Goal: Task Accomplishment & Management: Manage account settings

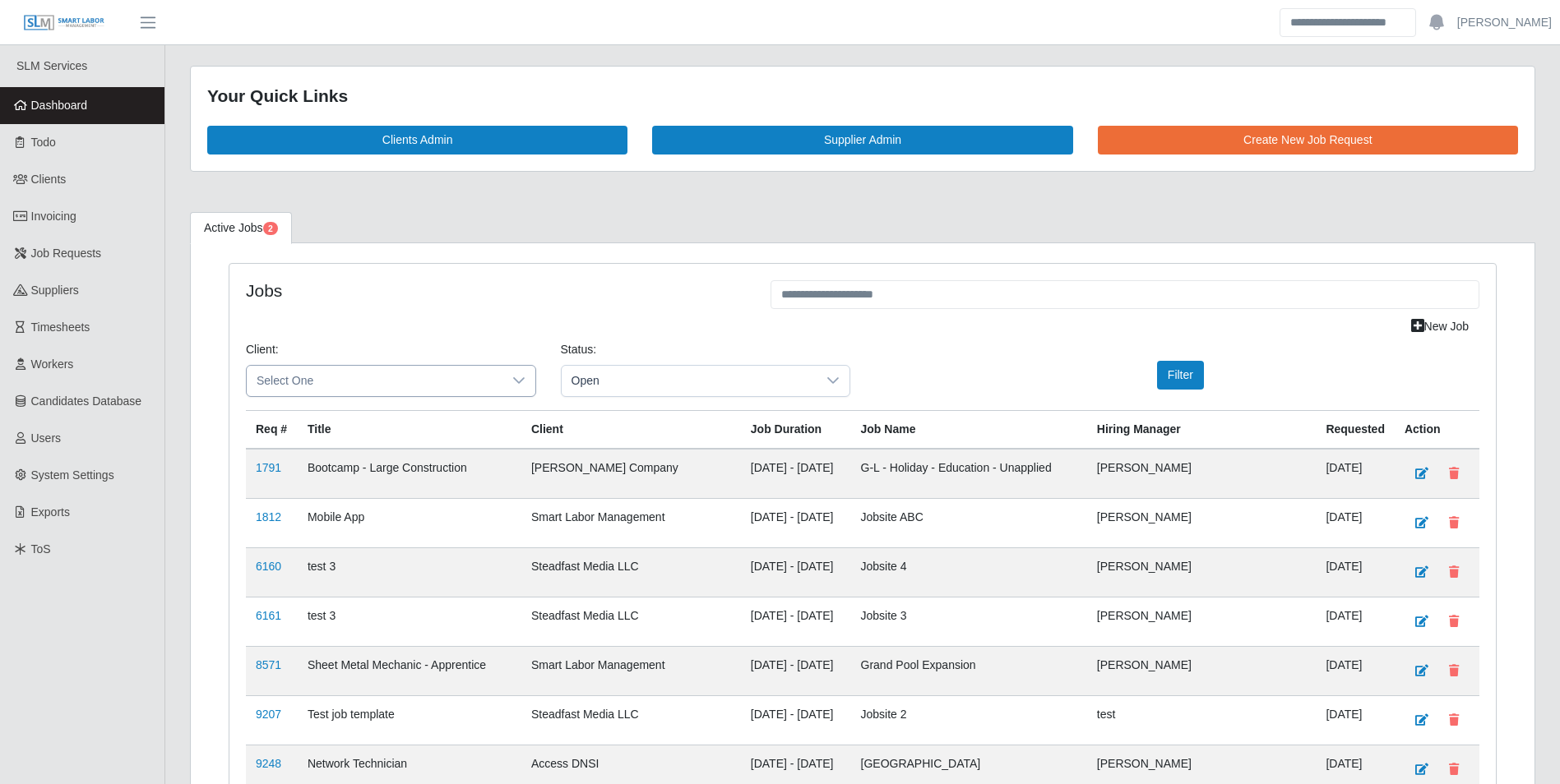
click at [523, 382] on icon at bounding box center [518, 380] width 13 height 13
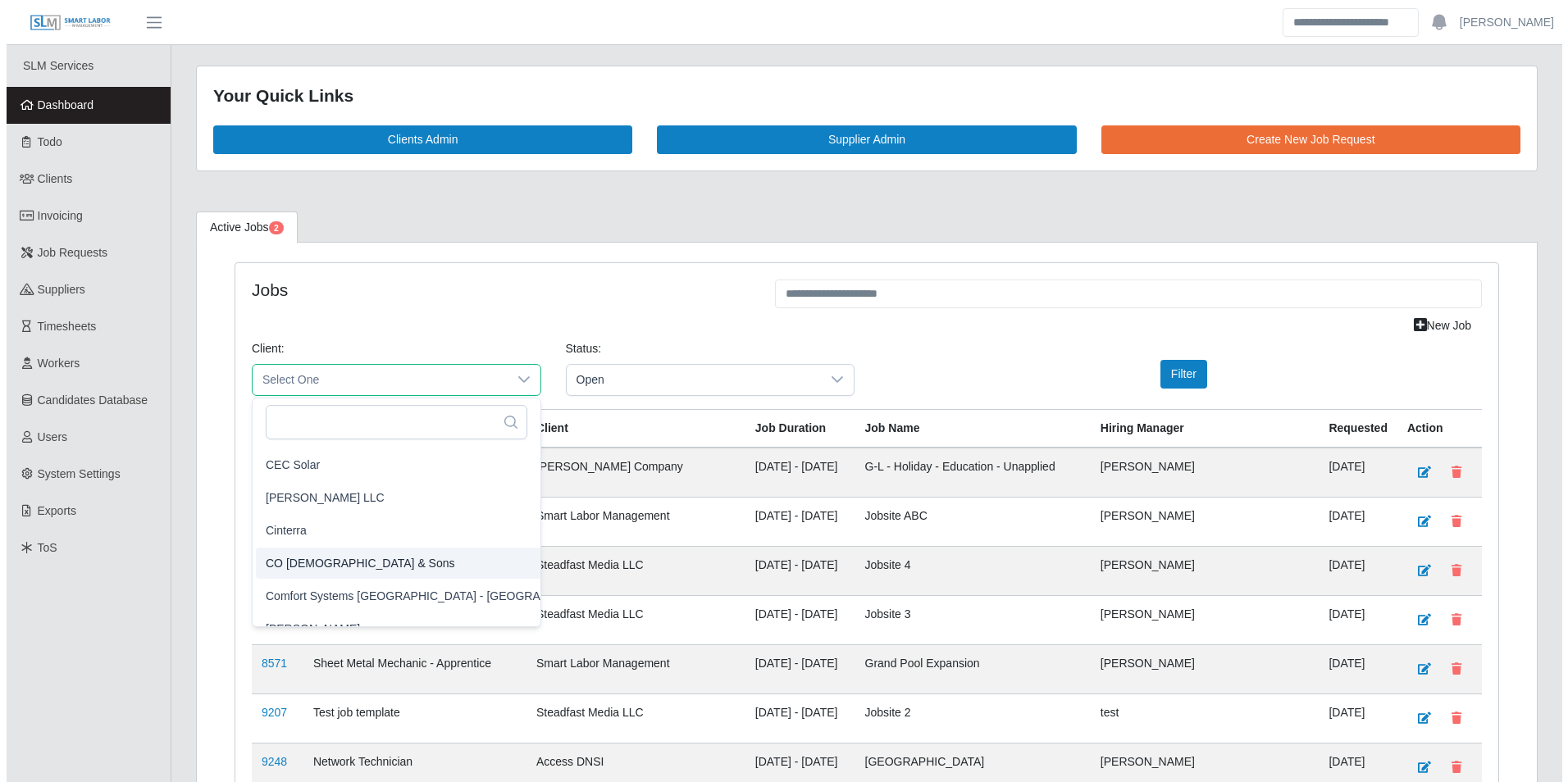
scroll to position [492, 0]
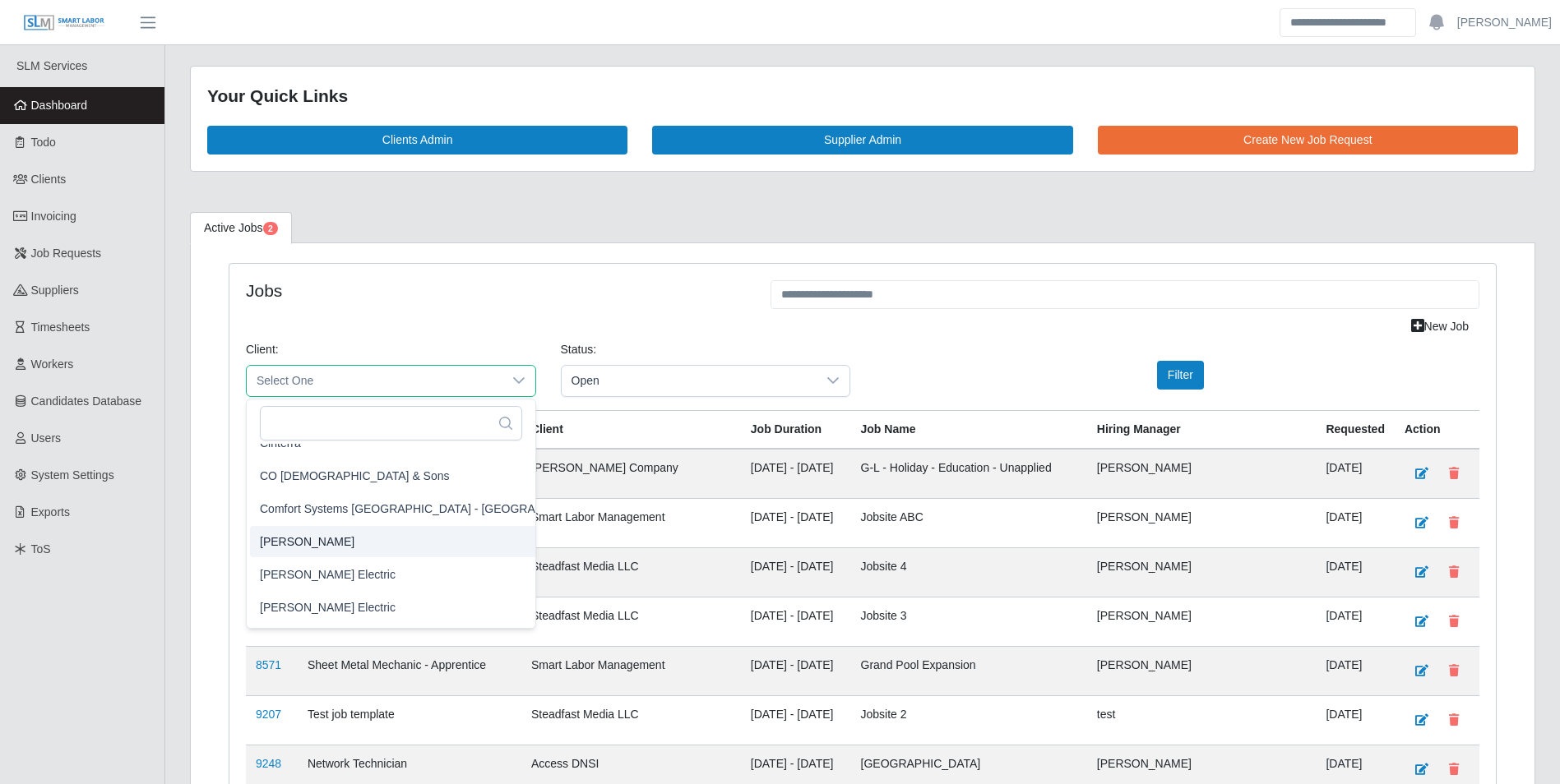
click at [335, 538] on li "CS Erickson" at bounding box center [430, 541] width 361 height 32
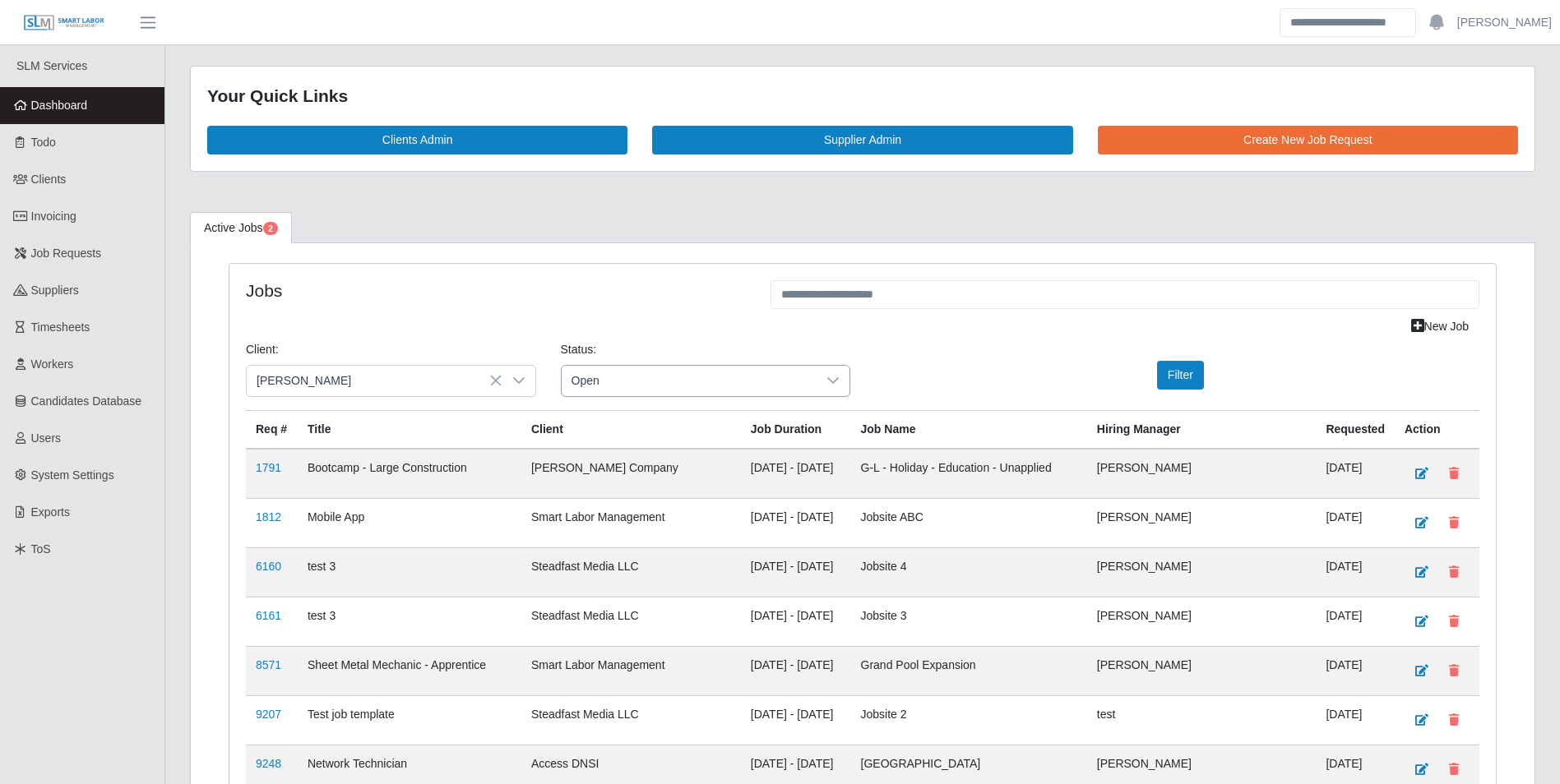
click at [841, 389] on div at bounding box center [833, 381] width 33 height 31
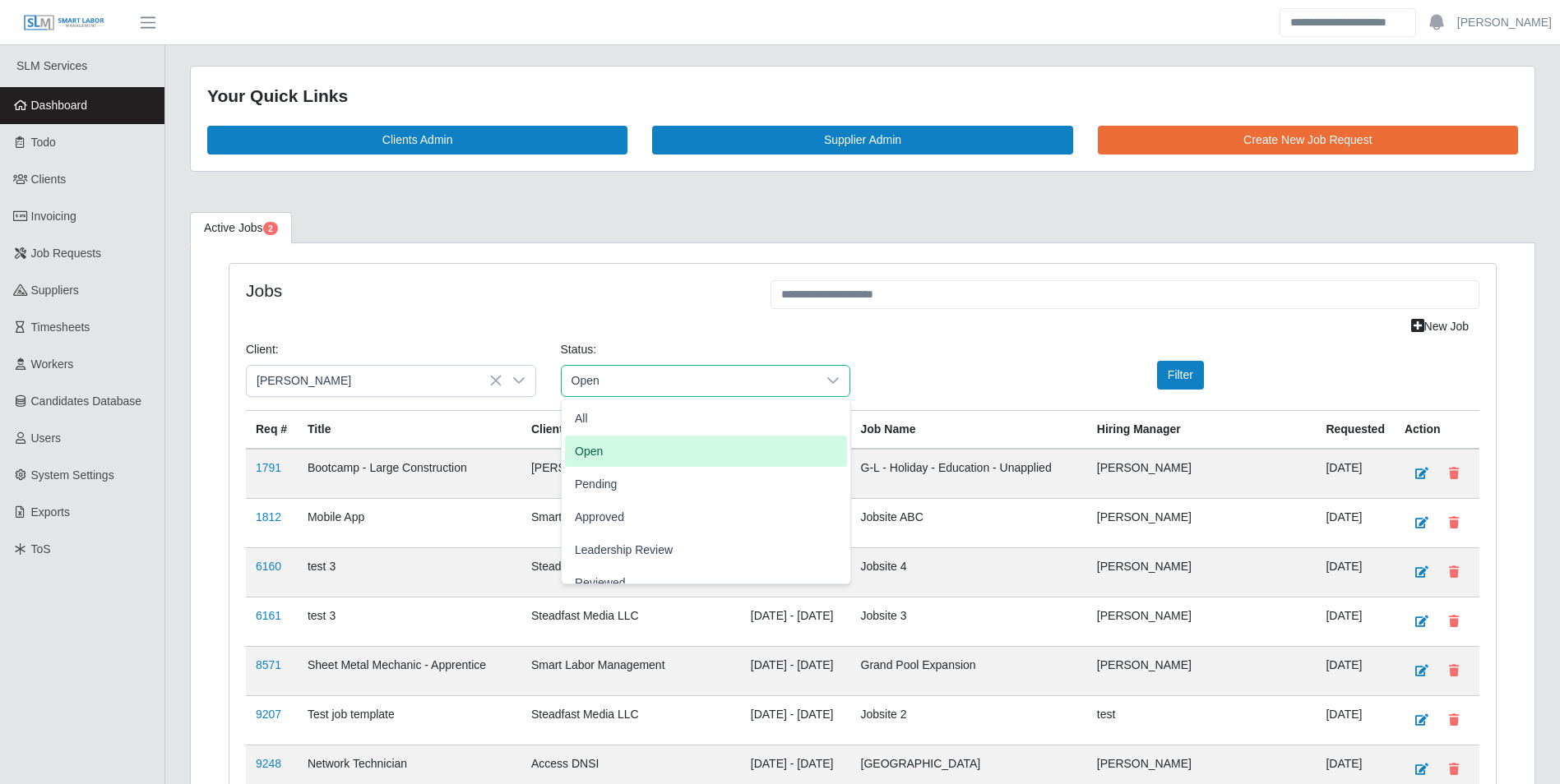
click at [935, 381] on div "Client: CS Erickson Status: Open Filter" at bounding box center [863, 375] width 1258 height 69
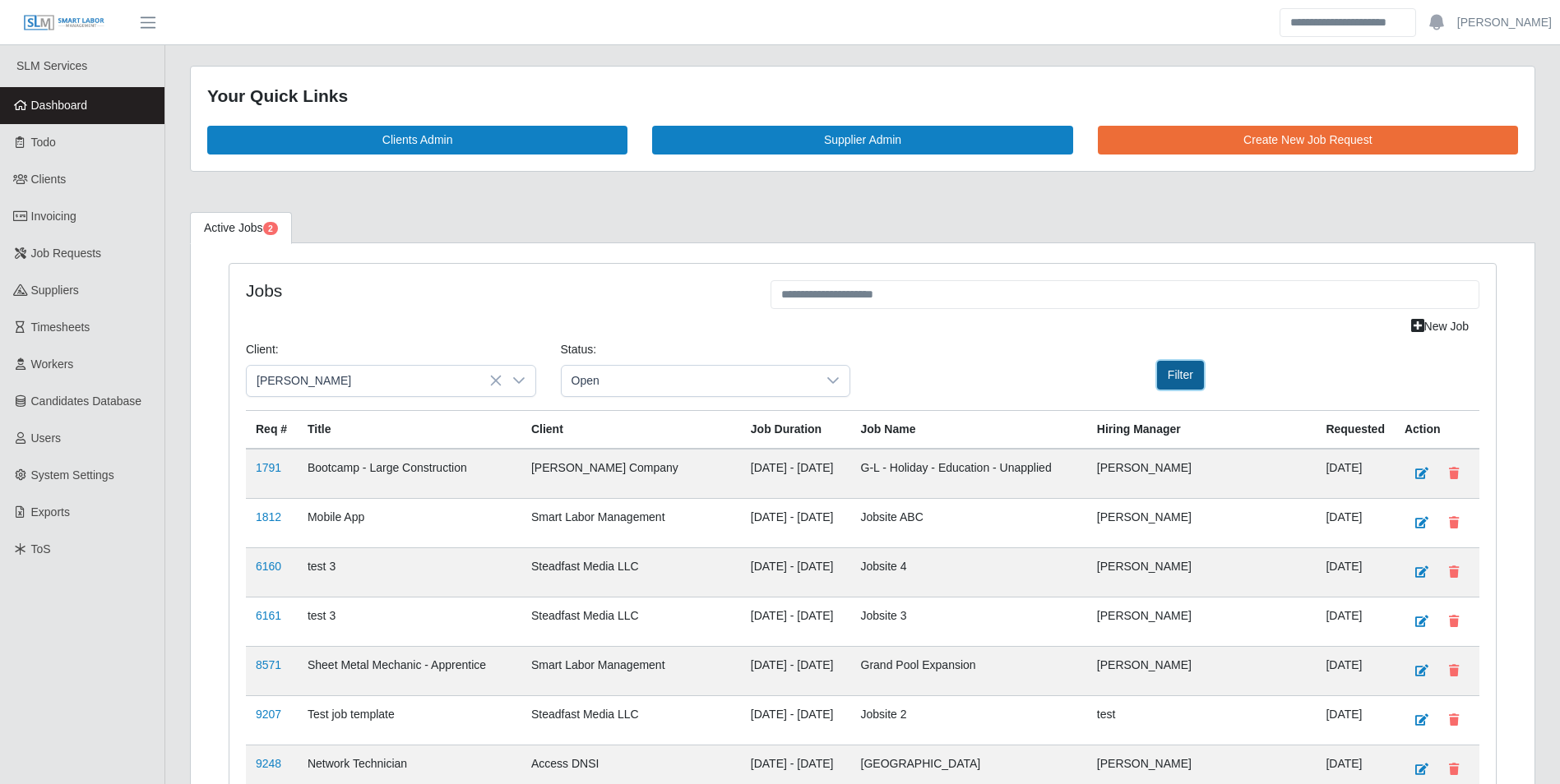
click at [1182, 373] on button "Filter" at bounding box center [1180, 375] width 47 height 29
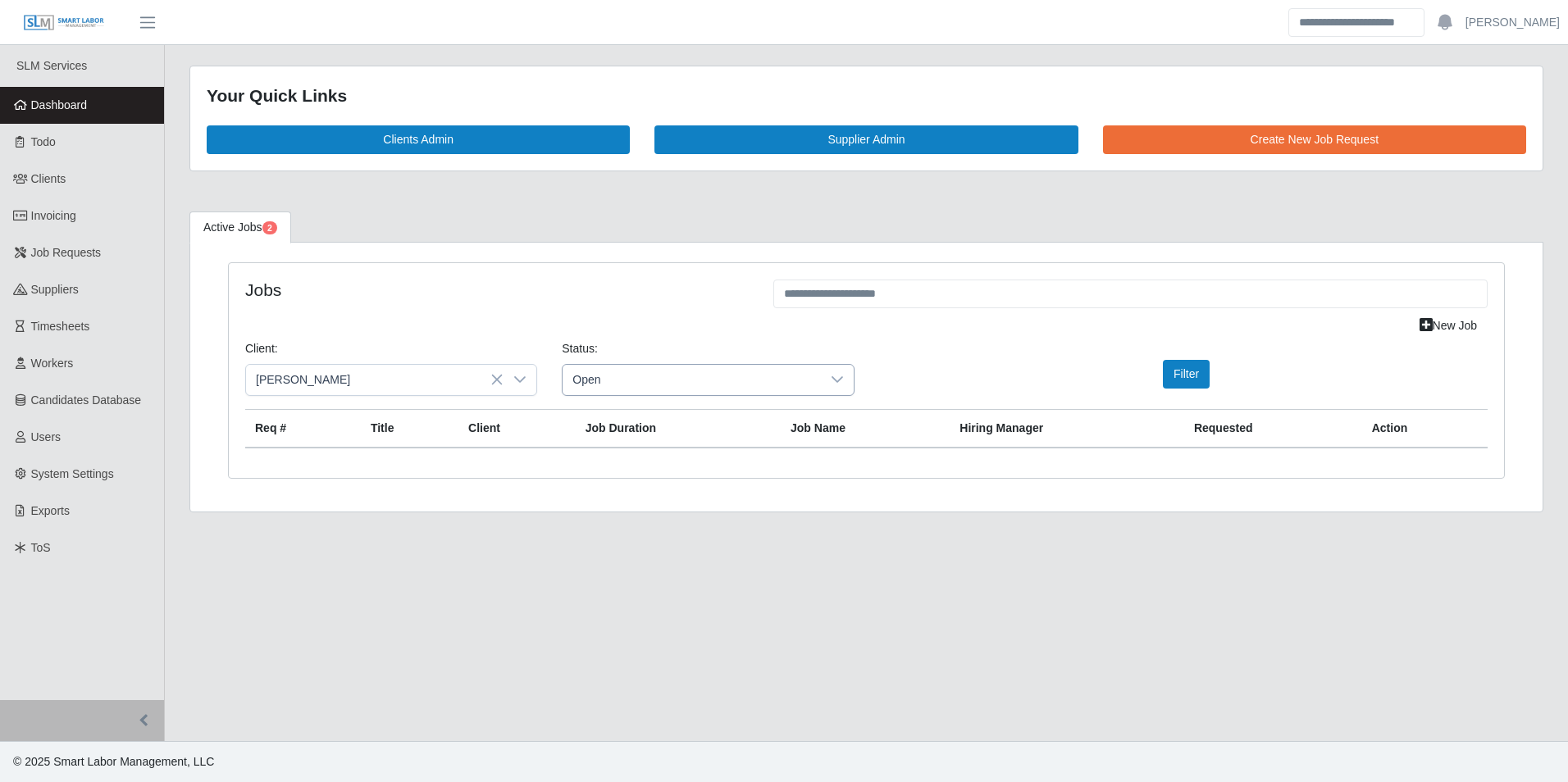
click at [833, 375] on icon at bounding box center [837, 379] width 13 height 13
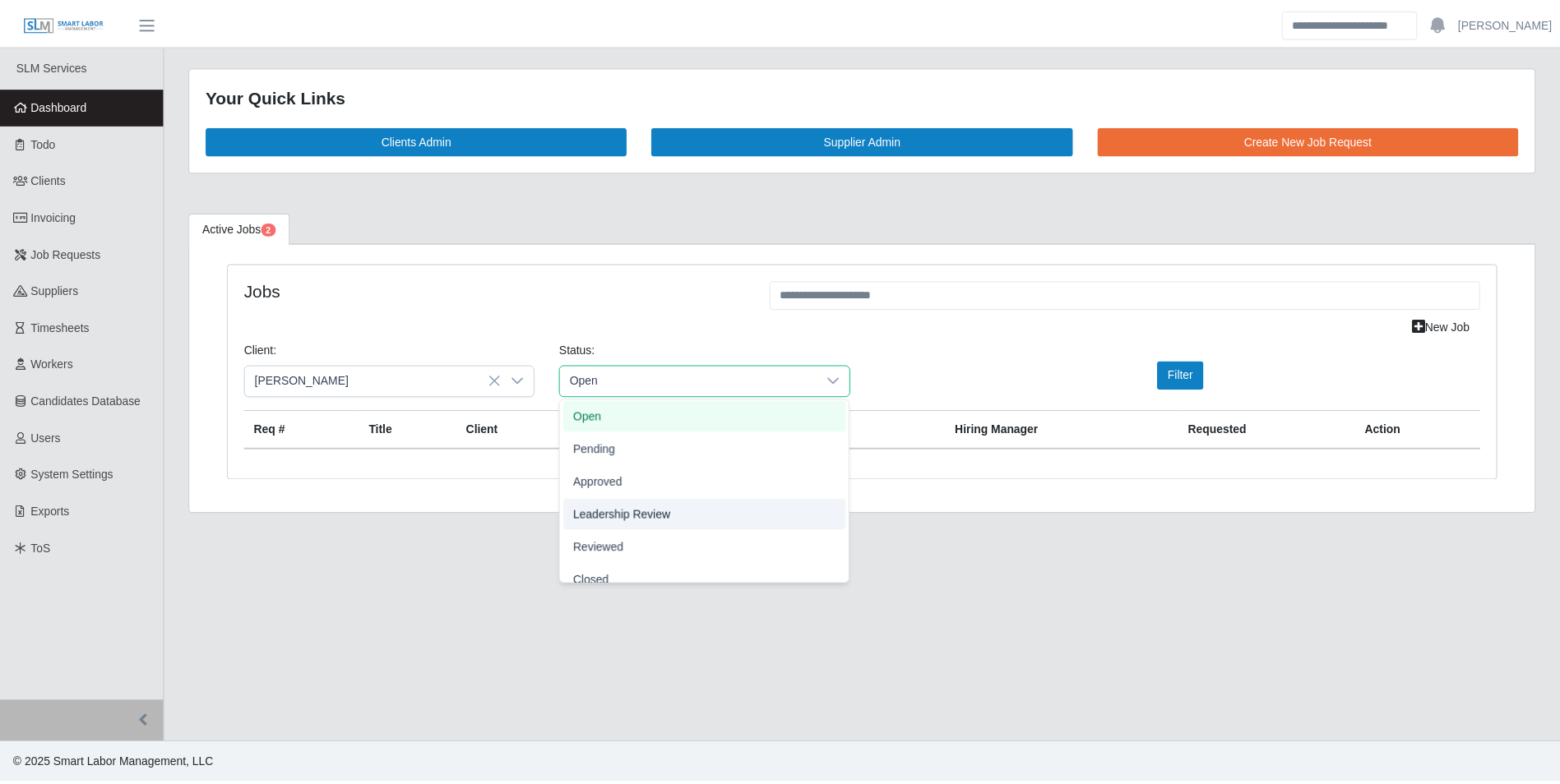
scroll to position [51, 0]
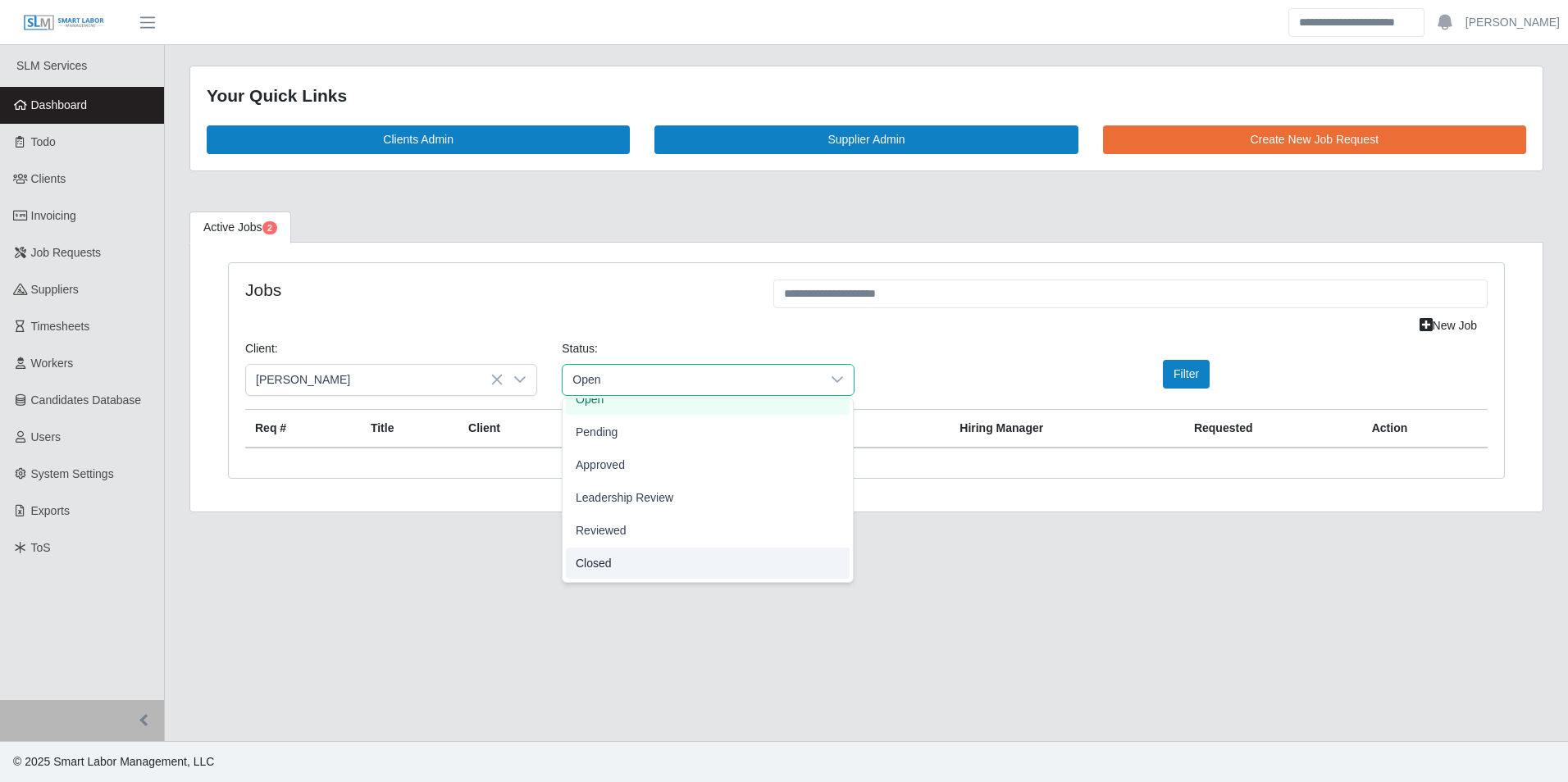
click at [606, 561] on span "Closed" at bounding box center [594, 563] width 36 height 17
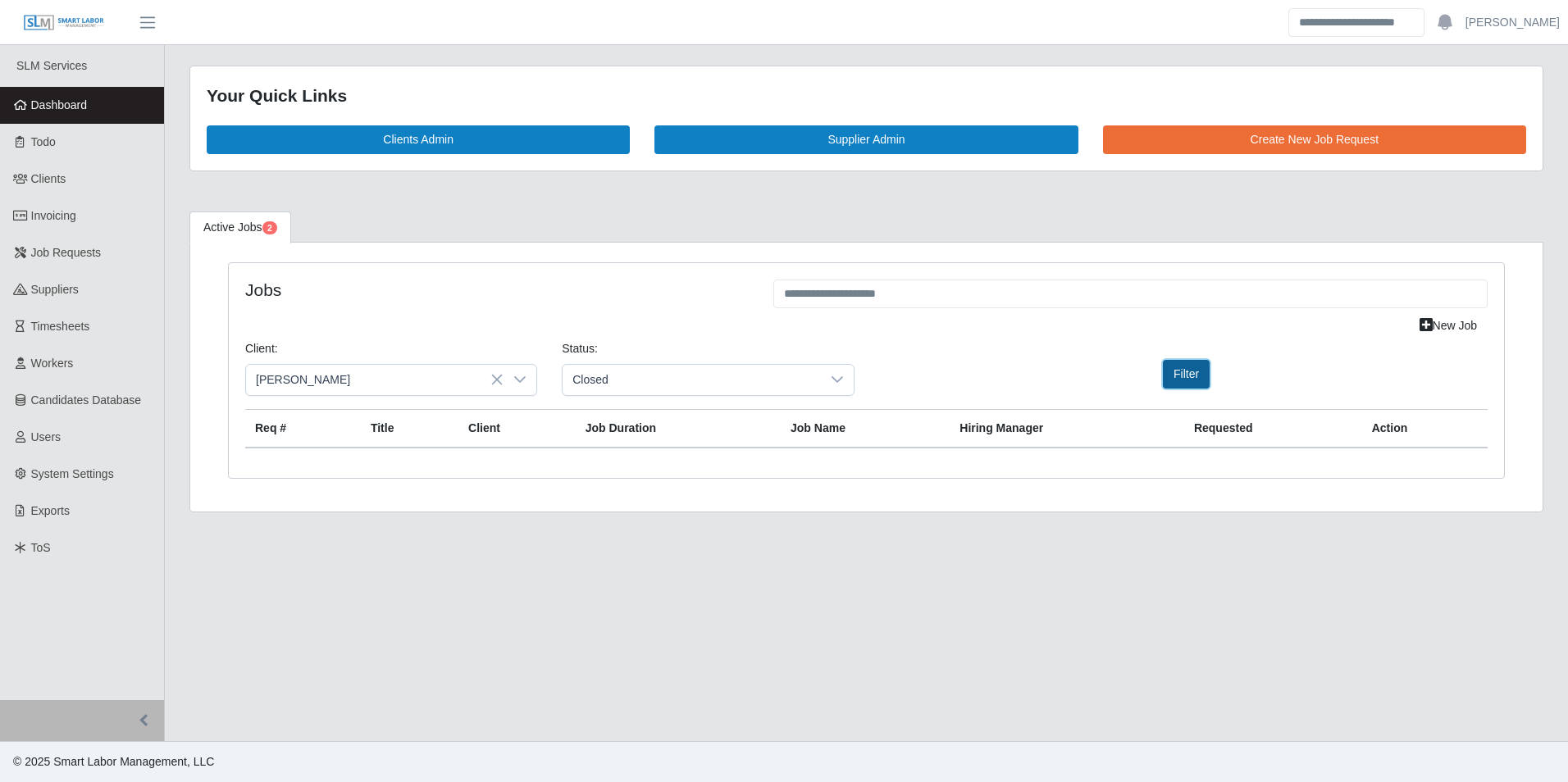
click at [1175, 382] on button "Filter" at bounding box center [1186, 374] width 47 height 29
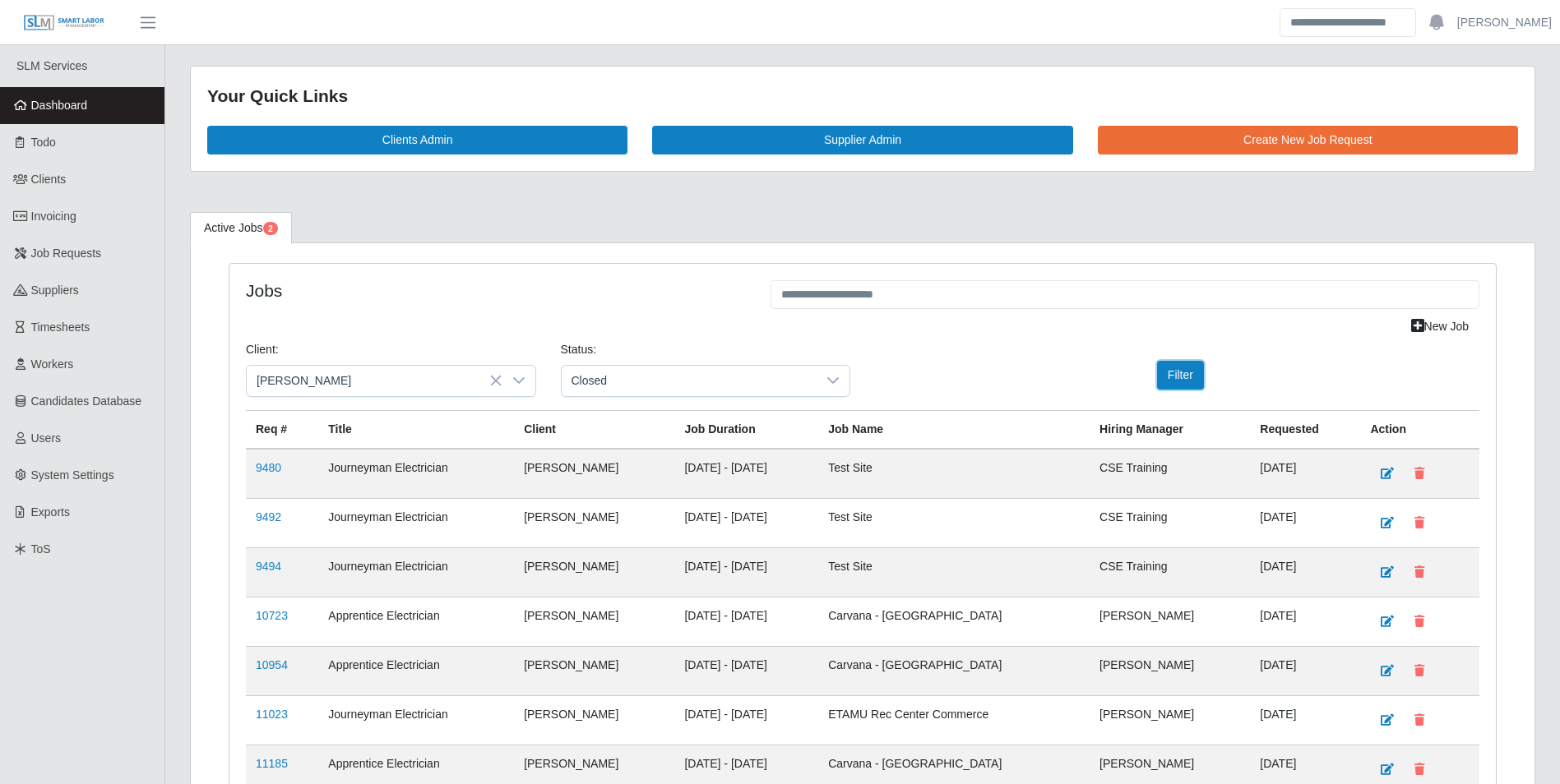
scroll to position [157, 0]
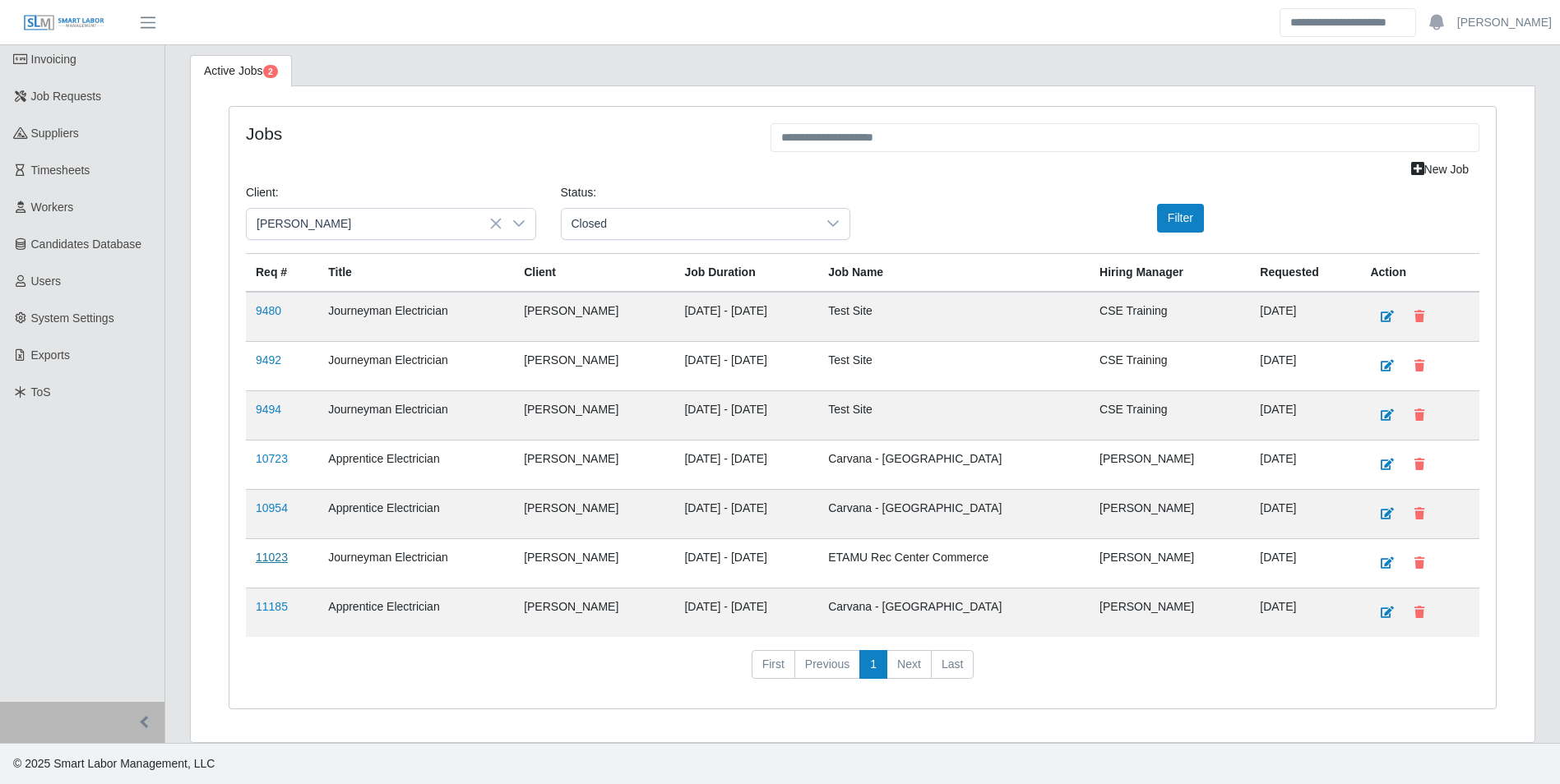
click at [280, 556] on link "11023" at bounding box center [272, 556] width 32 height 13
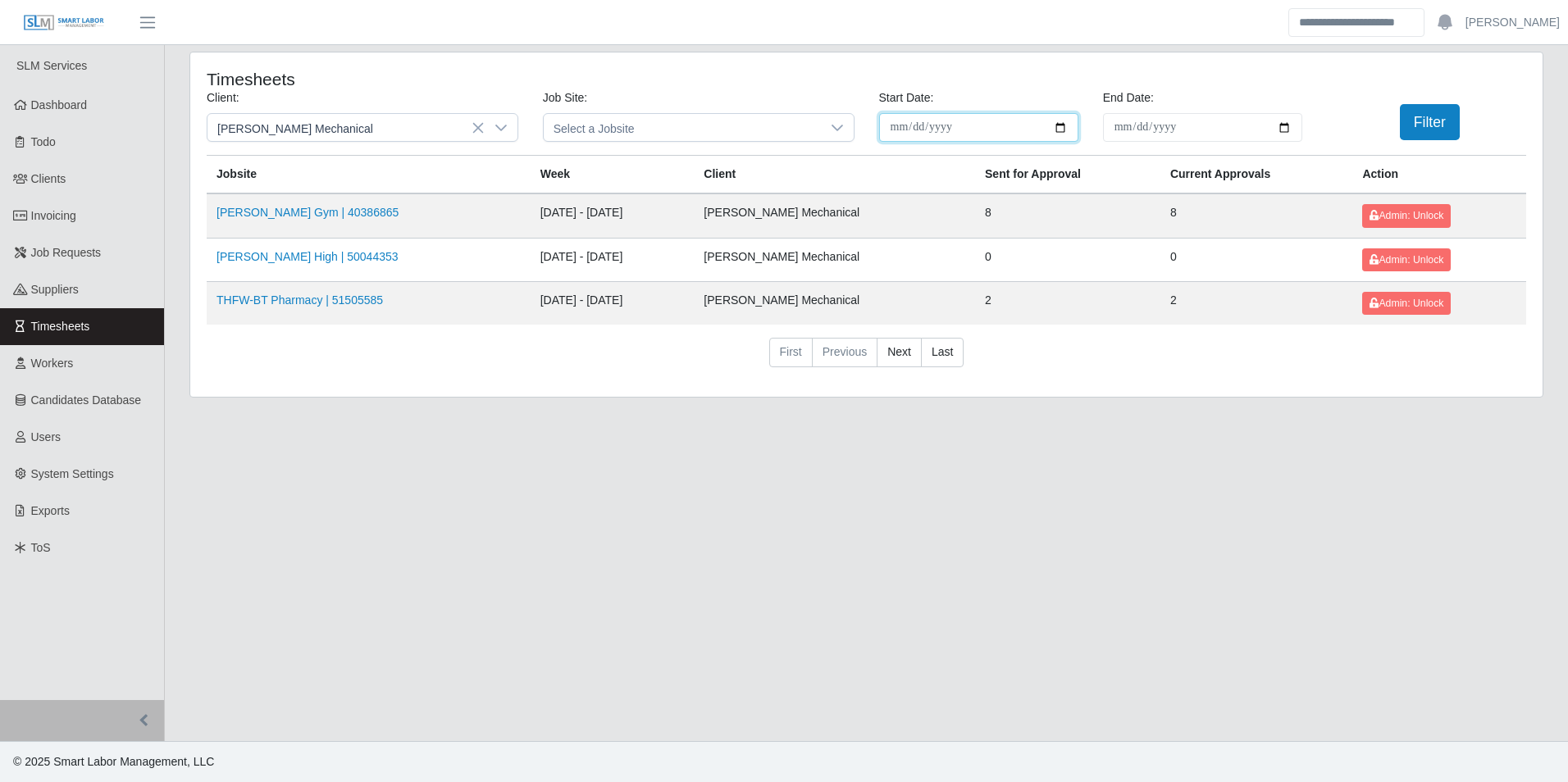
click at [1057, 126] on input "**********" at bounding box center [979, 128] width 199 height 29
type input "**********"
click at [1287, 126] on input "**********" at bounding box center [1202, 128] width 199 height 29
type input "**********"
click at [1430, 125] on button "Filter" at bounding box center [1430, 122] width 60 height 36
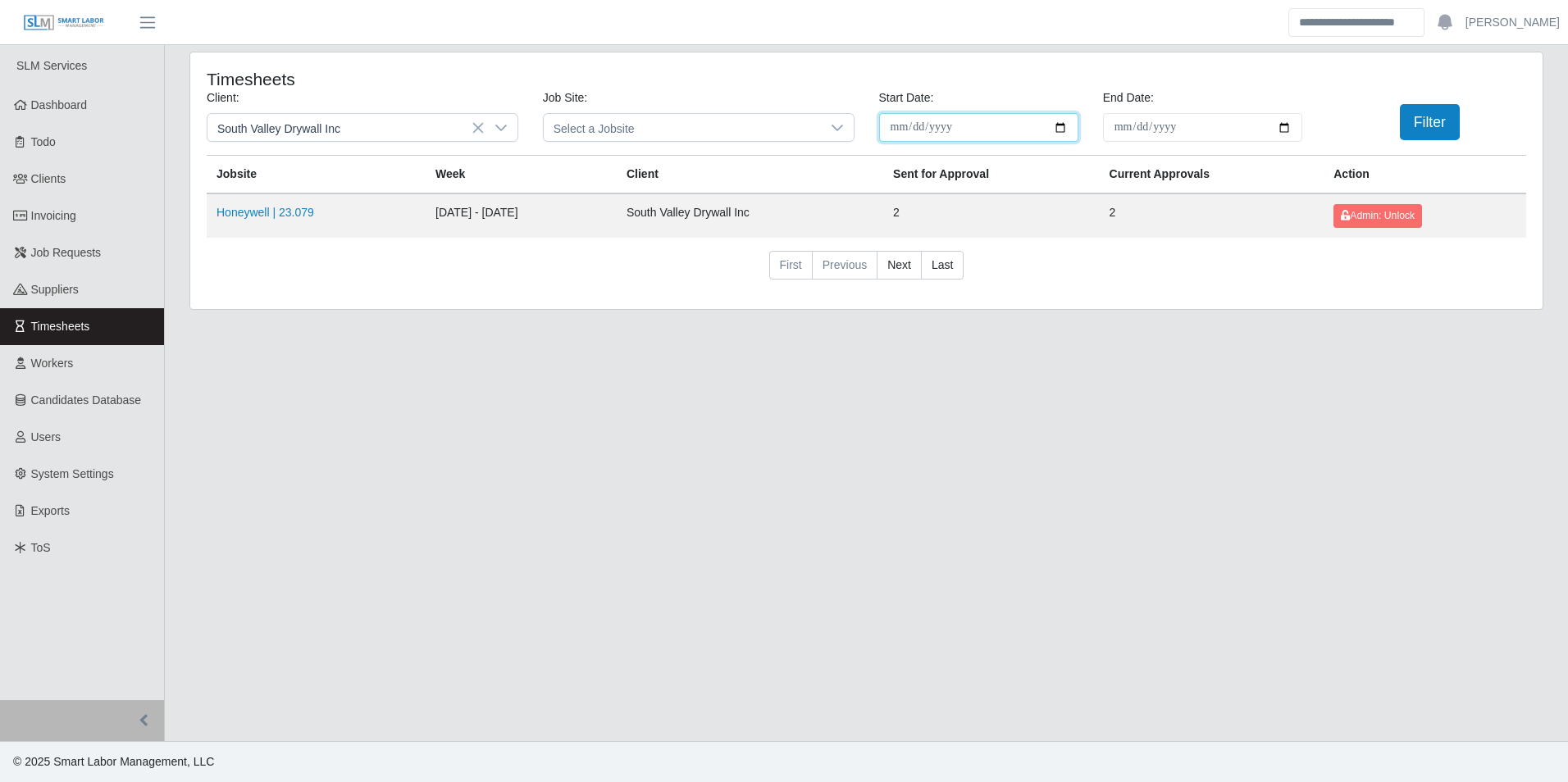
click at [1060, 126] on input "**********" at bounding box center [979, 128] width 199 height 29
type input "**********"
click at [1283, 122] on input "**********" at bounding box center [1202, 128] width 199 height 29
type input "**********"
click at [1436, 115] on button "Filter" at bounding box center [1430, 122] width 60 height 36
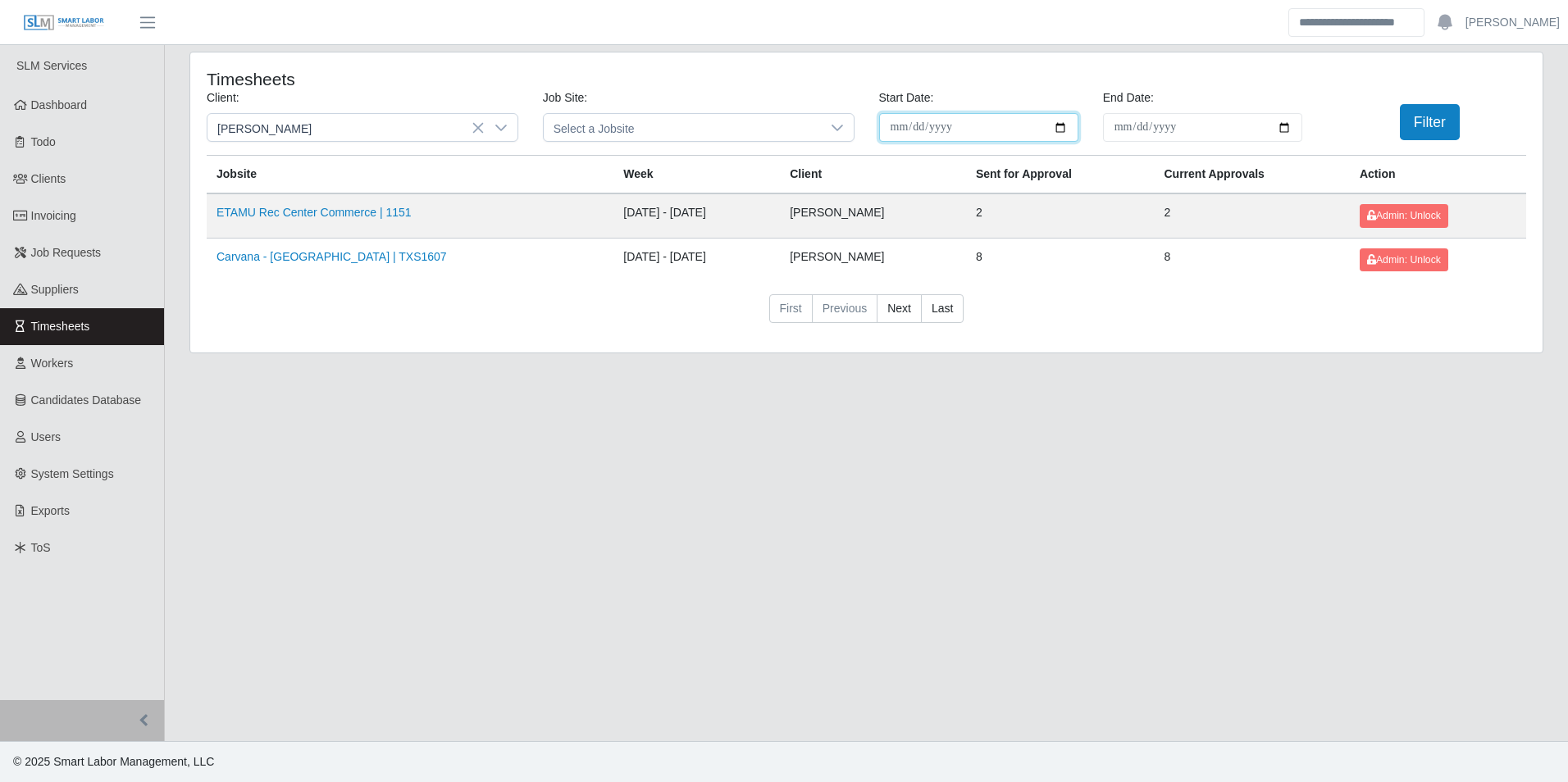
click at [1069, 124] on input "**********" at bounding box center [979, 128] width 199 height 29
click at [1054, 126] on input "**********" at bounding box center [979, 128] width 199 height 29
type input "**********"
click at [1283, 130] on input "**********" at bounding box center [1202, 128] width 199 height 29
type input "**********"
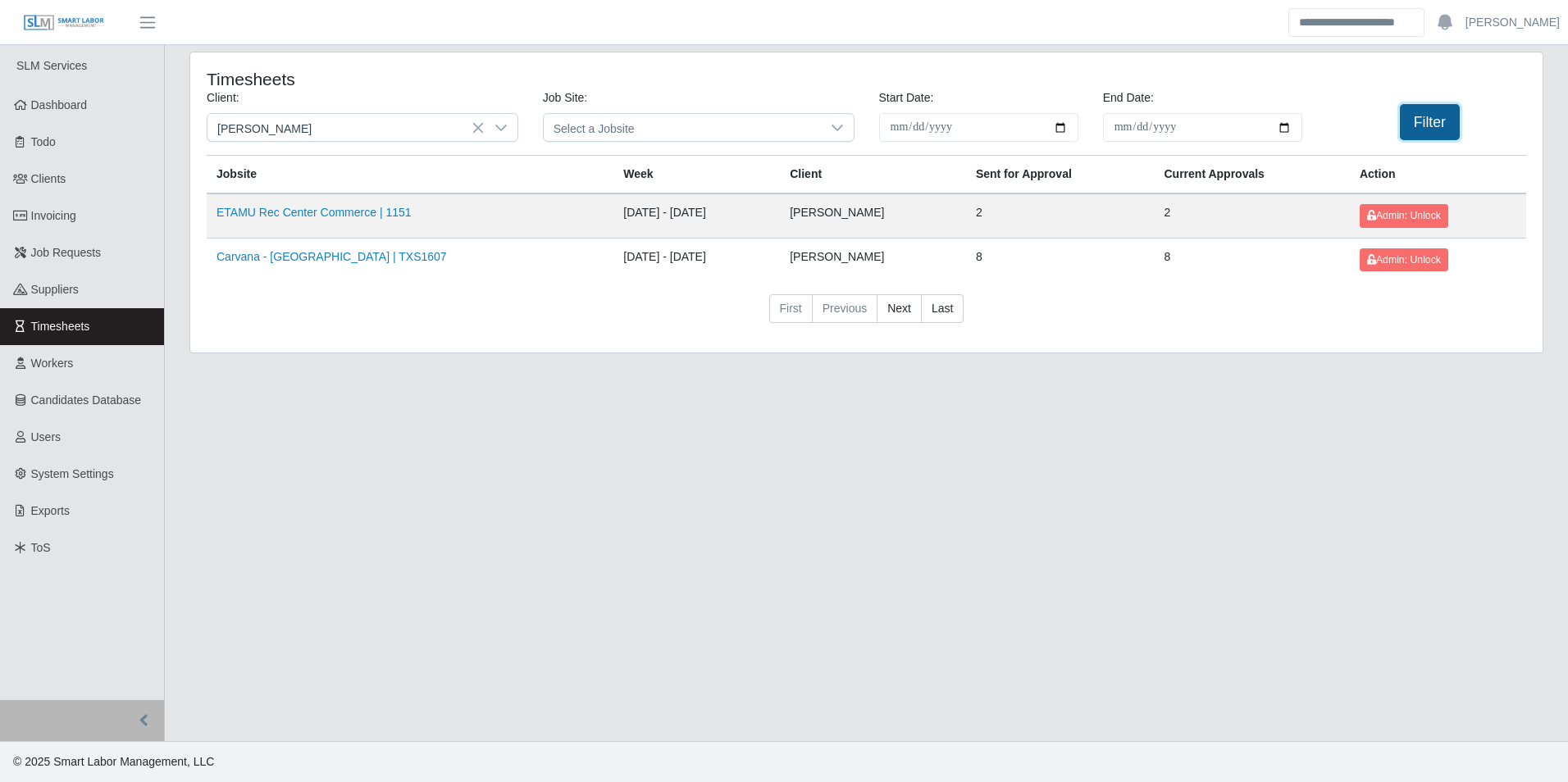
click at [1424, 126] on button "Filter" at bounding box center [1430, 122] width 60 height 36
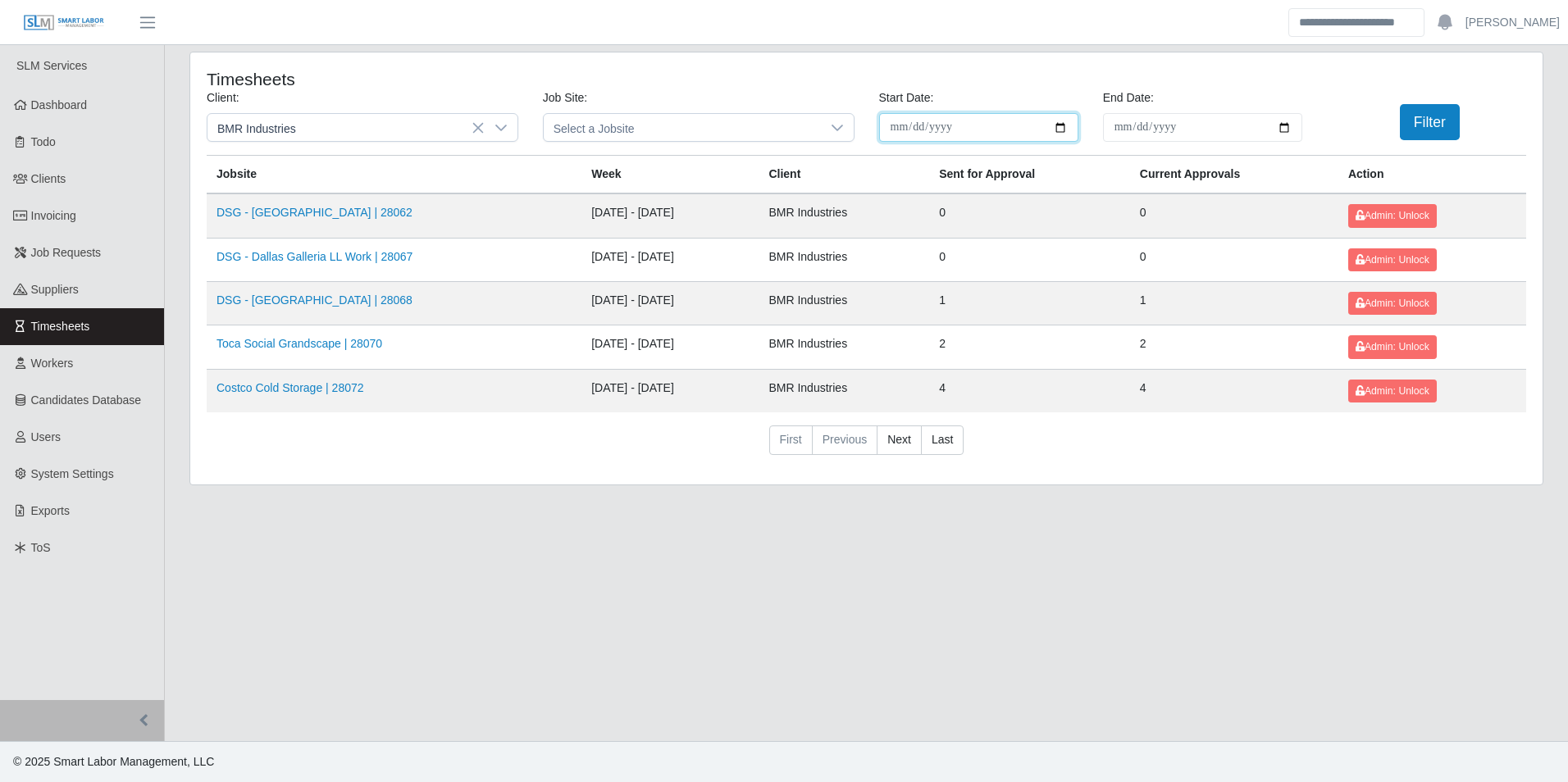
click at [1056, 127] on input "**********" at bounding box center [979, 128] width 199 height 29
click at [925, 282] on td "BMR Industries" at bounding box center [844, 303] width 171 height 43
click at [1059, 128] on input "**********" at bounding box center [979, 128] width 199 height 29
type input "**********"
click at [1281, 125] on input "**********" at bounding box center [1202, 128] width 199 height 29
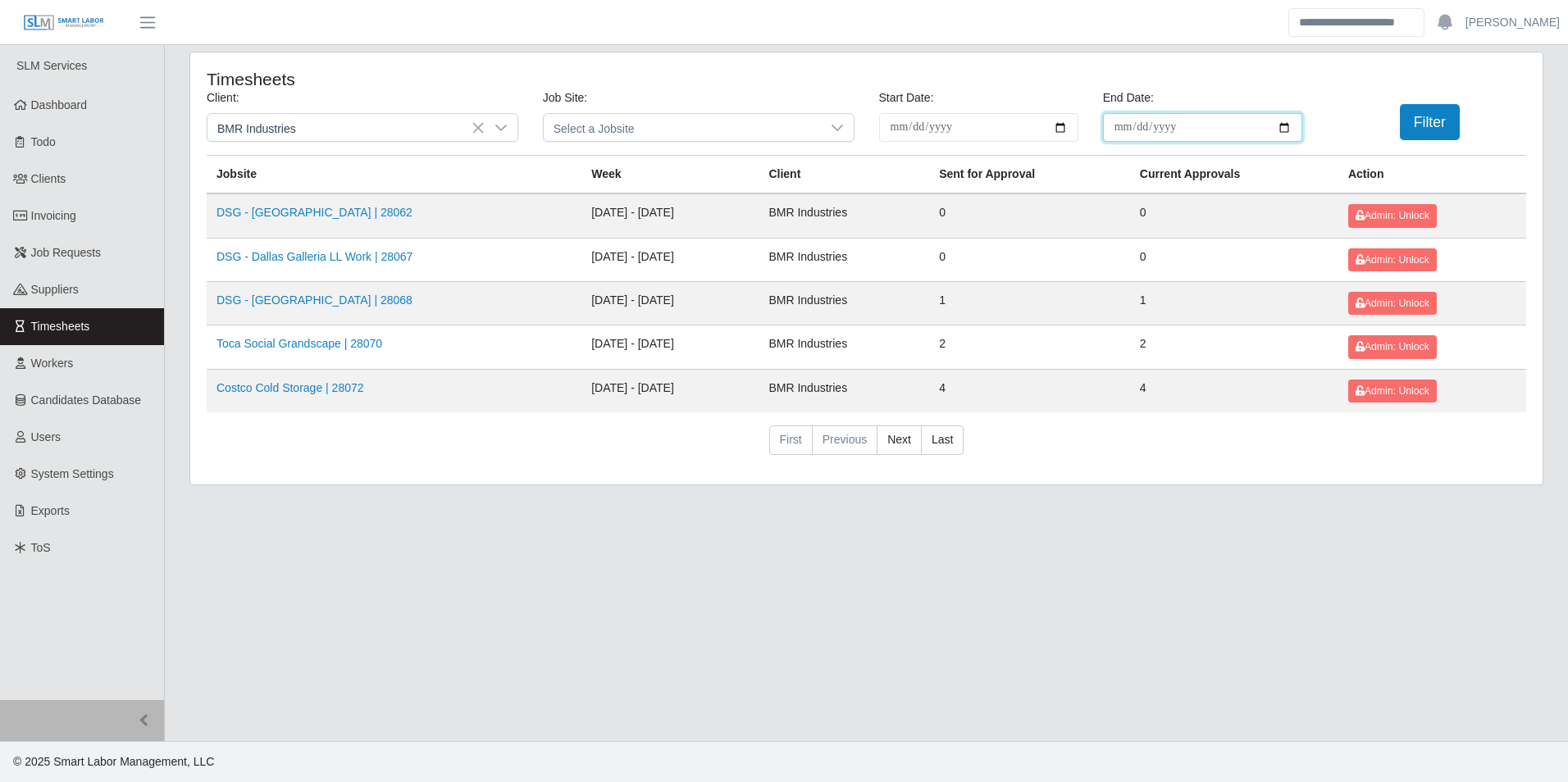
type input "**********"
click at [1425, 119] on button "Filter" at bounding box center [1430, 122] width 60 height 36
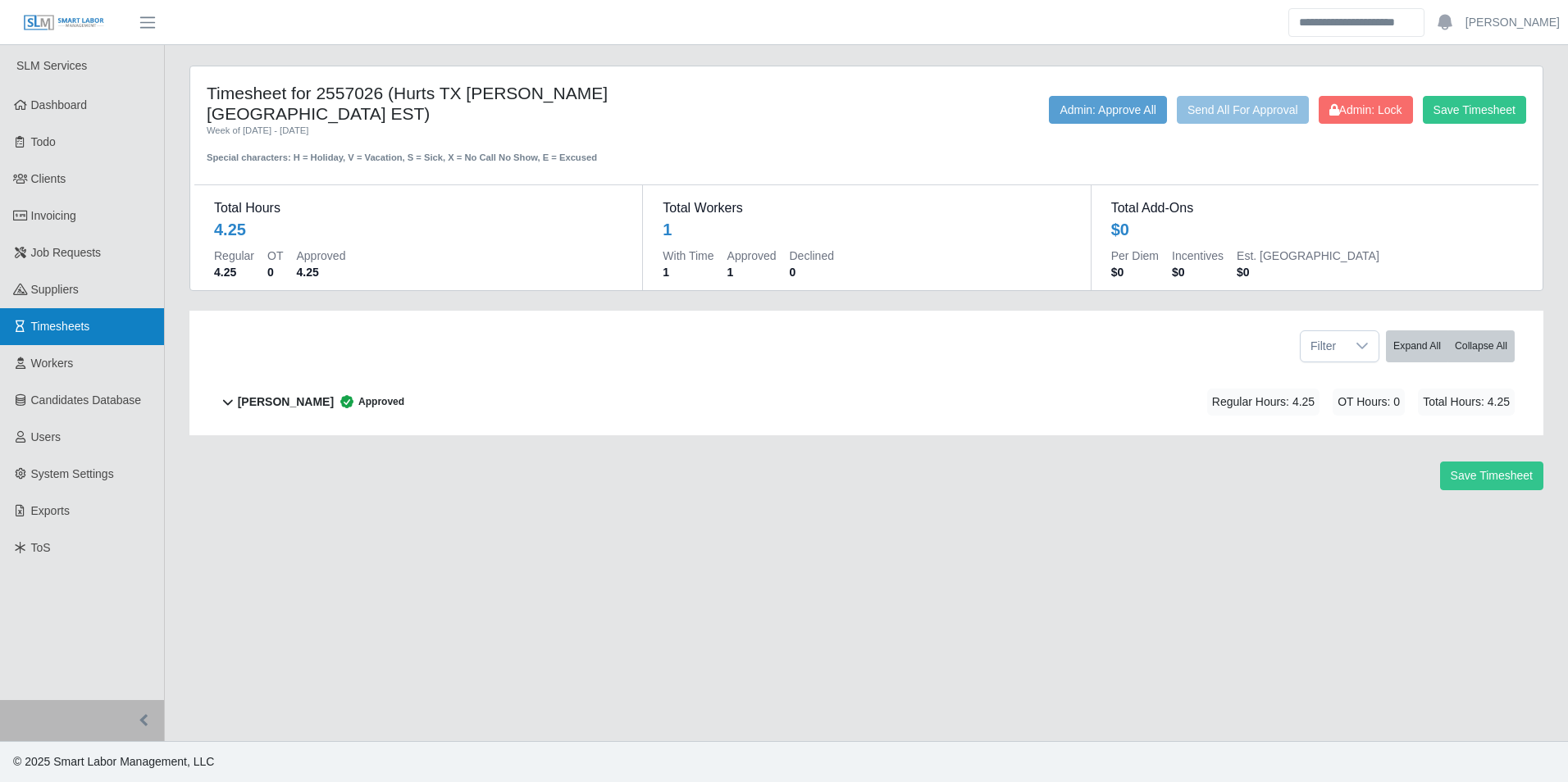
click at [85, 321] on span "Timesheets" at bounding box center [60, 326] width 59 height 13
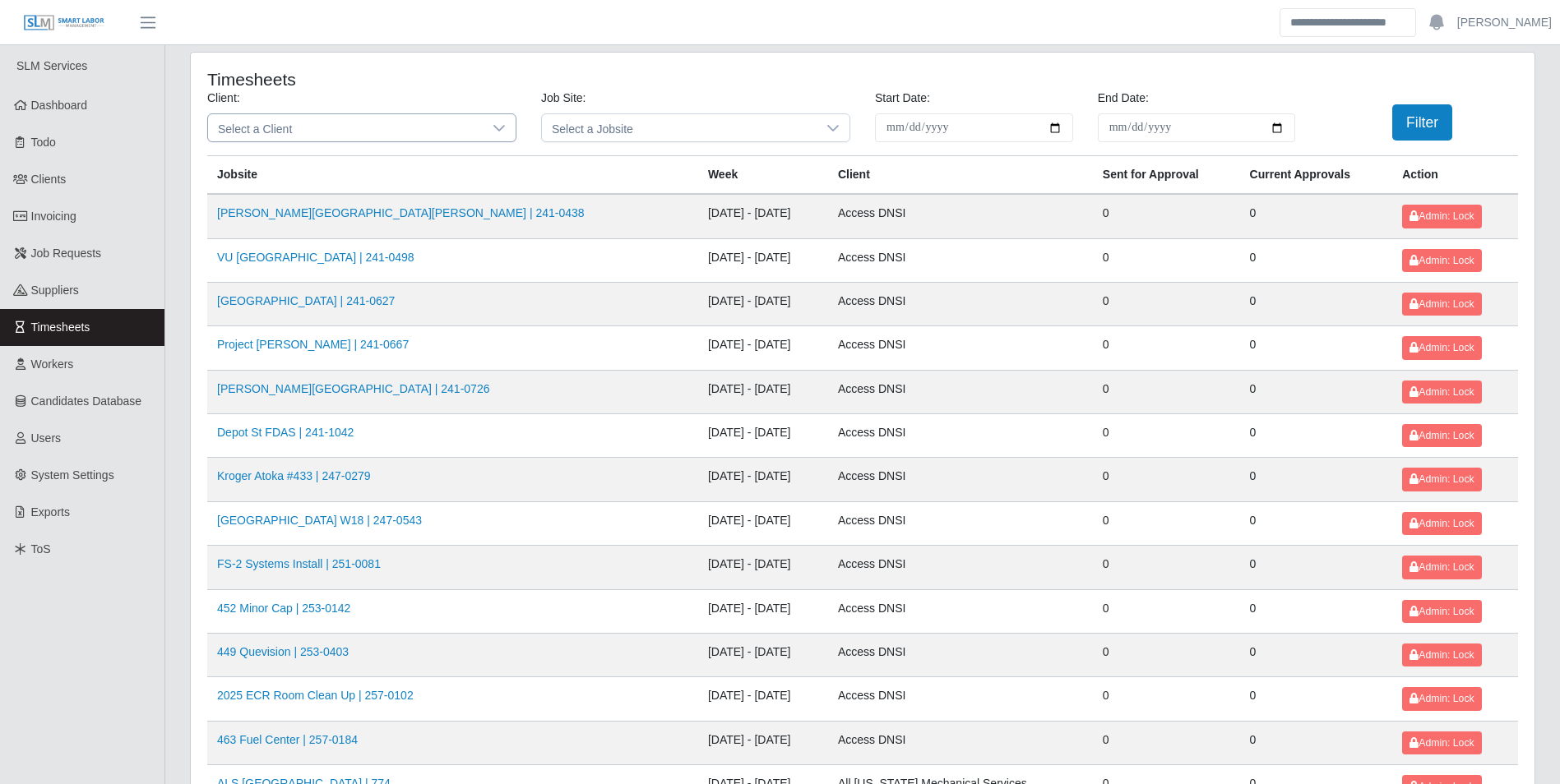
click at [501, 122] on icon at bounding box center [499, 128] width 13 height 13
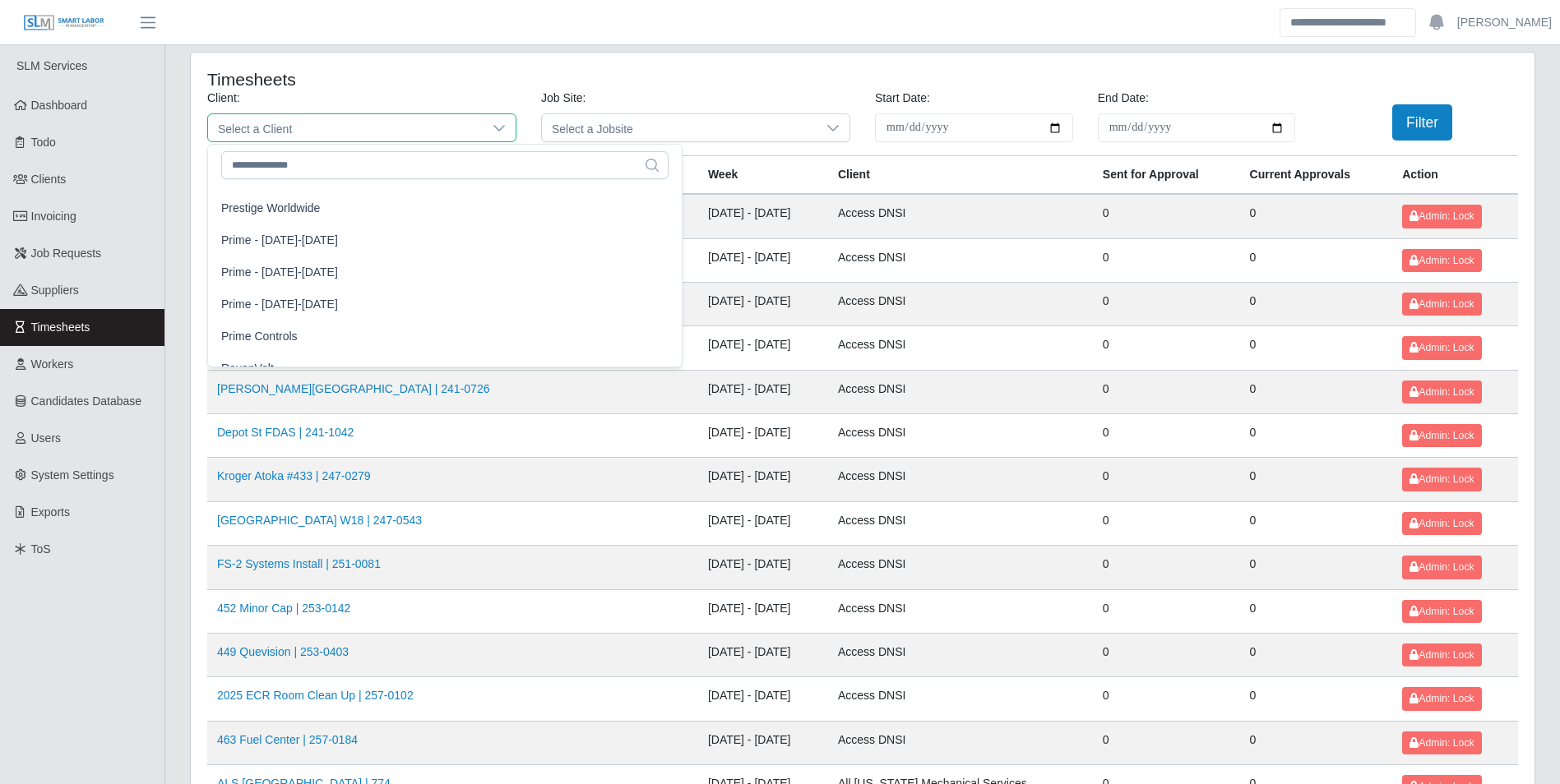
scroll to position [1398, 0]
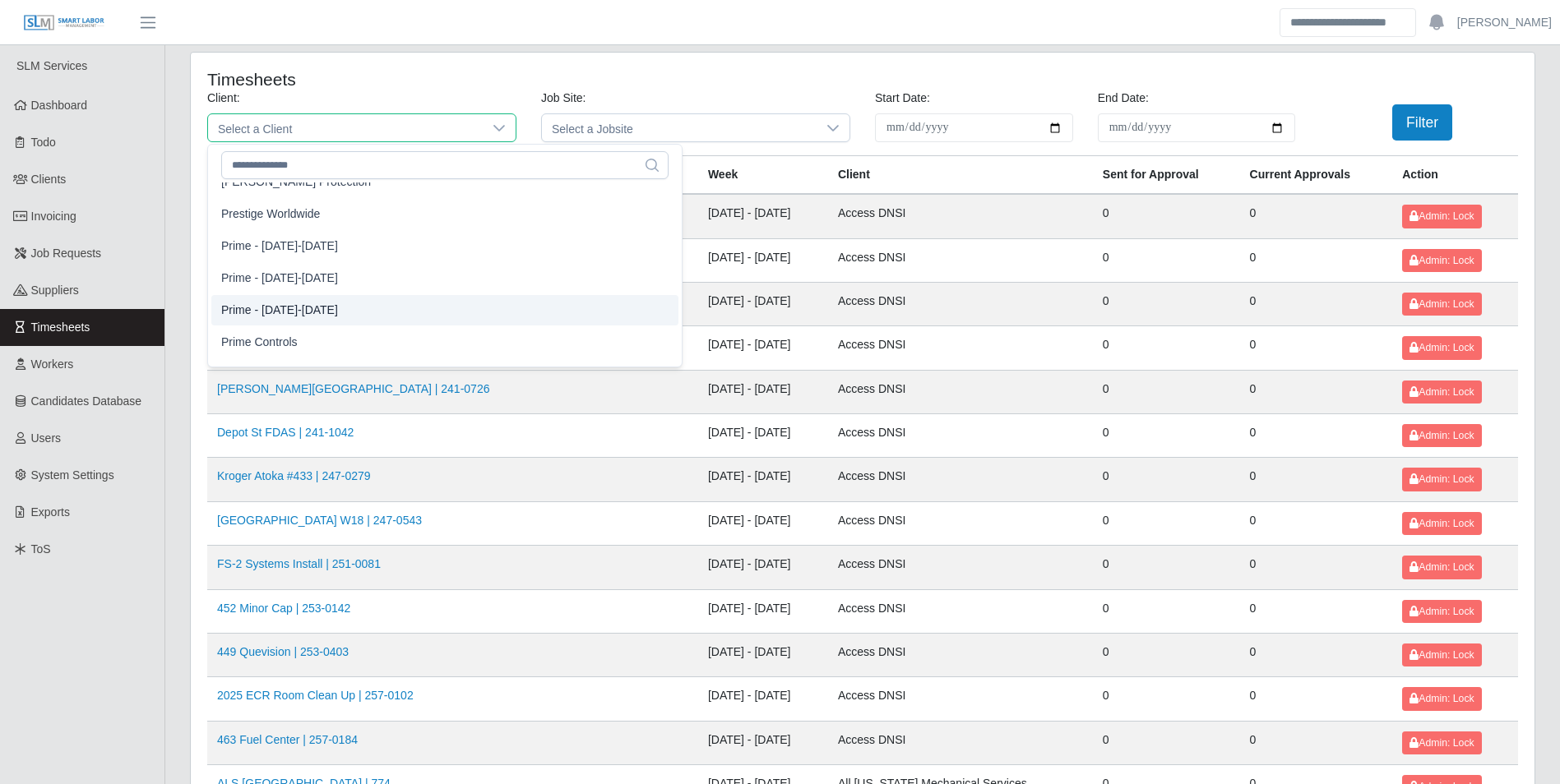
click at [291, 337] on span "Prime Controls" at bounding box center [259, 343] width 77 height 17
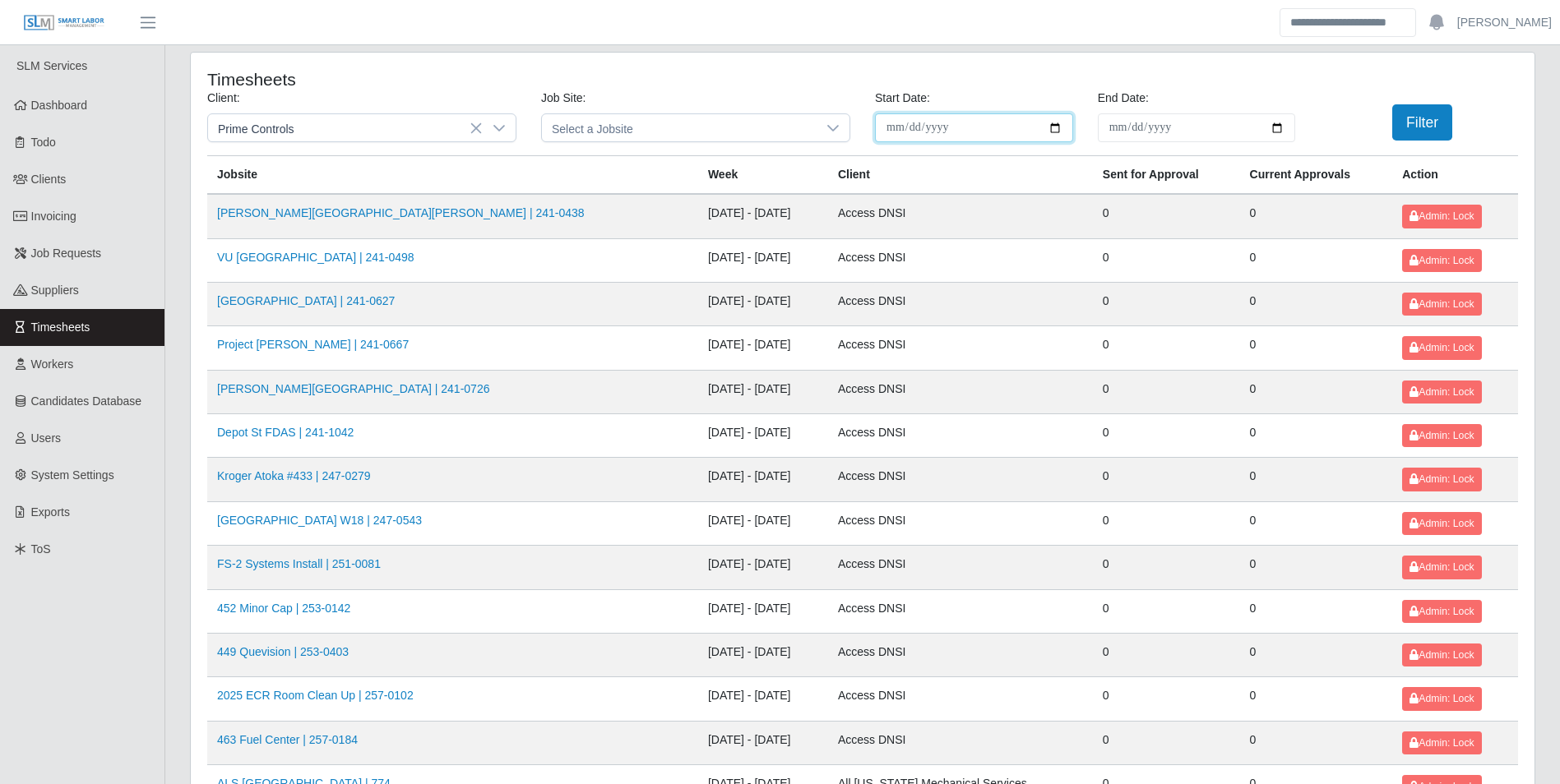
click at [1054, 130] on input "**********" at bounding box center [974, 128] width 198 height 29
type input "**********"
click at [1274, 134] on input "End Date:" at bounding box center [1197, 128] width 198 height 29
type input "**********"
click at [1424, 124] on button "Filter" at bounding box center [1422, 123] width 60 height 36
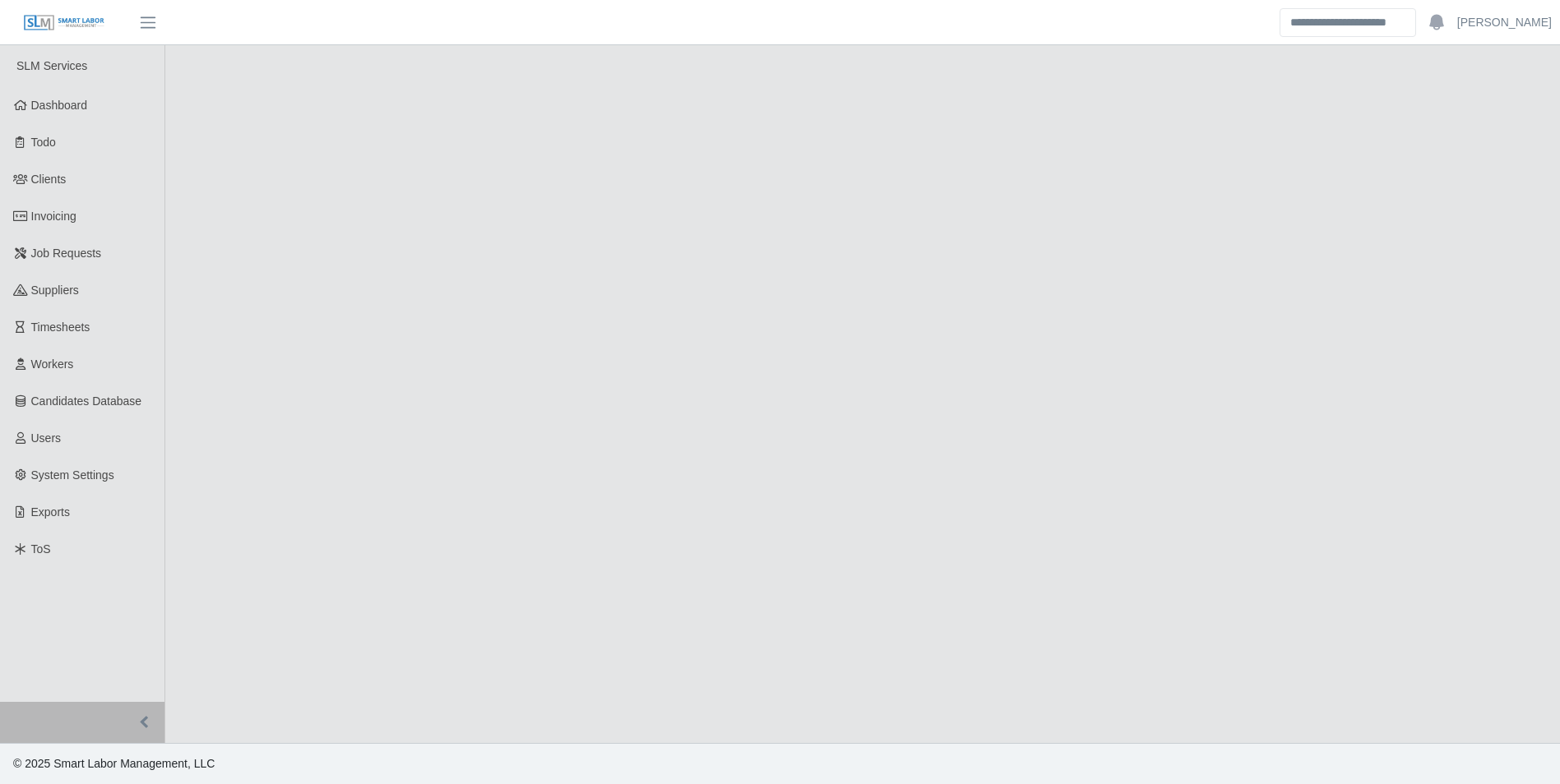
select select "******"
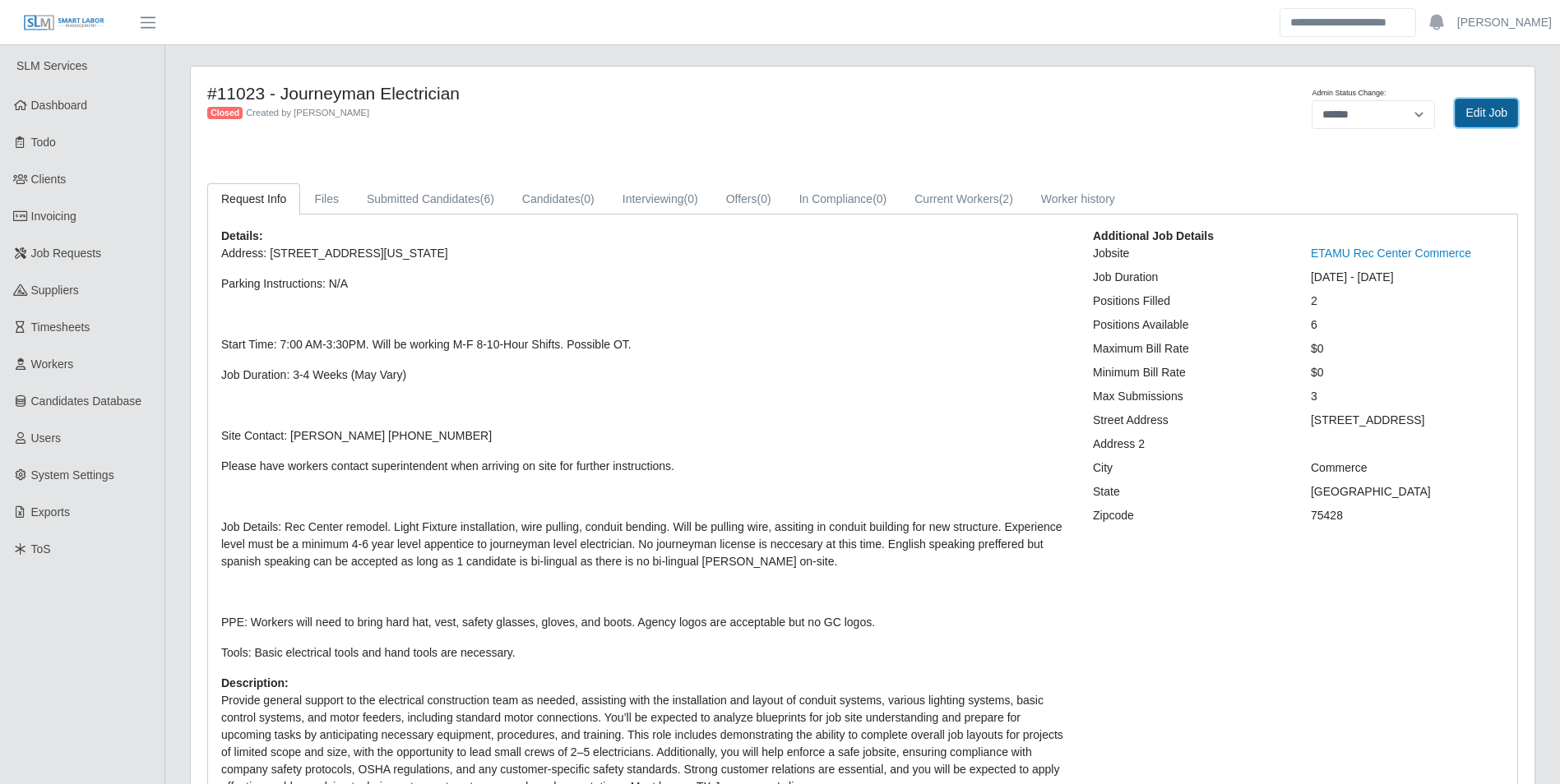
click at [1476, 119] on link "Edit Job" at bounding box center [1486, 113] width 63 height 29
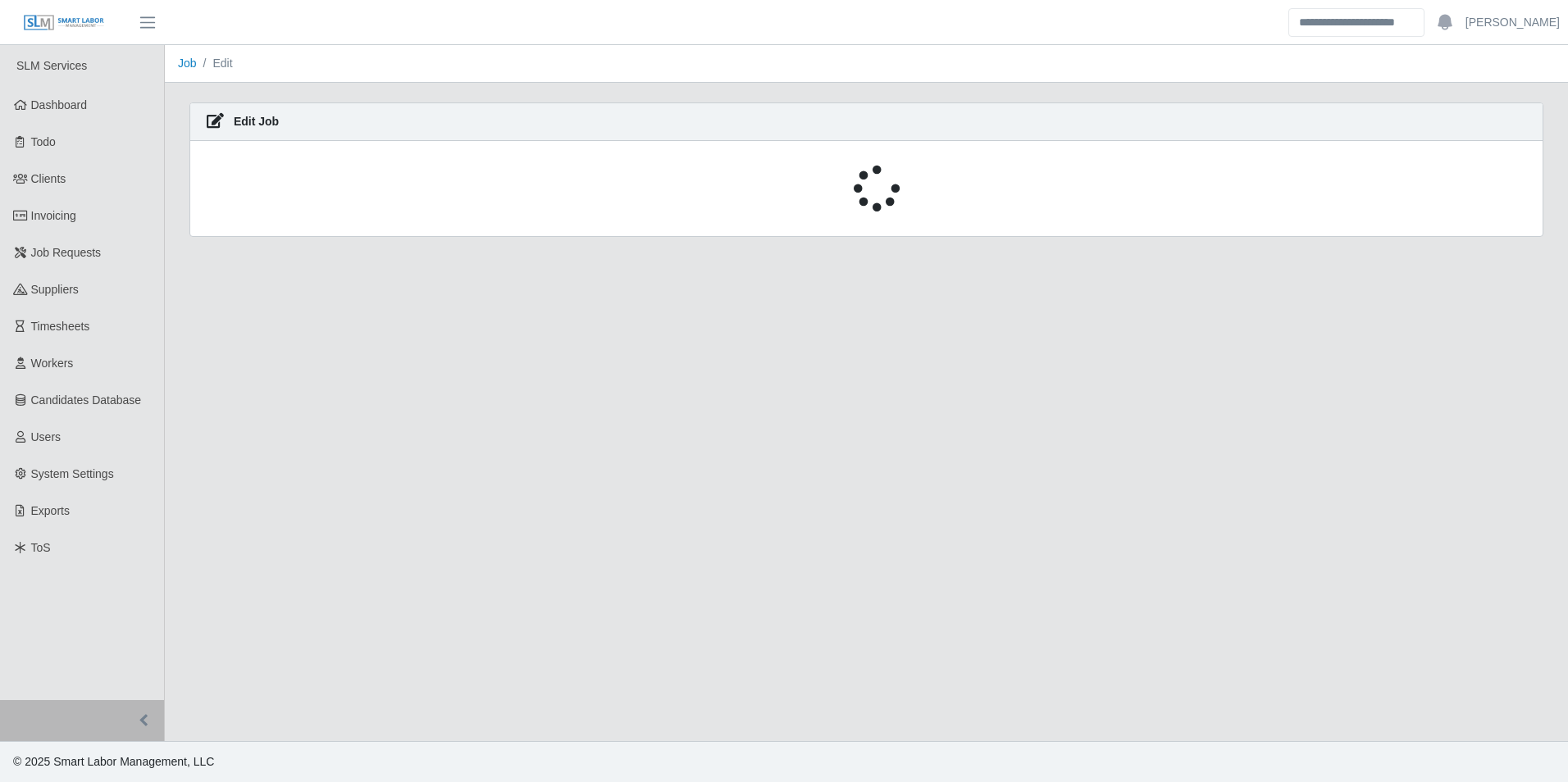
select select "******"
select select "****"
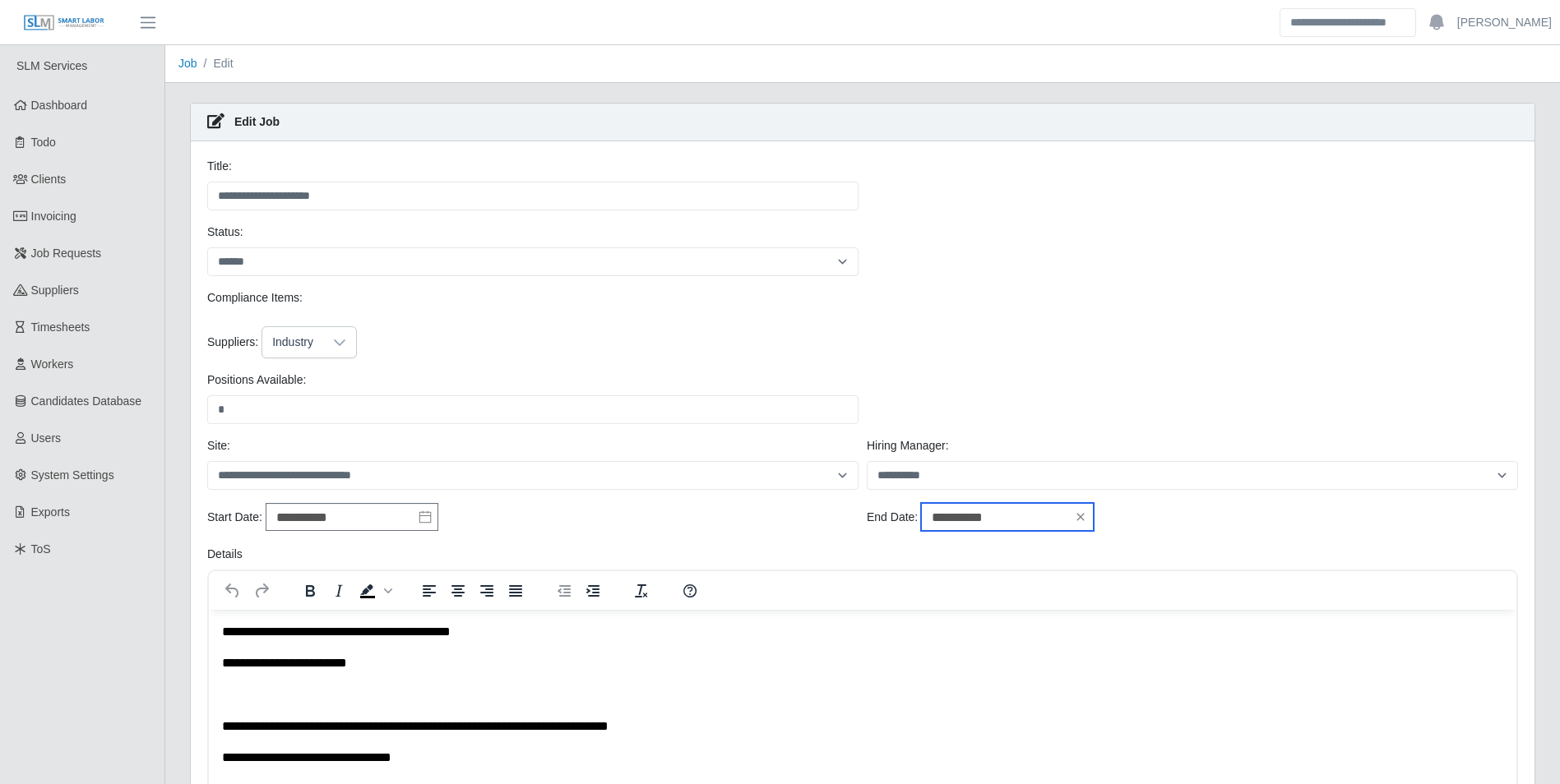
click at [997, 518] on input "**********" at bounding box center [1007, 516] width 173 height 28
click at [1049, 294] on icon "button" at bounding box center [1050, 297] width 9 height 13
click at [1067, 476] on div "8" at bounding box center [1067, 482] width 26 height 14
type input "**********"
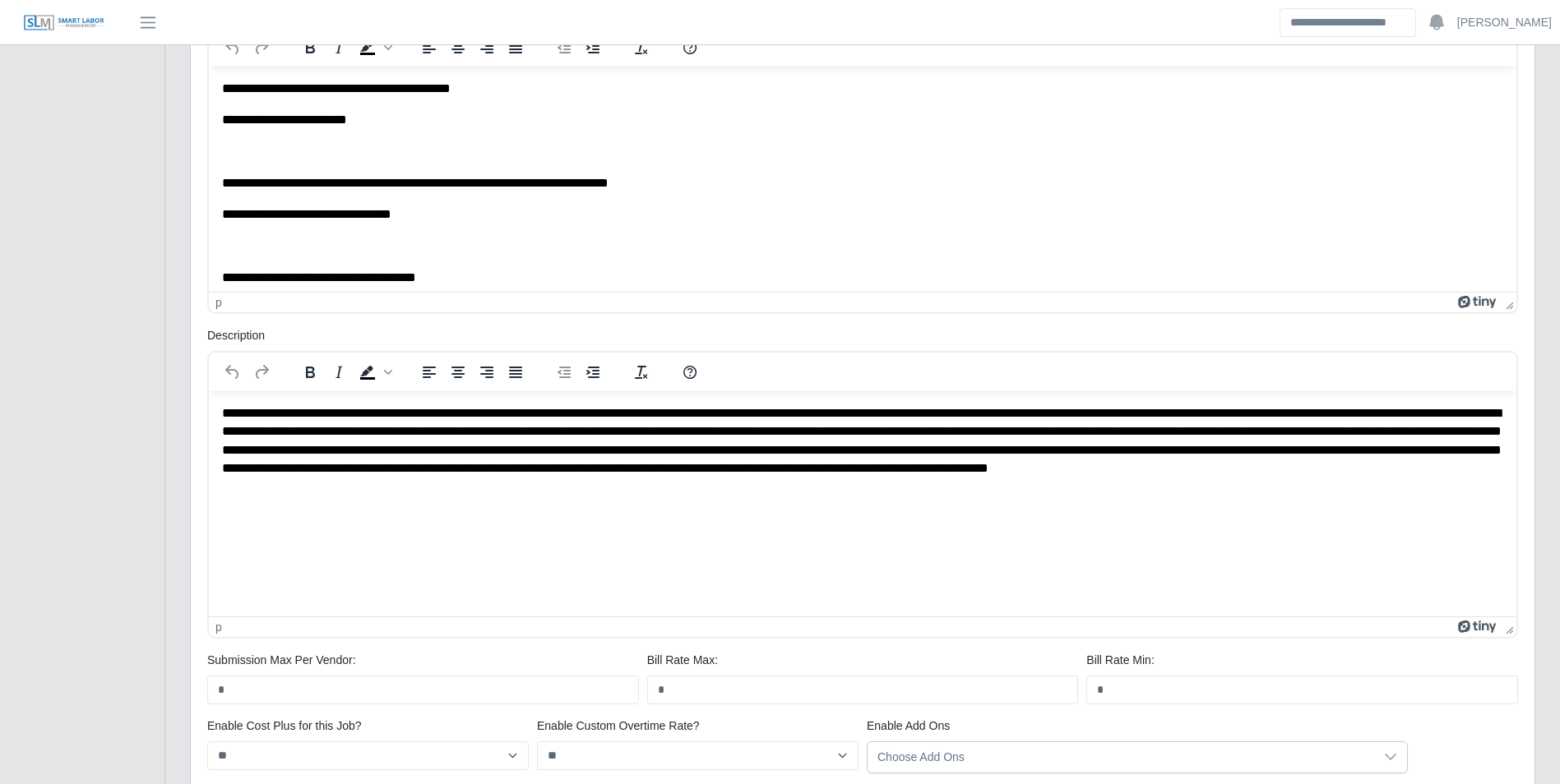
scroll to position [737, 0]
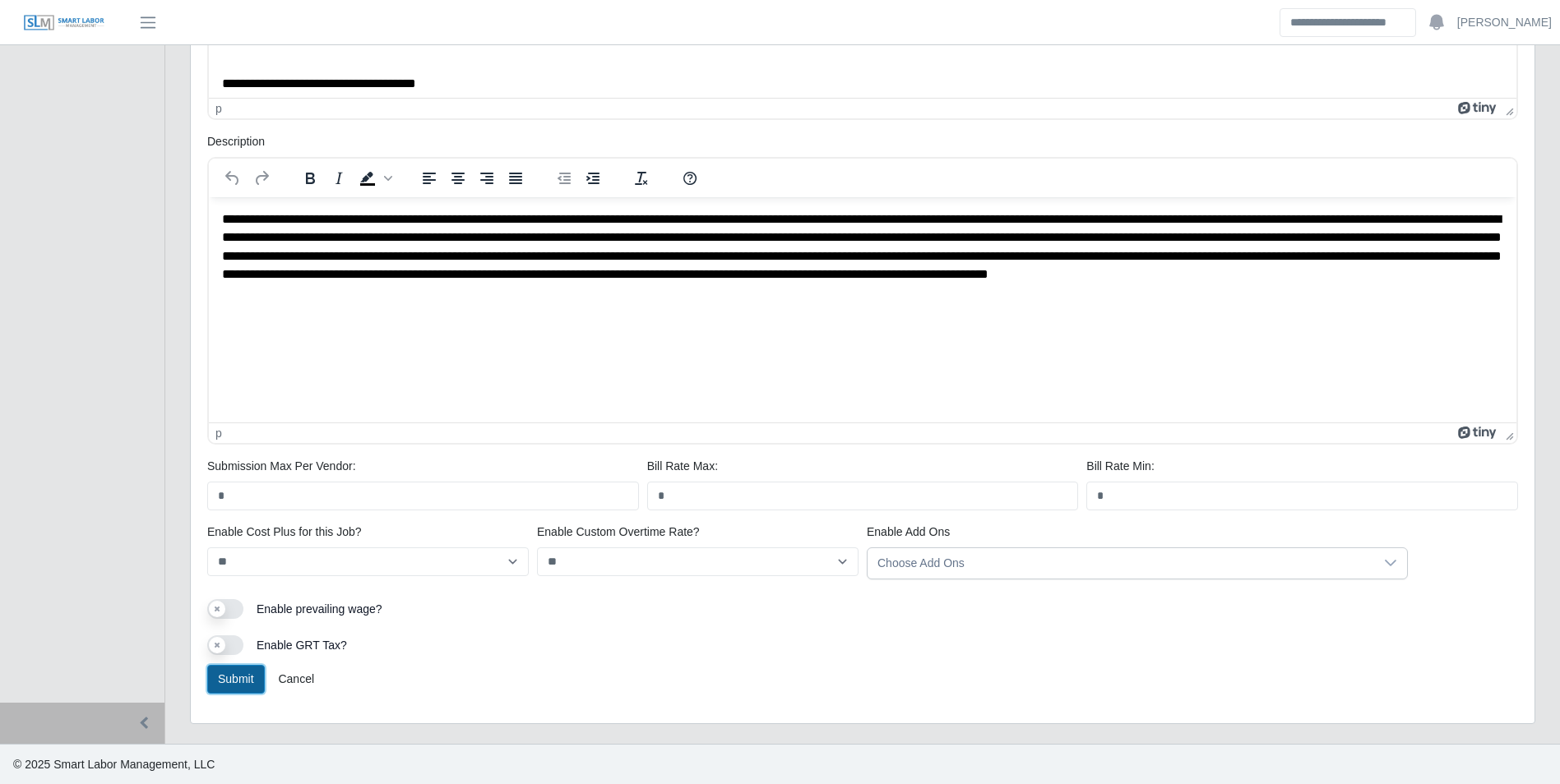
click at [223, 684] on button "Submit" at bounding box center [236, 679] width 58 height 29
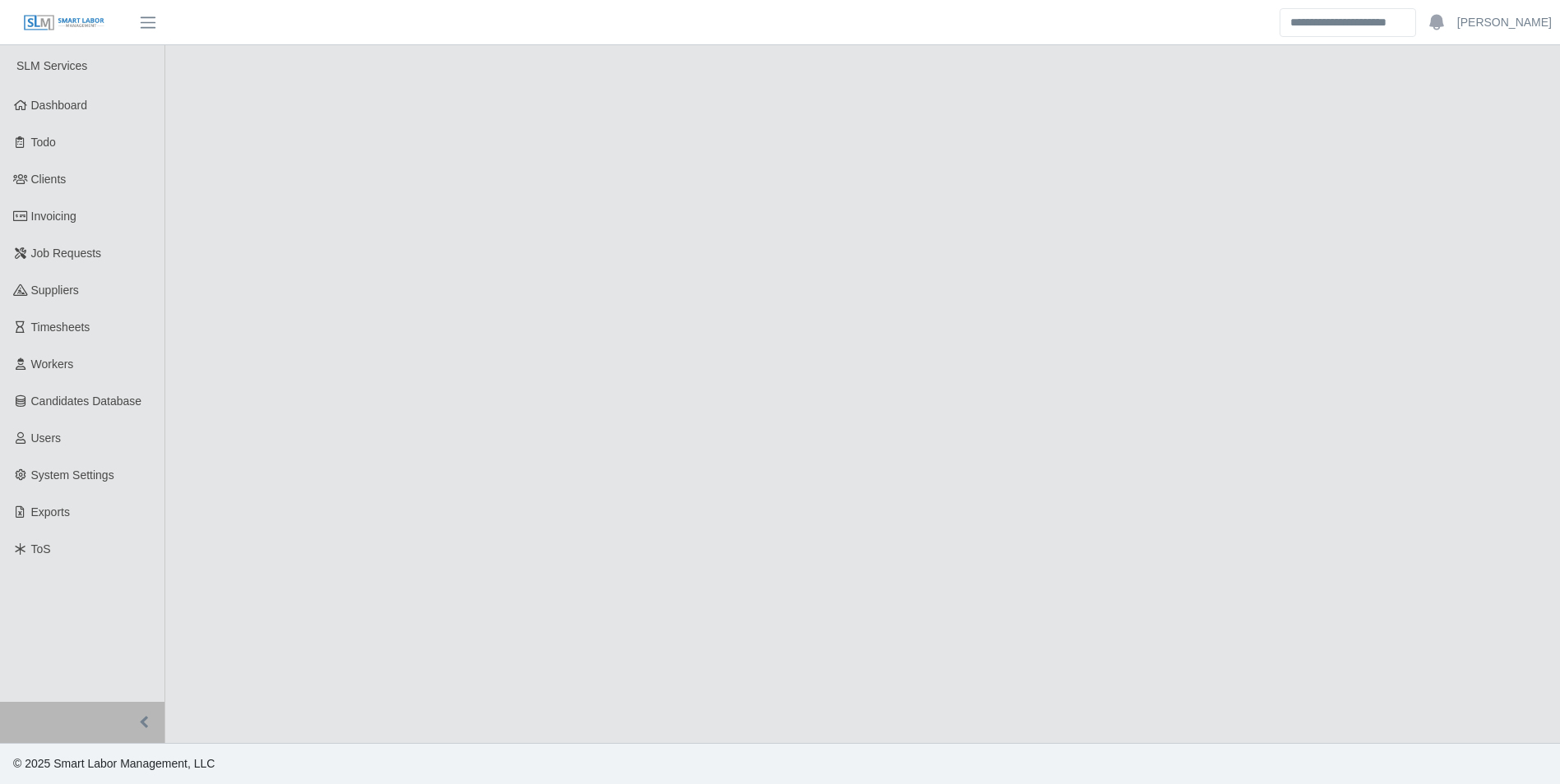
select select "******"
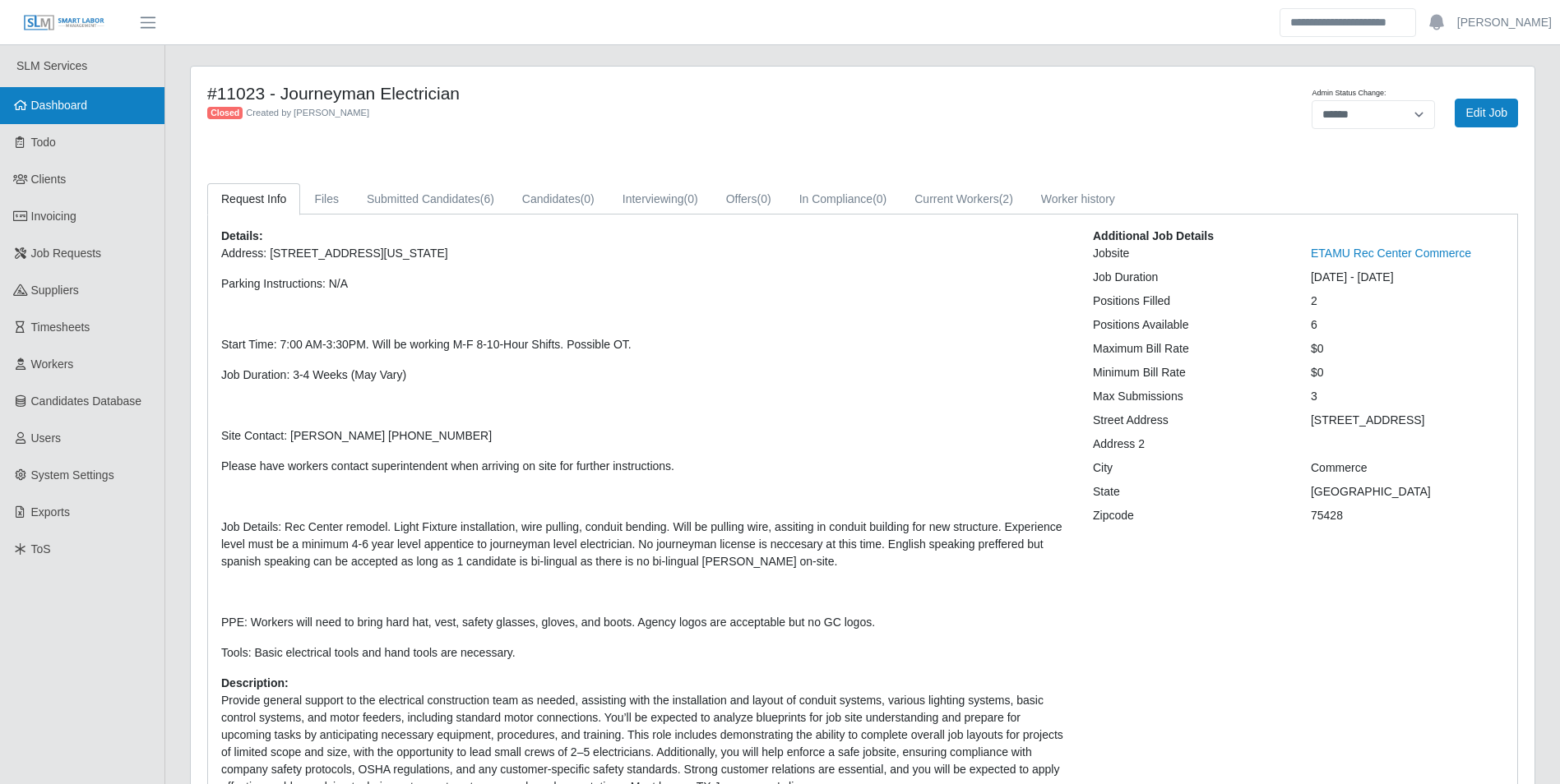
click at [43, 111] on span "Dashboard" at bounding box center [60, 105] width 57 height 13
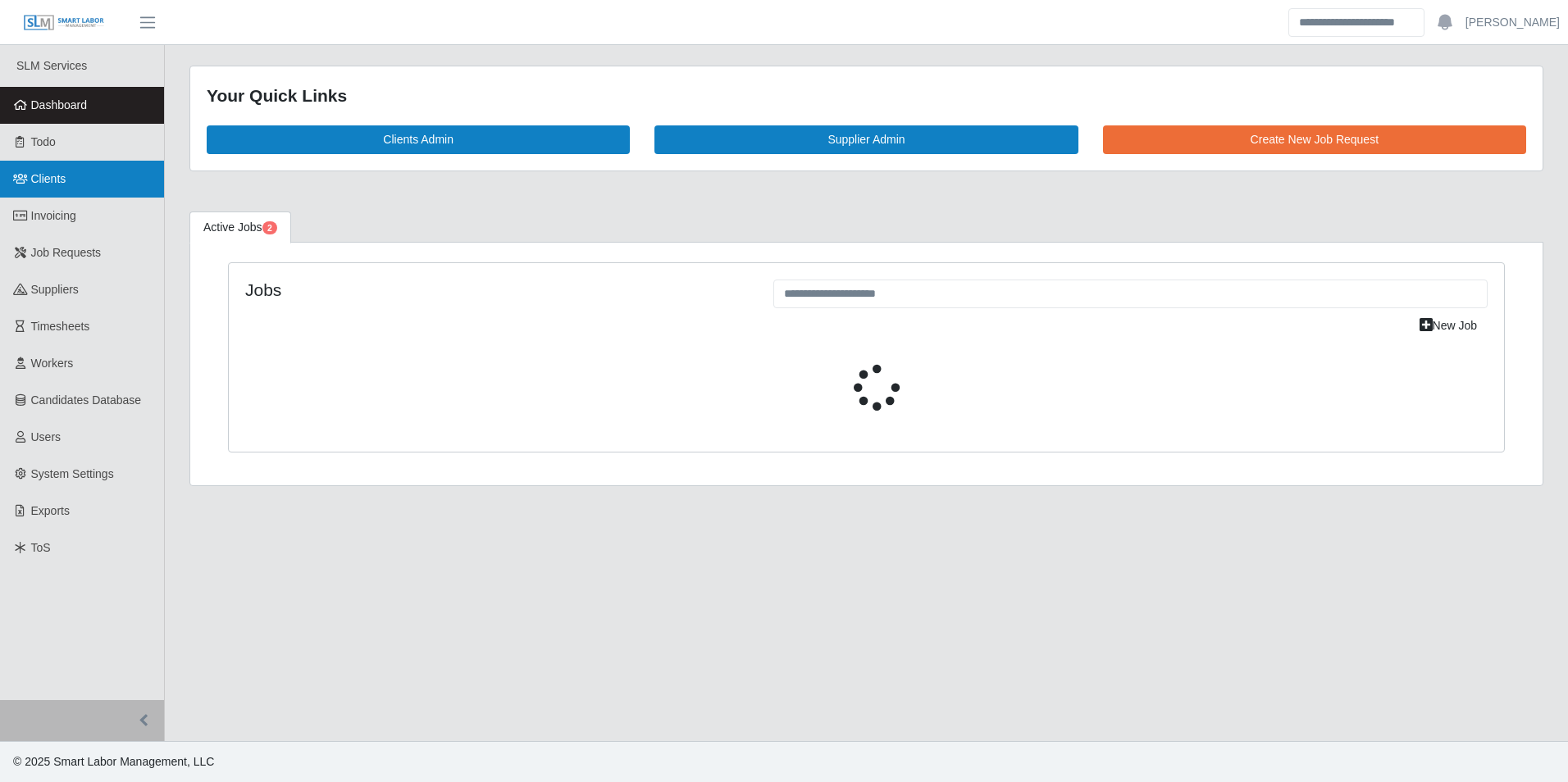
click at [85, 184] on link "Clients" at bounding box center [82, 178] width 164 height 37
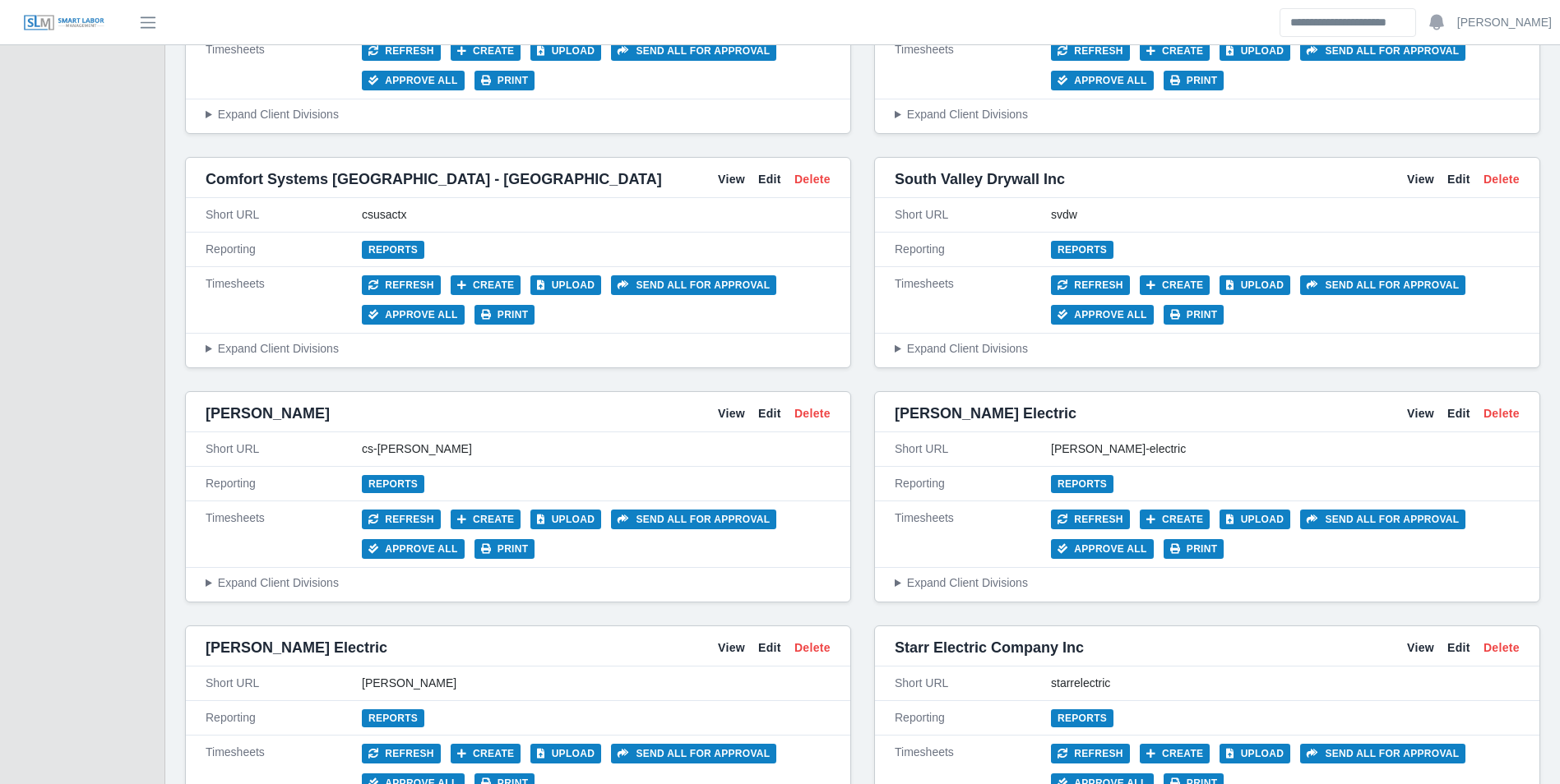
scroll to position [2877, 0]
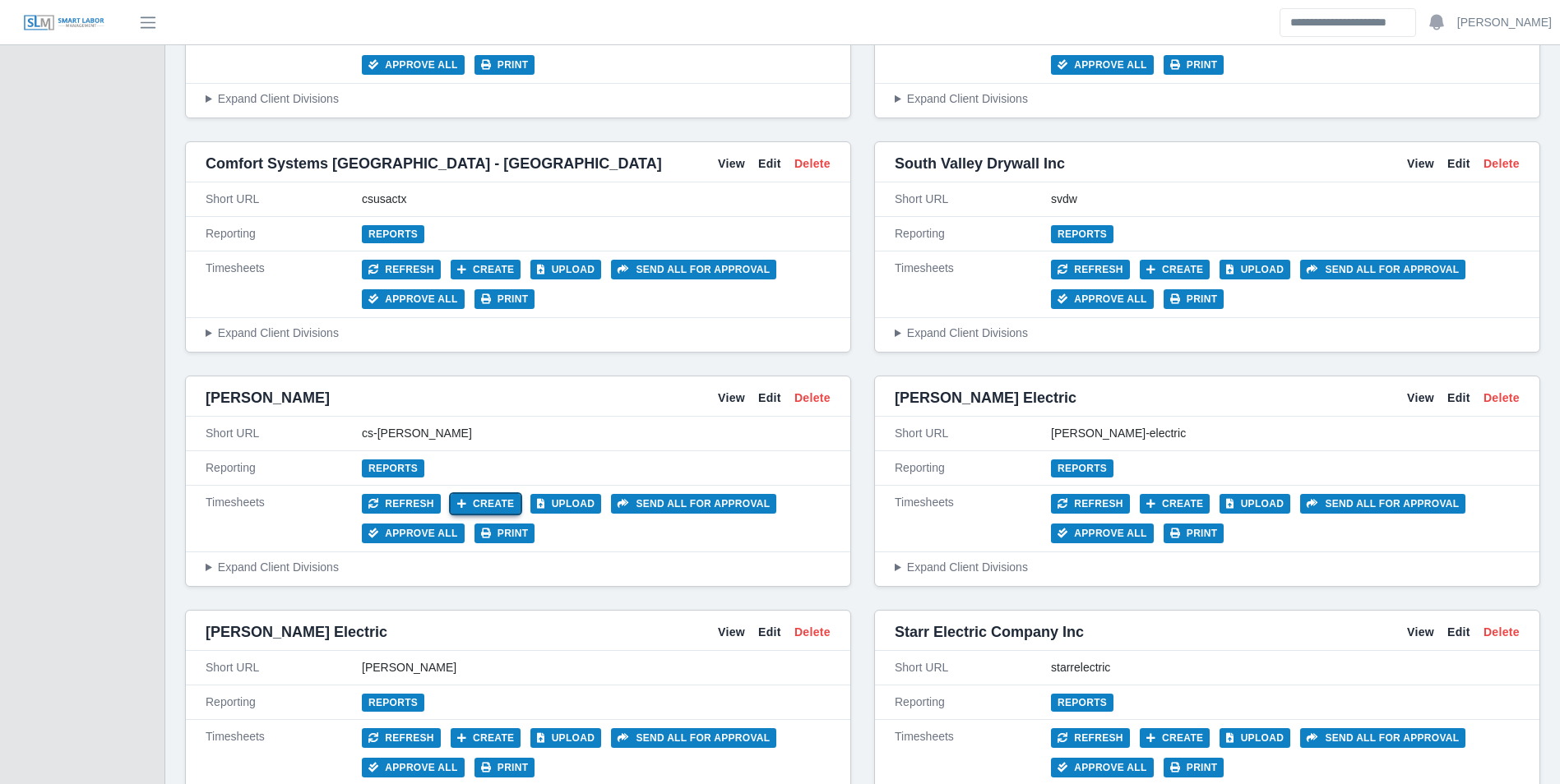
click at [486, 504] on button "Create" at bounding box center [486, 504] width 71 height 20
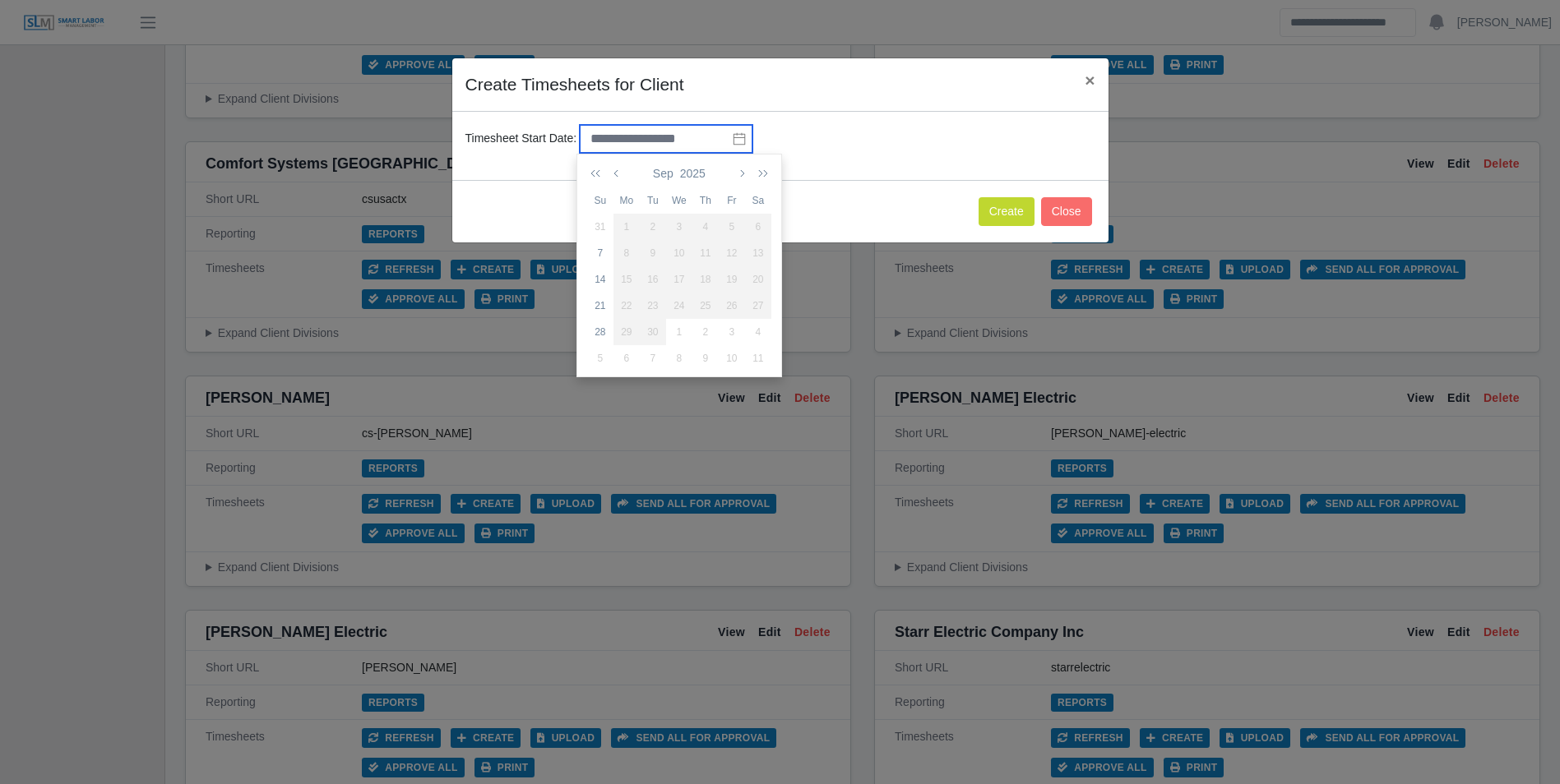
click at [638, 145] on input "text" at bounding box center [666, 139] width 173 height 28
click at [602, 298] on div "21" at bounding box center [600, 305] width 26 height 14
type input "**********"
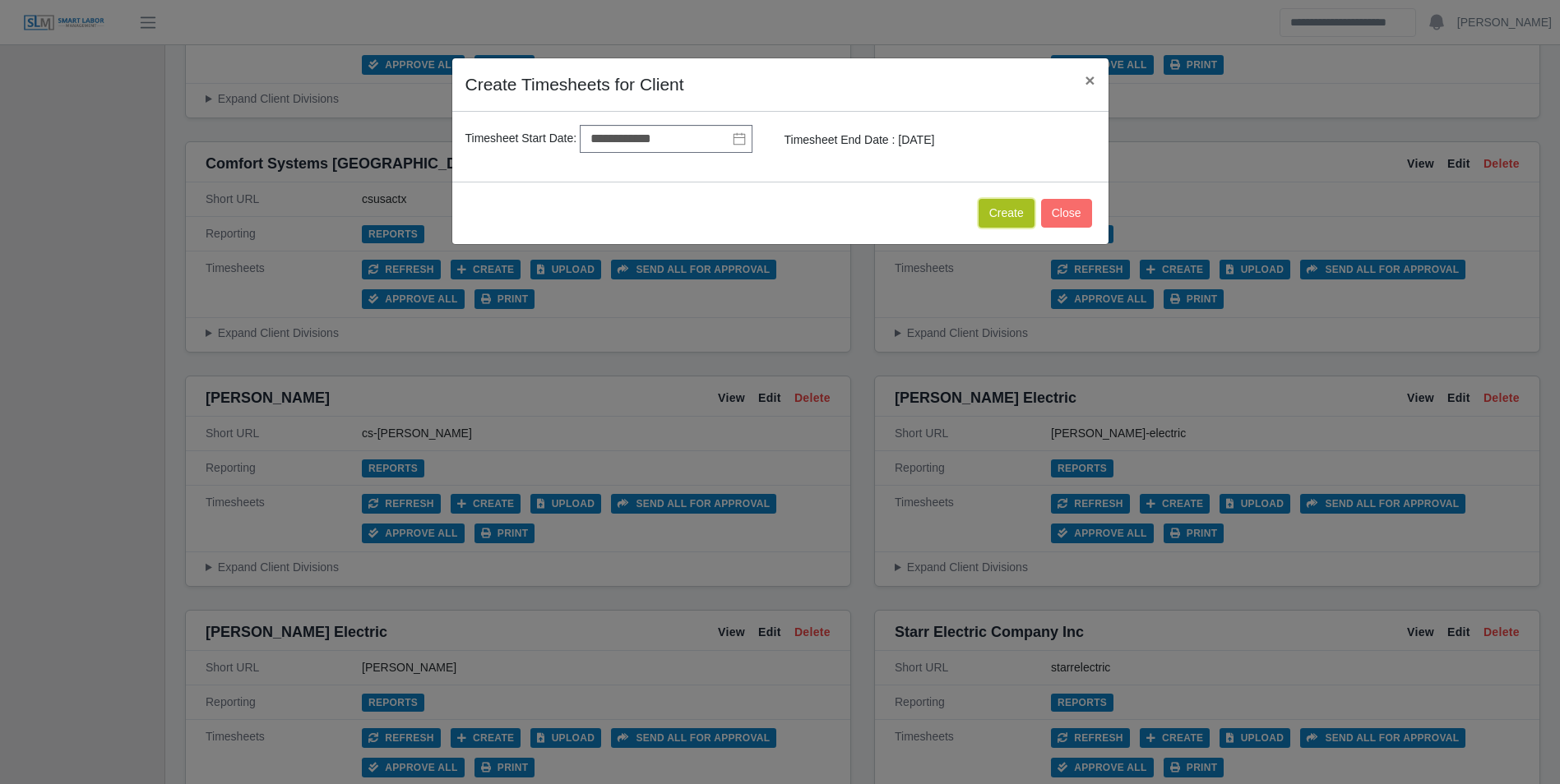
click at [1013, 216] on button "Create" at bounding box center [1007, 213] width 56 height 29
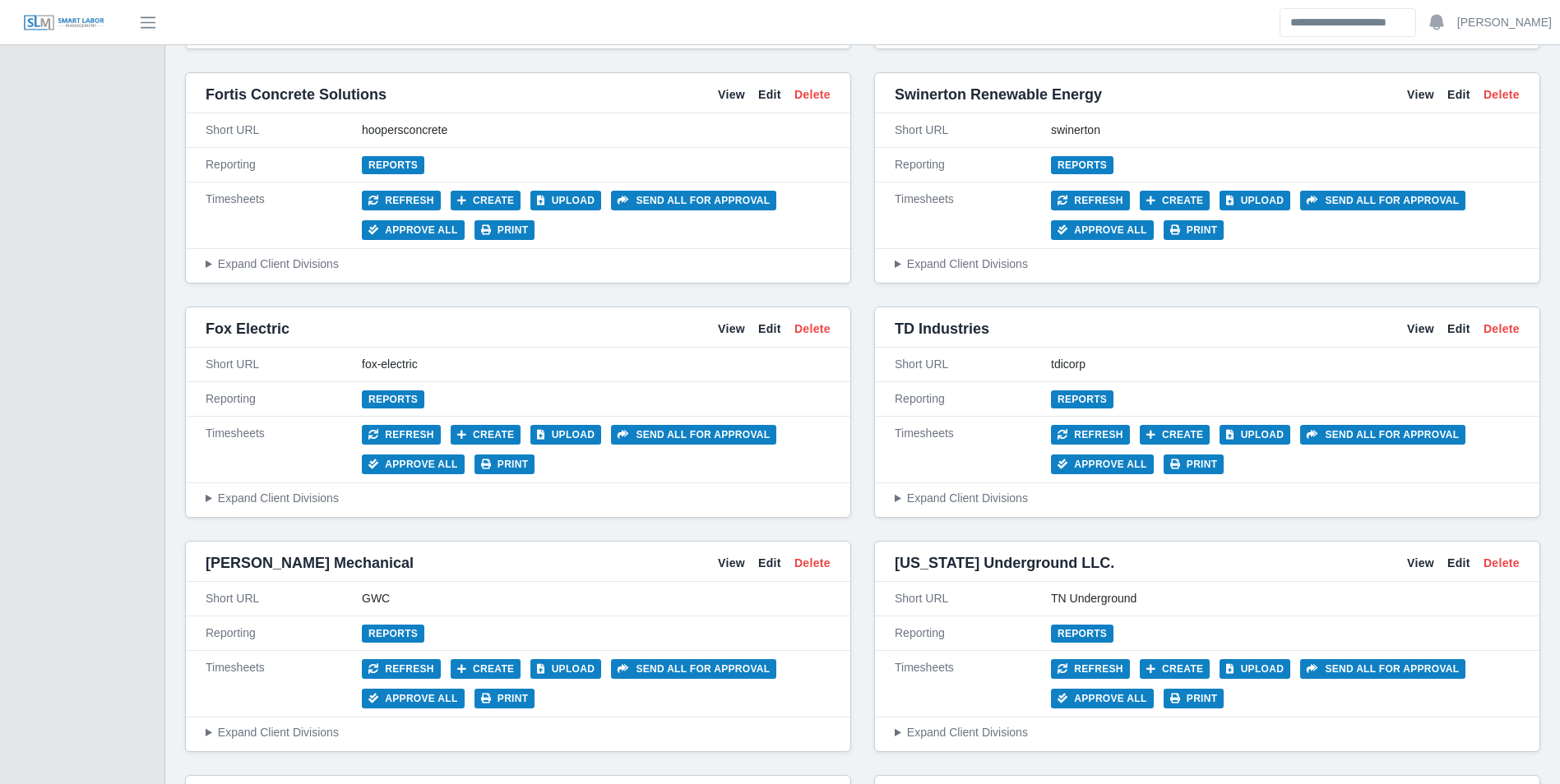
scroll to position [4768, 0]
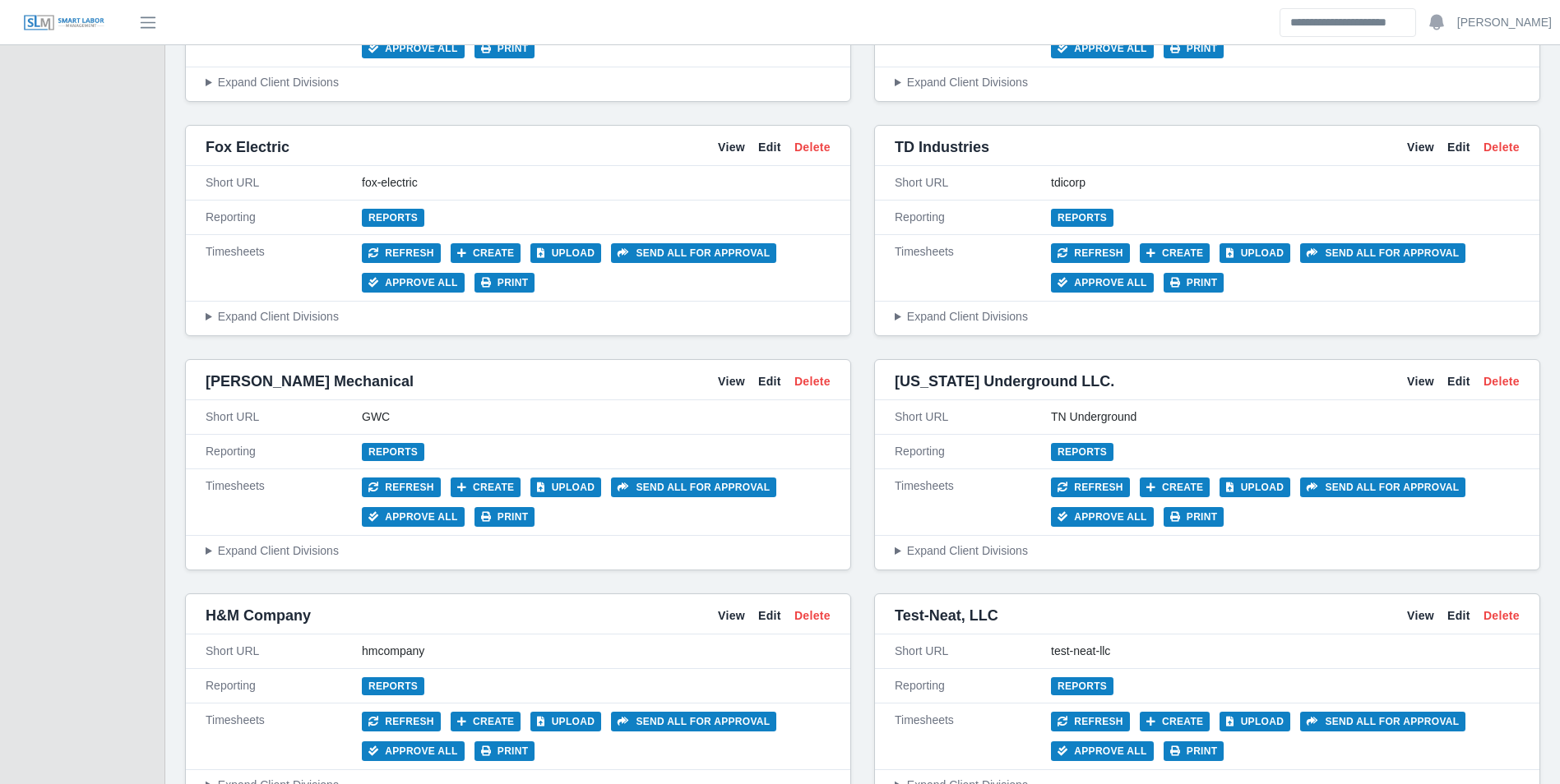
click at [492, 473] on div "Timesheets Refresh Create Upload Send all for approval Approve All Print" at bounding box center [517, 503] width 664 height 66
click at [489, 481] on button "Create" at bounding box center [486, 487] width 71 height 20
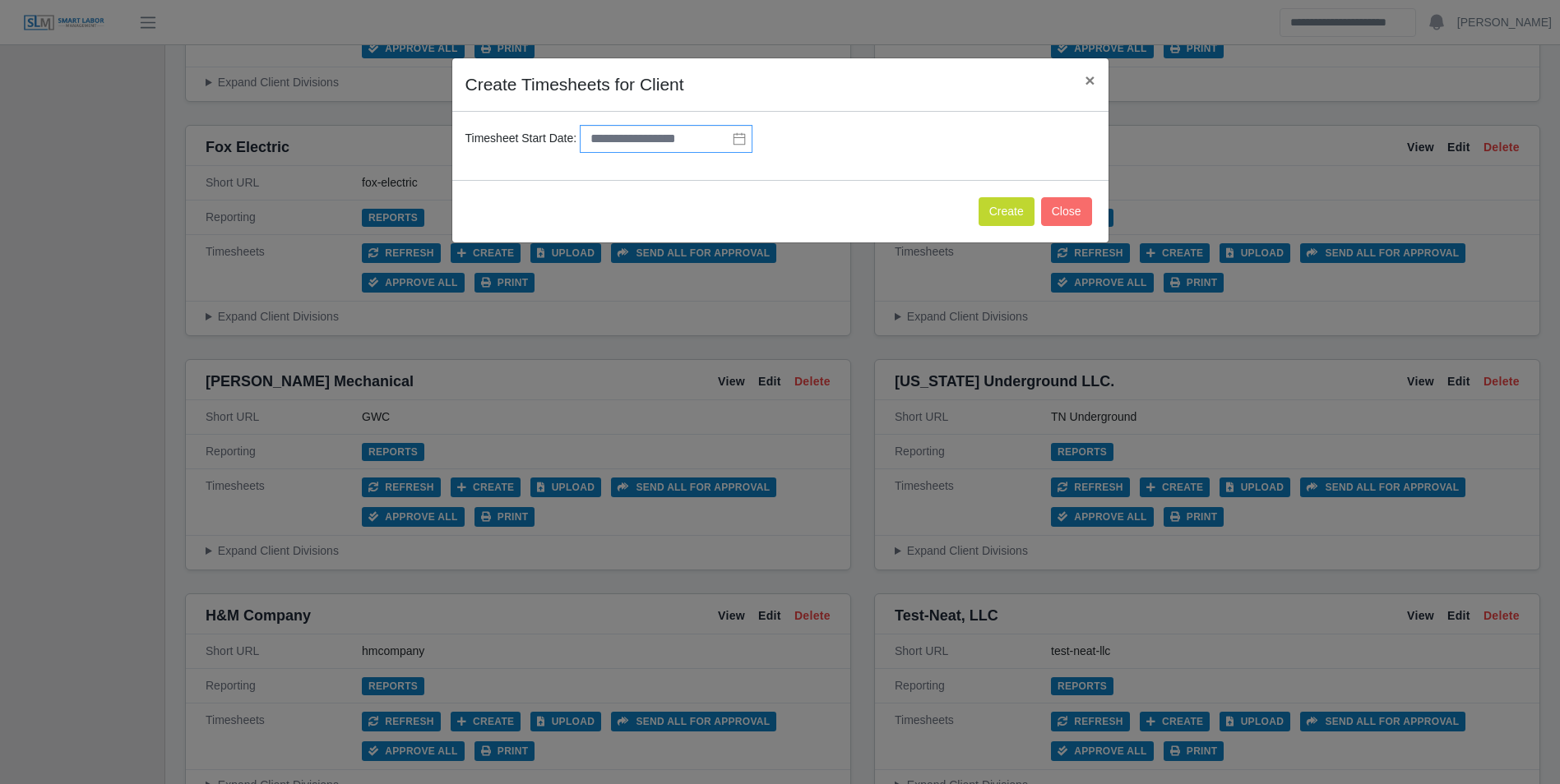
click at [649, 158] on div "Timesheet Start Date:" at bounding box center [780, 147] width 638 height 43
click at [638, 144] on input "text" at bounding box center [666, 139] width 173 height 28
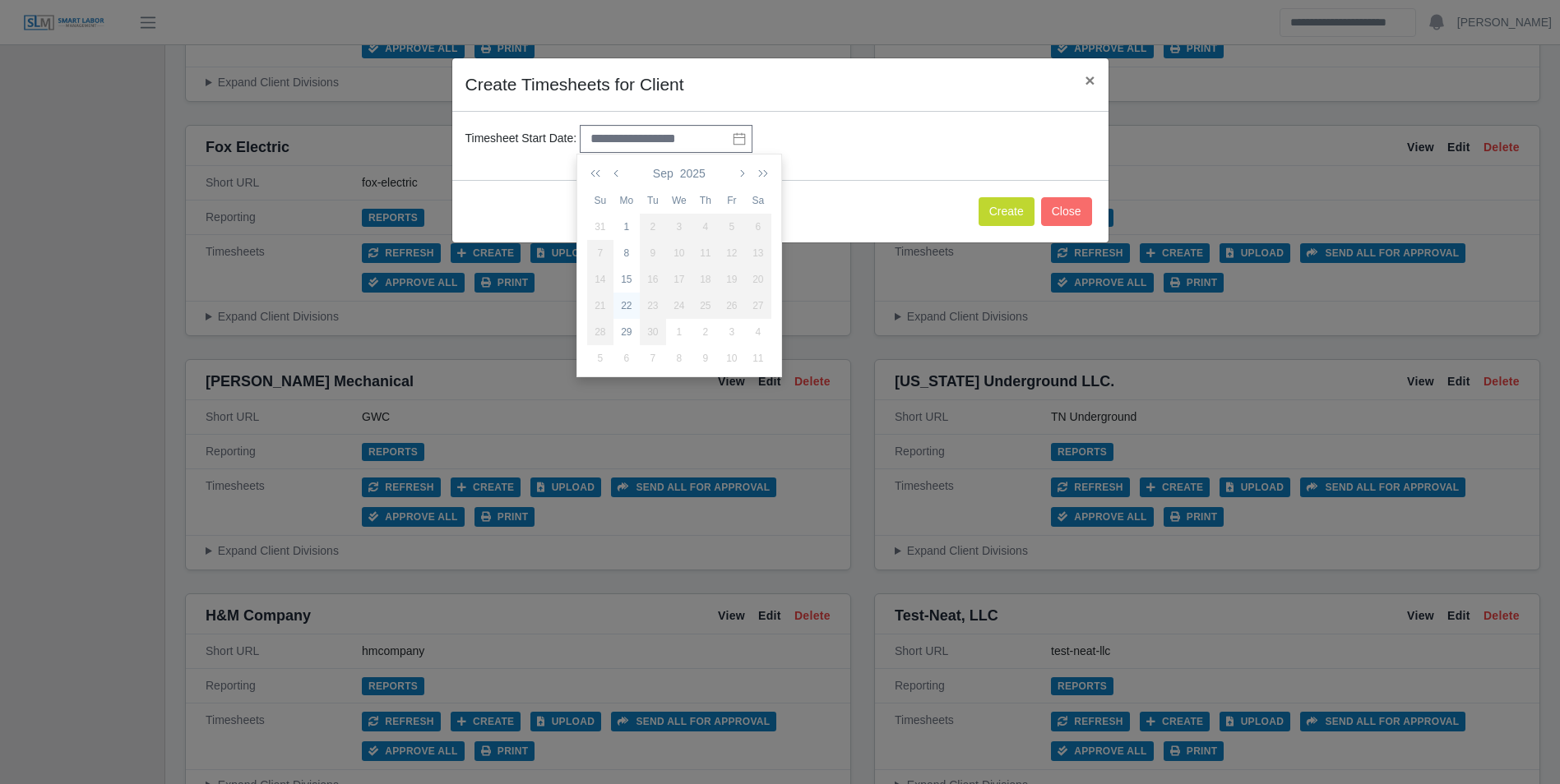
click at [621, 307] on div "22" at bounding box center [627, 305] width 26 height 14
type input "**********"
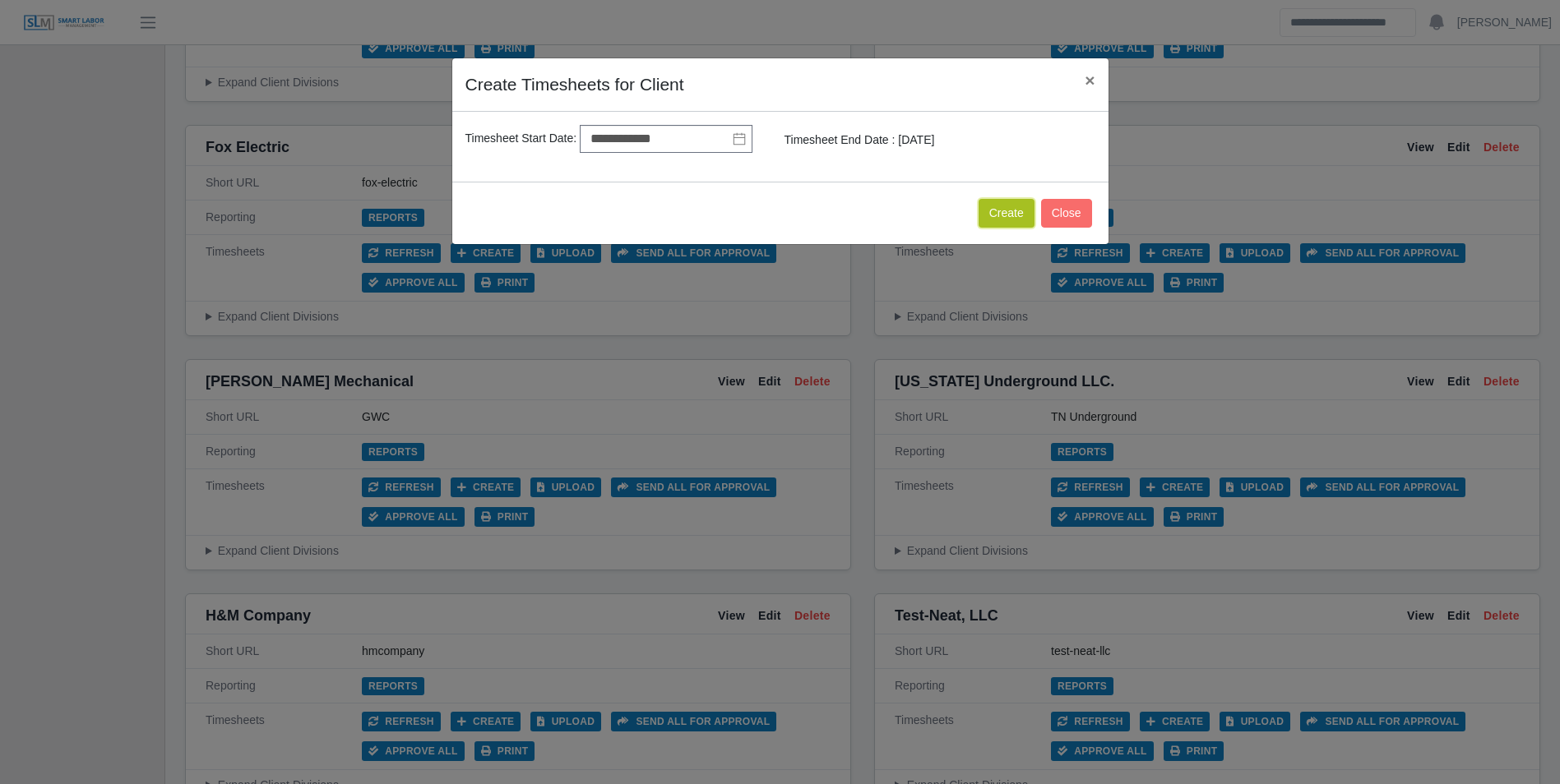
click at [987, 209] on button "Create" at bounding box center [1007, 213] width 56 height 29
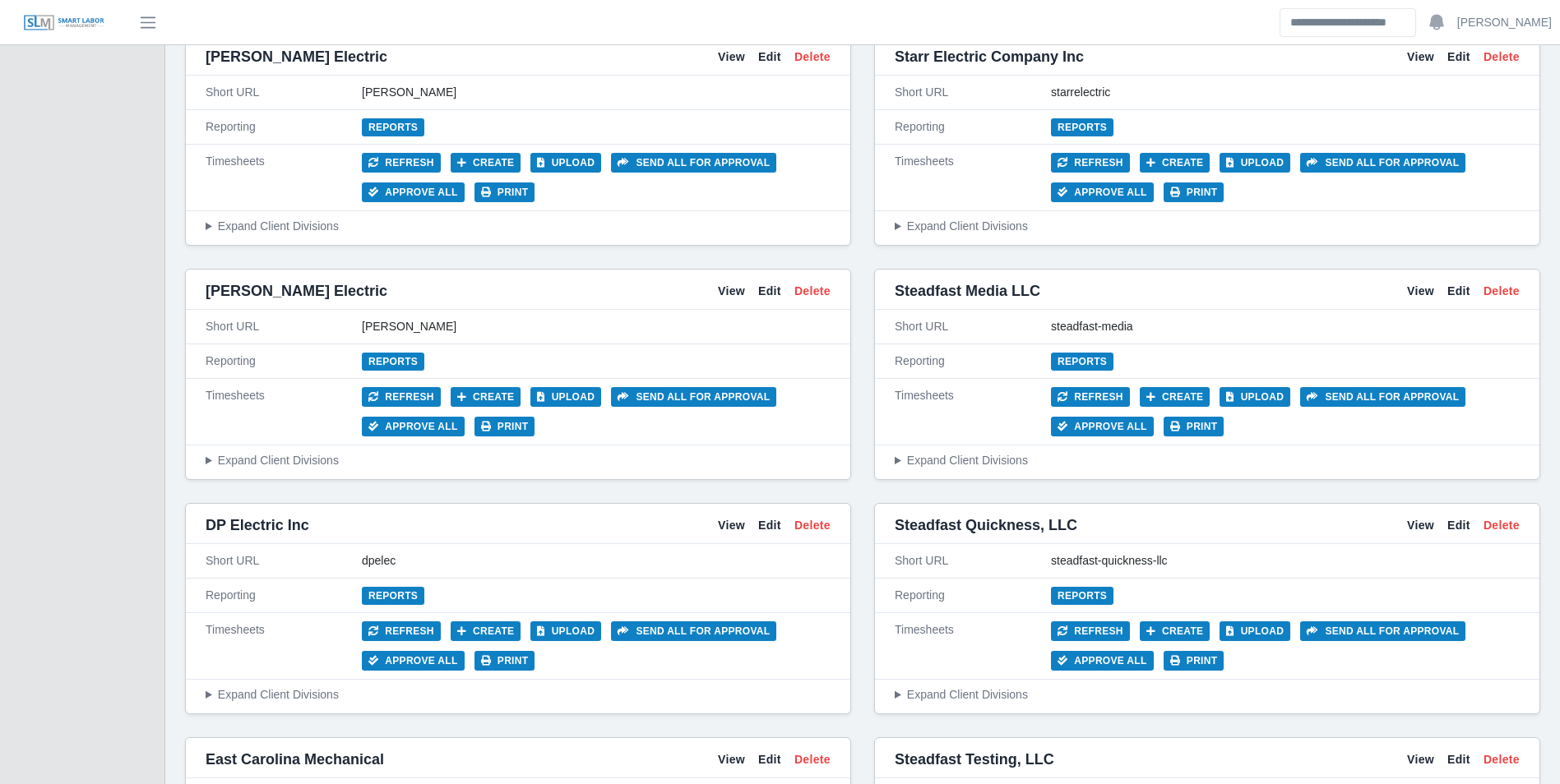
scroll to position [3123, 0]
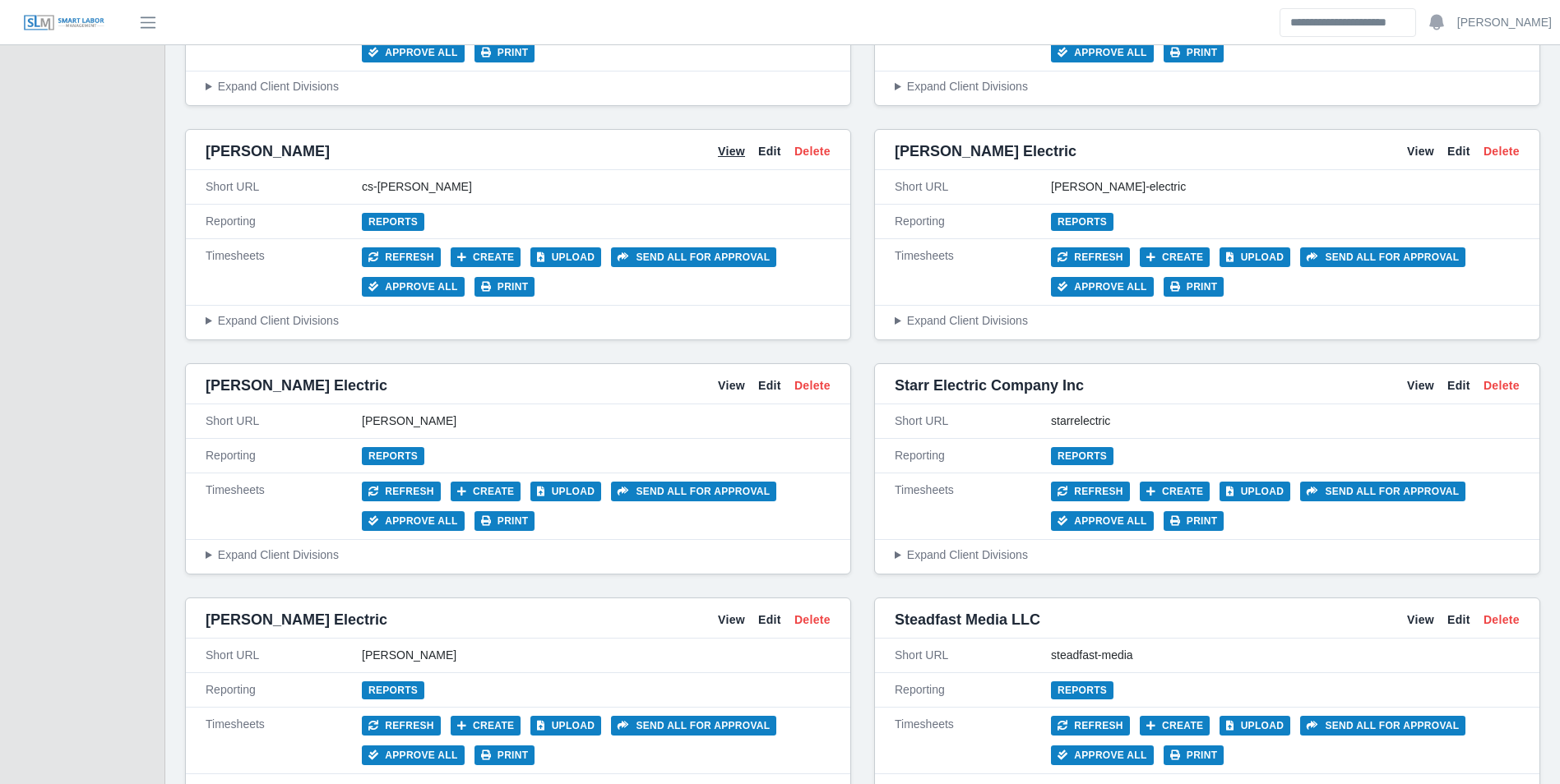
click at [728, 157] on link "View" at bounding box center [731, 152] width 27 height 17
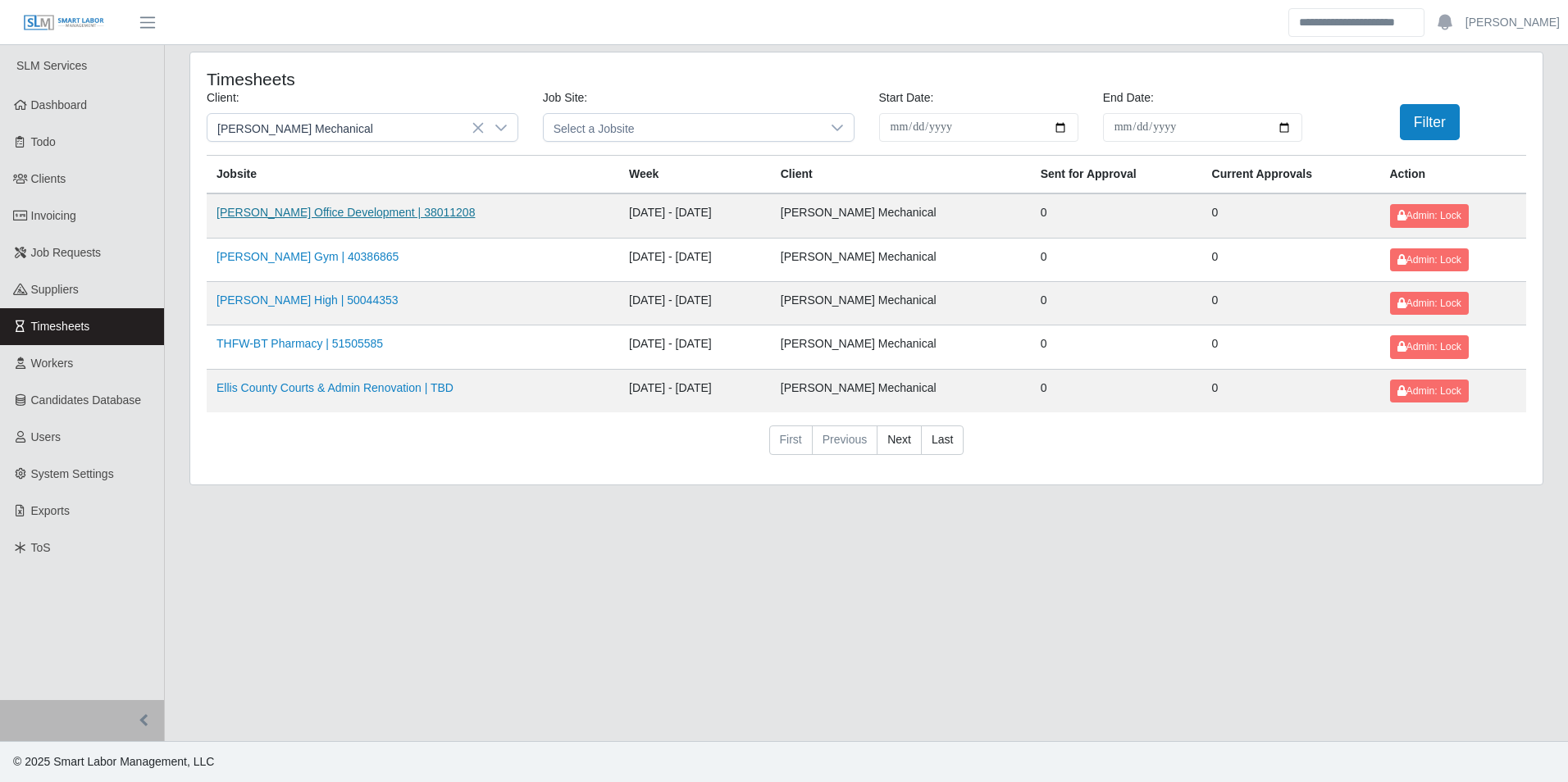
click at [371, 211] on link "[PERSON_NAME] Office Development | 38011208" at bounding box center [346, 212] width 258 height 13
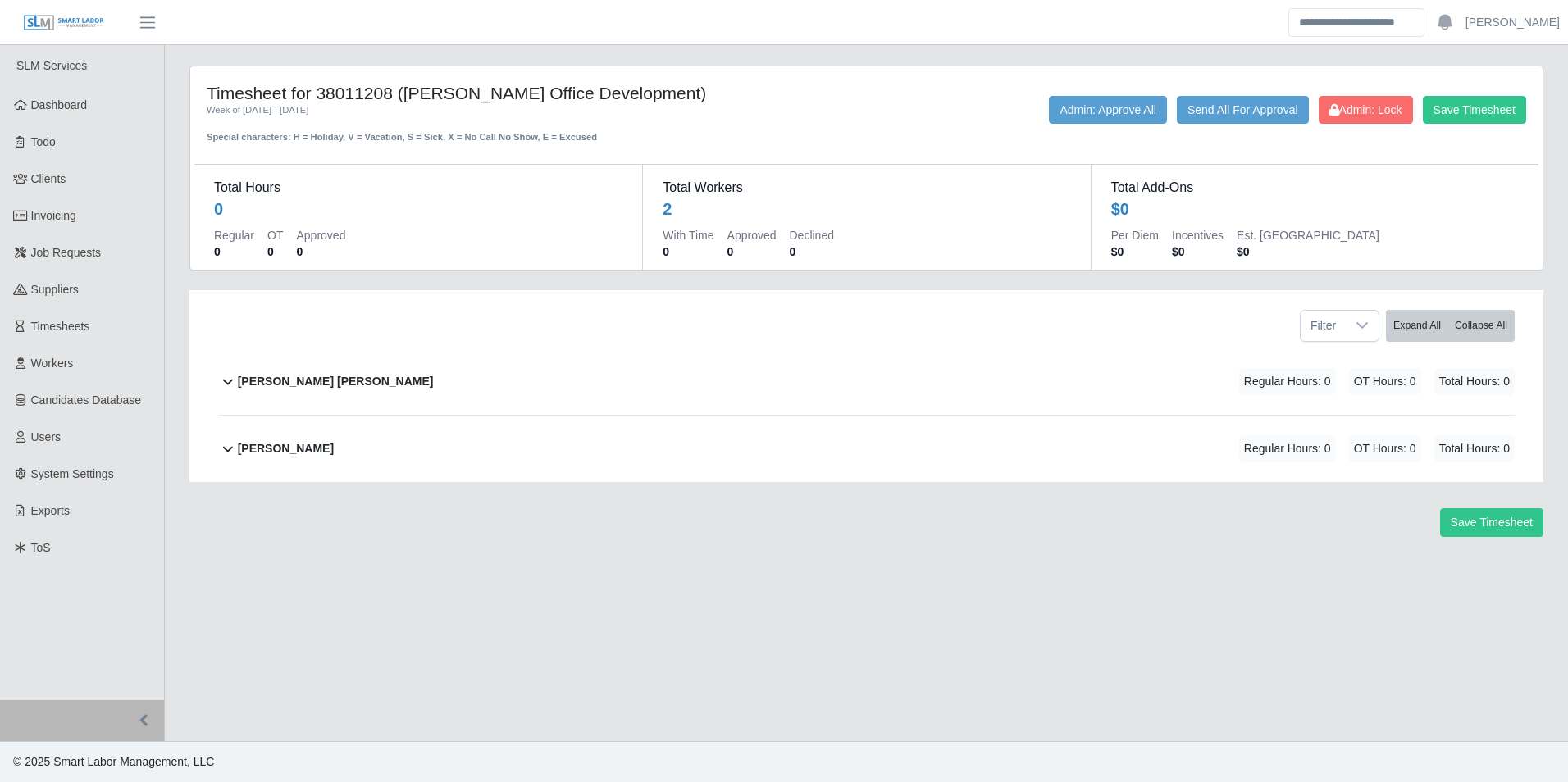
click at [382, 380] on b "Felipe Aron Ortiz Rodriguez" at bounding box center [336, 382] width 196 height 17
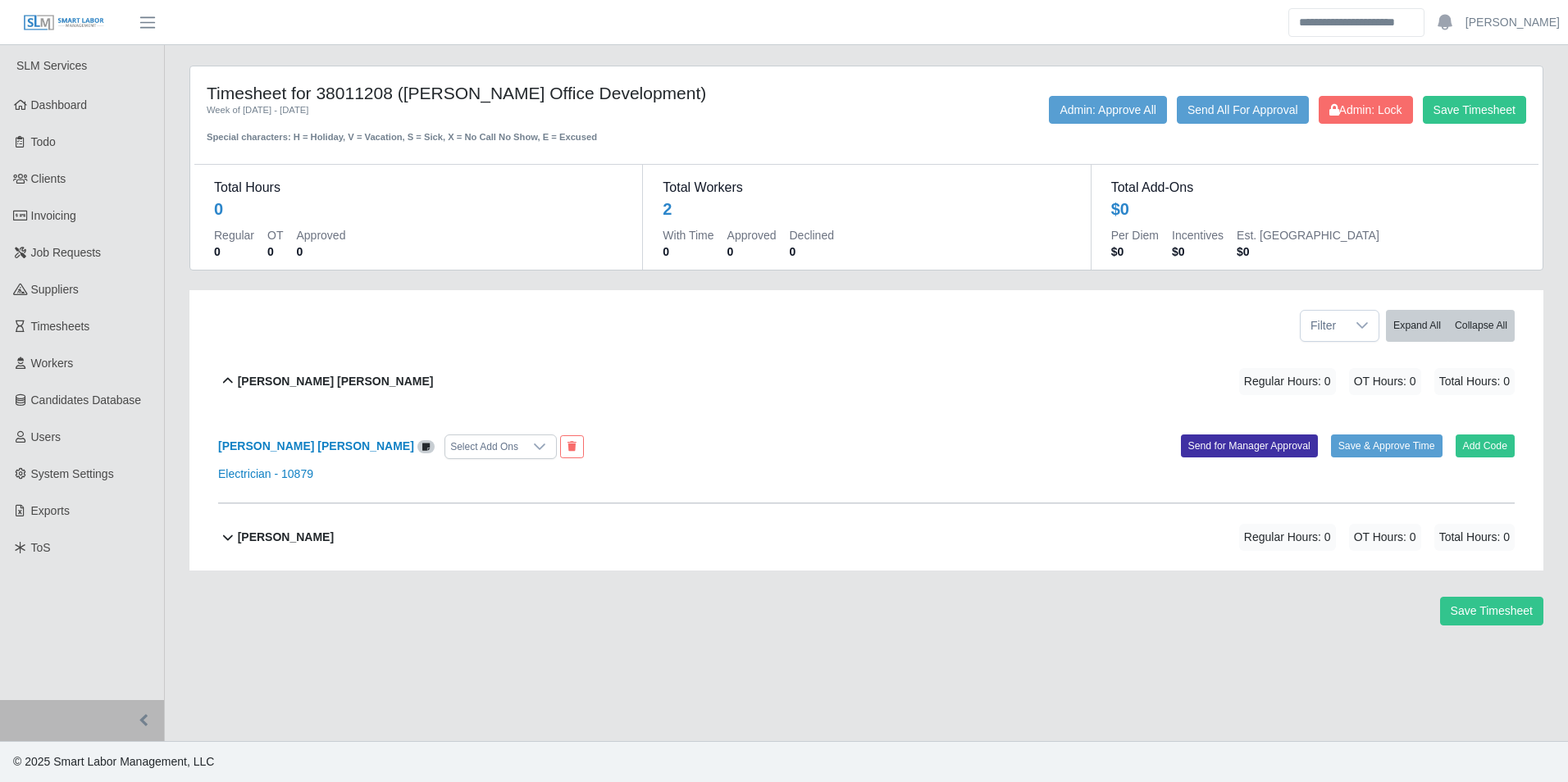
click at [537, 445] on div "Felipe Aron Ortiz Rodriguez Select Add Ons" at bounding box center [536, 446] width 661 height 25
click at [560, 445] on button at bounding box center [572, 446] width 24 height 23
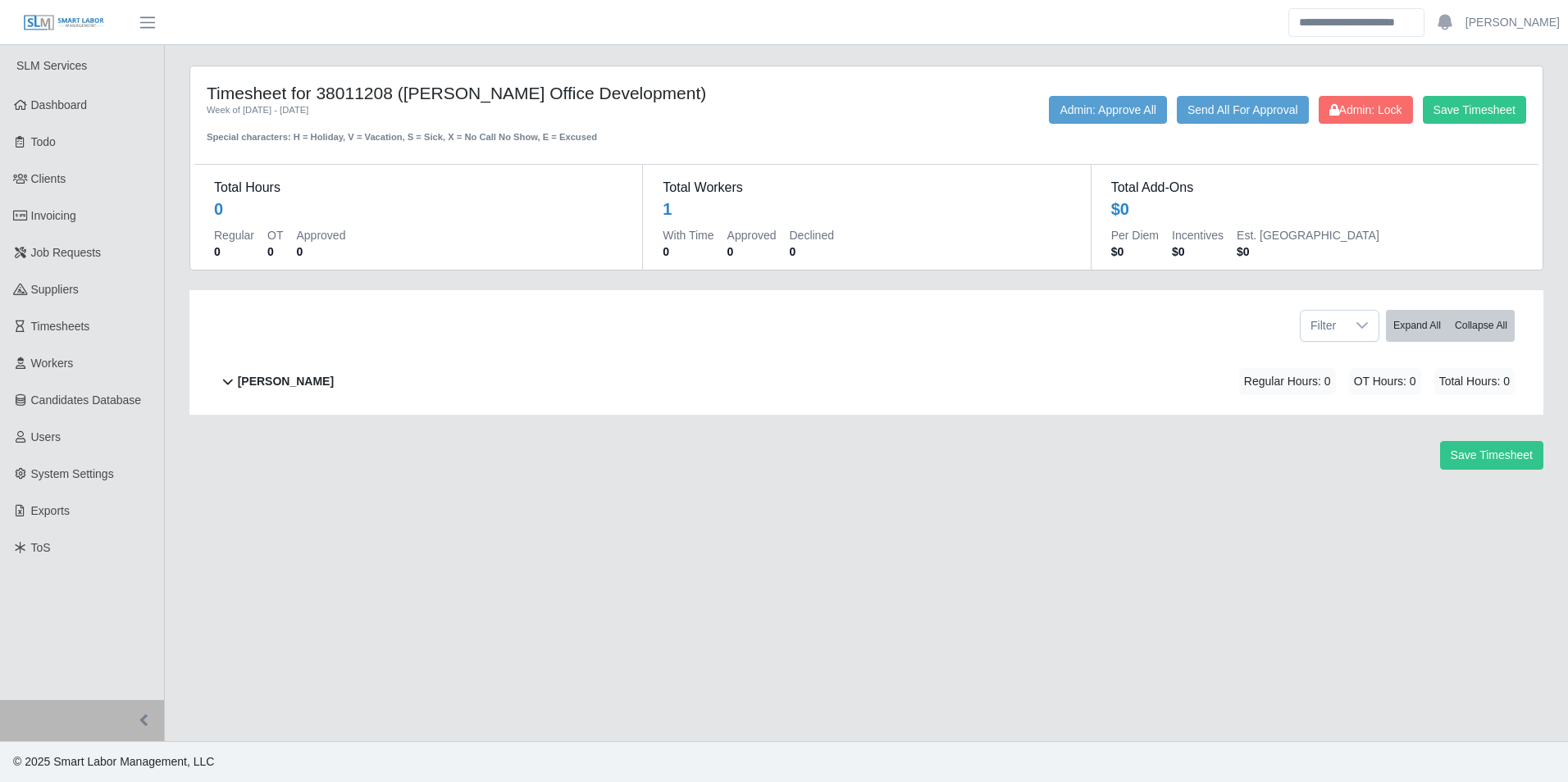
click at [302, 377] on b "Kevin Robles" at bounding box center [286, 382] width 96 height 17
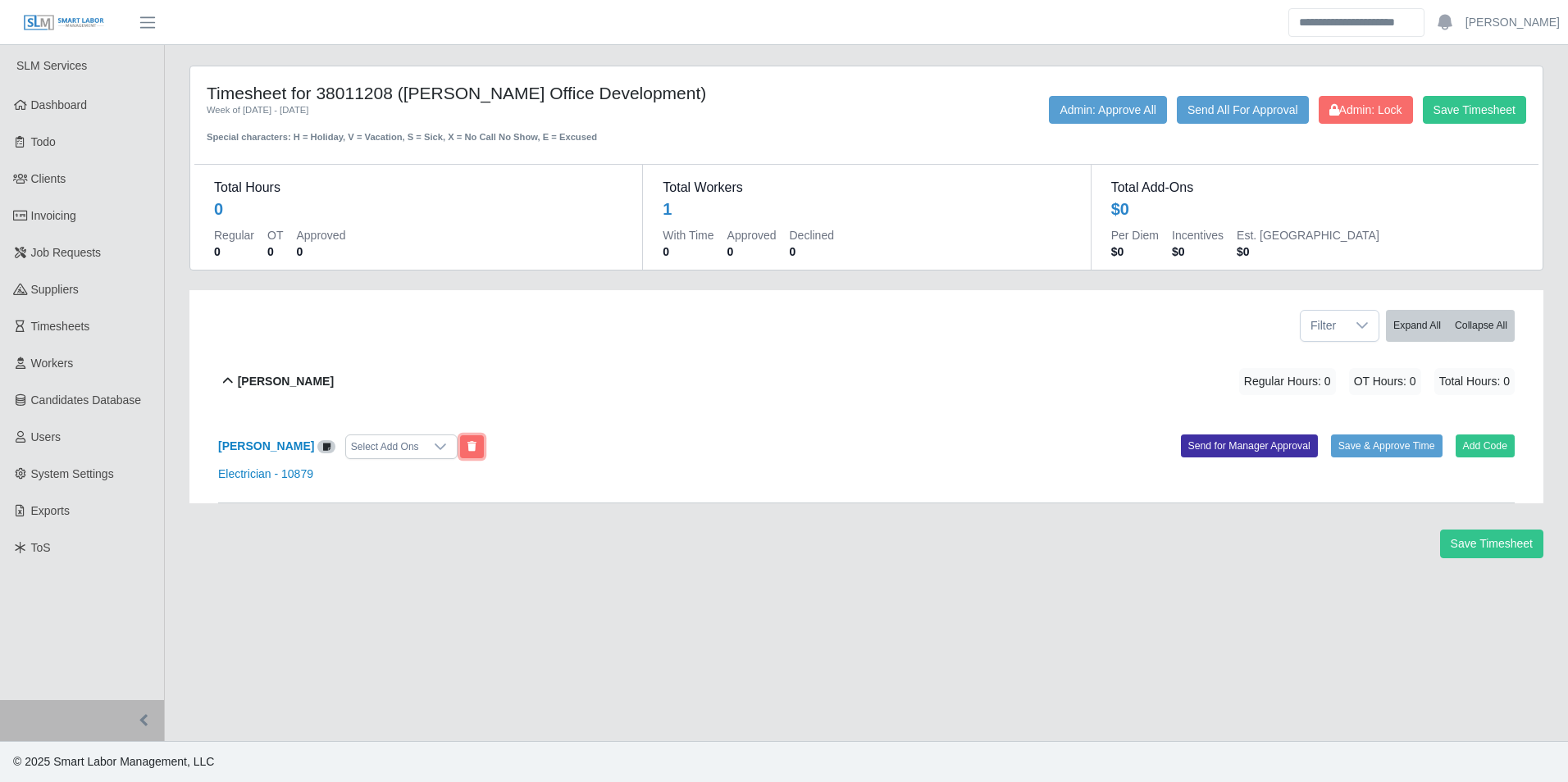
click at [460, 444] on button at bounding box center [472, 446] width 24 height 23
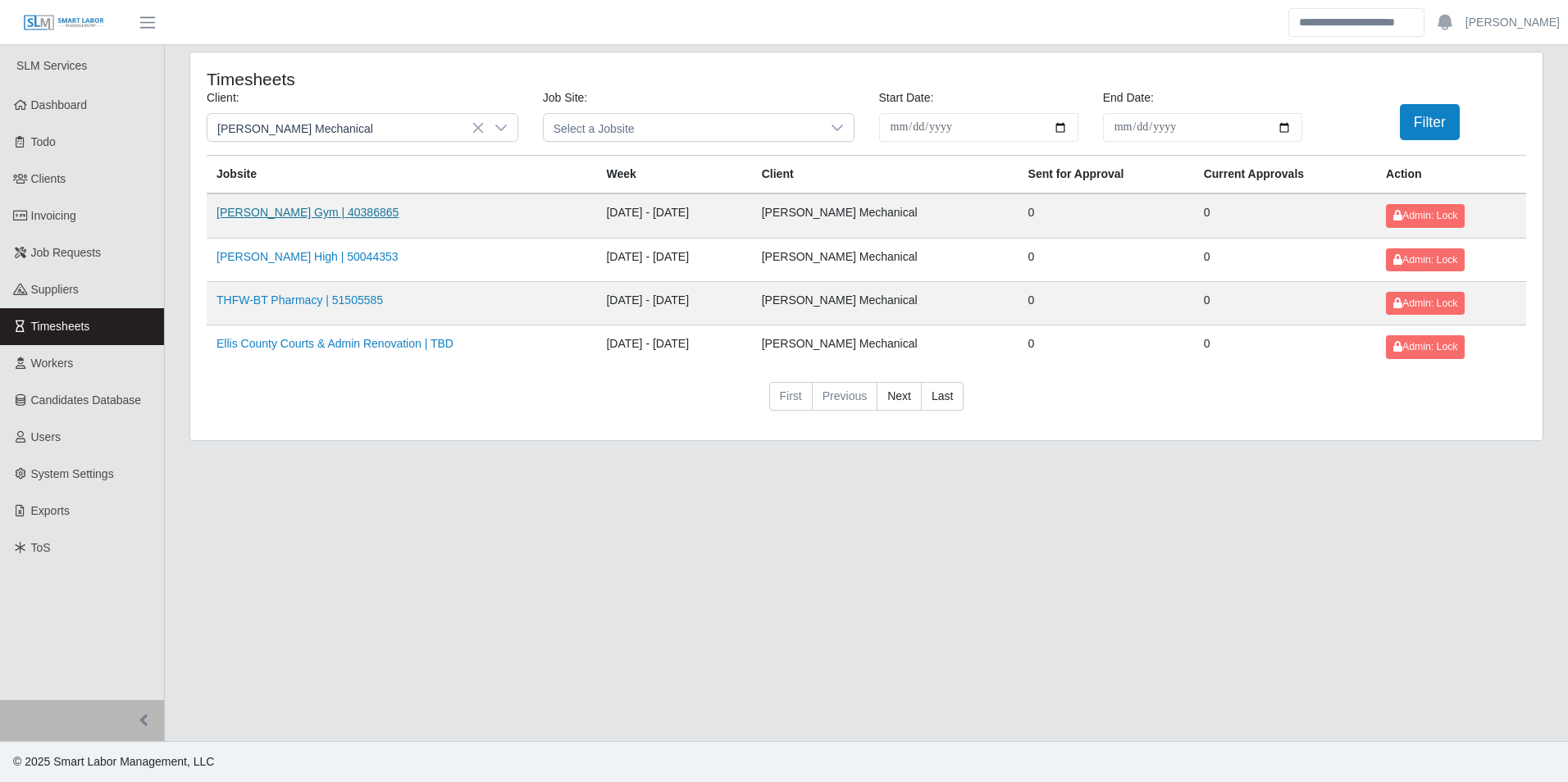
click at [283, 218] on link "Alvarado Gym | 40386865" at bounding box center [308, 212] width 182 height 13
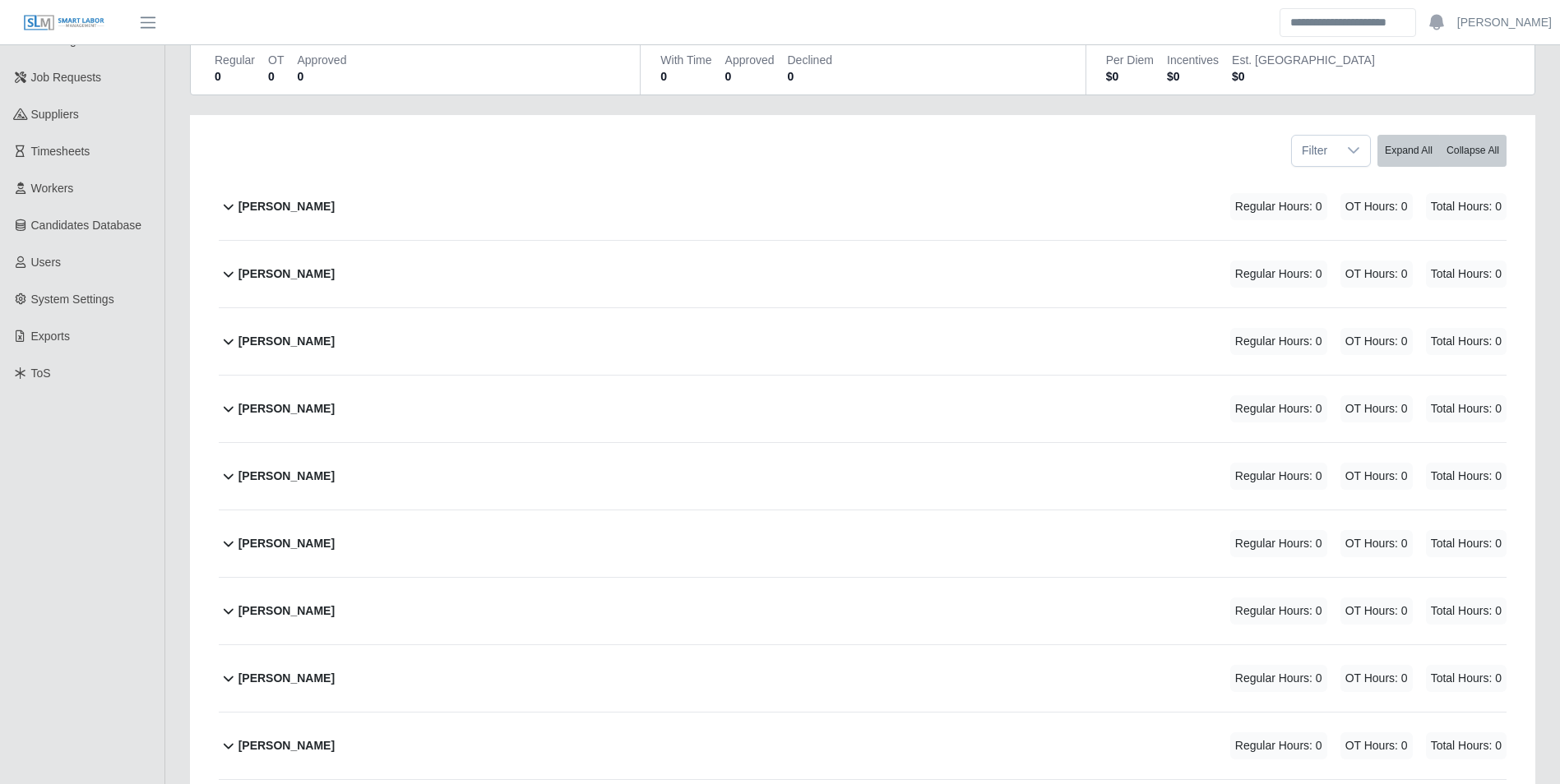
scroll to position [164, 0]
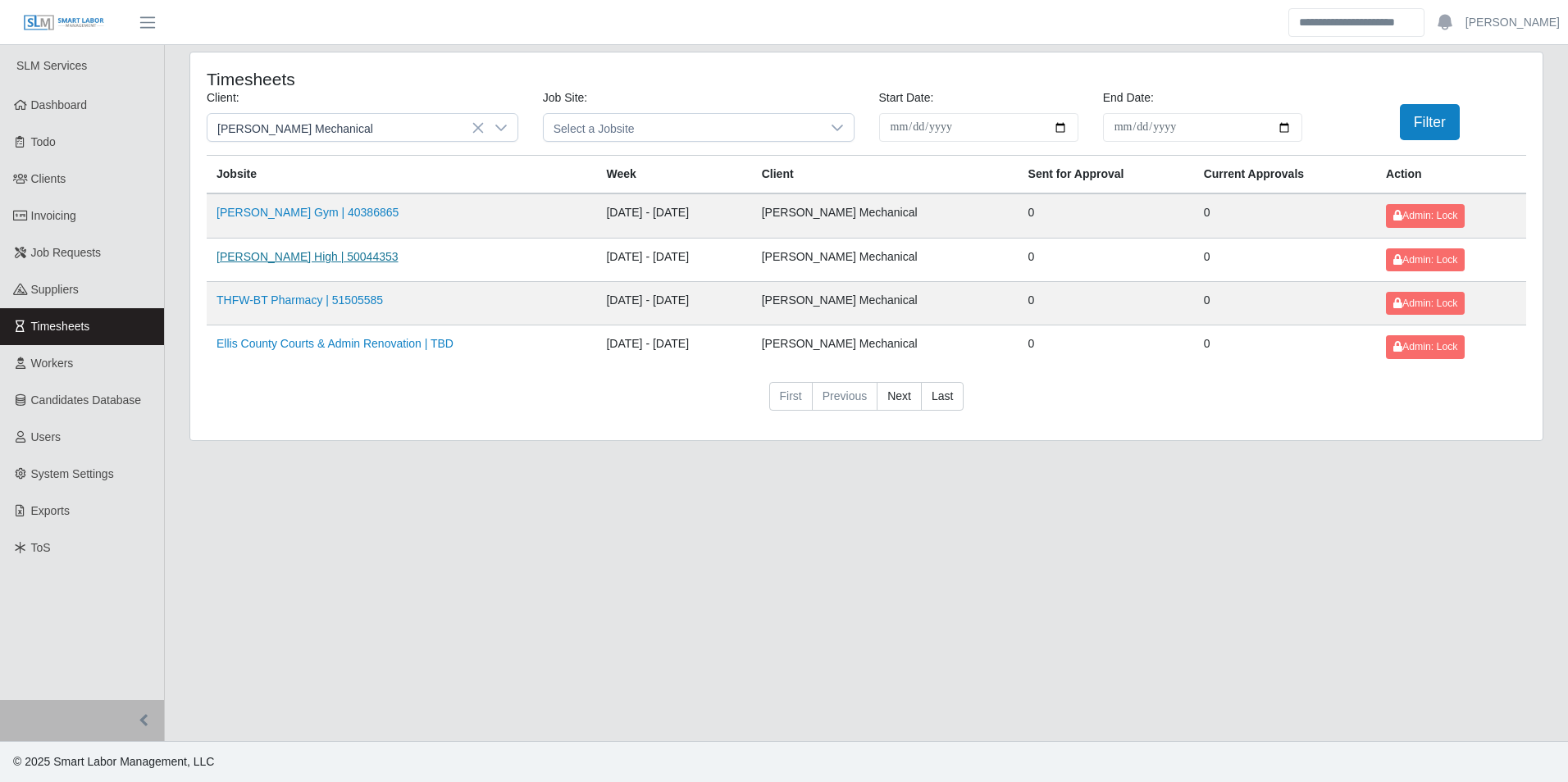
click at [304, 250] on link "[PERSON_NAME] High | 50044353" at bounding box center [308, 256] width 182 height 13
click at [266, 296] on link "THFW-BT Pharmacy | 51505585" at bounding box center [300, 299] width 167 height 13
click at [313, 346] on link "Ellis County Courts & Admin Renovation | TBD" at bounding box center [335, 343] width 237 height 13
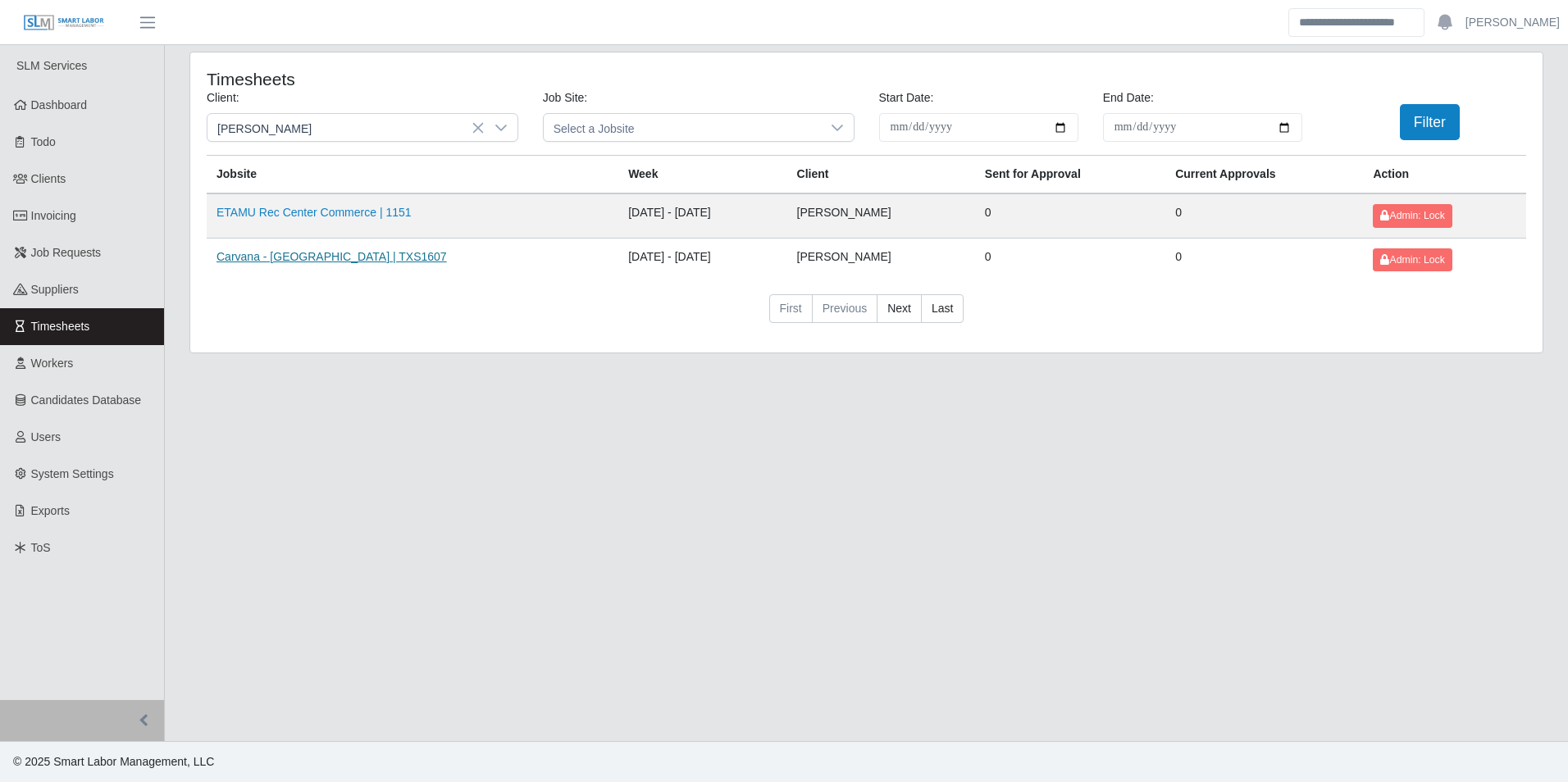
click at [291, 257] on link "Carvana - Dallas | TXS1607" at bounding box center [332, 256] width 230 height 13
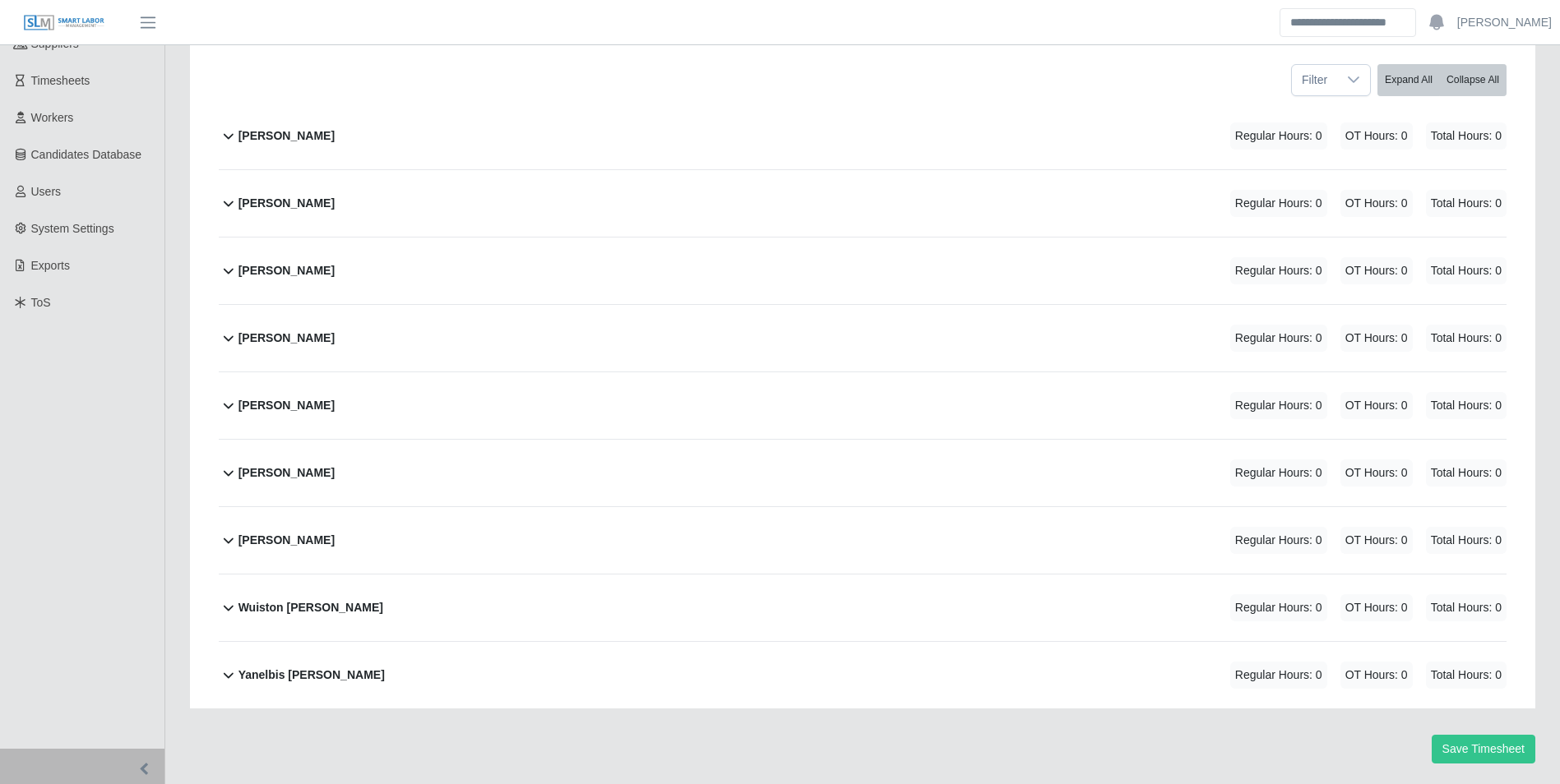
scroll to position [164, 0]
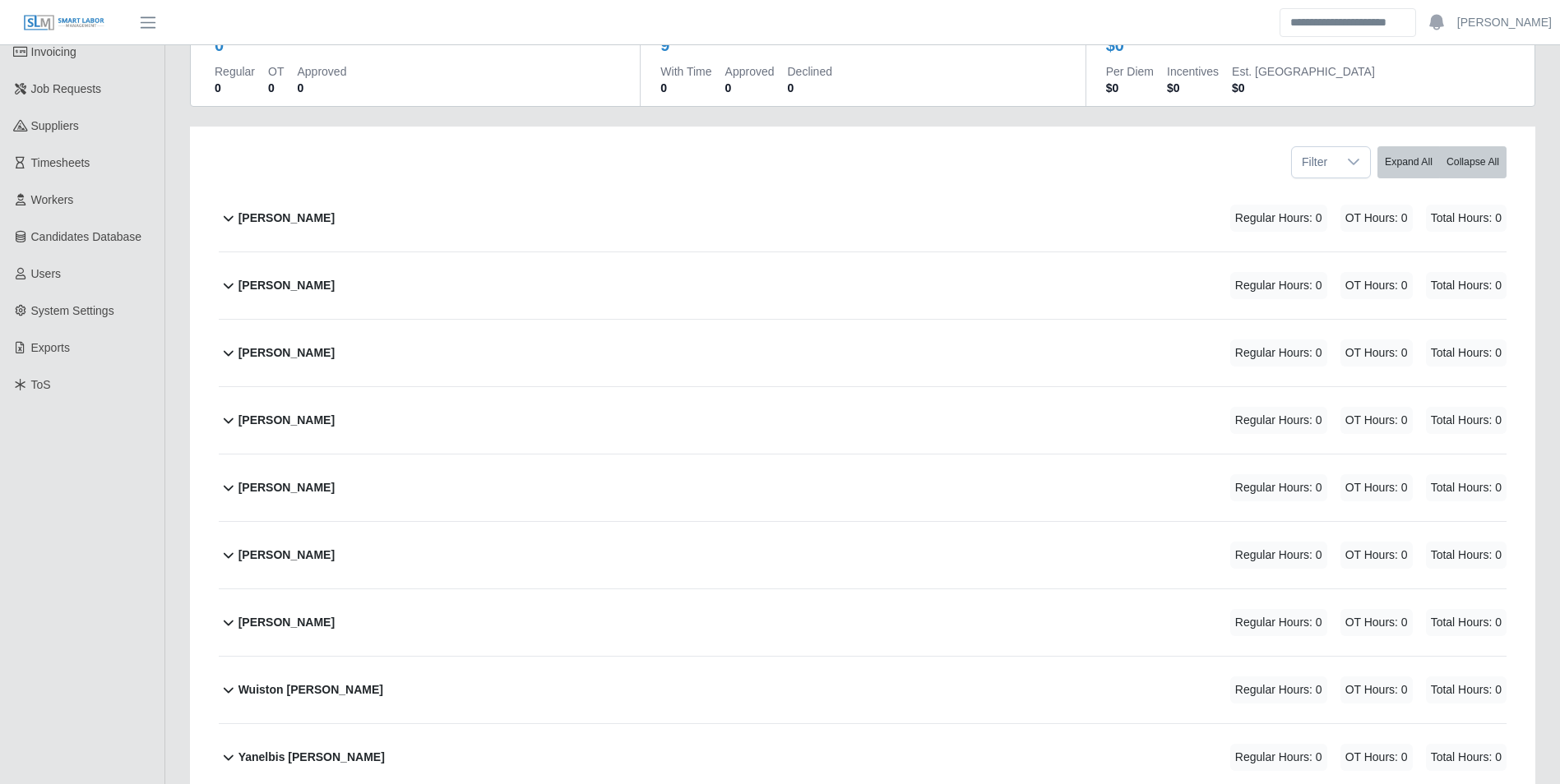
click at [352, 295] on div "David Singleton Regular Hours: 0 OT Hours: 0 Total Hours: 0" at bounding box center [872, 285] width 1268 height 66
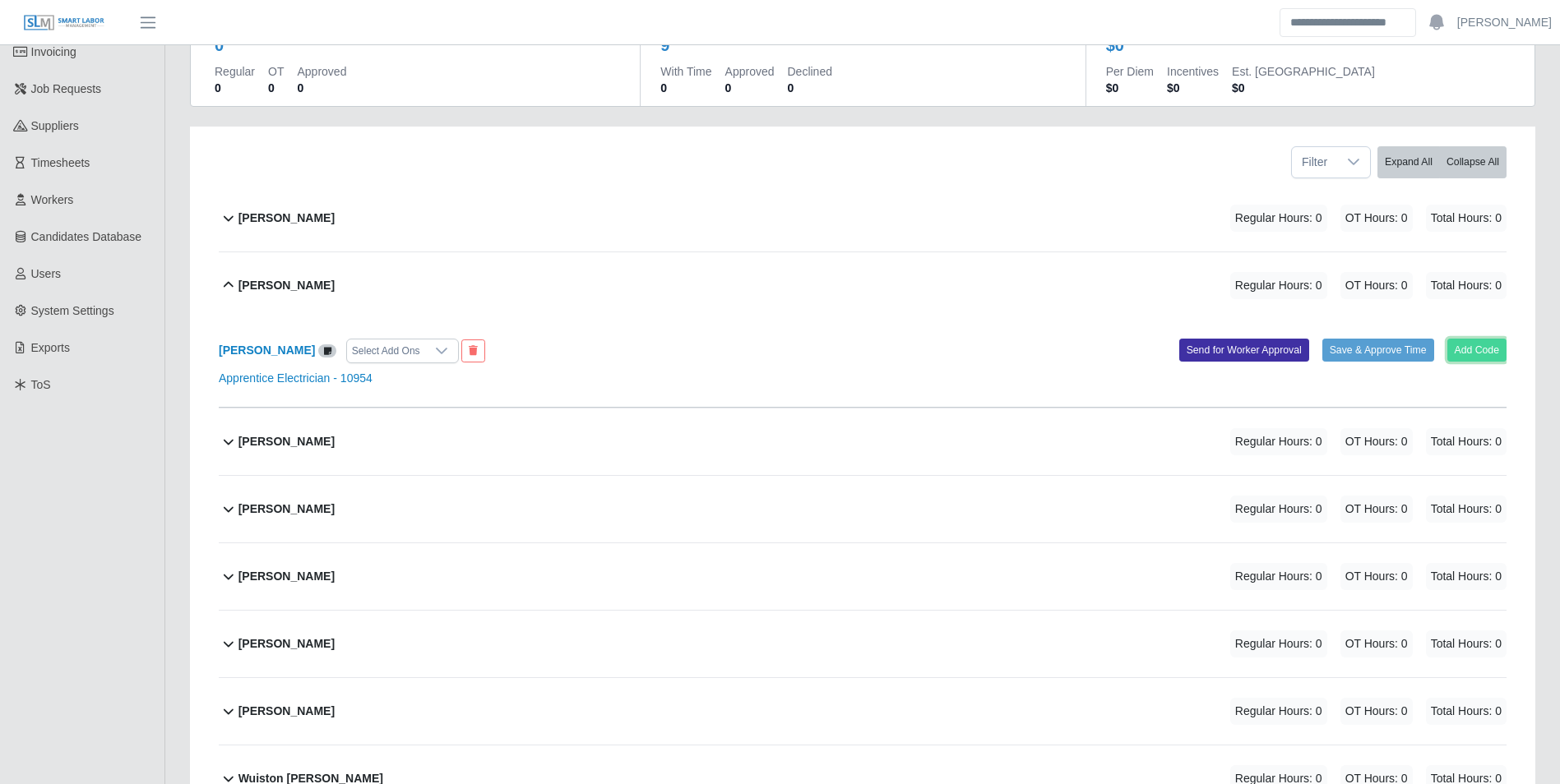
click at [1473, 344] on button "Add Code" at bounding box center [1477, 349] width 60 height 23
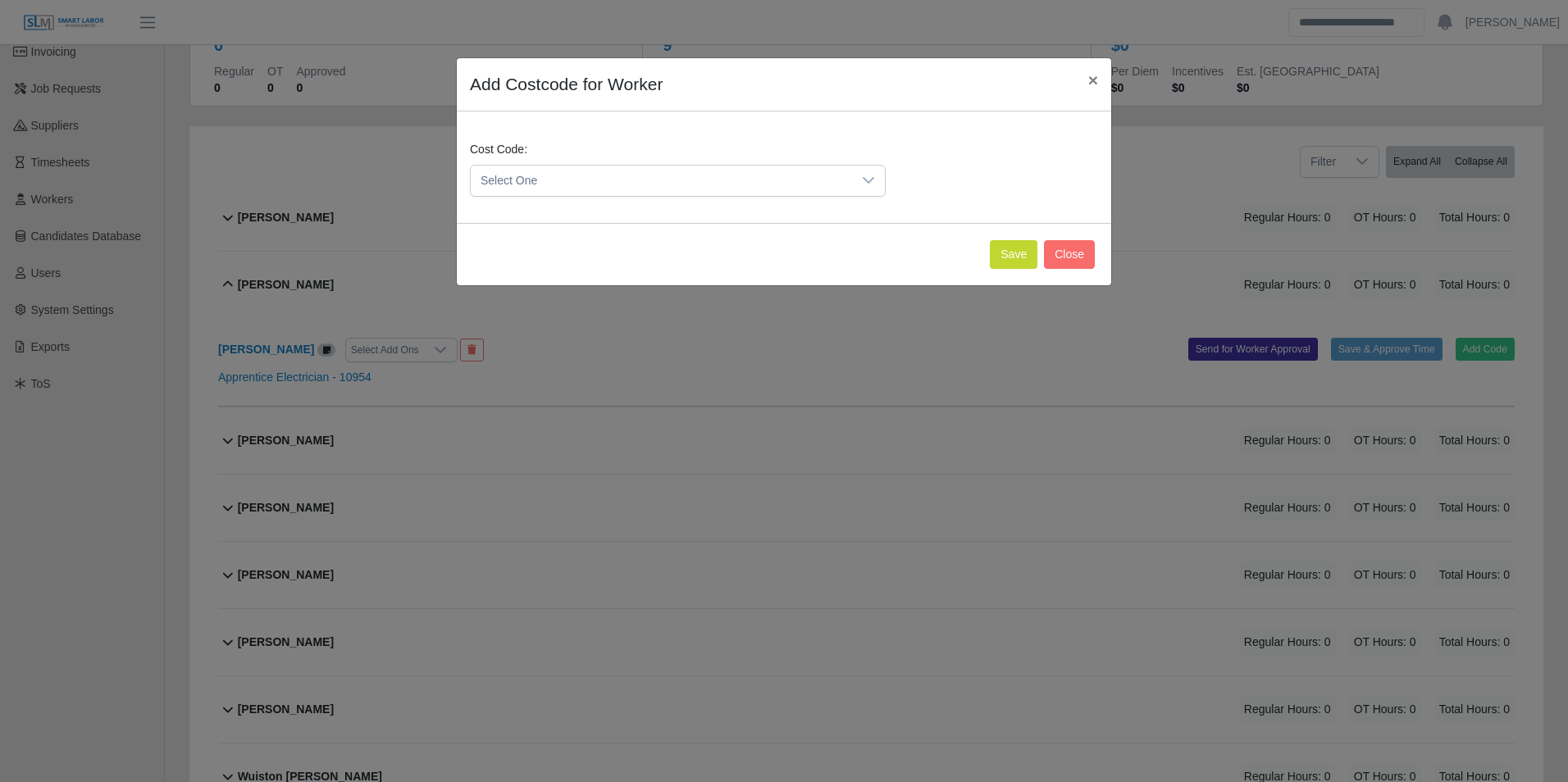
click at [614, 176] on span "Select One" at bounding box center [662, 181] width 382 height 31
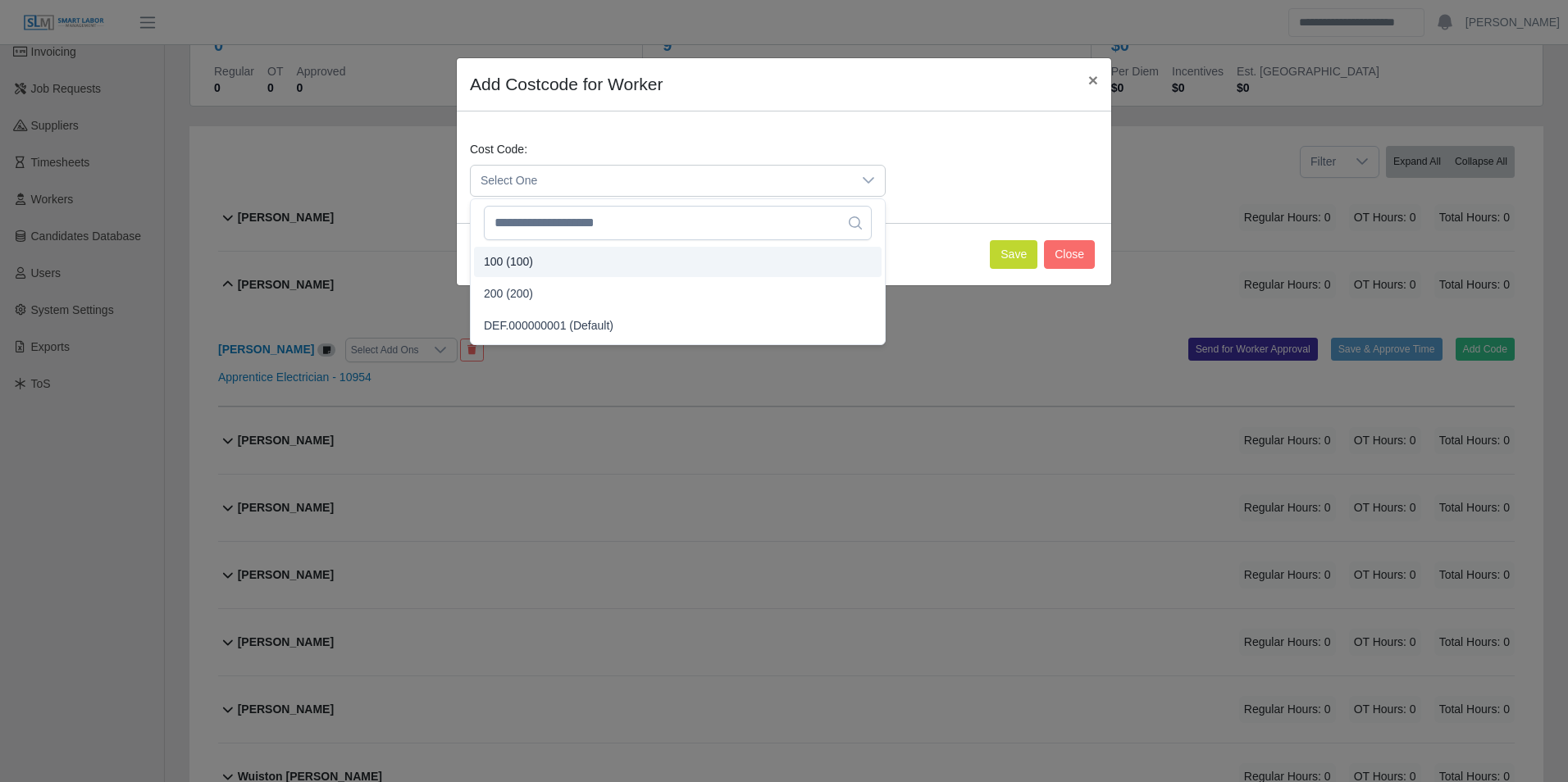
click at [531, 268] on span "100 (100)" at bounding box center [508, 262] width 49 height 17
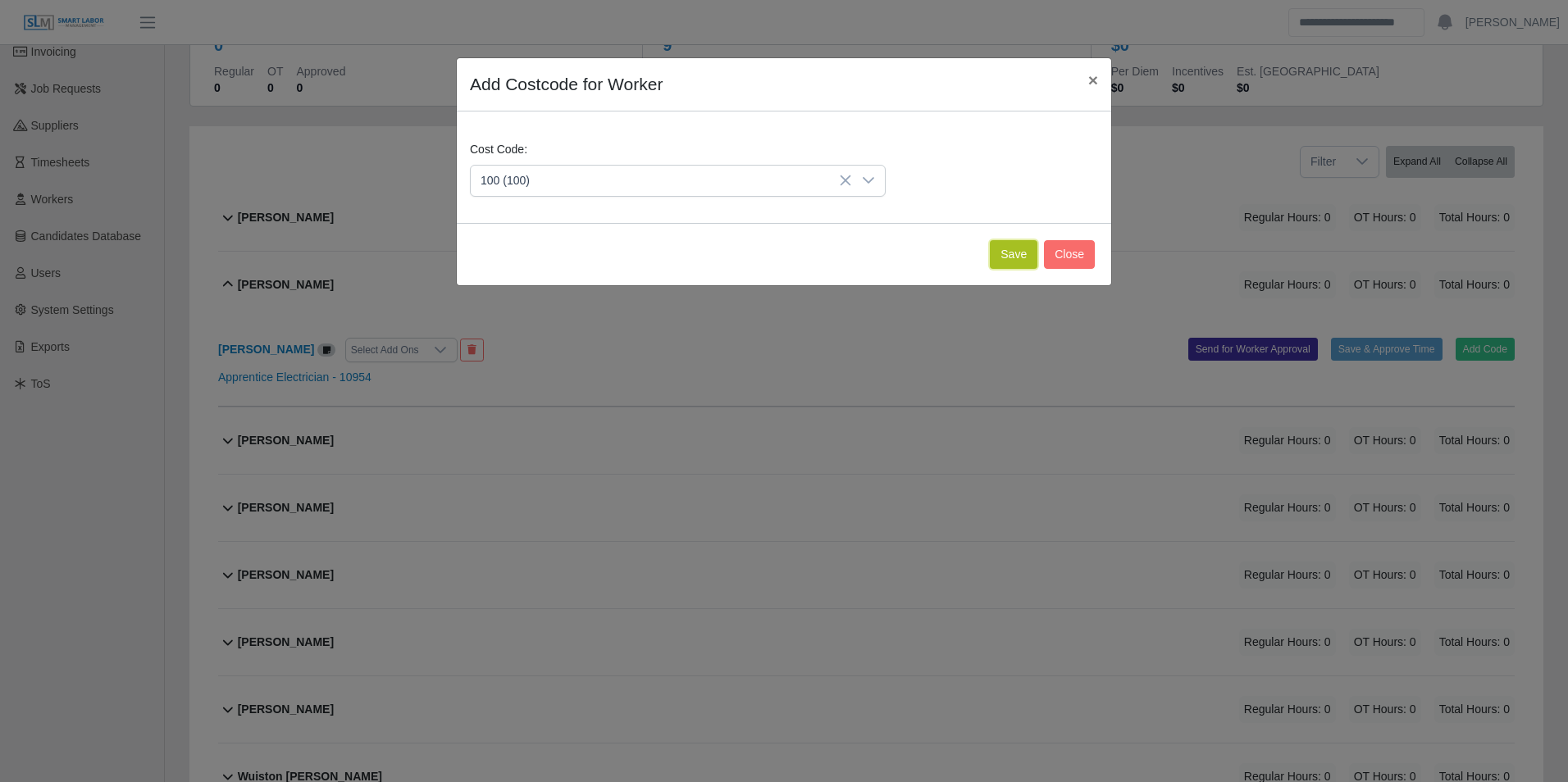
click at [1005, 257] on button "Save" at bounding box center [1014, 255] width 48 height 29
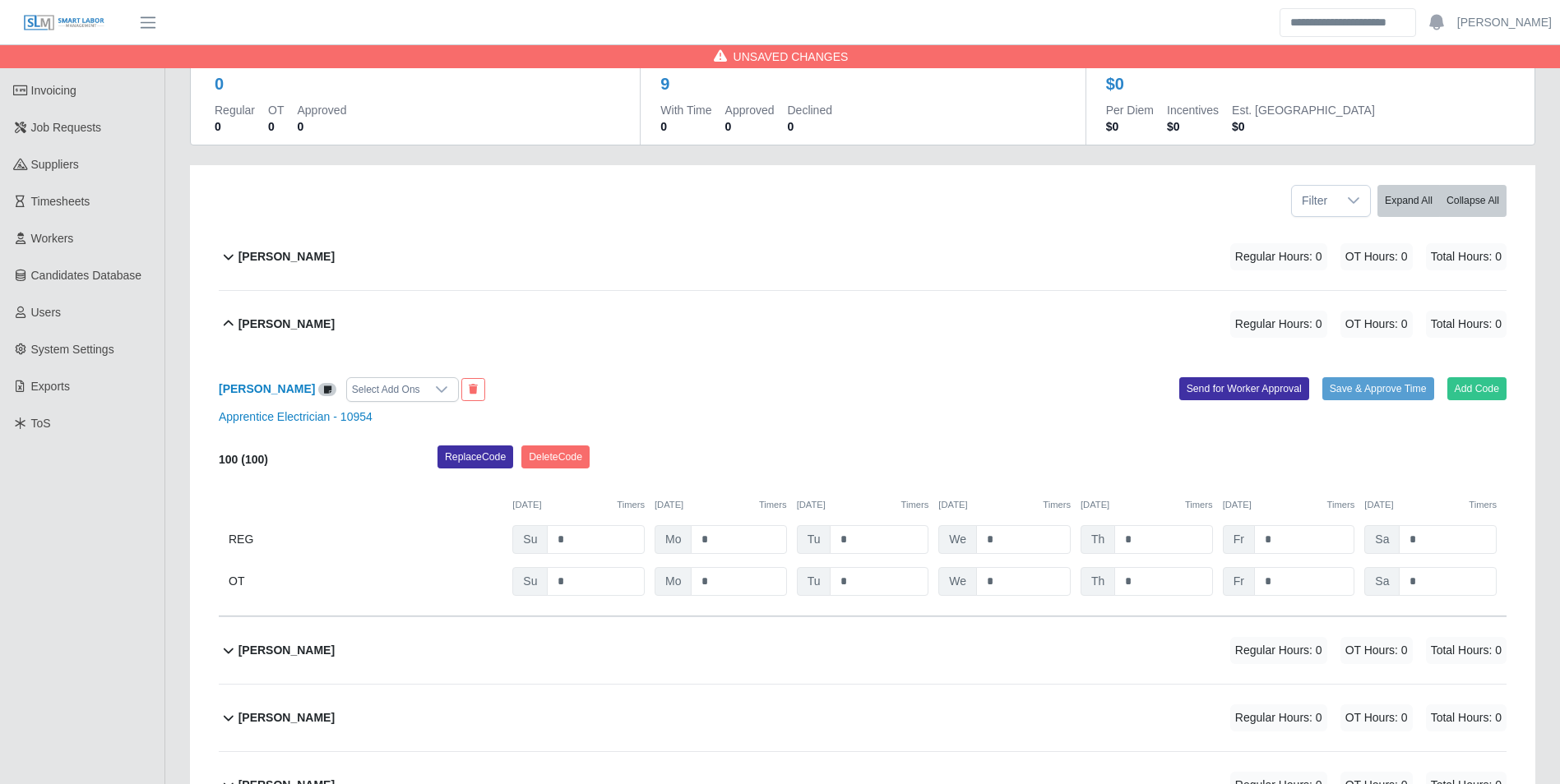
scroll to position [82, 0]
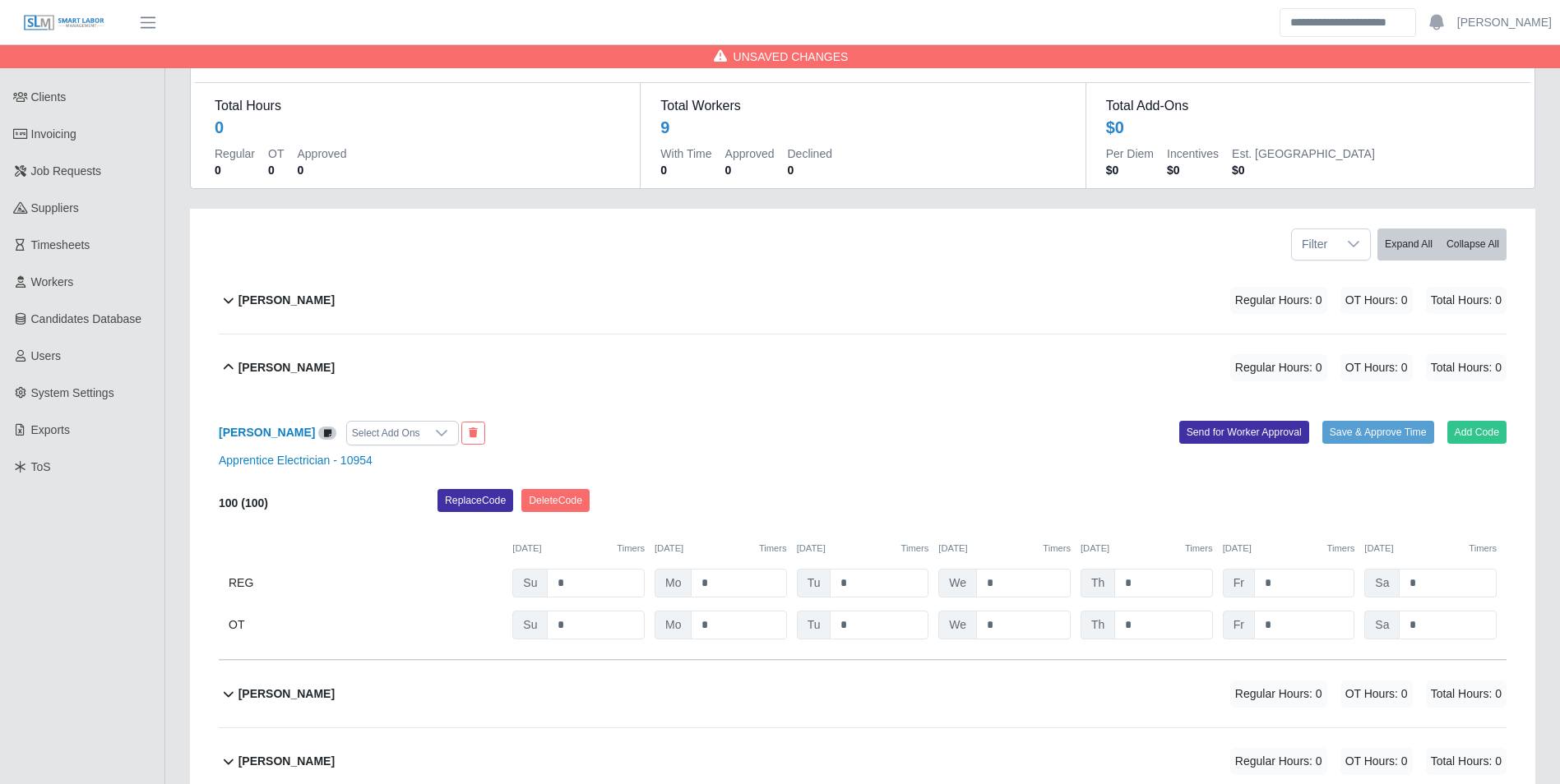
click at [335, 287] on div "Alberto Leonel Lopez" at bounding box center [286, 301] width 96 height 27
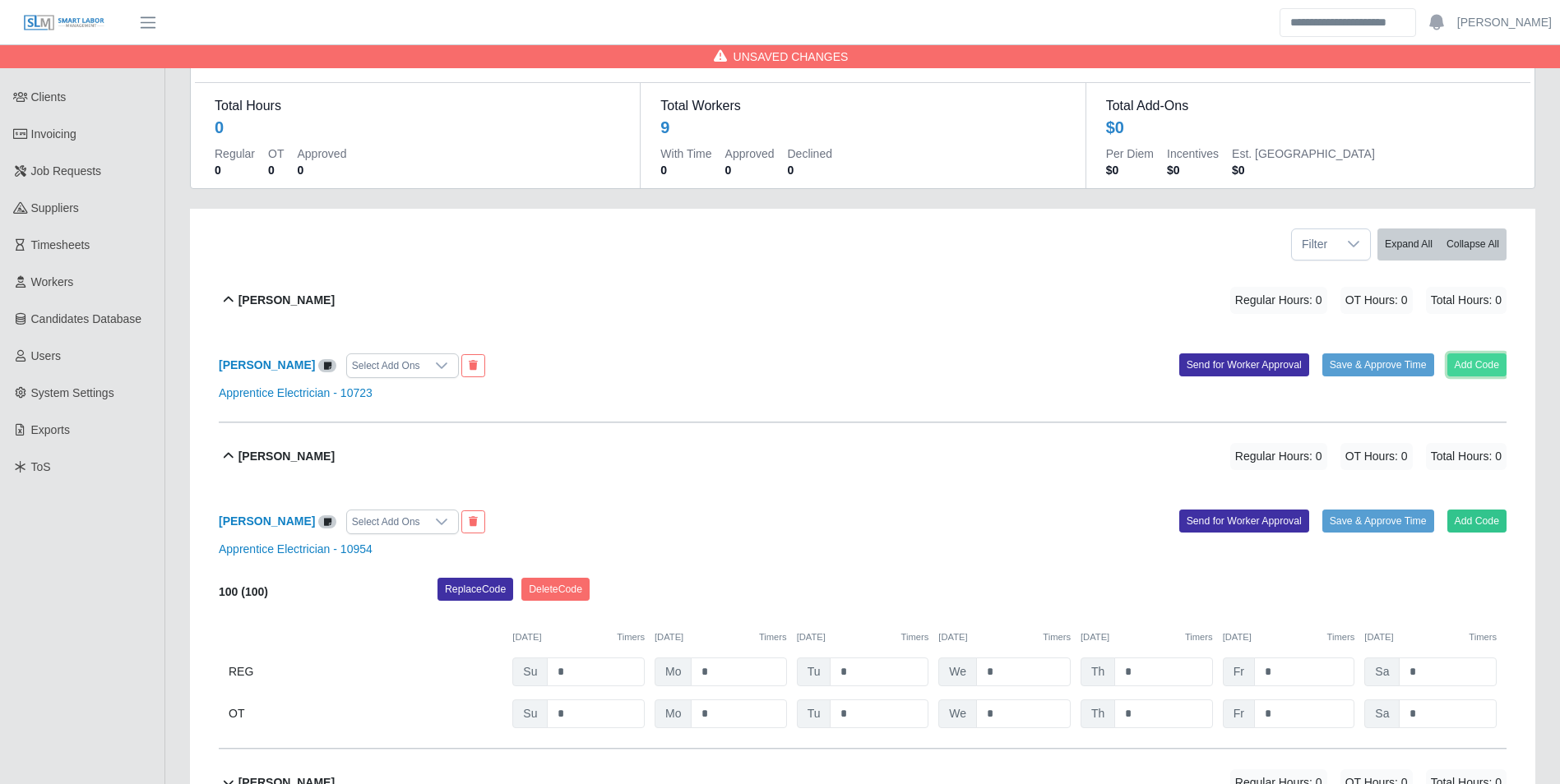
click at [1464, 359] on button "Add Code" at bounding box center [1477, 365] width 60 height 23
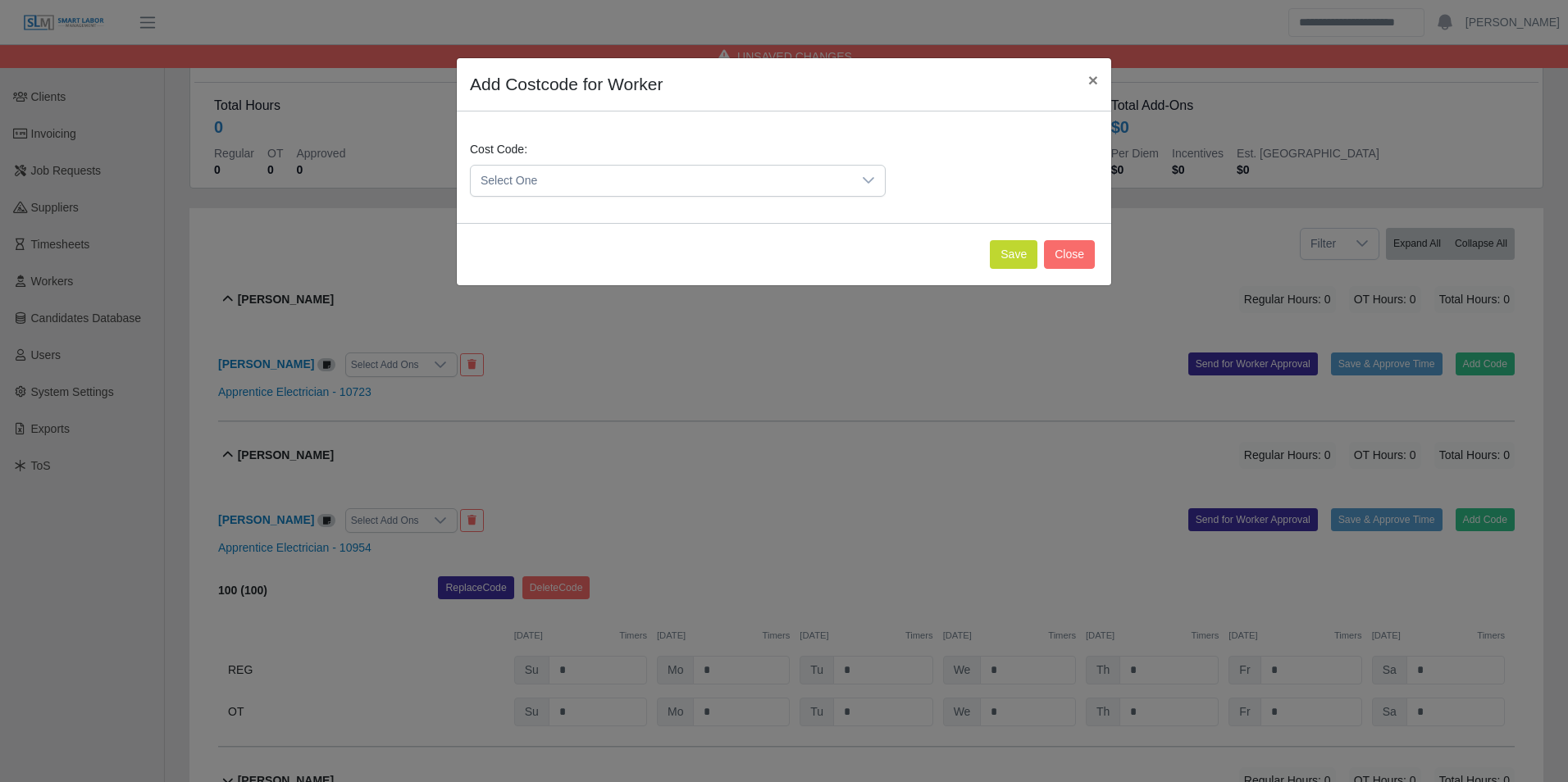
click at [567, 188] on span "Select One" at bounding box center [662, 181] width 382 height 31
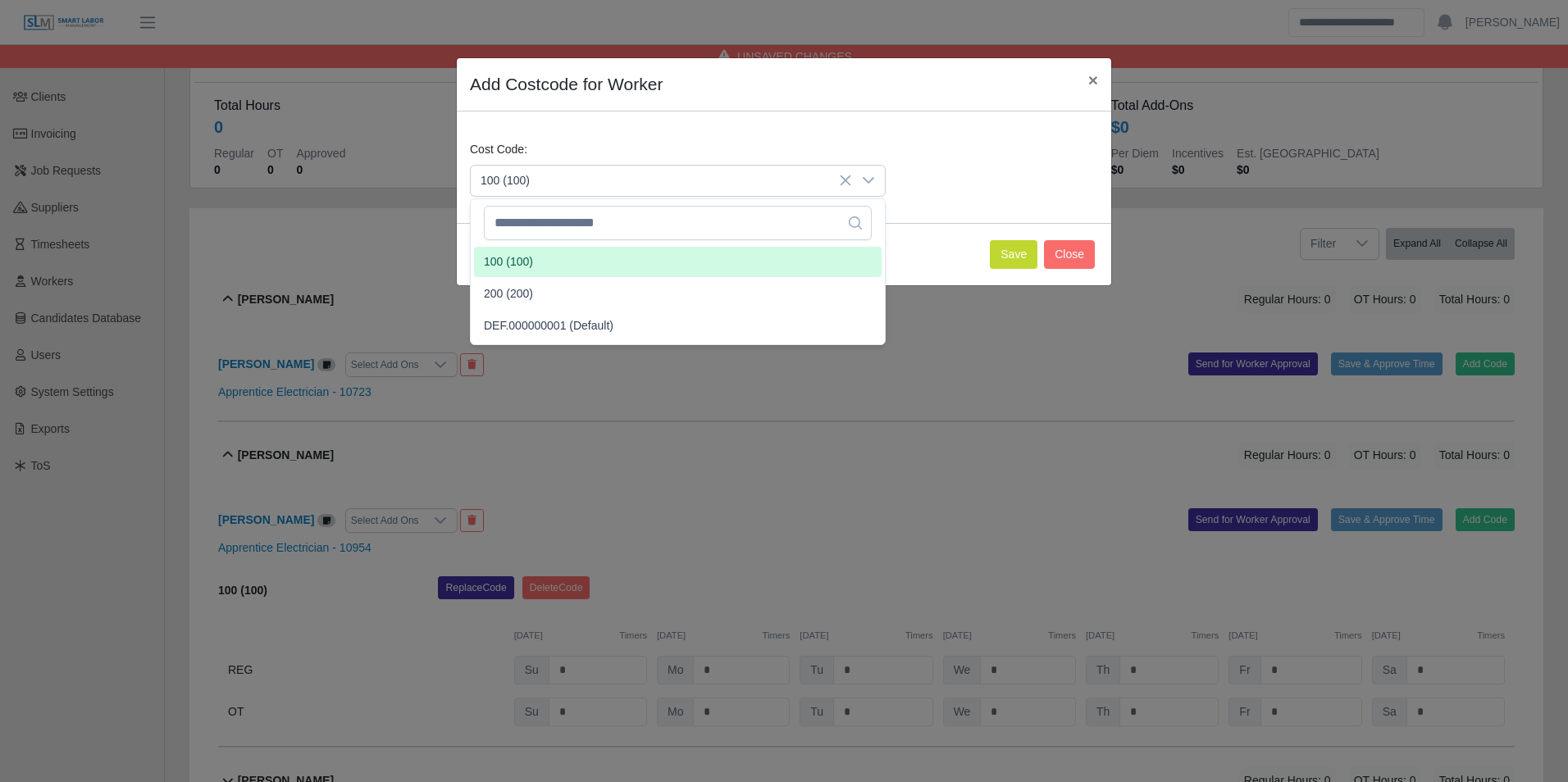
drag, startPoint x: 544, startPoint y: 258, endPoint x: 753, endPoint y: 256, distance: 209.0
click at [544, 259] on li "100 (100)" at bounding box center [678, 262] width 407 height 31
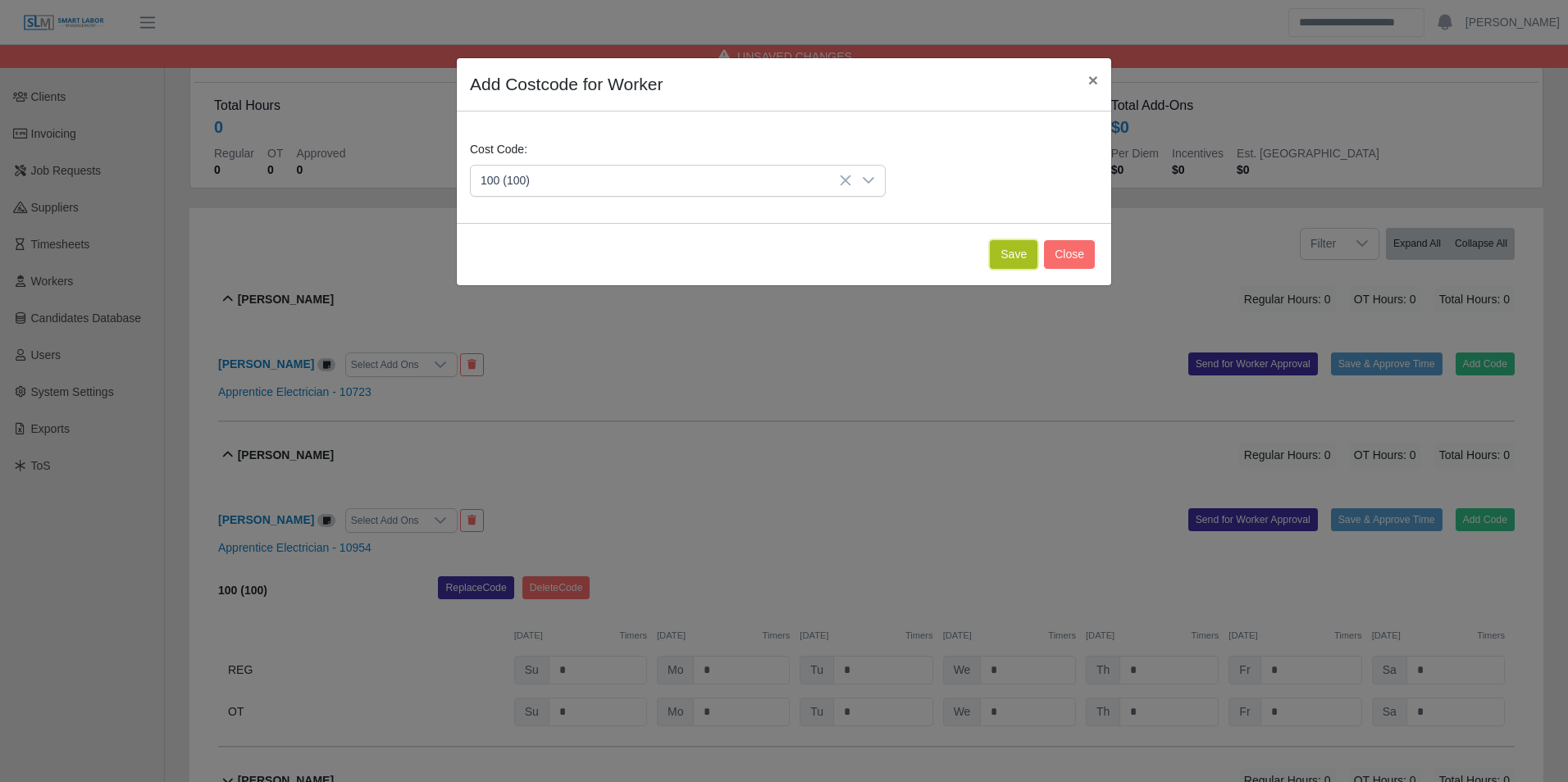
click at [1017, 244] on button "Save" at bounding box center [1014, 255] width 48 height 29
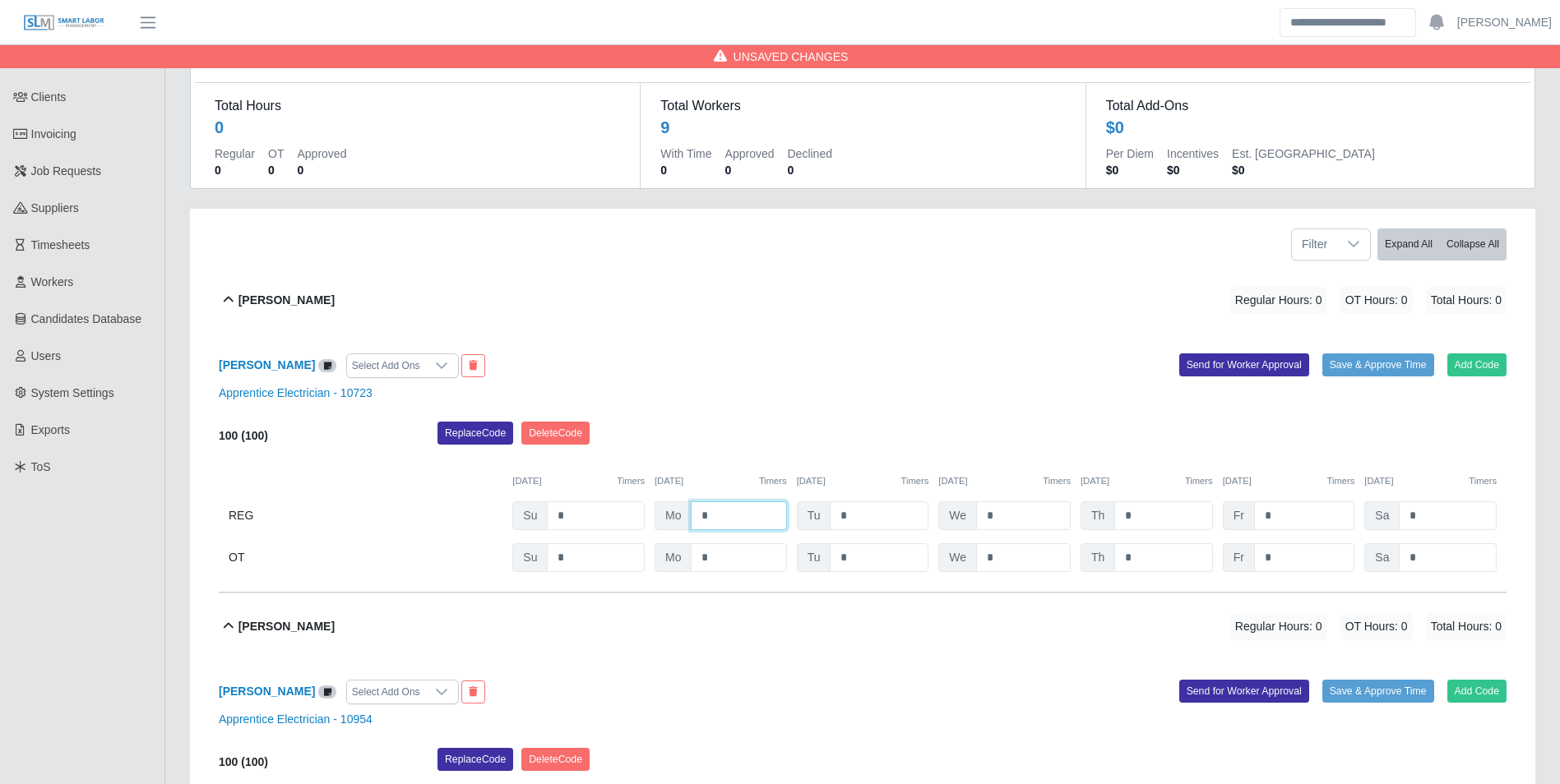
click at [754, 518] on input "*" at bounding box center [738, 516] width 95 height 29
type input "*"
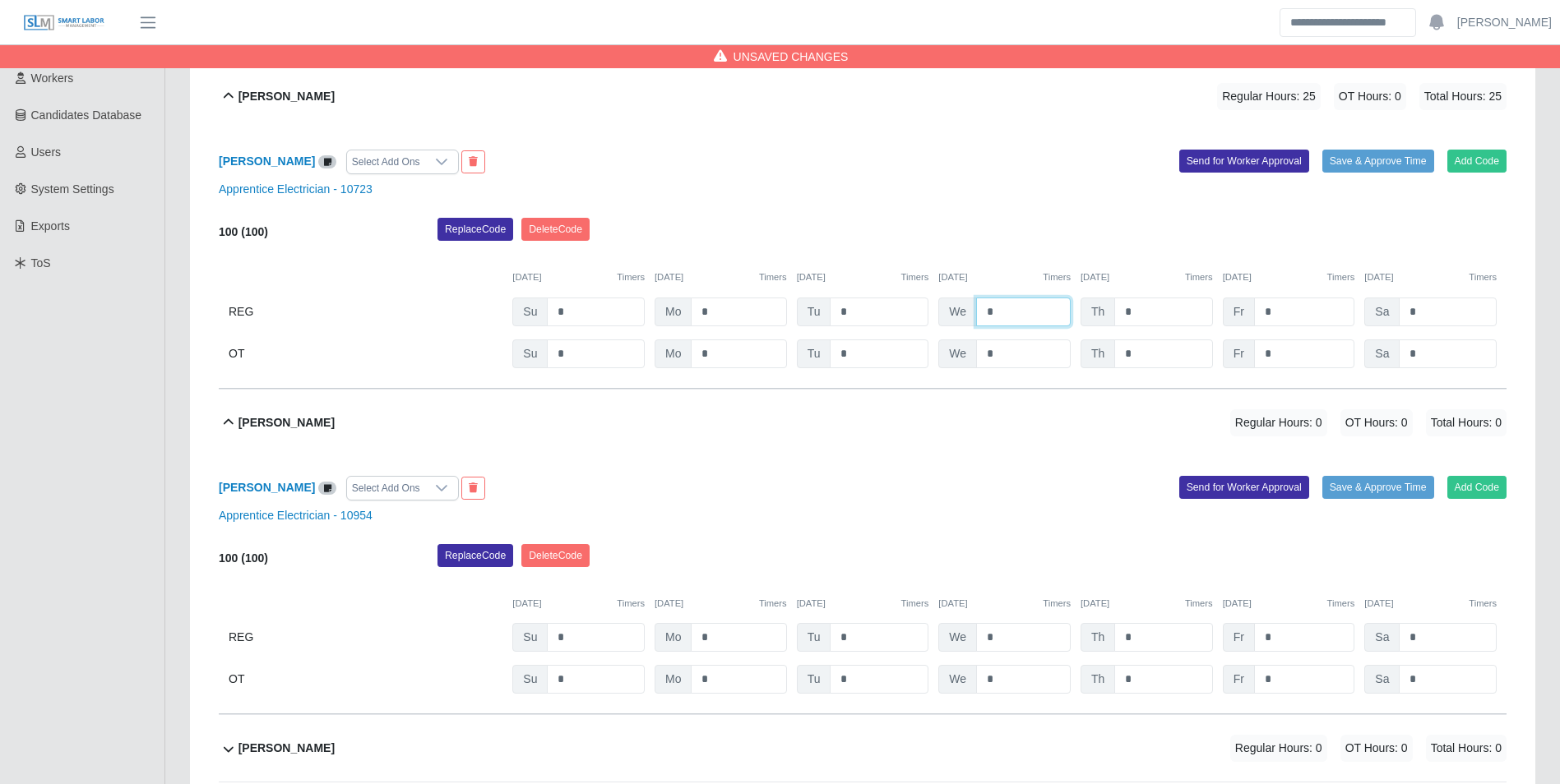
scroll to position [329, 0]
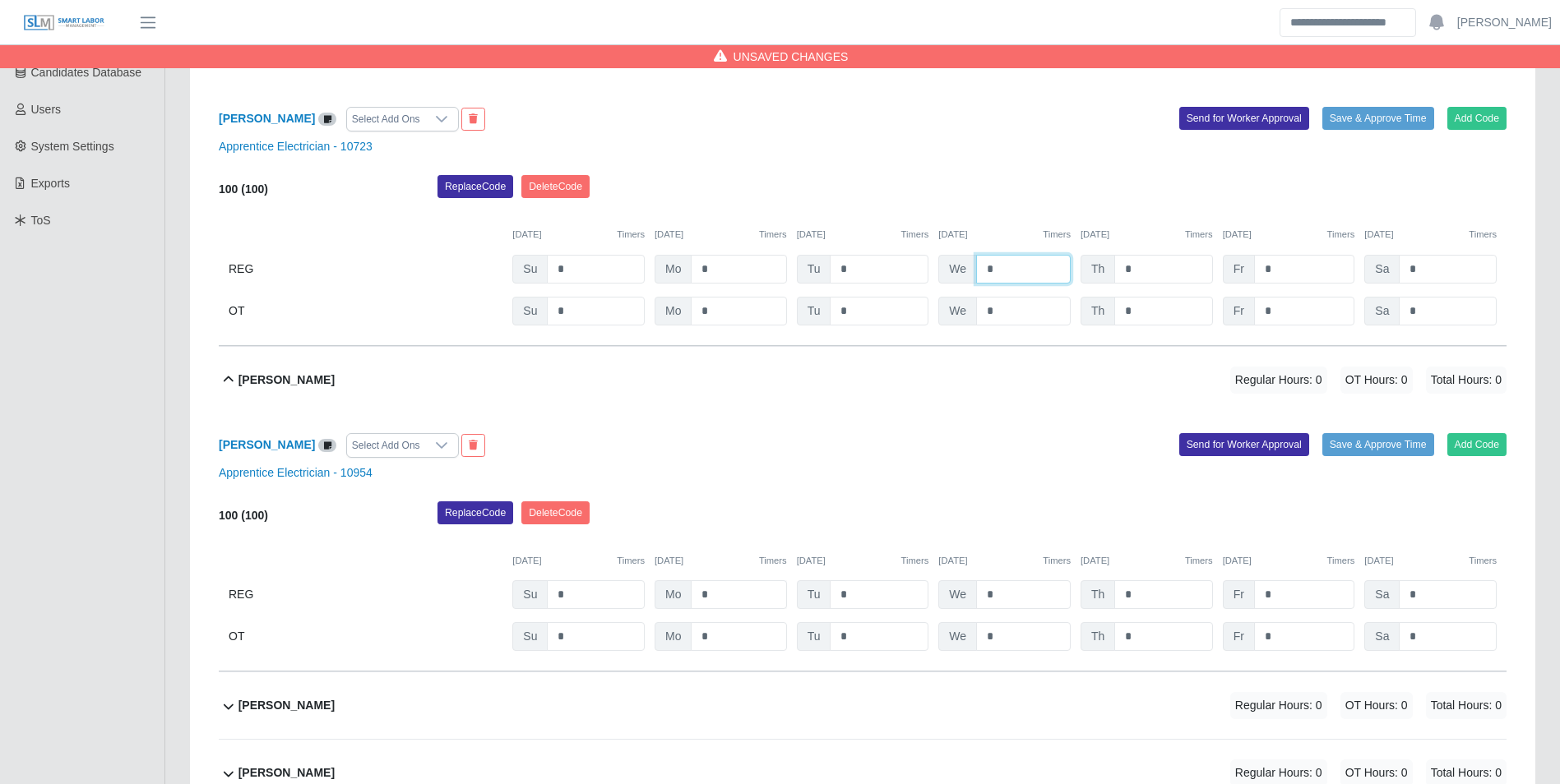
type input "*"
click at [723, 593] on input "*" at bounding box center [738, 595] width 95 height 29
type input "*"
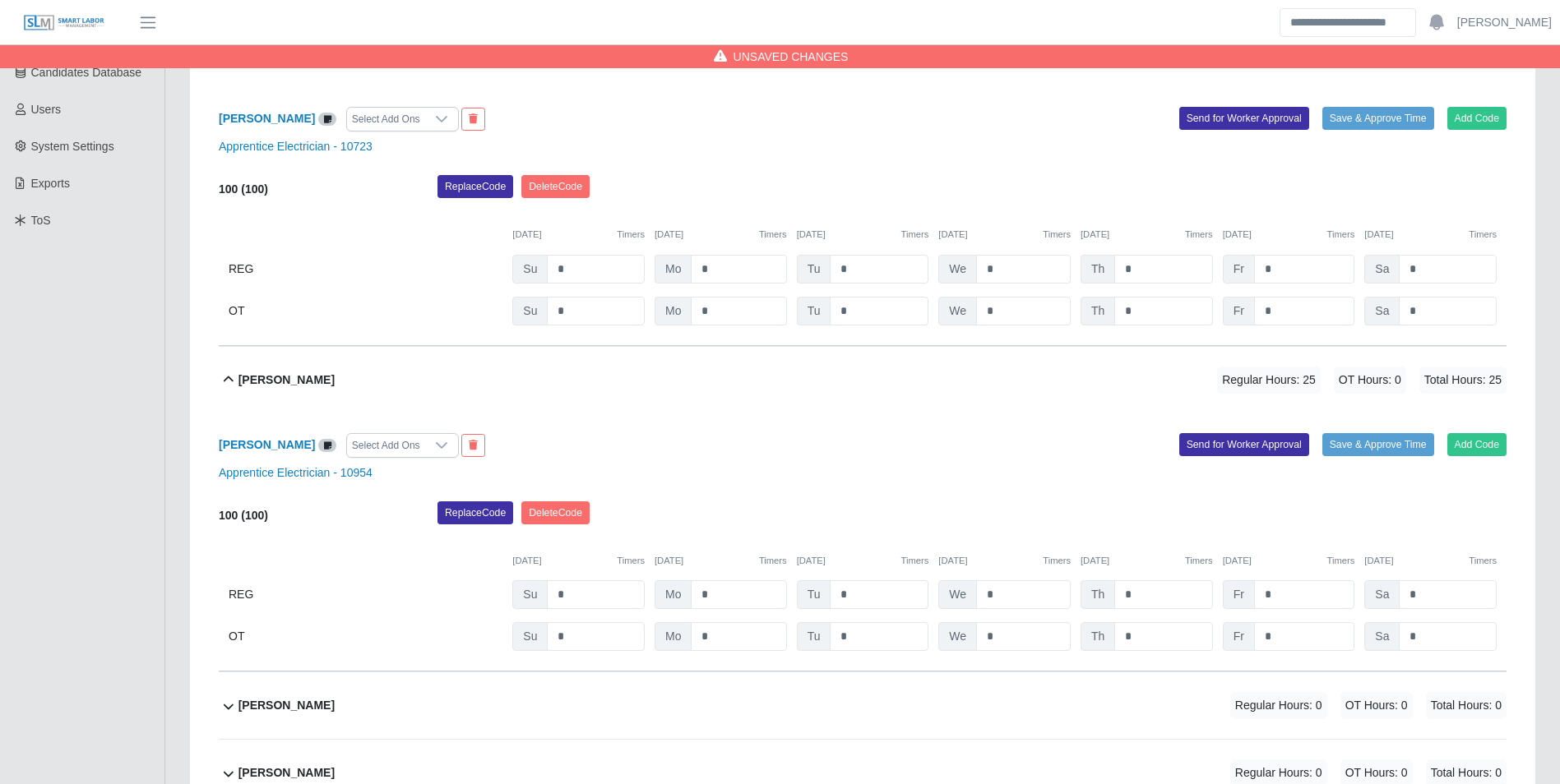
click at [875, 555] on div "09/23/2025 Timers" at bounding box center [863, 561] width 132 height 14
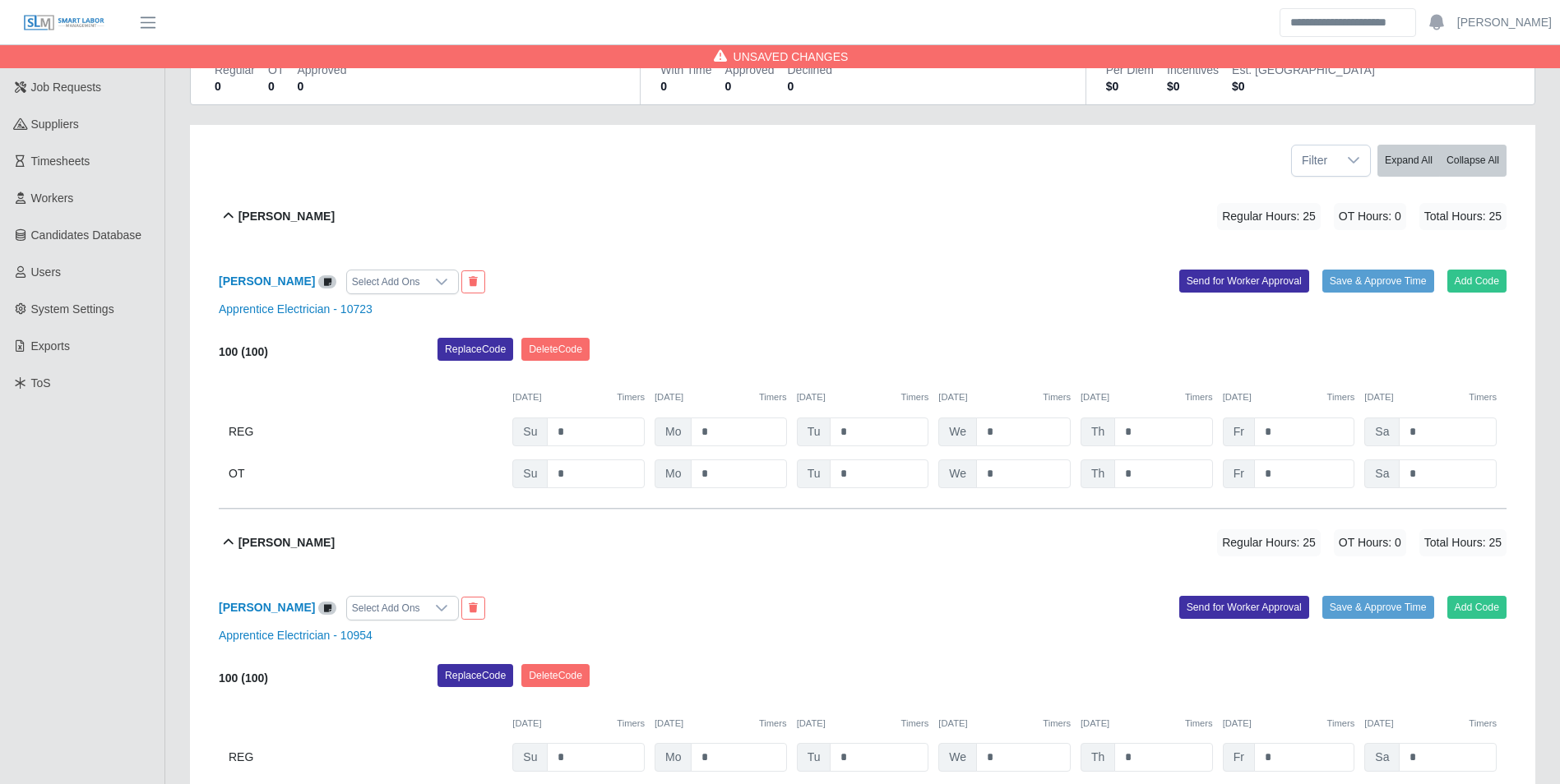
scroll to position [164, 0]
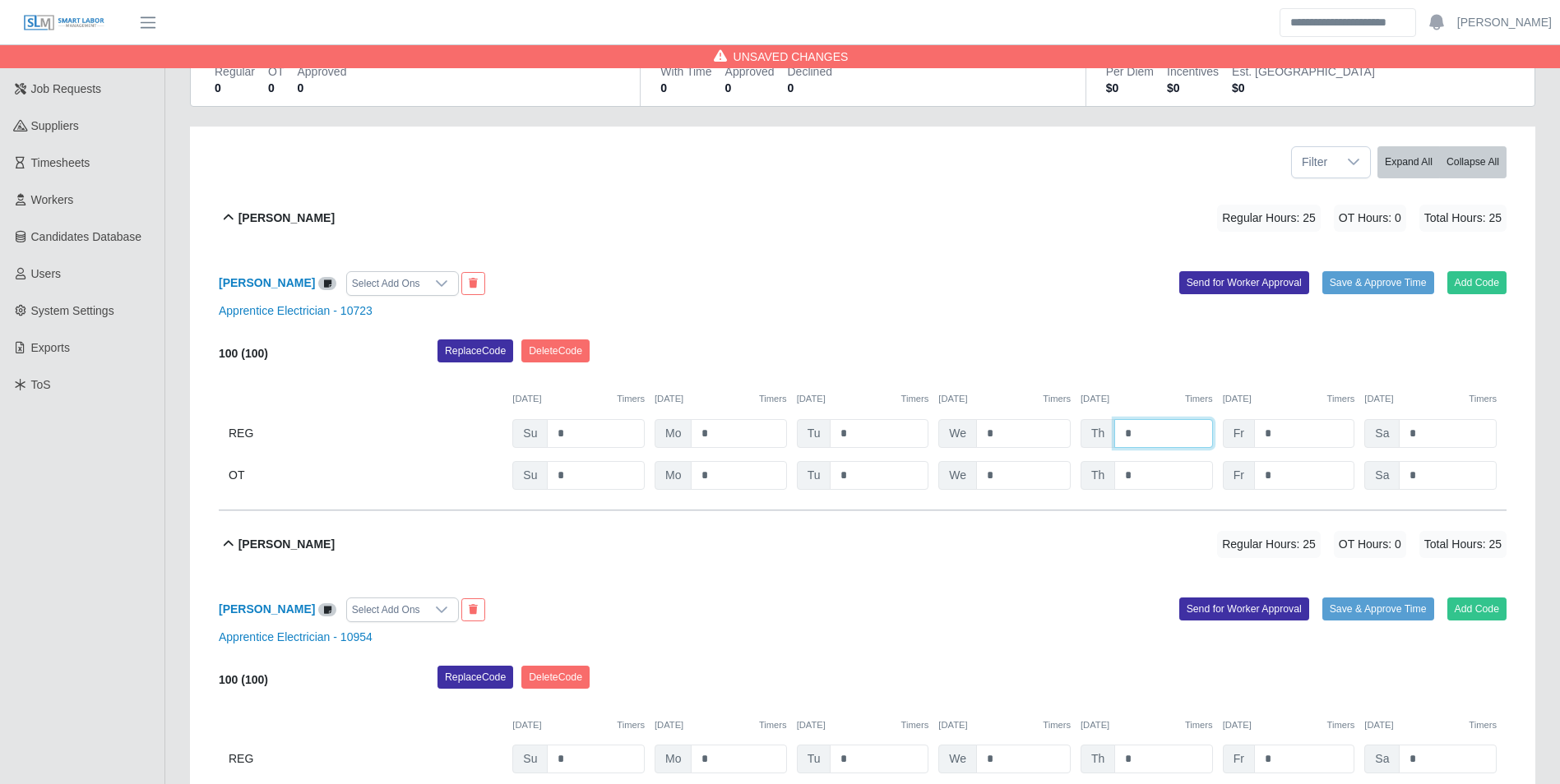
click at [1172, 431] on input "*" at bounding box center [1163, 434] width 98 height 29
type input "*"
drag, startPoint x: 1157, startPoint y: 388, endPoint x: 1242, endPoint y: 414, distance: 88.9
click at [1164, 389] on div "09/21/2025 Timers 09/22/2025 Timers 09/23/2025 Timers 09/24/2025 Timers 09/25/2…" at bounding box center [863, 389] width 1288 height 34
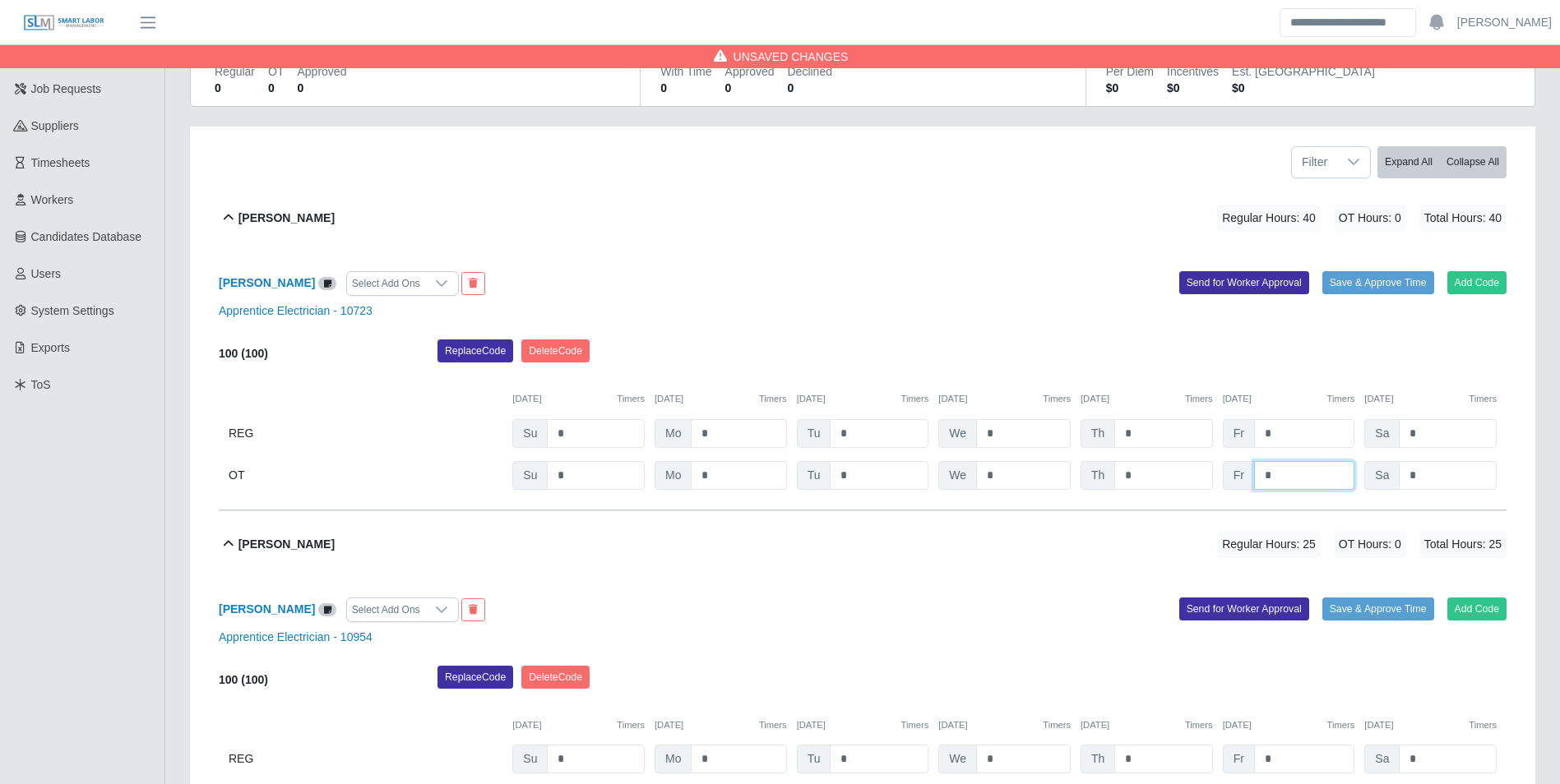
click at [1298, 471] on input "*" at bounding box center [1304, 476] width 101 height 29
type input "*"
click at [1289, 384] on div "09/21/2025 Timers 09/22/2025 Timers 09/23/2025 Timers 09/24/2025 Timers 09/25/2…" at bounding box center [863, 389] width 1288 height 34
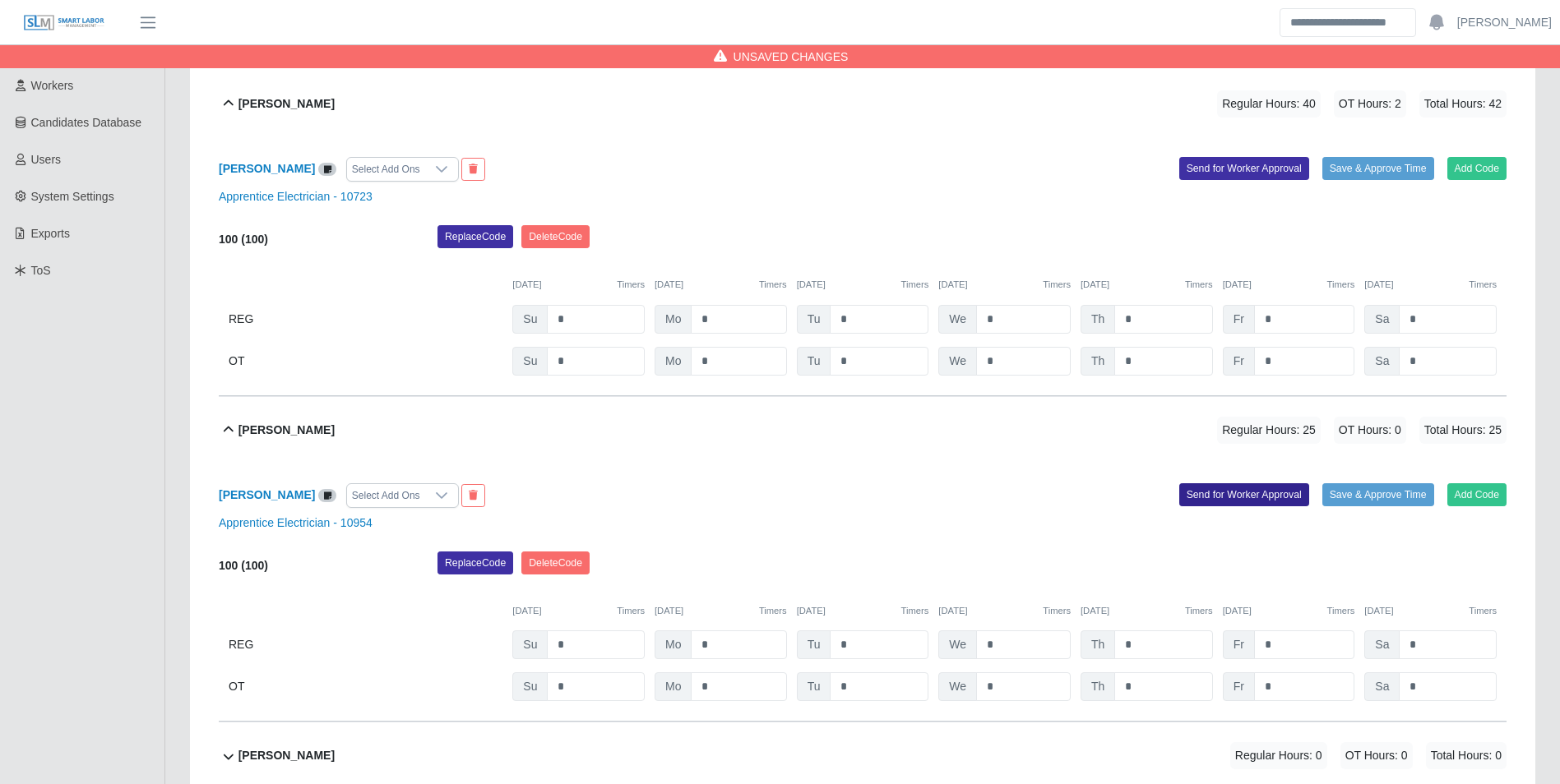
scroll to position [329, 0]
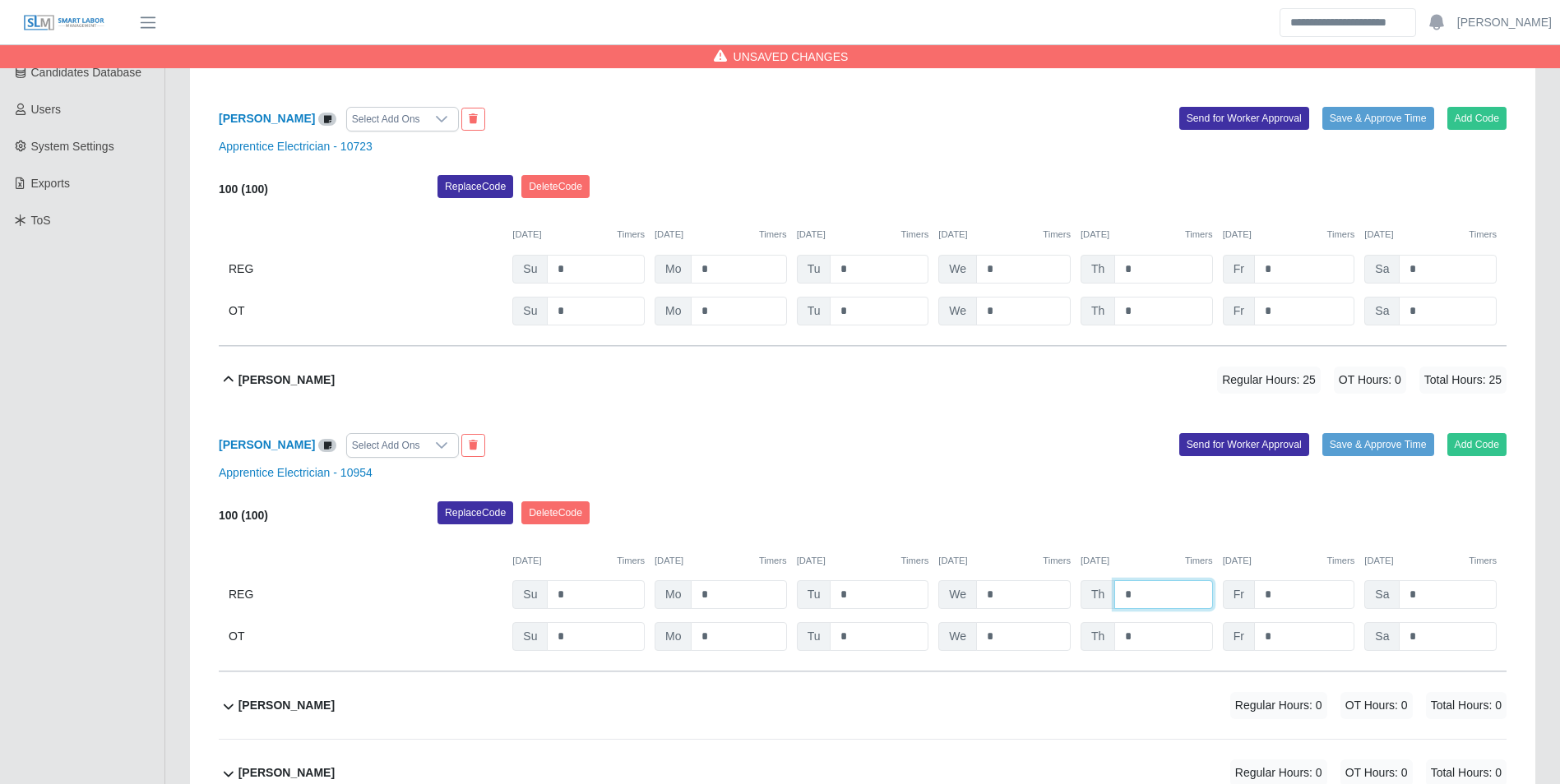
click at [1150, 596] on input "*" at bounding box center [1163, 595] width 98 height 29
type input "*"
drag, startPoint x: 1328, startPoint y: 532, endPoint x: 1325, endPoint y: 546, distance: 14.3
click at [1328, 532] on div "Replace Code Delete Code" at bounding box center [972, 517] width 1094 height 33
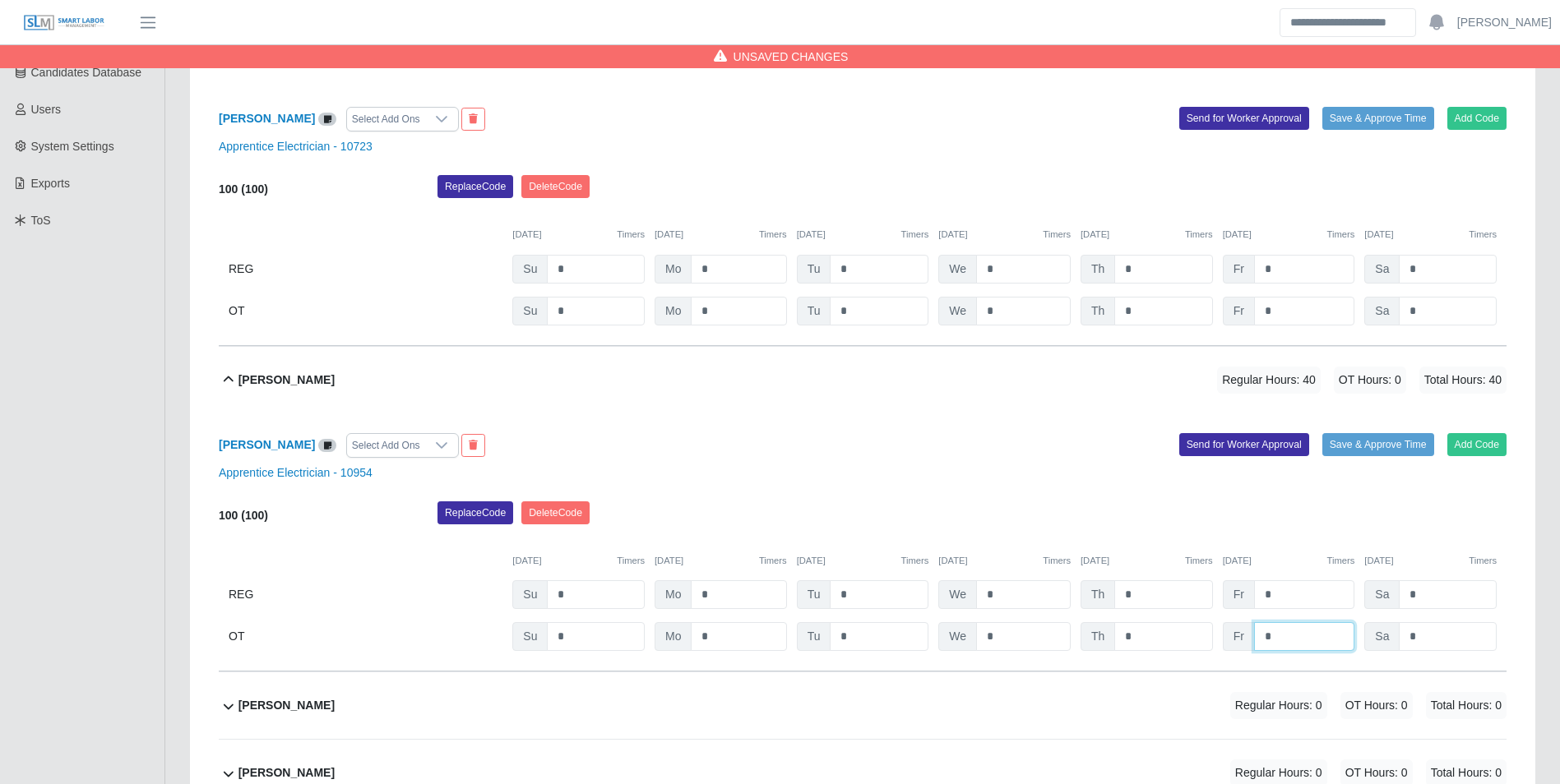
click at [1289, 633] on input "*" at bounding box center [1304, 637] width 101 height 29
type input "*"
click at [1301, 559] on div "09/26/2025 Timers" at bounding box center [1288, 561] width 132 height 14
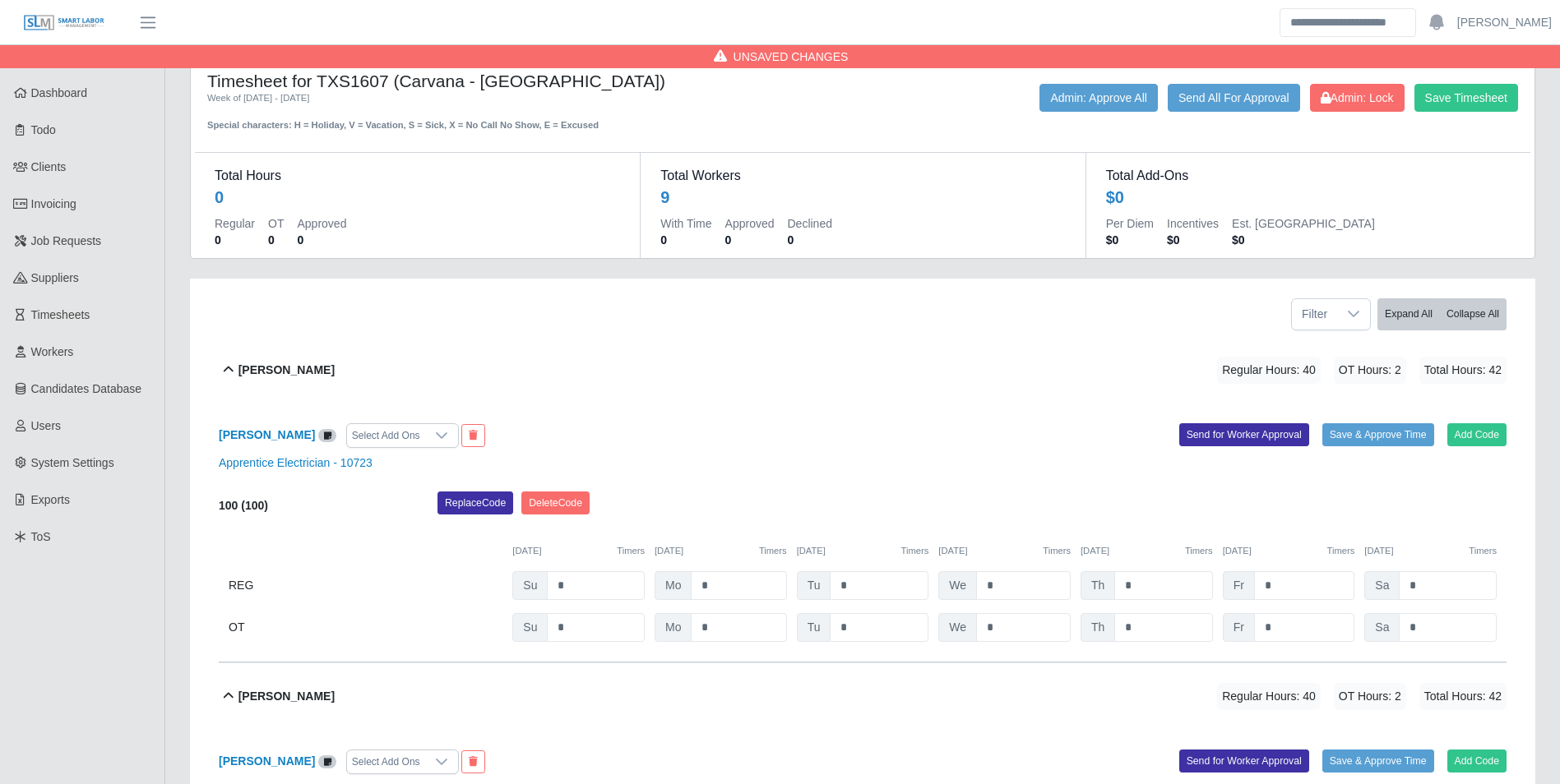
scroll to position [0, 0]
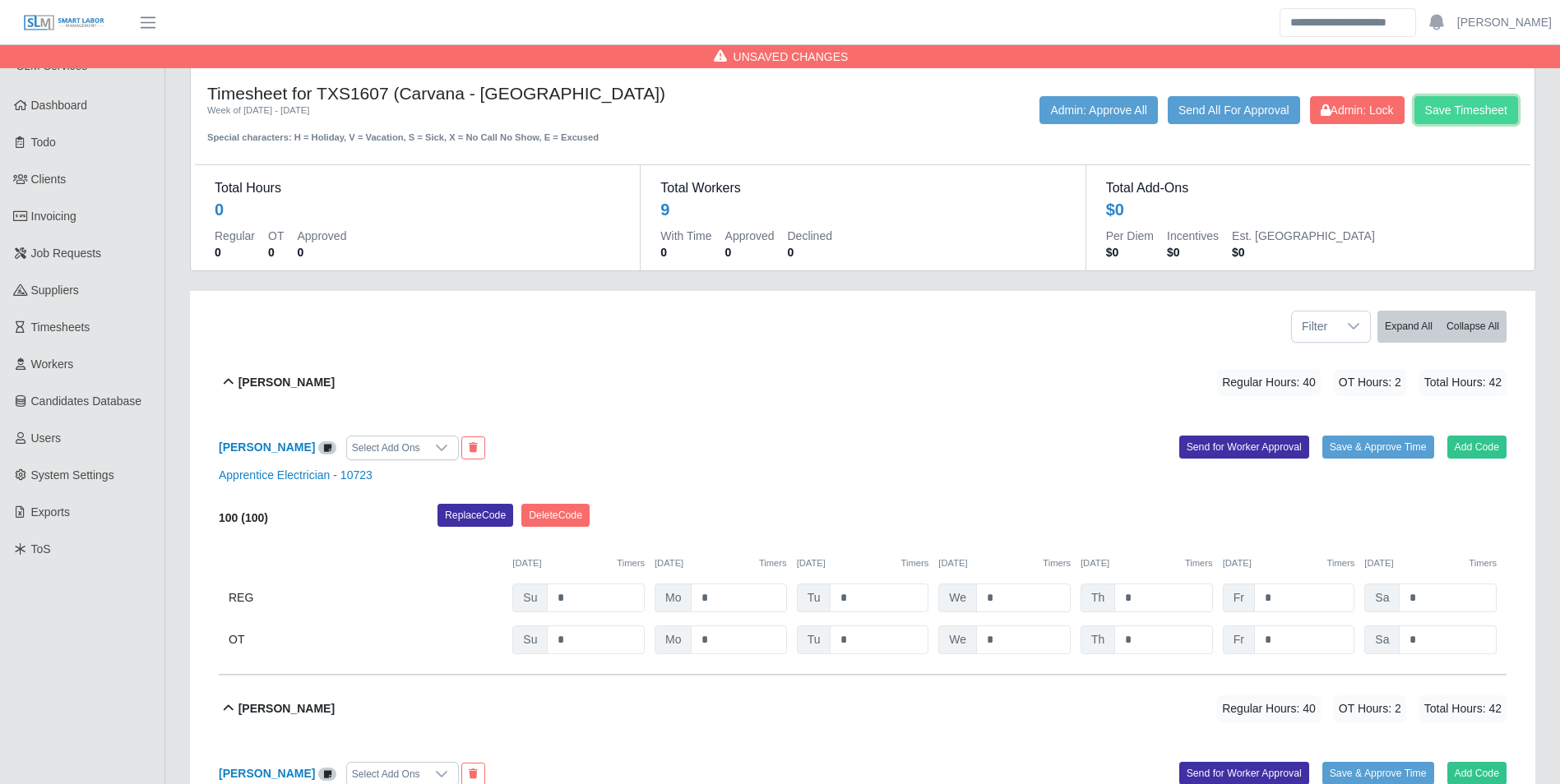
click at [1464, 109] on button "Save Timesheet" at bounding box center [1466, 110] width 104 height 28
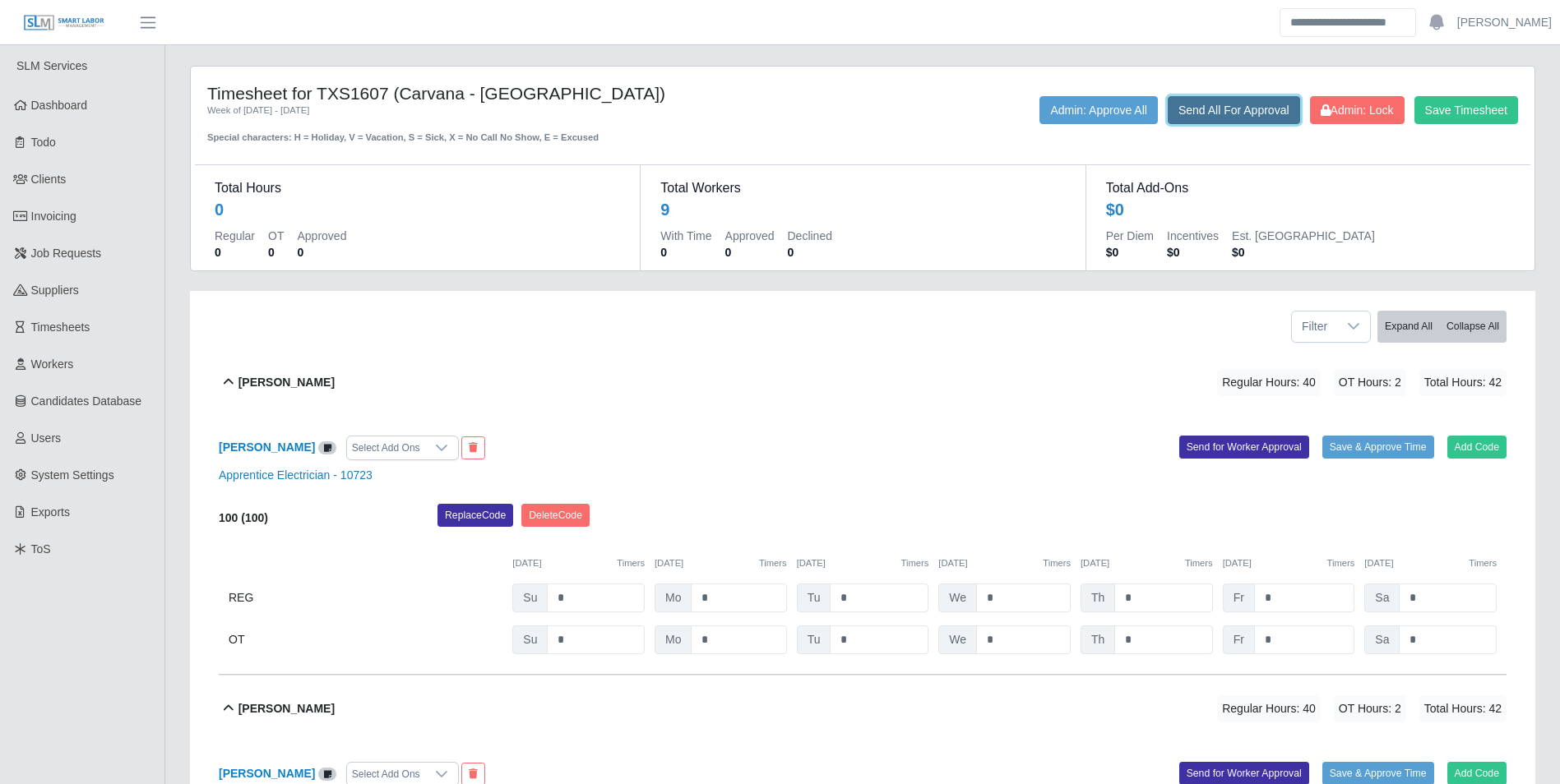
click at [1228, 108] on button "Send All For Approval" at bounding box center [1234, 110] width 132 height 28
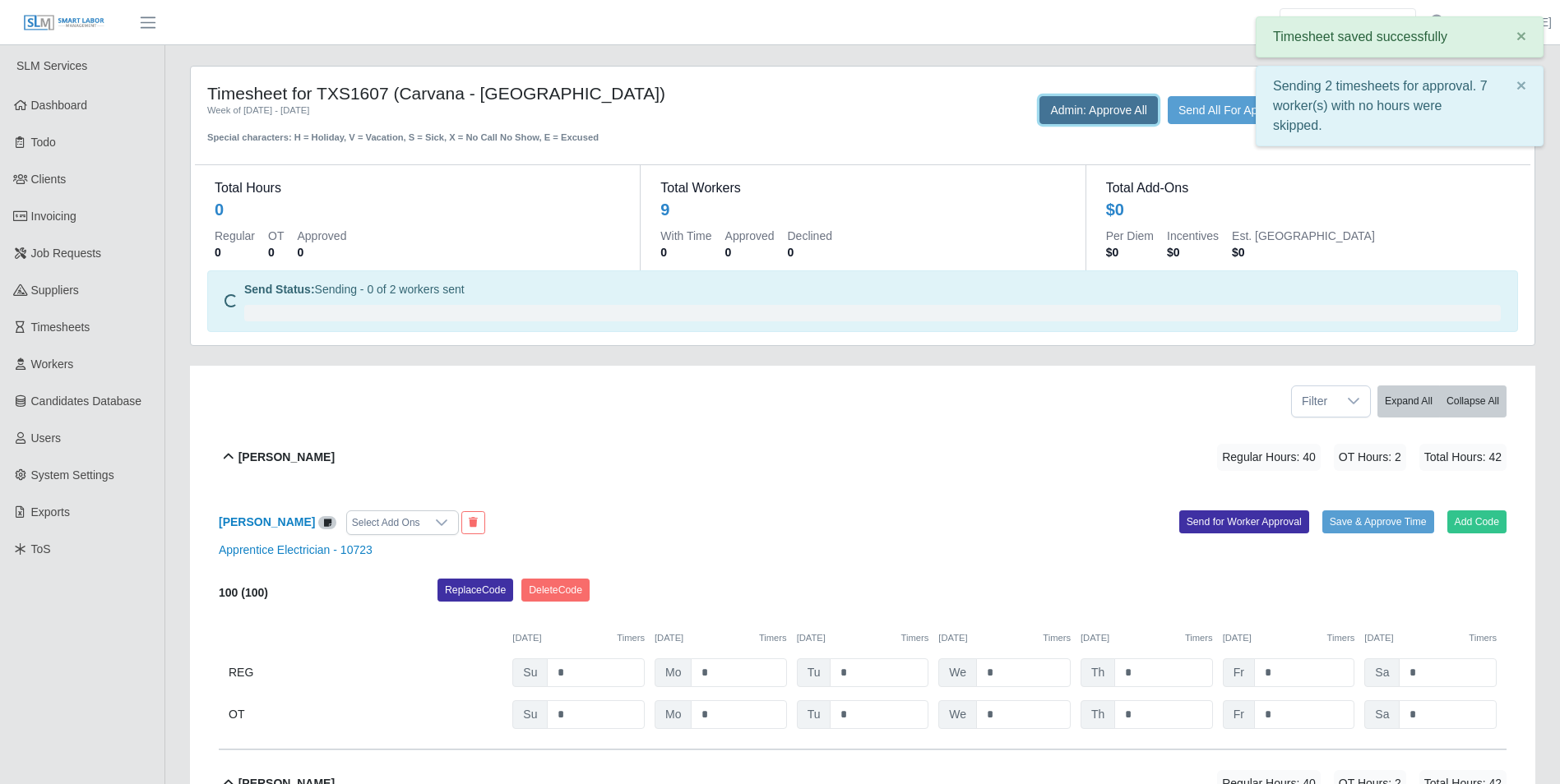
click at [1088, 118] on button "Admin: Approve All" at bounding box center [1098, 110] width 118 height 28
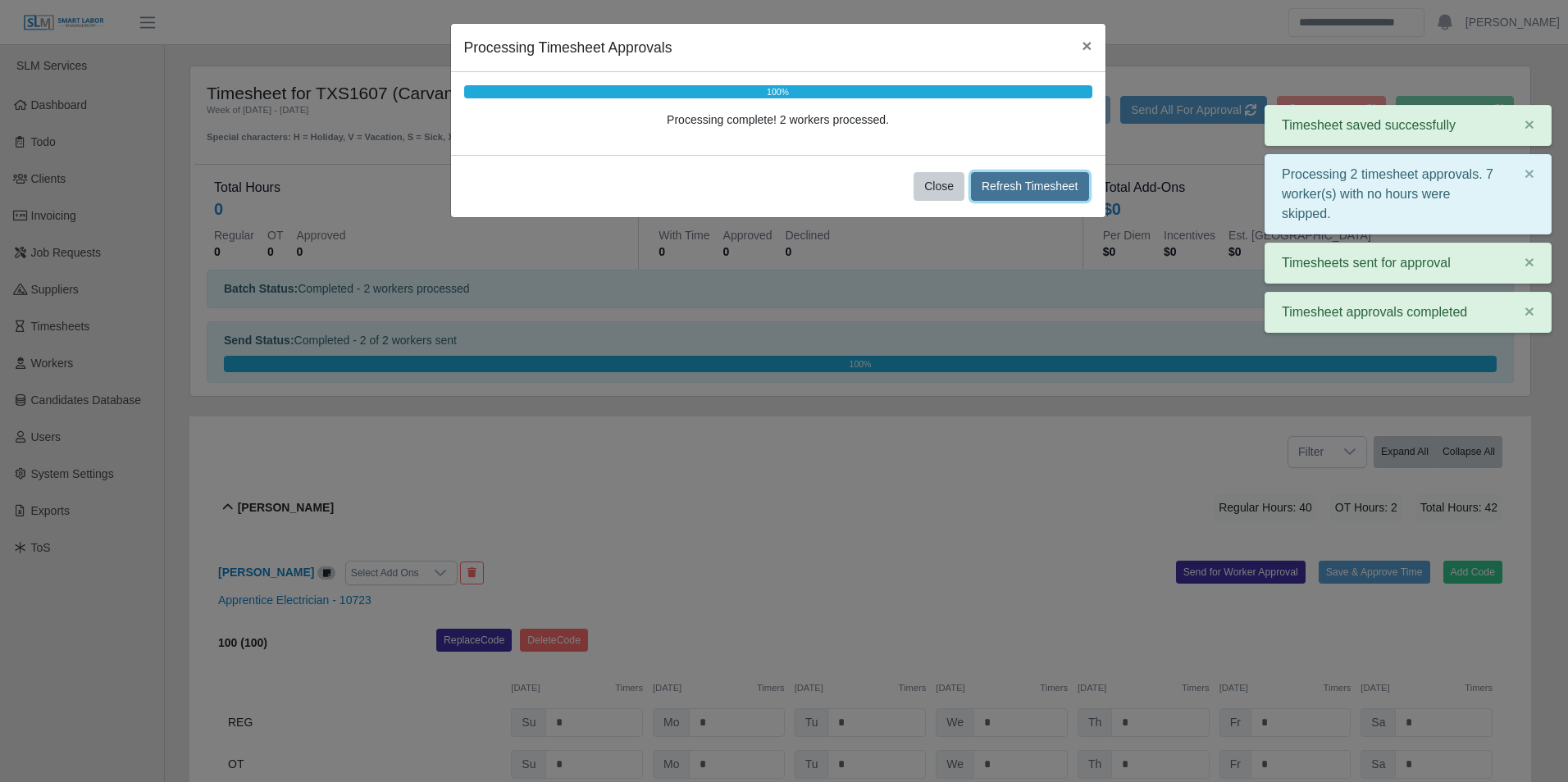
click at [1023, 190] on button "Refresh Timesheet" at bounding box center [1030, 187] width 118 height 29
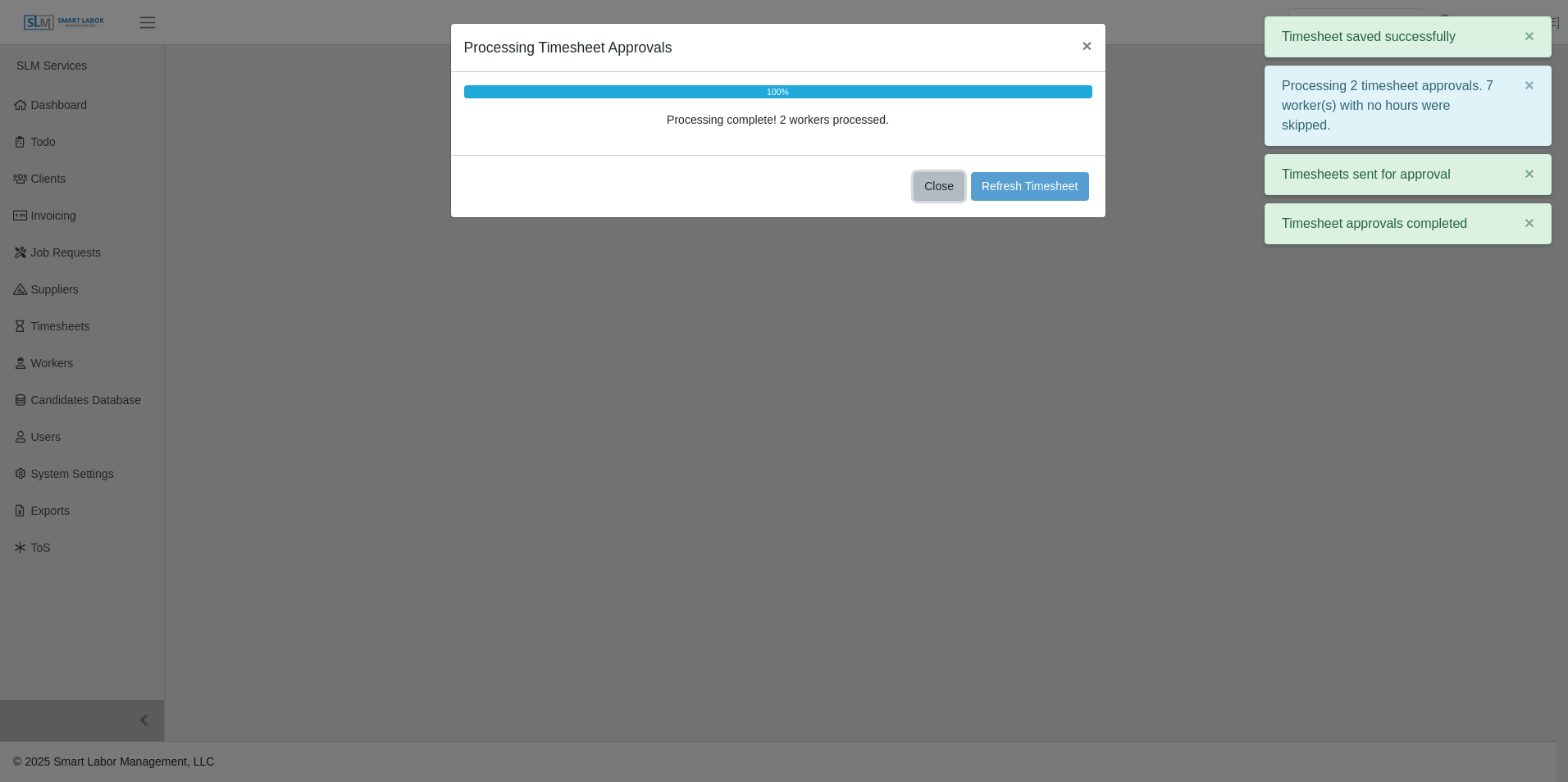
click at [944, 183] on button "Close" at bounding box center [940, 187] width 51 height 29
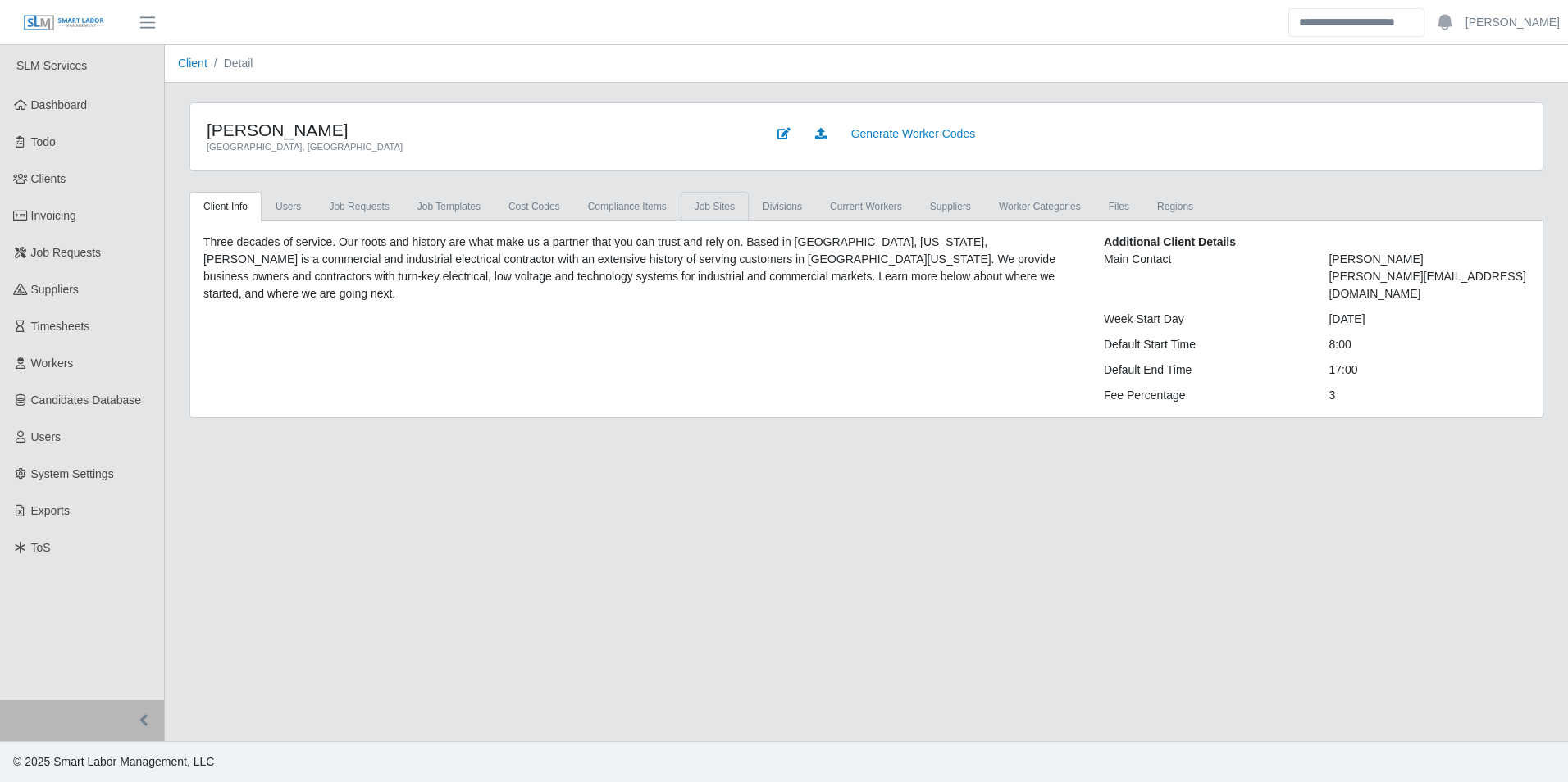
click at [702, 202] on link "job sites" at bounding box center [715, 207] width 68 height 30
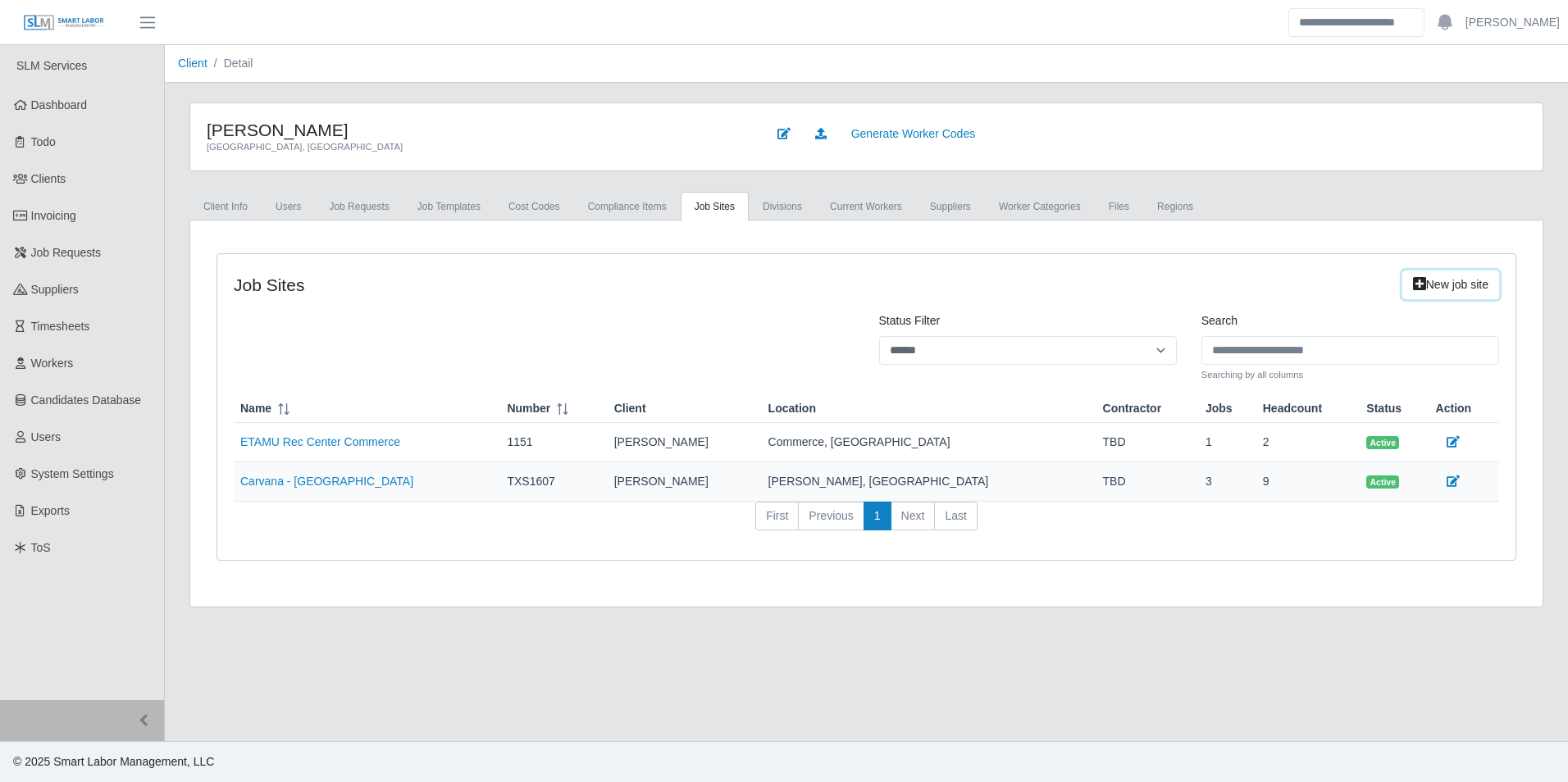
click at [1460, 280] on link "New job site" at bounding box center [1451, 285] width 97 height 29
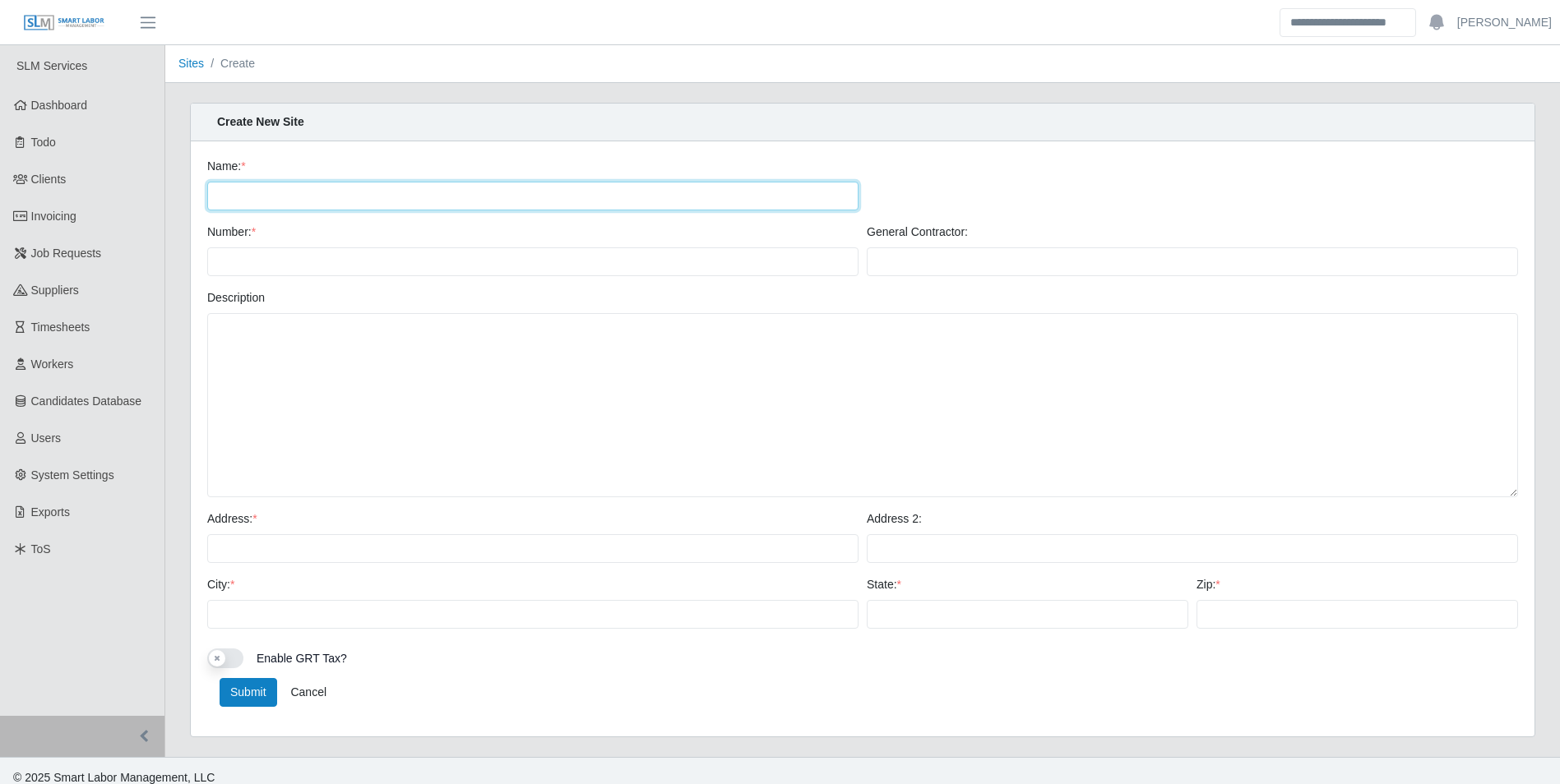
click at [282, 196] on input "Name: *" at bounding box center [533, 196] width 651 height 29
click at [237, 263] on input "Number: *" at bounding box center [533, 262] width 651 height 29
type input "******"
click at [280, 237] on div "Number: * ******" at bounding box center [533, 250] width 660 height 53
click at [889, 267] on input "General Contractor:" at bounding box center [1193, 262] width 651 height 29
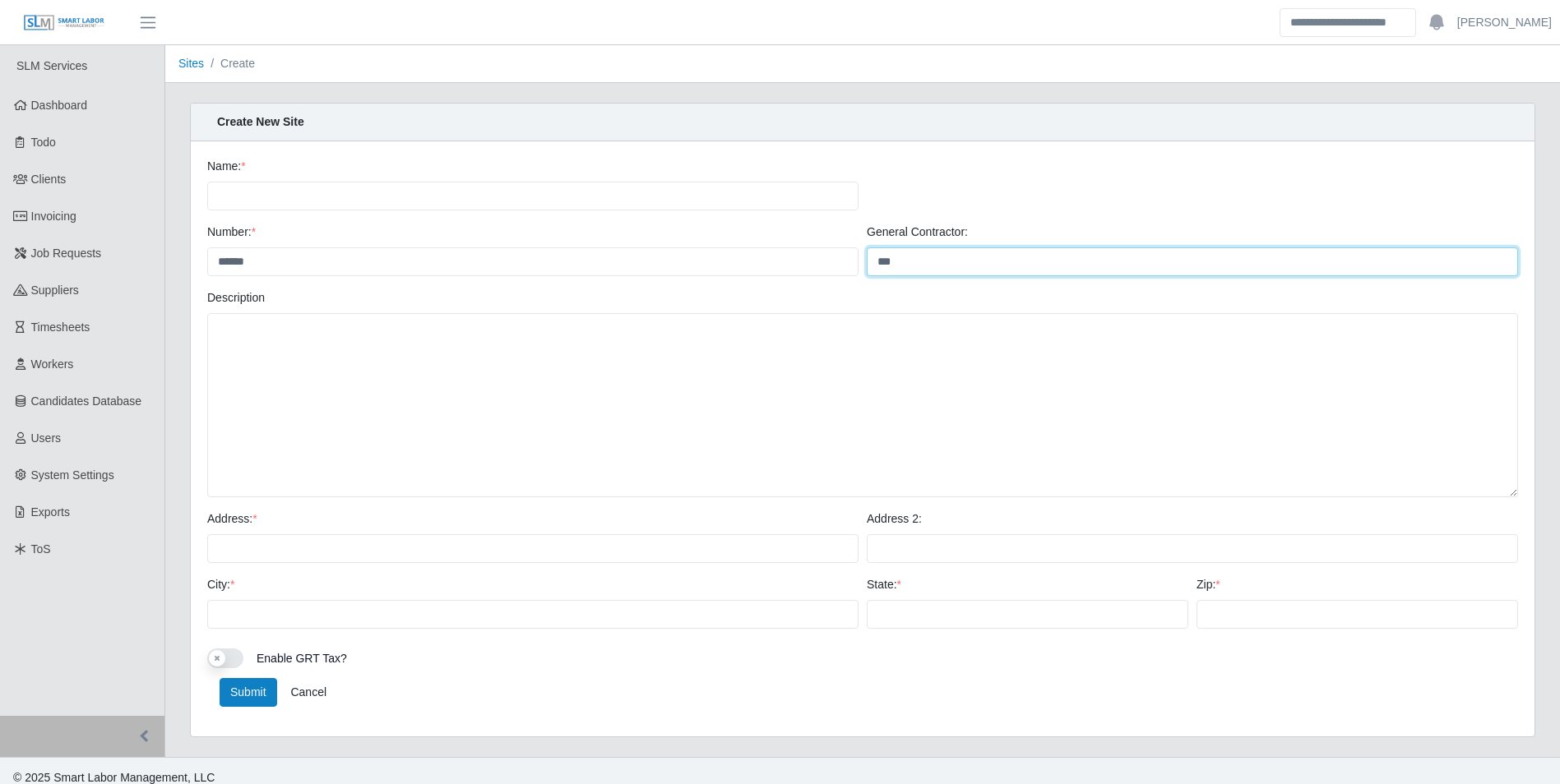
type input "***"
click at [401, 190] on input "Name: *" at bounding box center [533, 196] width 651 height 29
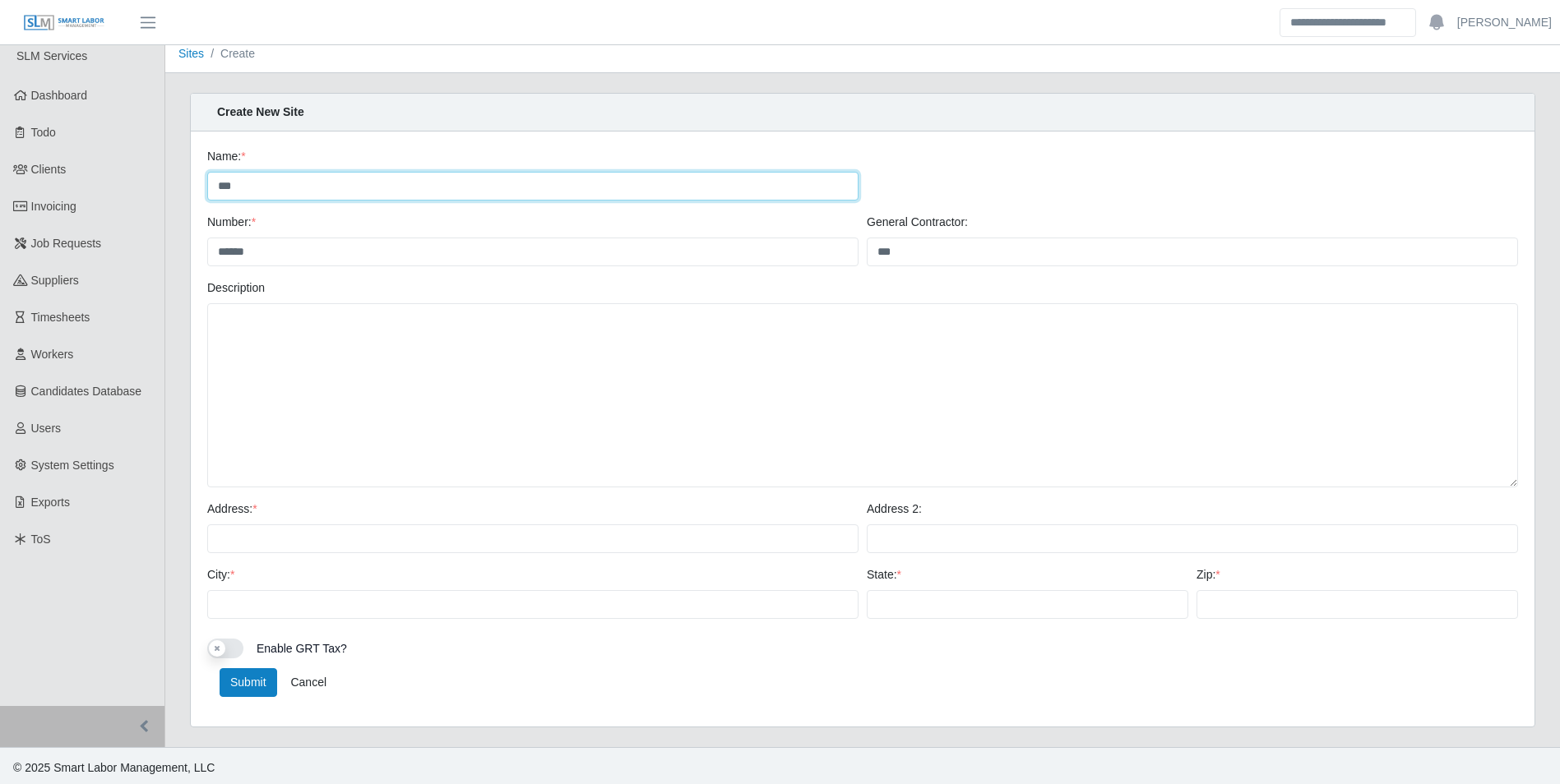
scroll to position [13, 0]
type input "***"
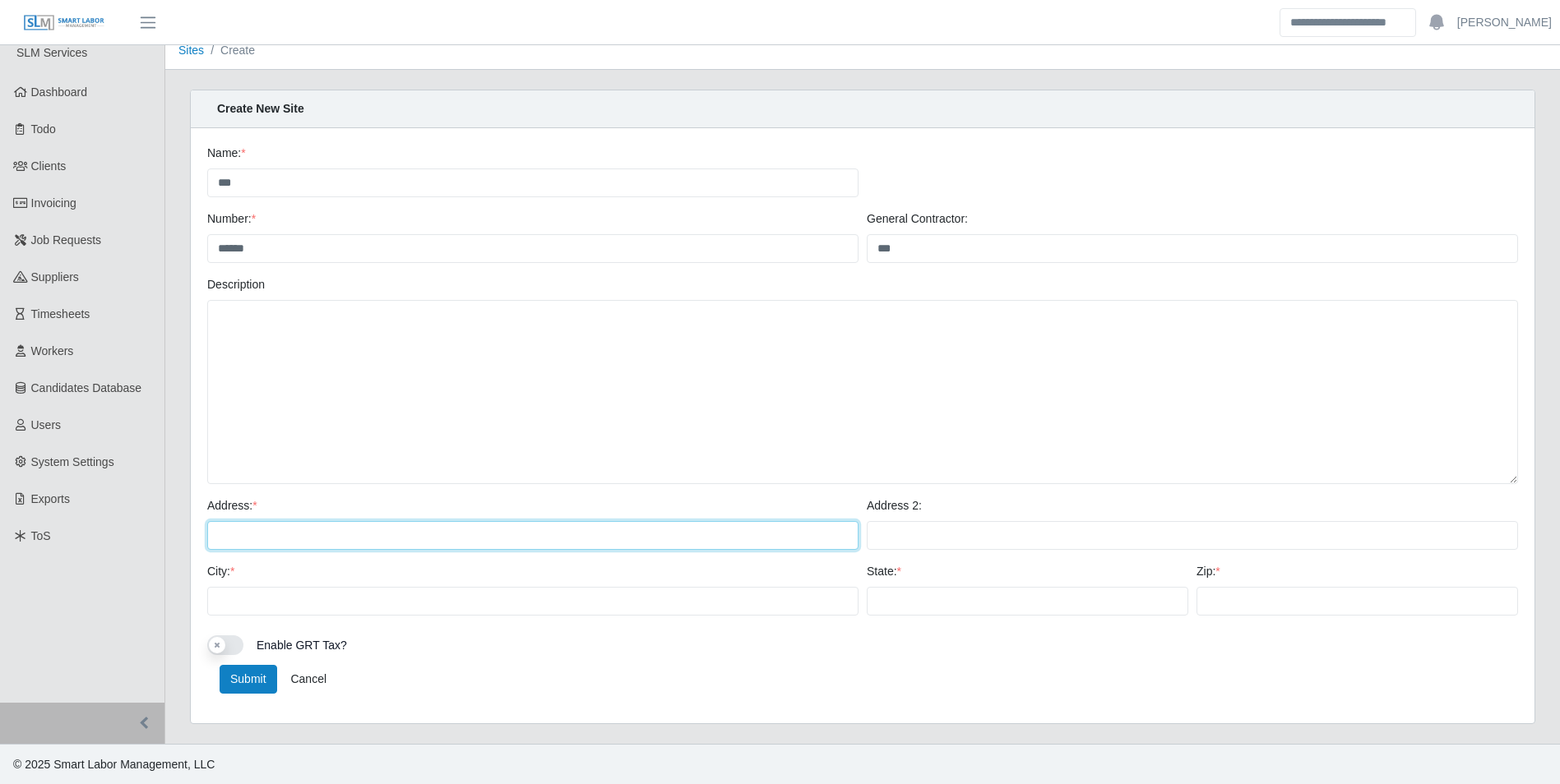
click at [260, 523] on input "Address: *" at bounding box center [533, 536] width 651 height 29
type input "***"
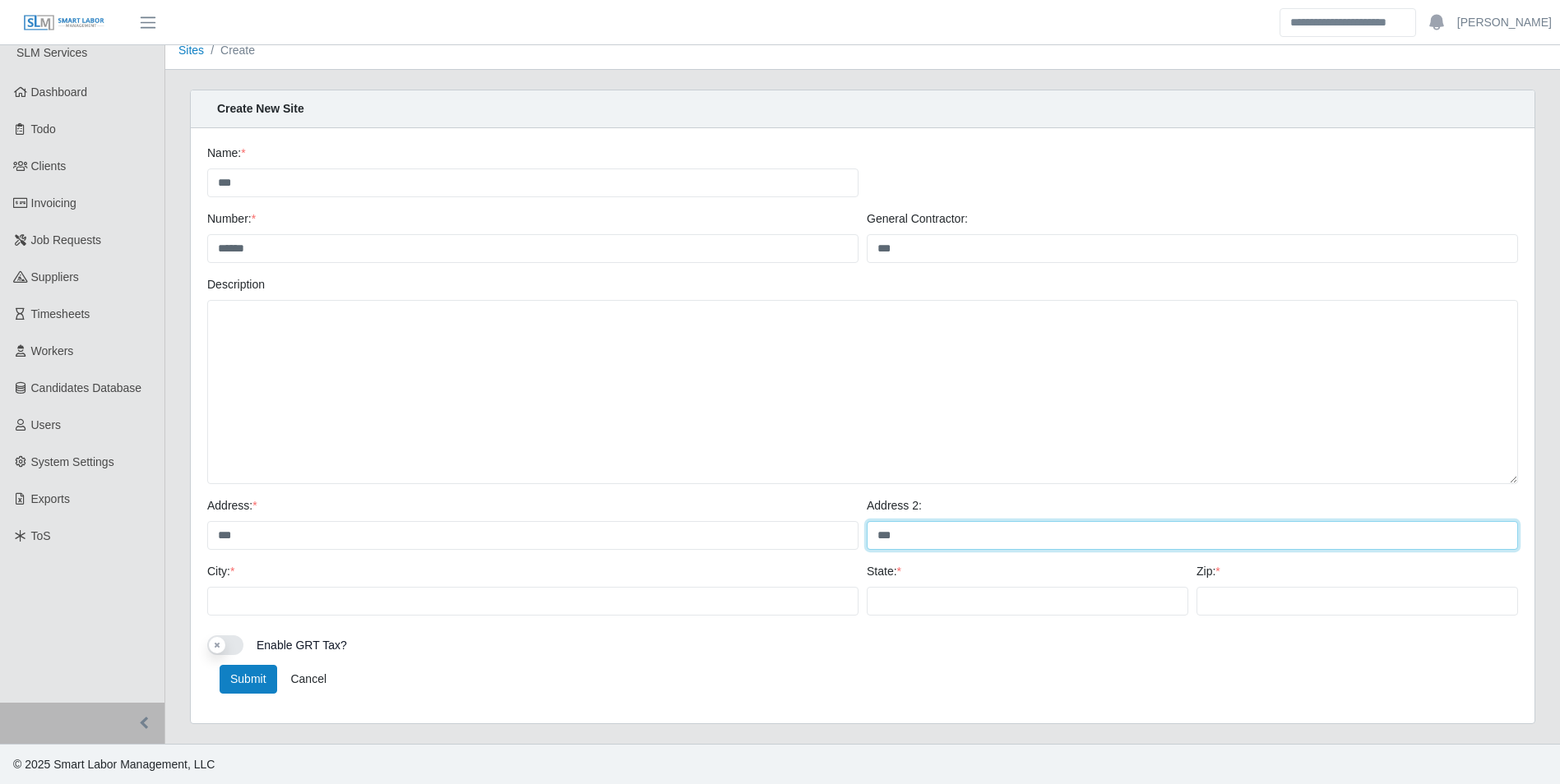
type input "***"
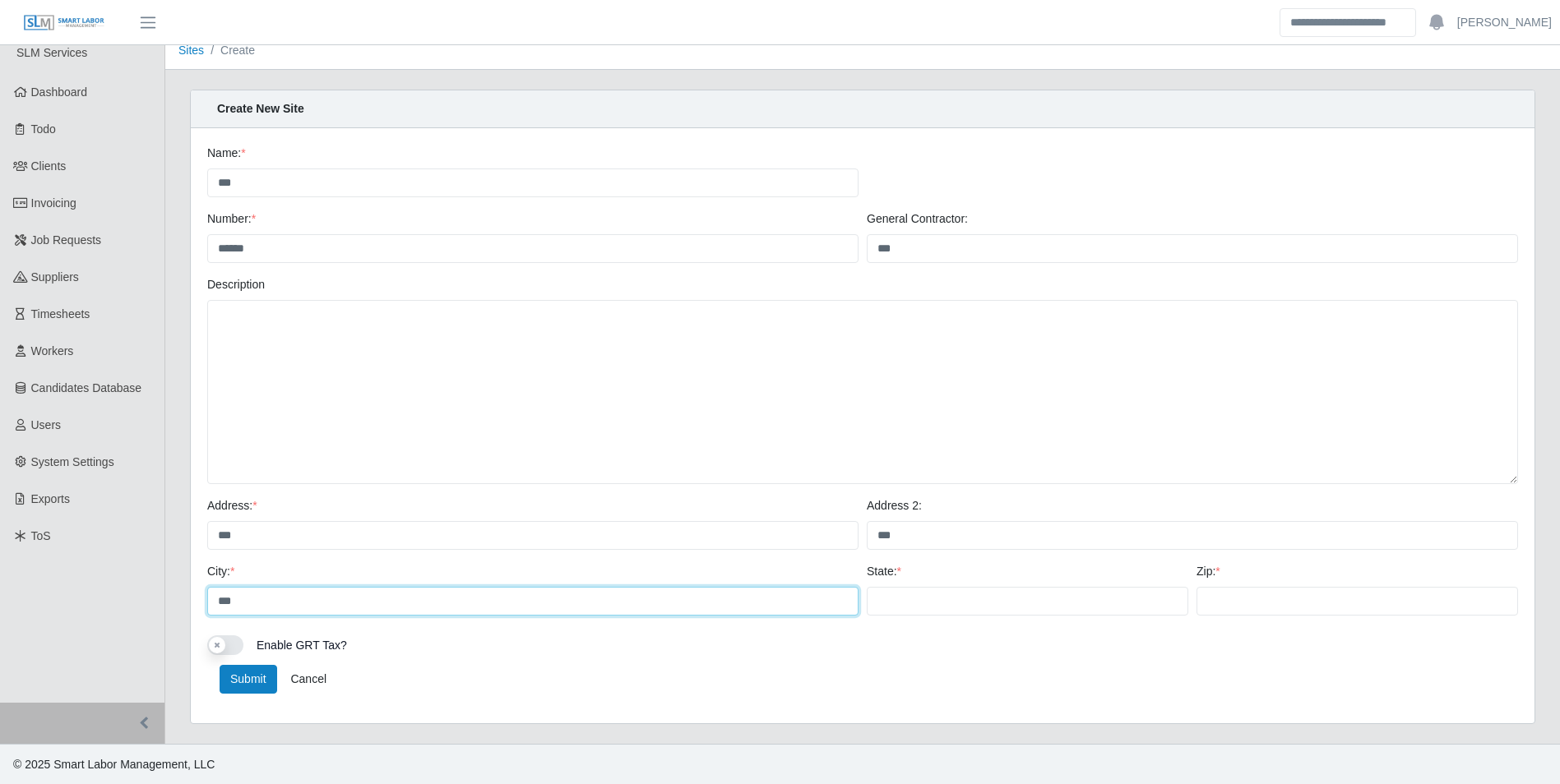
type input "***"
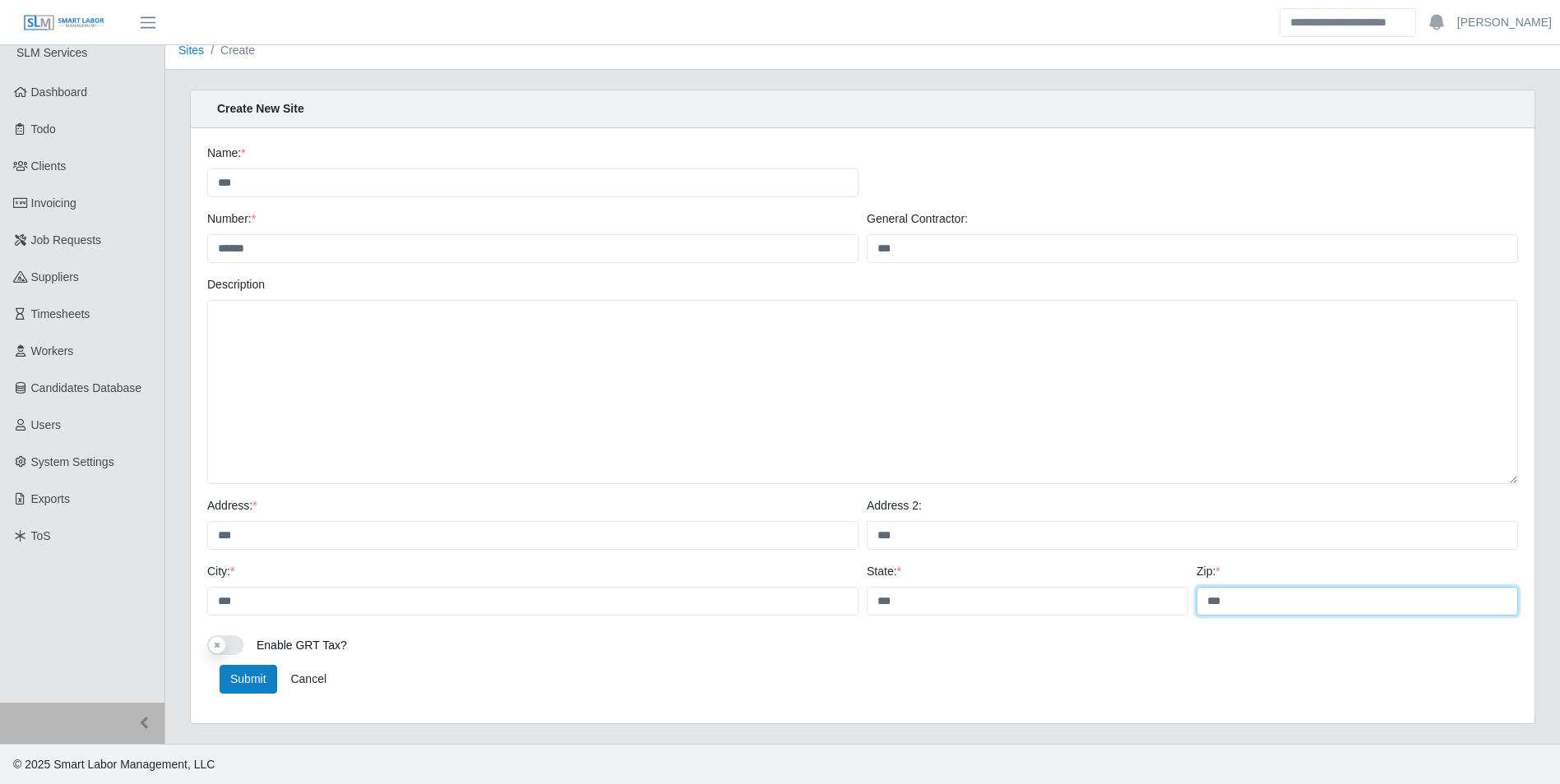
type input "***"
click at [928, 527] on input "***" at bounding box center [1193, 536] width 651 height 29
type input "*"
click at [265, 671] on button "Submit" at bounding box center [249, 679] width 58 height 29
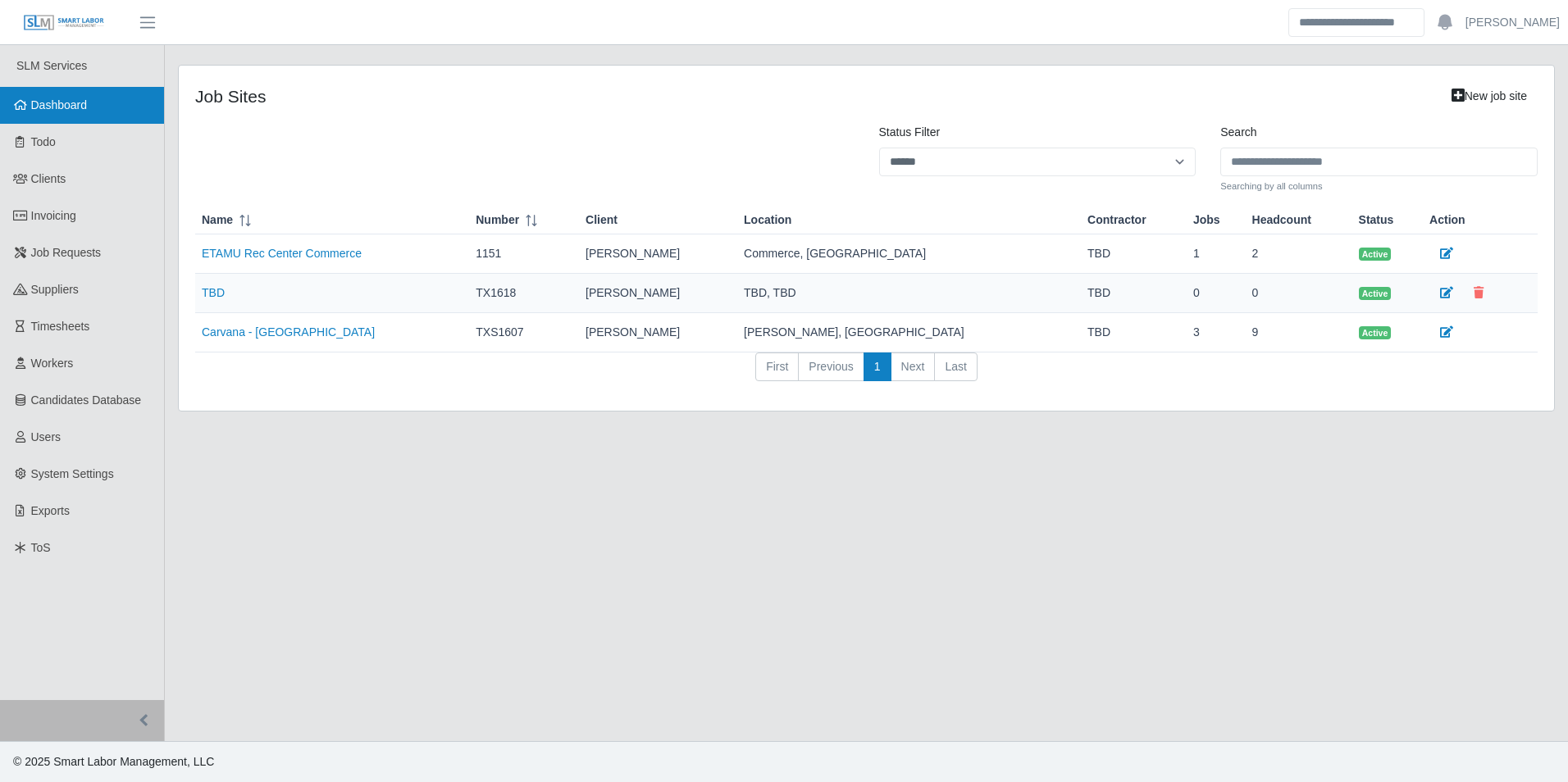
click at [81, 105] on span "Dashboard" at bounding box center [60, 105] width 57 height 13
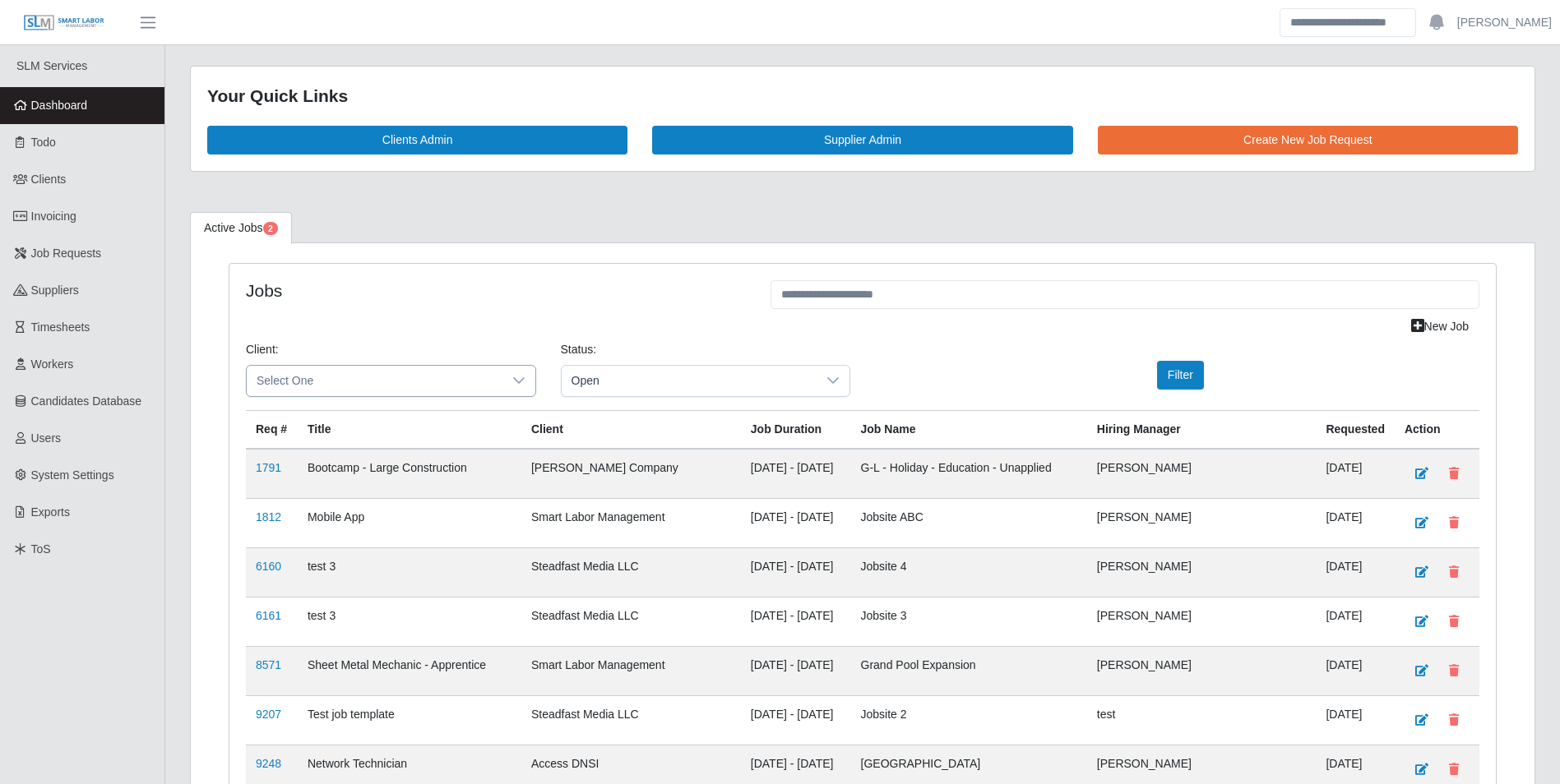
click at [347, 378] on span "Select One" at bounding box center [374, 381] width 256 height 31
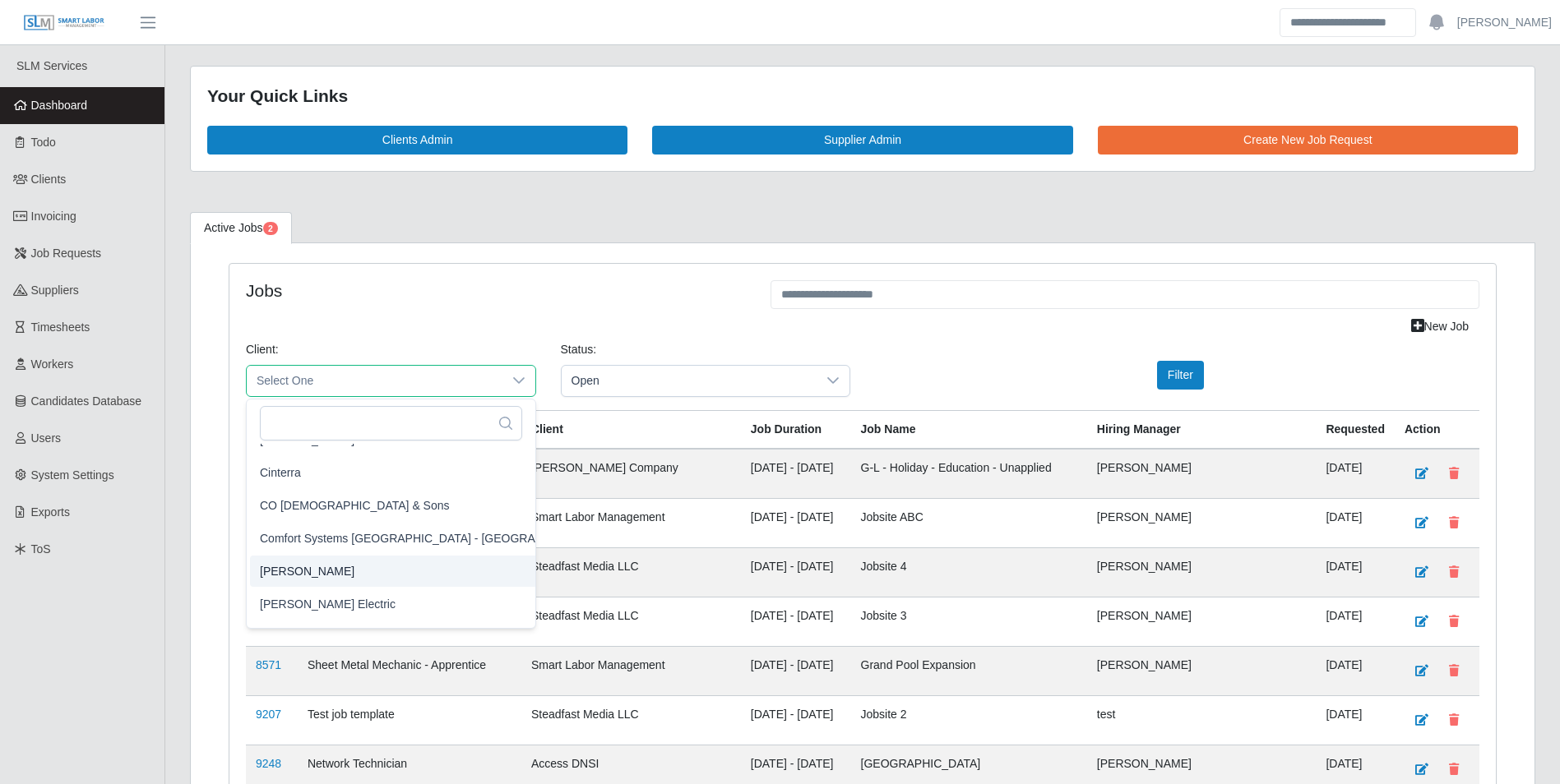
scroll to position [493, 0]
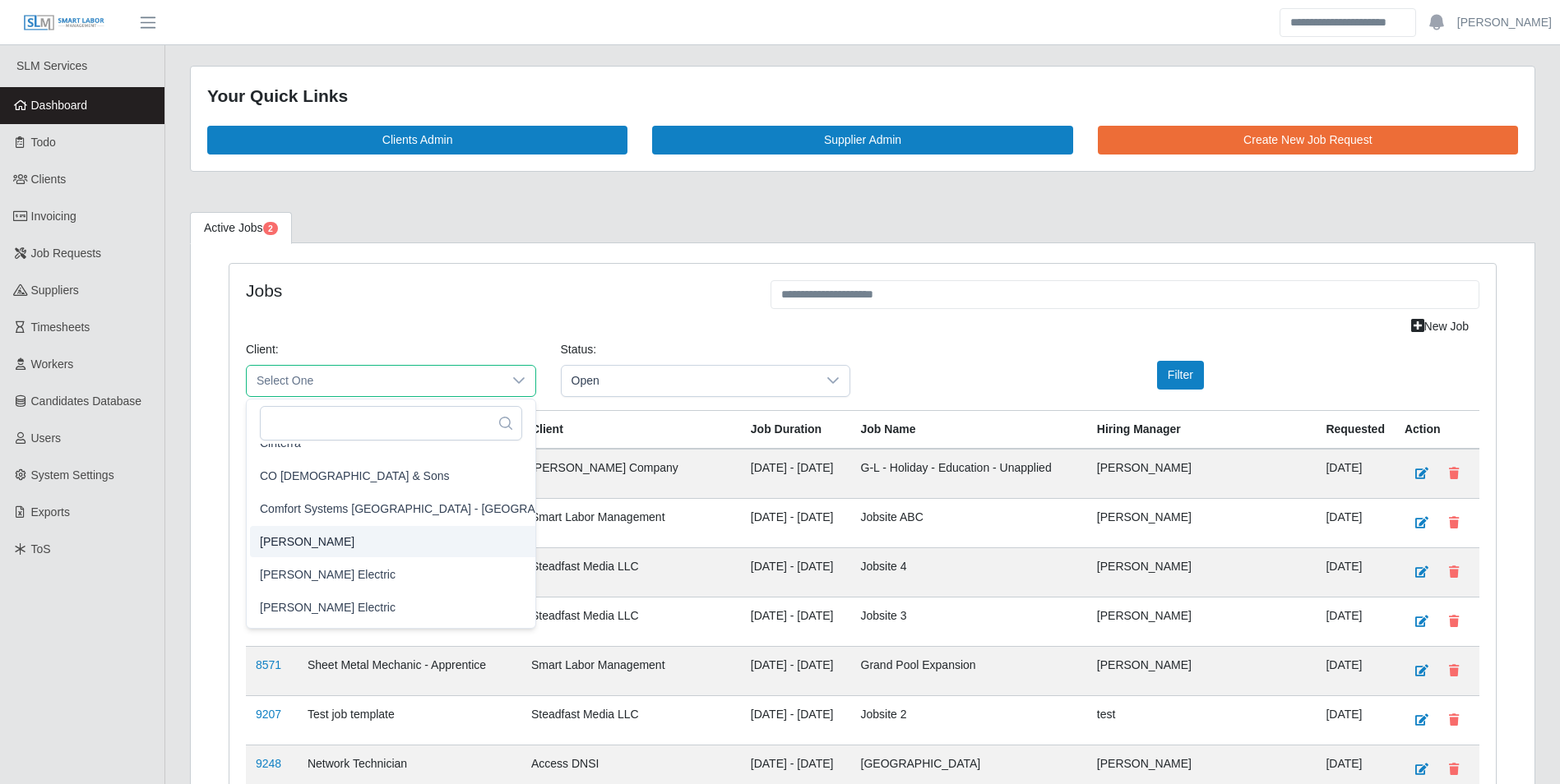
click at [314, 543] on span "[PERSON_NAME]" at bounding box center [307, 541] width 95 height 17
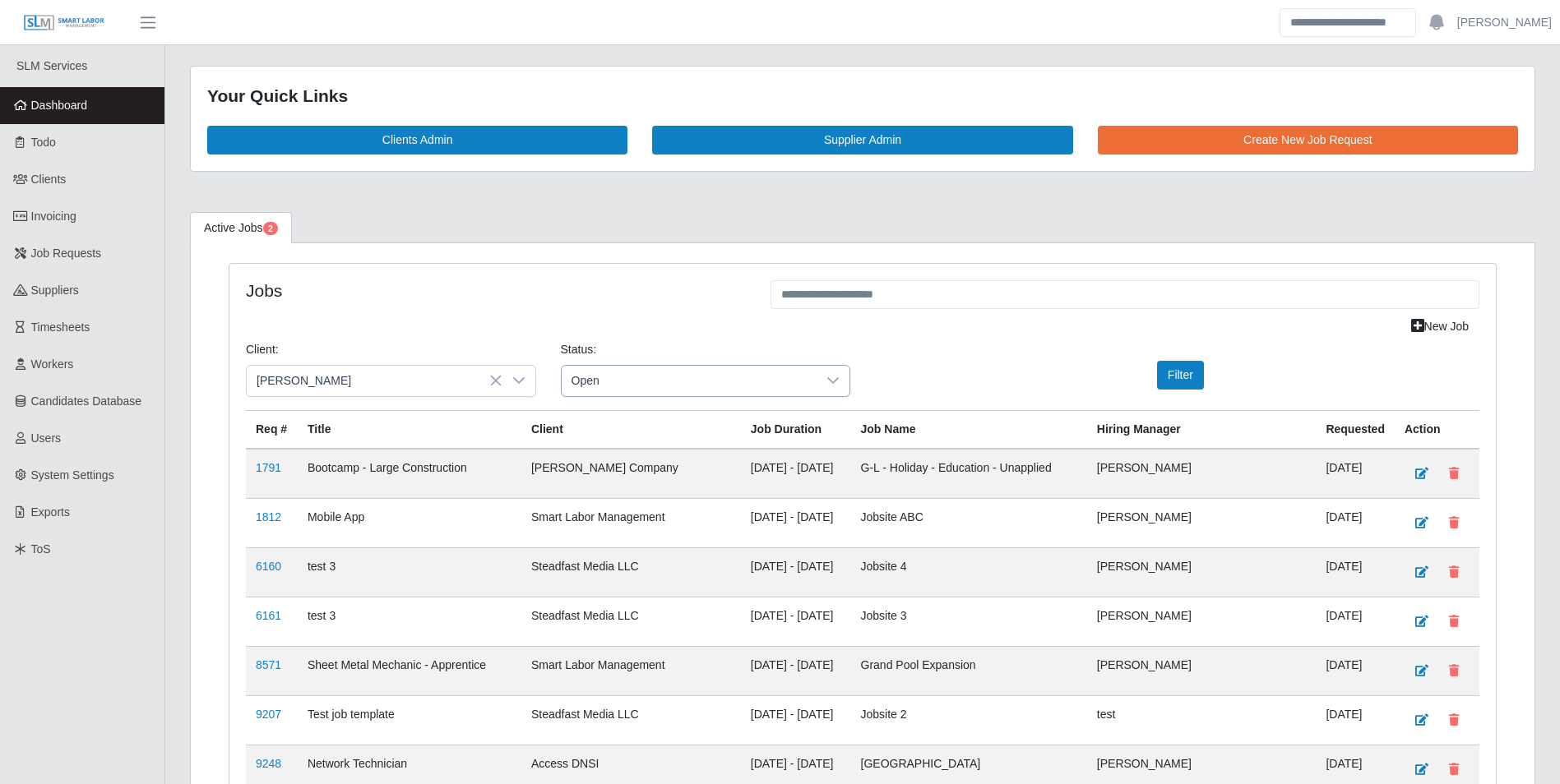
click at [837, 382] on icon at bounding box center [832, 380] width 13 height 13
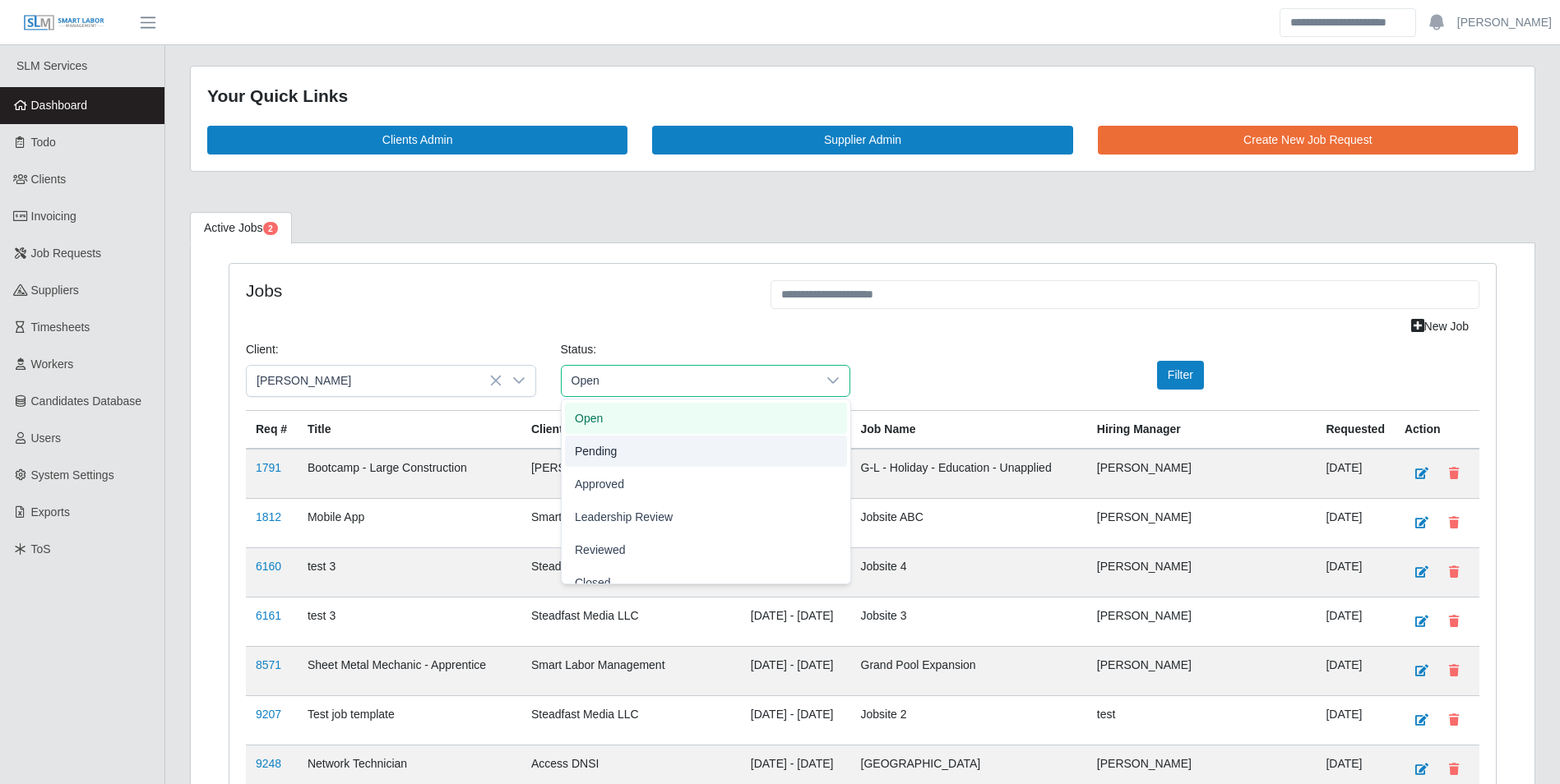
scroll to position [51, 0]
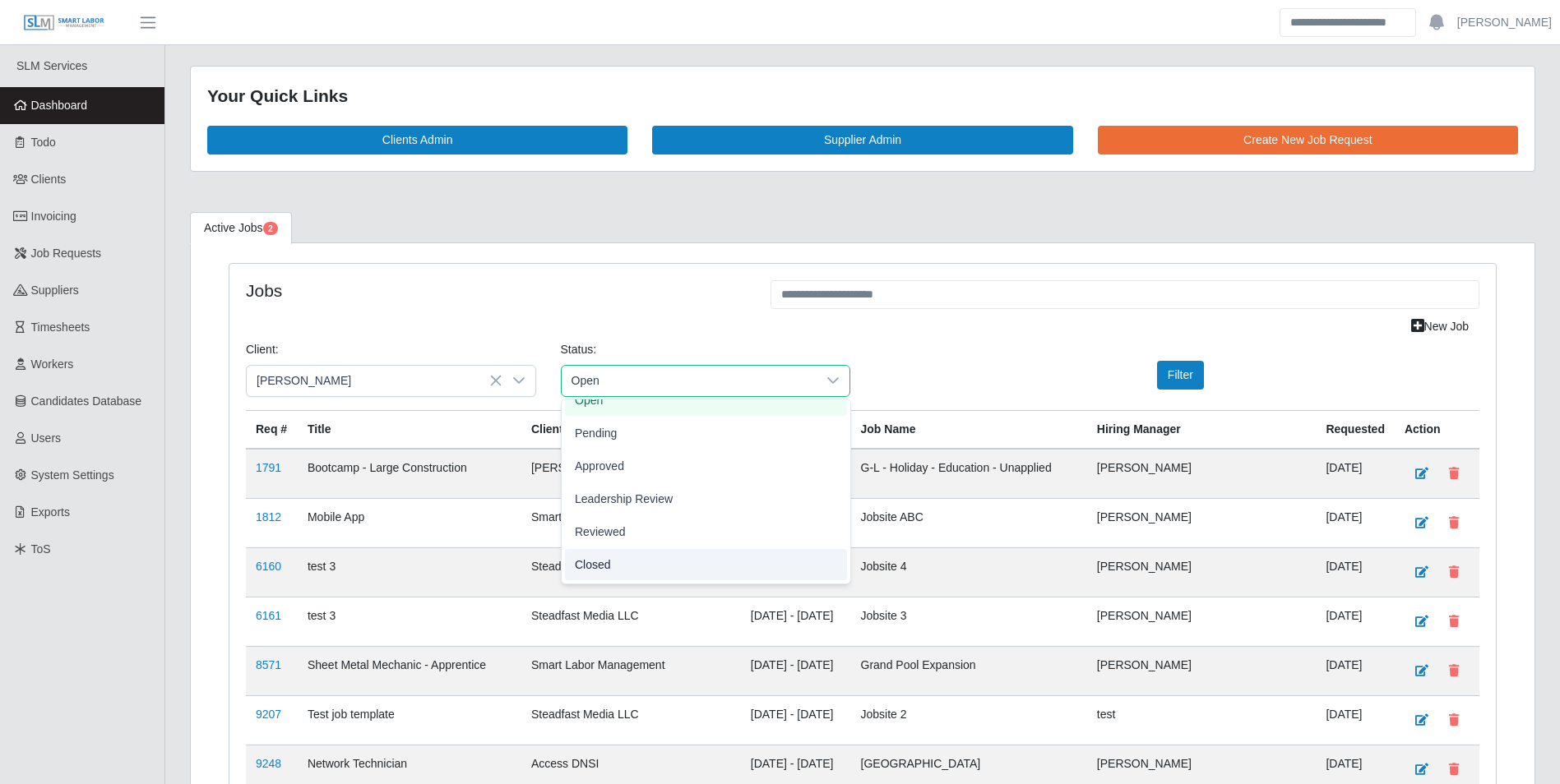
click at [598, 563] on span "Closed" at bounding box center [592, 564] width 36 height 17
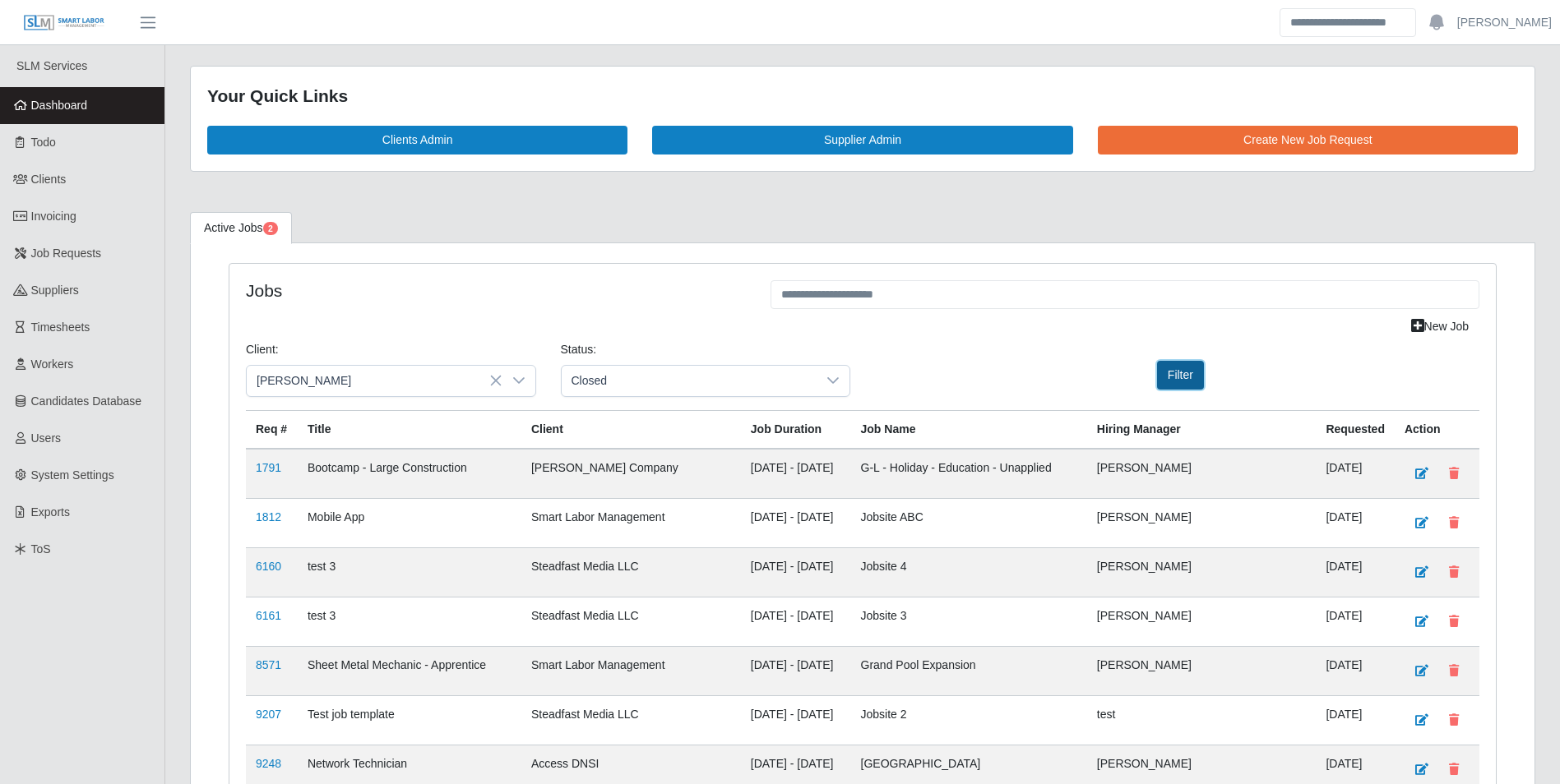
click at [1175, 368] on button "Filter" at bounding box center [1180, 375] width 47 height 29
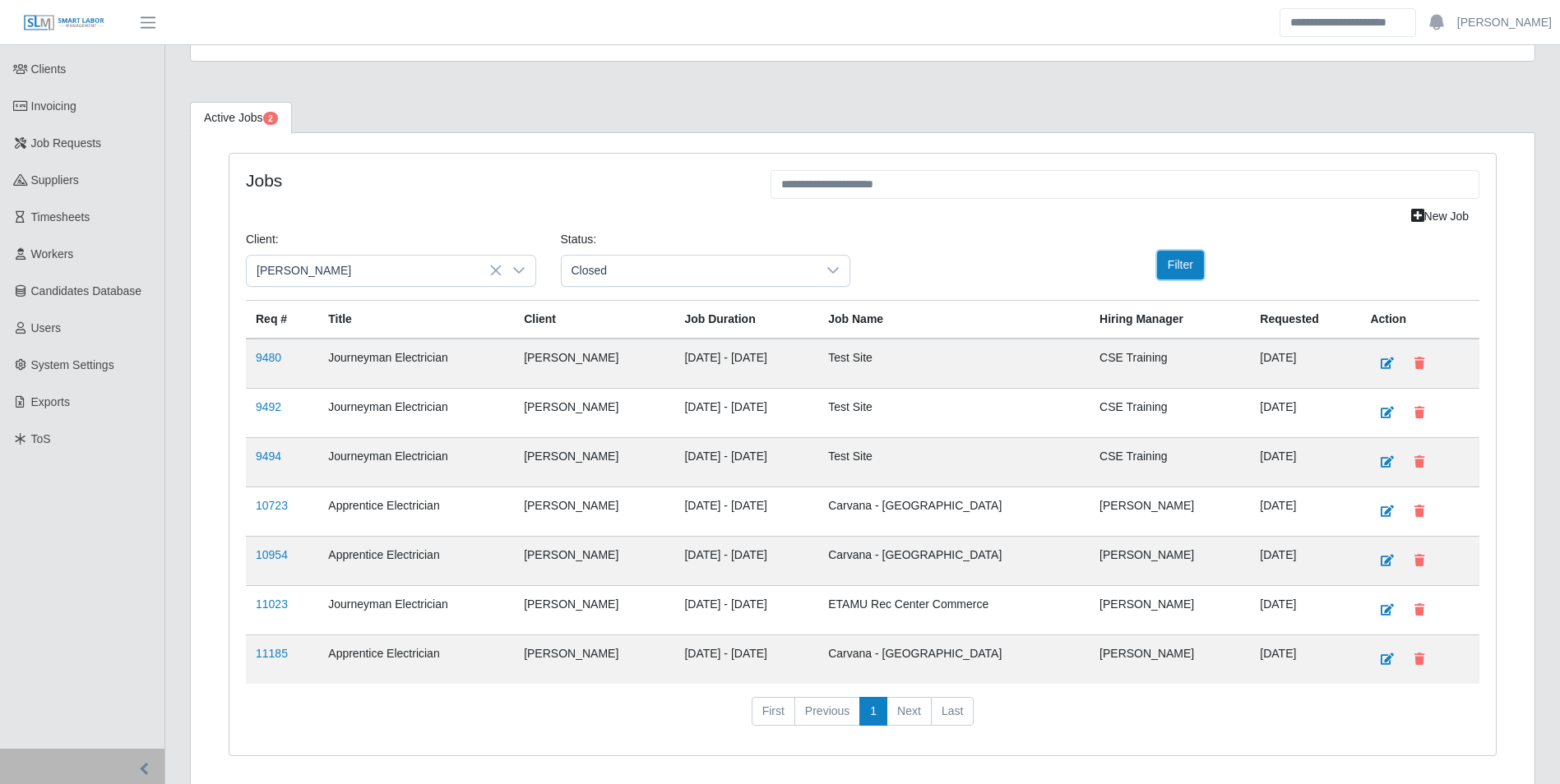
scroll to position [157, 0]
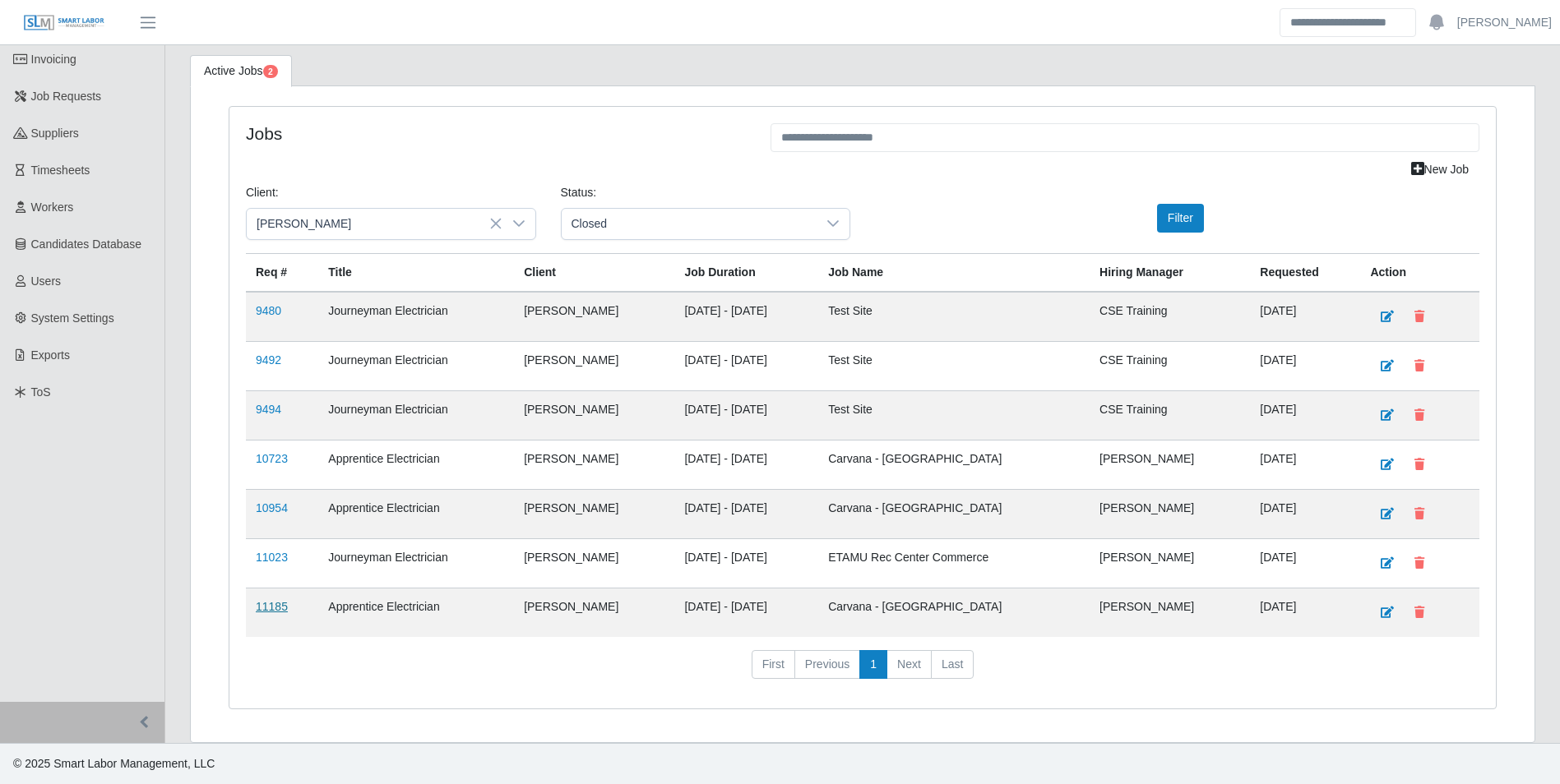
click at [272, 606] on link "11185" at bounding box center [272, 606] width 32 height 13
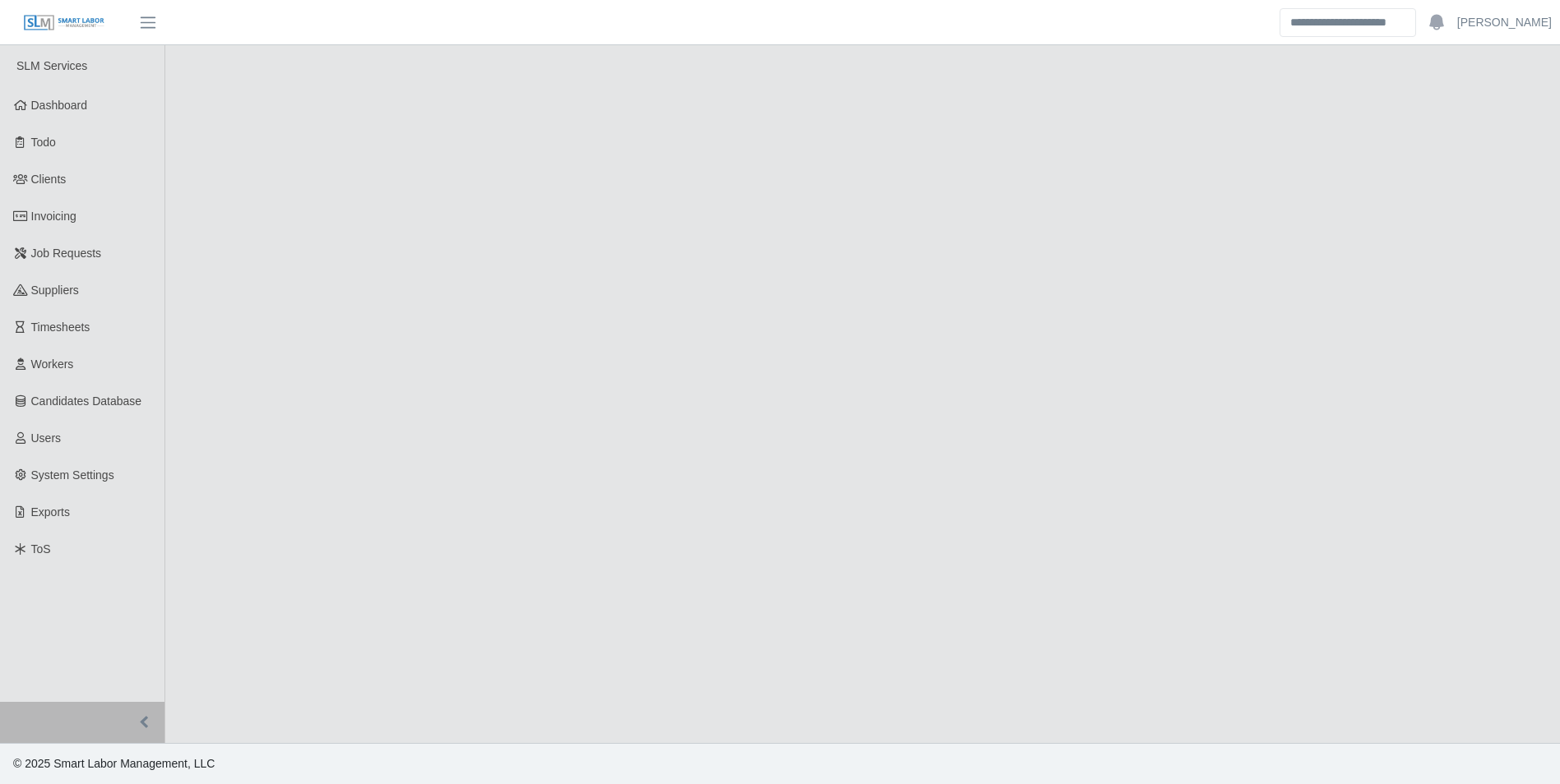
select select "******"
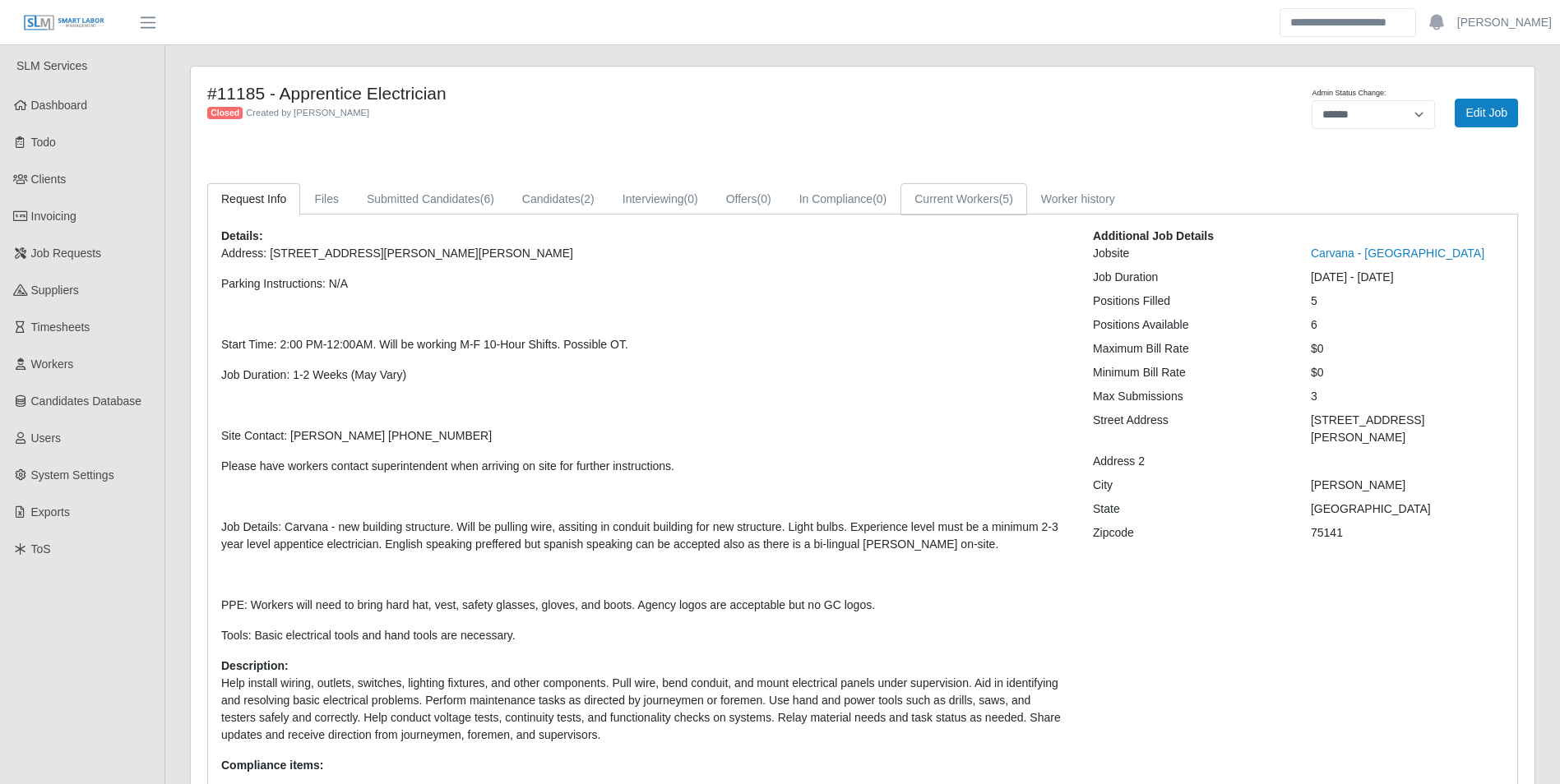
click at [987, 201] on link "Current Workers (5)" at bounding box center [963, 199] width 127 height 32
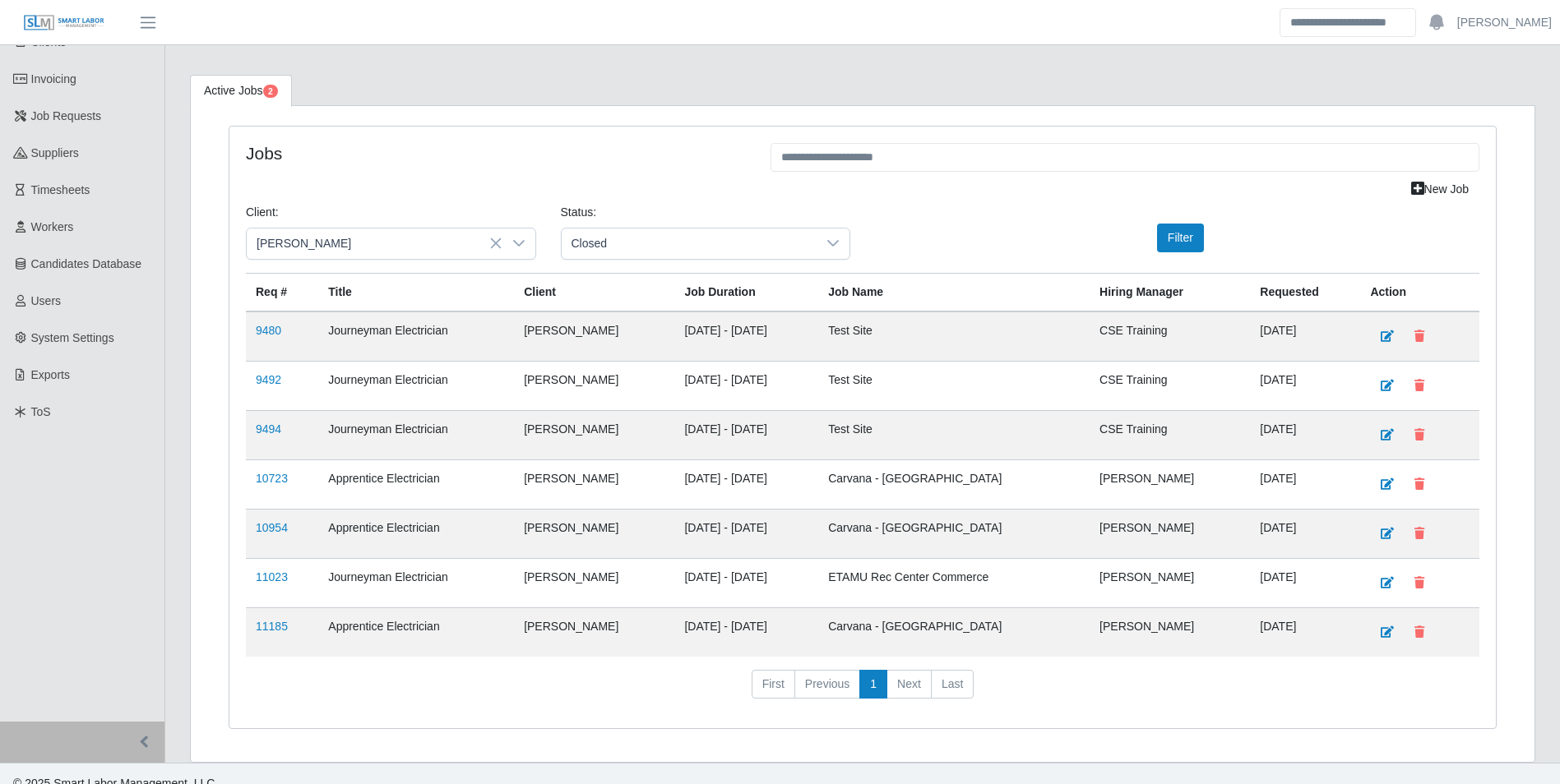
scroll to position [157, 0]
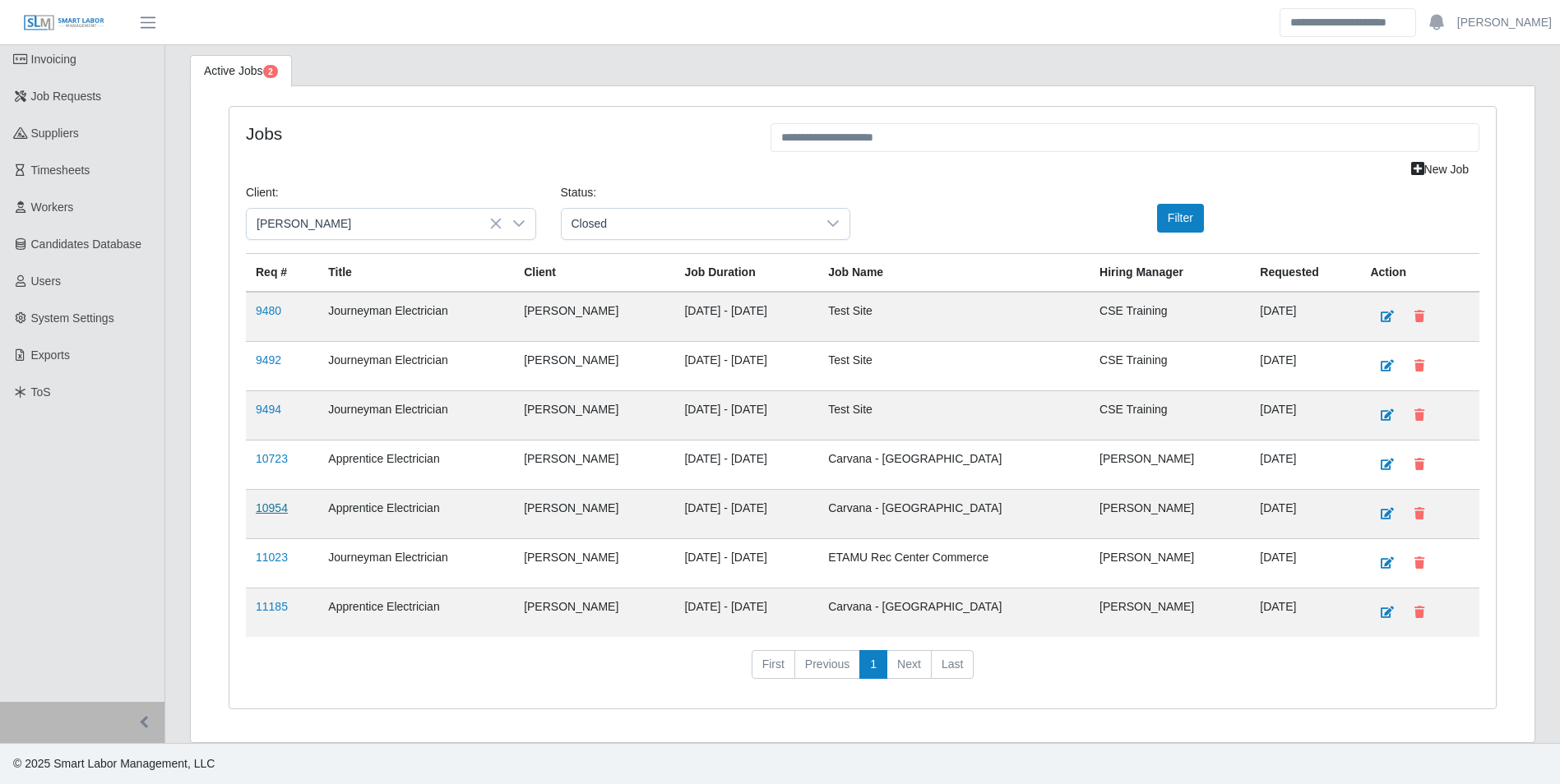
click at [264, 501] on link "10954" at bounding box center [272, 507] width 32 height 13
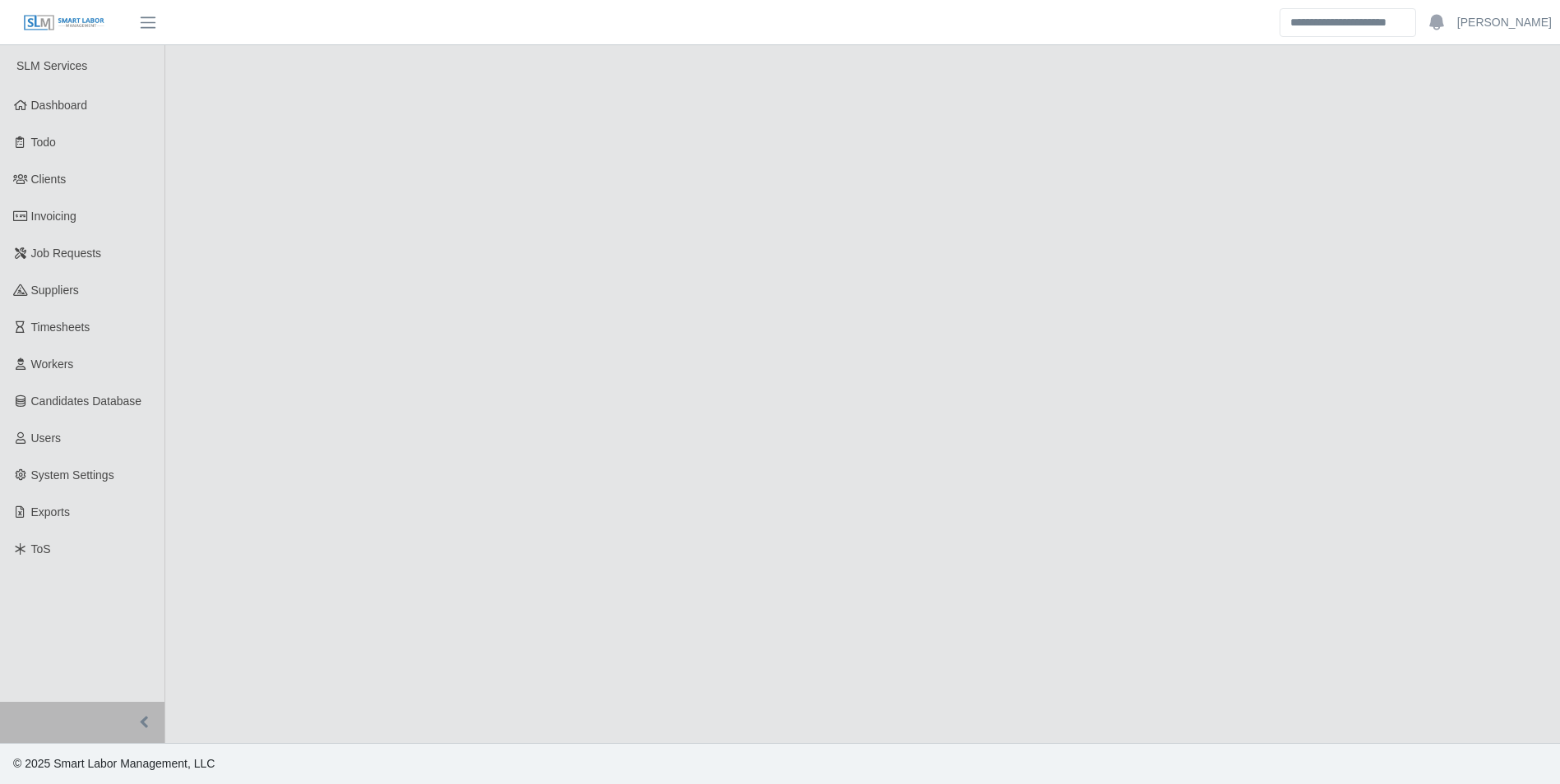
select select "******"
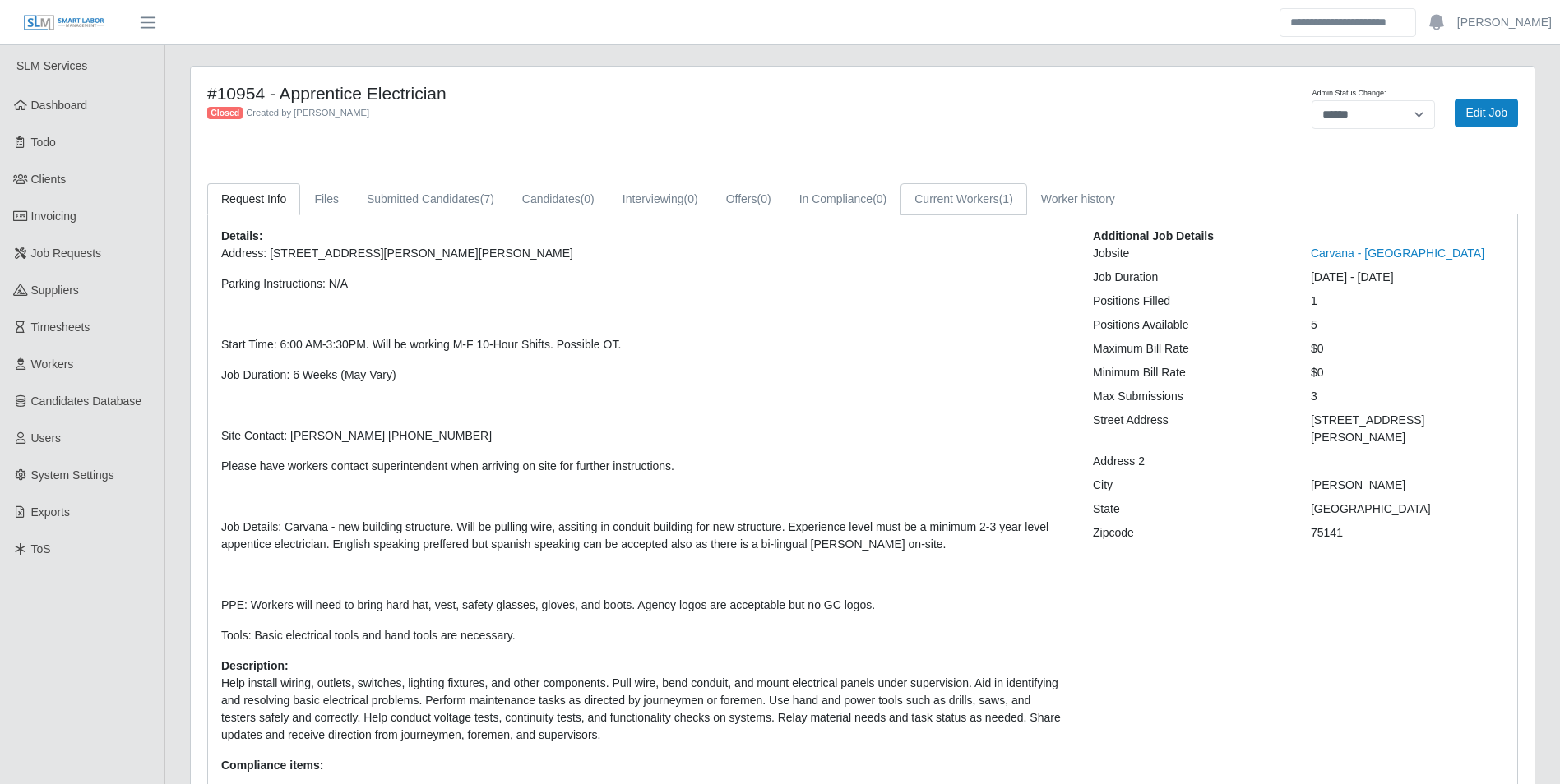
click at [952, 194] on link "Current Workers (1)" at bounding box center [963, 199] width 127 height 32
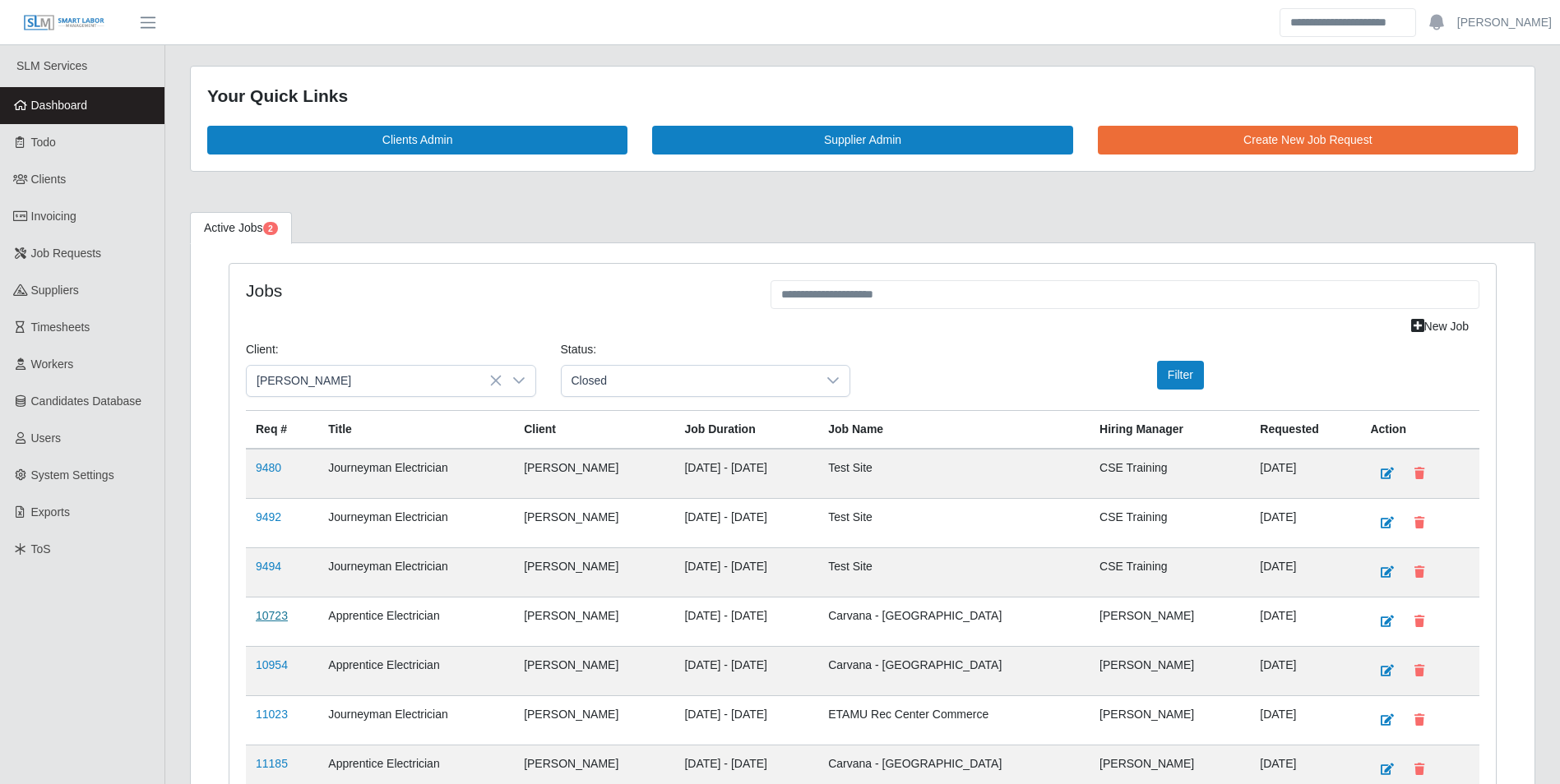
click at [268, 610] on link "10723" at bounding box center [272, 615] width 32 height 13
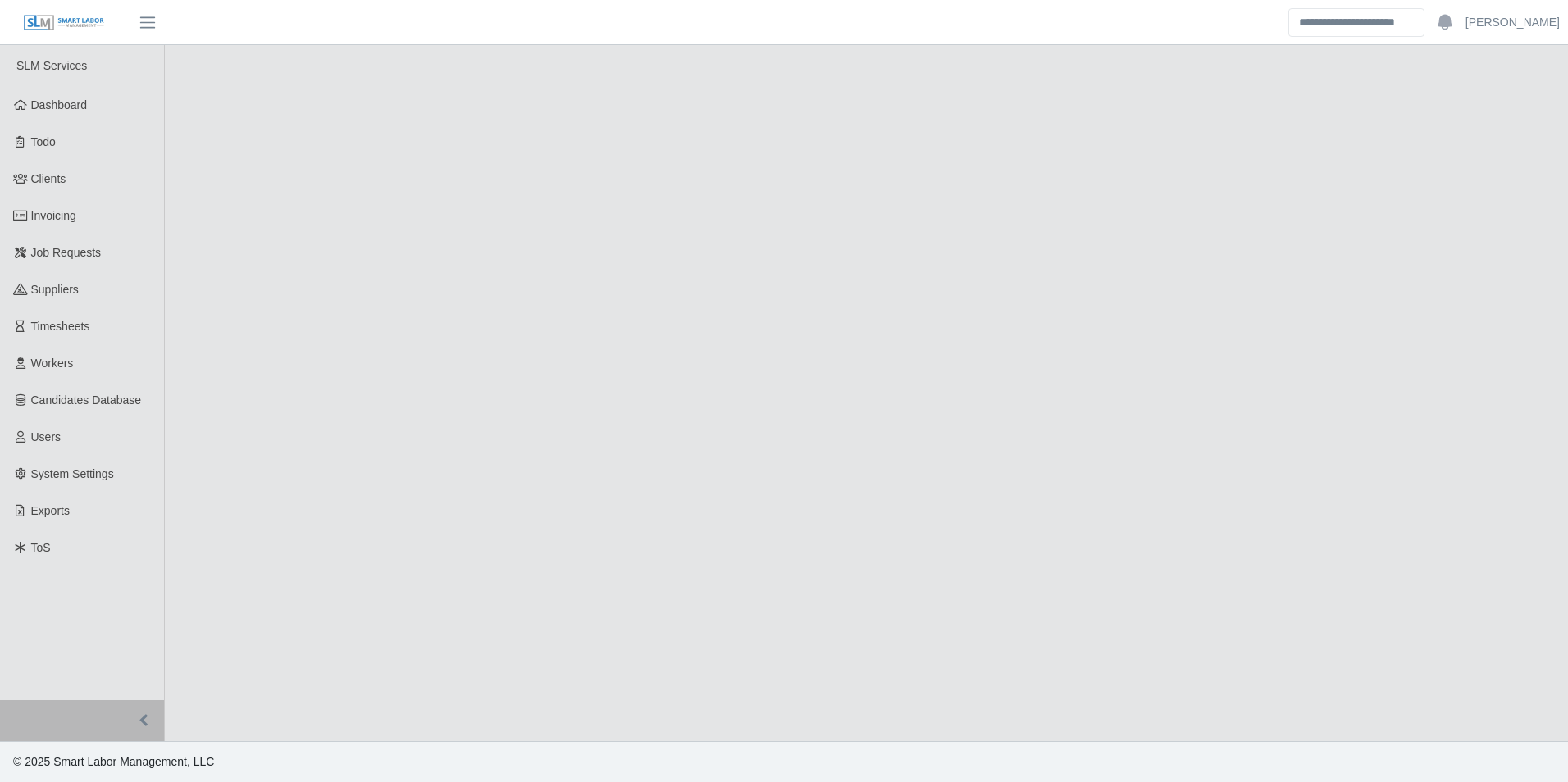
select select "******"
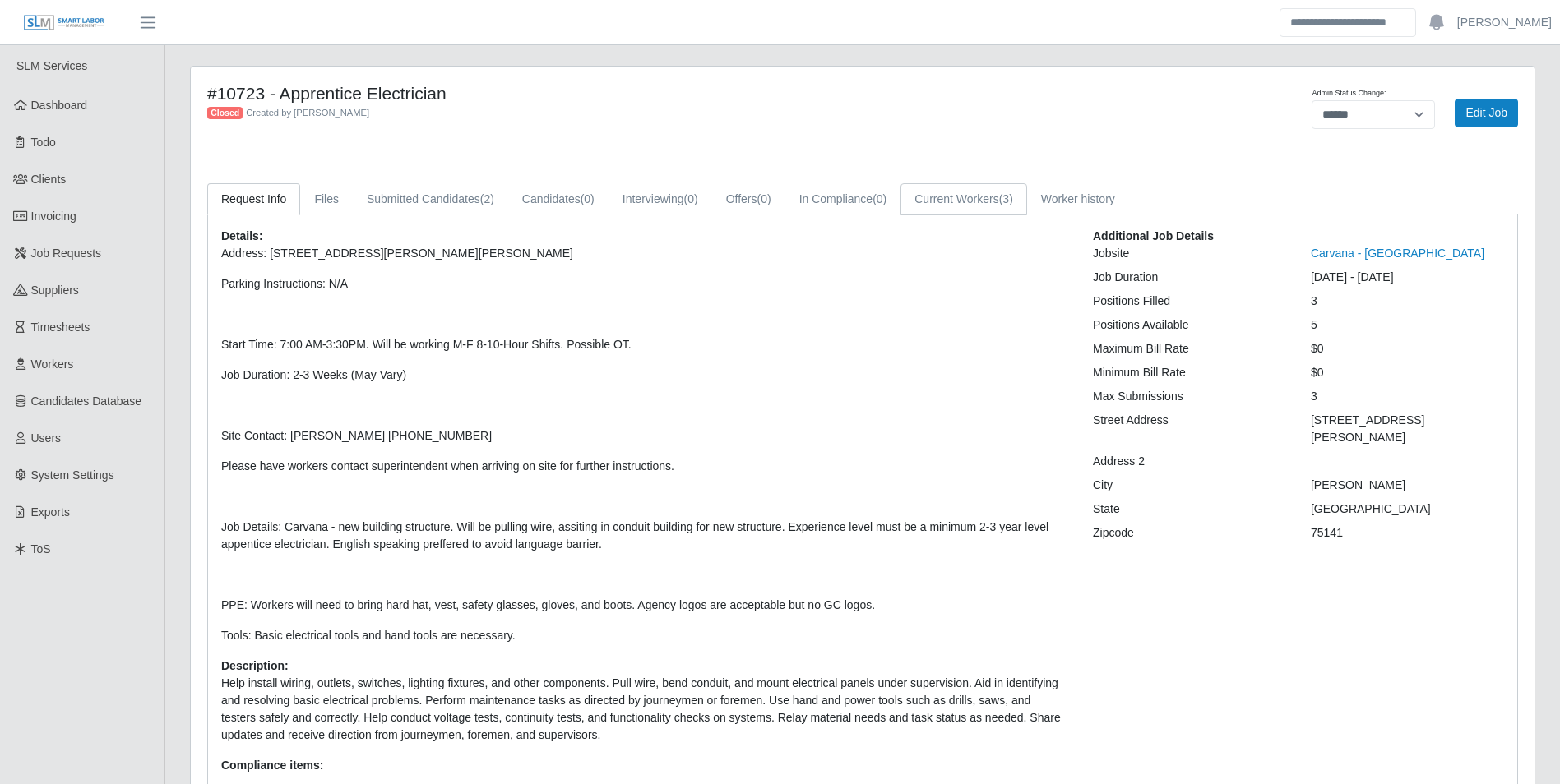
click at [981, 207] on link "Current Workers (3)" at bounding box center [963, 199] width 127 height 32
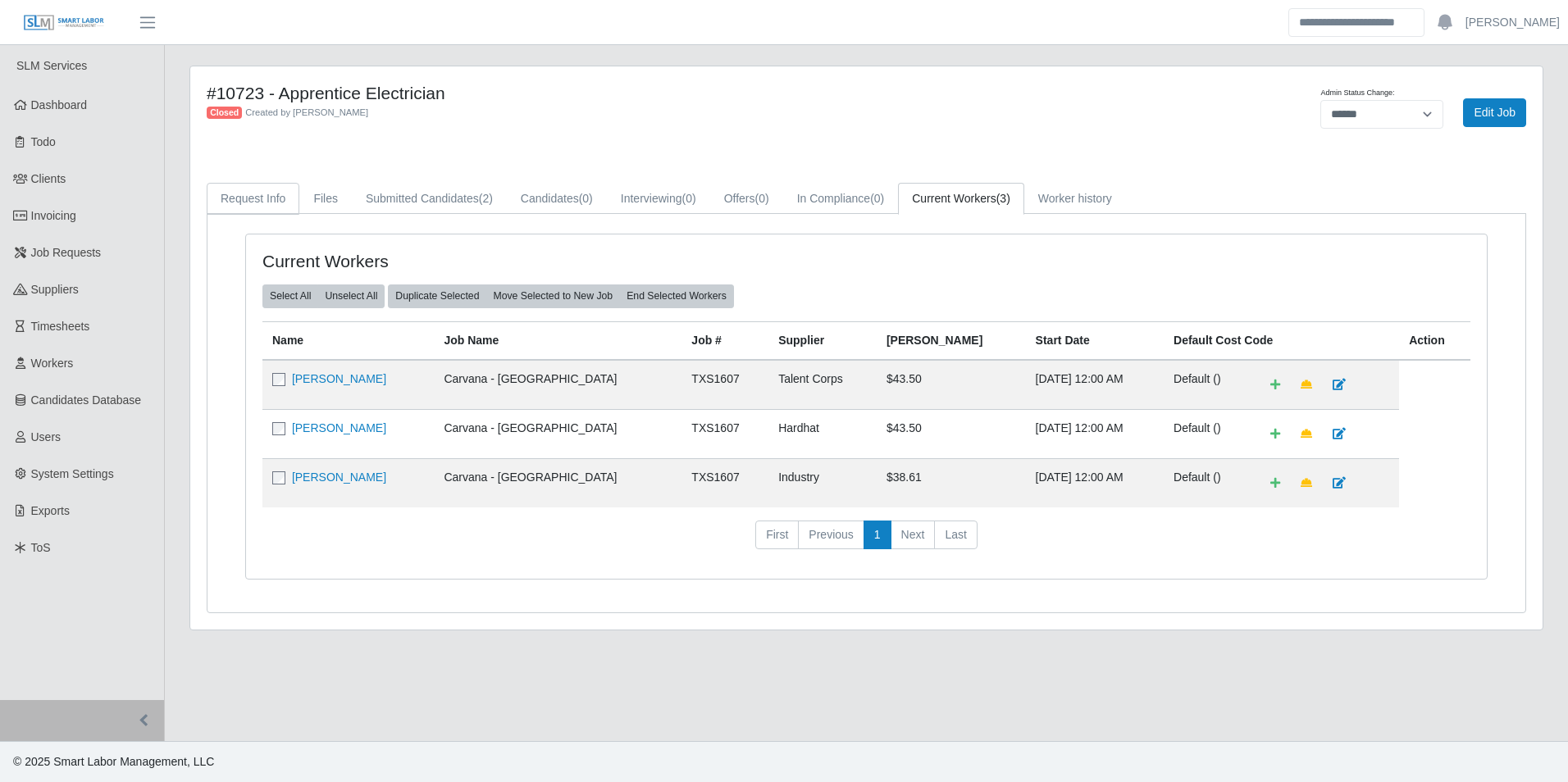
click at [266, 200] on link "Request Info" at bounding box center [253, 199] width 93 height 32
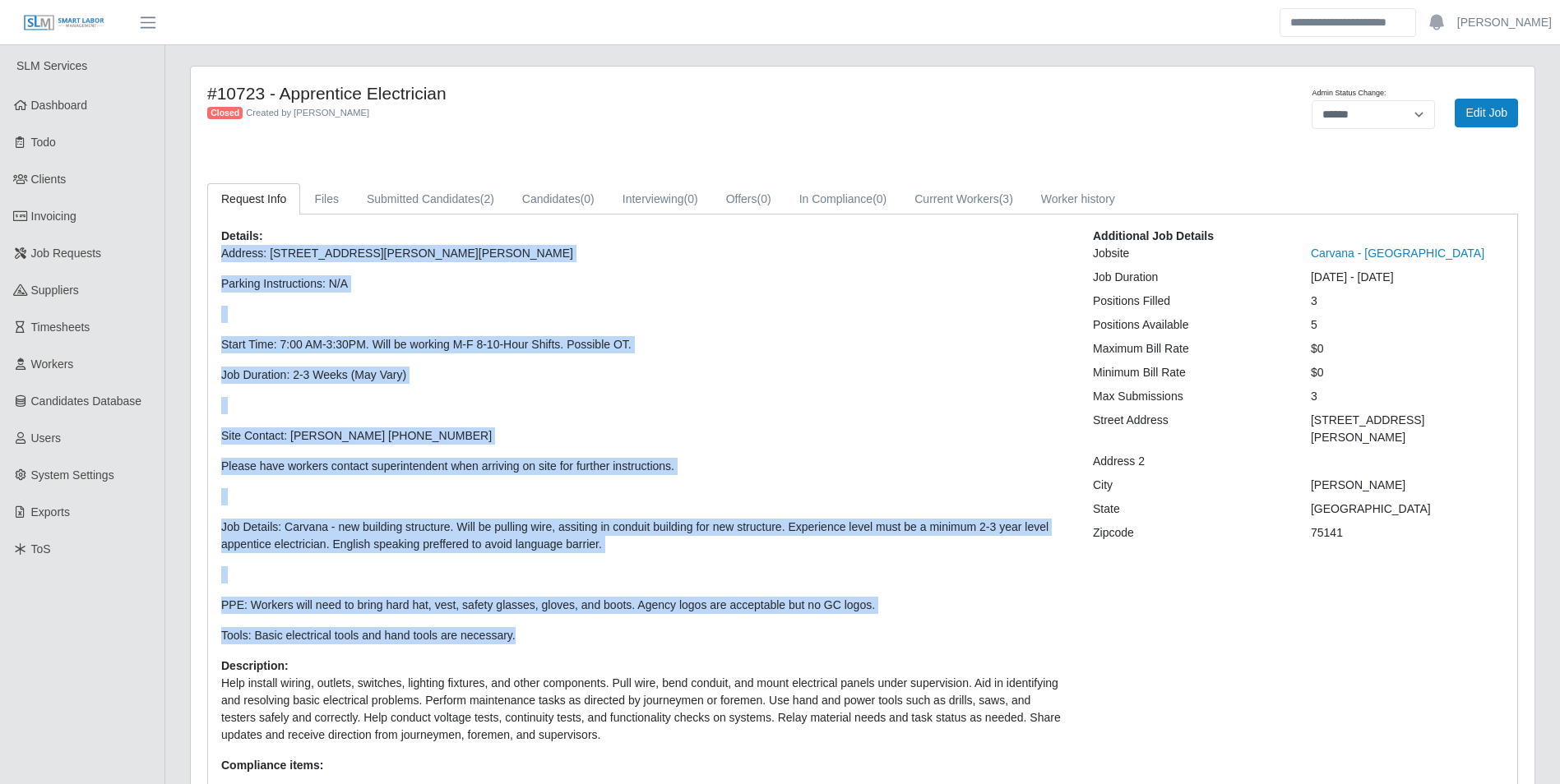
drag, startPoint x: 216, startPoint y: 251, endPoint x: 571, endPoint y: 628, distance: 517.8
click at [571, 628] on div "Details: Address: 3501 Lancaster Hutchins Rd, Hutchins, TX 75141 Parking Instru…" at bounding box center [644, 507] width 871 height 560
drag, startPoint x: 571, startPoint y: 628, endPoint x: 482, endPoint y: 634, distance: 89.2
copy p "Address: 3501 Lancaster Hutchins Rd, Hutchins, TX 75141 Parking Instructions: N…"
click at [553, 402] on p at bounding box center [644, 406] width 847 height 17
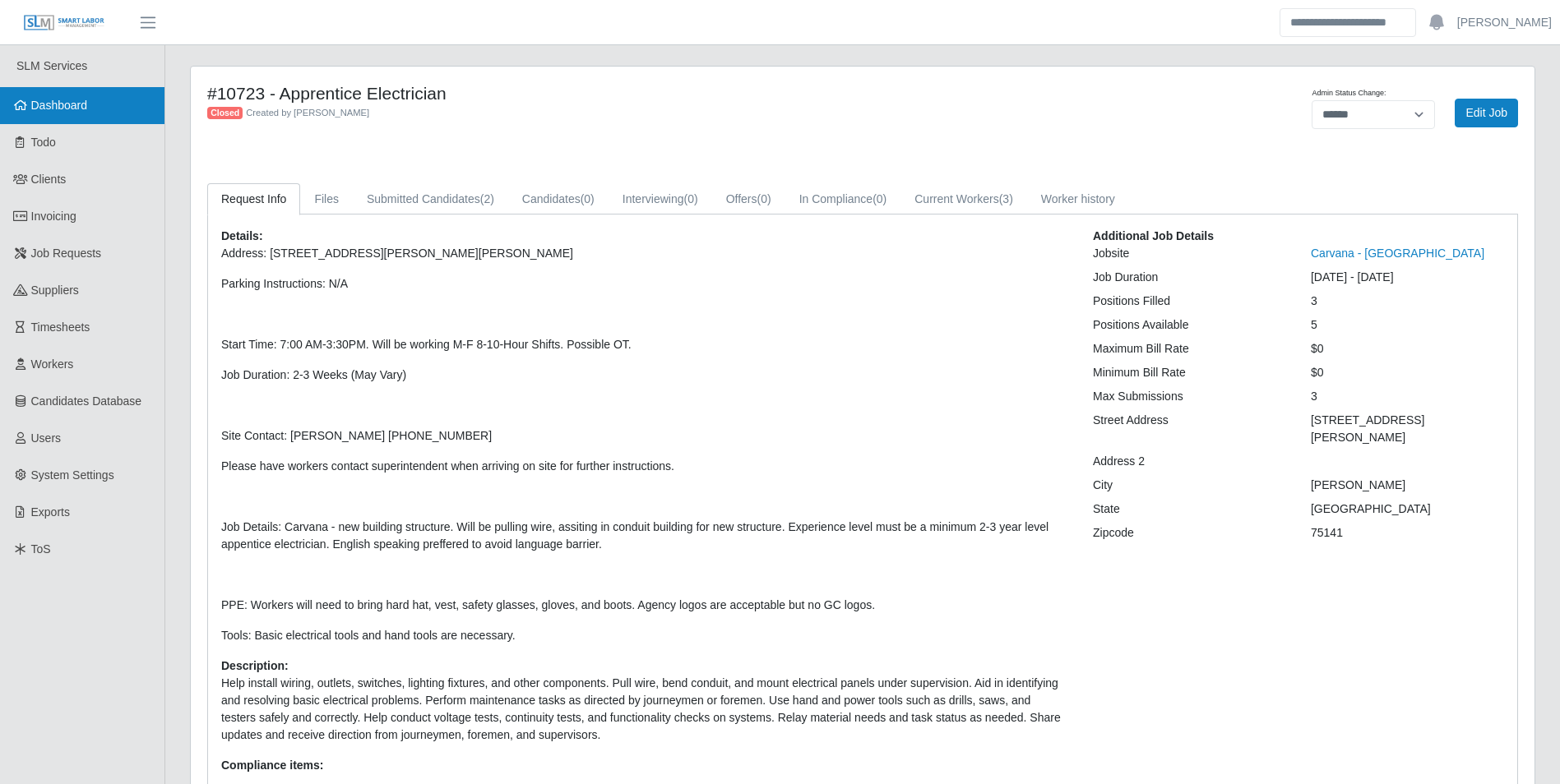
click at [65, 104] on span "Dashboard" at bounding box center [60, 105] width 57 height 13
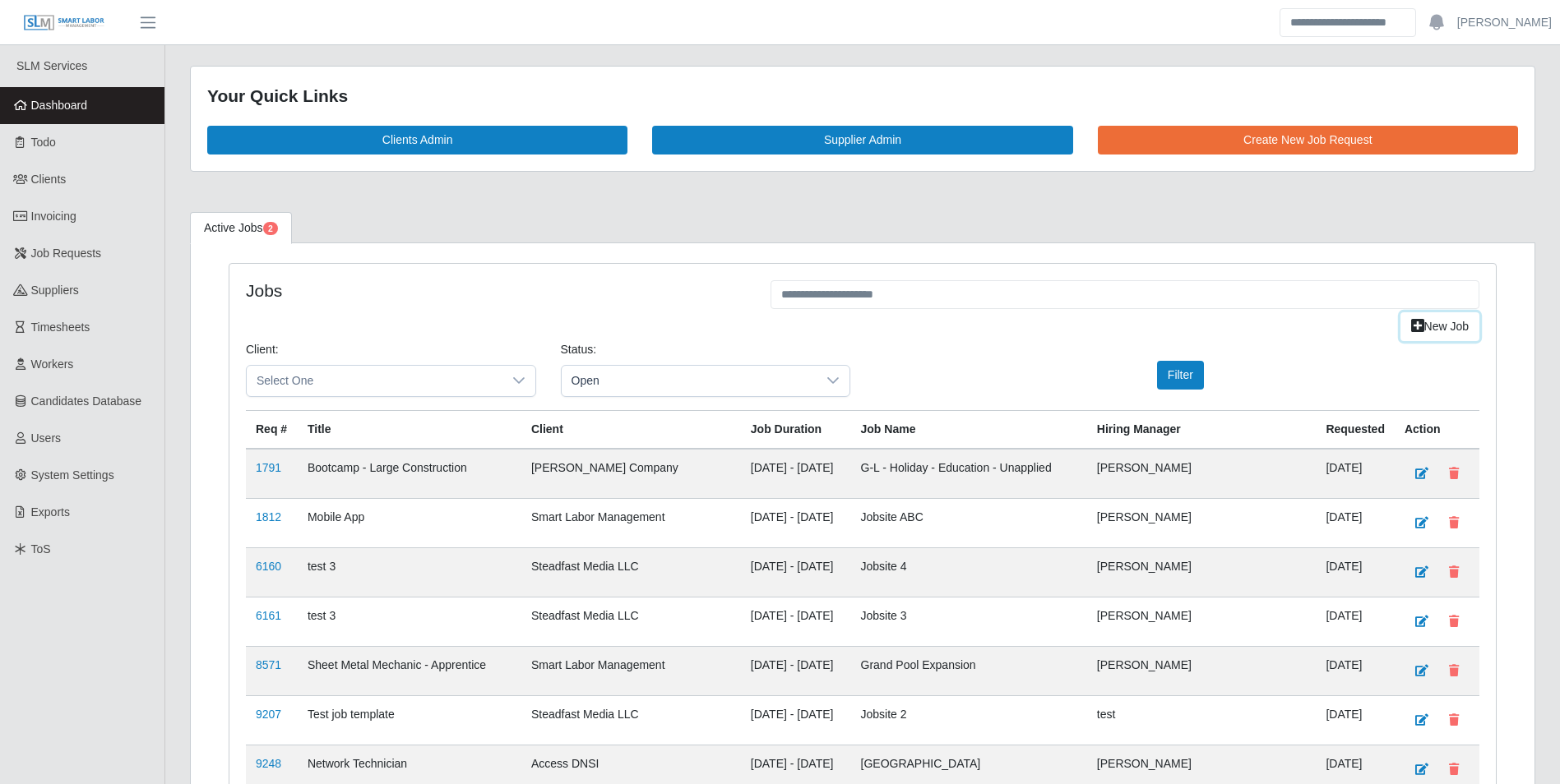
click at [1438, 322] on link "New Job" at bounding box center [1440, 327] width 79 height 29
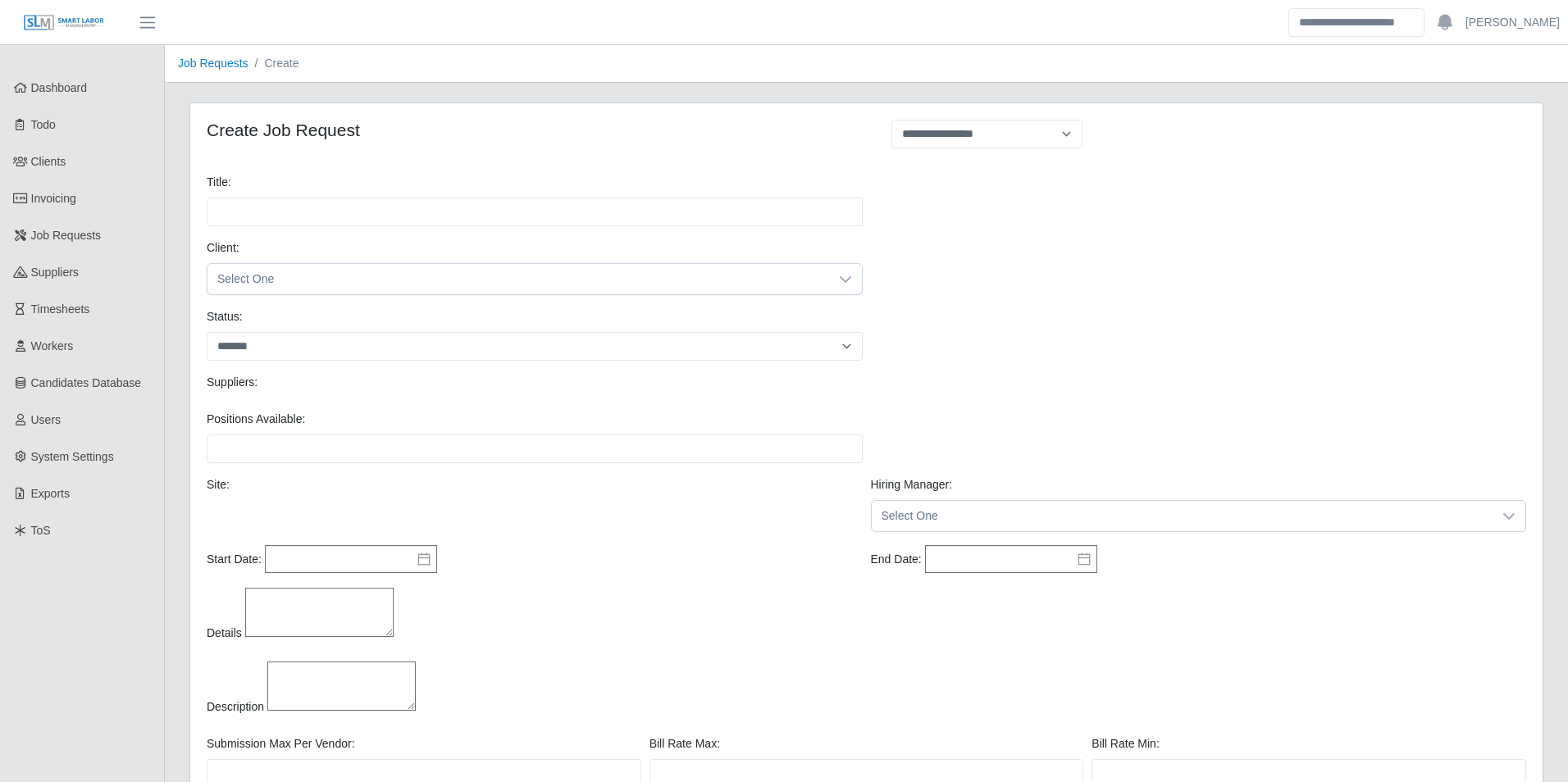
select select
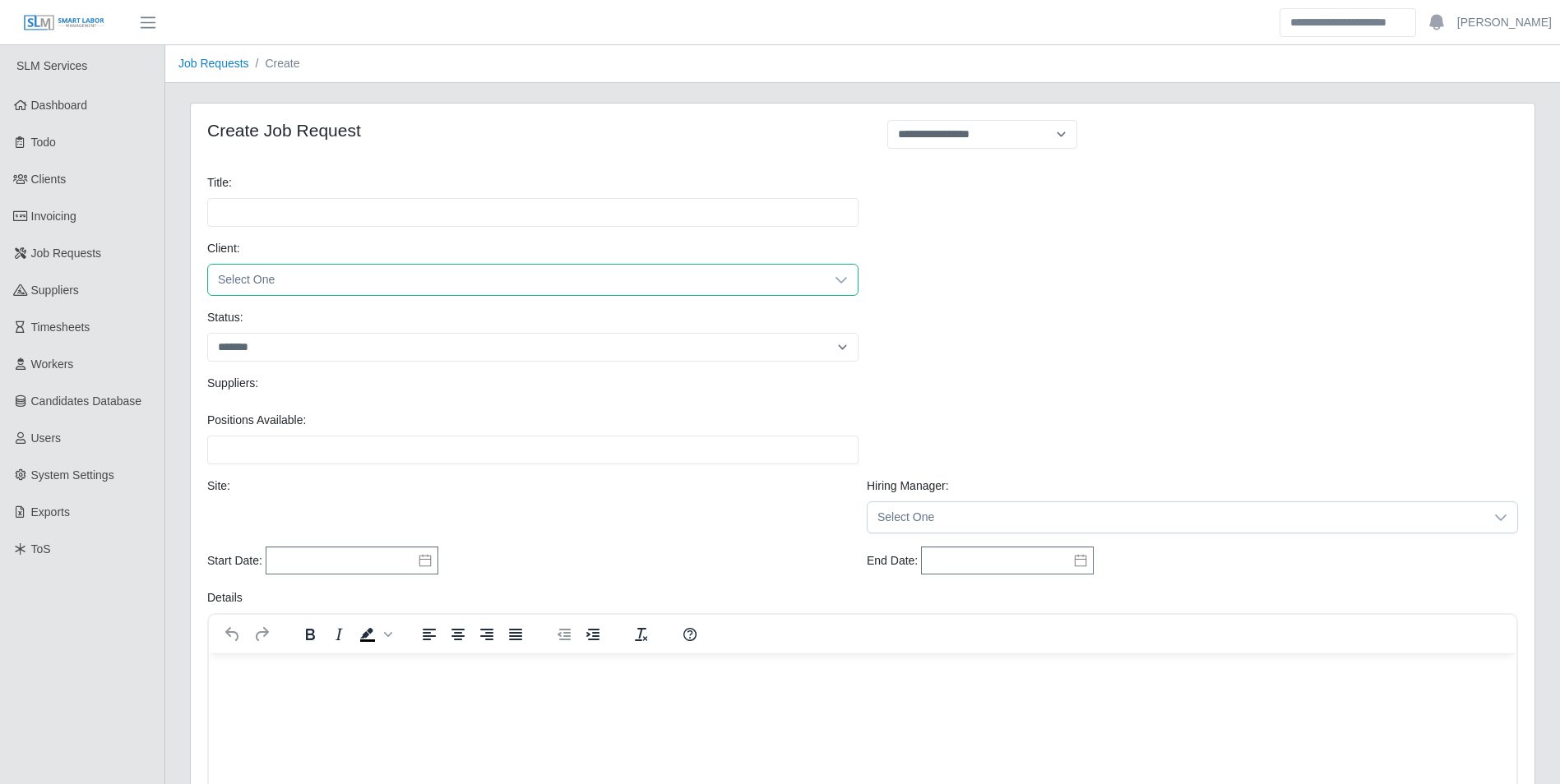
click at [296, 272] on span "Select One" at bounding box center [516, 280] width 616 height 31
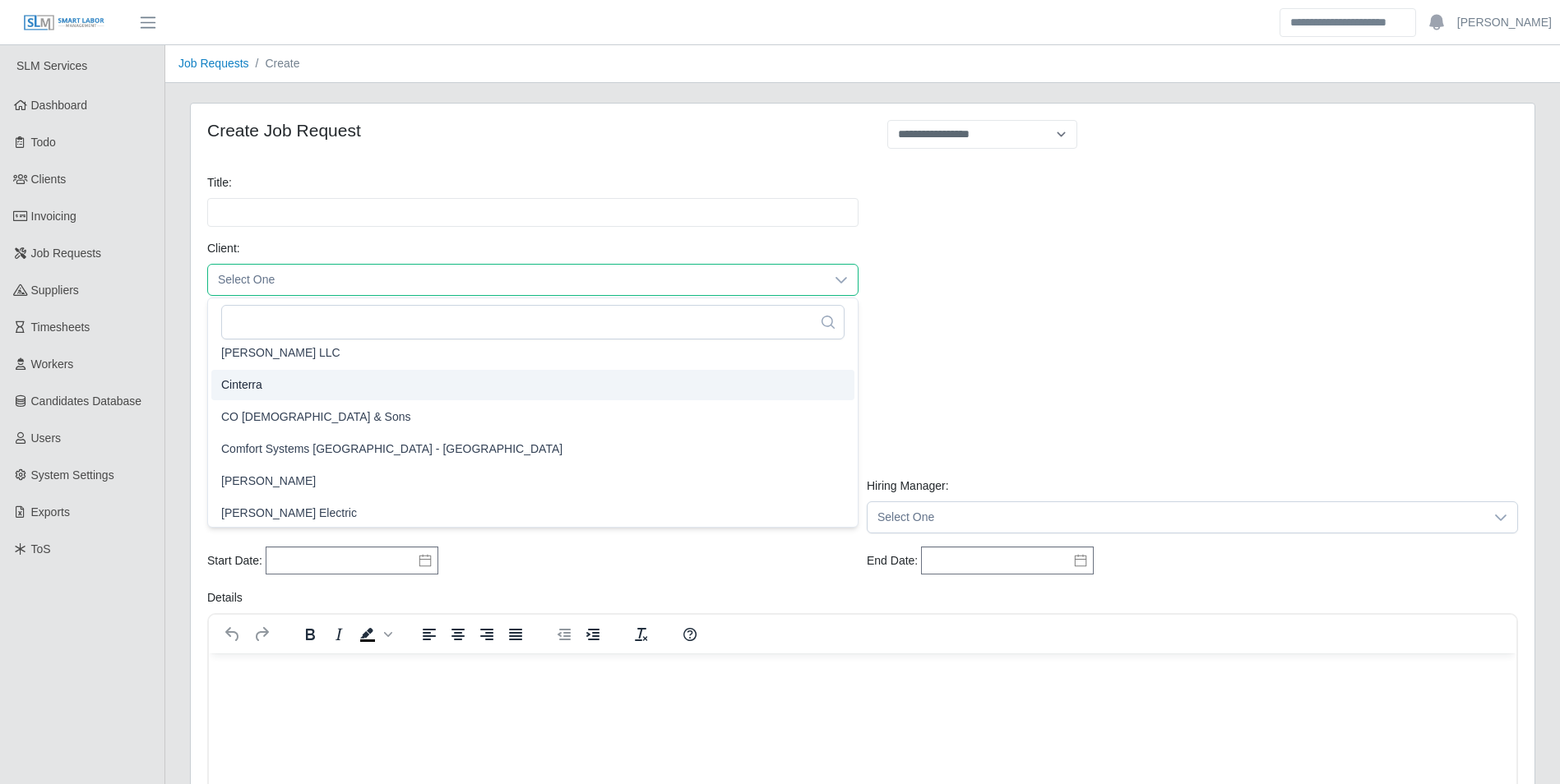
scroll to position [493, 0]
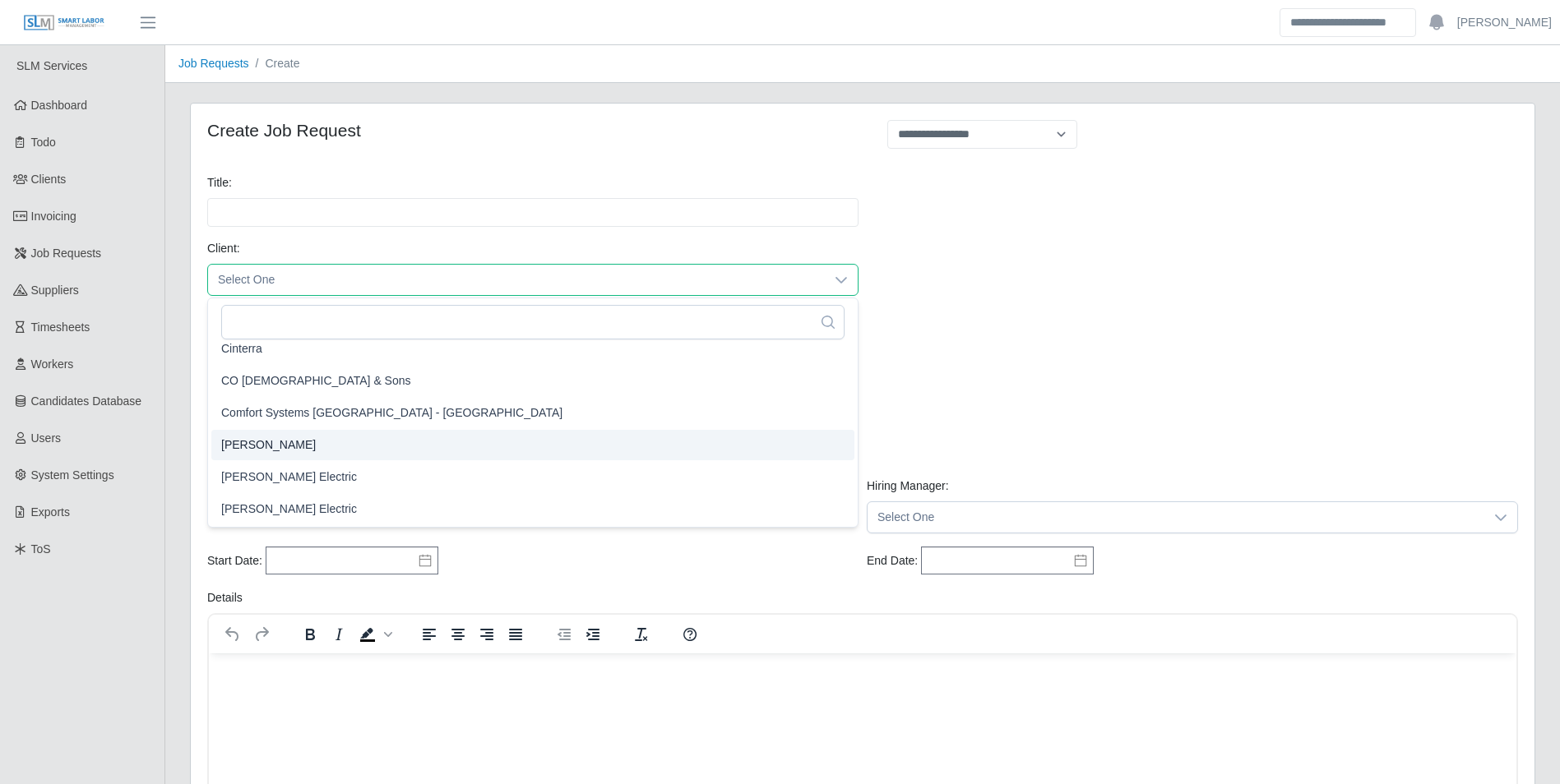
click at [283, 442] on li "[PERSON_NAME]" at bounding box center [533, 445] width 643 height 31
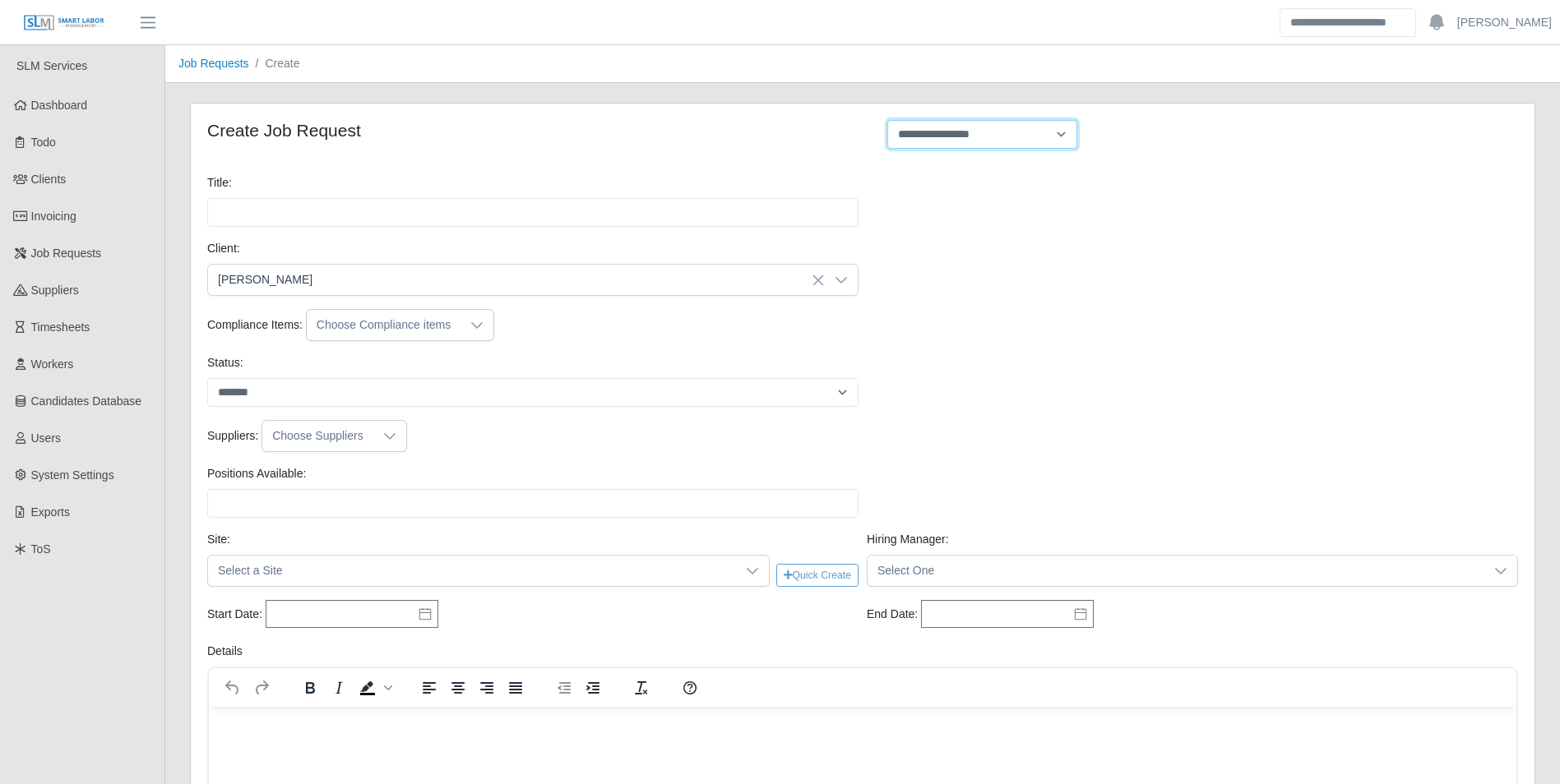
click at [1056, 126] on select "**********" at bounding box center [982, 135] width 190 height 29
select select "**********"
click at [887, 120] on select "**********" at bounding box center [982, 135] width 190 height 29
type input "**********"
type input "*"
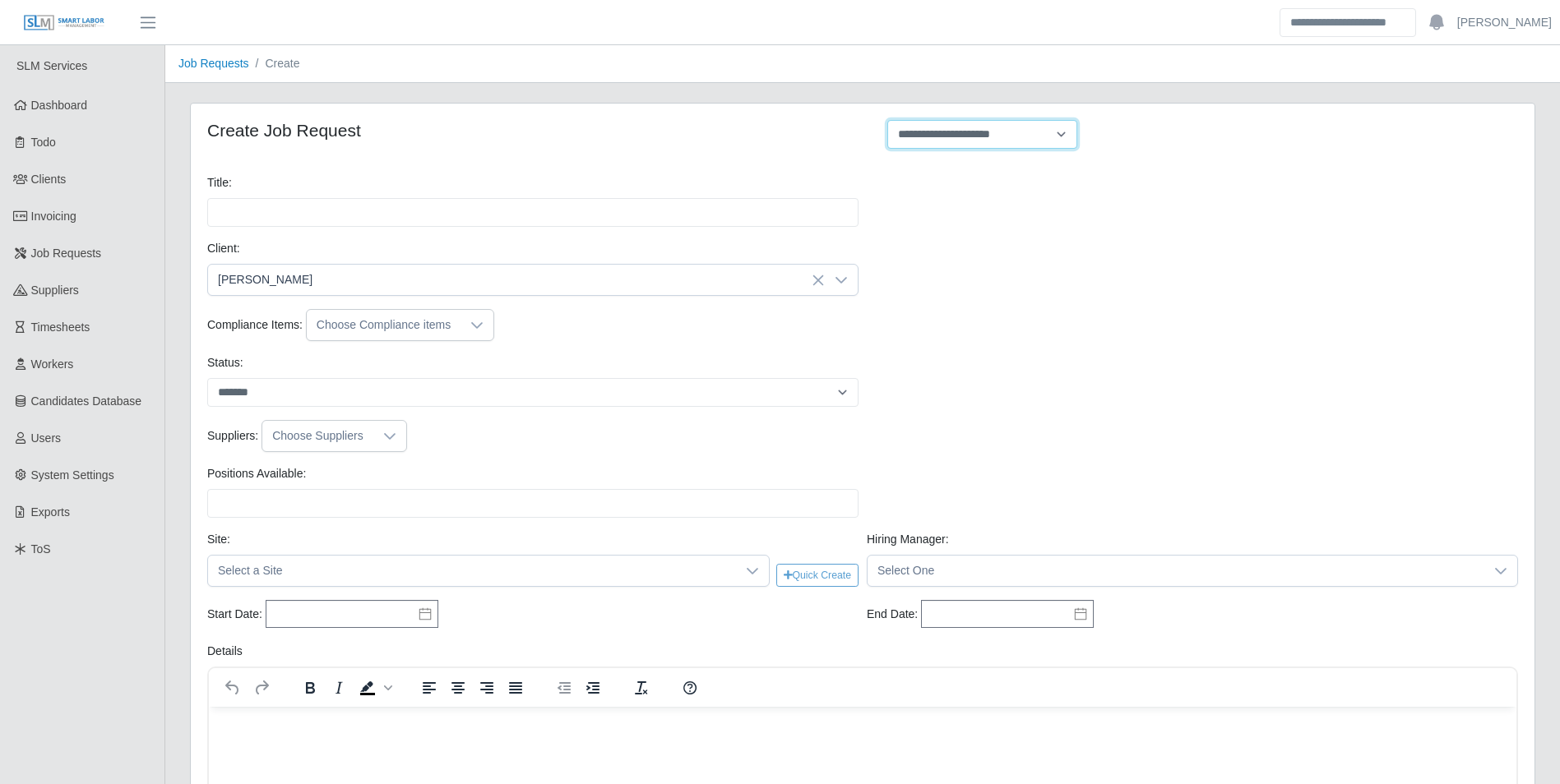
type input "*"
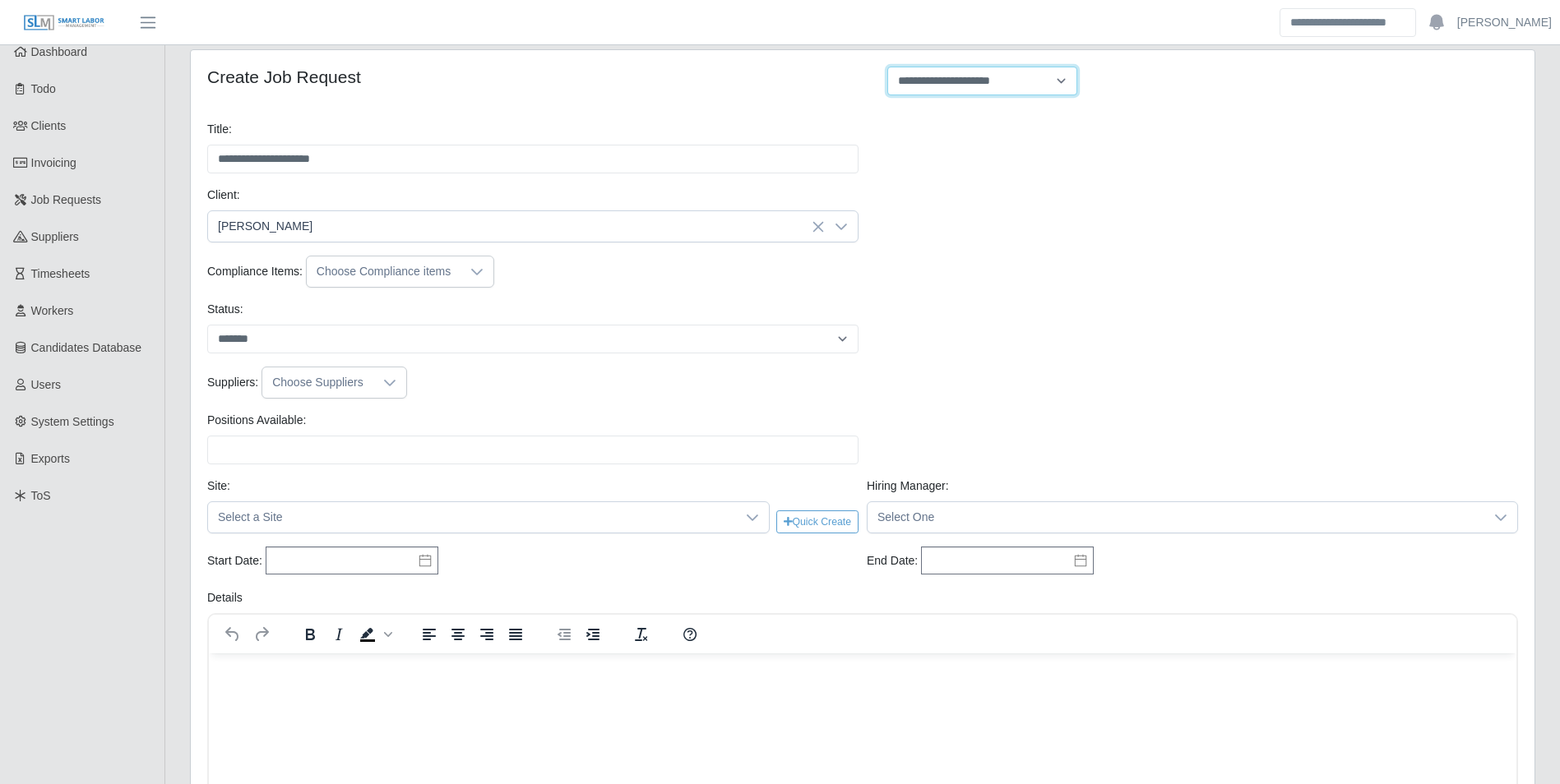
scroll to position [82, 0]
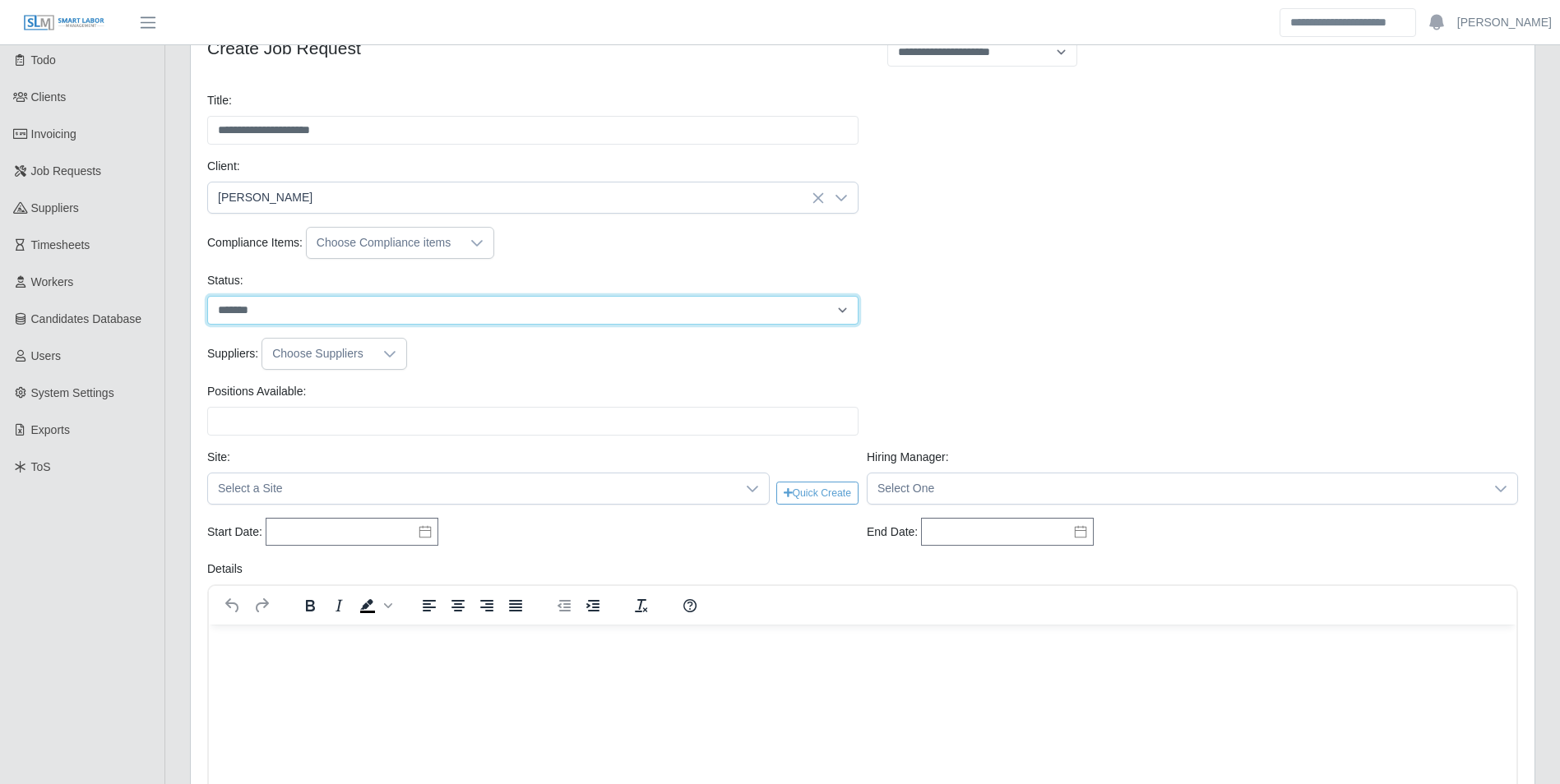
click at [315, 308] on select "******* ****" at bounding box center [533, 310] width 651 height 29
select select "****"
click at [207, 296] on select "******* ****" at bounding box center [533, 310] width 651 height 29
click at [321, 406] on div "Positions Available: Please provide a valid position available number." at bounding box center [533, 409] width 660 height 53
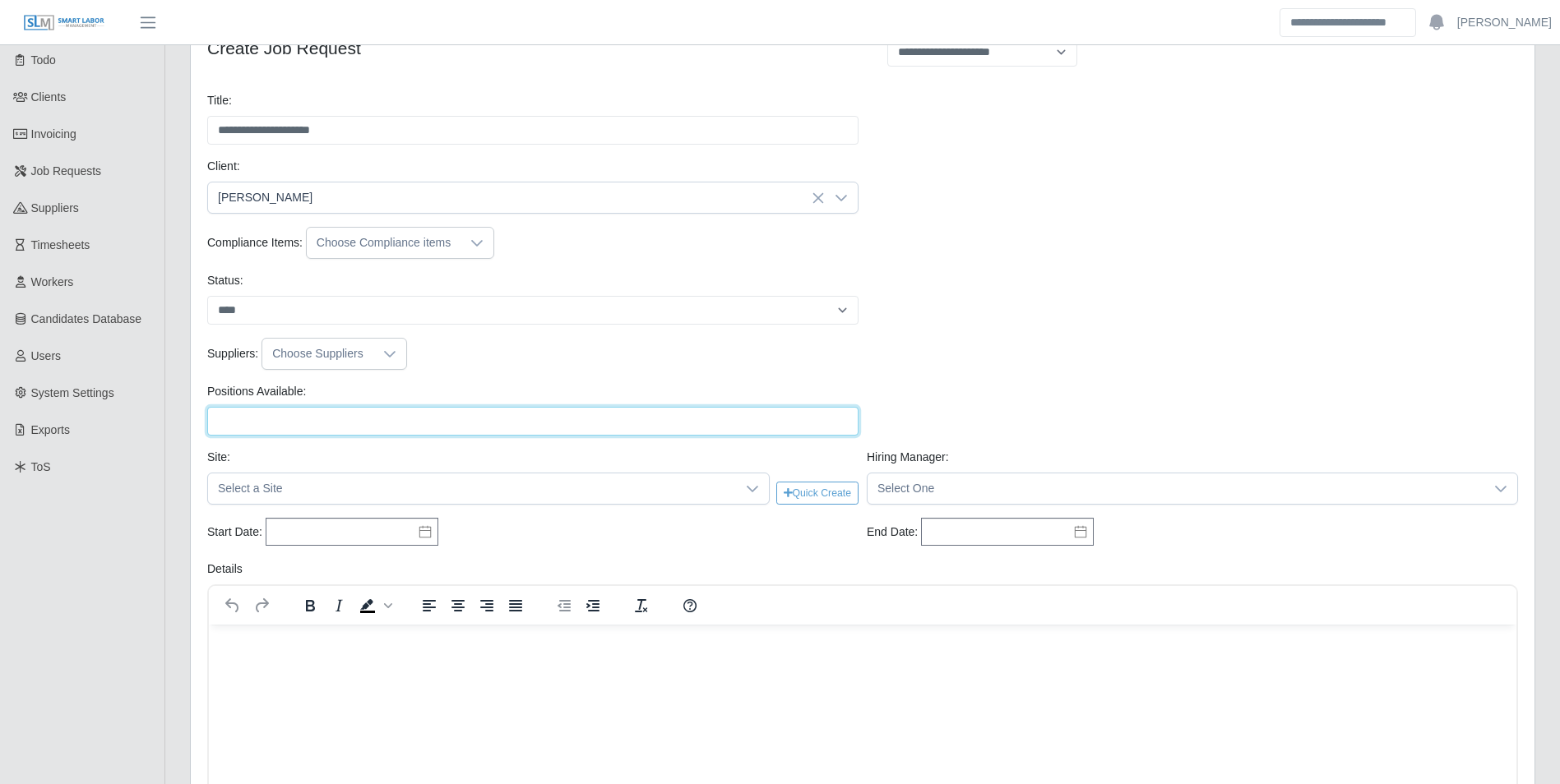
click at [321, 412] on input "Positions Available:" at bounding box center [533, 421] width 651 height 29
type input "*"
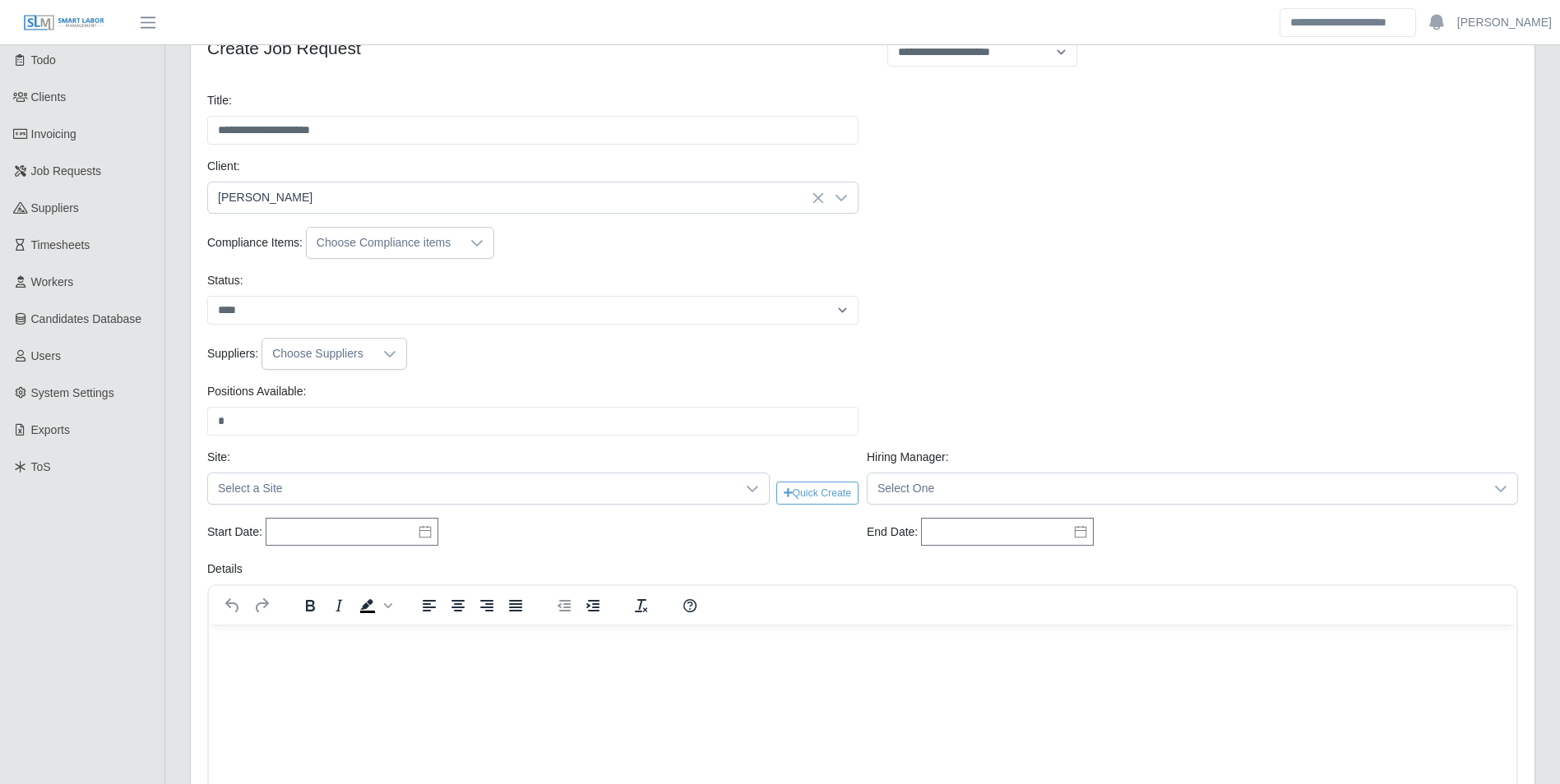
drag, startPoint x: 522, startPoint y: 376, endPoint x: 546, endPoint y: 383, distance: 25.0
click at [523, 375] on div "Suppliers: Choose Suppliers" at bounding box center [862, 360] width 1319 height 45
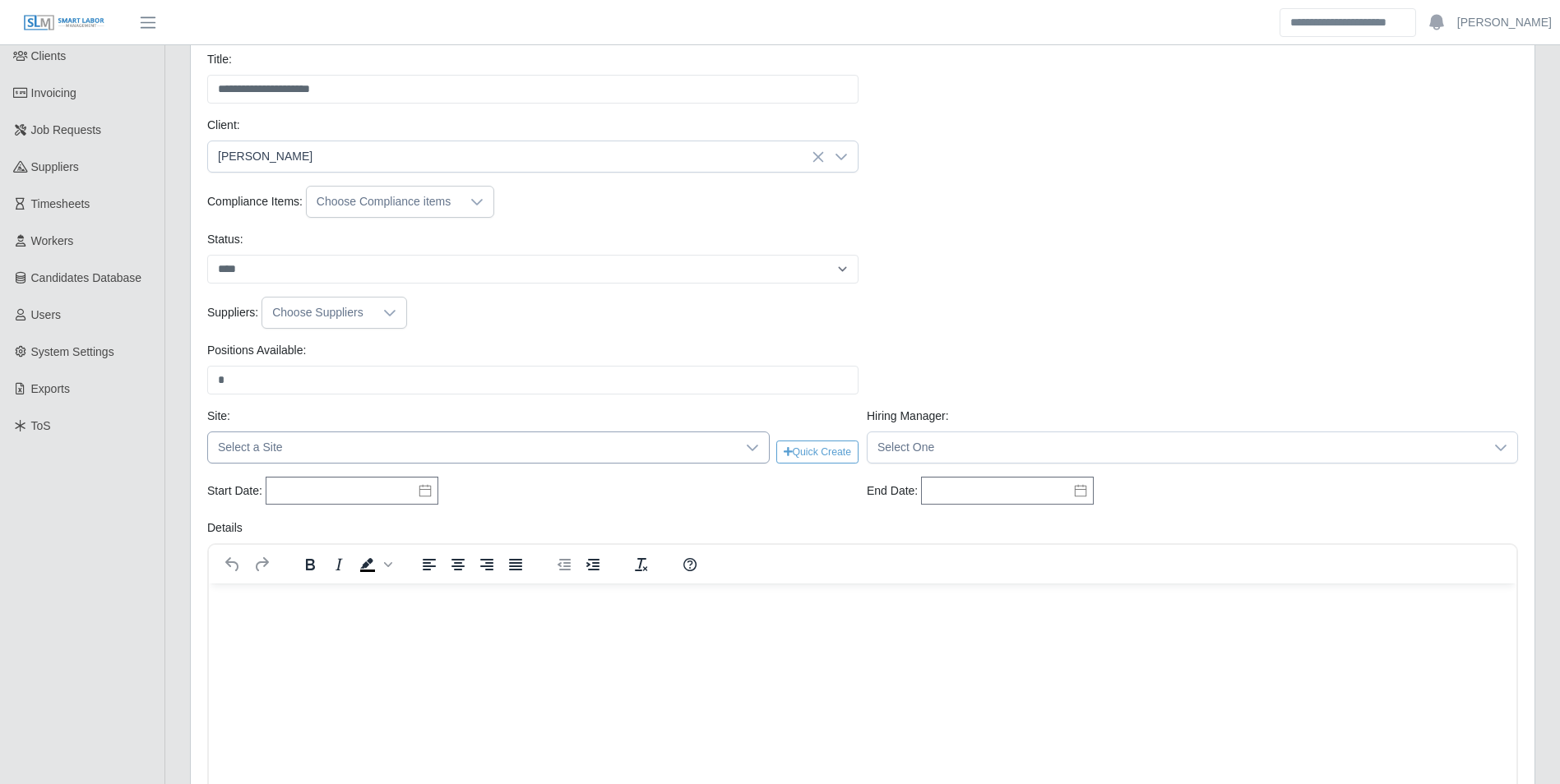
scroll to position [164, 0]
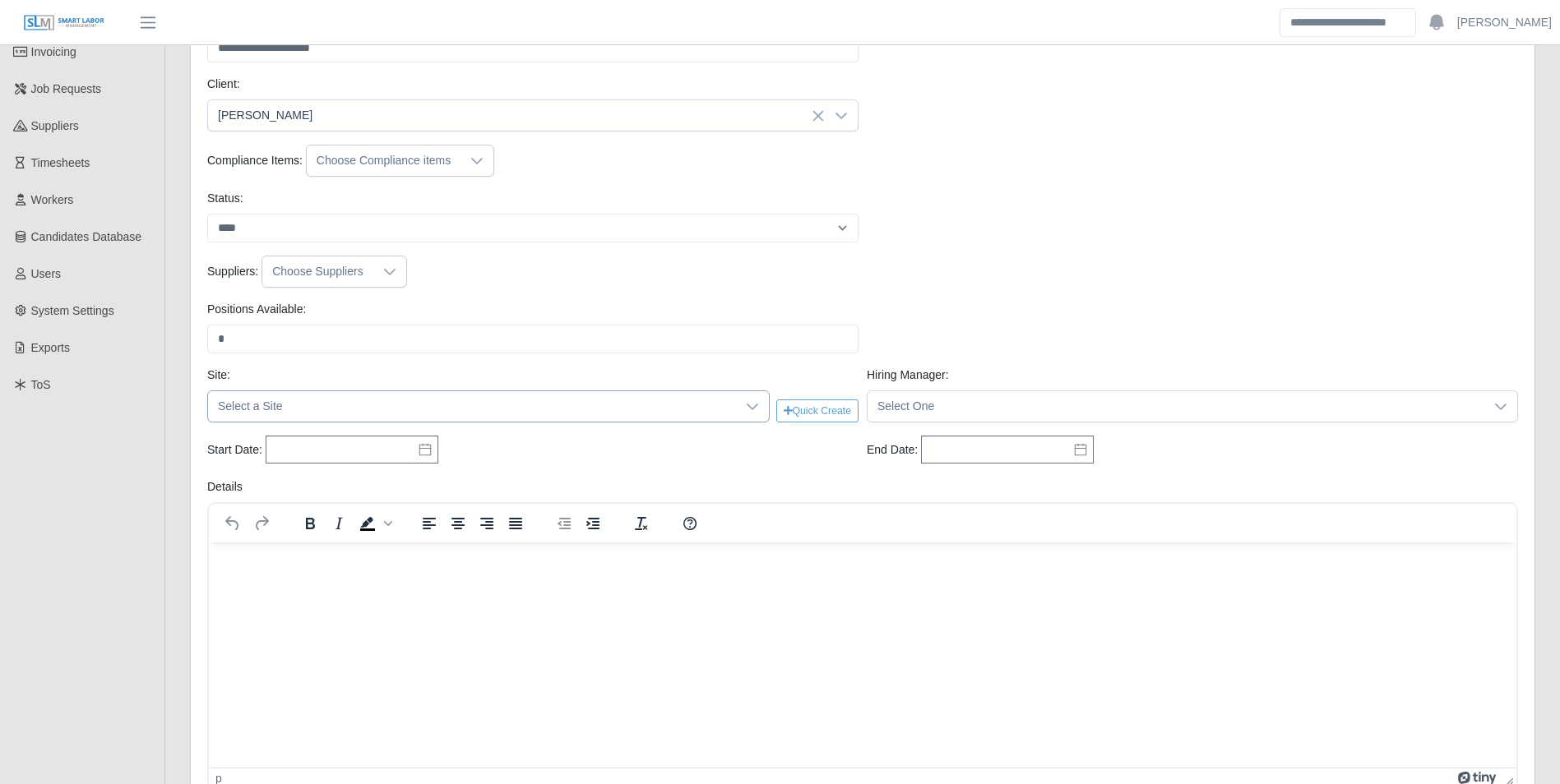
click at [746, 408] on icon at bounding box center [752, 406] width 13 height 13
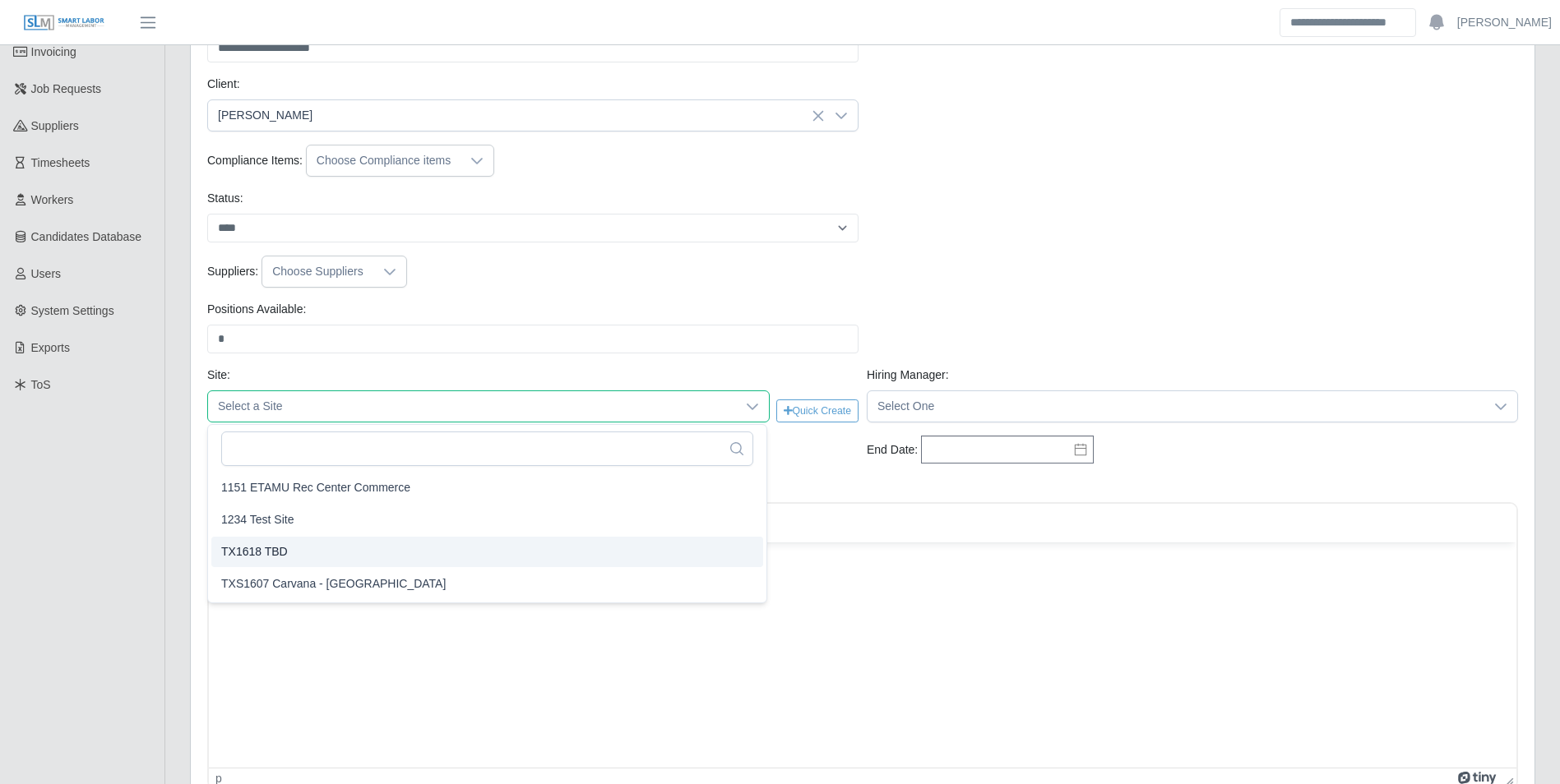
click at [281, 546] on span "TX1618 TBD" at bounding box center [254, 552] width 66 height 17
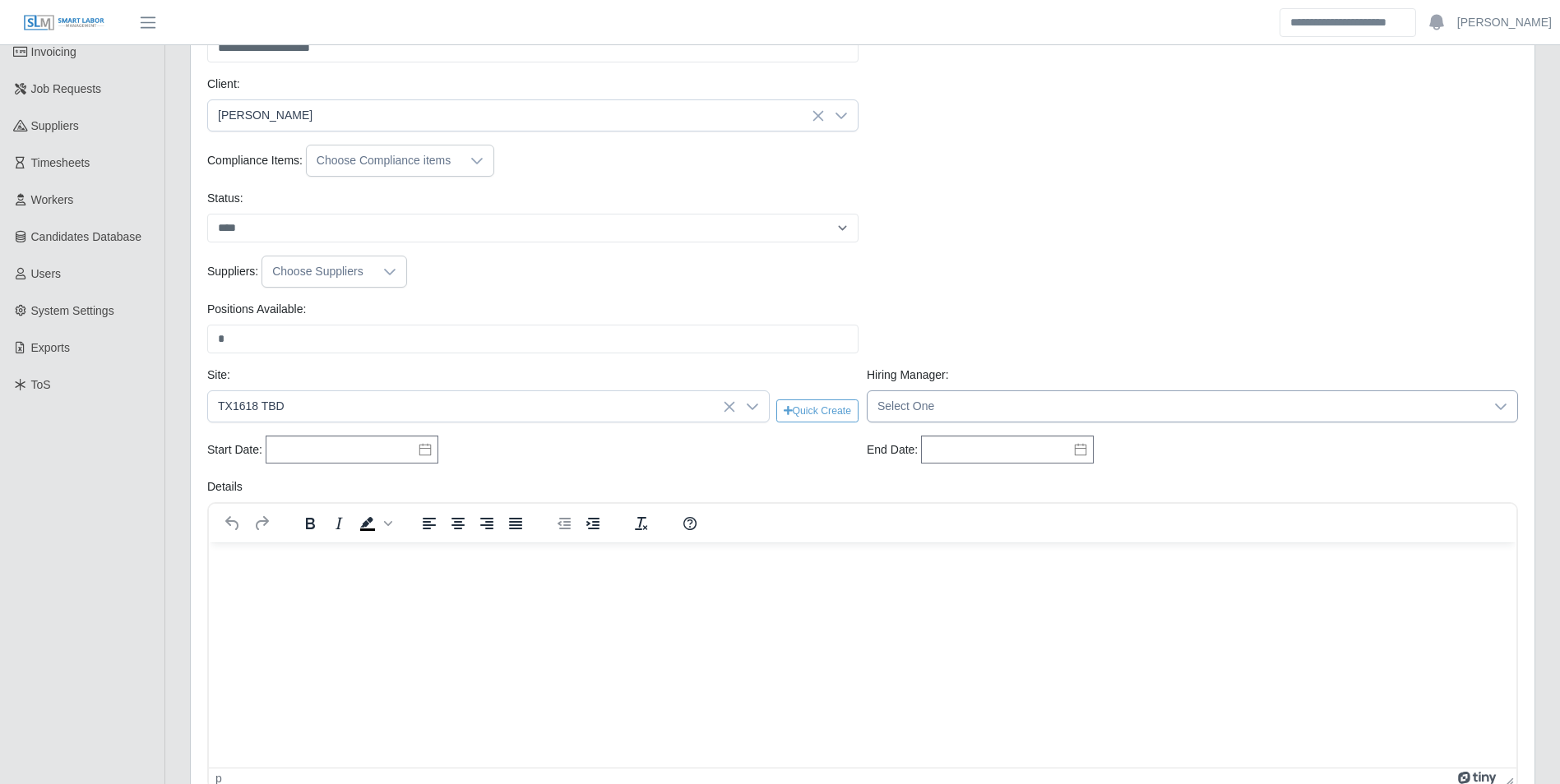
click at [926, 404] on span "Select One" at bounding box center [1176, 406] width 616 height 31
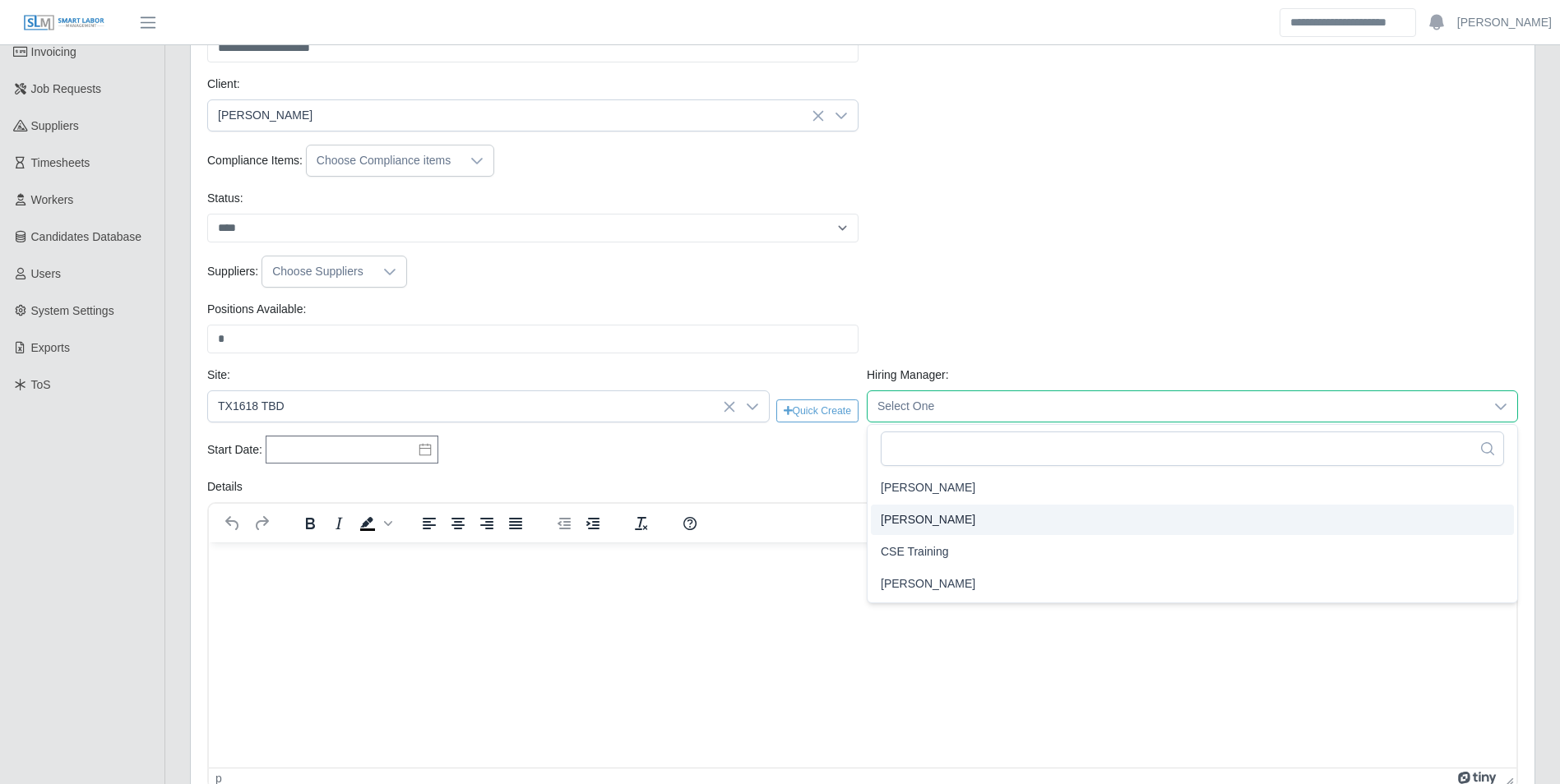
click at [947, 523] on span "Brendan Bjerke" at bounding box center [927, 520] width 95 height 17
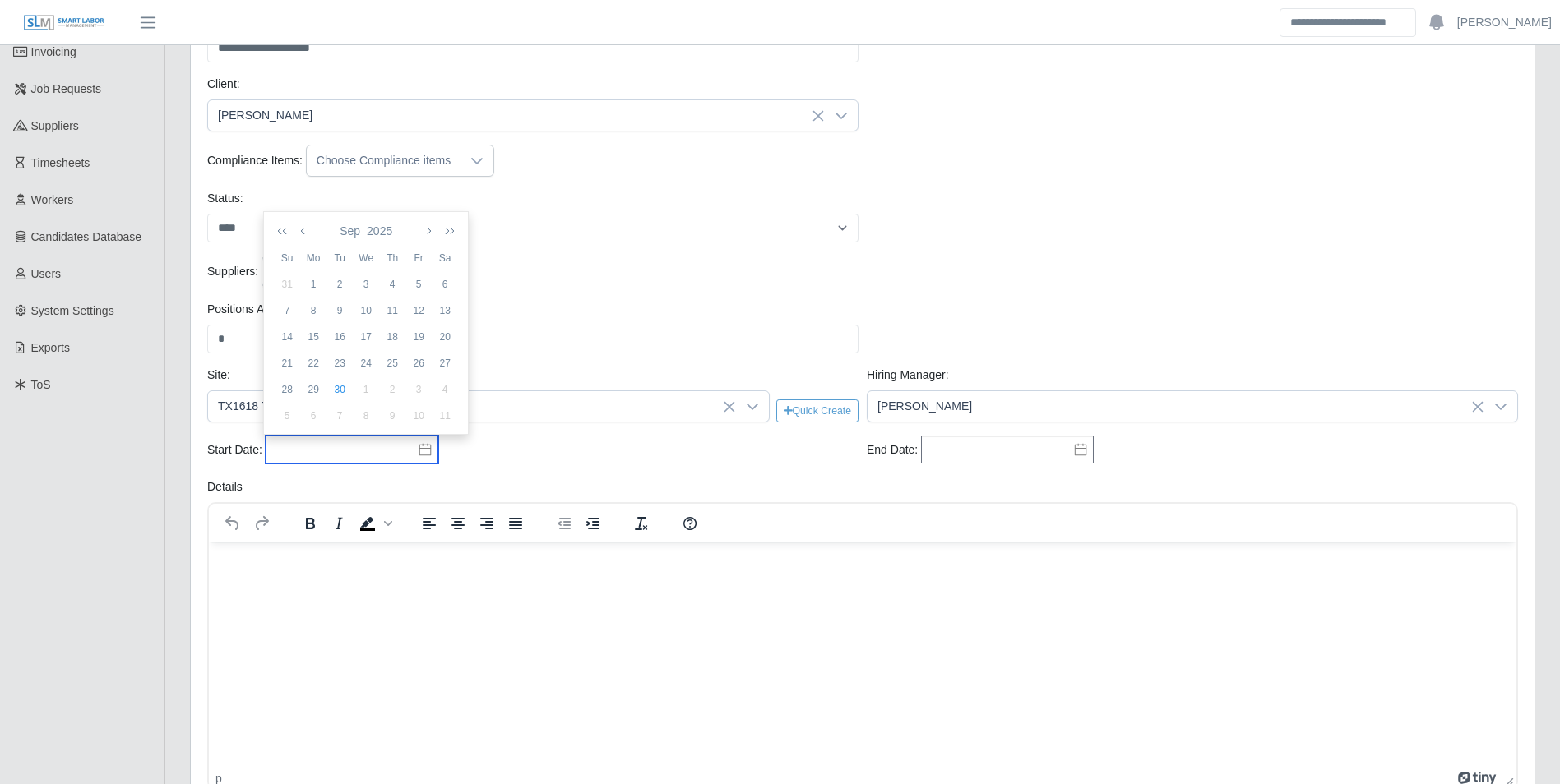
click at [376, 453] on input "text" at bounding box center [352, 449] width 173 height 28
click at [289, 357] on div "21" at bounding box center [286, 363] width 26 height 14
type input "**********"
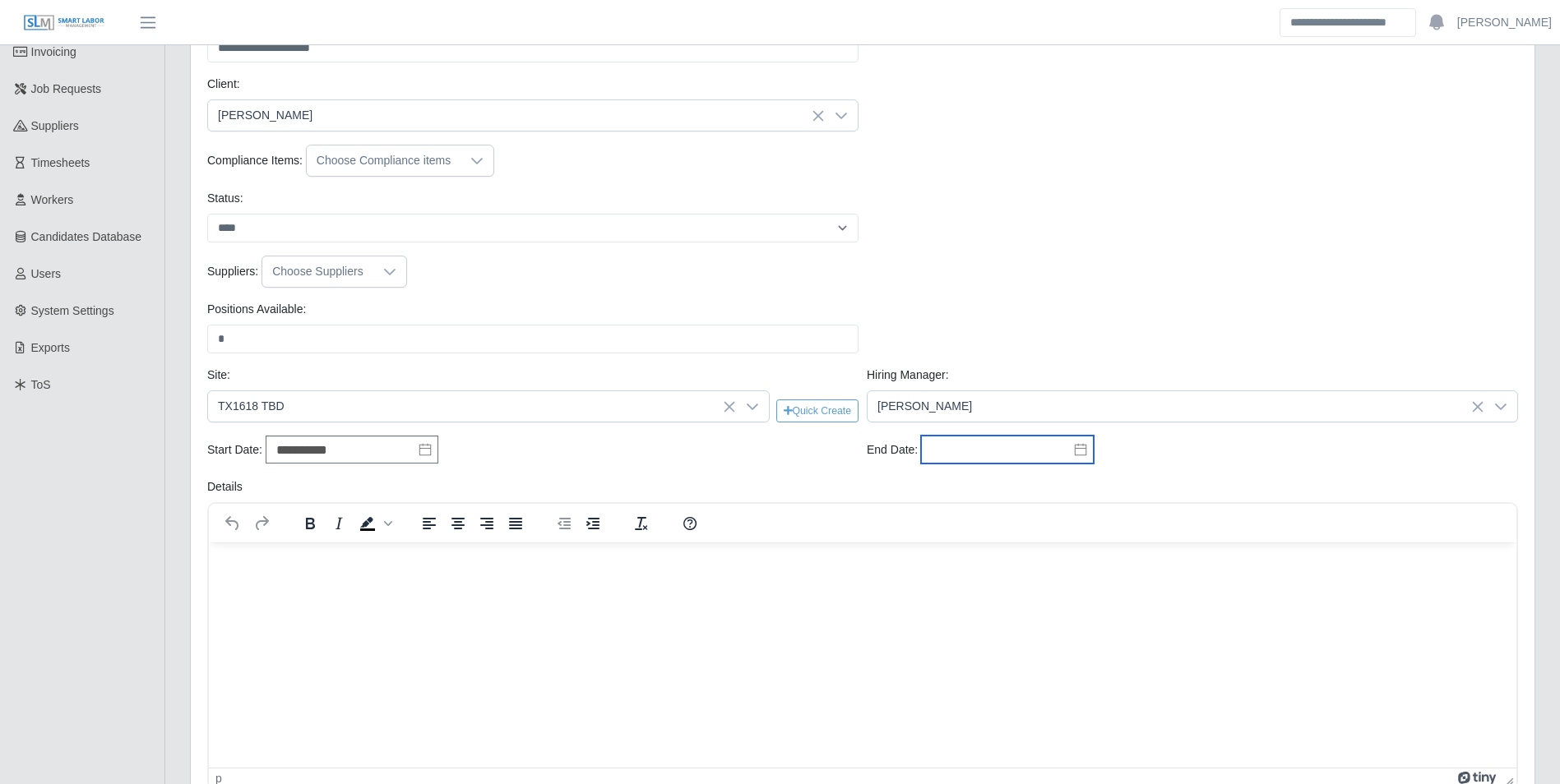
click at [961, 440] on input "text" at bounding box center [1007, 449] width 173 height 28
click at [1049, 233] on icon "button" at bounding box center [1050, 230] width 9 height 13
click at [1072, 415] on div "8" at bounding box center [1067, 415] width 26 height 14
type input "**********"
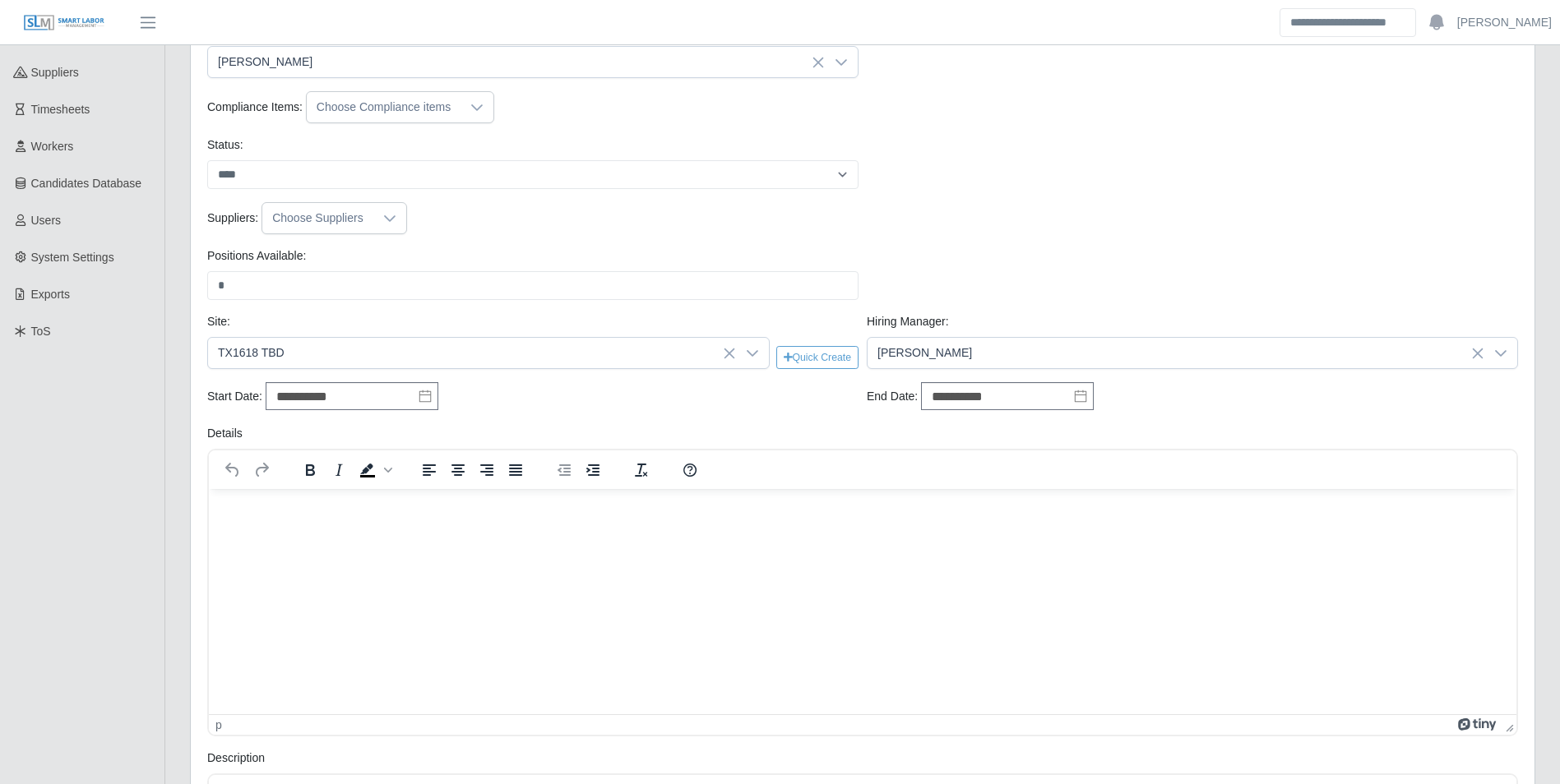
scroll to position [246, 0]
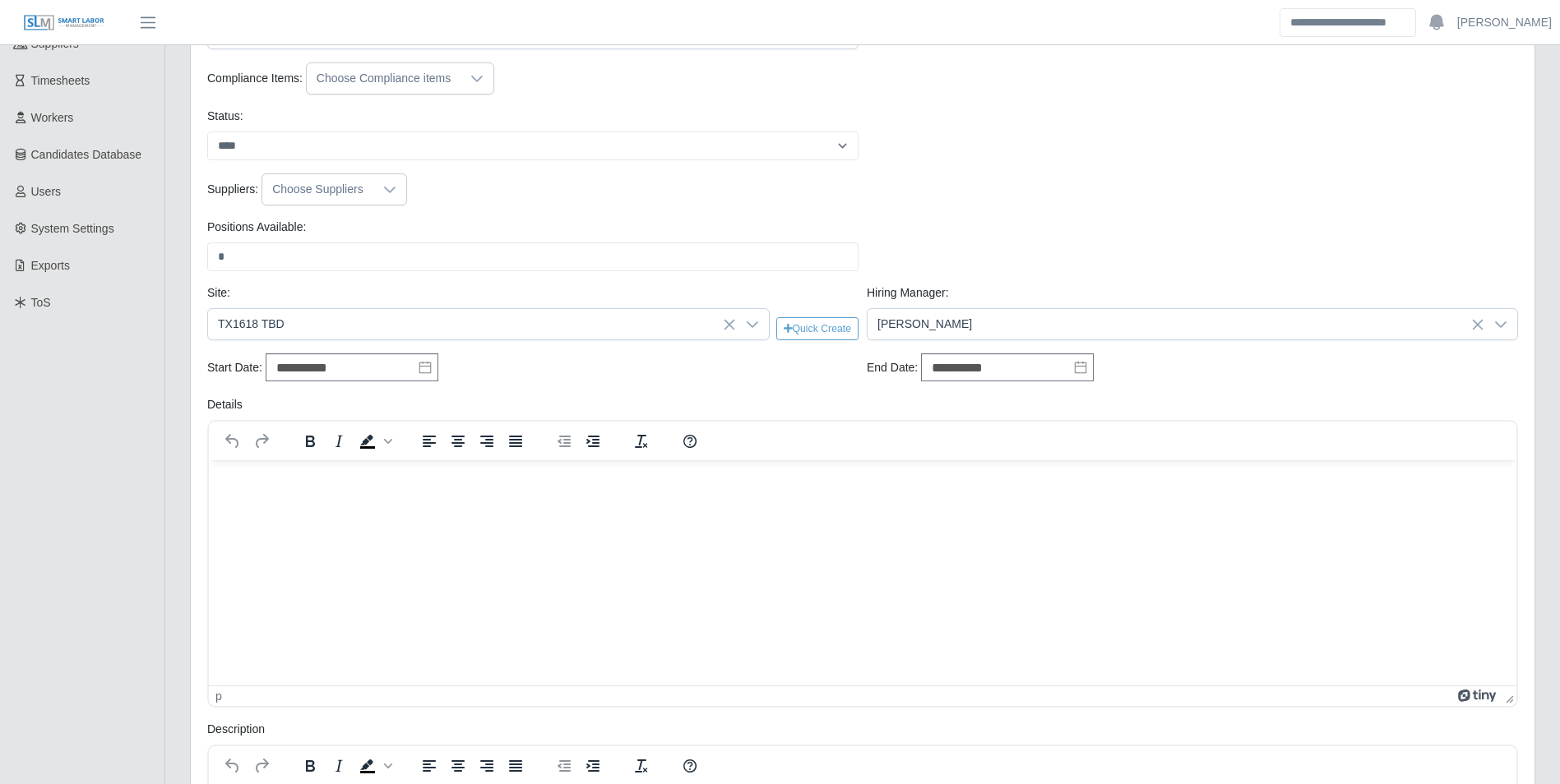
click at [430, 476] on p "Rich Text Area. Press ALT-0 for help." at bounding box center [862, 481] width 1281 height 18
paste body "Rich Text Area. Press ALT-0 for help."
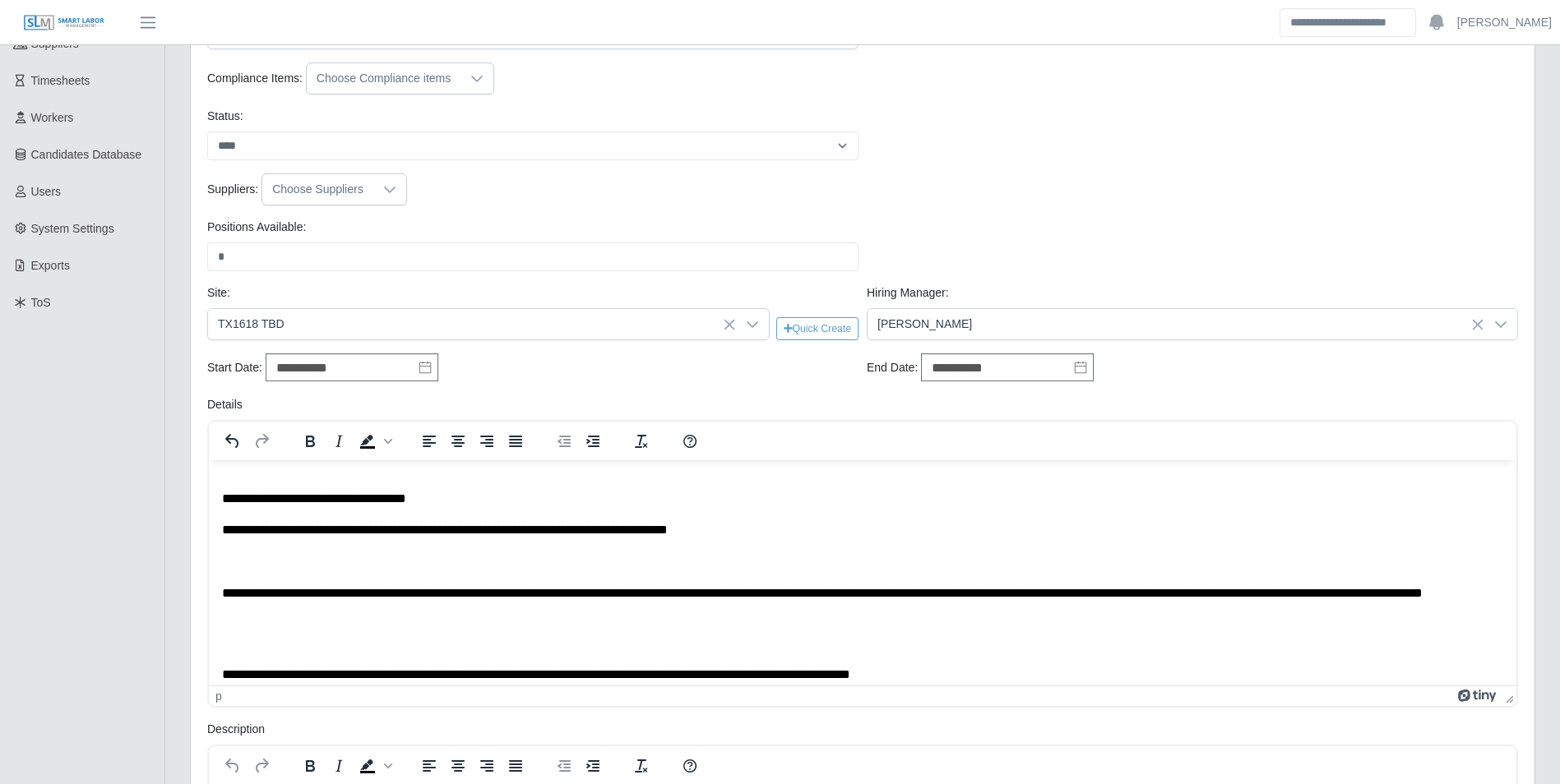
scroll to position [120, 0]
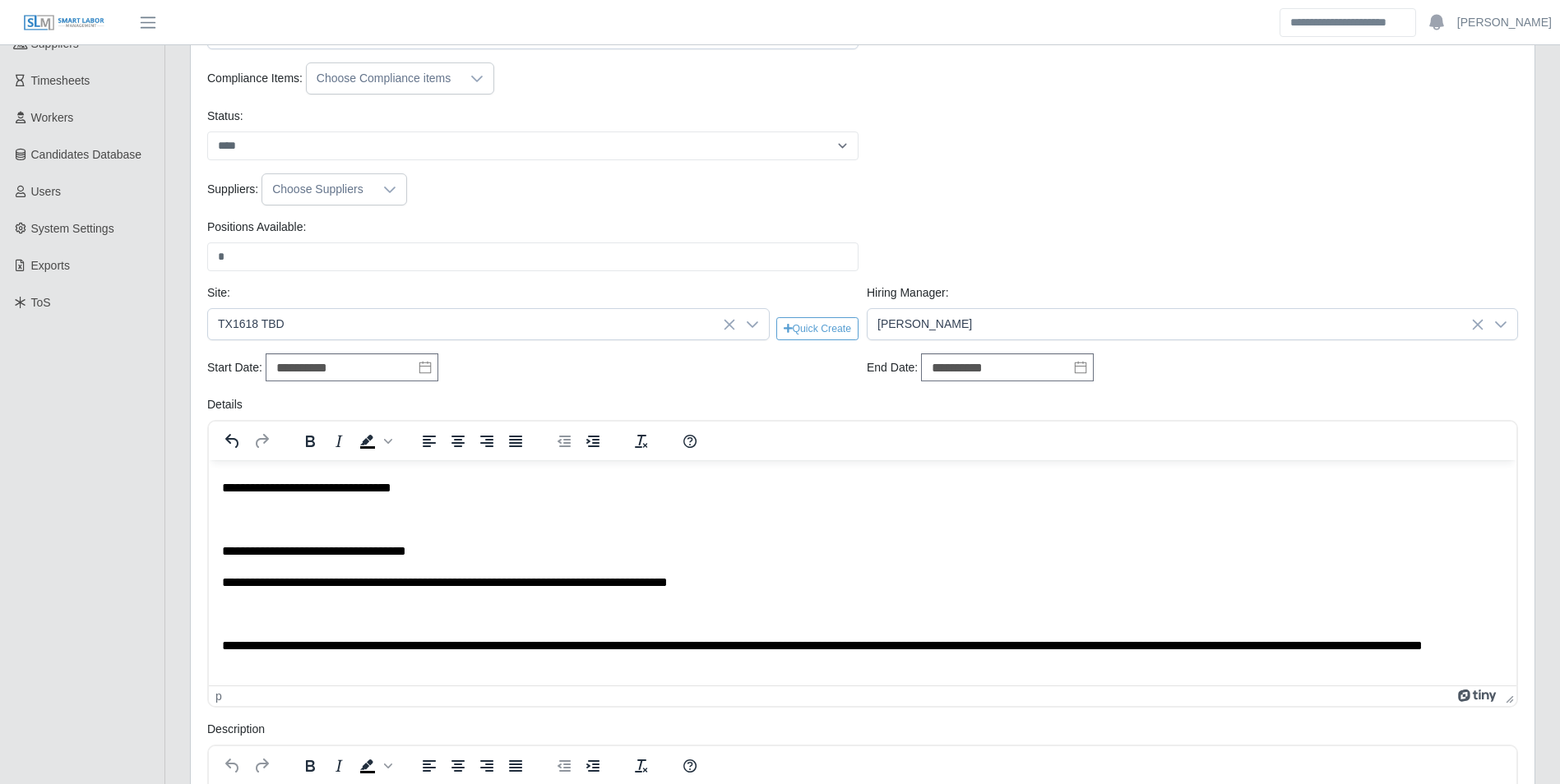
click at [482, 545] on p "**********" at bounding box center [856, 551] width 1268 height 18
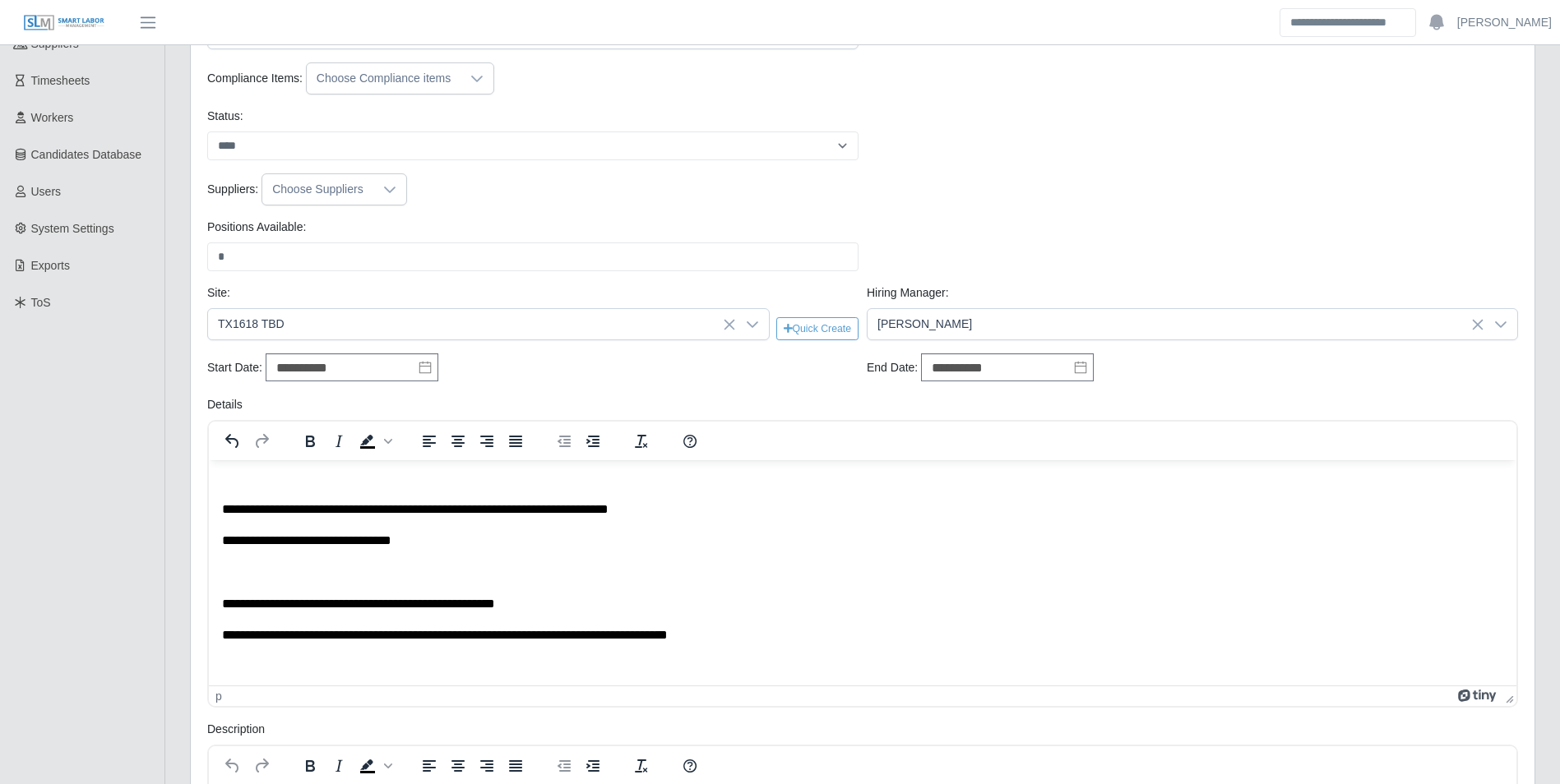
scroll to position [37, 0]
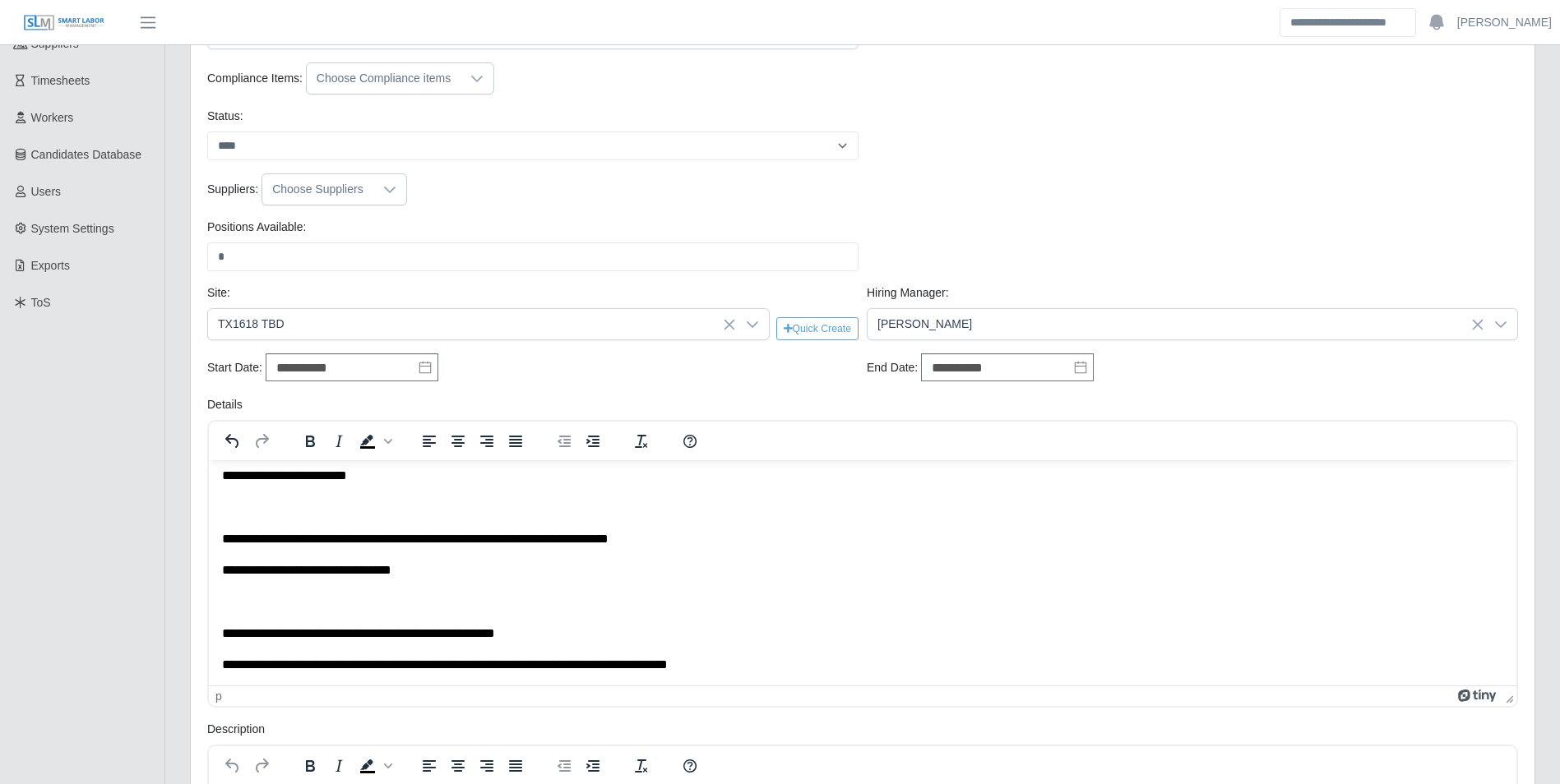
click at [323, 577] on p "**********" at bounding box center [856, 569] width 1268 height 18
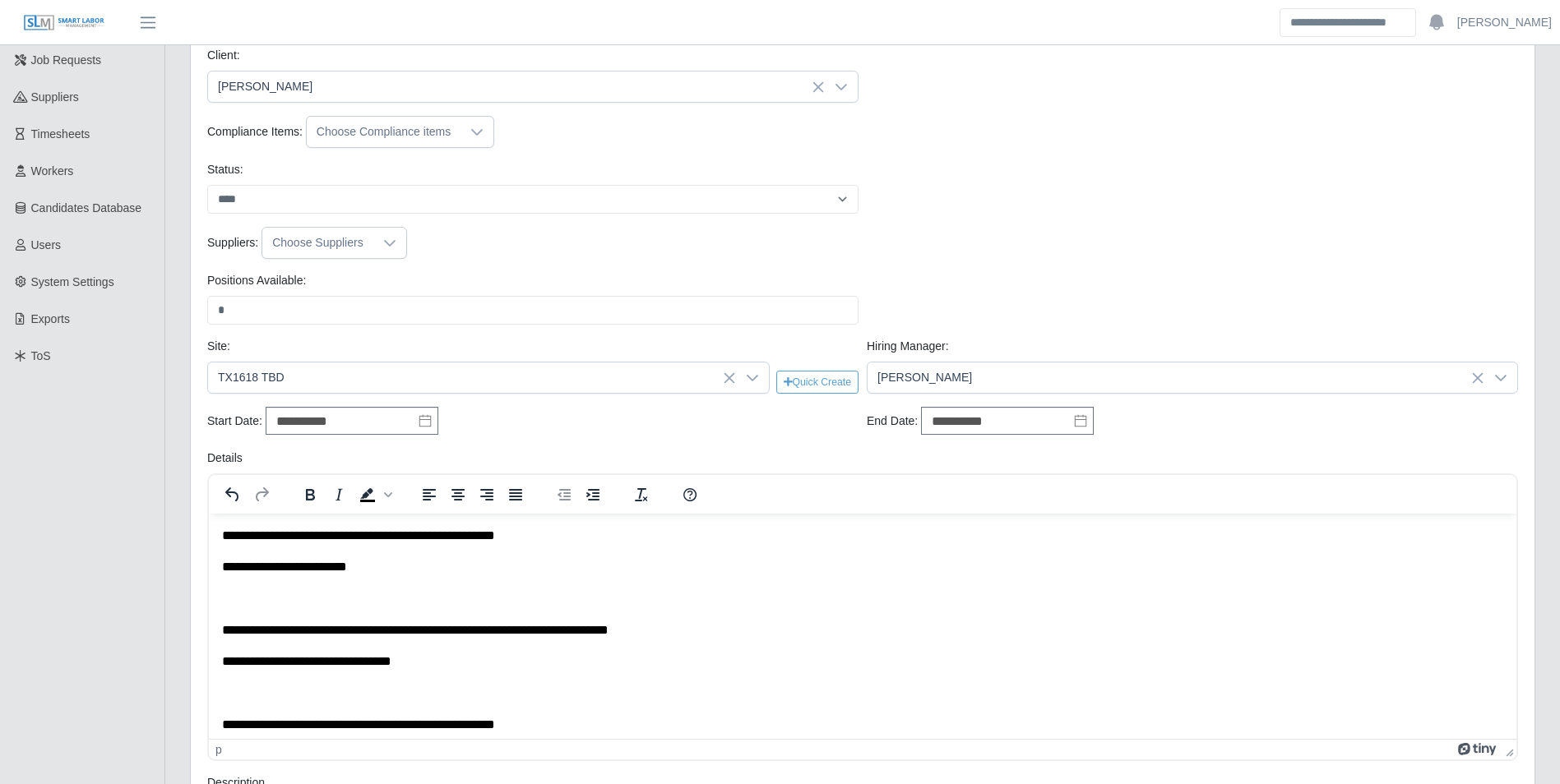
scroll to position [164, 0]
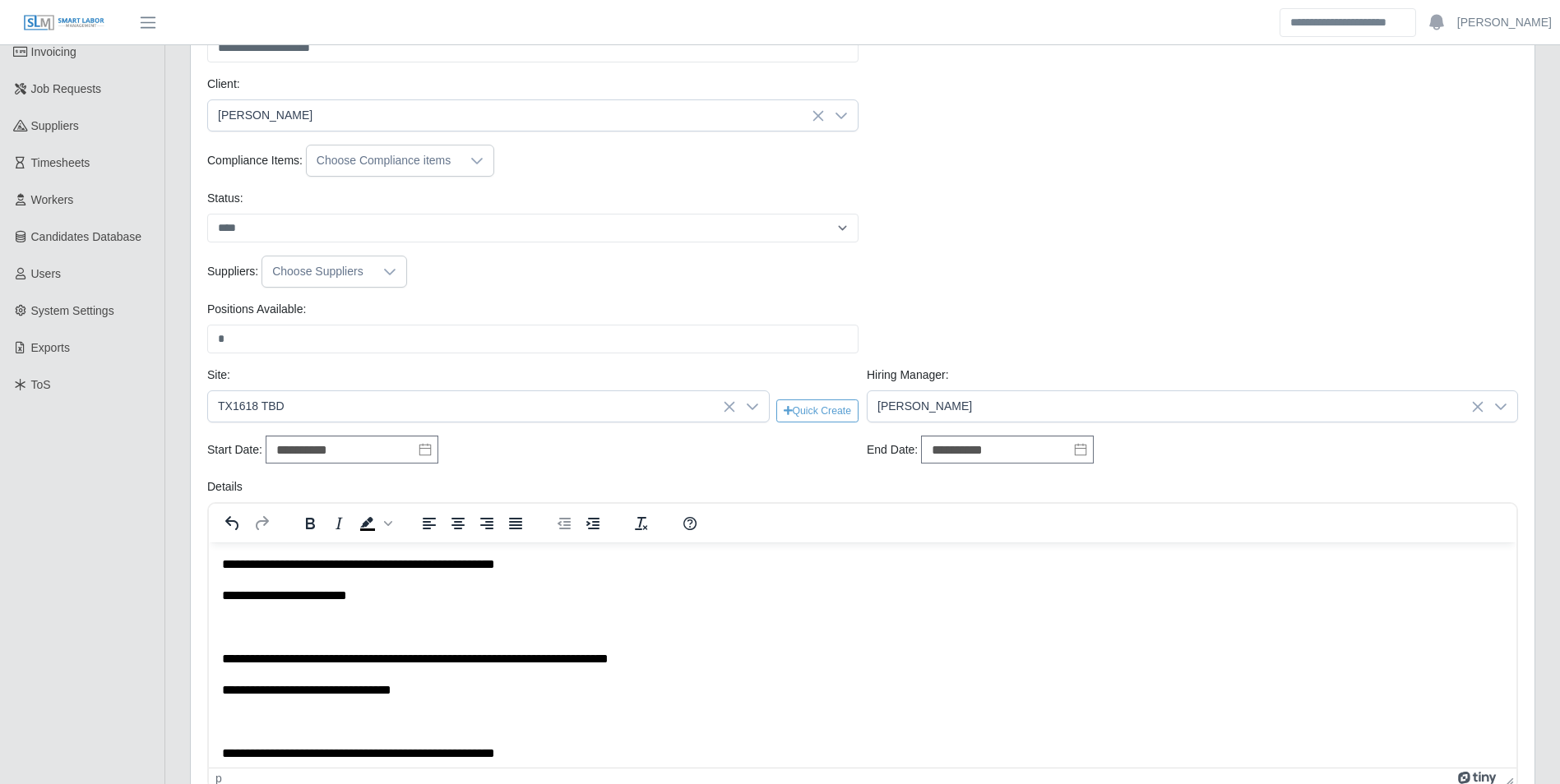
click at [559, 568] on p "**********" at bounding box center [856, 563] width 1268 height 18
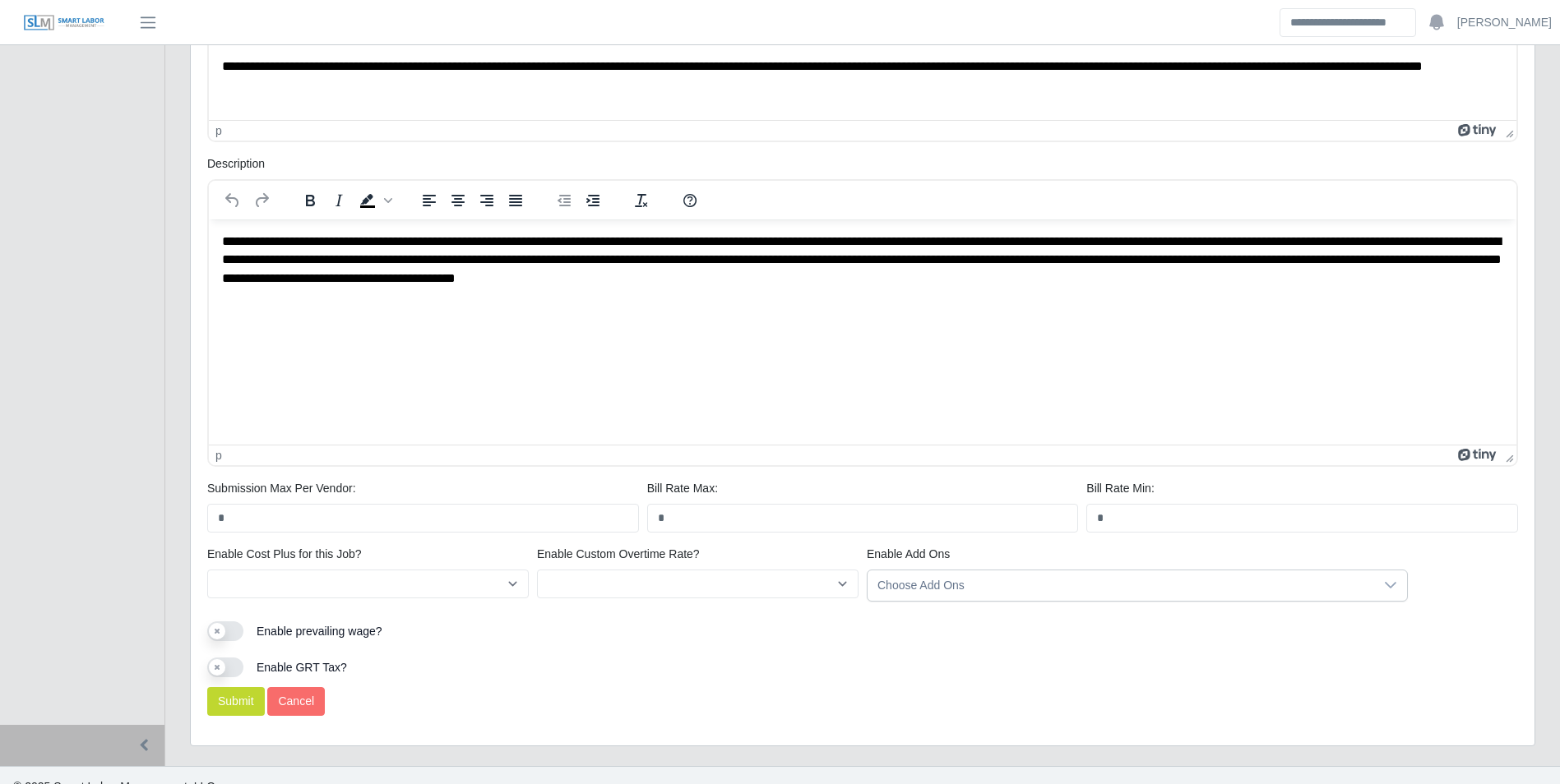
scroll to position [822, 0]
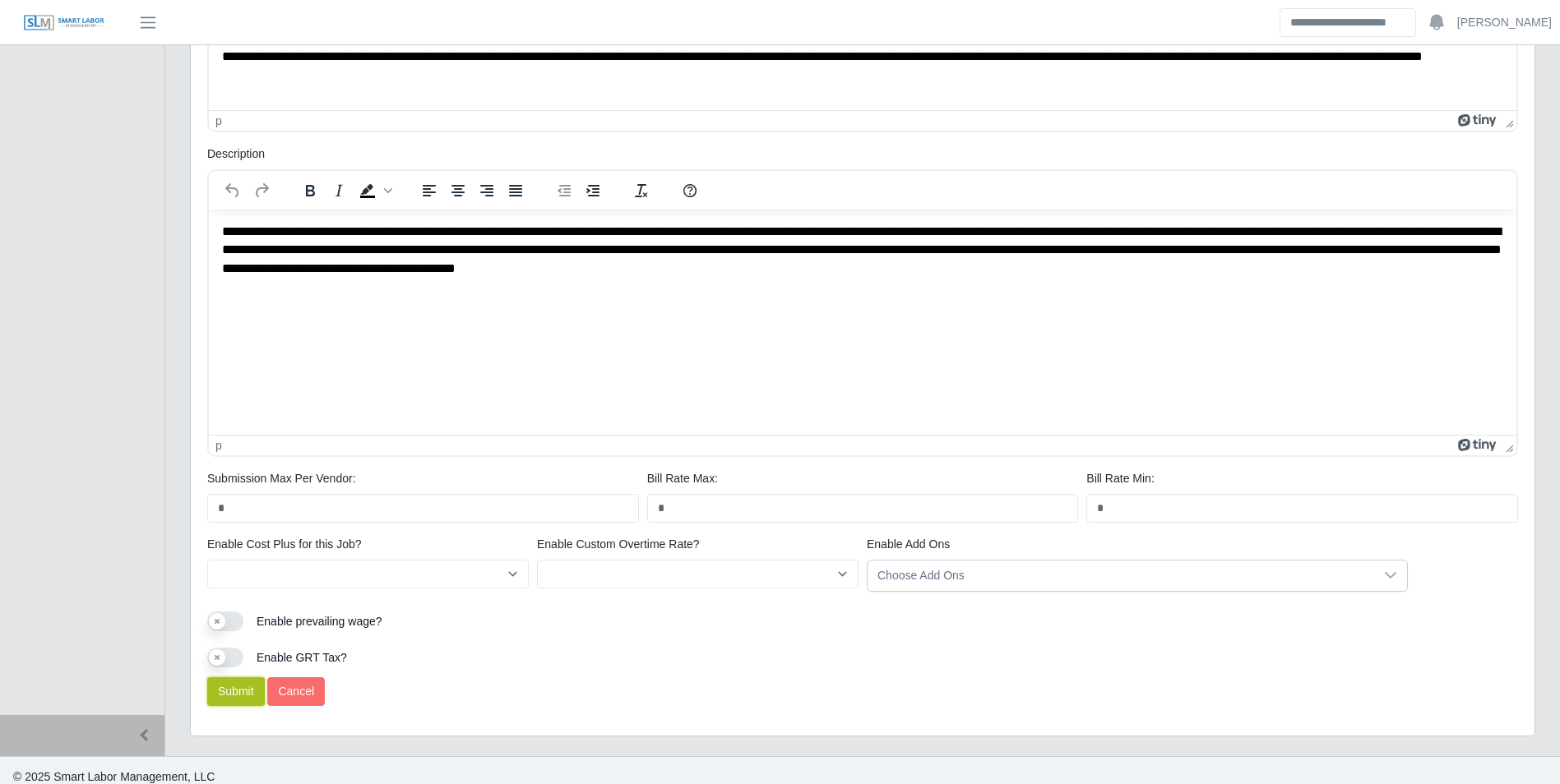
click at [235, 689] on button "Submit" at bounding box center [236, 692] width 58 height 29
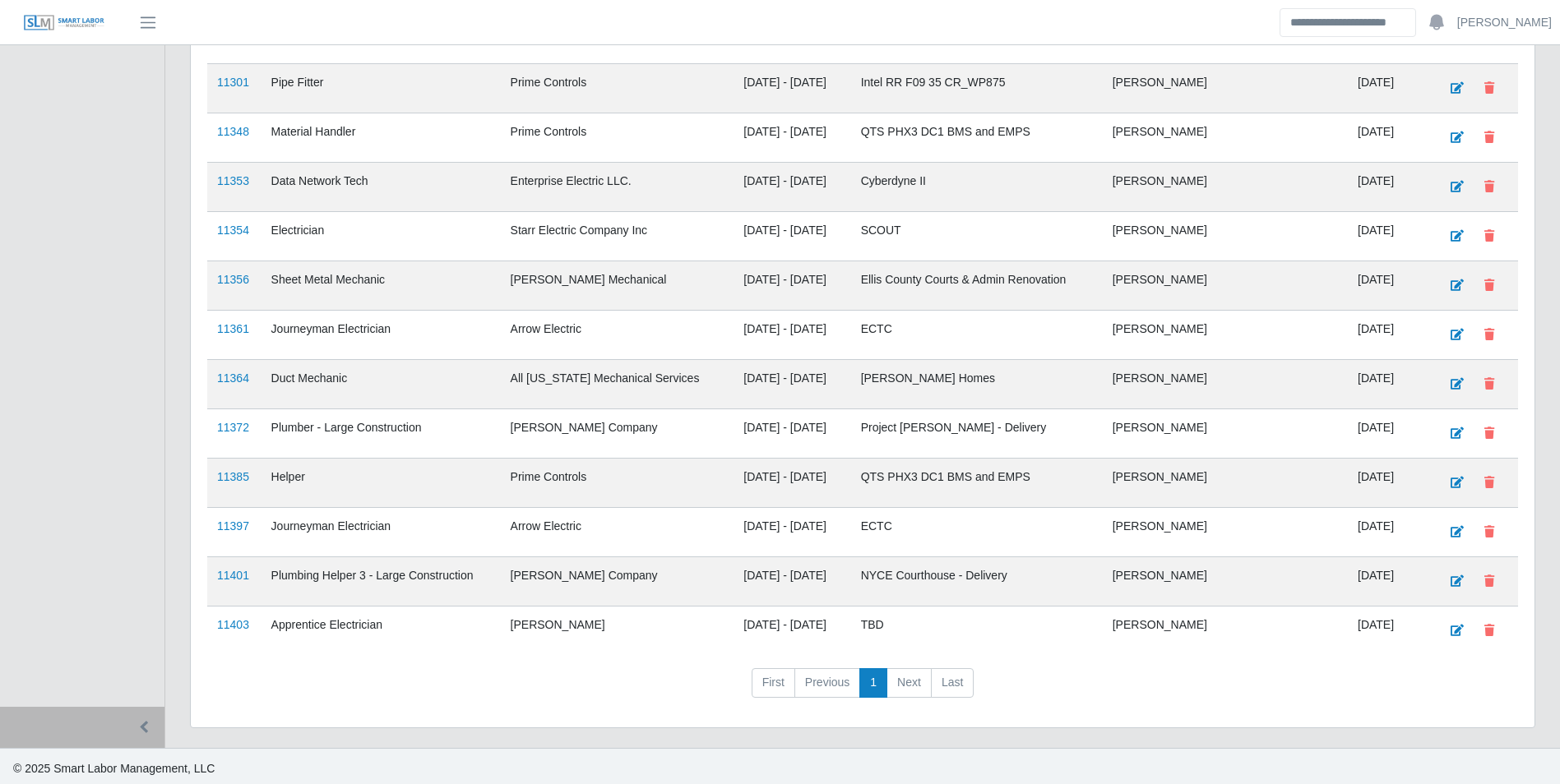
scroll to position [1659, 0]
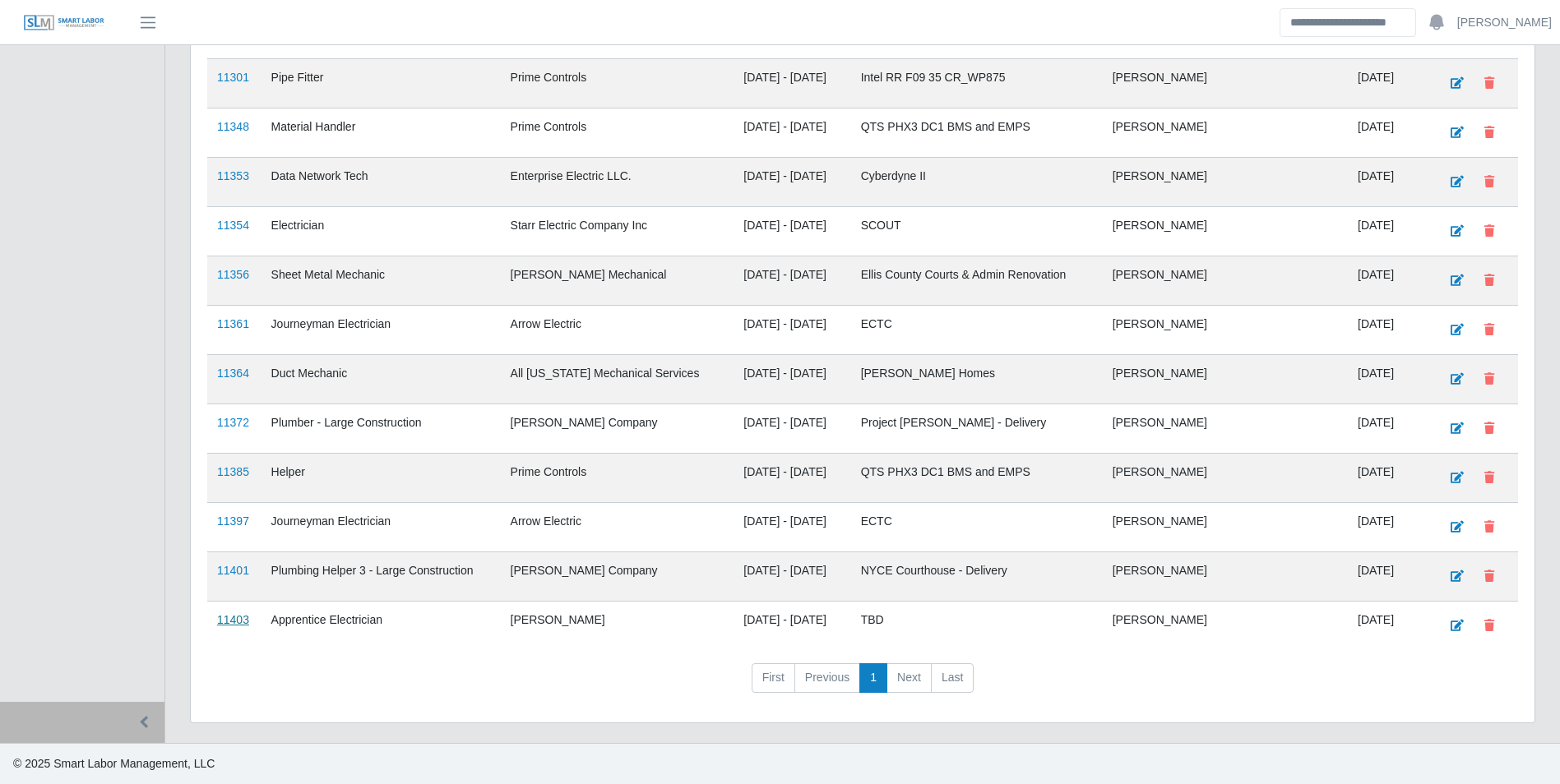
click at [233, 623] on link "11403" at bounding box center [234, 620] width 32 height 13
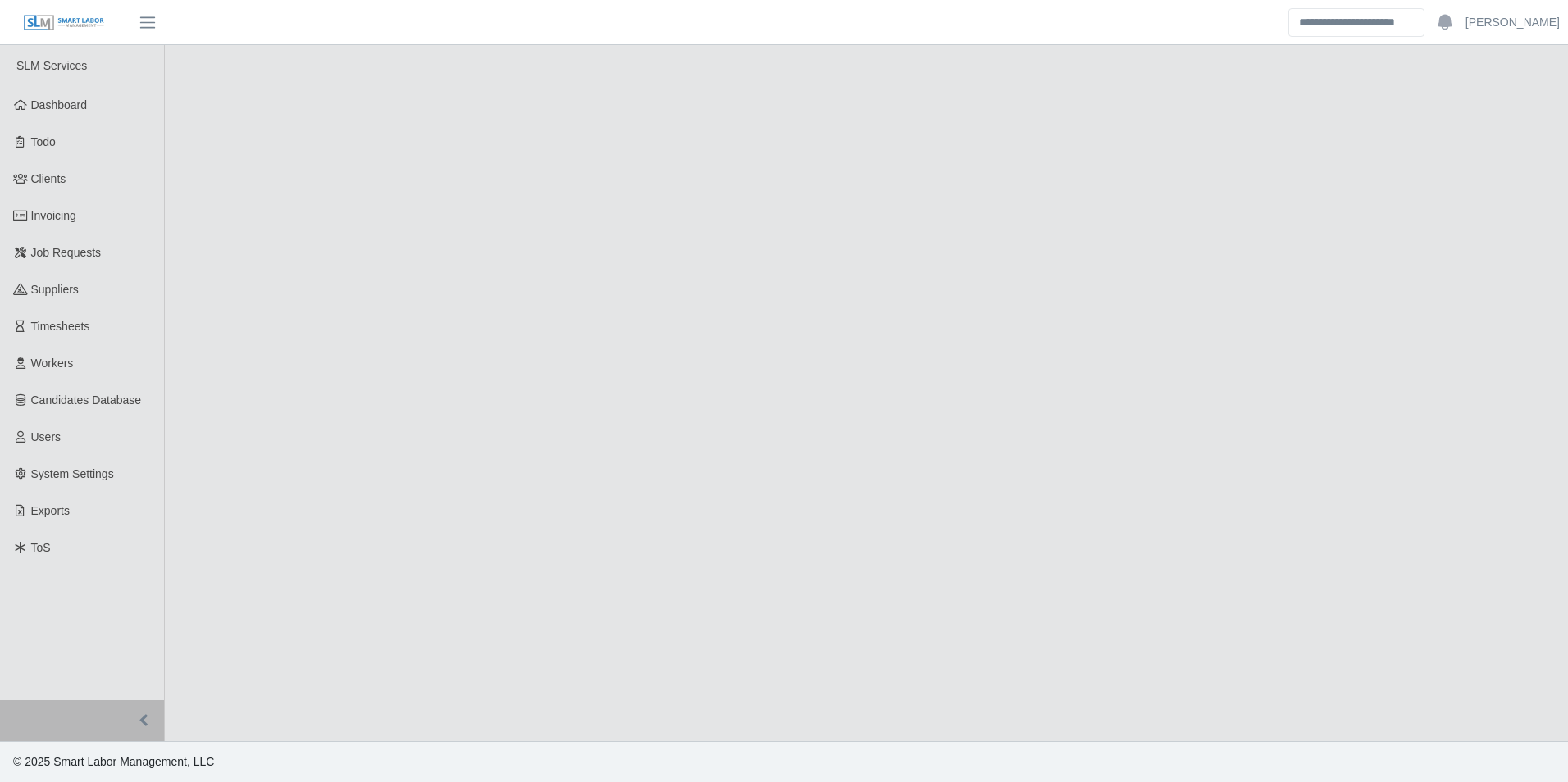
select select "****"
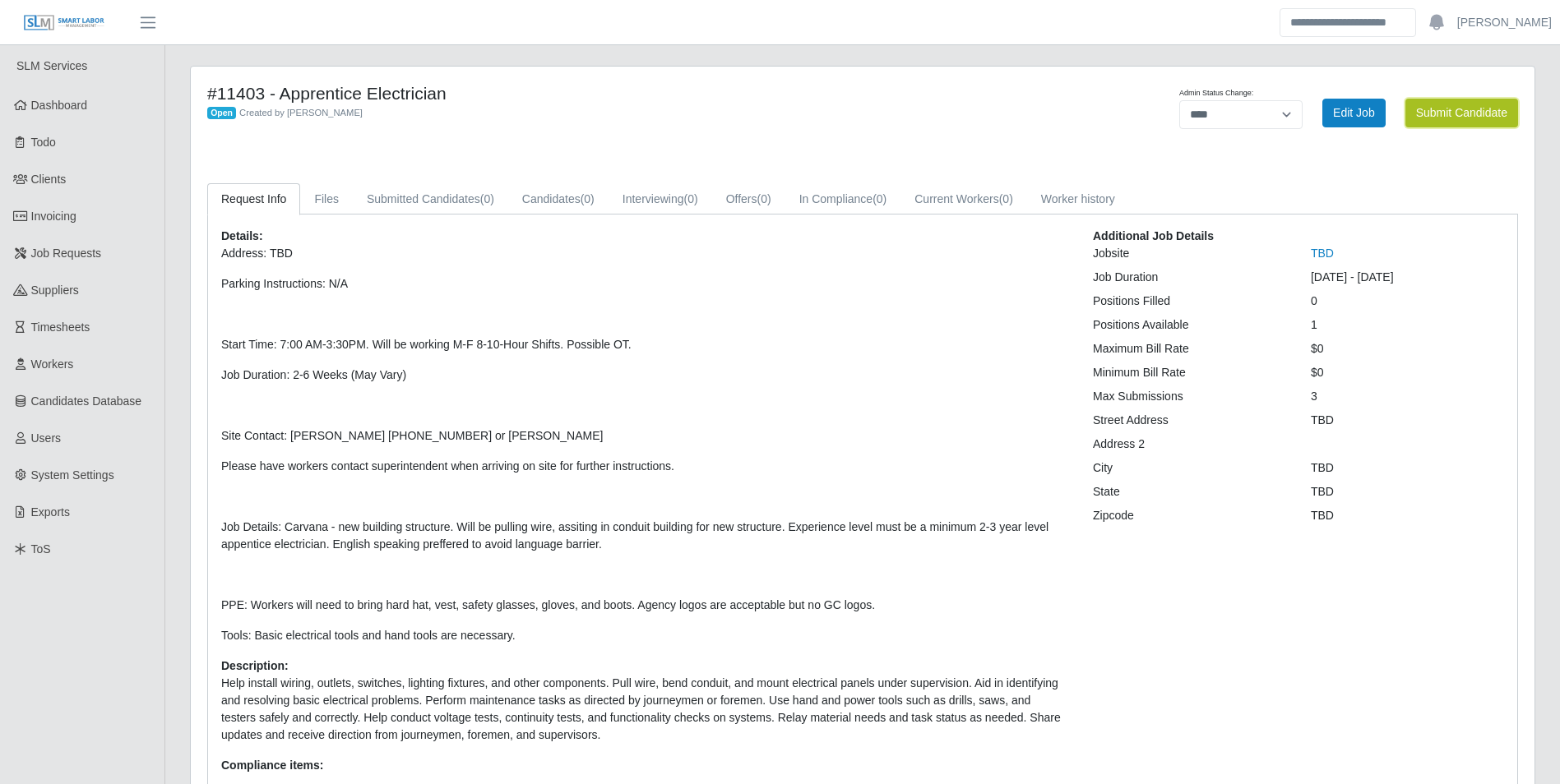
click at [1475, 124] on button "Submit Candidate" at bounding box center [1461, 113] width 113 height 29
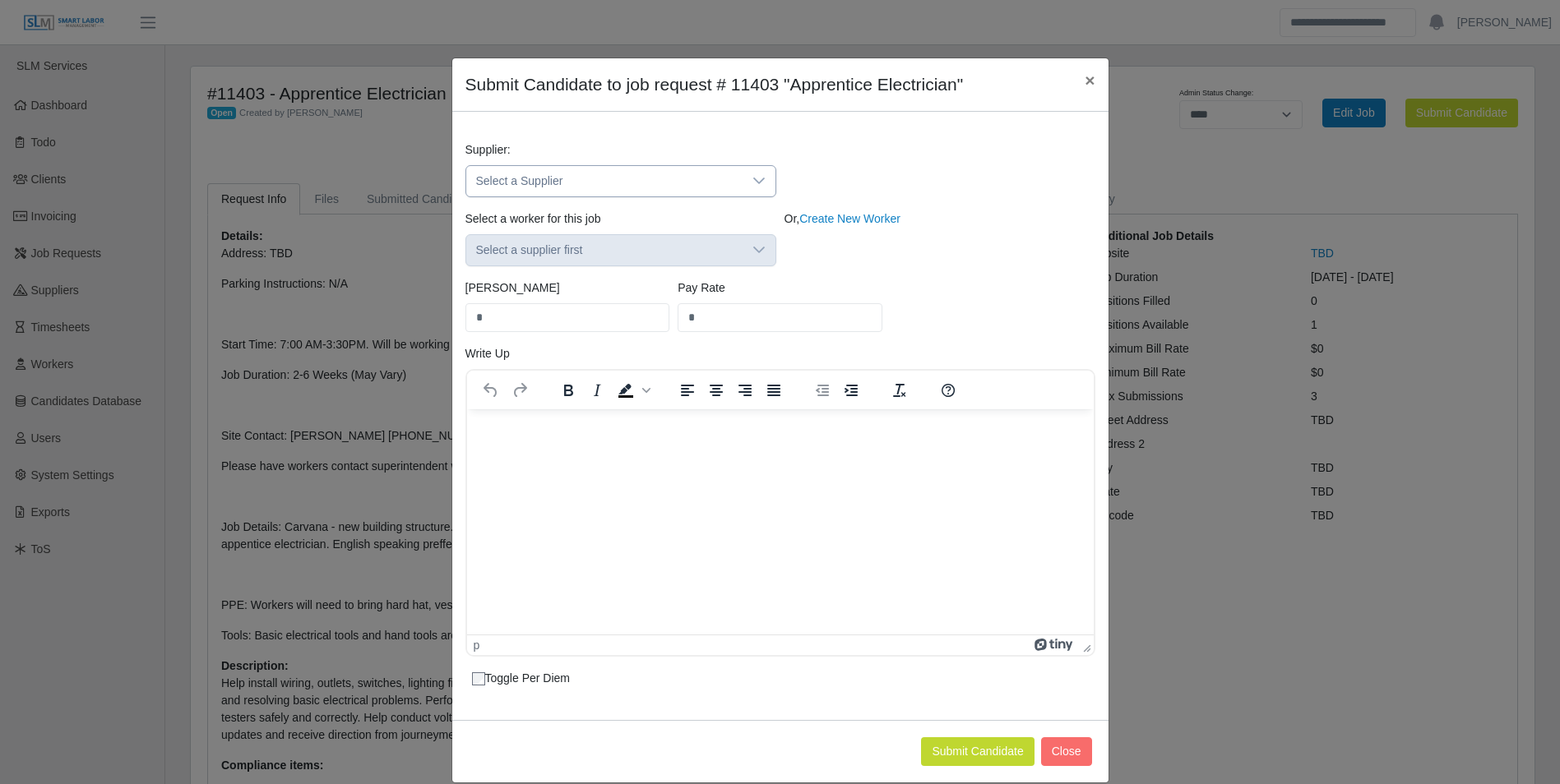
click at [754, 187] on div at bounding box center [759, 182] width 33 height 31
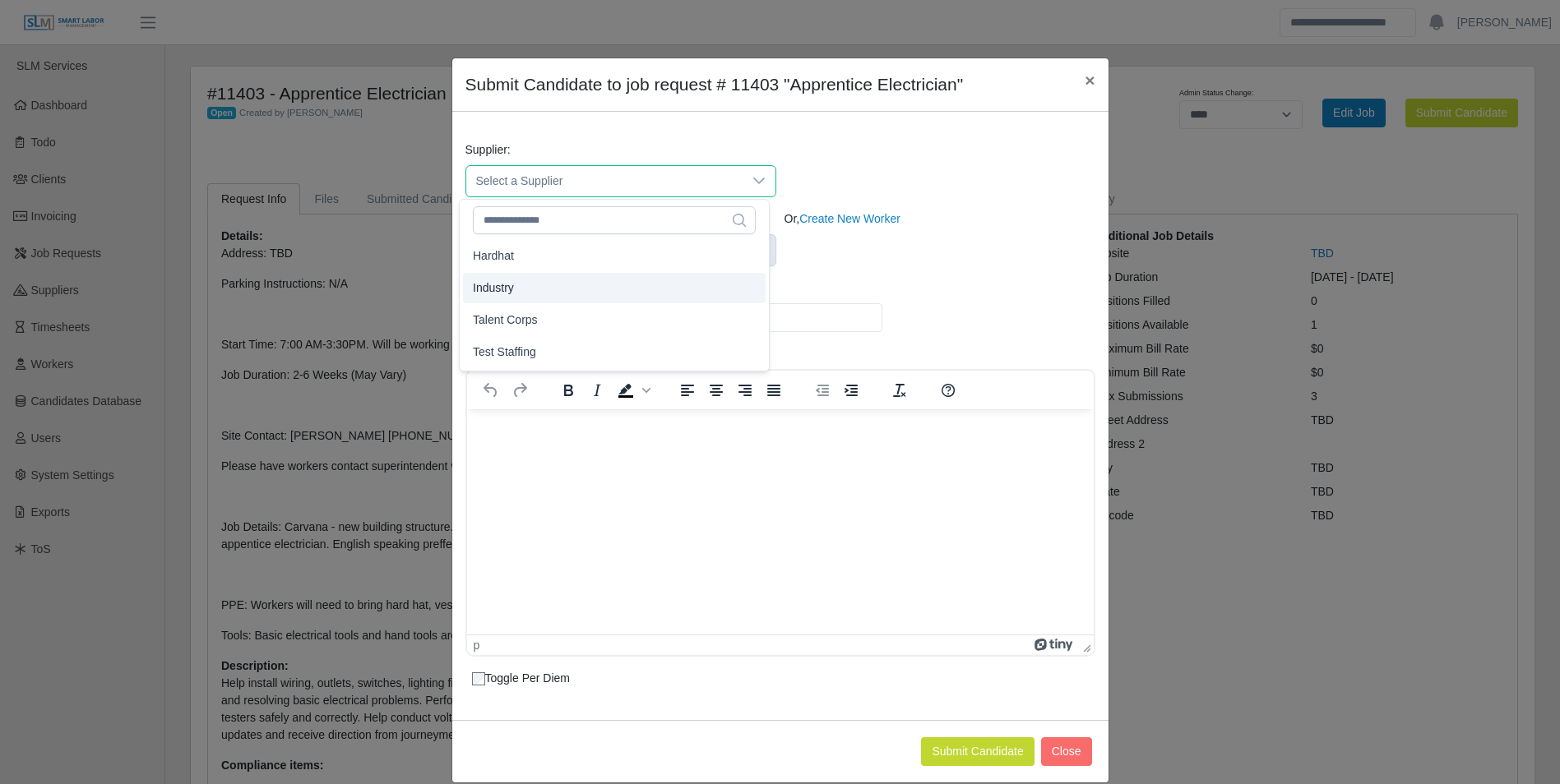
click at [508, 282] on span "Industry" at bounding box center [494, 288] width 41 height 17
click at [757, 245] on icon at bounding box center [759, 250] width 13 height 13
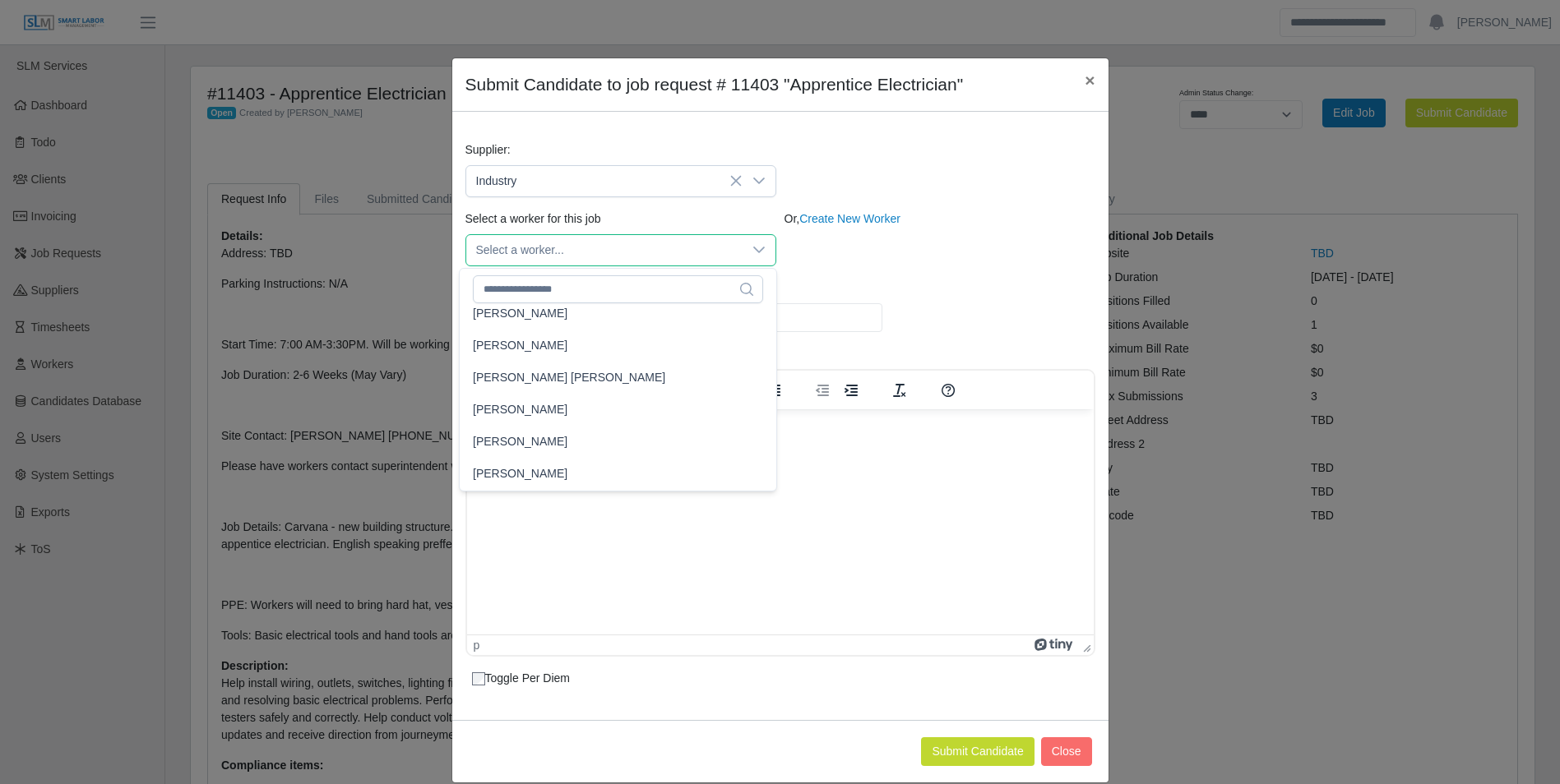
scroll to position [329, 0]
click at [568, 410] on span "[PERSON_NAME]" at bounding box center [520, 413] width 95 height 17
type input "*****"
type input "**"
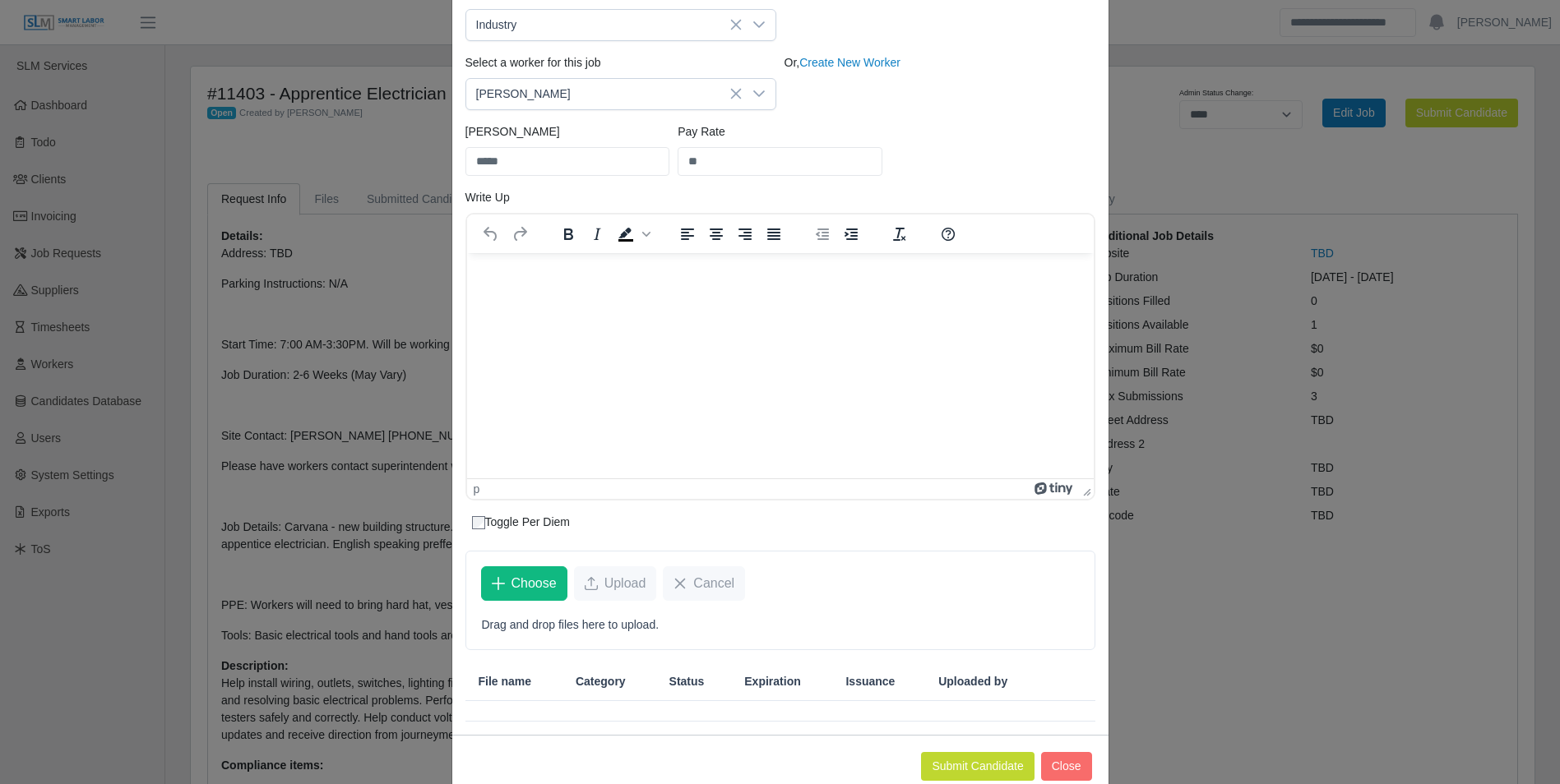
scroll to position [193, 0]
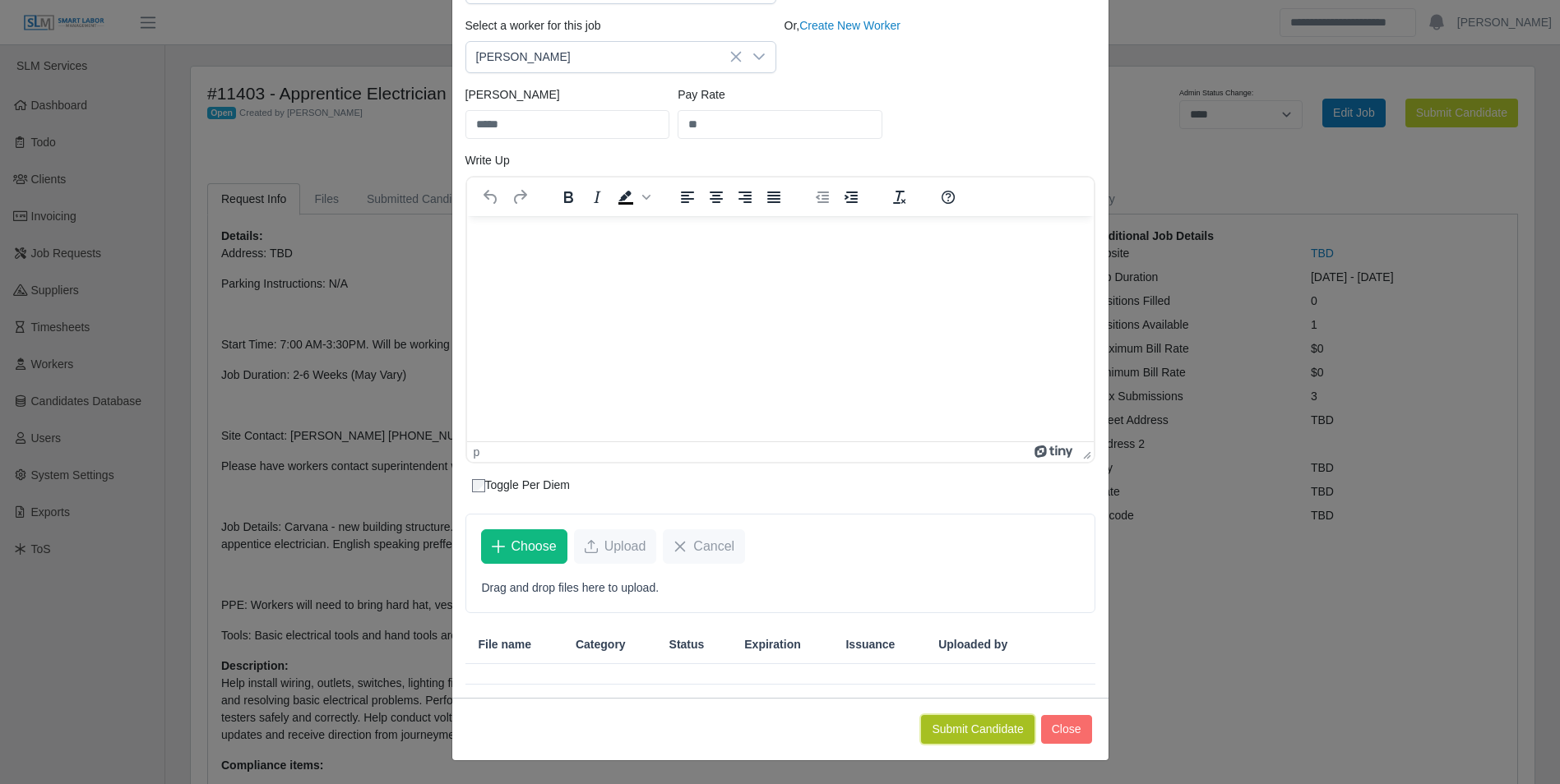
click at [967, 727] on button "Submit Candidate" at bounding box center [977, 729] width 113 height 29
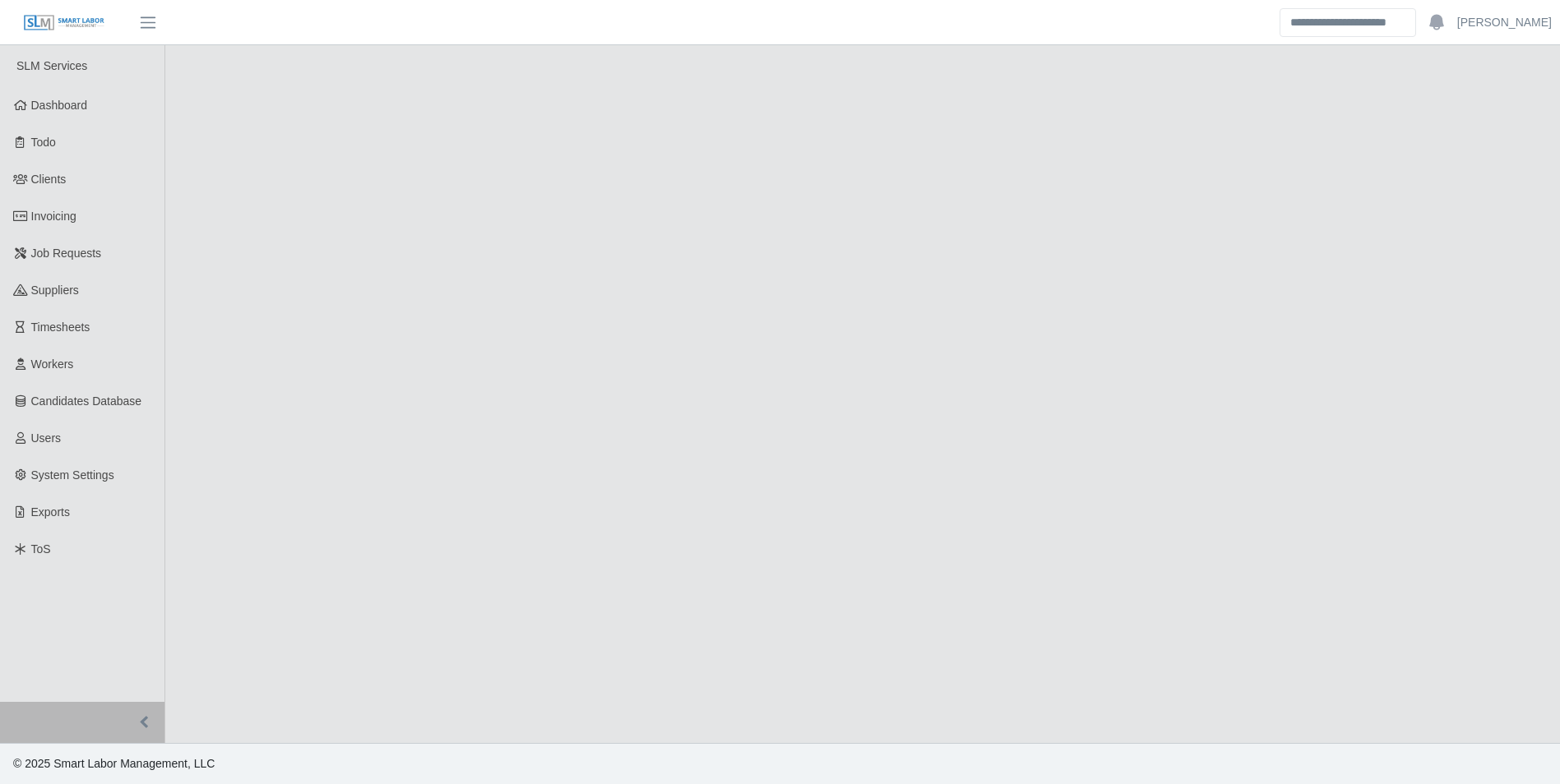
select select "****"
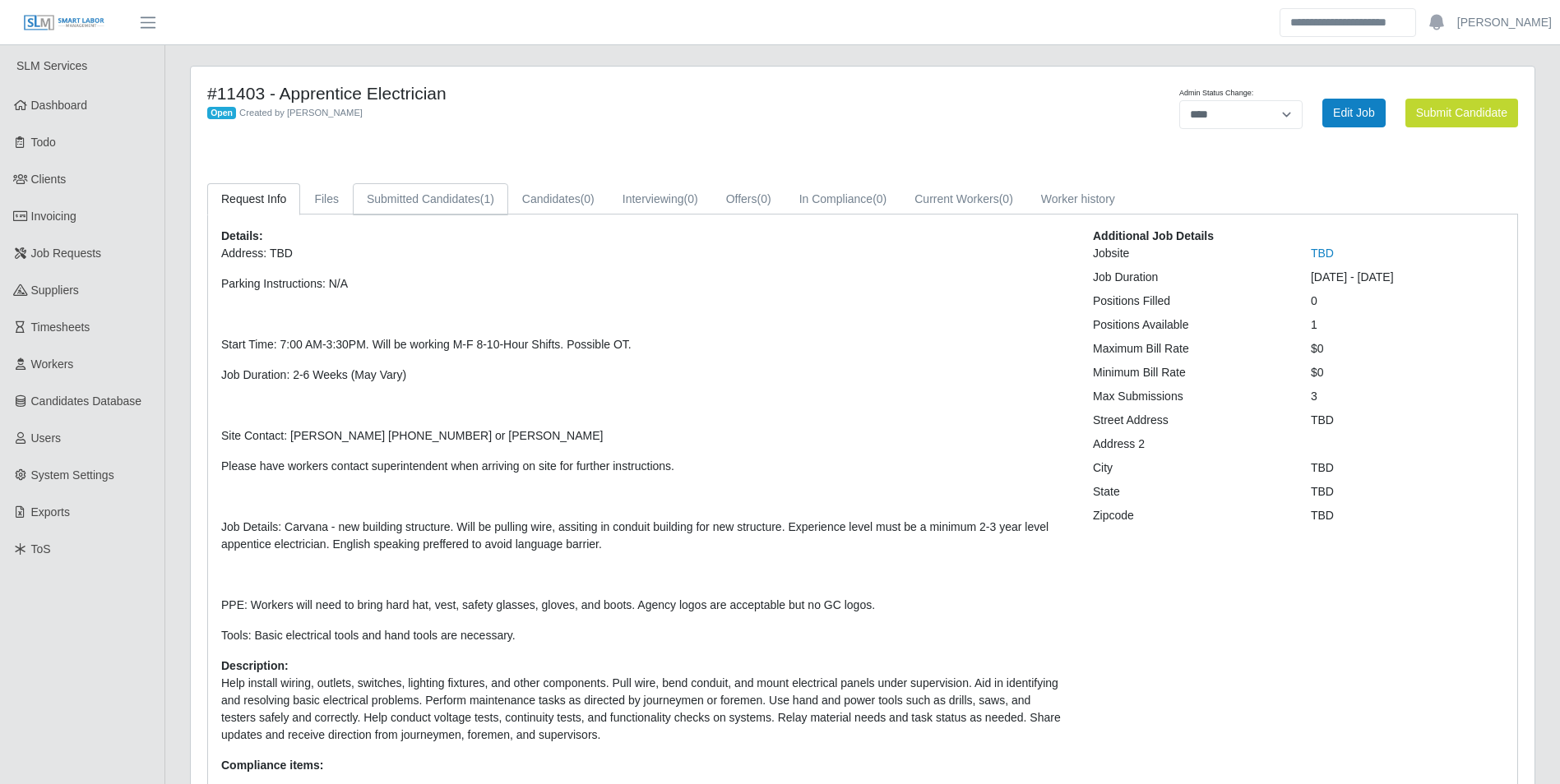
click at [454, 202] on link "Submitted Candidates (1)" at bounding box center [430, 199] width 155 height 32
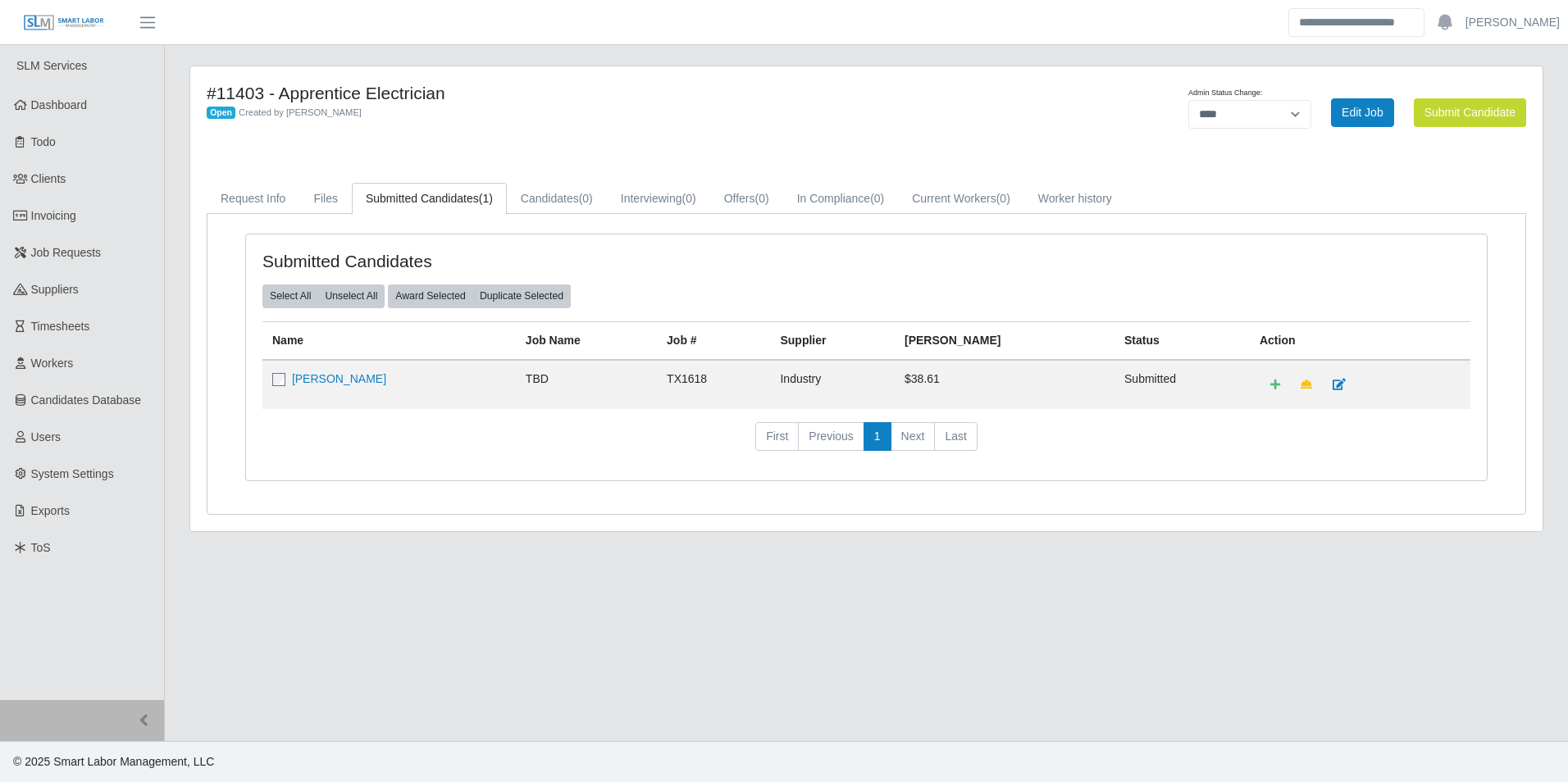
click at [341, 387] on td "[PERSON_NAME]" at bounding box center [389, 384] width 253 height 49
click at [341, 384] on link "[PERSON_NAME]" at bounding box center [338, 378] width 94 height 13
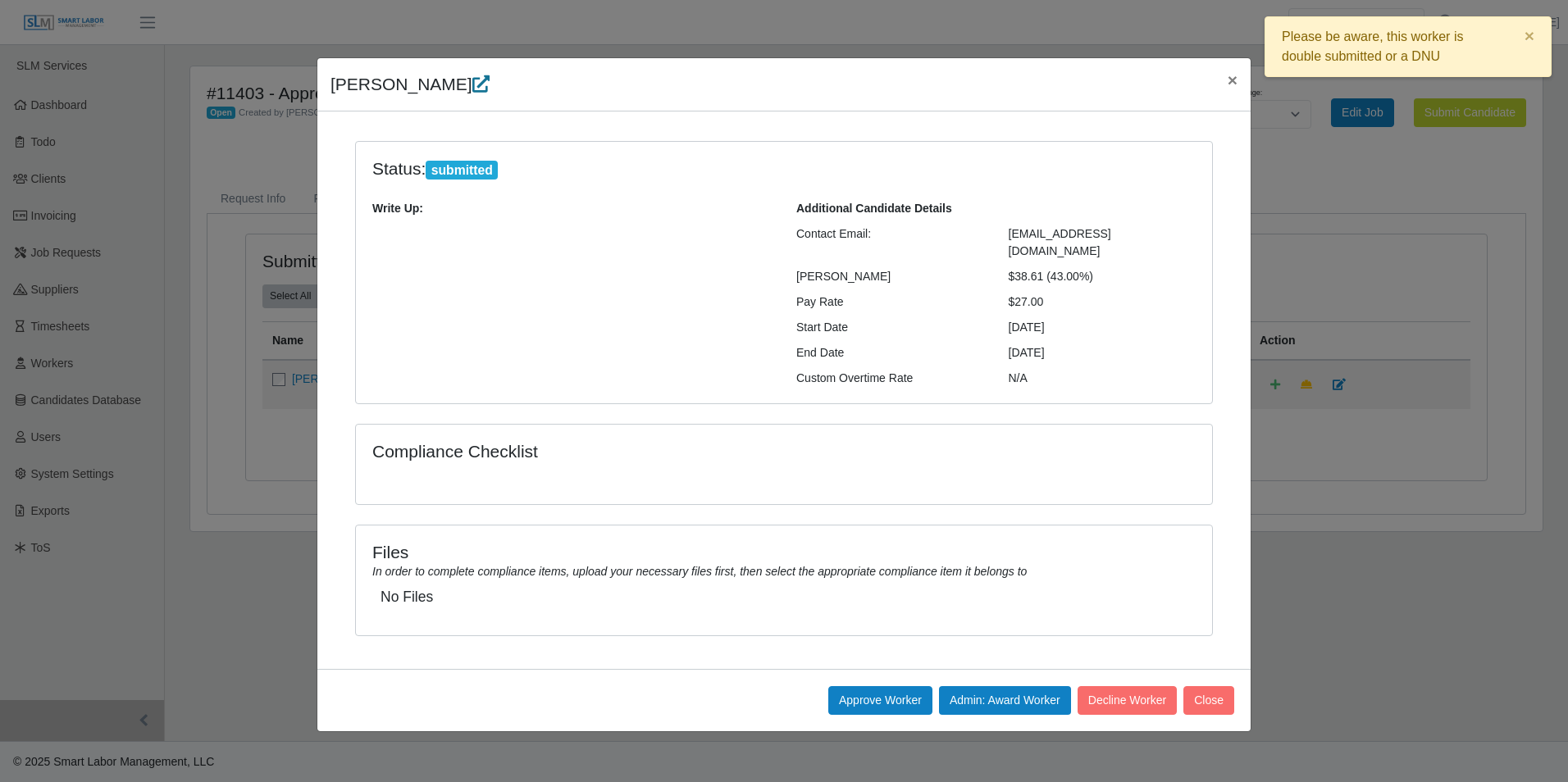
click at [490, 90] on icon at bounding box center [481, 84] width 17 height 17
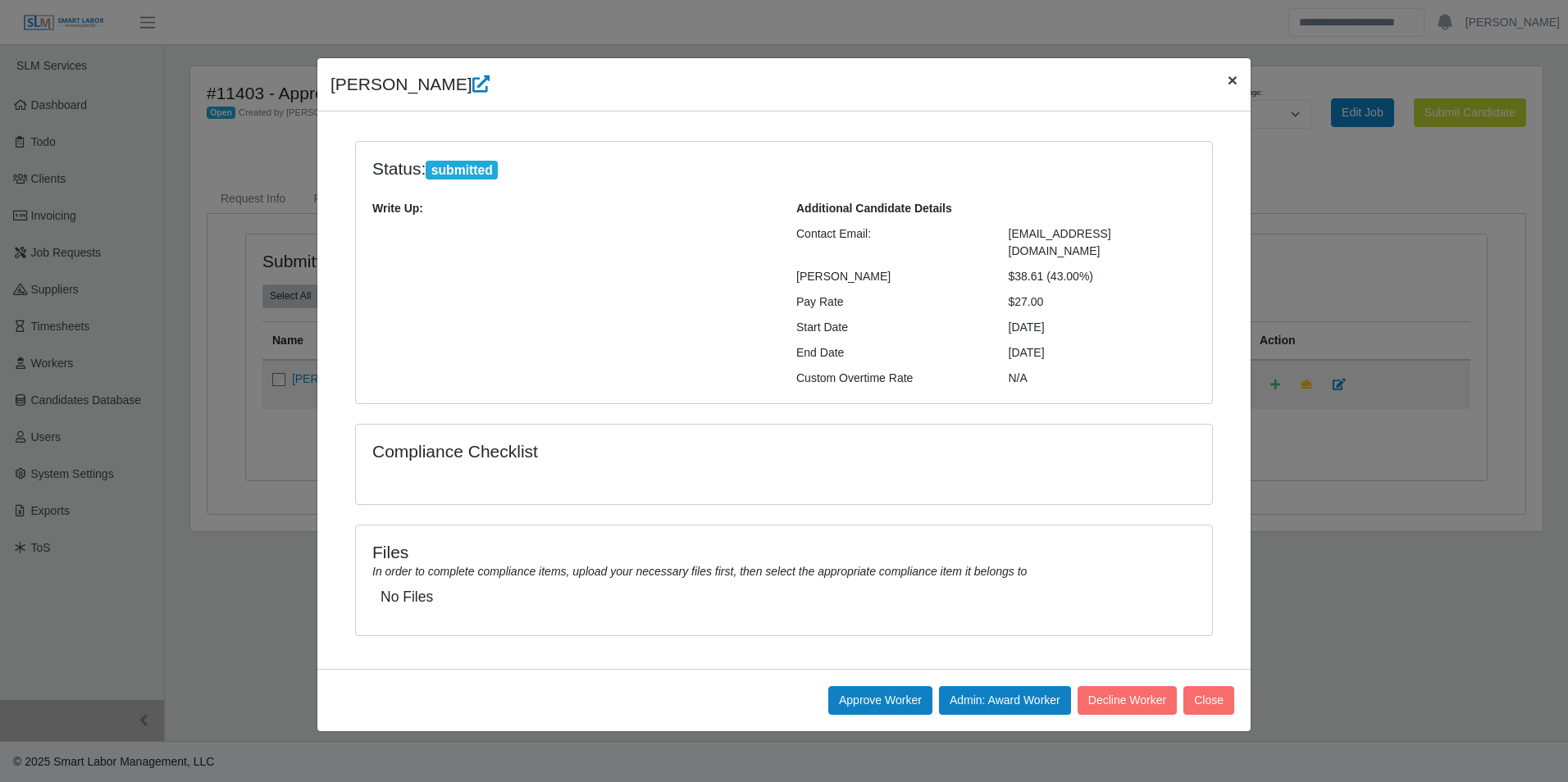
click at [1231, 82] on span "×" at bounding box center [1233, 80] width 10 height 19
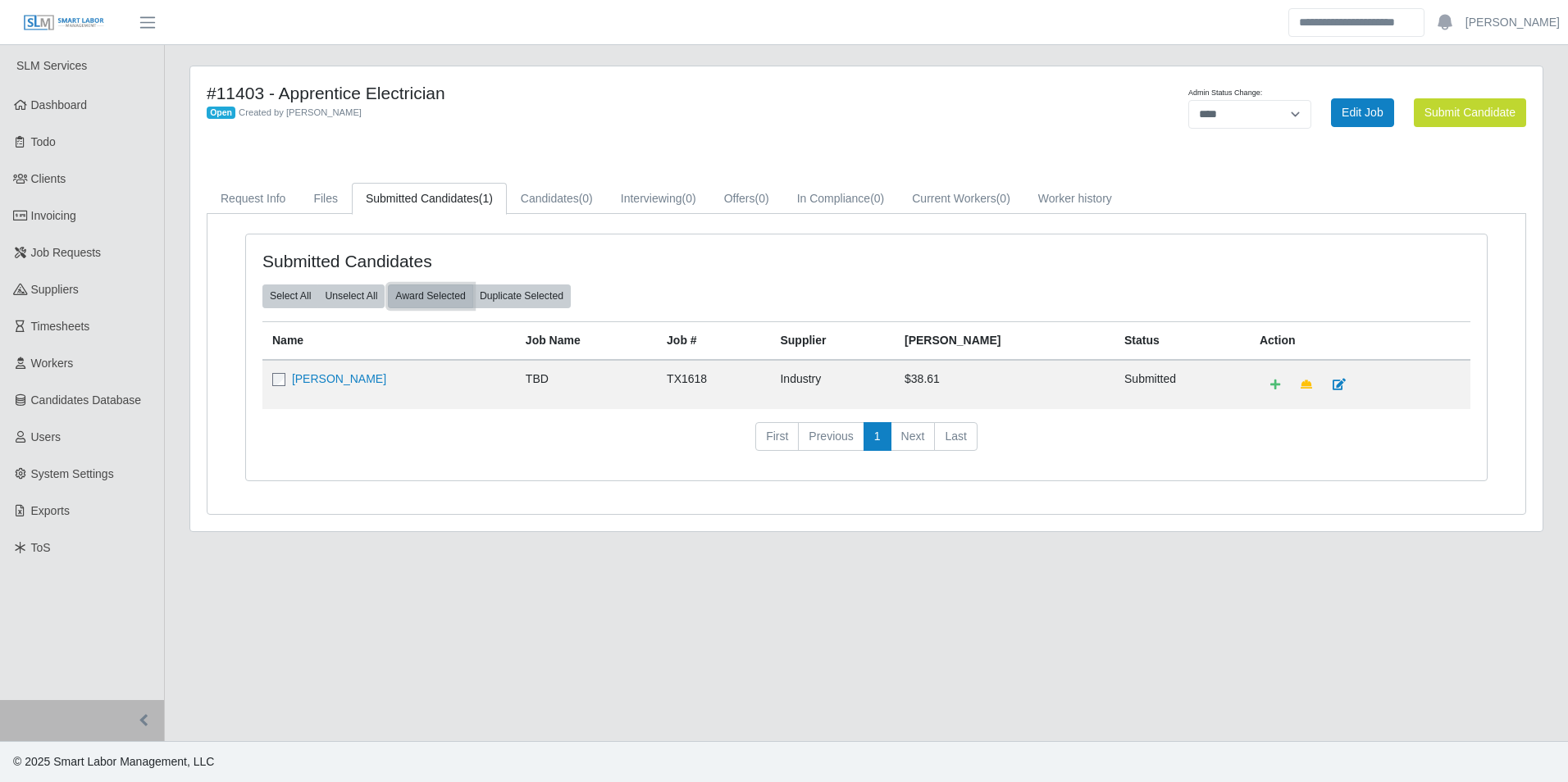
drag, startPoint x: 421, startPoint y: 296, endPoint x: 859, endPoint y: 95, distance: 481.9
click at [423, 294] on button "Award Selected" at bounding box center [430, 296] width 85 height 23
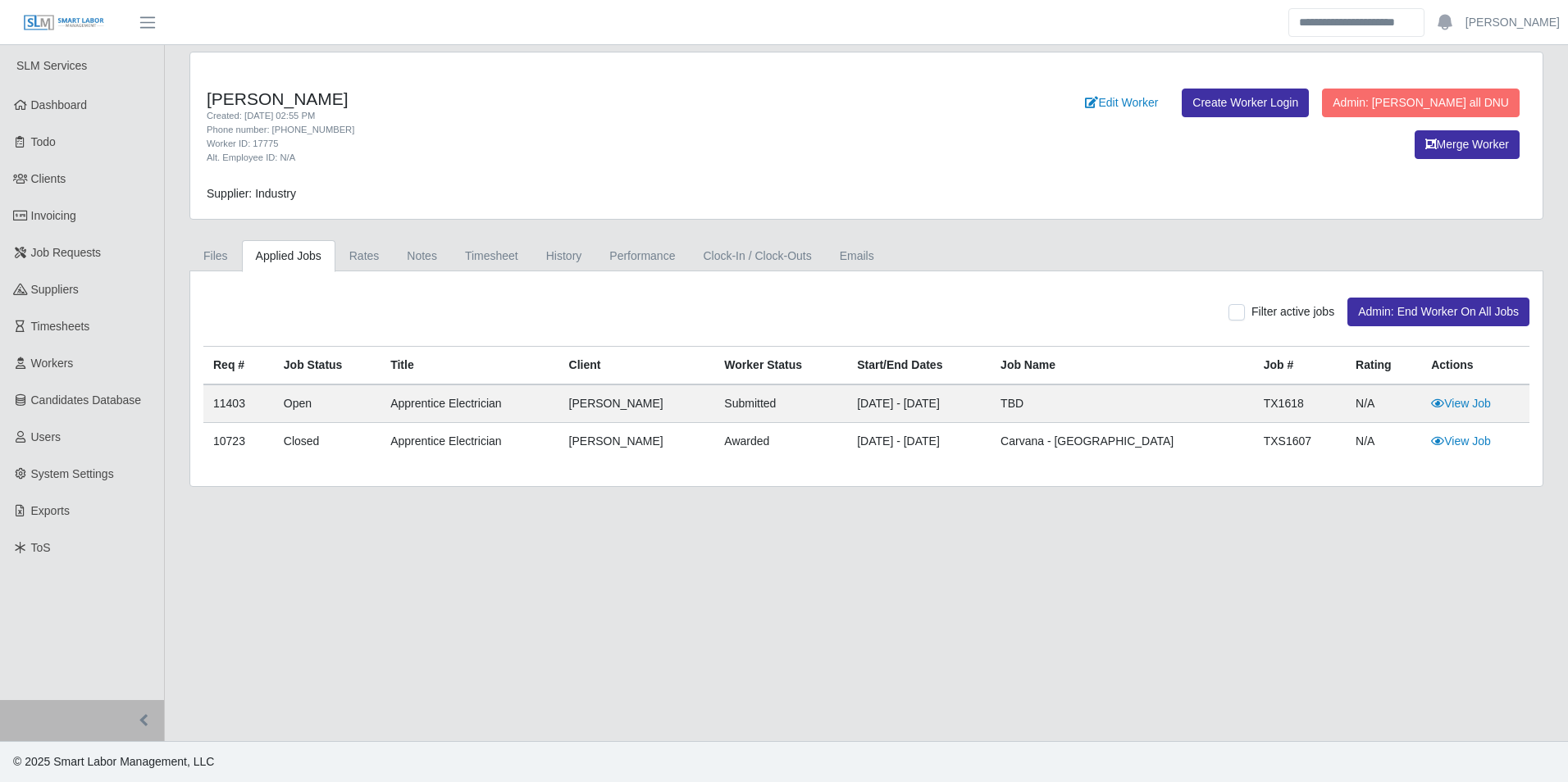
click at [296, 255] on link "Applied Jobs" at bounding box center [289, 257] width 94 height 32
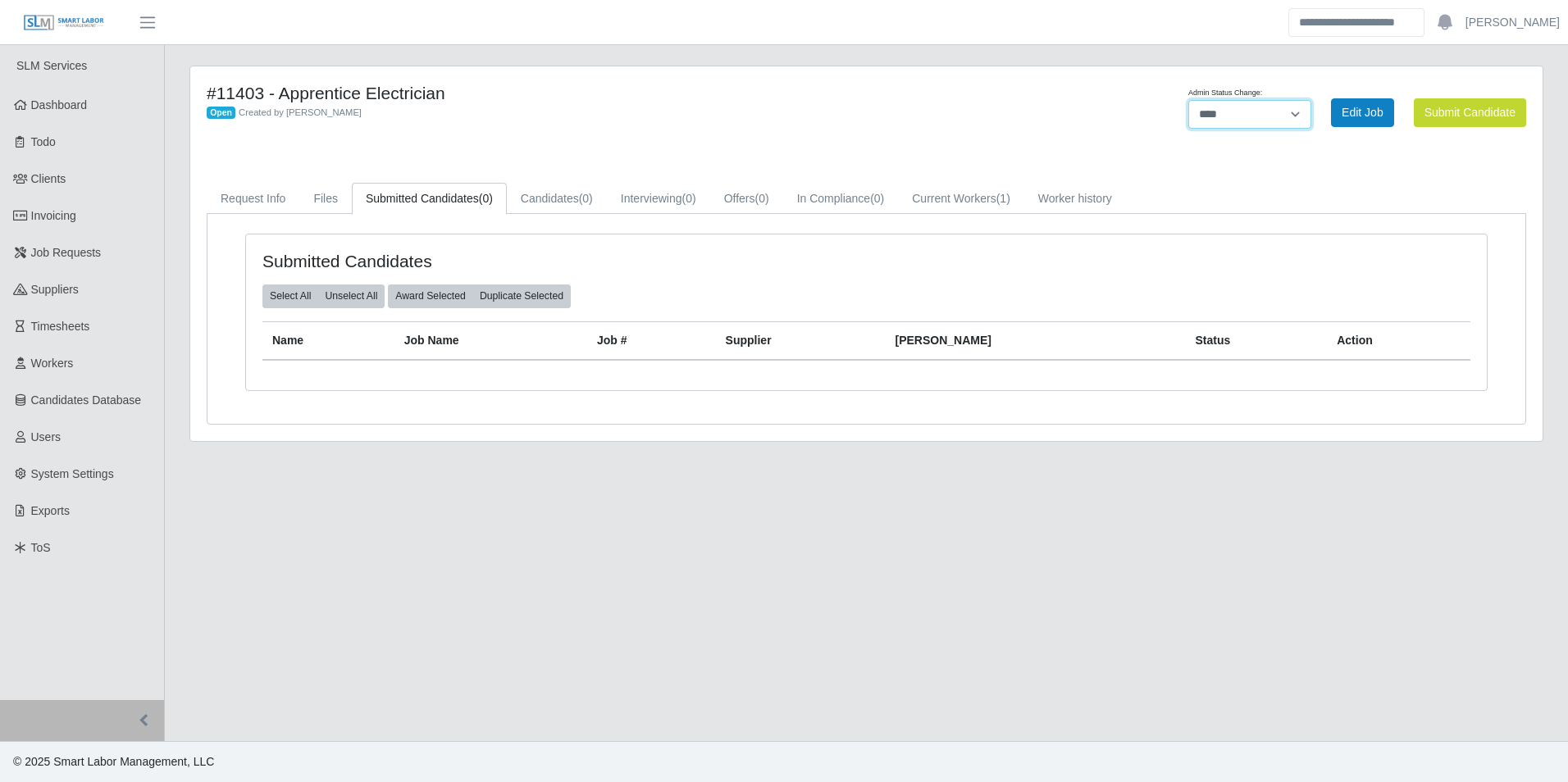
click at [1287, 115] on select "******* **** ******" at bounding box center [1250, 115] width 123 height 29
select select "******"
click at [1311, 100] on select "******* **** ******" at bounding box center [1250, 115] width 123 height 29
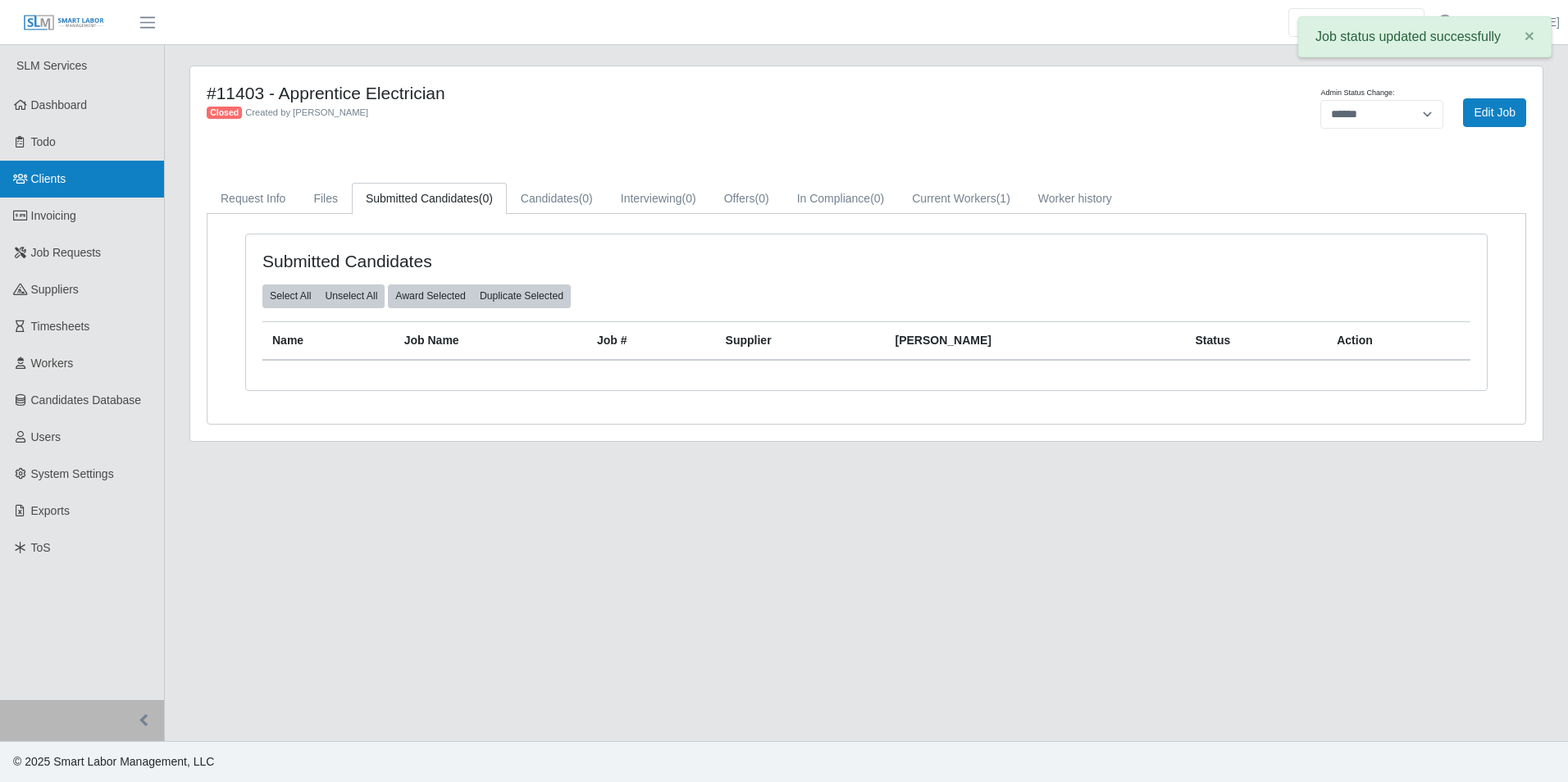
click at [65, 183] on span "Clients" at bounding box center [48, 178] width 35 height 13
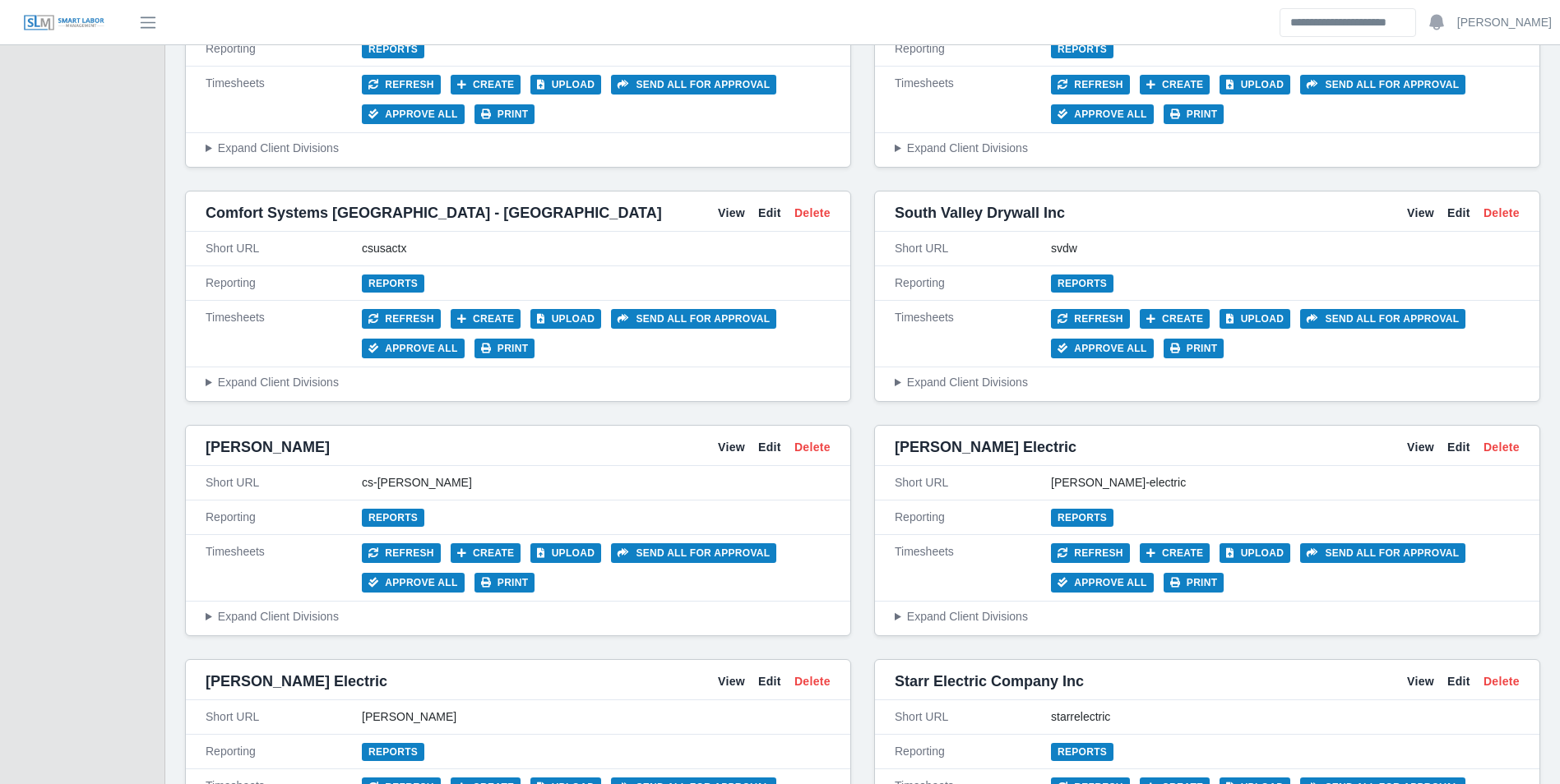
scroll to position [2861, 0]
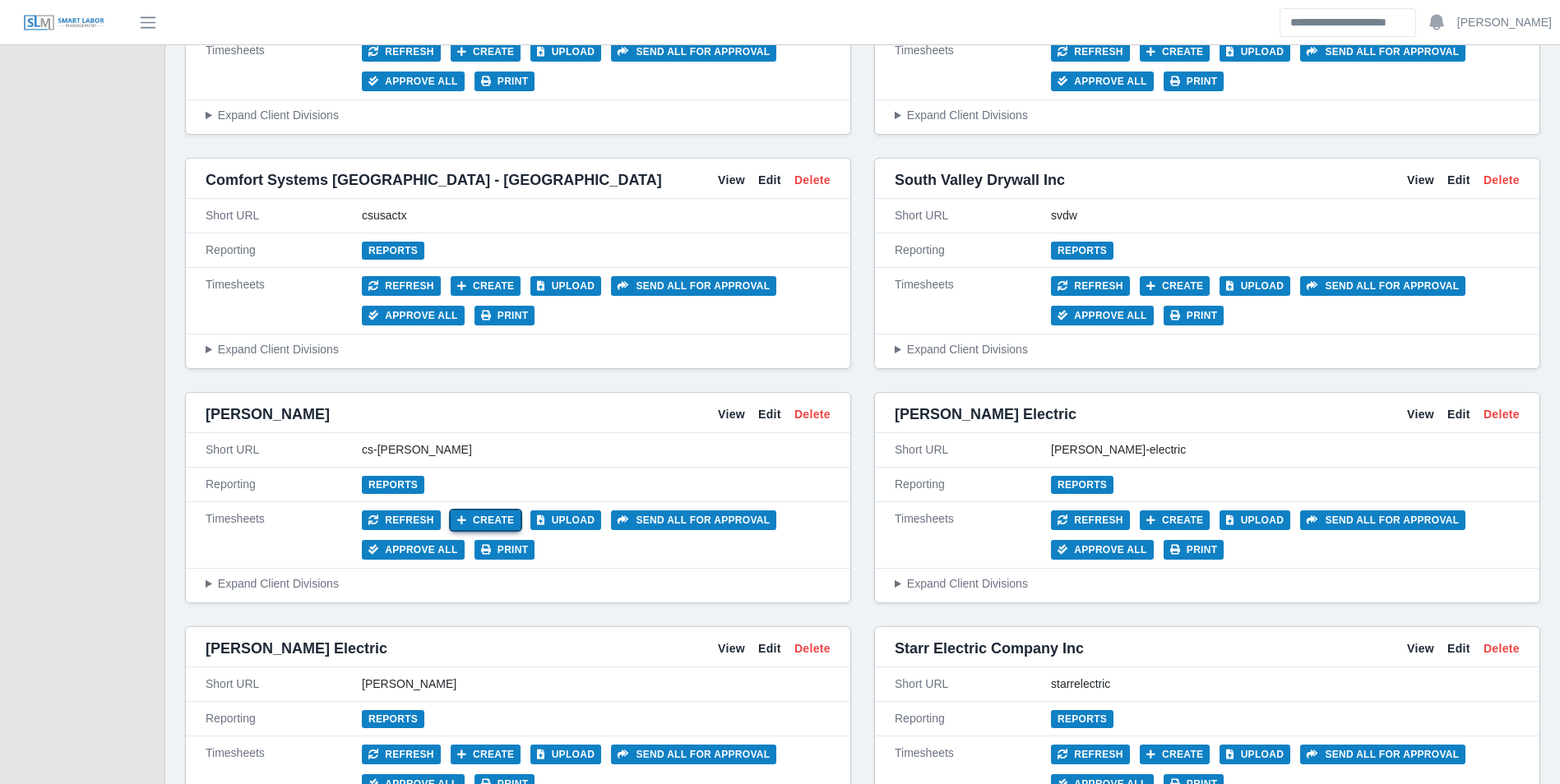
click at [490, 514] on button "Create" at bounding box center [486, 520] width 71 height 20
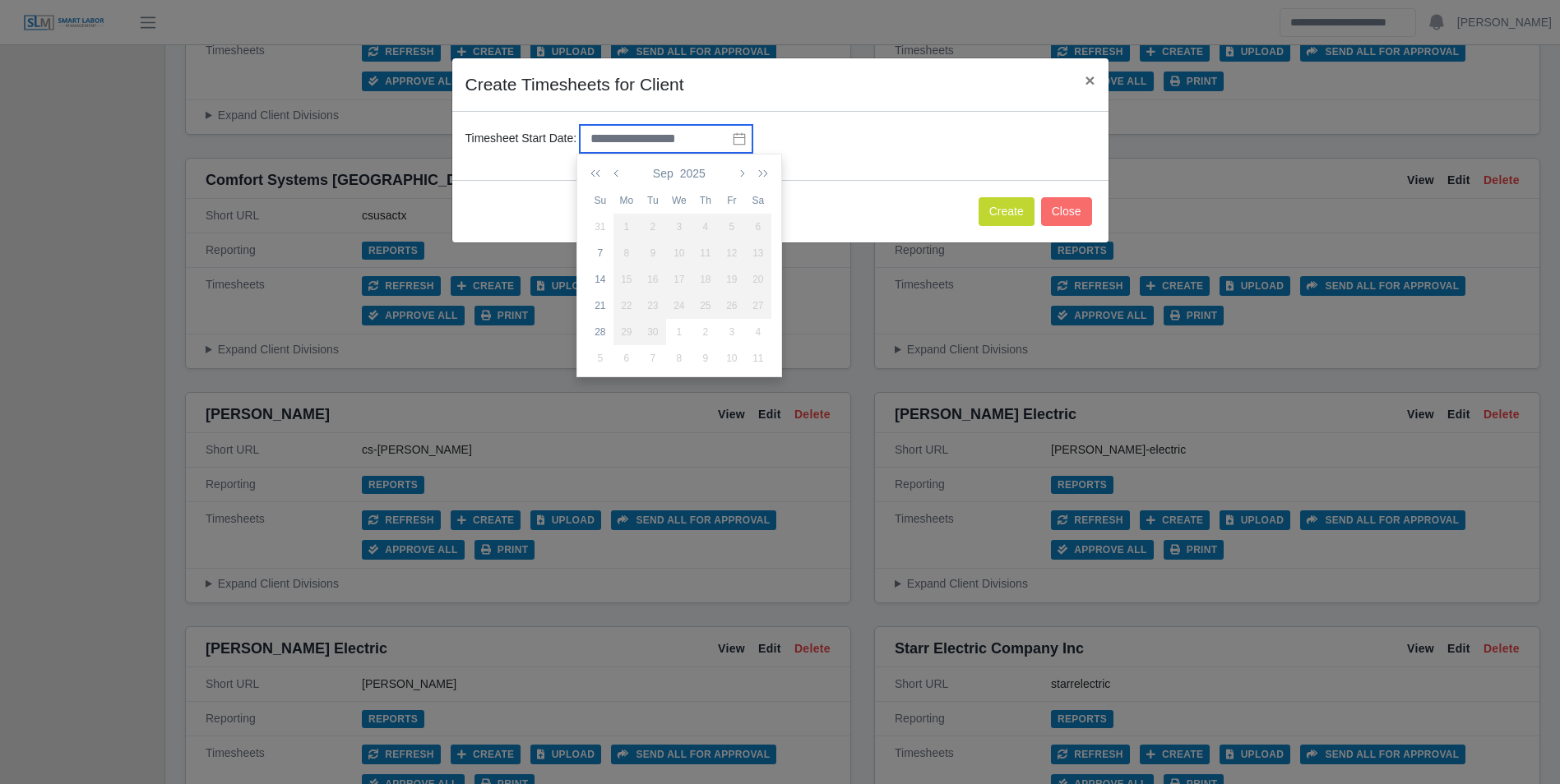
click at [675, 141] on input "text" at bounding box center [666, 139] width 173 height 28
click at [603, 306] on div "21" at bounding box center [600, 305] width 26 height 14
type input "**********"
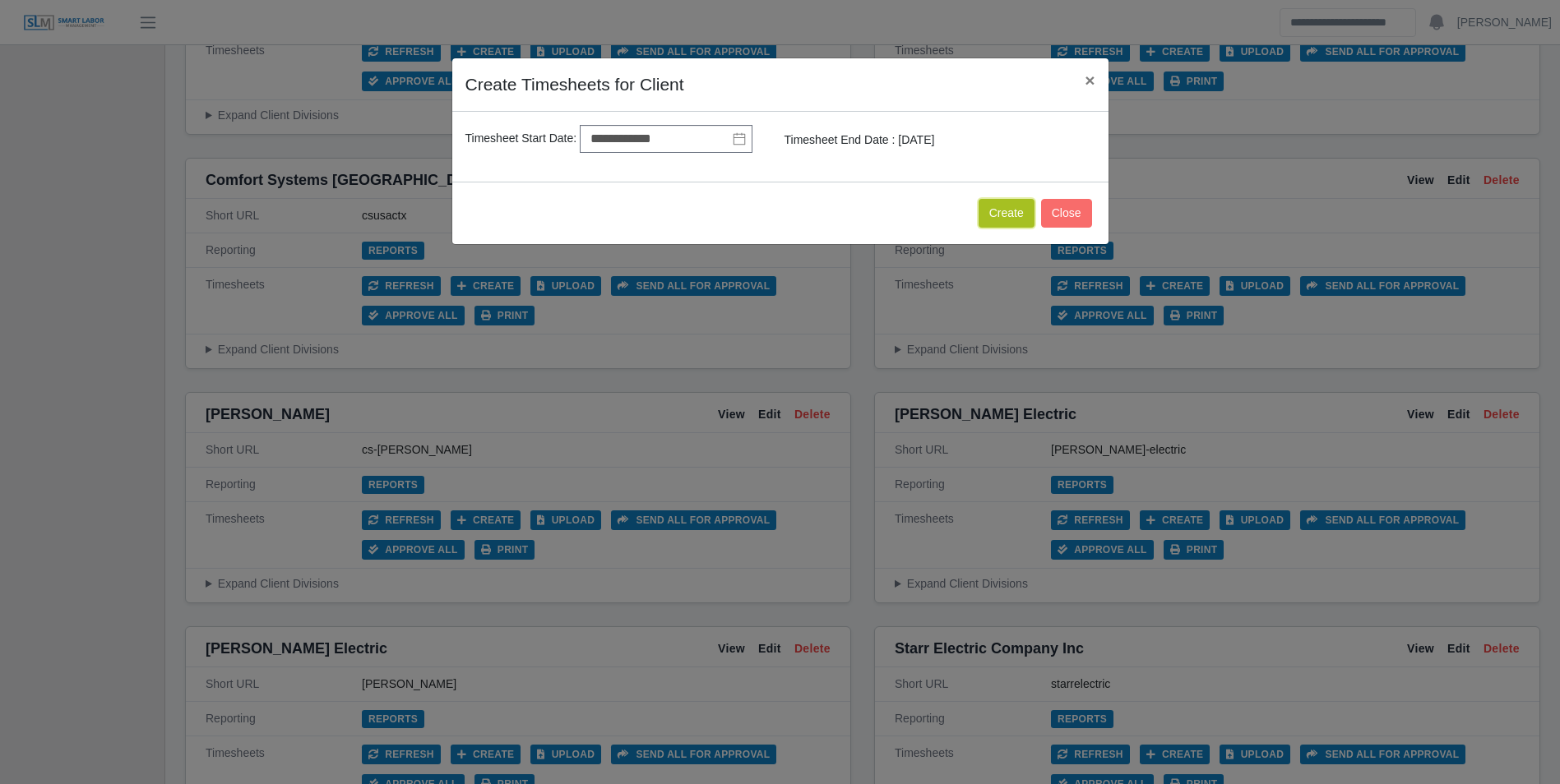
click at [1005, 213] on button "Create" at bounding box center [1007, 213] width 56 height 29
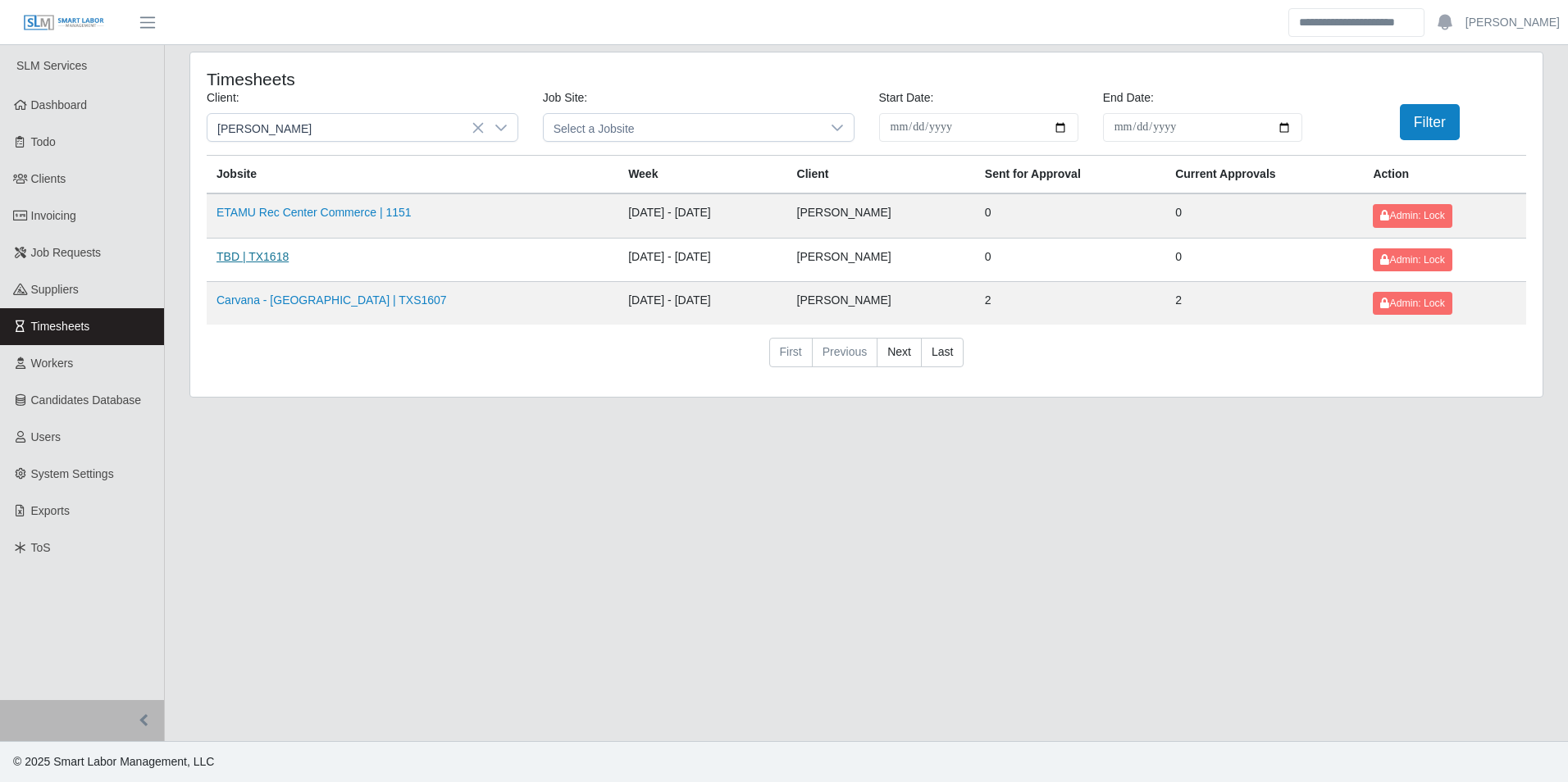
click at [278, 251] on link "TBD | TX1618" at bounding box center [253, 256] width 72 height 13
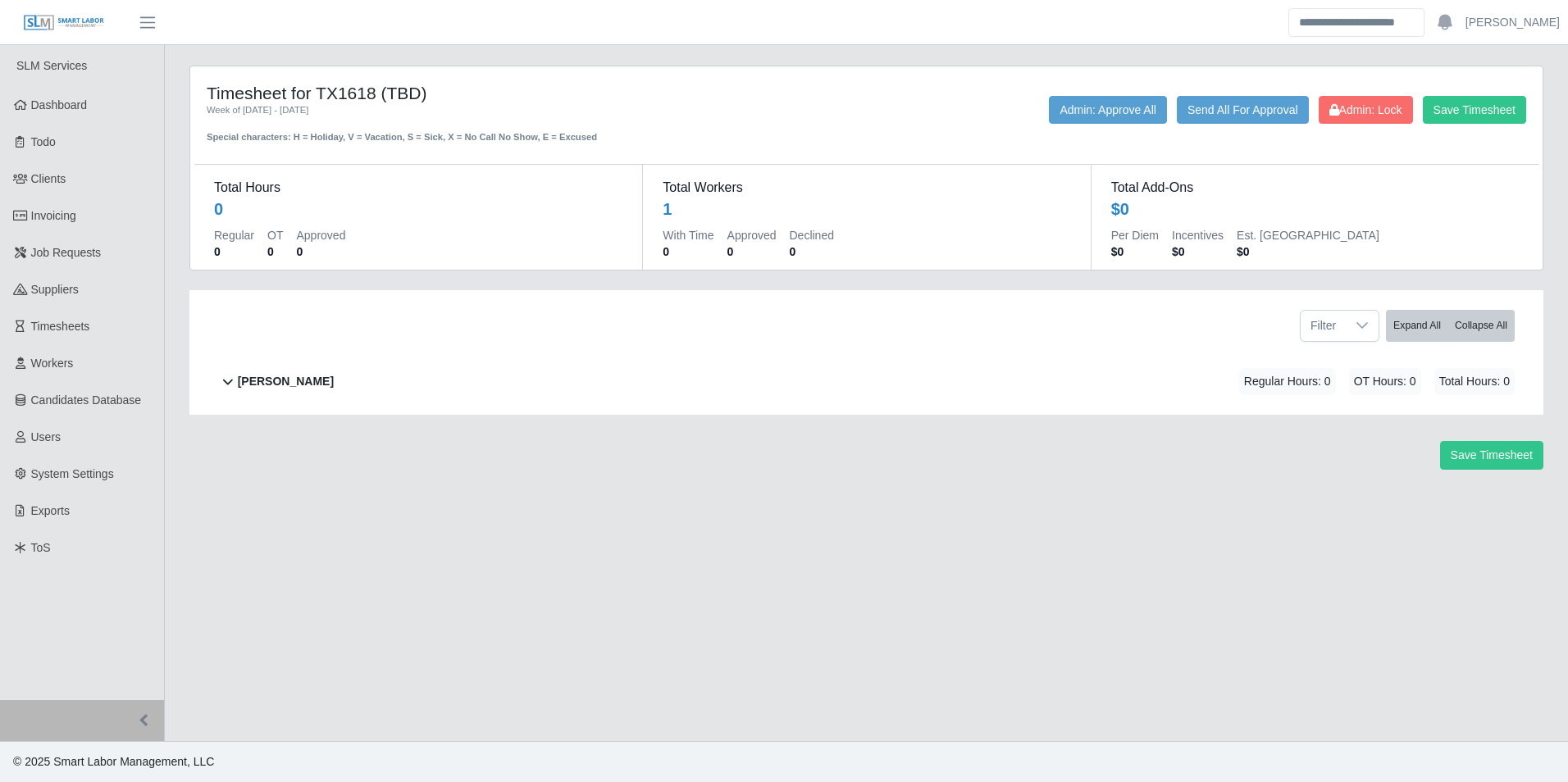
click at [366, 382] on div "[PERSON_NAME] Regular Hours: 0 OT Hours: 0 Total Hours: 0" at bounding box center [877, 382] width 1277 height 66
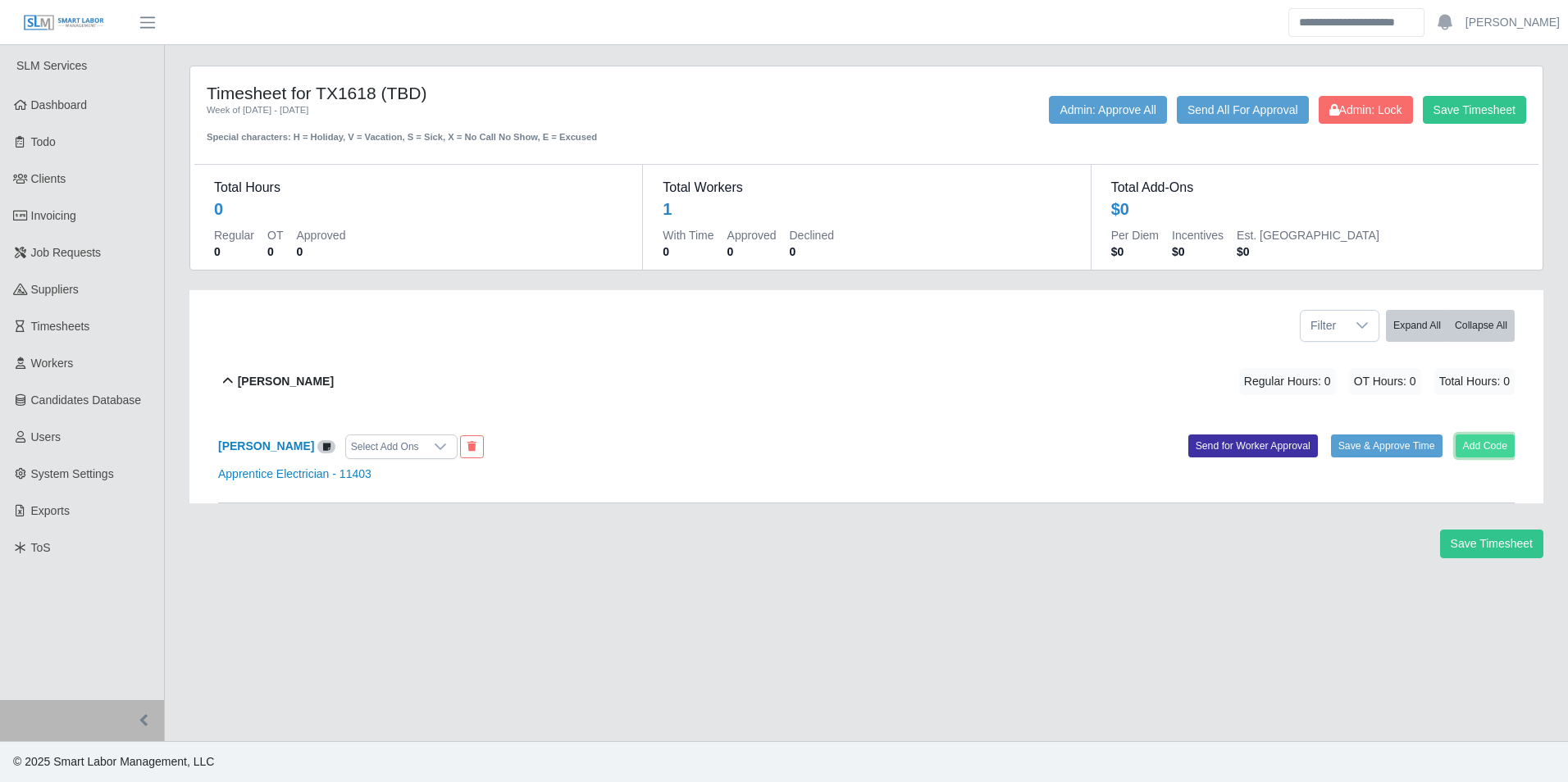
click at [1478, 448] on button "Add Code" at bounding box center [1486, 445] width 60 height 23
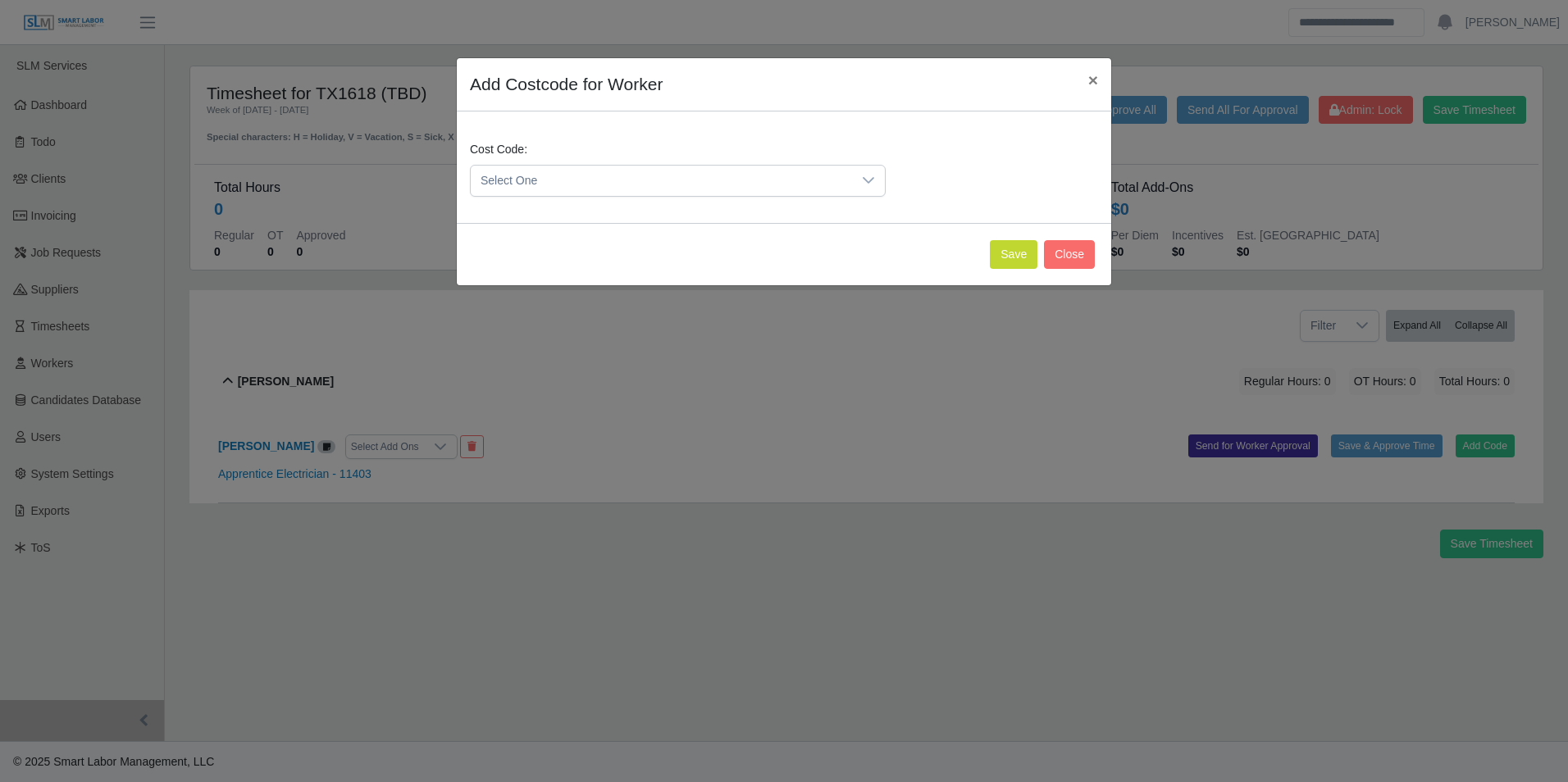
click at [861, 184] on div at bounding box center [868, 181] width 33 height 31
click at [1024, 256] on button "Save" at bounding box center [1014, 255] width 48 height 29
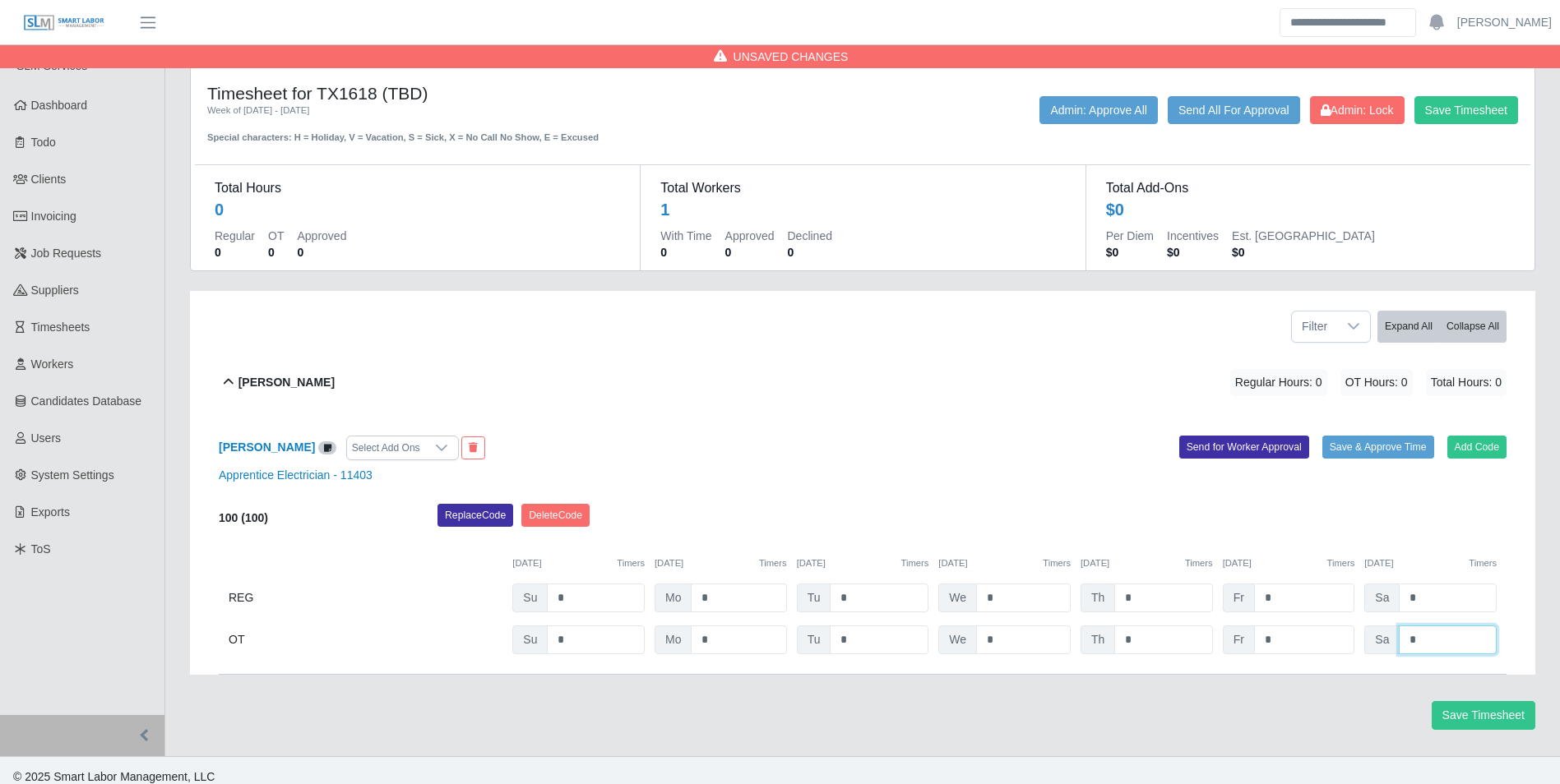
click at [1433, 639] on input "*" at bounding box center [1447, 640] width 98 height 29
type input "*"
click at [1487, 119] on button "Save Timesheet" at bounding box center [1466, 110] width 104 height 28
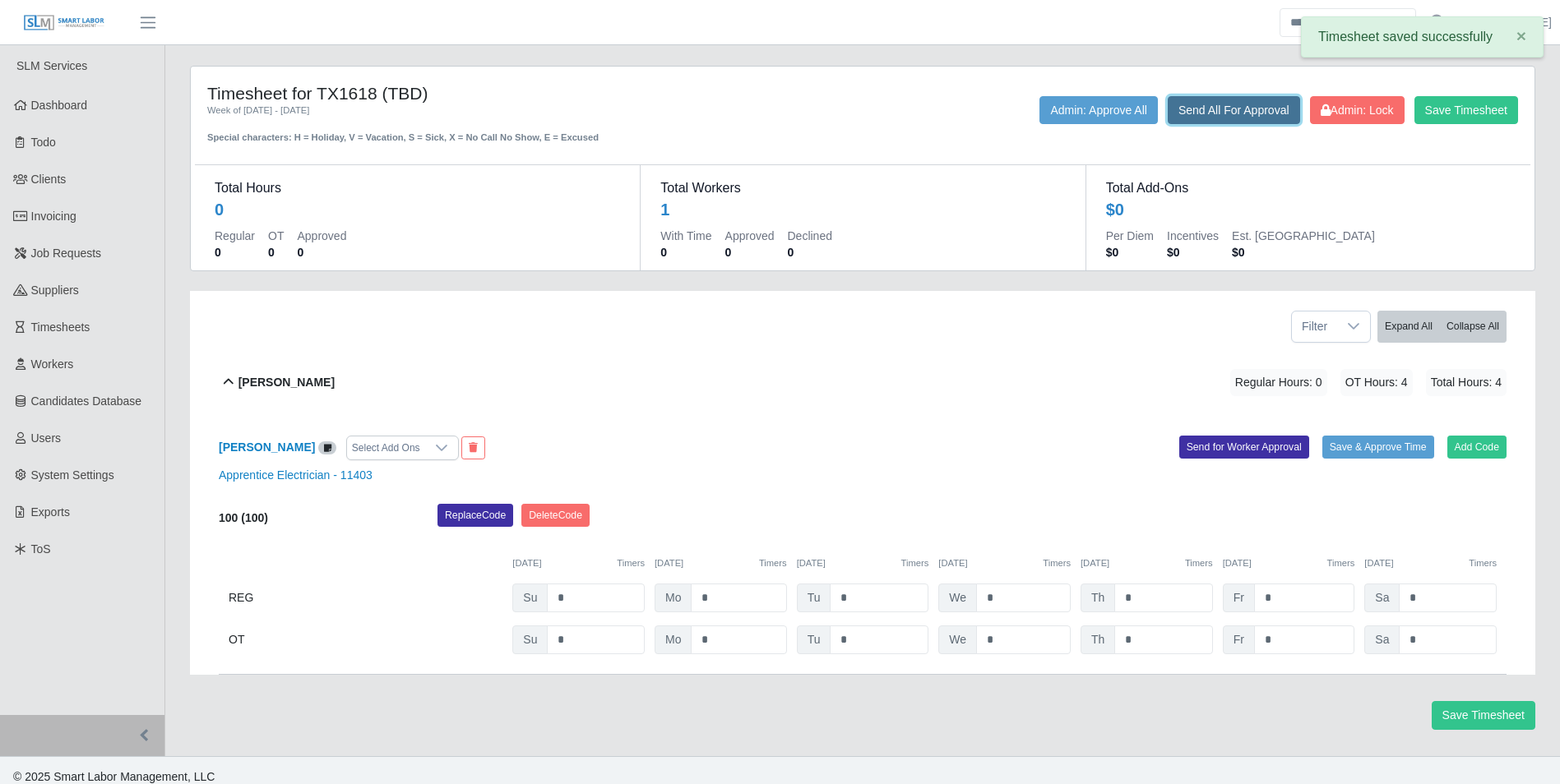
click at [1257, 118] on button "Send All For Approval" at bounding box center [1234, 110] width 132 height 28
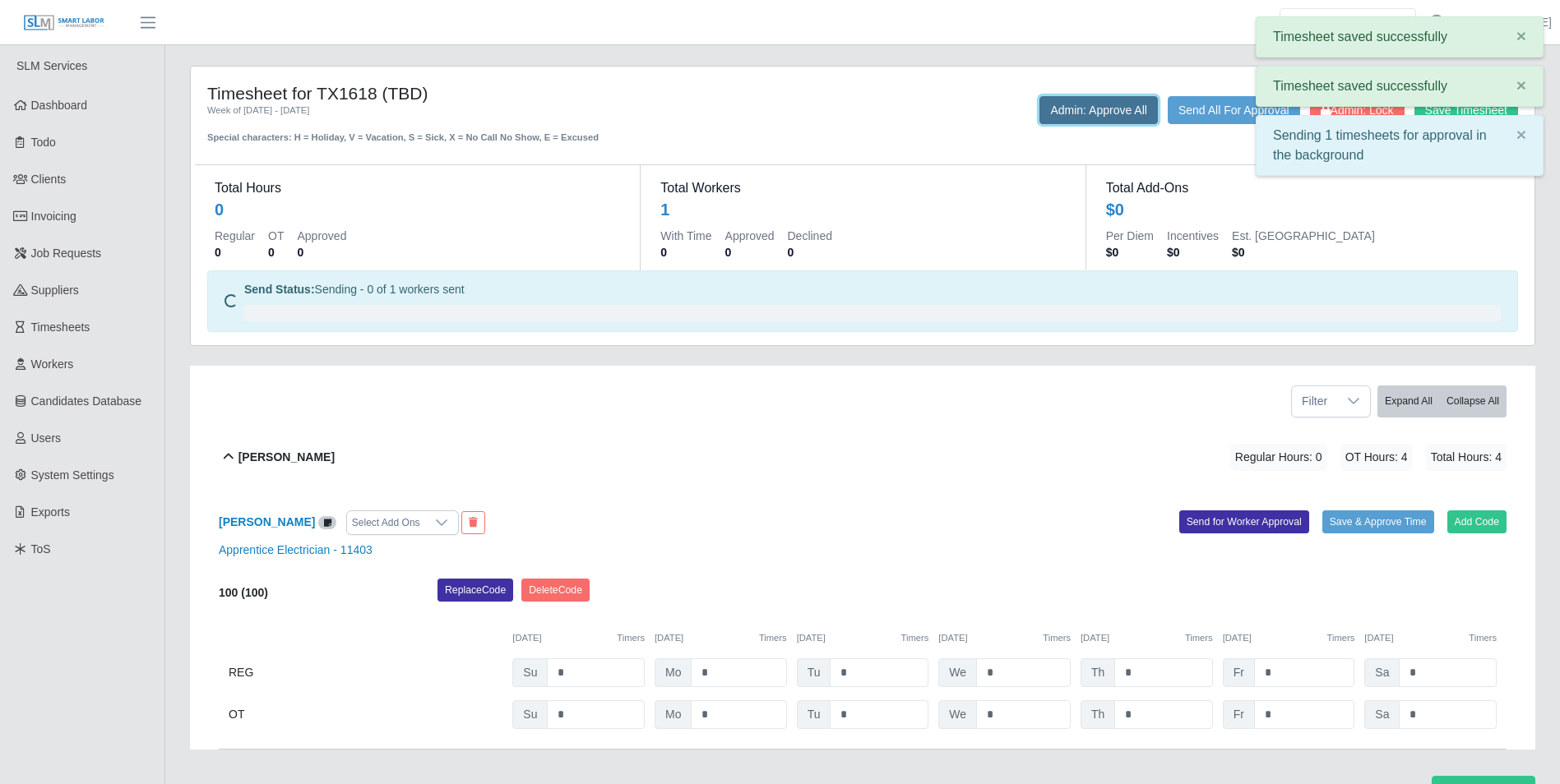
click at [1111, 106] on button "Admin: Approve All" at bounding box center [1098, 110] width 118 height 28
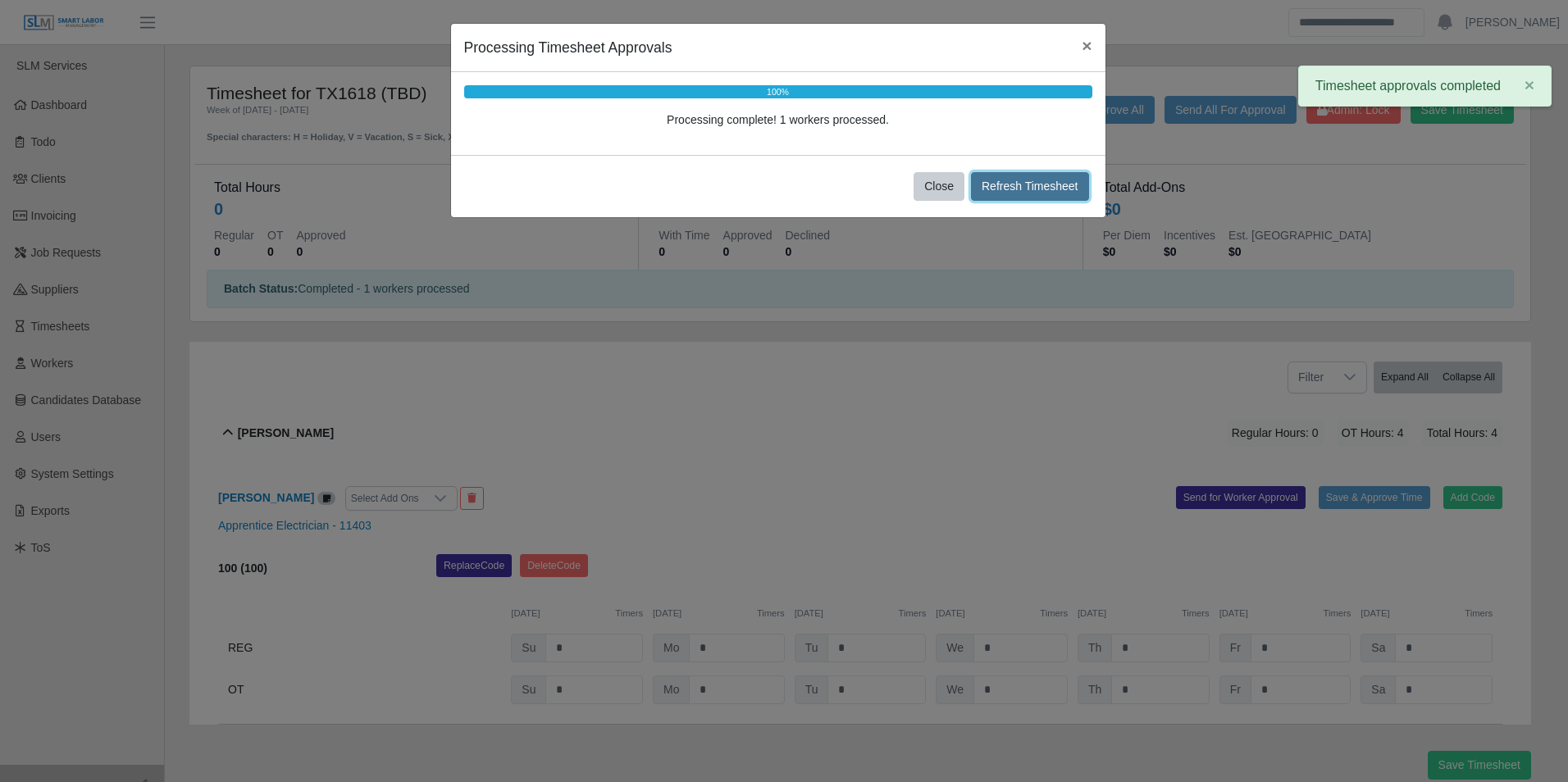
click at [1015, 191] on button "Refresh Timesheet" at bounding box center [1030, 187] width 118 height 29
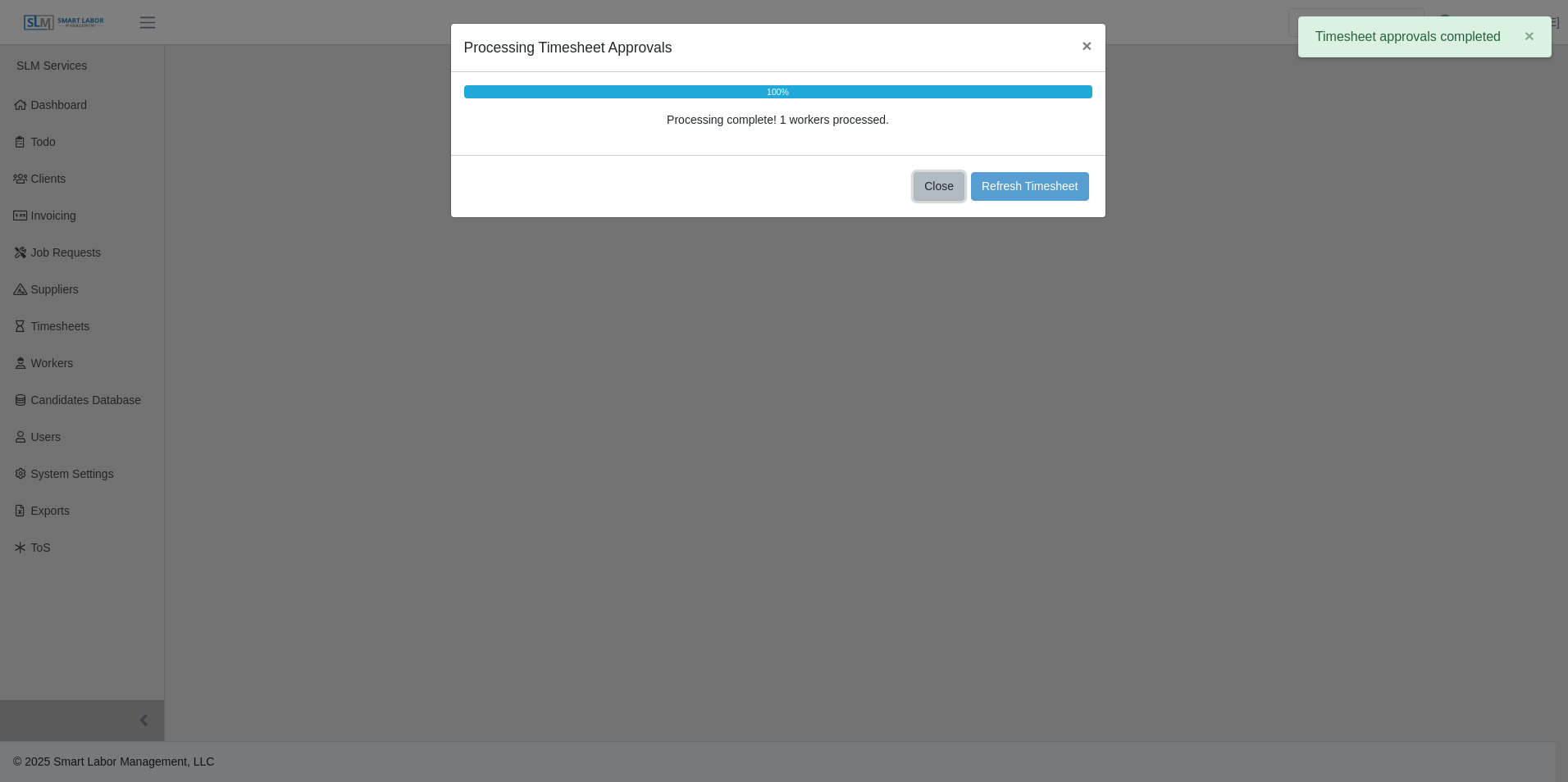
click at [947, 193] on button "Close" at bounding box center [940, 187] width 51 height 29
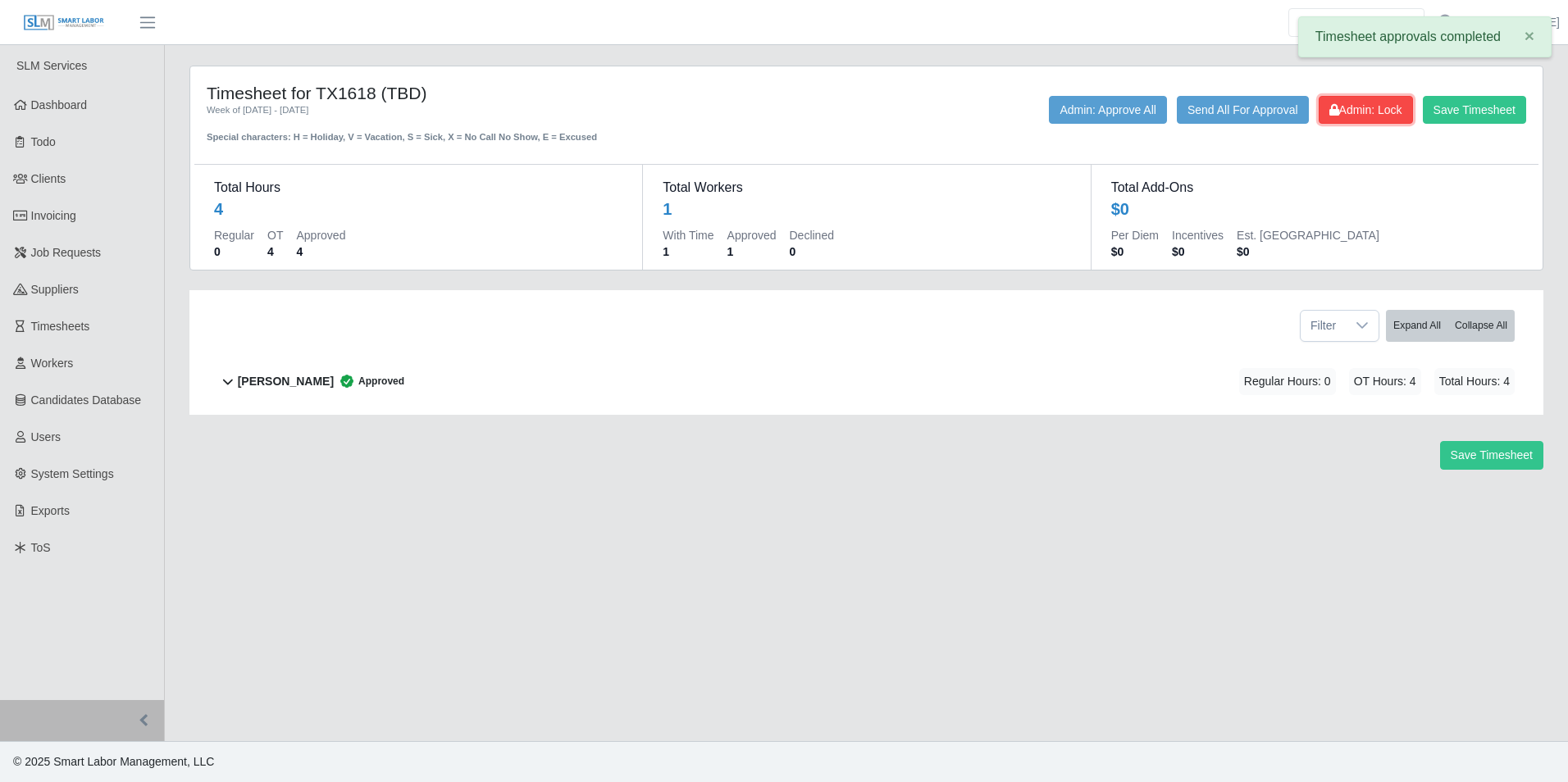
click at [1383, 116] on span "Admin: Lock" at bounding box center [1366, 110] width 73 height 13
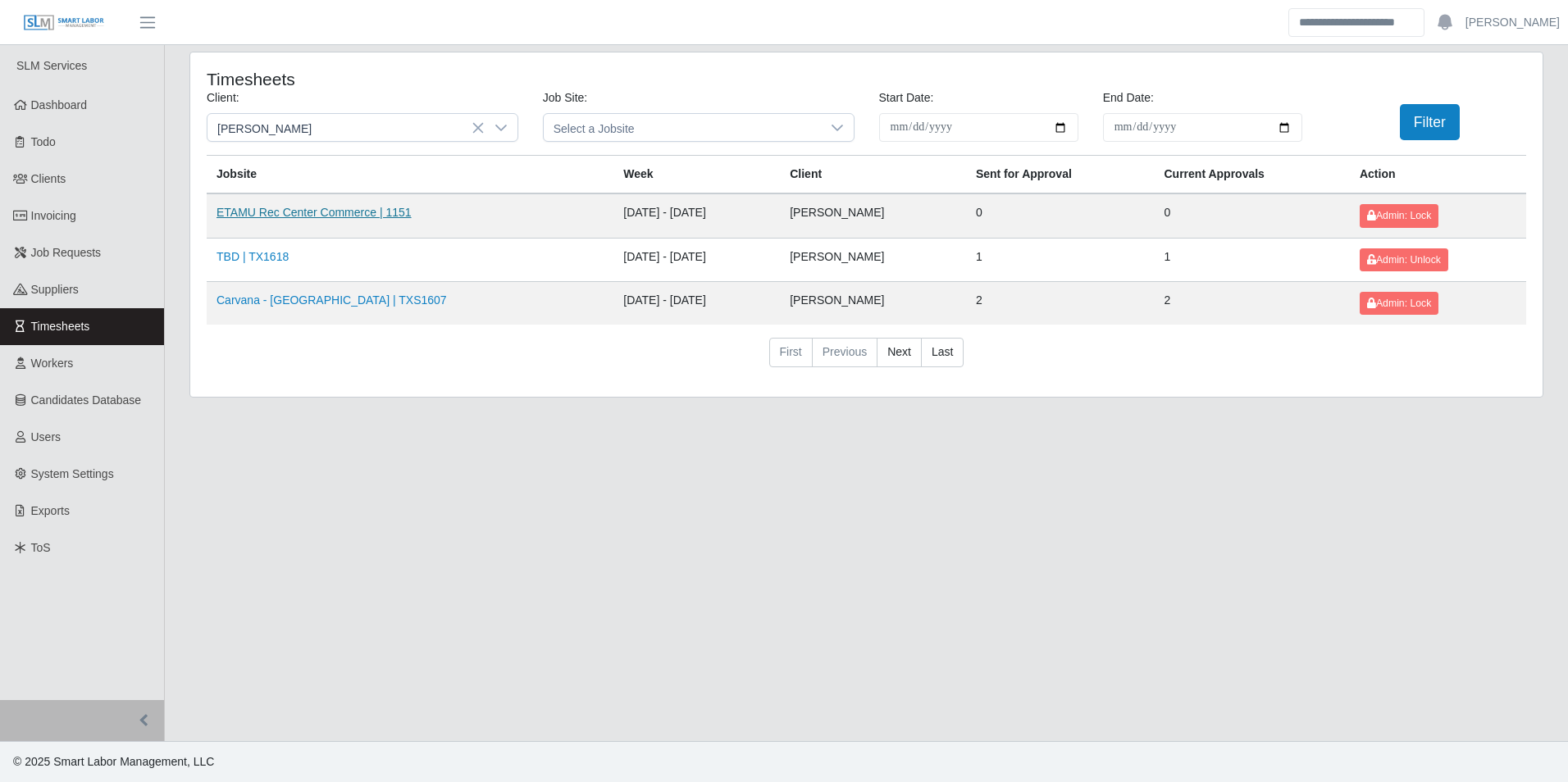
click at [349, 213] on link "ETAMU Rec Center Commerce | 1151" at bounding box center [315, 212] width 196 height 13
click at [1384, 305] on span "Admin: Lock" at bounding box center [1399, 303] width 64 height 12
click at [784, 498] on main "**********" at bounding box center [866, 393] width 1403 height 696
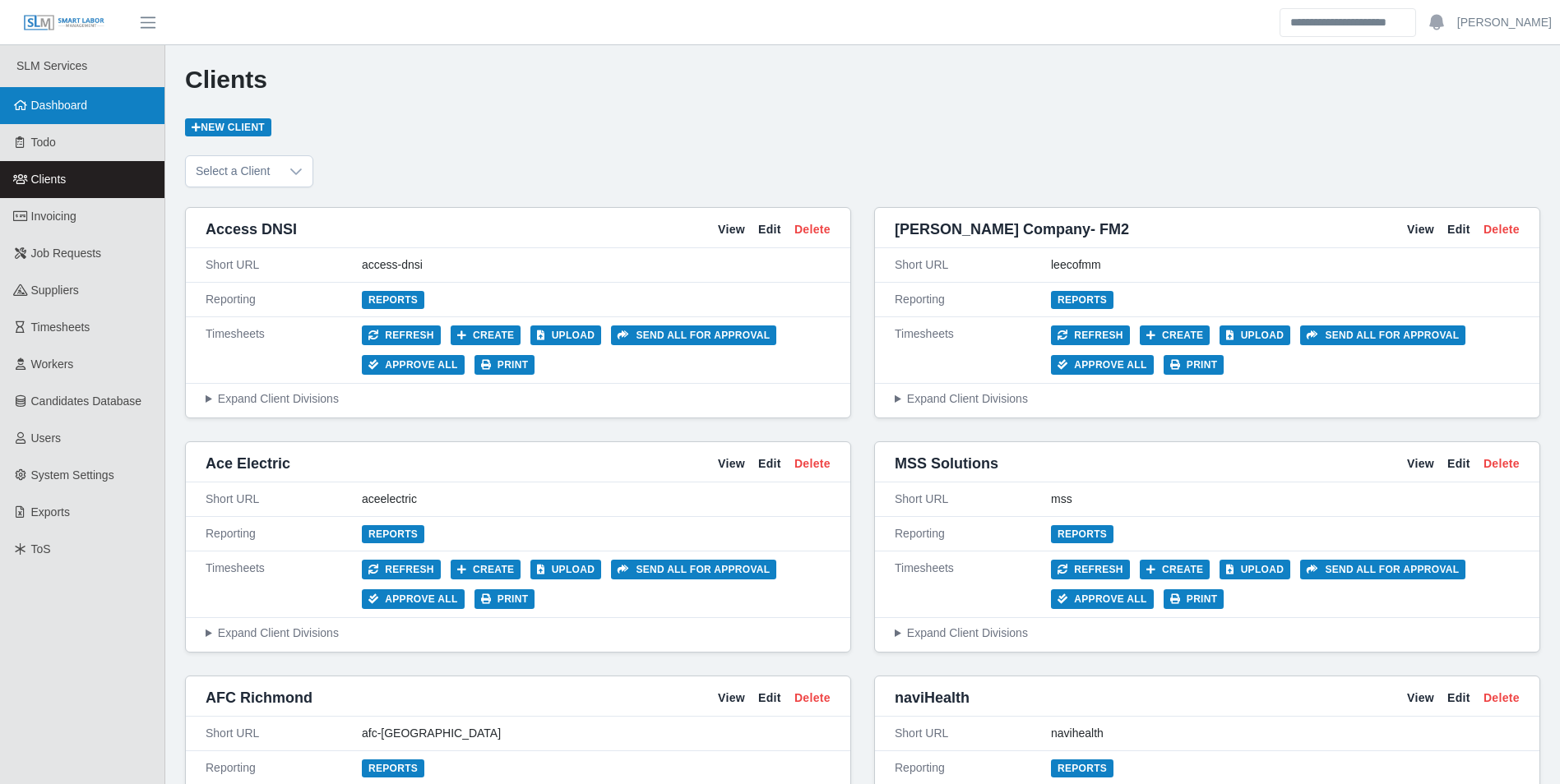
click at [71, 104] on span "Dashboard" at bounding box center [60, 105] width 57 height 13
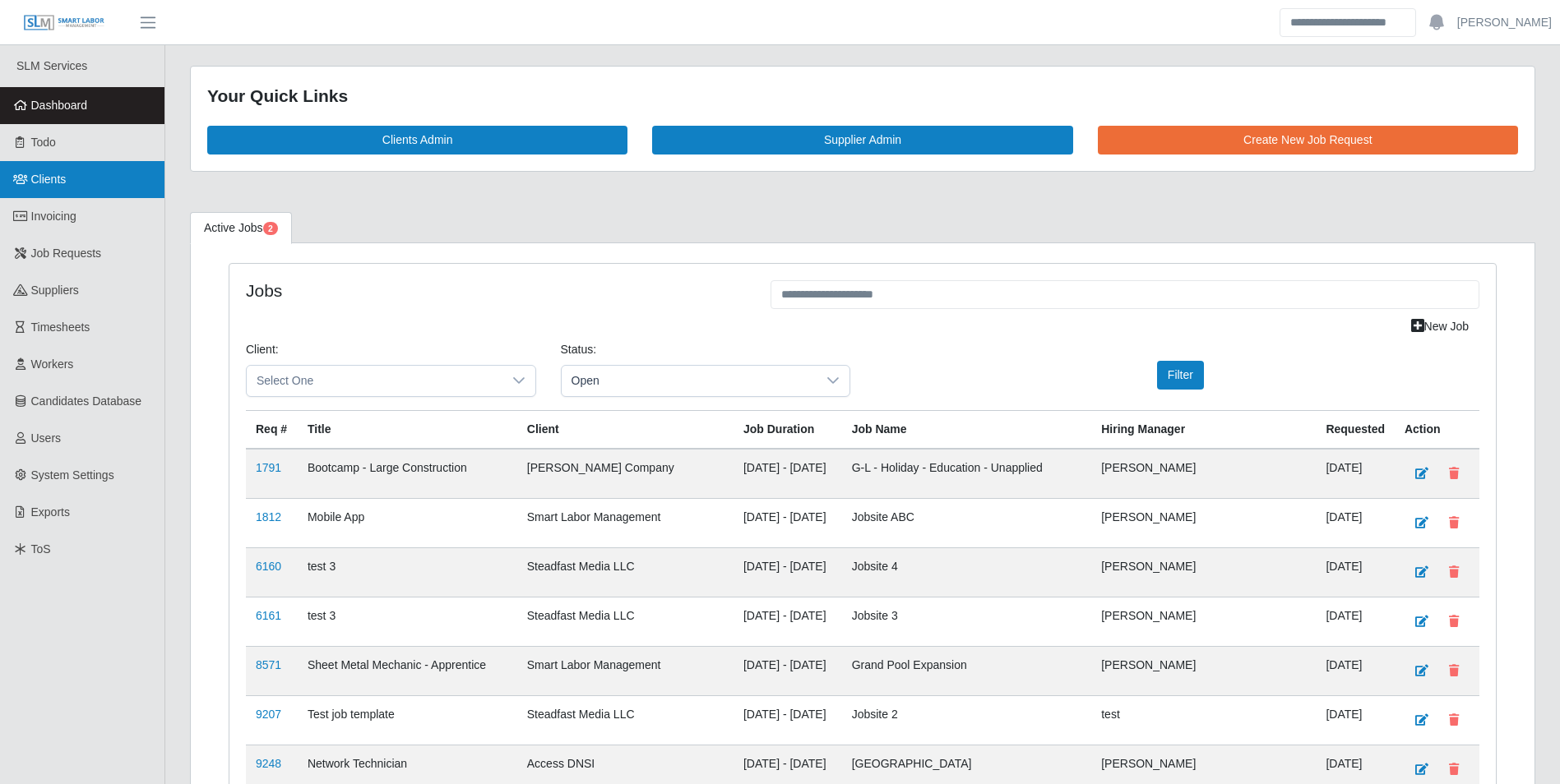
click at [64, 179] on span "Clients" at bounding box center [49, 179] width 35 height 13
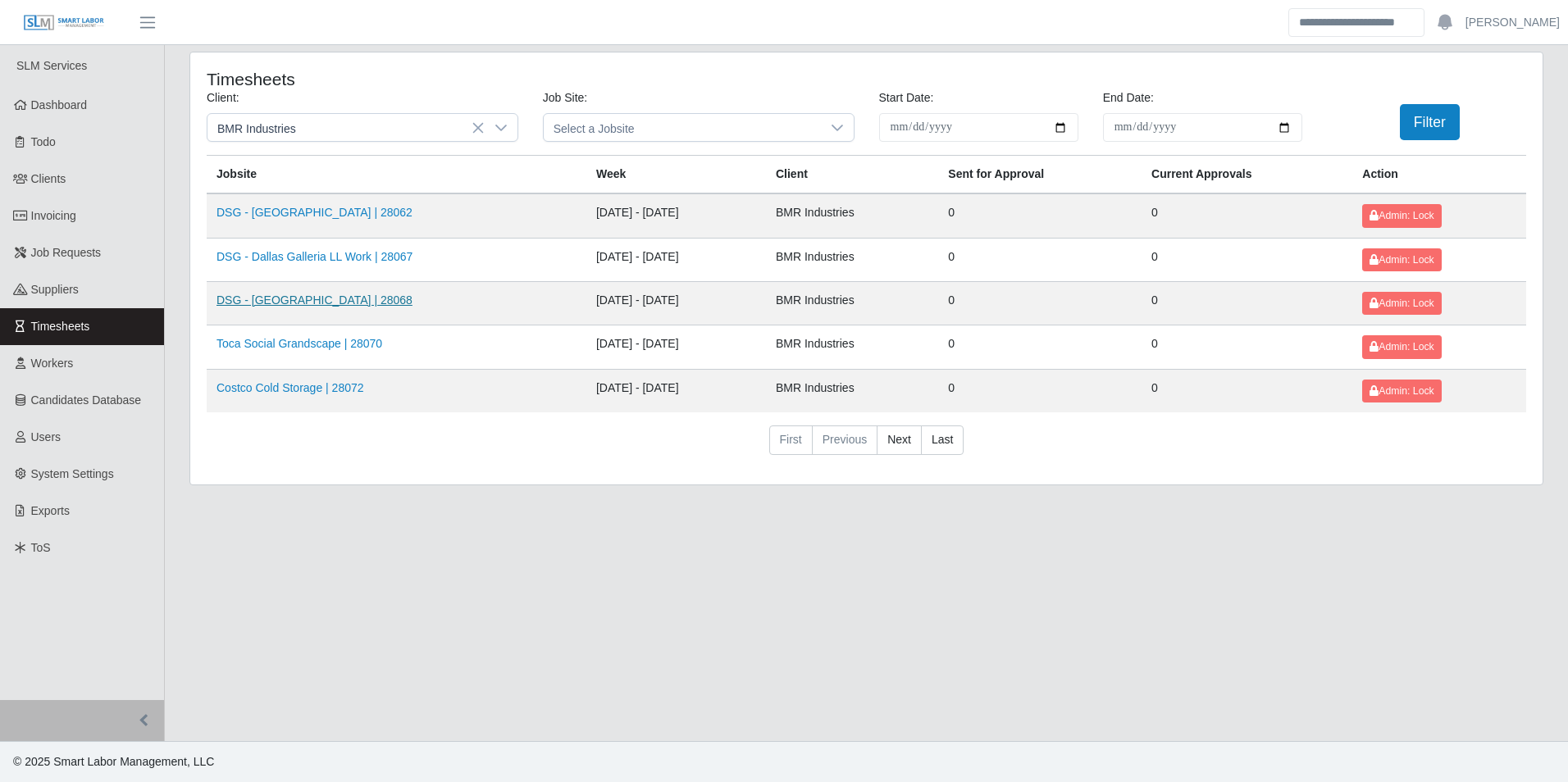
click at [319, 297] on link "DSG - [GEOGRAPHIC_DATA] | 28068" at bounding box center [315, 299] width 196 height 13
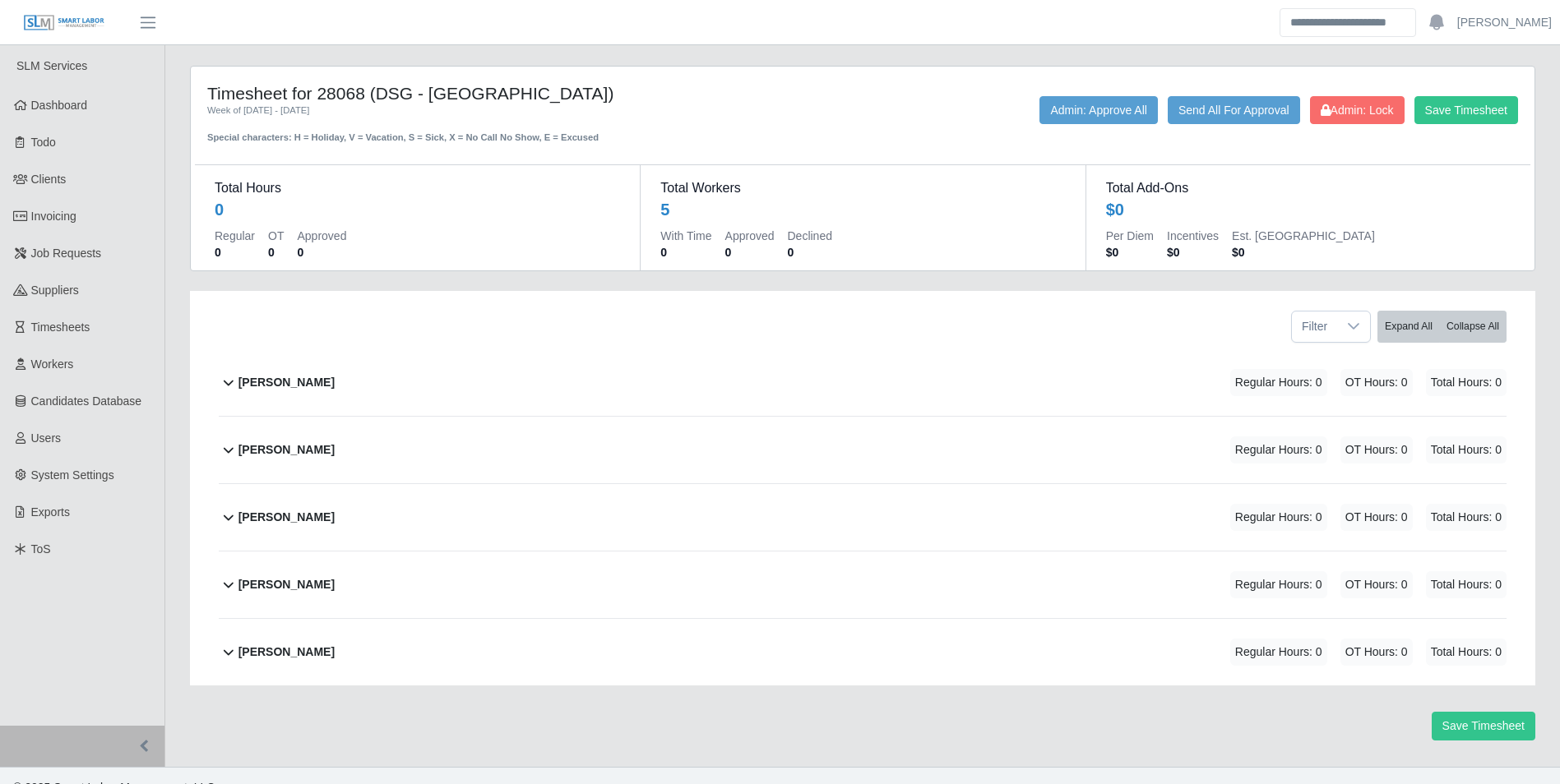
click at [321, 641] on div "Miguel Martinez" at bounding box center [286, 652] width 96 height 27
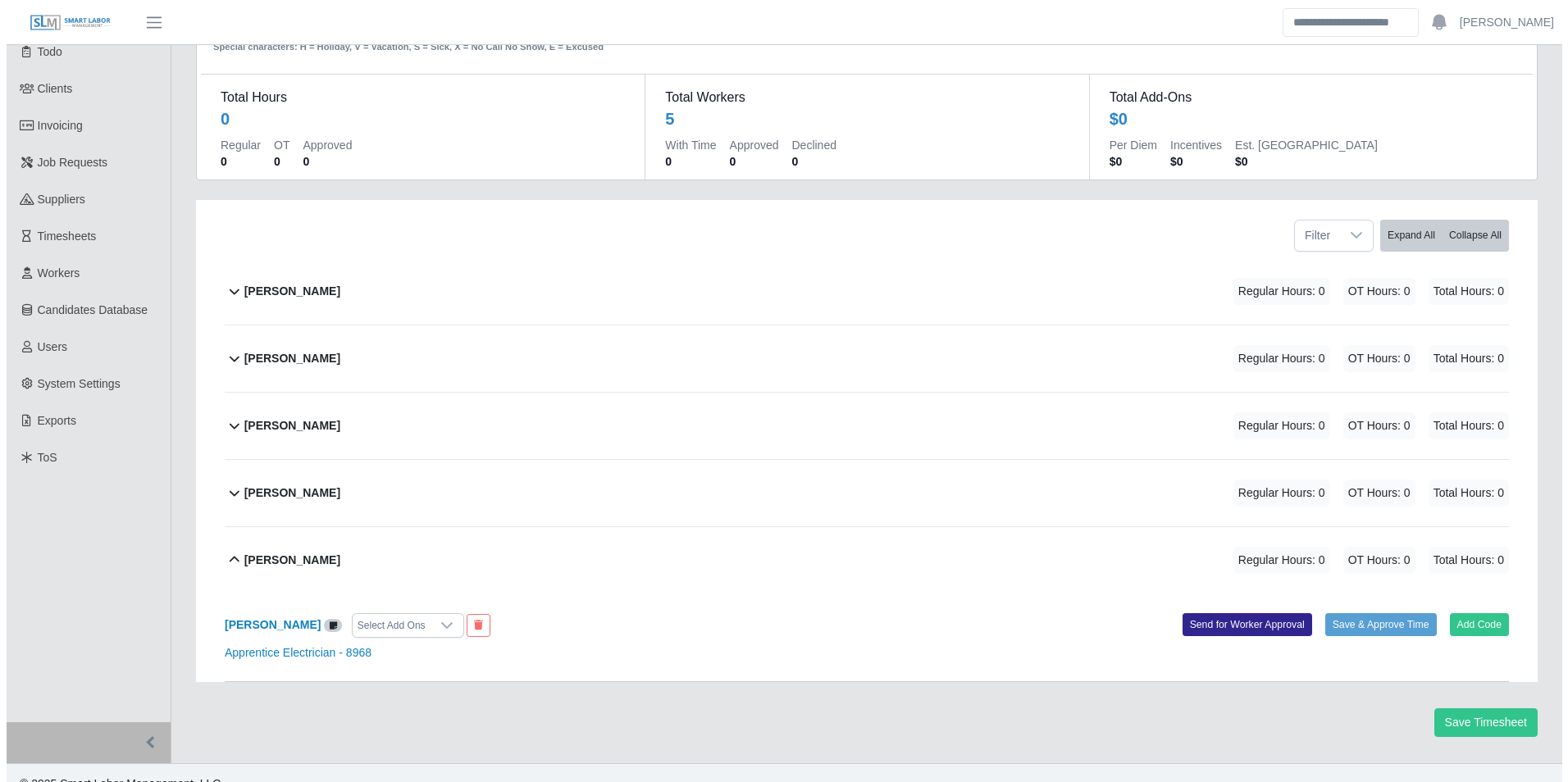
scroll to position [112, 0]
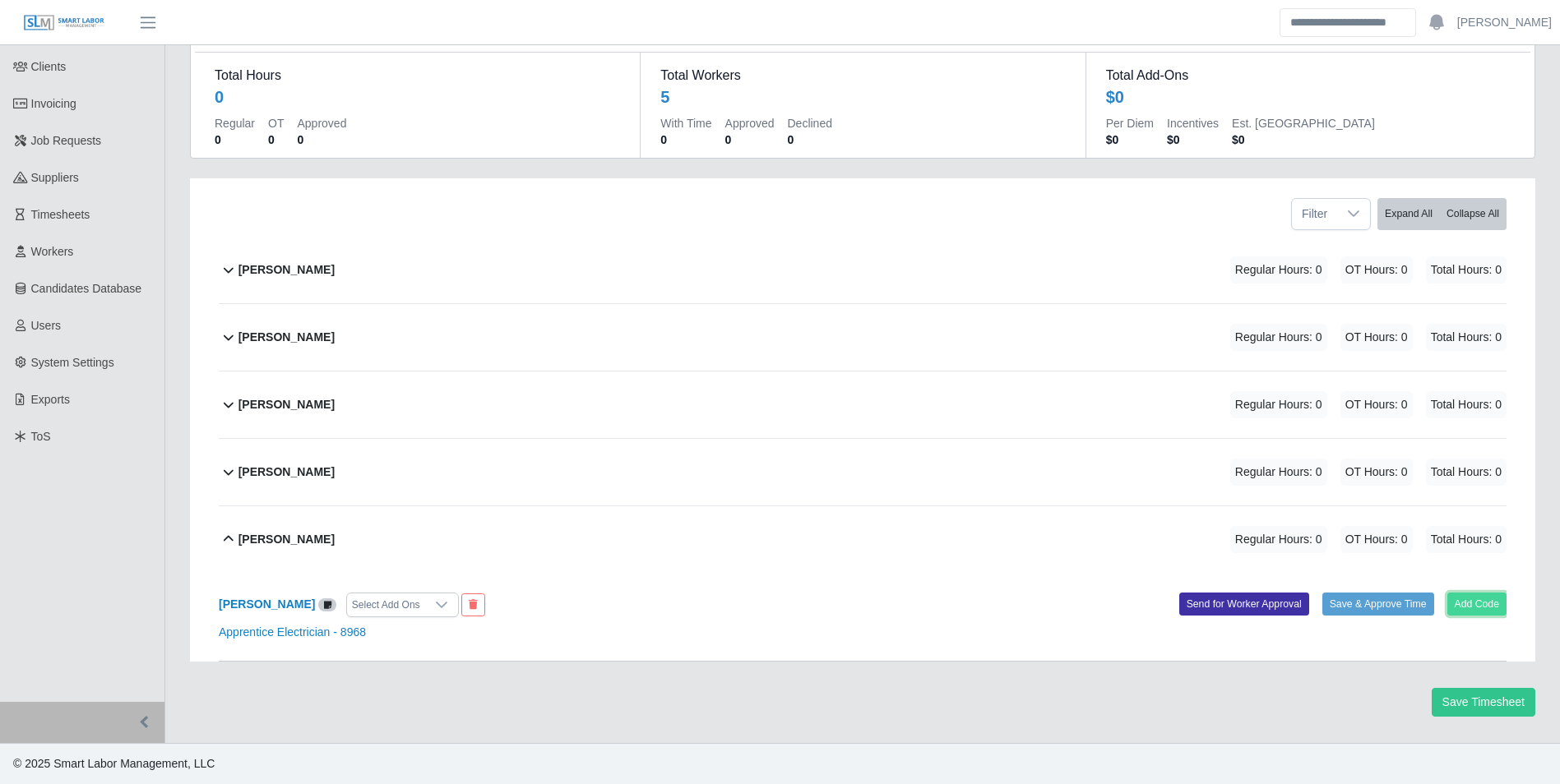
click at [1477, 601] on button "Add Code" at bounding box center [1477, 603] width 60 height 23
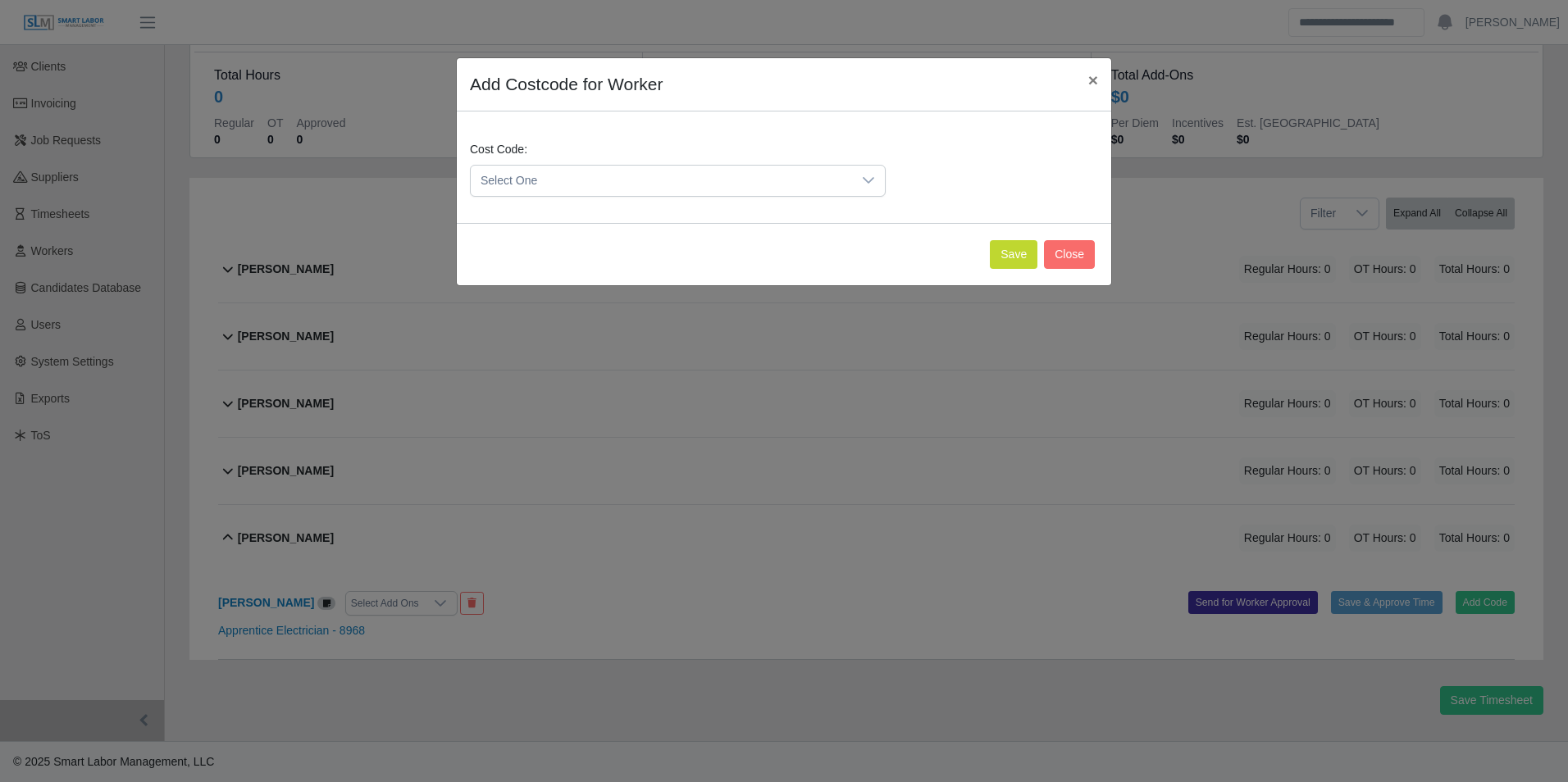
click at [611, 174] on span "Select One" at bounding box center [662, 181] width 382 height 31
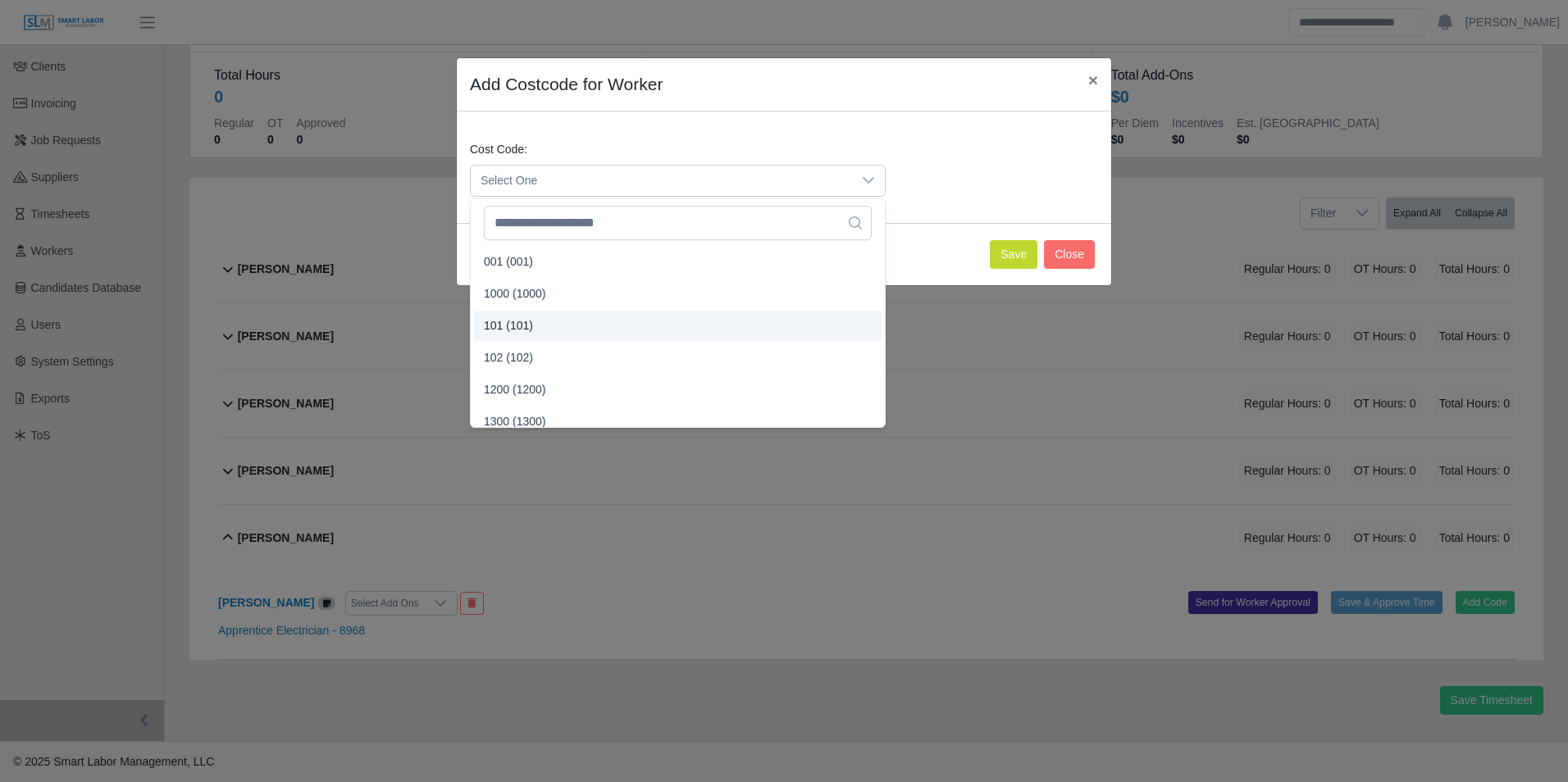
click at [526, 321] on span "101 (101)" at bounding box center [508, 326] width 49 height 17
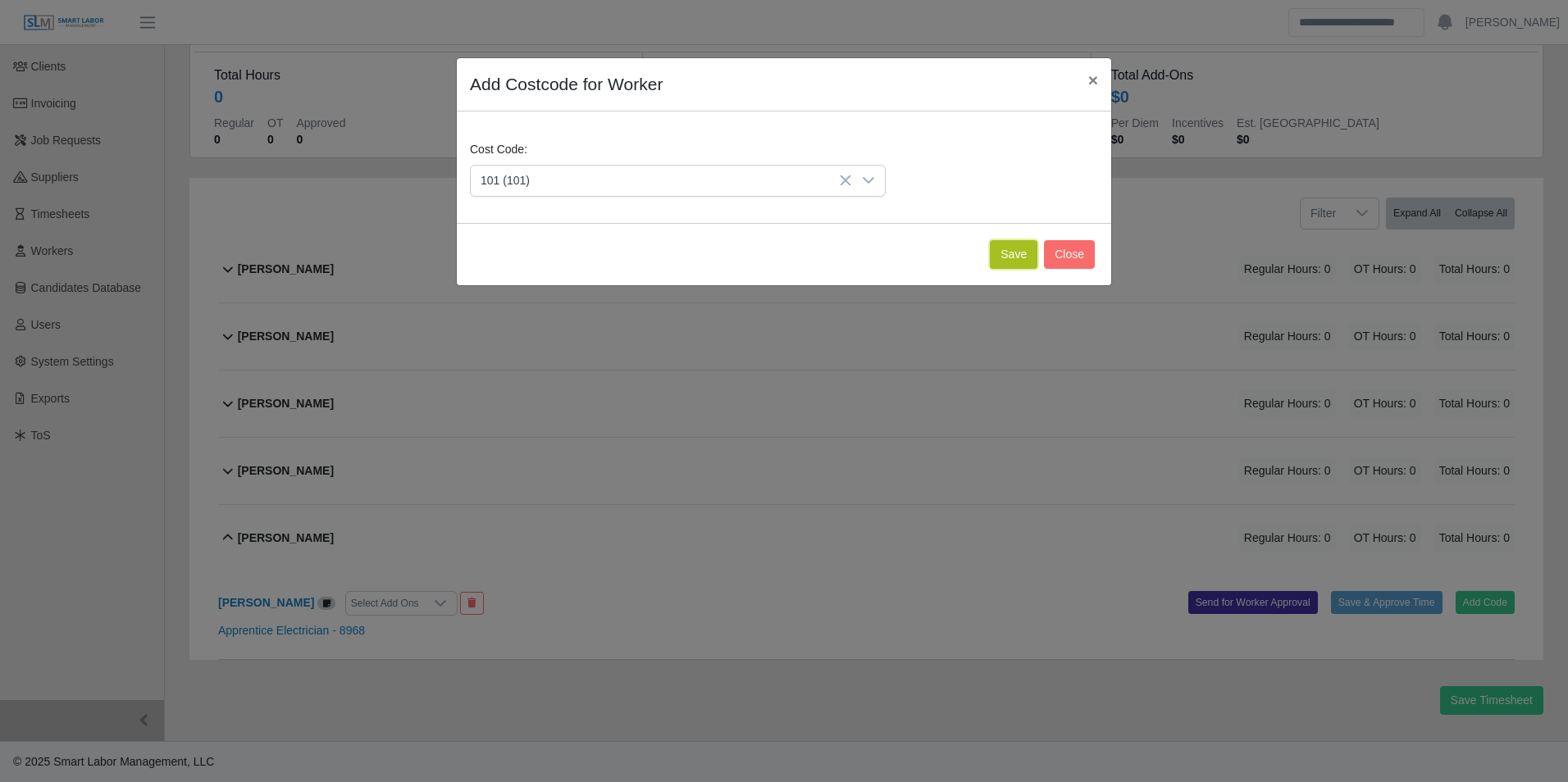
click at [1008, 262] on button "Save" at bounding box center [1014, 255] width 48 height 29
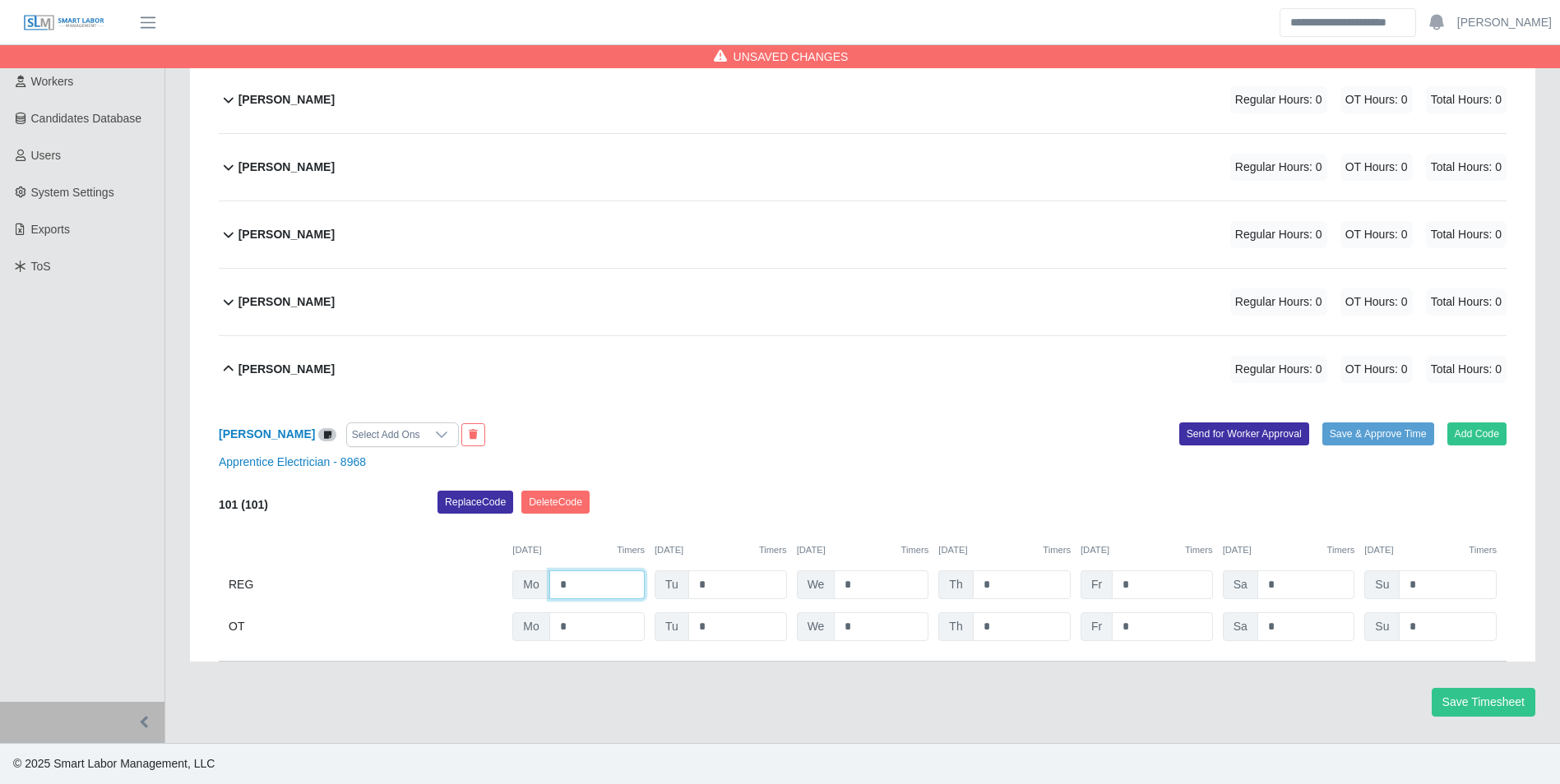
click at [605, 578] on input "*" at bounding box center [597, 585] width 95 height 29
type input "*"
type input "**"
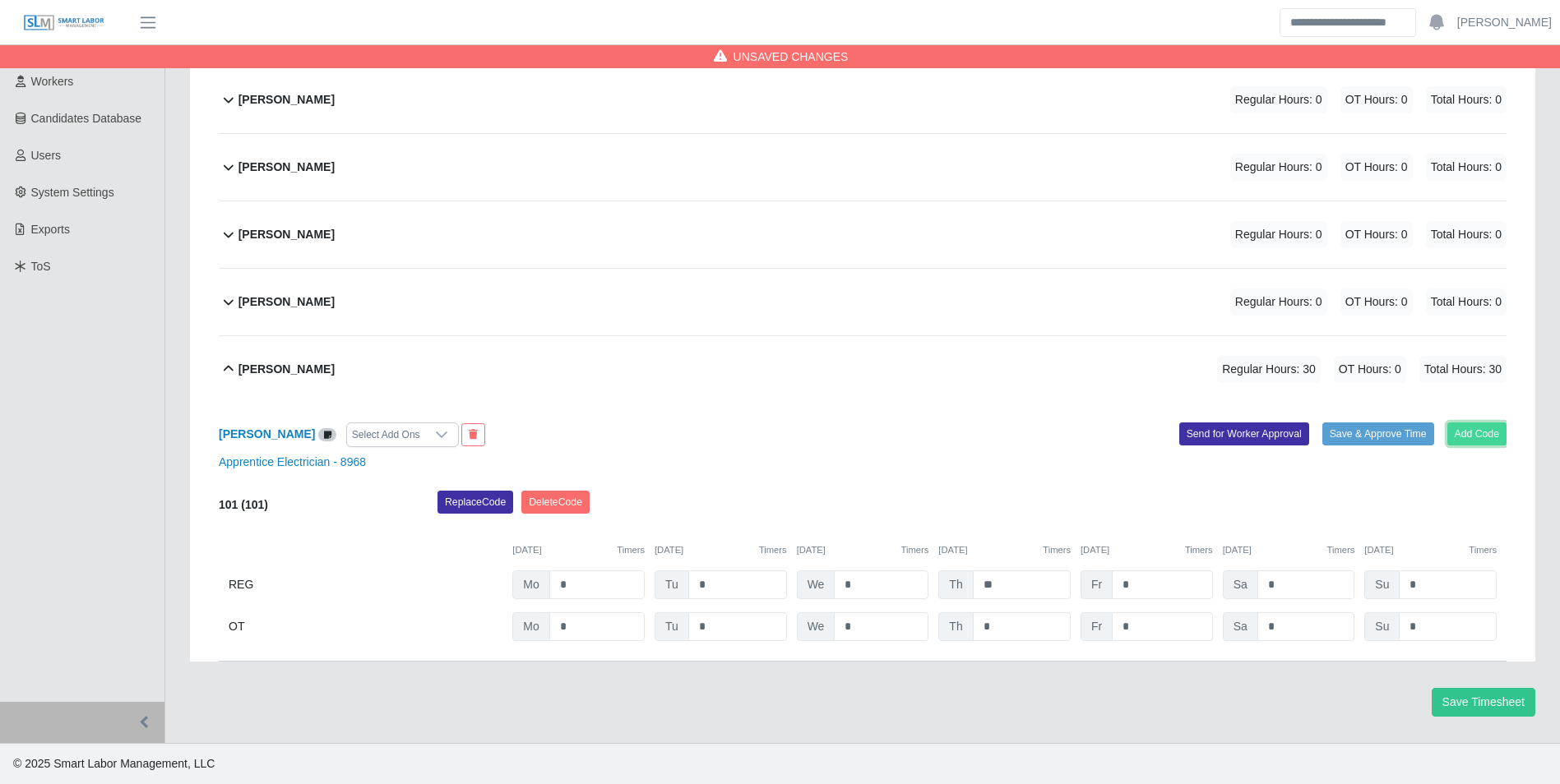
click at [1478, 439] on button "Add Code" at bounding box center [1477, 434] width 60 height 23
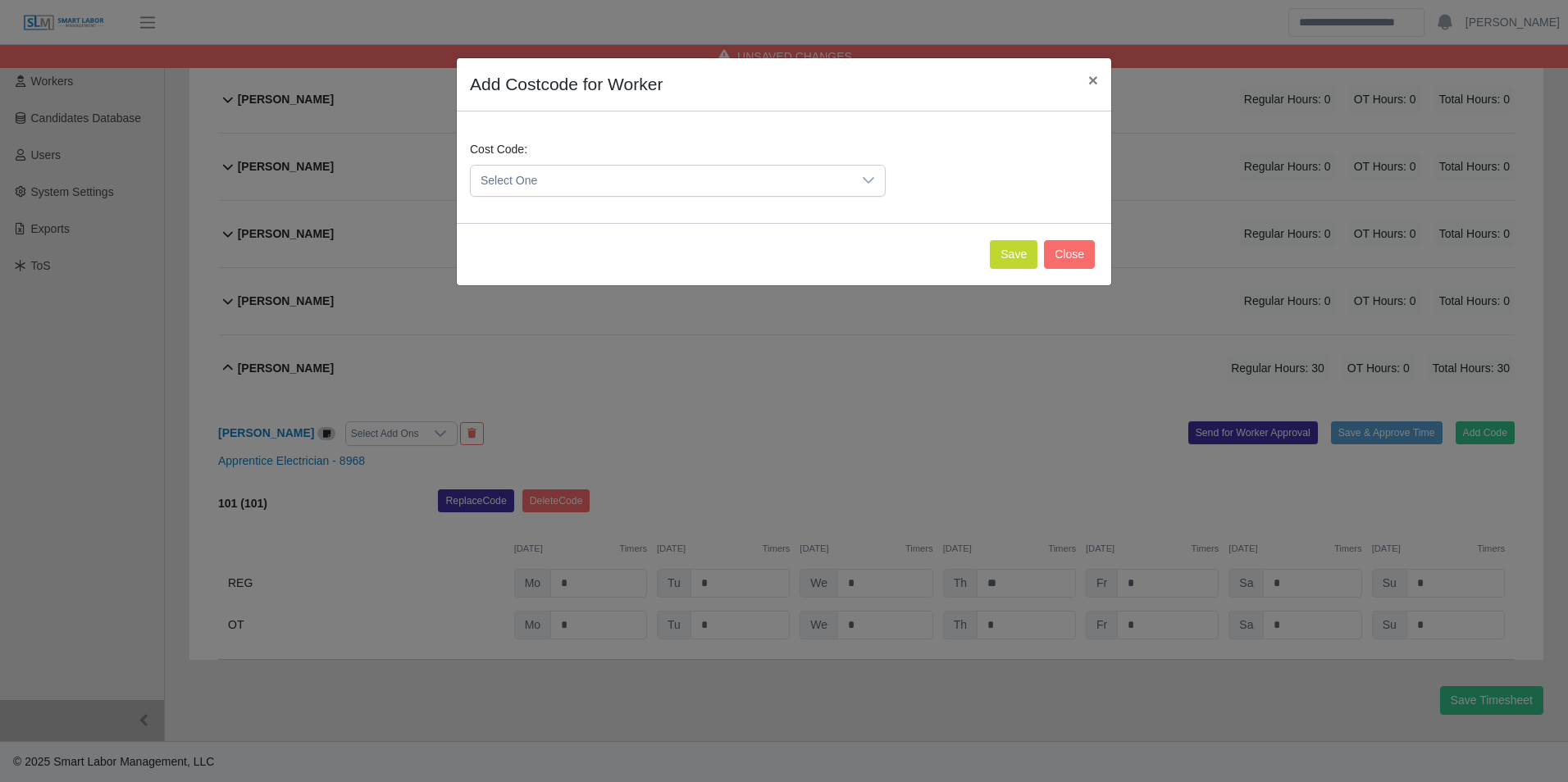
click at [551, 186] on span "Select One" at bounding box center [662, 181] width 382 height 31
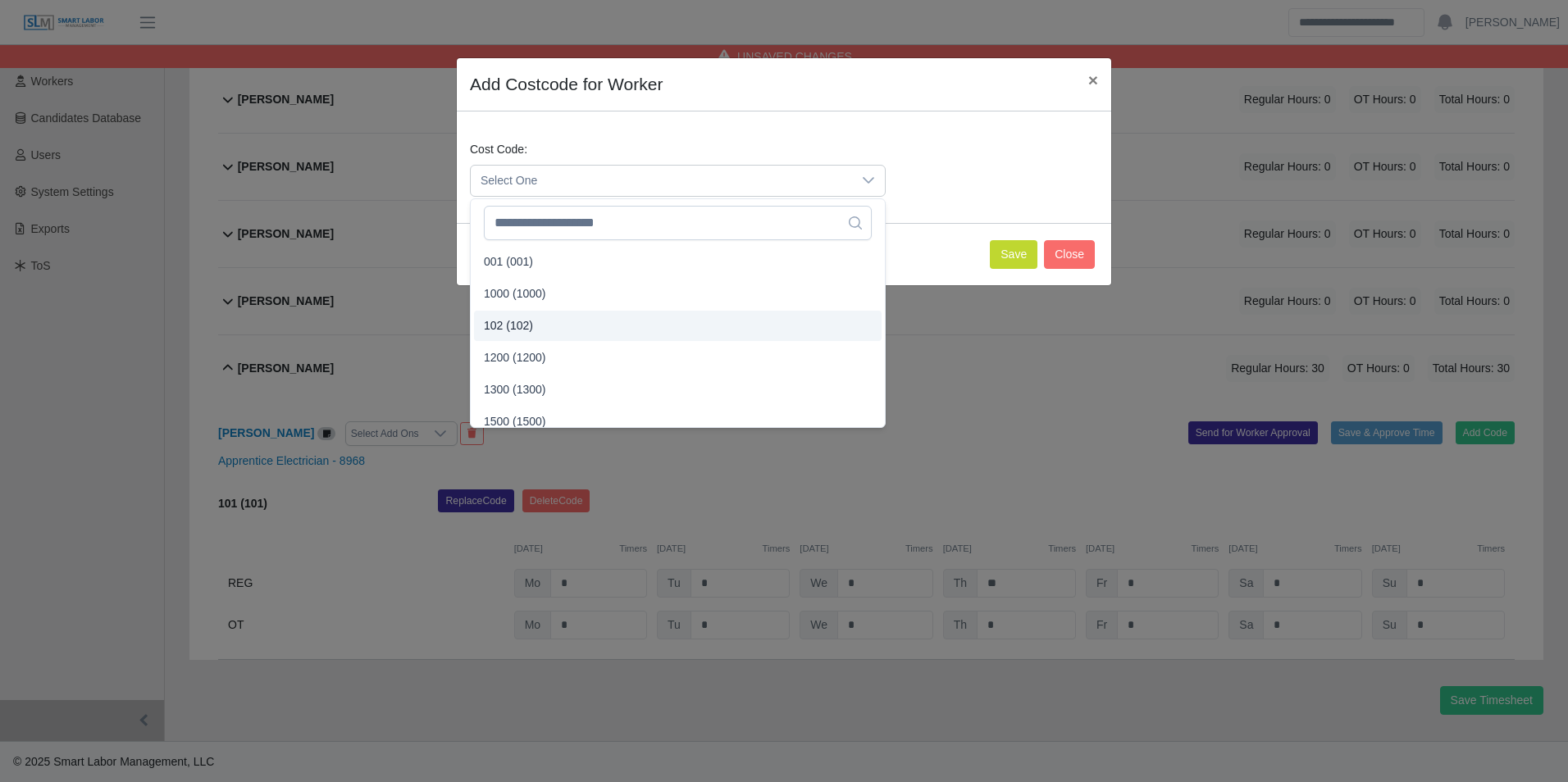
click at [511, 320] on span "102 (102)" at bounding box center [508, 326] width 49 height 17
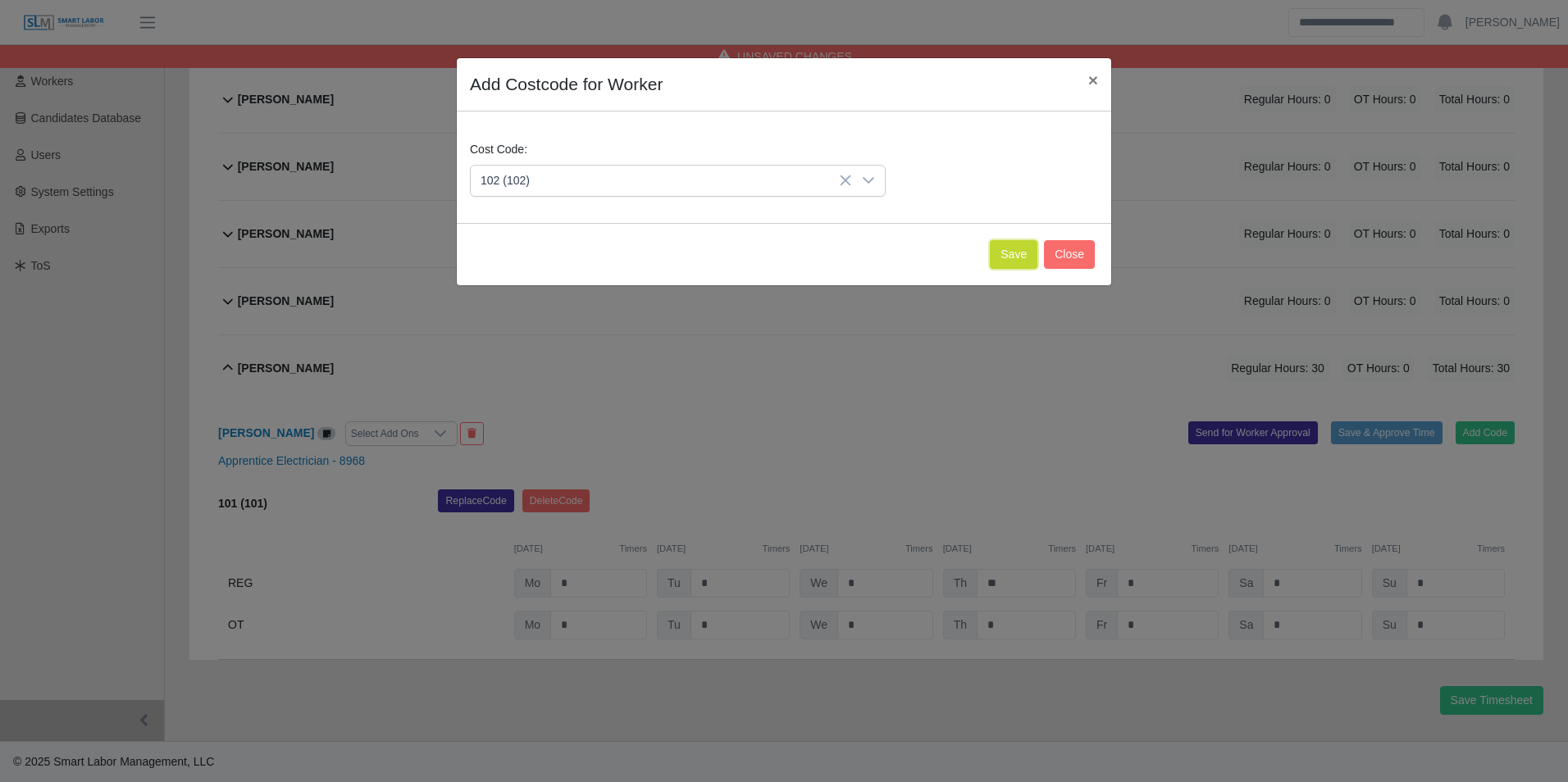
click at [1000, 258] on button "Save" at bounding box center [1014, 255] width 48 height 29
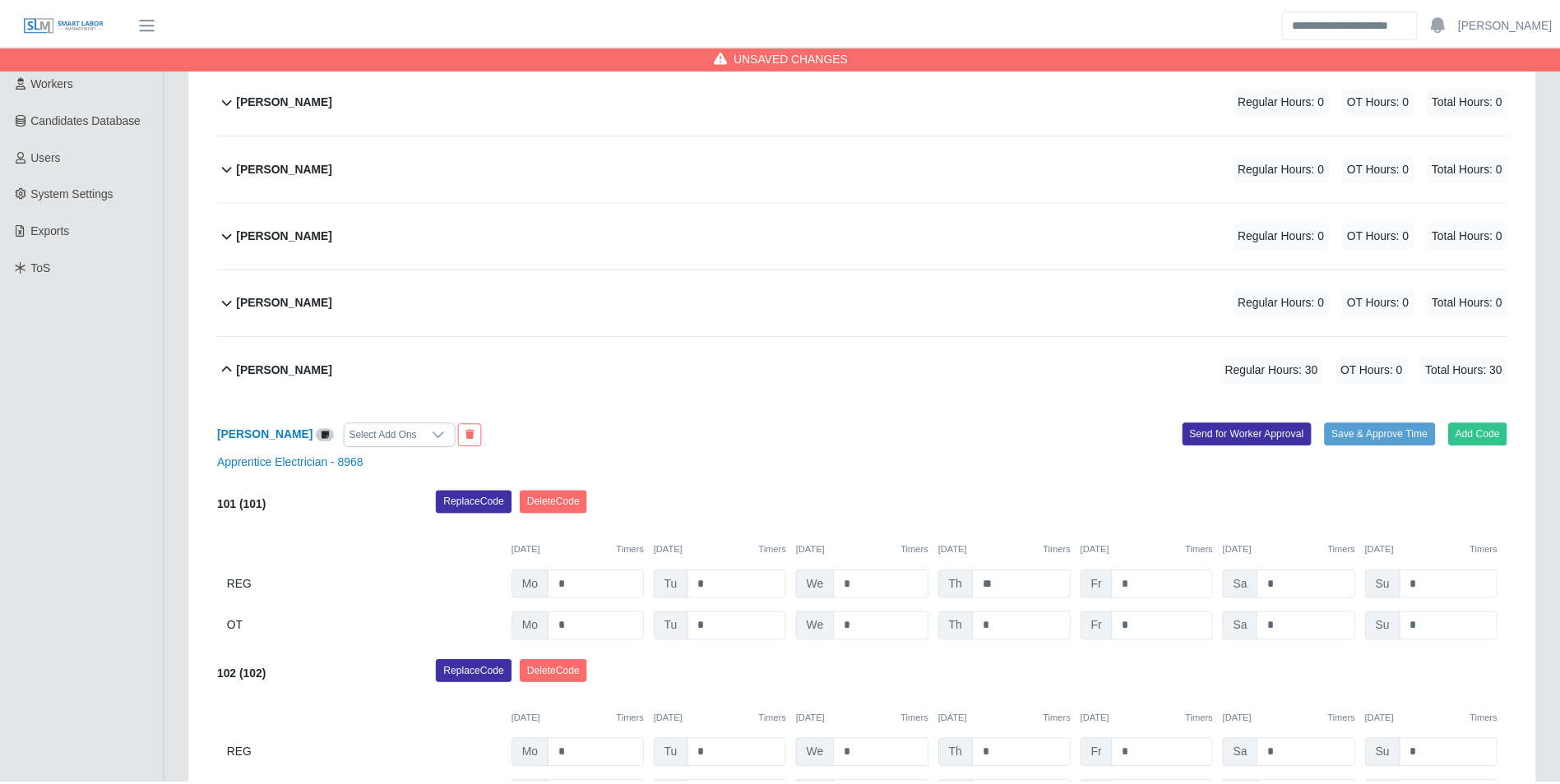
scroll to position [453, 0]
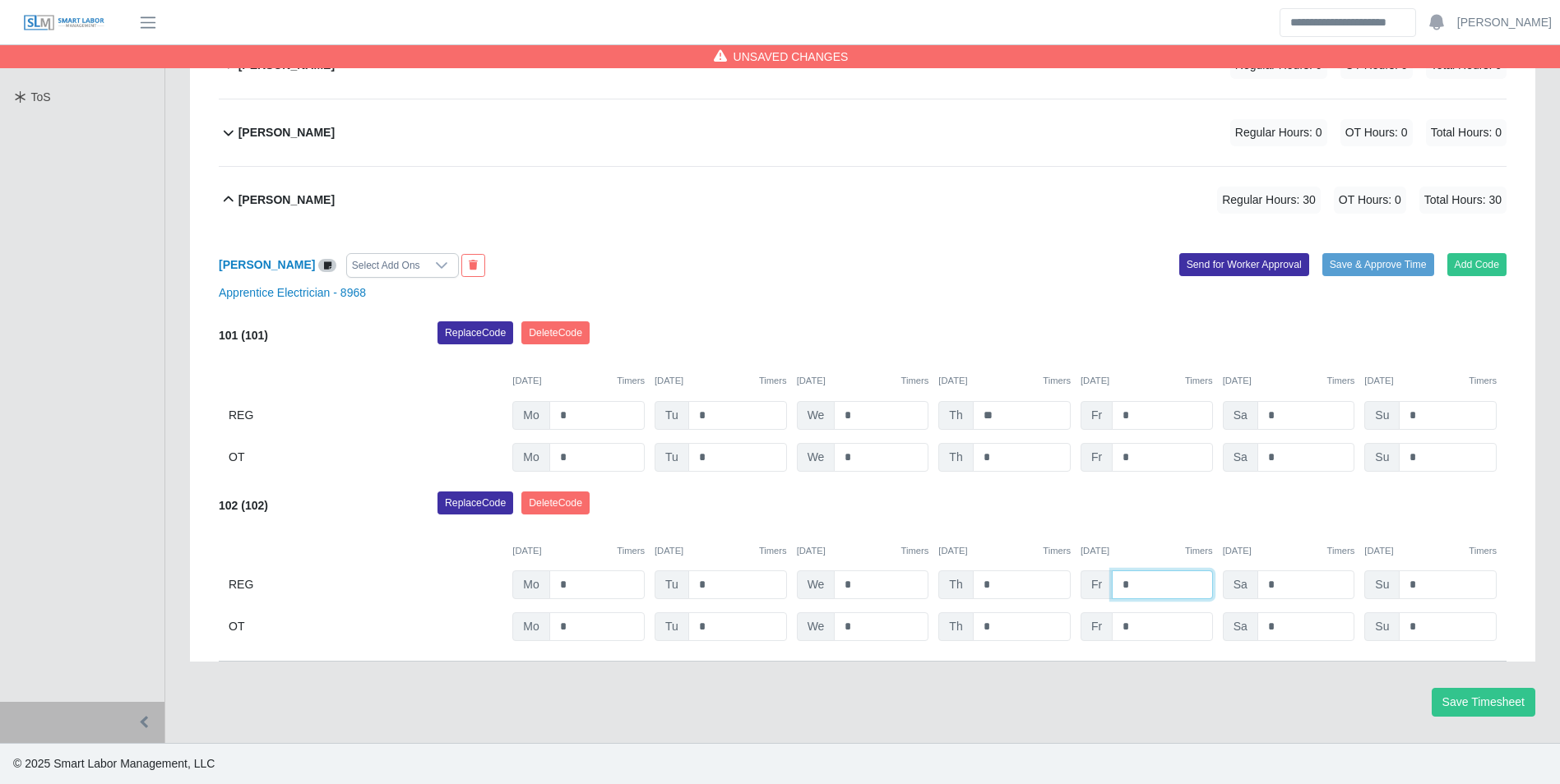
click at [1162, 570] on input "*" at bounding box center [1162, 585] width 101 height 29
type input "**"
click at [1137, 291] on div "Apprentice Electrician - 8968" at bounding box center [862, 293] width 1312 height 17
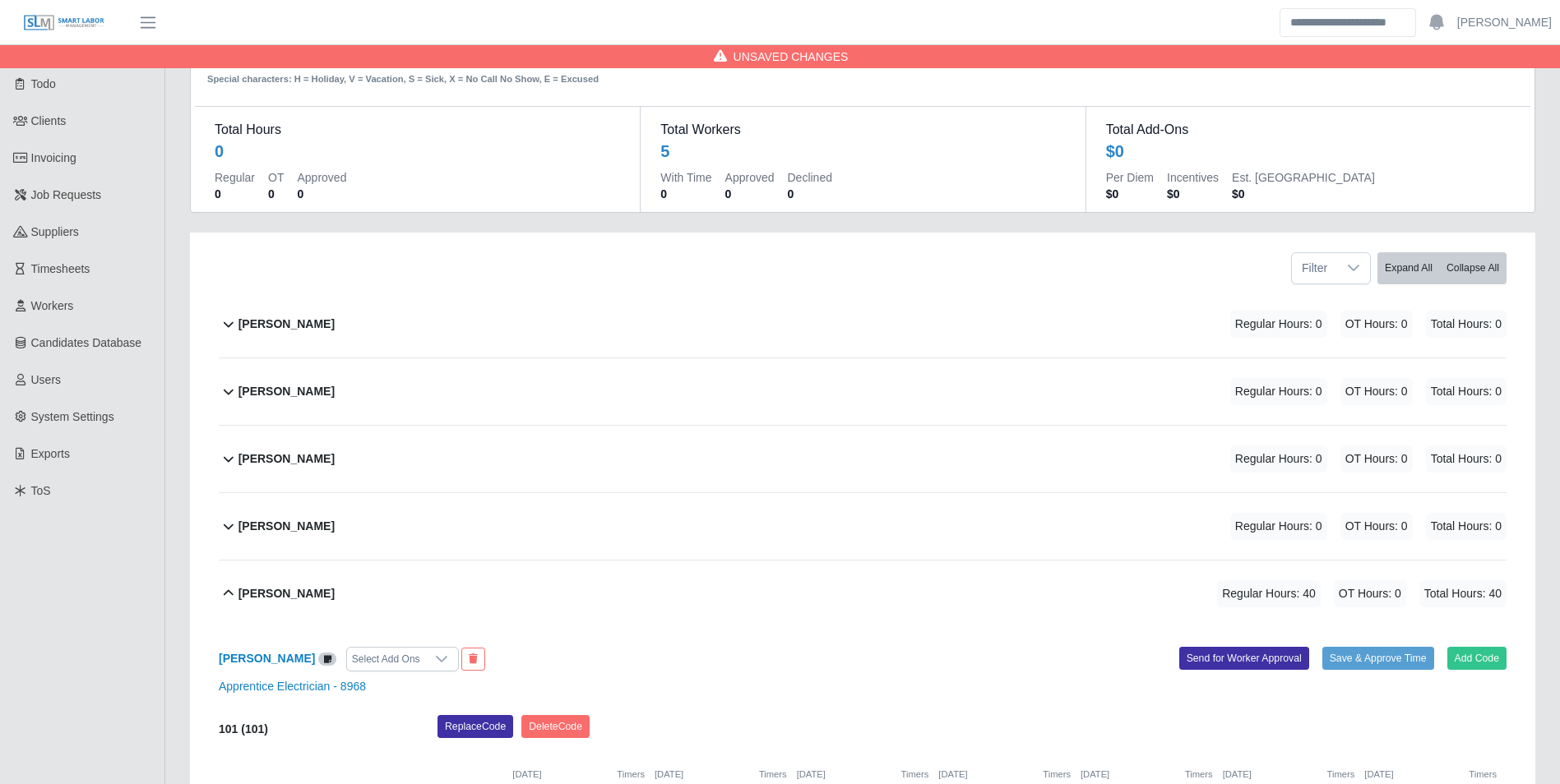
scroll to position [0, 0]
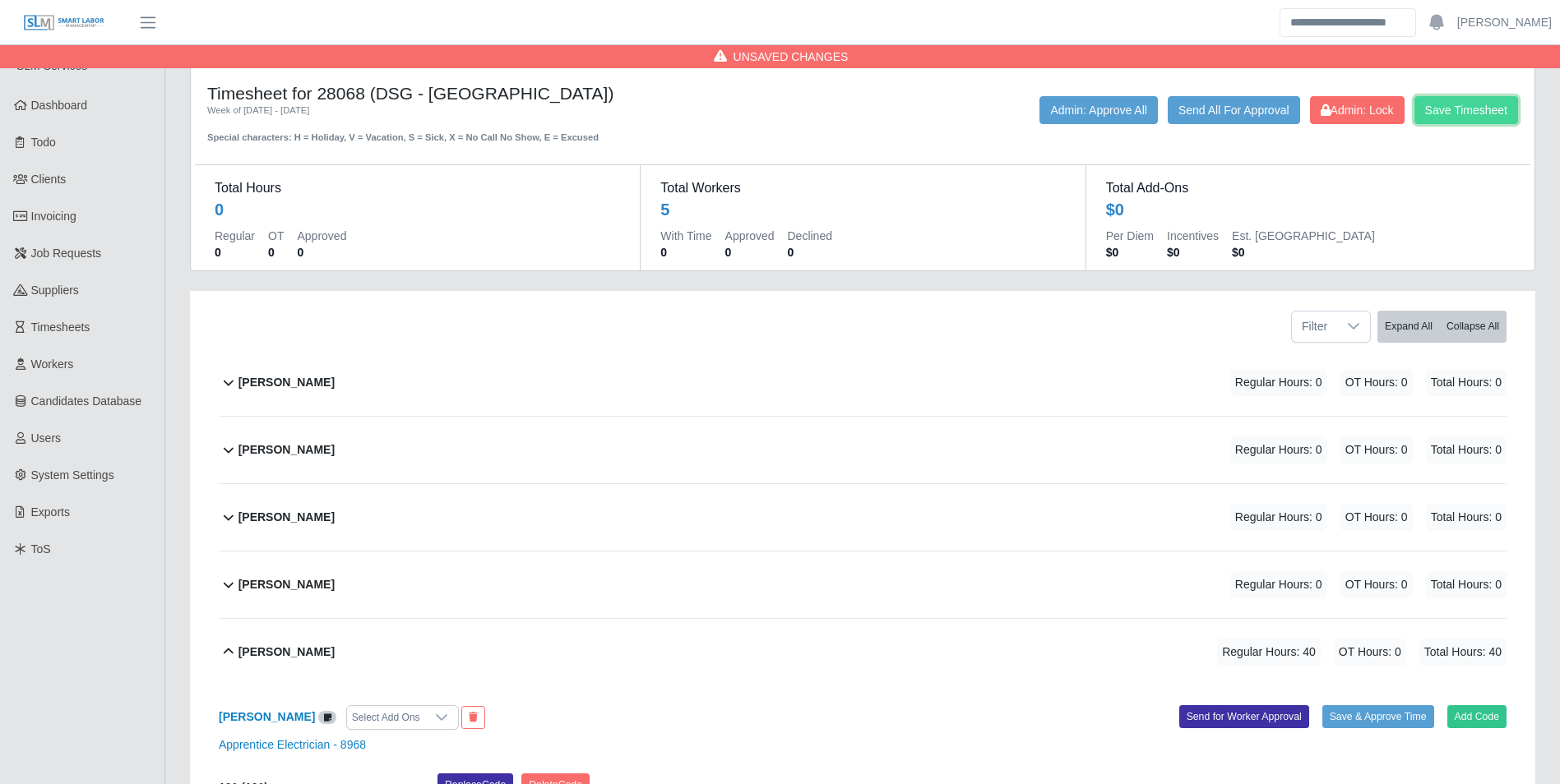
click at [1462, 114] on button "Save Timesheet" at bounding box center [1466, 110] width 104 height 28
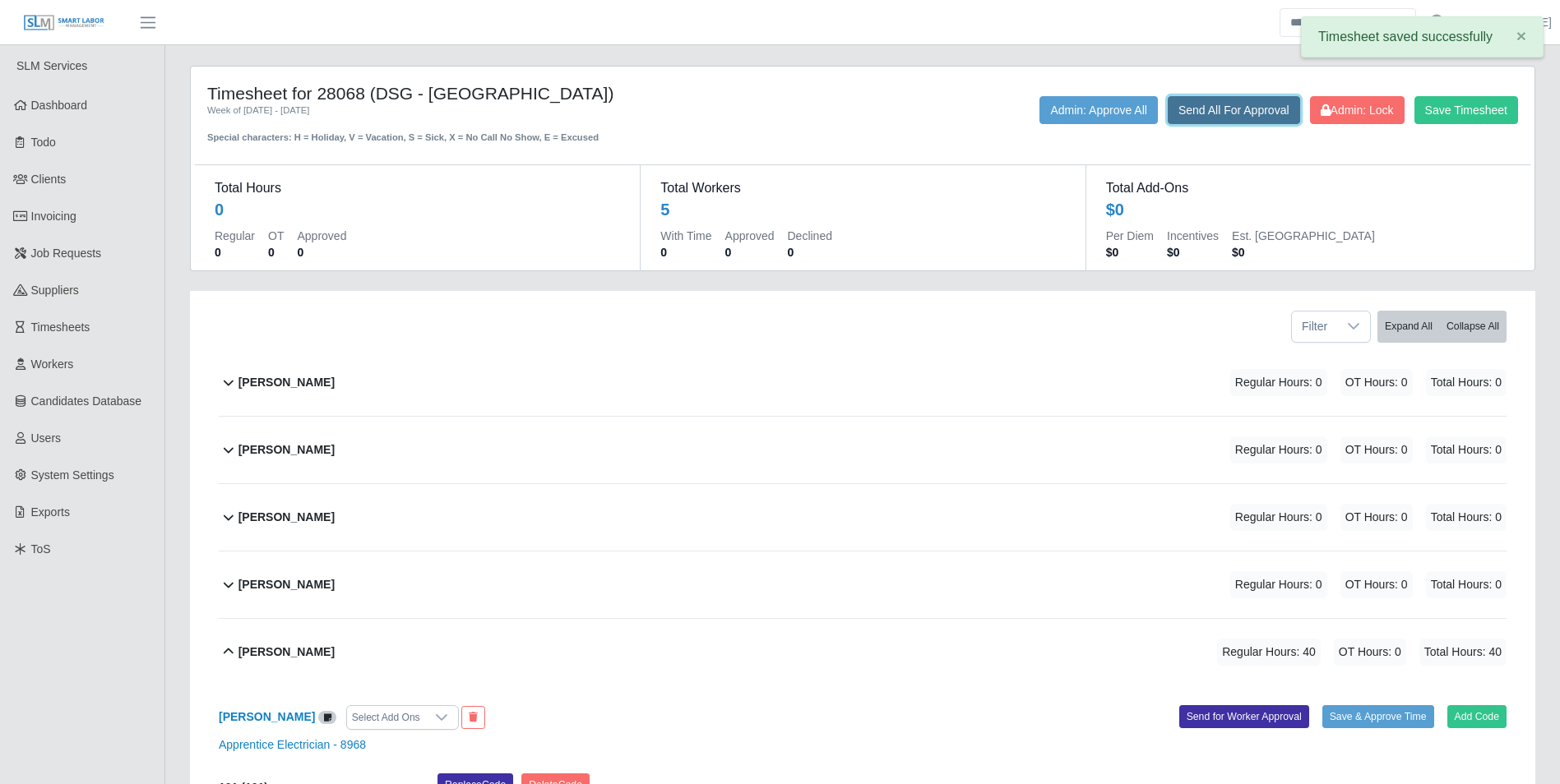
click at [1236, 111] on button "Send All For Approval" at bounding box center [1234, 110] width 132 height 28
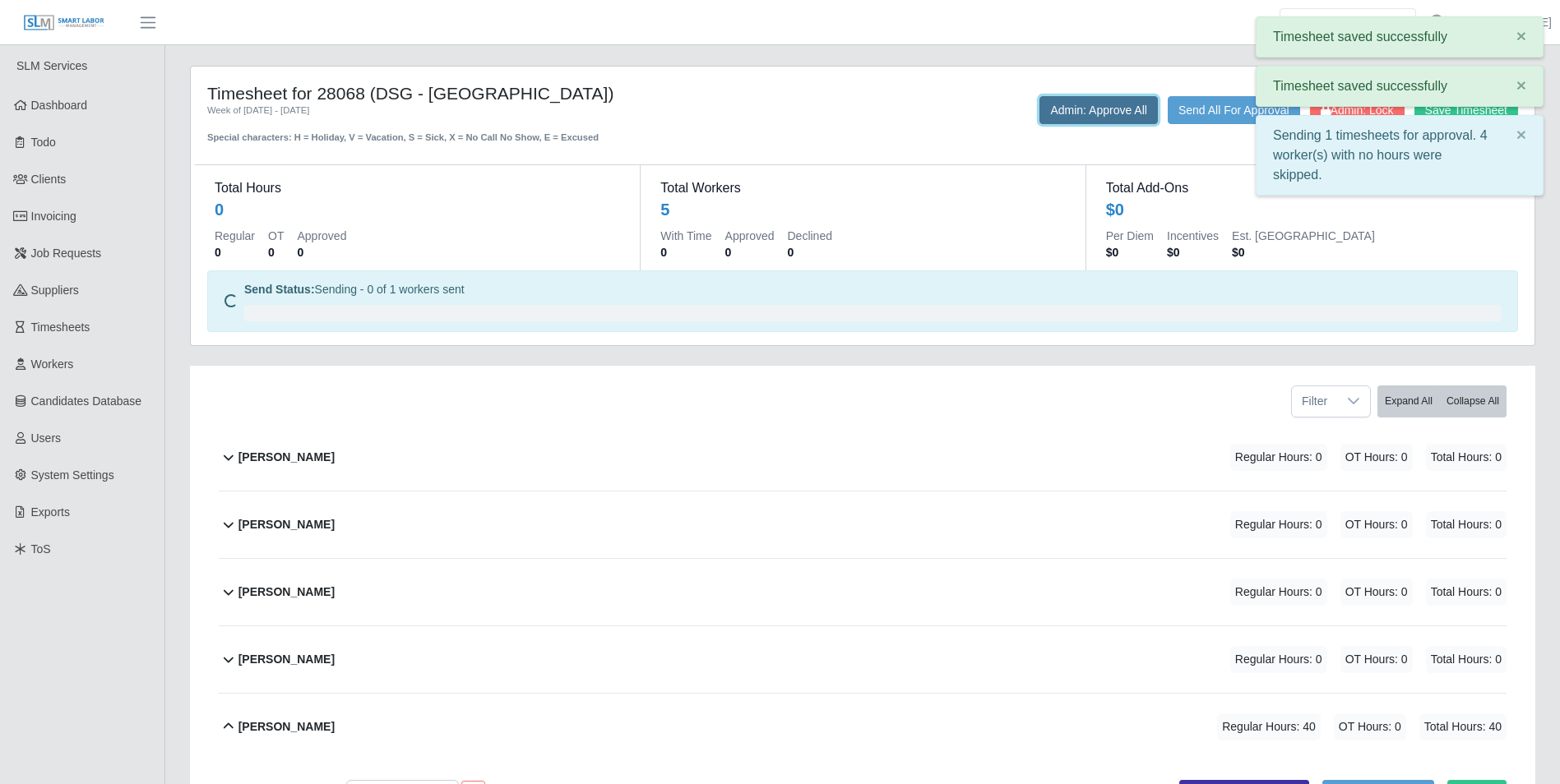
click at [1096, 118] on button "Admin: Approve All" at bounding box center [1098, 110] width 118 height 28
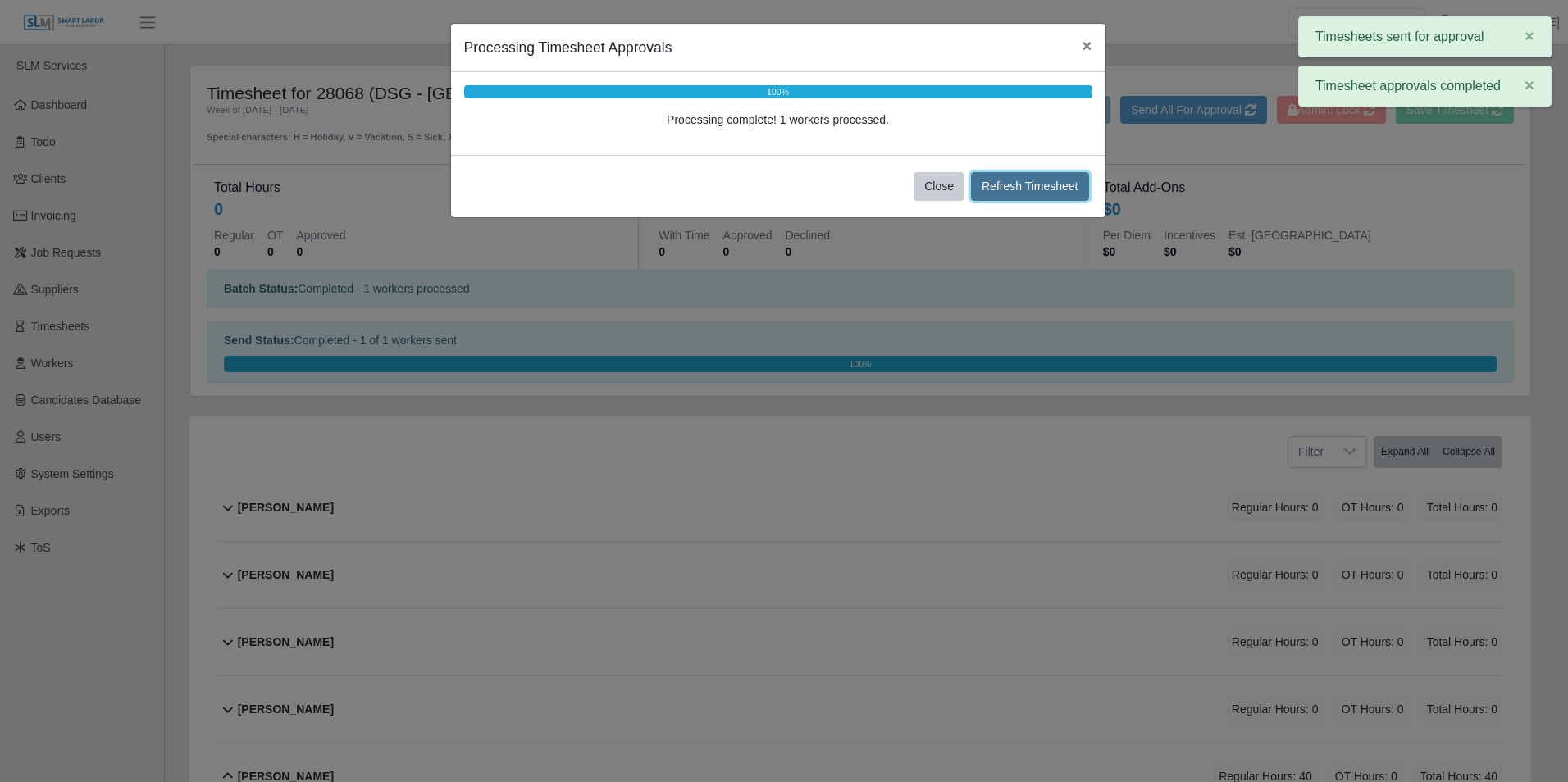
click at [1014, 187] on button "Refresh Timesheet" at bounding box center [1030, 187] width 118 height 29
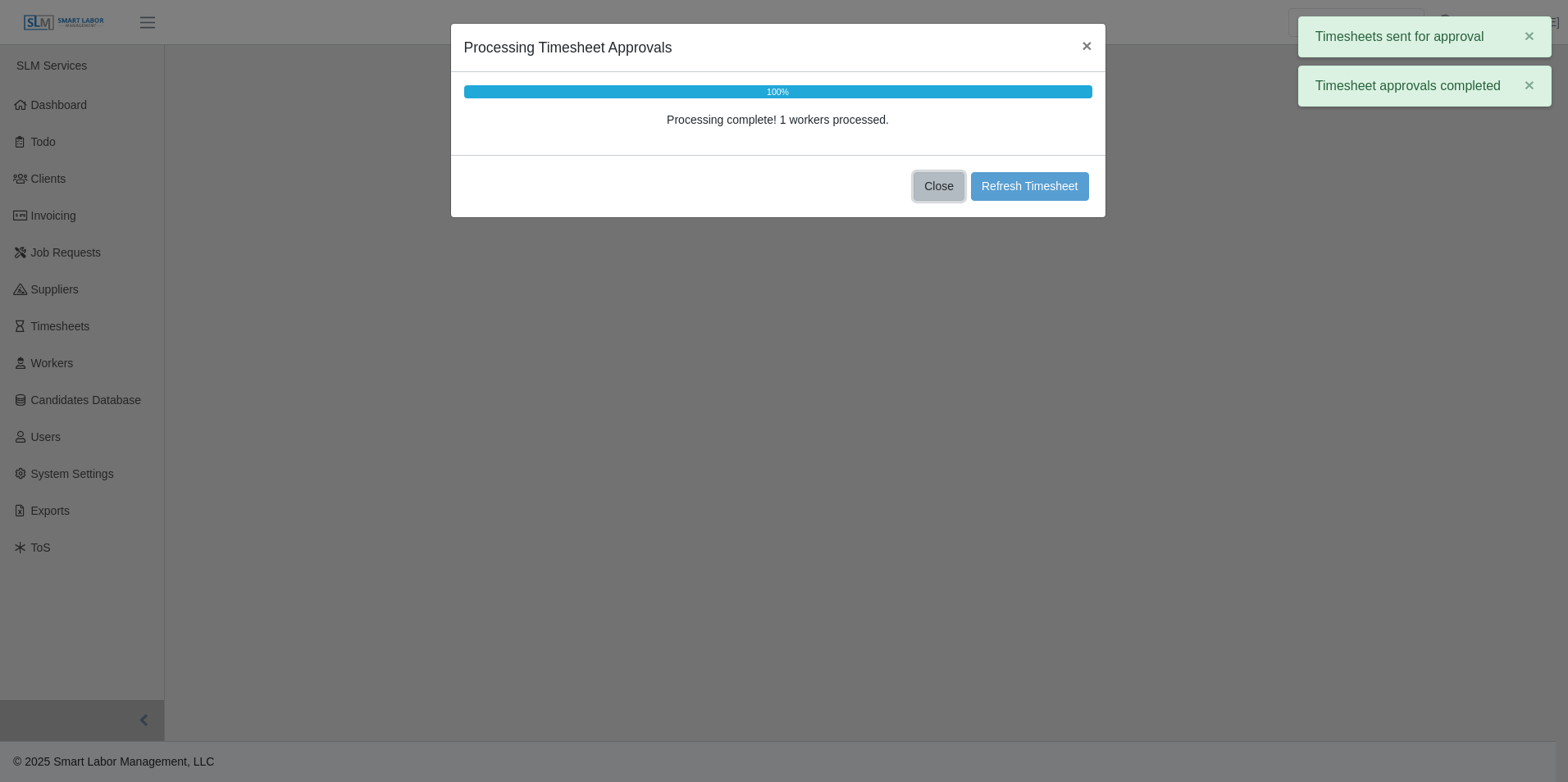
click at [943, 184] on button "Close" at bounding box center [940, 187] width 51 height 29
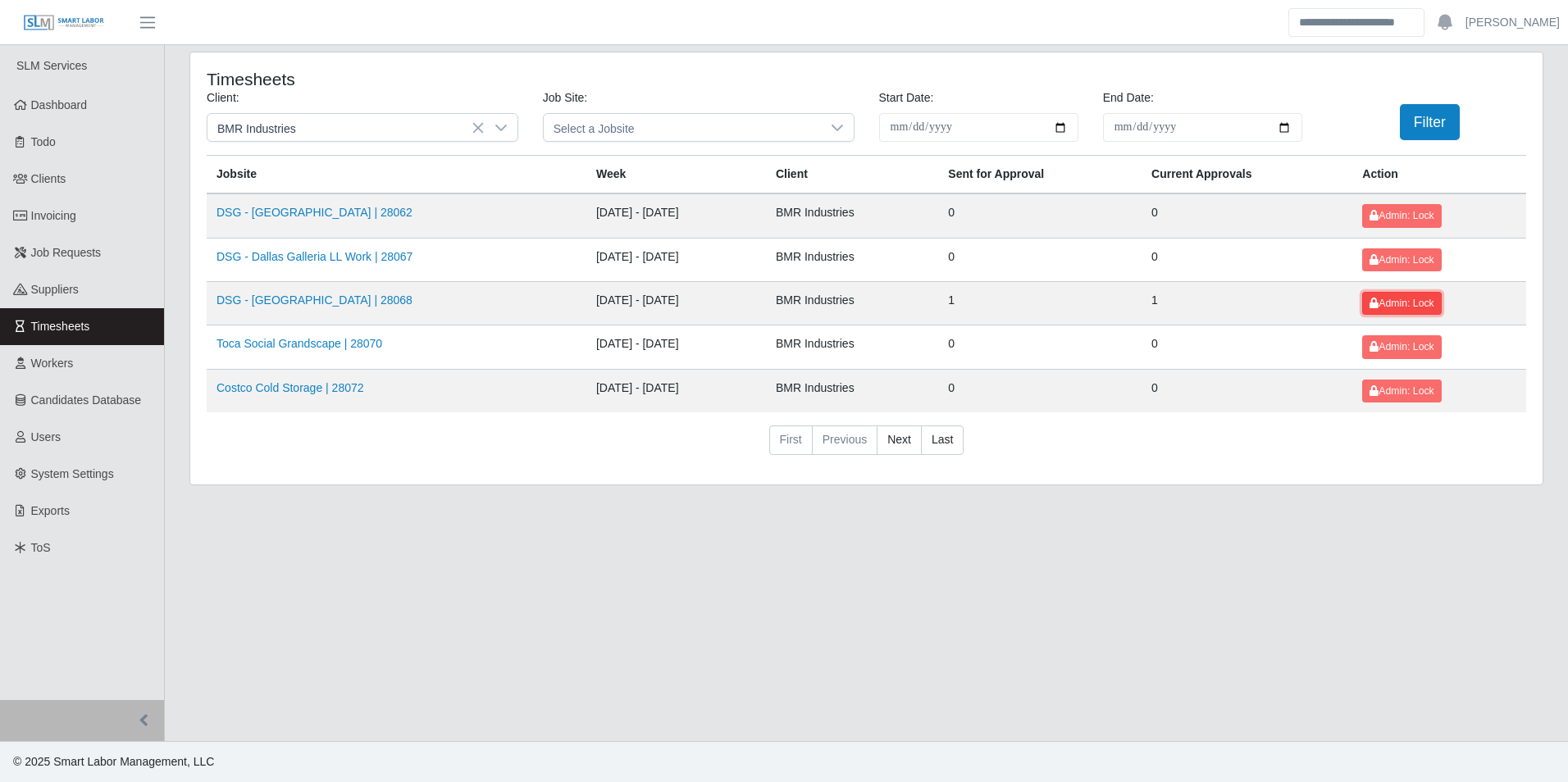
click at [1411, 303] on span "Admin: Lock" at bounding box center [1401, 303] width 64 height 12
click at [273, 383] on link "Costco Cold Storage | 28072" at bounding box center [291, 388] width 148 height 13
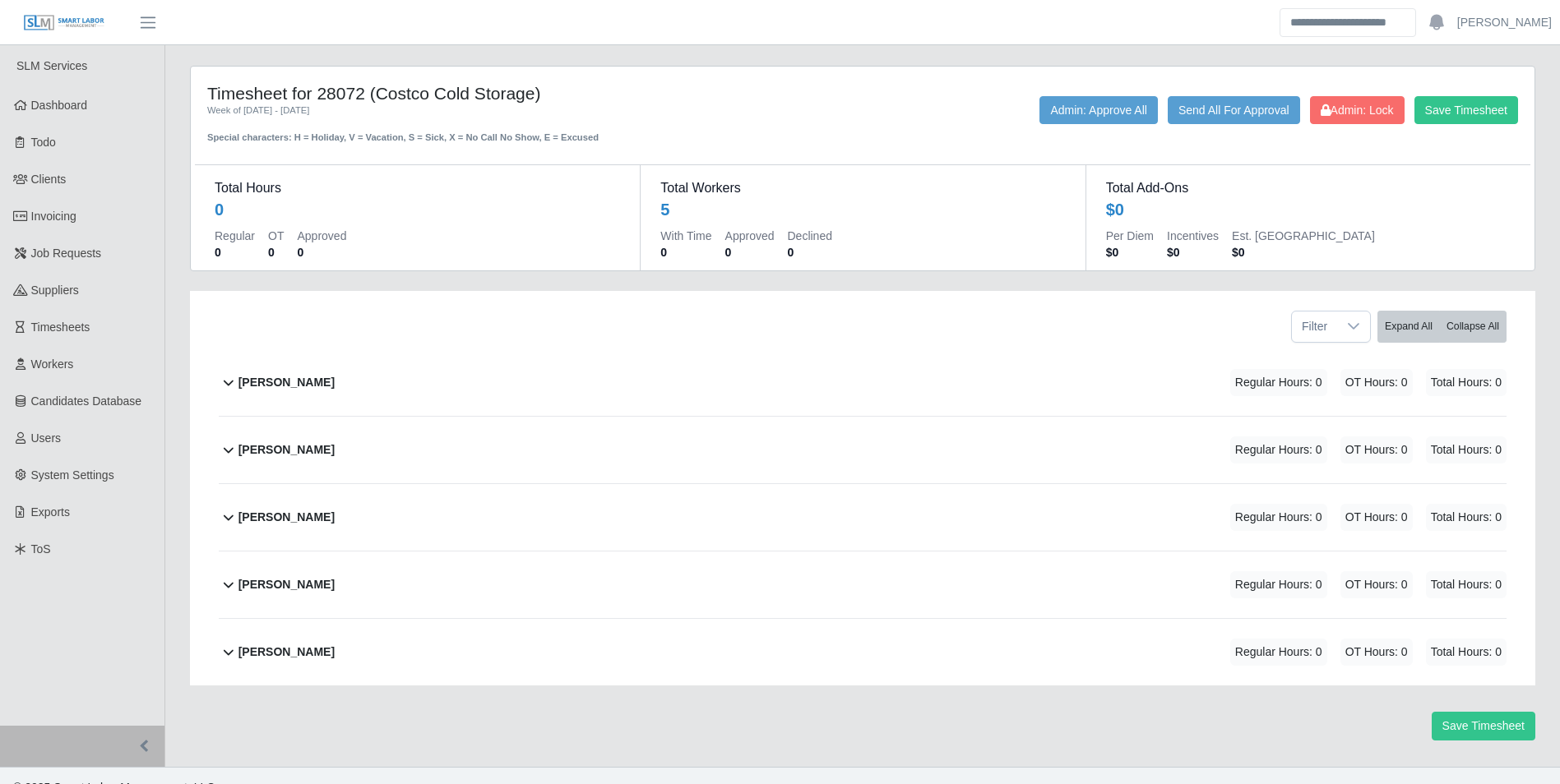
click at [298, 379] on b "[PERSON_NAME]" at bounding box center [286, 383] width 96 height 17
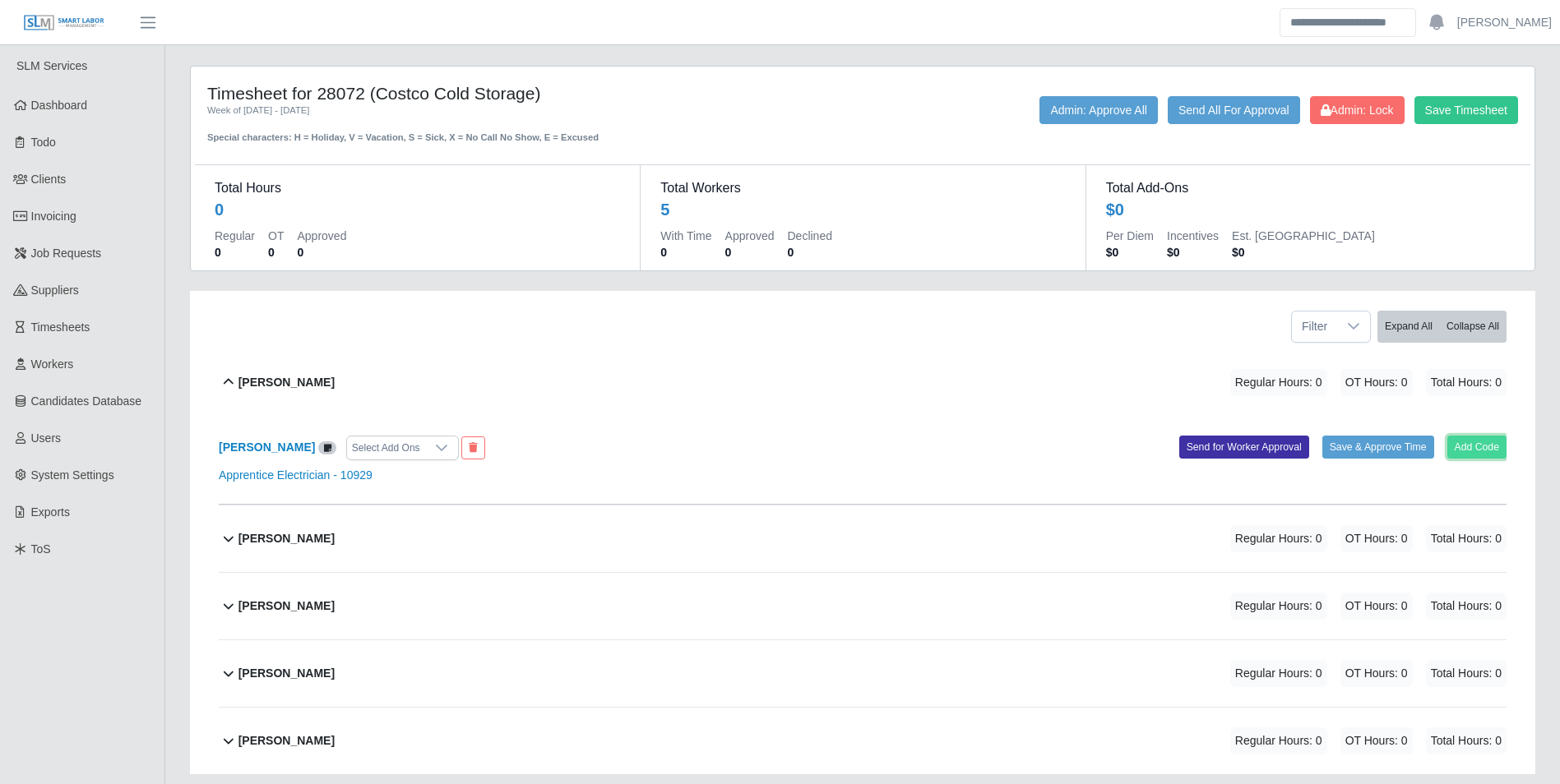
click at [1479, 458] on button "Add Code" at bounding box center [1477, 447] width 60 height 23
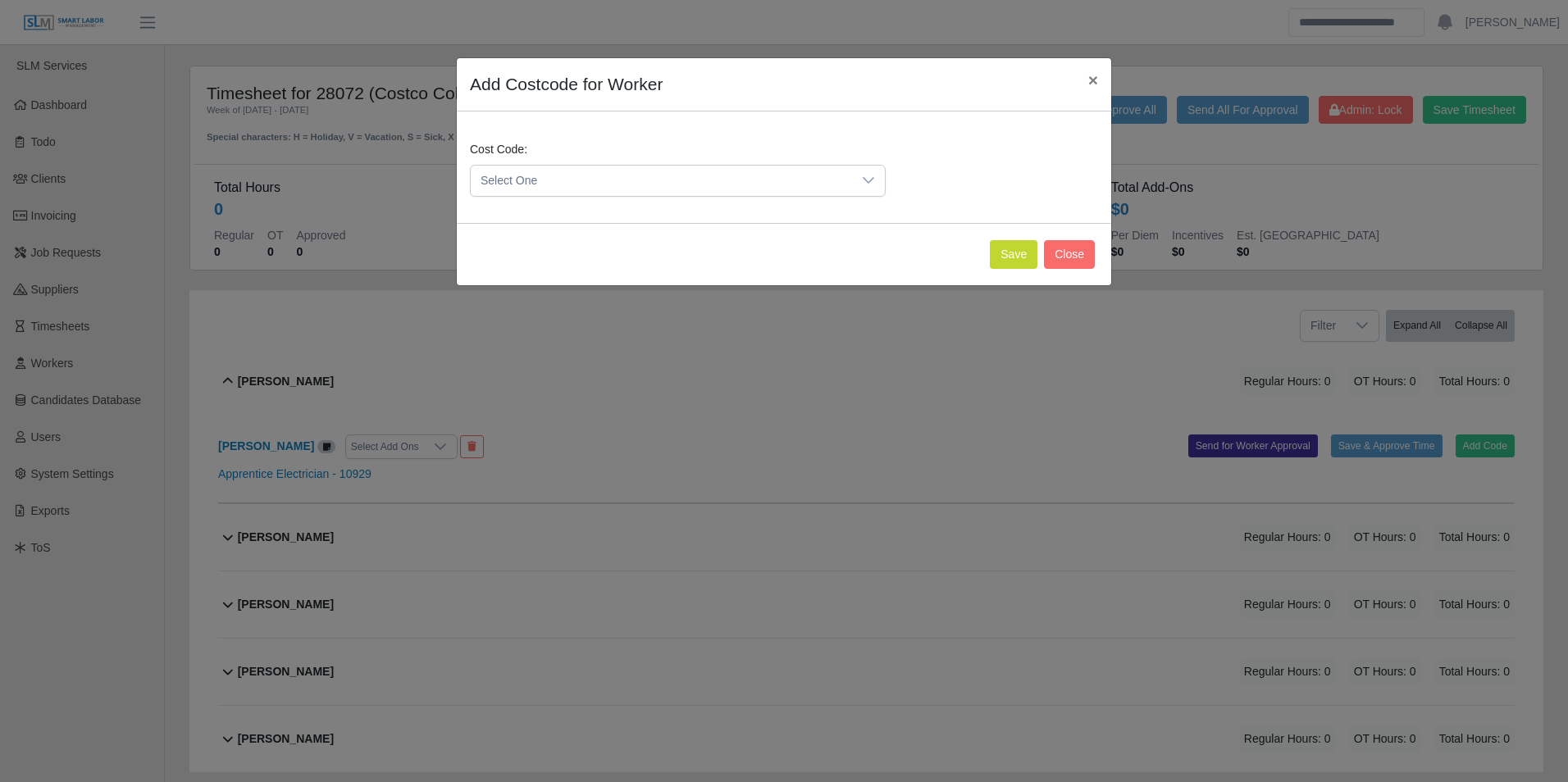
click at [604, 166] on span "Select One" at bounding box center [662, 181] width 382 height 31
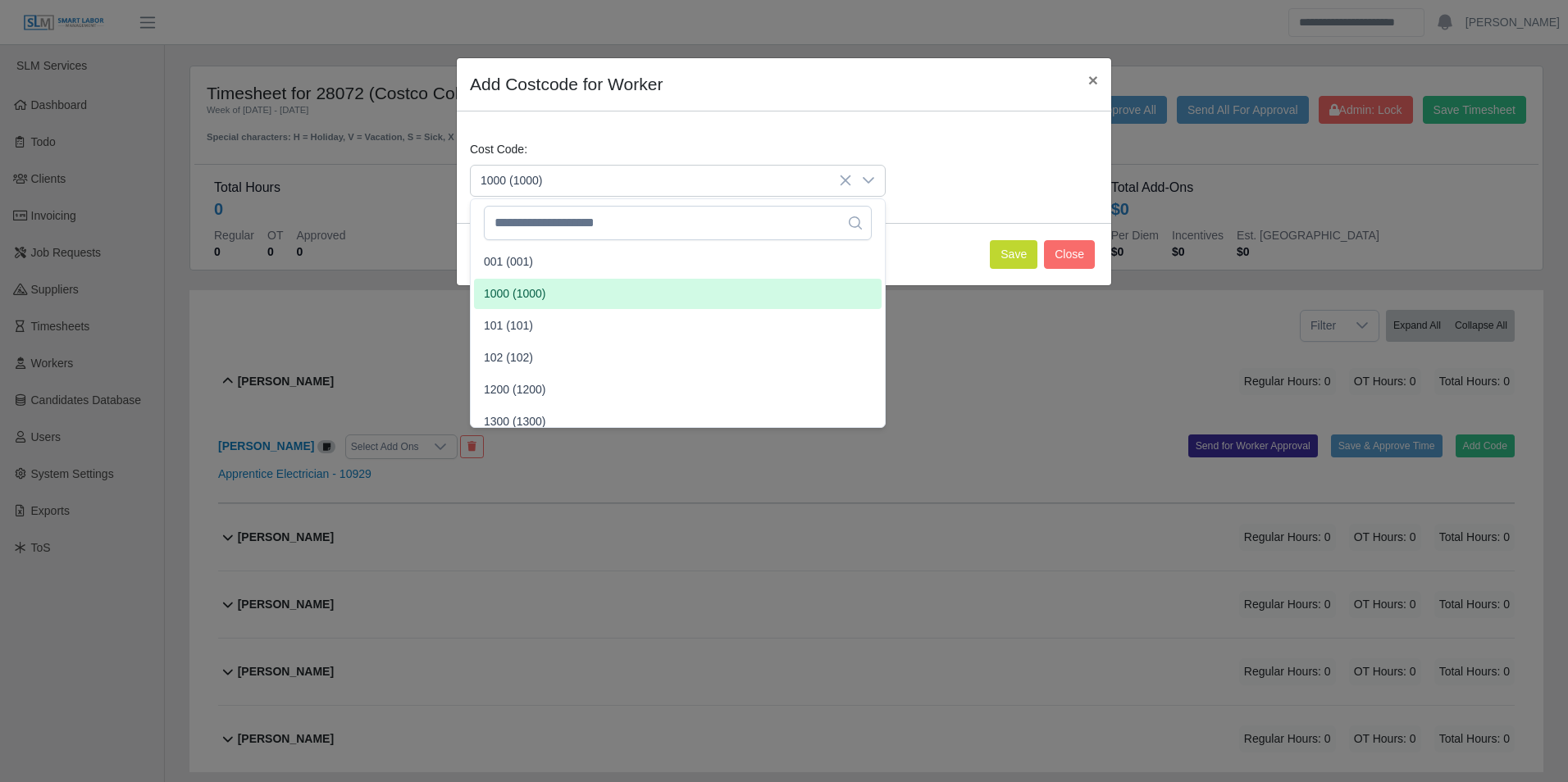
click at [534, 297] on span "1000 (1000)" at bounding box center [514, 294] width 62 height 17
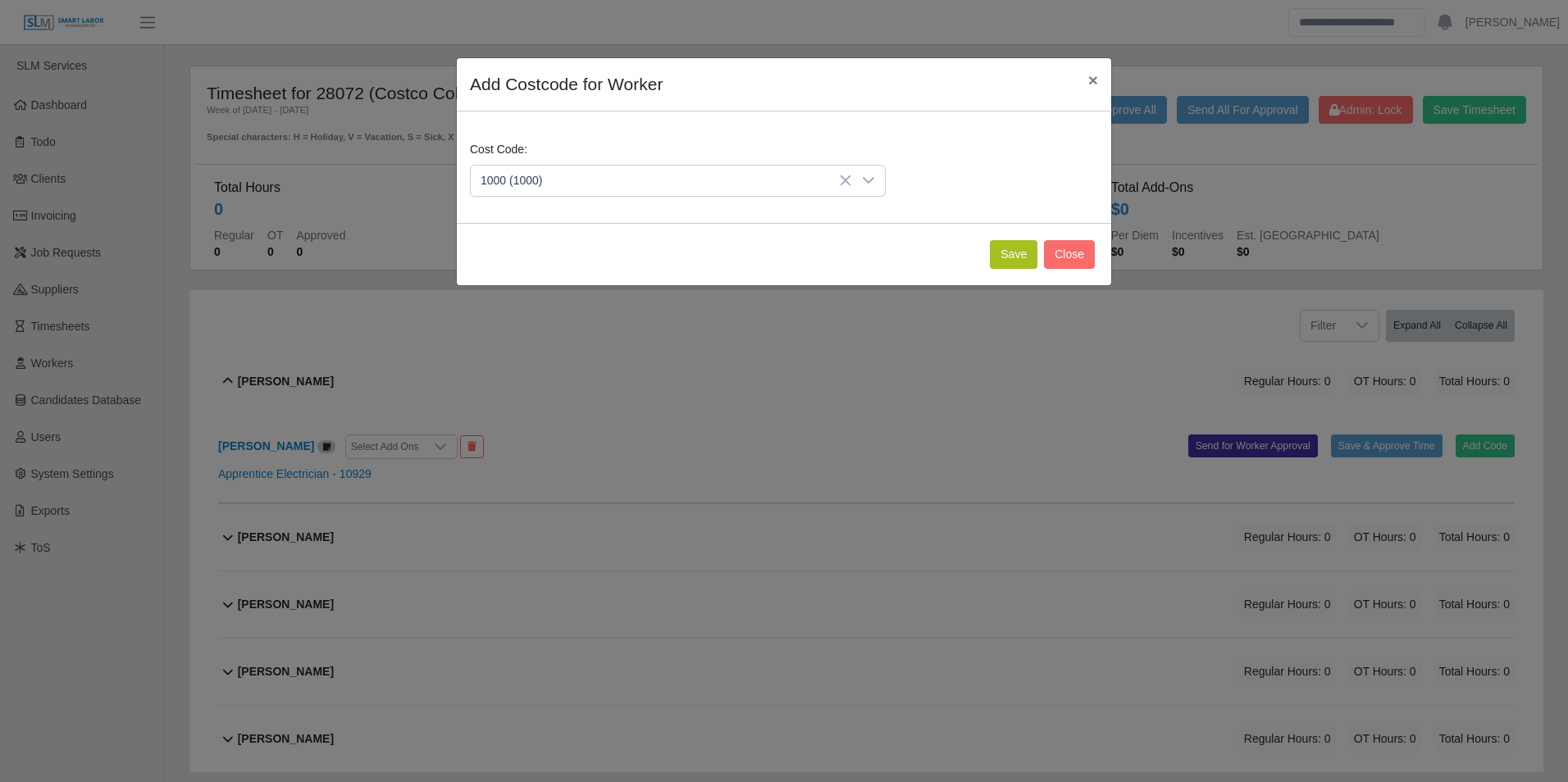
click at [994, 259] on div "Save Close" at bounding box center [784, 253] width 655 height 62
click at [1005, 264] on button "Save" at bounding box center [1014, 255] width 48 height 29
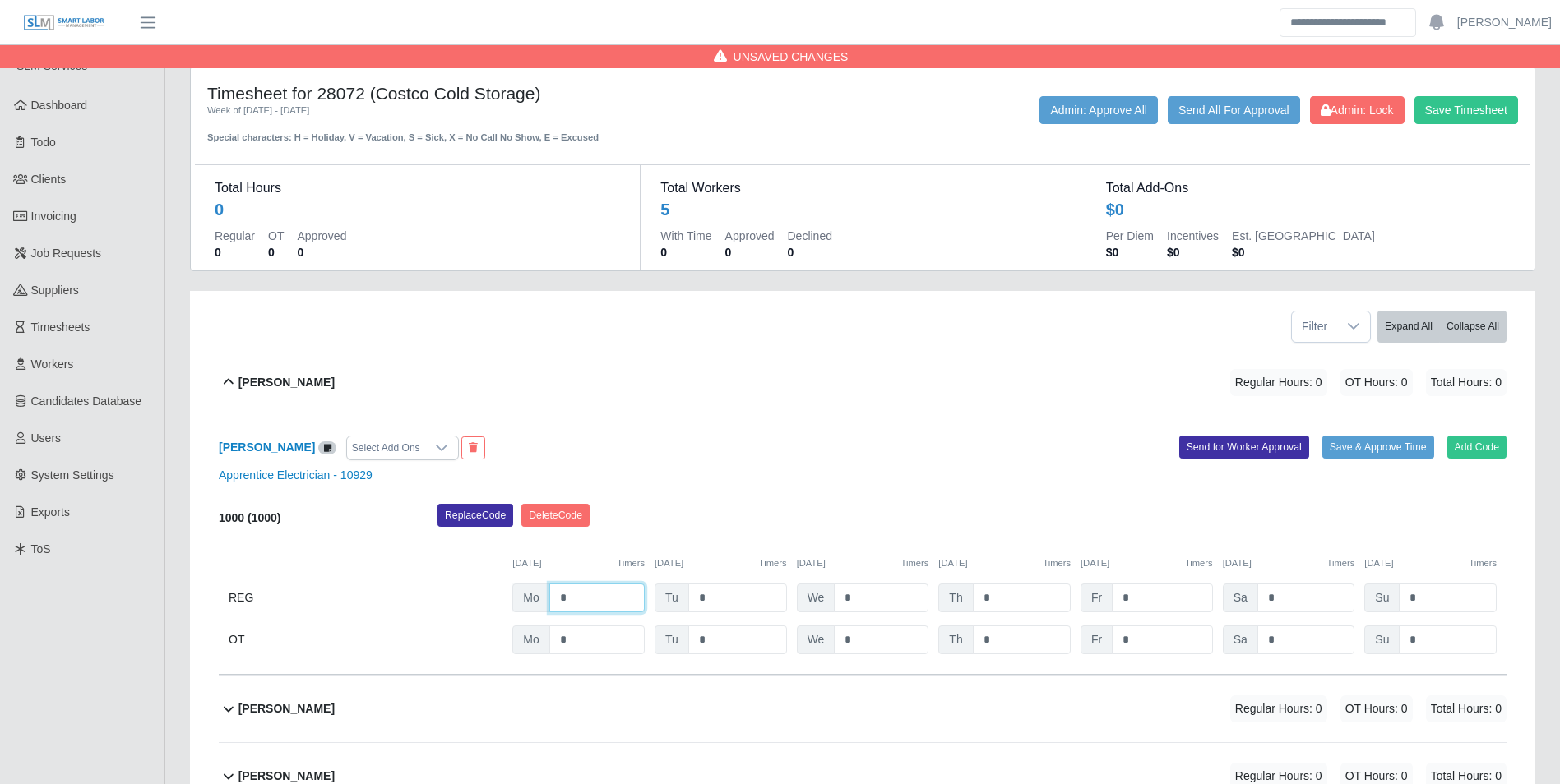
click at [607, 593] on input "*" at bounding box center [597, 598] width 95 height 29
type input "**"
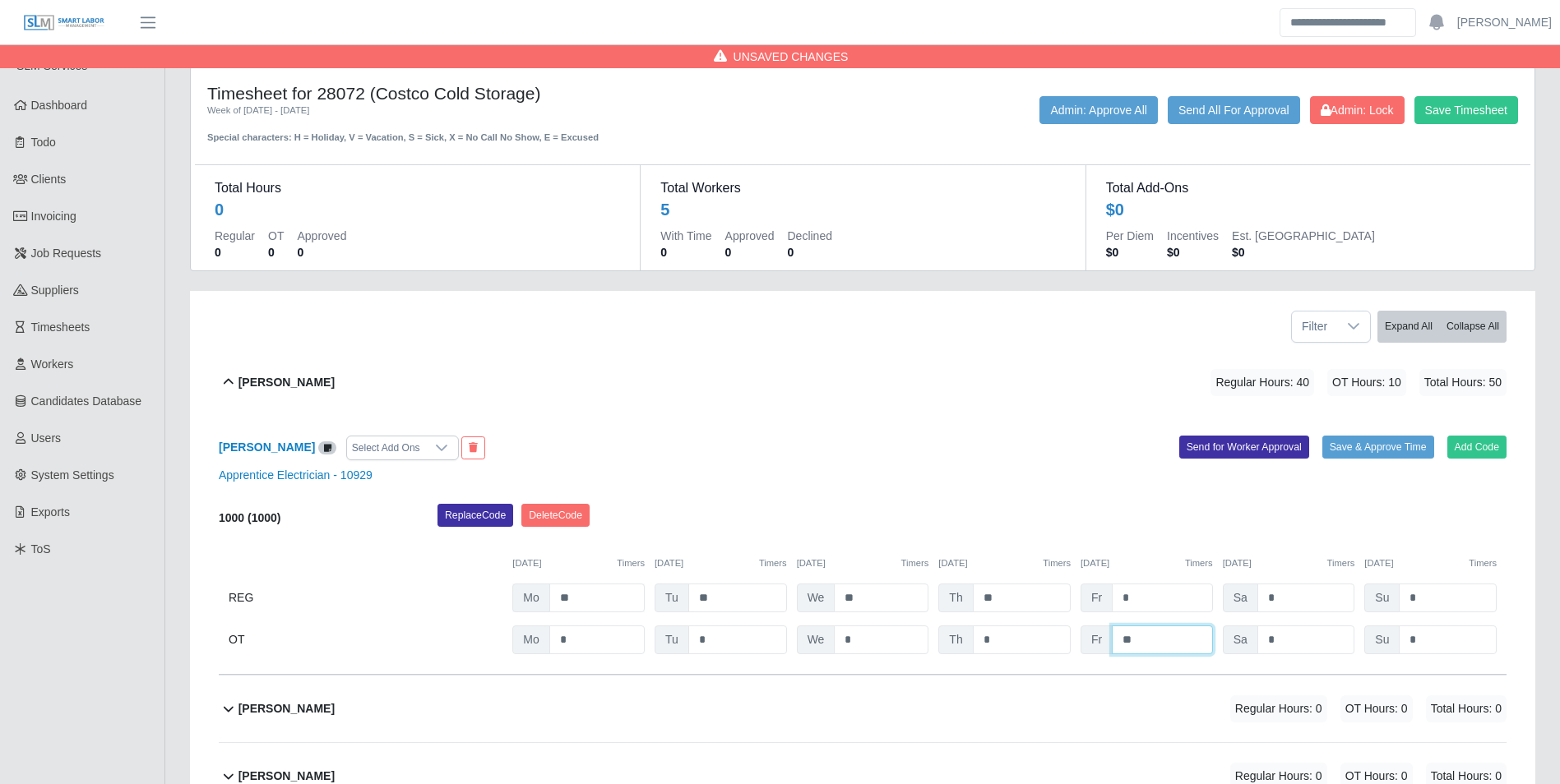
type input "**"
type input "*"
click at [858, 533] on div "Replace Code Delete Code" at bounding box center [972, 520] width 1094 height 33
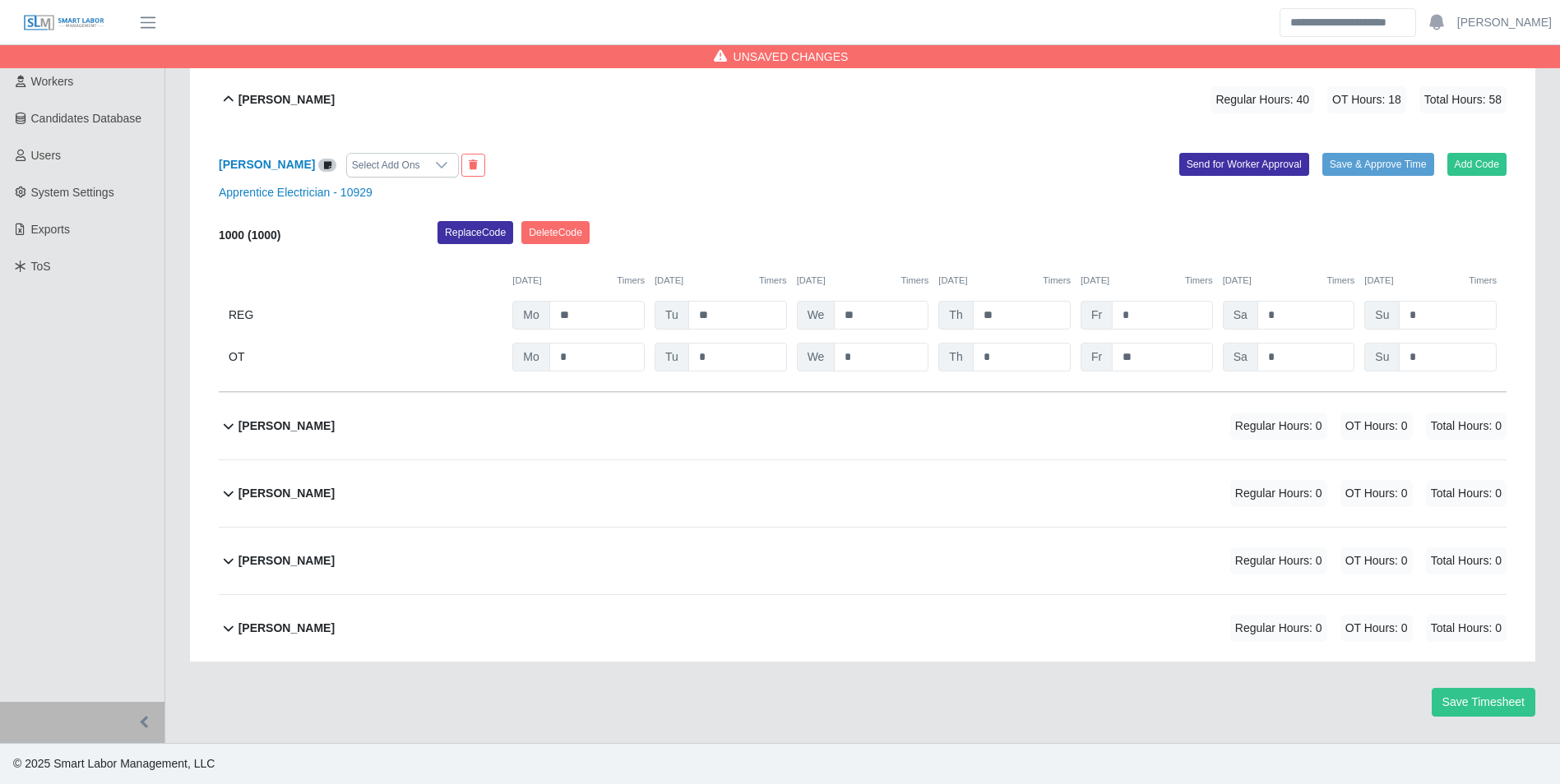
click at [330, 568] on b "Manuel Fernandez" at bounding box center [286, 561] width 96 height 17
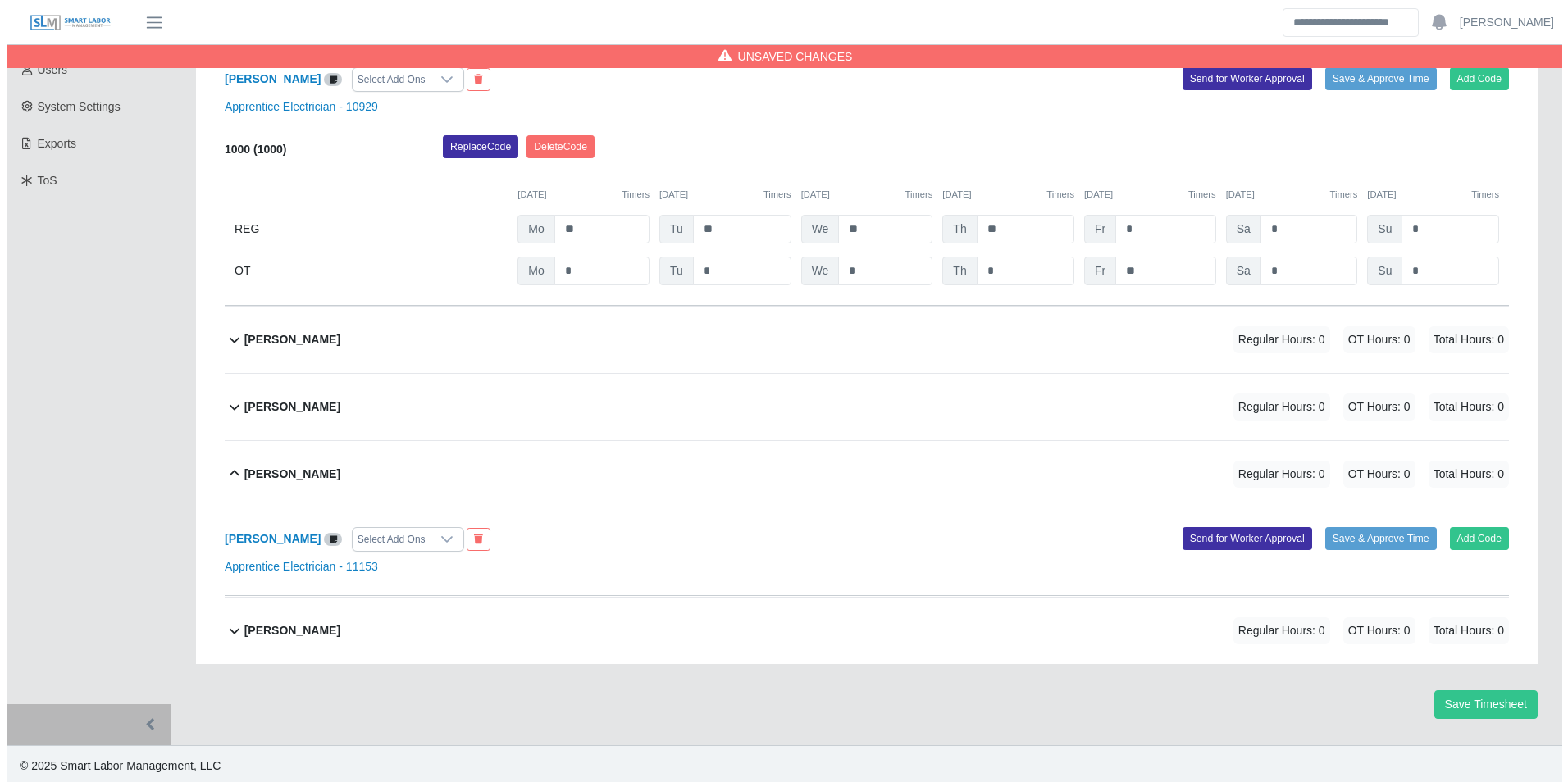
scroll to position [371, 0]
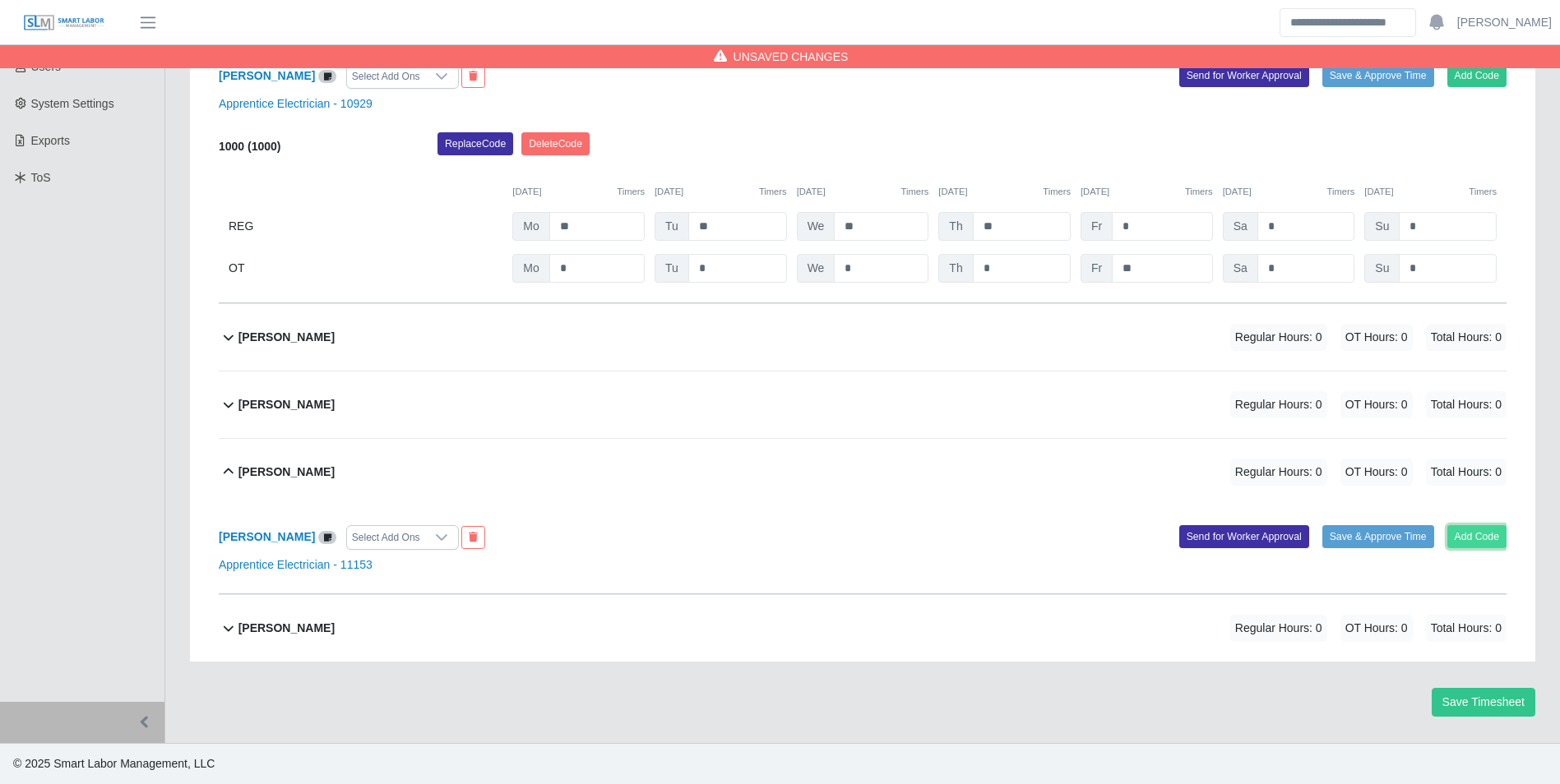
click at [1471, 543] on button "Add Code" at bounding box center [1477, 536] width 60 height 23
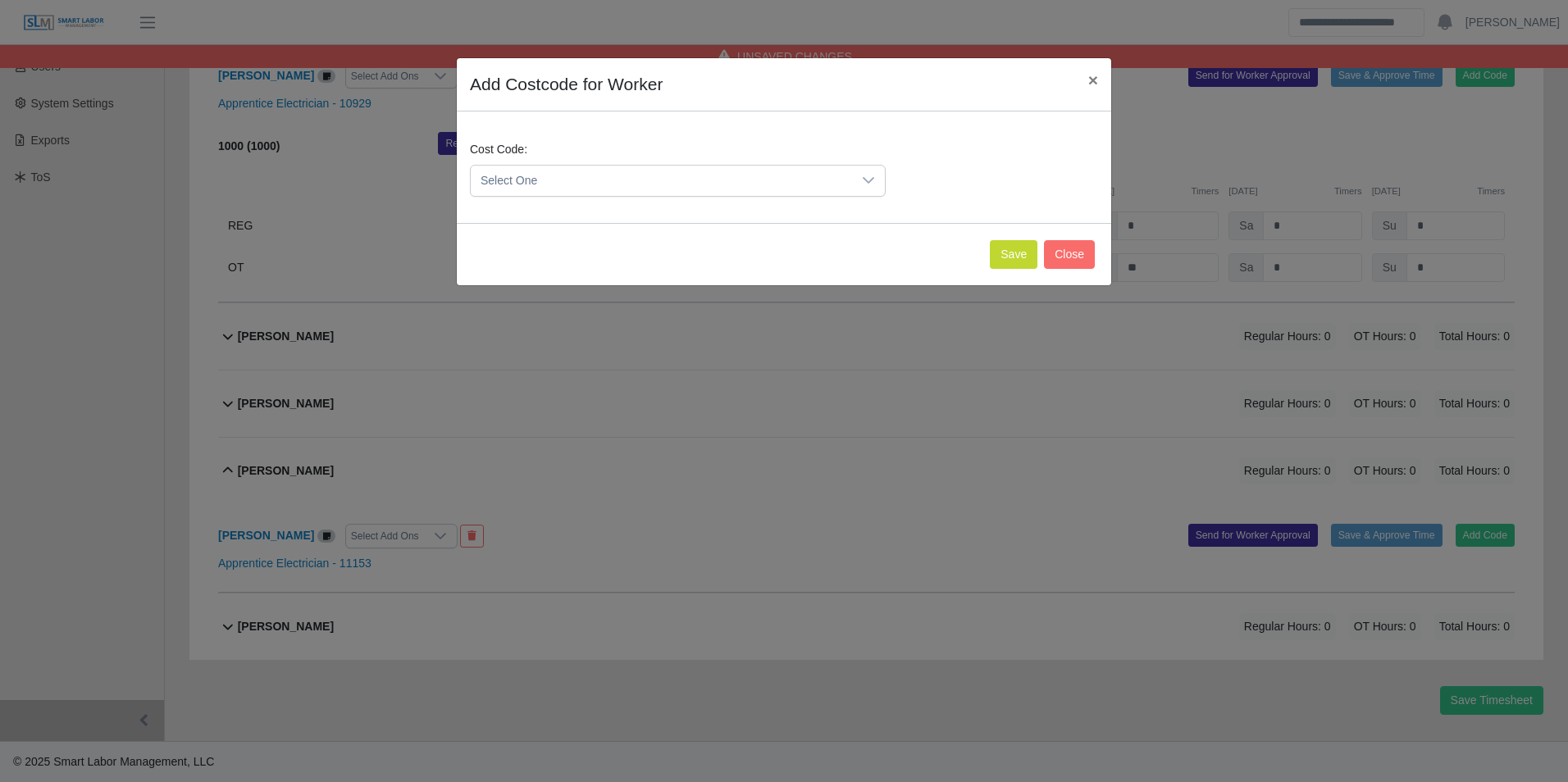
click at [556, 178] on span "Select One" at bounding box center [662, 181] width 382 height 31
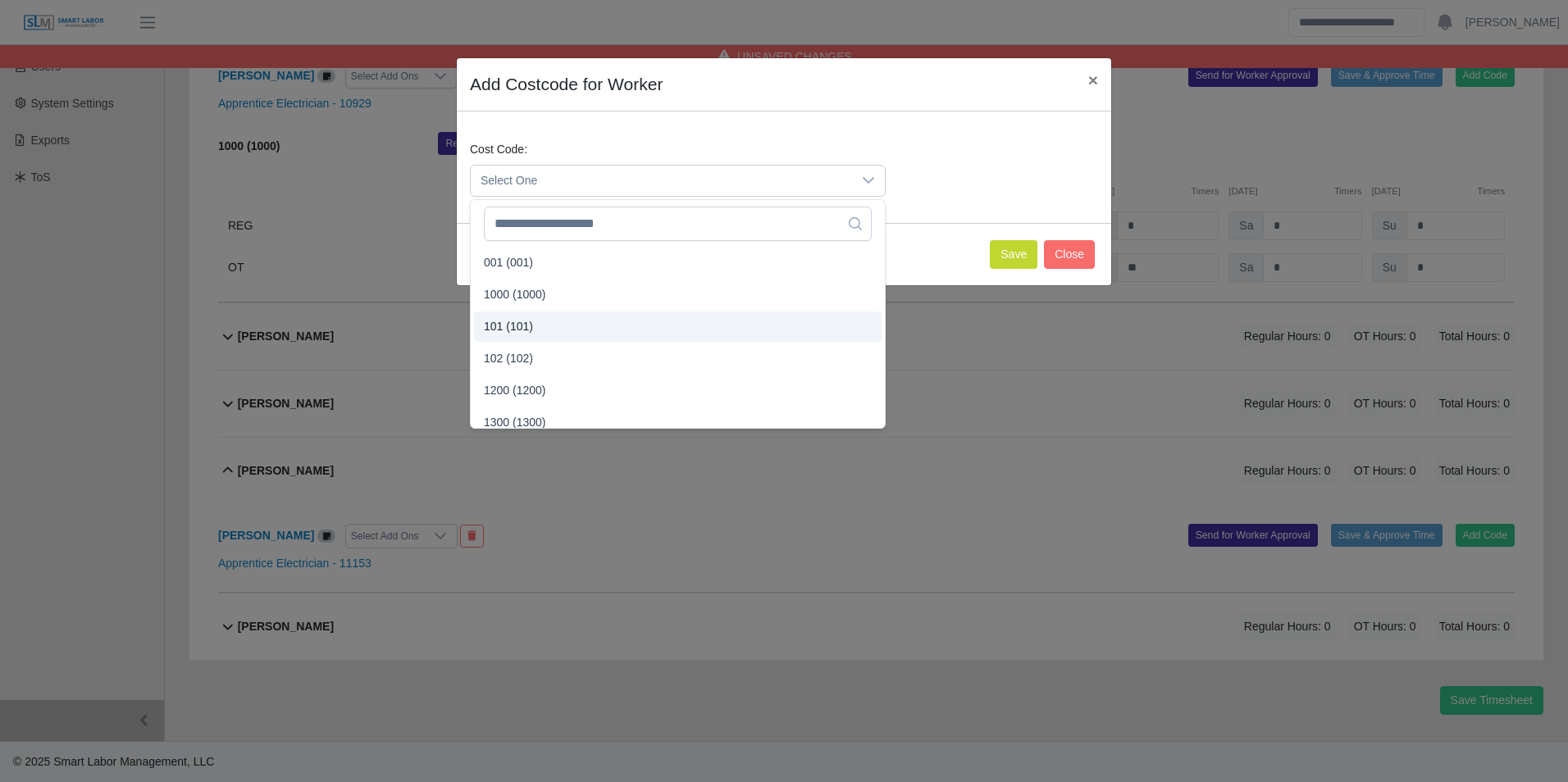
drag, startPoint x: 517, startPoint y: 317, endPoint x: 526, endPoint y: 321, distance: 9.8
click at [518, 319] on span "101 (101)" at bounding box center [508, 326] width 49 height 17
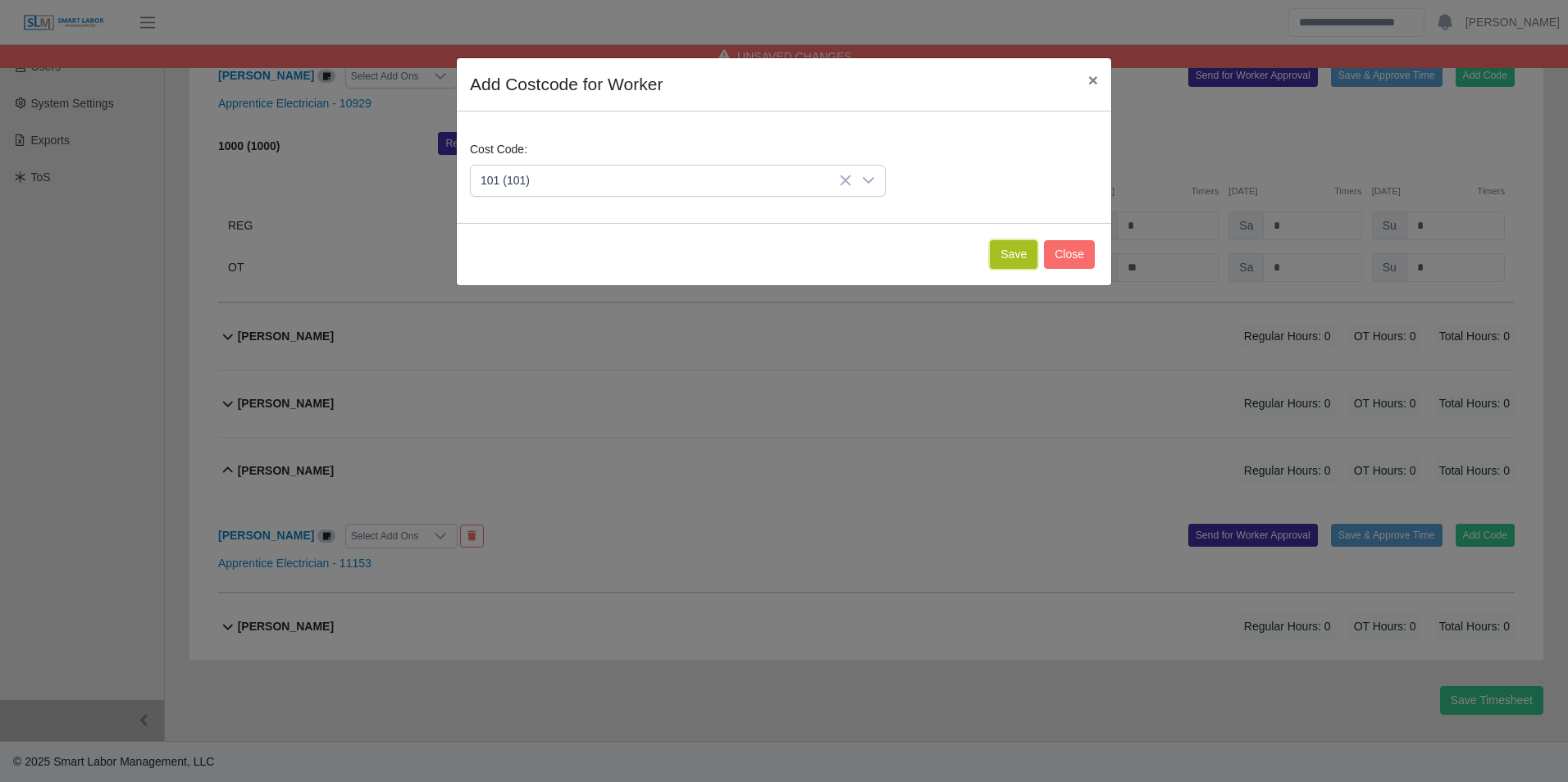
click at [1000, 258] on button "Save" at bounding box center [1014, 255] width 48 height 29
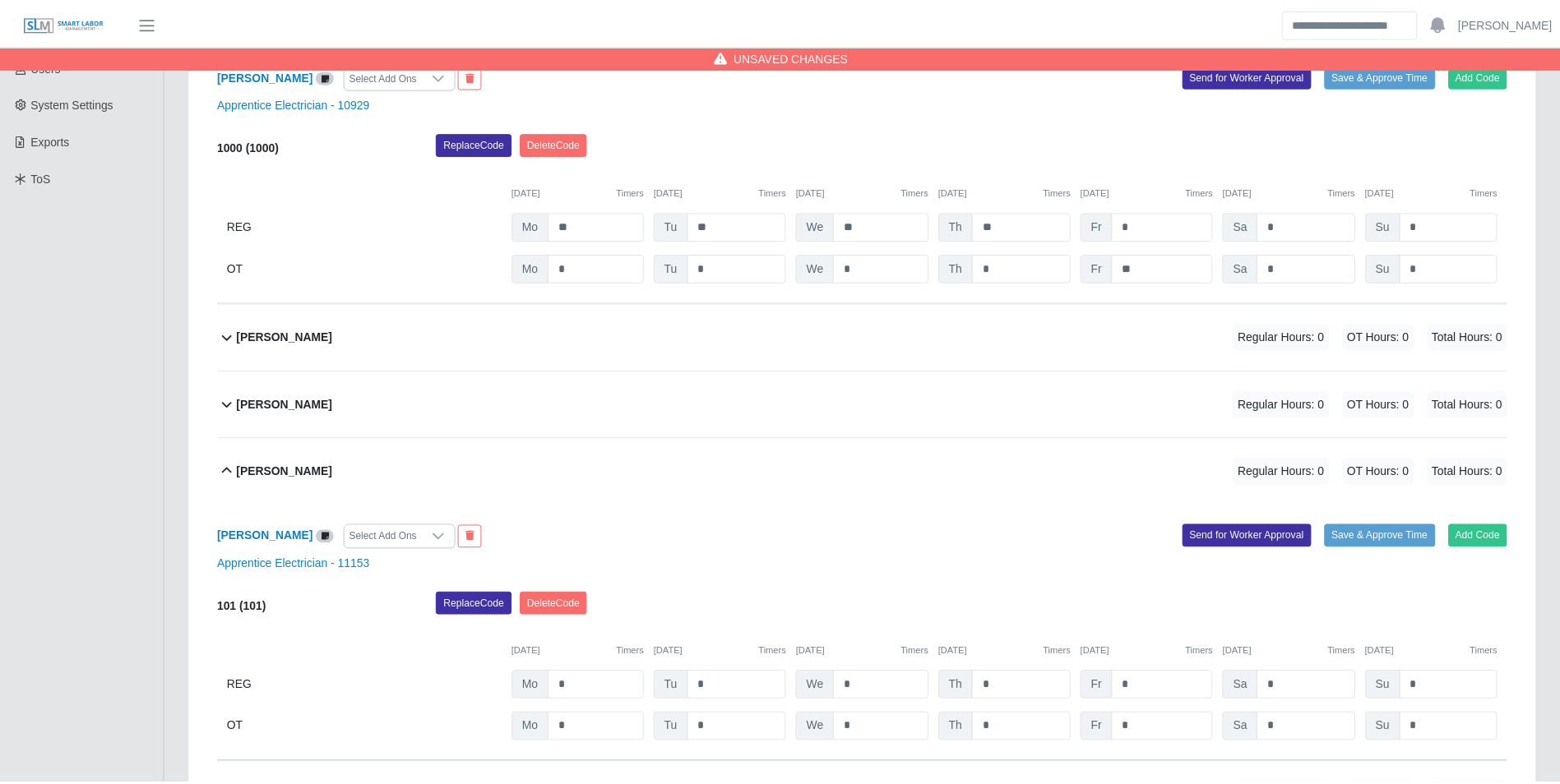
scroll to position [543, 0]
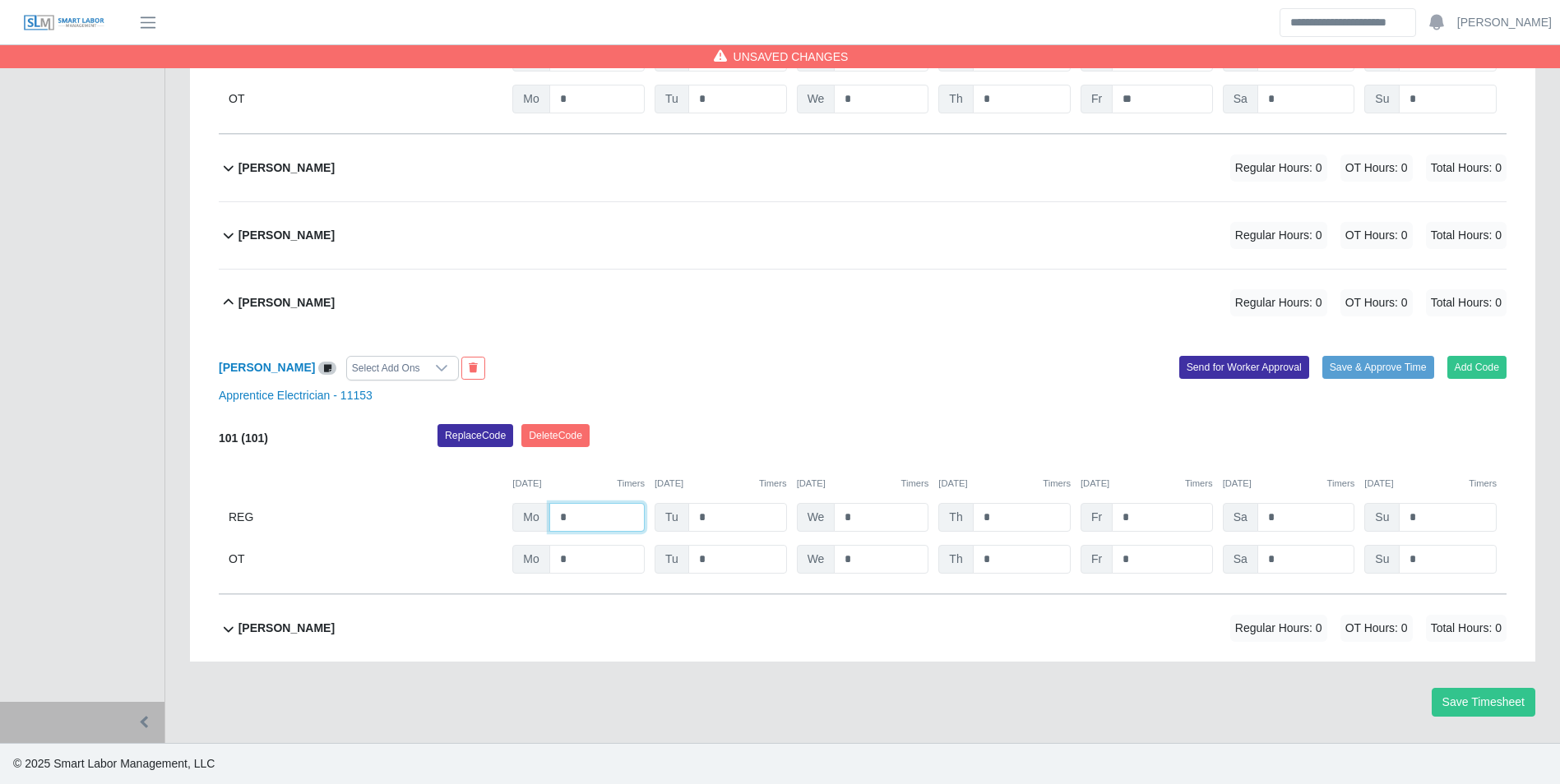
click at [610, 514] on input "*" at bounding box center [597, 517] width 95 height 29
type input "**"
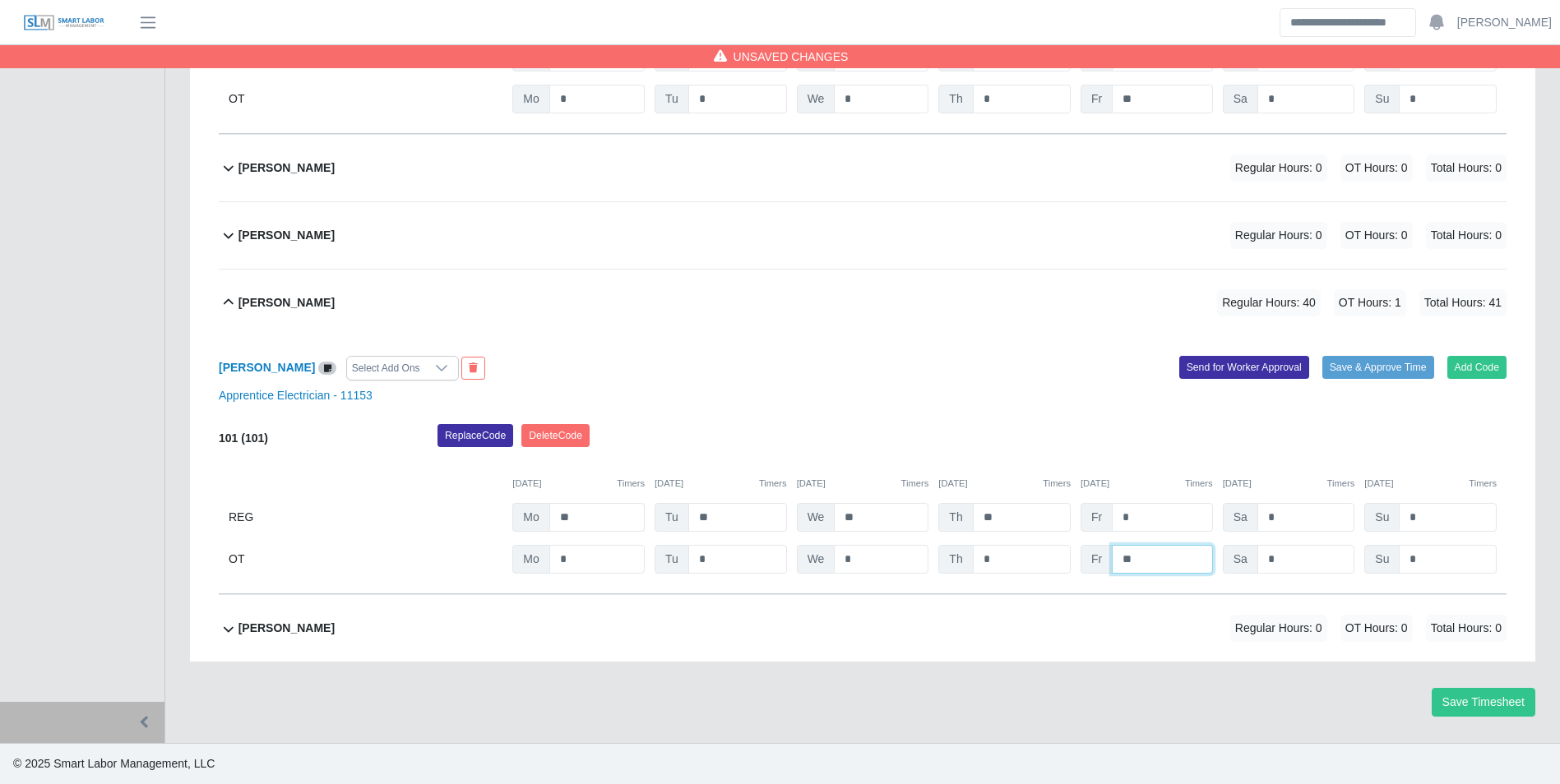
type input "**"
type input "*"
click at [1010, 440] on div "Replace Code Delete Code" at bounding box center [972, 441] width 1094 height 33
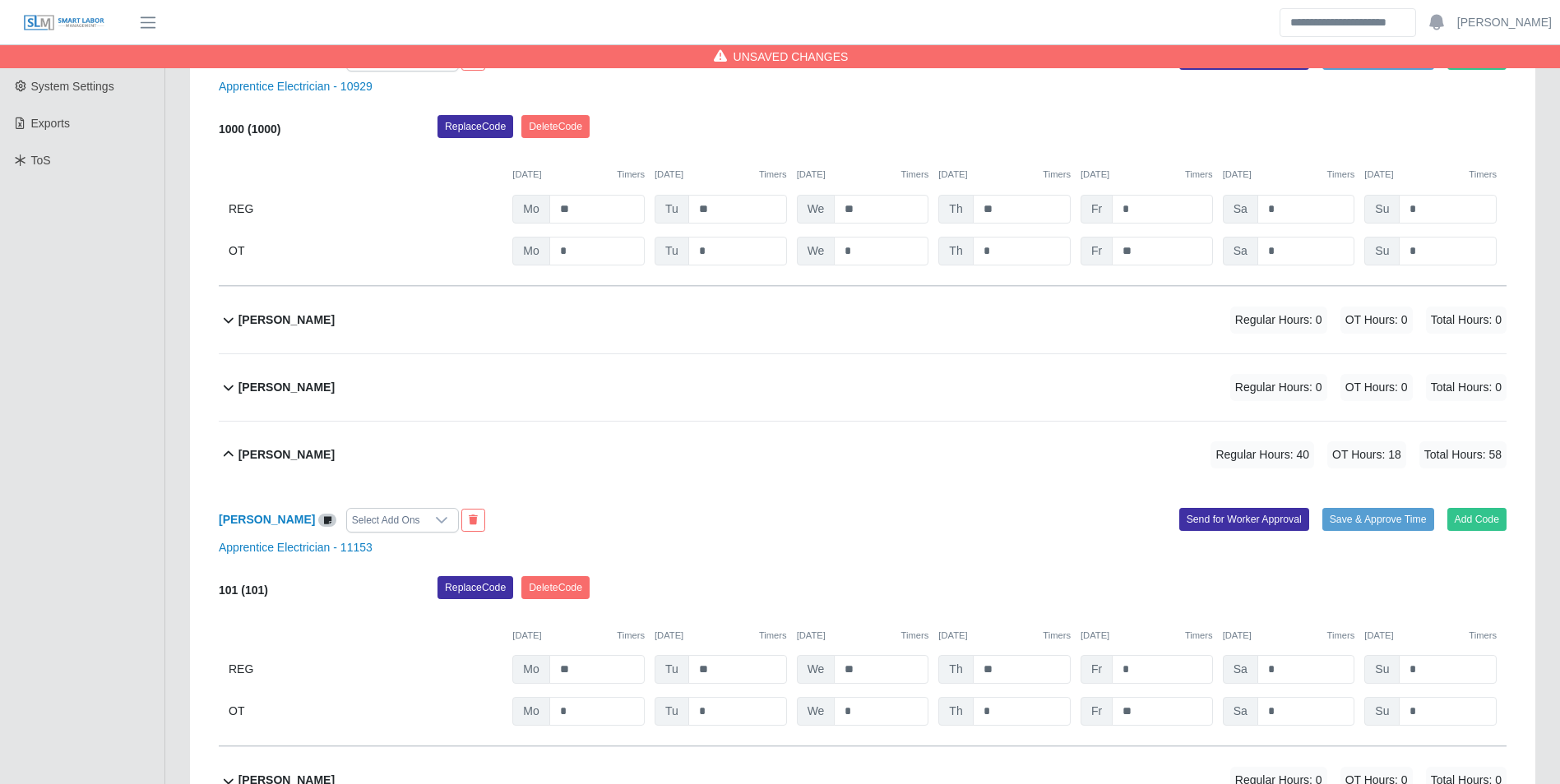
scroll to position [378, 0]
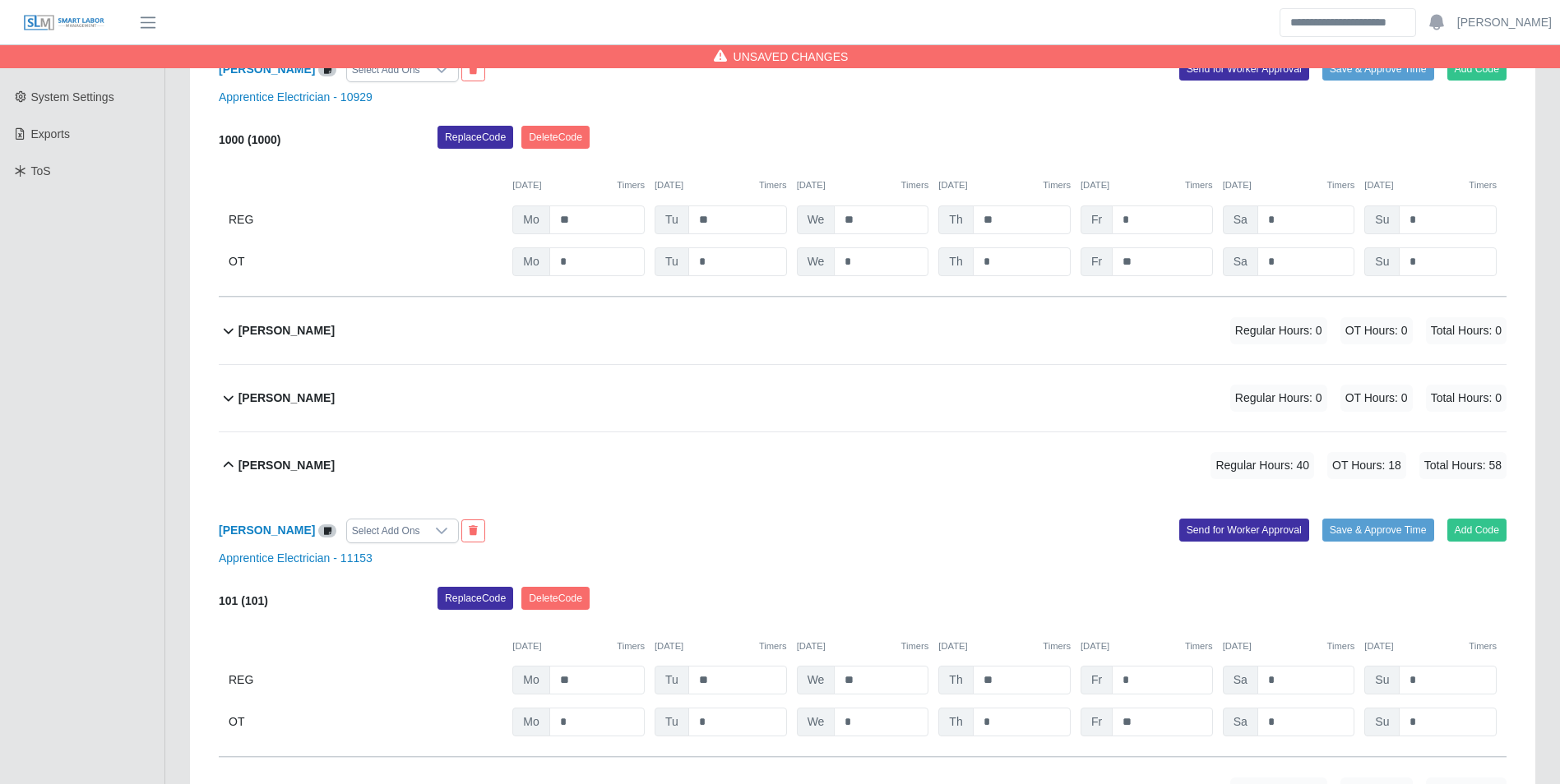
click at [294, 337] on b "Jesus Ferrer" at bounding box center [286, 331] width 96 height 17
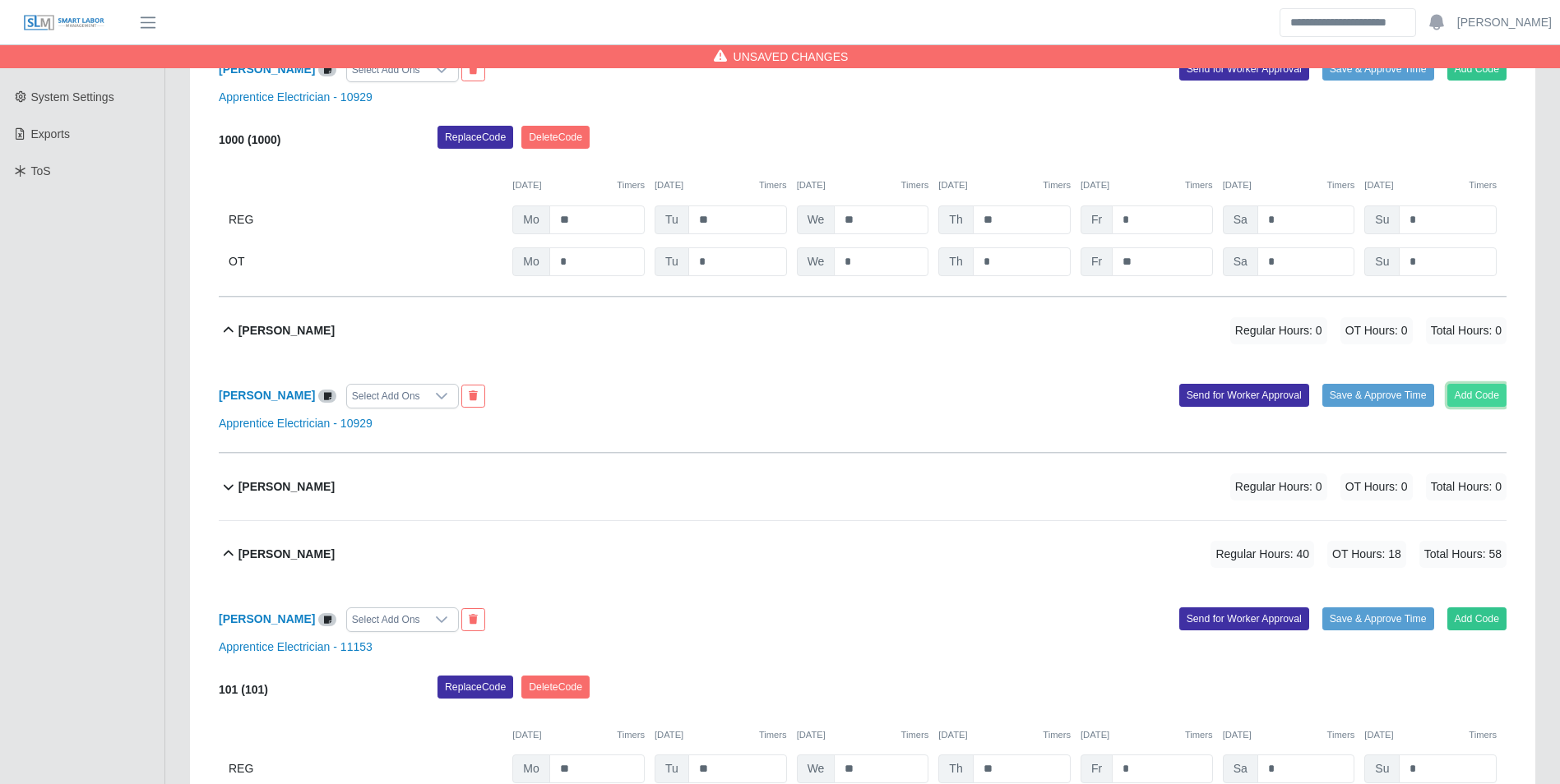
click at [1486, 392] on button "Add Code" at bounding box center [1477, 395] width 60 height 23
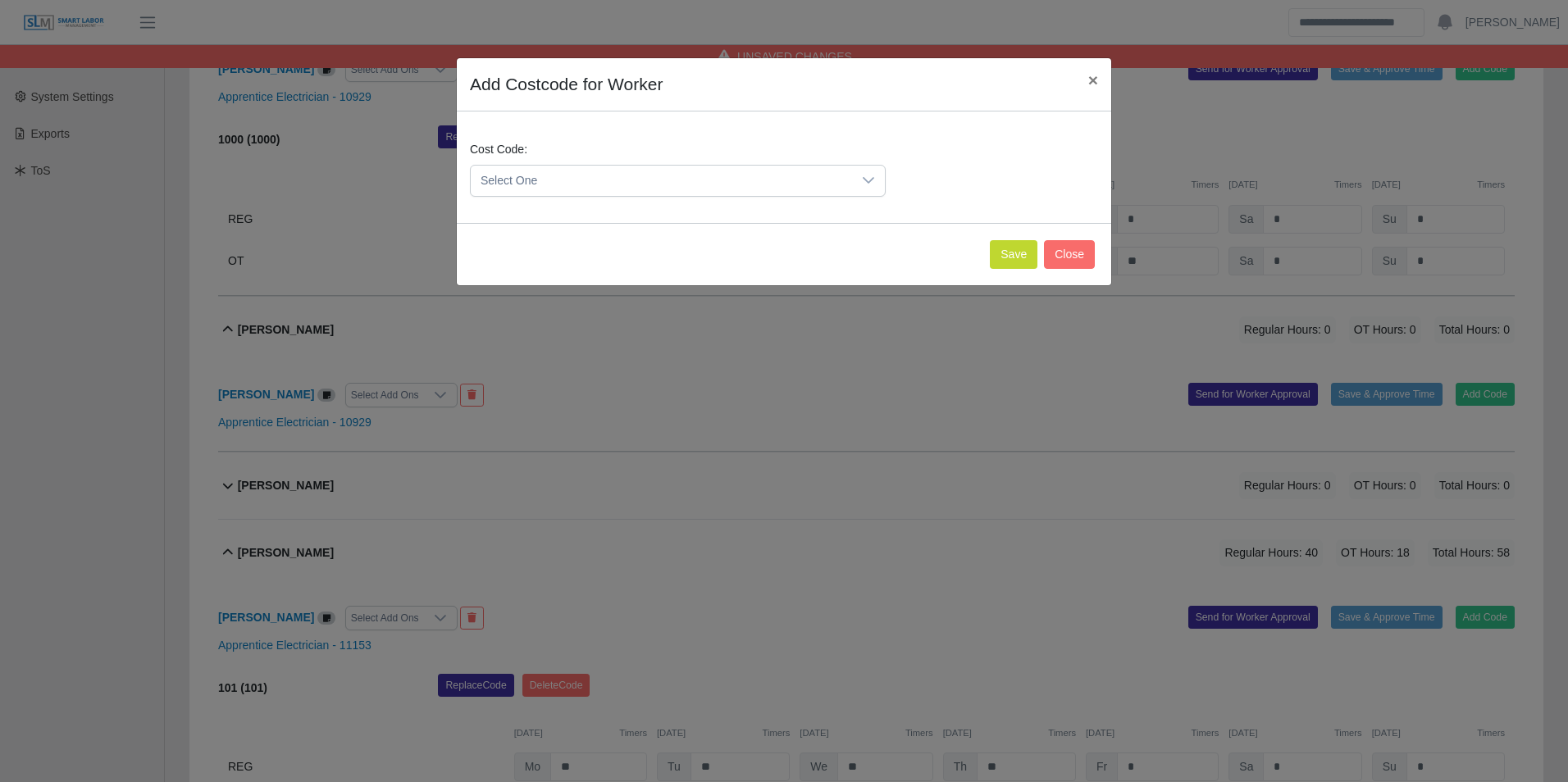
click at [591, 189] on span "Select One" at bounding box center [662, 181] width 382 height 31
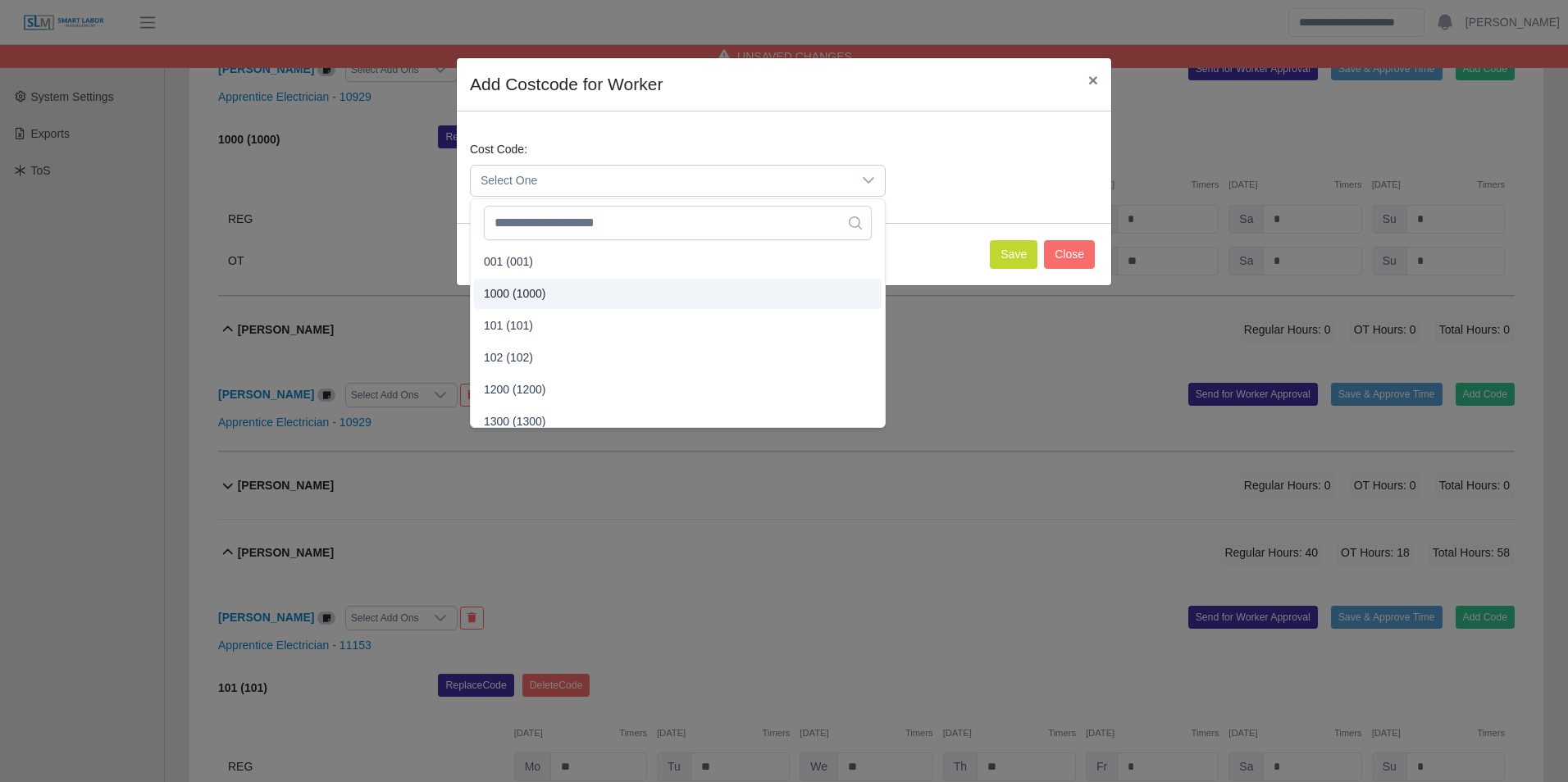
click at [548, 288] on li "1000 (1000)" at bounding box center [678, 294] width 407 height 31
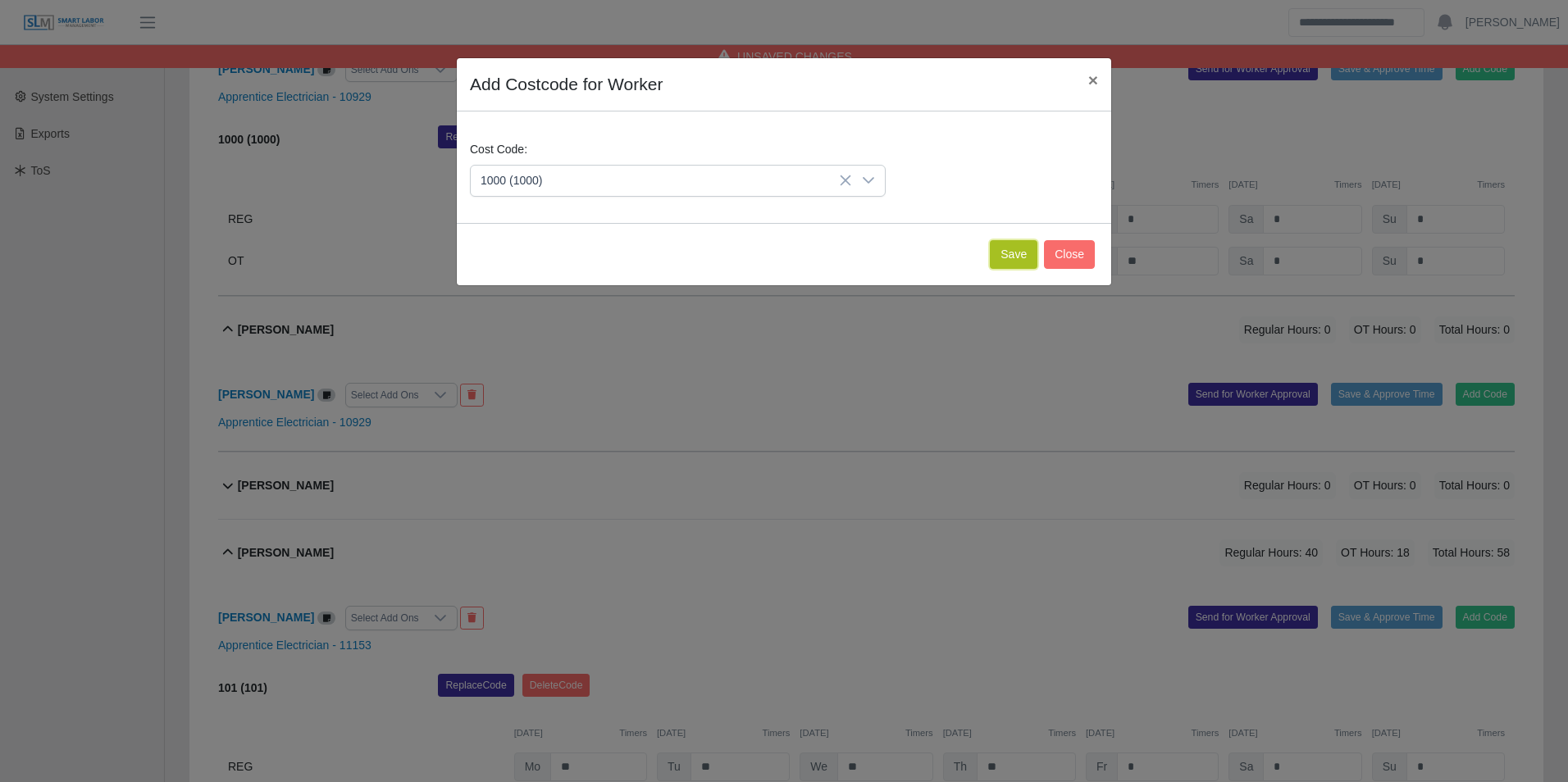
click at [1004, 260] on button "Save" at bounding box center [1014, 255] width 48 height 29
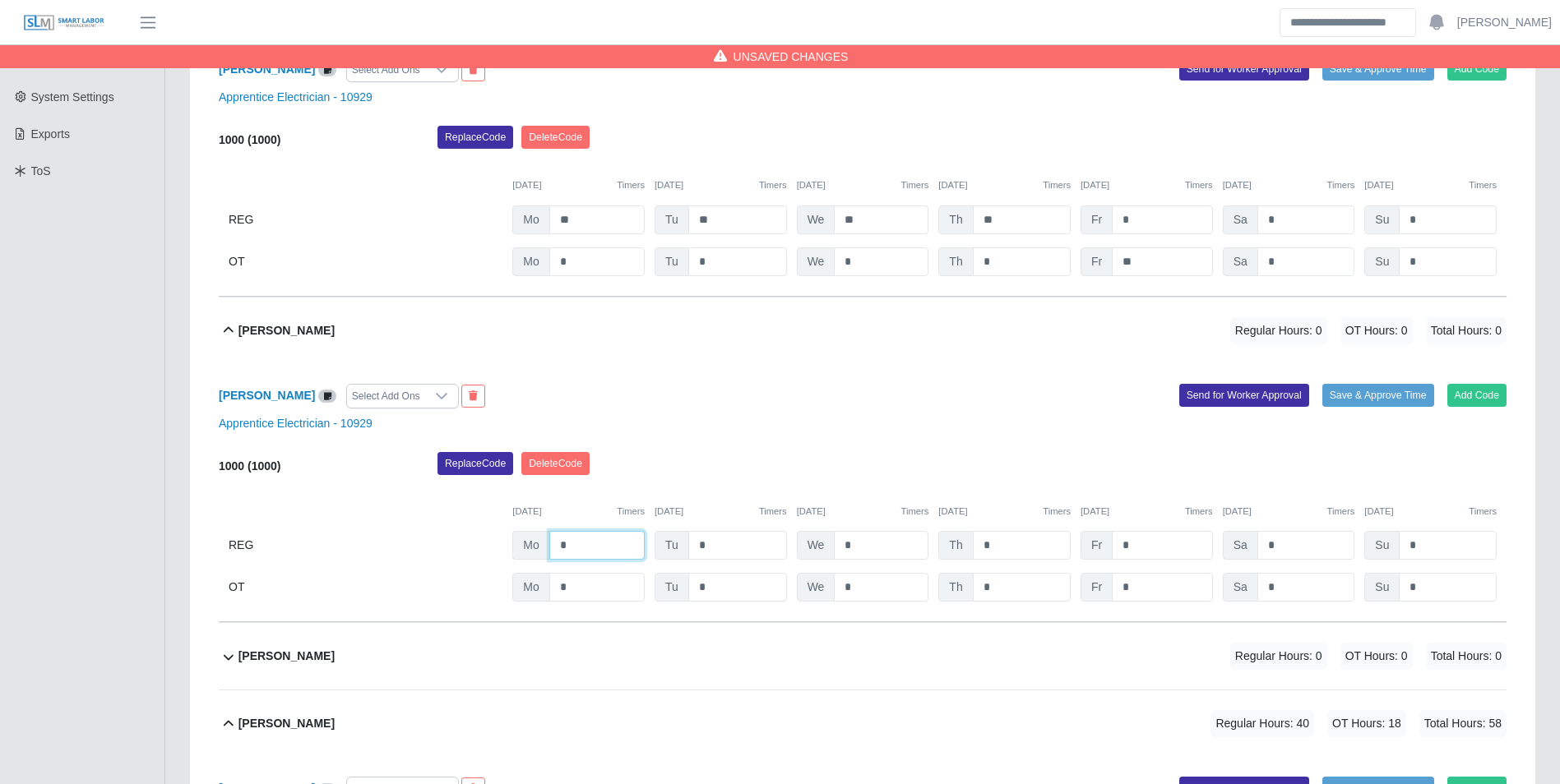
click at [603, 539] on input "*" at bounding box center [597, 545] width 95 height 29
type input "**"
click at [1473, 392] on button "Add Code" at bounding box center [1477, 395] width 60 height 23
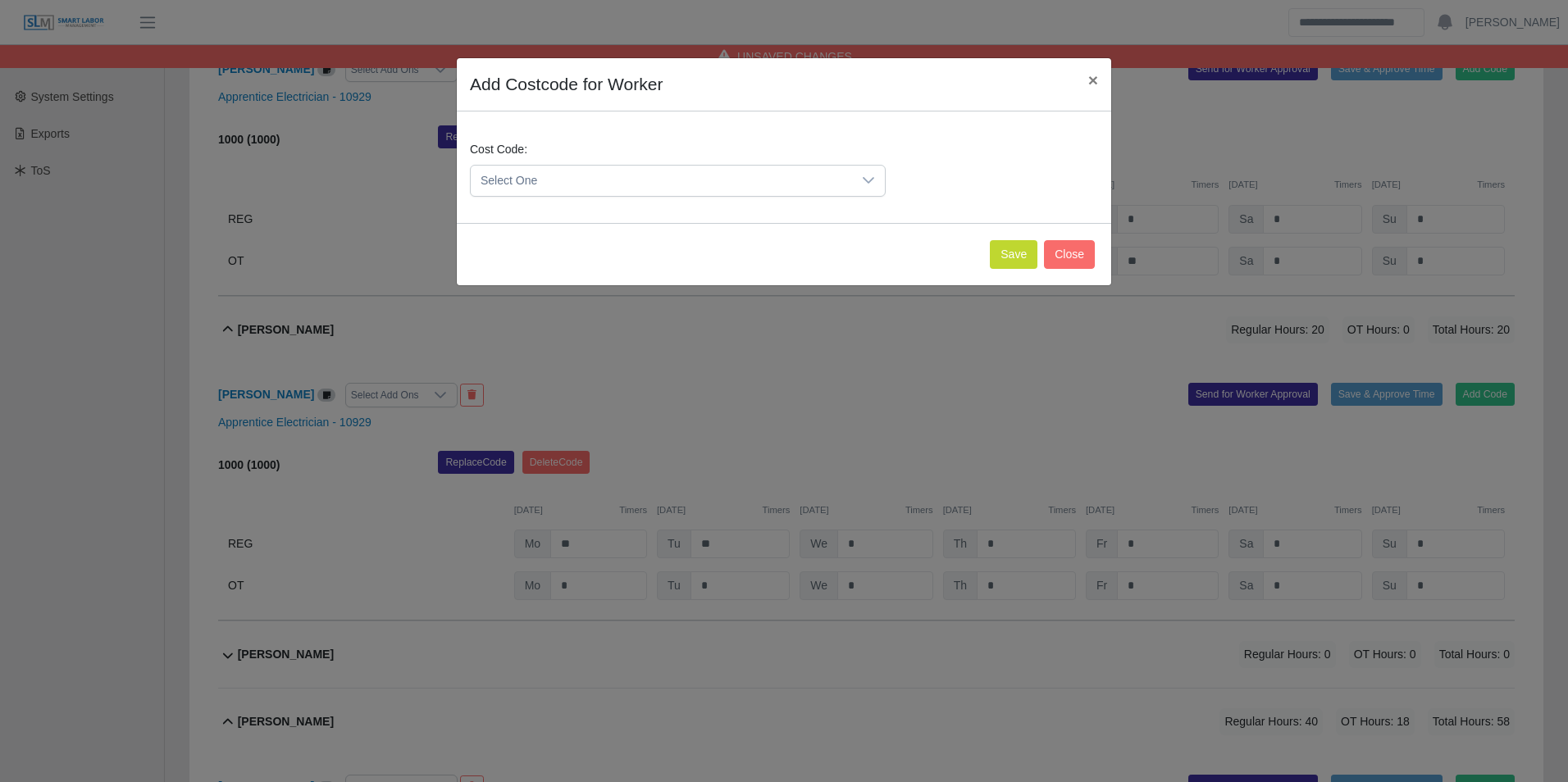
click at [519, 184] on span "Select One" at bounding box center [662, 181] width 382 height 31
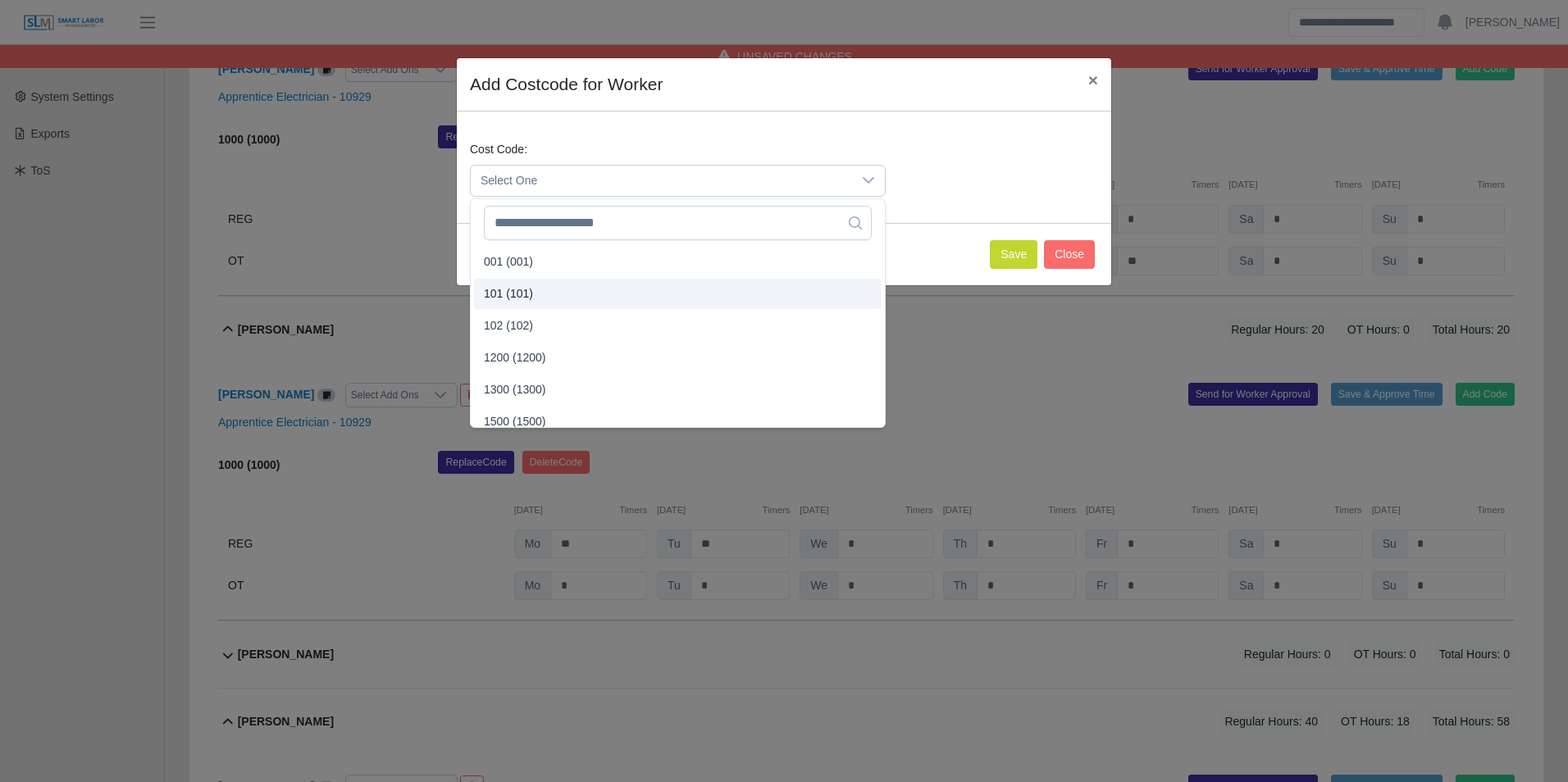
click at [521, 289] on span "101 (101)" at bounding box center [508, 294] width 49 height 17
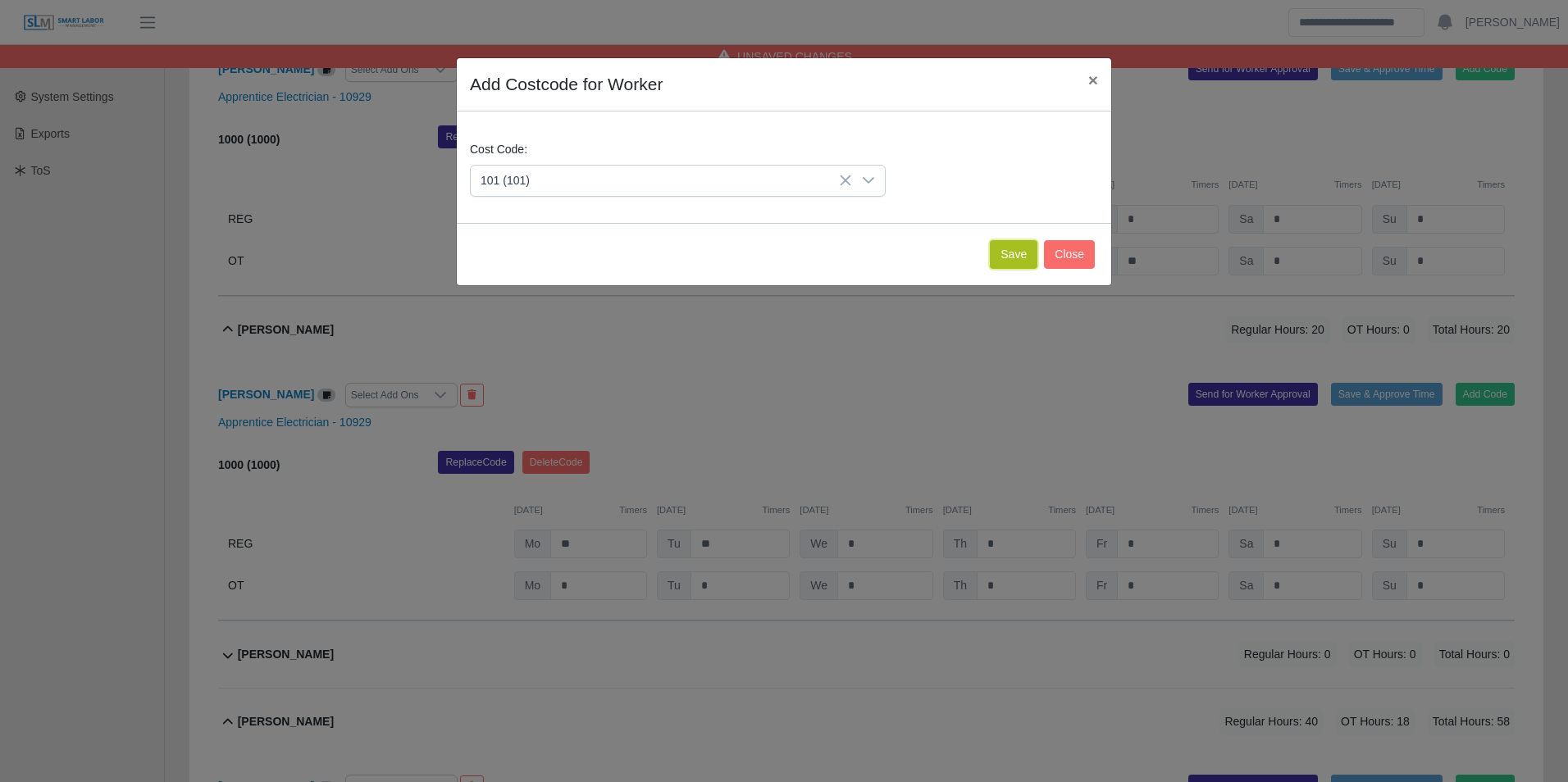
click at [1012, 265] on button "Save" at bounding box center [1014, 255] width 48 height 29
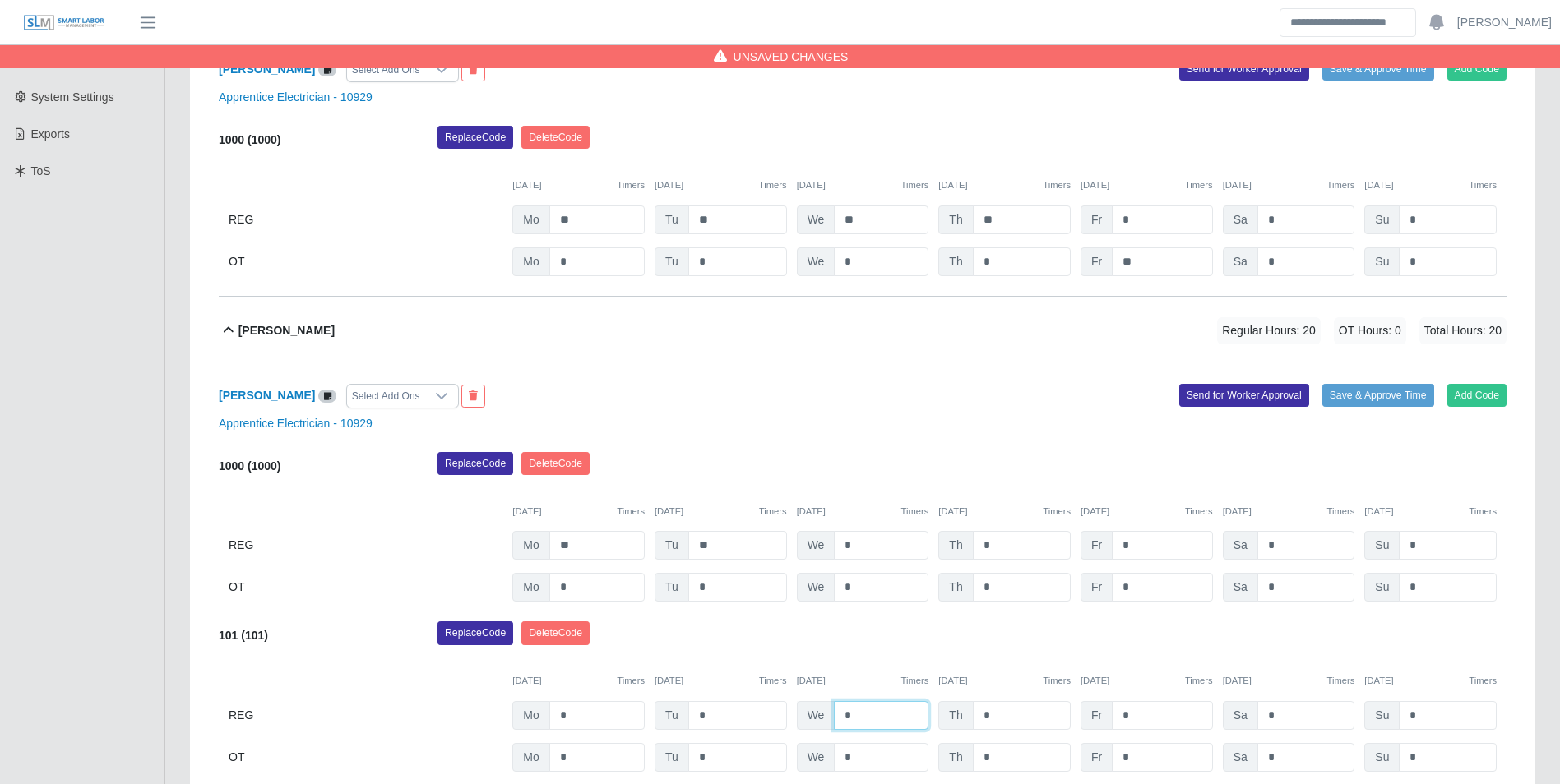
click at [876, 707] on input "*" at bounding box center [881, 716] width 95 height 29
type input "**"
click at [1136, 754] on input "*" at bounding box center [1162, 758] width 101 height 29
type input "**"
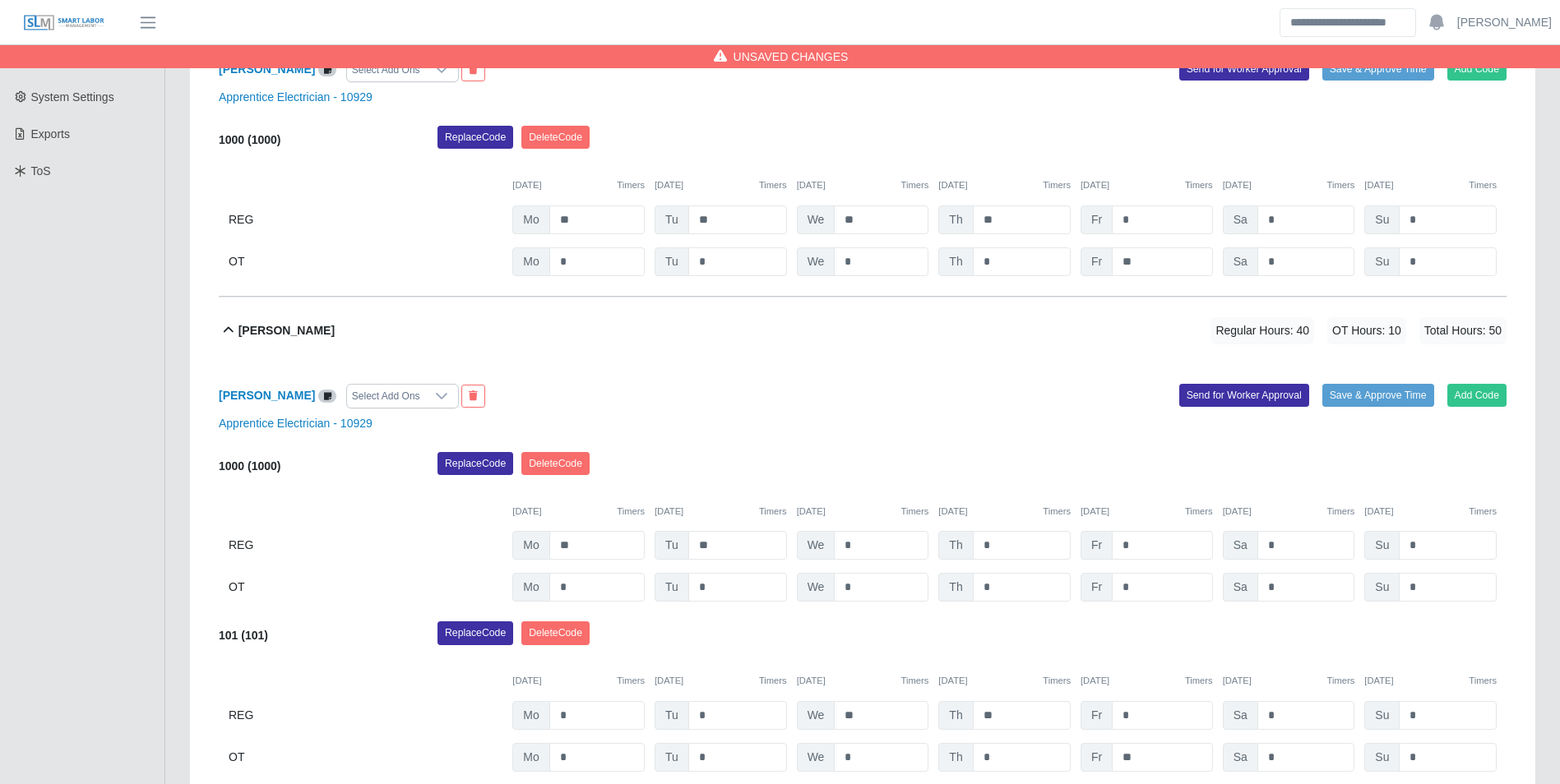
click at [1062, 668] on div "09/22/2025 Timers 09/23/2025 Timers 09/24/2025 Timers 09/25/2025 Timers 09/26/2…" at bounding box center [863, 672] width 1288 height 34
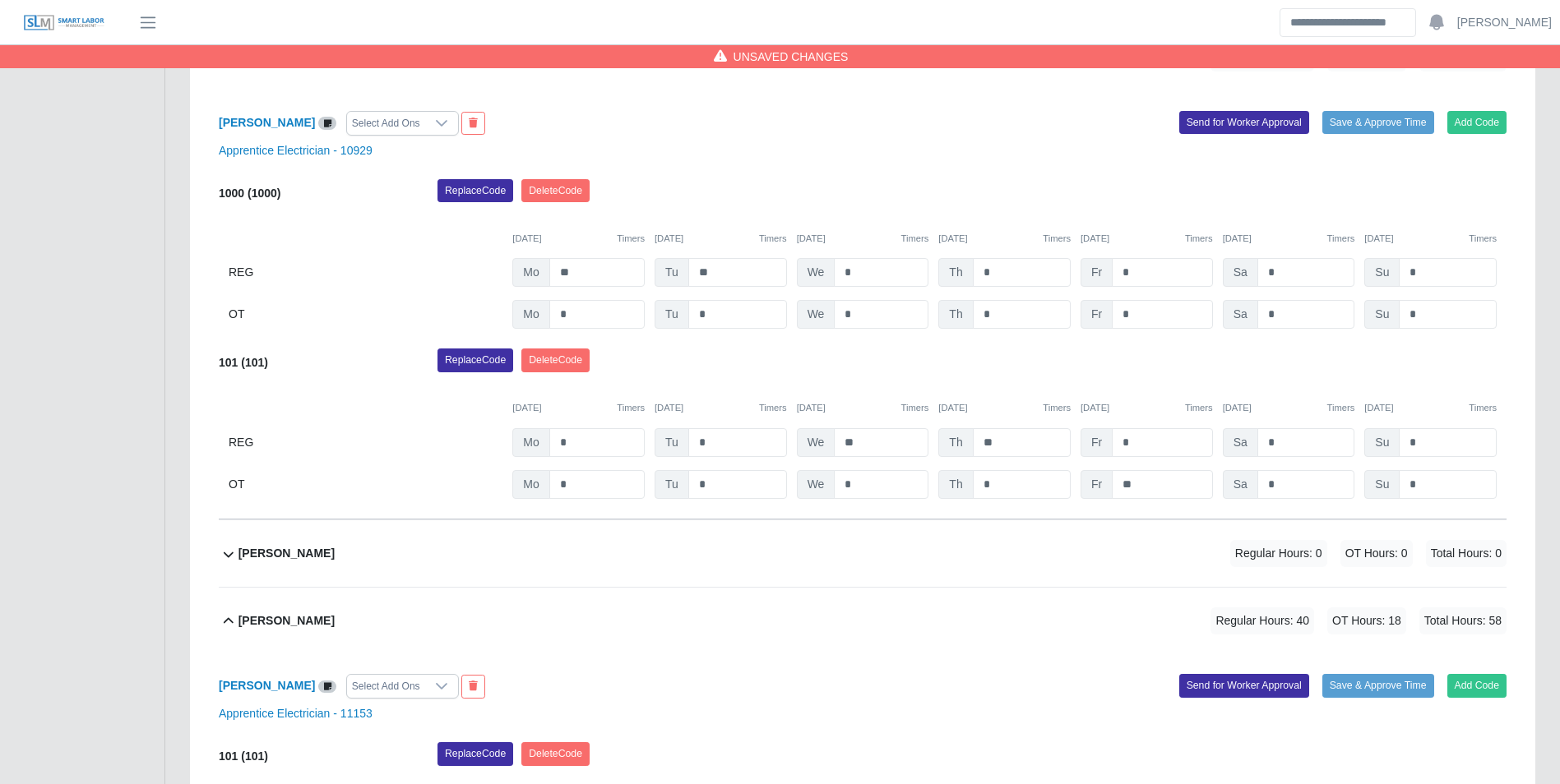
scroll to position [707, 0]
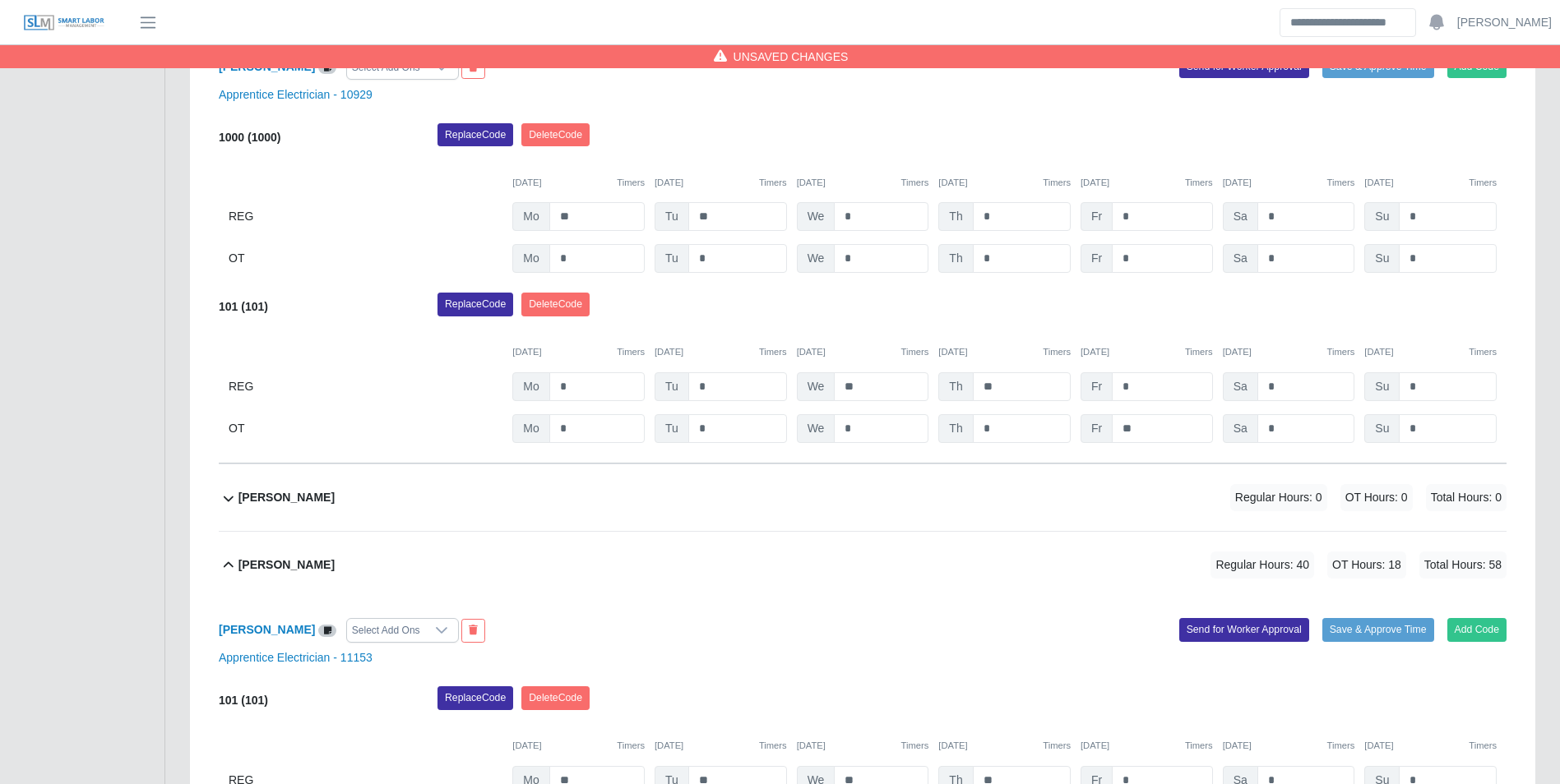
click at [317, 497] on b "Jesus Gonzalez" at bounding box center [286, 498] width 96 height 17
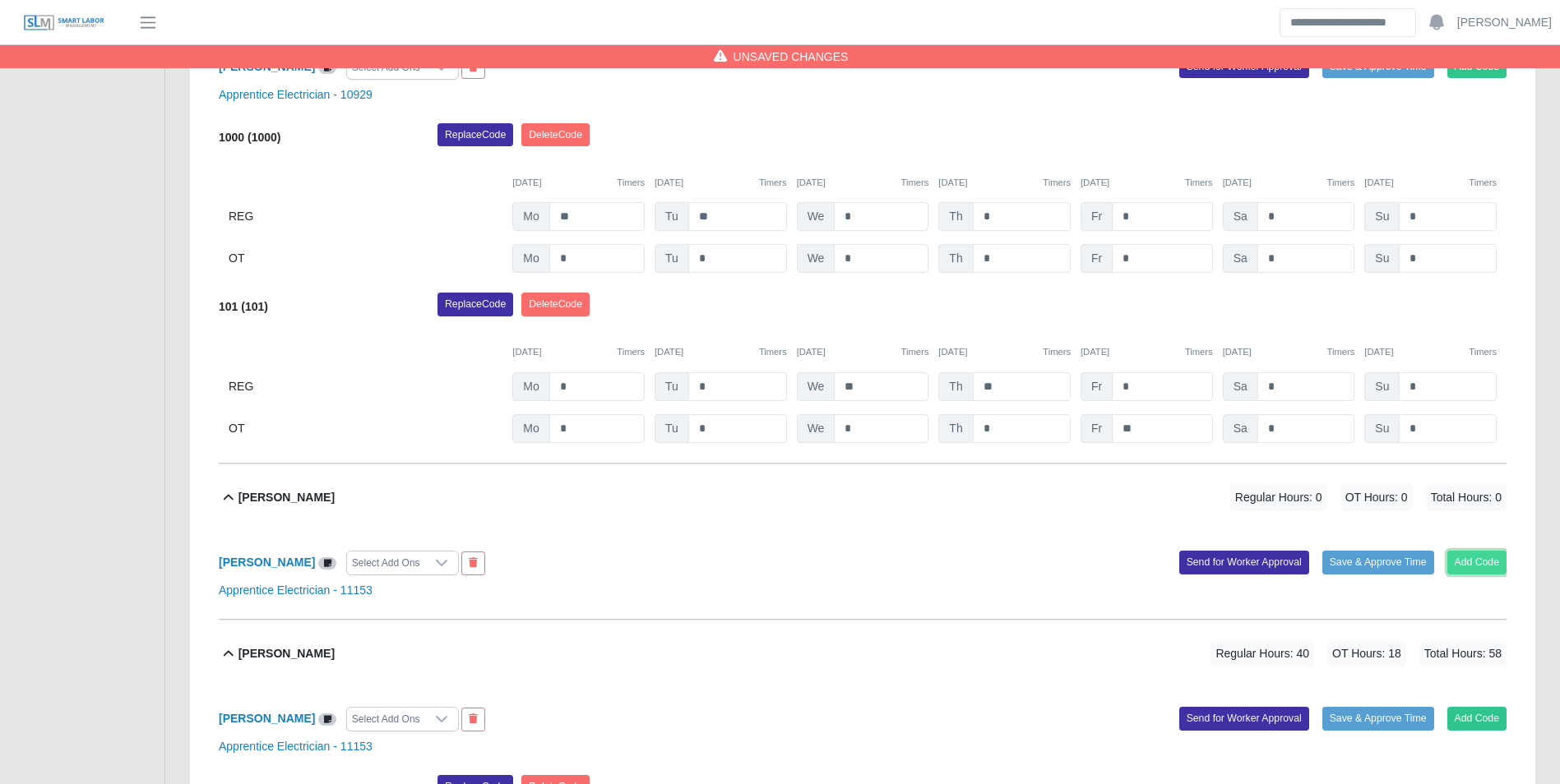
click at [1463, 556] on button "Add Code" at bounding box center [1477, 562] width 60 height 23
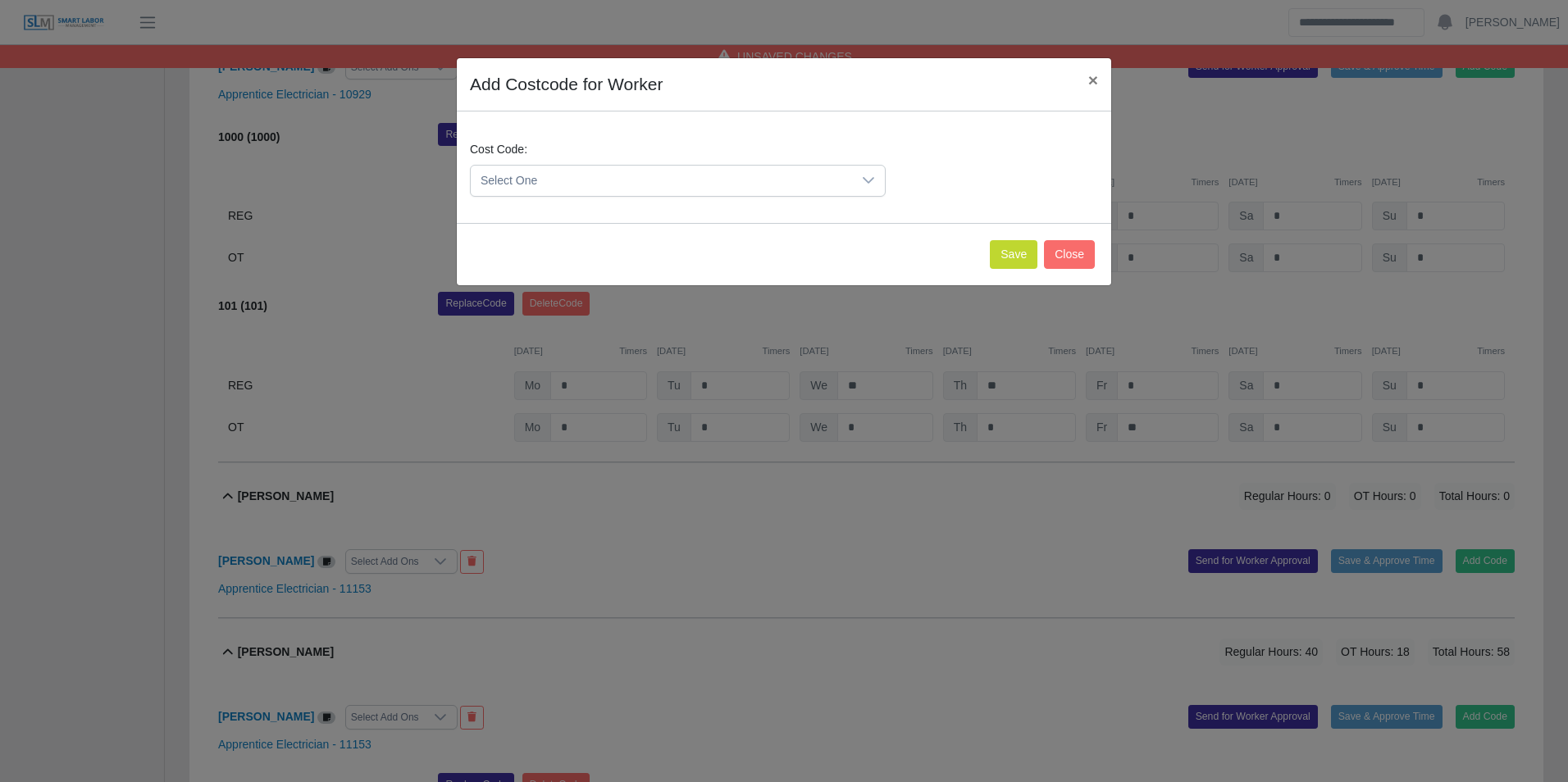
click at [637, 186] on span "Select One" at bounding box center [662, 181] width 382 height 31
click at [522, 296] on span "1000 (1000)" at bounding box center [514, 294] width 62 height 17
click at [1027, 254] on button "Save" at bounding box center [1014, 255] width 48 height 29
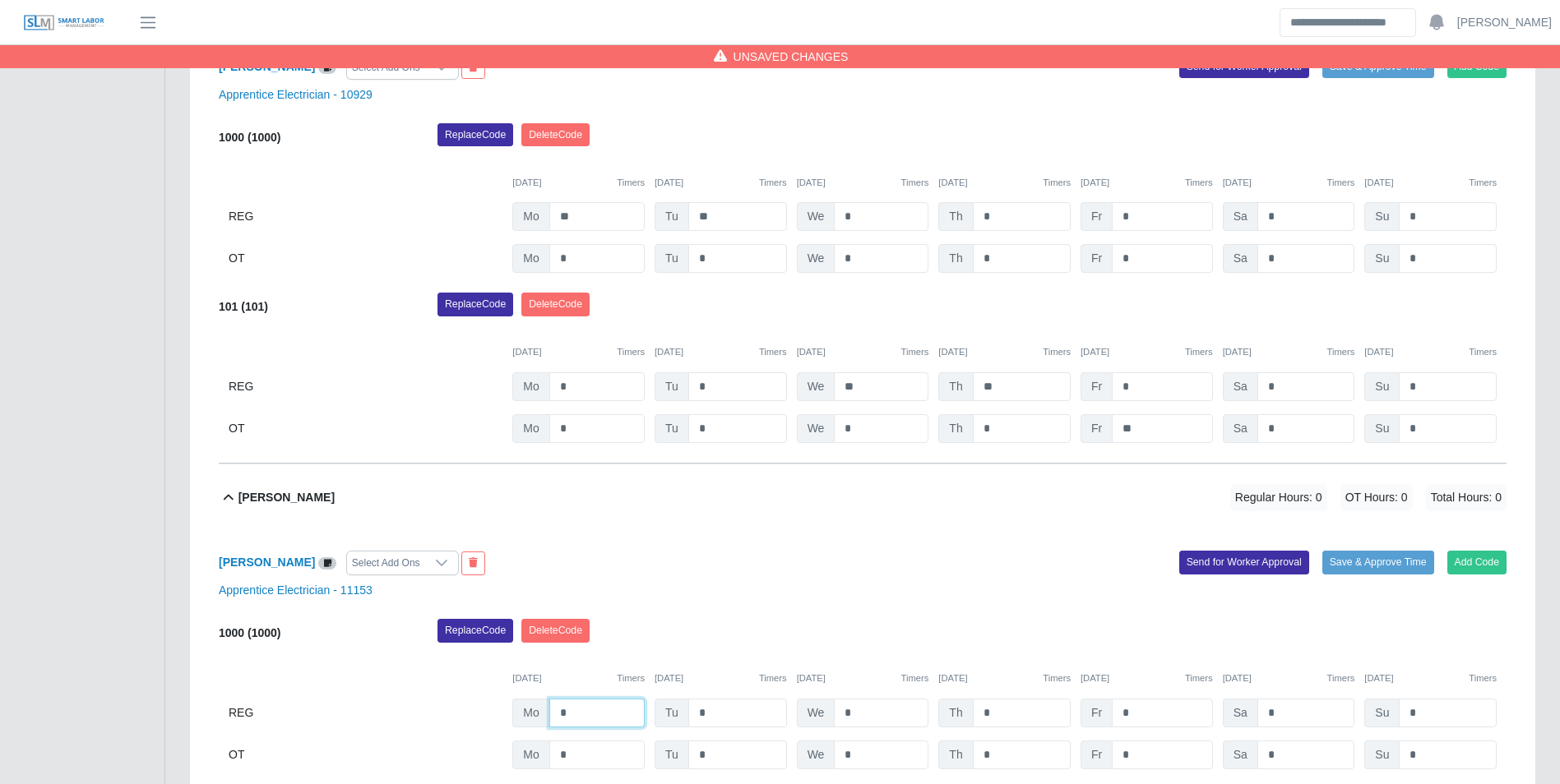
click at [612, 706] on input "*" at bounding box center [597, 713] width 95 height 29
type input "**"
click at [1494, 568] on button "Add Code" at bounding box center [1477, 562] width 60 height 23
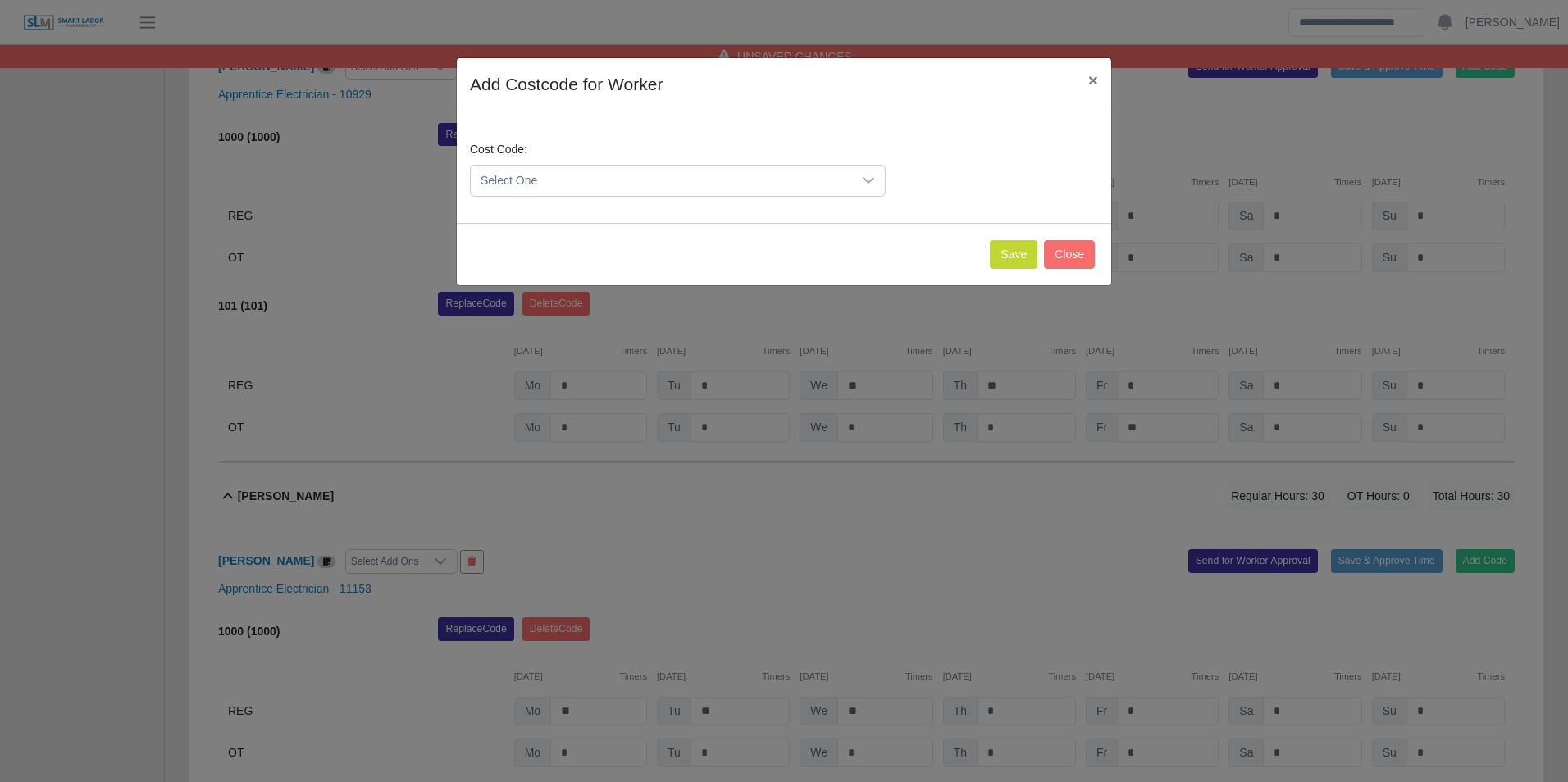
click at [534, 184] on span "Select One" at bounding box center [662, 181] width 382 height 31
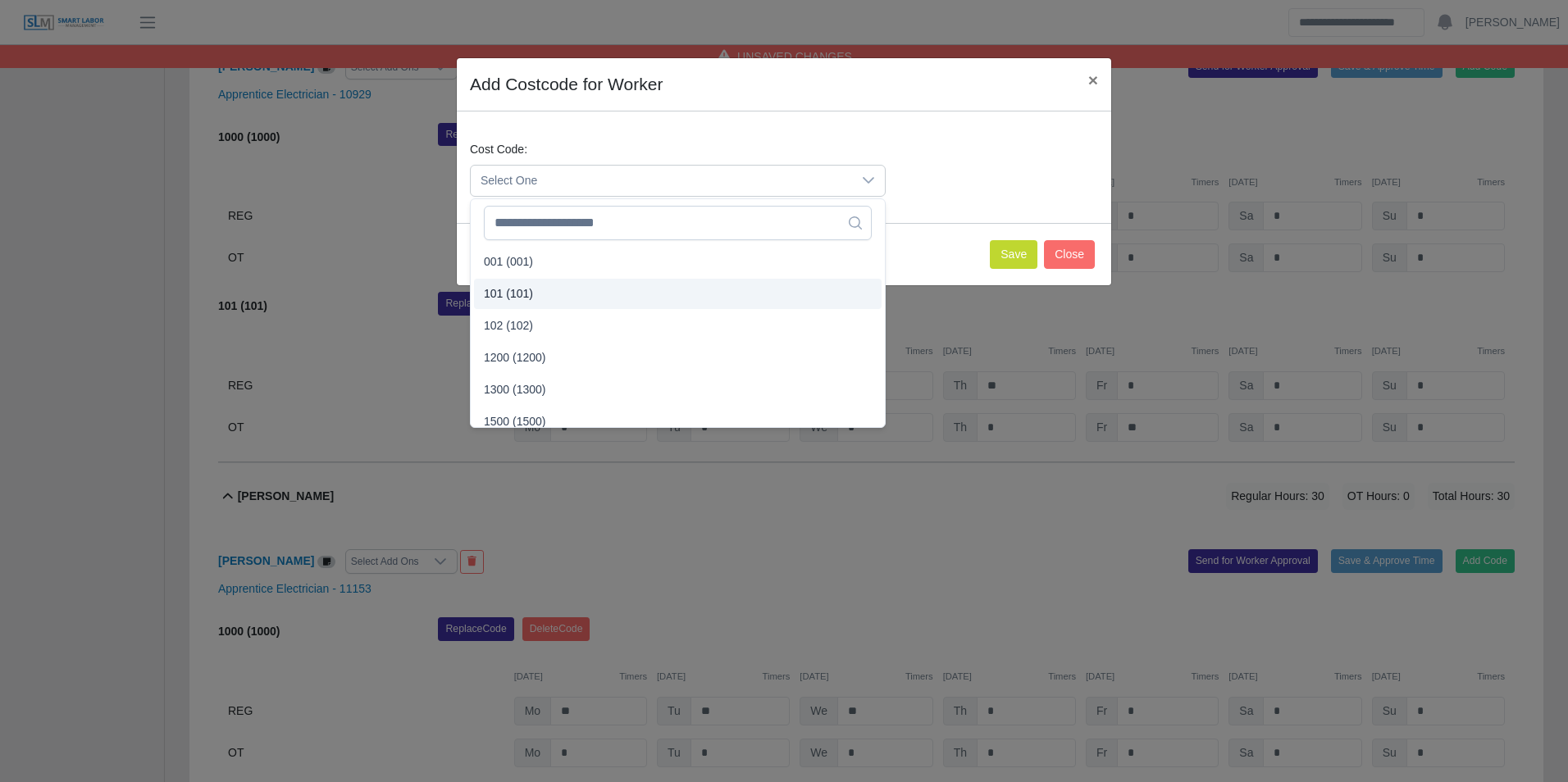
drag, startPoint x: 510, startPoint y: 291, endPoint x: 545, endPoint y: 292, distance: 35.0
click at [510, 292] on span "101 (101)" at bounding box center [508, 294] width 49 height 17
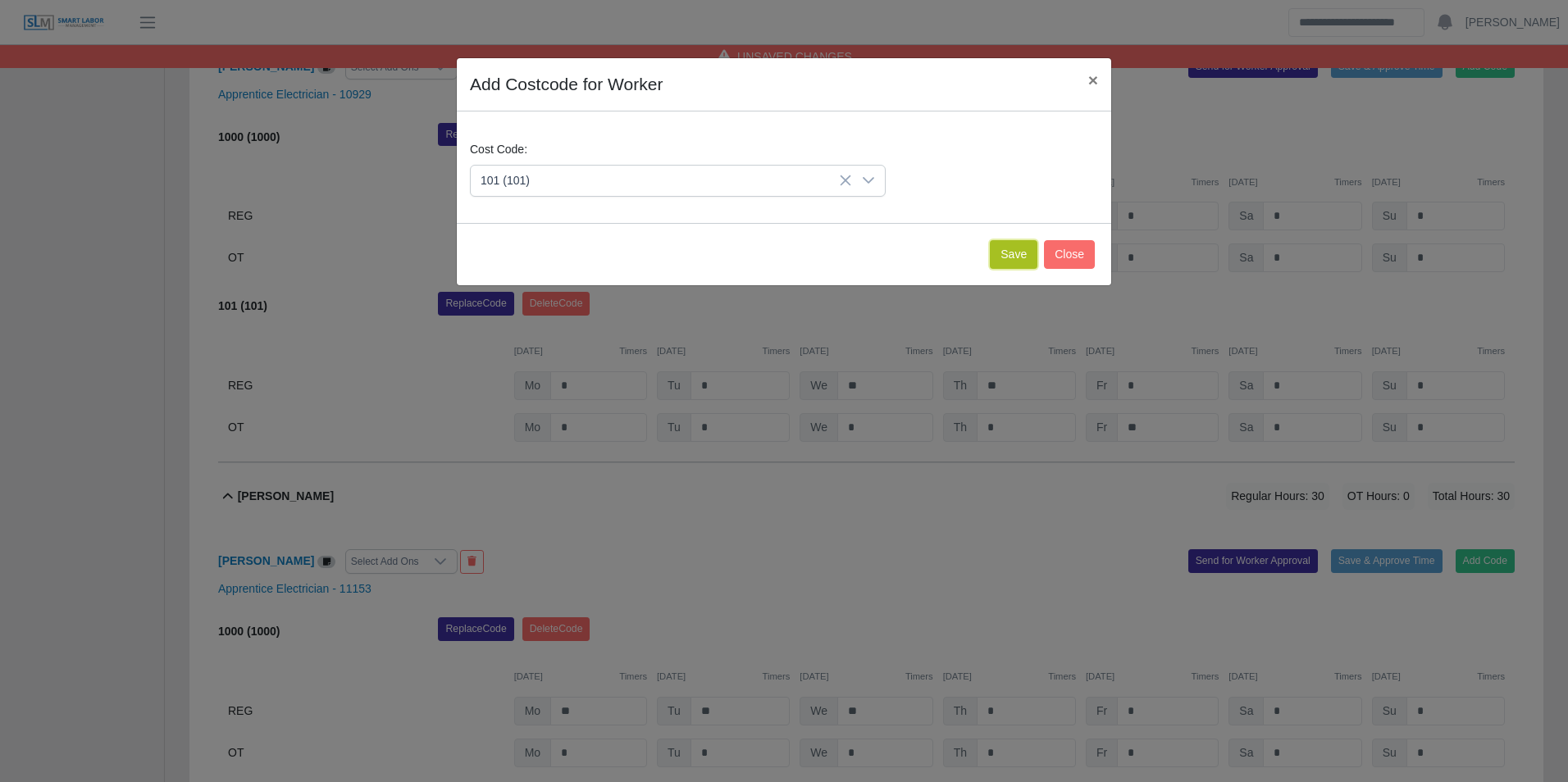
drag, startPoint x: 1029, startPoint y: 243, endPoint x: 976, endPoint y: 292, distance: 72.2
click at [1027, 245] on button "Save" at bounding box center [1014, 255] width 48 height 29
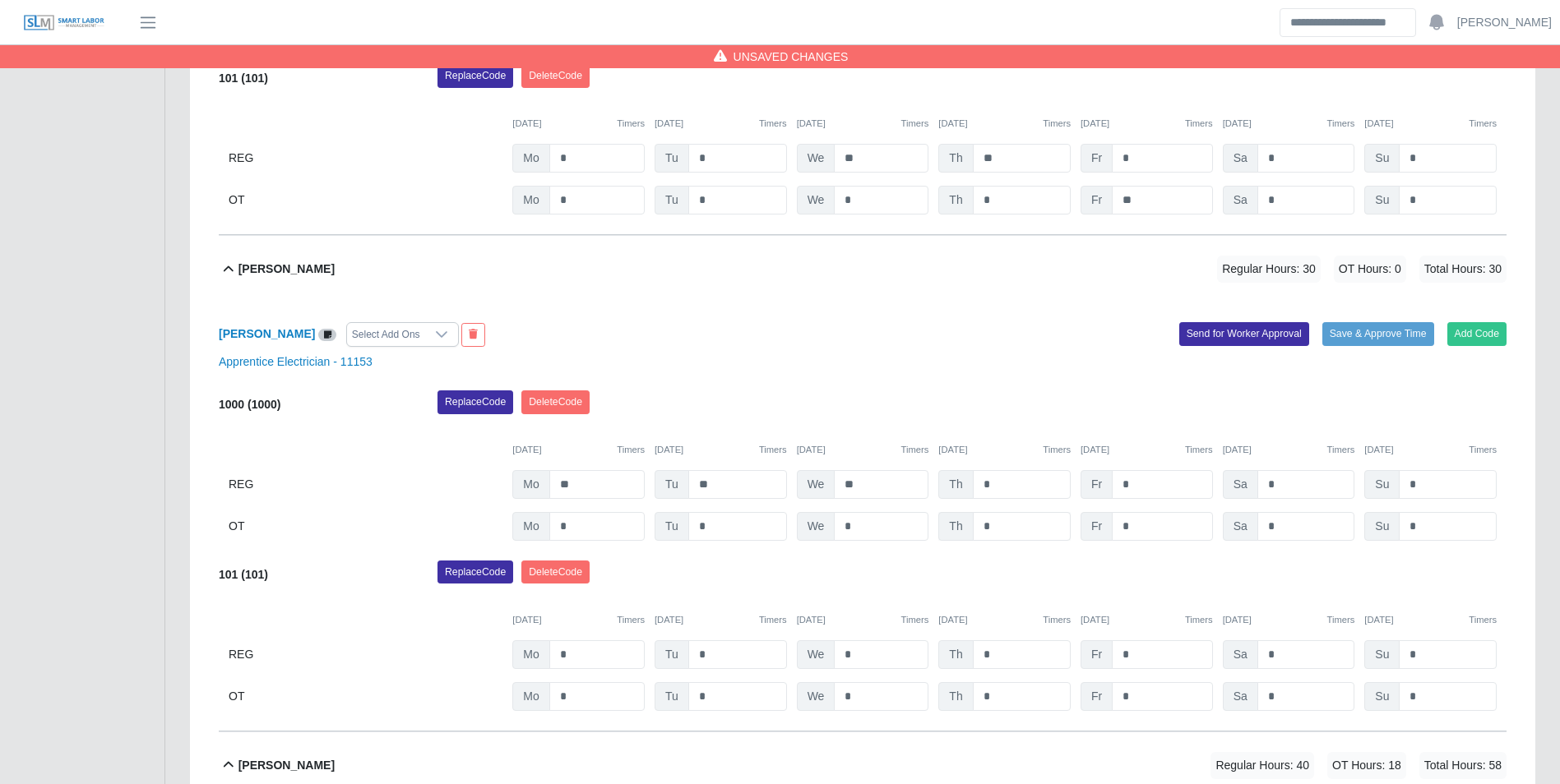
scroll to position [954, 0]
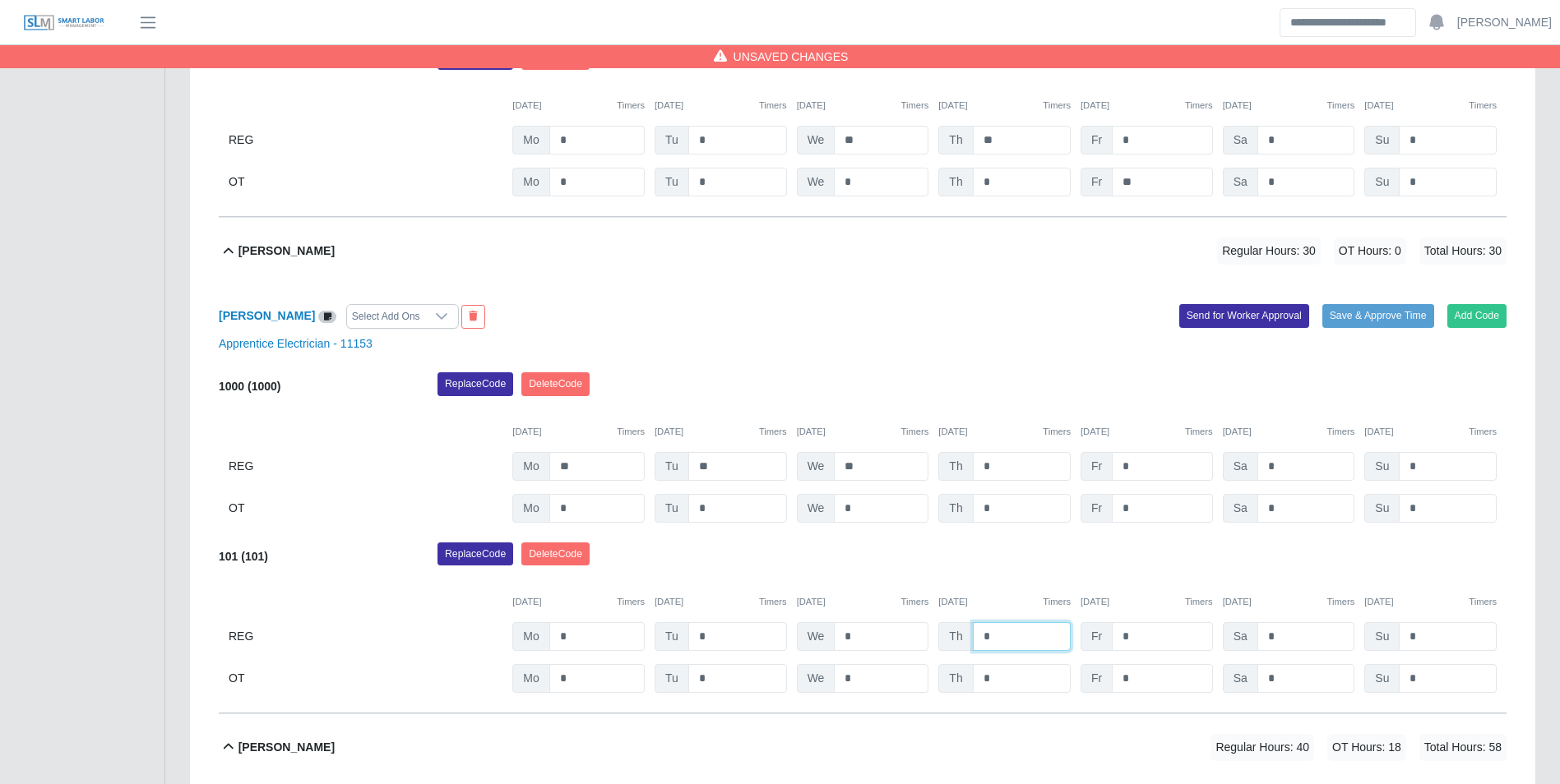
click at [1007, 636] on input "*" at bounding box center [1021, 637] width 98 height 29
type input "**"
click at [1071, 554] on div "Replace Code Delete Code" at bounding box center [972, 559] width 1094 height 33
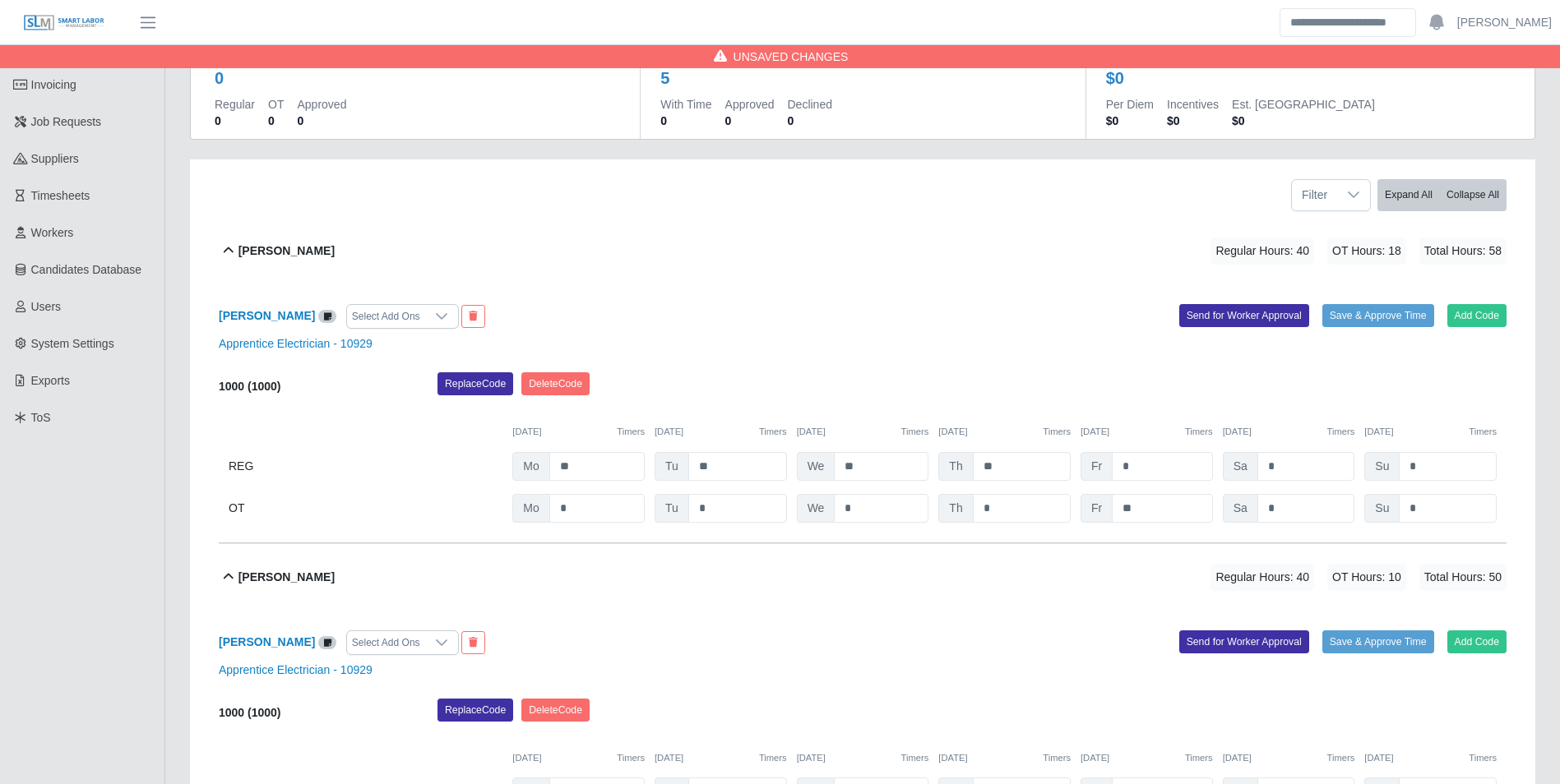
scroll to position [0, 0]
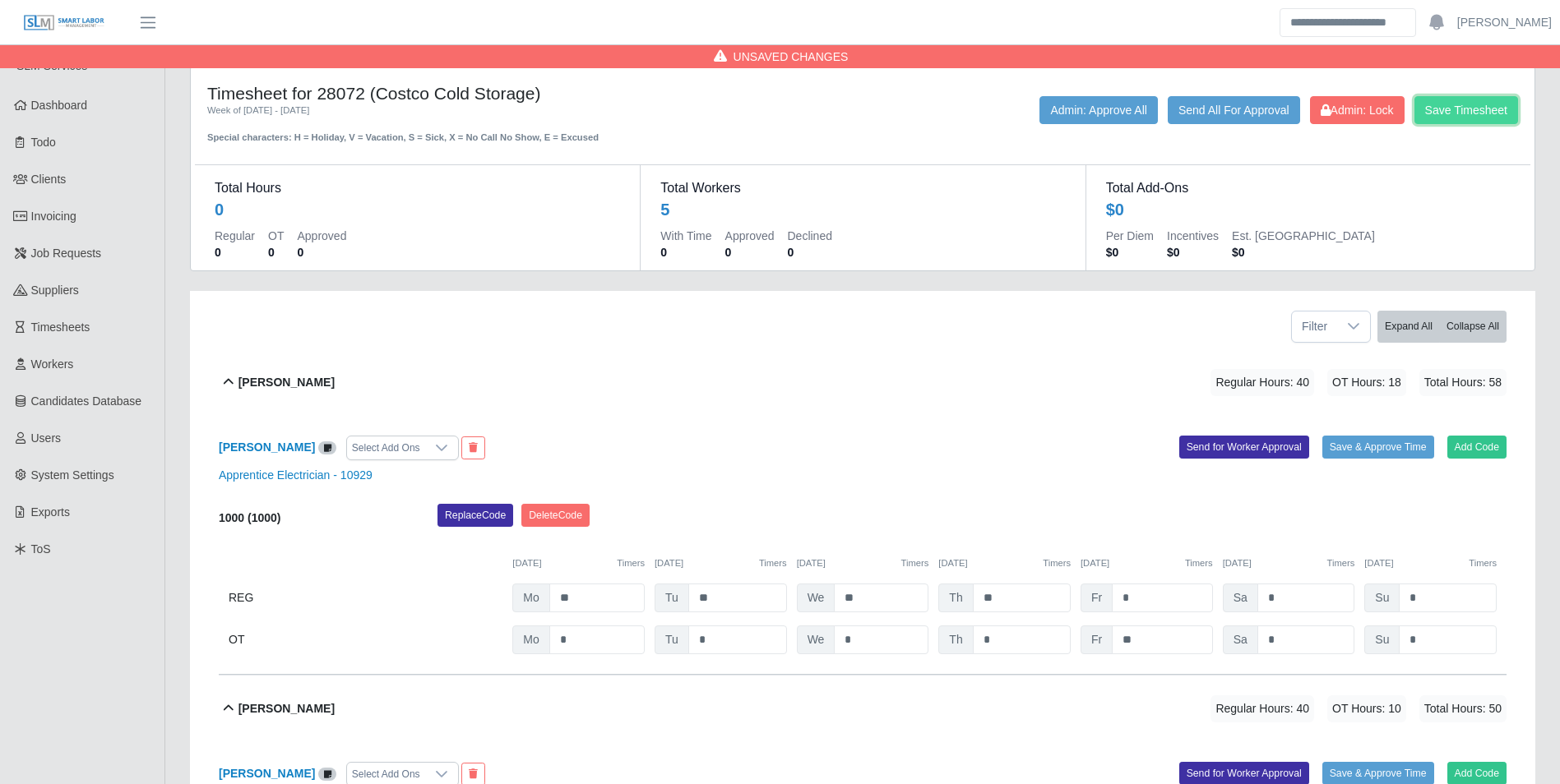
click at [1458, 111] on button "Save Timesheet" at bounding box center [1466, 110] width 104 height 28
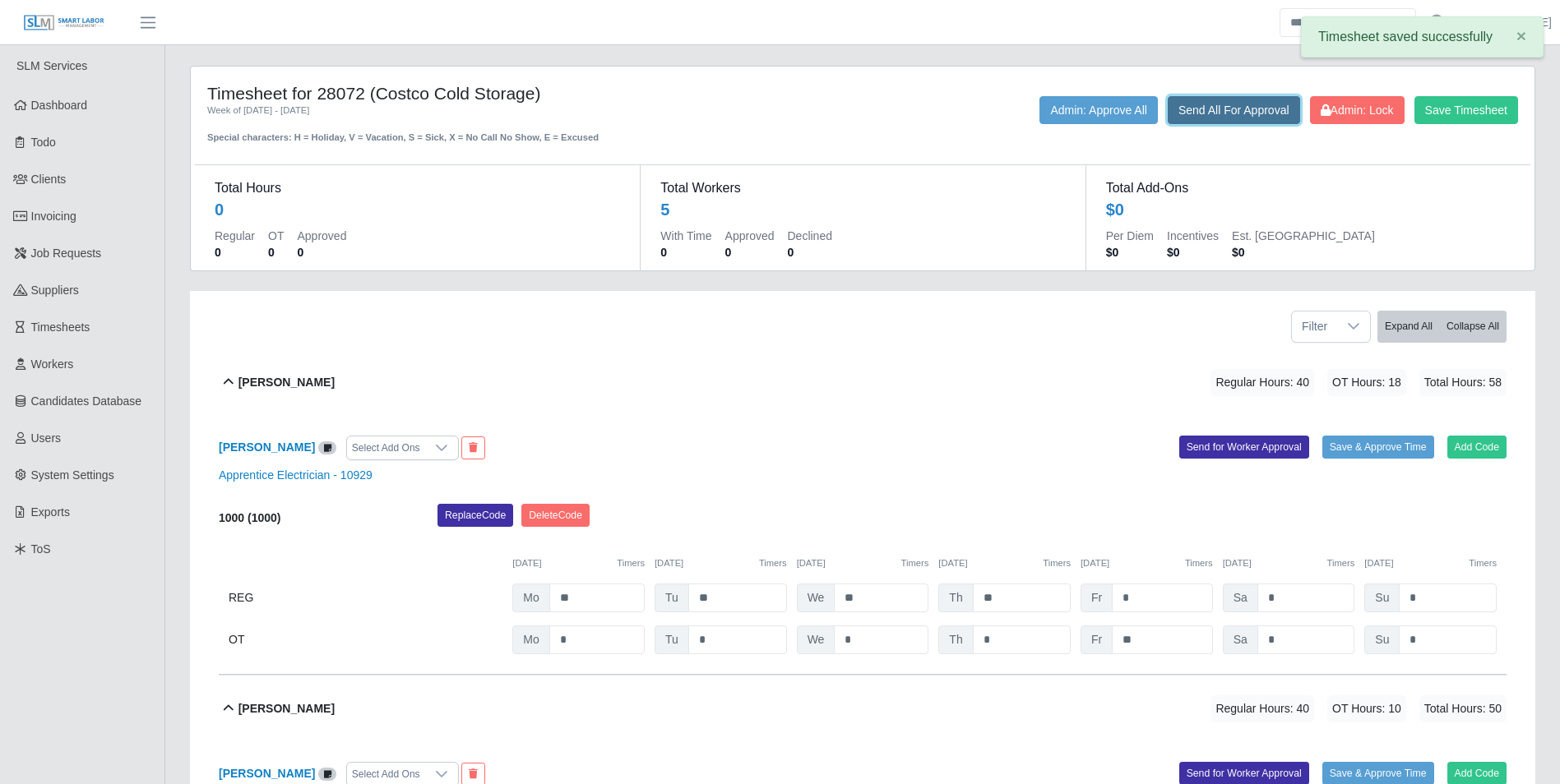
click at [1207, 105] on button "Send All For Approval" at bounding box center [1234, 110] width 132 height 28
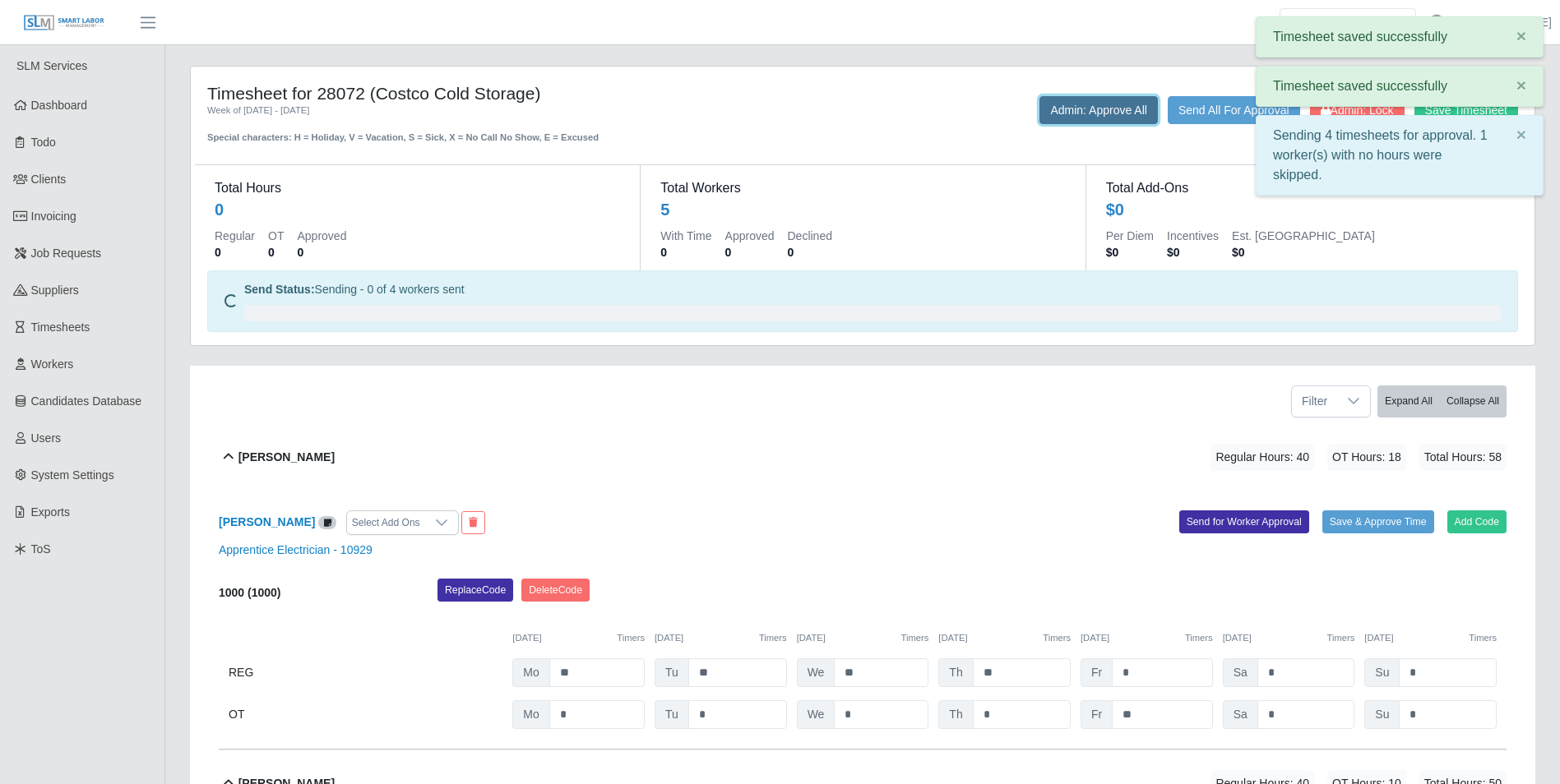
click at [1088, 105] on button "Admin: Approve All" at bounding box center [1098, 110] width 118 height 28
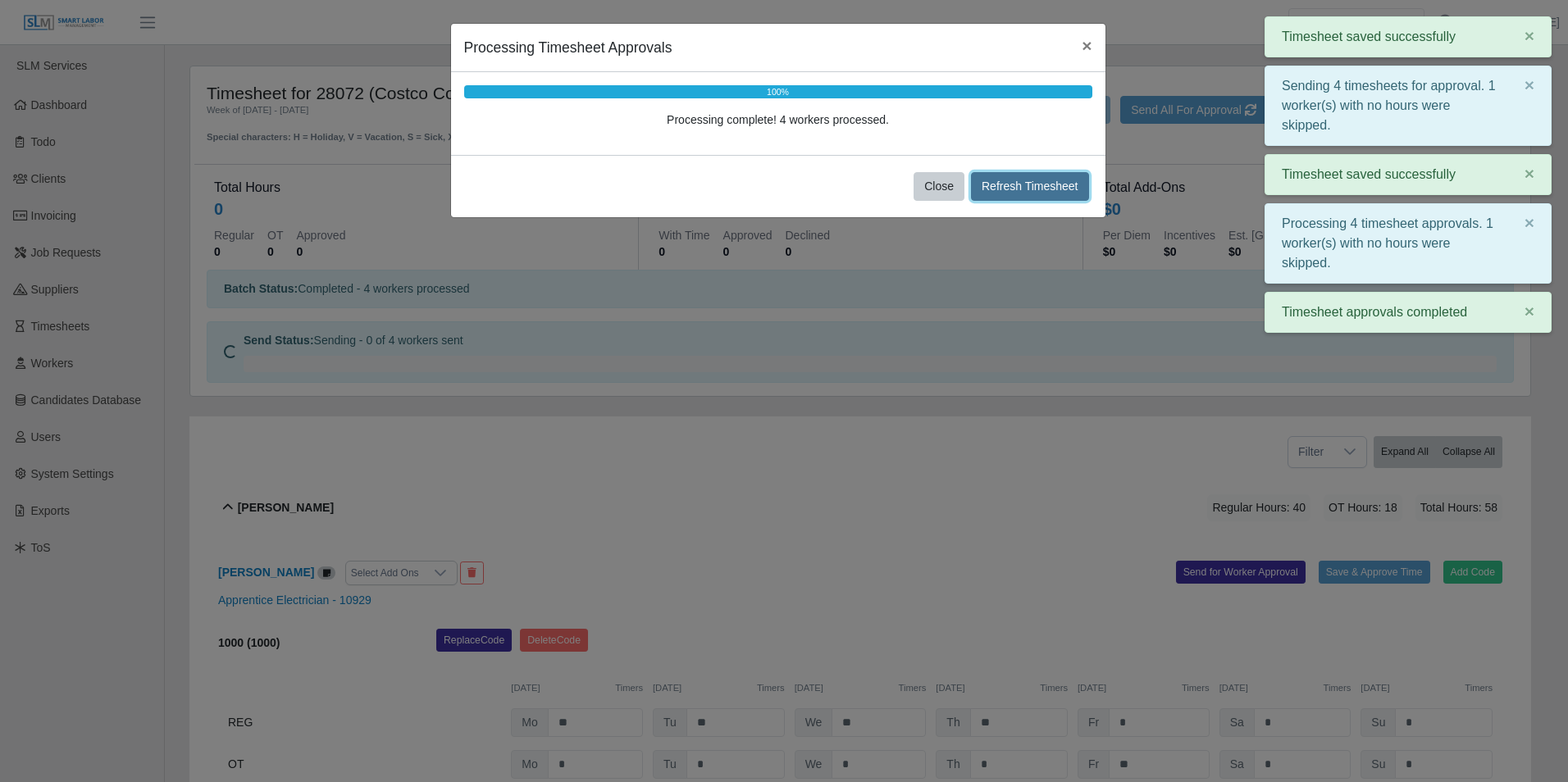
click at [1011, 192] on button "Refresh Timesheet" at bounding box center [1030, 187] width 118 height 29
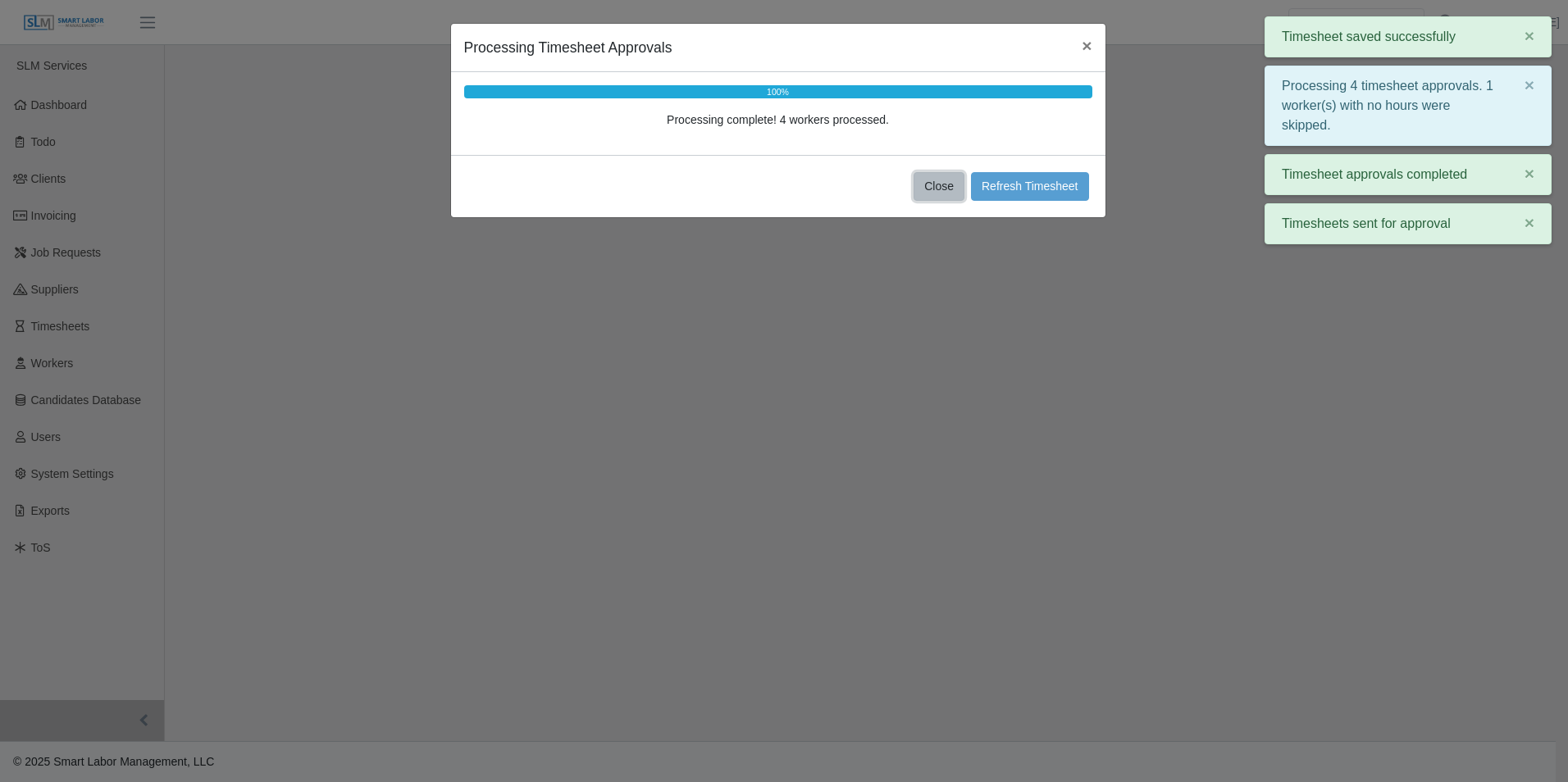
click at [942, 185] on button "Close" at bounding box center [940, 187] width 51 height 29
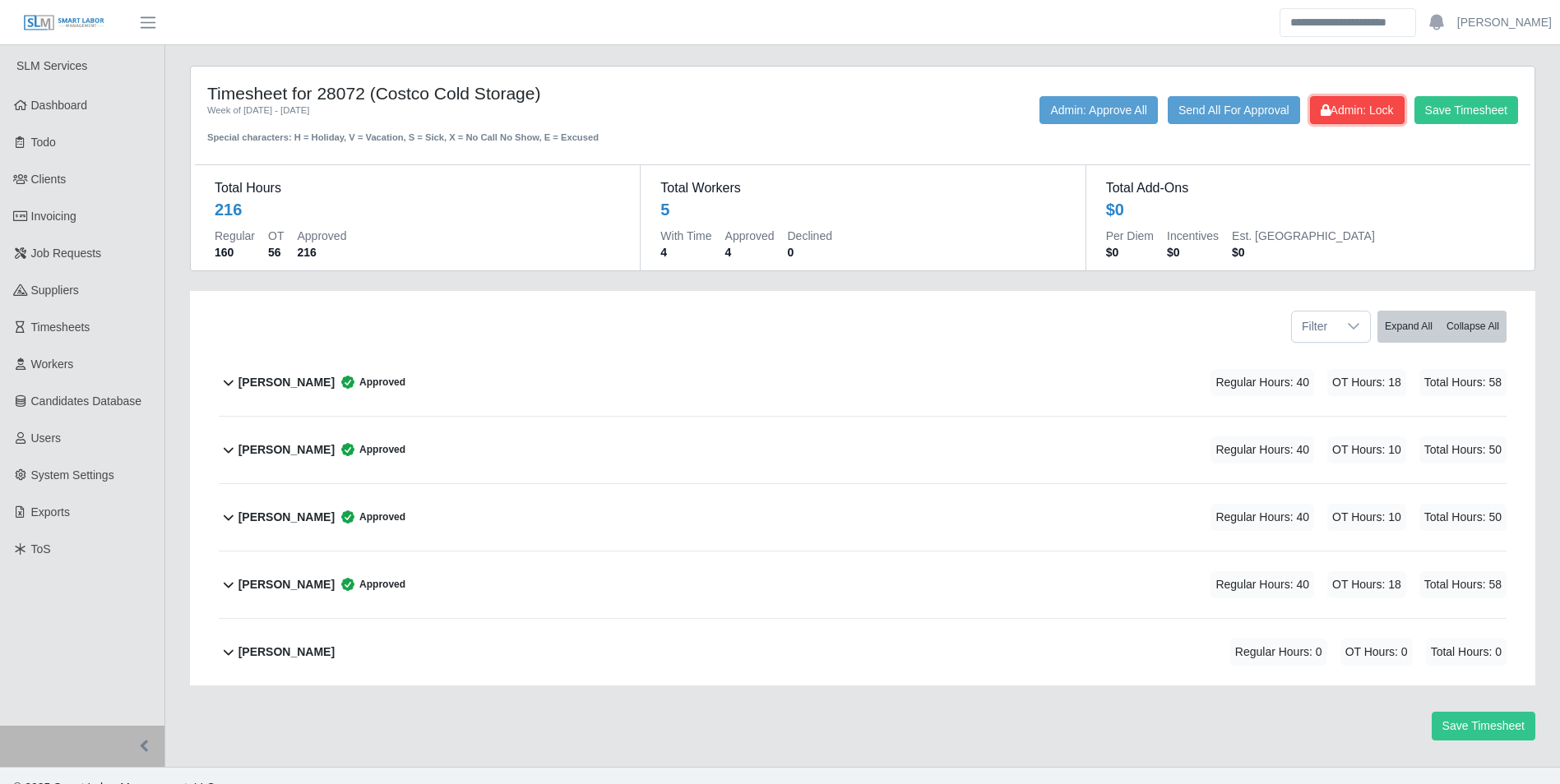
click at [1320, 114] on icon at bounding box center [1326, 111] width 10 height 12
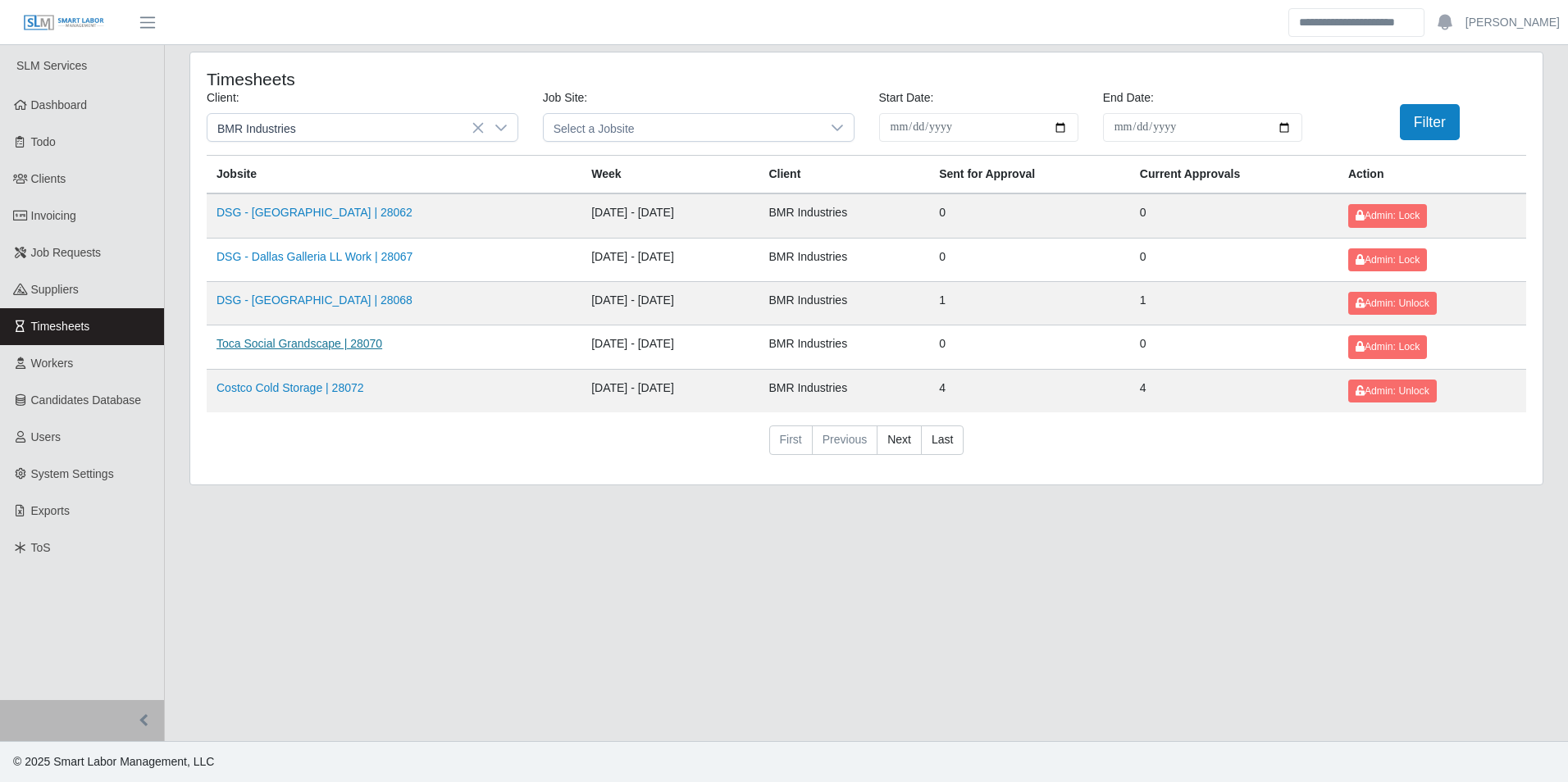
click at [321, 337] on link "Toca Social Grandscape | 28070" at bounding box center [299, 343] width 166 height 13
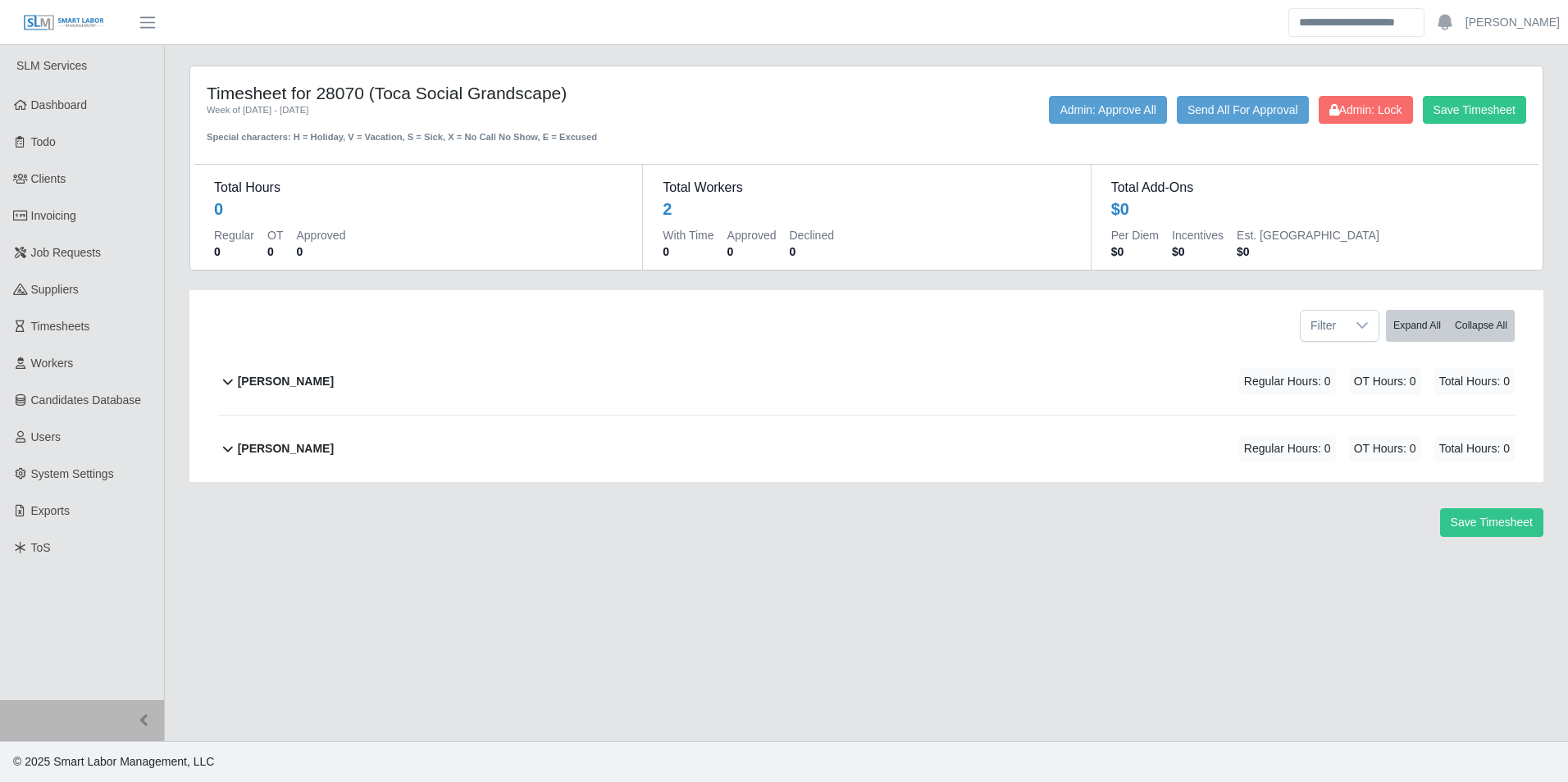
click at [336, 382] on div "Derwin Duarte Regular Hours: 0 OT Hours: 0 Total Hours: 0" at bounding box center [877, 382] width 1277 height 66
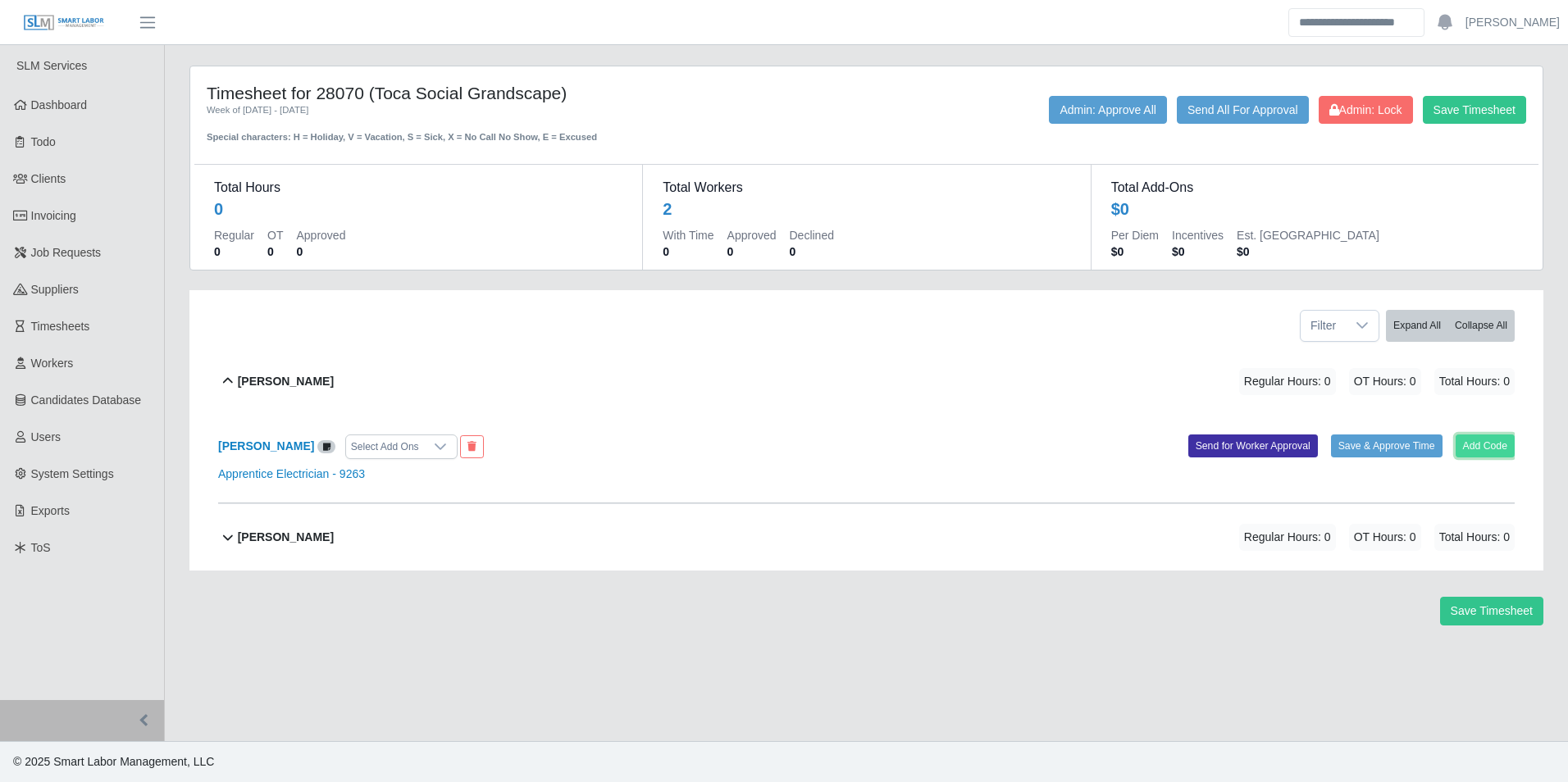
click at [1471, 450] on button "Add Code" at bounding box center [1486, 445] width 60 height 23
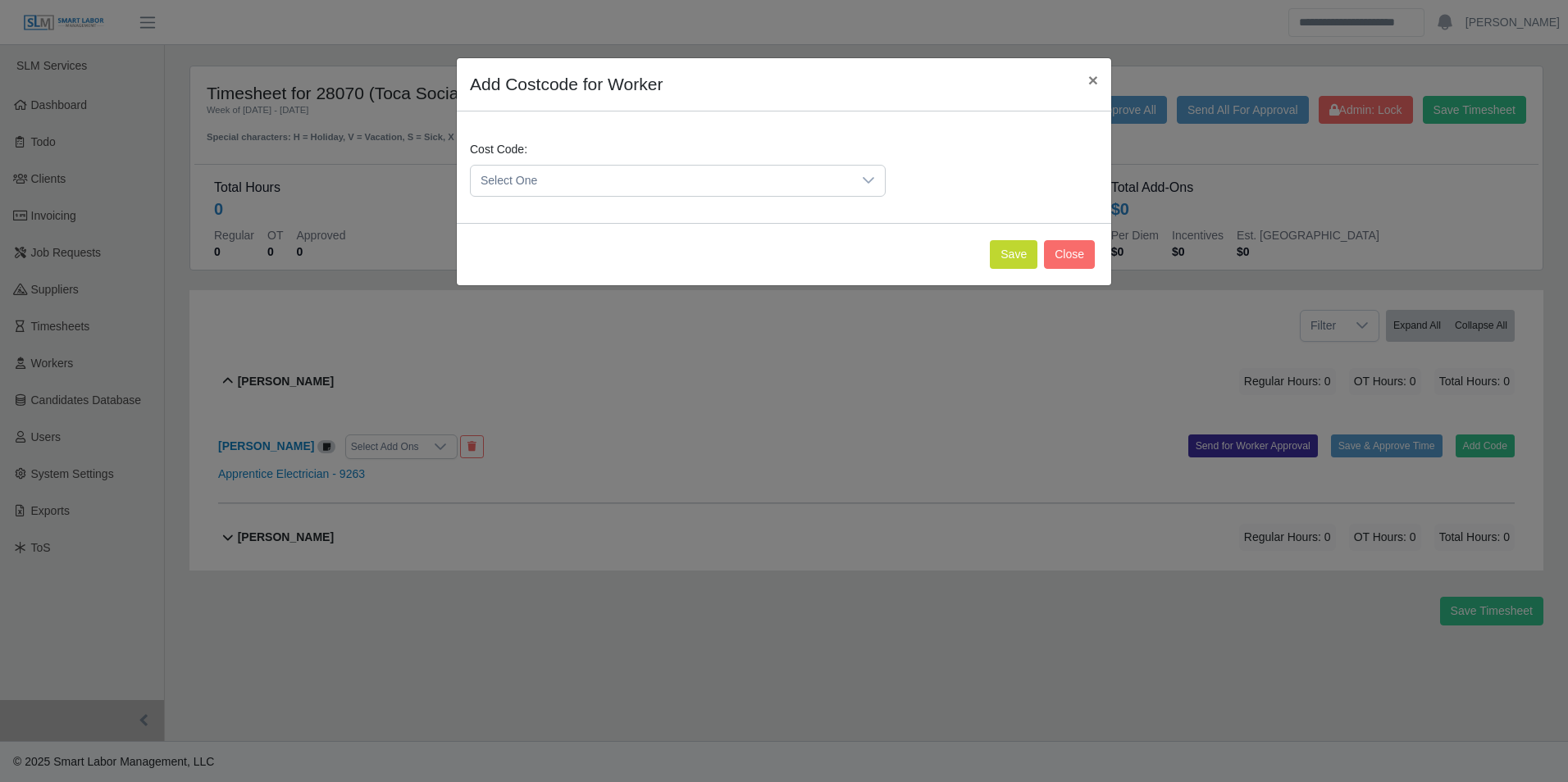
click at [604, 189] on span "Select One" at bounding box center [662, 181] width 382 height 31
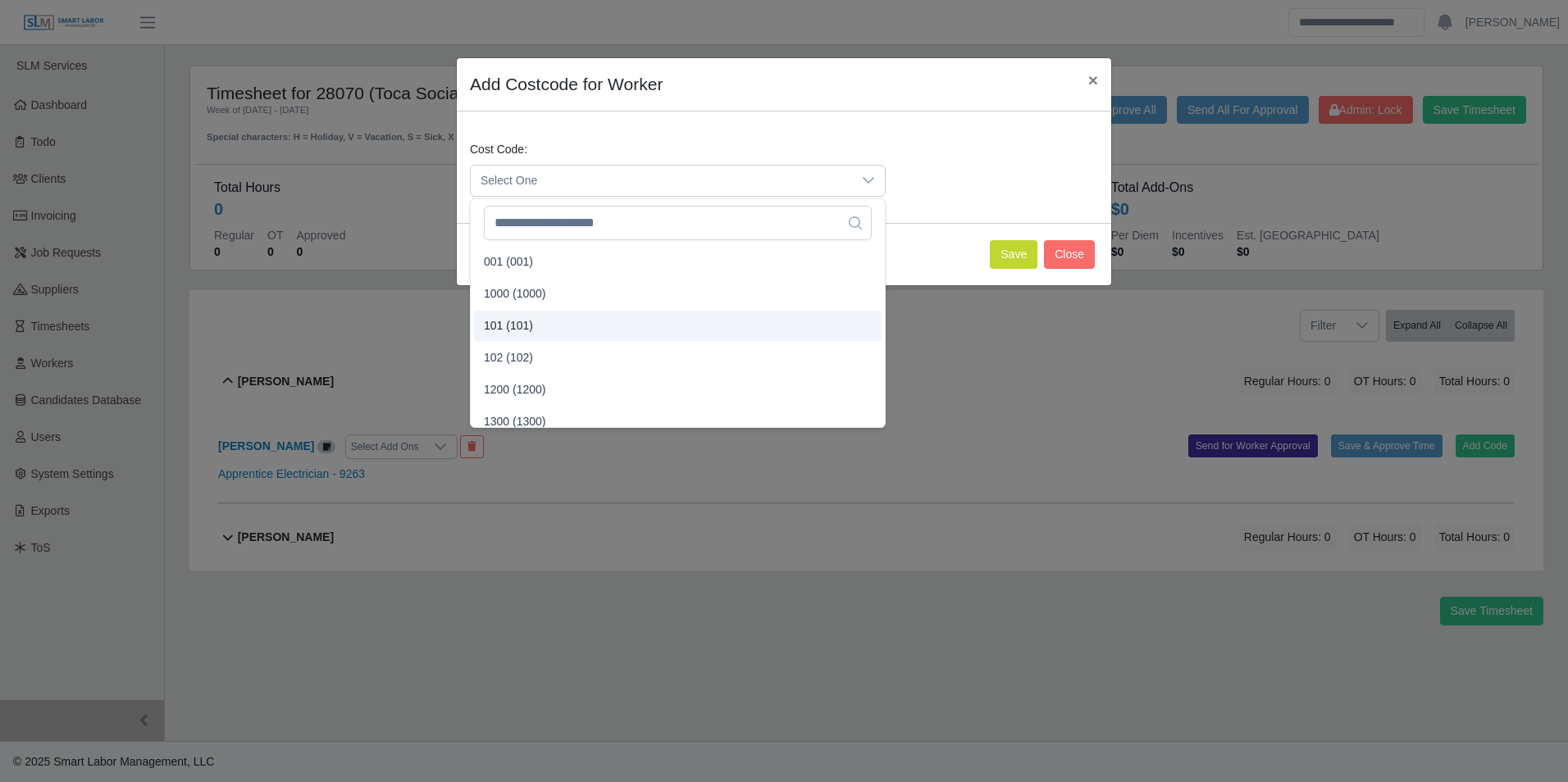
click at [503, 321] on span "101 (101)" at bounding box center [508, 326] width 49 height 17
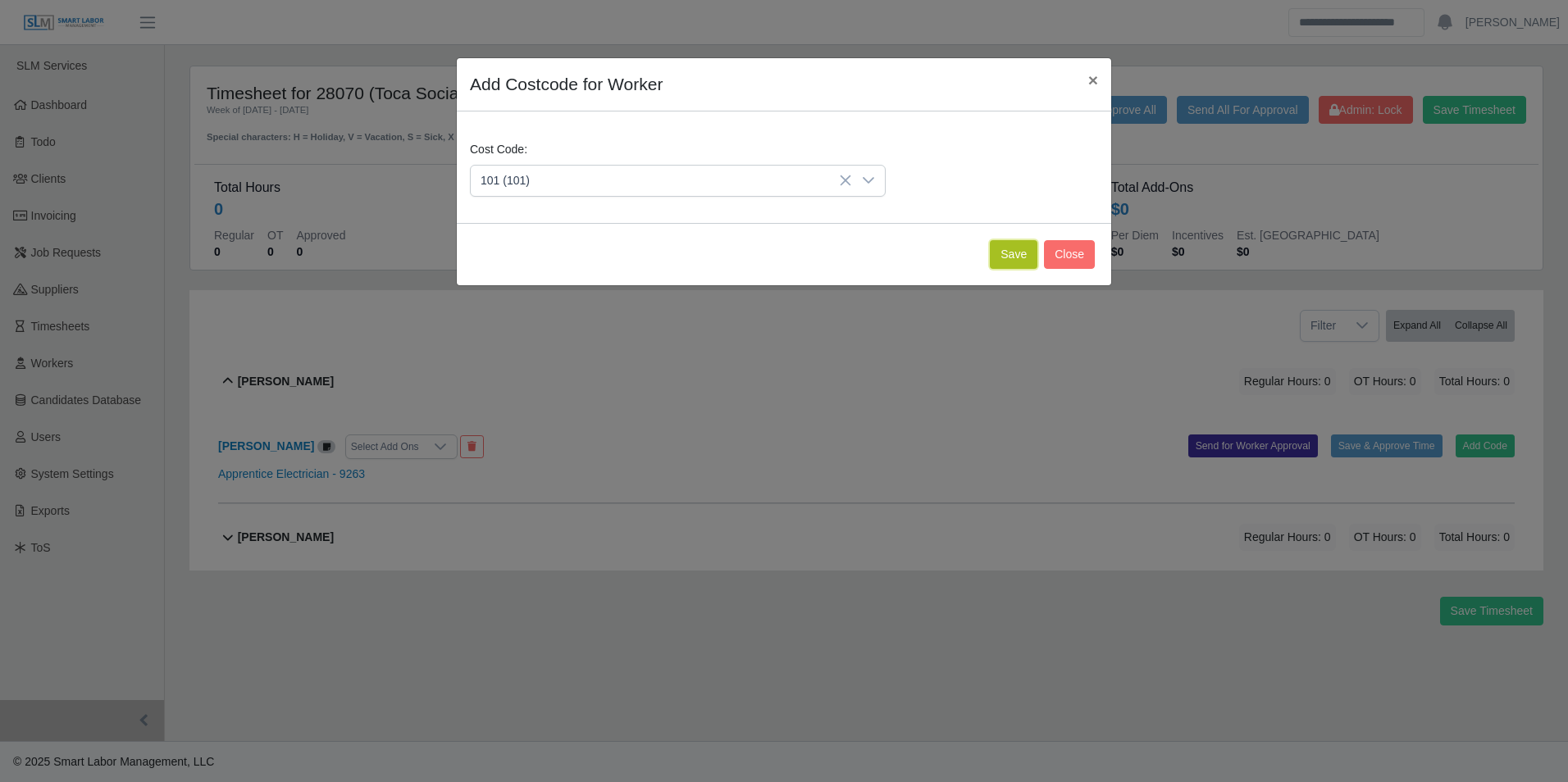
click at [1010, 248] on button "Save" at bounding box center [1014, 255] width 48 height 29
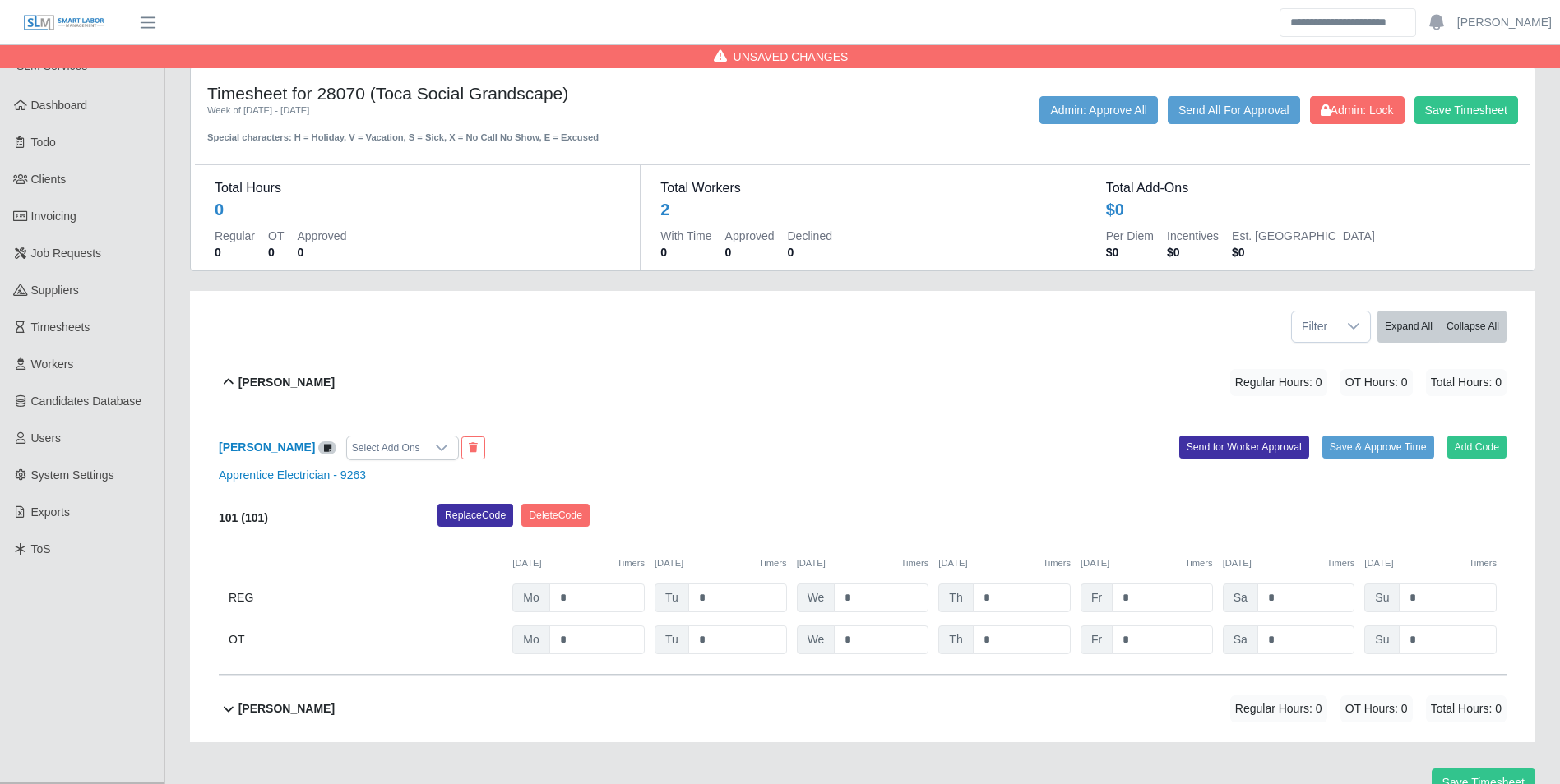
click at [595, 580] on div "101 (101) Replace Code Delete Code 09/22/2025 Timers 09/23/2025 Timers 09/24/20…" at bounding box center [863, 579] width 1288 height 151
click at [601, 589] on input "*" at bounding box center [597, 598] width 95 height 29
type input "*"
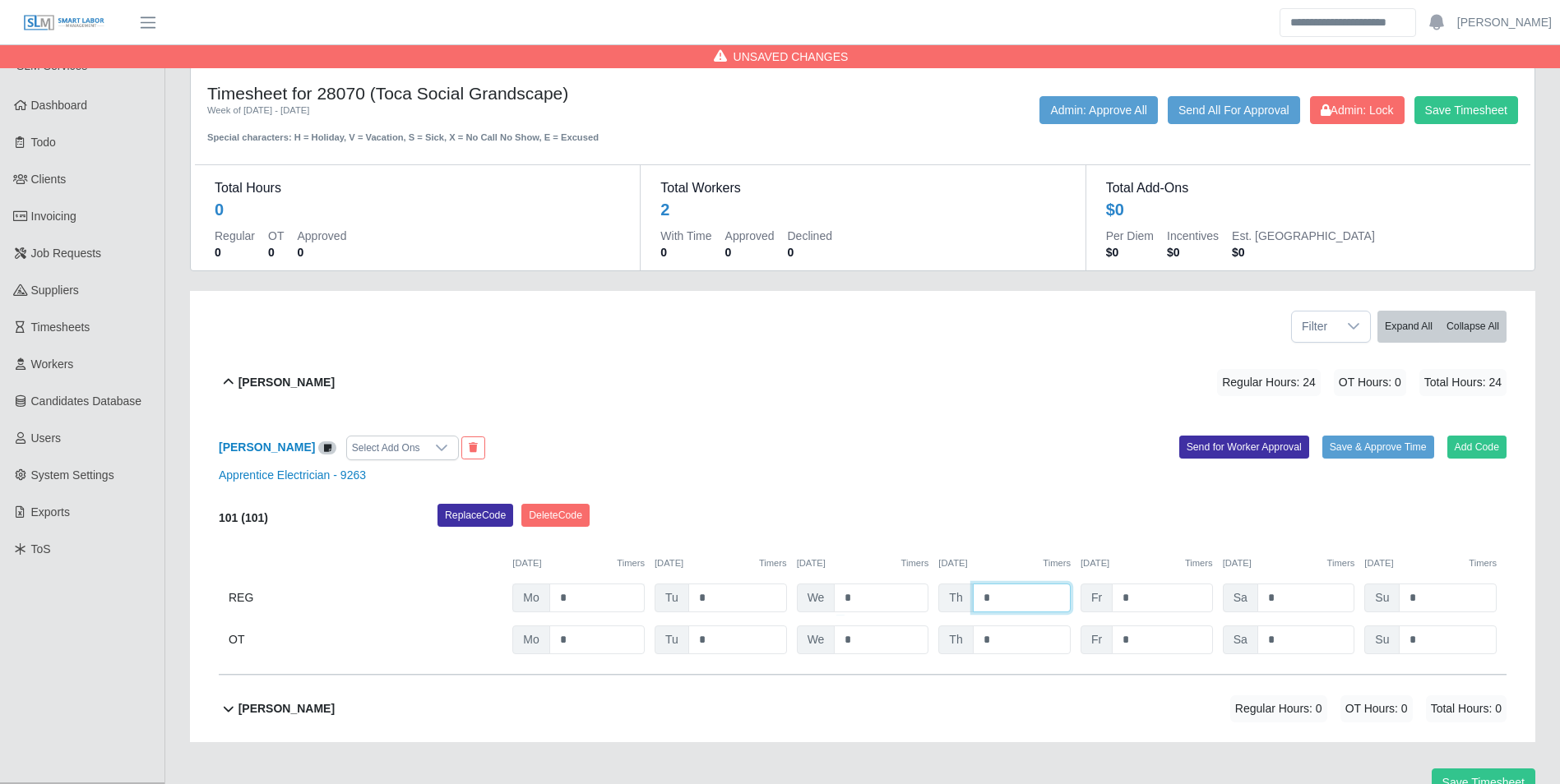
type input "*"
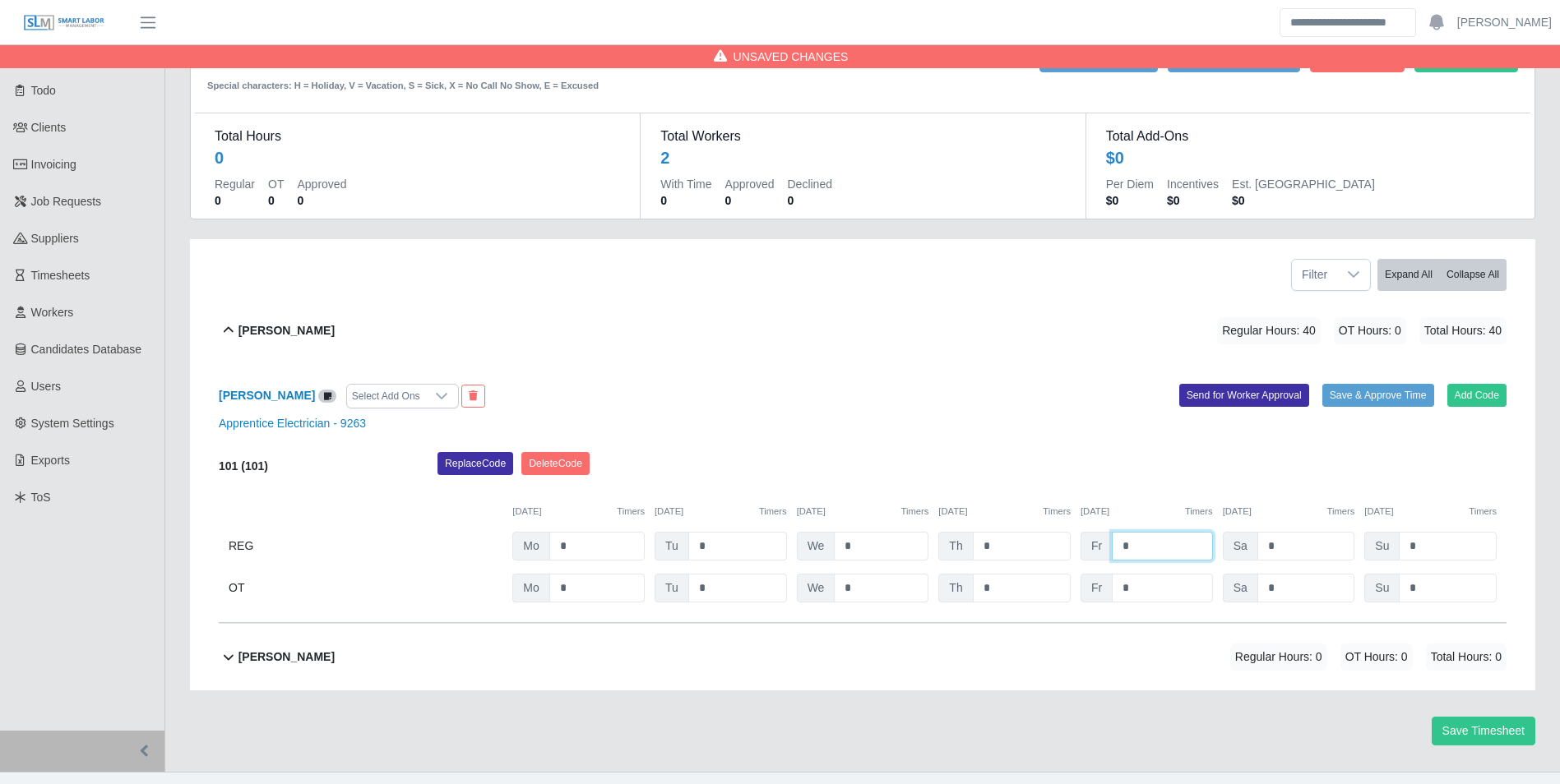
scroll to position [81, 0]
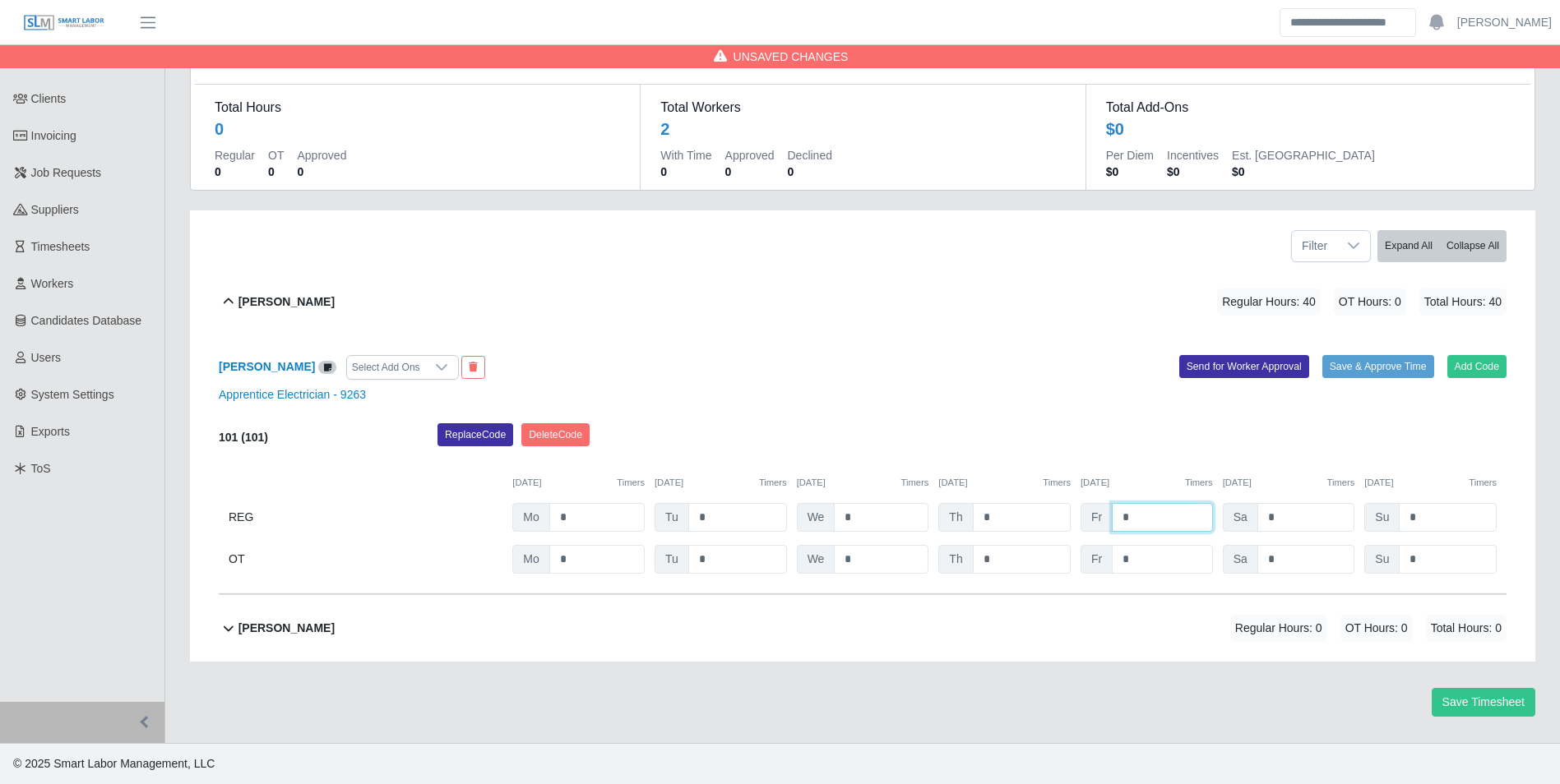
type input "*"
drag, startPoint x: 286, startPoint y: 632, endPoint x: 521, endPoint y: 642, distance: 235.2
click at [290, 634] on b "Ernesto Mateo" at bounding box center [286, 628] width 96 height 17
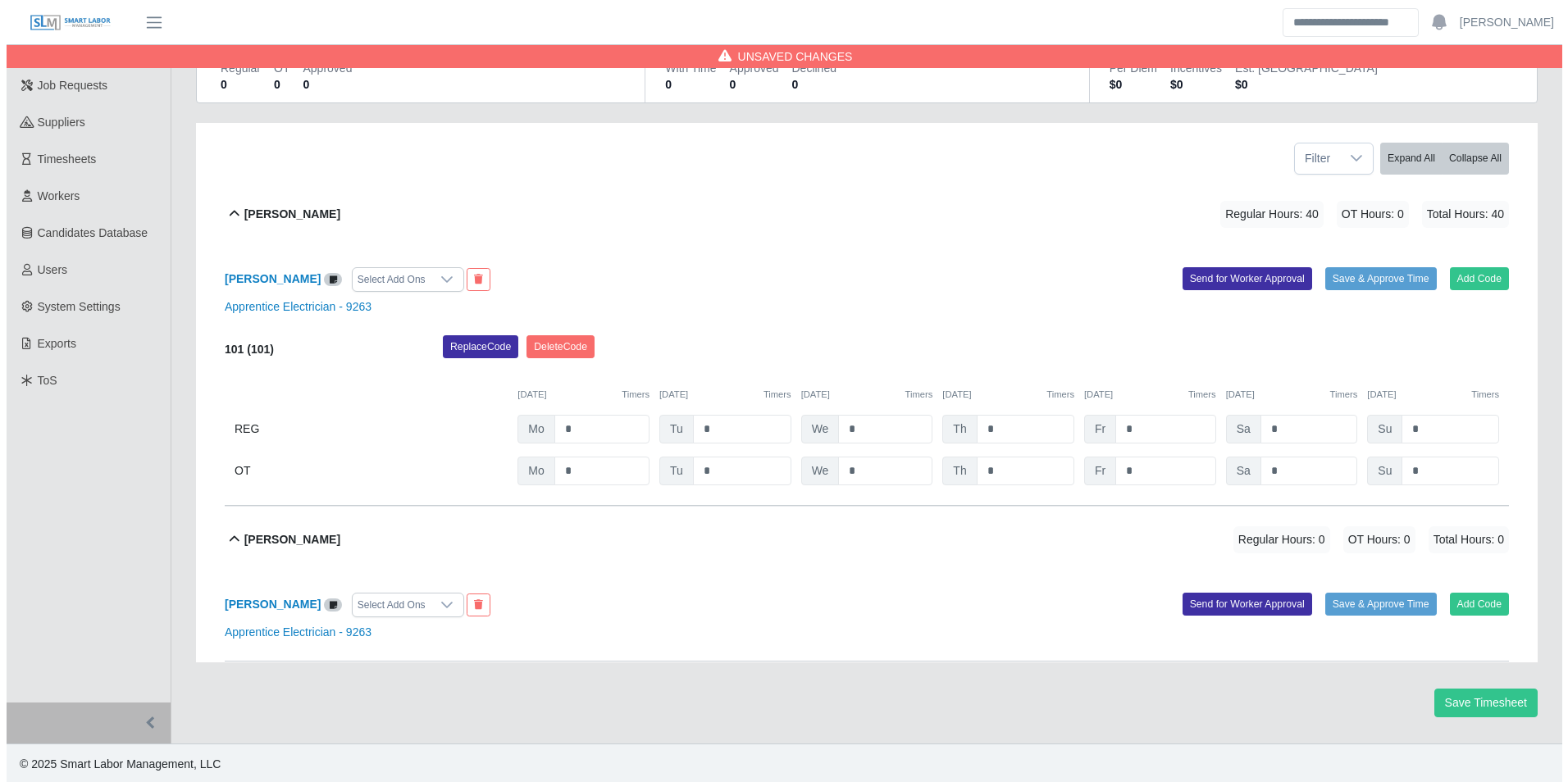
scroll to position [170, 0]
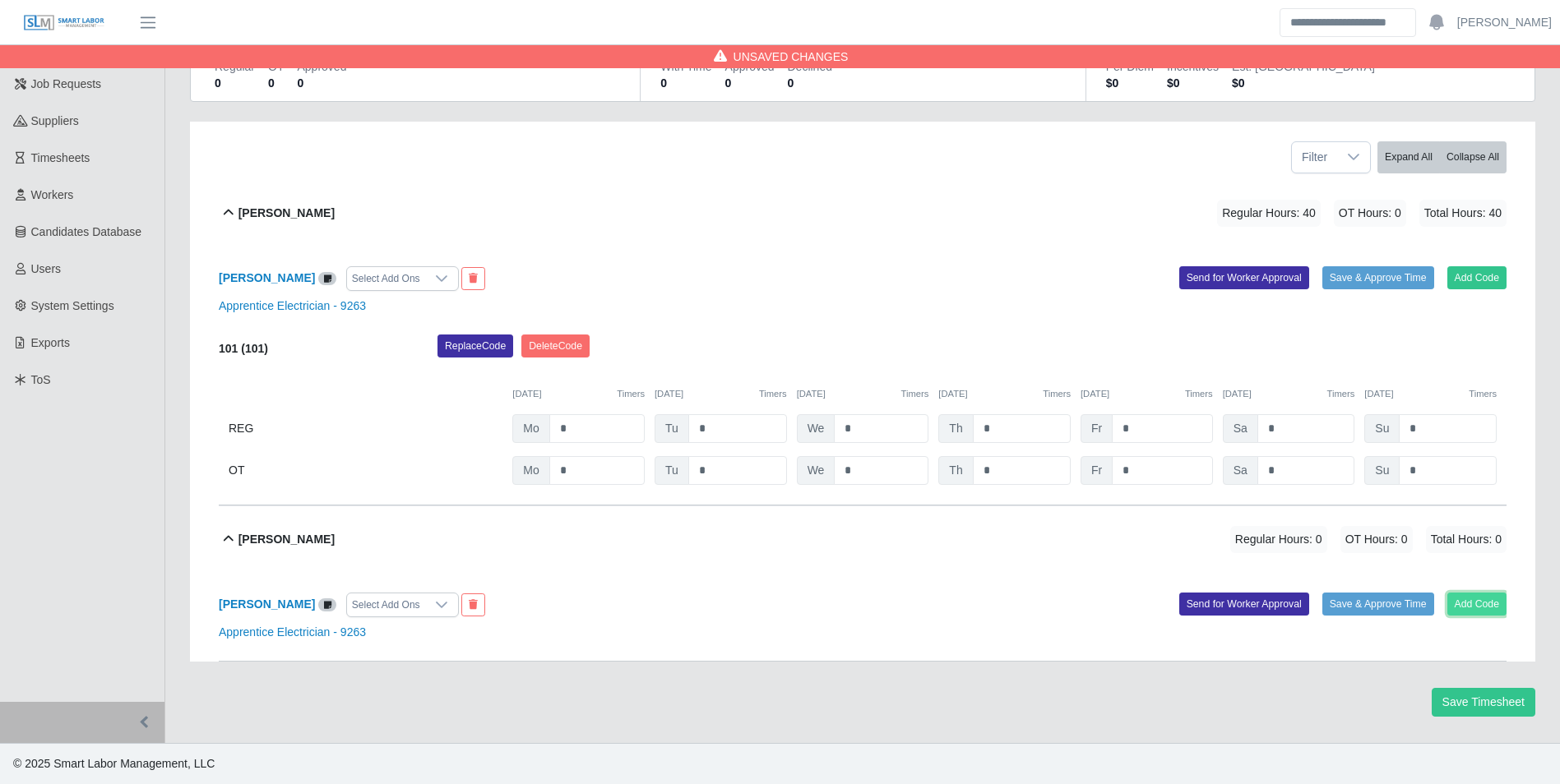
click at [1459, 606] on button "Add Code" at bounding box center [1477, 603] width 60 height 23
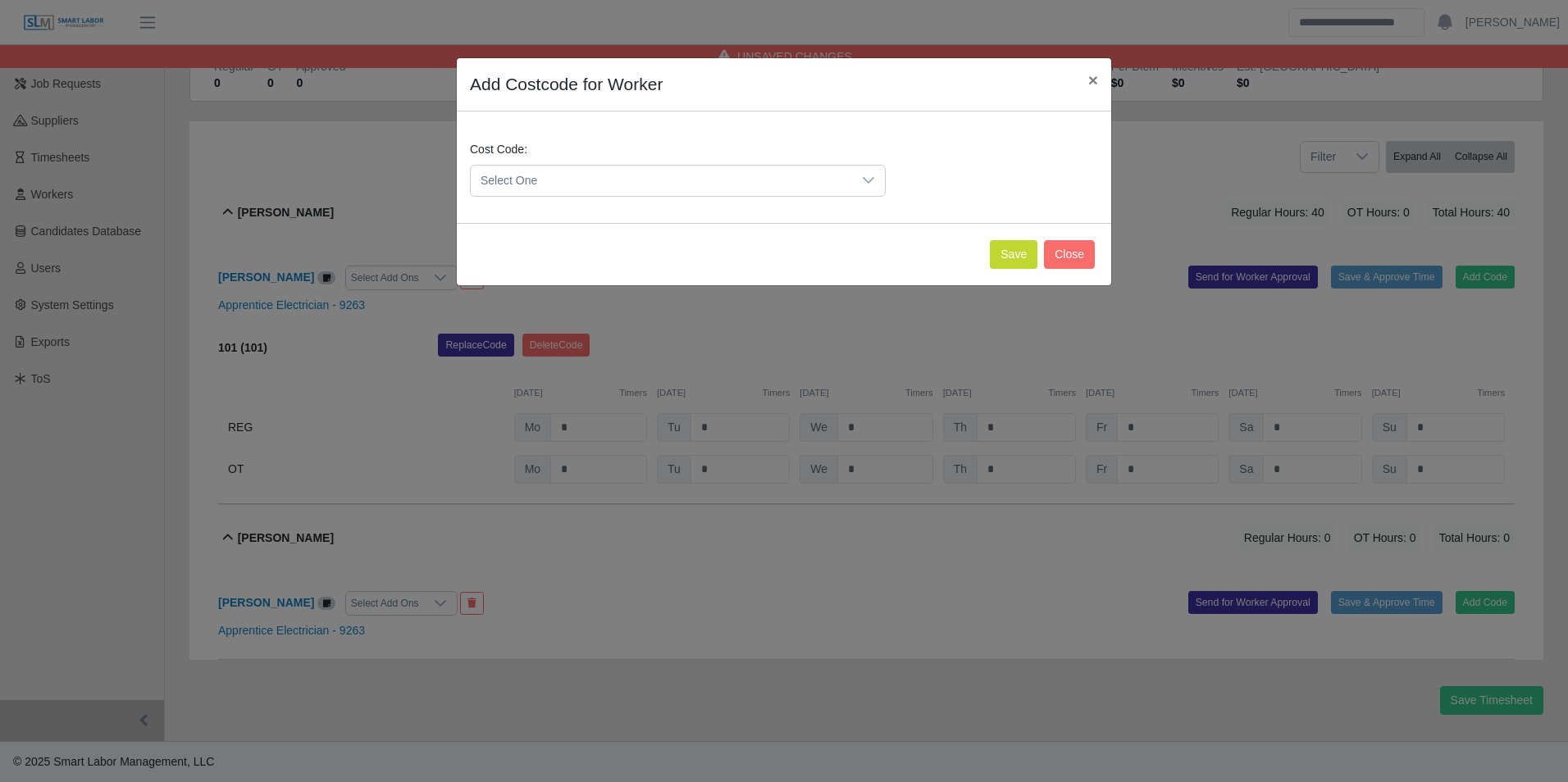
click at [614, 188] on span "Select One" at bounding box center [662, 181] width 382 height 31
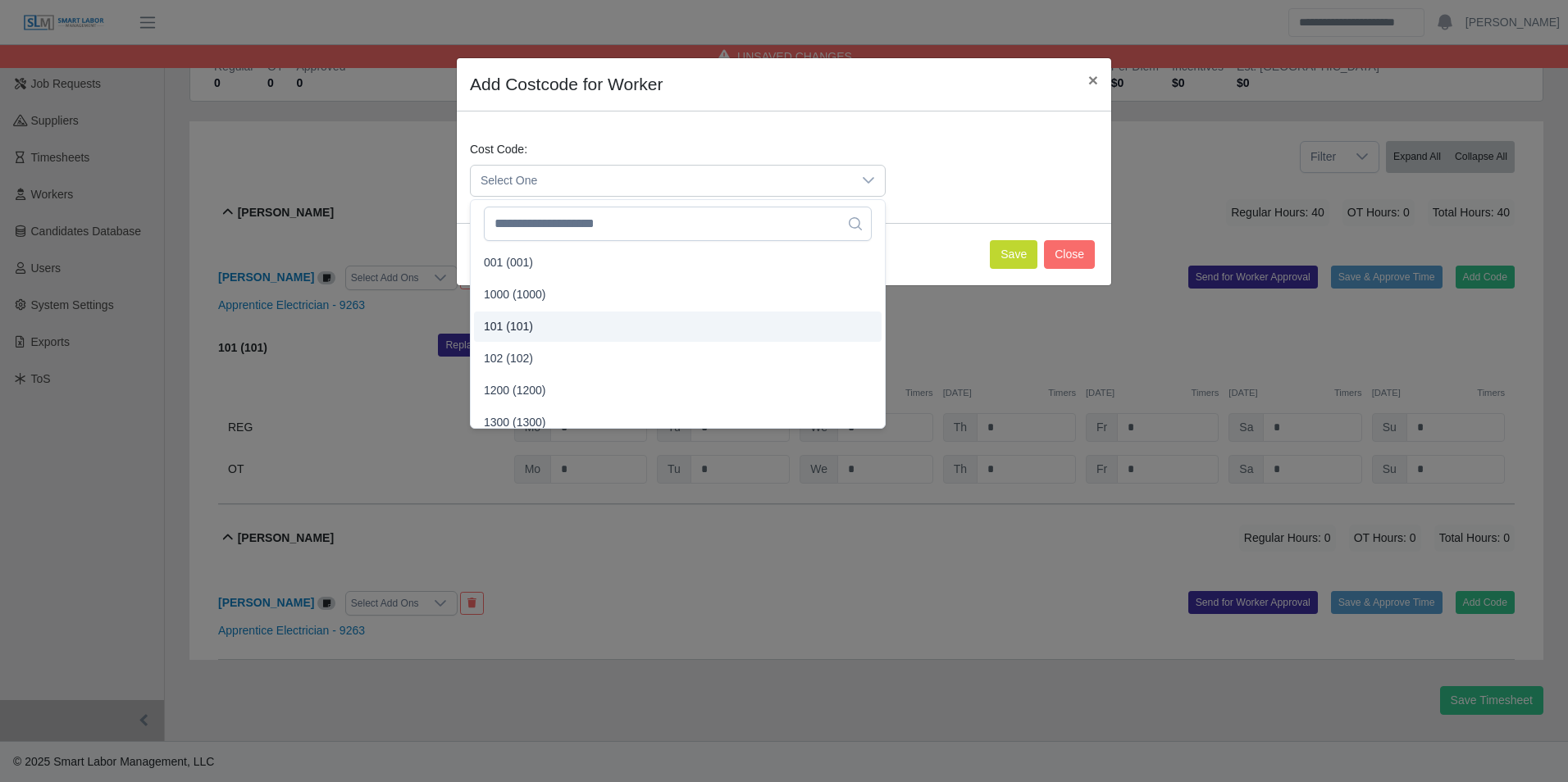
drag, startPoint x: 509, startPoint y: 320, endPoint x: 764, endPoint y: 297, distance: 256.0
click at [509, 322] on span "101 (101)" at bounding box center [508, 326] width 49 height 17
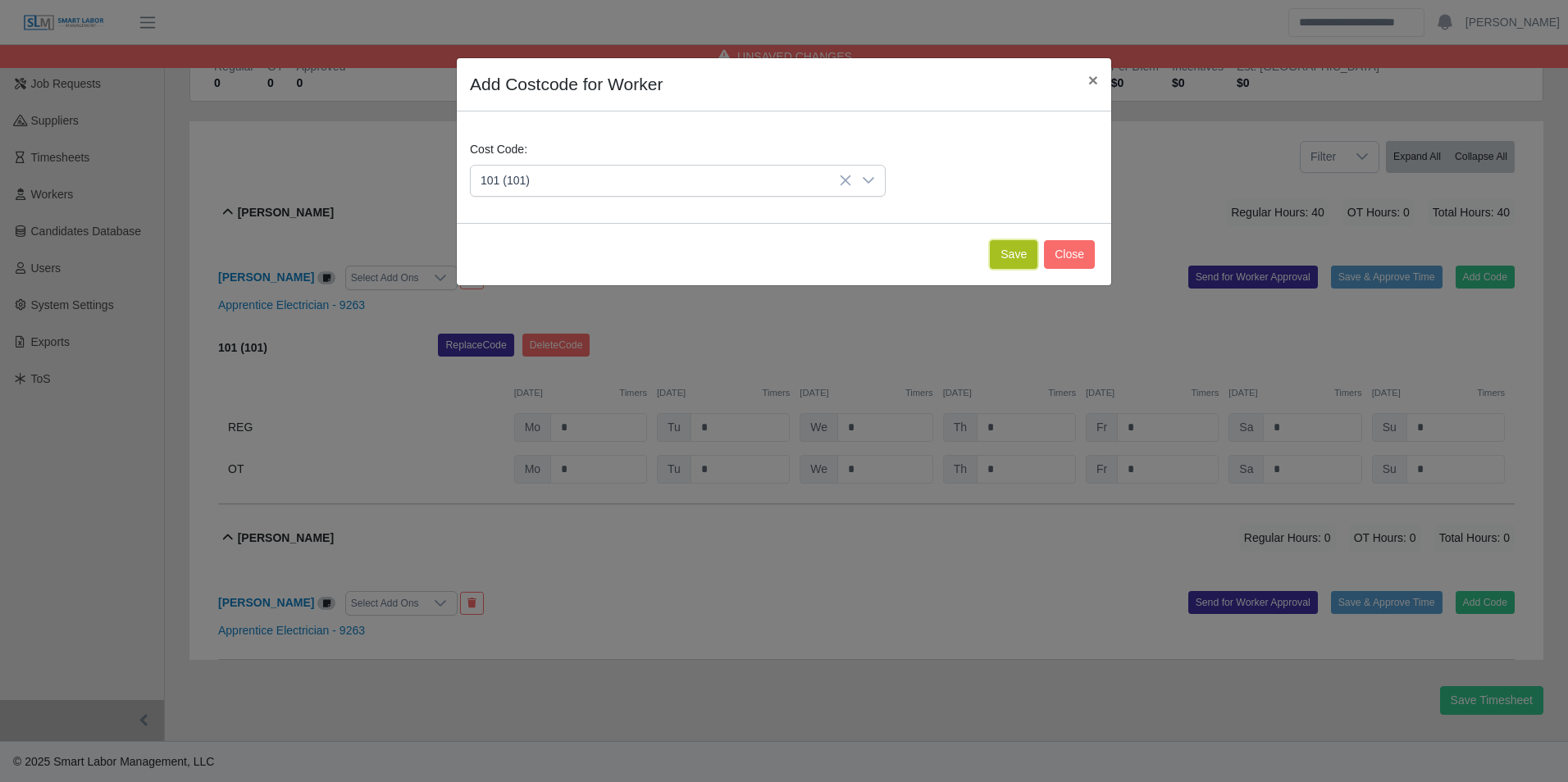
click at [1004, 257] on button "Save" at bounding box center [1014, 255] width 48 height 29
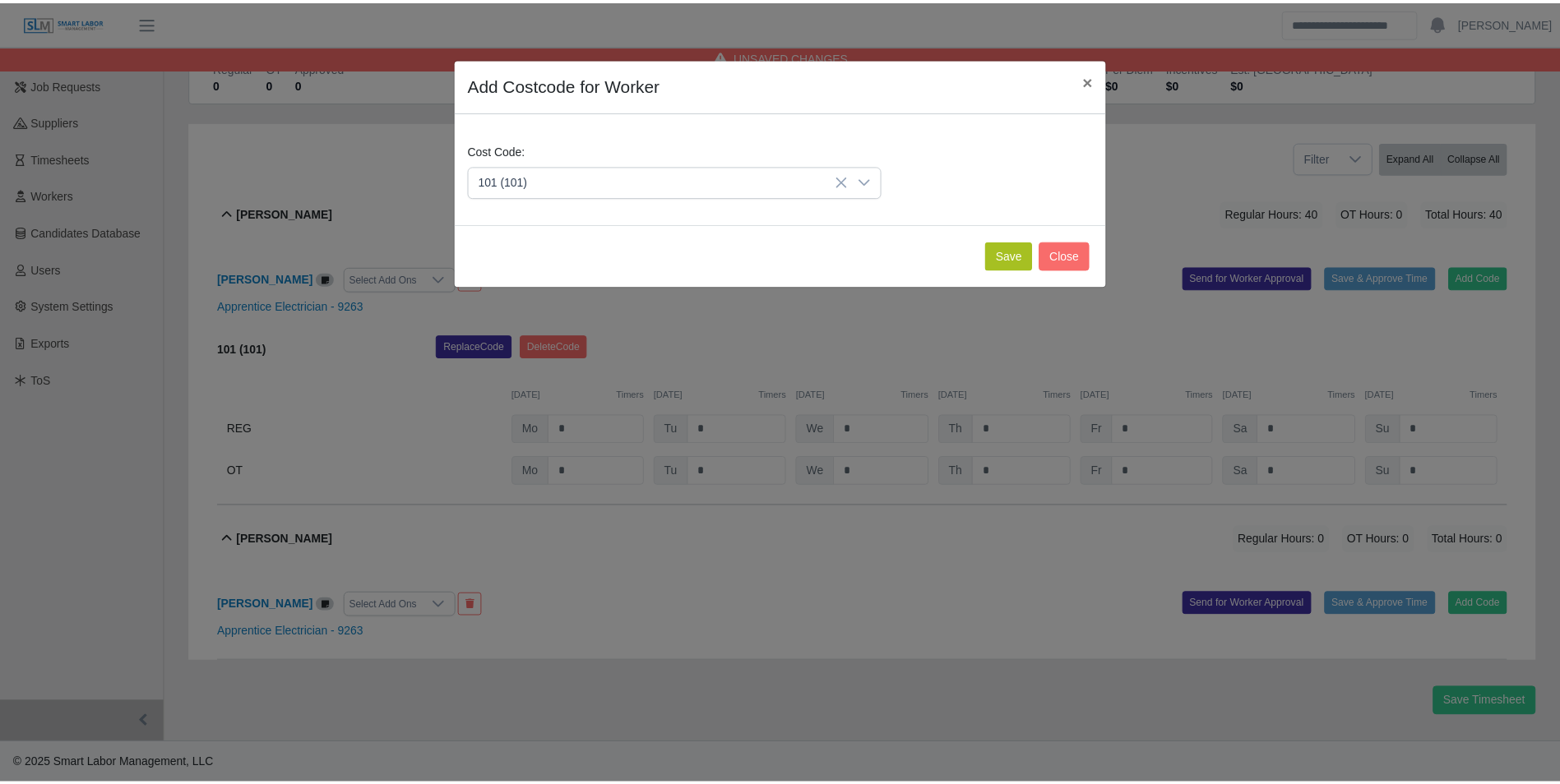
scroll to position [340, 0]
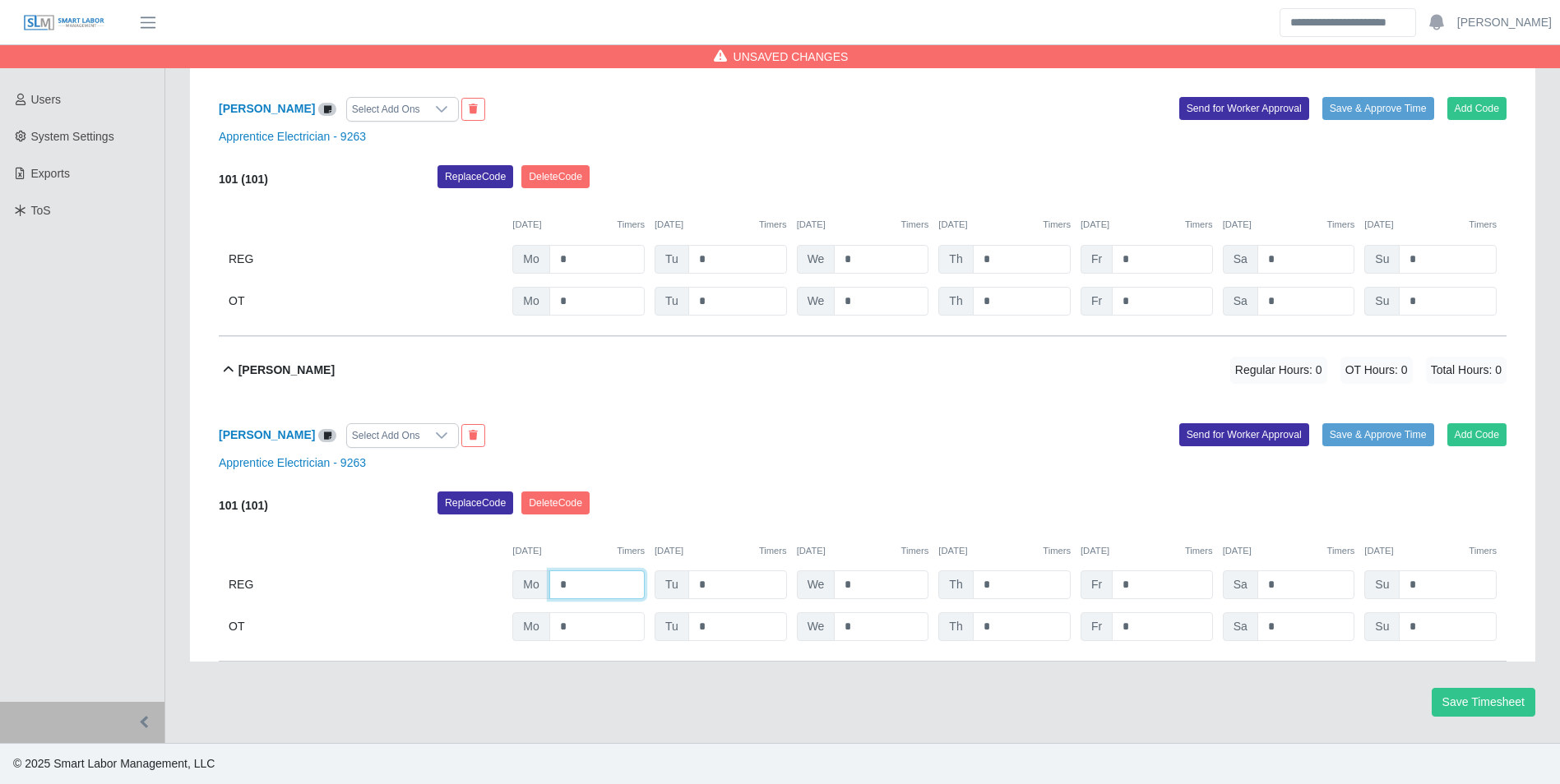
click at [593, 587] on input "*" at bounding box center [597, 585] width 95 height 29
type input "*"
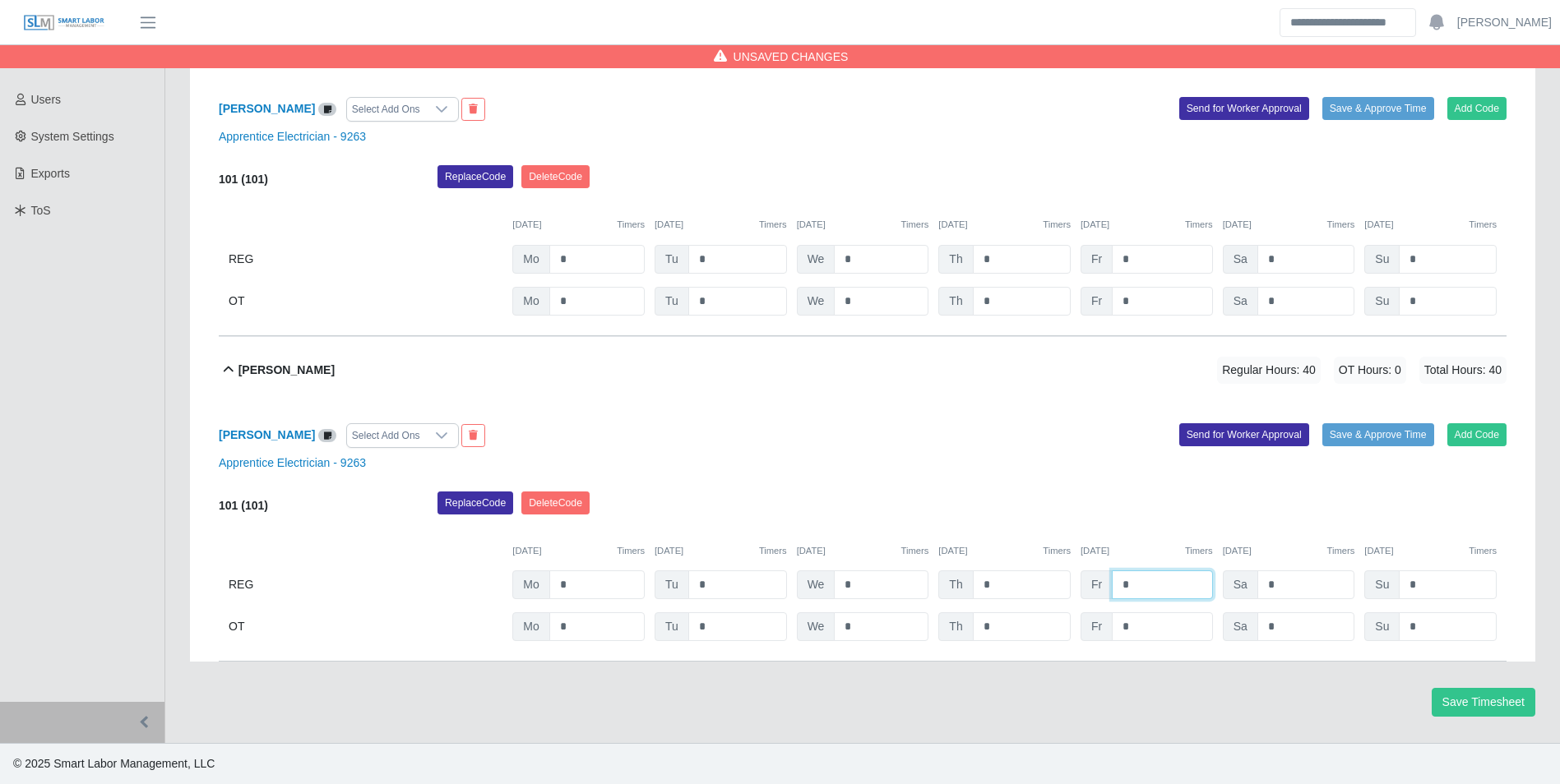
type input "*"
click at [868, 546] on div "09/24/2025 Timers" at bounding box center [863, 551] width 132 height 14
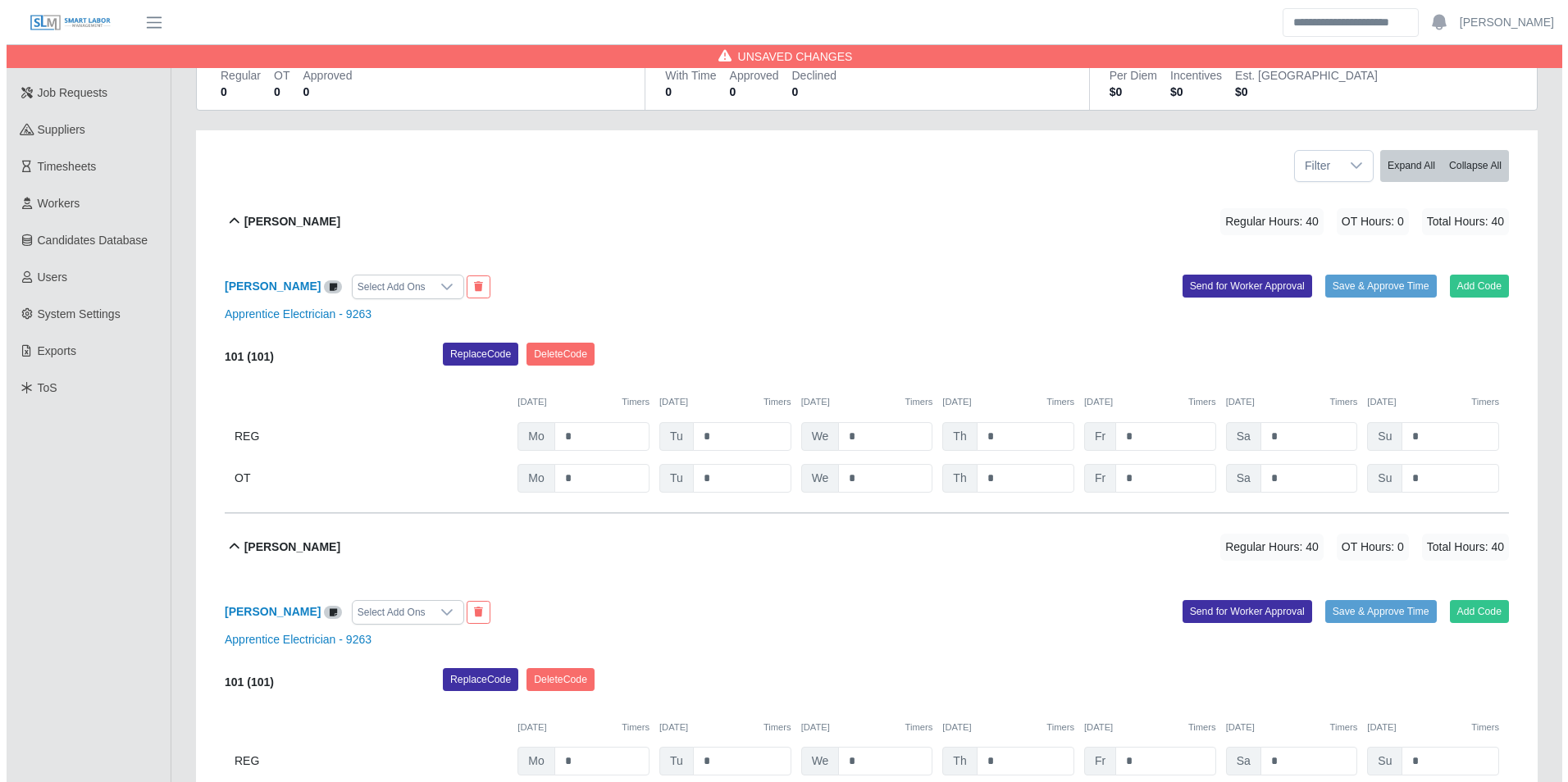
scroll to position [0, 0]
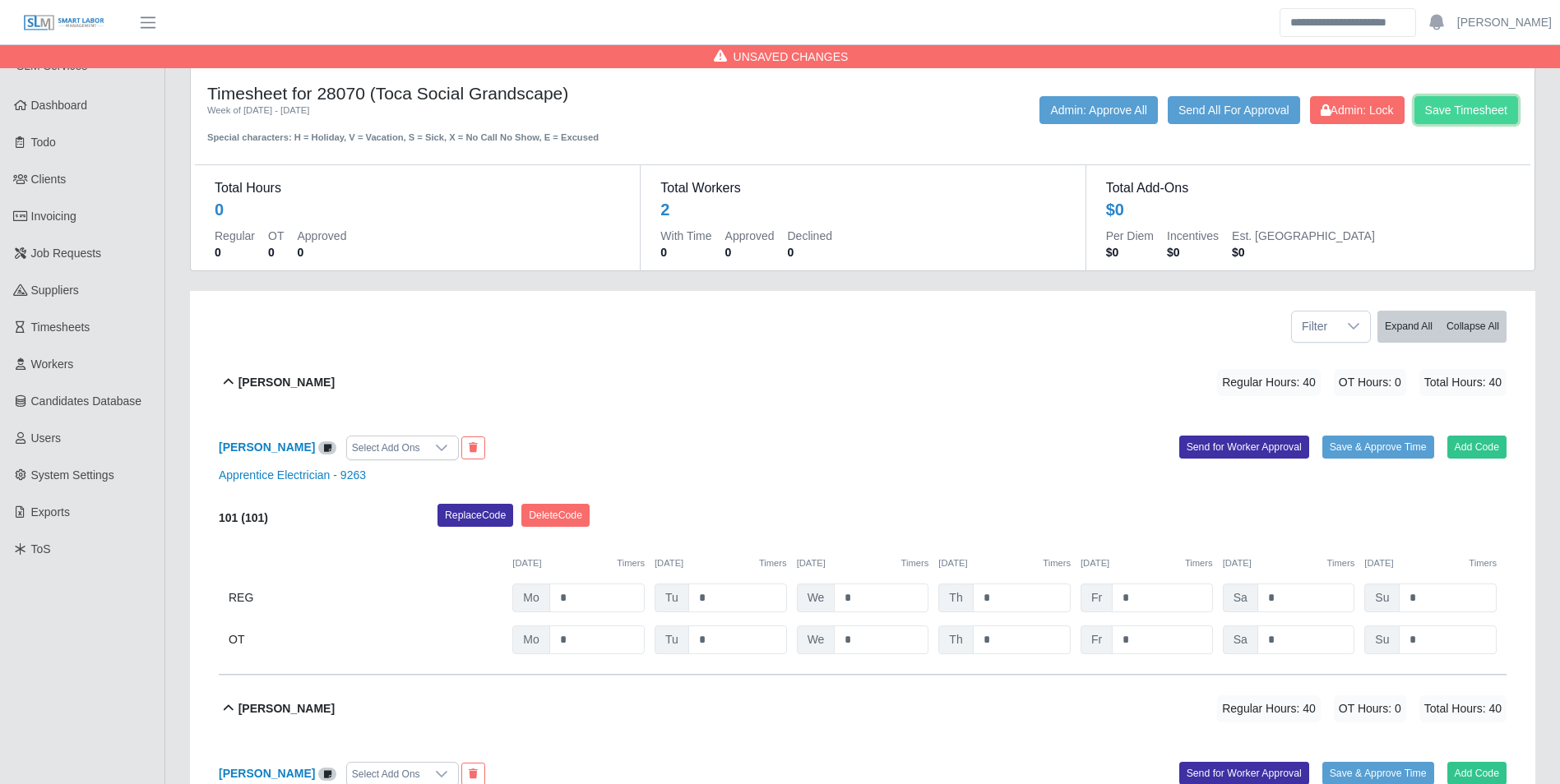
click at [1465, 103] on button "Save Timesheet" at bounding box center [1466, 110] width 104 height 28
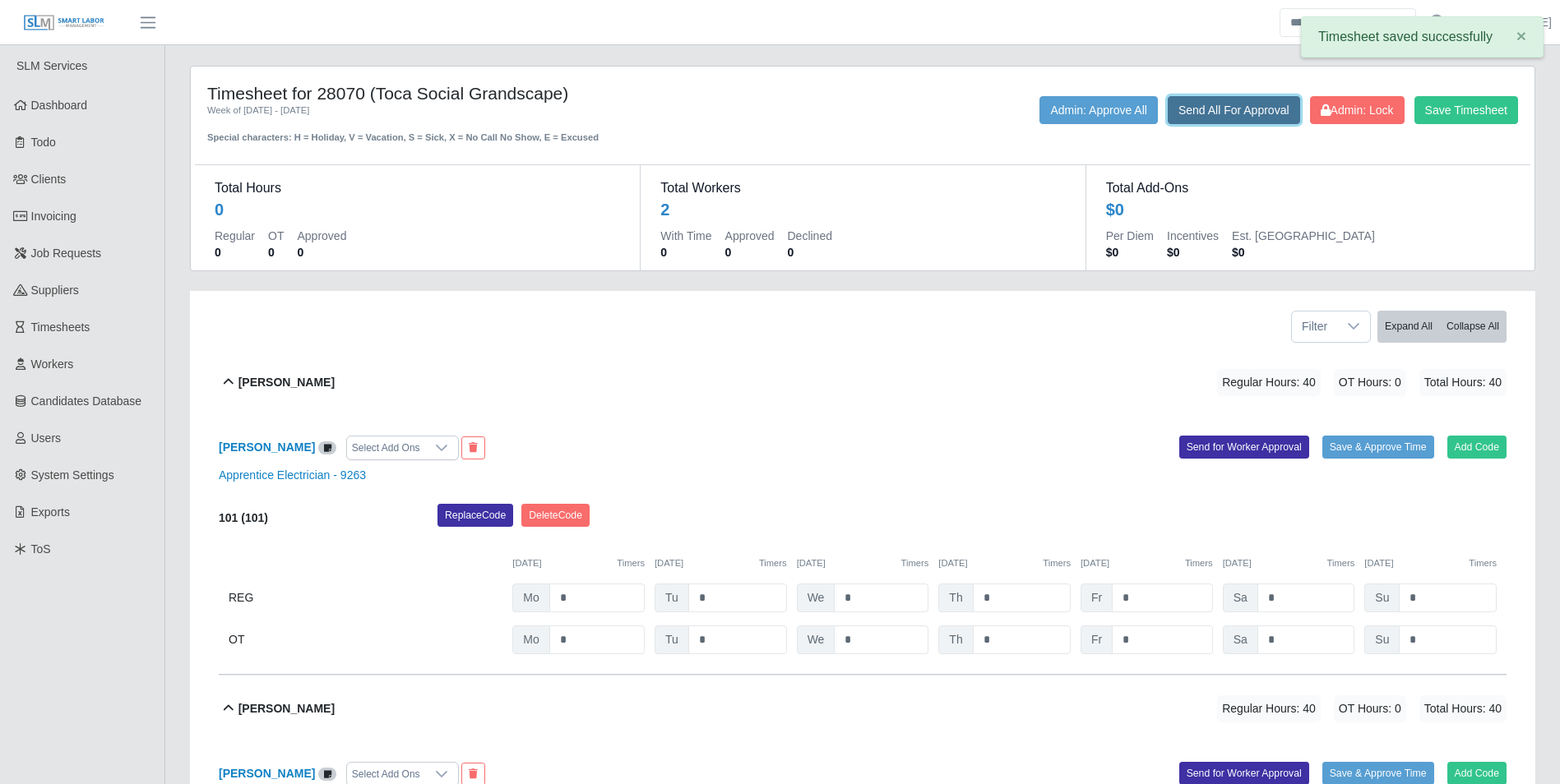
click at [1205, 107] on button "Send All For Approval" at bounding box center [1234, 110] width 132 height 28
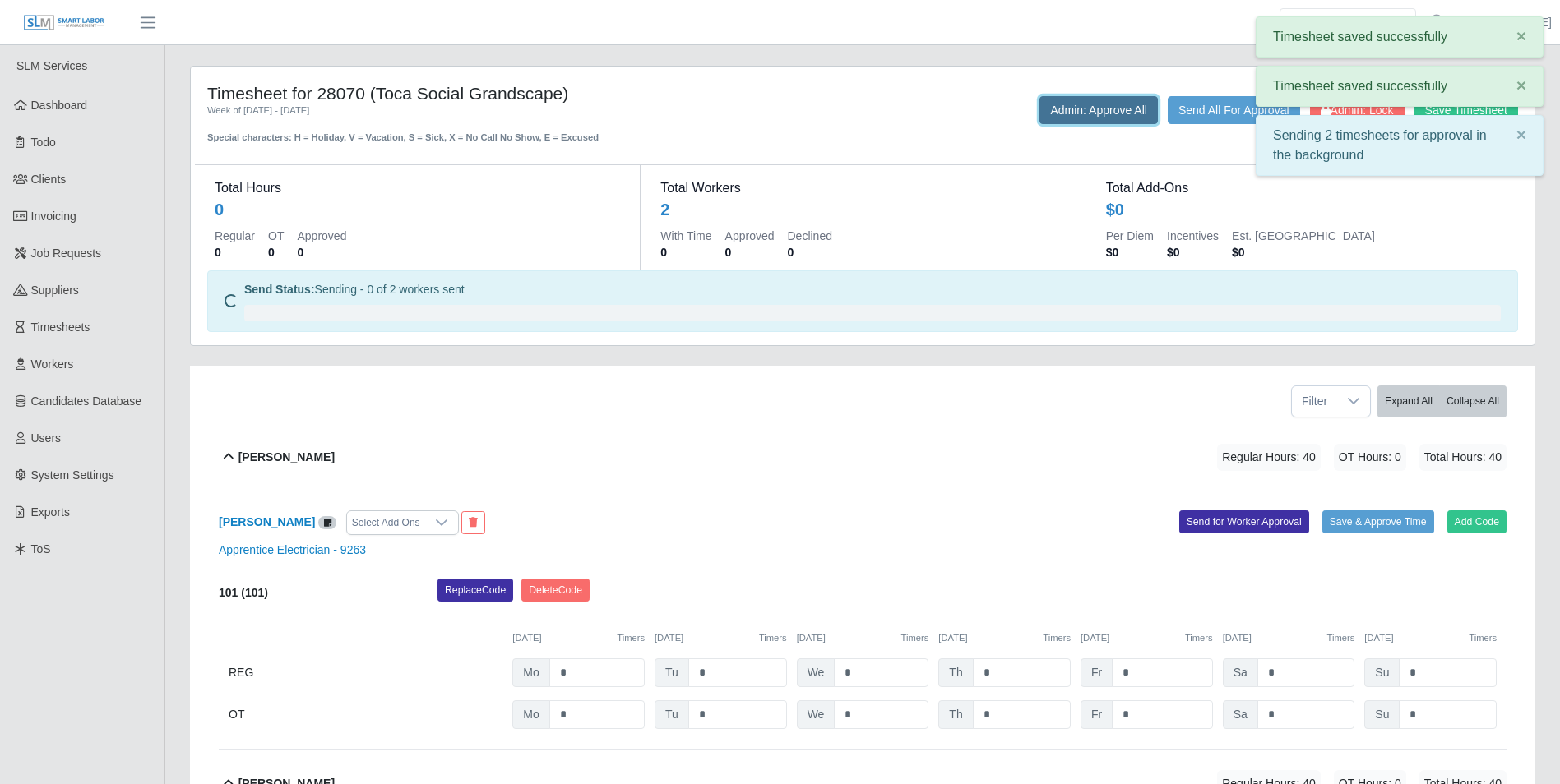
click at [1095, 106] on button "Admin: Approve All" at bounding box center [1098, 110] width 118 height 28
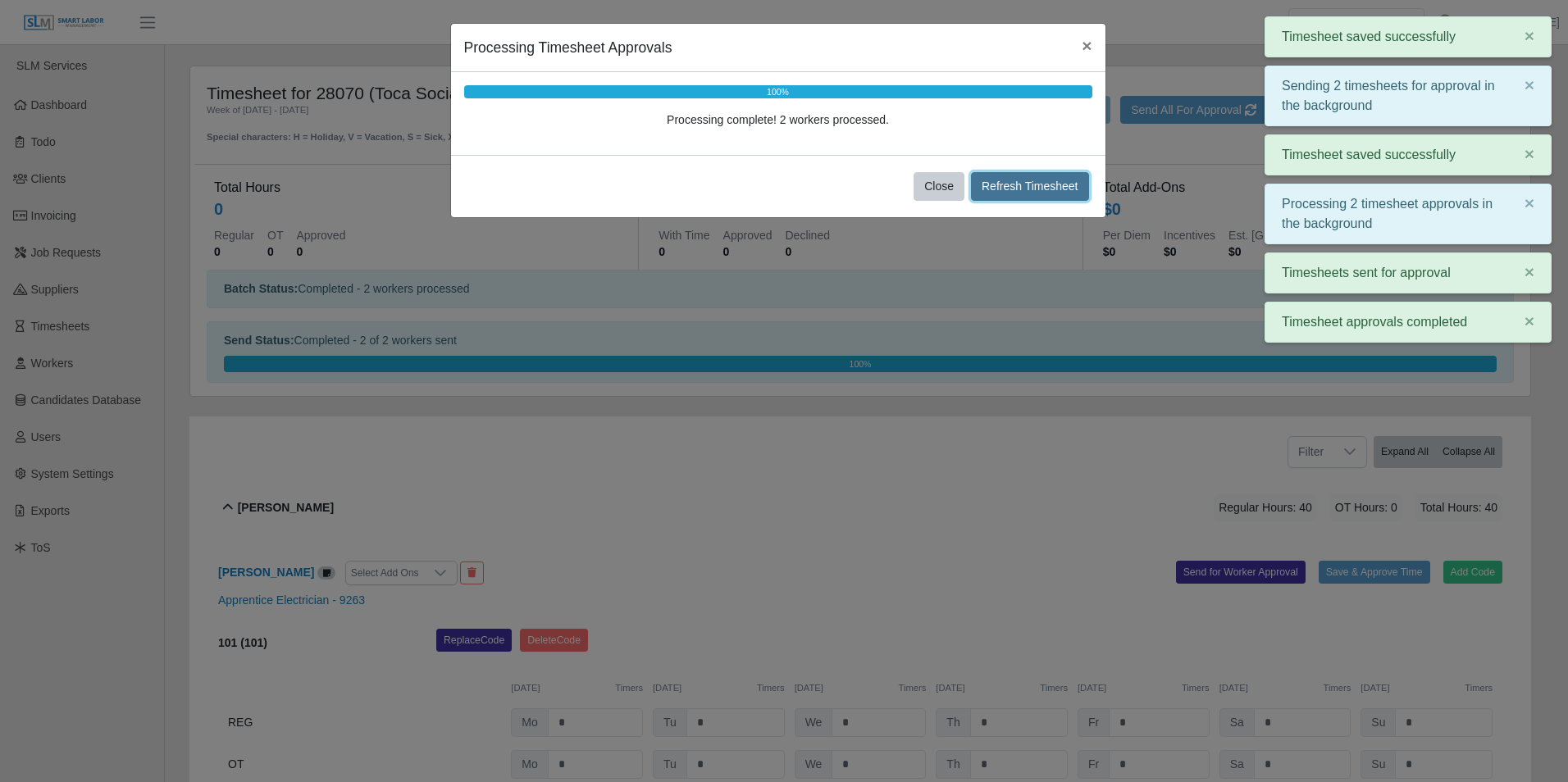
click at [1054, 178] on button "Refresh Timesheet" at bounding box center [1030, 187] width 118 height 29
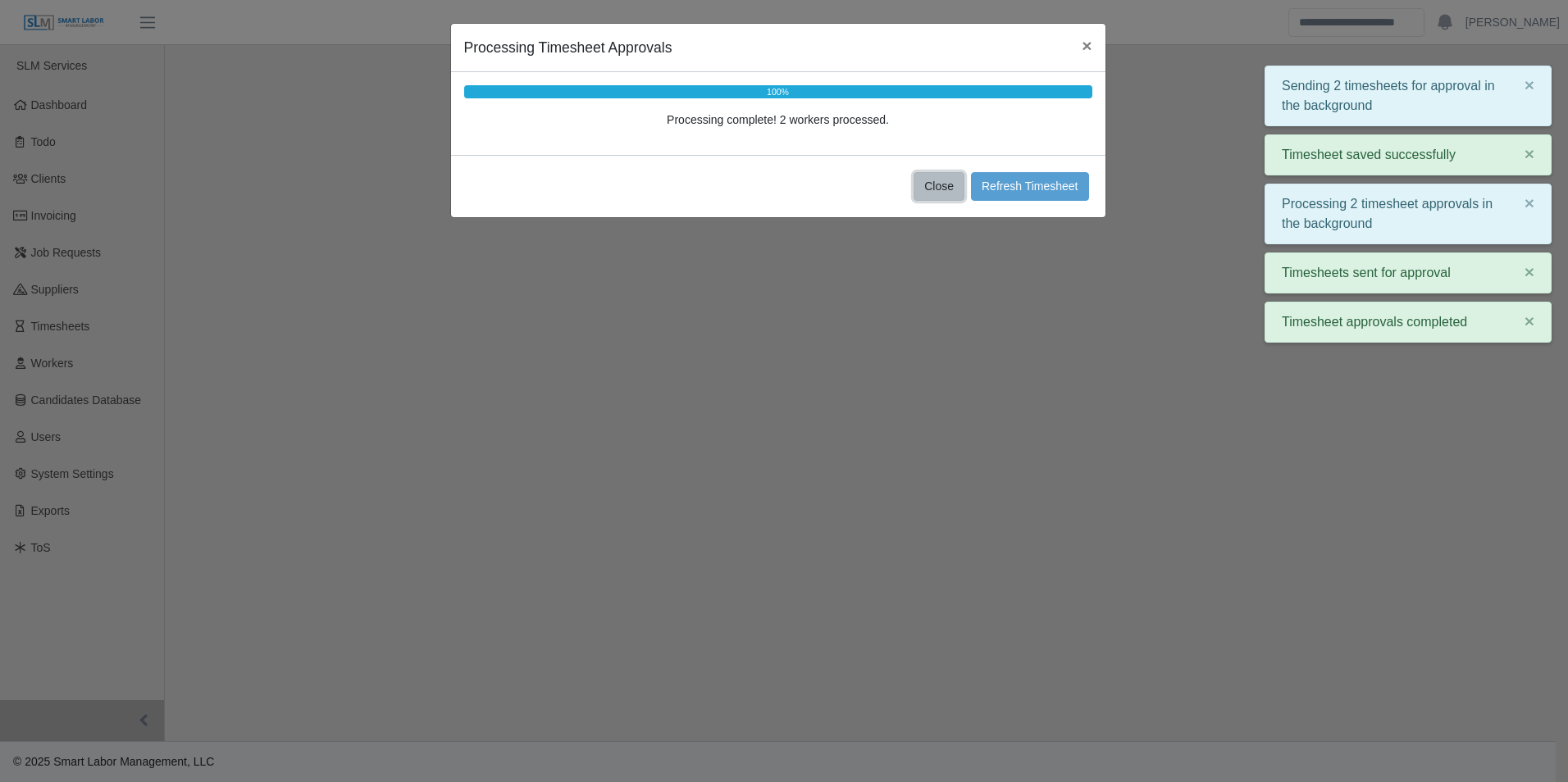
click at [945, 183] on button "Close" at bounding box center [940, 187] width 51 height 29
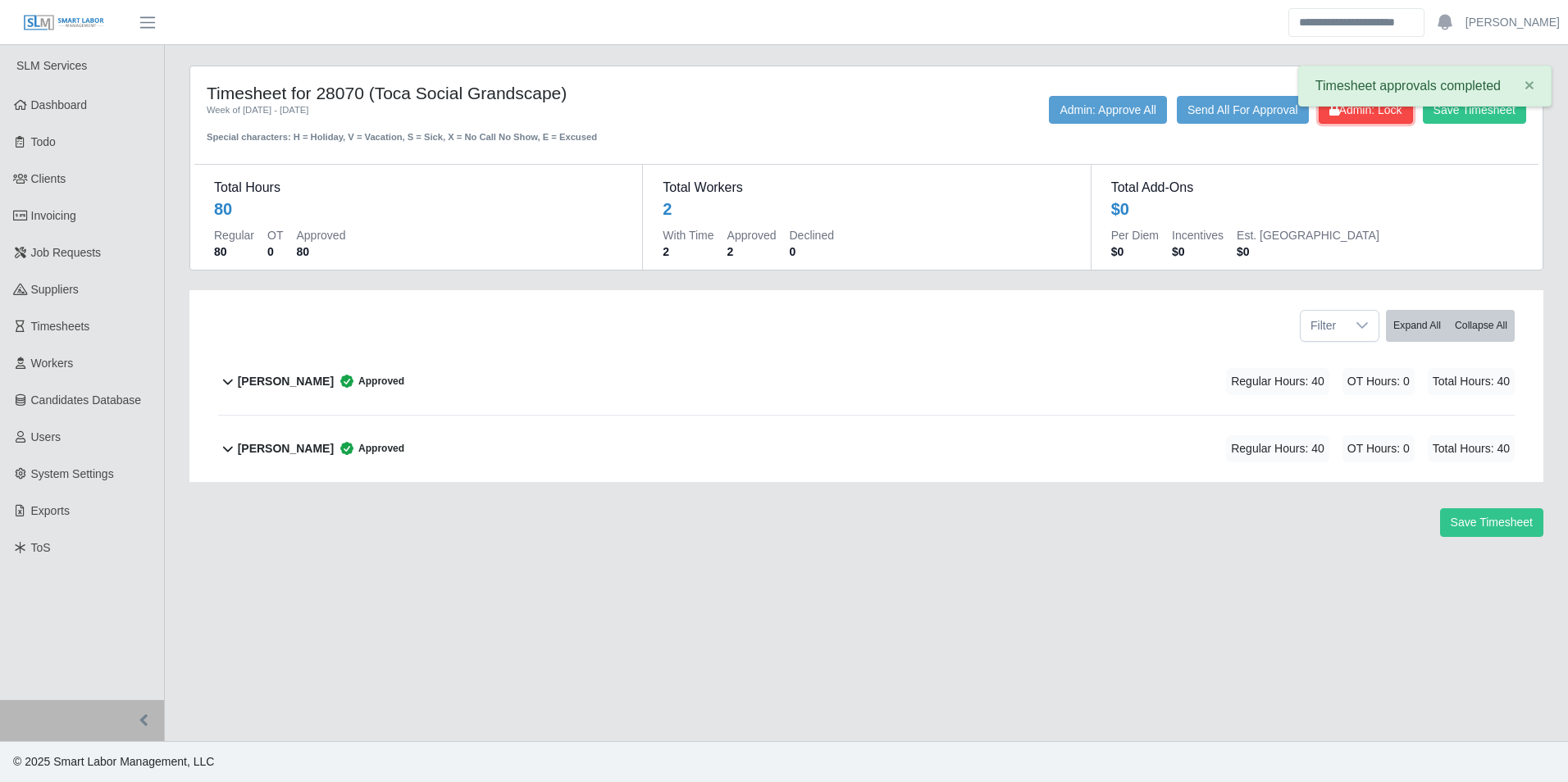
click at [1366, 114] on span "Admin: Lock" at bounding box center [1366, 110] width 73 height 13
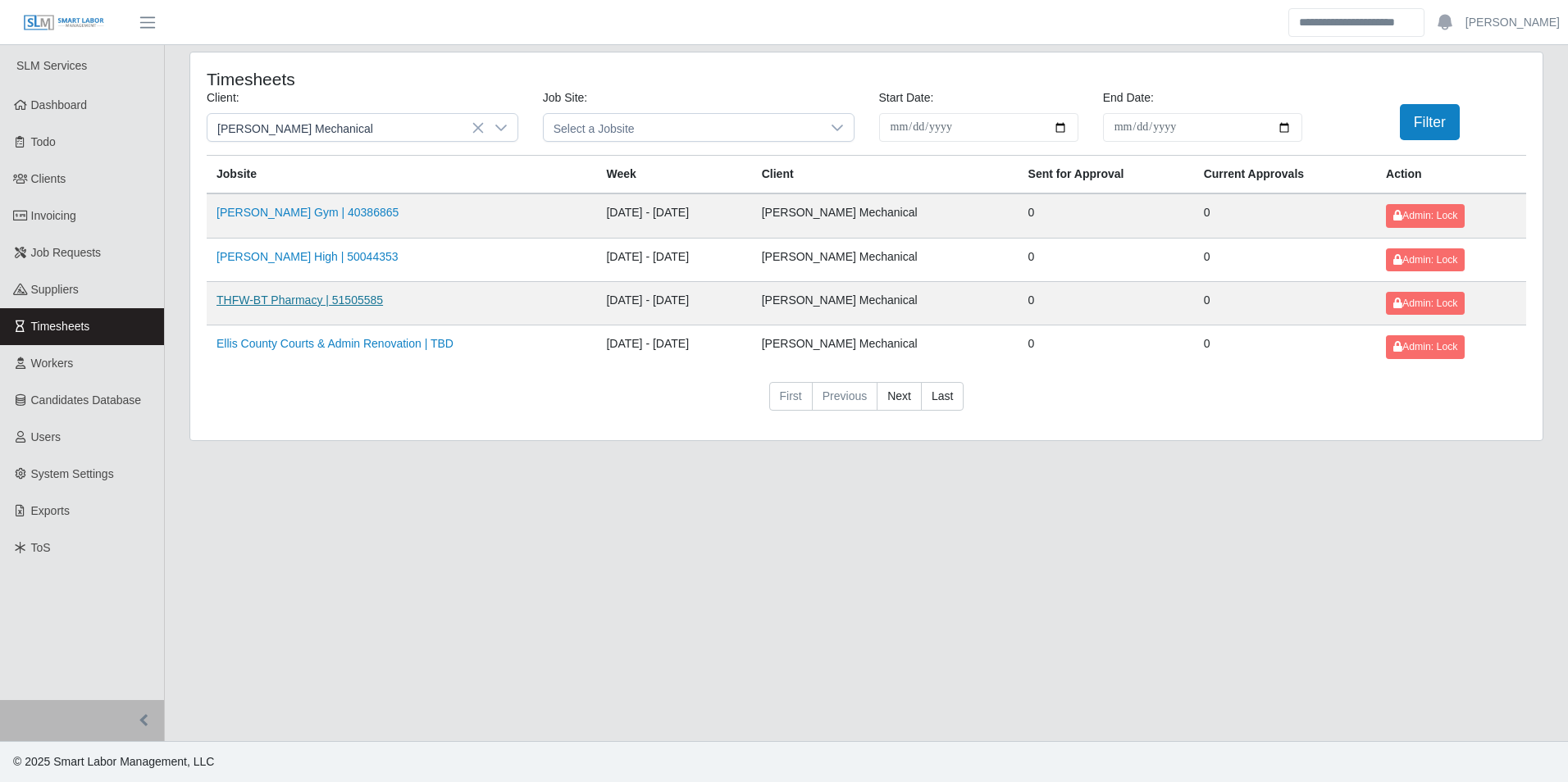
click at [310, 305] on link "THFW-BT Pharmacy | 51505585" at bounding box center [300, 299] width 167 height 13
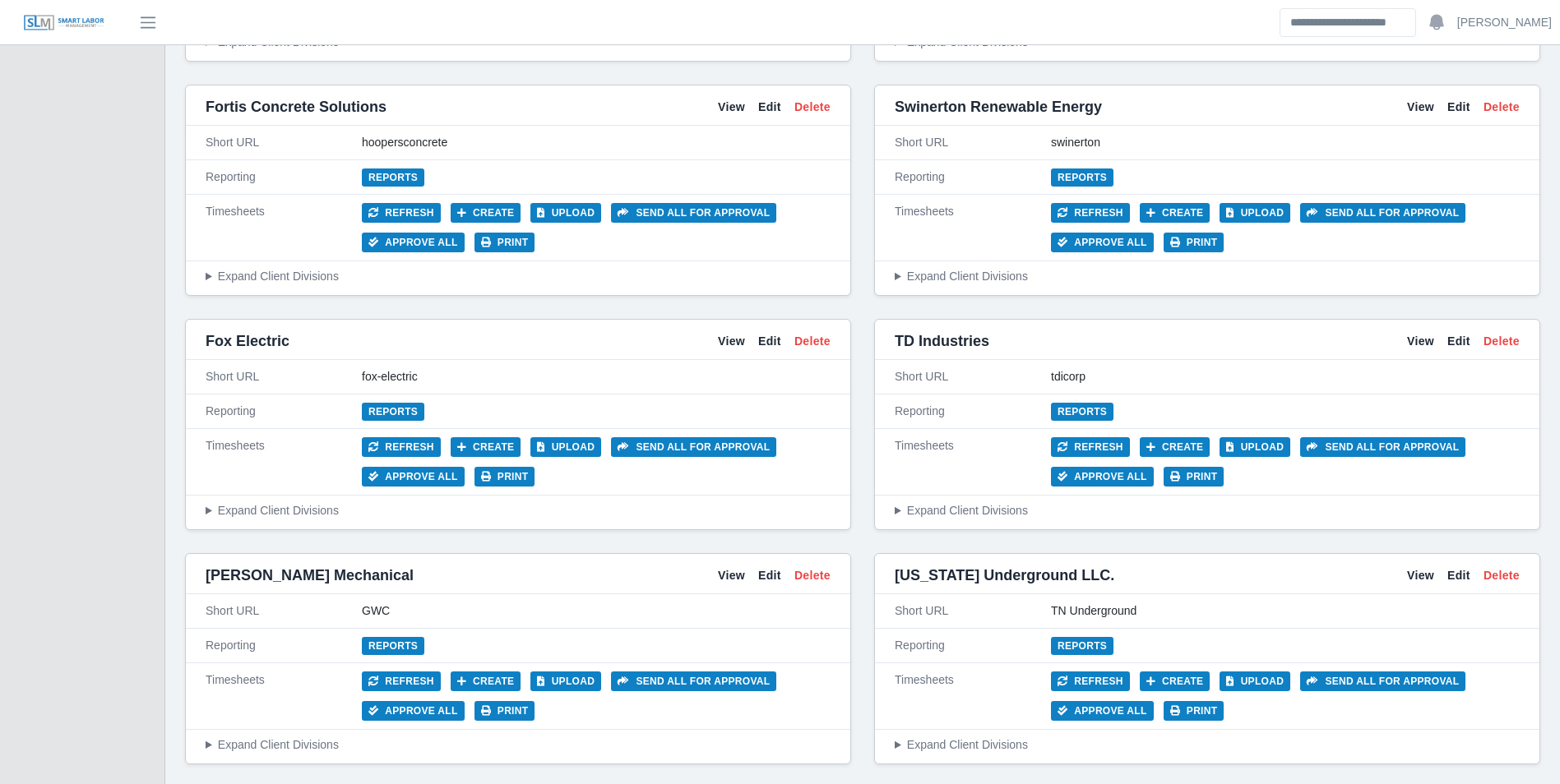
scroll to position [4685, 0]
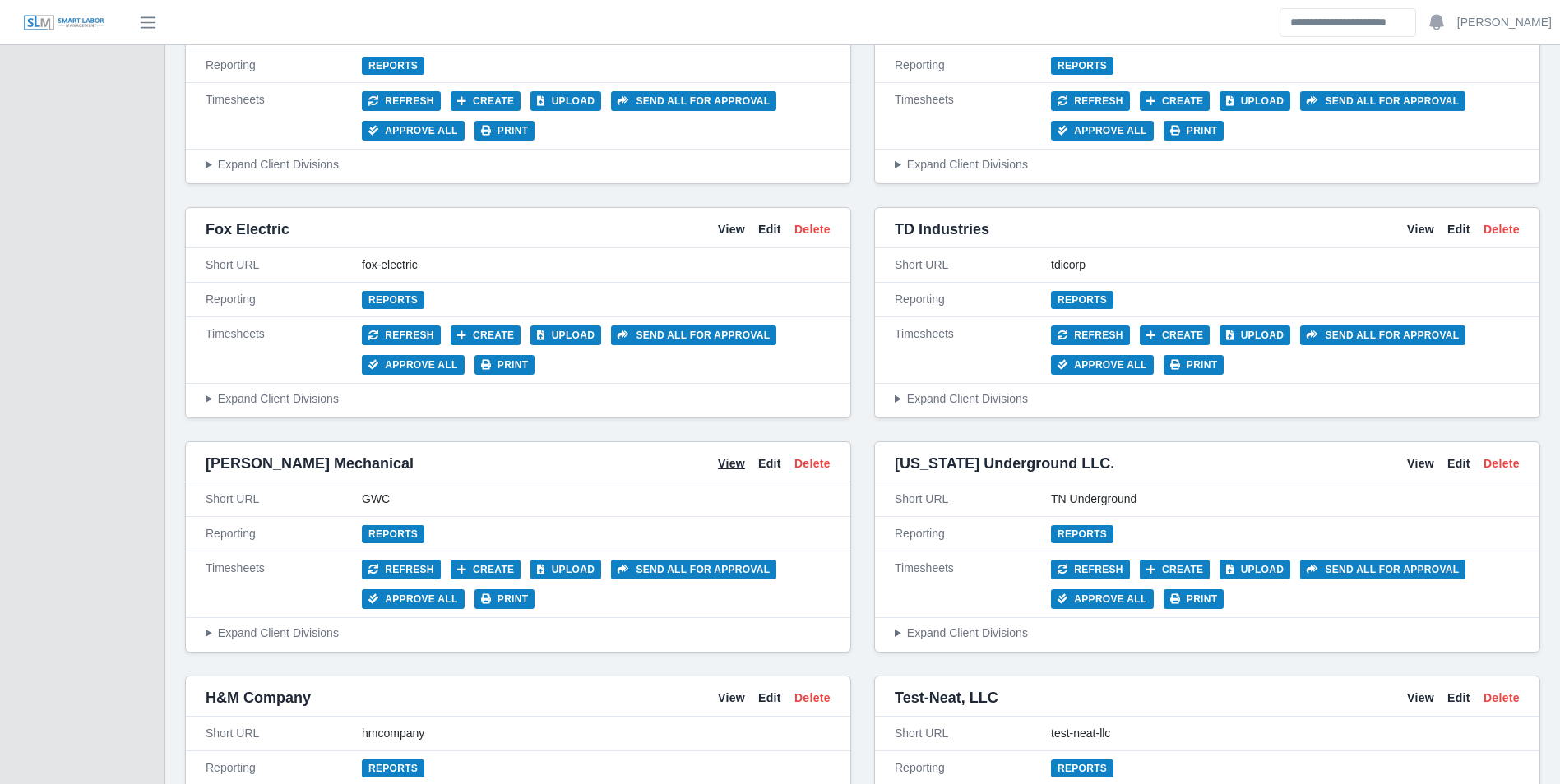
click at [725, 456] on link "View" at bounding box center [731, 464] width 27 height 17
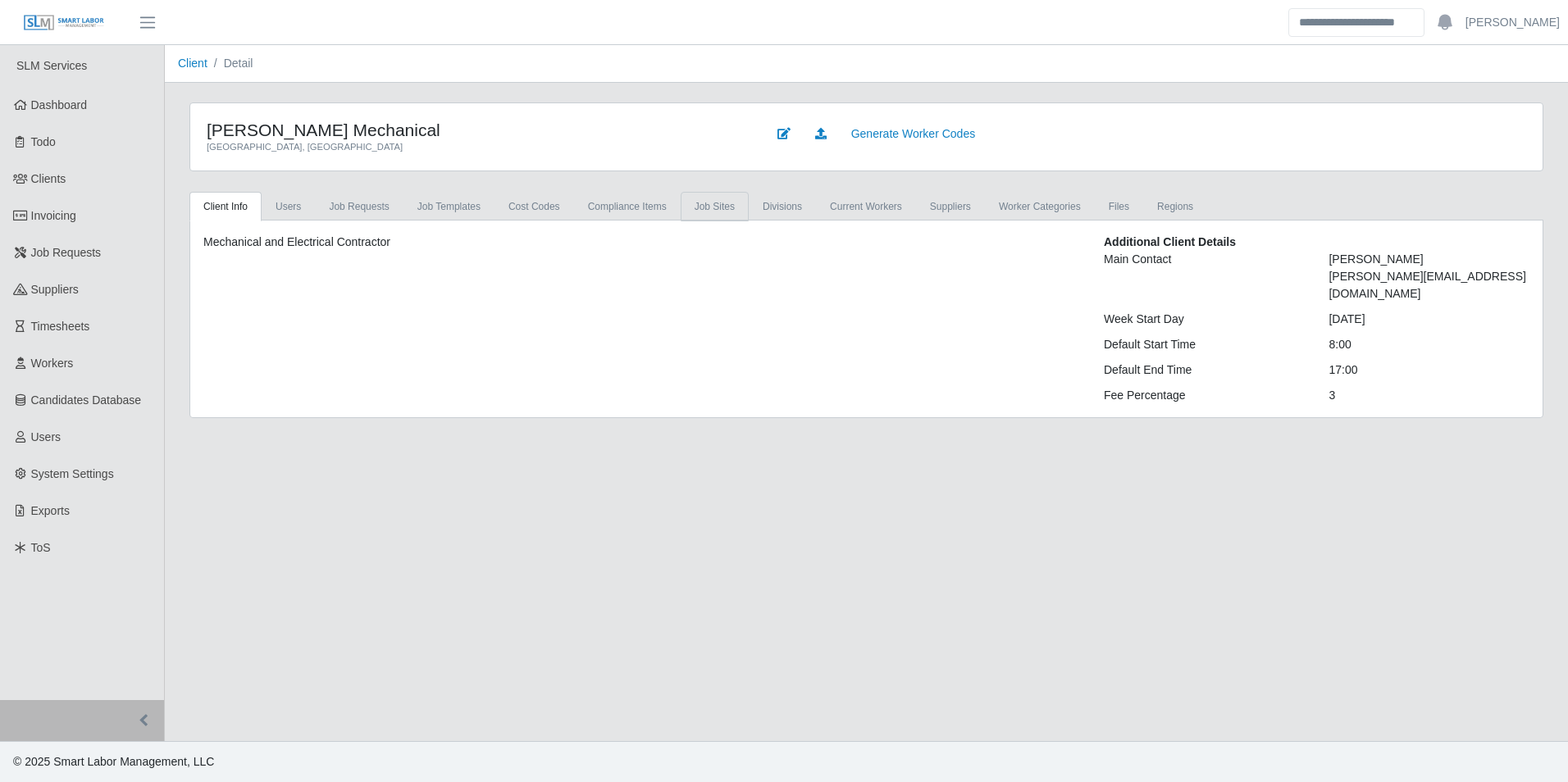
click at [705, 210] on link "job sites" at bounding box center [715, 207] width 68 height 30
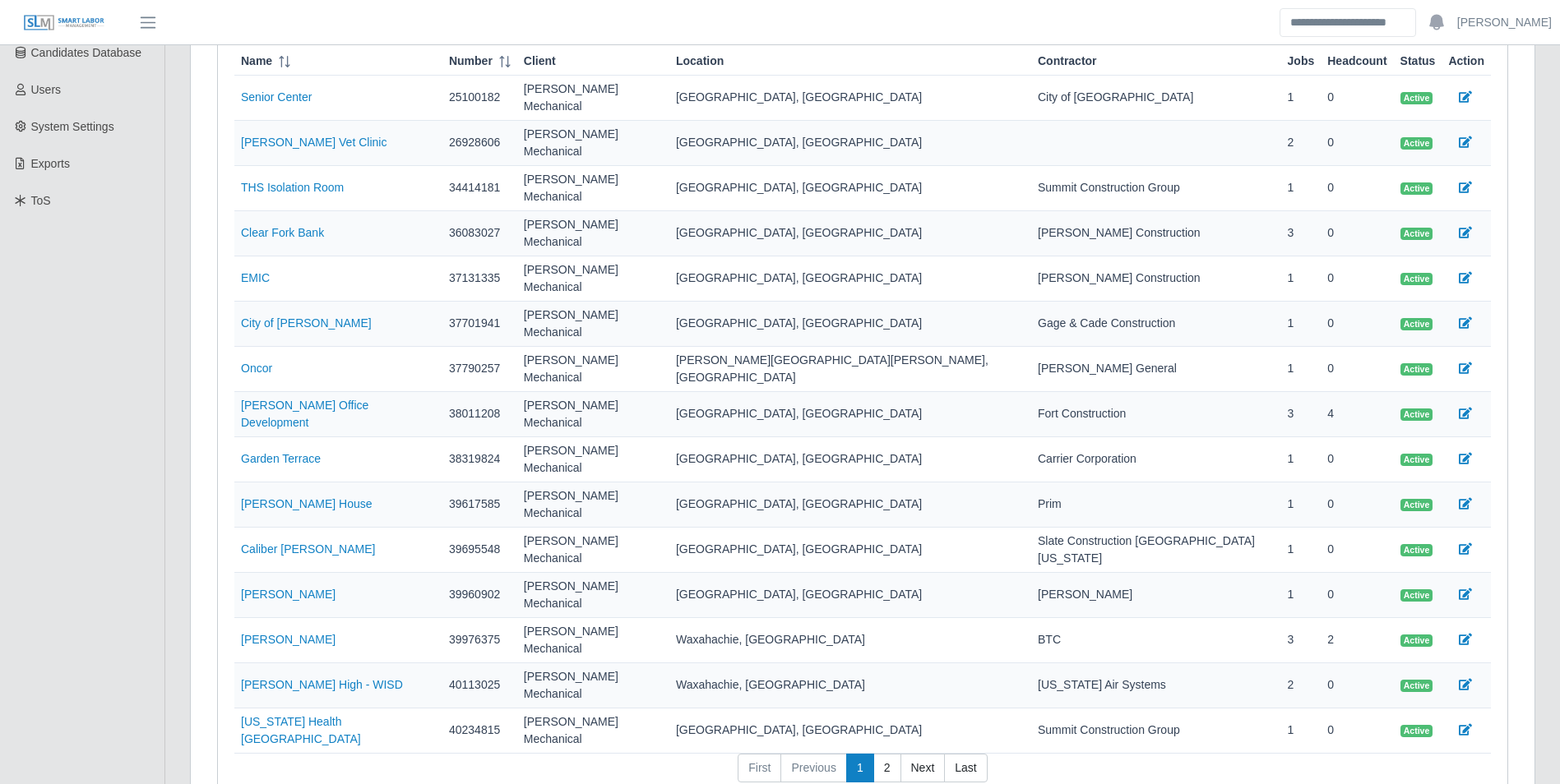
scroll to position [379, 0]
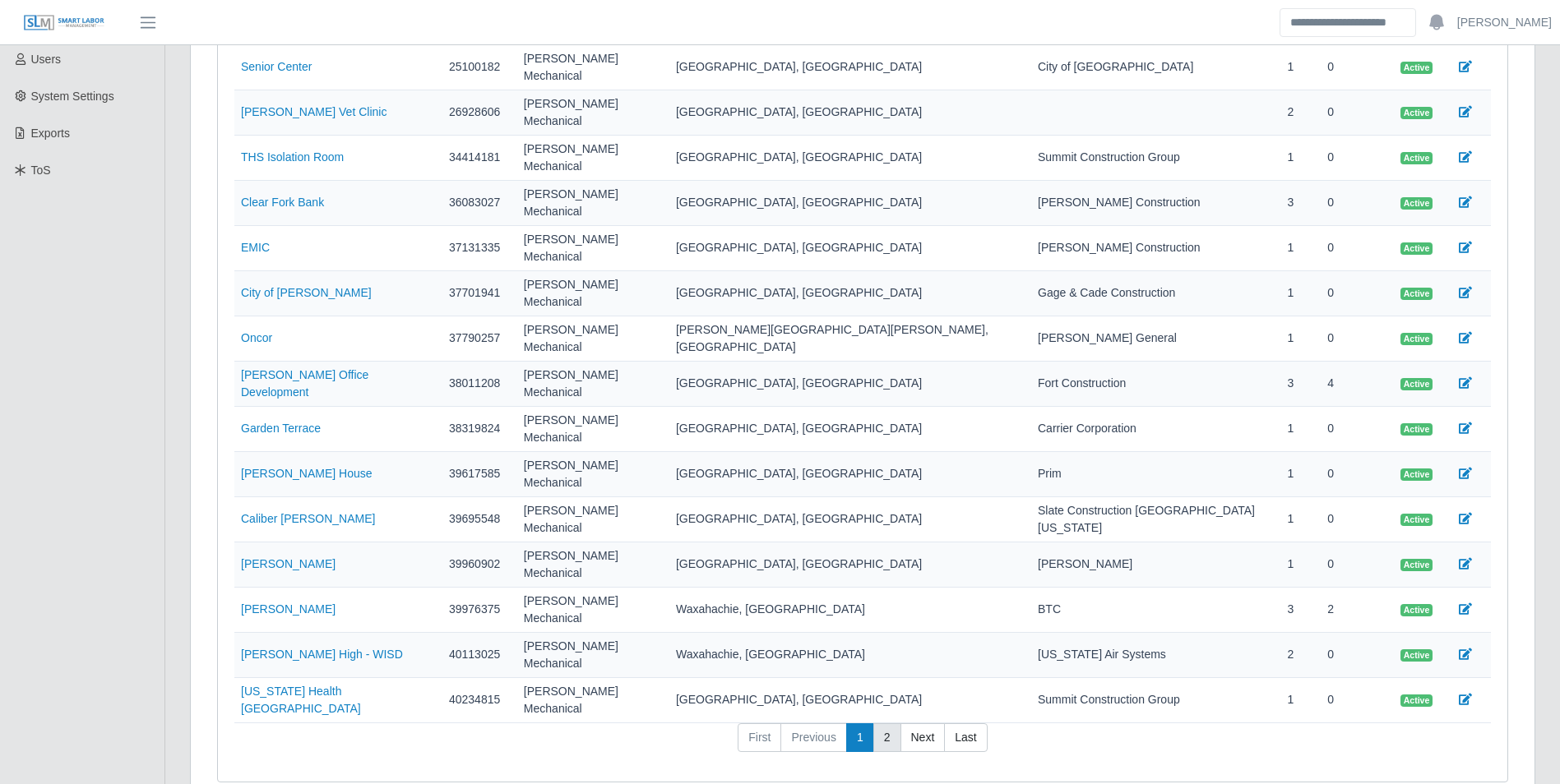
click at [895, 723] on link "2" at bounding box center [887, 738] width 28 height 30
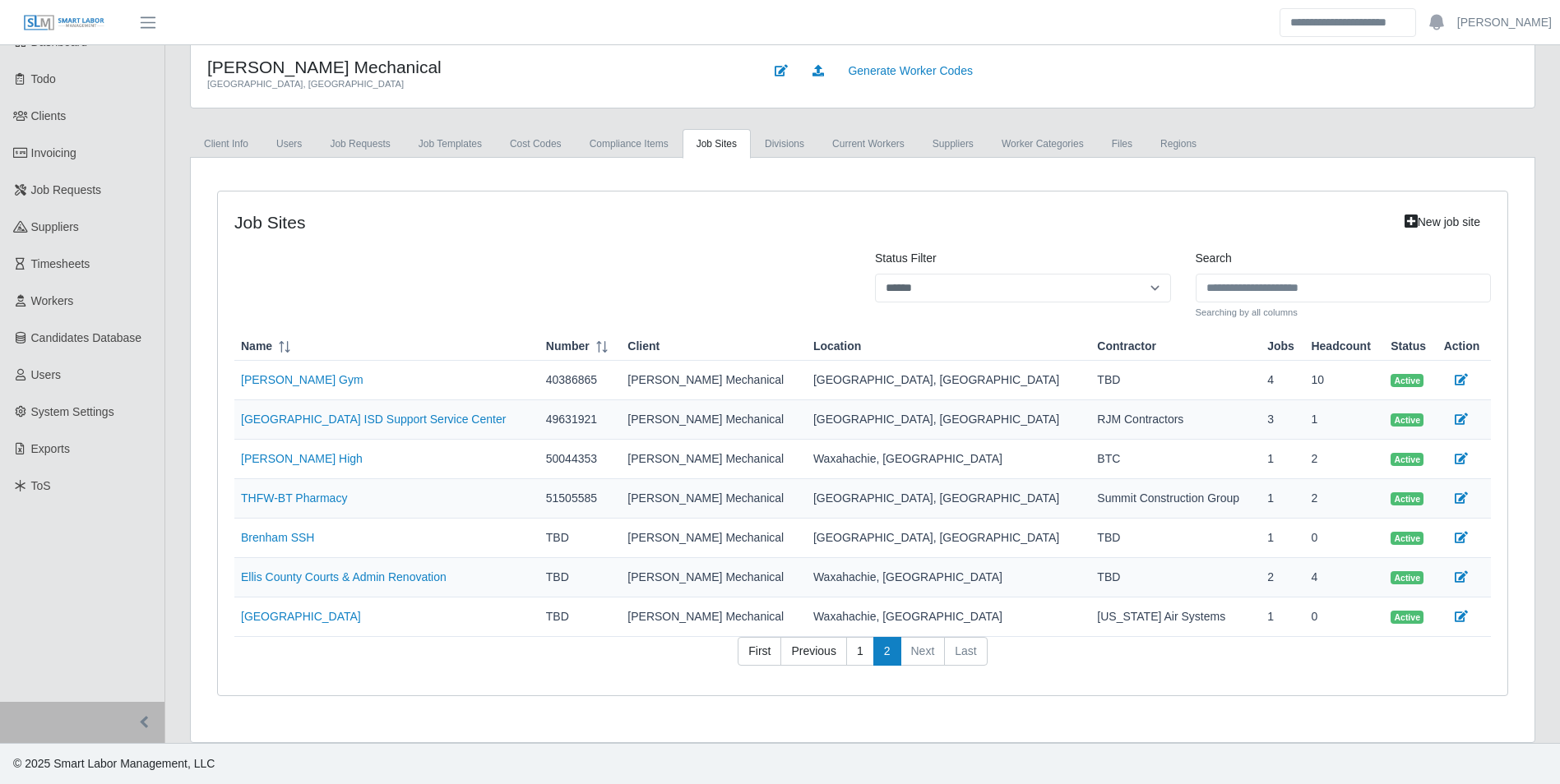
scroll to position [63, 0]
click at [1454, 383] on icon at bounding box center [1460, 380] width 13 height 12
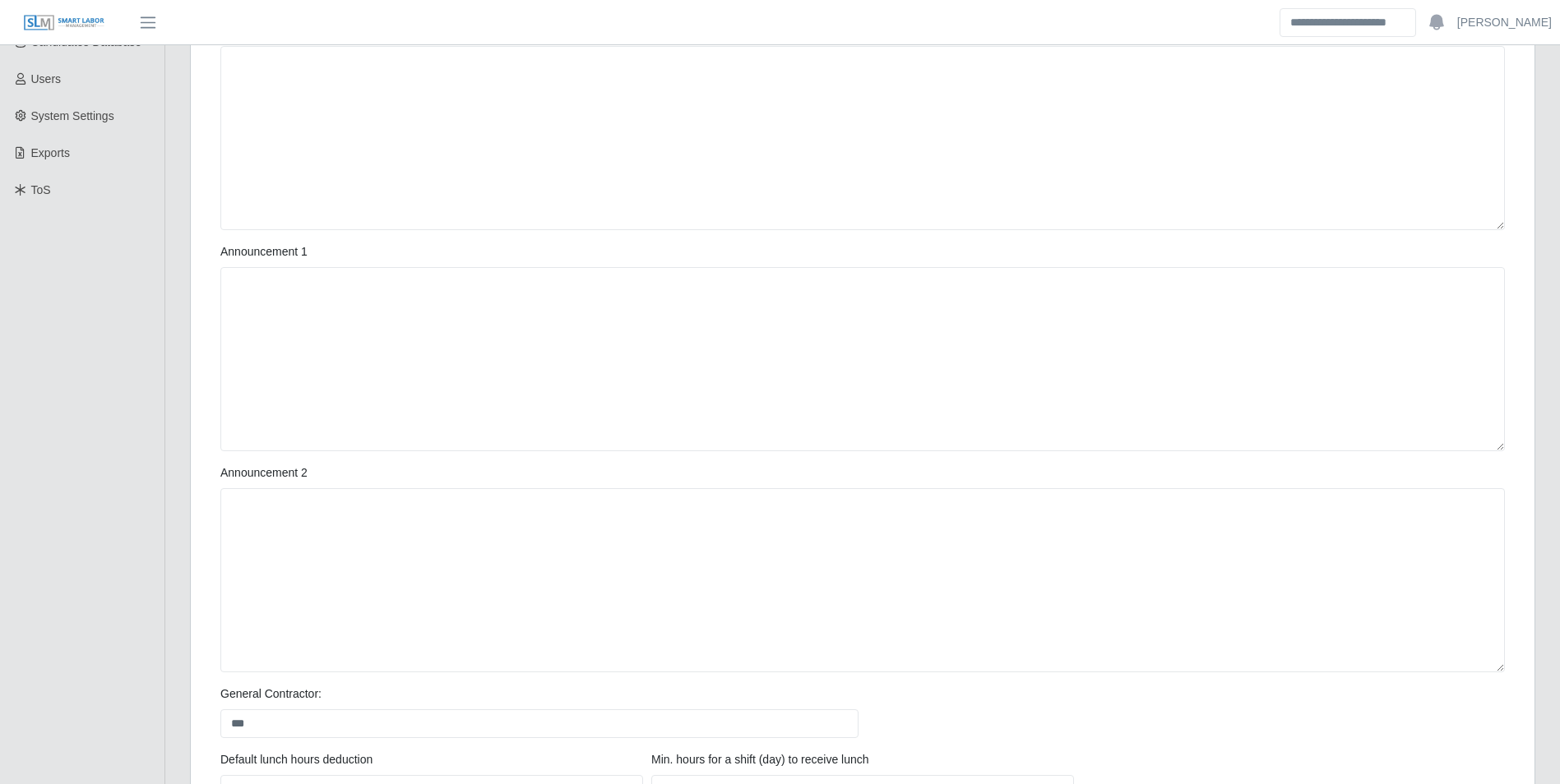
scroll to position [575, 0]
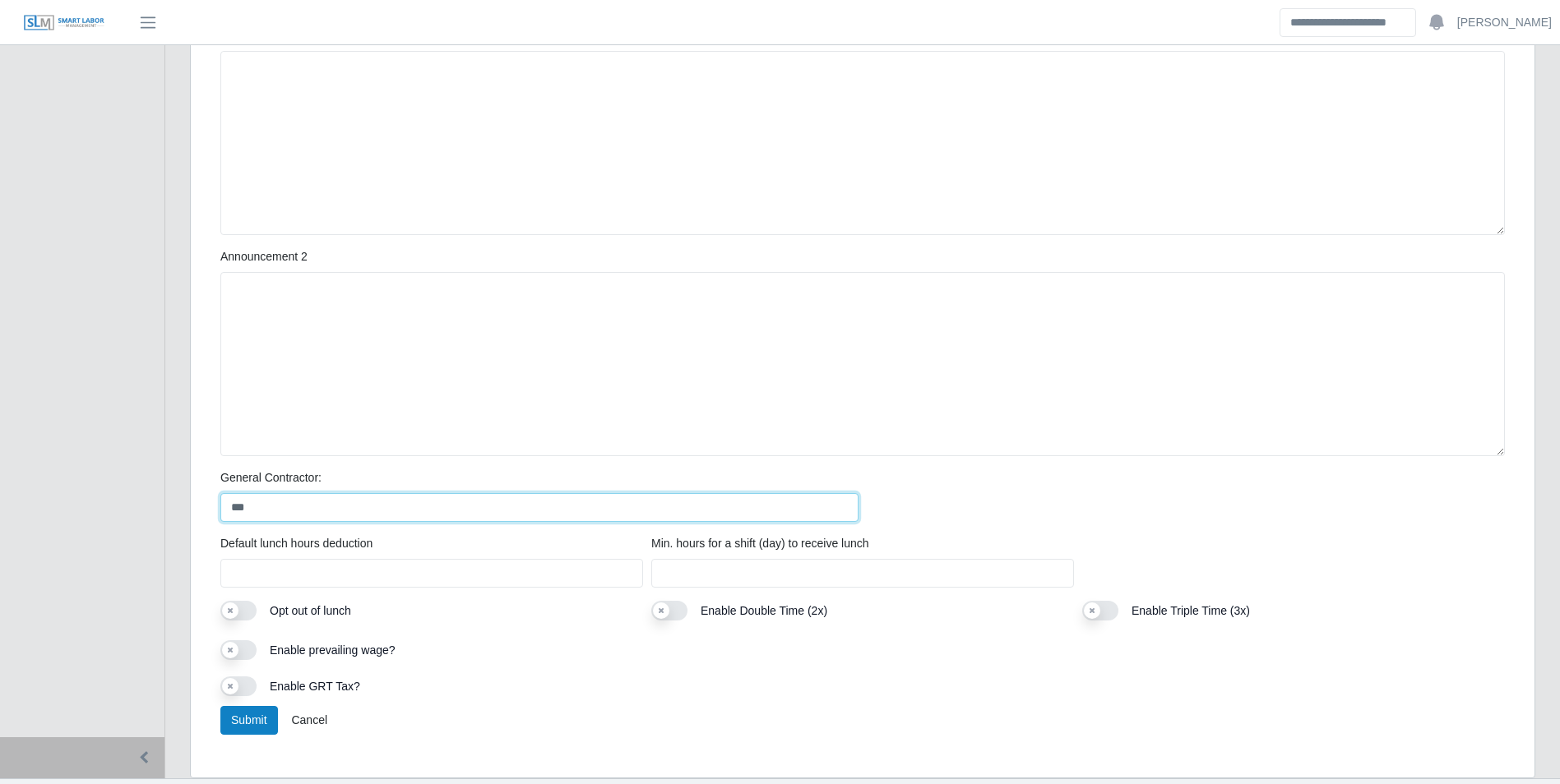
click at [307, 514] on input "***" at bounding box center [540, 508] width 638 height 29
type input "*"
type input "**********"
click at [92, 481] on ul "SLM Services Dashboard Todo Clients Invoicing Job Requests Suppliers Timesheets…" at bounding box center [82, 103] width 165 height 1267
click at [247, 723] on button "Submit" at bounding box center [250, 721] width 58 height 29
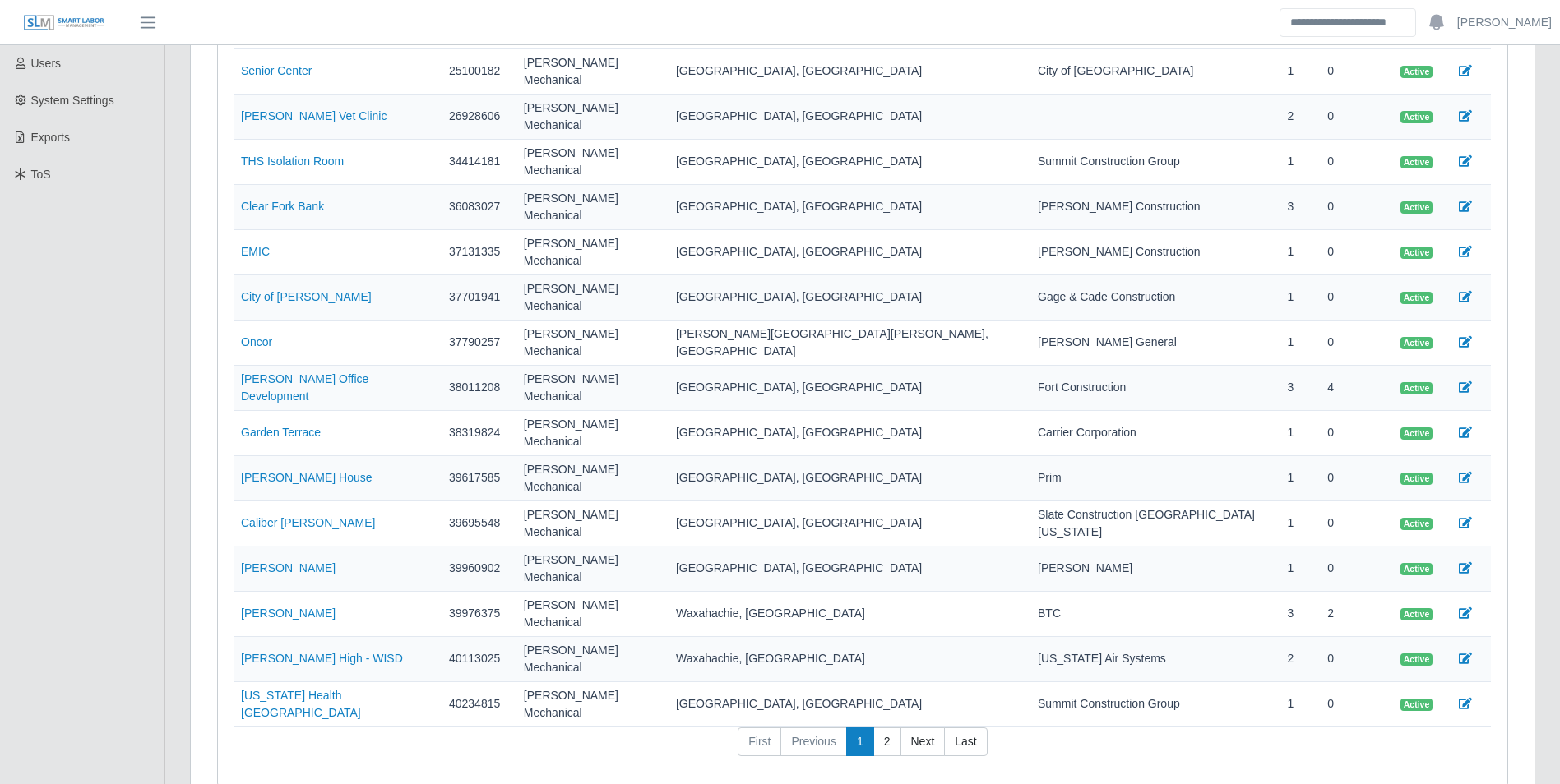
scroll to position [379, 0]
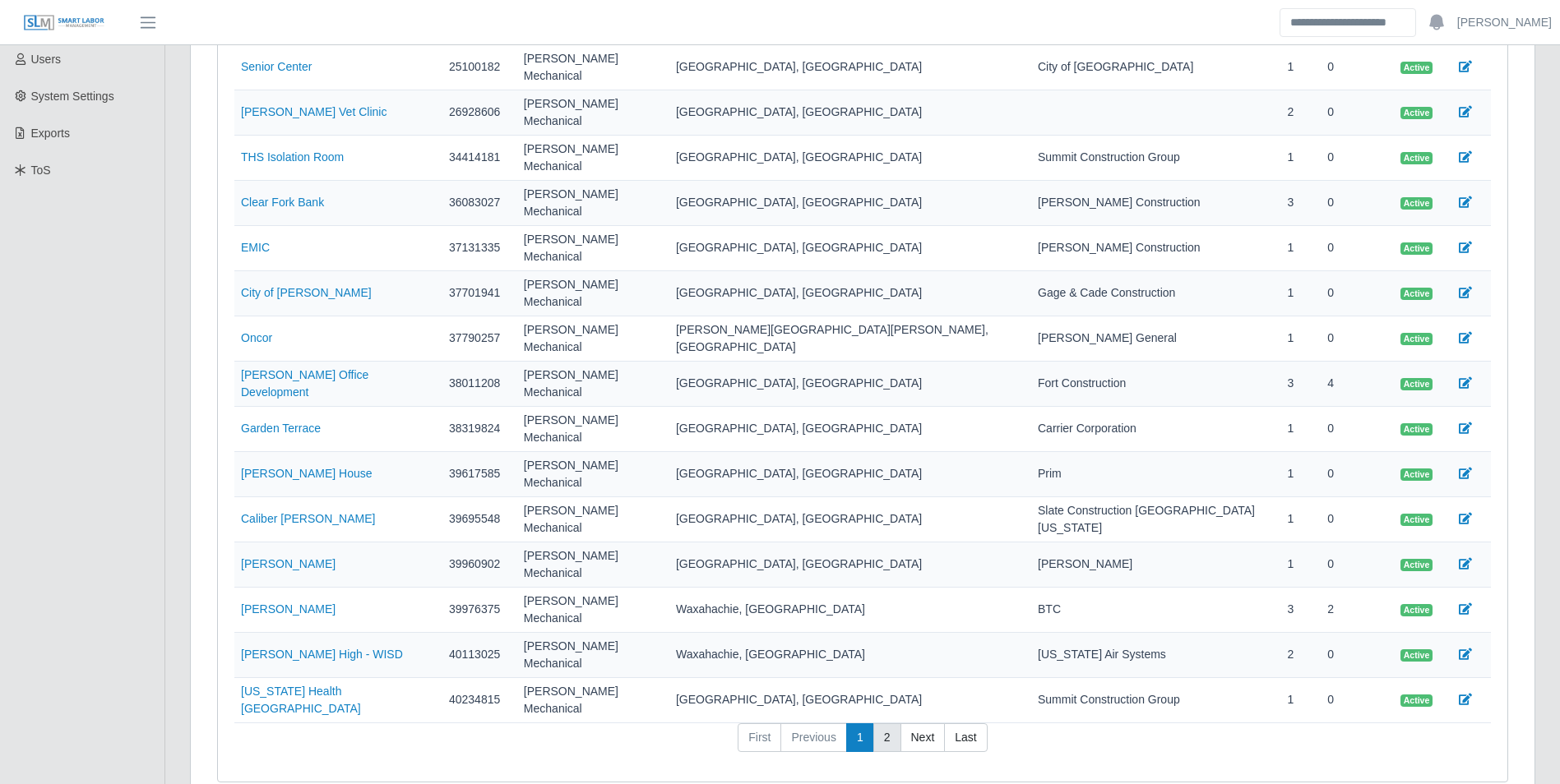
click at [887, 723] on link "2" at bounding box center [887, 738] width 28 height 30
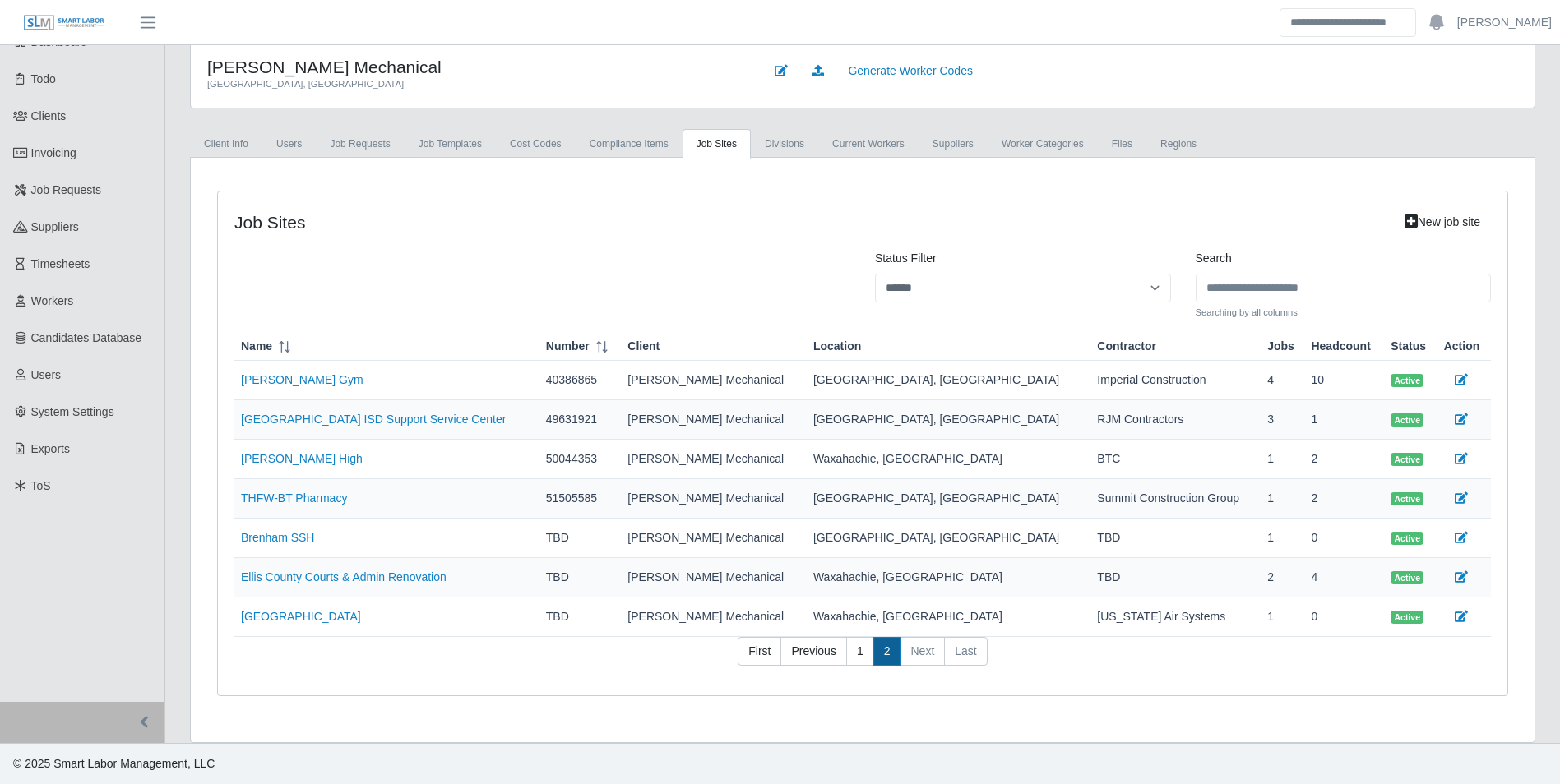
scroll to position [63, 0]
click at [1454, 580] on link at bounding box center [1461, 578] width 35 height 29
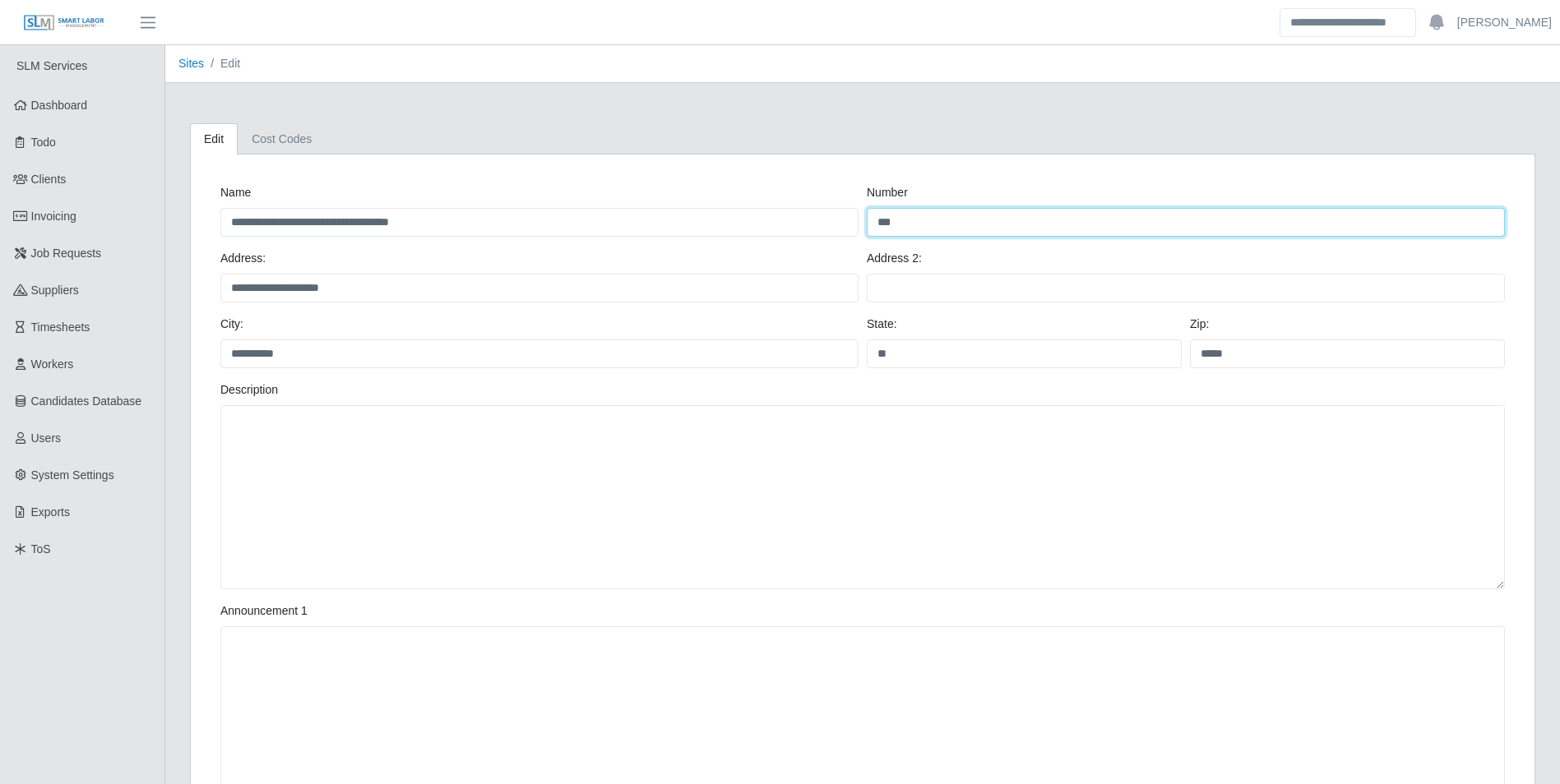
click at [926, 230] on input "***" at bounding box center [1186, 222] width 638 height 29
type input "*"
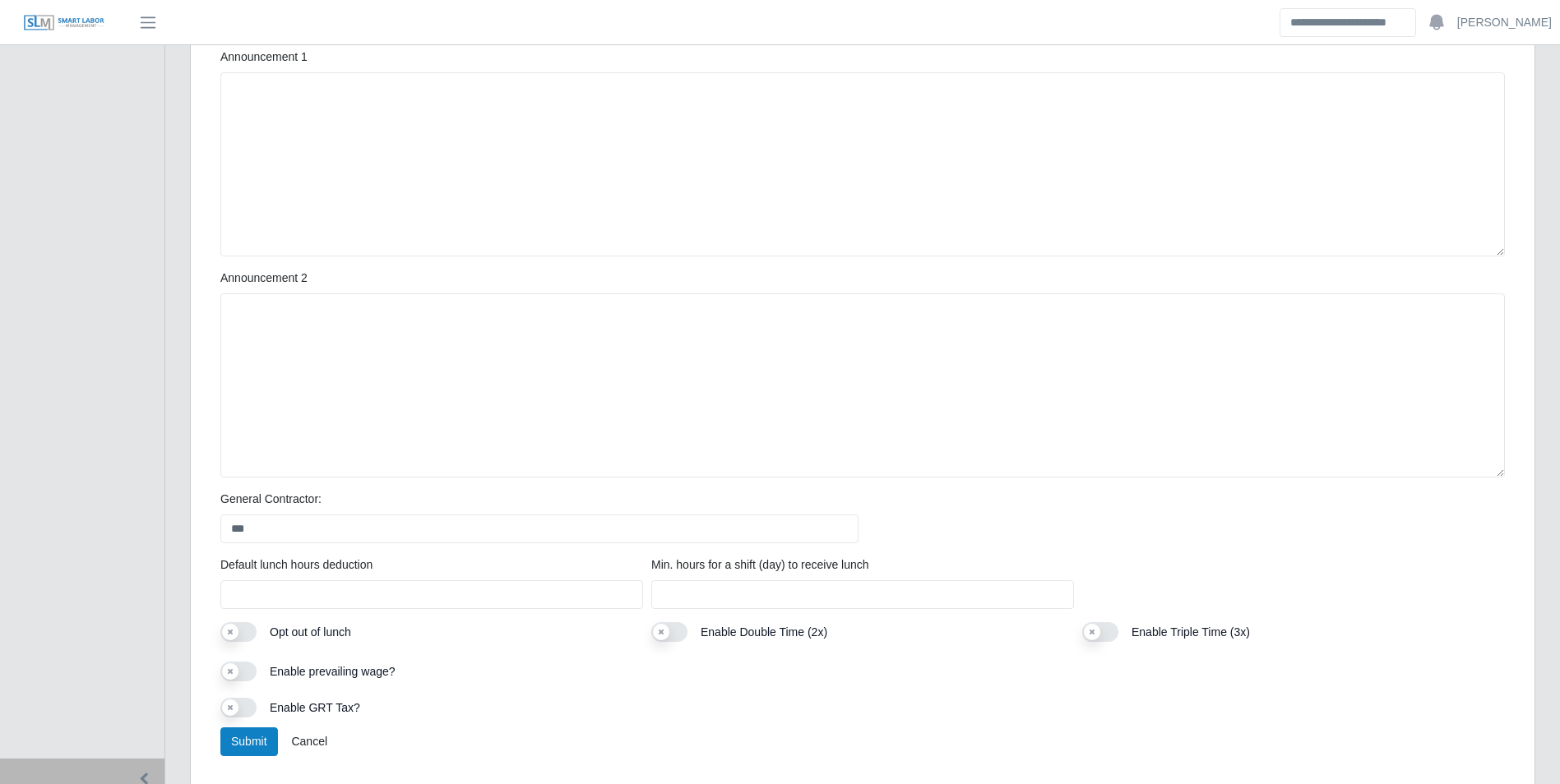
scroll to position [609, 0]
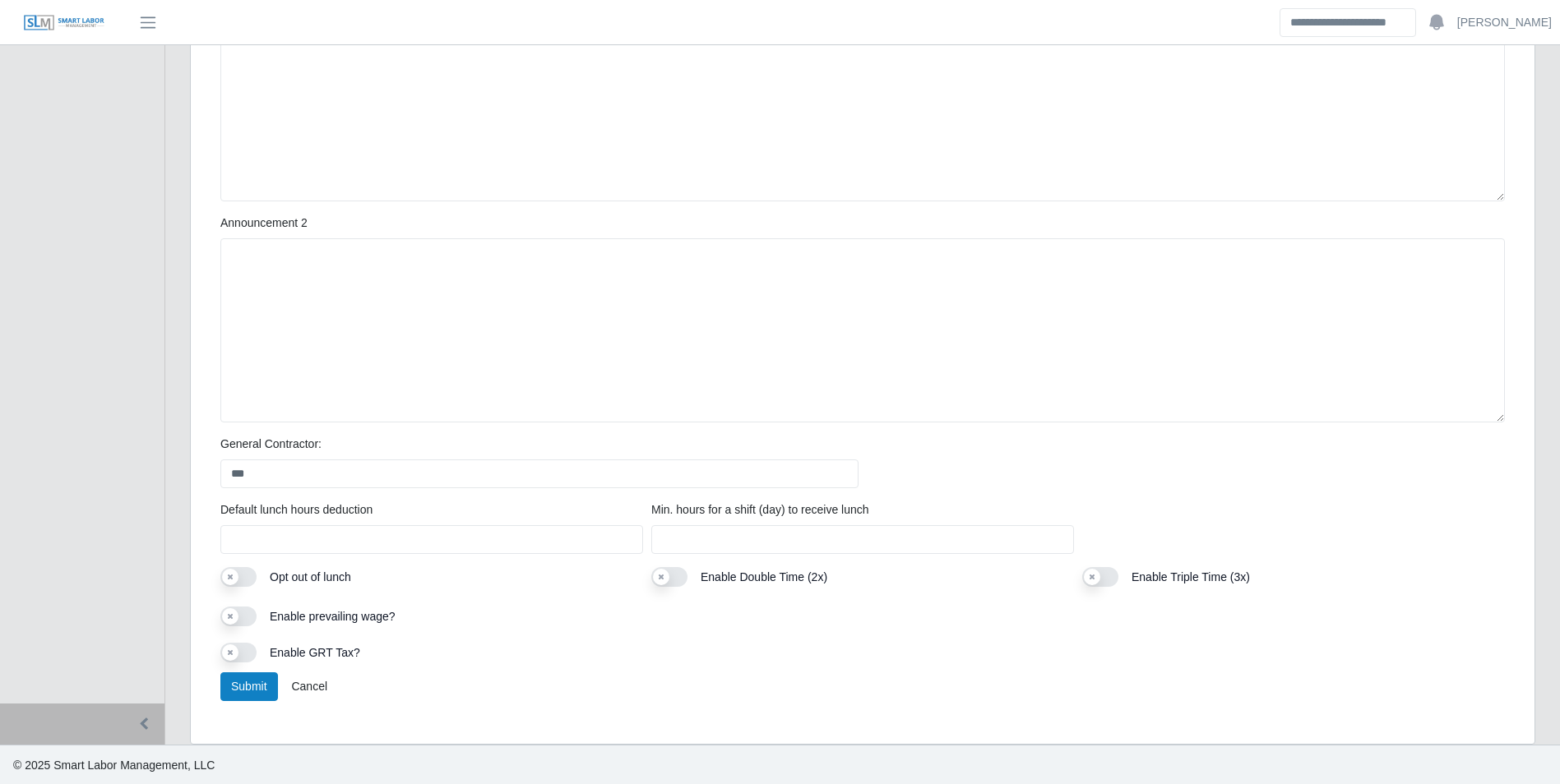
type input "********"
click at [275, 458] on div "General Contractor: ***" at bounding box center [540, 462] width 646 height 53
click at [285, 465] on input "***" at bounding box center [540, 474] width 638 height 29
type input "*"
type input "**********"
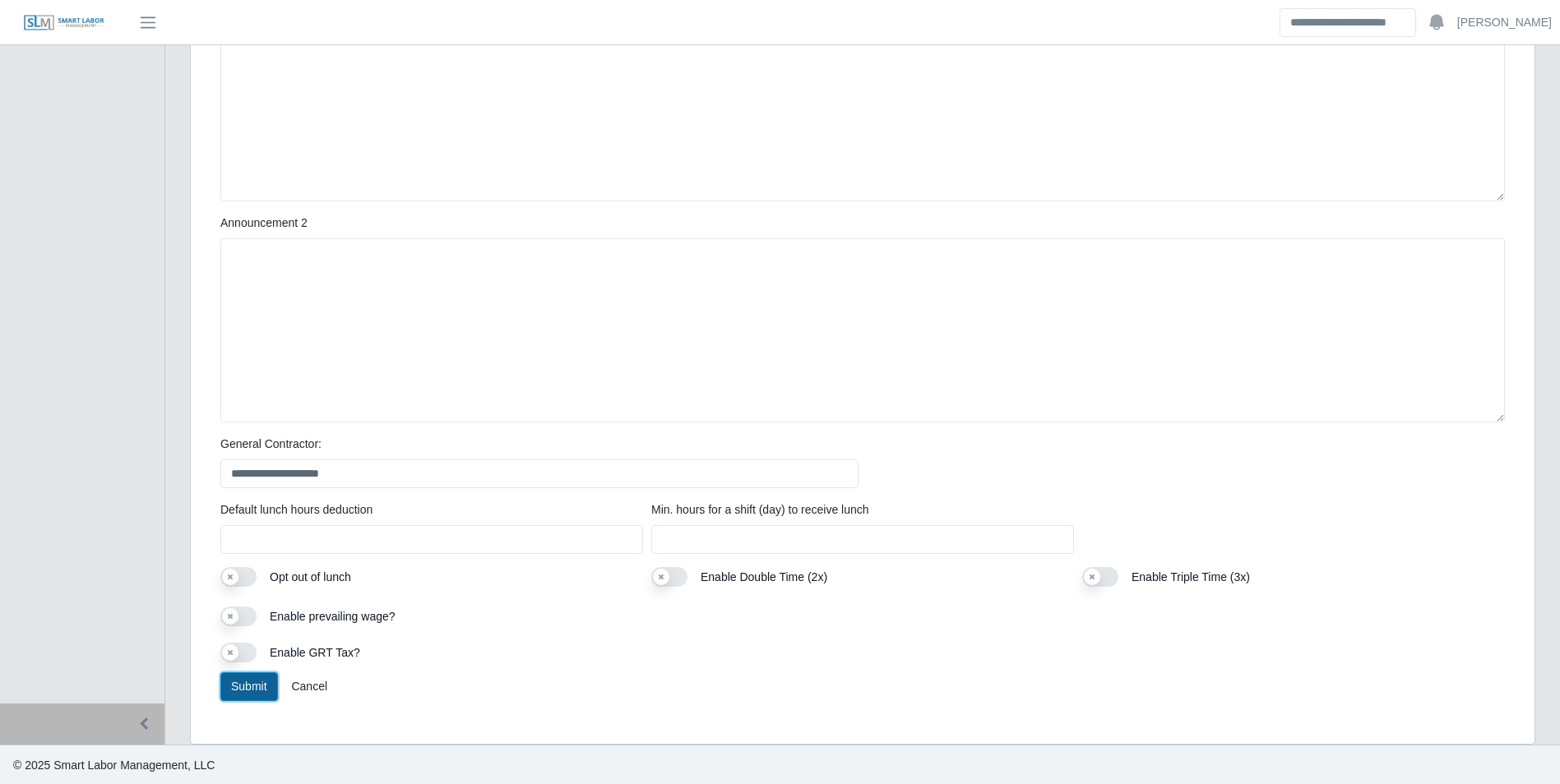
click at [242, 691] on button "Submit" at bounding box center [250, 687] width 58 height 29
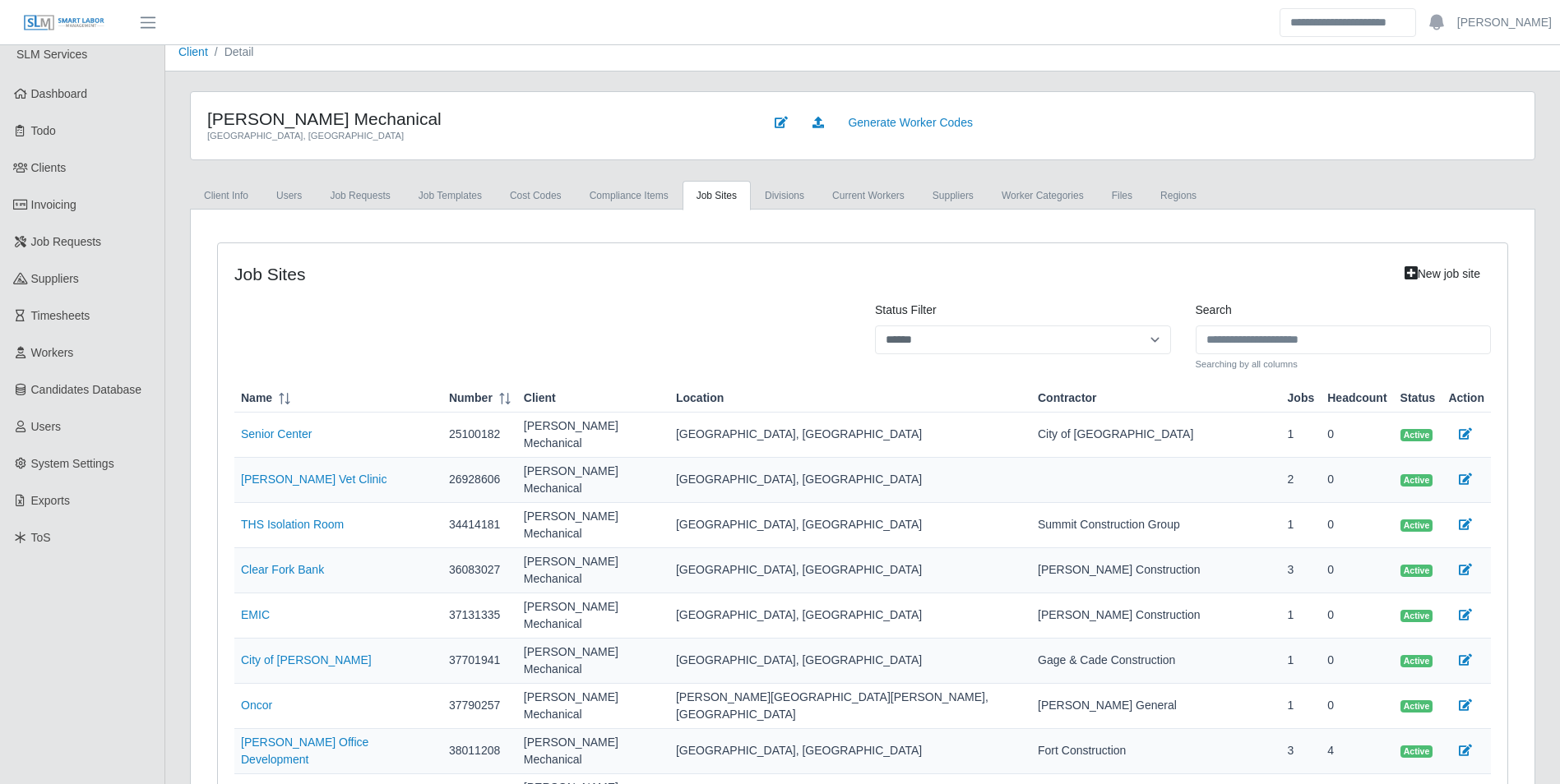
scroll to position [379, 0]
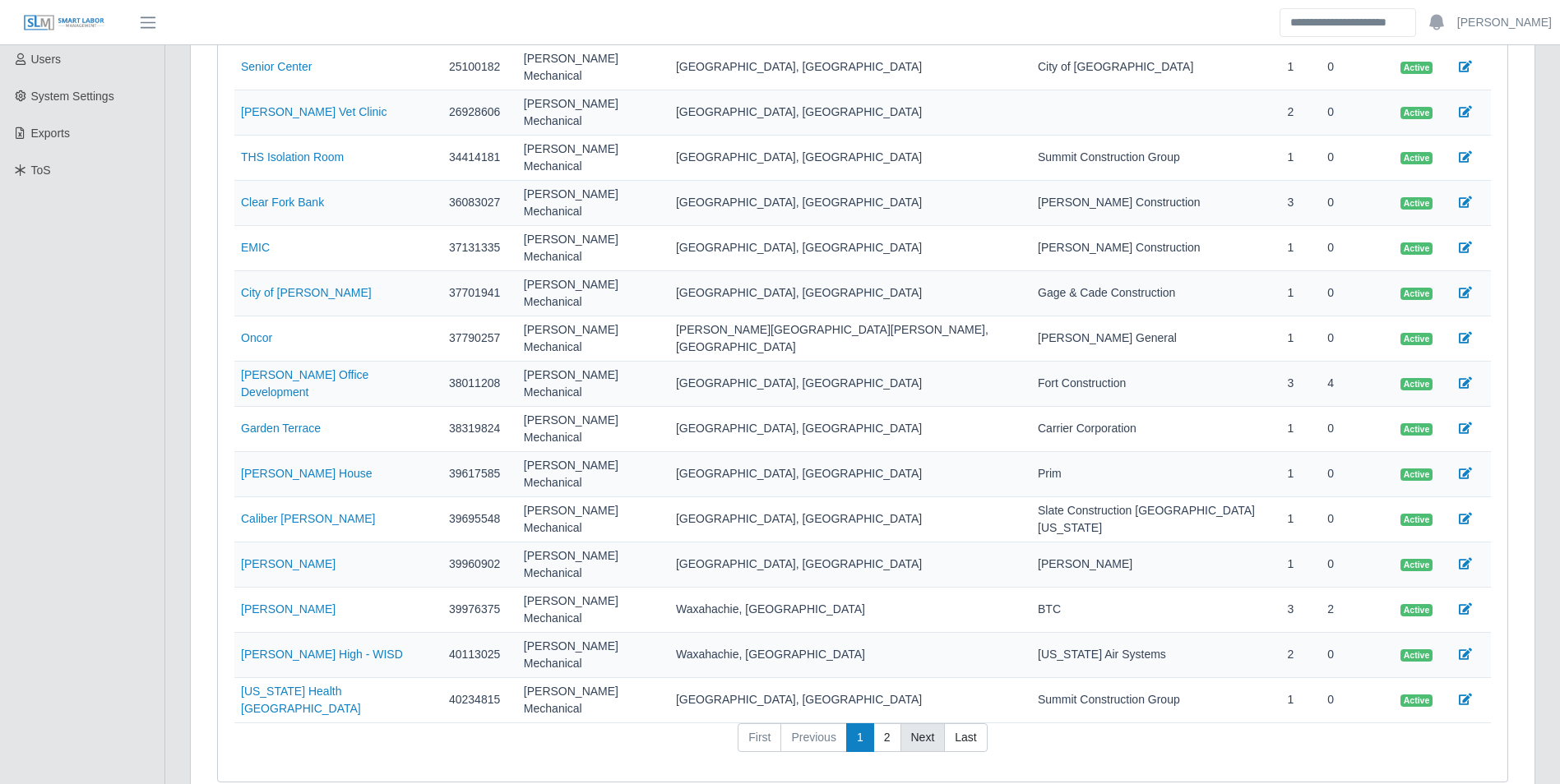
click at [933, 723] on link "Next" at bounding box center [922, 738] width 45 height 30
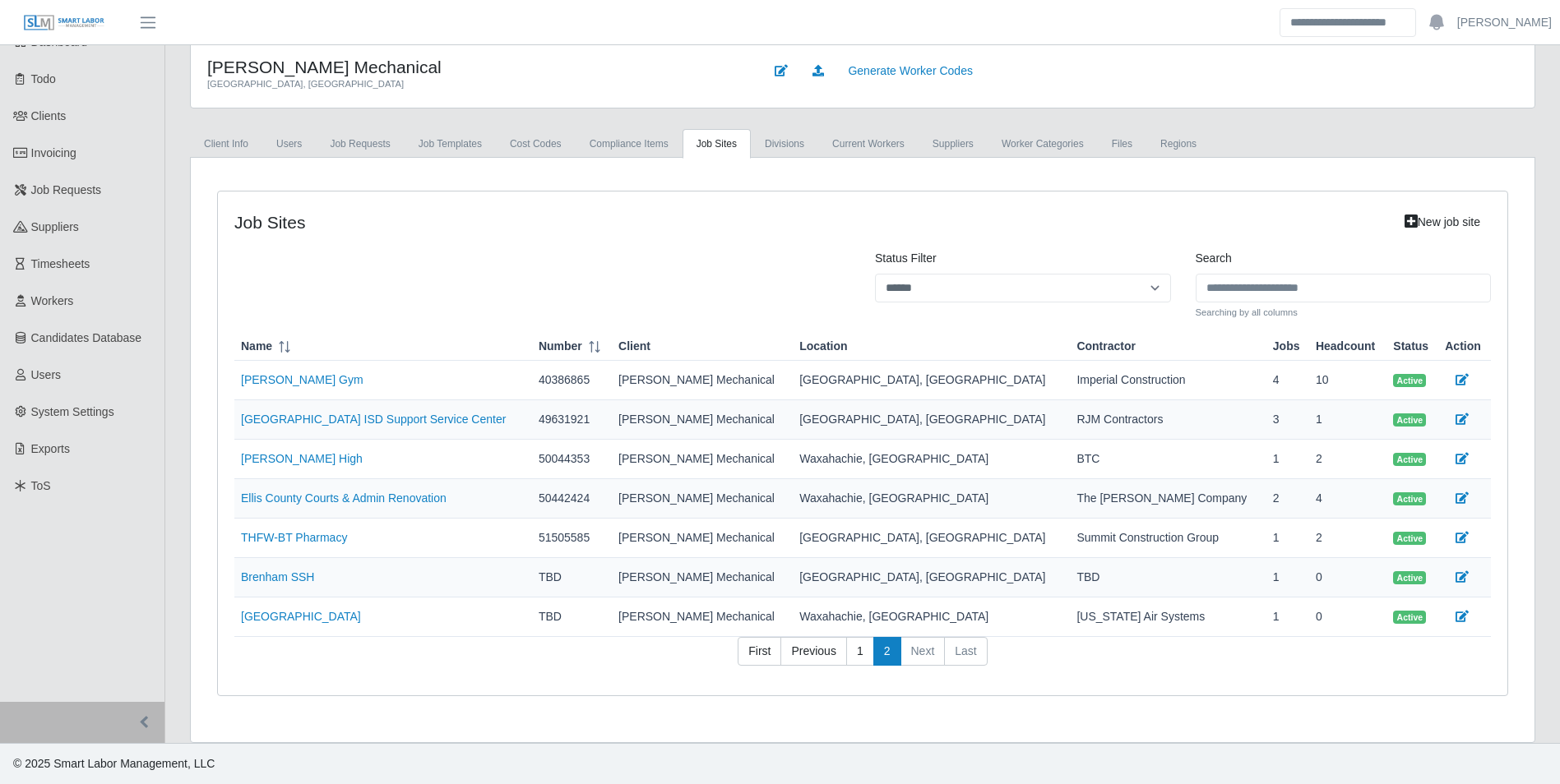
scroll to position [63, 0]
click at [859, 651] on link "1" at bounding box center [860, 652] width 28 height 30
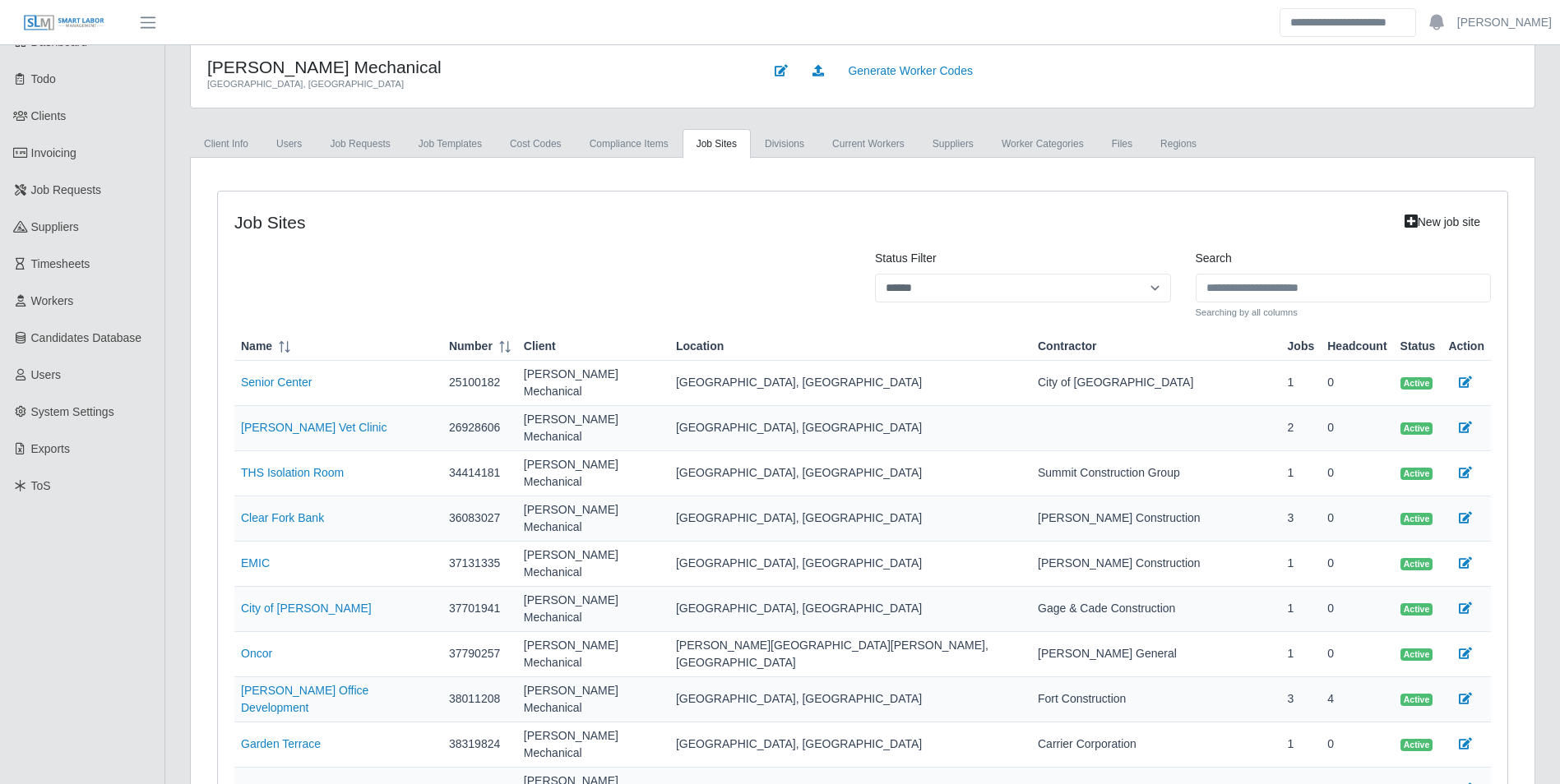
scroll to position [379, 0]
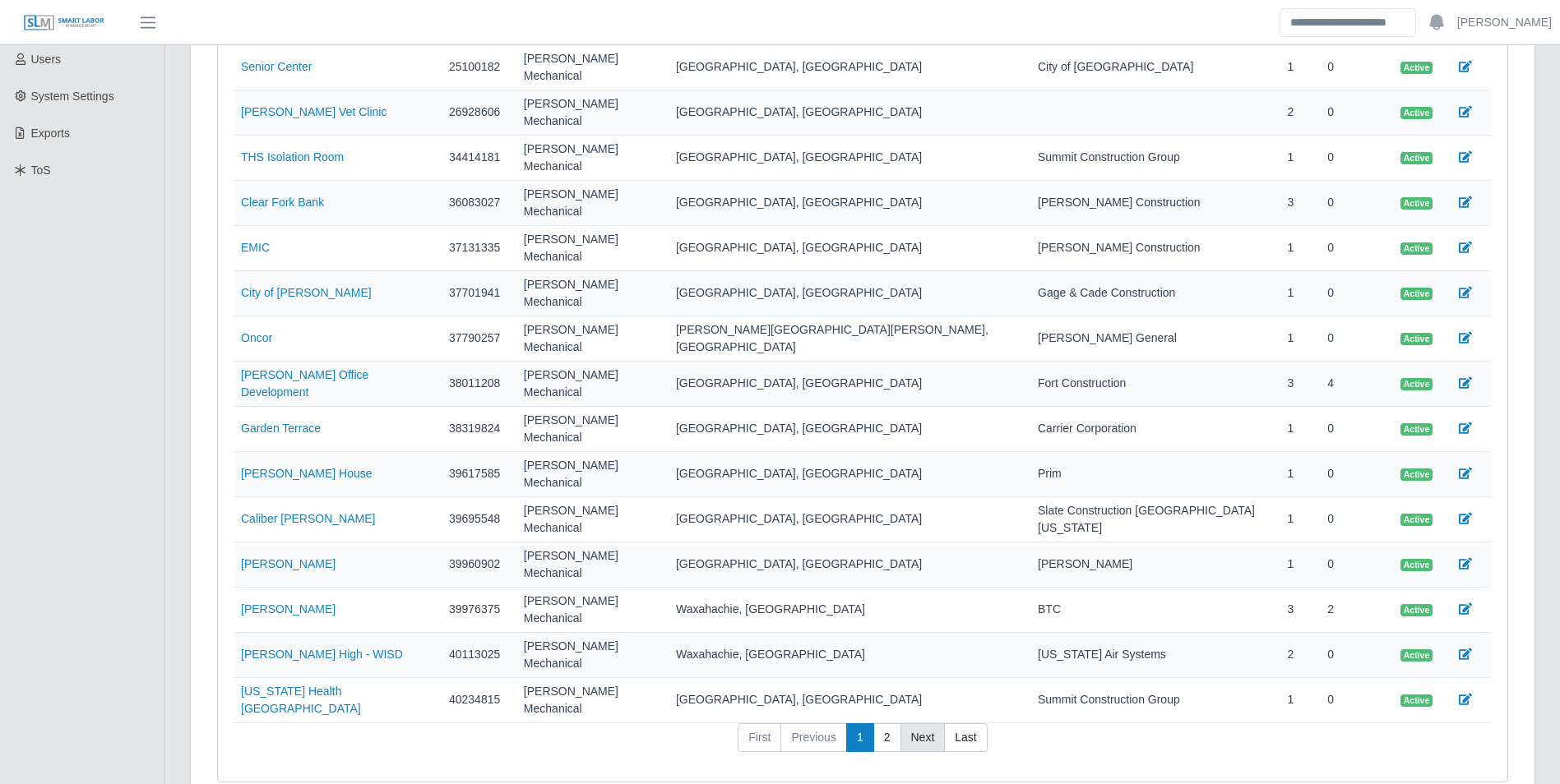
click at [921, 723] on link "Next" at bounding box center [922, 738] width 45 height 30
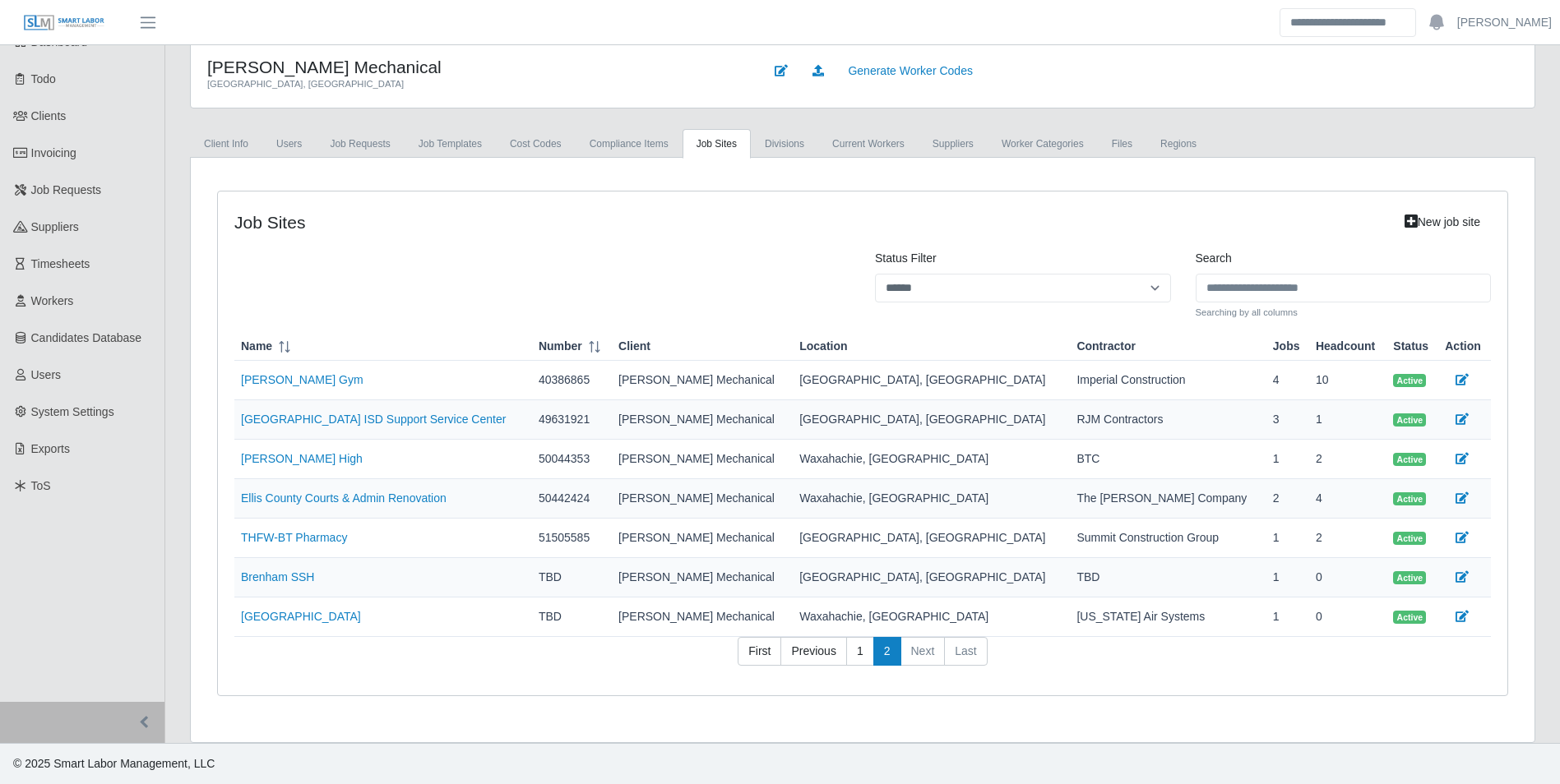
scroll to position [0, 0]
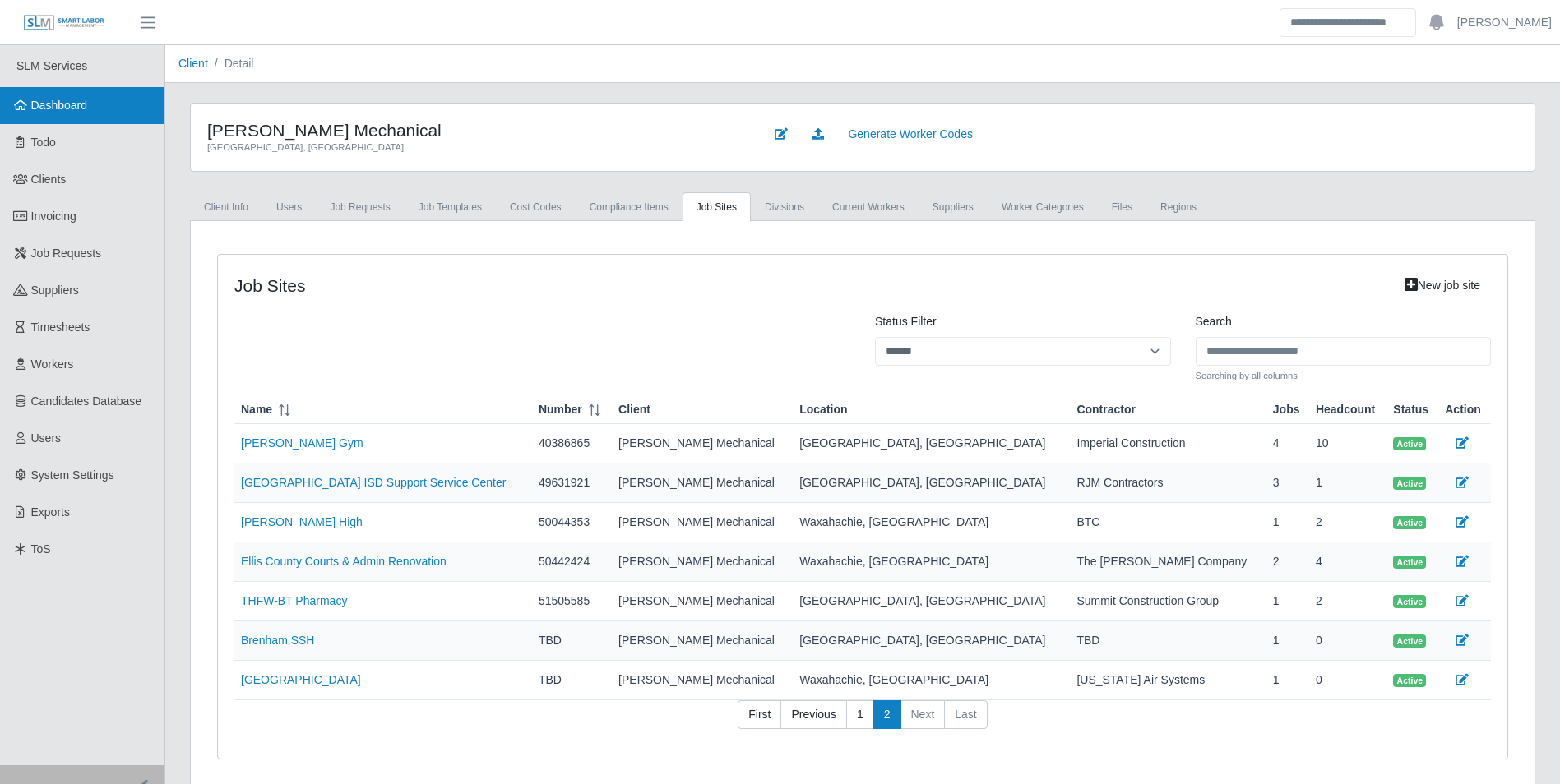
click at [81, 101] on span "Dashboard" at bounding box center [60, 105] width 57 height 13
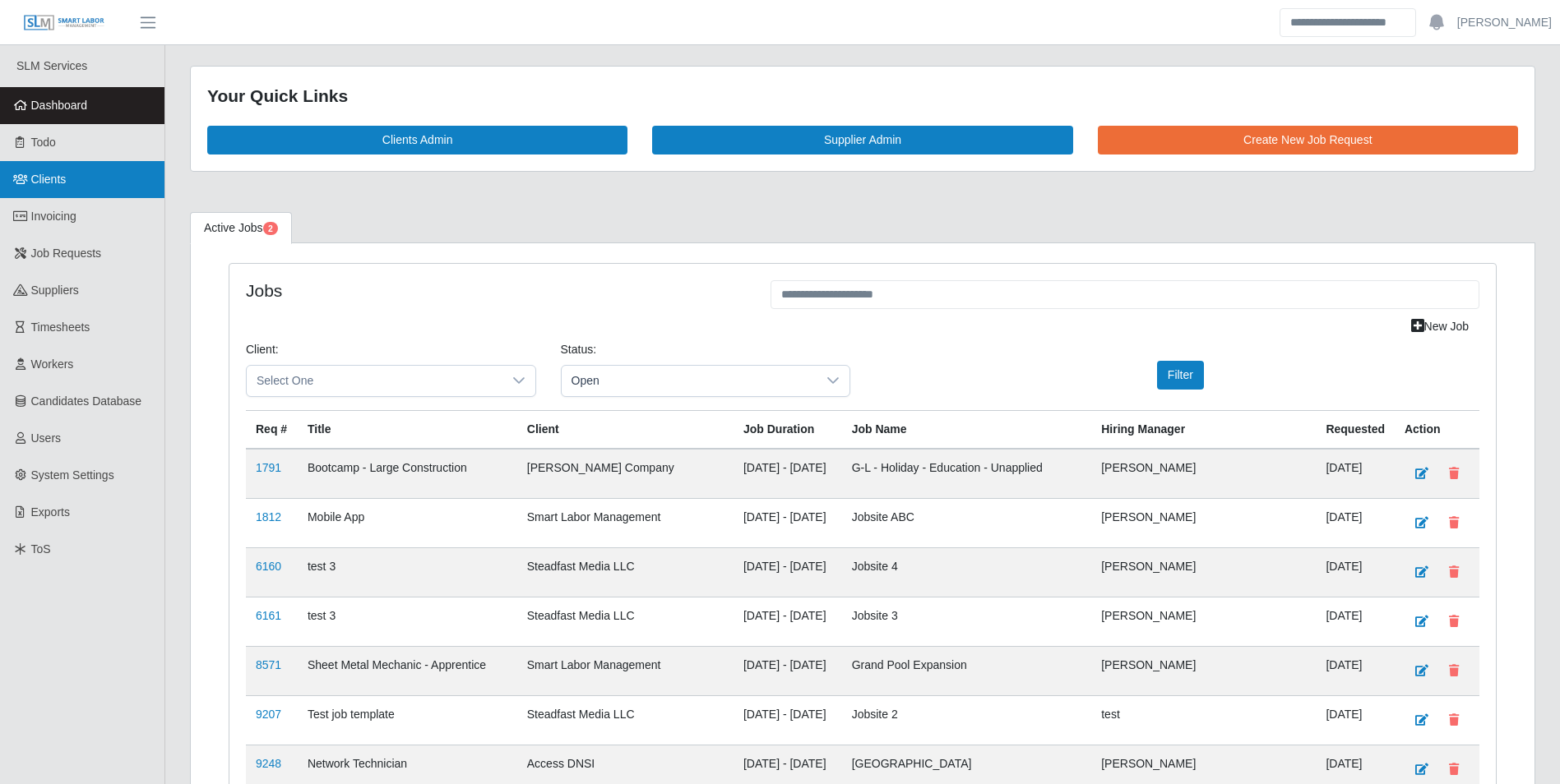
click at [67, 174] on link "Clients" at bounding box center [82, 179] width 165 height 37
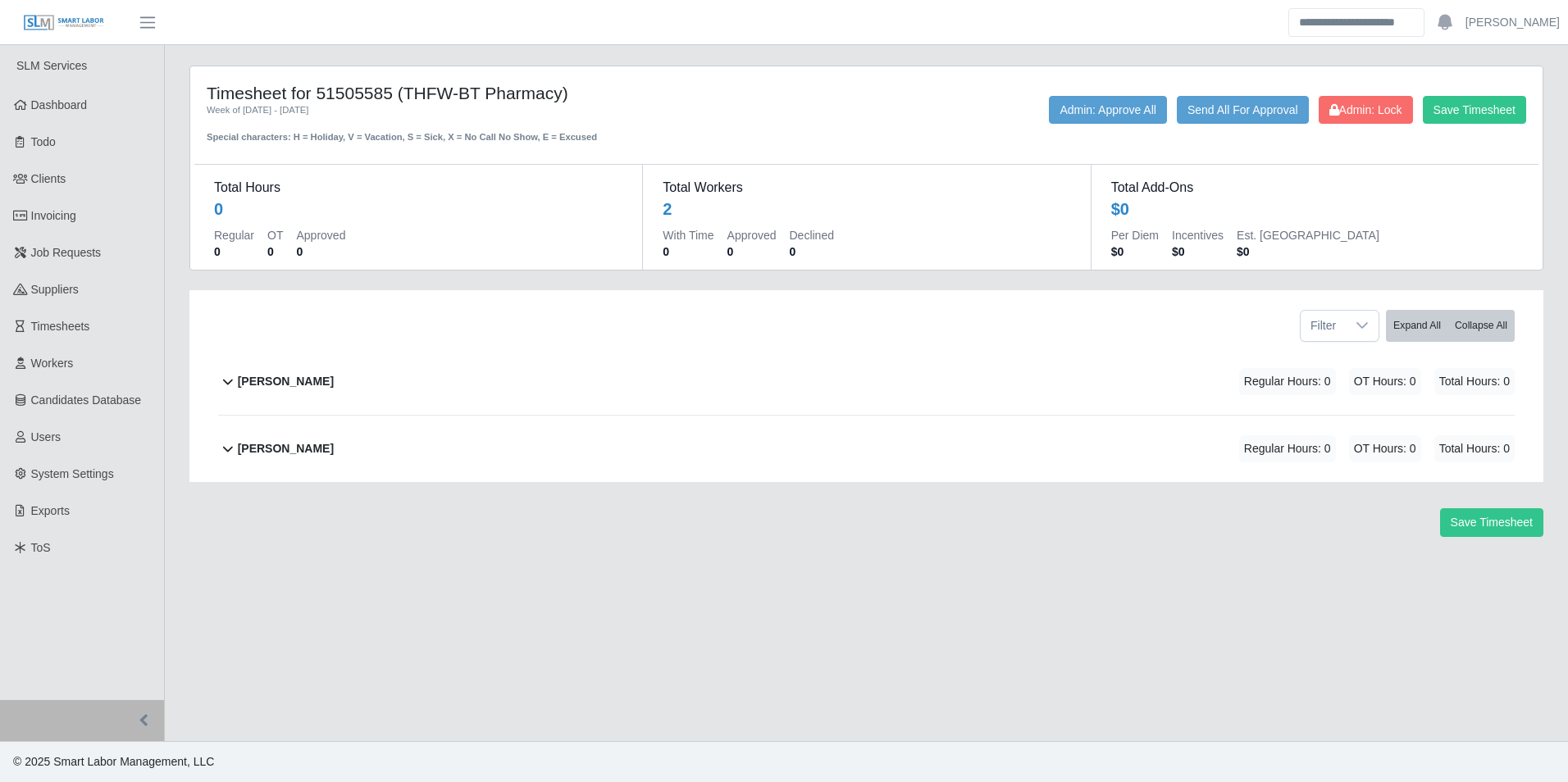
click at [304, 379] on b "Manuel Cervantes" at bounding box center [286, 382] width 96 height 17
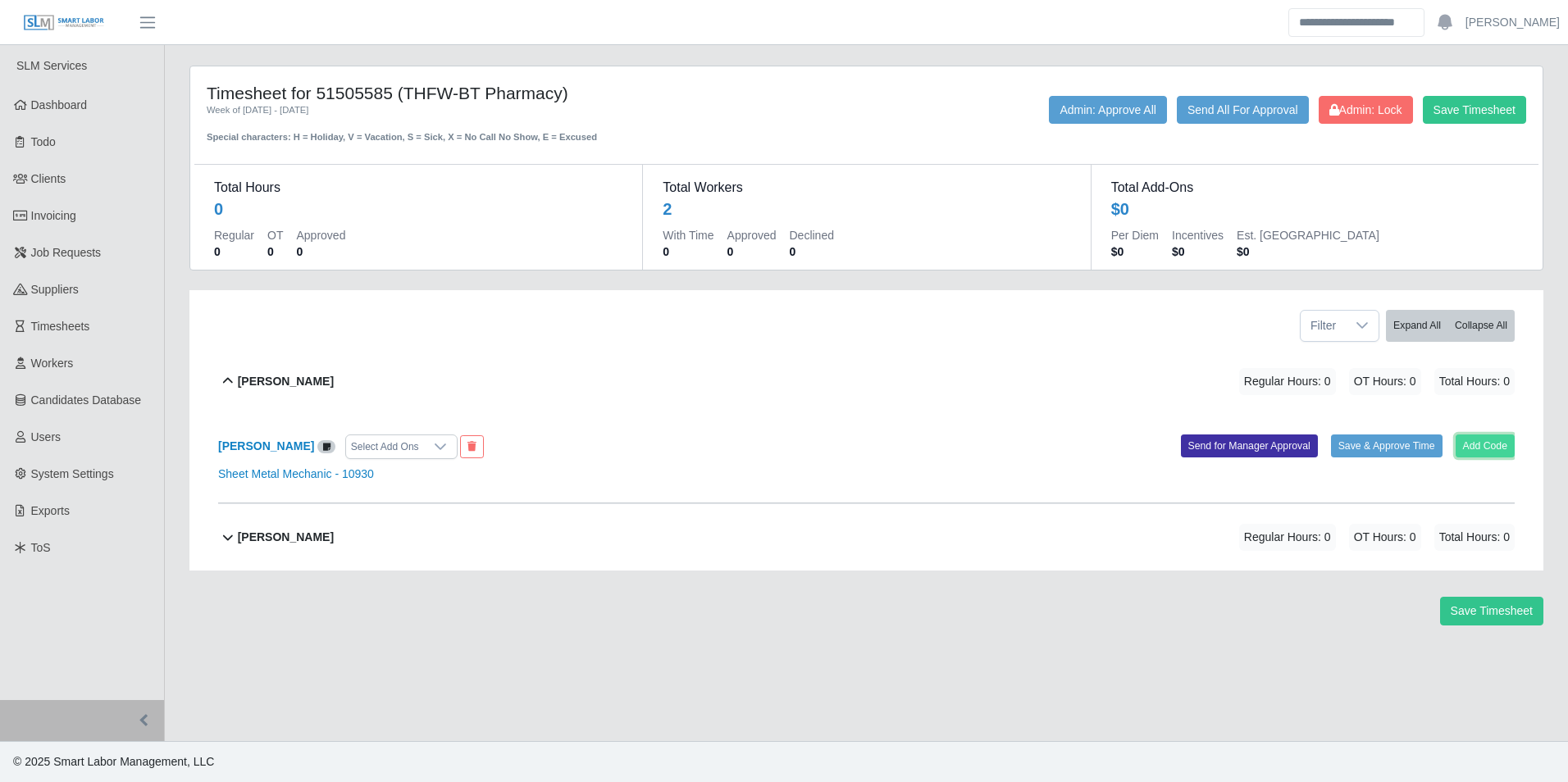
click at [1483, 449] on button "Add Code" at bounding box center [1486, 445] width 60 height 23
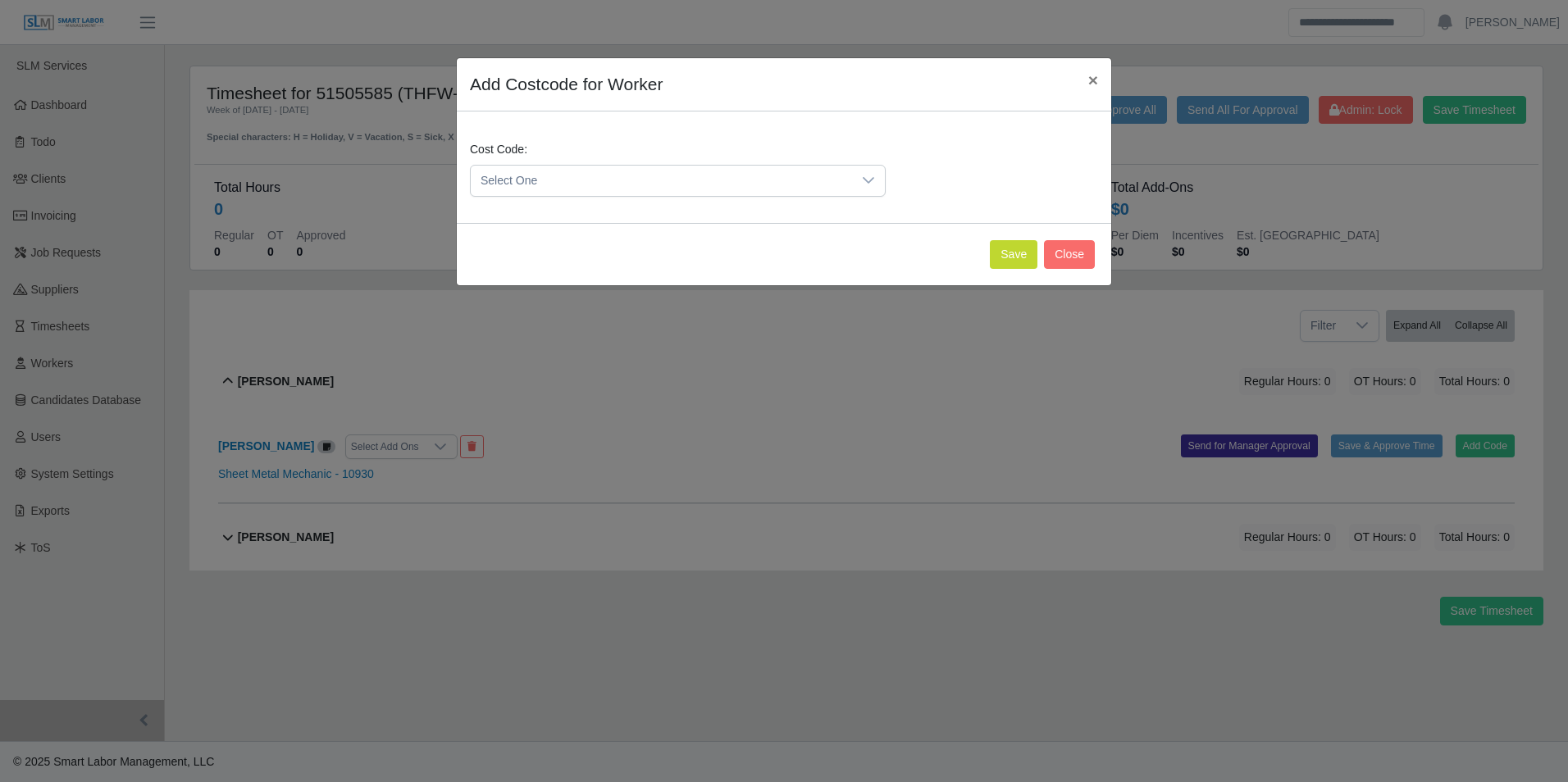
click at [662, 189] on span "Select One" at bounding box center [662, 181] width 382 height 31
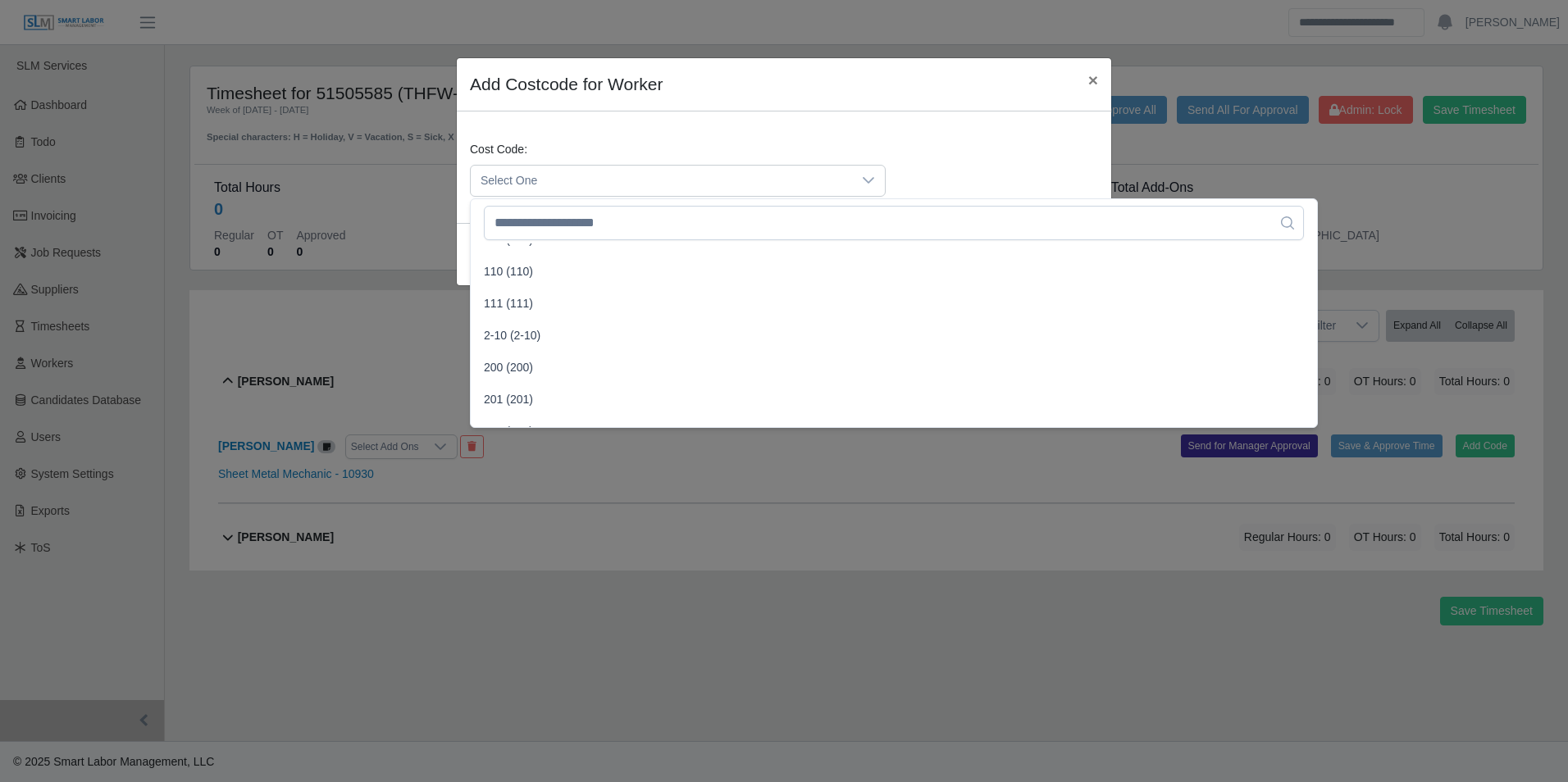
scroll to position [328, 0]
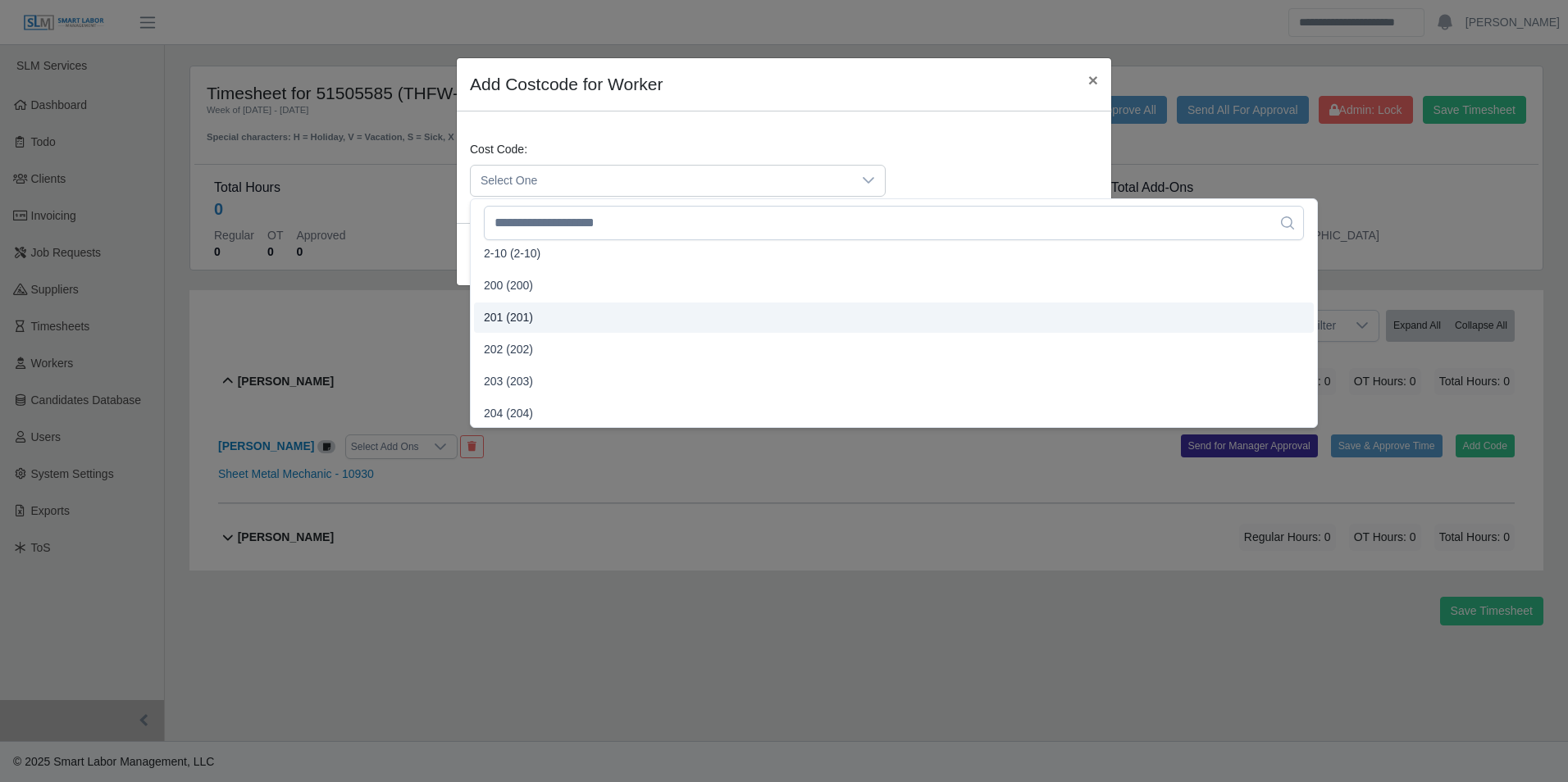
click at [516, 314] on span "201 (201)" at bounding box center [508, 318] width 49 height 17
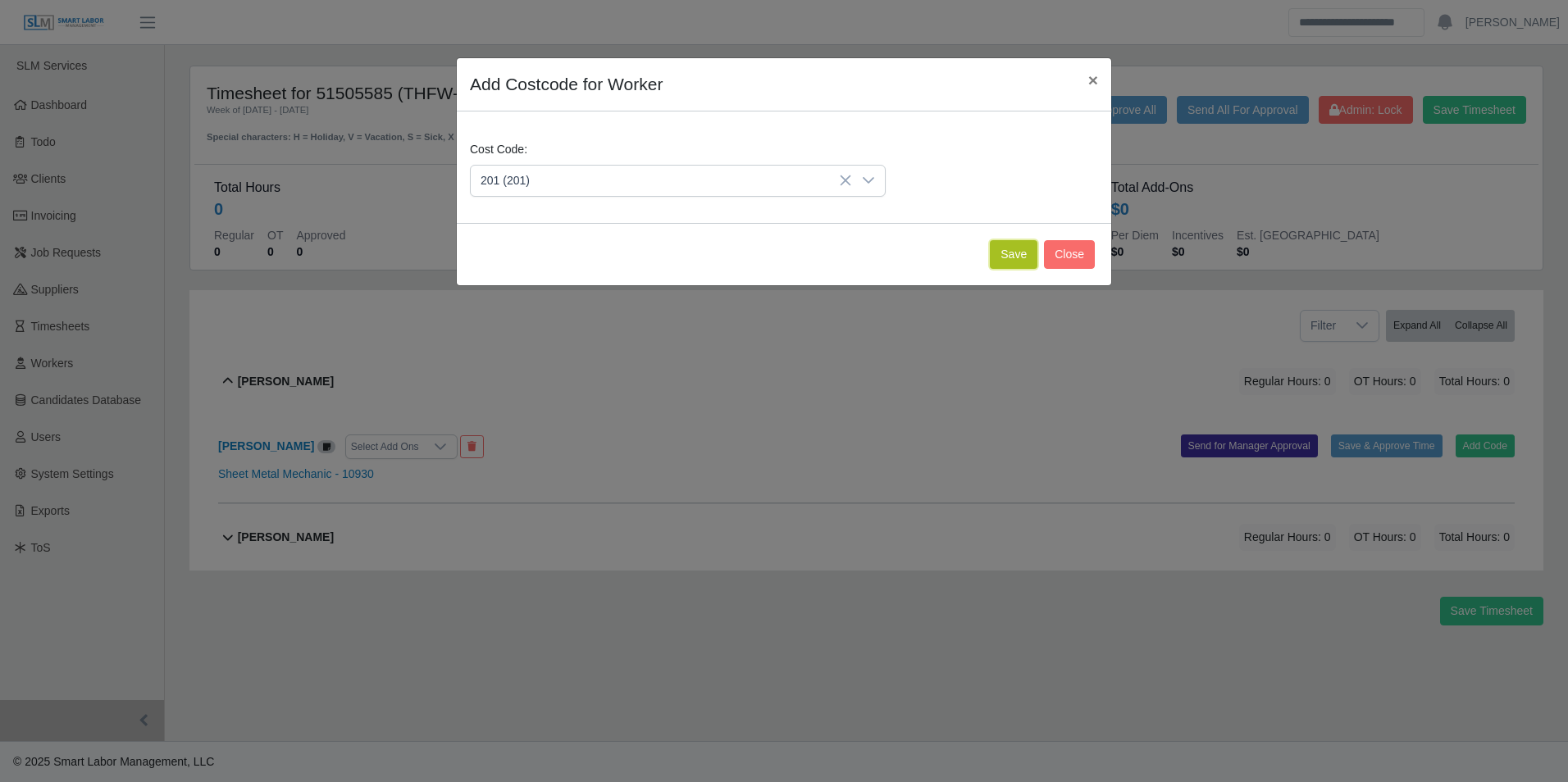
drag, startPoint x: 993, startPoint y: 259, endPoint x: 982, endPoint y: 269, distance: 14.9
click at [994, 259] on button "Save" at bounding box center [1014, 255] width 48 height 29
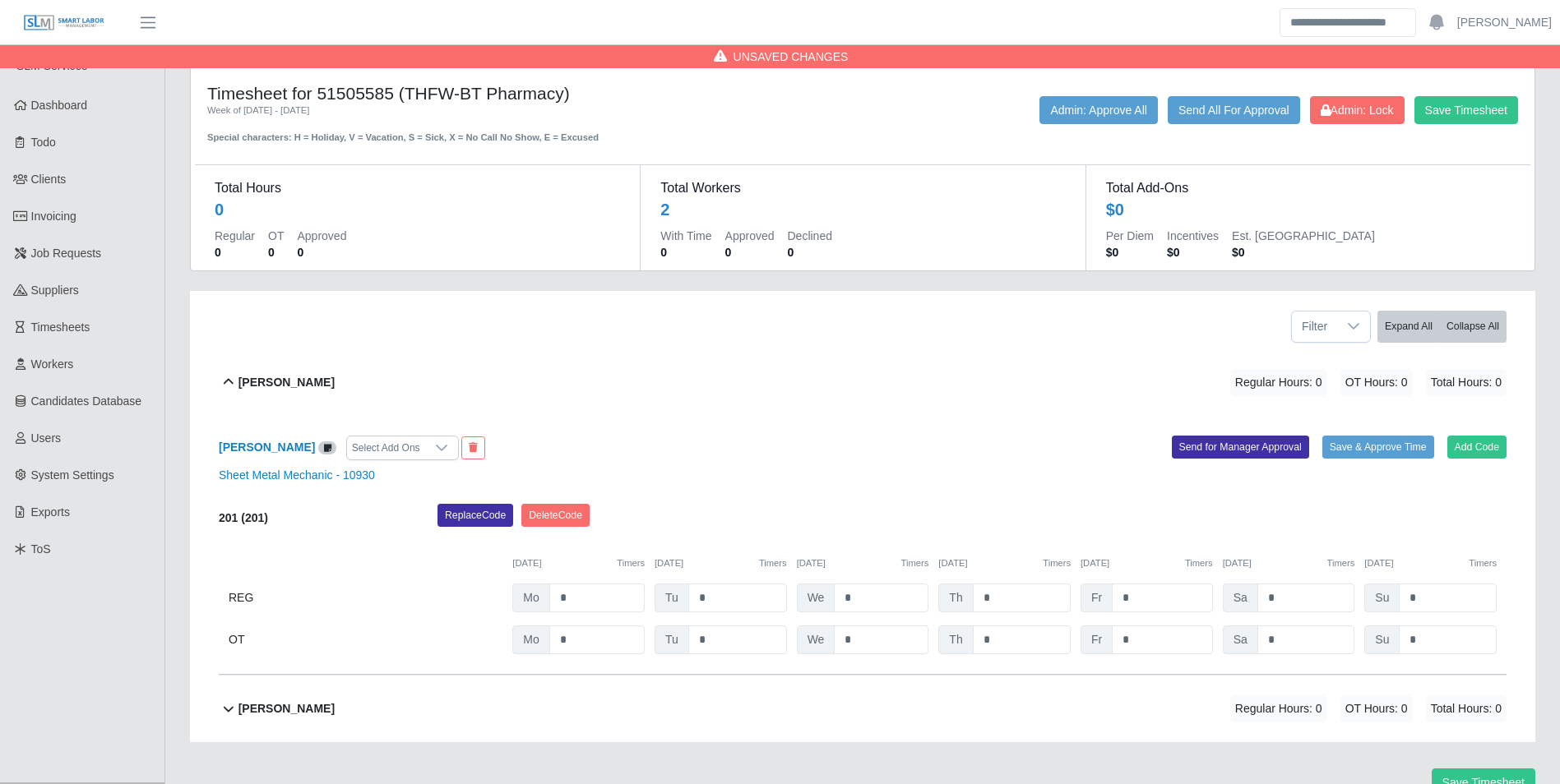
click at [594, 585] on div "201 (201) Replace Code Delete Code 09/22/2025 Timers 09/23/2025 Timers 09/24/20…" at bounding box center [863, 579] width 1288 height 151
click at [597, 592] on input "*" at bounding box center [597, 598] width 95 height 29
type input "*"
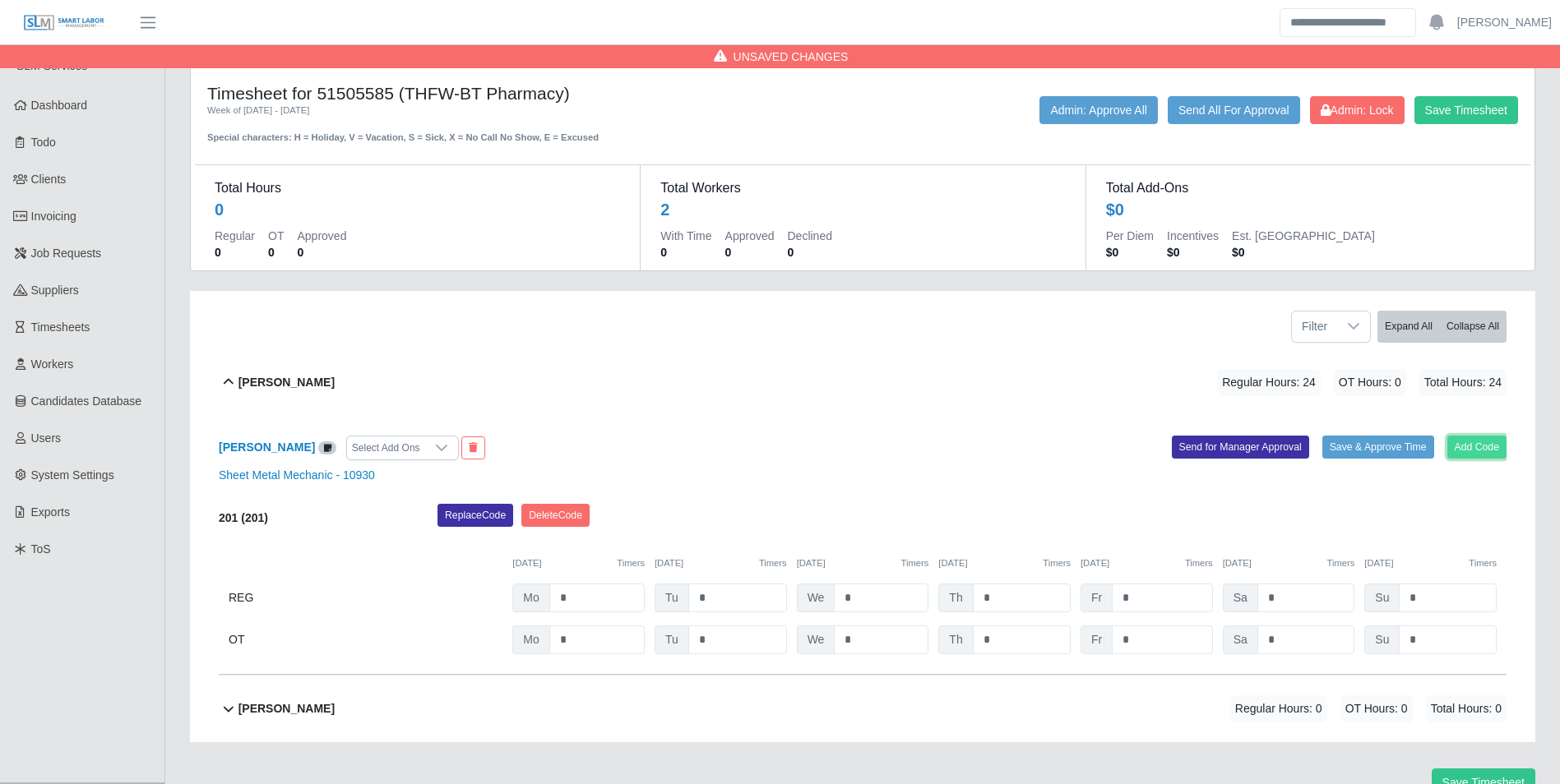
click at [1458, 441] on button "Add Code" at bounding box center [1477, 447] width 60 height 23
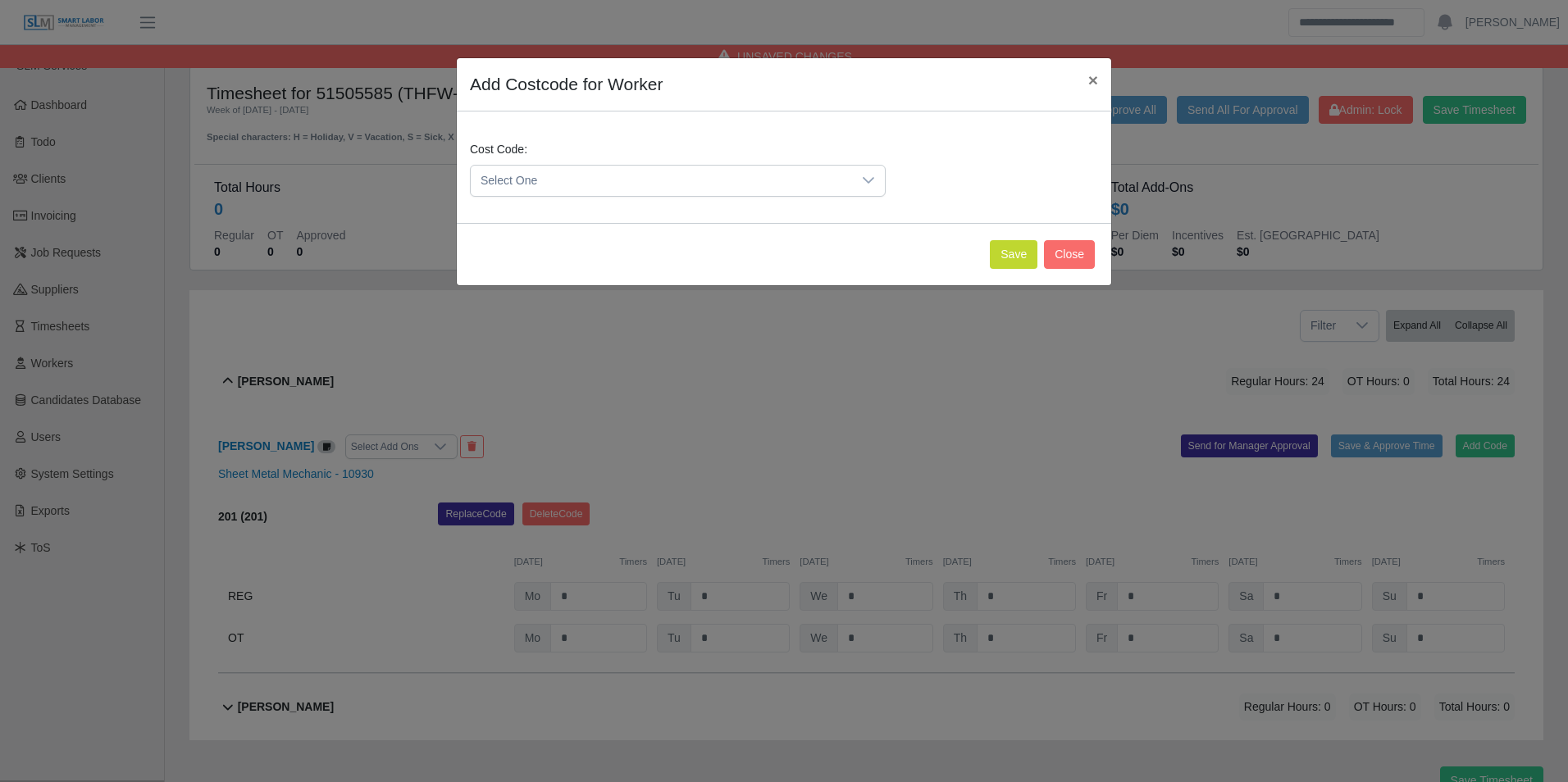
click at [736, 216] on div "Cost Code: Select One" at bounding box center [784, 167] width 655 height 111
click at [684, 192] on span "Select One" at bounding box center [662, 181] width 382 height 31
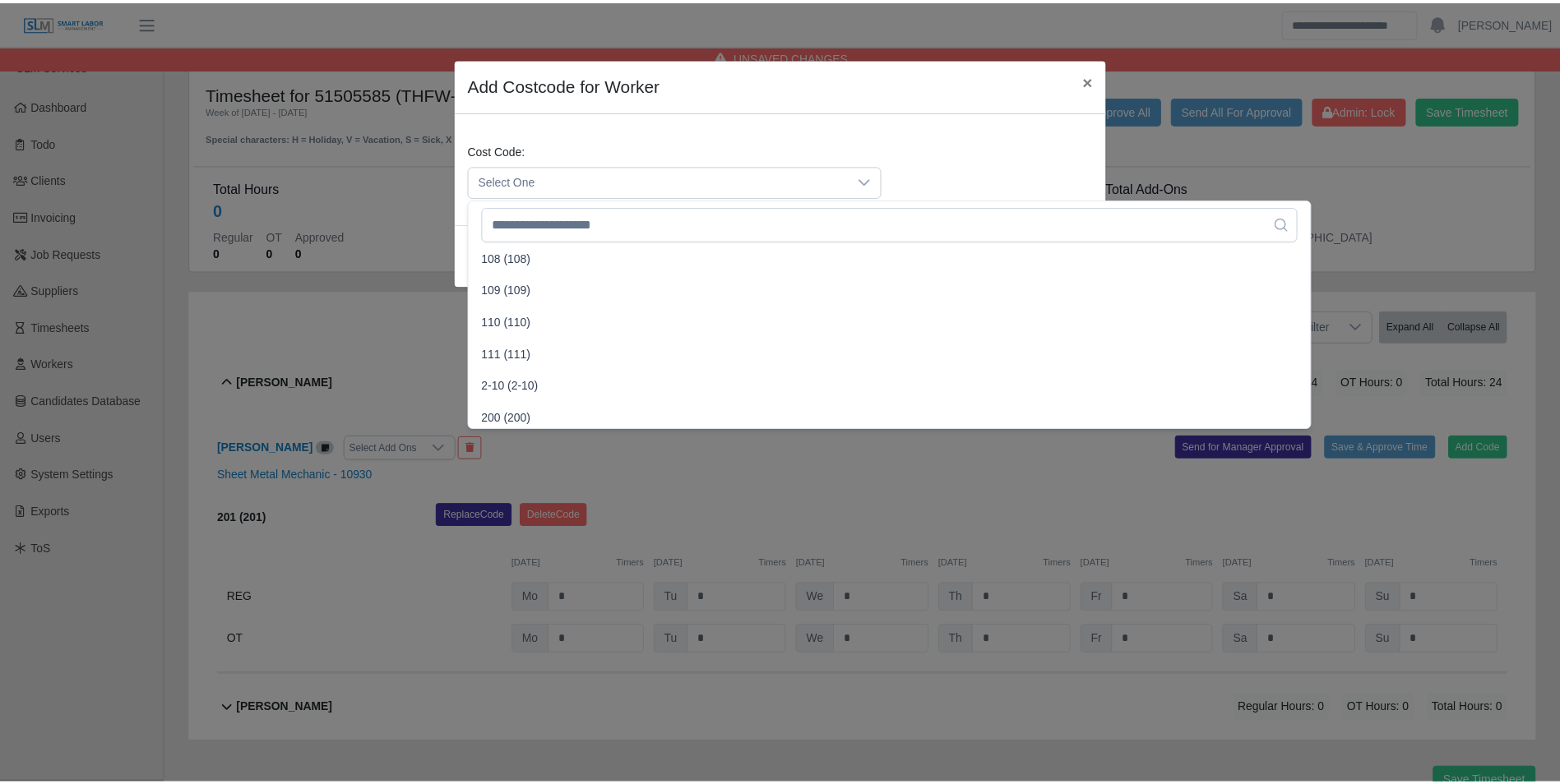
scroll to position [246, 0]
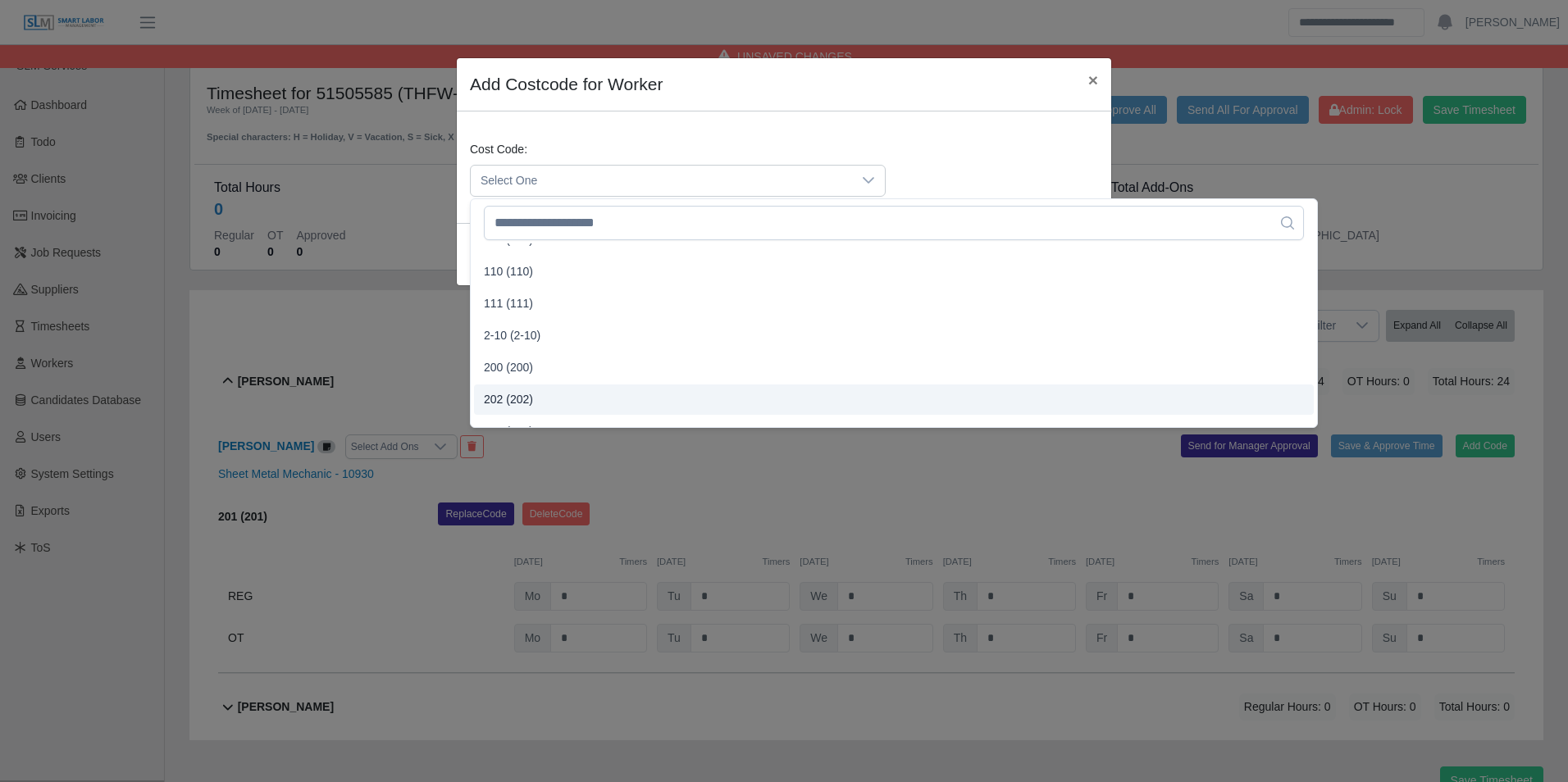
click at [515, 400] on span "202 (202)" at bounding box center [508, 400] width 49 height 17
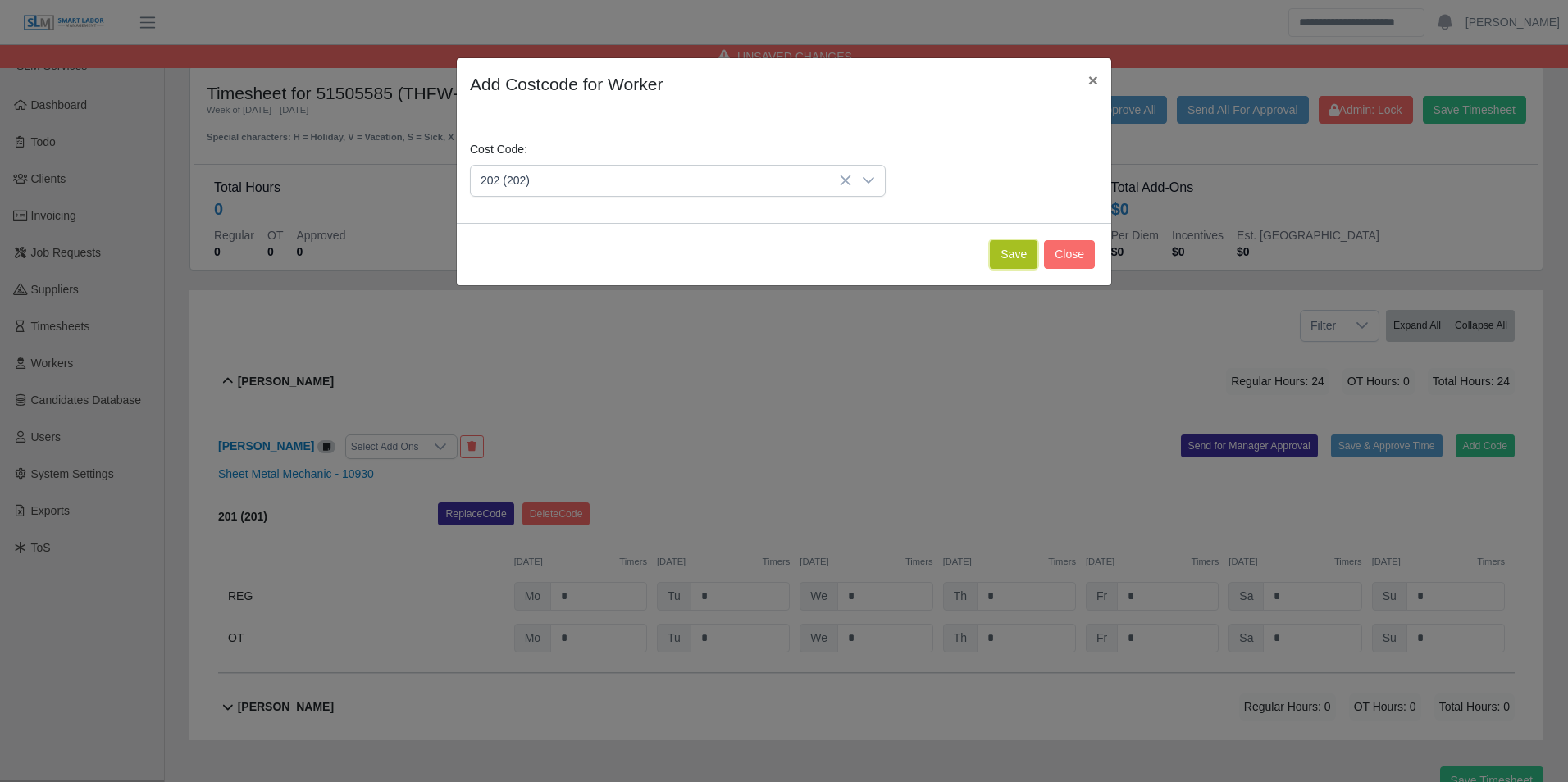
drag, startPoint x: 1002, startPoint y: 264, endPoint x: 1023, endPoint y: 257, distance: 22.1
click at [1002, 263] on button "Save" at bounding box center [1014, 255] width 48 height 29
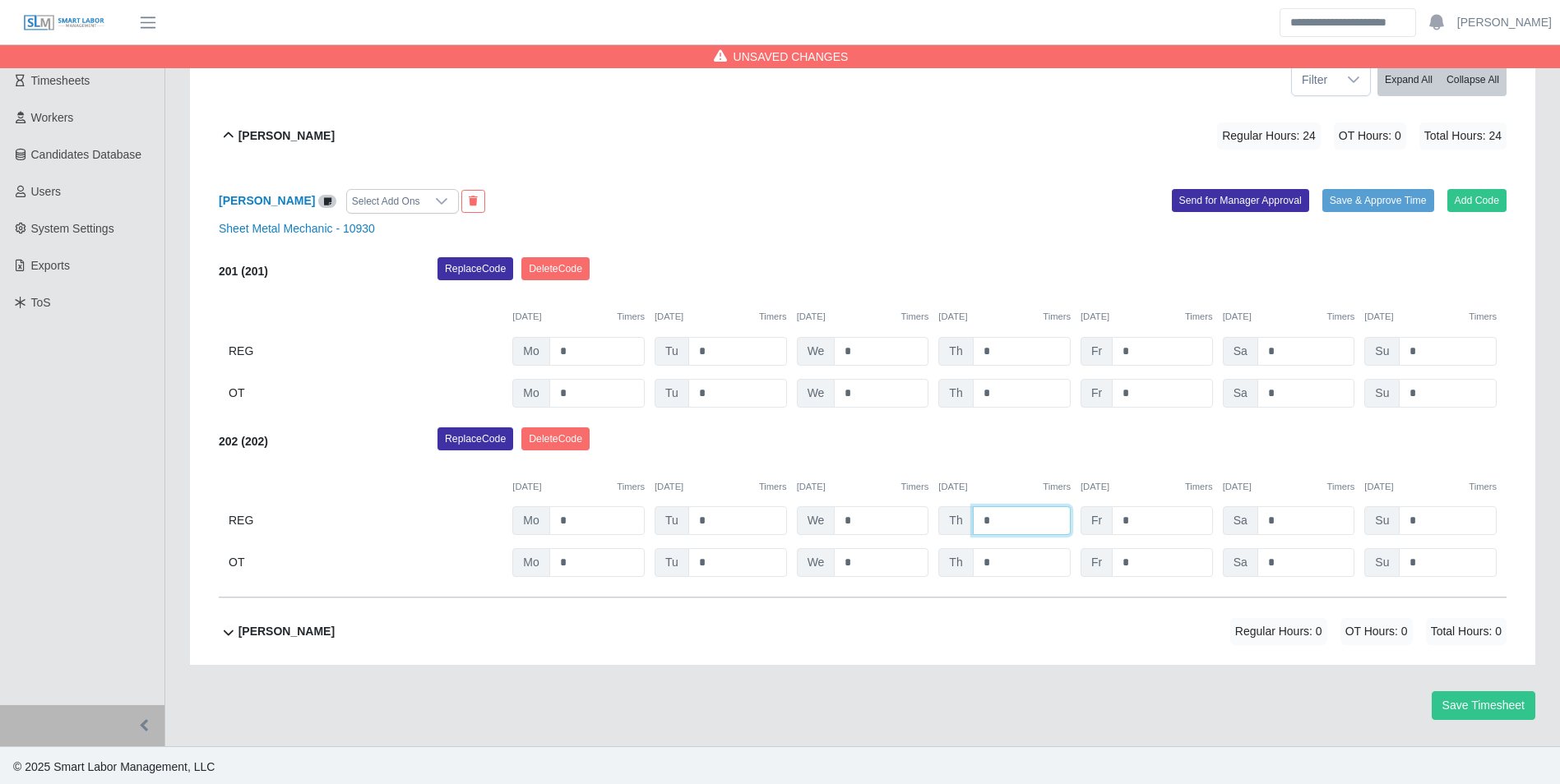
click at [1049, 528] on input "*" at bounding box center [1021, 521] width 98 height 29
type input "*"
click at [992, 455] on div "Replace Code Delete Code" at bounding box center [972, 444] width 1094 height 33
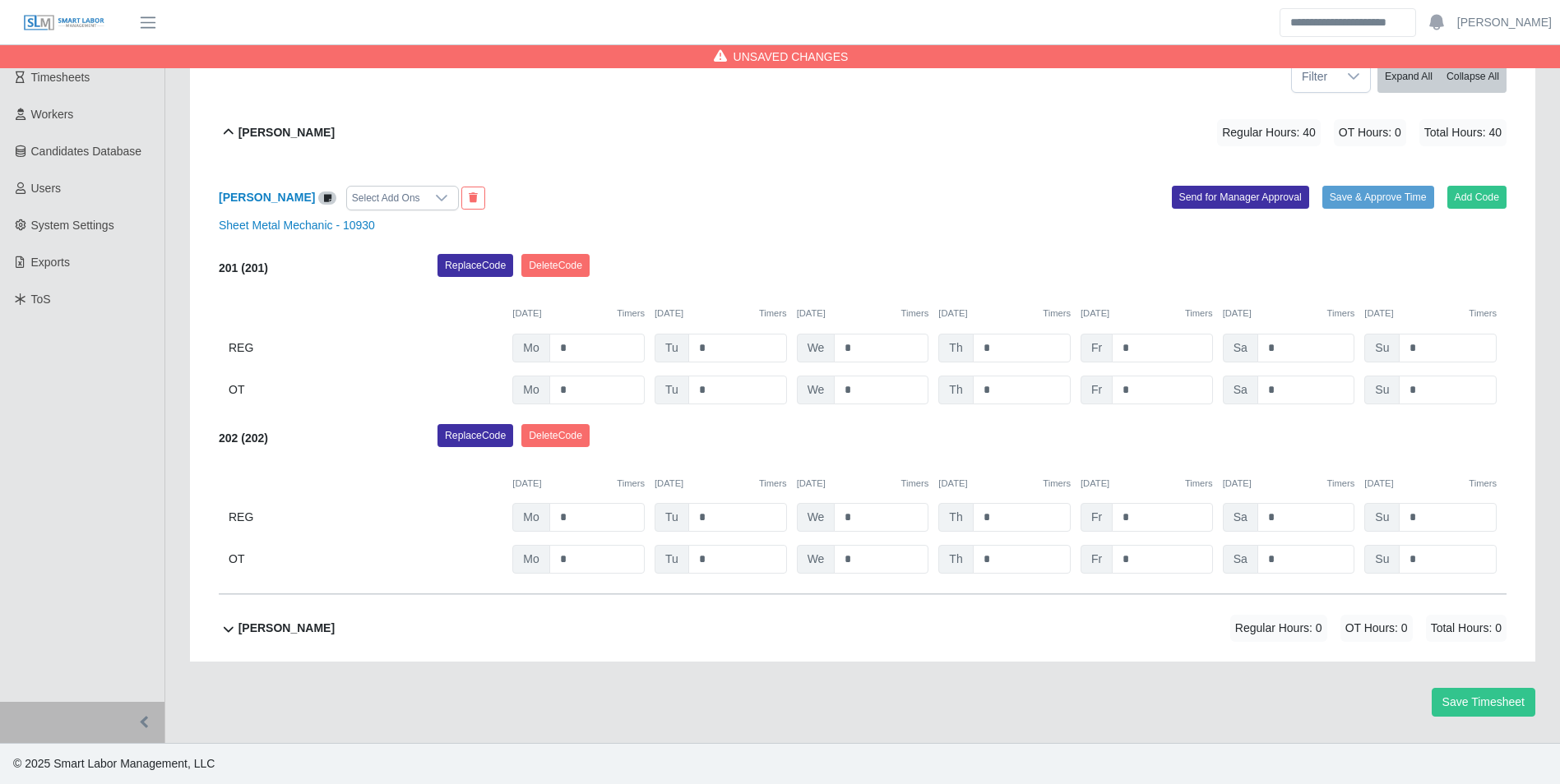
click at [335, 624] on b "Raymundo Ramirez" at bounding box center [286, 628] width 96 height 17
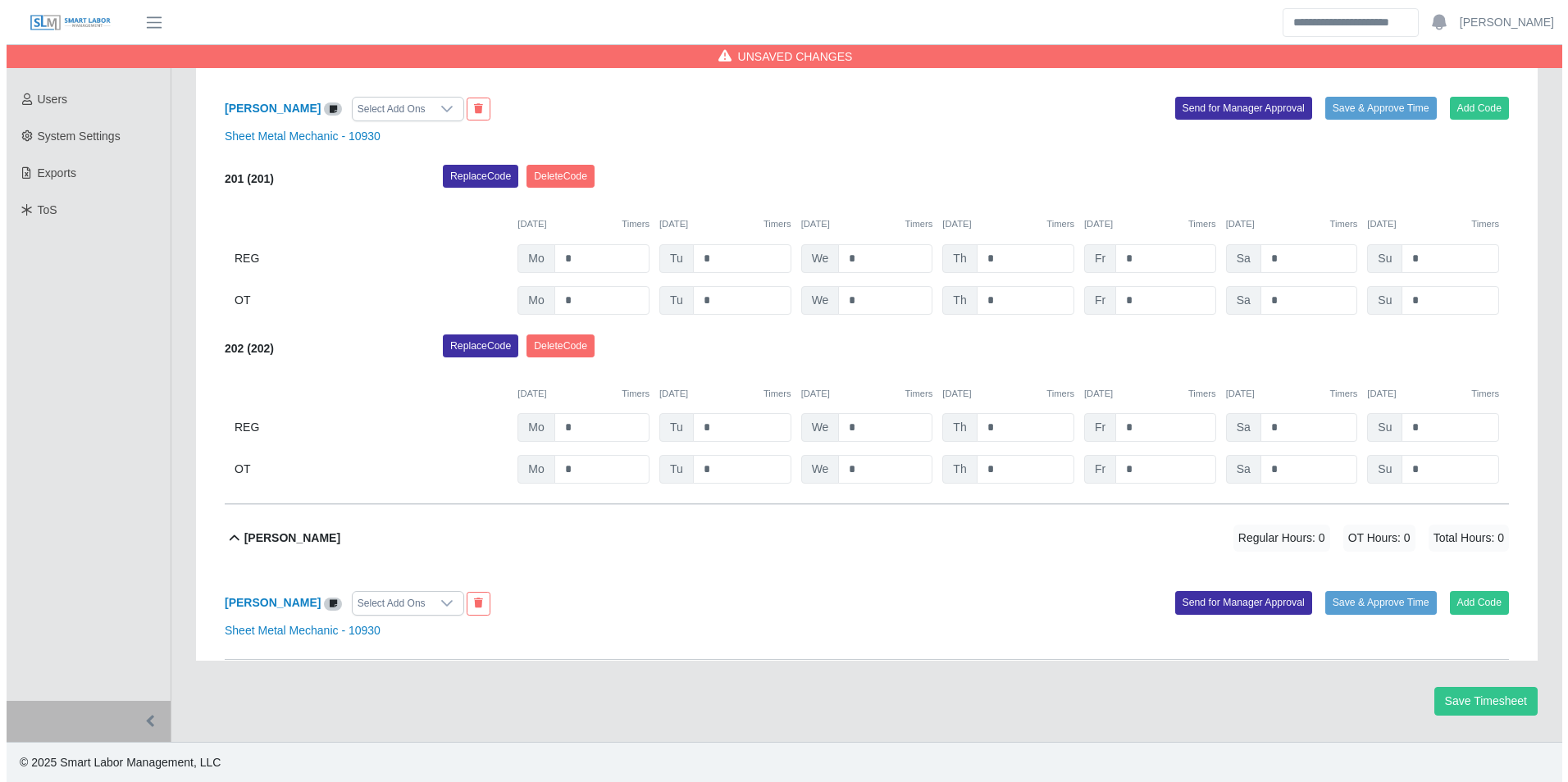
scroll to position [339, 0]
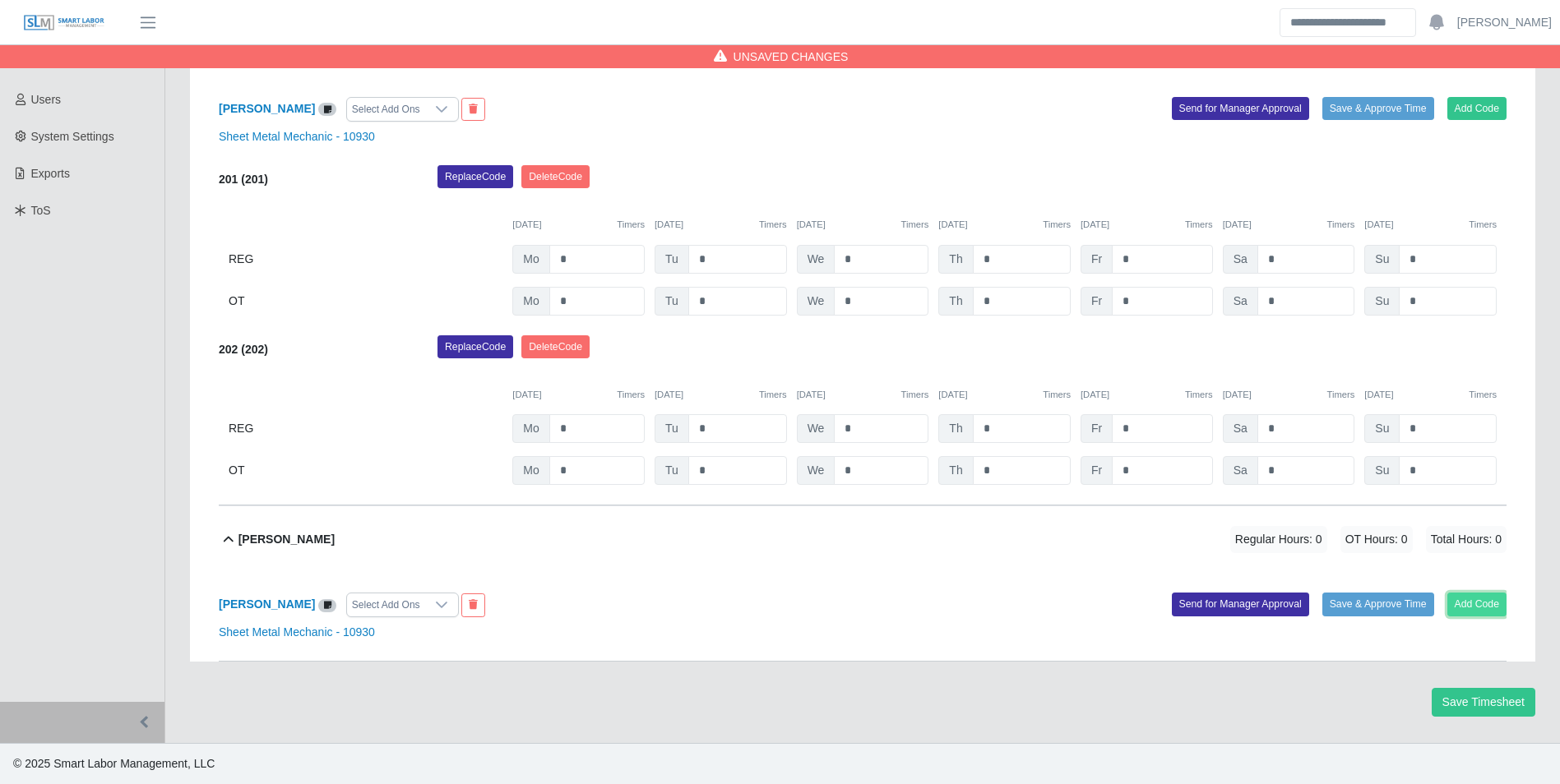
click at [1471, 594] on button "Add Code" at bounding box center [1477, 603] width 60 height 23
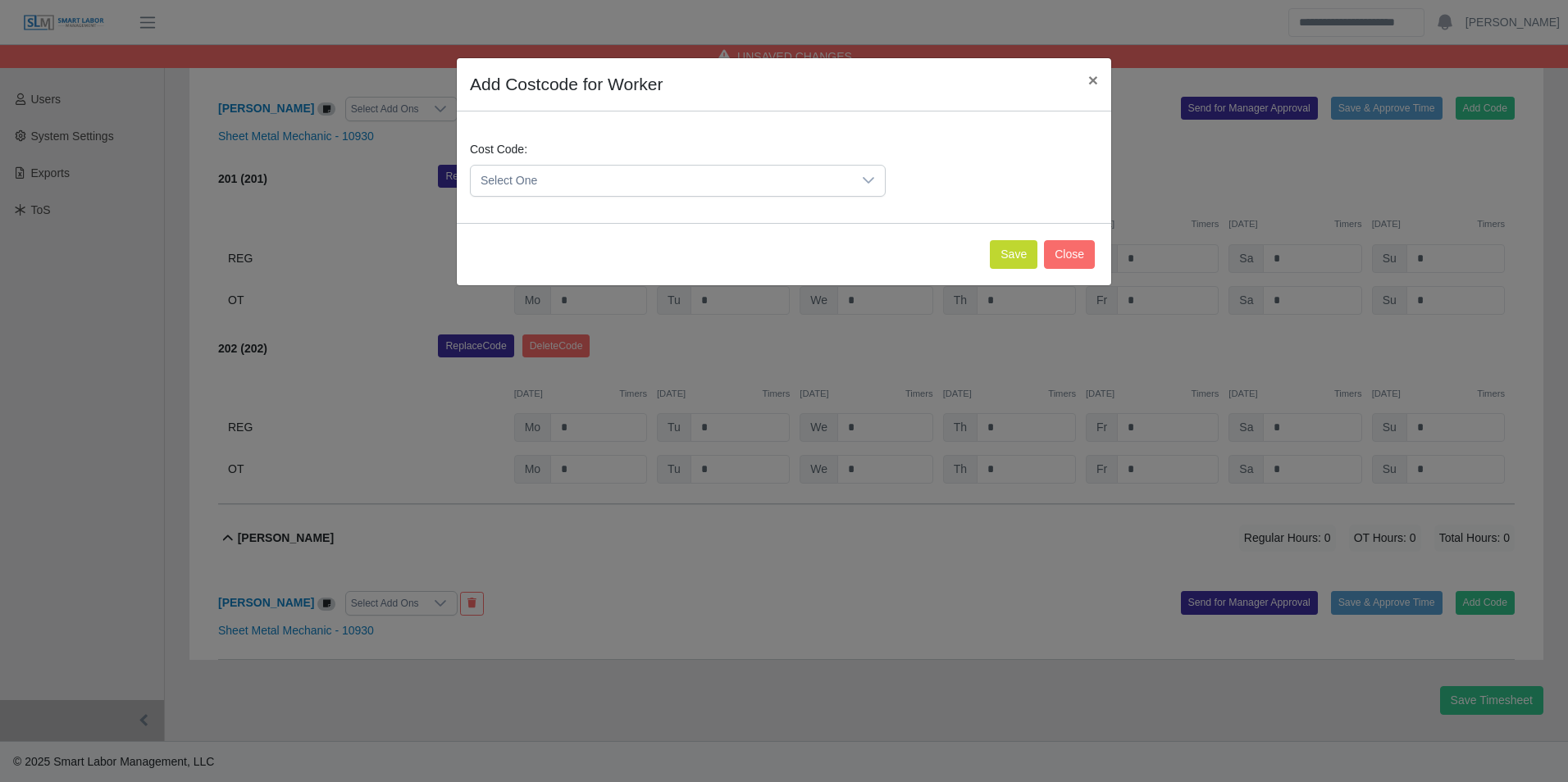
click at [597, 189] on span "Select One" at bounding box center [662, 181] width 382 height 31
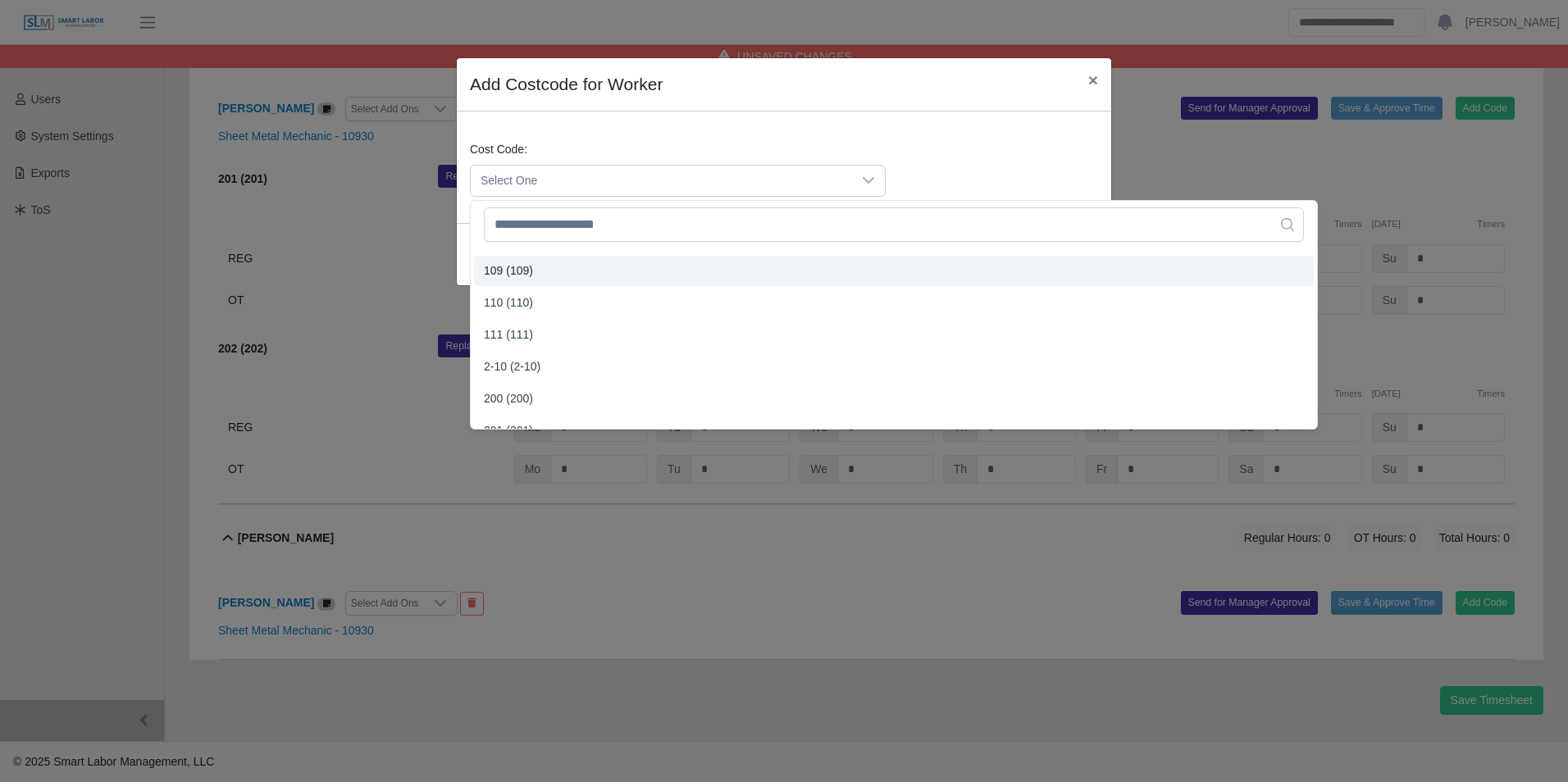
scroll to position [246, 0]
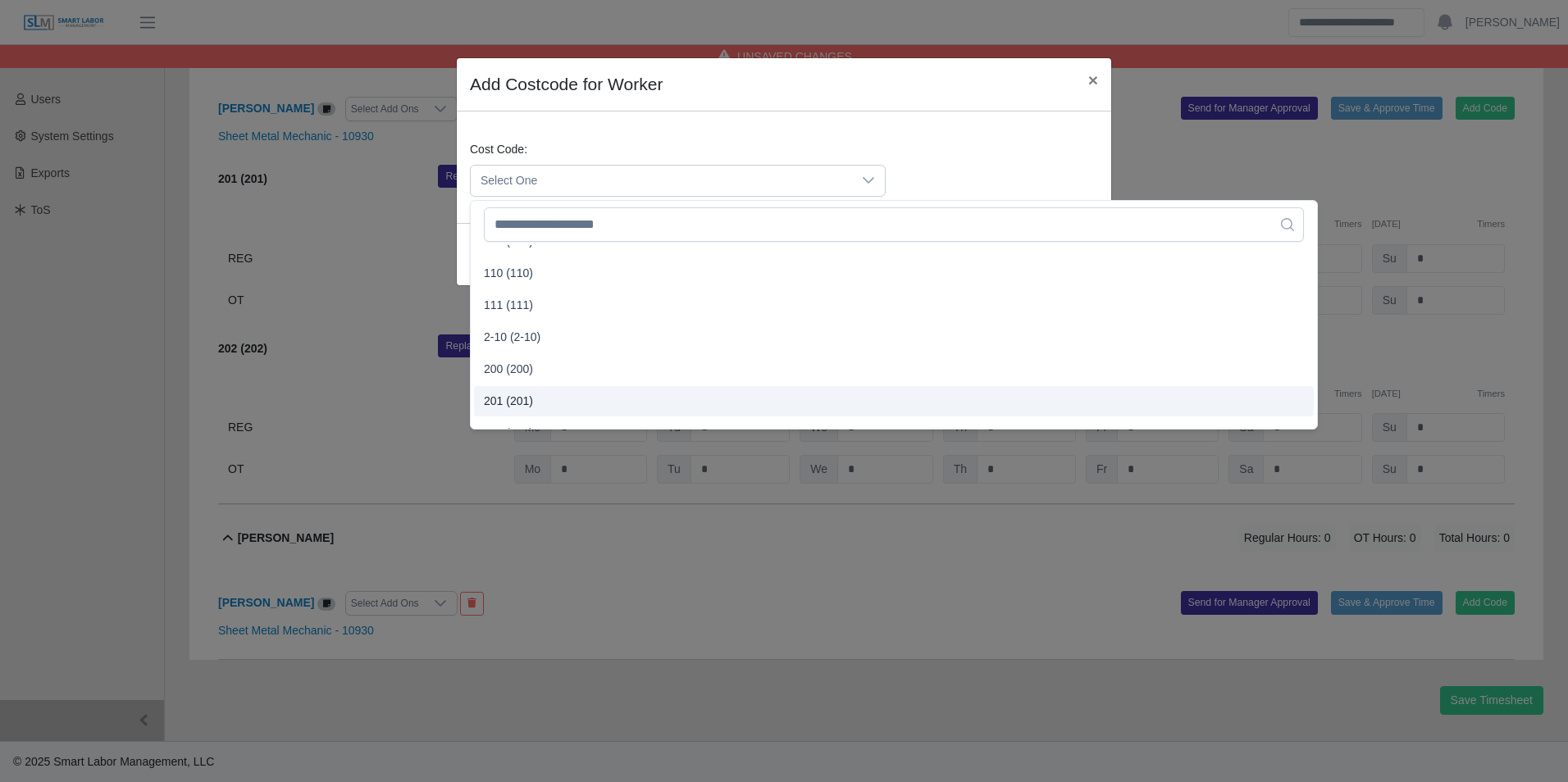
click at [509, 402] on span "201 (201)" at bounding box center [508, 401] width 49 height 17
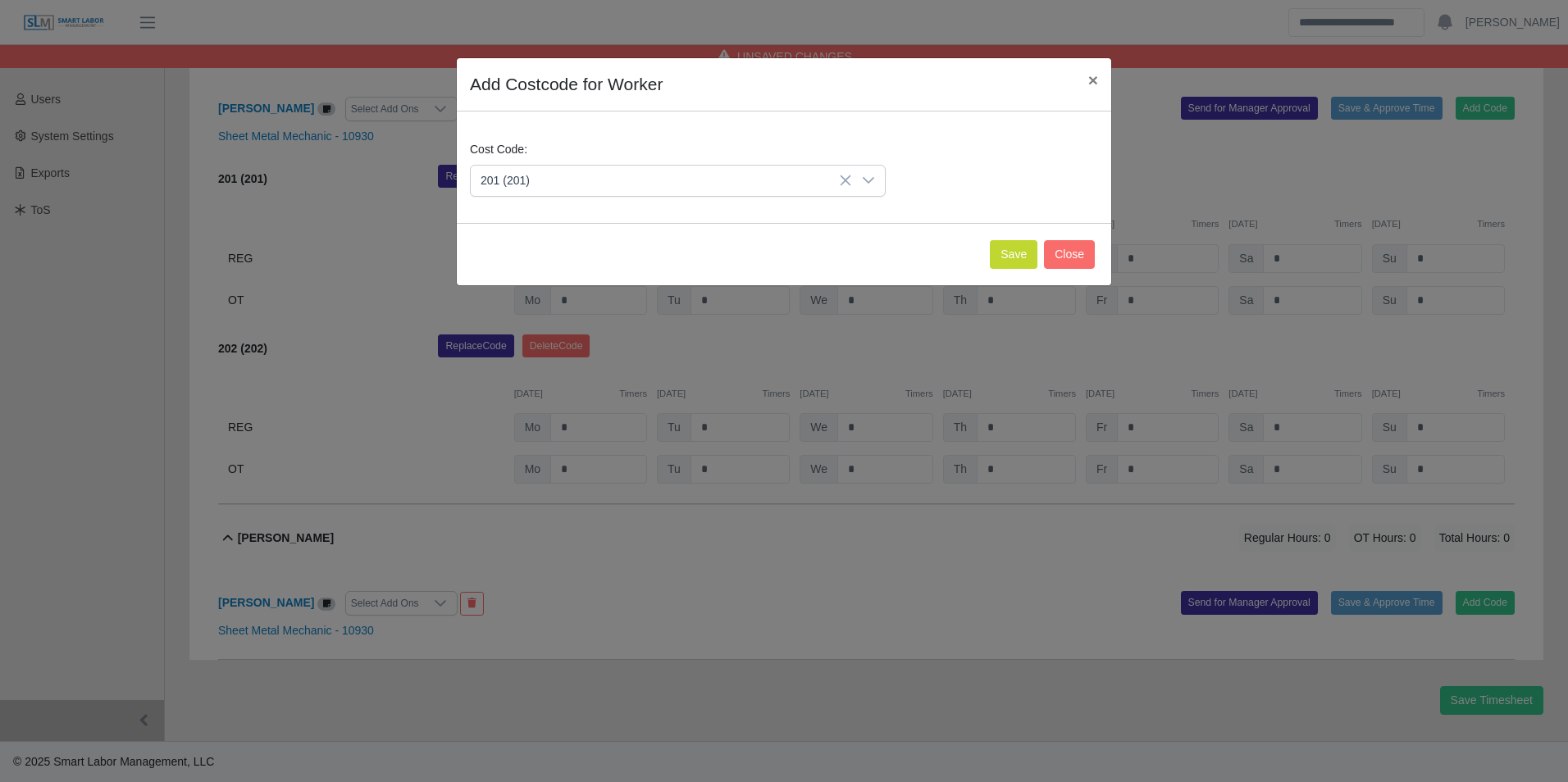
click at [1000, 270] on div "Save Close" at bounding box center [784, 253] width 655 height 62
click at [1008, 261] on button "Save" at bounding box center [1014, 255] width 48 height 29
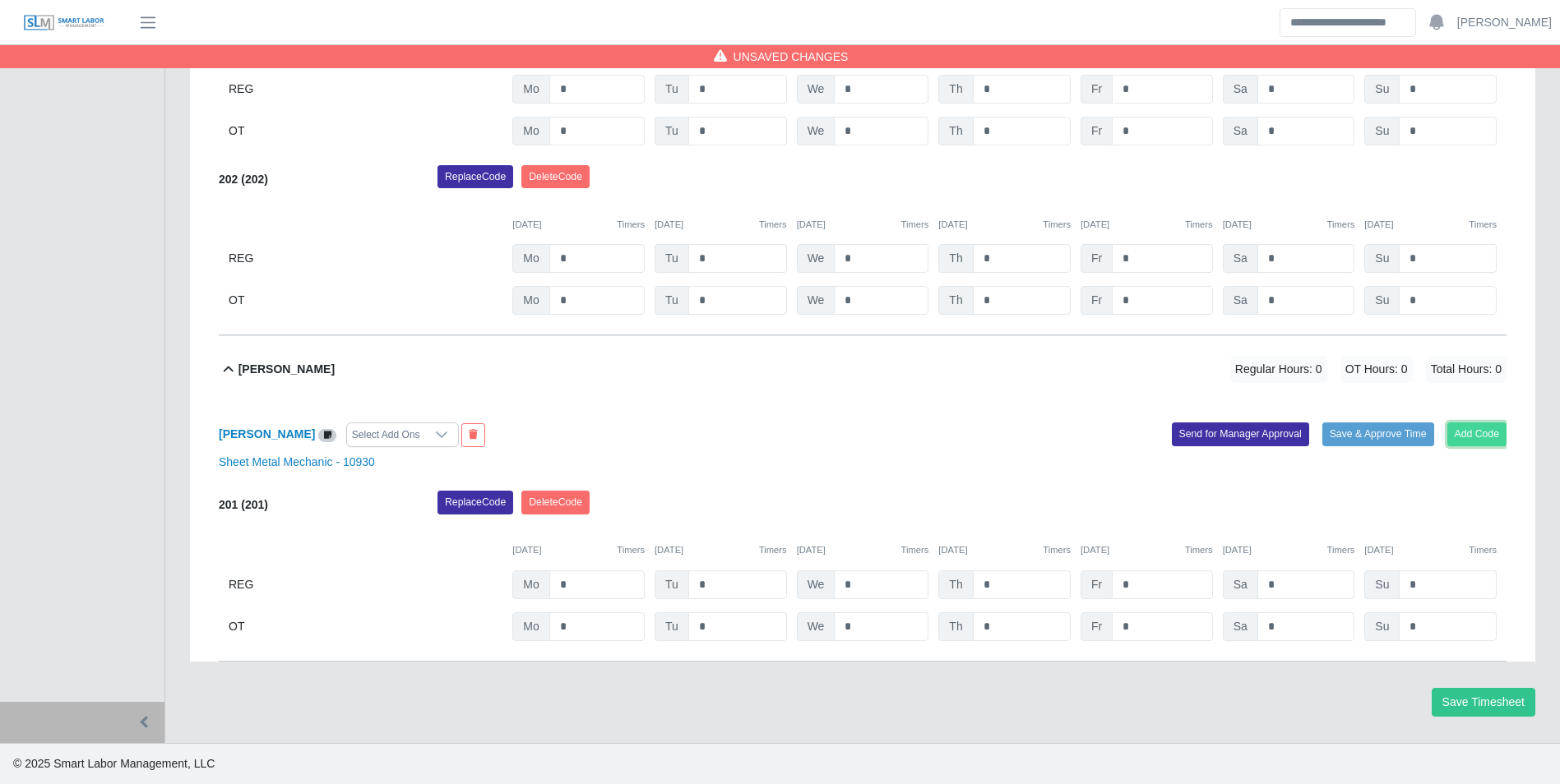
click at [1485, 428] on button "Add Code" at bounding box center [1477, 434] width 60 height 23
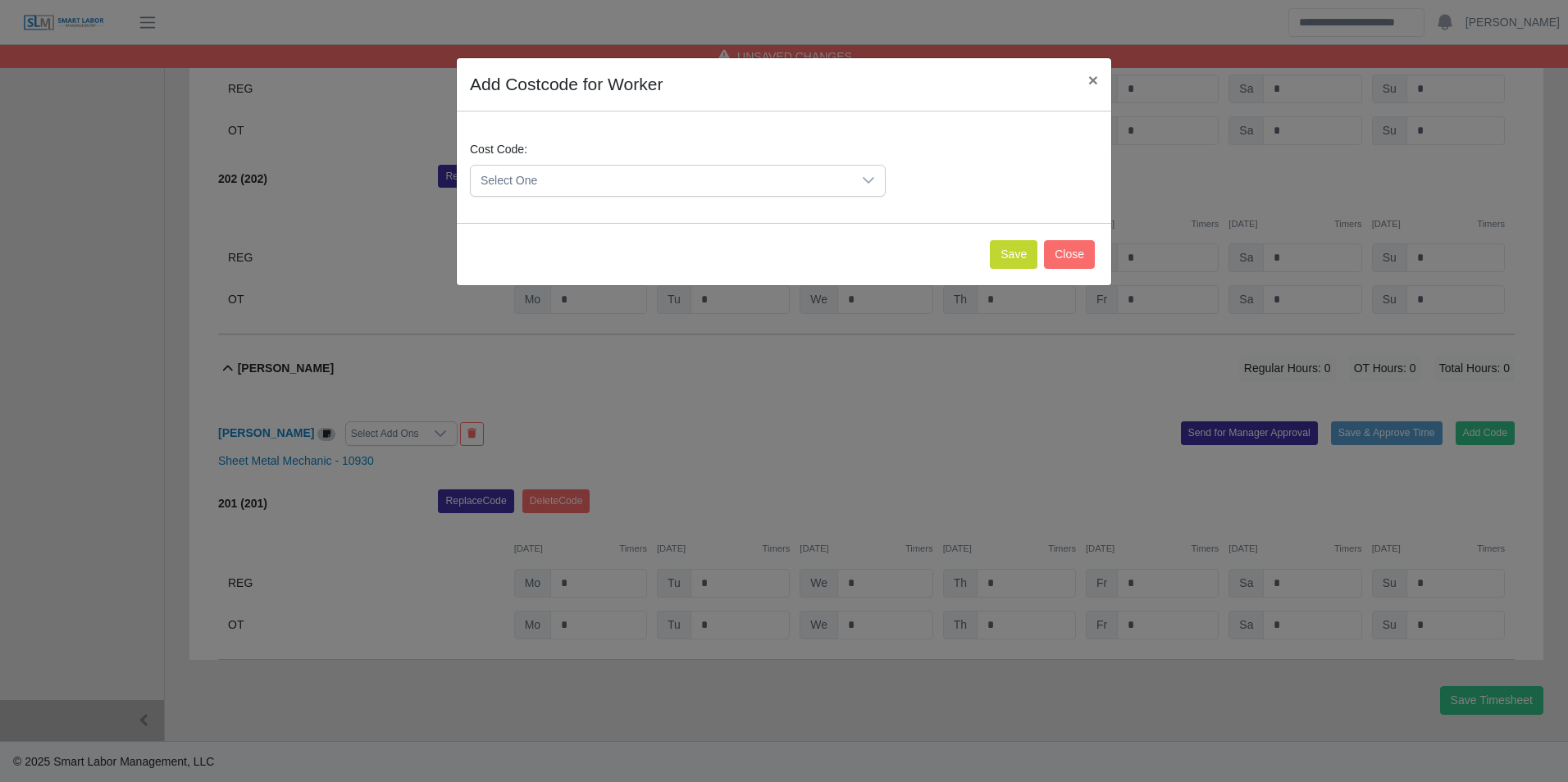
click at [605, 176] on span "Select One" at bounding box center [662, 181] width 382 height 31
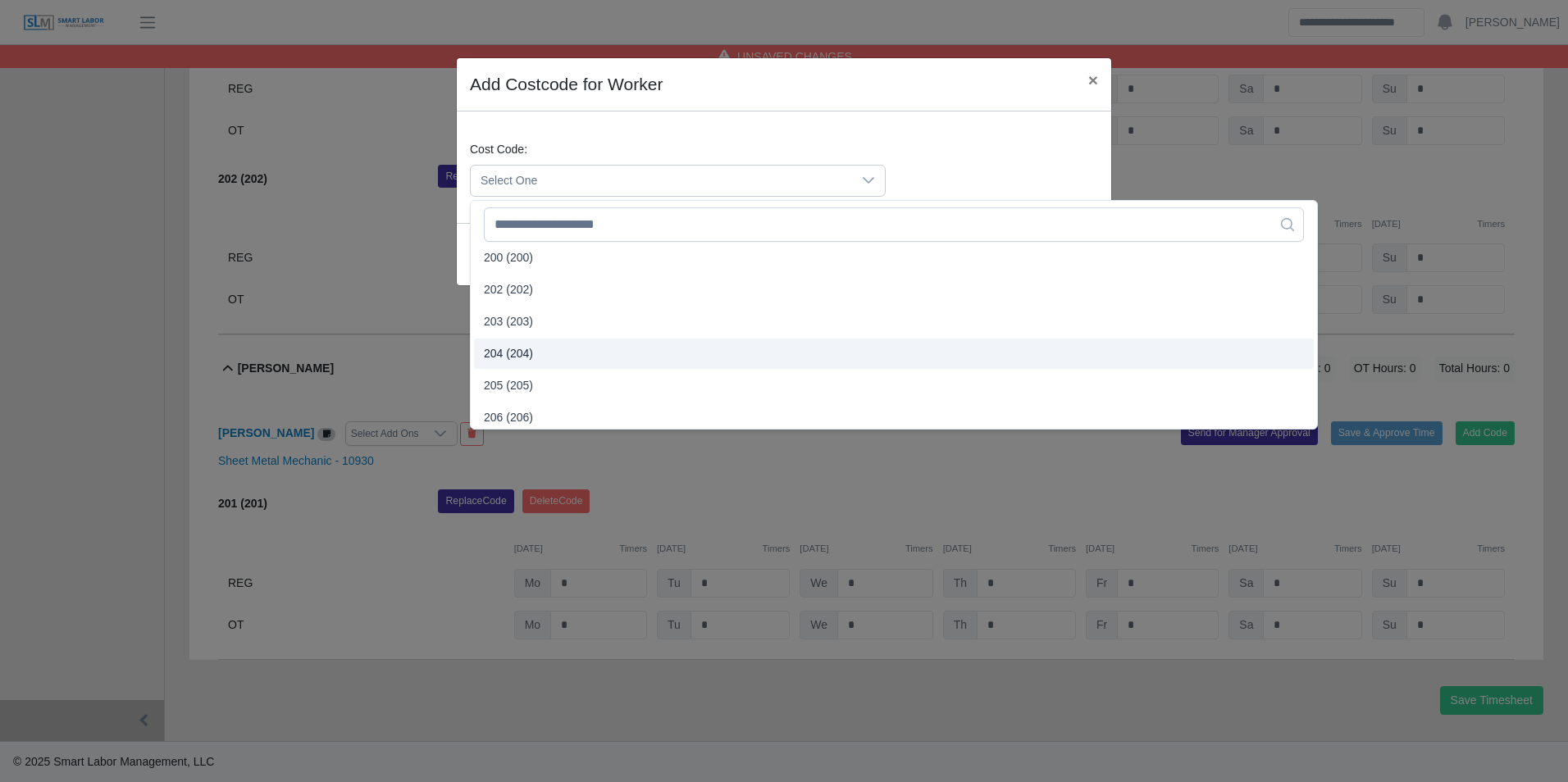
scroll to position [328, 0]
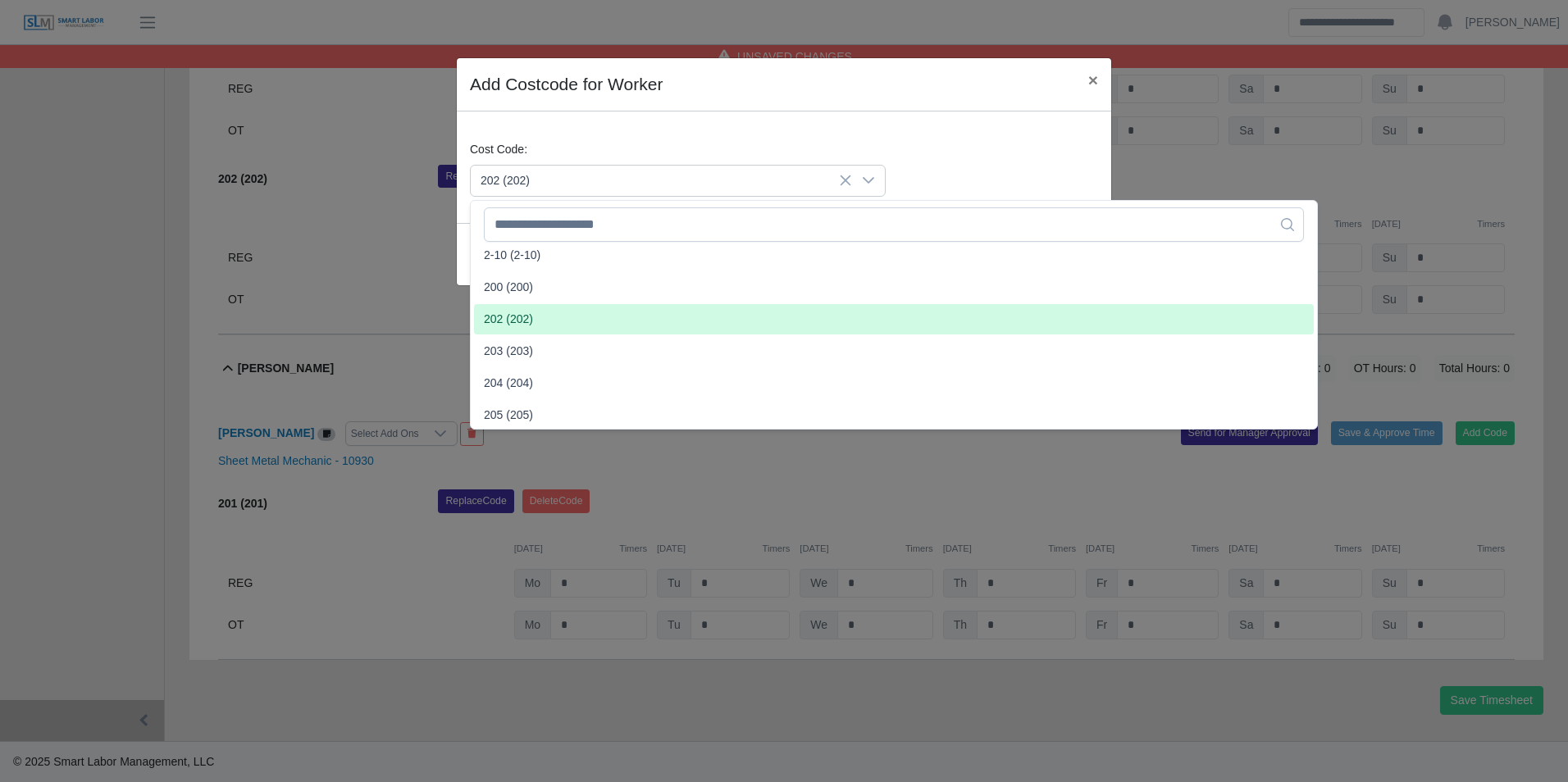
click at [528, 311] on span "202 (202)" at bounding box center [508, 320] width 49 height 17
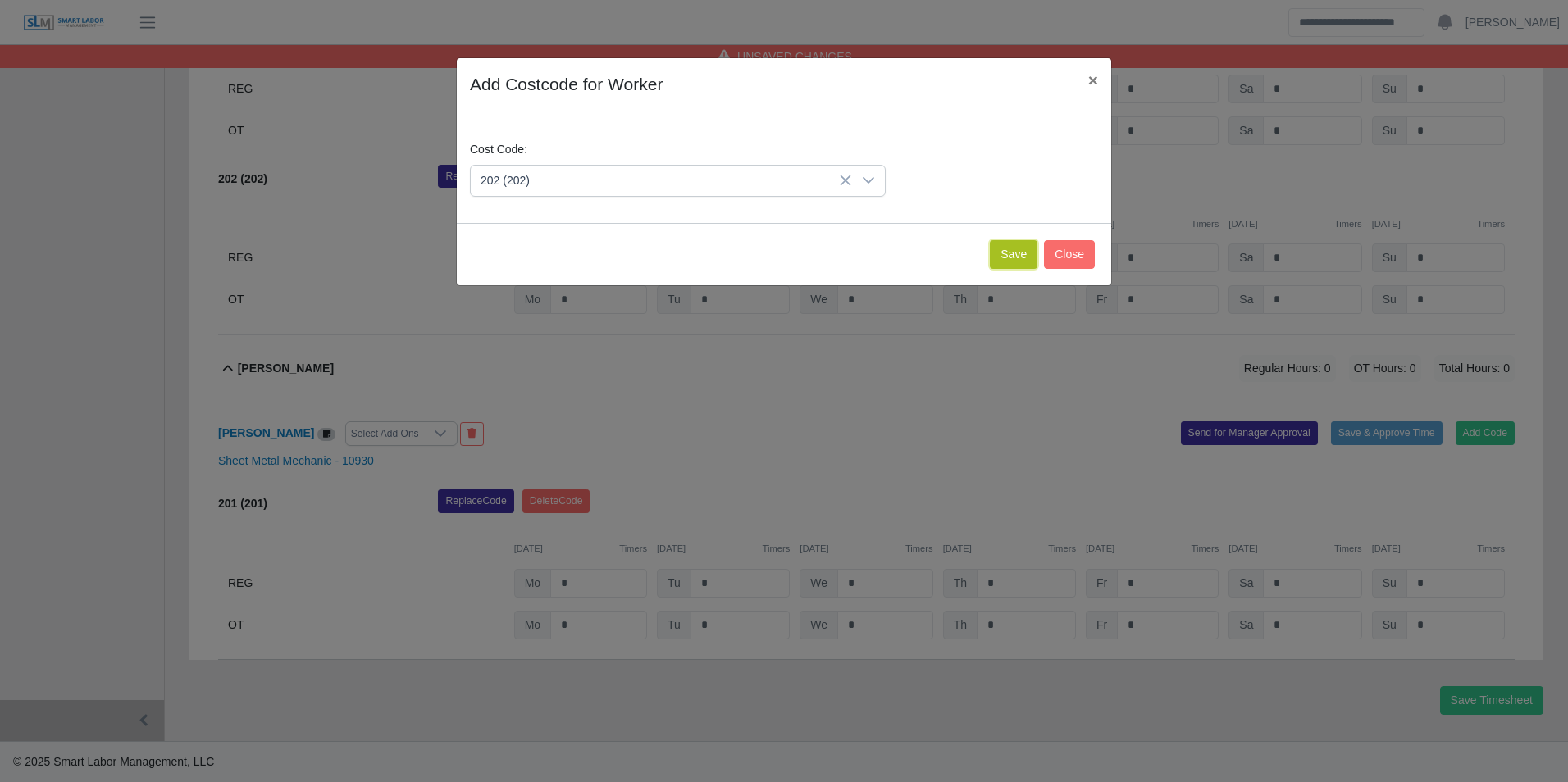
click at [1003, 256] on button "Save" at bounding box center [1014, 255] width 48 height 29
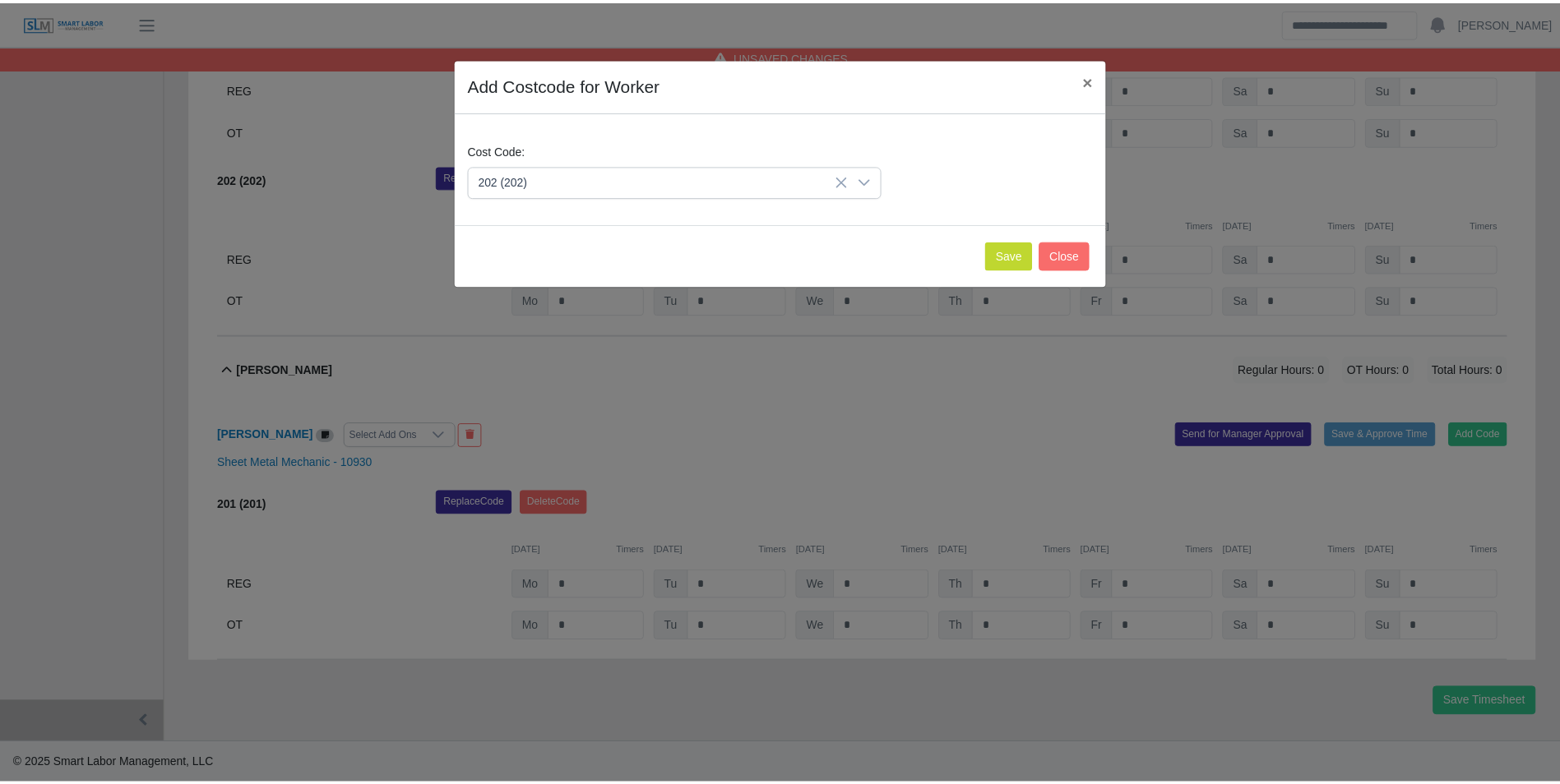
scroll to position [680, 0]
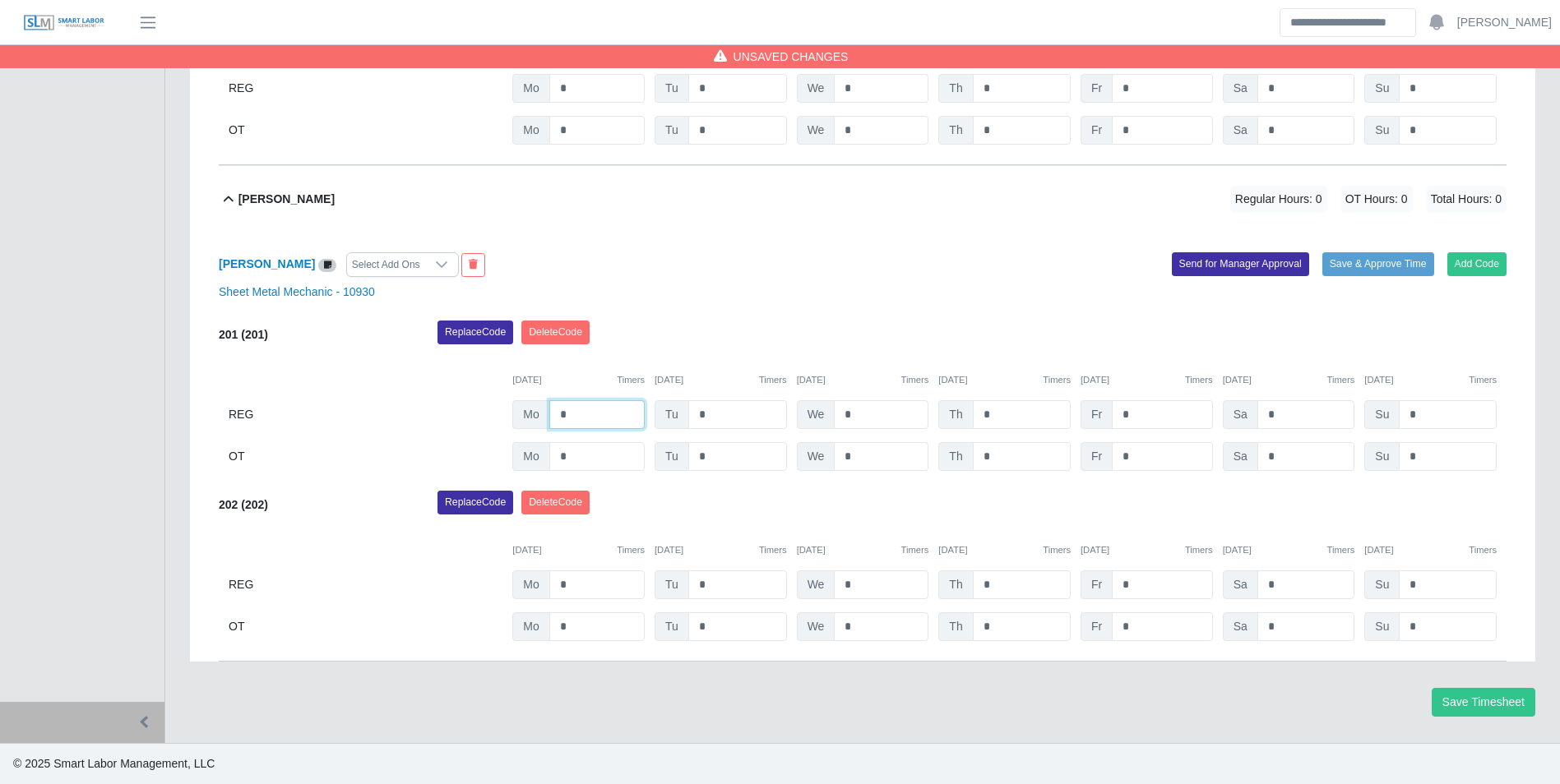
click at [578, 419] on input "*" at bounding box center [597, 415] width 95 height 29
type input "*"
click at [1009, 595] on input "*" at bounding box center [1021, 585] width 98 height 29
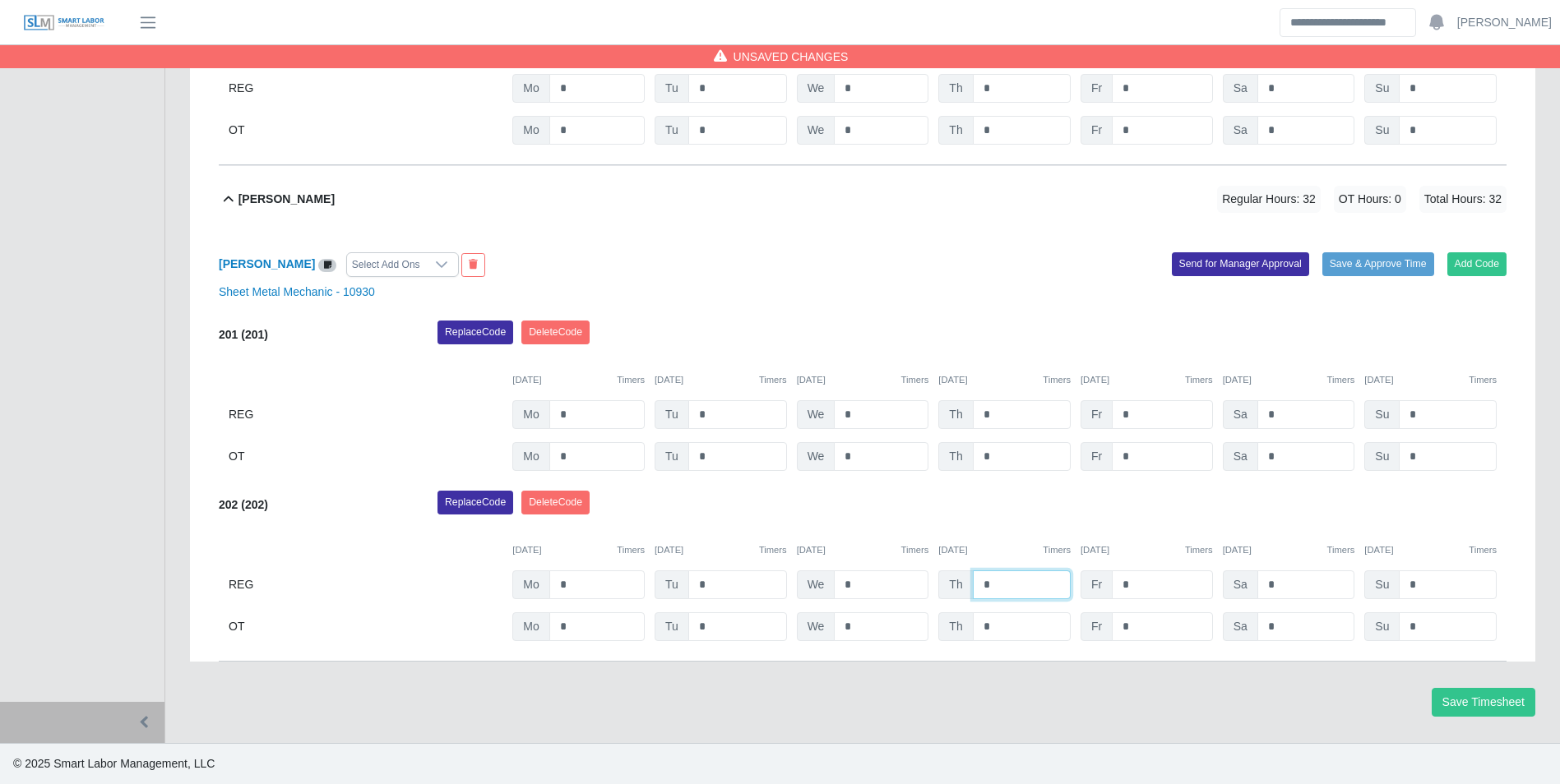
type input "*"
click at [1008, 531] on div "09/22/2025 Timers 09/23/2025 Timers 09/24/2025 Timers 09/25/2025 Timers 09/26/2…" at bounding box center [863, 540] width 1288 height 34
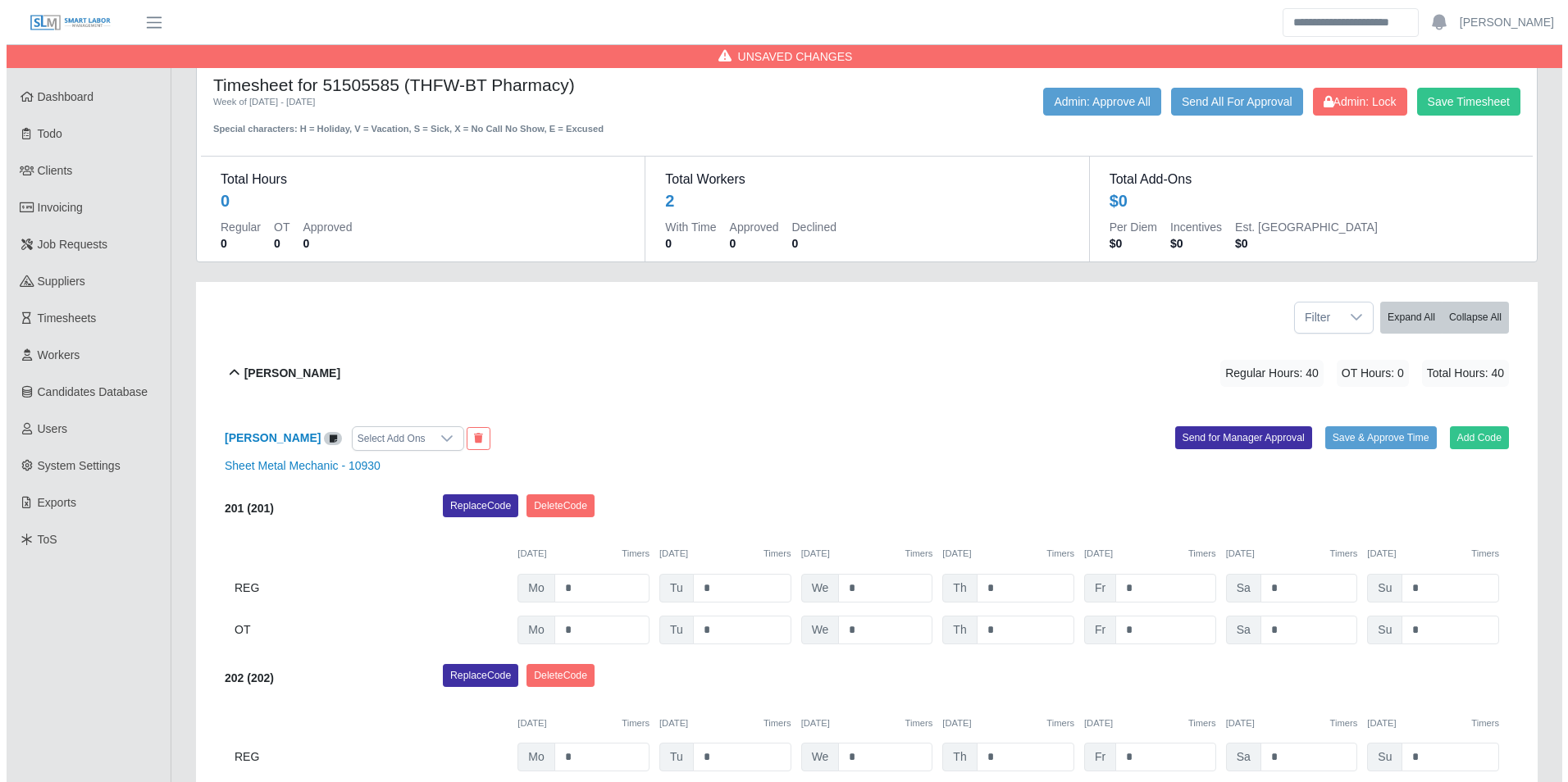
scroll to position [0, 0]
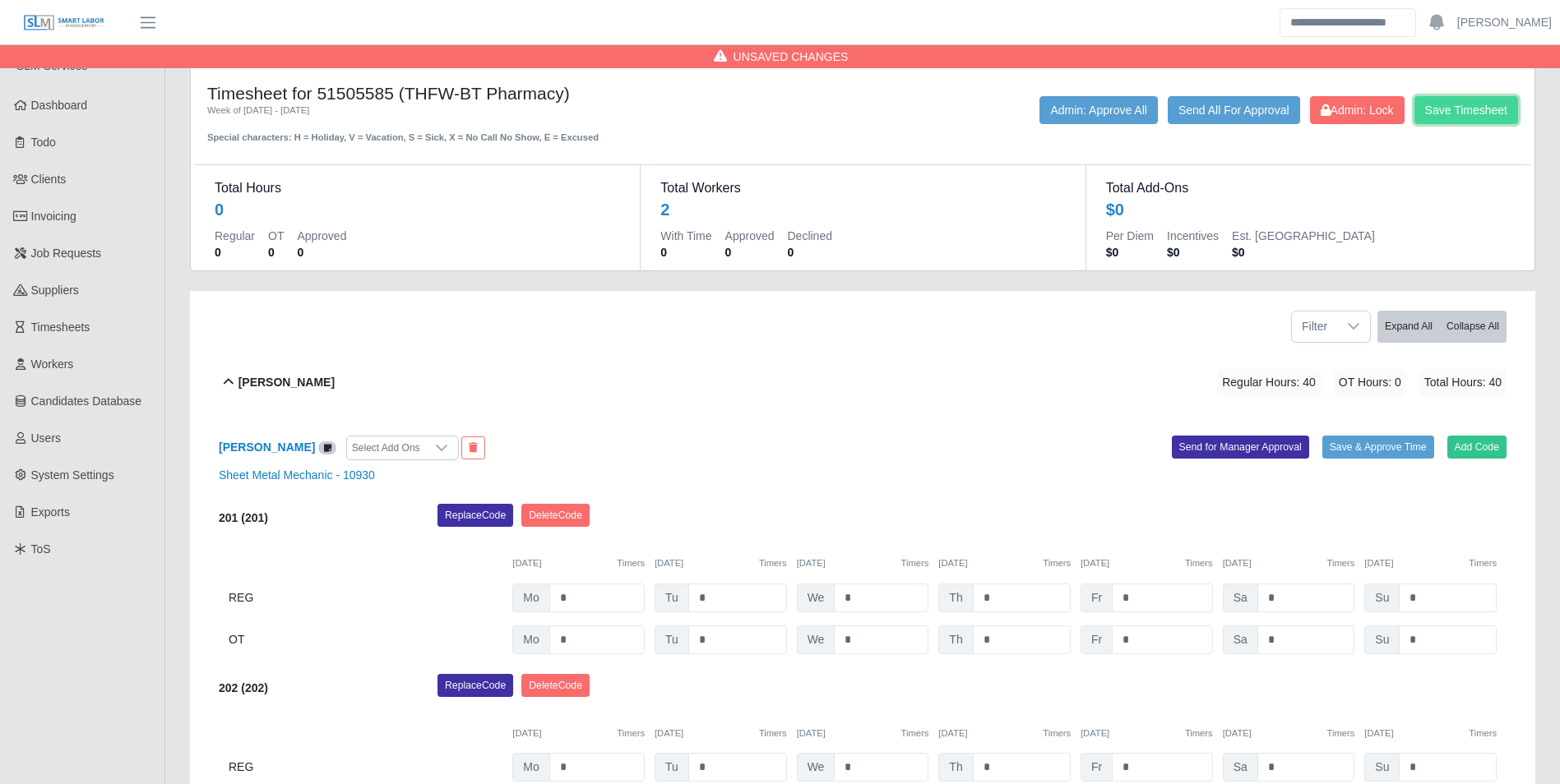
click at [1465, 116] on button "Save Timesheet" at bounding box center [1466, 110] width 104 height 28
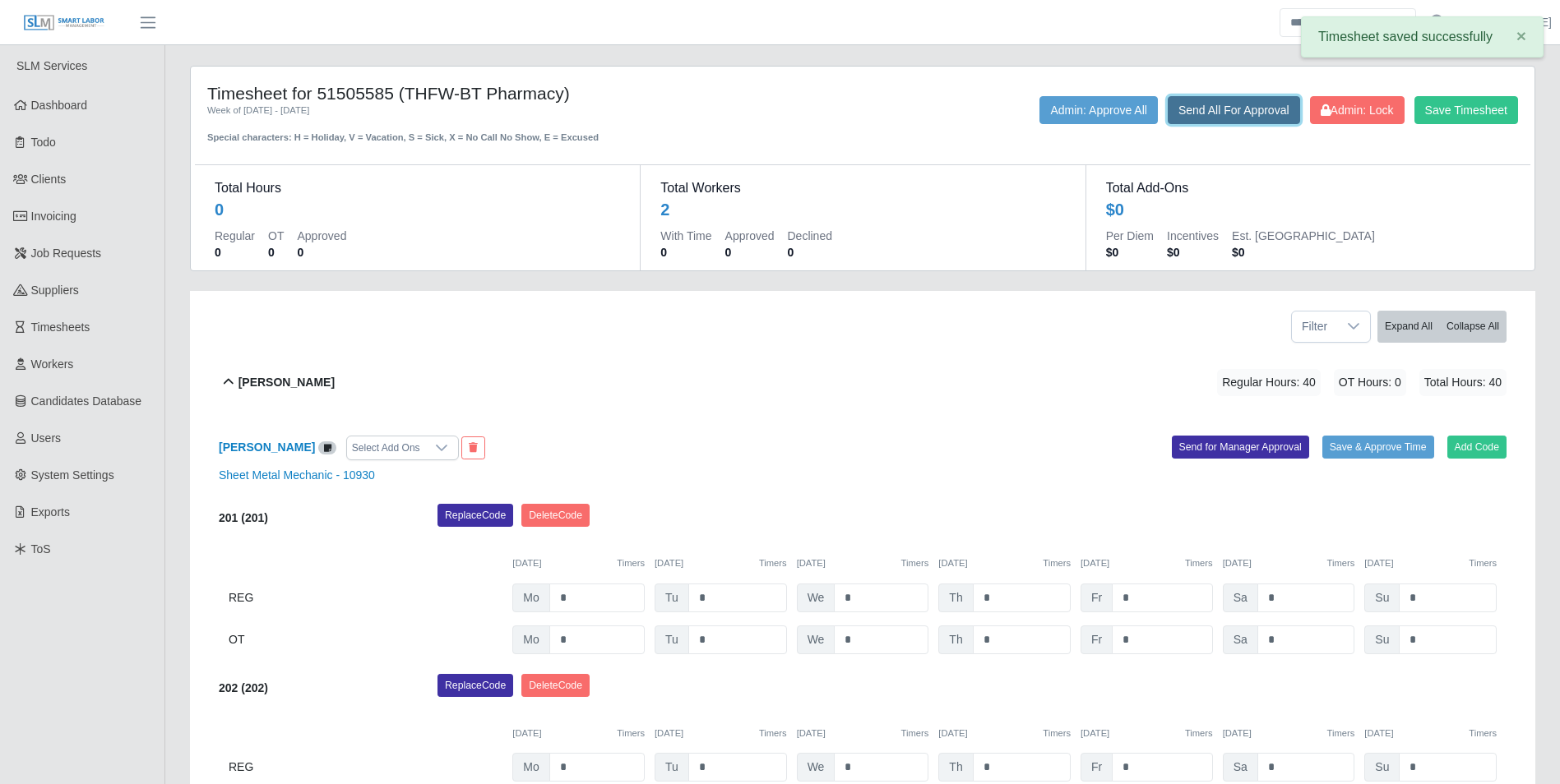
click at [1253, 116] on button "Send All For Approval" at bounding box center [1234, 110] width 132 height 28
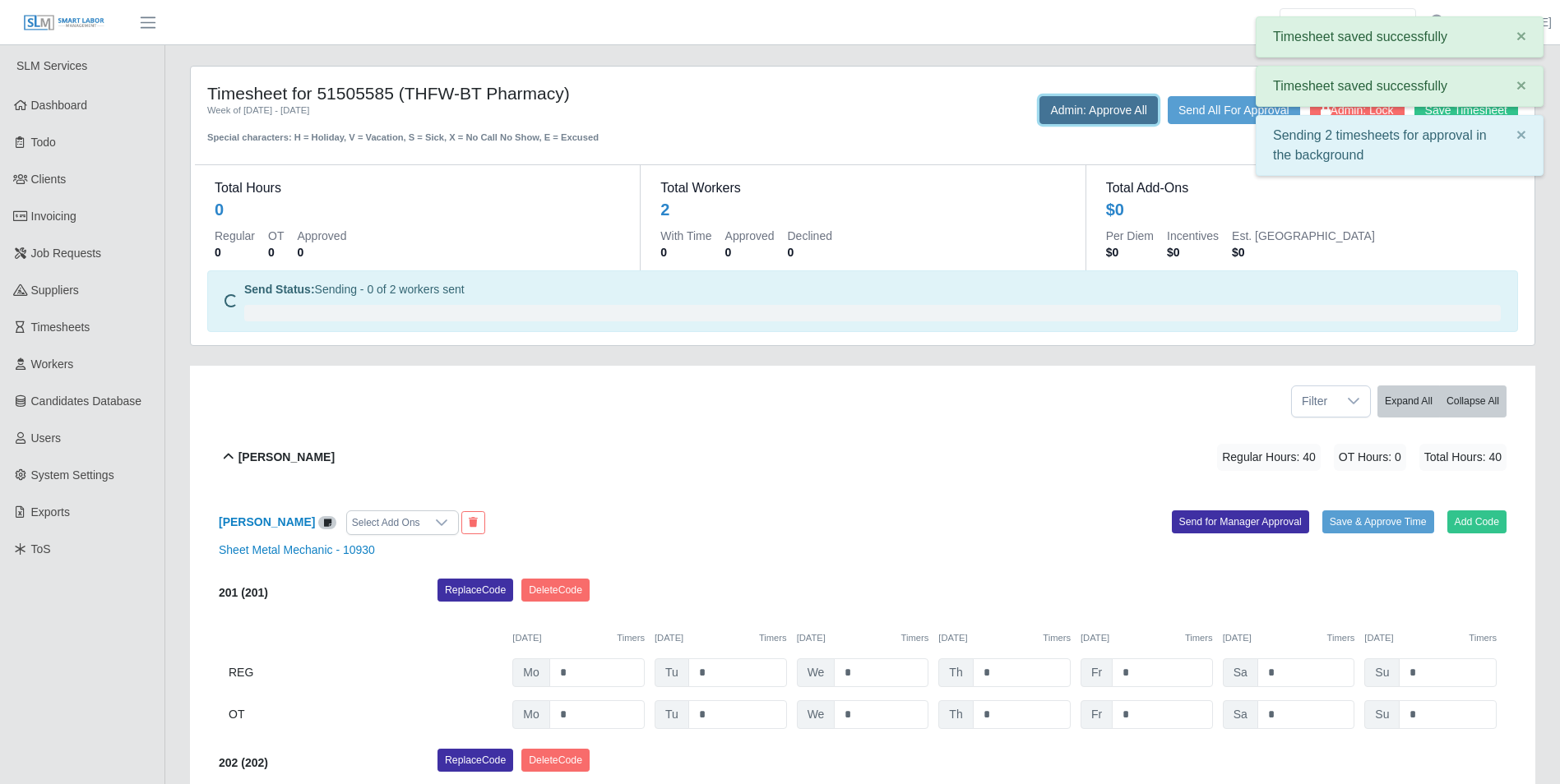
click at [1065, 114] on button "Admin: Approve All" at bounding box center [1098, 110] width 118 height 28
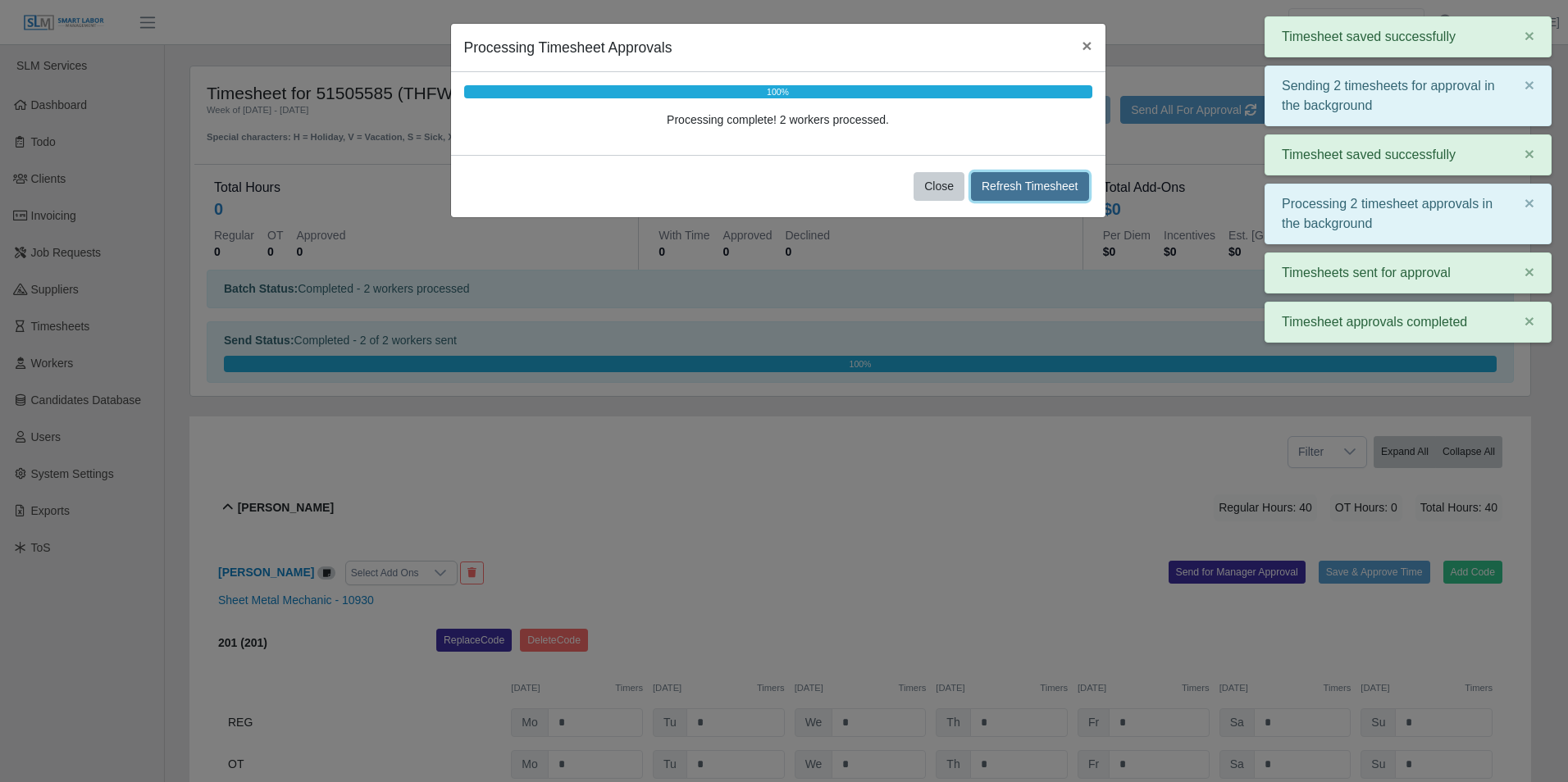
click at [1037, 184] on button "Refresh Timesheet" at bounding box center [1030, 187] width 118 height 29
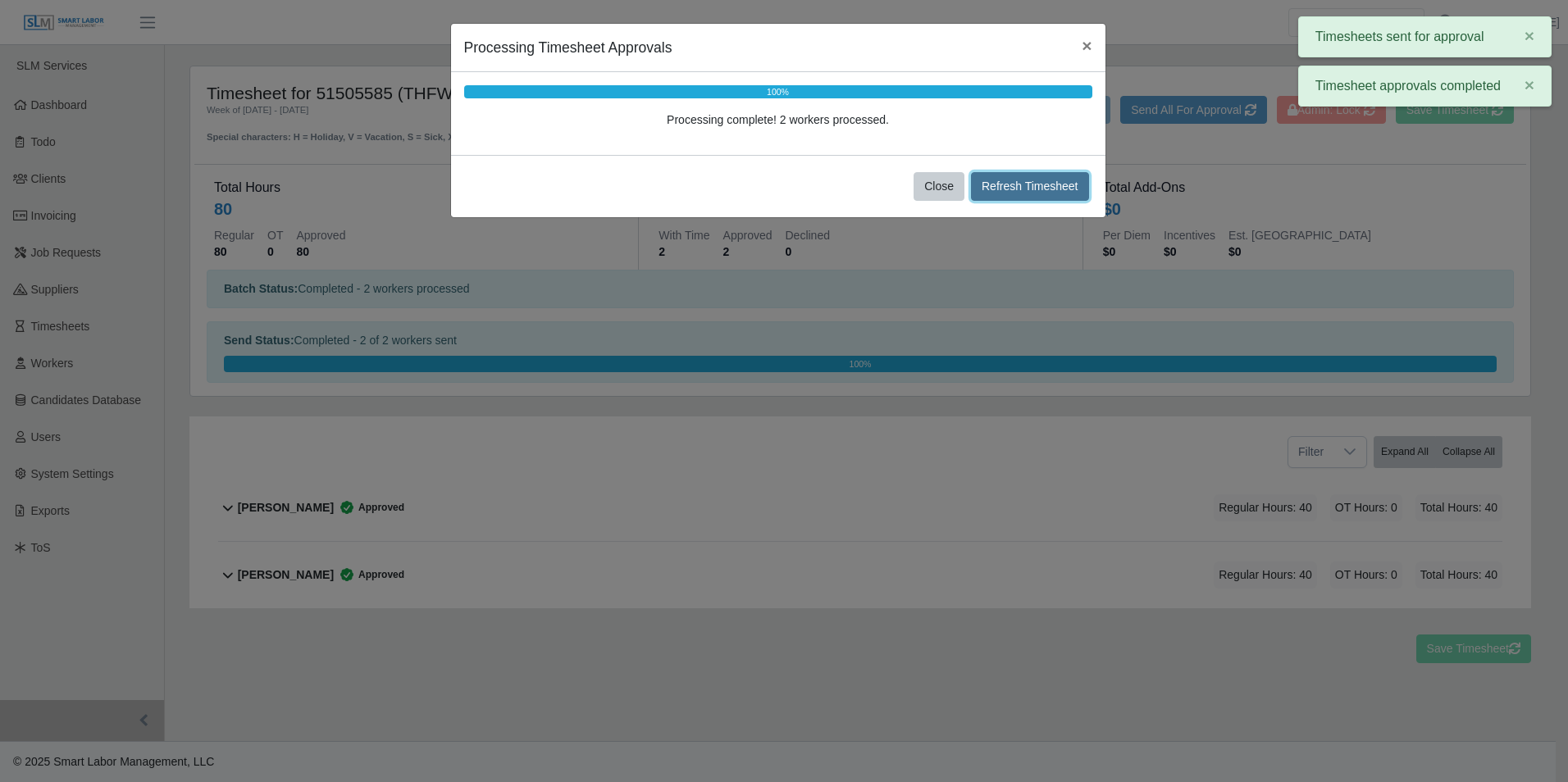
click at [1001, 180] on button "Refresh Timesheet" at bounding box center [1030, 187] width 118 height 29
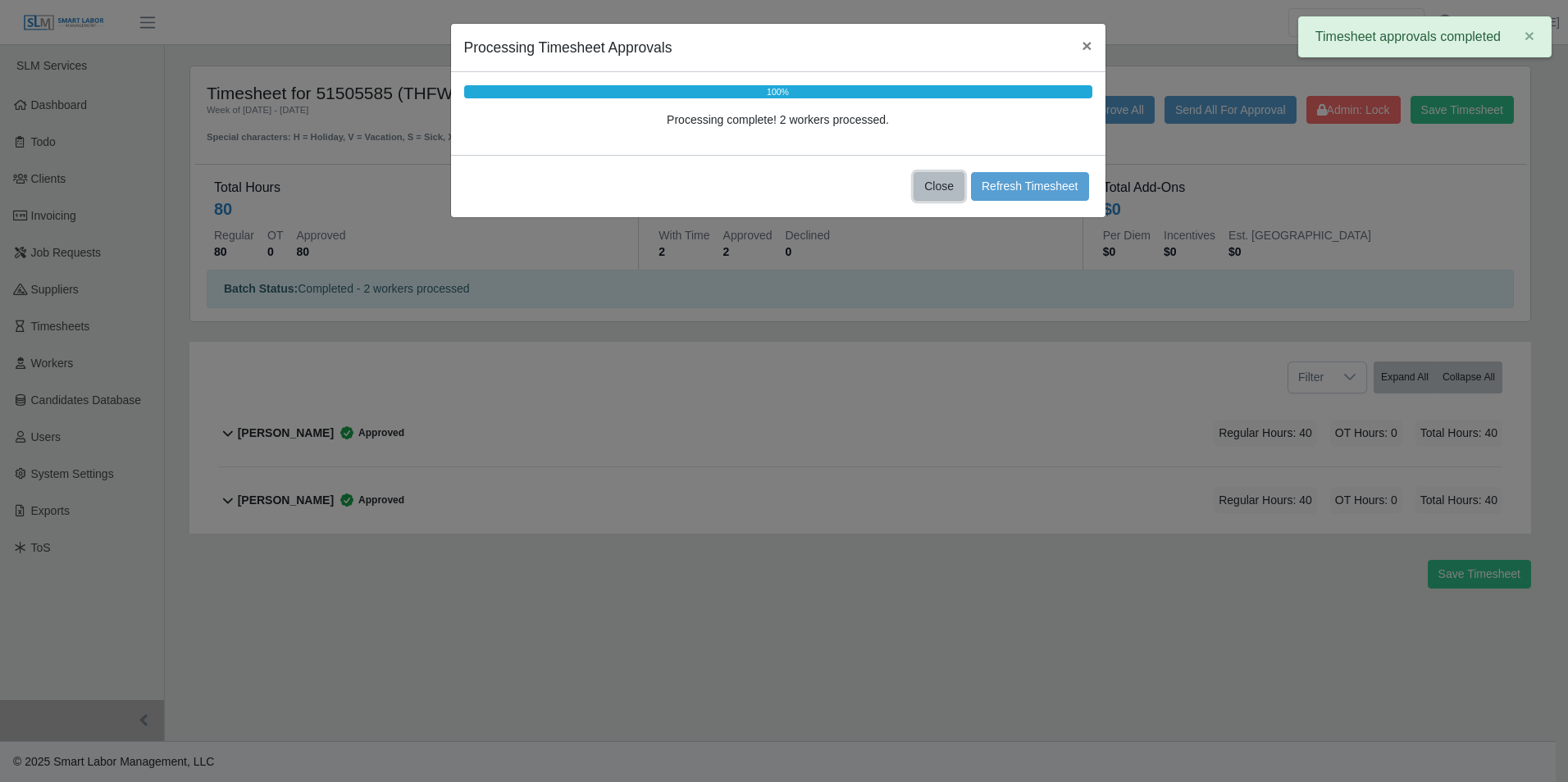
click at [945, 183] on button "Close" at bounding box center [940, 187] width 51 height 29
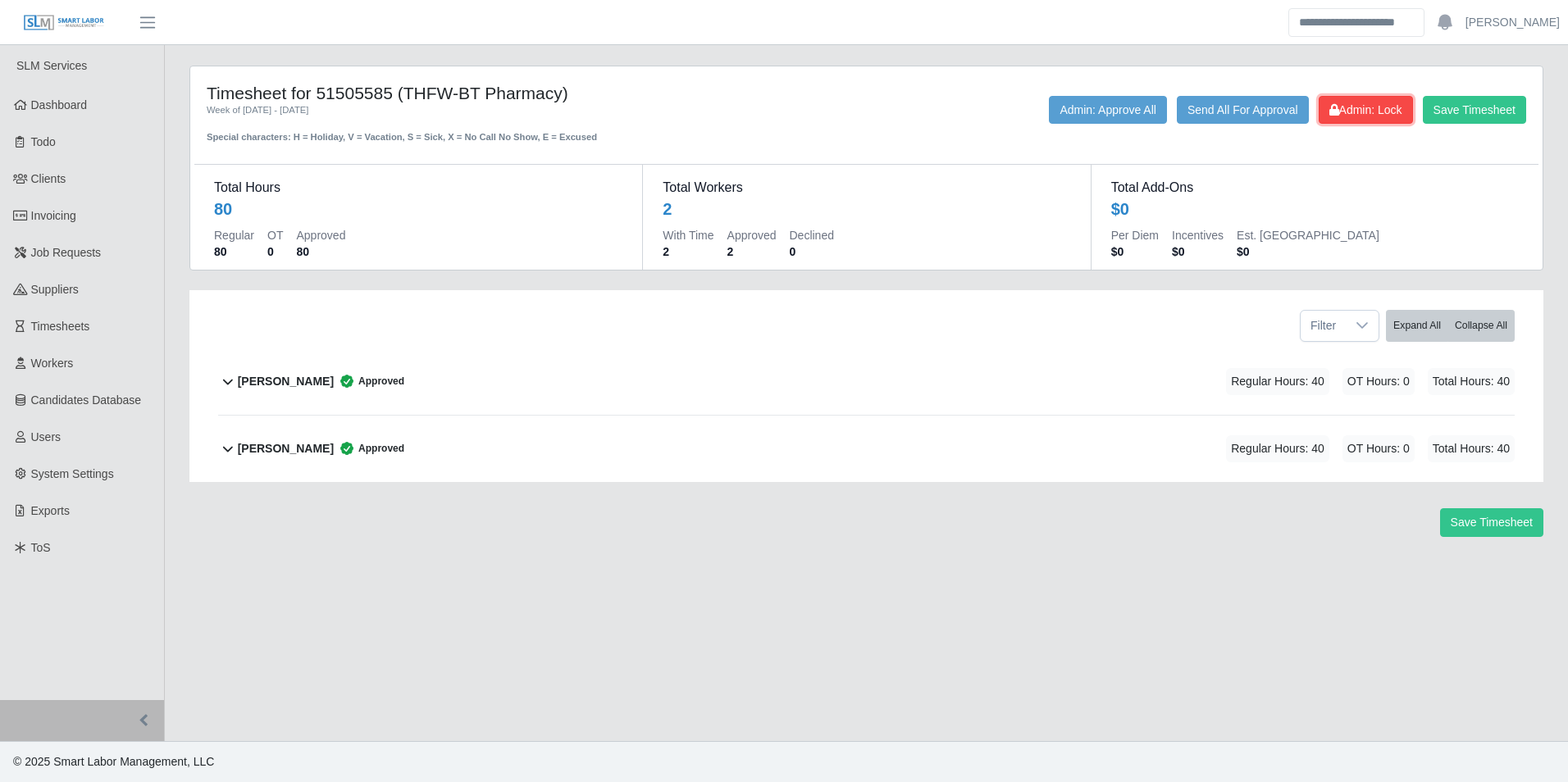
click at [1361, 113] on span "Admin: Lock" at bounding box center [1366, 110] width 73 height 13
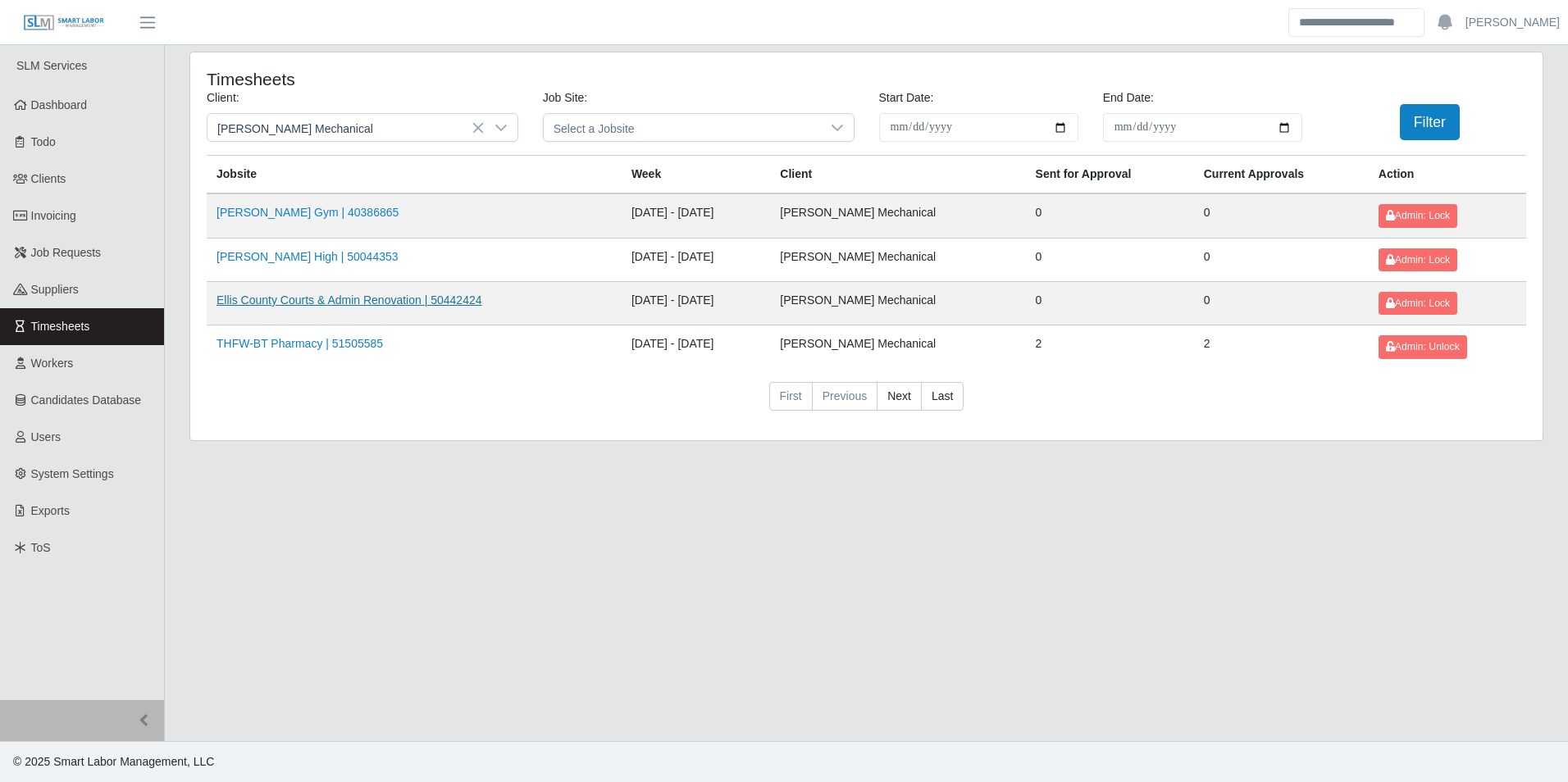
click at [334, 296] on link "Ellis County Courts & Admin Renovation | 50442424" at bounding box center [349, 299] width 266 height 13
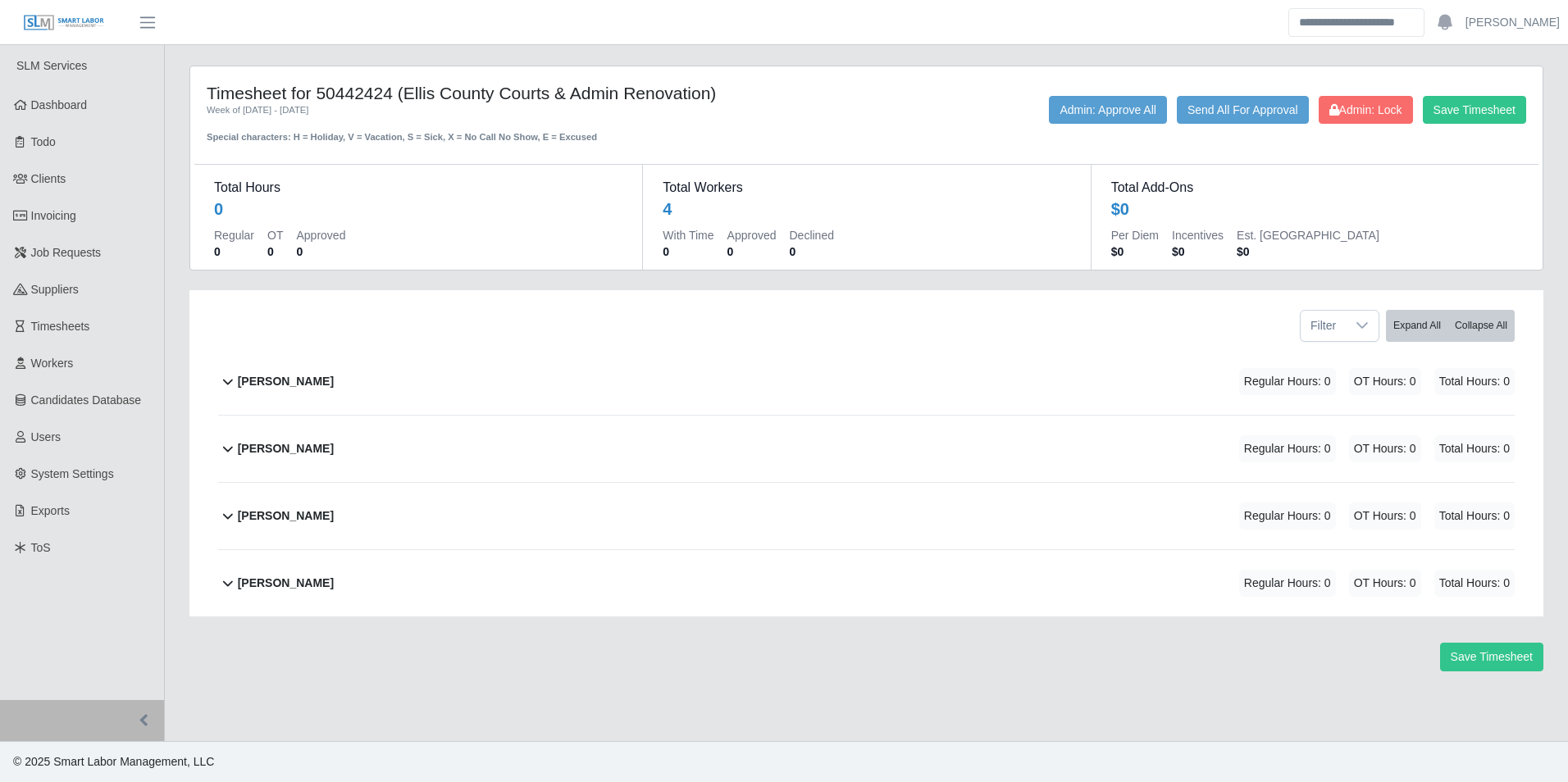
click at [332, 436] on div "Chris Thompson Regular Hours: 0 OT Hours: 0 Total Hours: 0" at bounding box center [877, 449] width 1277 height 66
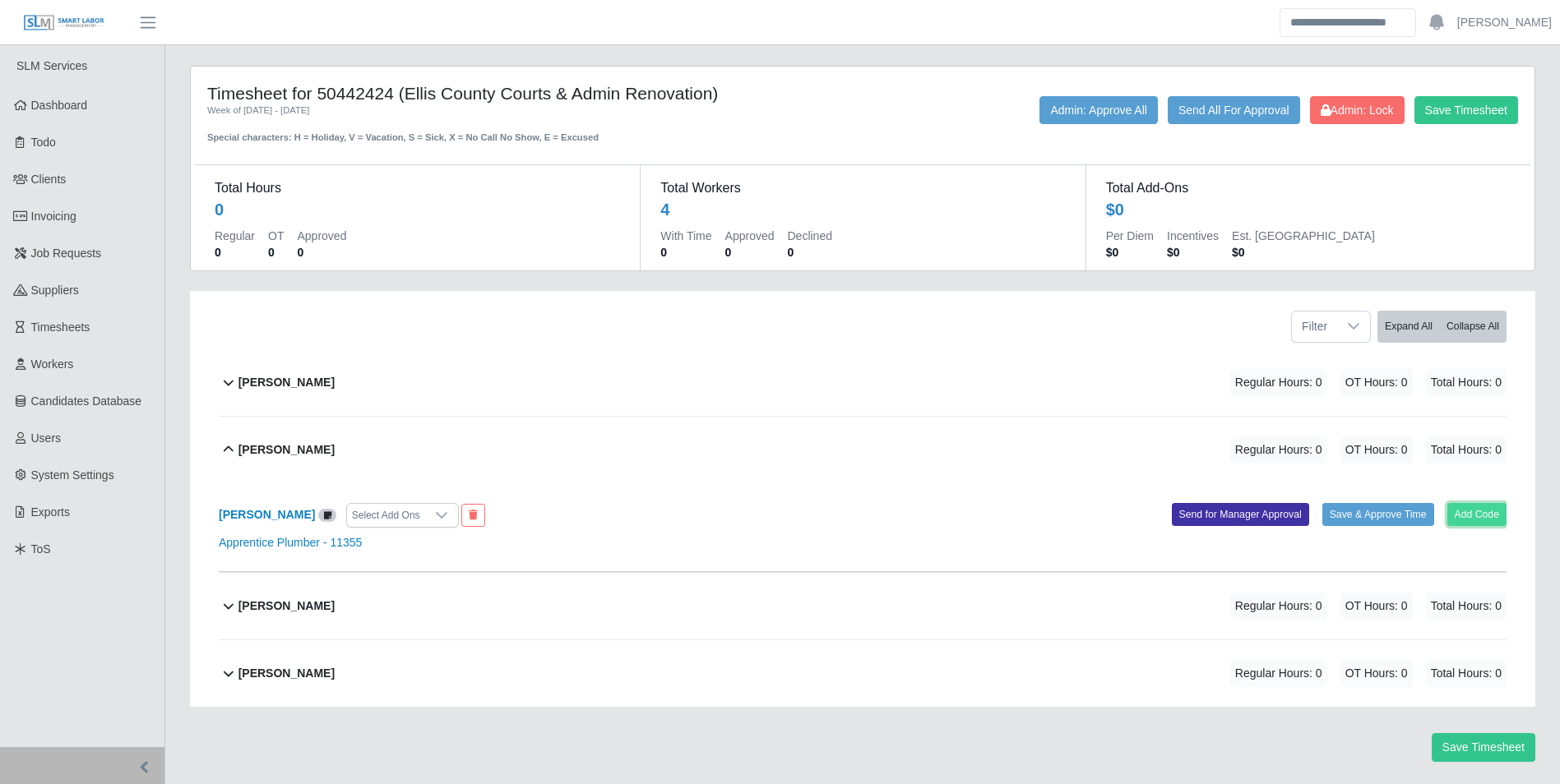
click at [1483, 511] on button "Add Code" at bounding box center [1477, 514] width 60 height 23
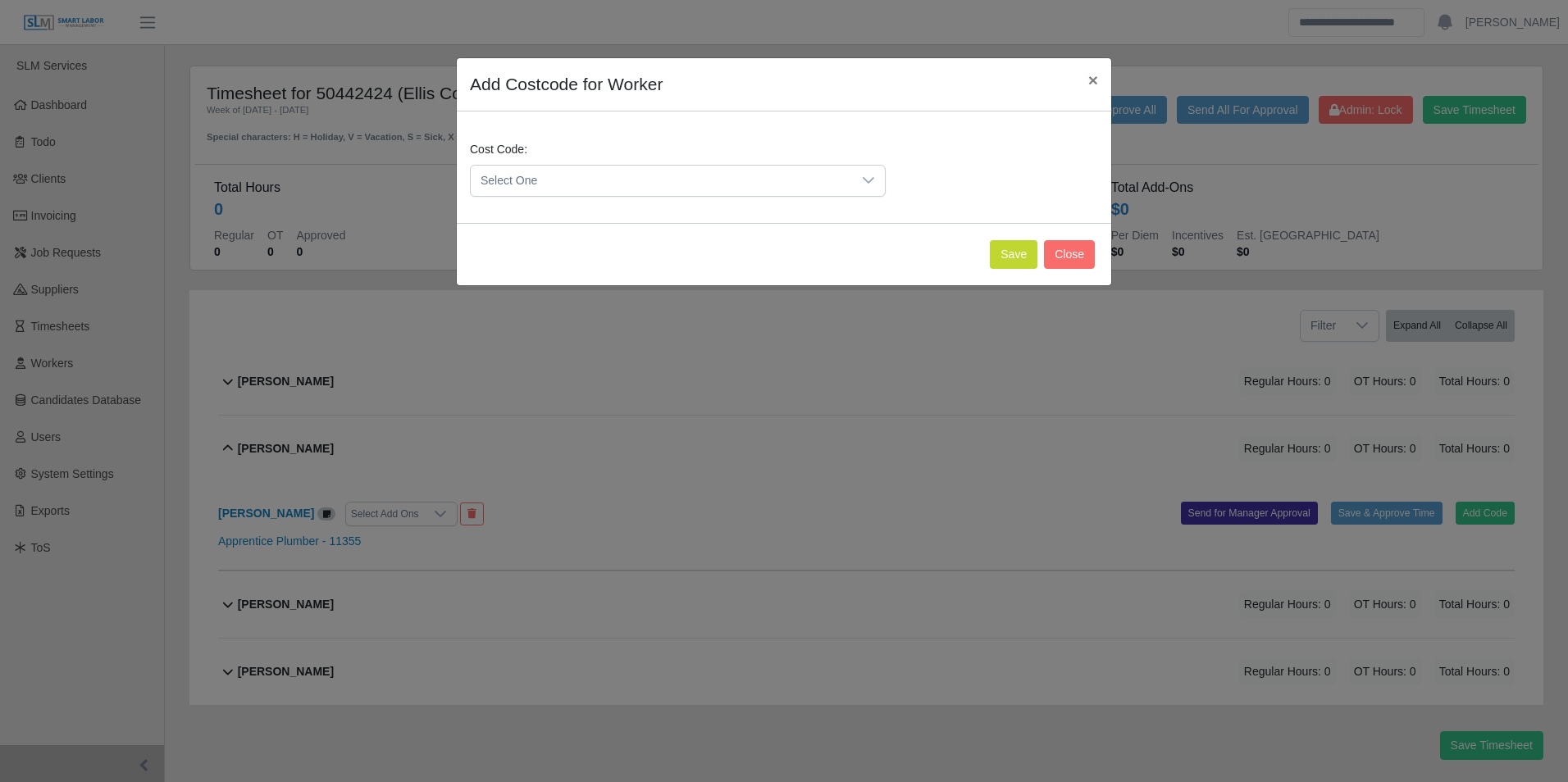
click at [638, 188] on span "Select One" at bounding box center [662, 181] width 382 height 31
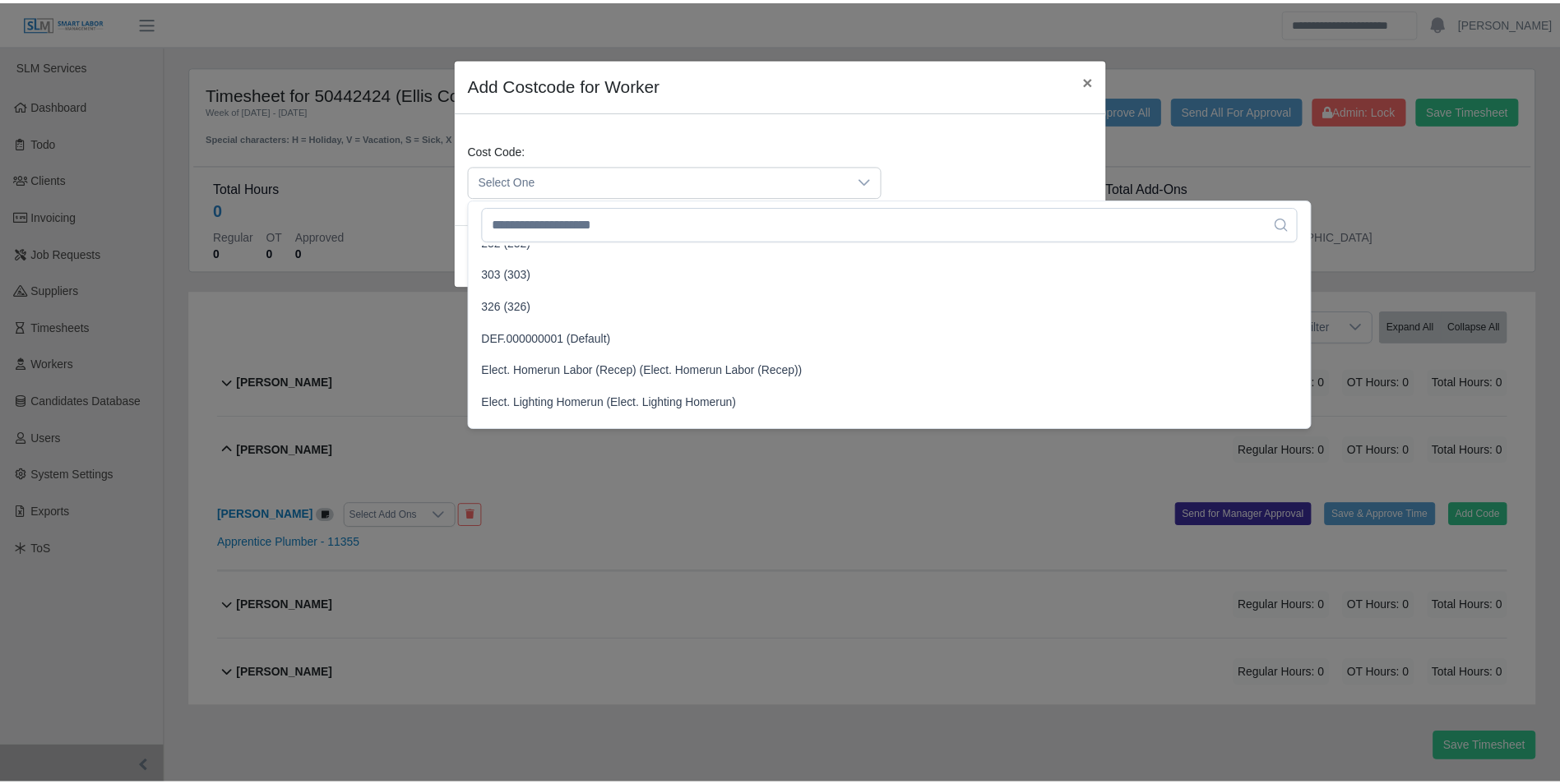
scroll to position [740, 0]
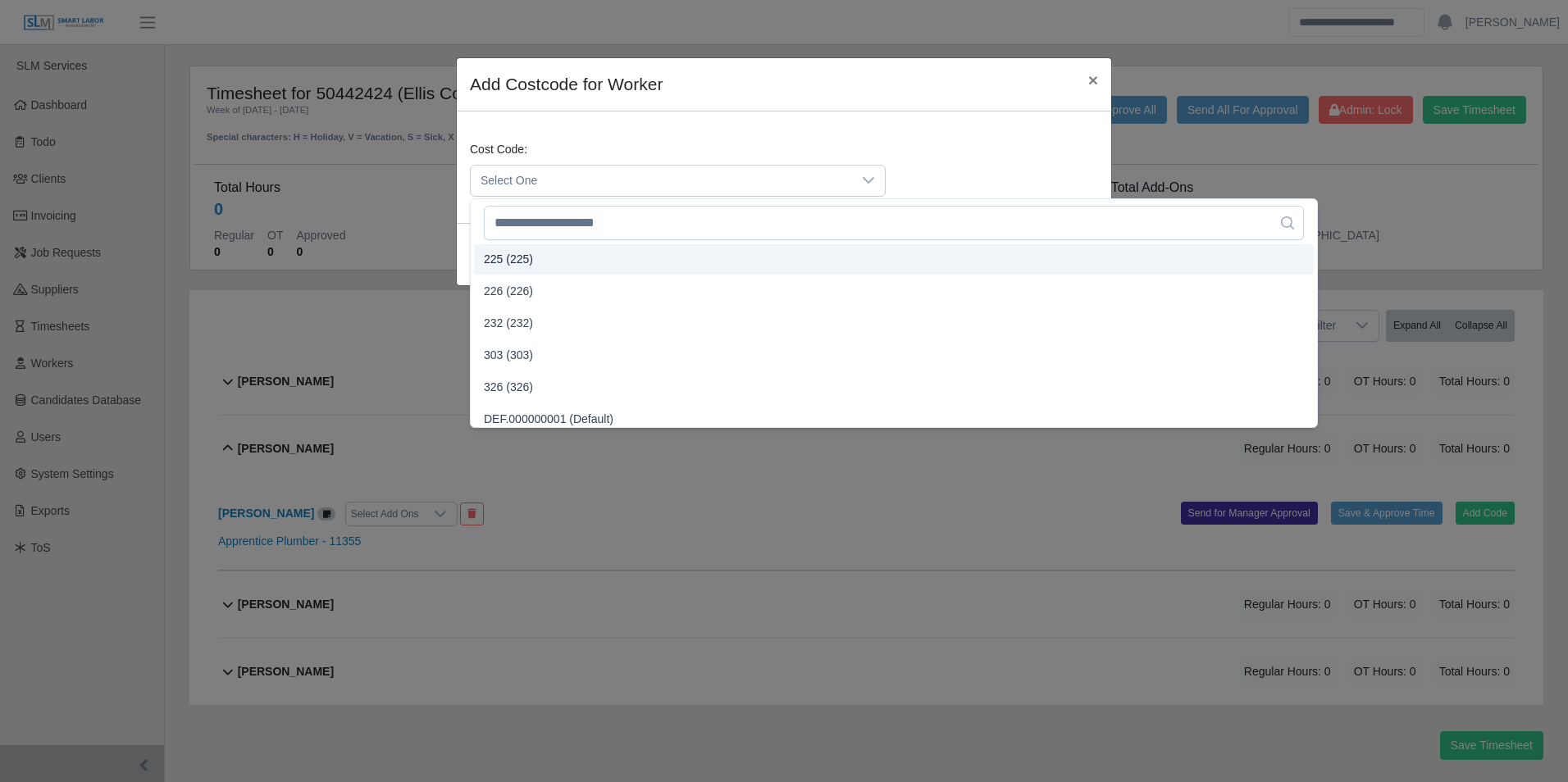
click at [1004, 149] on div "Cost Code: Select One" at bounding box center [784, 175] width 637 height 69
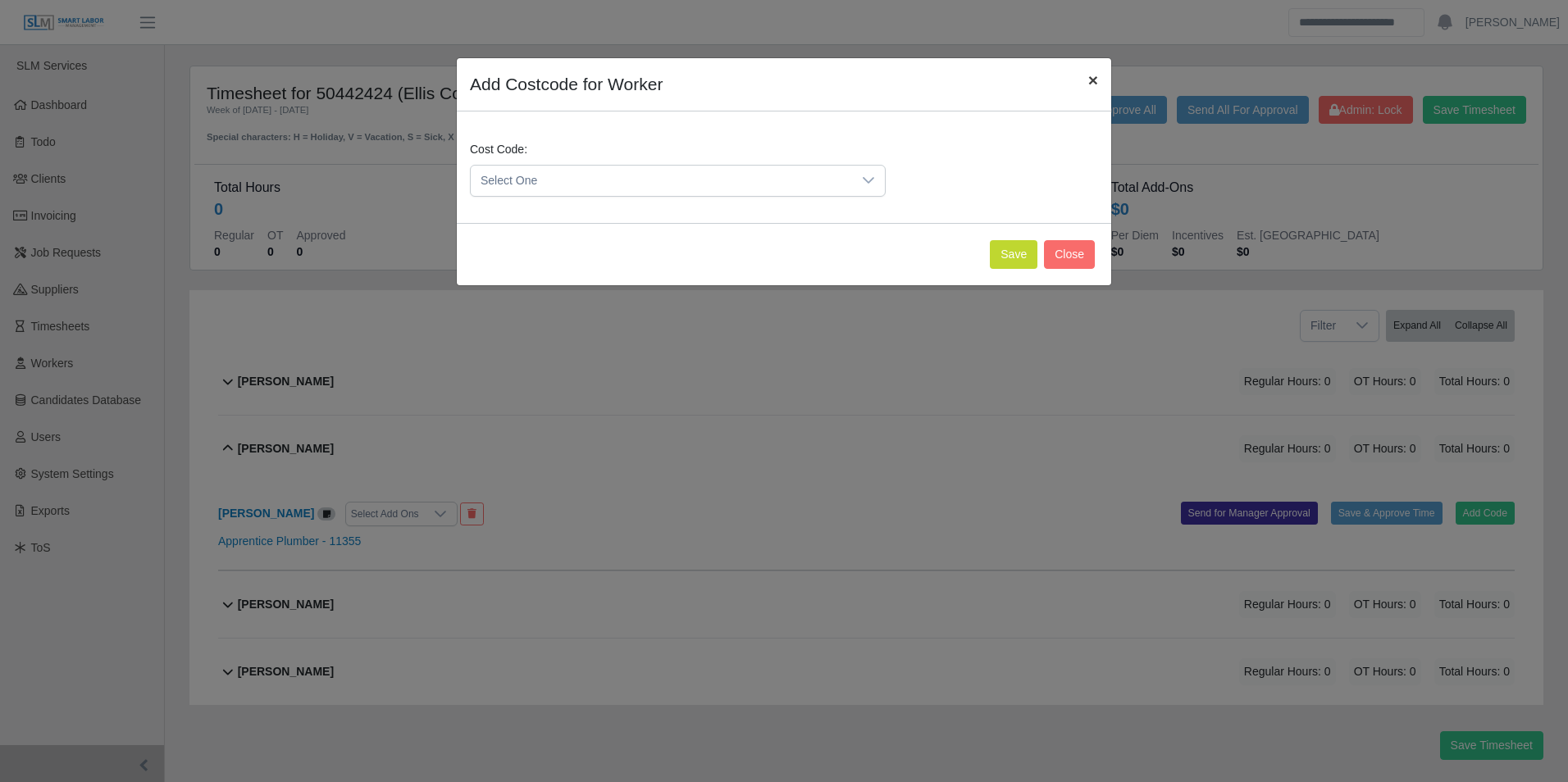
click at [1099, 88] on button "×" at bounding box center [1094, 79] width 36 height 43
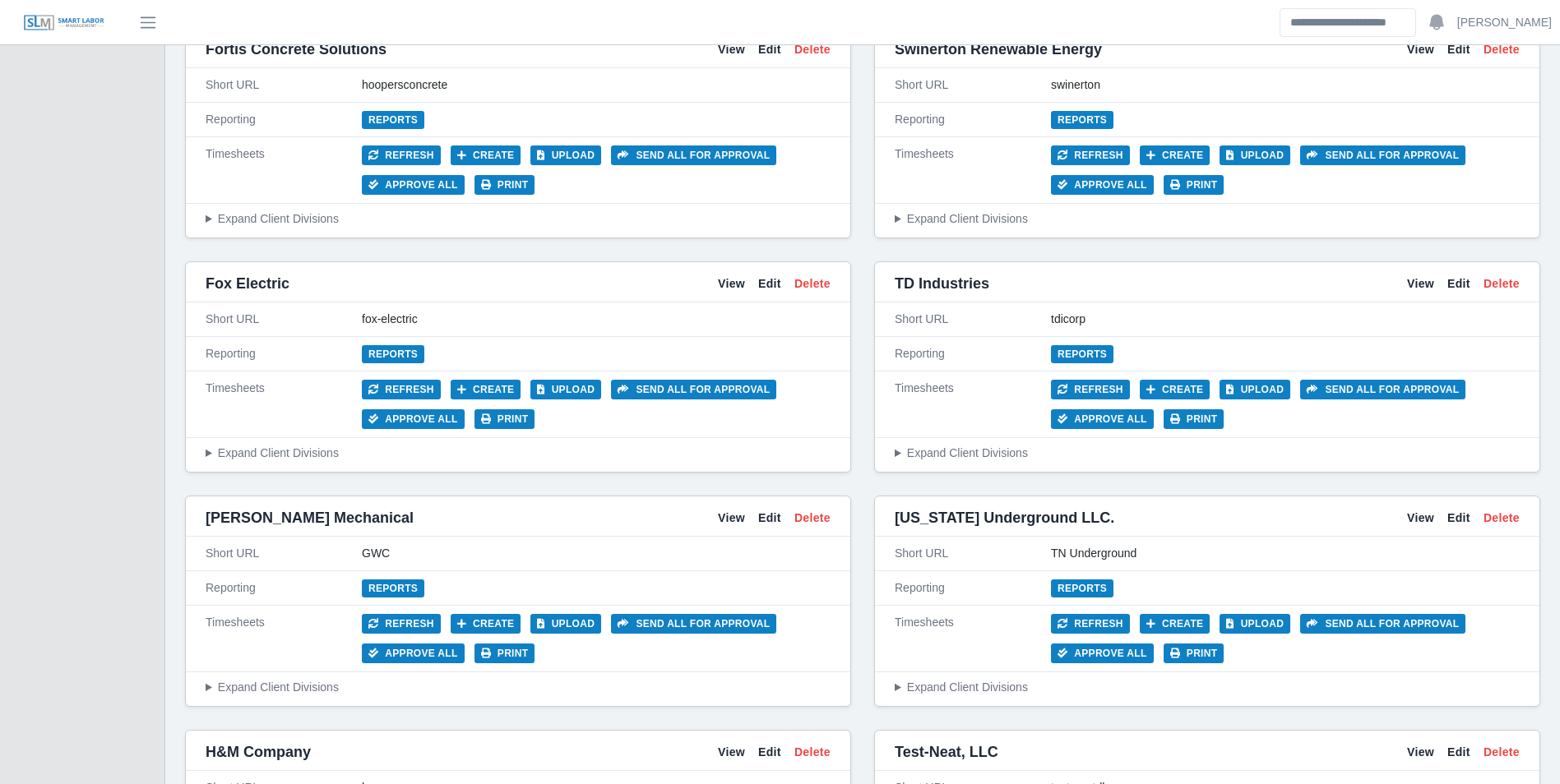
scroll to position [4768, 0]
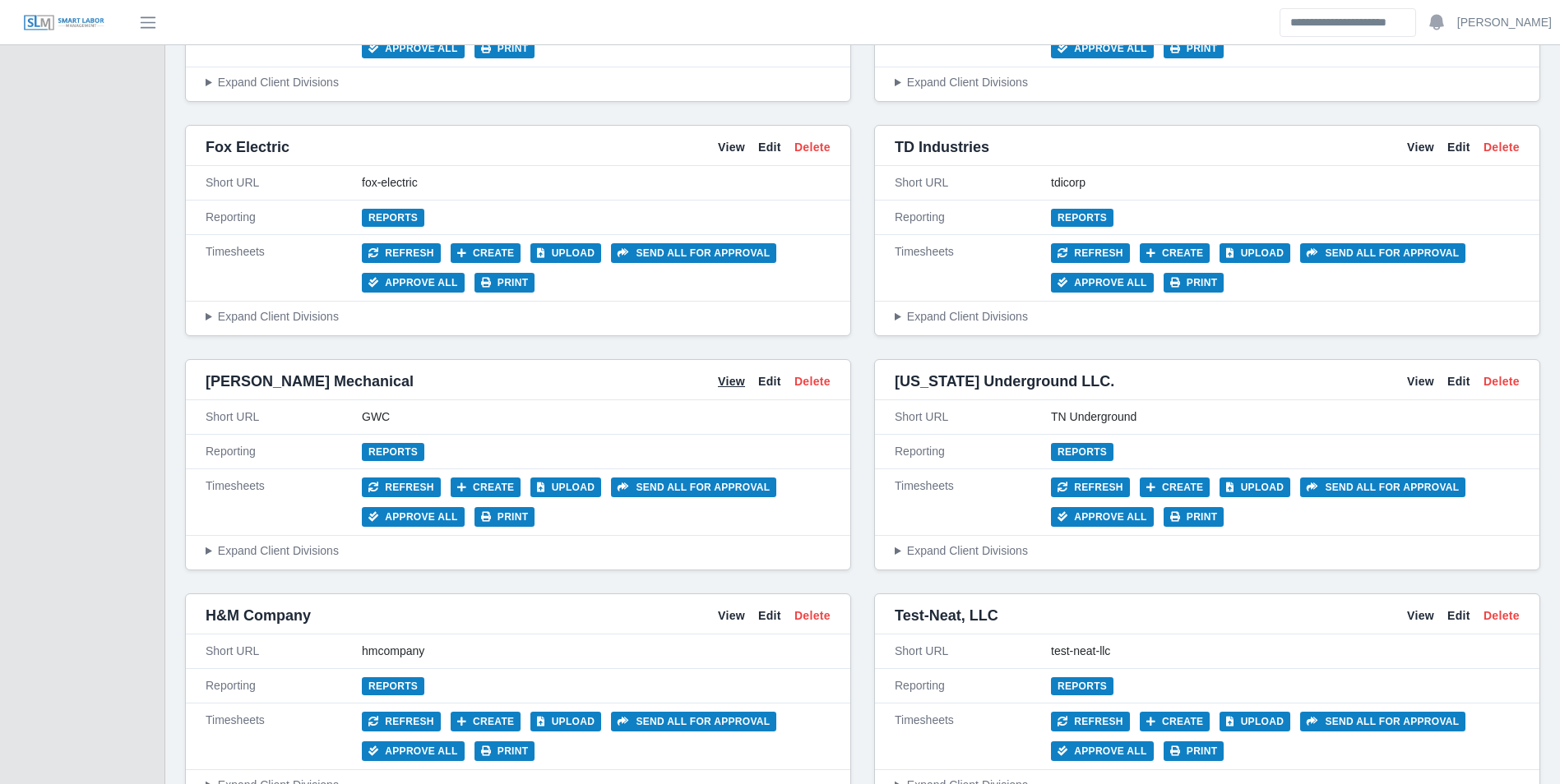
click at [724, 379] on link "View" at bounding box center [731, 382] width 27 height 17
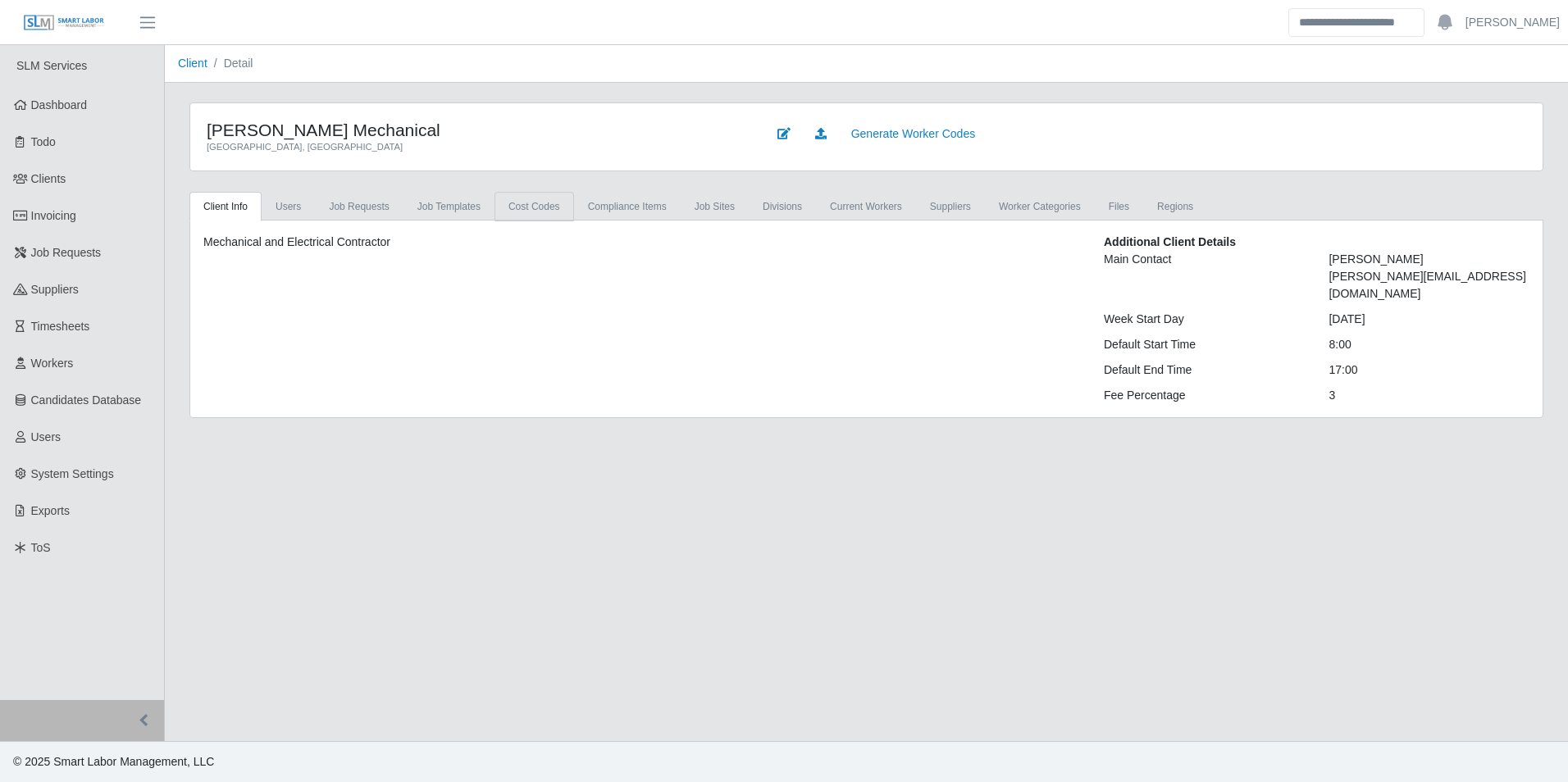
click at [526, 211] on link "cost codes" at bounding box center [535, 207] width 80 height 30
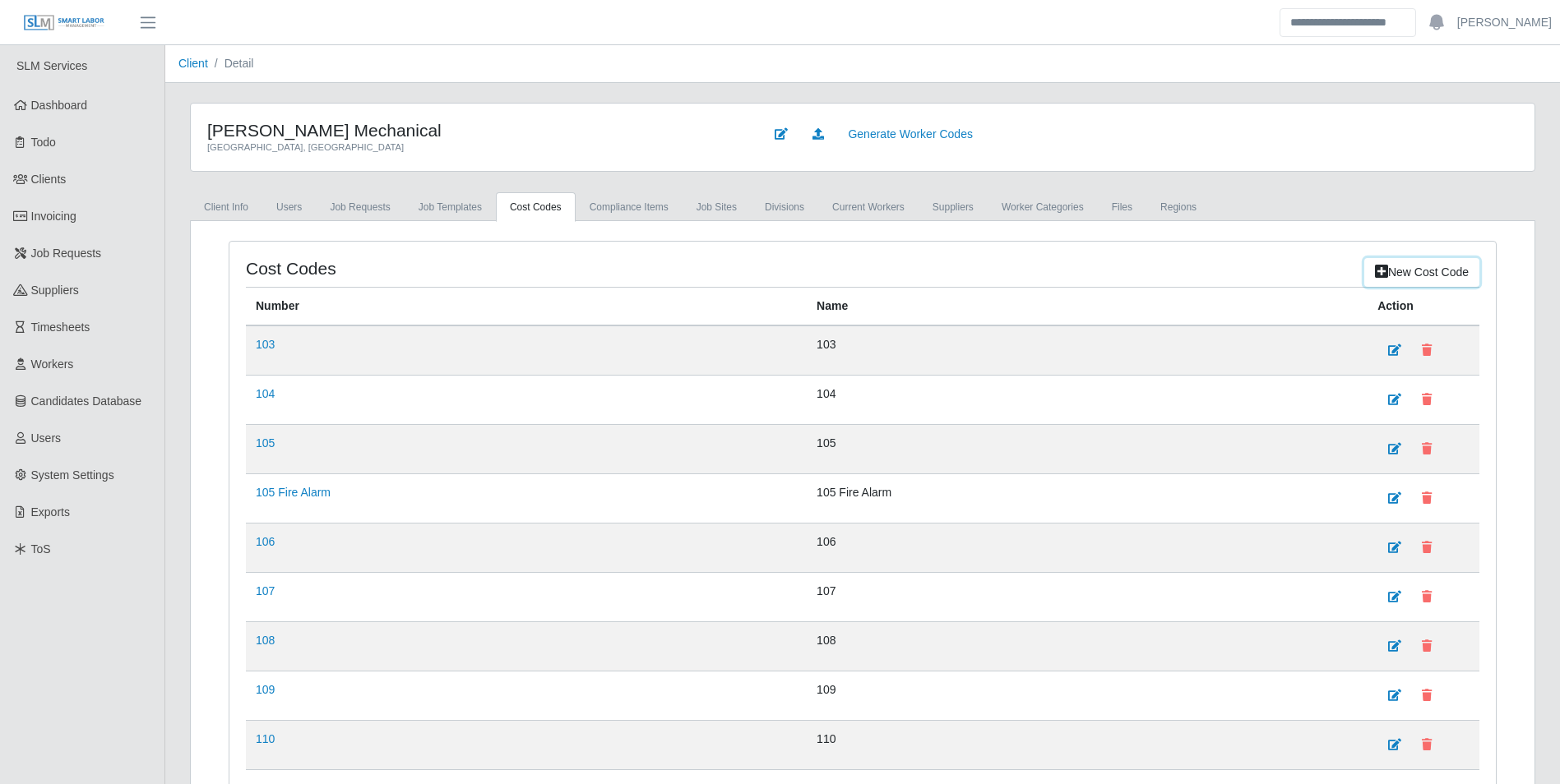
click at [1407, 270] on link "New cost code" at bounding box center [1421, 273] width 115 height 29
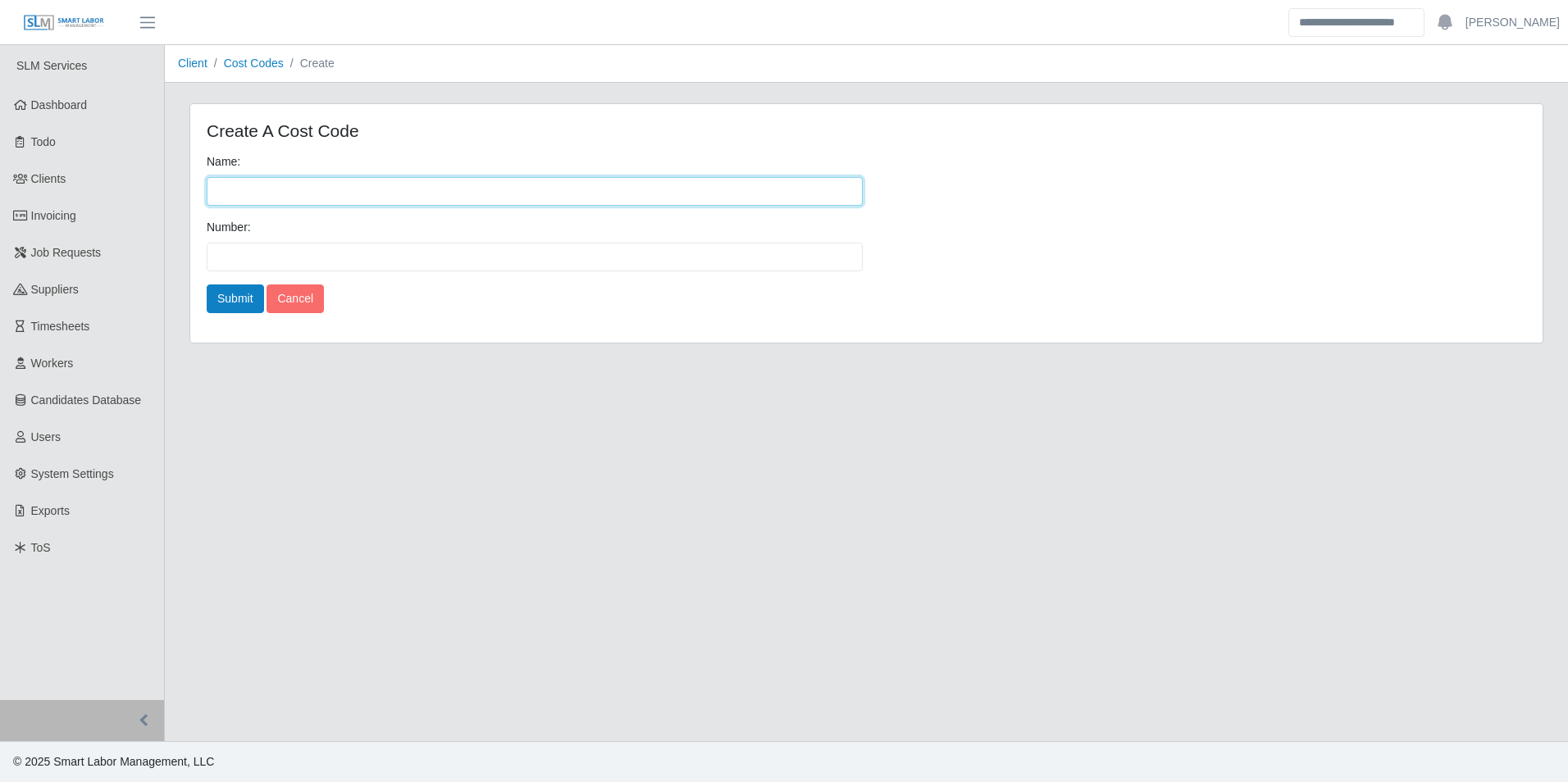
click at [271, 184] on input "Name:" at bounding box center [535, 191] width 656 height 29
type input "***"
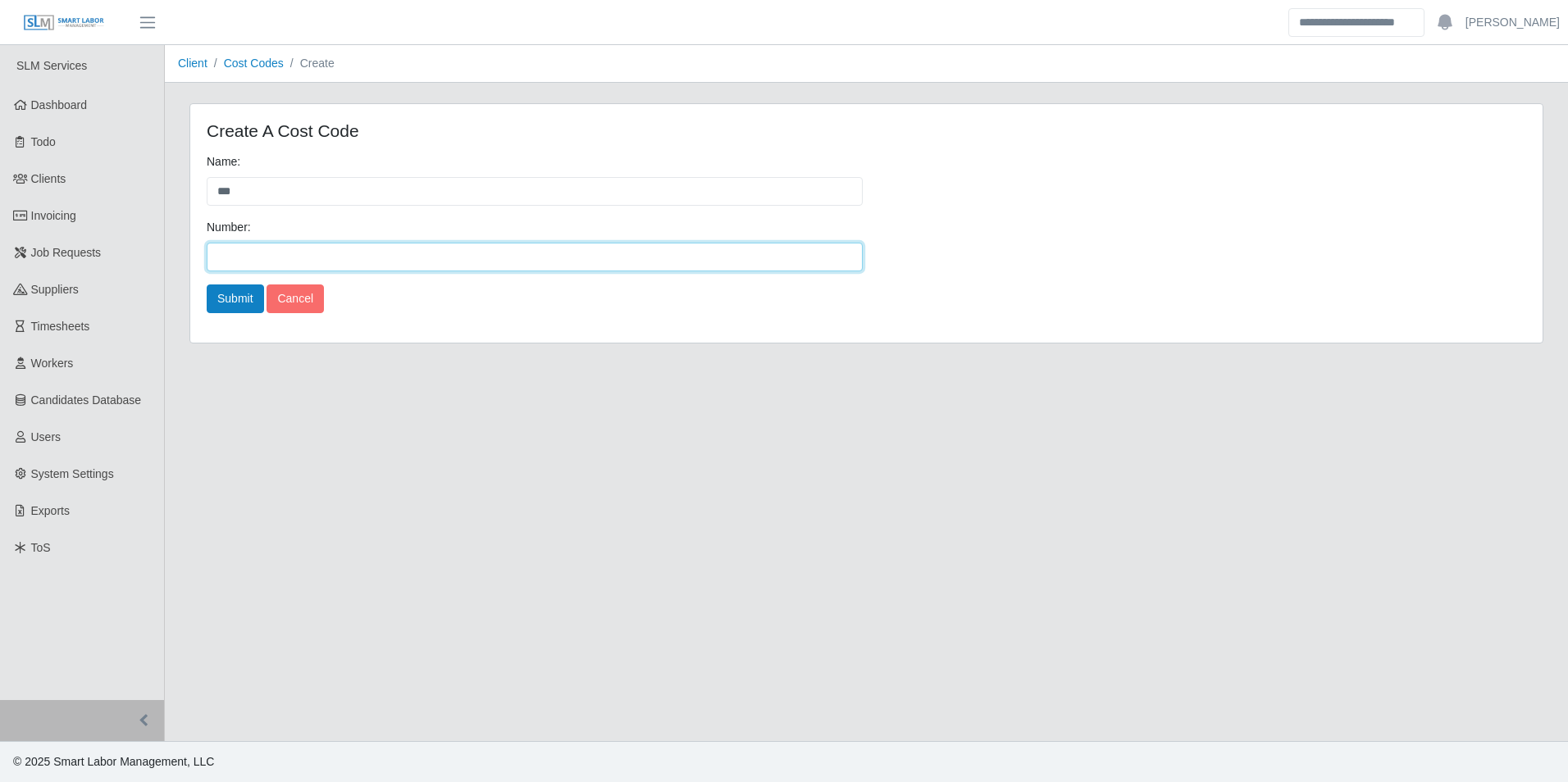
click at [264, 259] on input "Number:" at bounding box center [535, 258] width 656 height 29
type input "***"
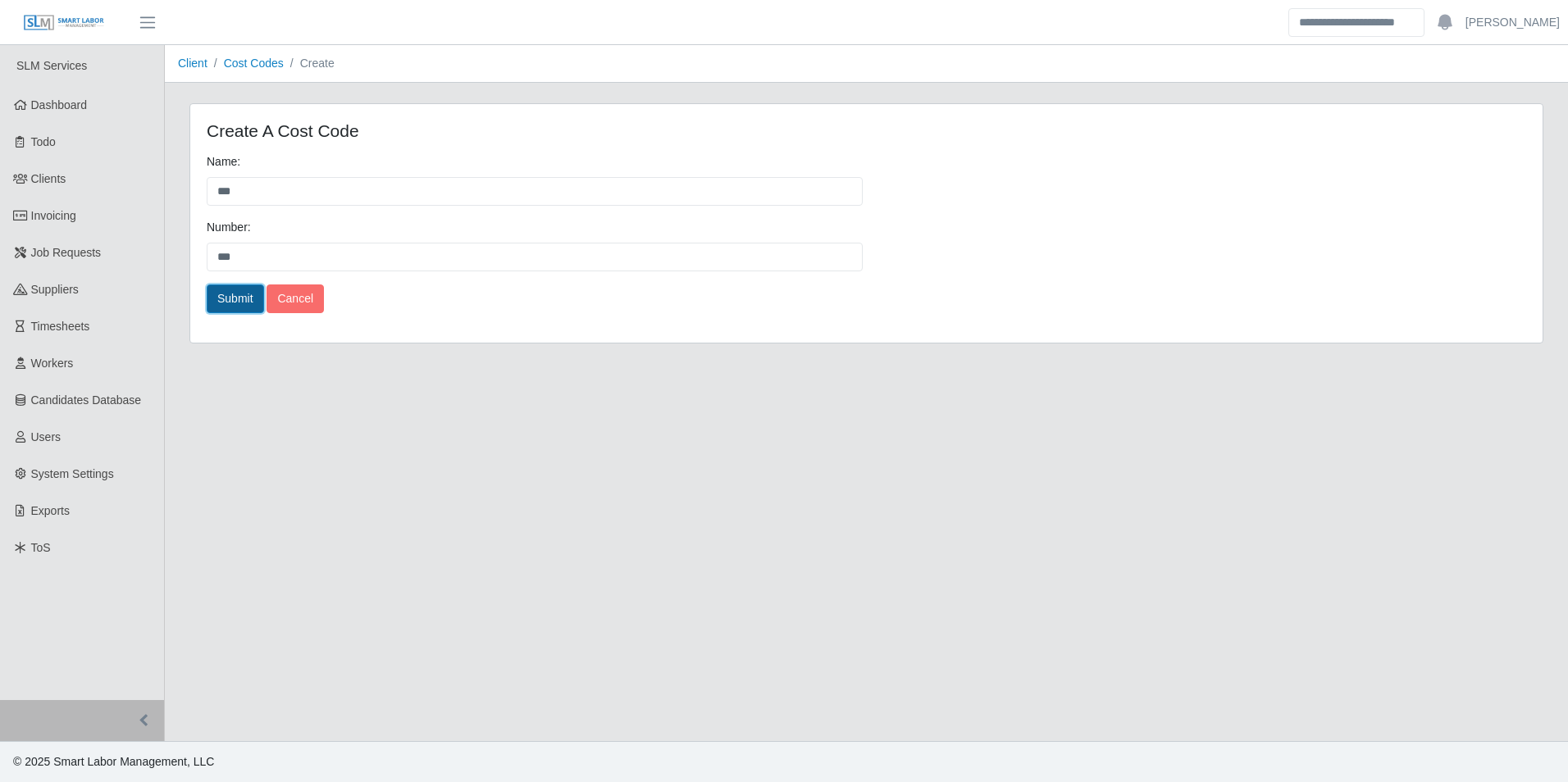
click at [221, 302] on button "Submit" at bounding box center [236, 299] width 58 height 29
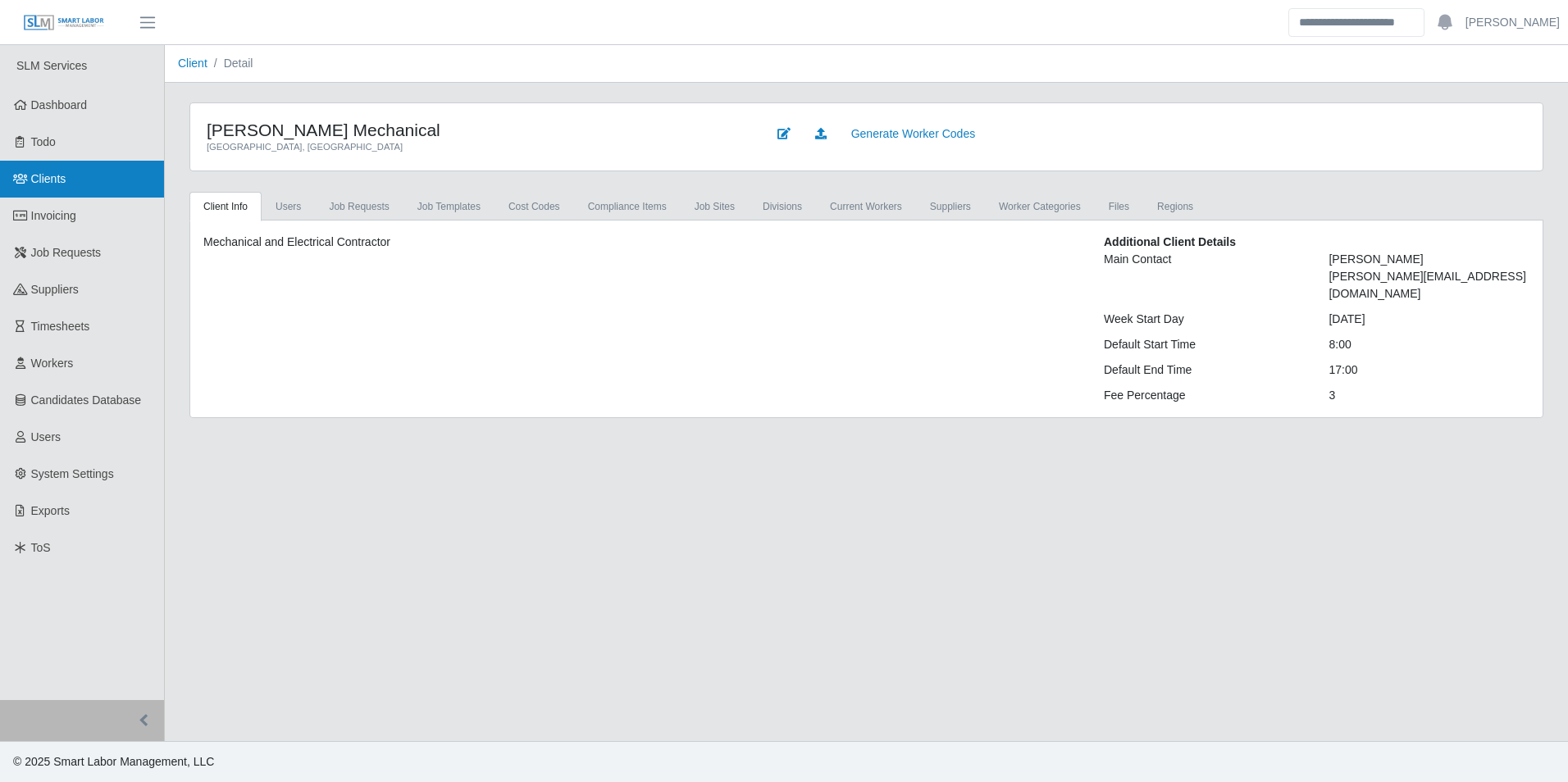
click at [71, 175] on link "Clients" at bounding box center [82, 178] width 164 height 37
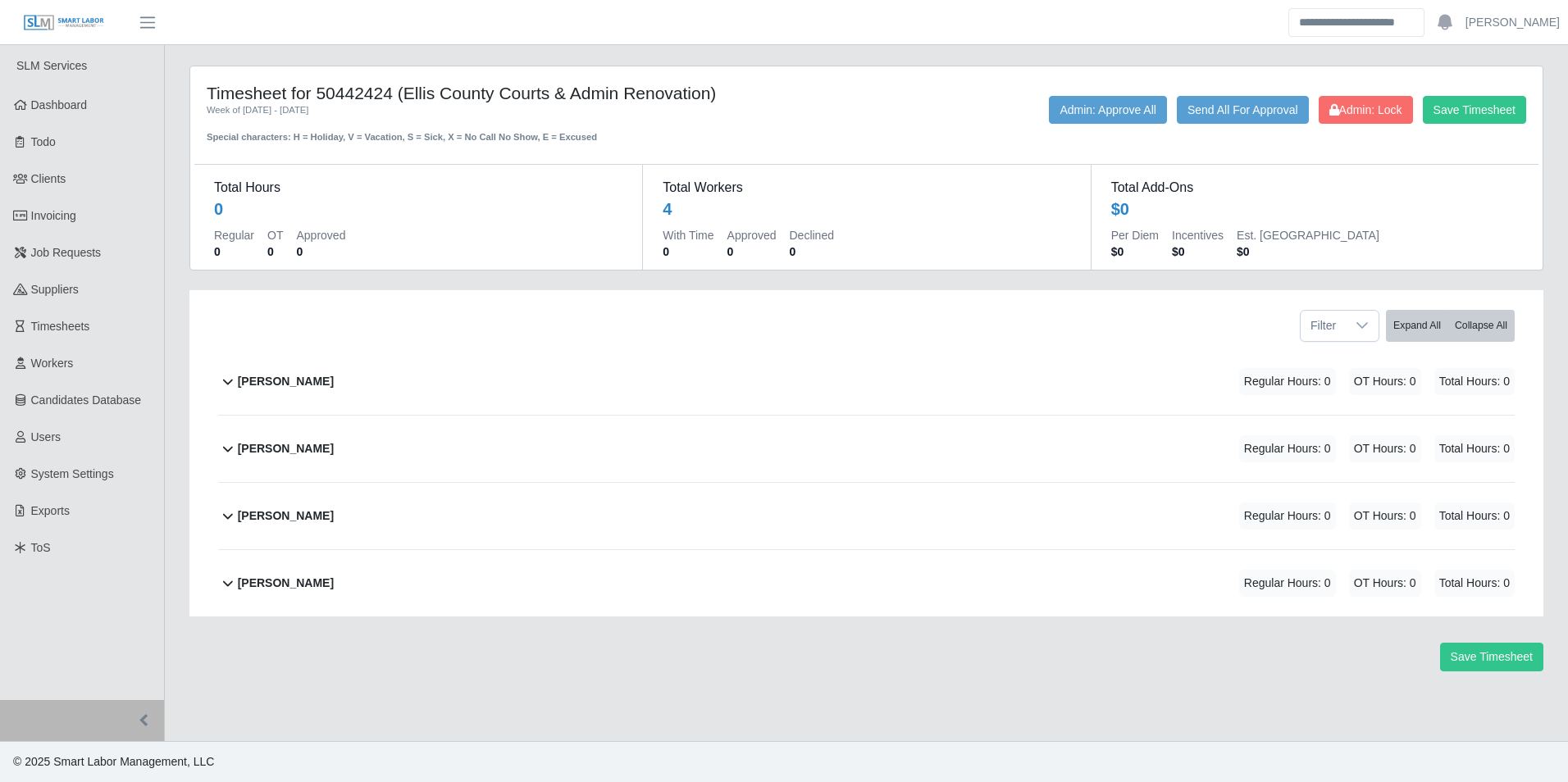
click at [301, 445] on b "Chris Thompson" at bounding box center [286, 449] width 96 height 17
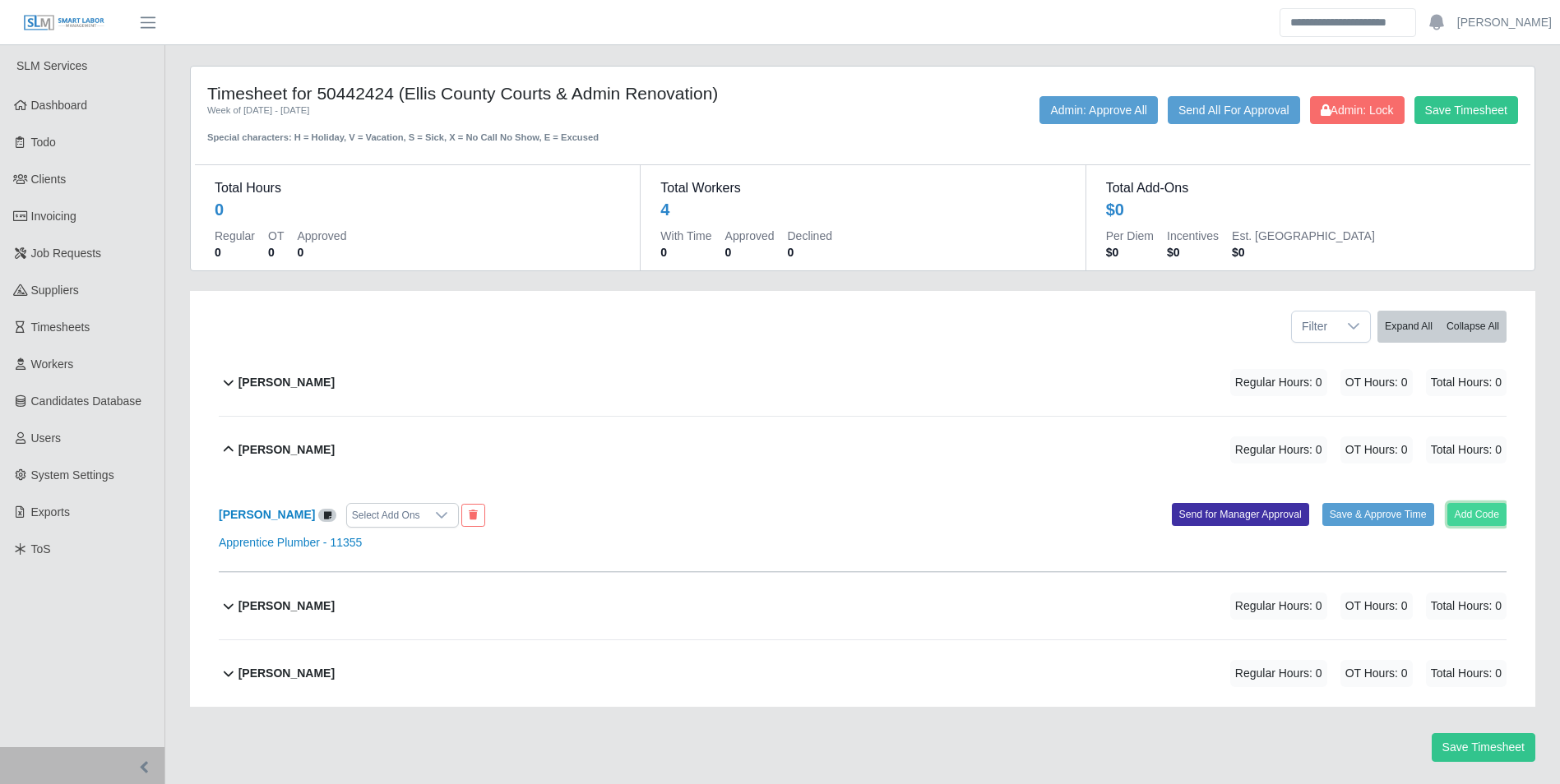
click at [1465, 506] on button "Add Code" at bounding box center [1477, 514] width 60 height 23
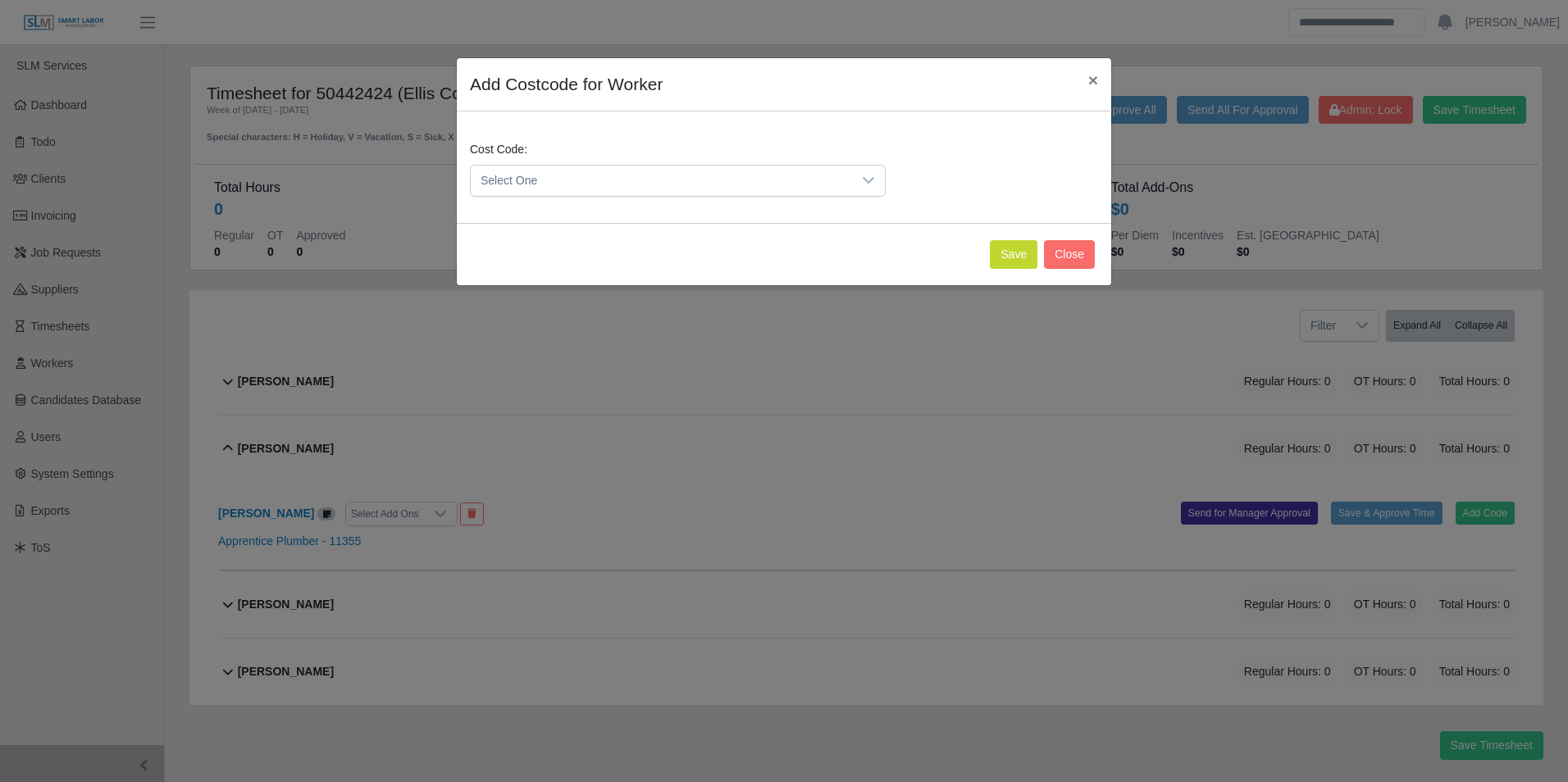
click at [543, 192] on span "Select One" at bounding box center [662, 181] width 382 height 31
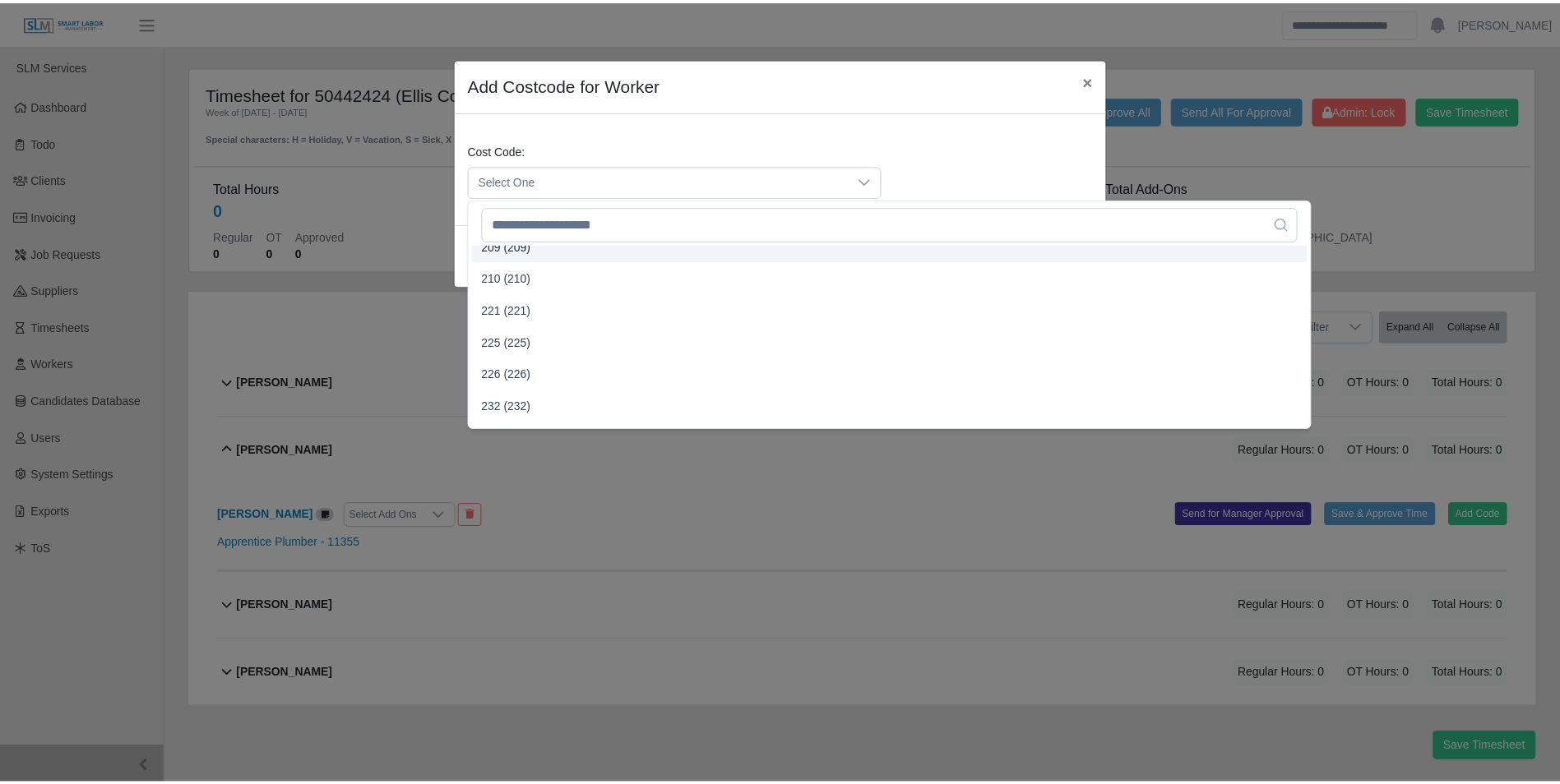
scroll to position [740, 0]
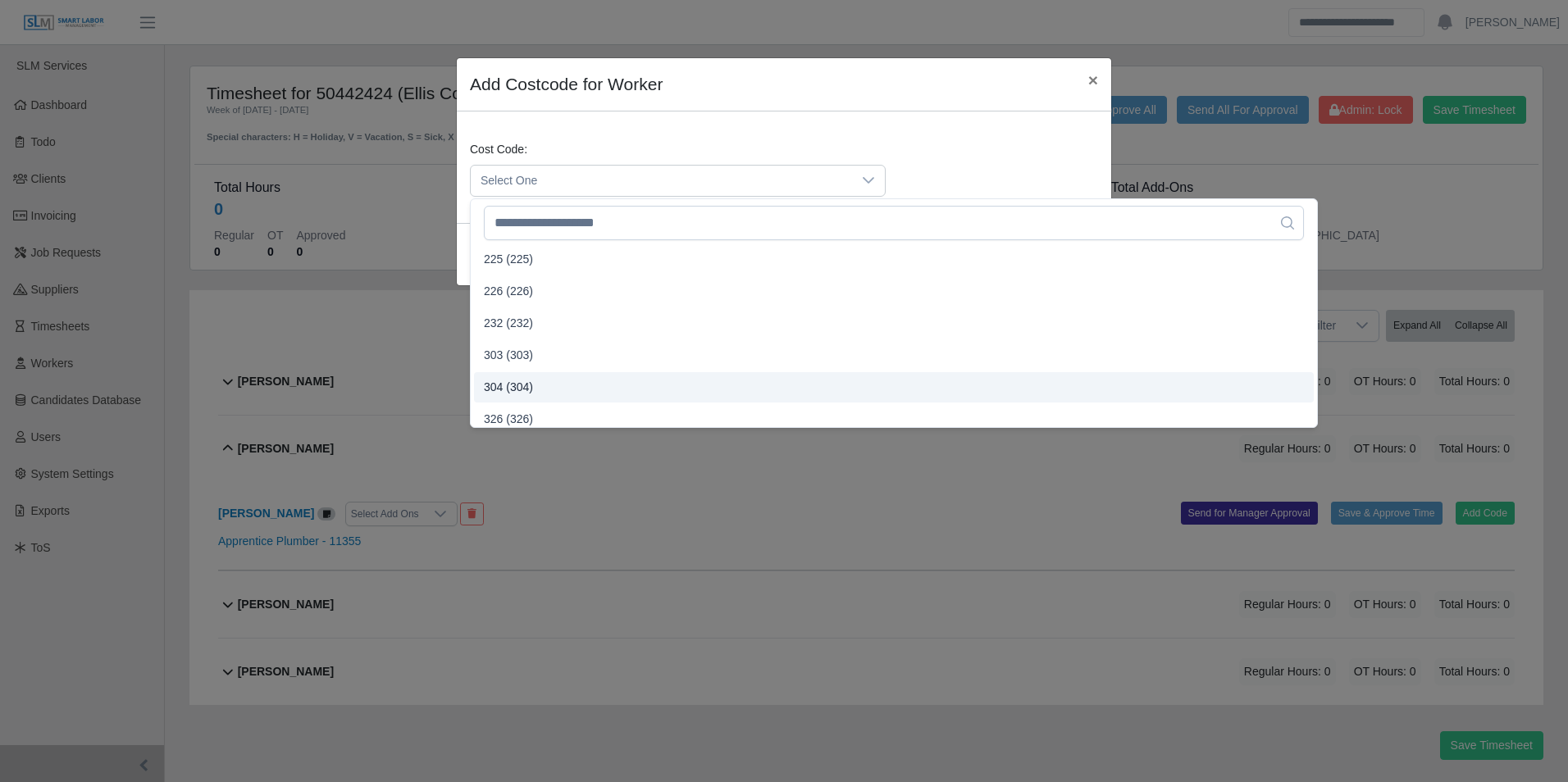
click at [512, 382] on span "304 (304)" at bounding box center [508, 388] width 49 height 17
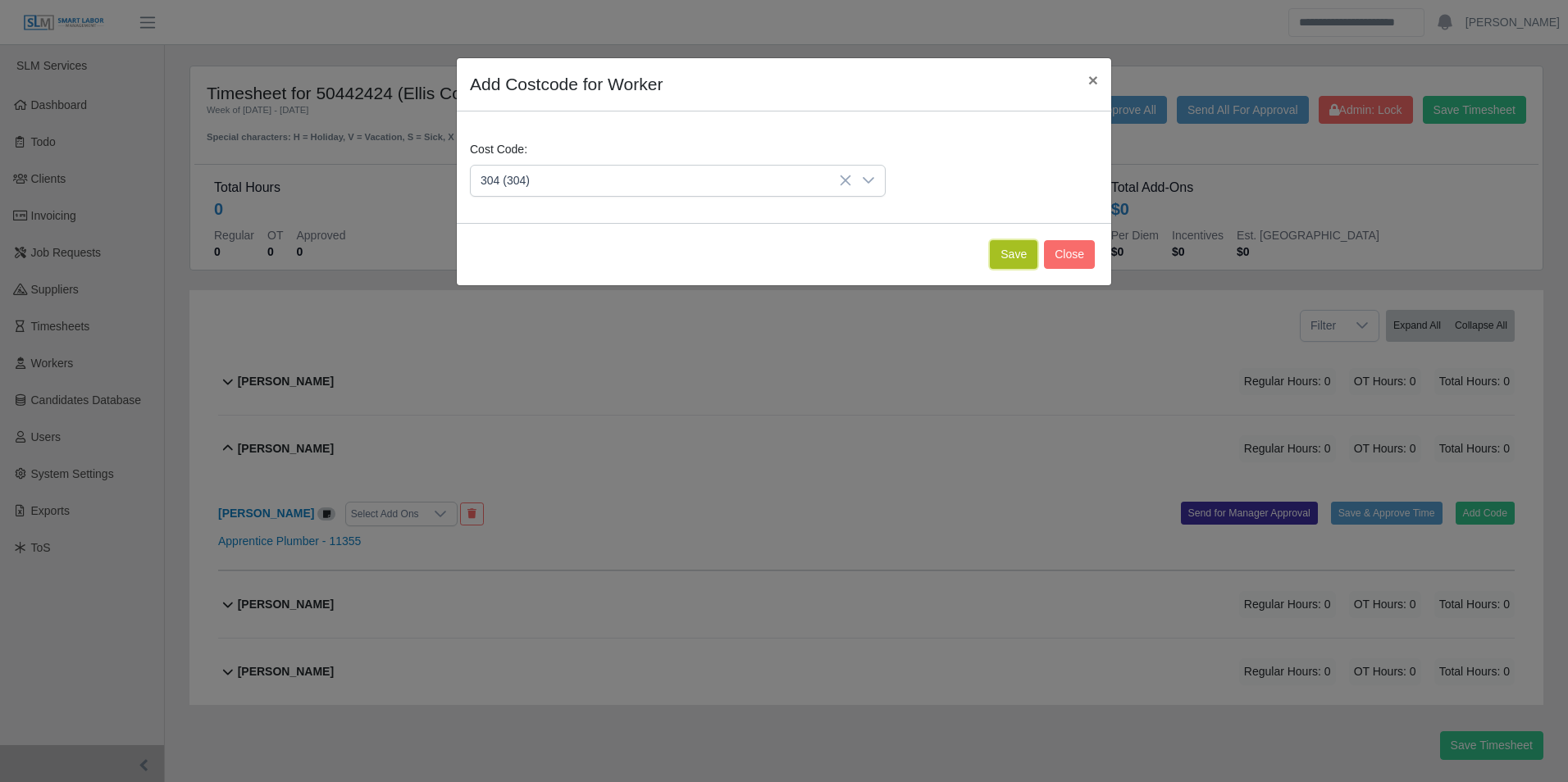
click at [1008, 260] on button "Save" at bounding box center [1014, 255] width 48 height 29
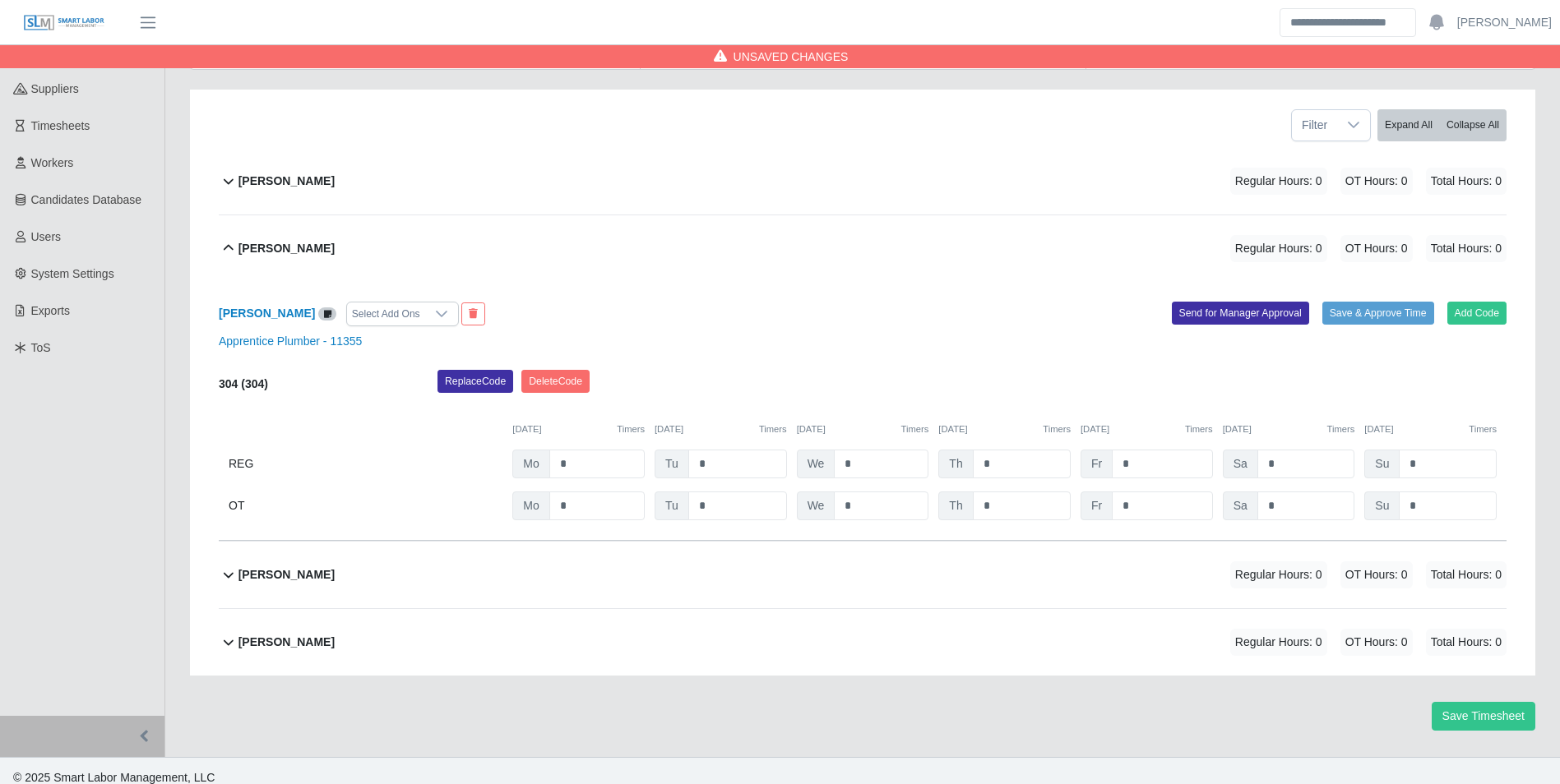
scroll to position [216, 0]
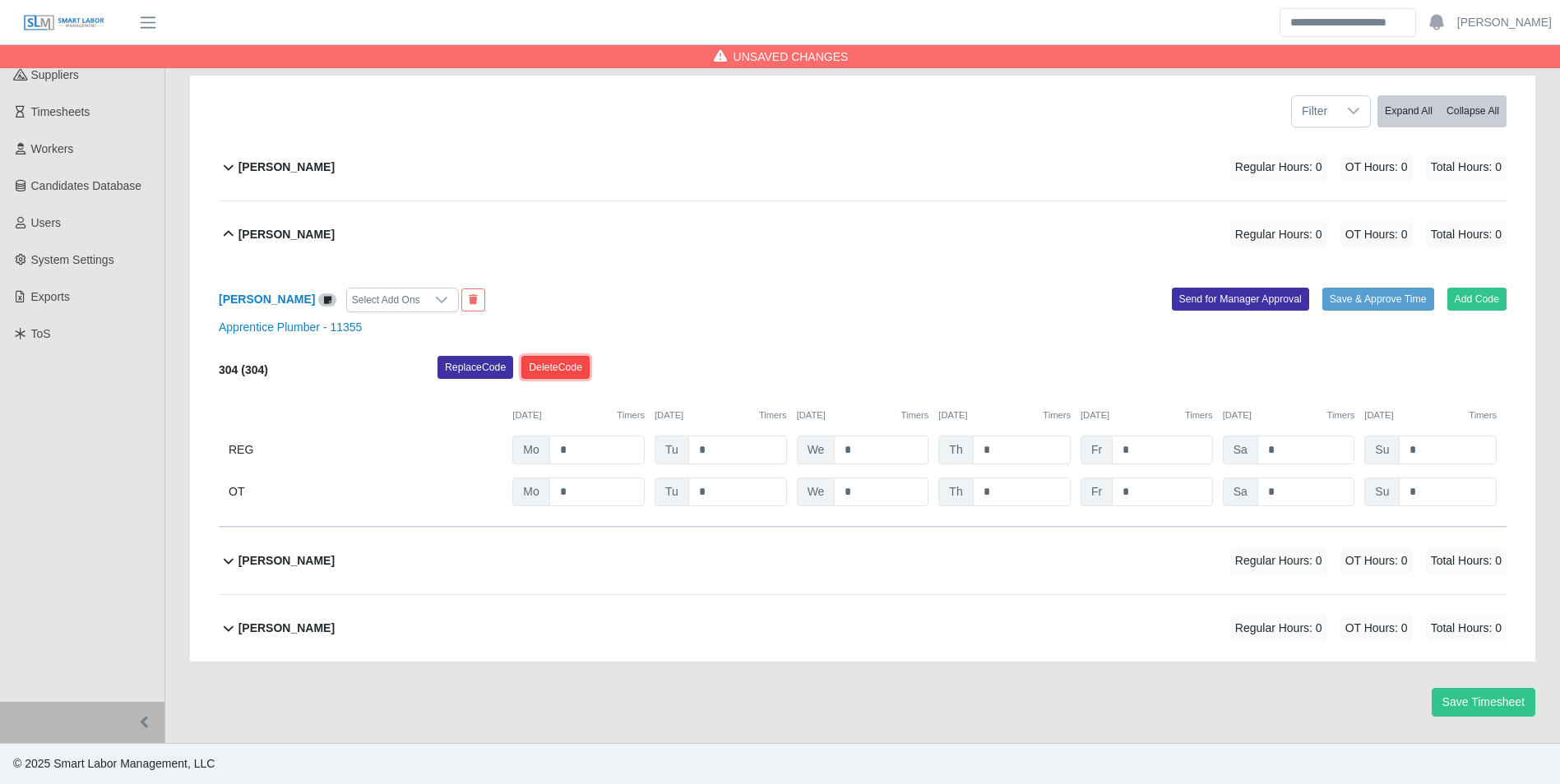
click at [554, 362] on button "Delete Code" at bounding box center [556, 367] width 68 height 23
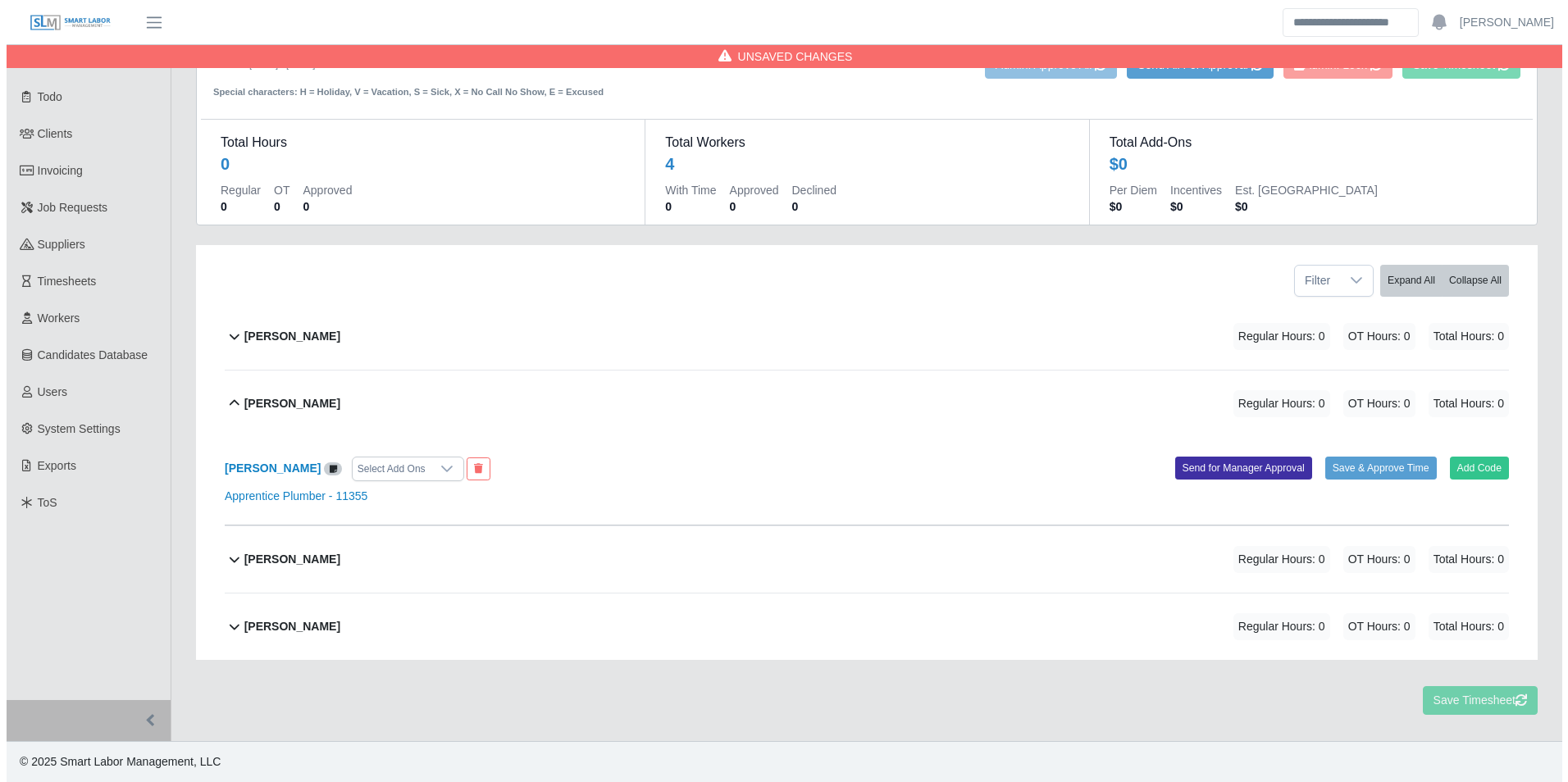
scroll to position [45, 0]
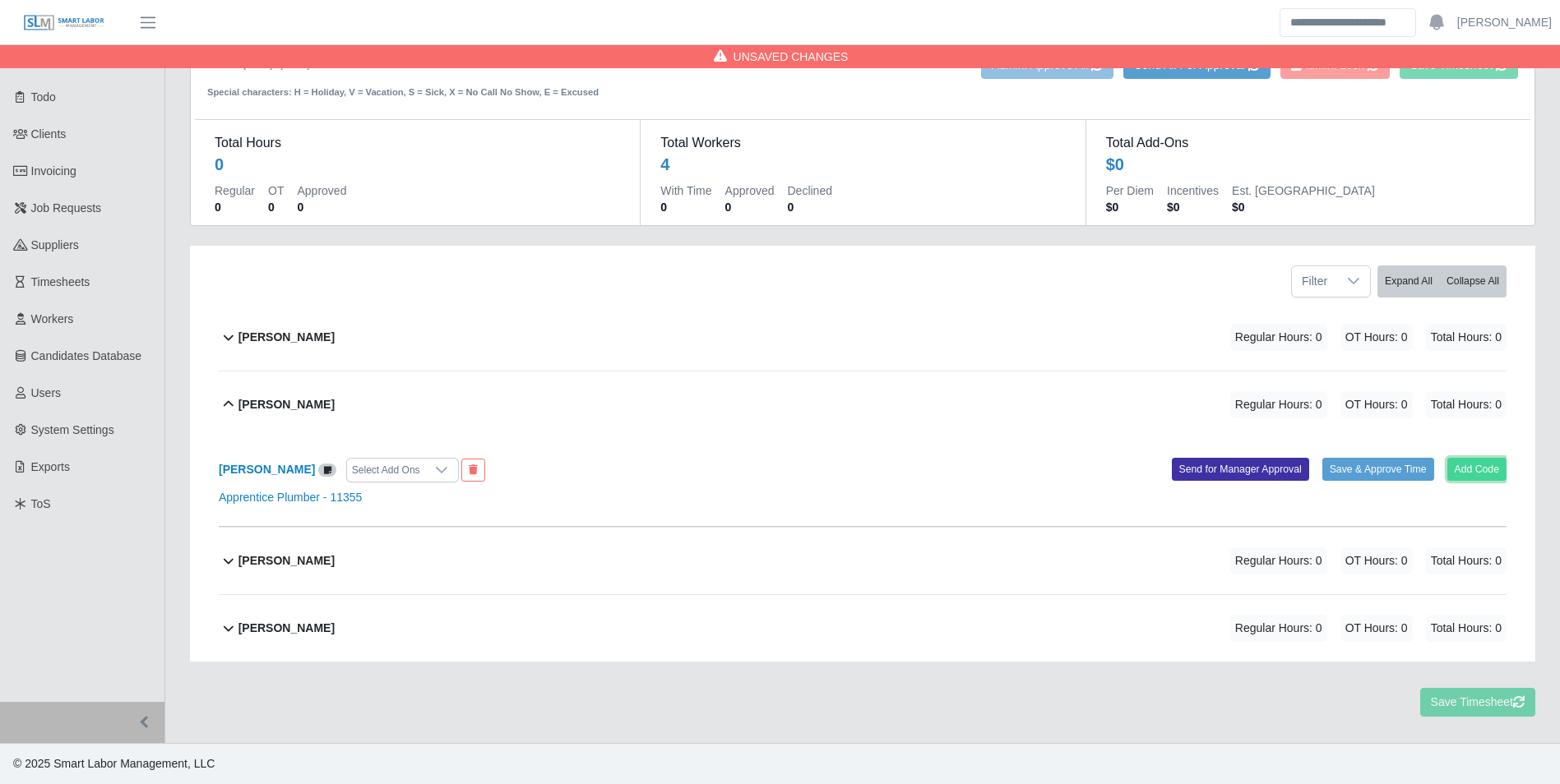
click at [1475, 469] on button "Add Code" at bounding box center [1477, 469] width 60 height 23
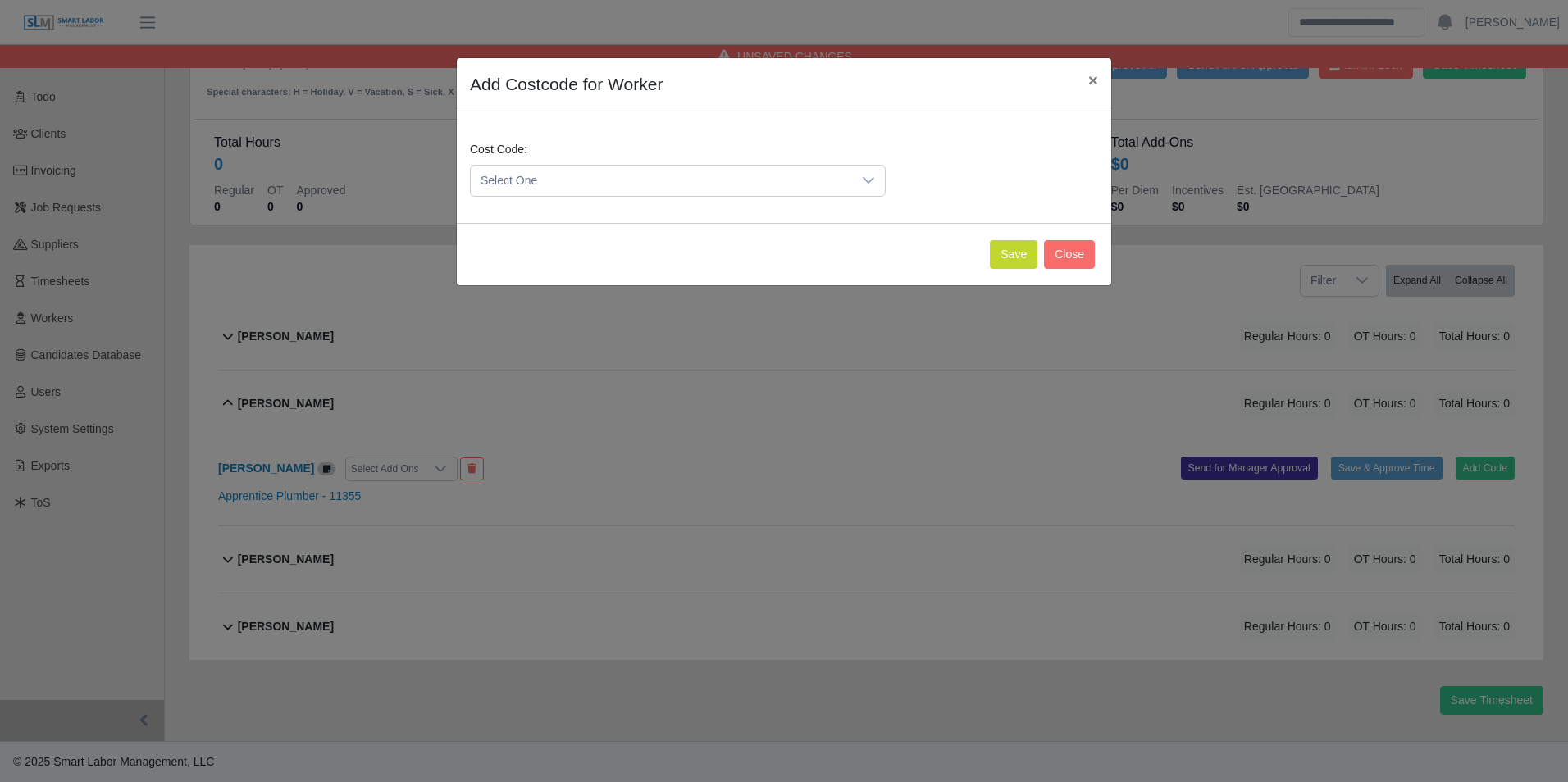
click at [677, 183] on span "Select One" at bounding box center [662, 181] width 382 height 31
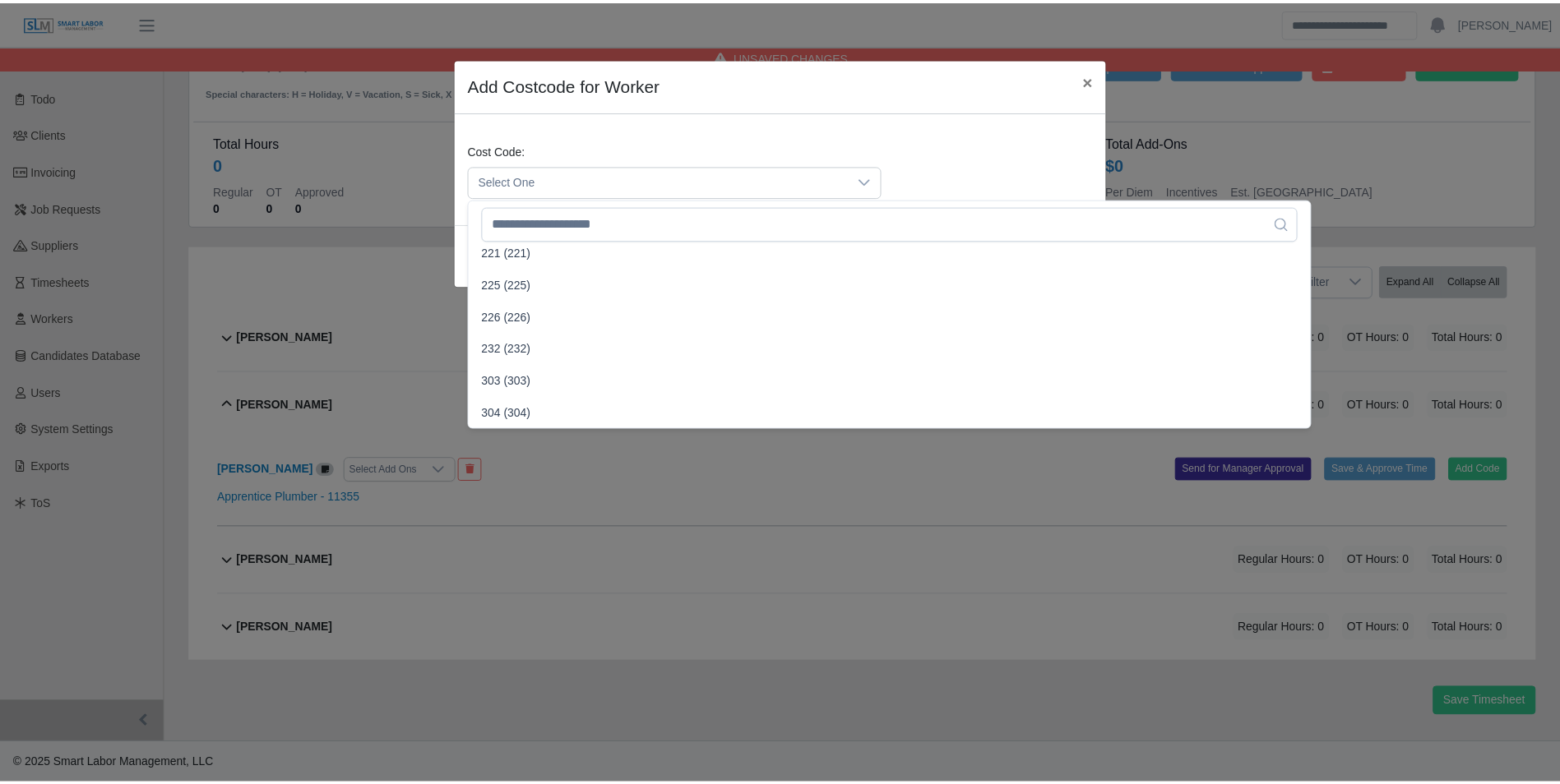
scroll to position [740, 0]
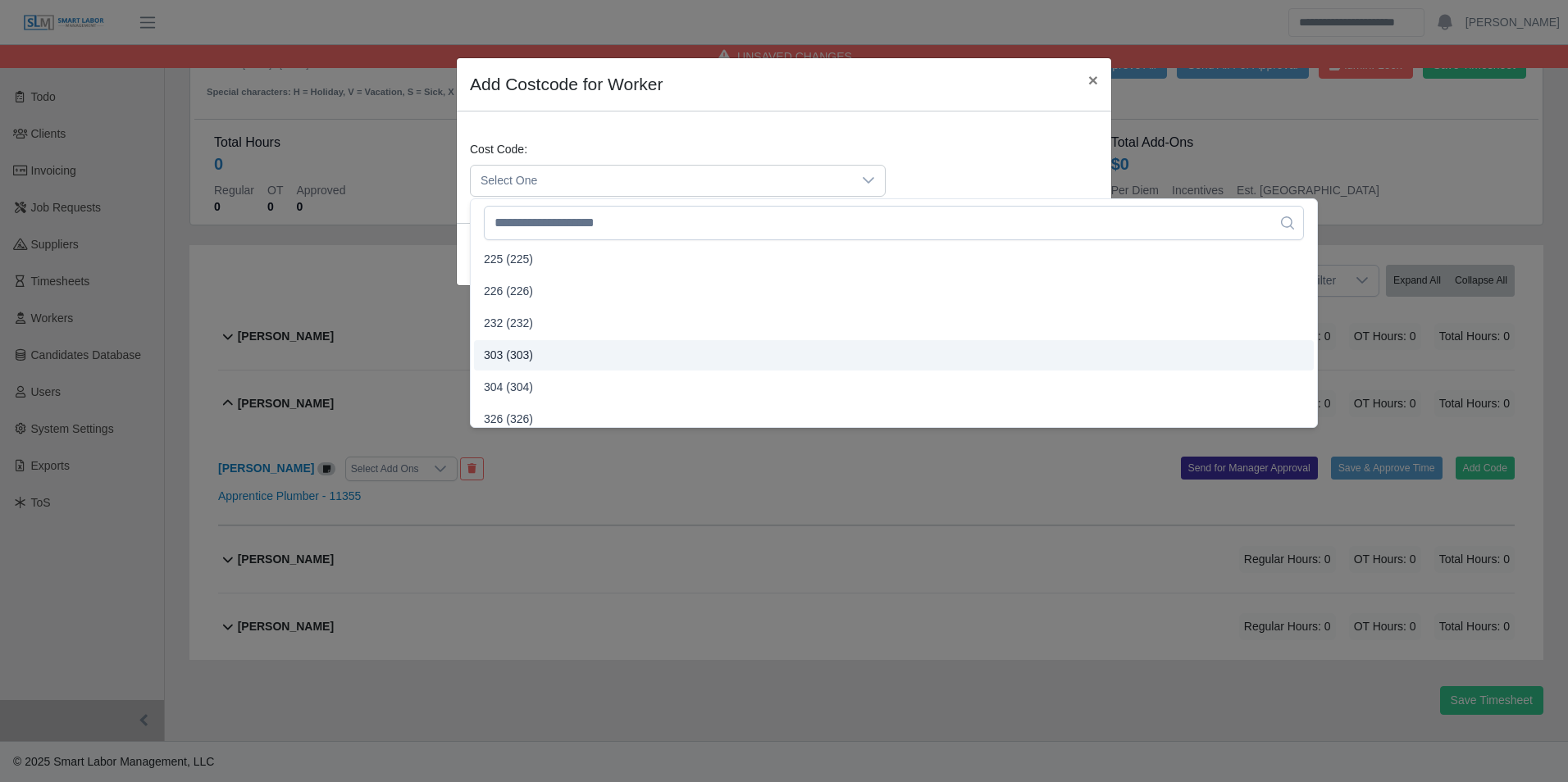
click at [524, 355] on span "303 (303)" at bounding box center [508, 355] width 49 height 17
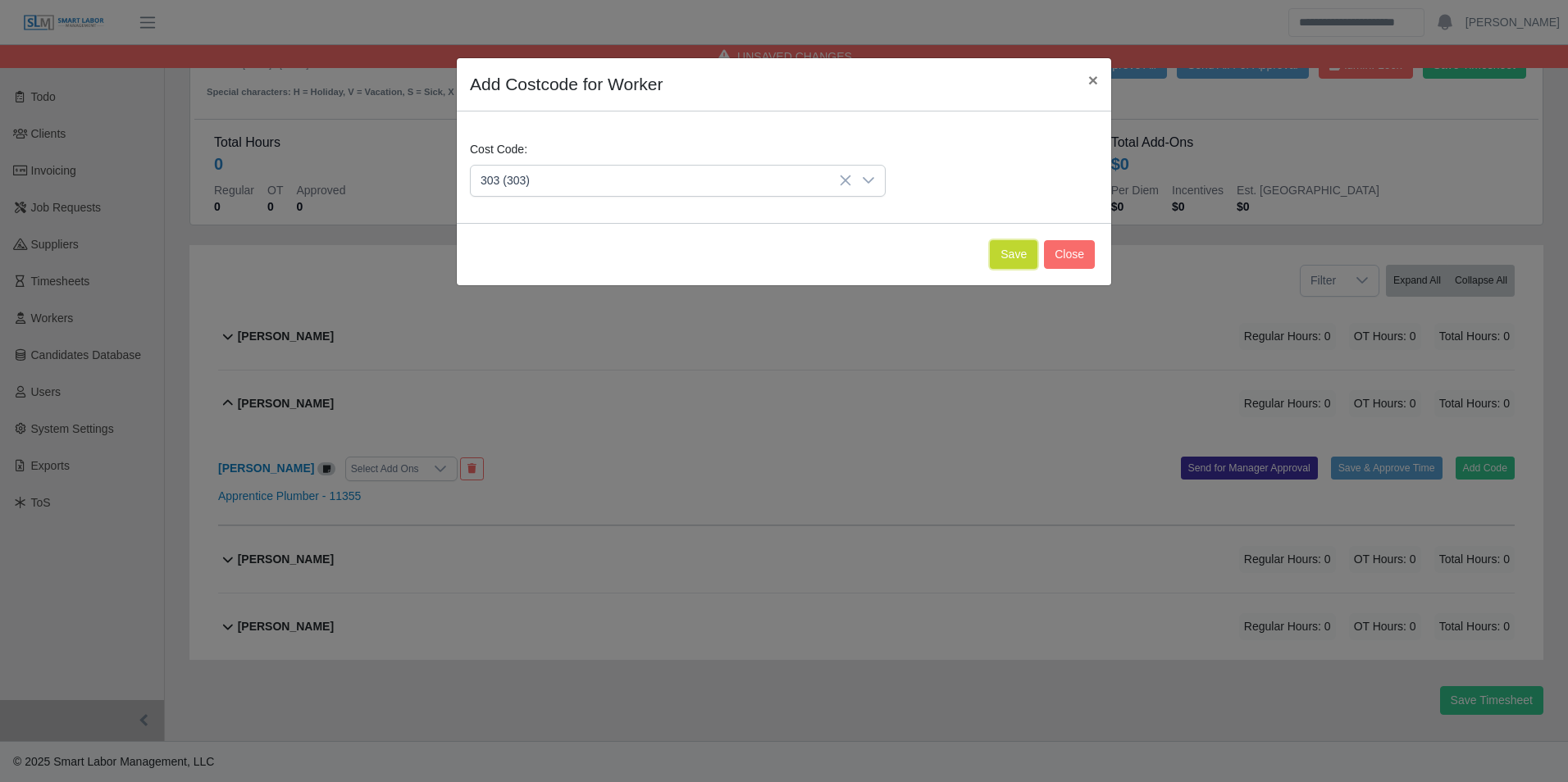
drag, startPoint x: 993, startPoint y: 258, endPoint x: 1004, endPoint y: 261, distance: 11.4
click at [999, 259] on button "Save" at bounding box center [1014, 255] width 48 height 29
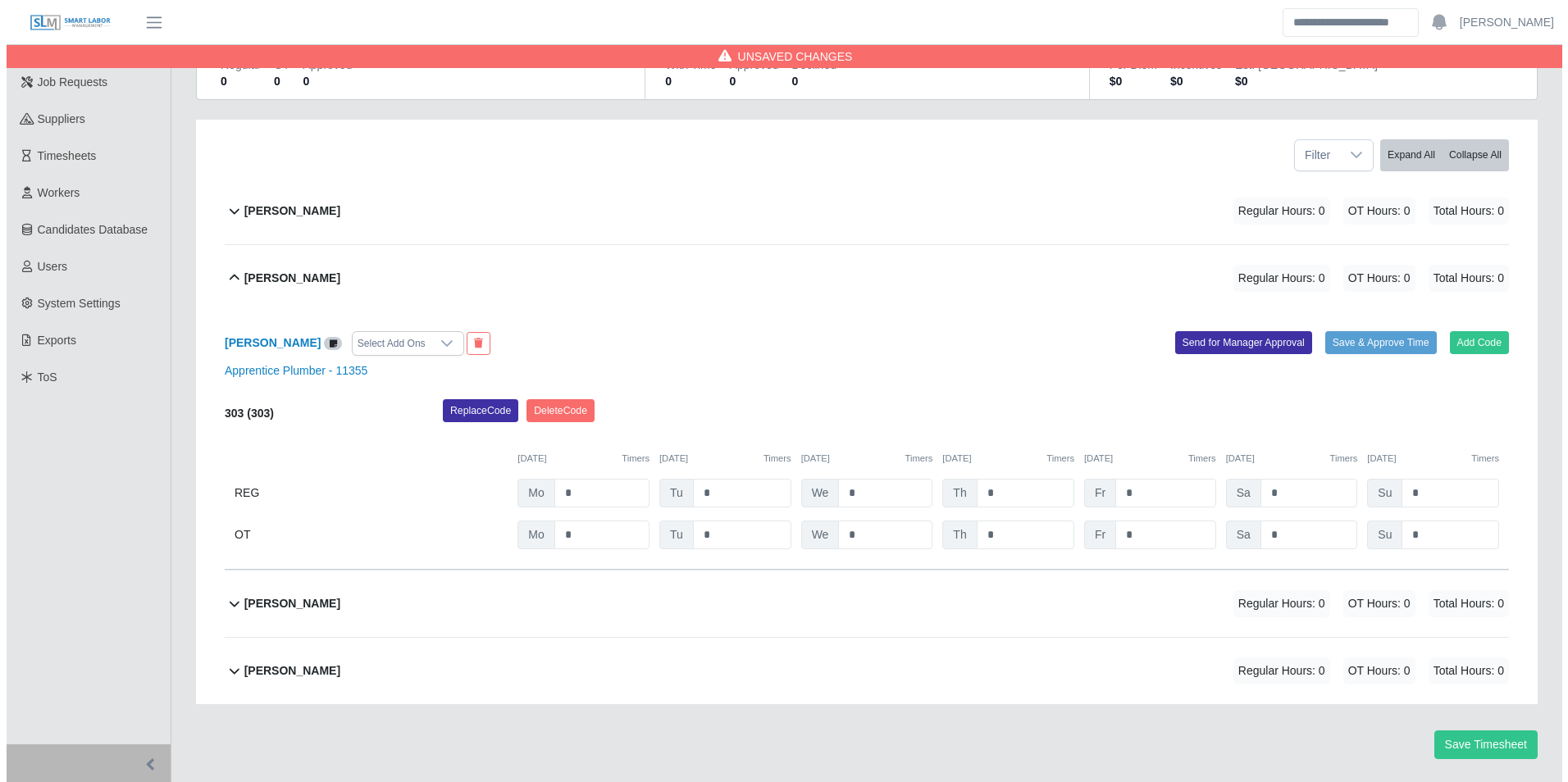
scroll to position [209, 0]
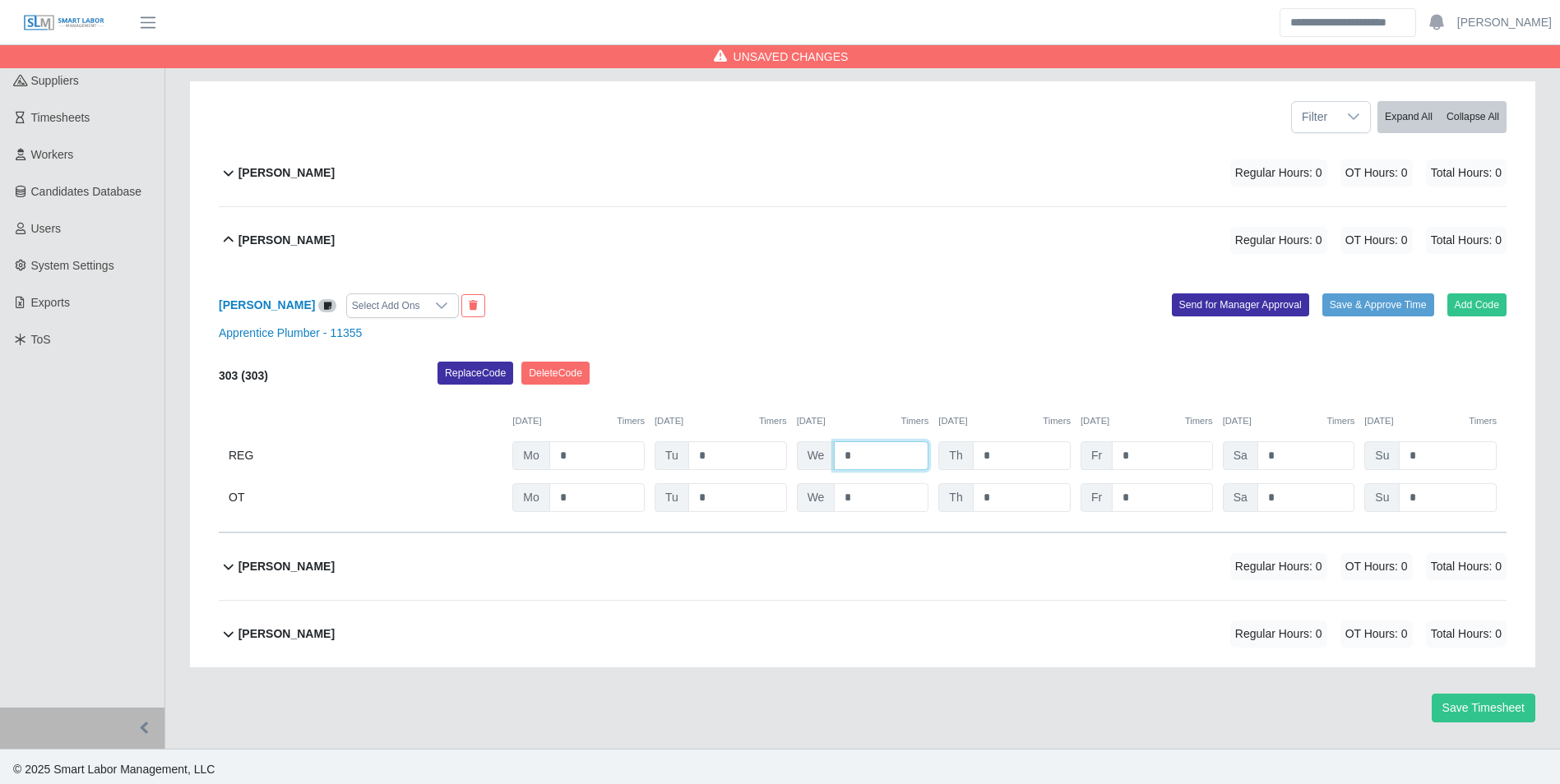
click at [862, 452] on input "*" at bounding box center [881, 456] width 95 height 29
type input "***"
click at [1480, 299] on button "Add Code" at bounding box center [1477, 304] width 60 height 23
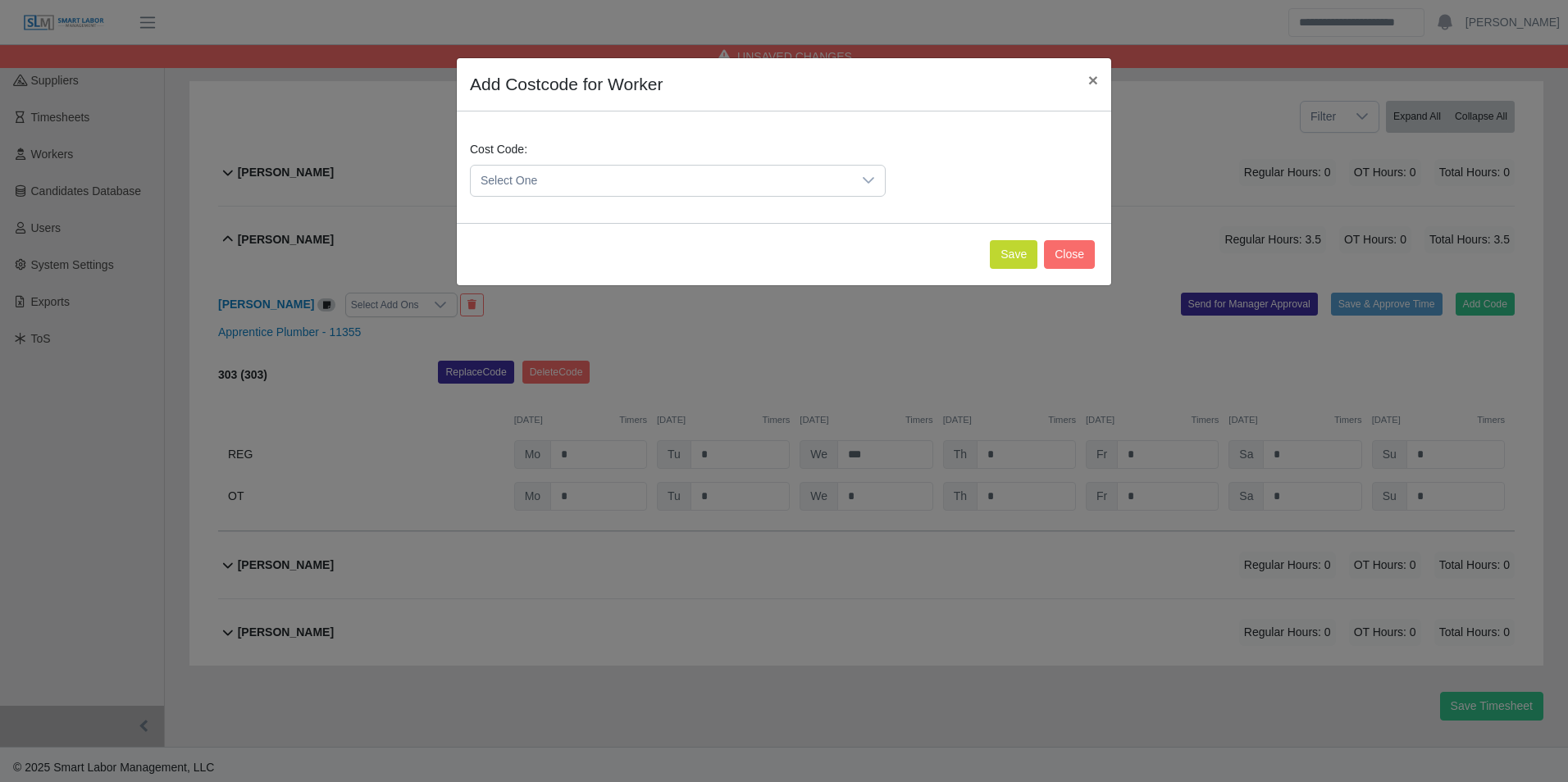
click at [604, 175] on span "Select One" at bounding box center [662, 181] width 382 height 31
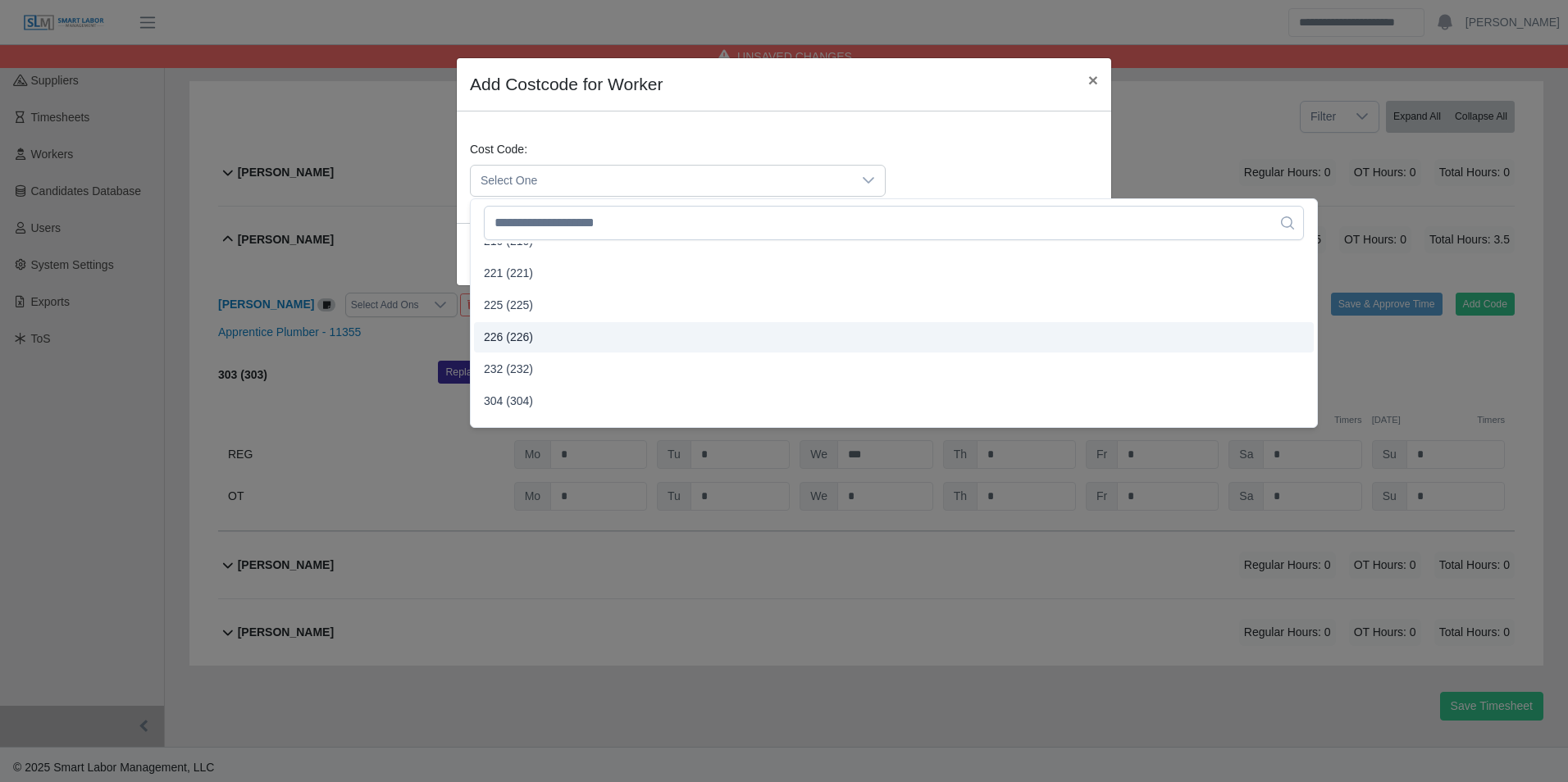
scroll to position [738, 0]
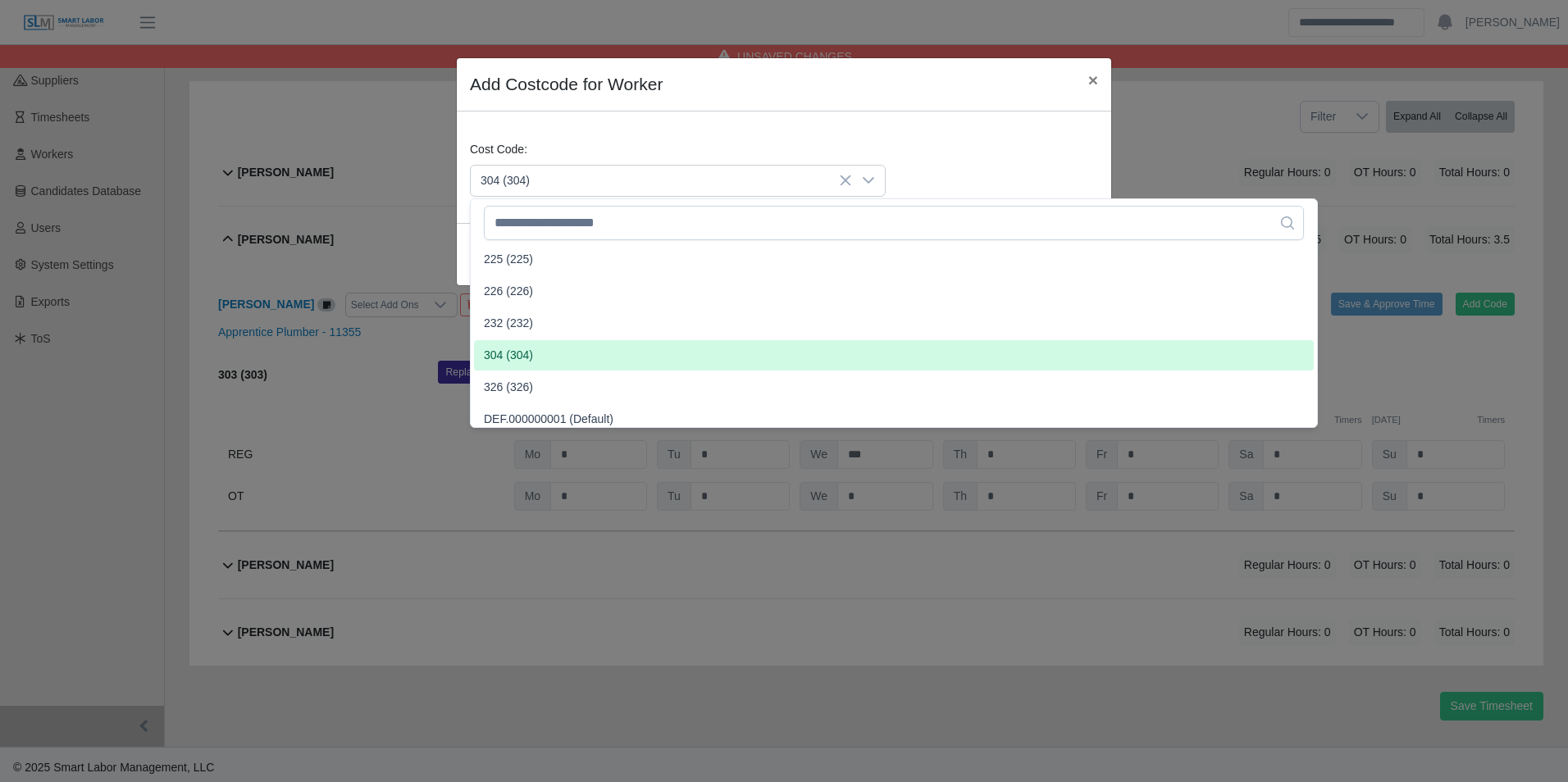
click at [525, 354] on span "304 (304)" at bounding box center [508, 355] width 49 height 17
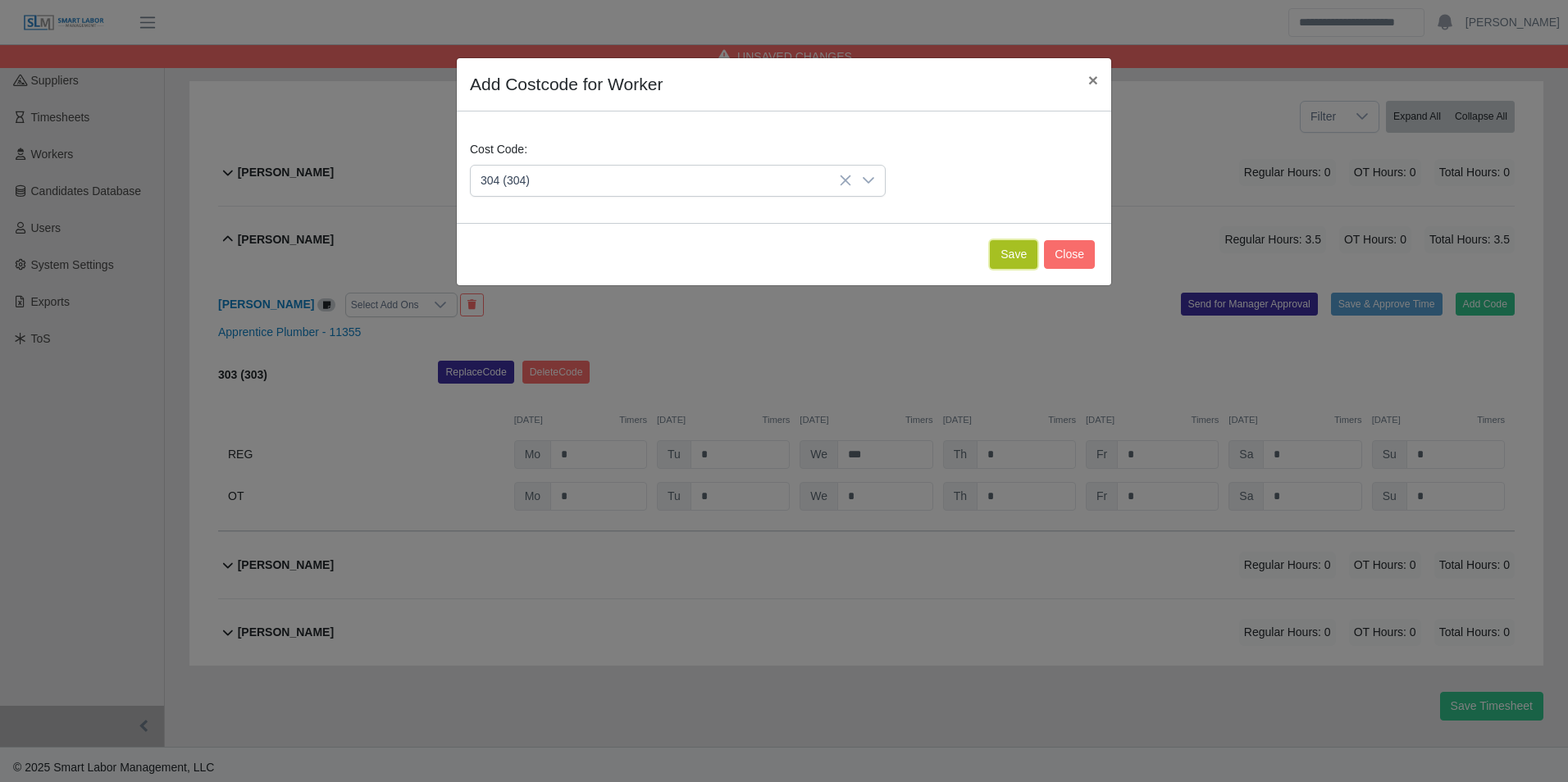
click at [1008, 257] on button "Save" at bounding box center [1014, 255] width 48 height 29
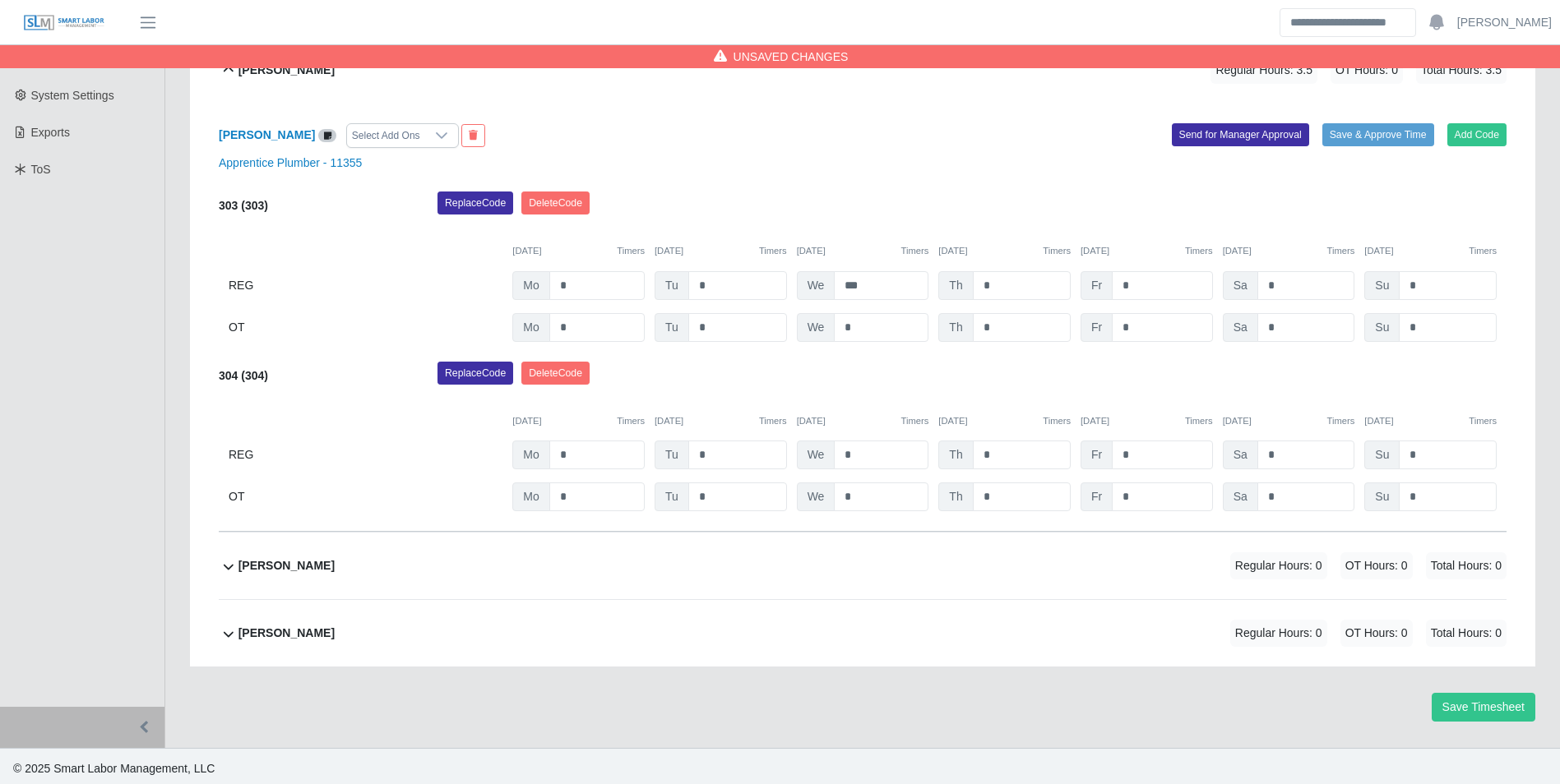
scroll to position [385, 0]
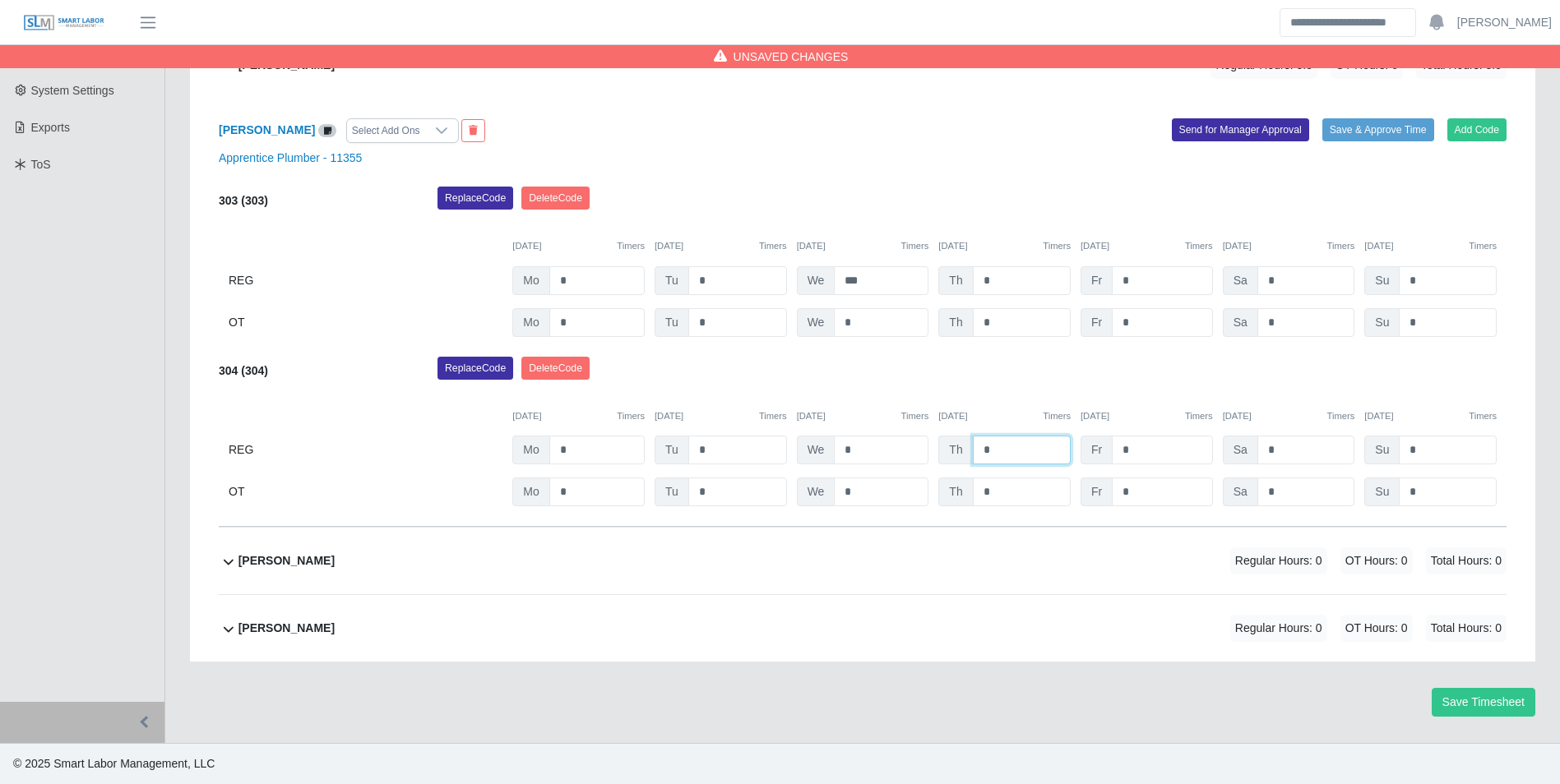
click at [1022, 449] on input "*" at bounding box center [1021, 450] width 98 height 29
type input "*"
click at [1020, 400] on div "09/22/2025 Timers 09/23/2025 Timers 09/24/2025 Timers 09/25/2025 Timers 09/26/2…" at bounding box center [863, 406] width 1288 height 34
click at [1170, 459] on input "*" at bounding box center [1162, 450] width 101 height 29
type input "*"
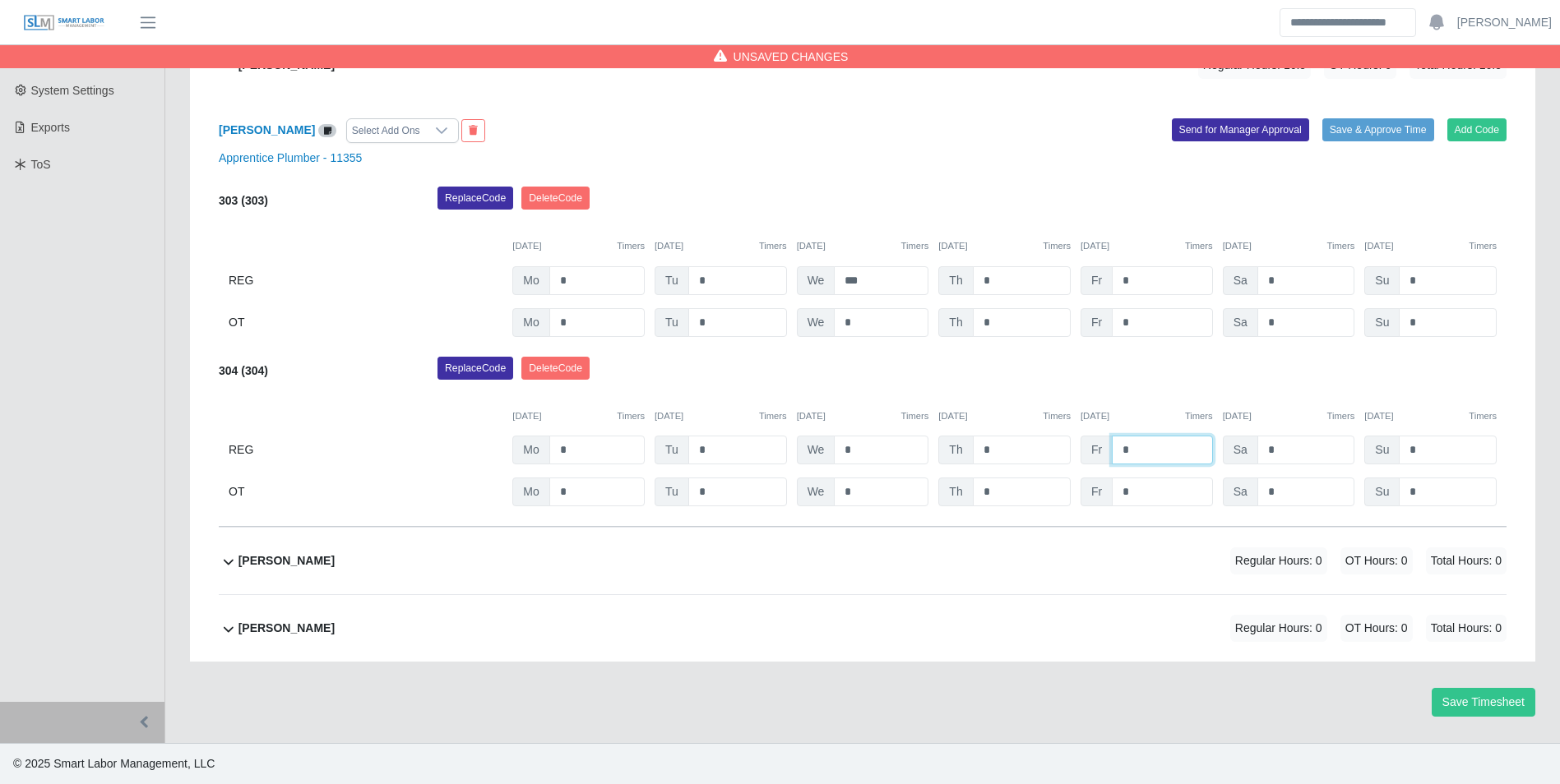
type input "*"
click at [1148, 383] on div "Replace Code Delete Code" at bounding box center [972, 373] width 1094 height 33
click at [325, 637] on b "Joaquin Gonzalez" at bounding box center [286, 628] width 96 height 17
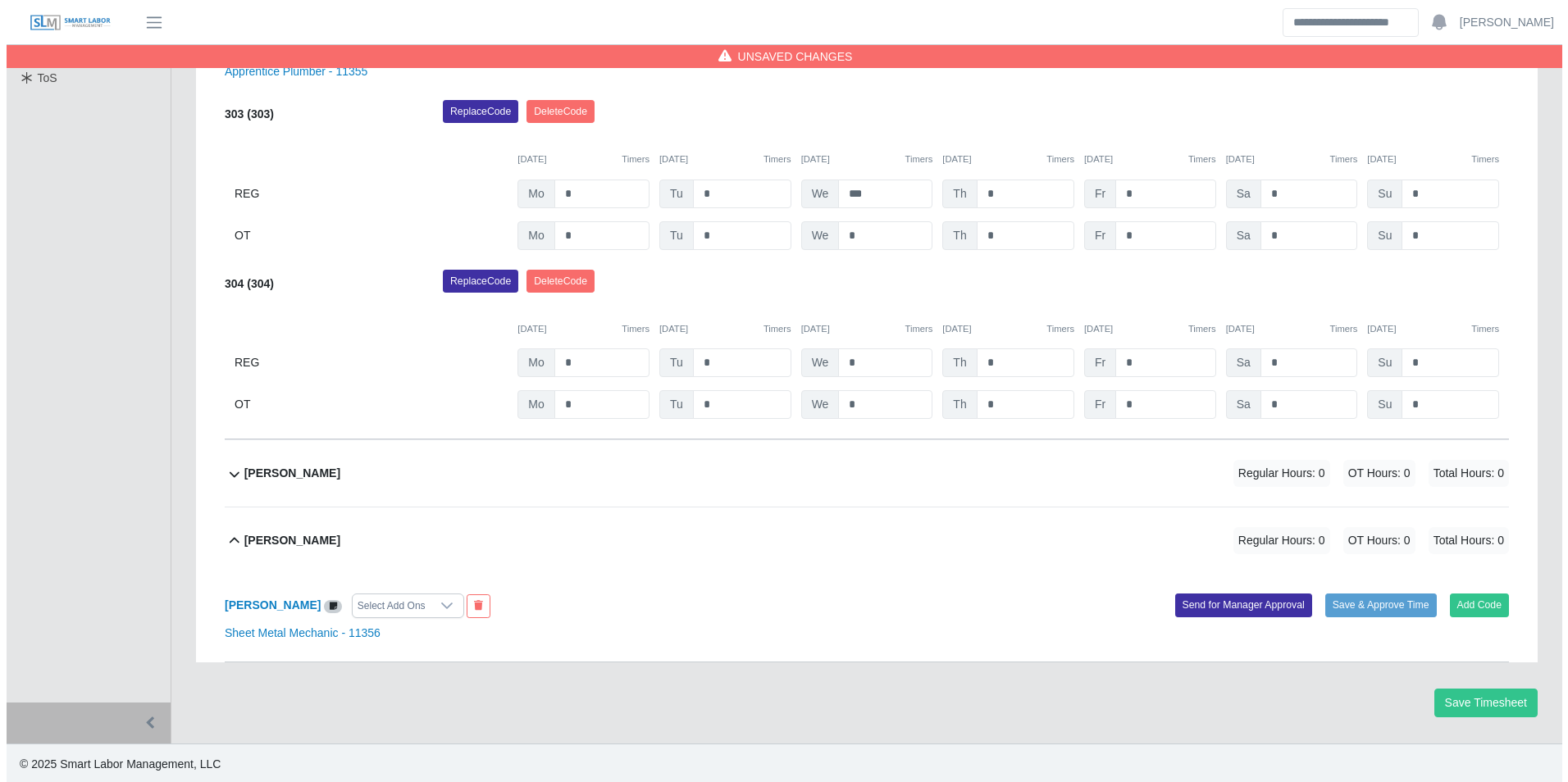
scroll to position [474, 0]
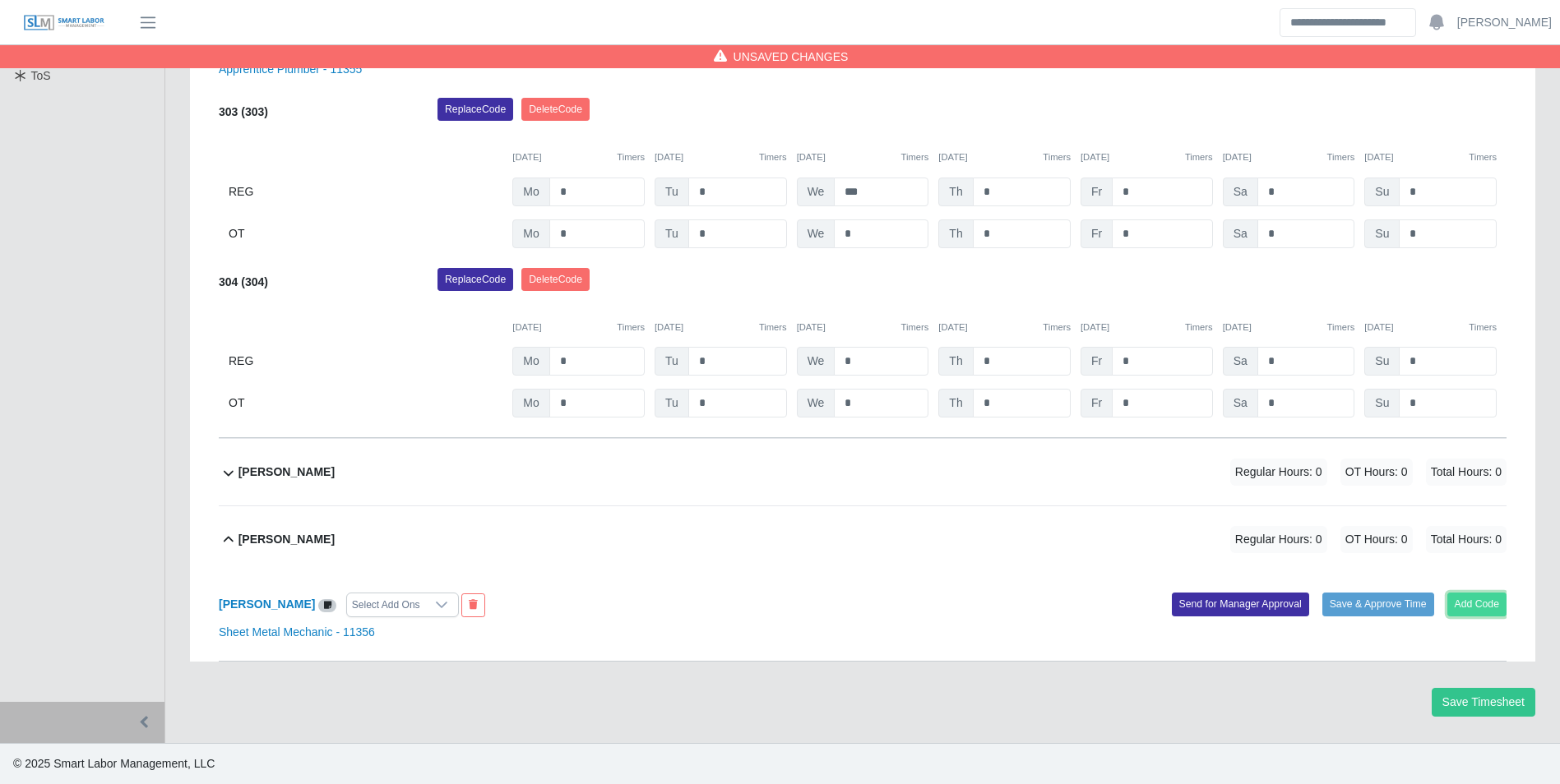
click at [1470, 608] on button "Add Code" at bounding box center [1477, 603] width 60 height 23
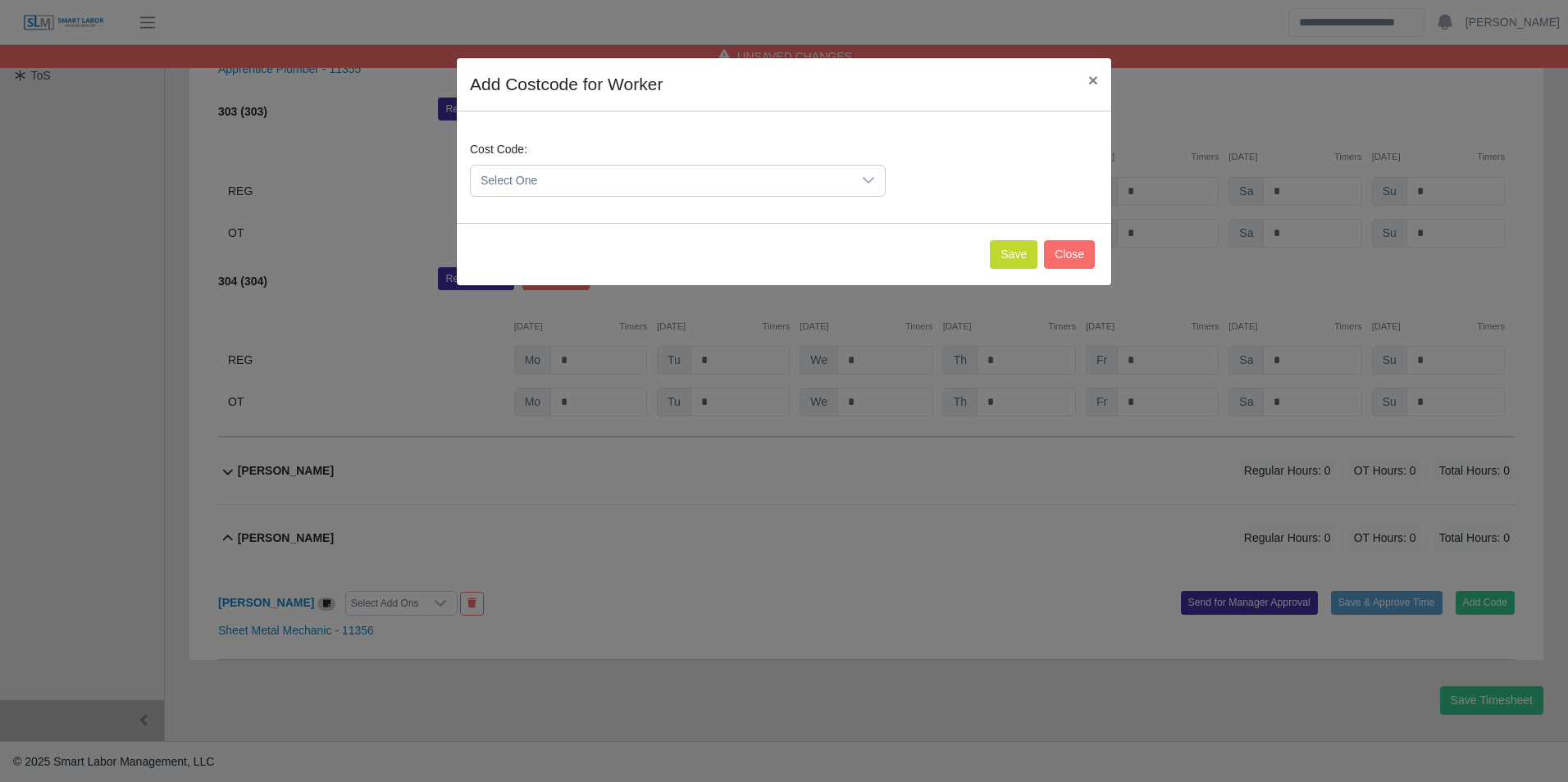
click at [598, 167] on span "Select One" at bounding box center [662, 181] width 382 height 31
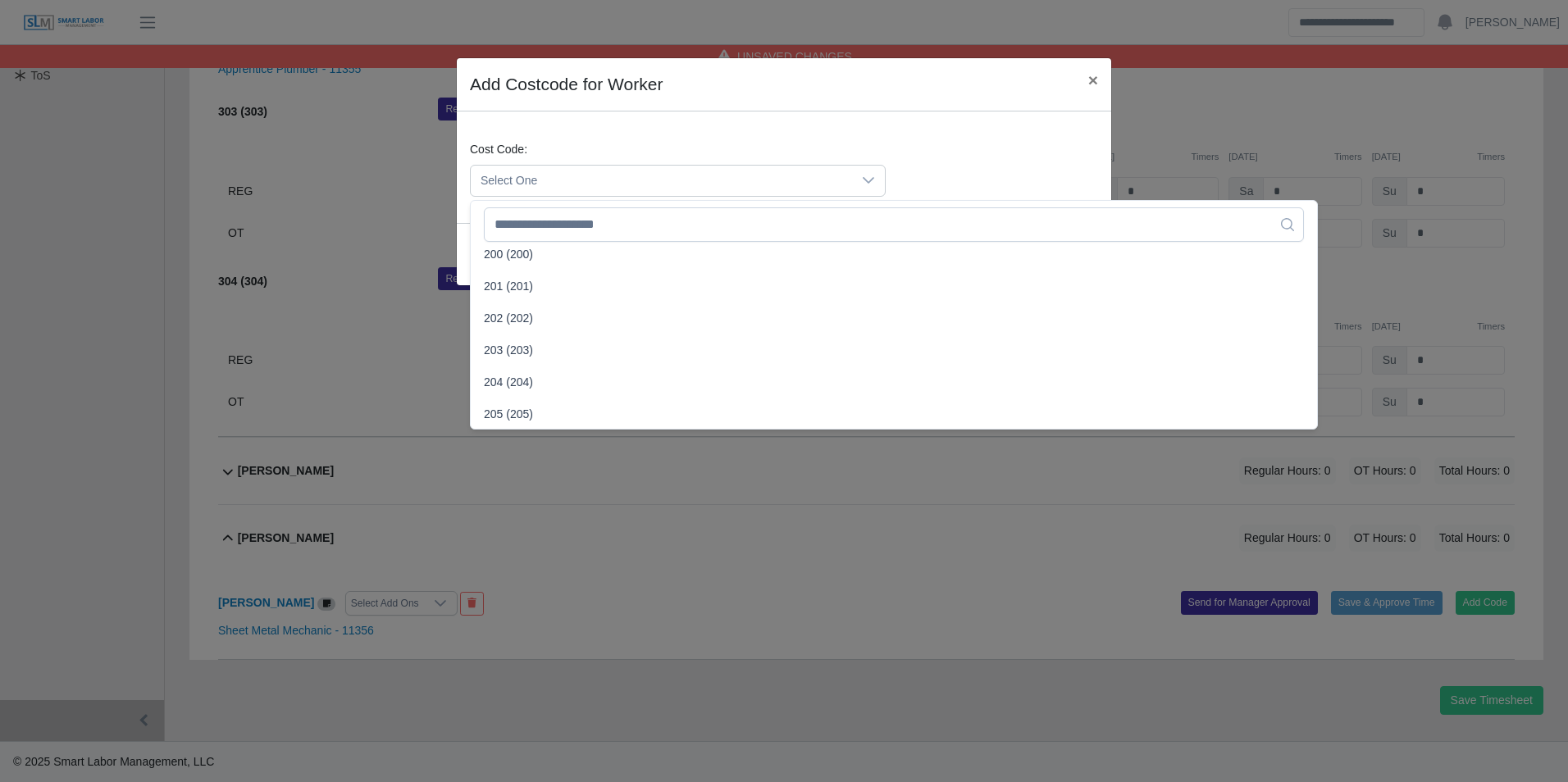
scroll to position [410, 0]
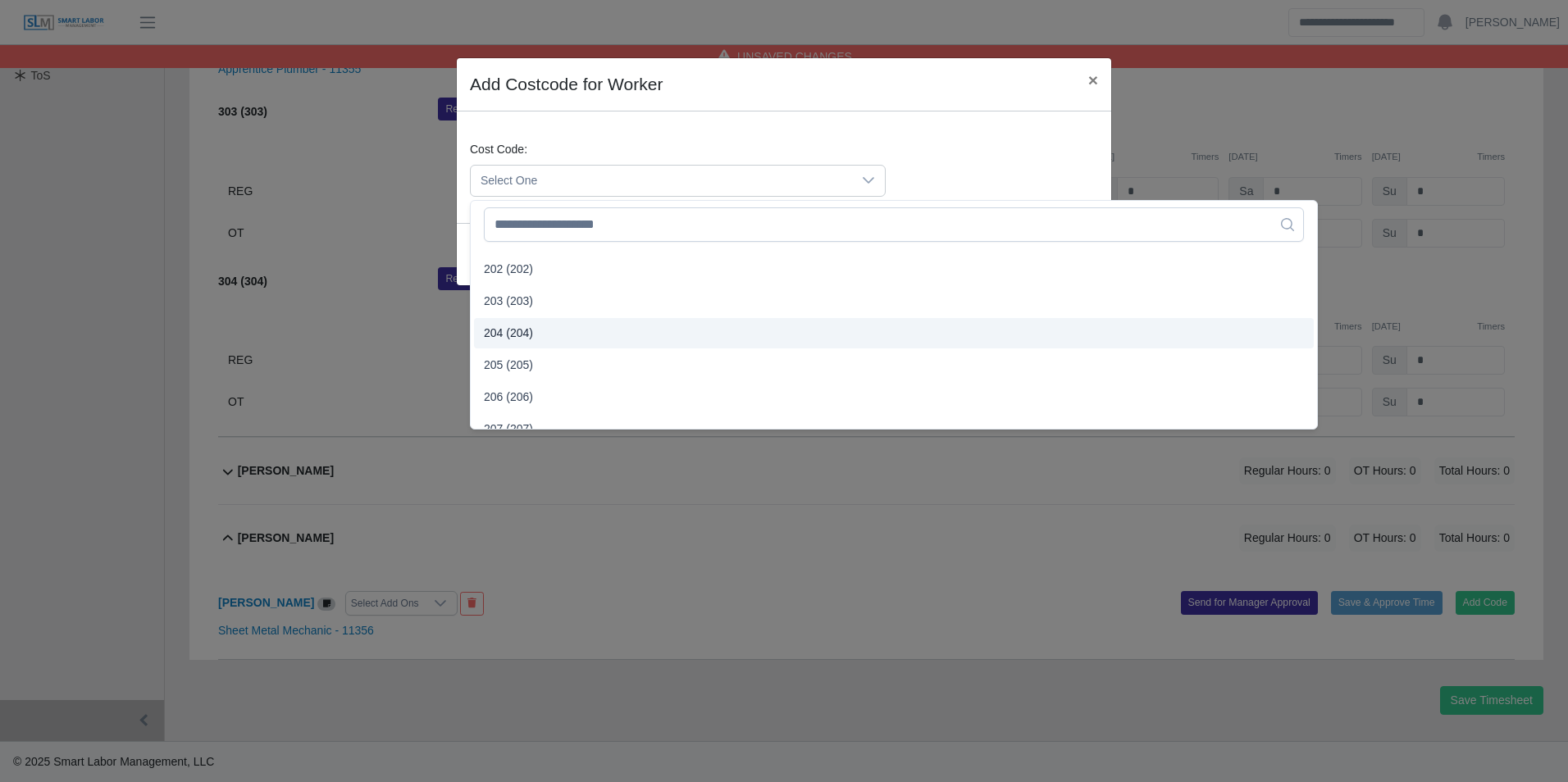
click at [521, 329] on span "204 (204)" at bounding box center [508, 333] width 49 height 17
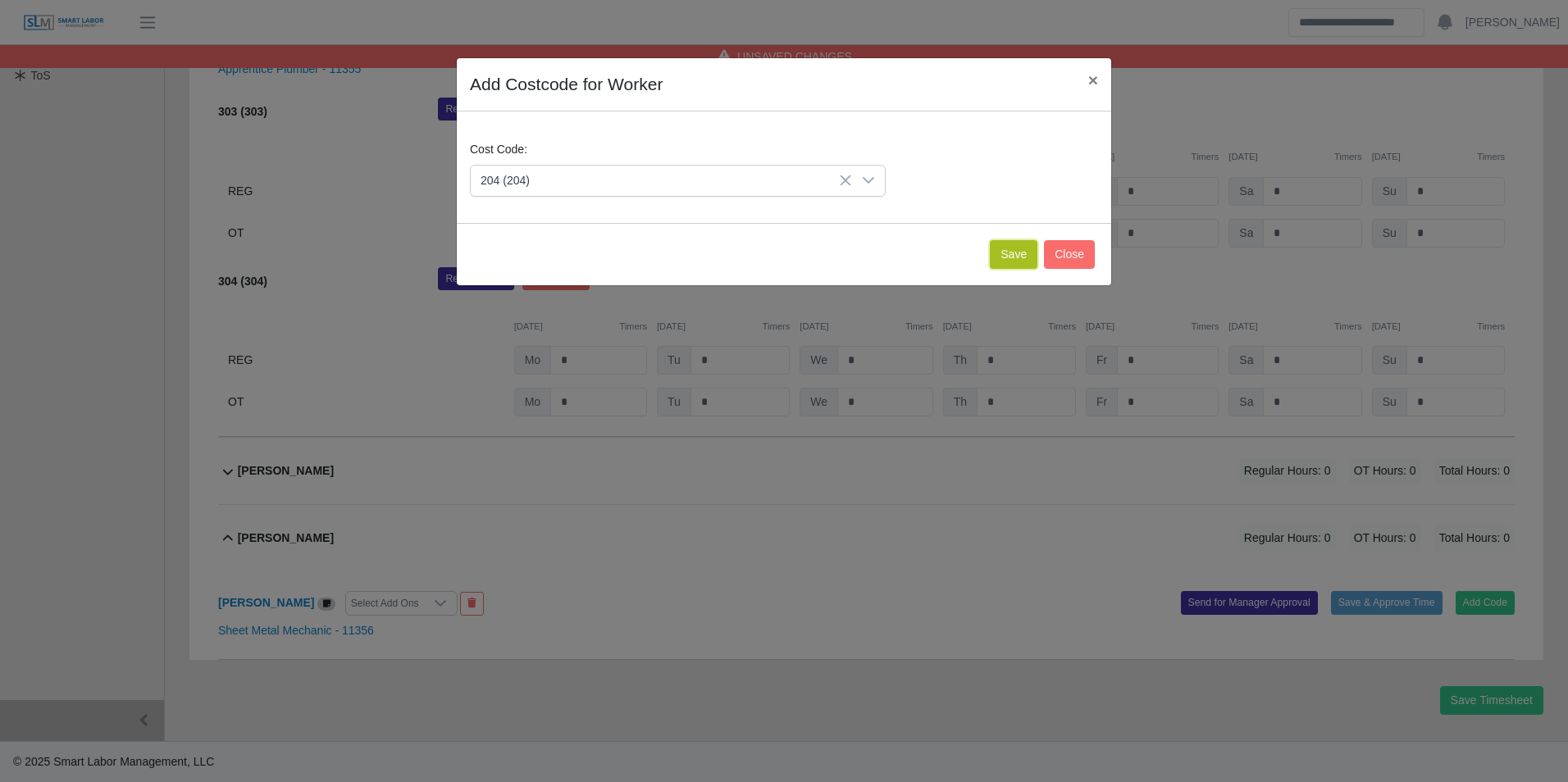
click at [1005, 267] on button "Save" at bounding box center [1014, 255] width 48 height 29
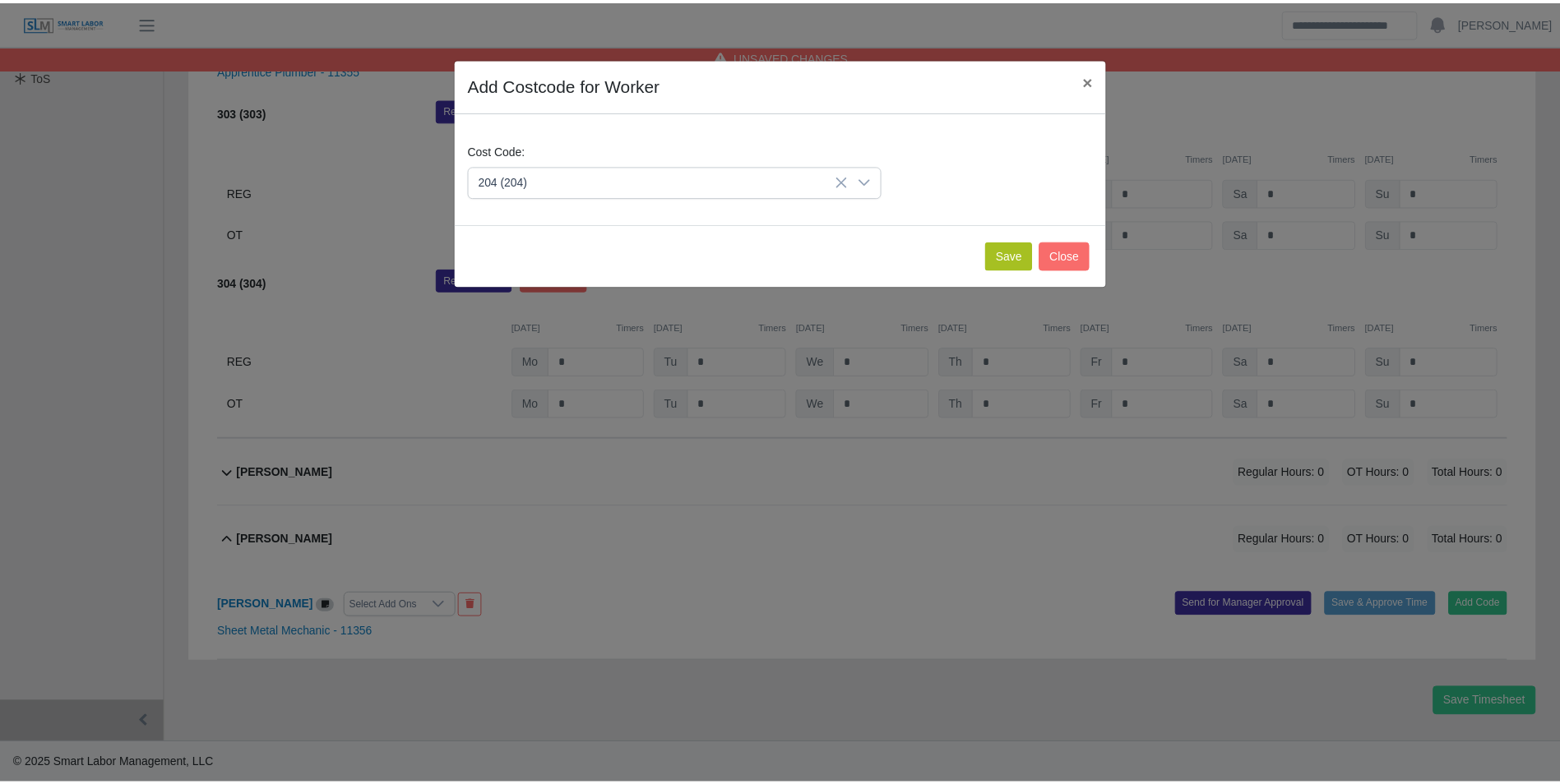
scroll to position [645, 0]
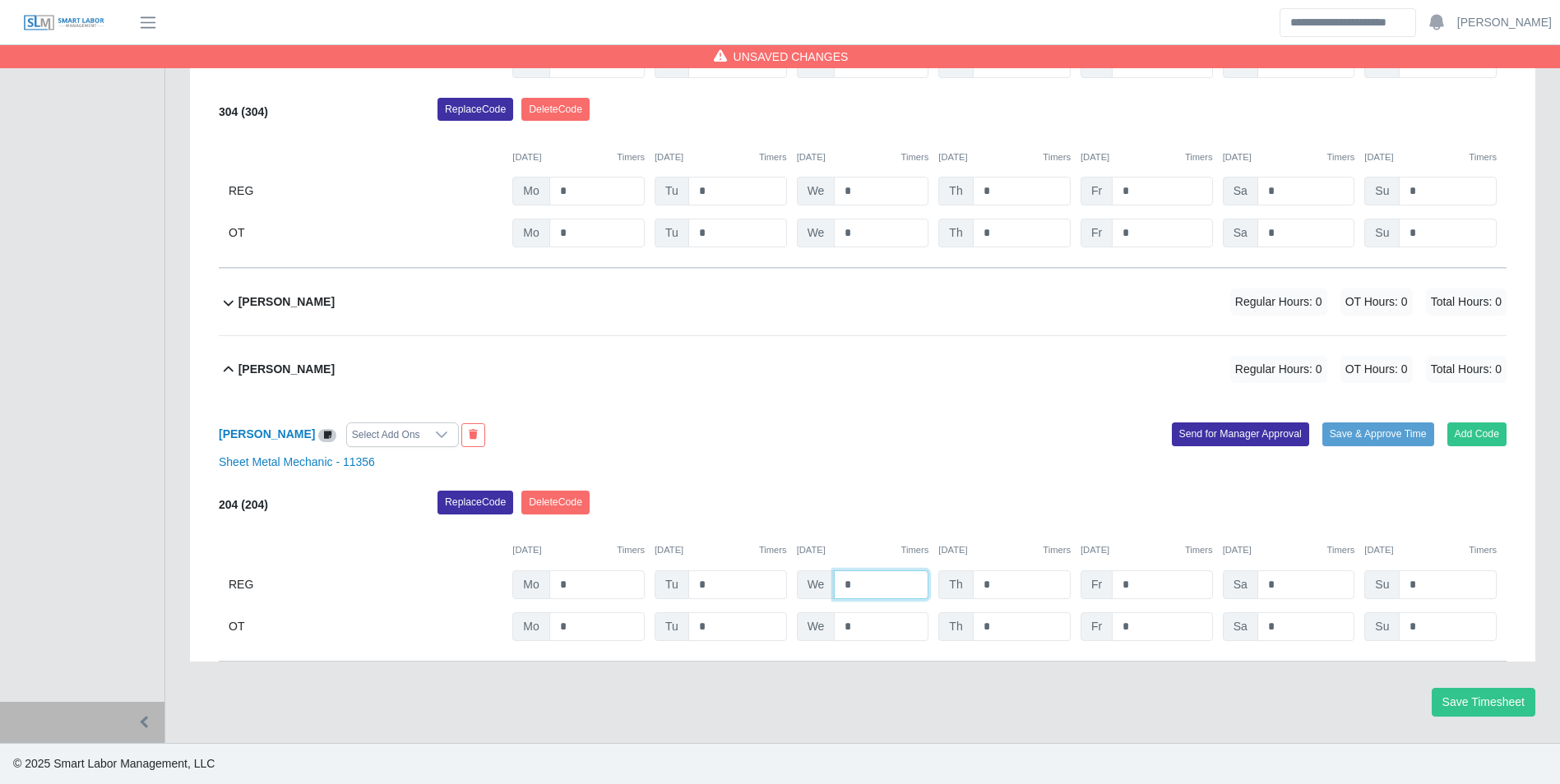
click at [879, 574] on input "*" at bounding box center [881, 585] width 95 height 29
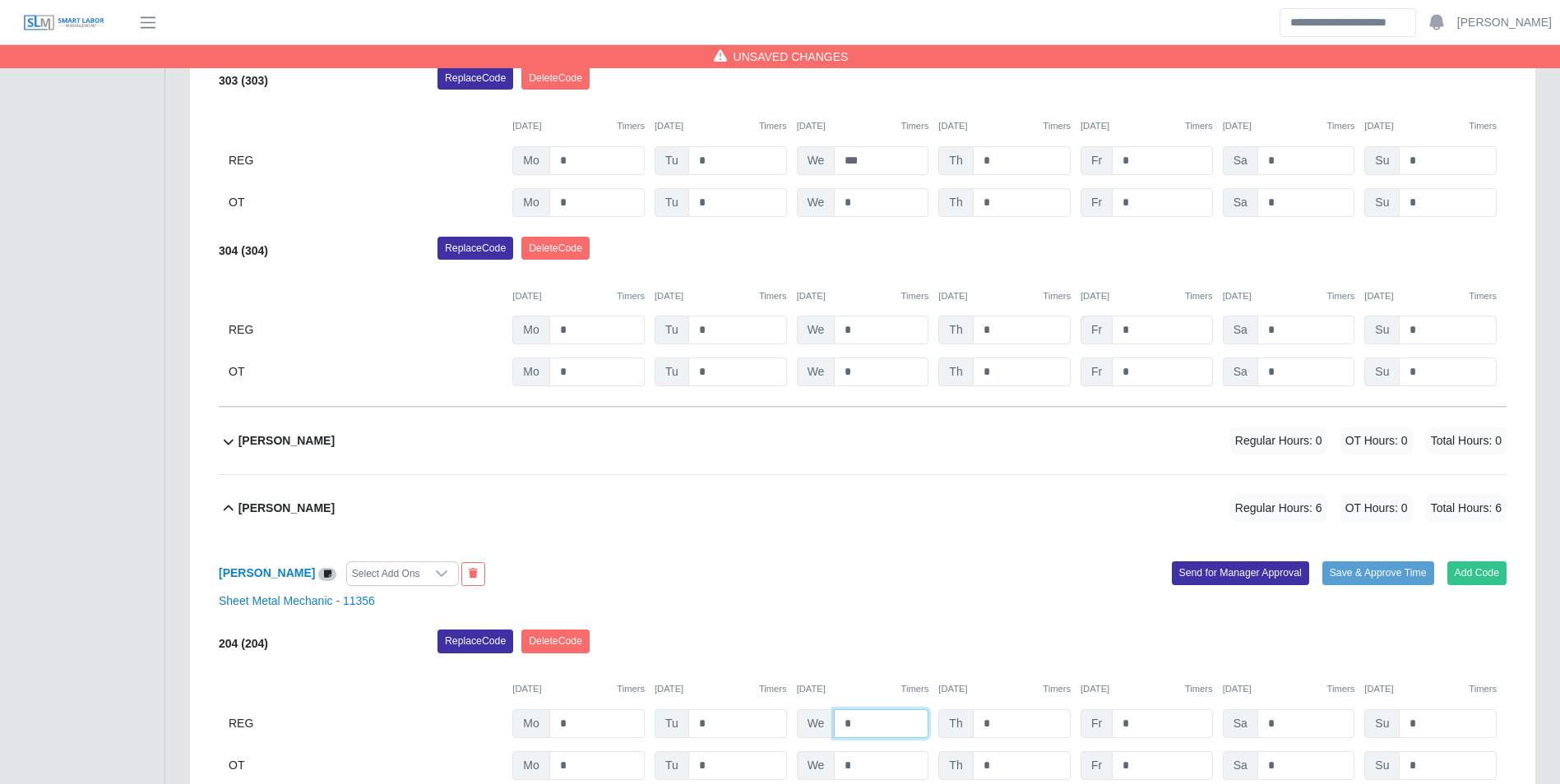
scroll to position [399, 0]
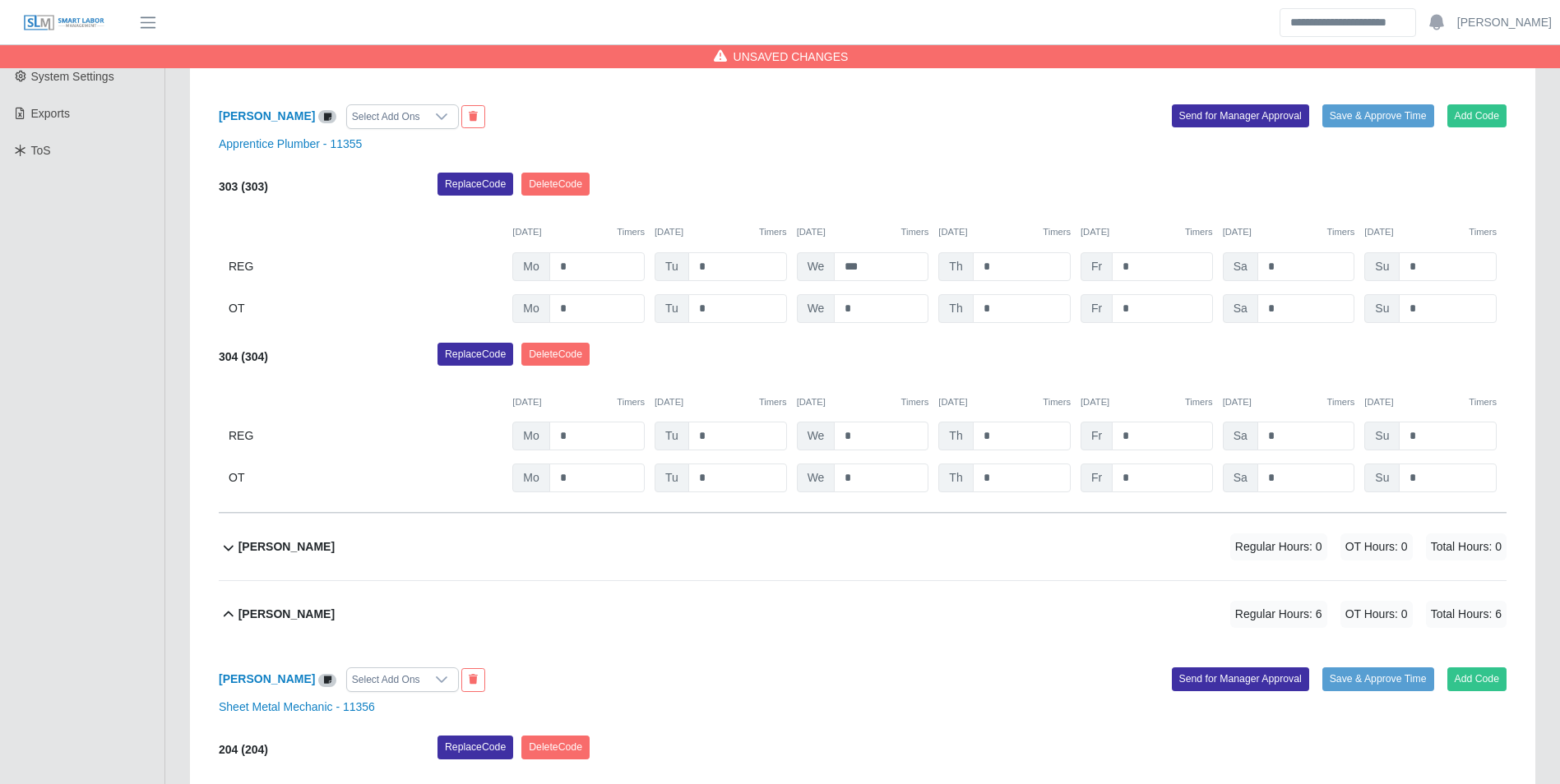
type input "*"
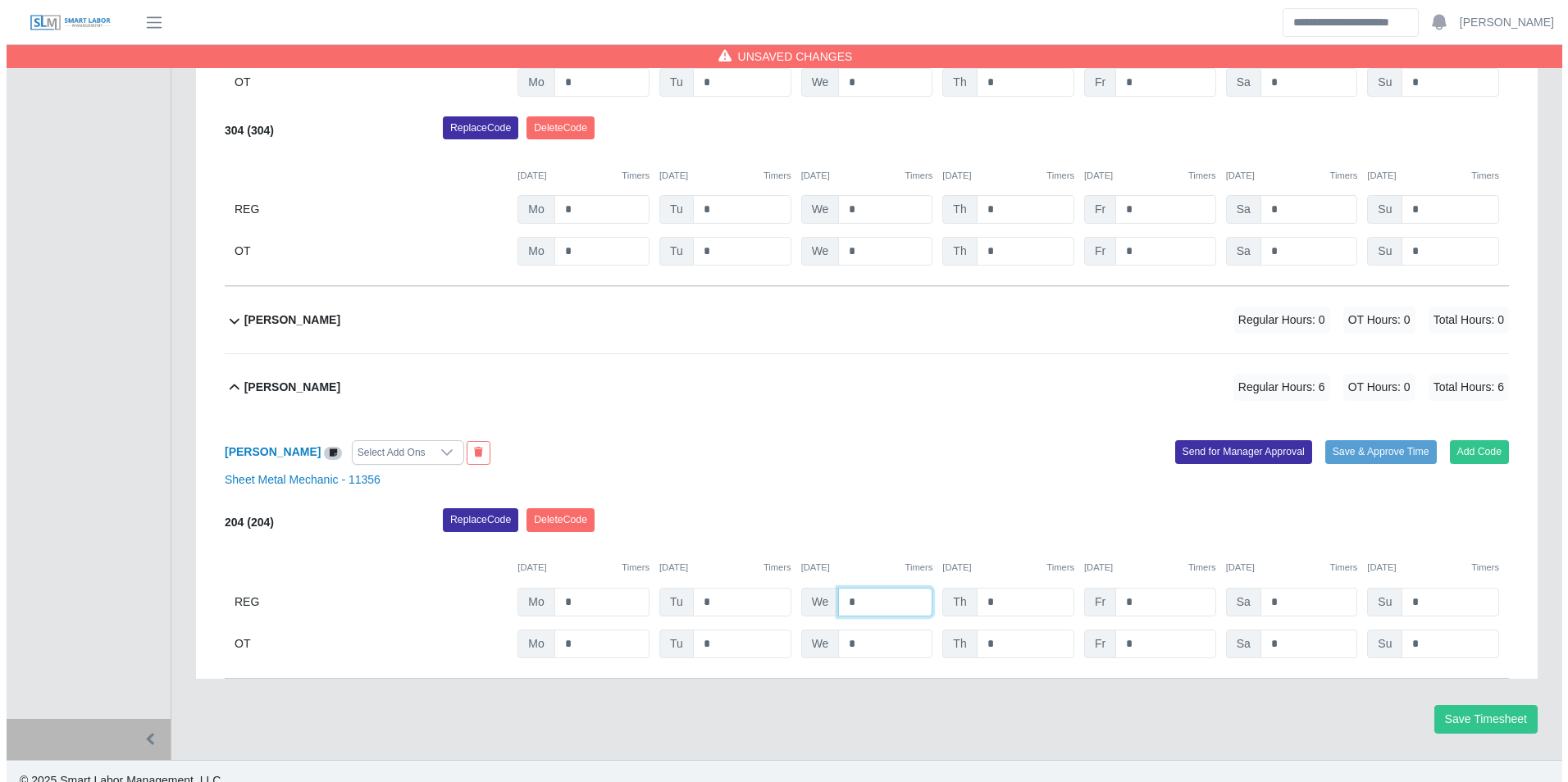
scroll to position [643, 0]
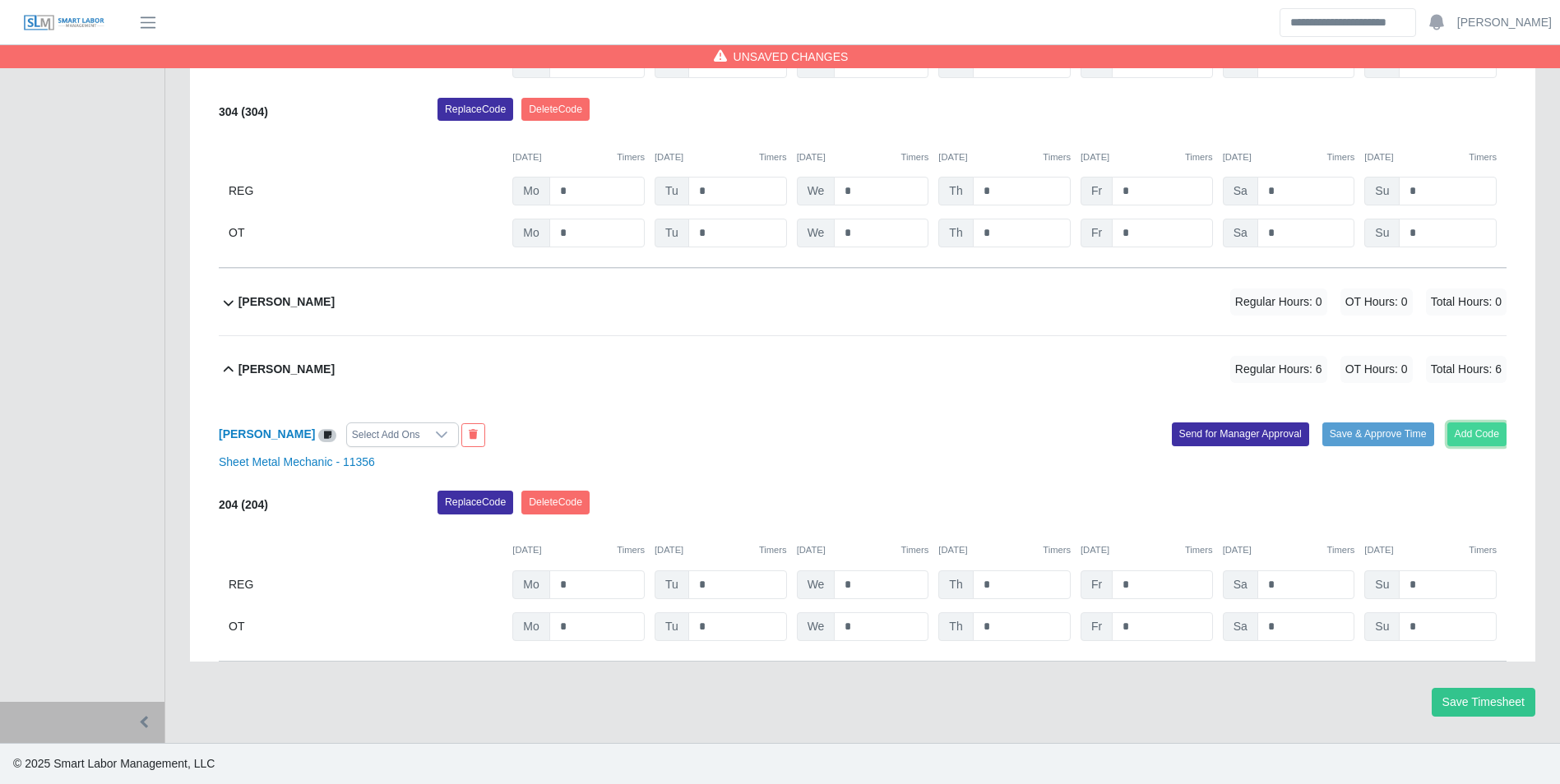
click at [1475, 426] on button "Add Code" at bounding box center [1477, 434] width 60 height 23
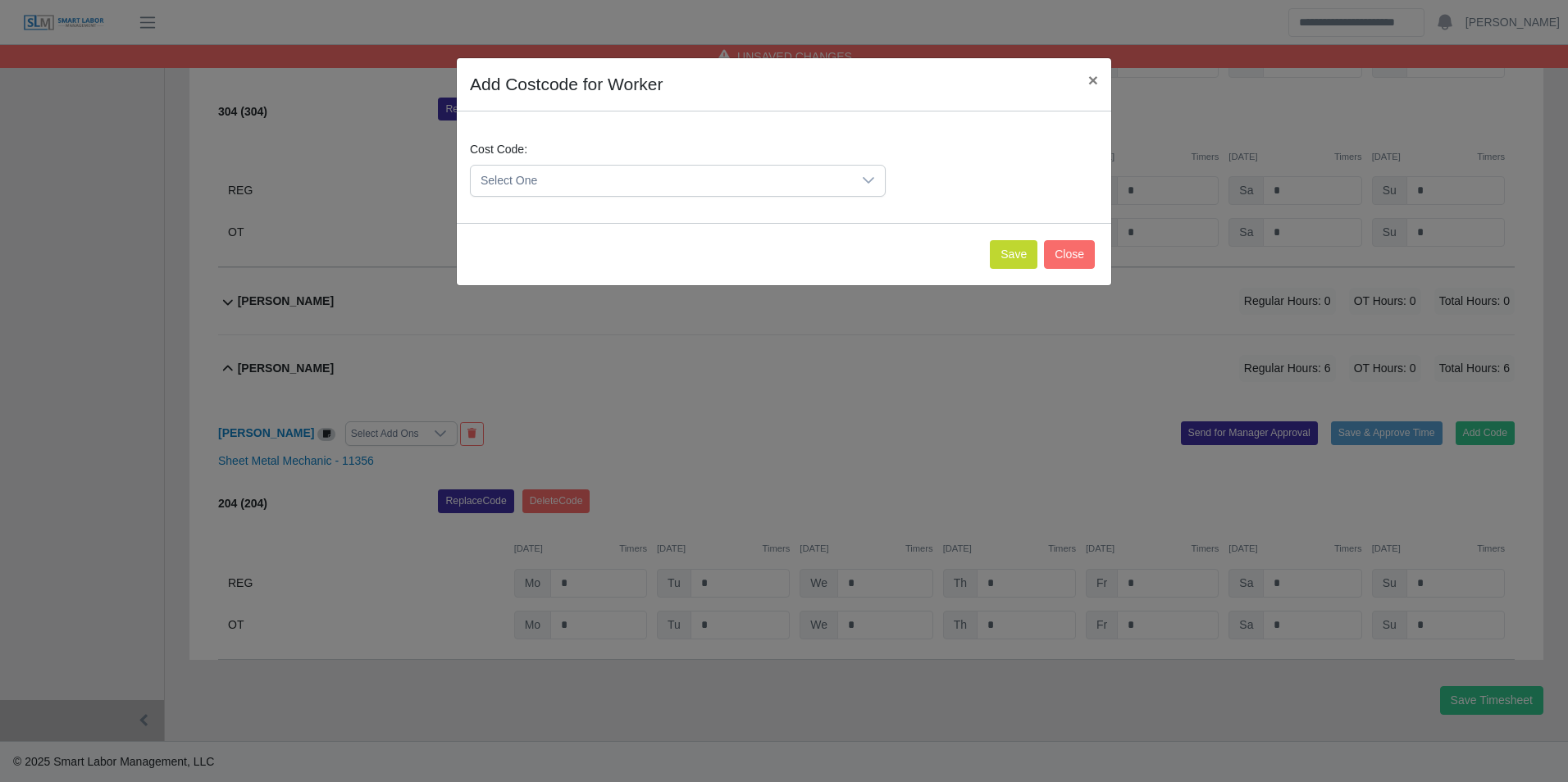
click at [668, 181] on span "Select One" at bounding box center [662, 181] width 382 height 31
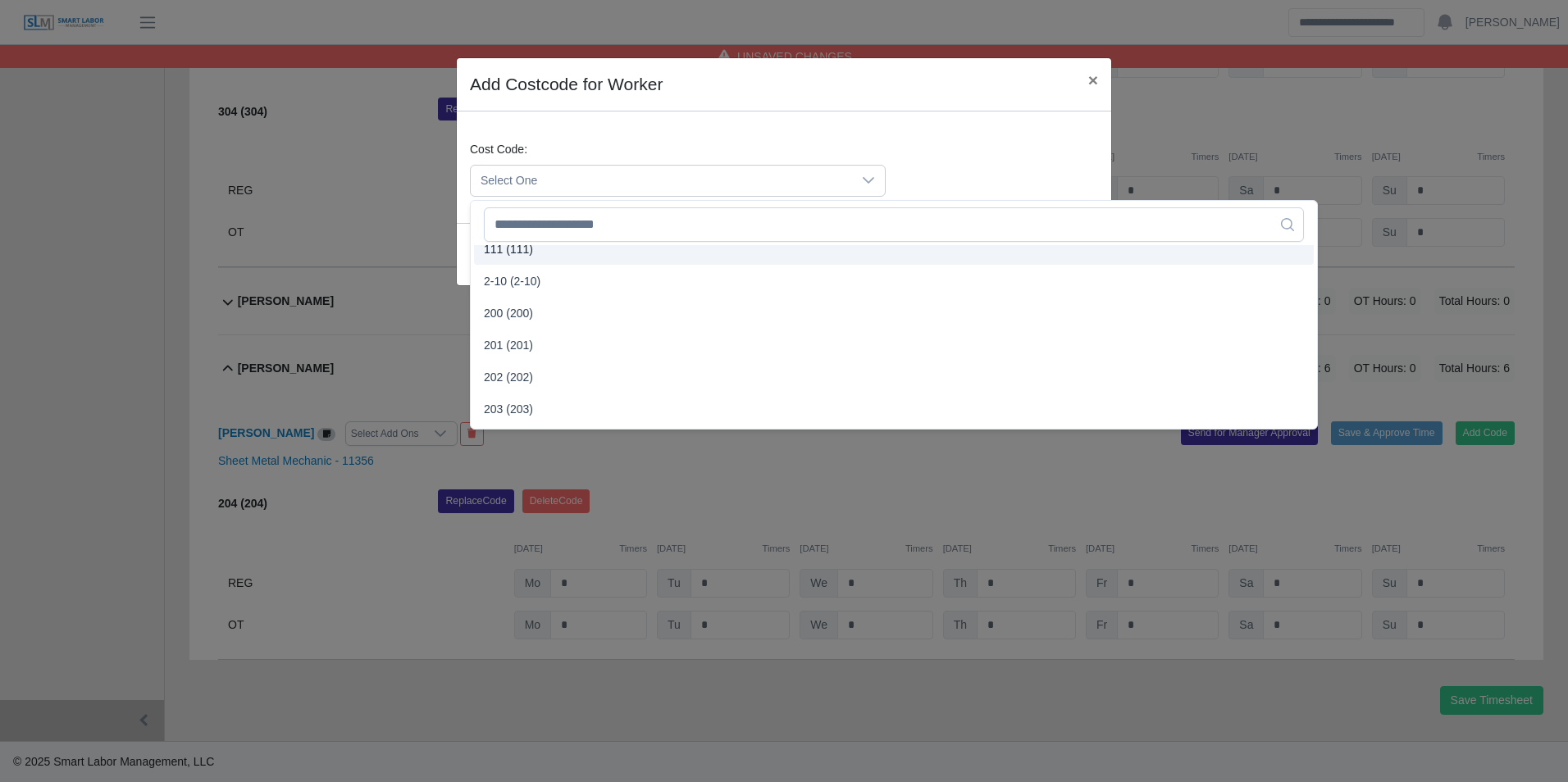
scroll to position [328, 0]
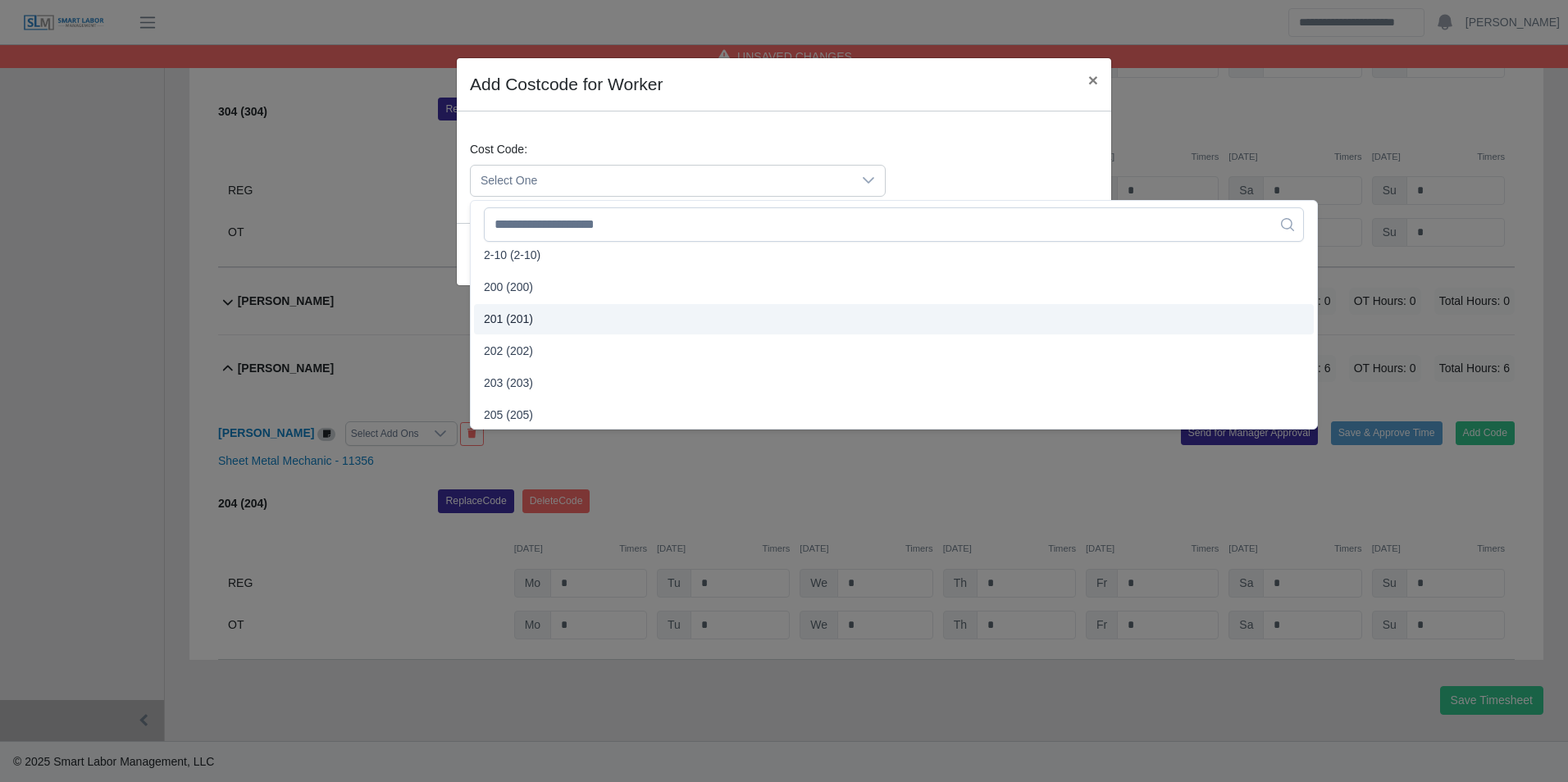
click at [519, 313] on span "201 (201)" at bounding box center [508, 320] width 49 height 17
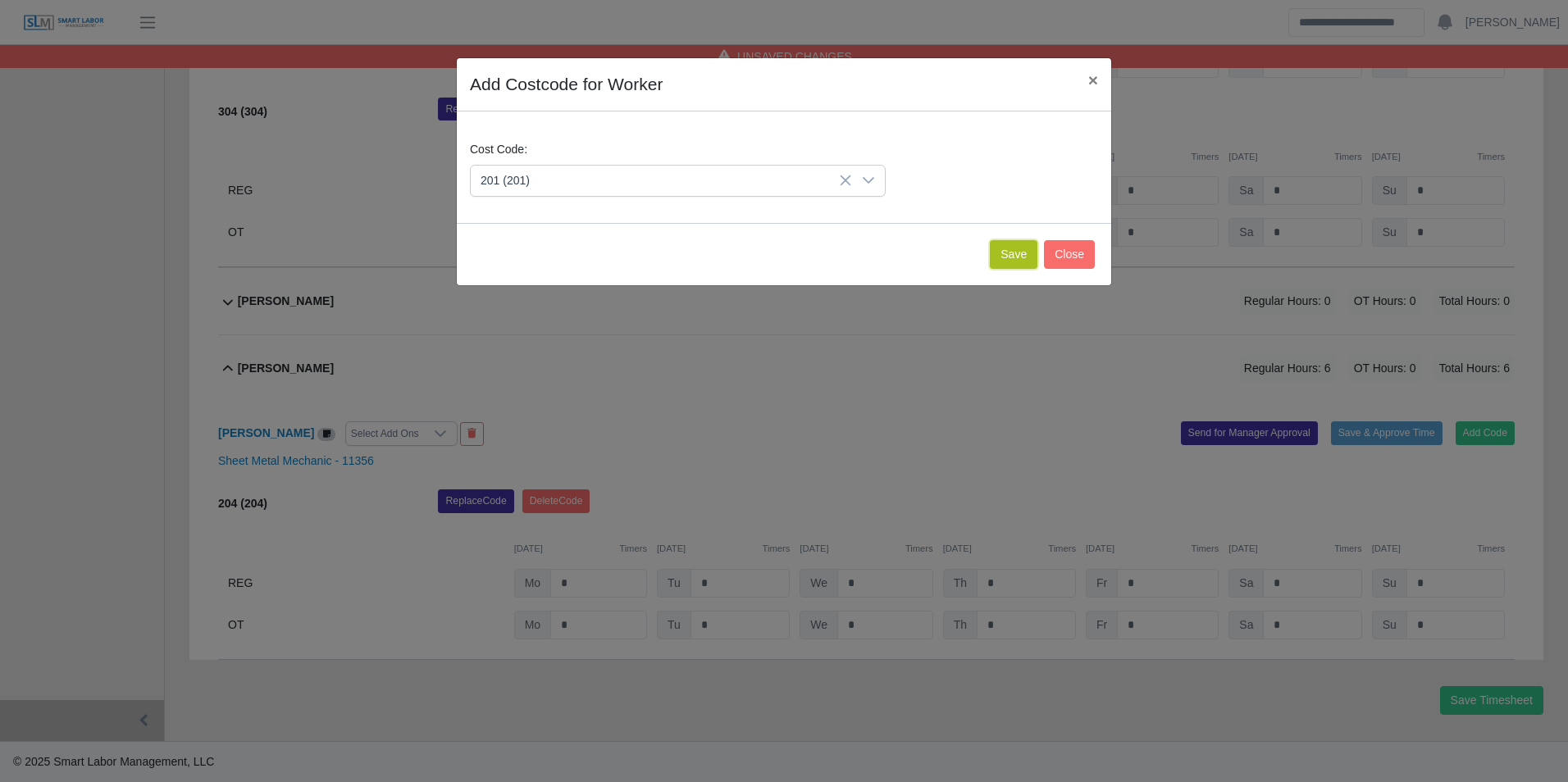
click at [1008, 264] on button "Save" at bounding box center [1014, 255] width 48 height 29
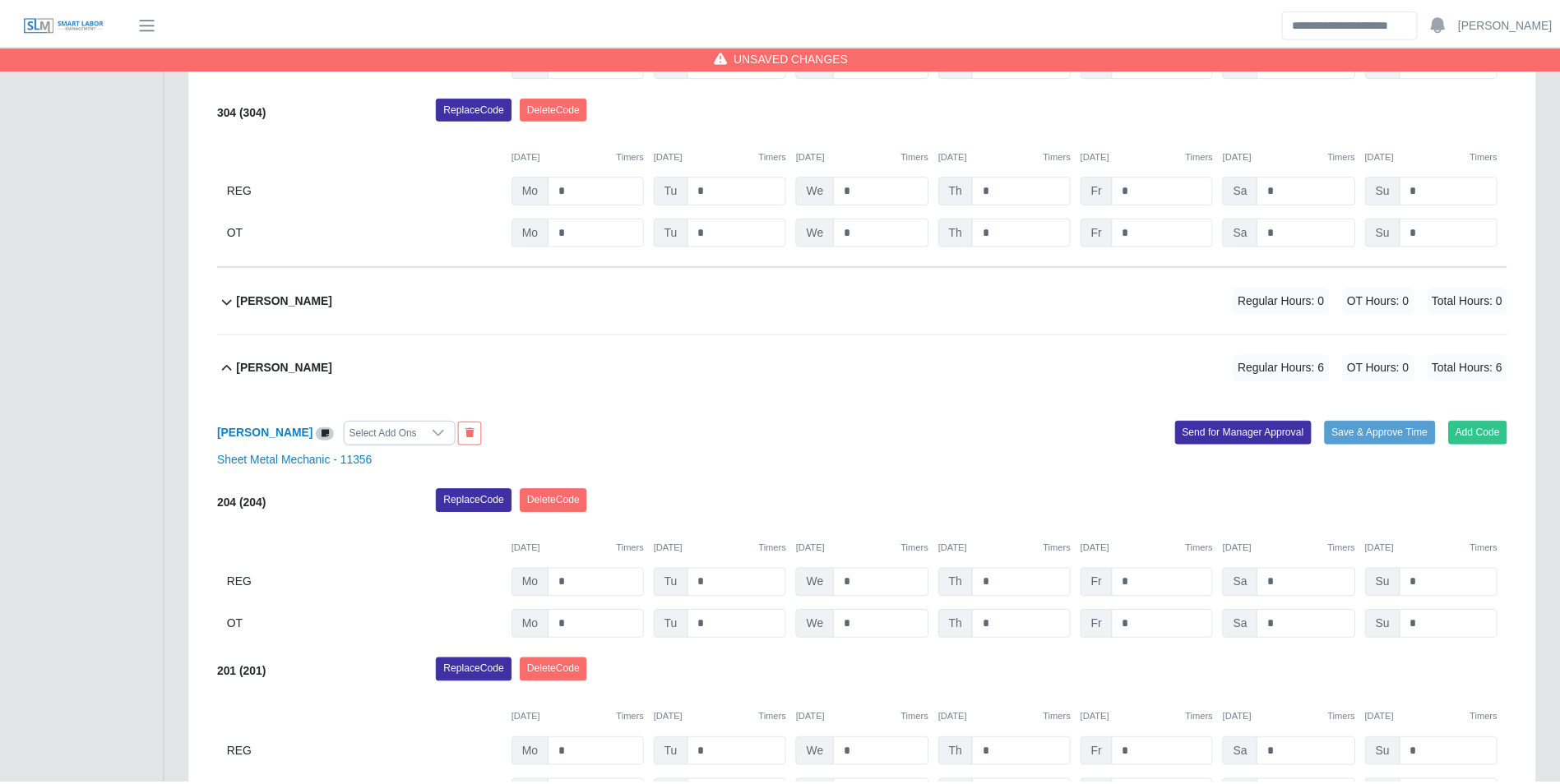
scroll to position [815, 0]
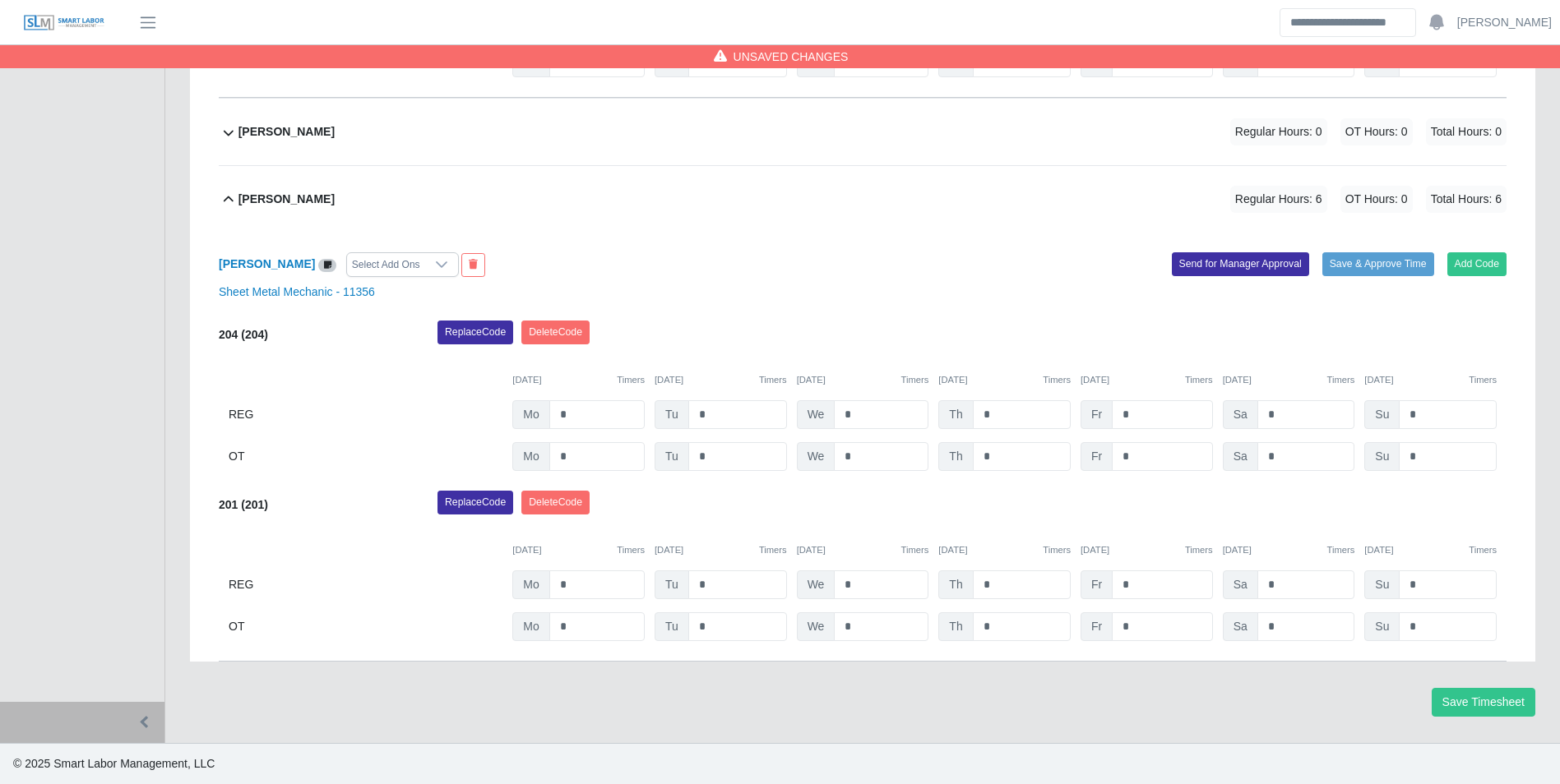
click at [1043, 569] on div "201 (201) Replace Code Delete Code 09/22/2025 Timers 09/23/2025 Timers 09/24/20…" at bounding box center [863, 566] width 1288 height 151
click at [1042, 577] on input "*" at bounding box center [1021, 585] width 98 height 29
type input "*"
click at [1009, 537] on div "09/22/2025 Timers 09/23/2025 Timers 09/24/2025 Timers 09/25/2025 Timers 09/26/2…" at bounding box center [863, 540] width 1288 height 34
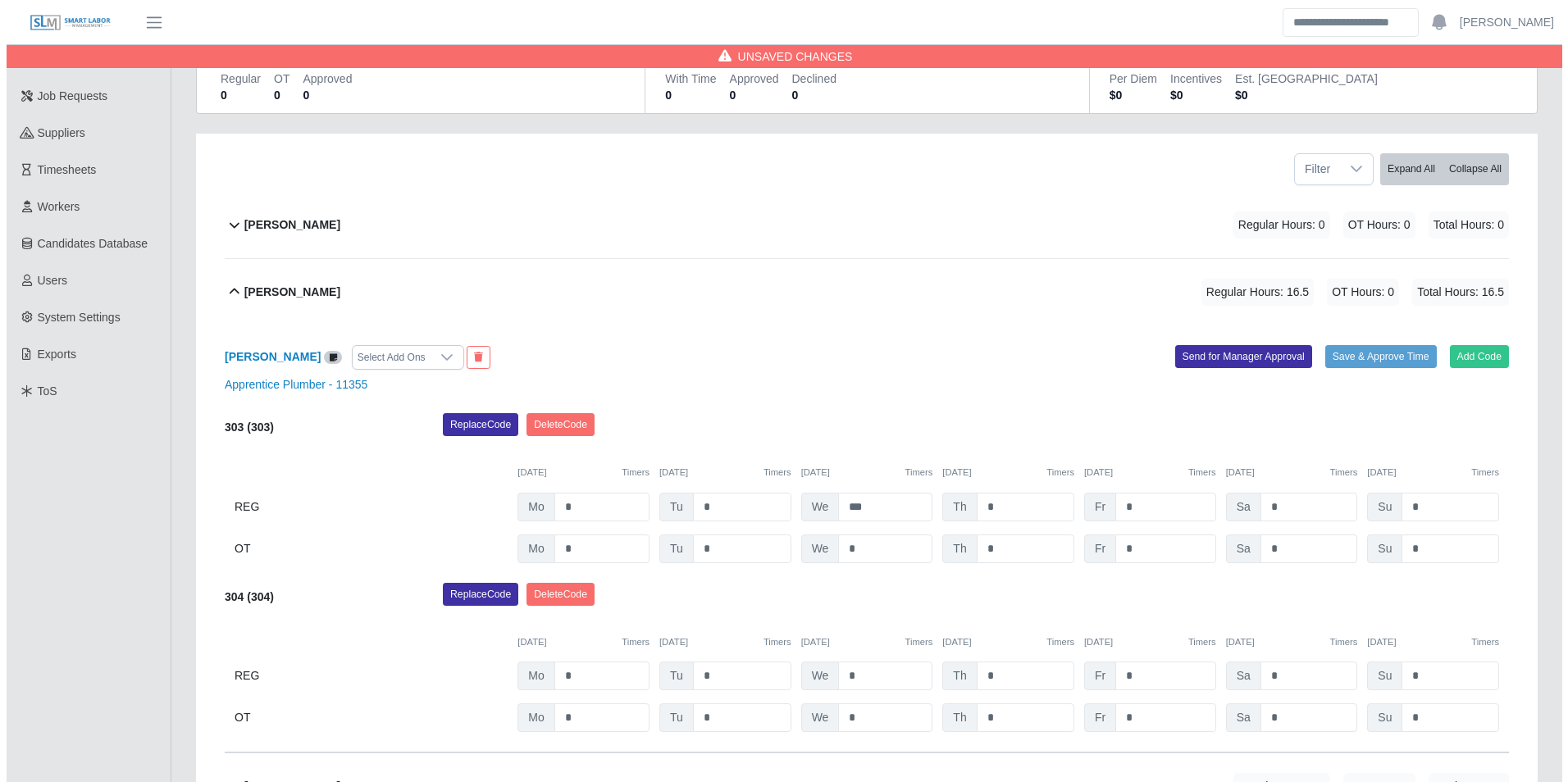
scroll to position [75, 0]
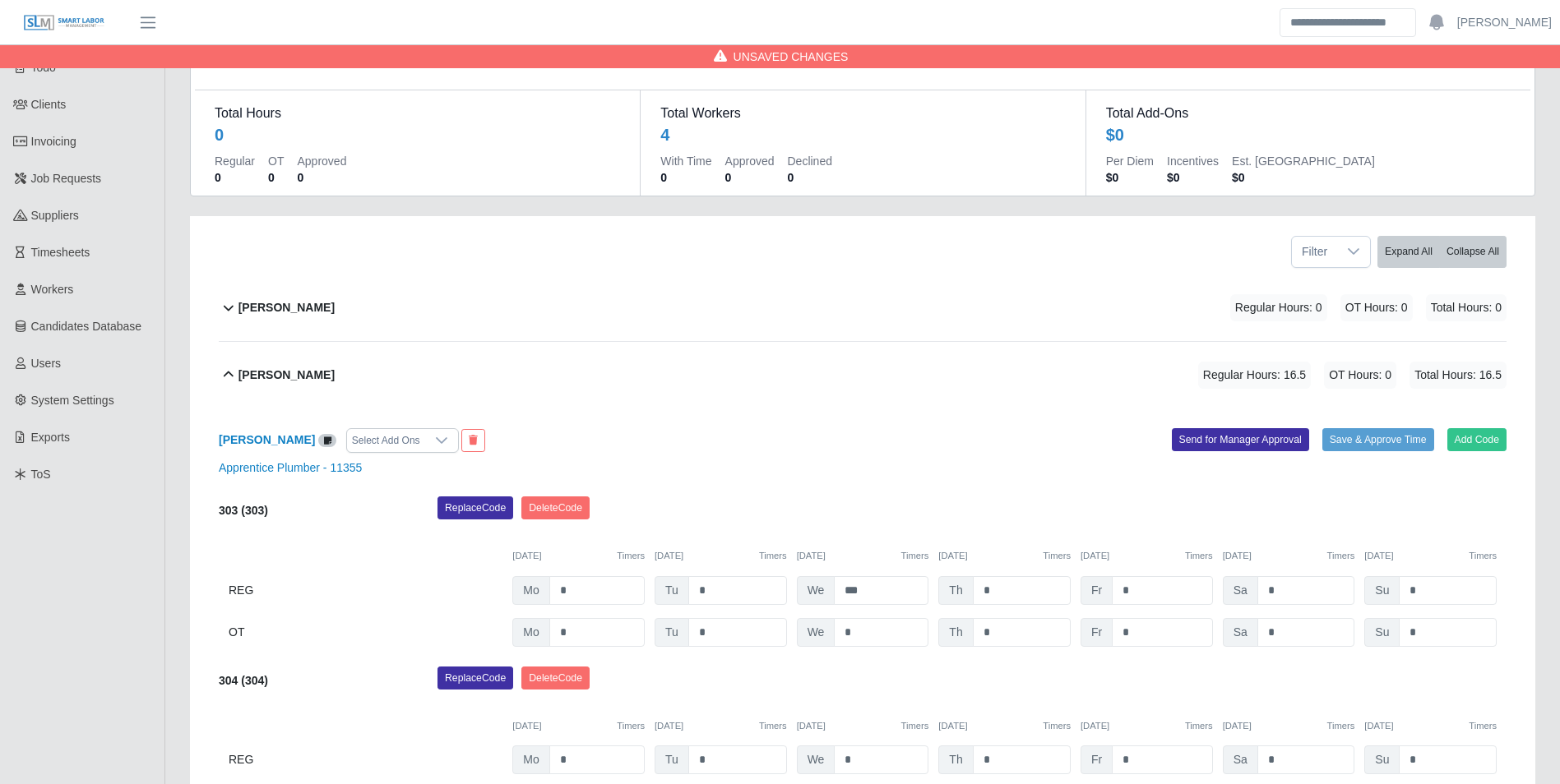
click at [314, 309] on div "Angel Soto Regular Hours: 0 OT Hours: 0 Total Hours: 0" at bounding box center [872, 308] width 1268 height 66
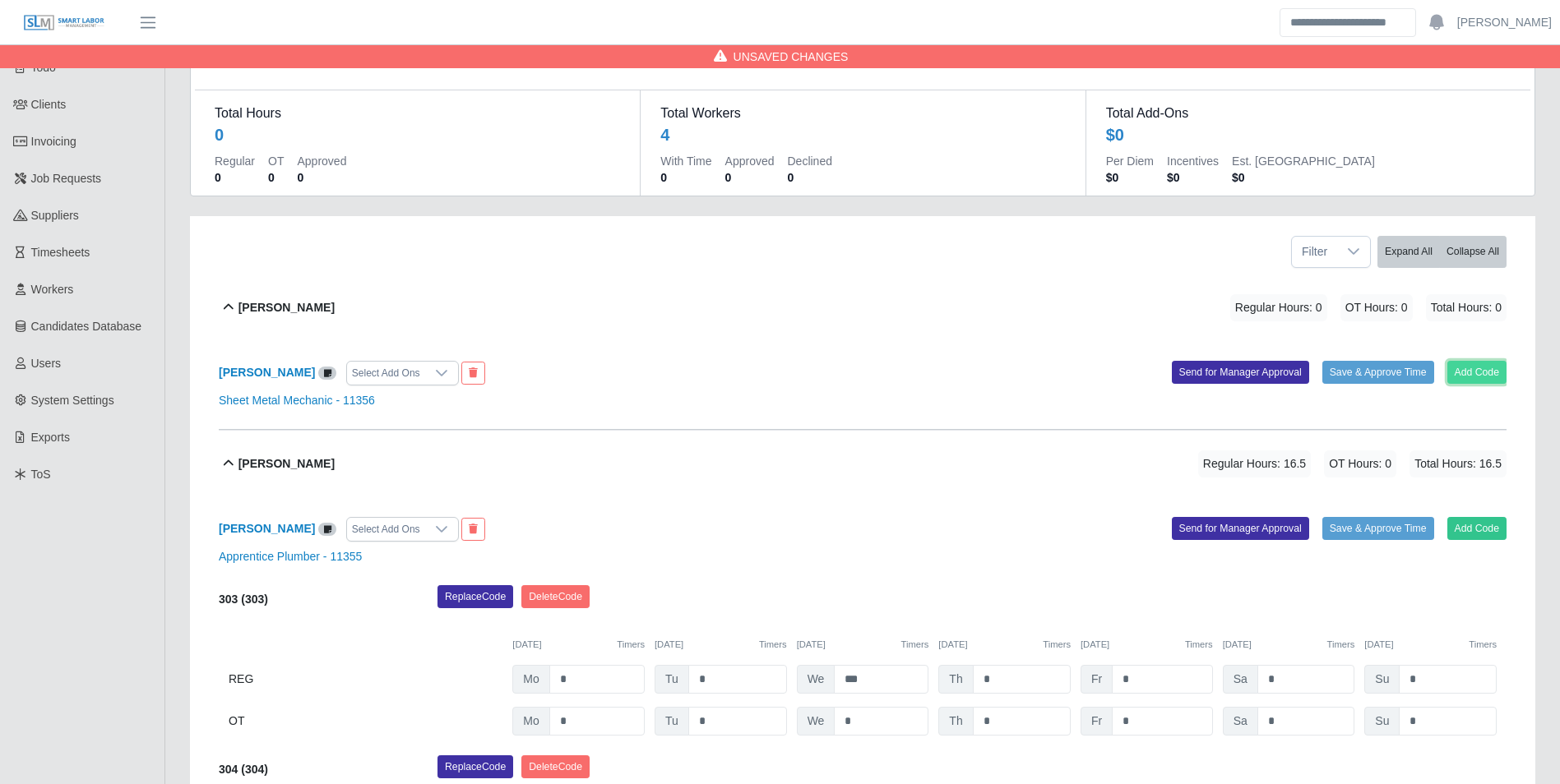
click at [1470, 373] on button "Add Code" at bounding box center [1477, 372] width 60 height 23
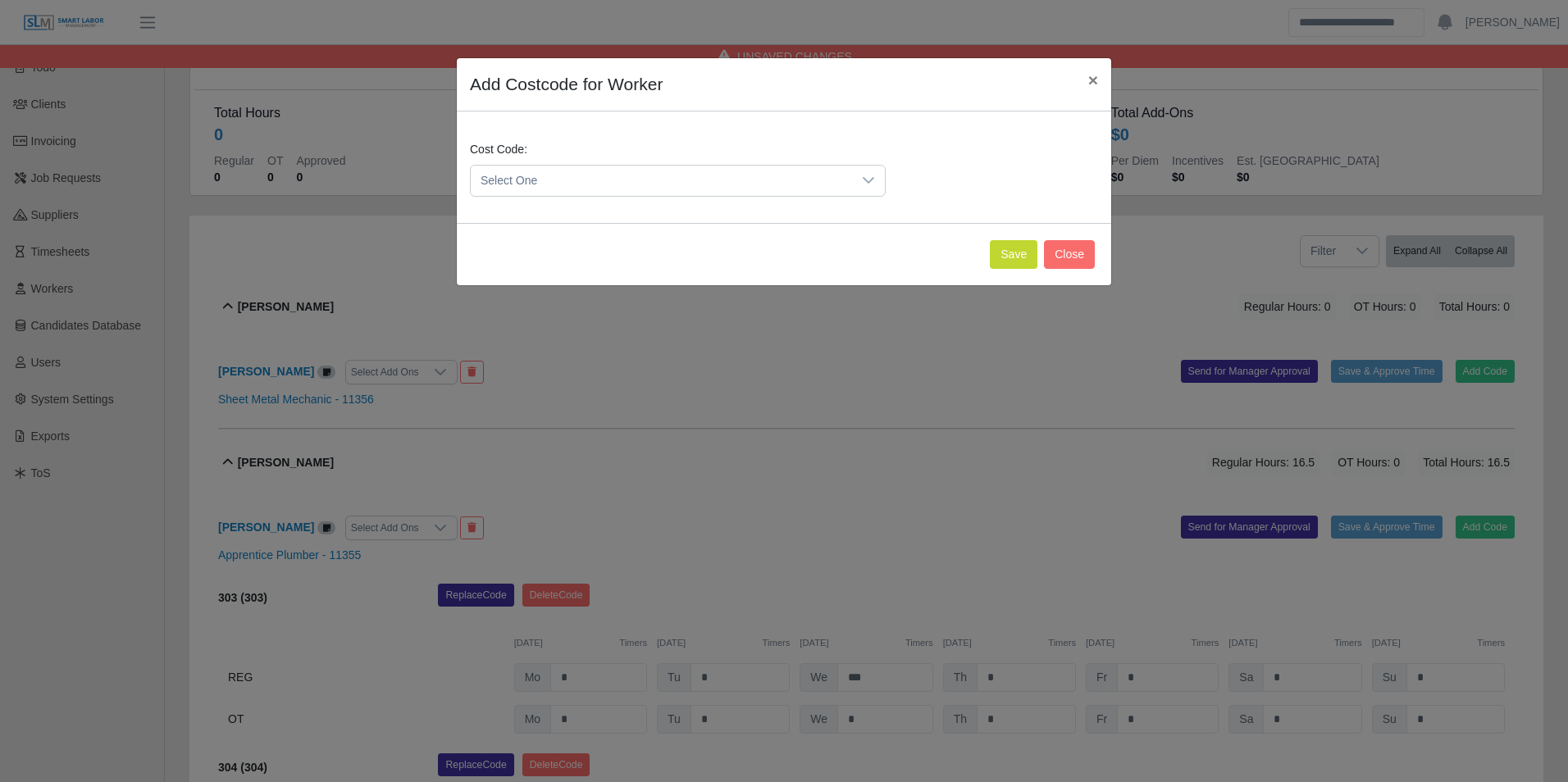
click at [621, 185] on span "Select One" at bounding box center [662, 181] width 382 height 31
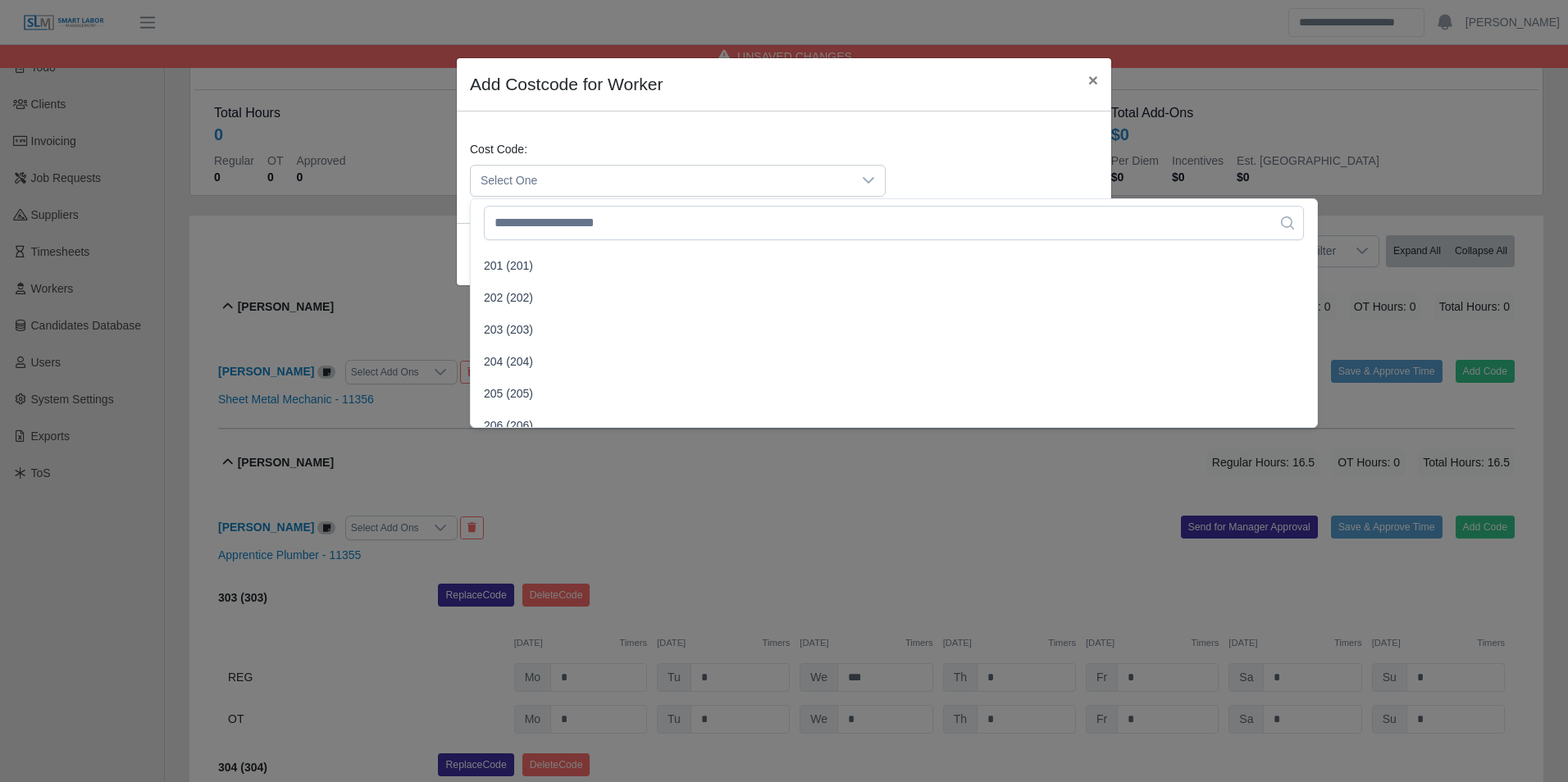
scroll to position [410, 0]
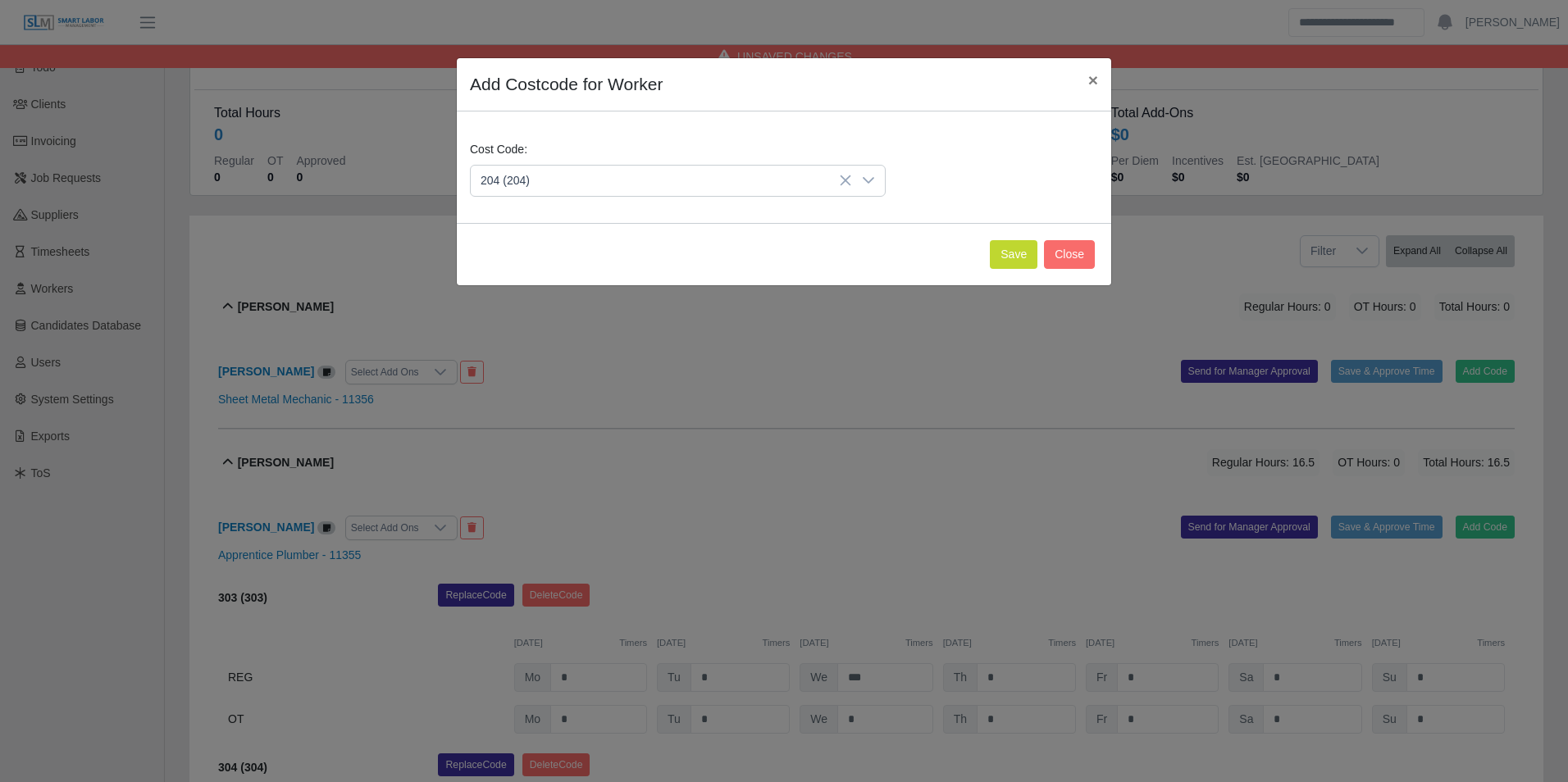
click at [516, 326] on span "204 (204)" at bounding box center [508, 332] width 49 height 17
click at [1012, 252] on button "Save" at bounding box center [1014, 255] width 48 height 29
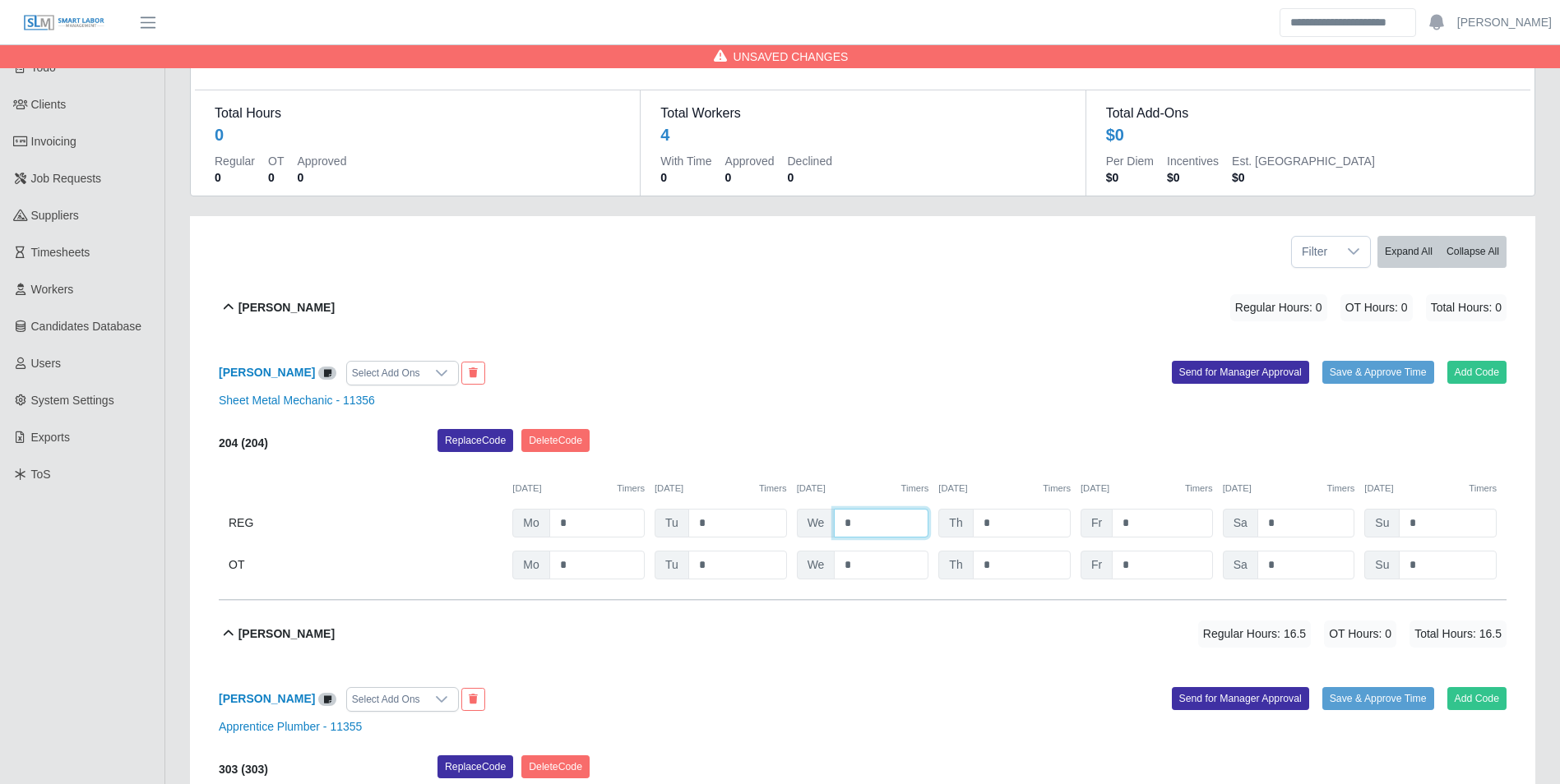
click at [881, 521] on input "*" at bounding box center [881, 523] width 95 height 29
type input "*"
click at [854, 463] on div "09/22/2025 Timers 09/23/2025 Timers 09/24/2025 Timers 09/25/2025 Timers 09/26/2…" at bounding box center [863, 479] width 1288 height 34
click at [1471, 375] on button "Add Code" at bounding box center [1477, 372] width 60 height 23
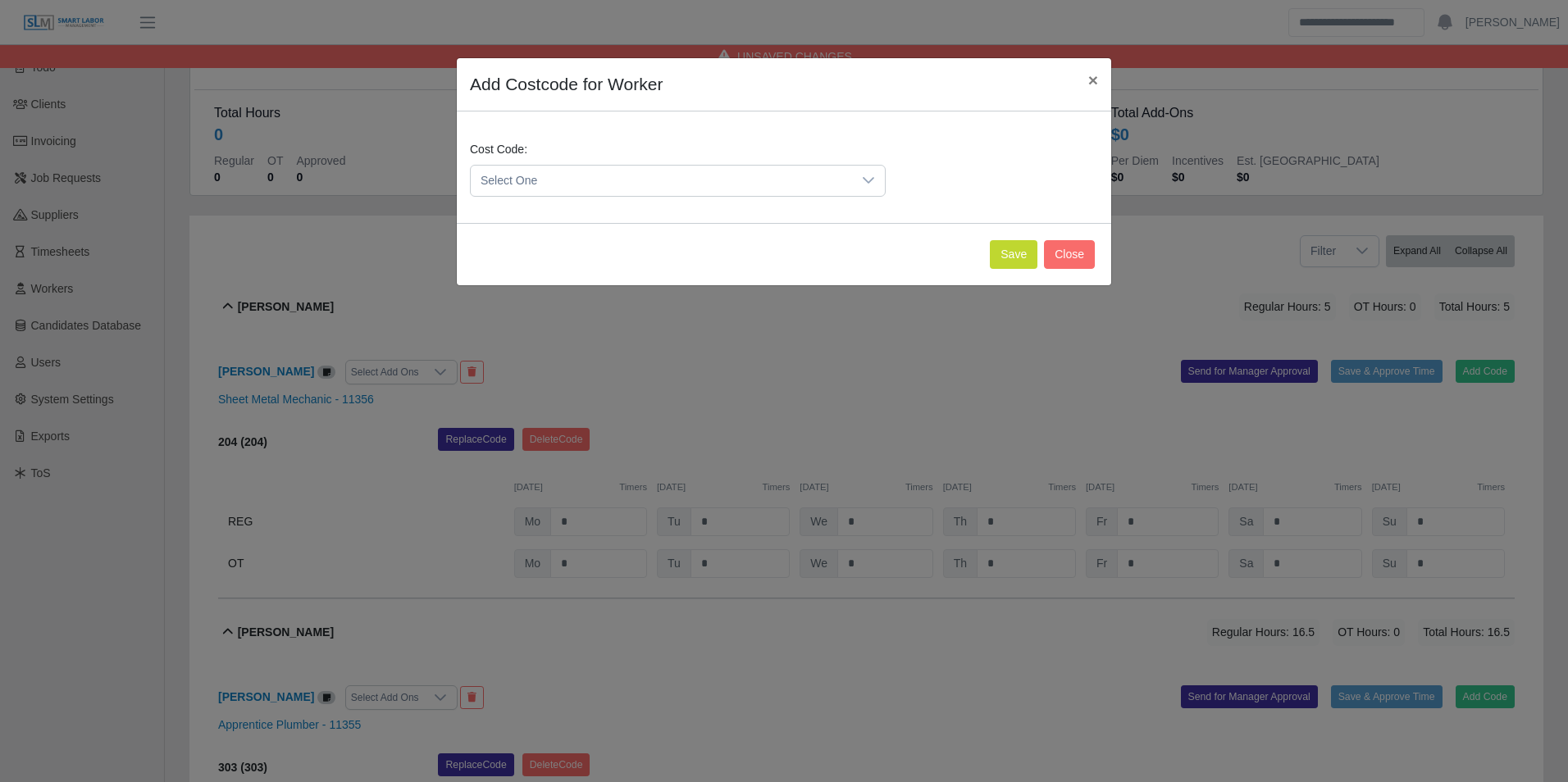
click at [574, 182] on span "Select One" at bounding box center [662, 181] width 382 height 31
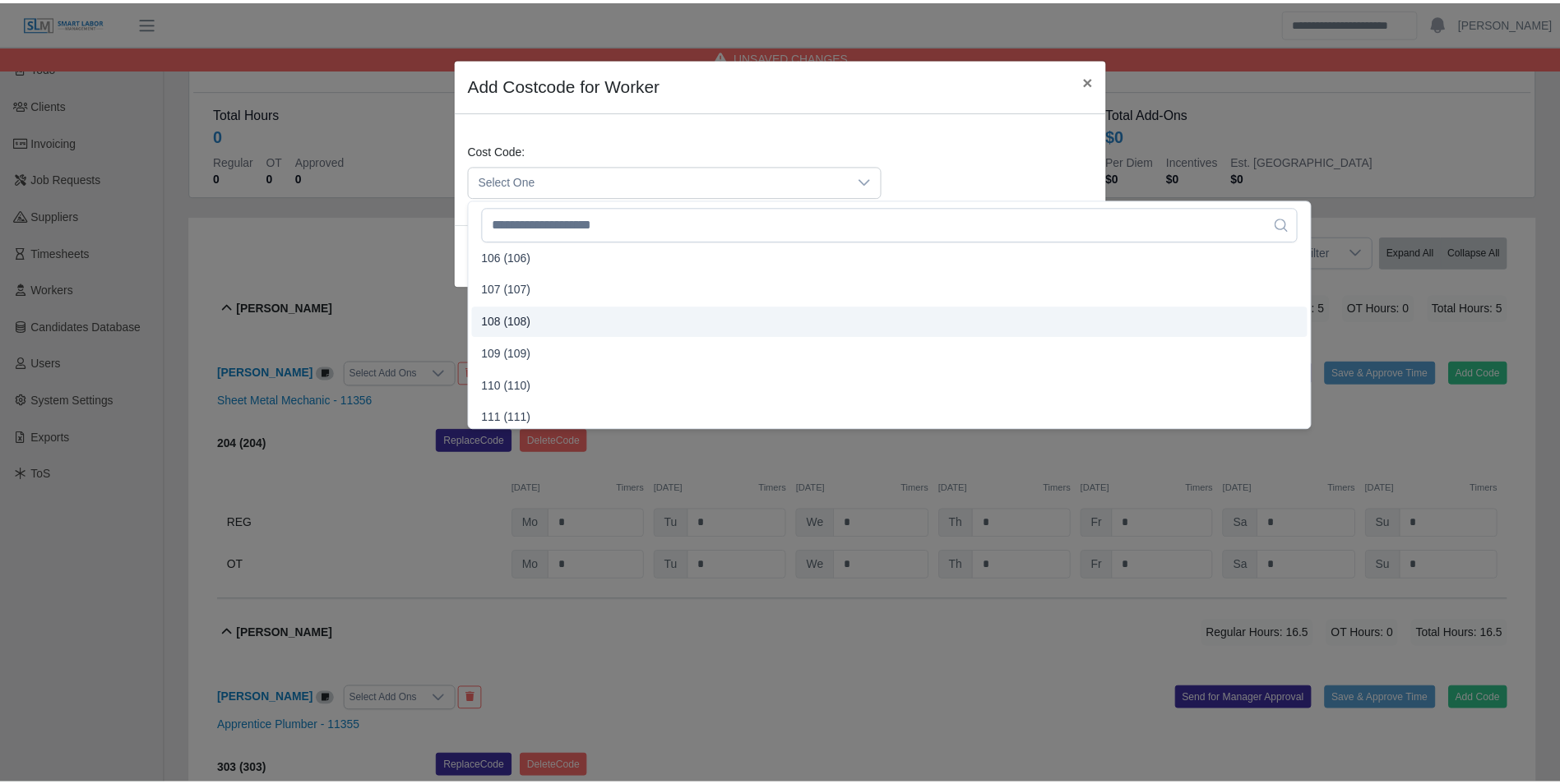
scroll to position [246, 0]
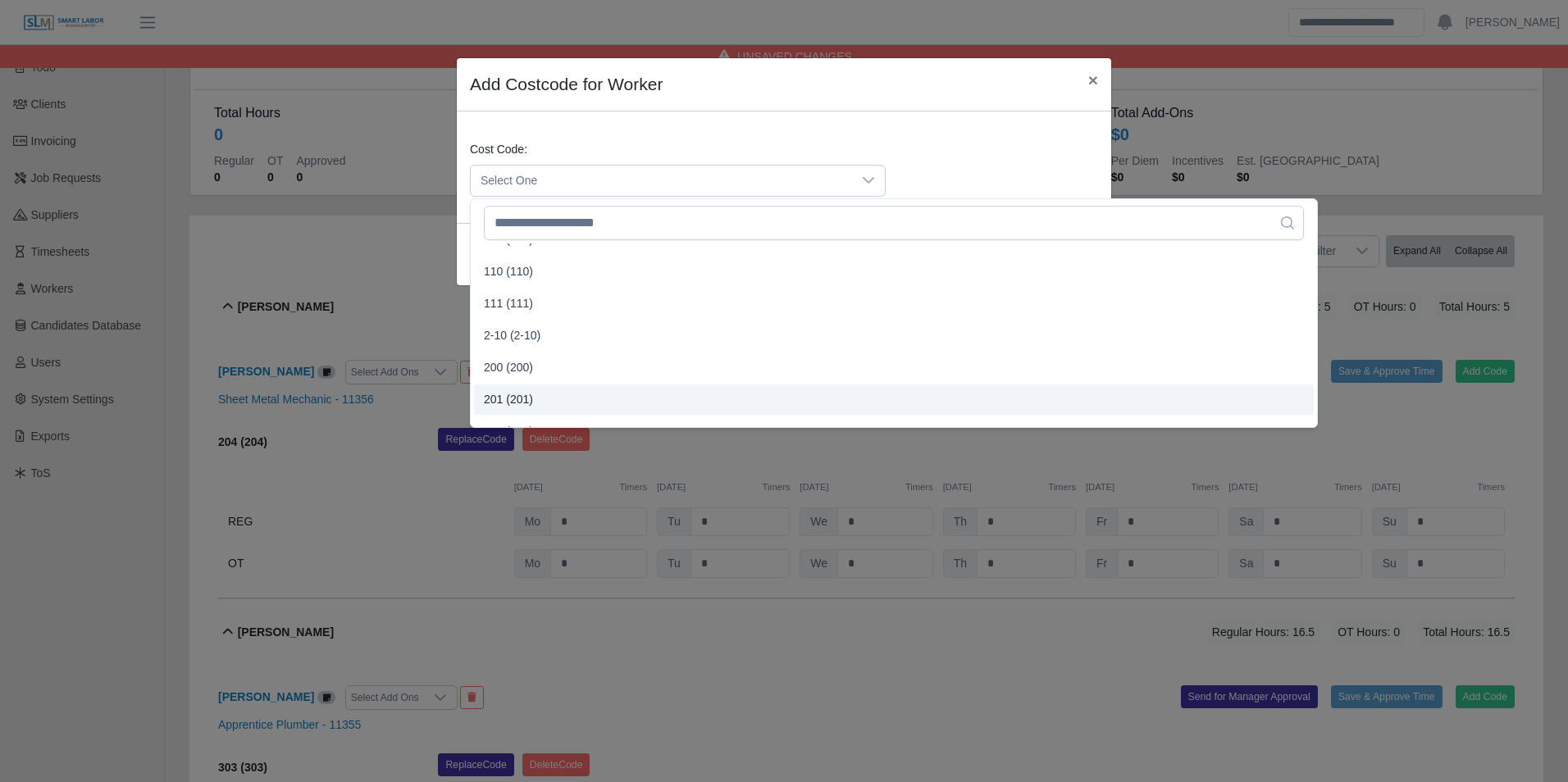
click at [523, 400] on span "201 (201)" at bounding box center [508, 400] width 49 height 17
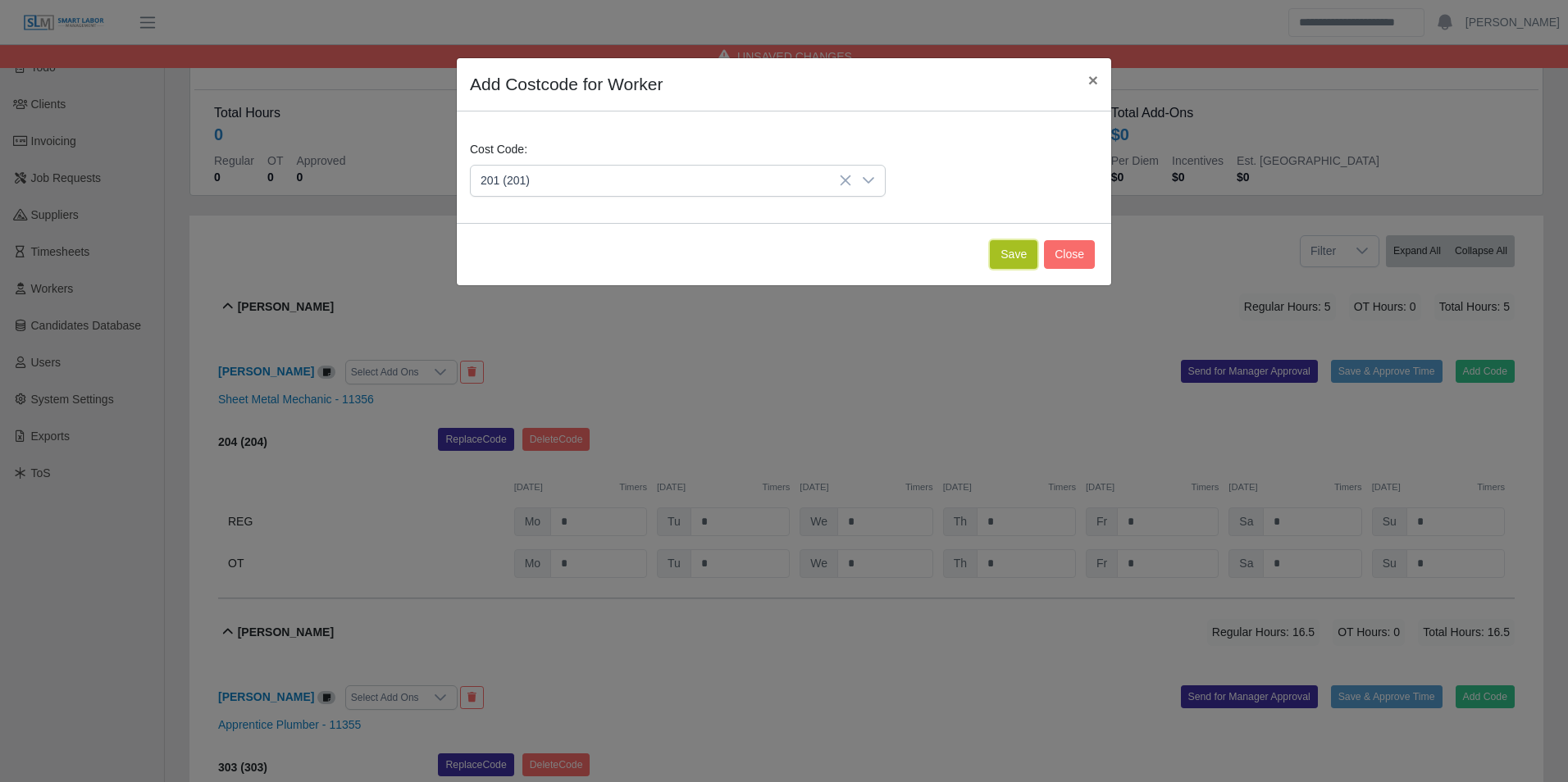
click at [1008, 258] on button "Save" at bounding box center [1014, 255] width 48 height 29
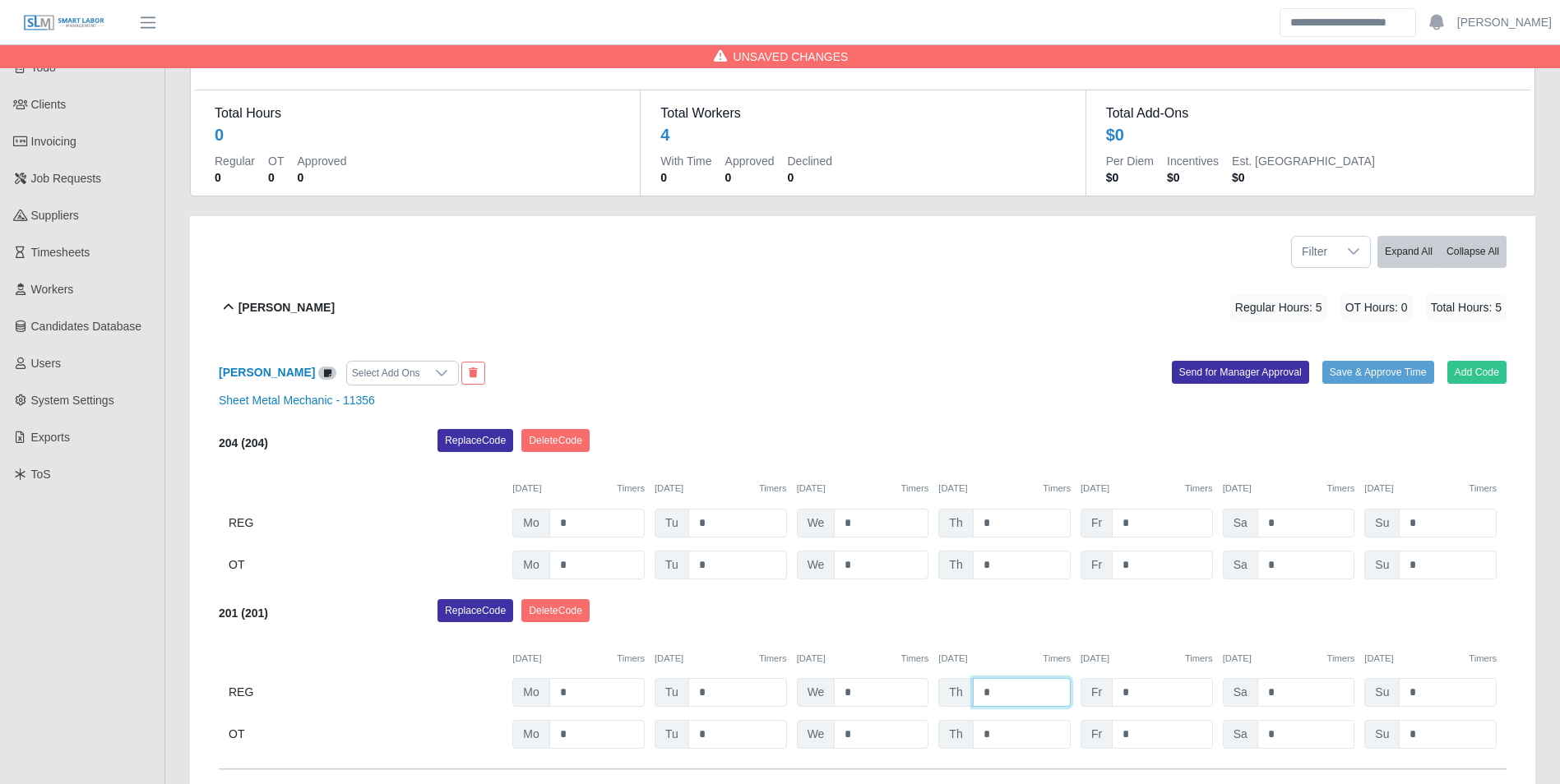
click at [1024, 679] on input "*" at bounding box center [1021, 693] width 98 height 29
type input "*"
click at [1016, 606] on div "Replace Code Delete Code" at bounding box center [972, 615] width 1094 height 33
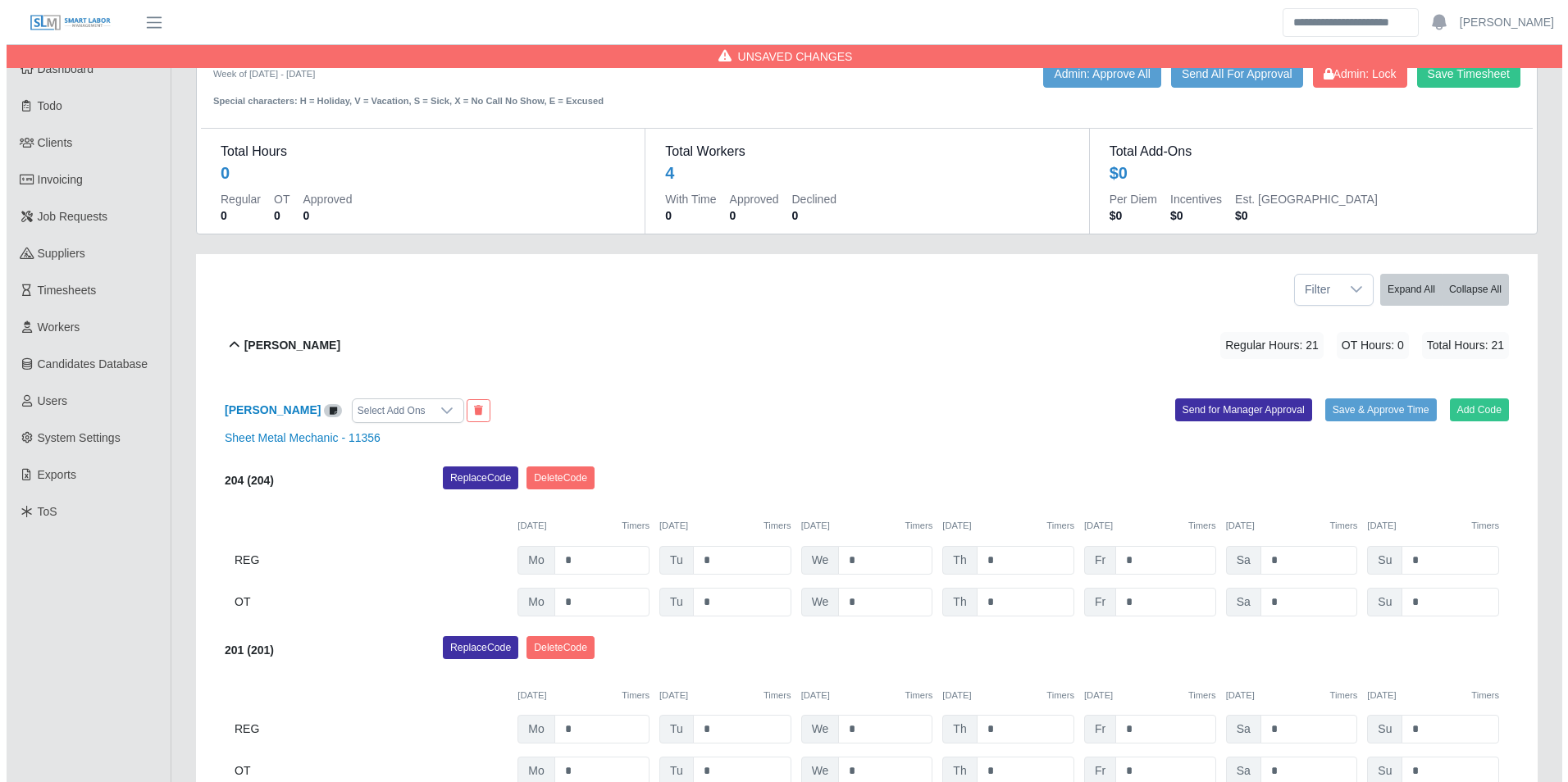
scroll to position [0, 0]
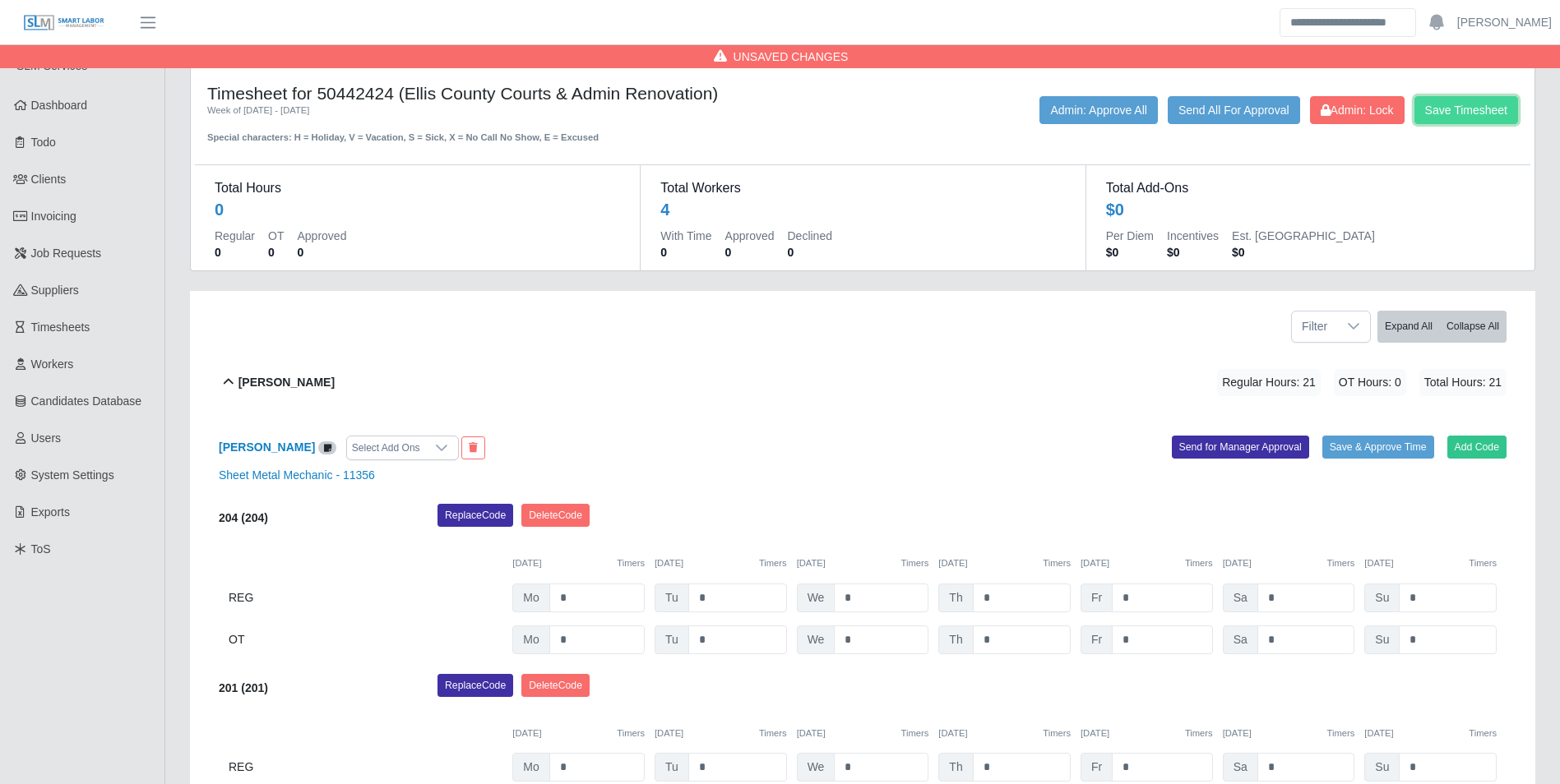
click at [1446, 112] on button "Save Timesheet" at bounding box center [1466, 110] width 104 height 28
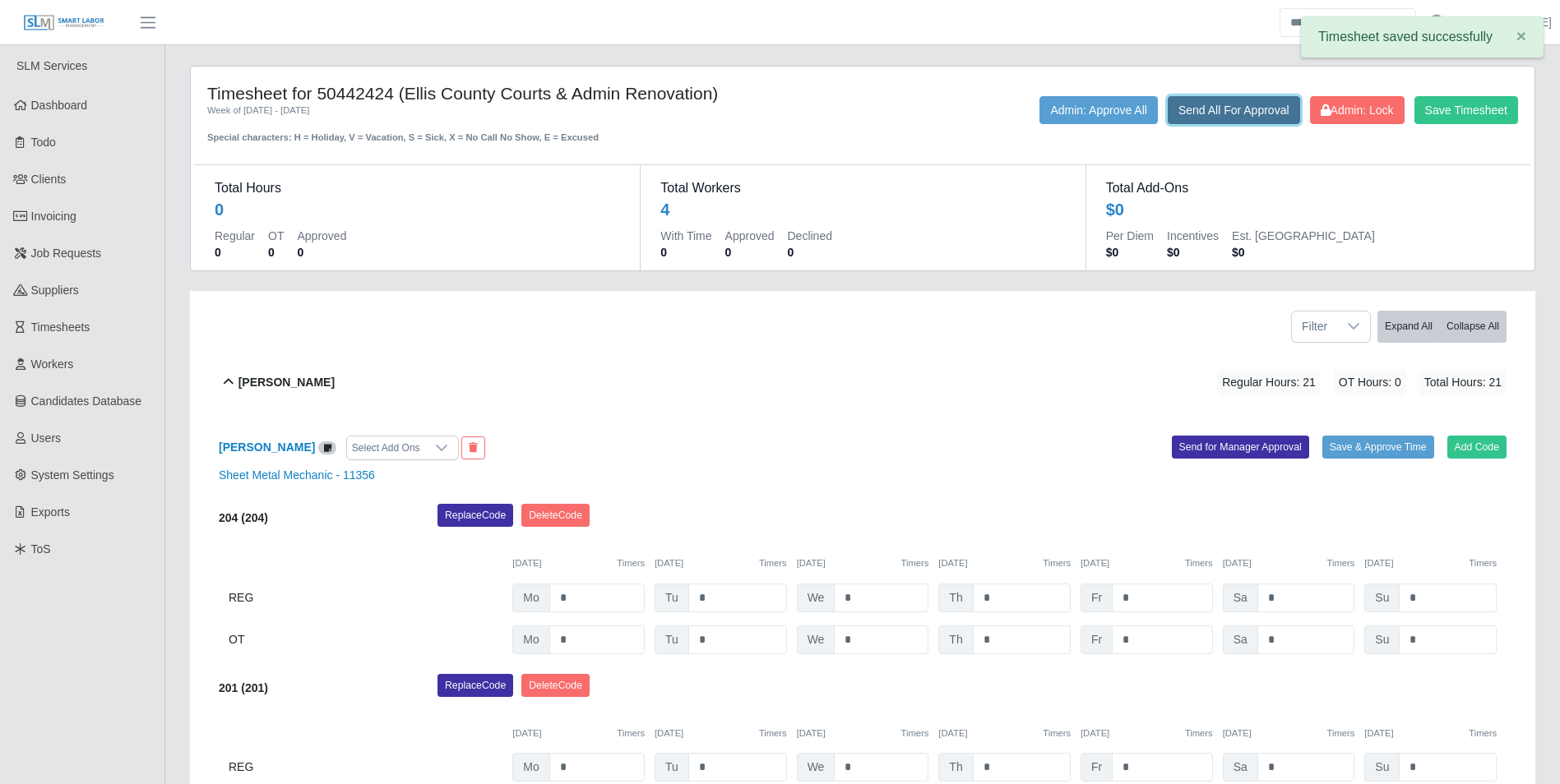
click at [1185, 124] on button "Send All For Approval" at bounding box center [1234, 110] width 132 height 28
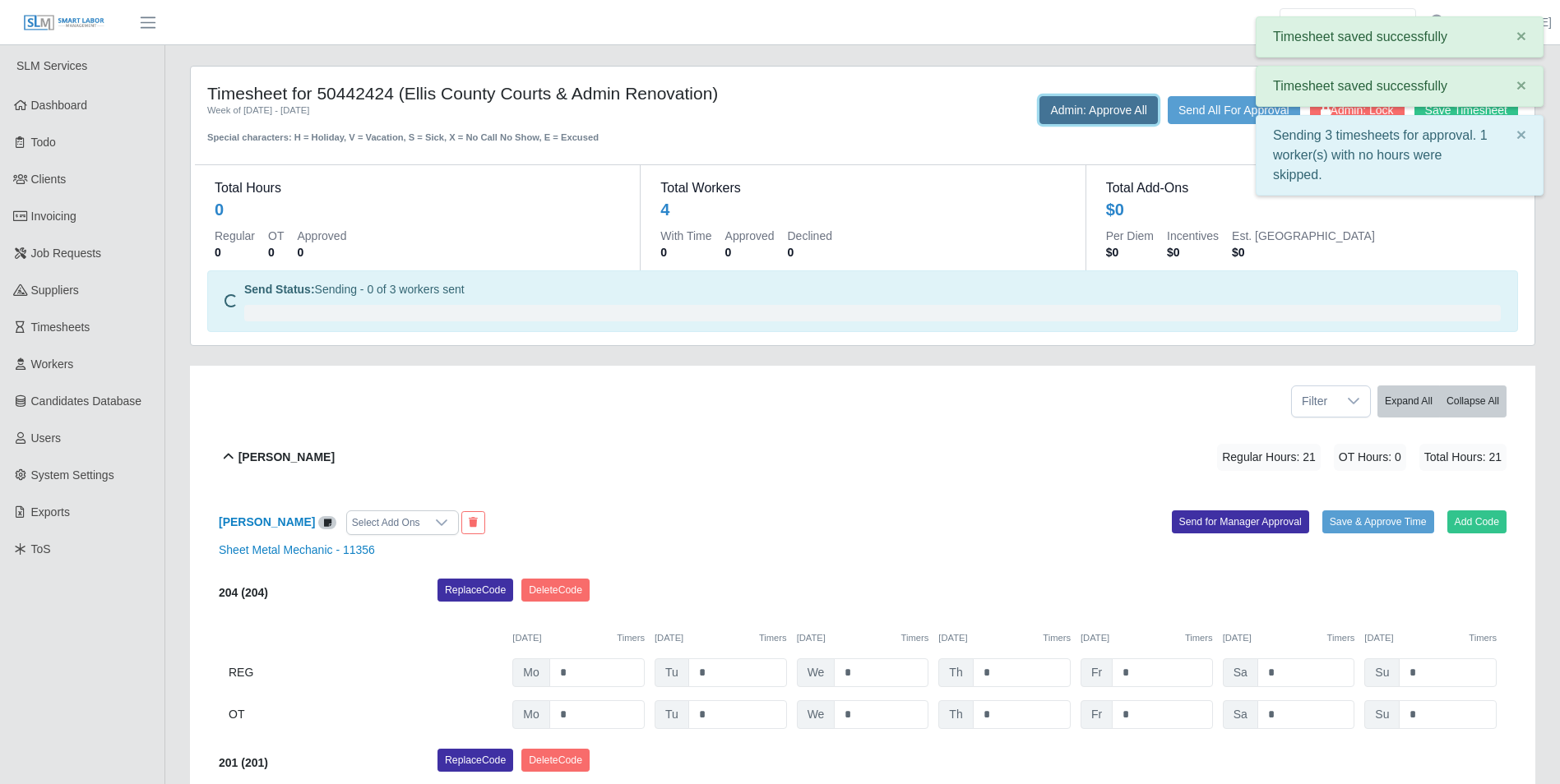
click at [1074, 99] on button "Admin: Approve All" at bounding box center [1098, 110] width 118 height 28
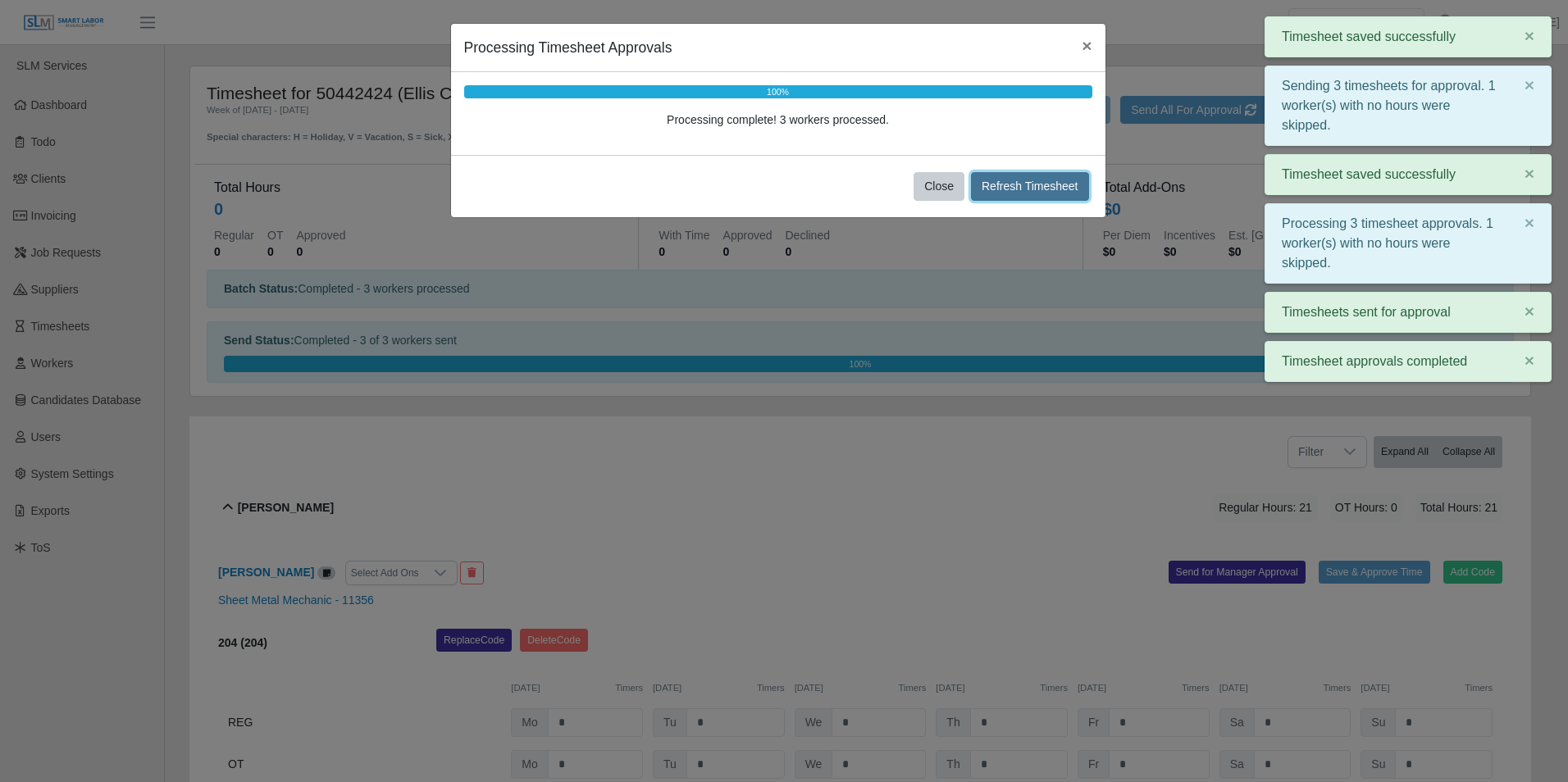
click at [1008, 195] on button "Refresh Timesheet" at bounding box center [1030, 187] width 118 height 29
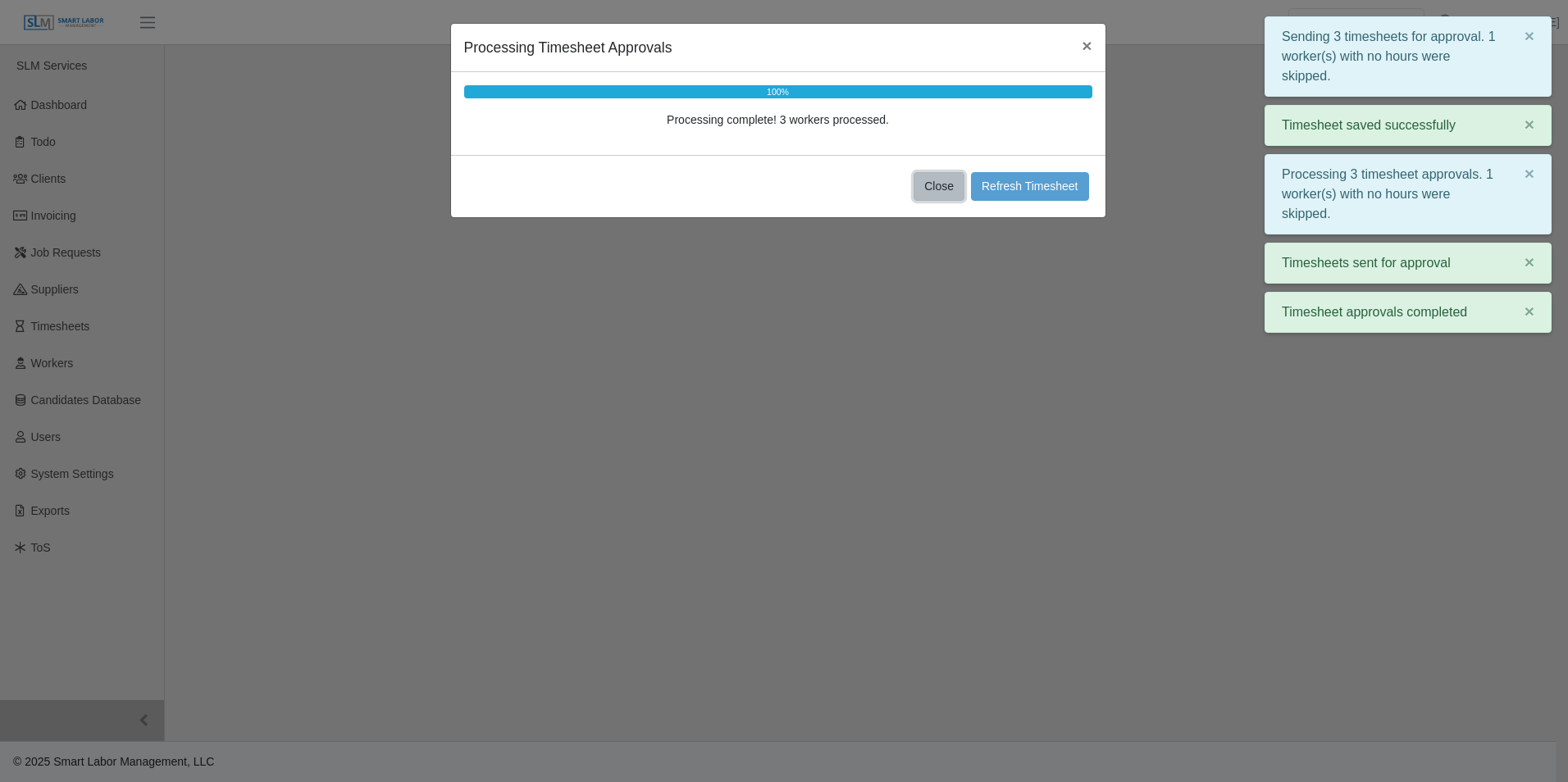
click at [928, 187] on button "Close" at bounding box center [940, 187] width 51 height 29
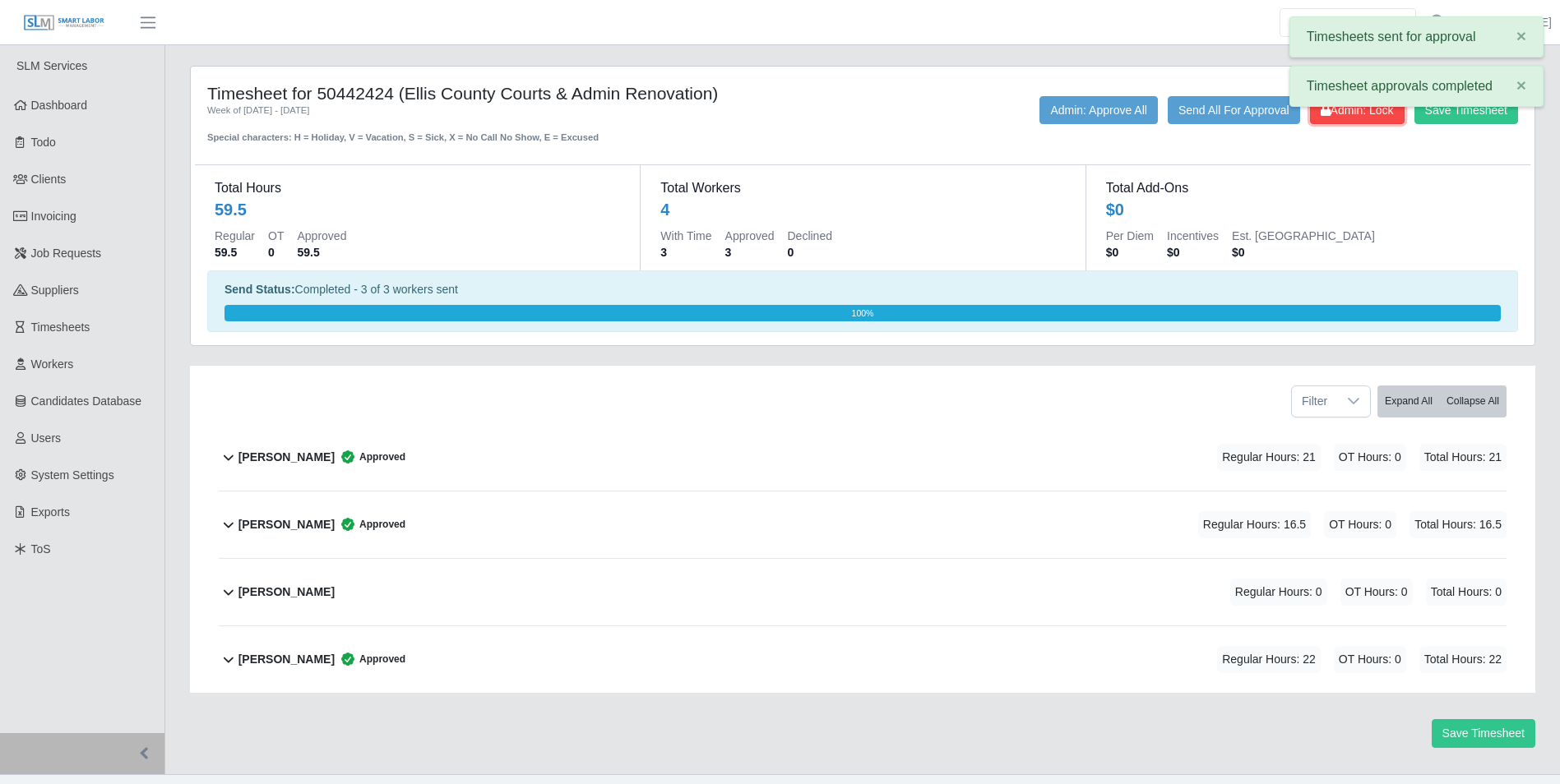
click at [1360, 120] on button "Admin: Lock" at bounding box center [1357, 110] width 95 height 28
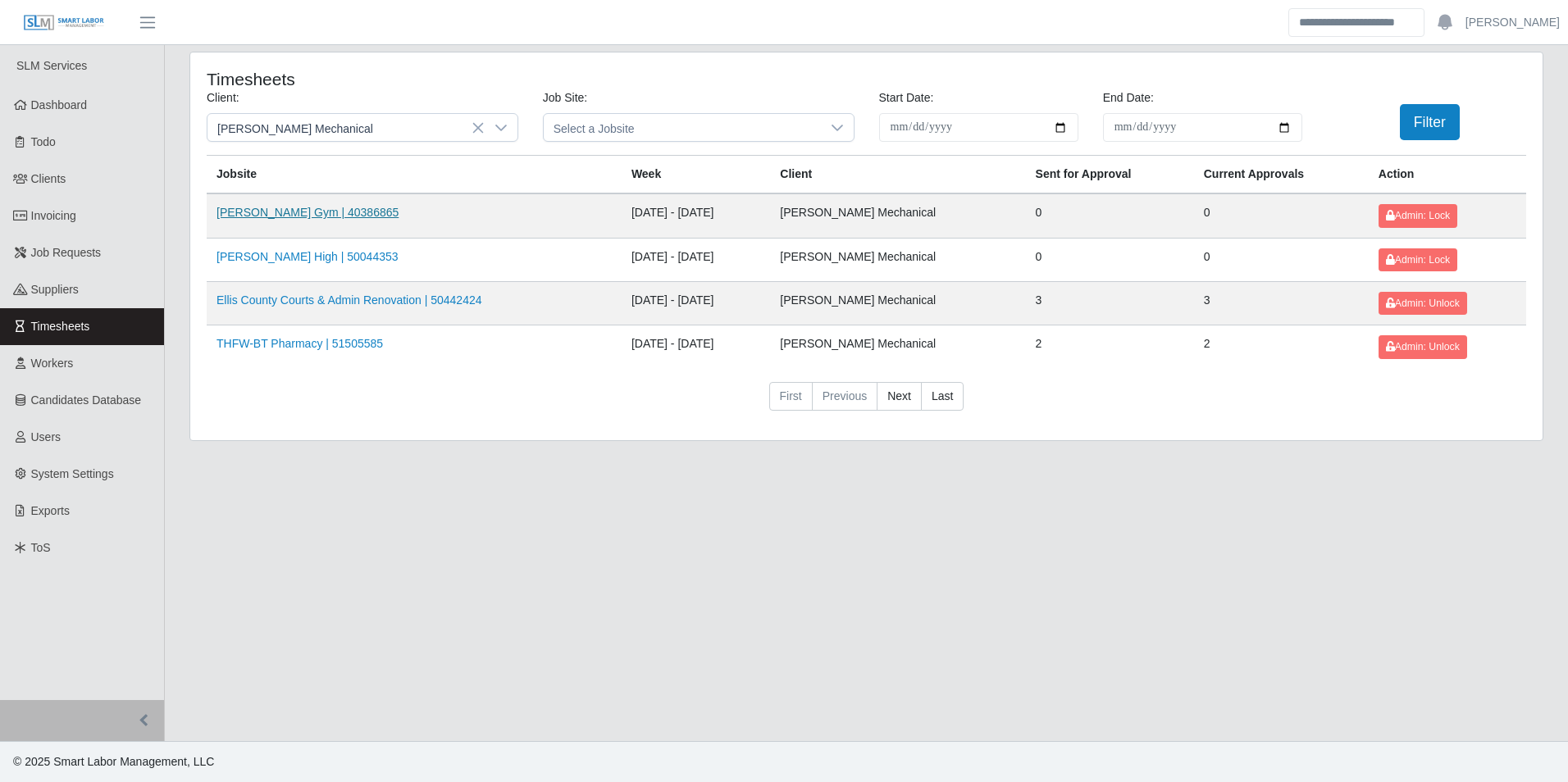
click at [298, 206] on link "[PERSON_NAME] Gym | 40386865" at bounding box center [308, 212] width 182 height 13
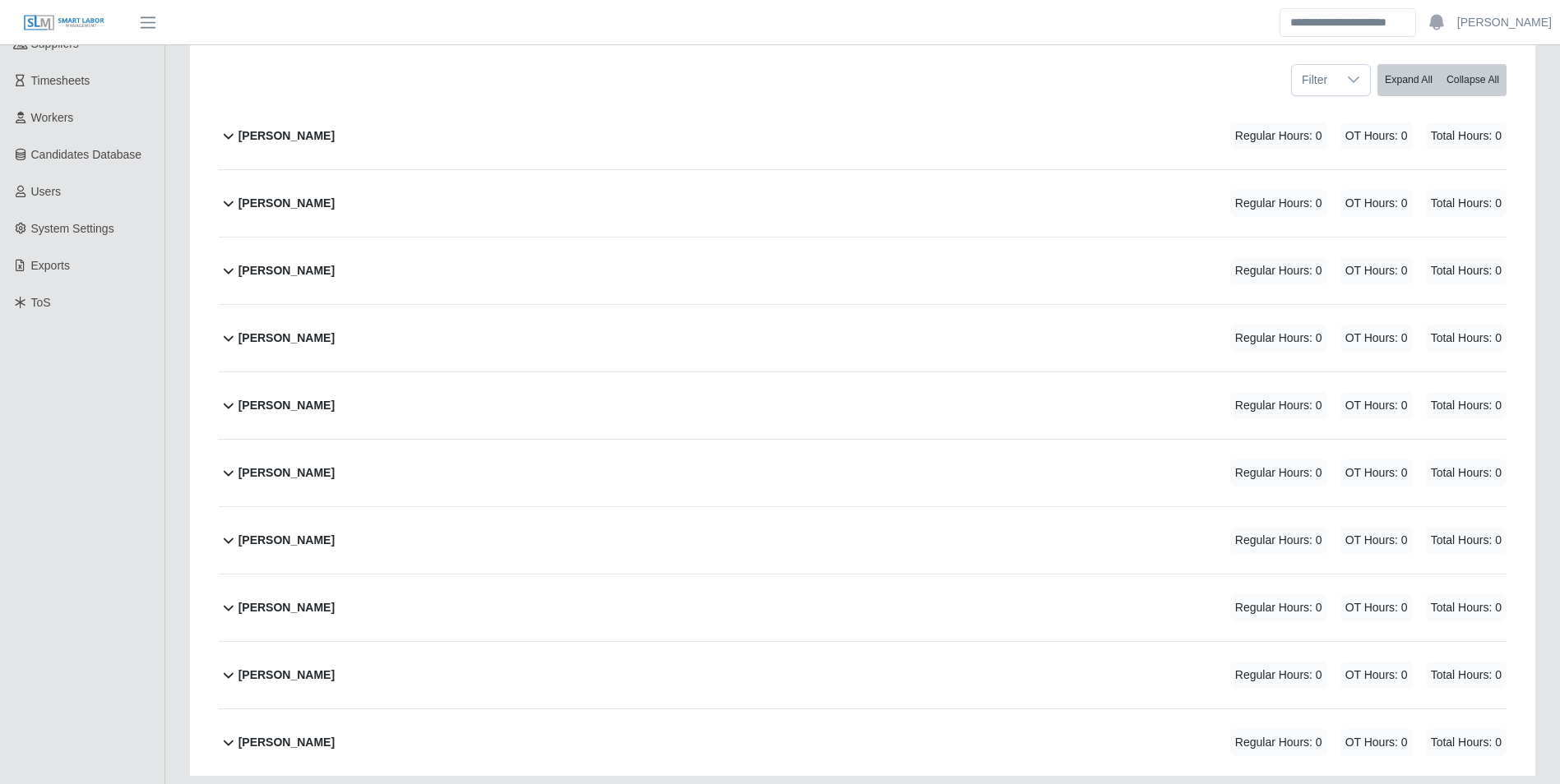
scroll to position [329, 0]
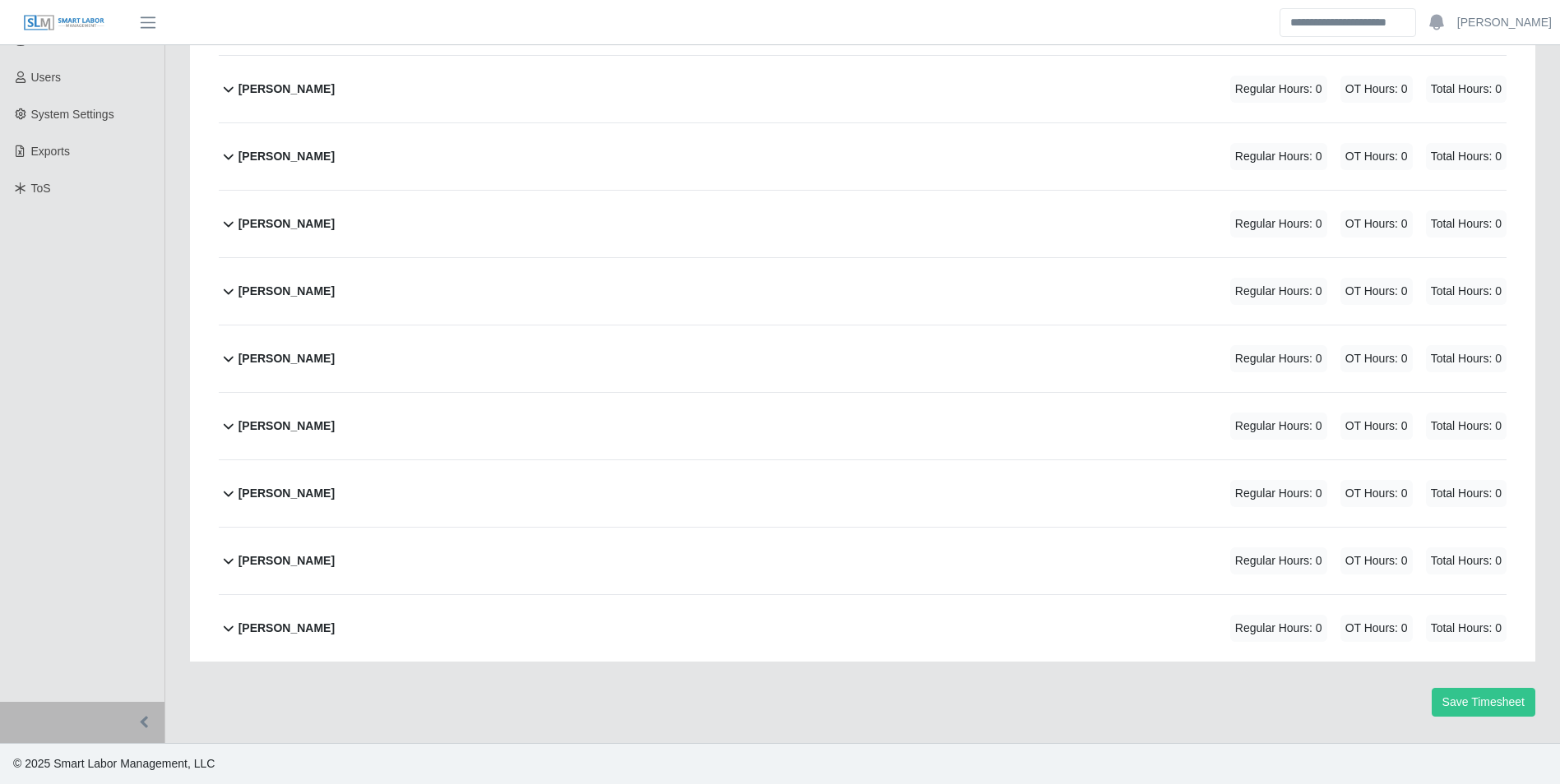
click at [335, 626] on b "[PERSON_NAME]" at bounding box center [286, 628] width 96 height 17
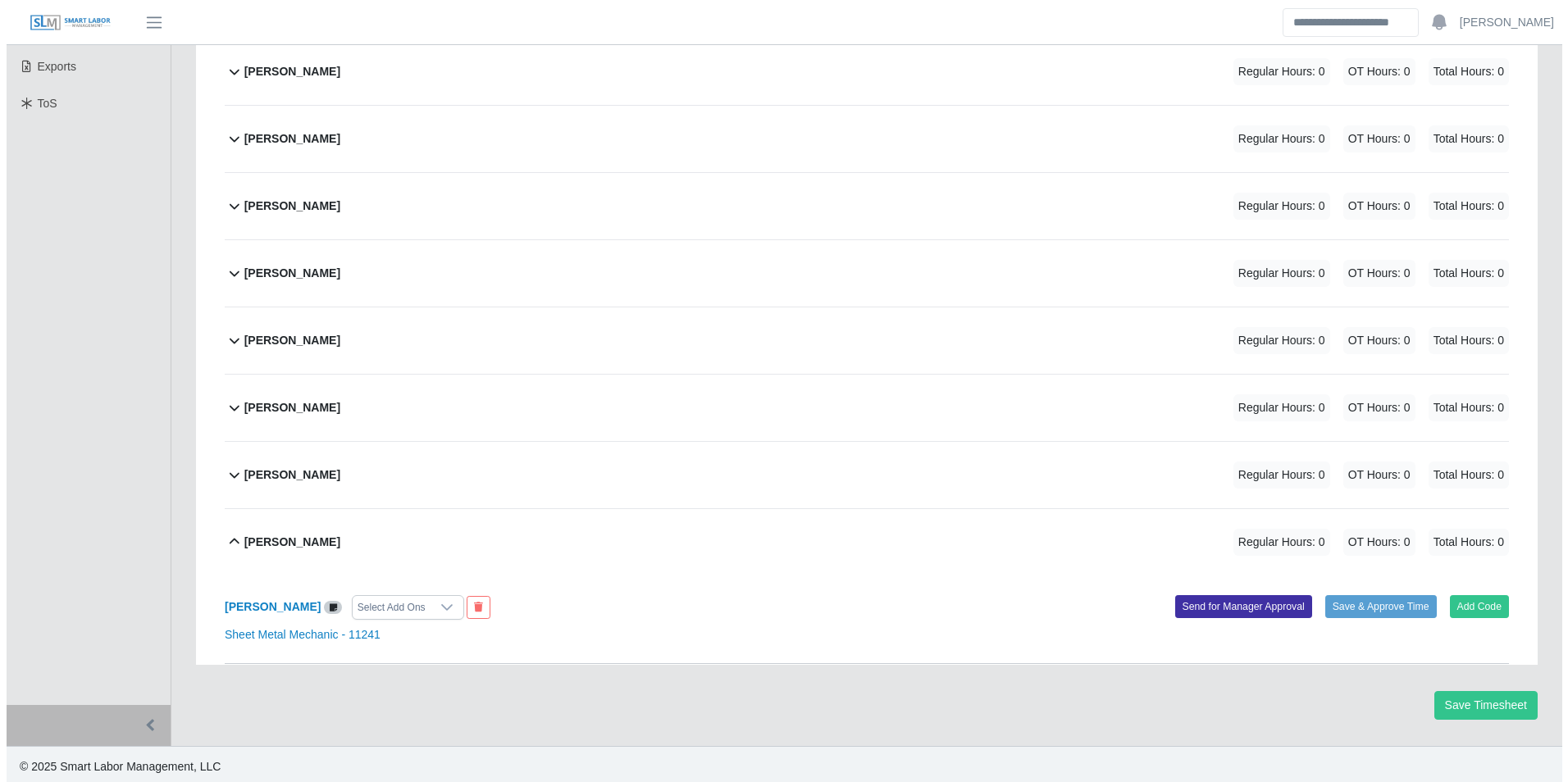
scroll to position [449, 0]
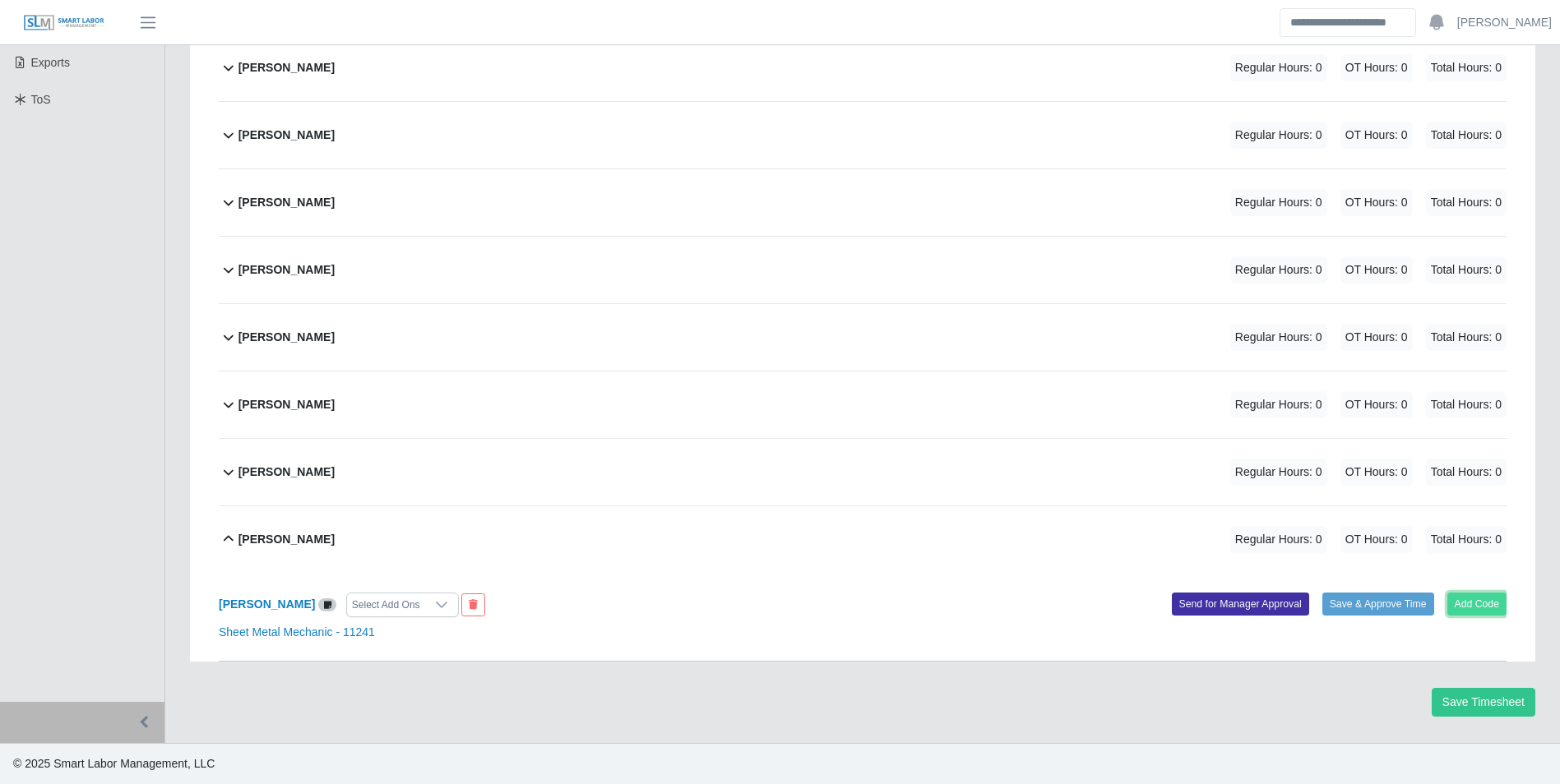
click at [1479, 602] on button "Add Code" at bounding box center [1477, 603] width 60 height 23
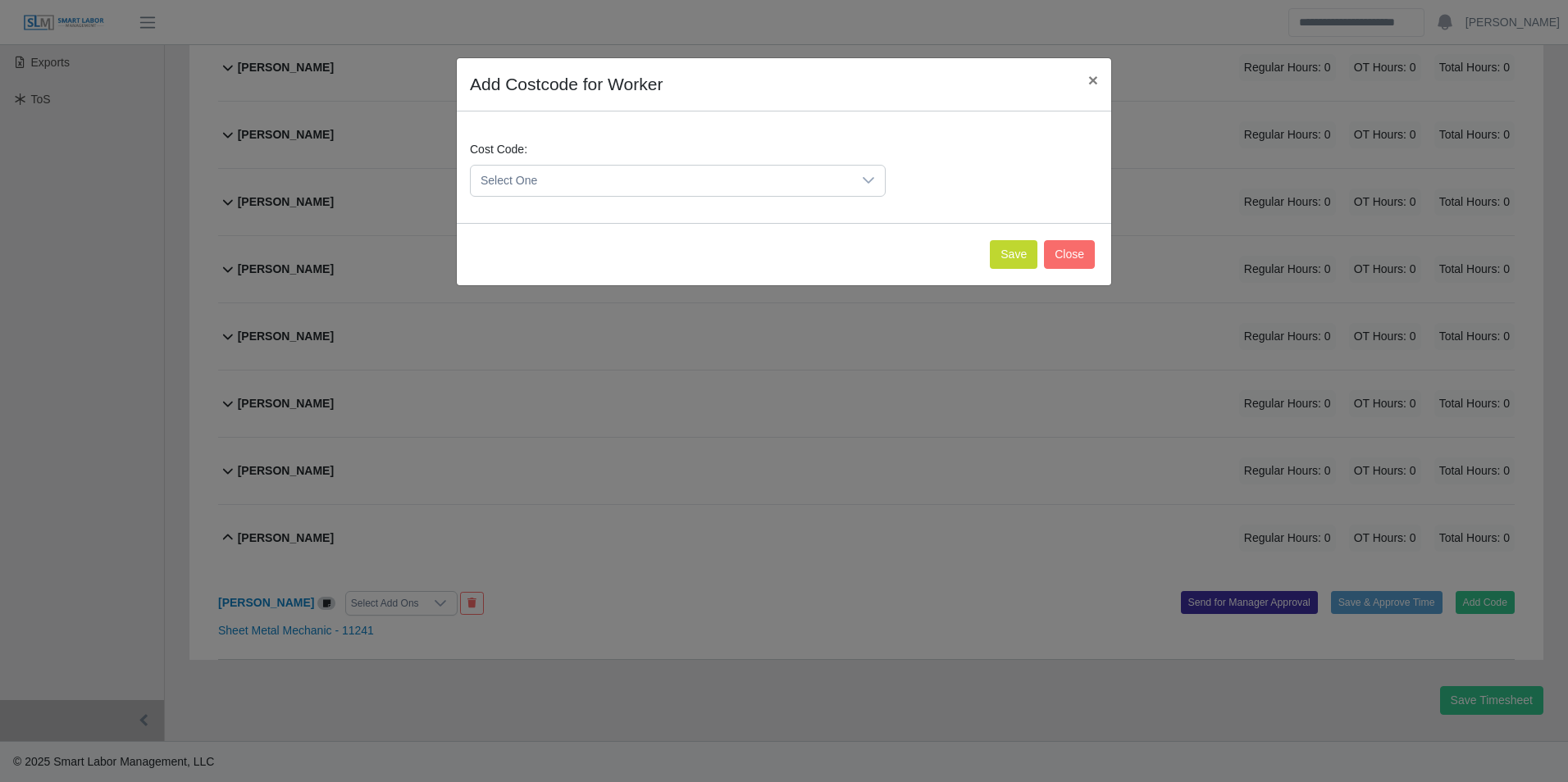
click at [642, 187] on span "Select One" at bounding box center [662, 181] width 382 height 31
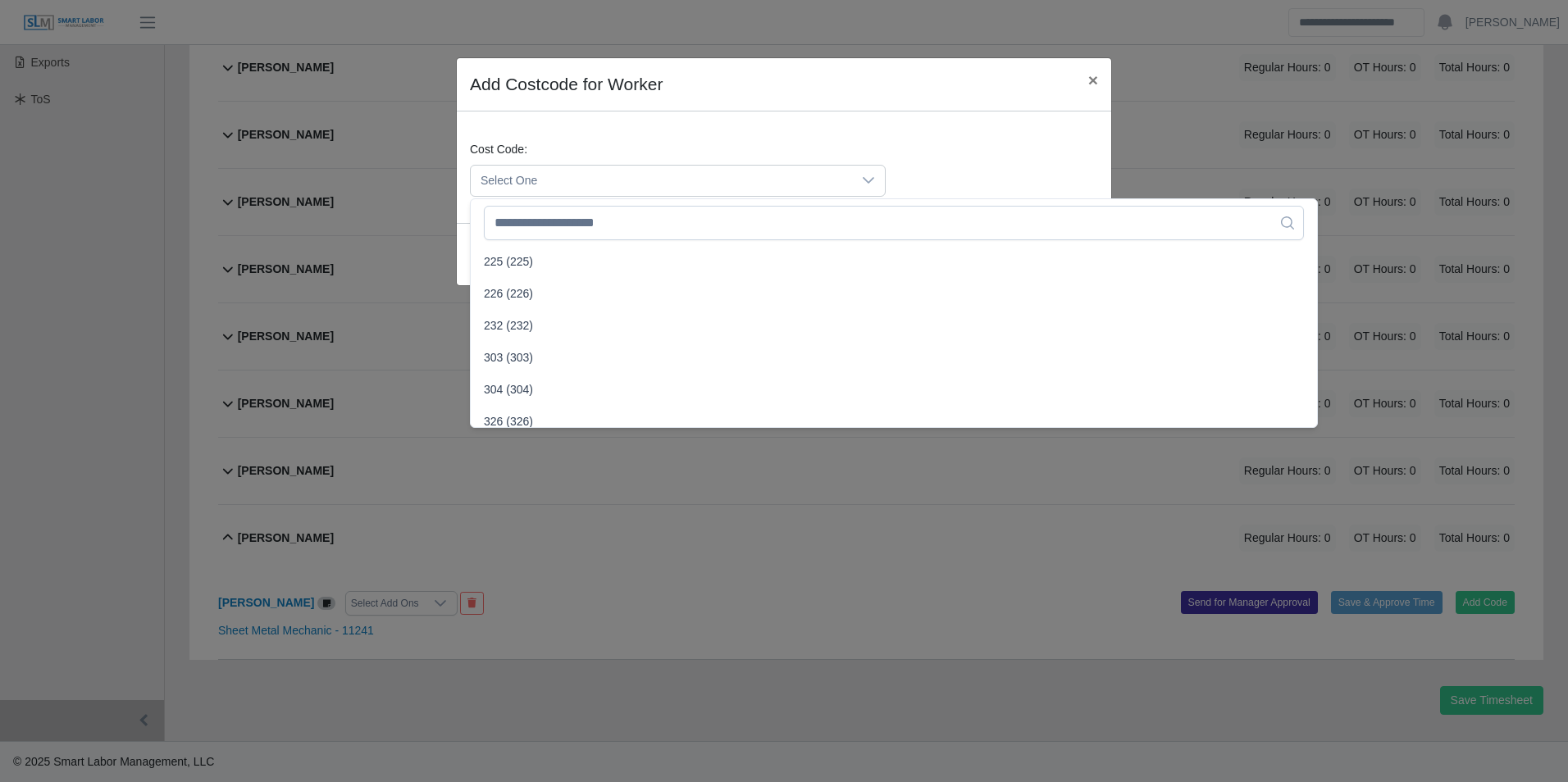
scroll to position [738, 0]
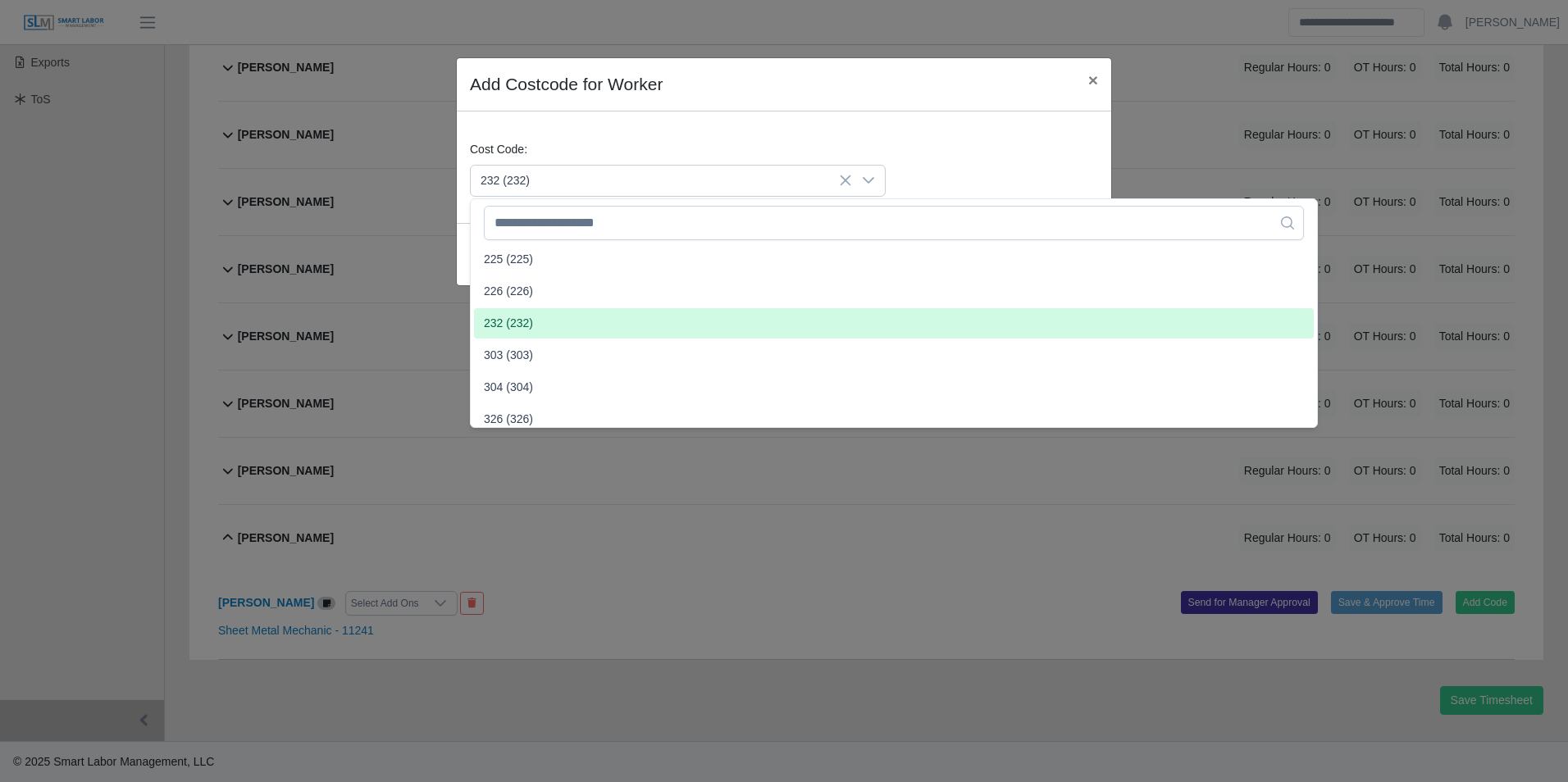
click at [522, 317] on span "232 (232)" at bounding box center [508, 323] width 49 height 17
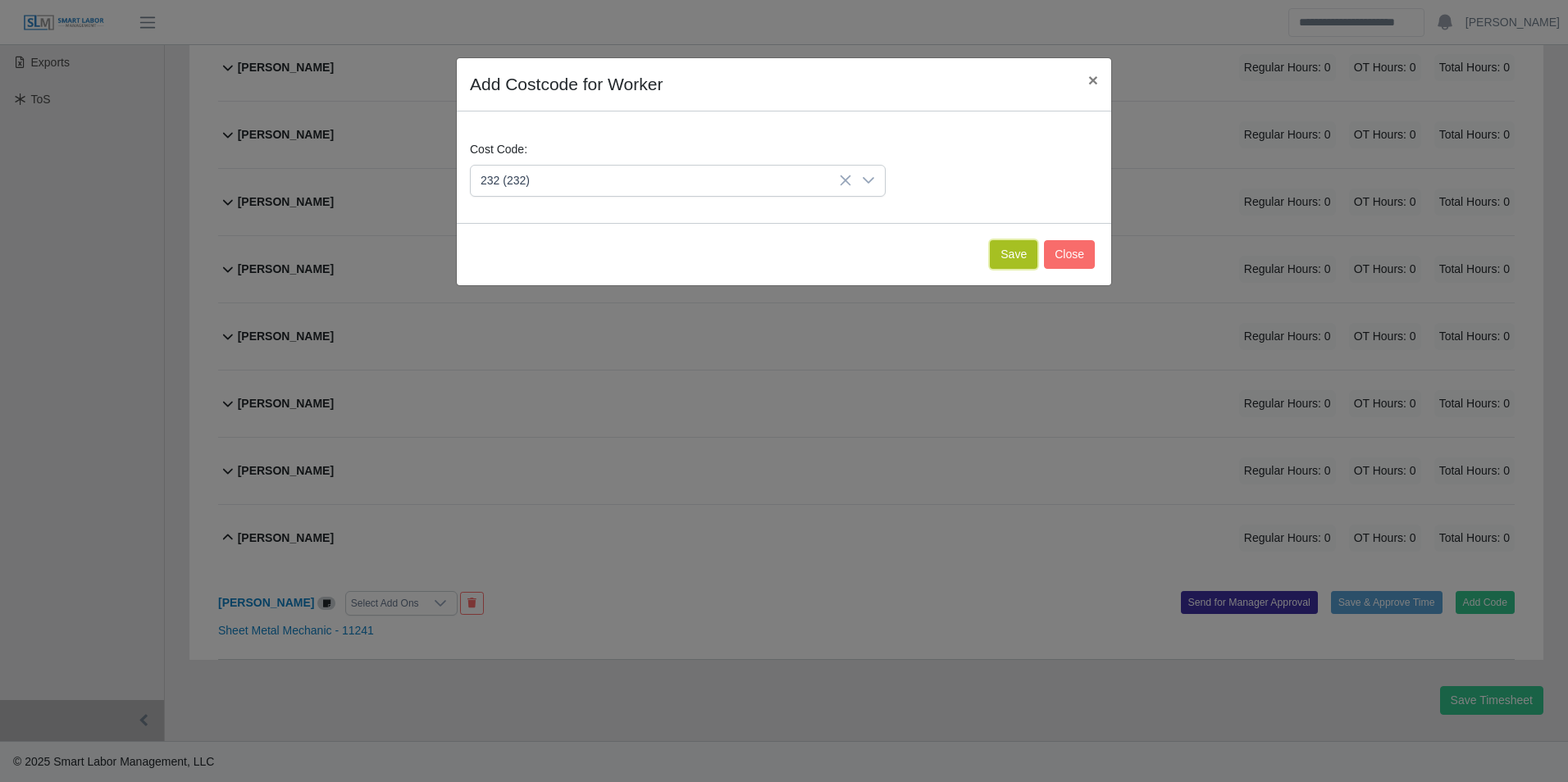
click at [1010, 247] on button "Save" at bounding box center [1014, 255] width 48 height 29
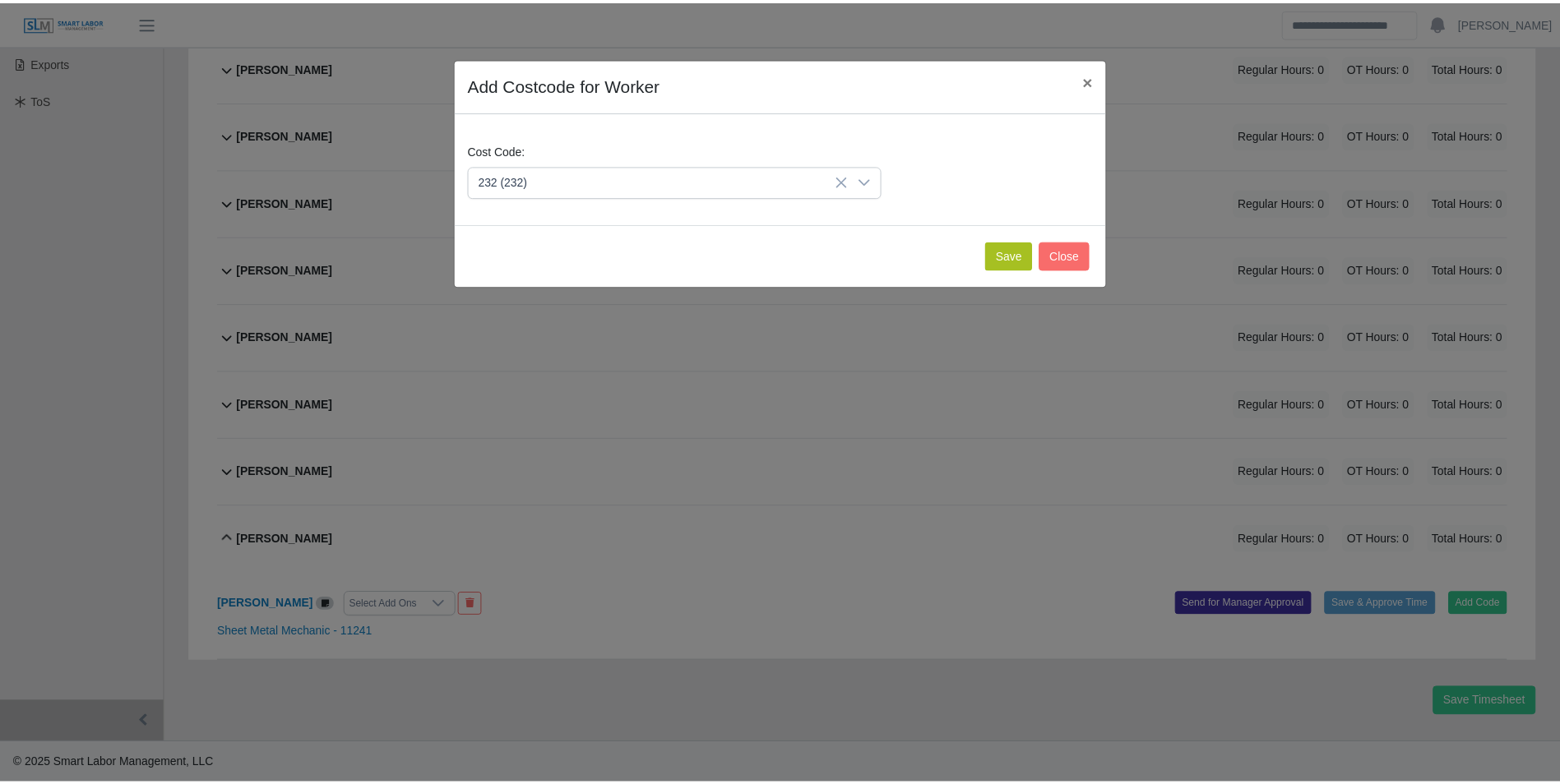
scroll to position [620, 0]
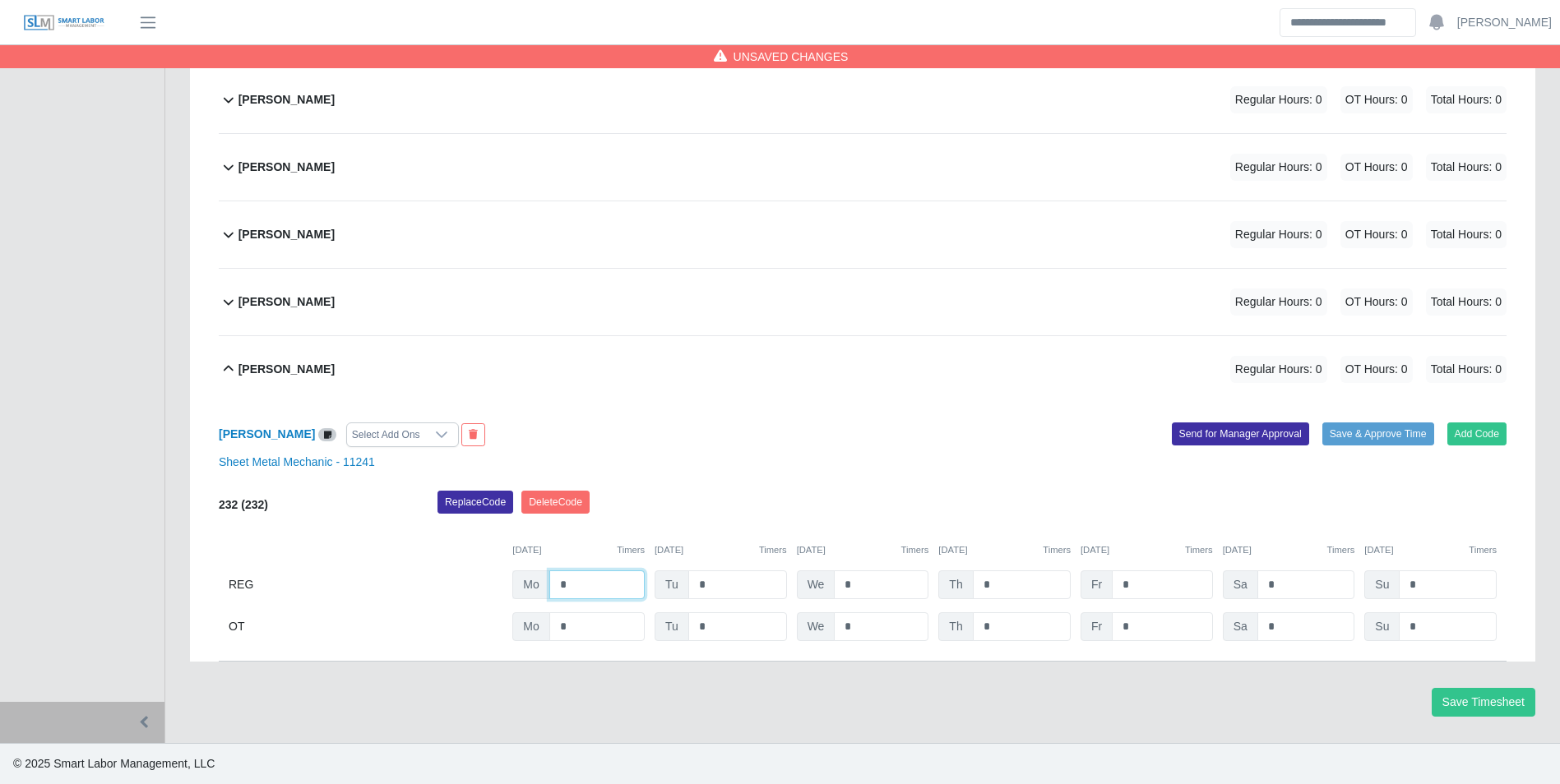
click at [595, 586] on input "*" at bounding box center [597, 585] width 95 height 29
type input "*"
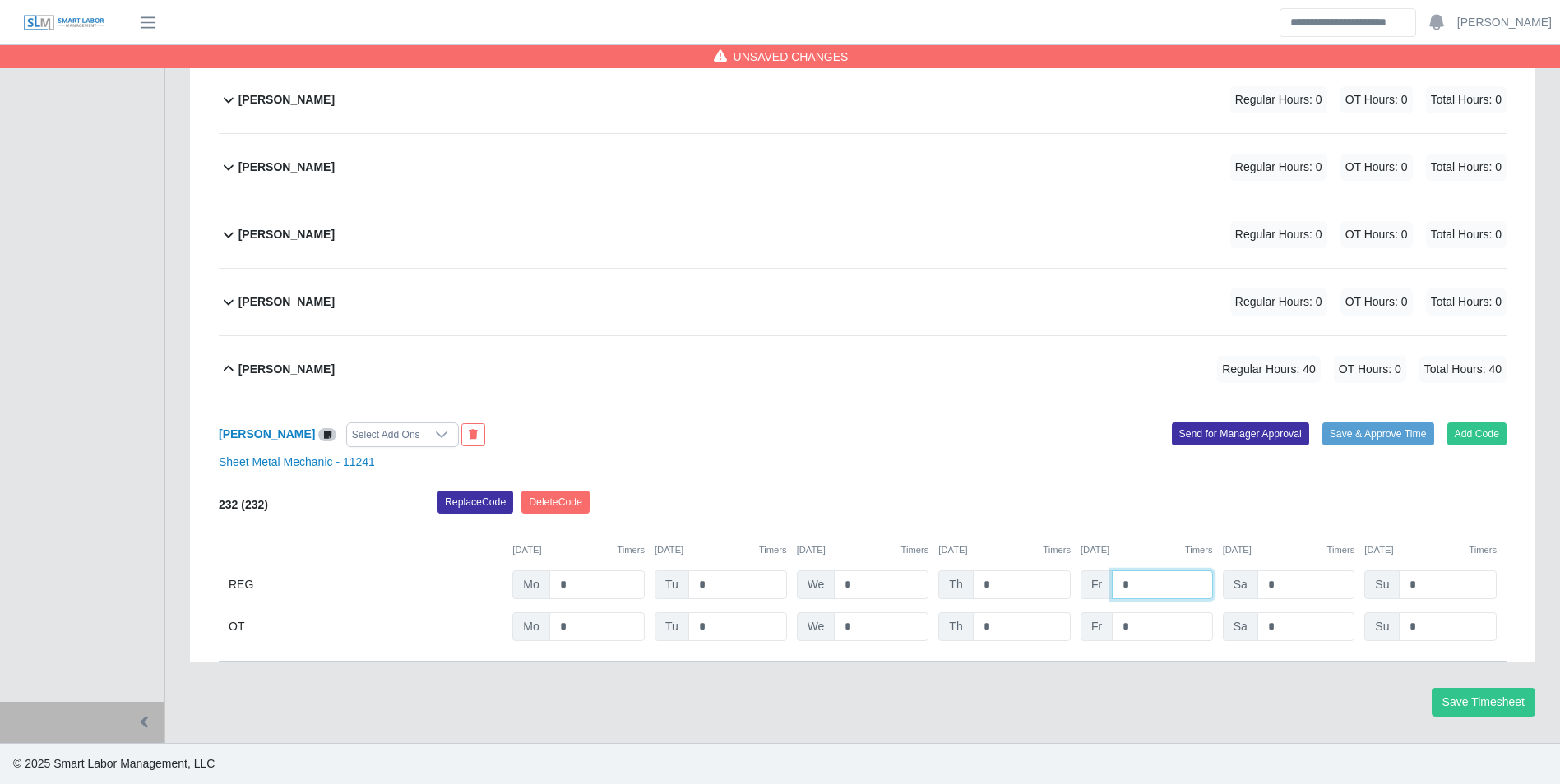
type input "*"
click at [878, 527] on div "09/22/2025 Timers 09/23/2025 Timers 09/24/2025 Timers 09/25/2025 Timers 09/26/2…" at bounding box center [863, 540] width 1288 height 34
click at [318, 305] on div "Laura Garcia Regular Hours: 0 OT Hours: 0 Total Hours: 0" at bounding box center [872, 302] width 1268 height 66
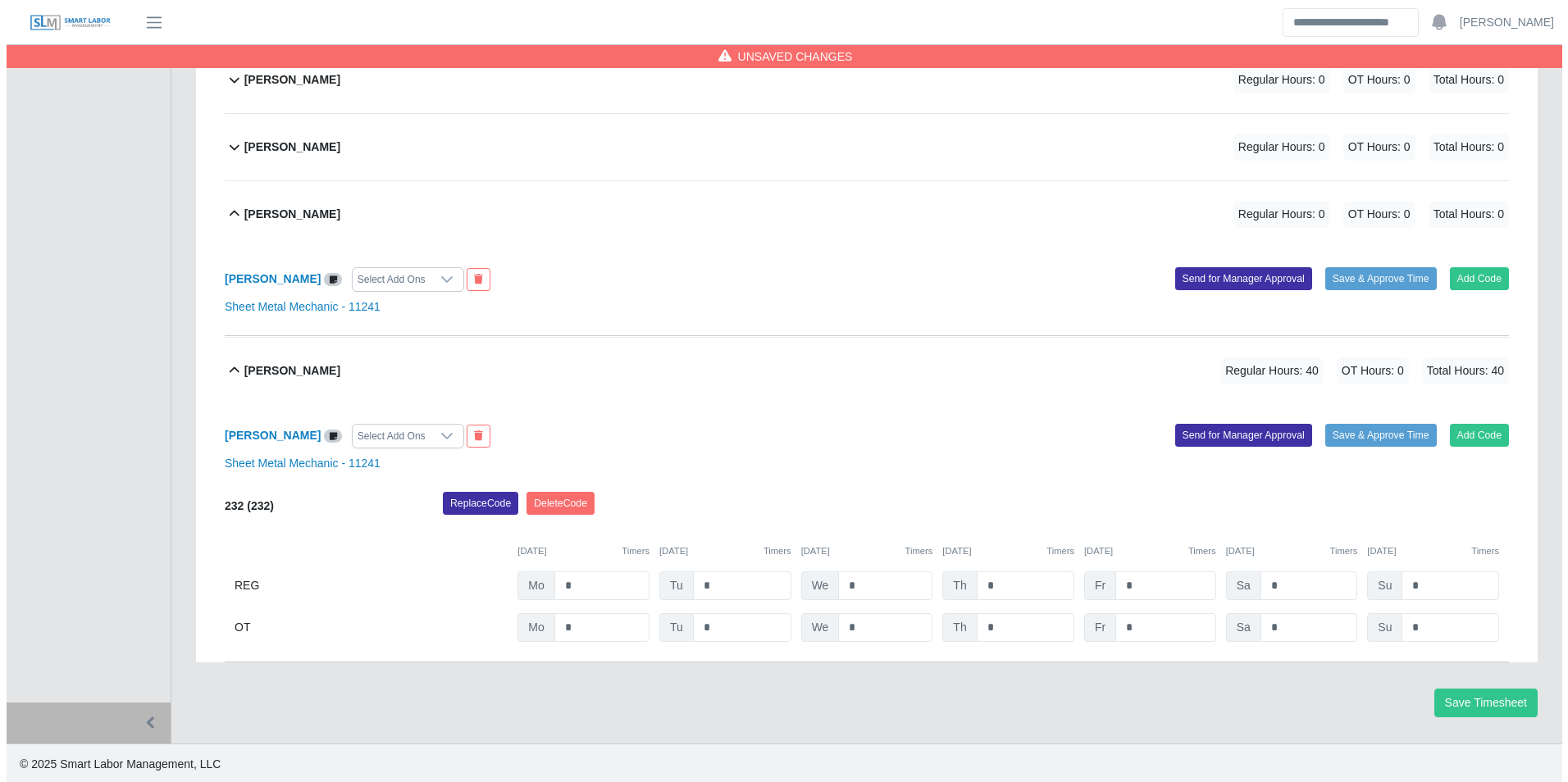
scroll to position [707, 0]
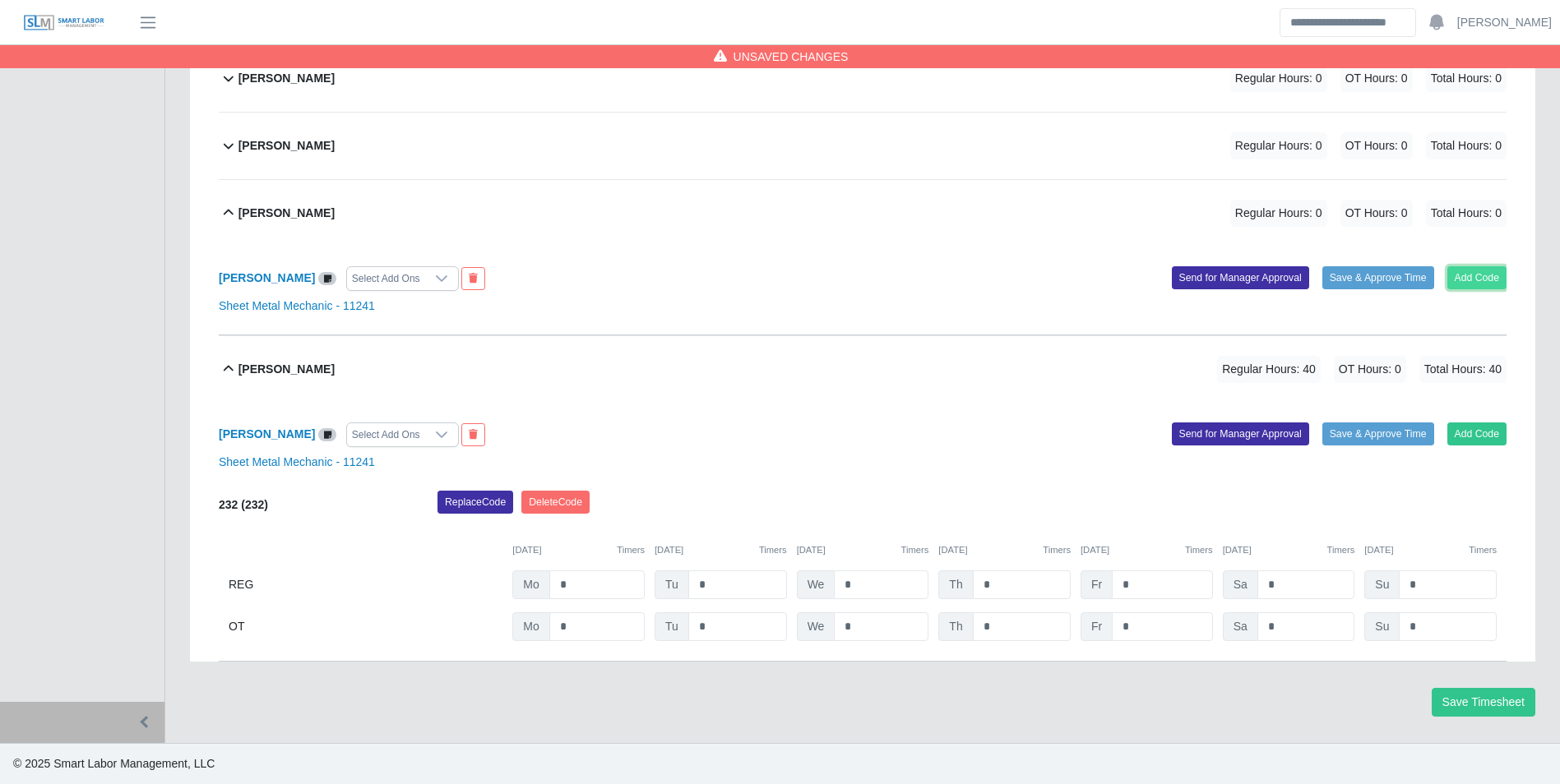
click at [1457, 287] on button "Add Code" at bounding box center [1477, 278] width 60 height 23
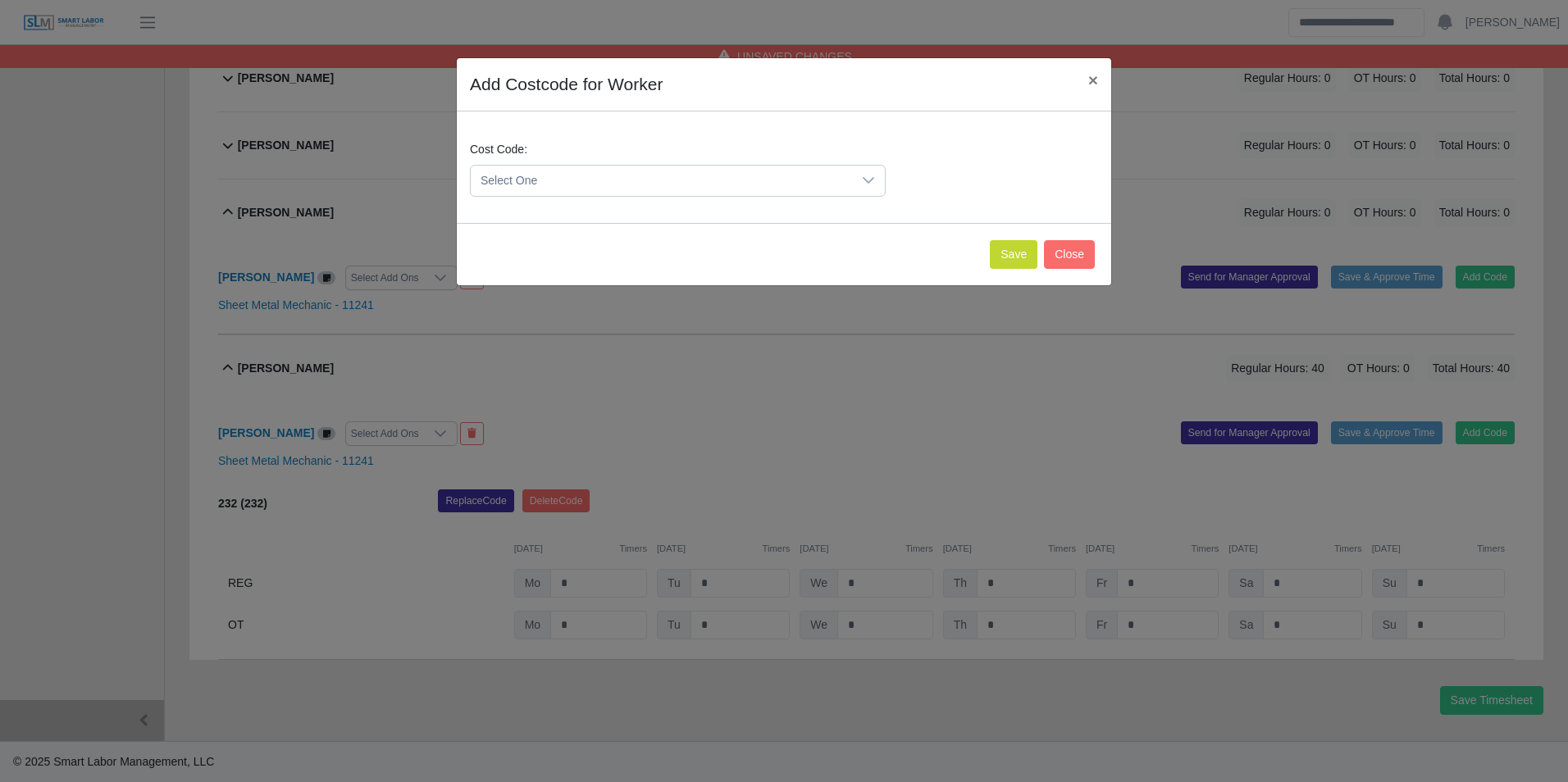
click at [640, 178] on span "Select One" at bounding box center [662, 181] width 382 height 31
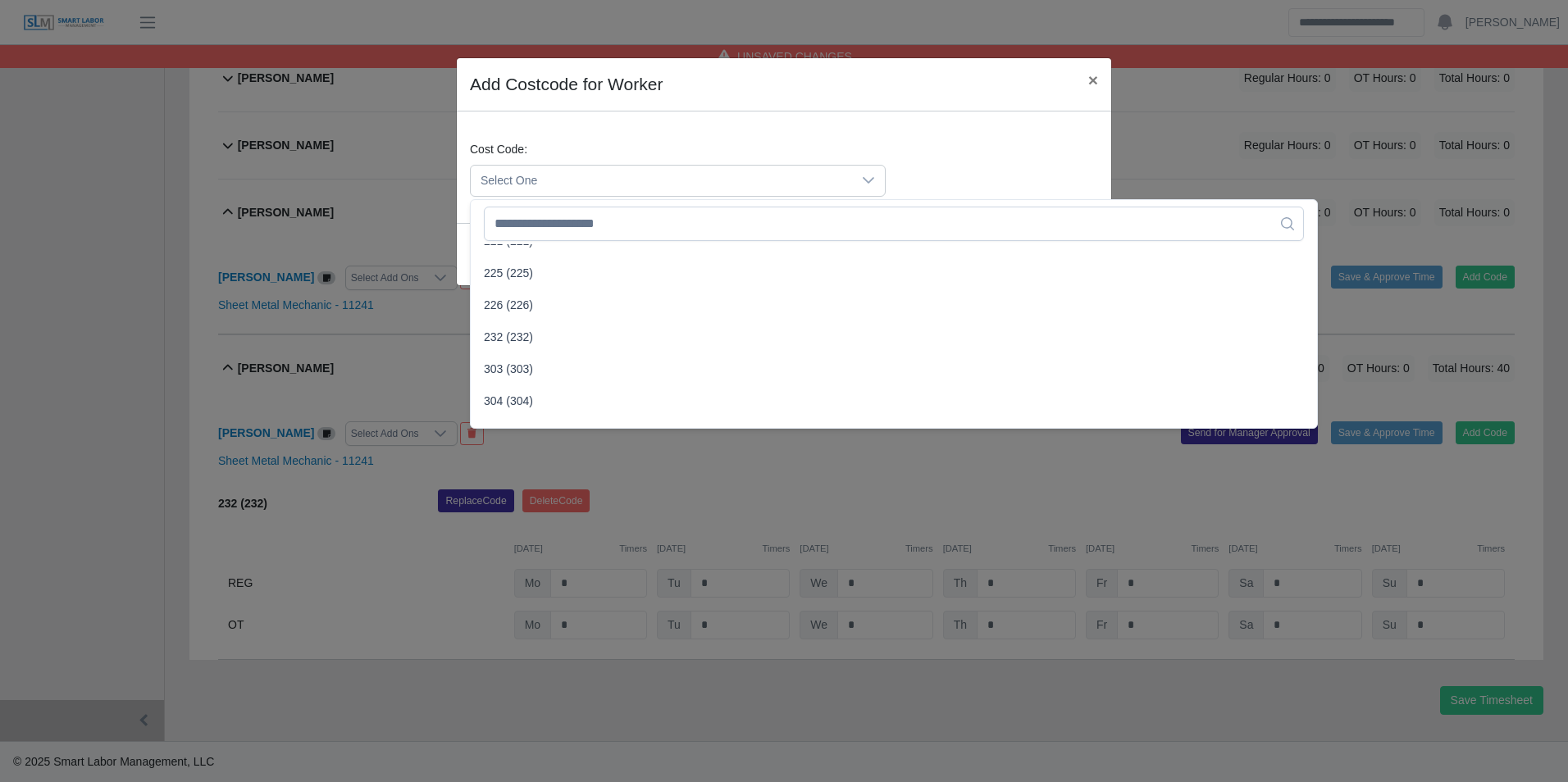
scroll to position [738, 0]
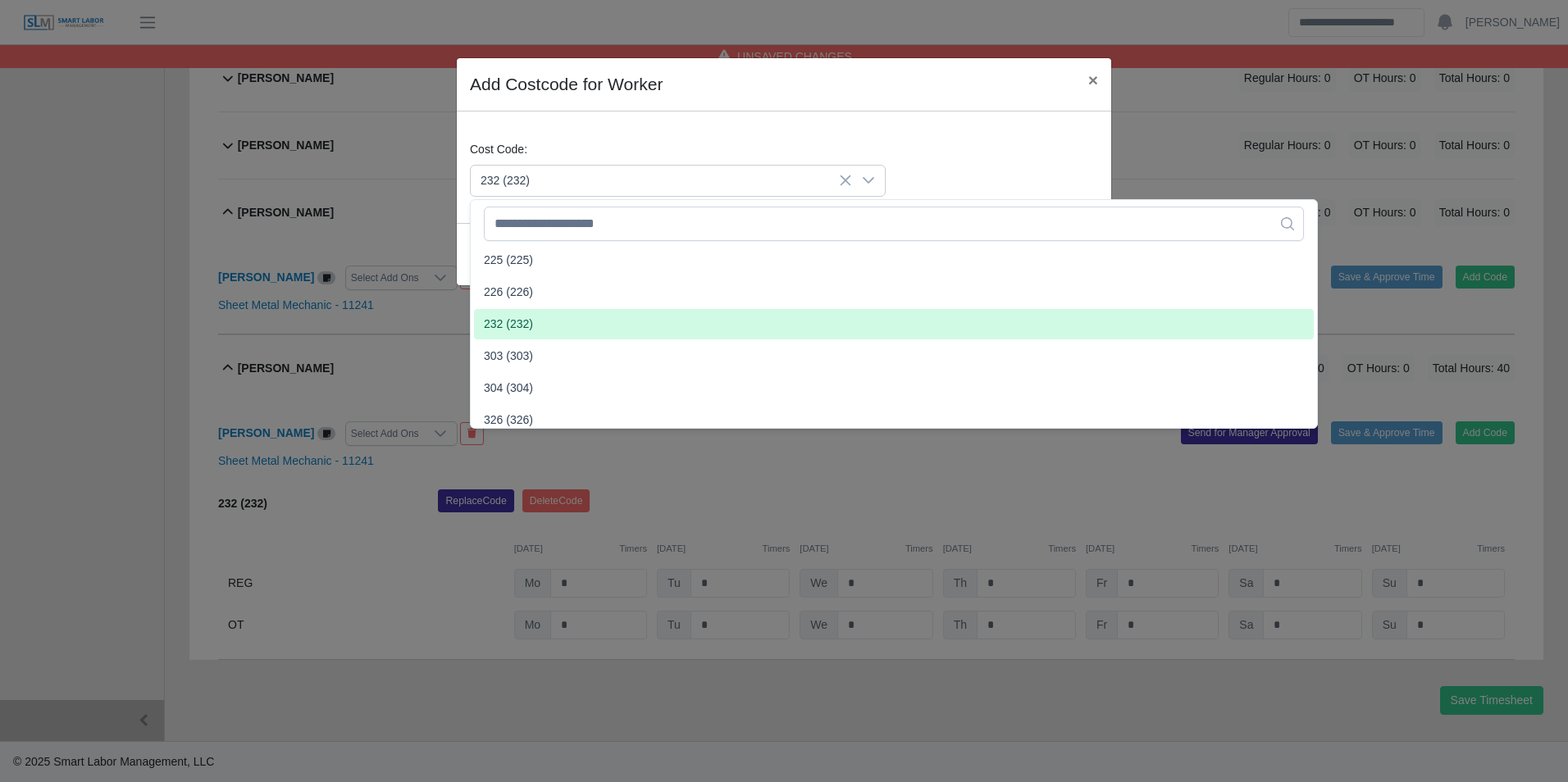
click at [528, 316] on span "232 (232)" at bounding box center [508, 324] width 49 height 17
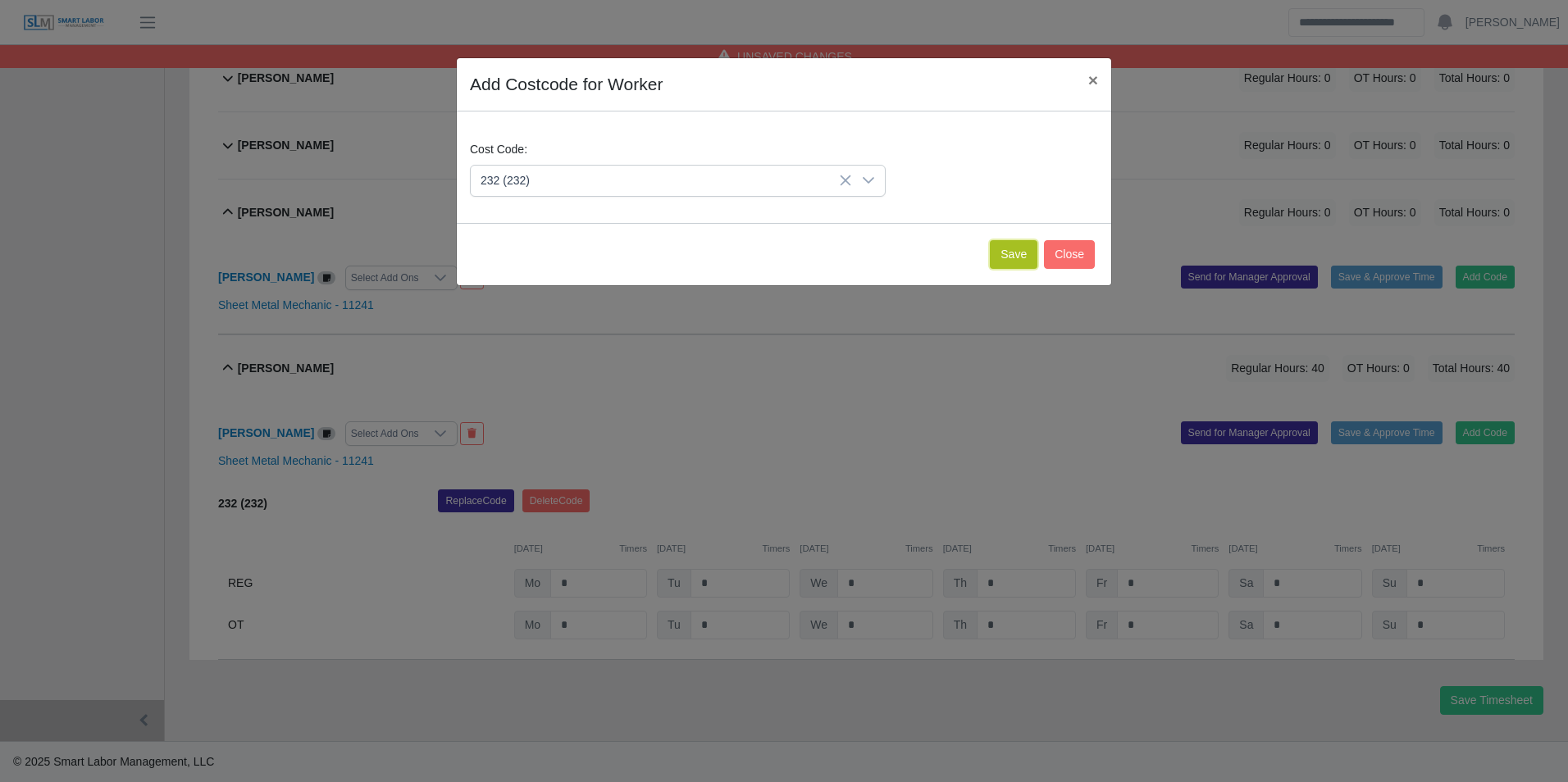
click at [1007, 247] on button "Save" at bounding box center [1014, 255] width 48 height 29
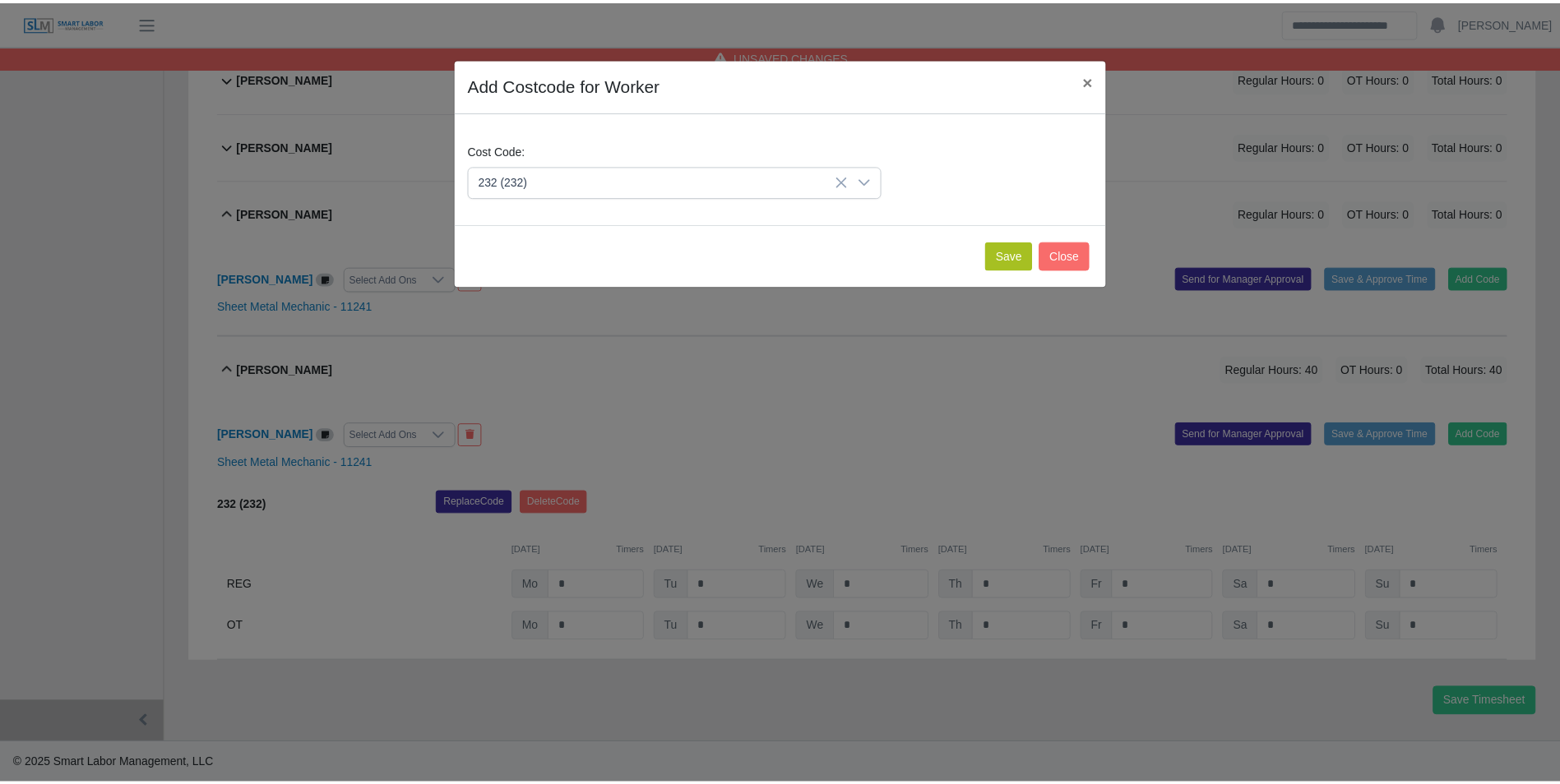
scroll to position [879, 0]
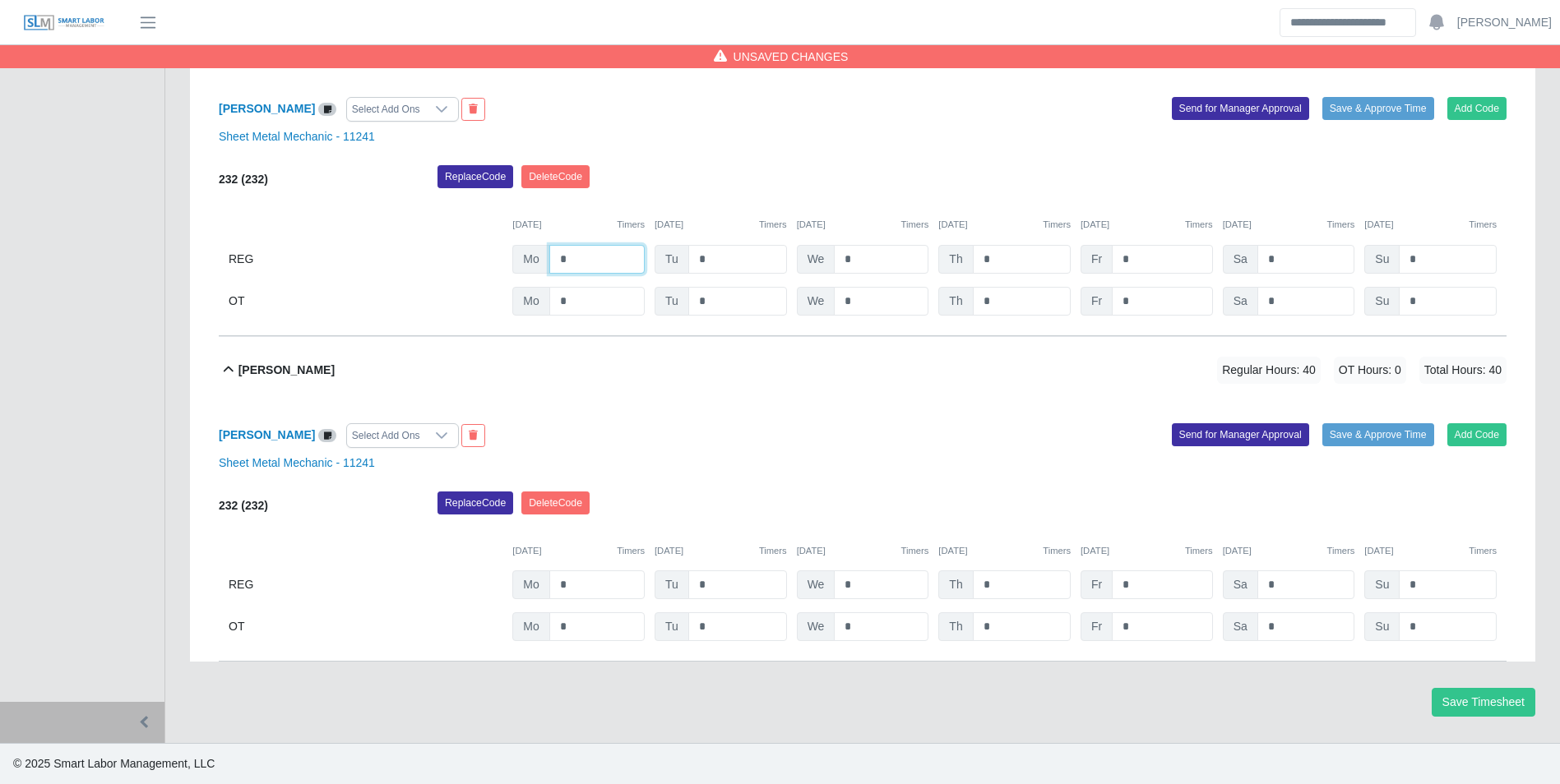
click at [608, 267] on input "*" at bounding box center [597, 259] width 95 height 29
type input "*"
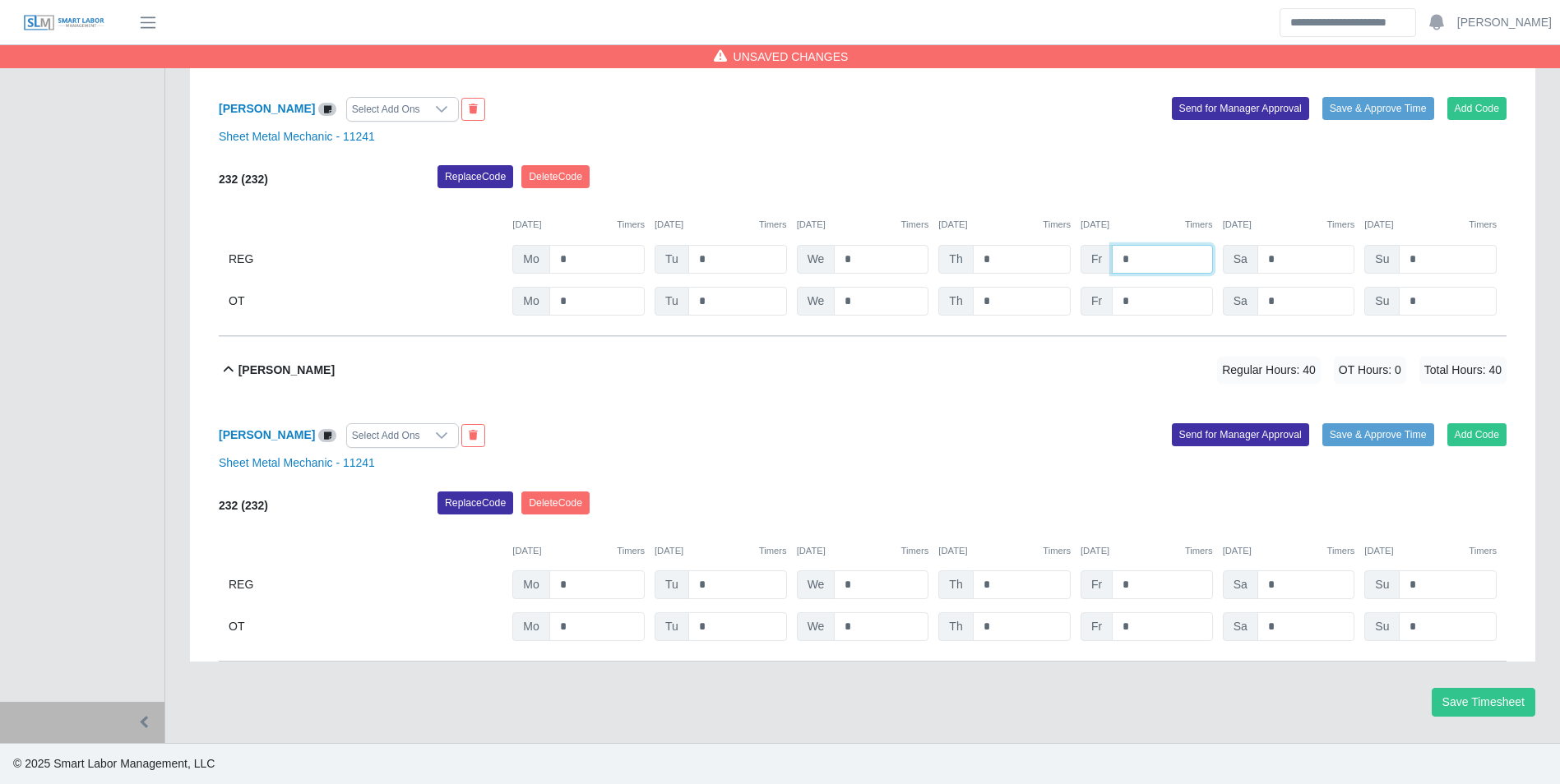
type input "*"
click at [853, 214] on div "09/22/2025 Timers 09/23/2025 Timers 09/24/2025 Timers 09/25/2025 Timers 09/26/2…" at bounding box center [863, 215] width 1288 height 34
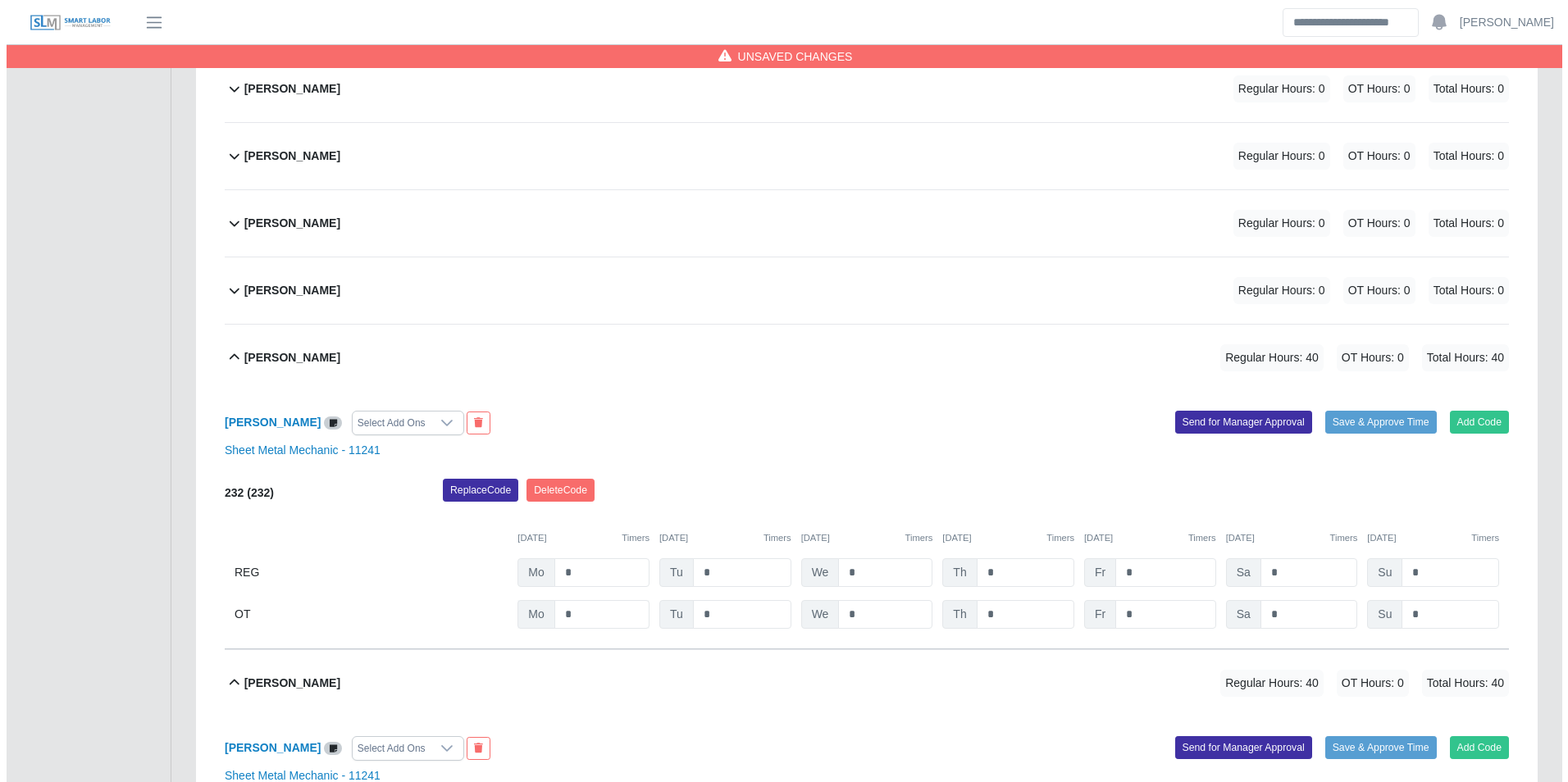
scroll to position [549, 0]
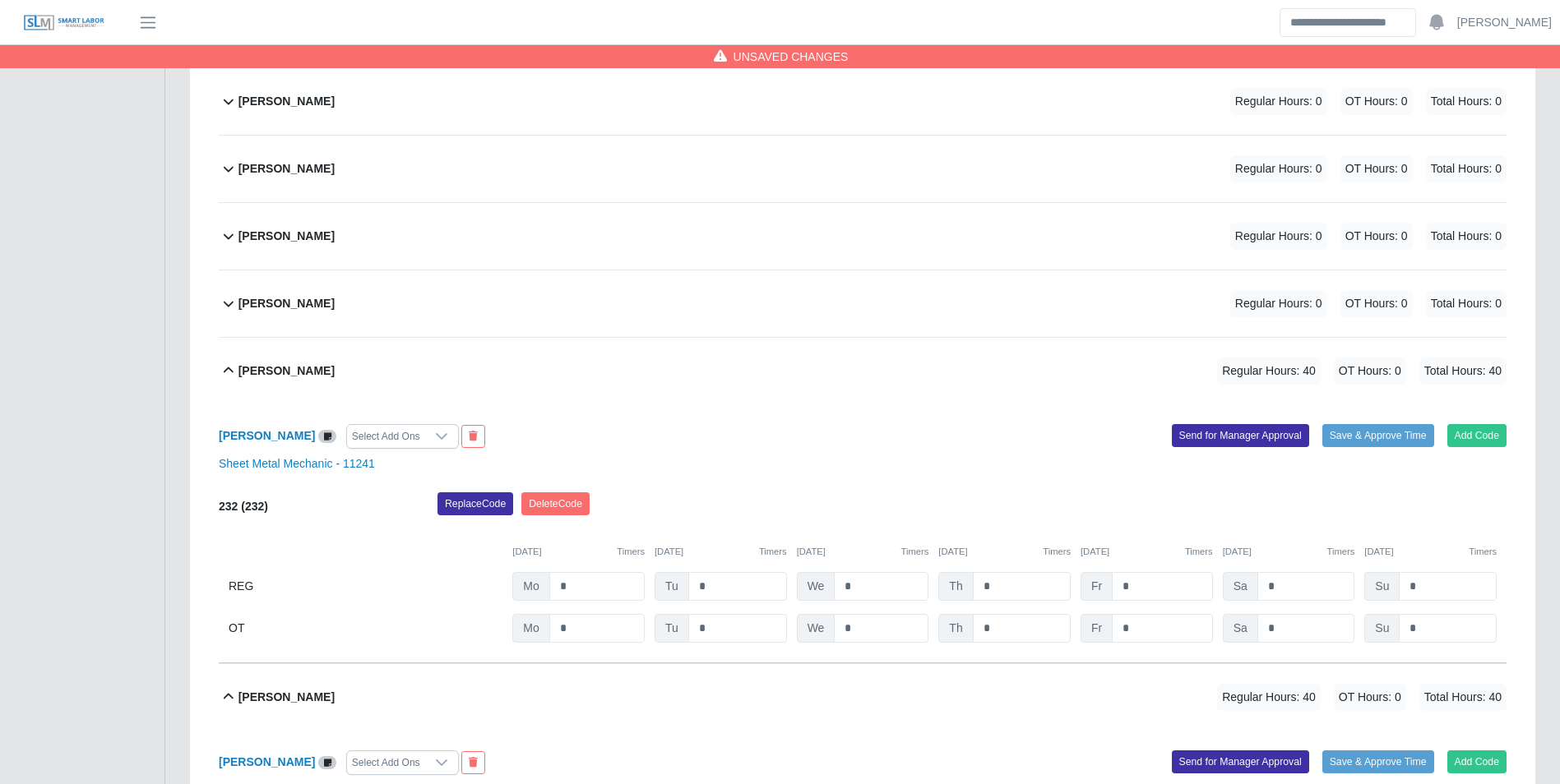
click at [343, 306] on div "Juan Andrade Regular Hours: 0 OT Hours: 0 Total Hours: 0" at bounding box center [872, 303] width 1268 height 66
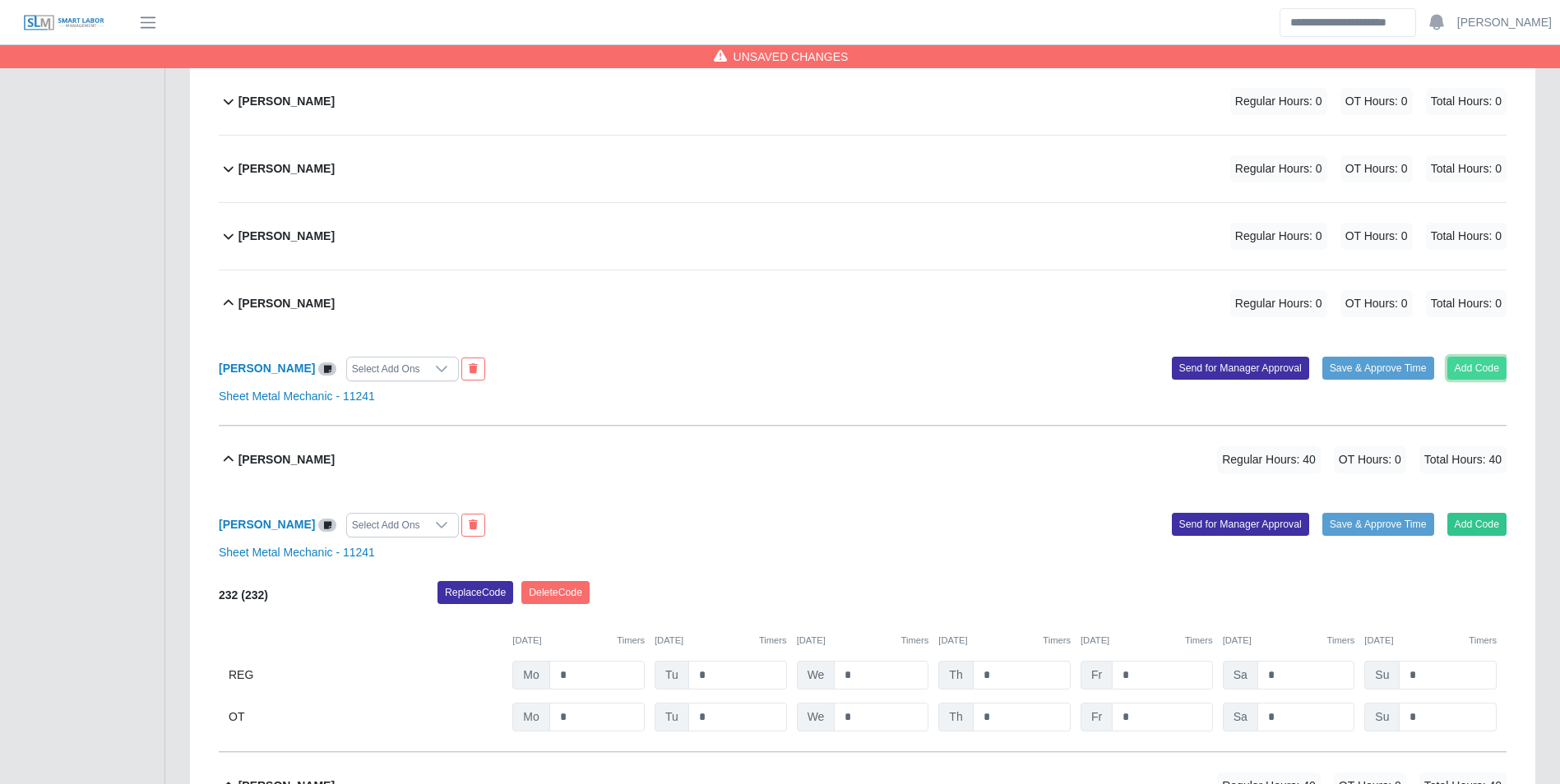
click at [1476, 360] on button "Add Code" at bounding box center [1477, 368] width 60 height 23
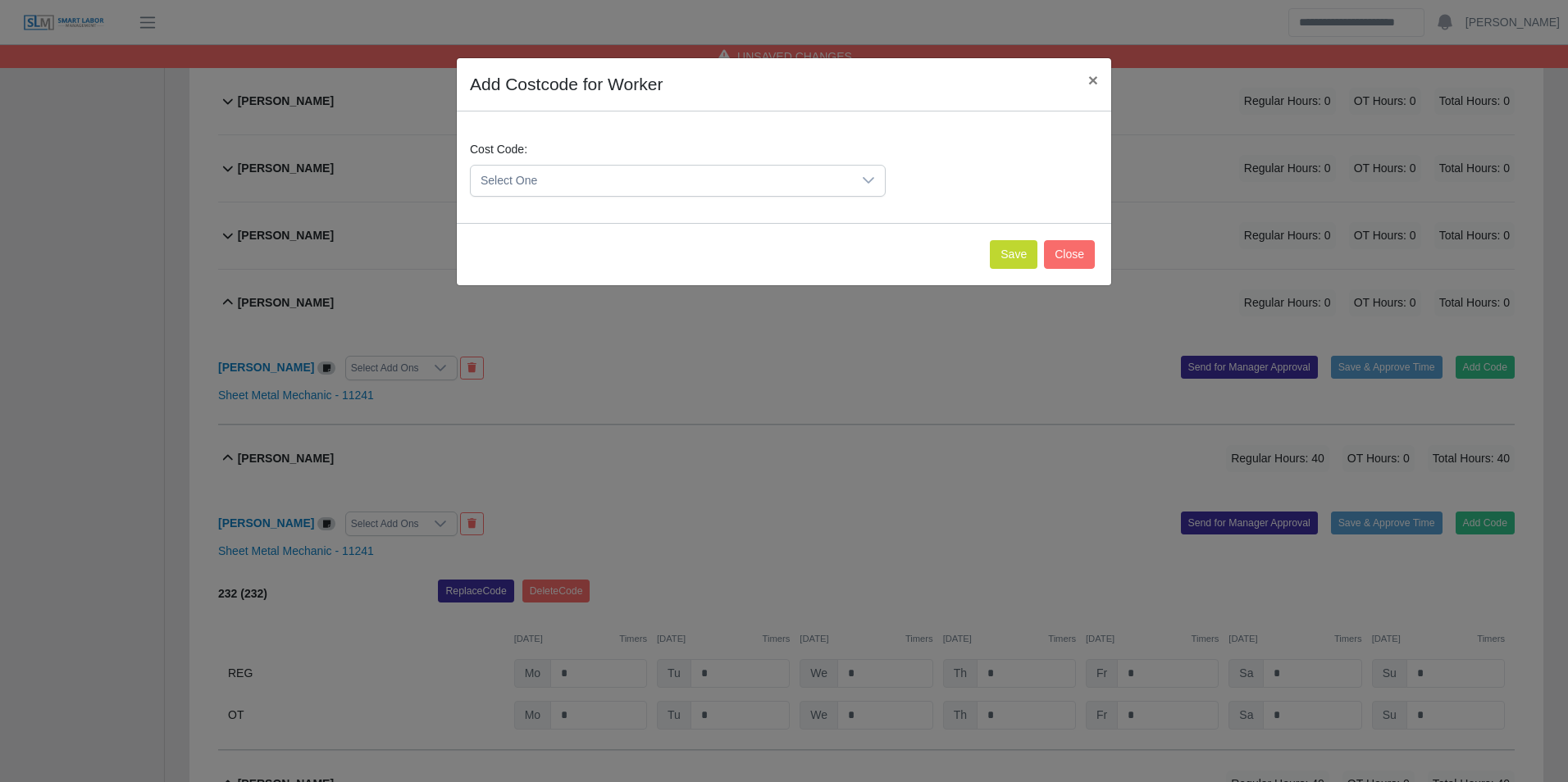
click at [645, 181] on span "Select One" at bounding box center [662, 181] width 382 height 31
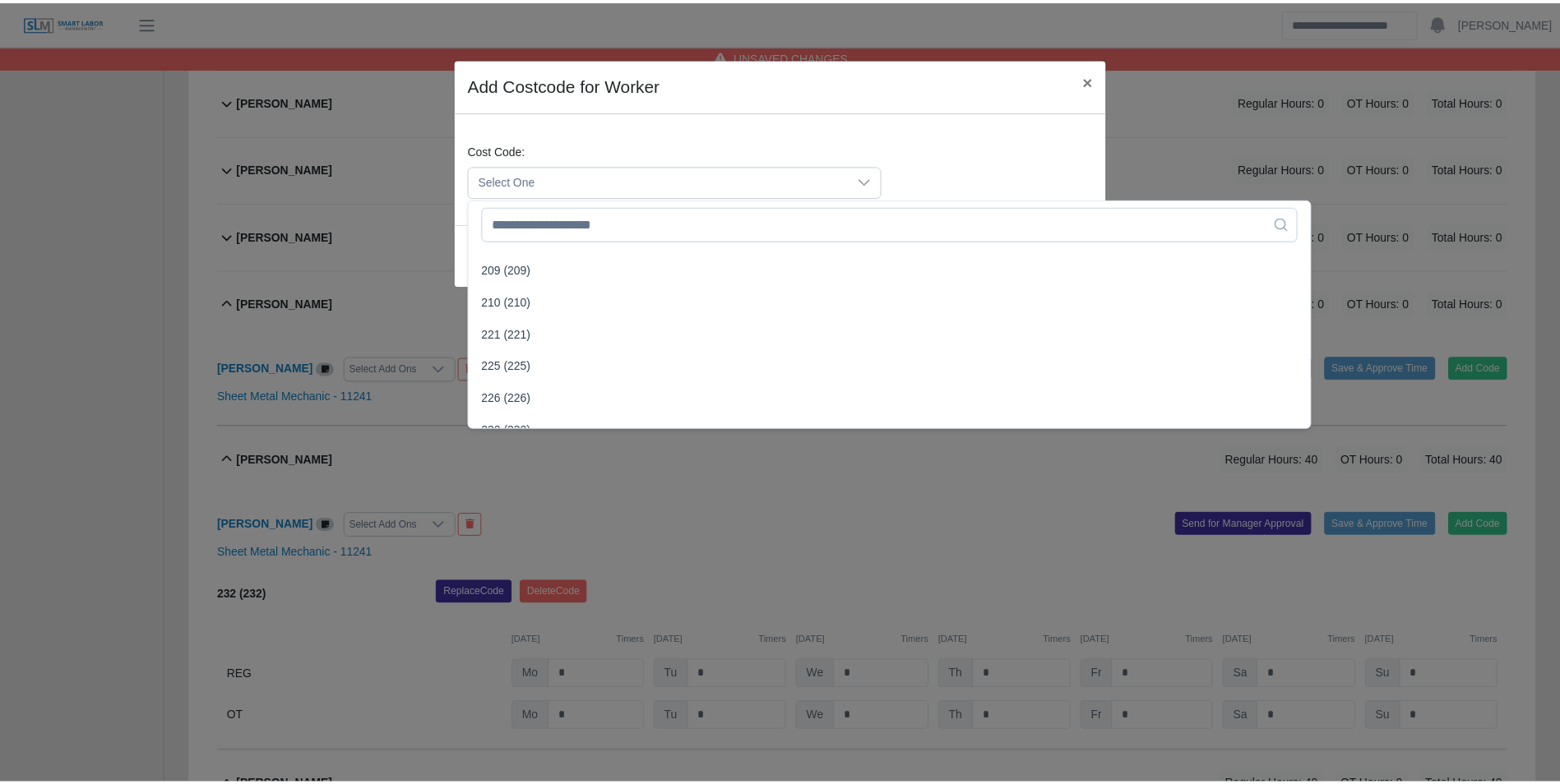
scroll to position [658, 0]
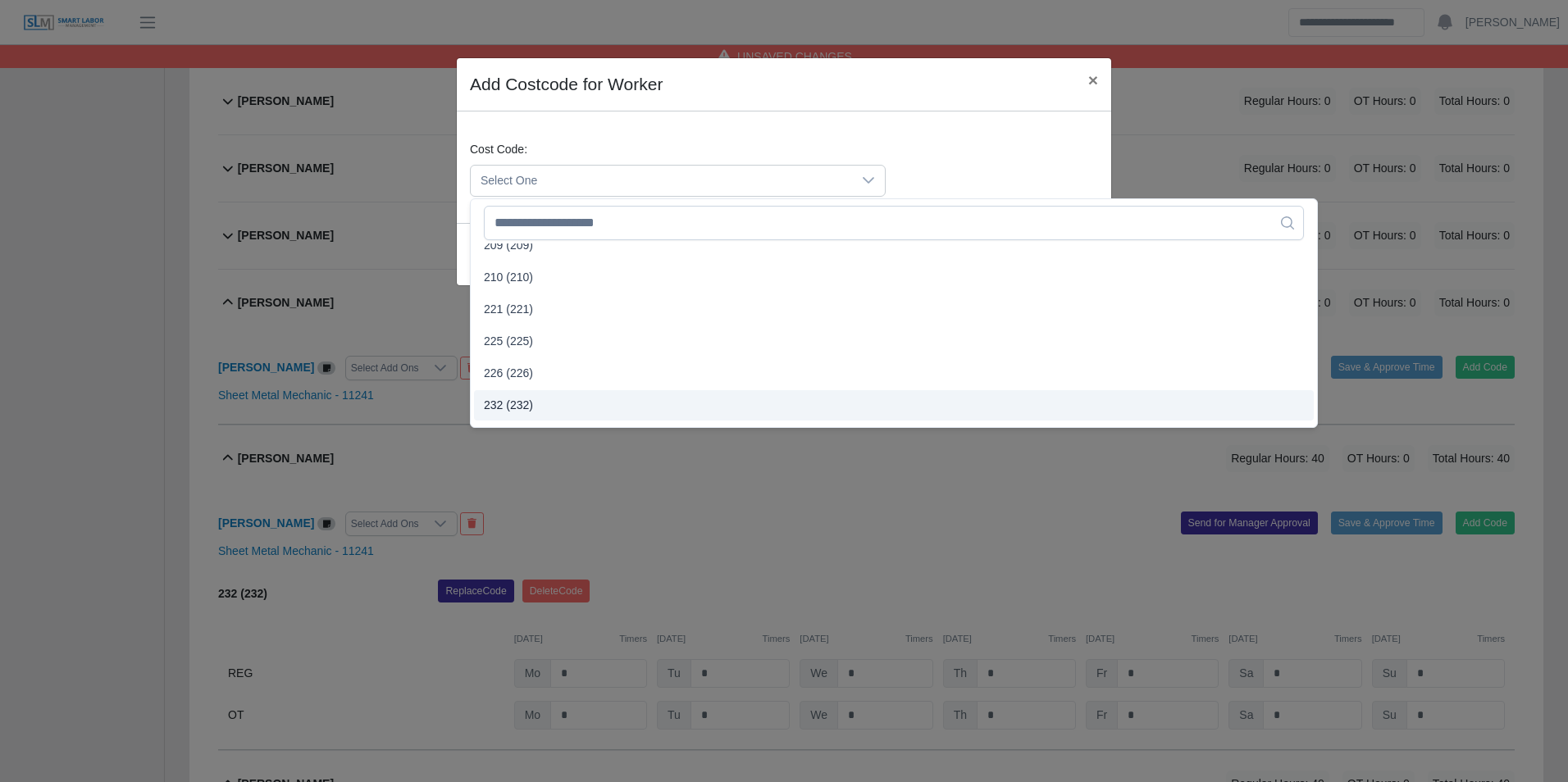
click at [514, 403] on span "232 (232)" at bounding box center [508, 405] width 49 height 17
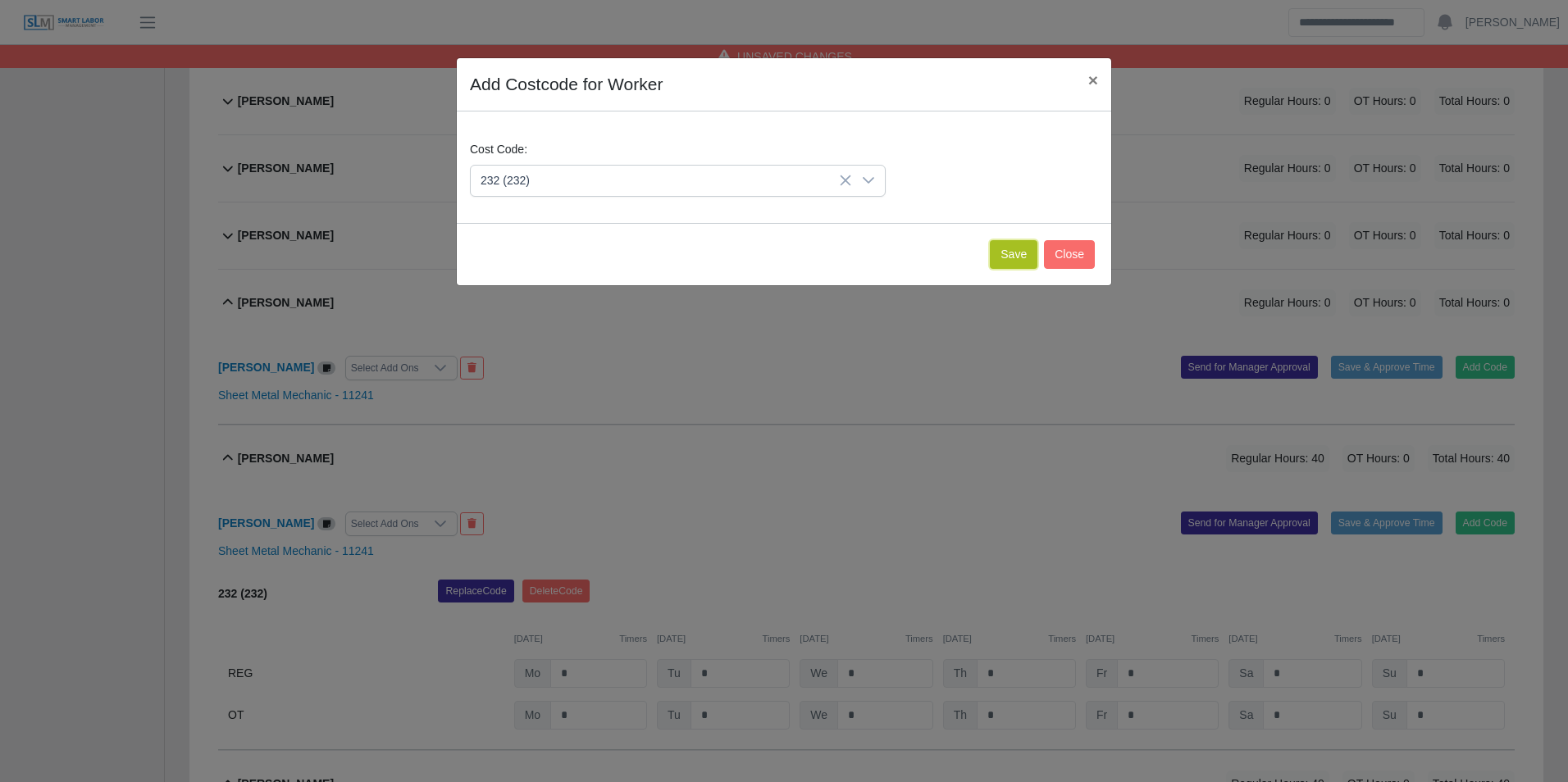
click at [1005, 254] on button "Save" at bounding box center [1014, 255] width 48 height 29
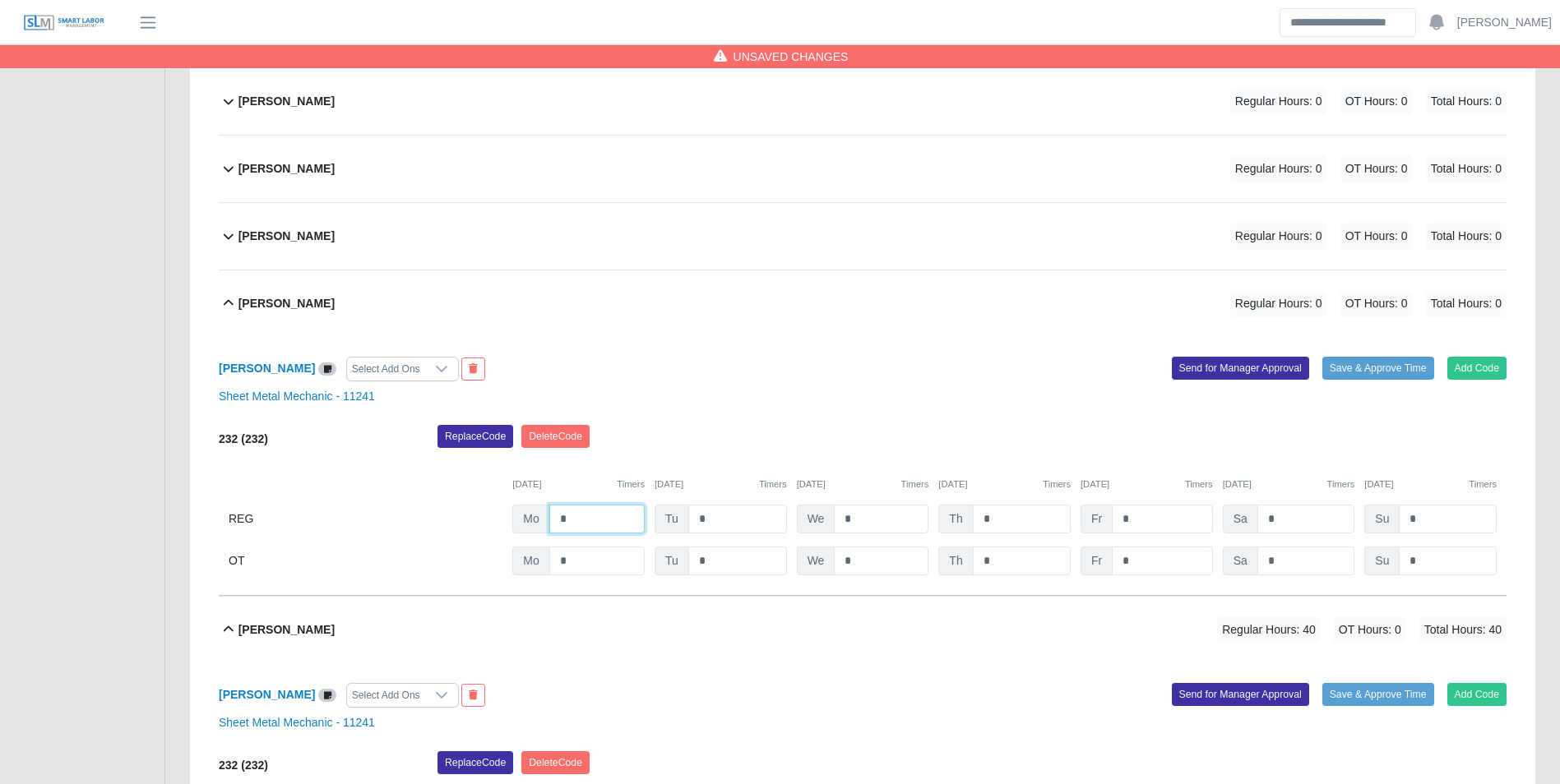
click at [598, 516] on input "*" at bounding box center [597, 519] width 95 height 29
type input "*"
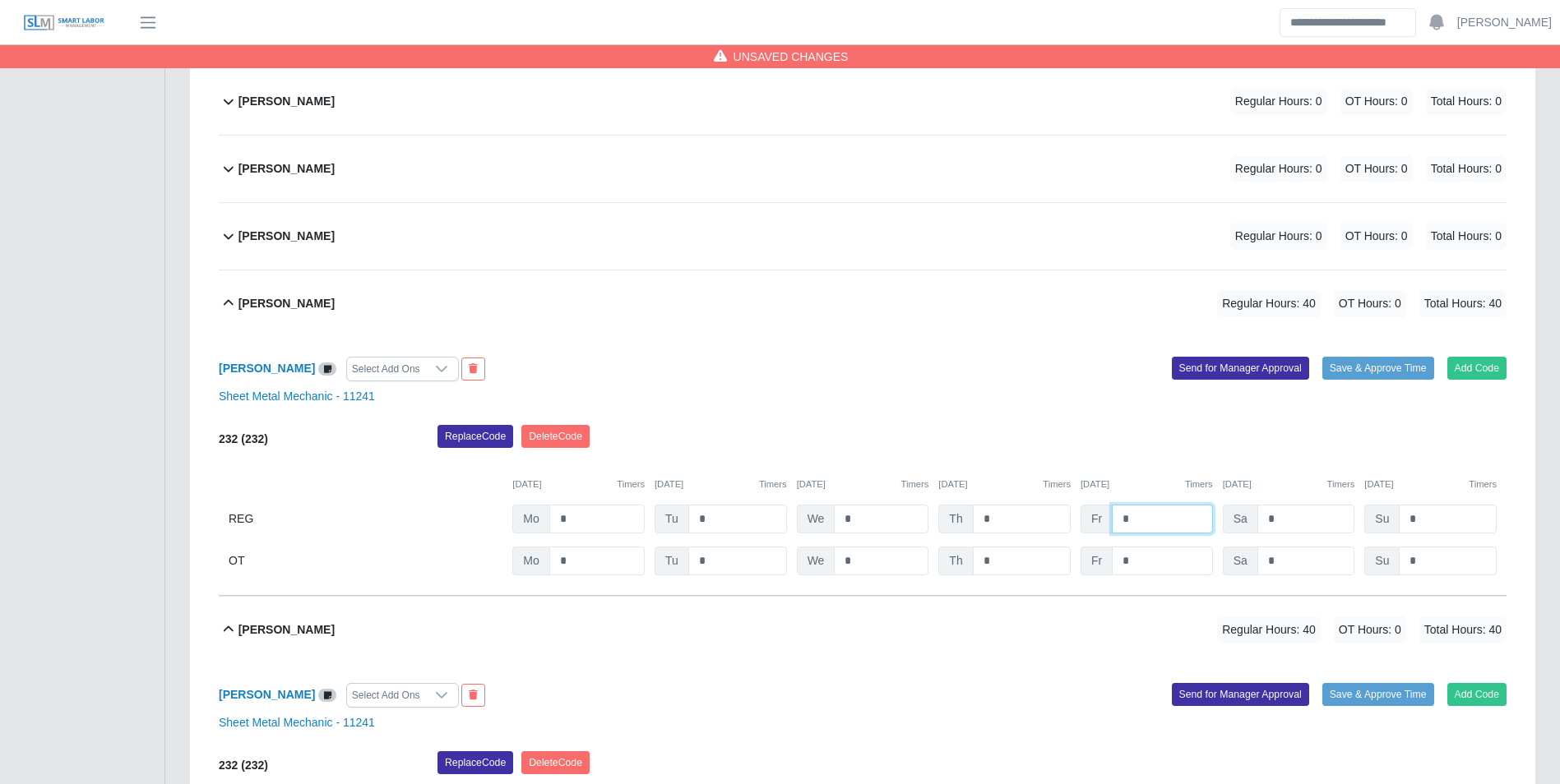
type input "*"
drag, startPoint x: 863, startPoint y: 450, endPoint x: 866, endPoint y: 472, distance: 22.2
click at [864, 450] on div "Replace Code Delete Code" at bounding box center [972, 441] width 1094 height 33
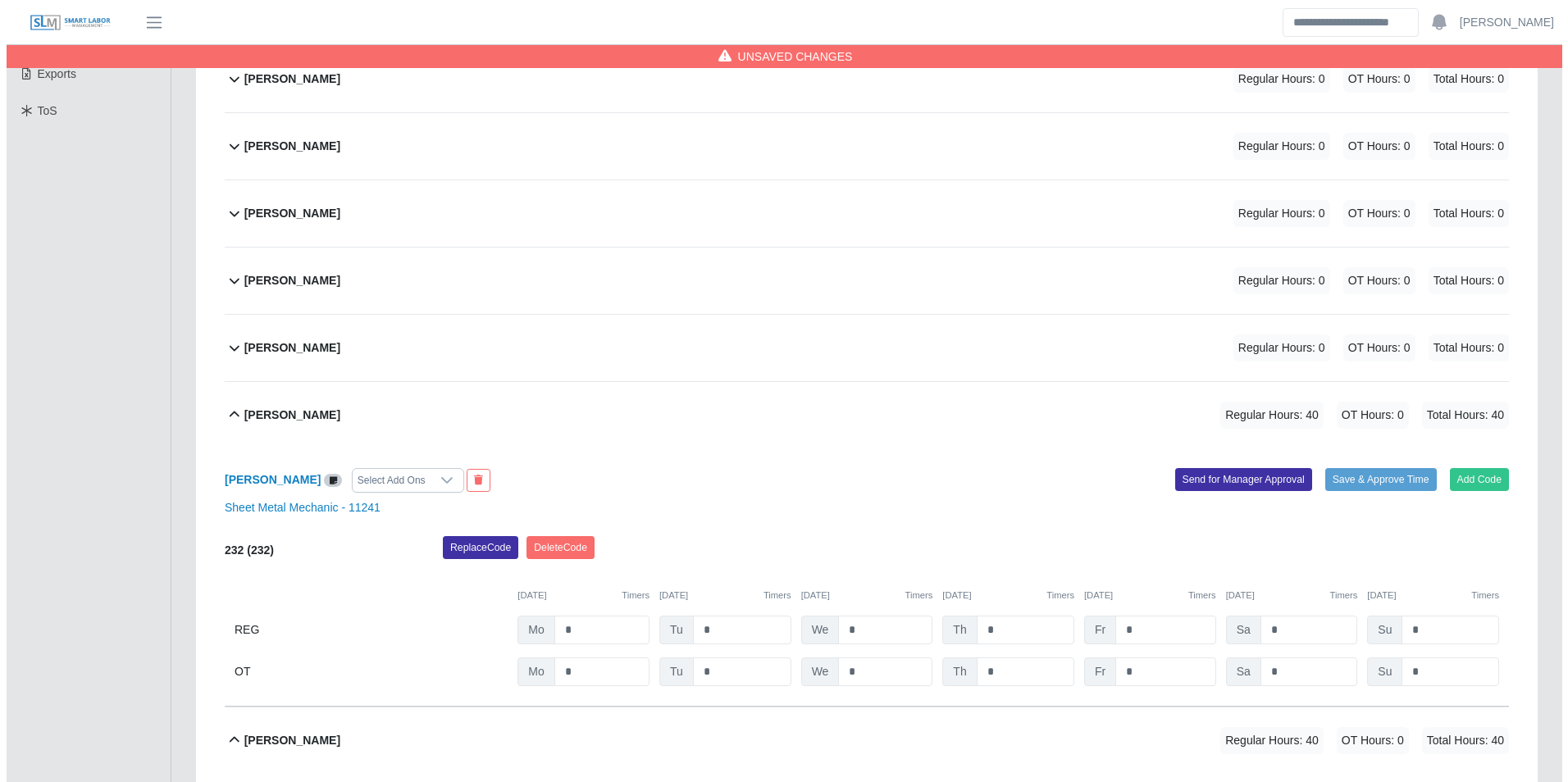
scroll to position [385, 0]
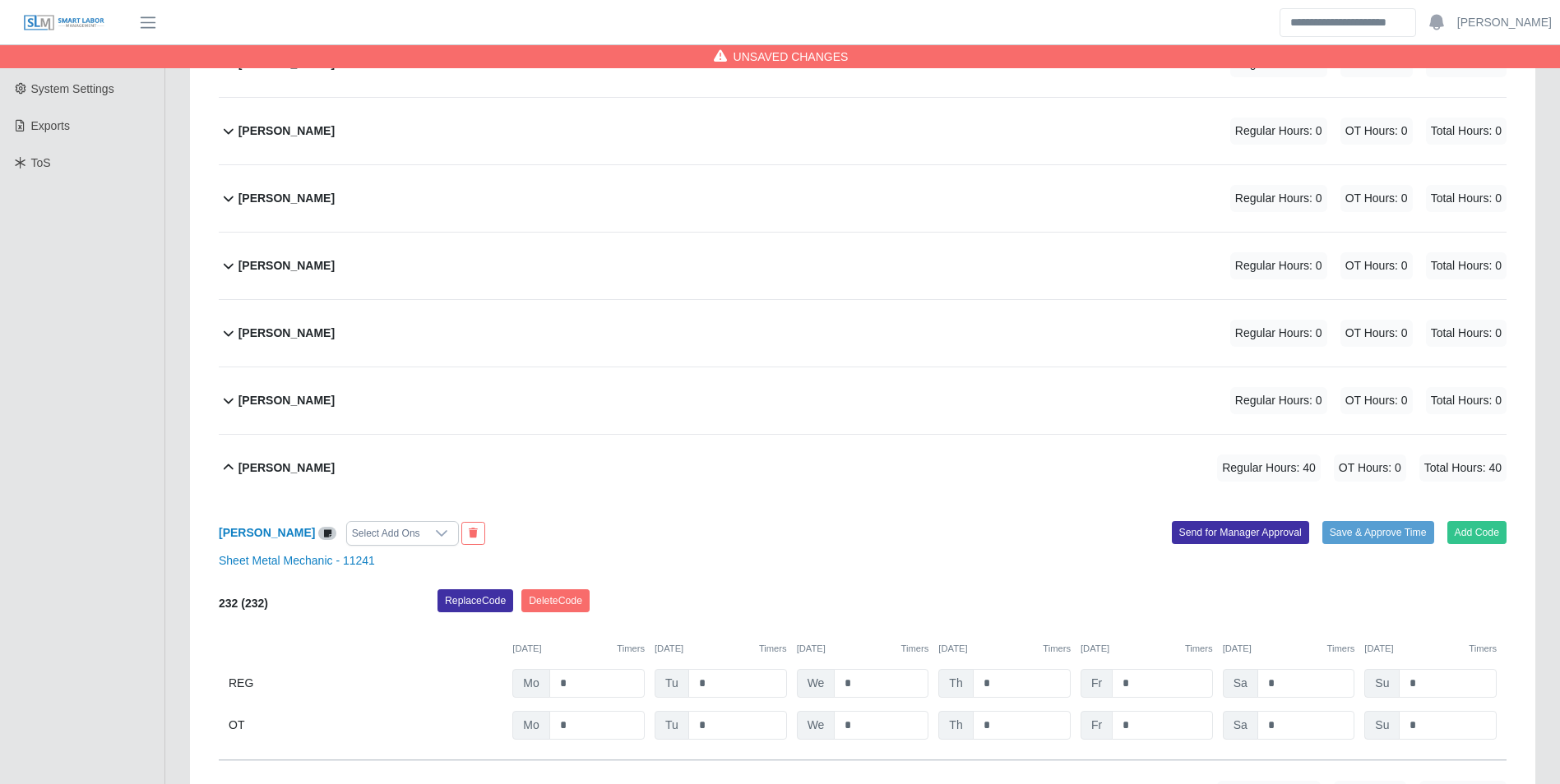
click at [339, 256] on div "Fernando Sanchez Regular Hours: 0 OT Hours: 0 Total Hours: 0" at bounding box center [872, 266] width 1268 height 66
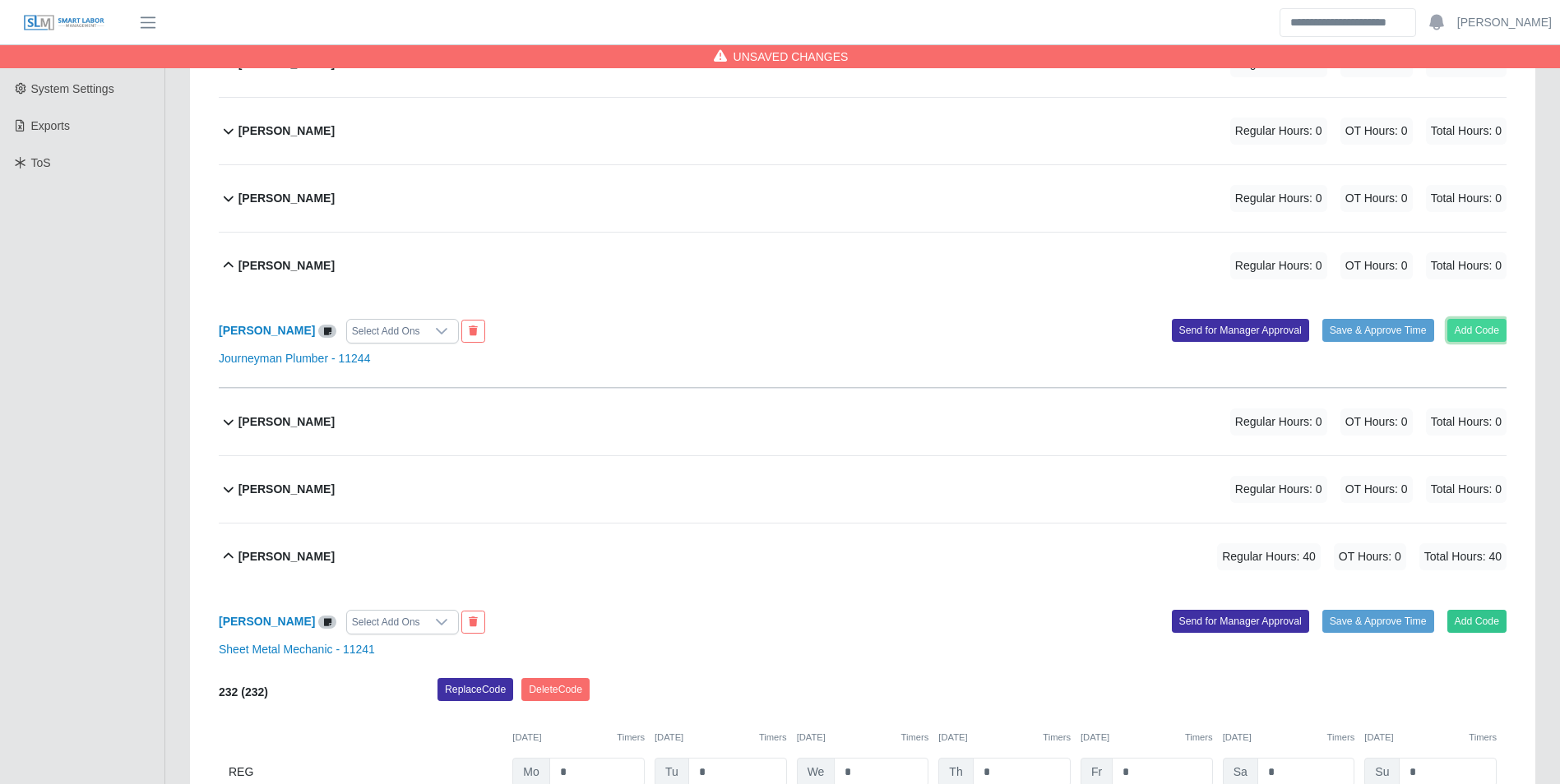
click at [1494, 320] on button "Add Code" at bounding box center [1477, 330] width 60 height 23
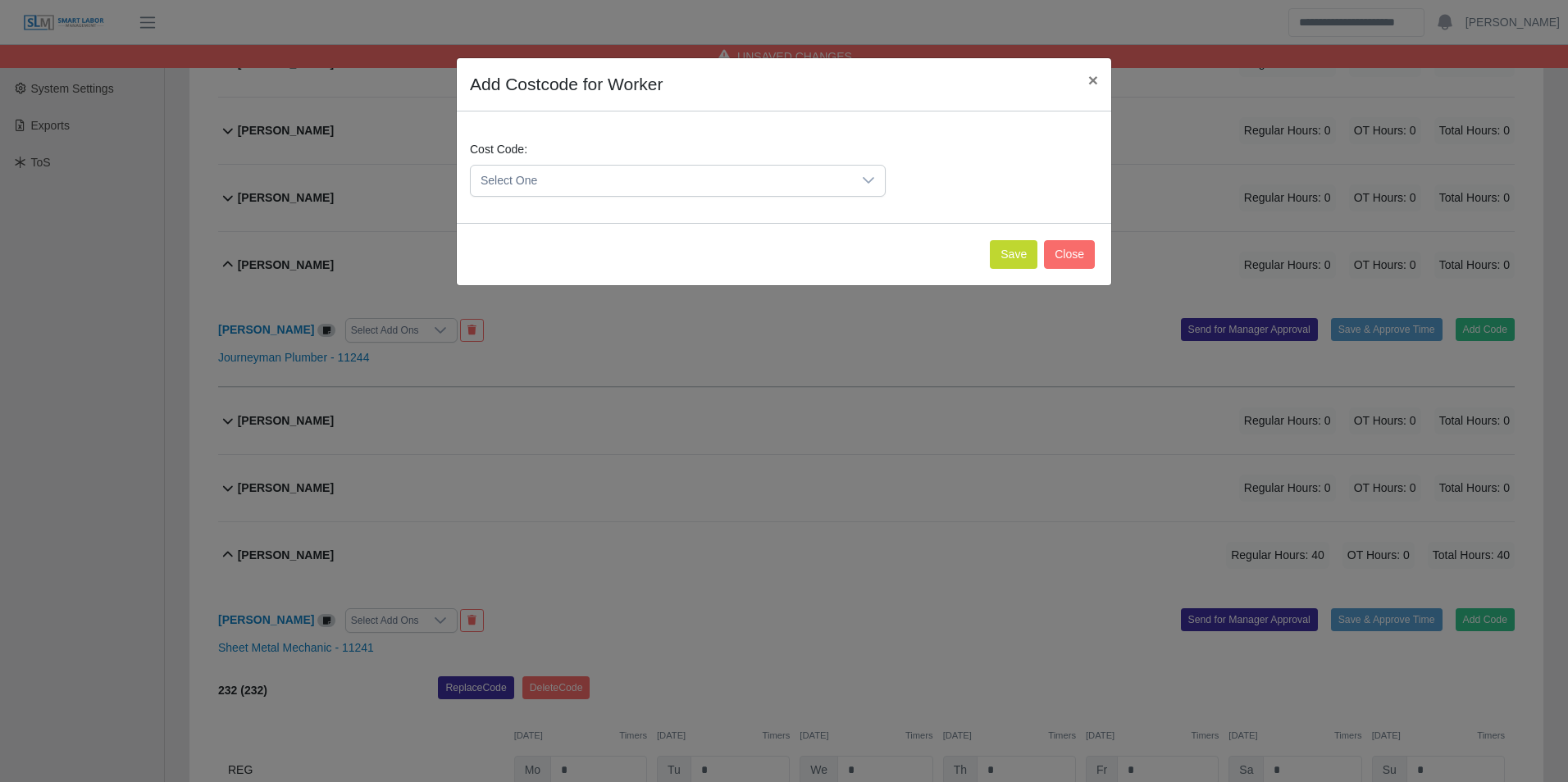
click at [619, 173] on span "Select One" at bounding box center [662, 181] width 382 height 31
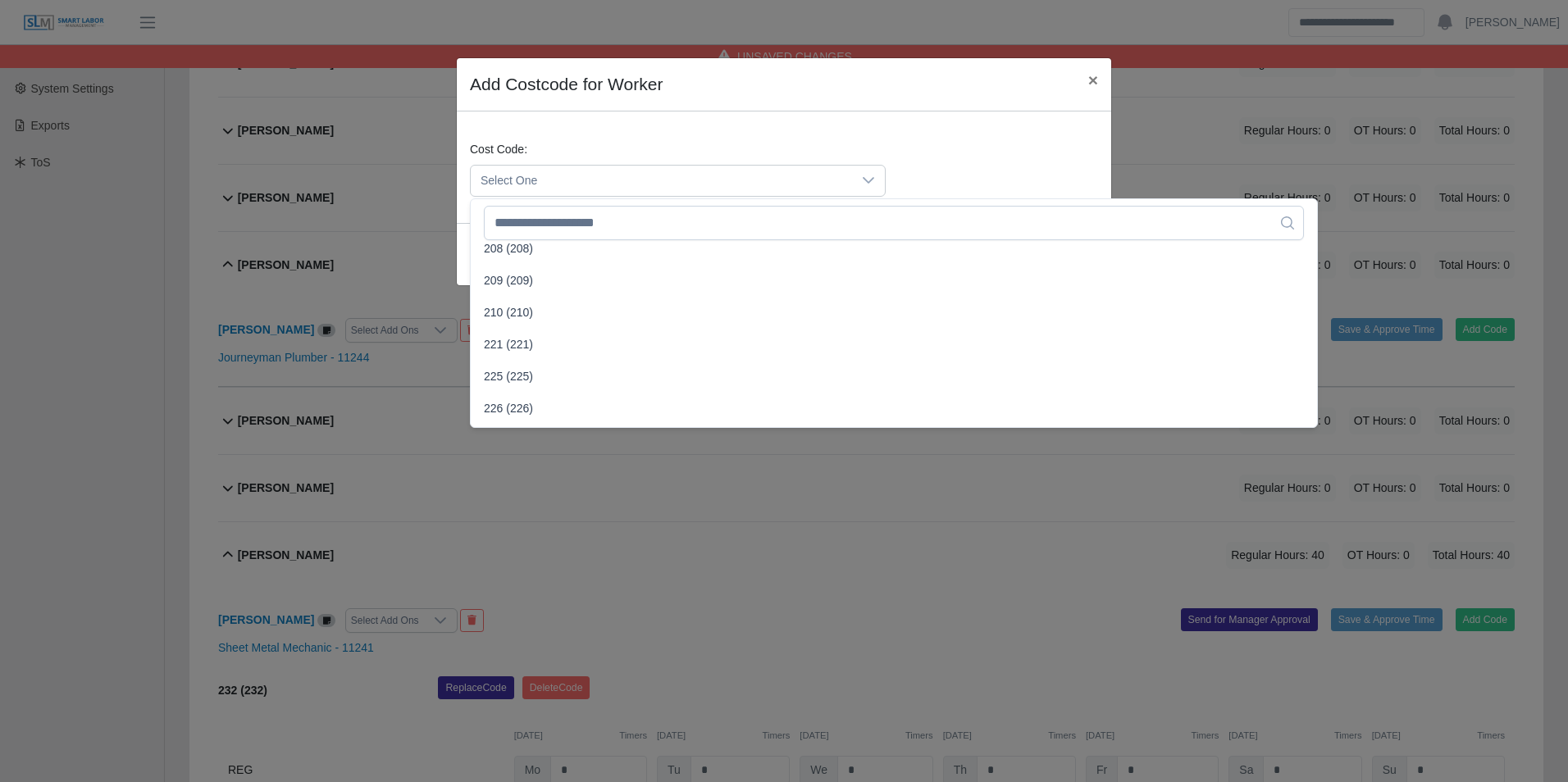
scroll to position [738, 0]
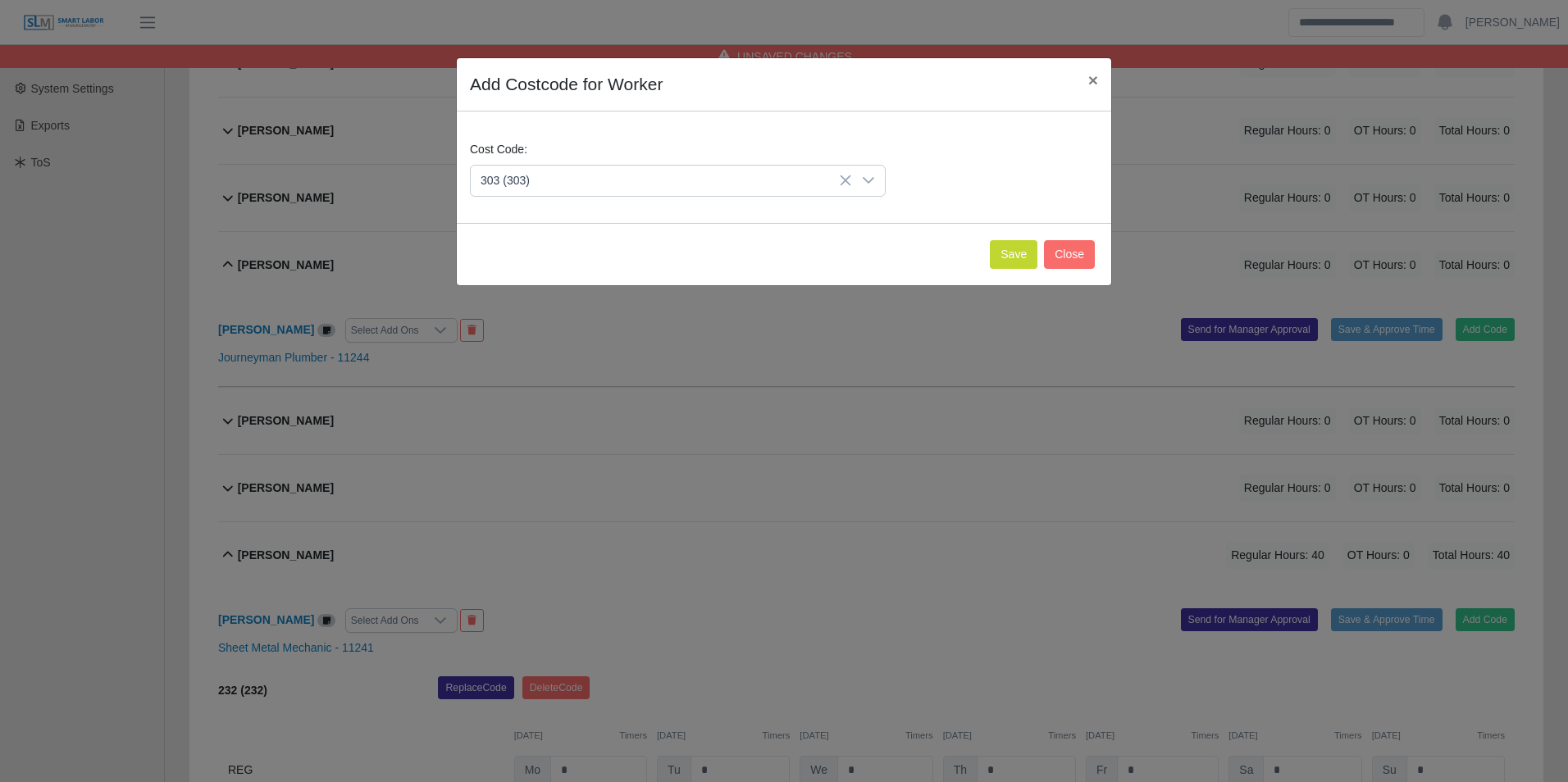
click at [512, 354] on span "303 (303)" at bounding box center [508, 355] width 49 height 17
click at [995, 257] on button "Save" at bounding box center [1014, 255] width 48 height 29
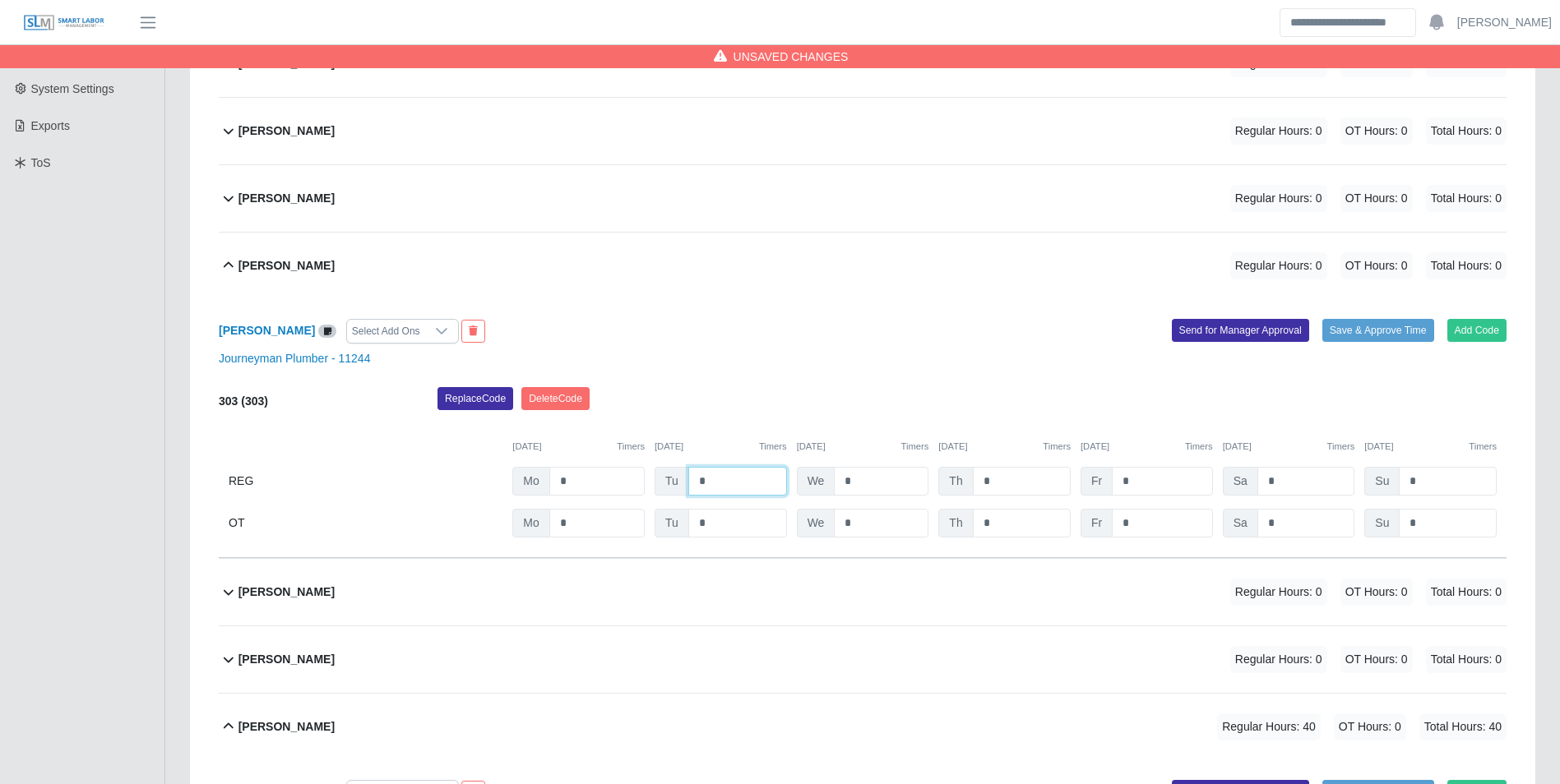
click at [731, 476] on input "*" at bounding box center [737, 481] width 99 height 29
type input "*"
click at [1463, 337] on button "Add Code" at bounding box center [1477, 330] width 60 height 23
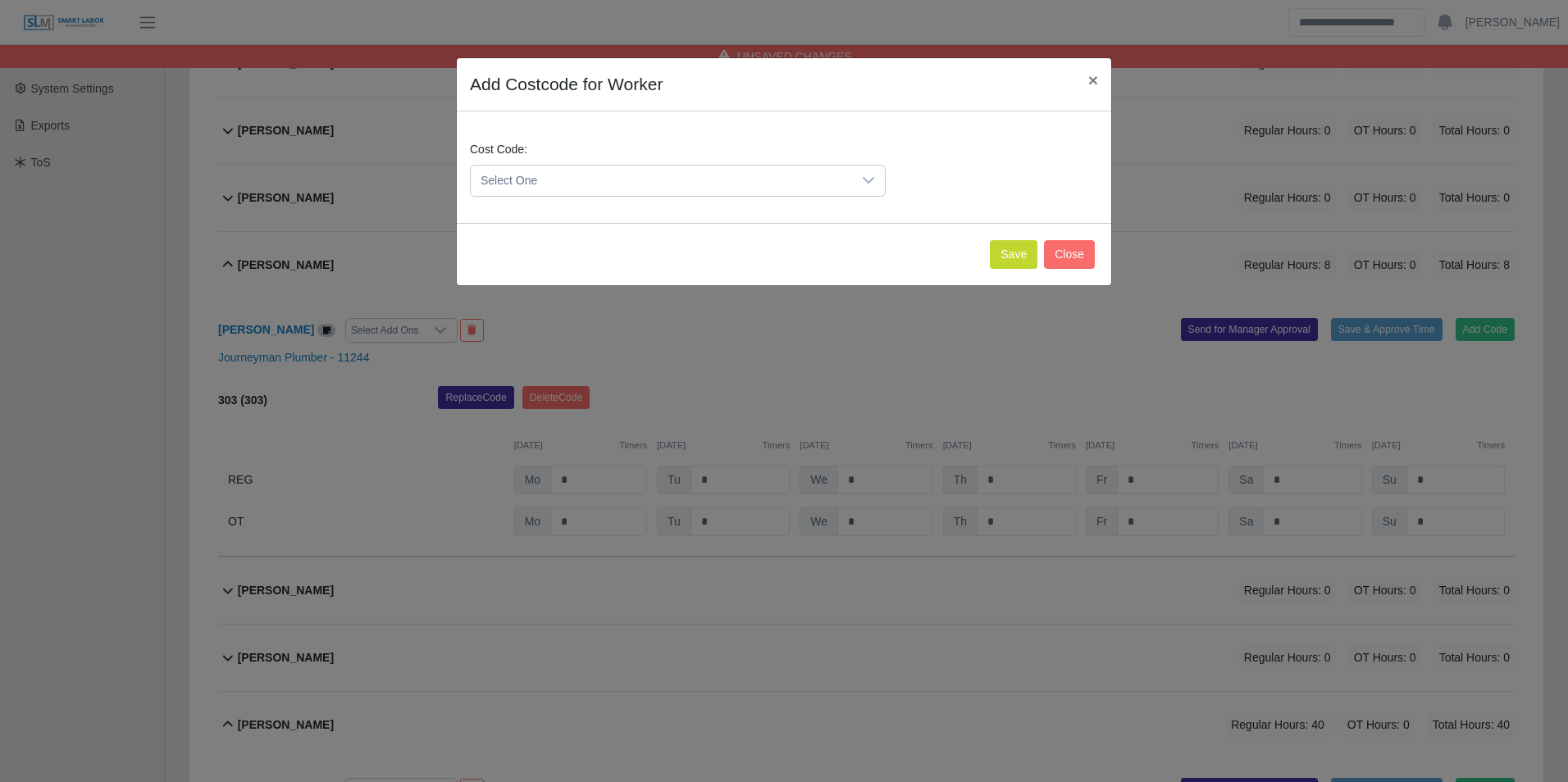
click at [629, 190] on span "Select One" at bounding box center [662, 181] width 382 height 31
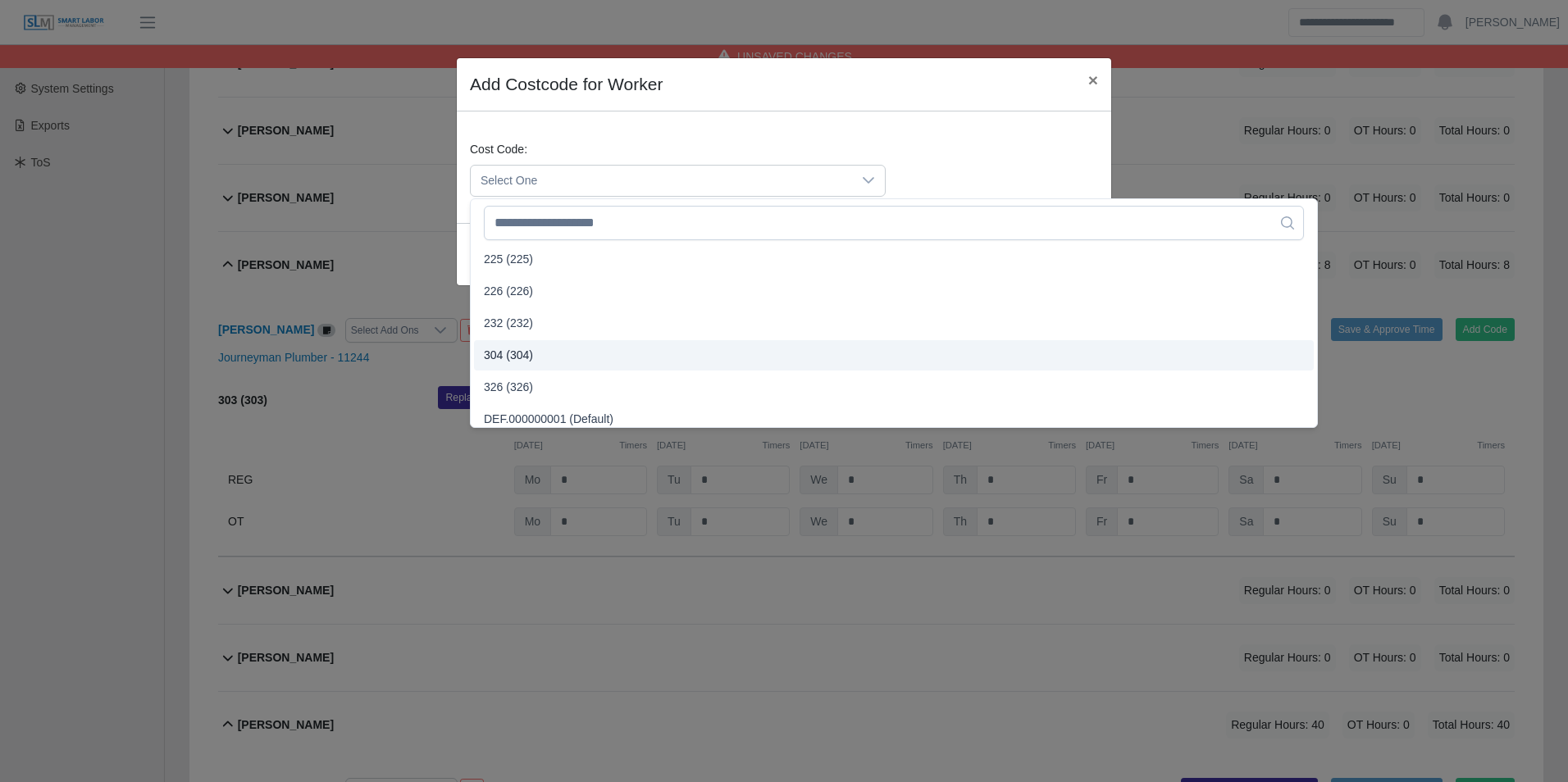
click at [527, 348] on span "304 (304)" at bounding box center [508, 355] width 49 height 17
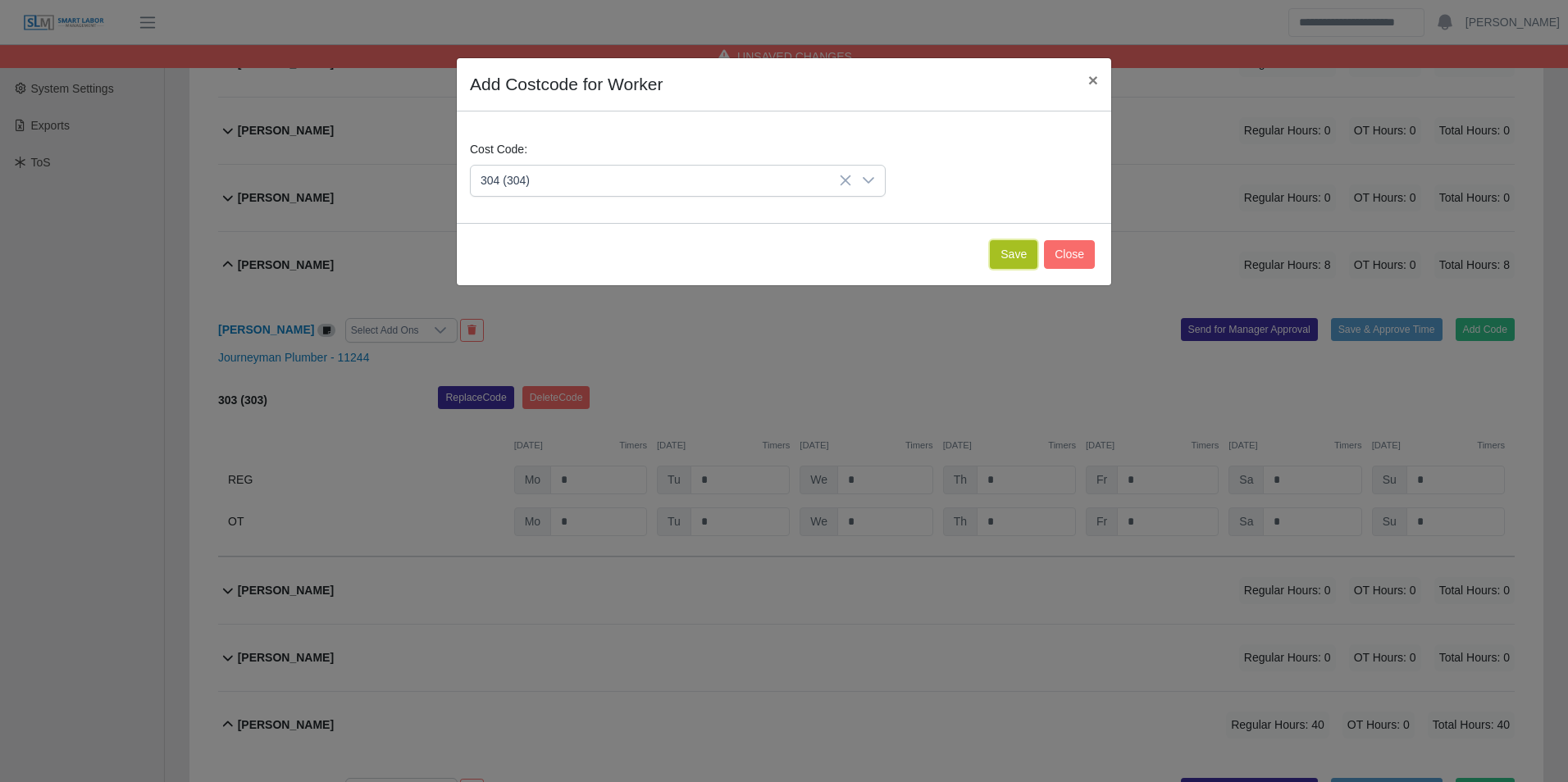
click at [1013, 257] on button "Save" at bounding box center [1014, 255] width 48 height 29
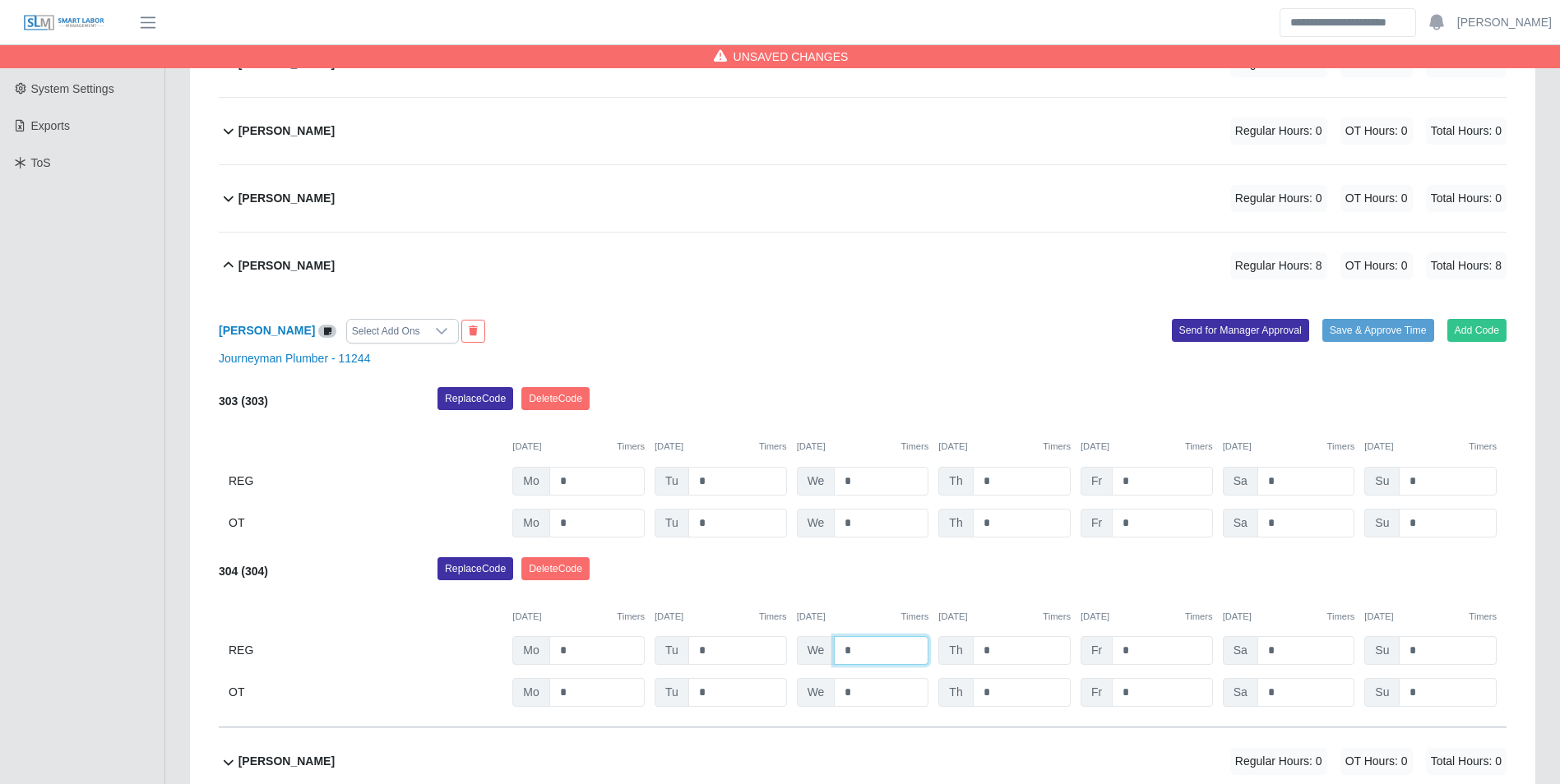
click at [877, 639] on input "*" at bounding box center [881, 651] width 95 height 29
type input "*"
click at [864, 599] on div "09/22/2025 Timers 09/23/2025 Timers 09/24/2025 Timers 09/25/2025 Timers 09/26/2…" at bounding box center [863, 608] width 1288 height 34
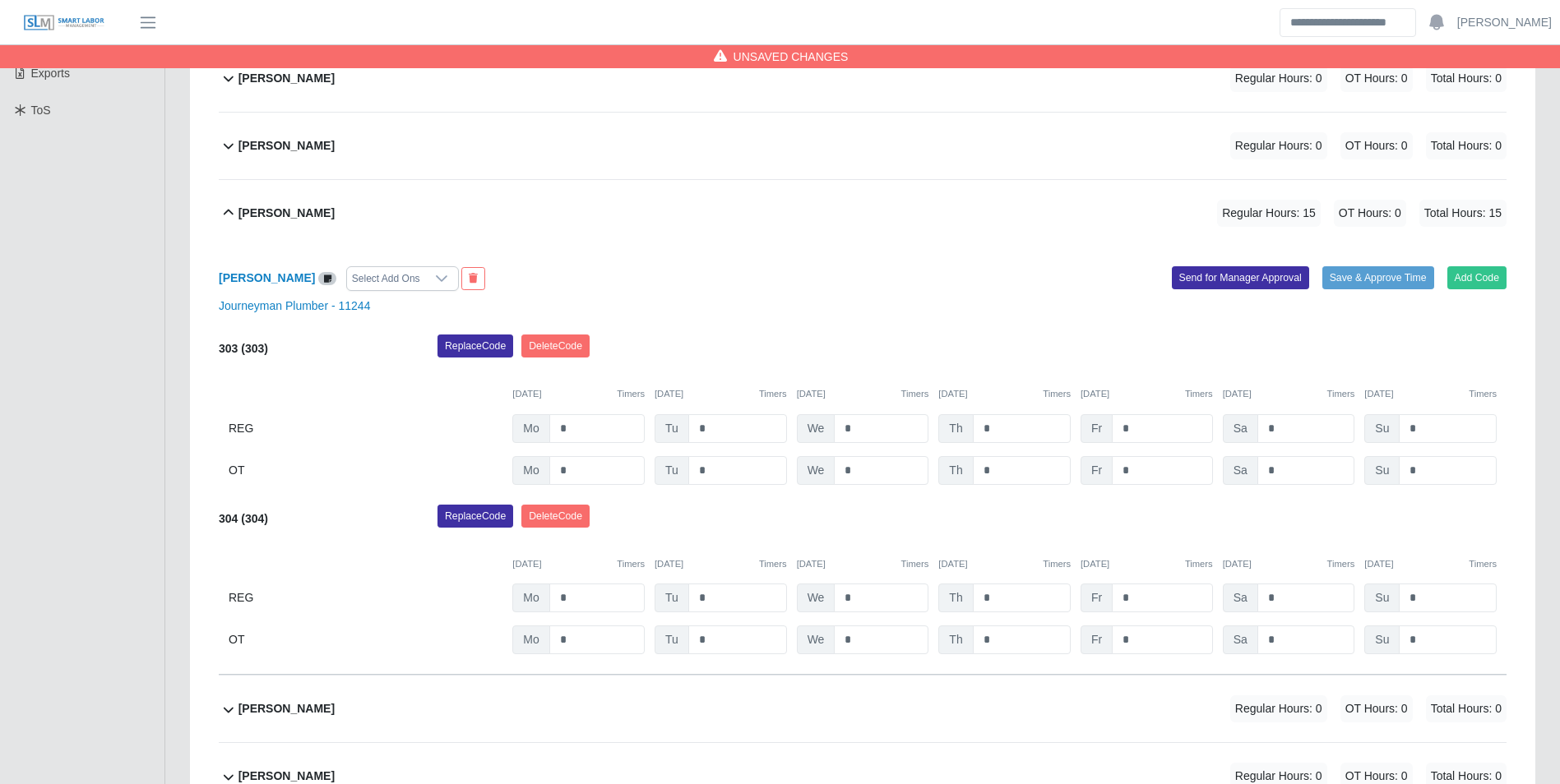
scroll to position [469, 0]
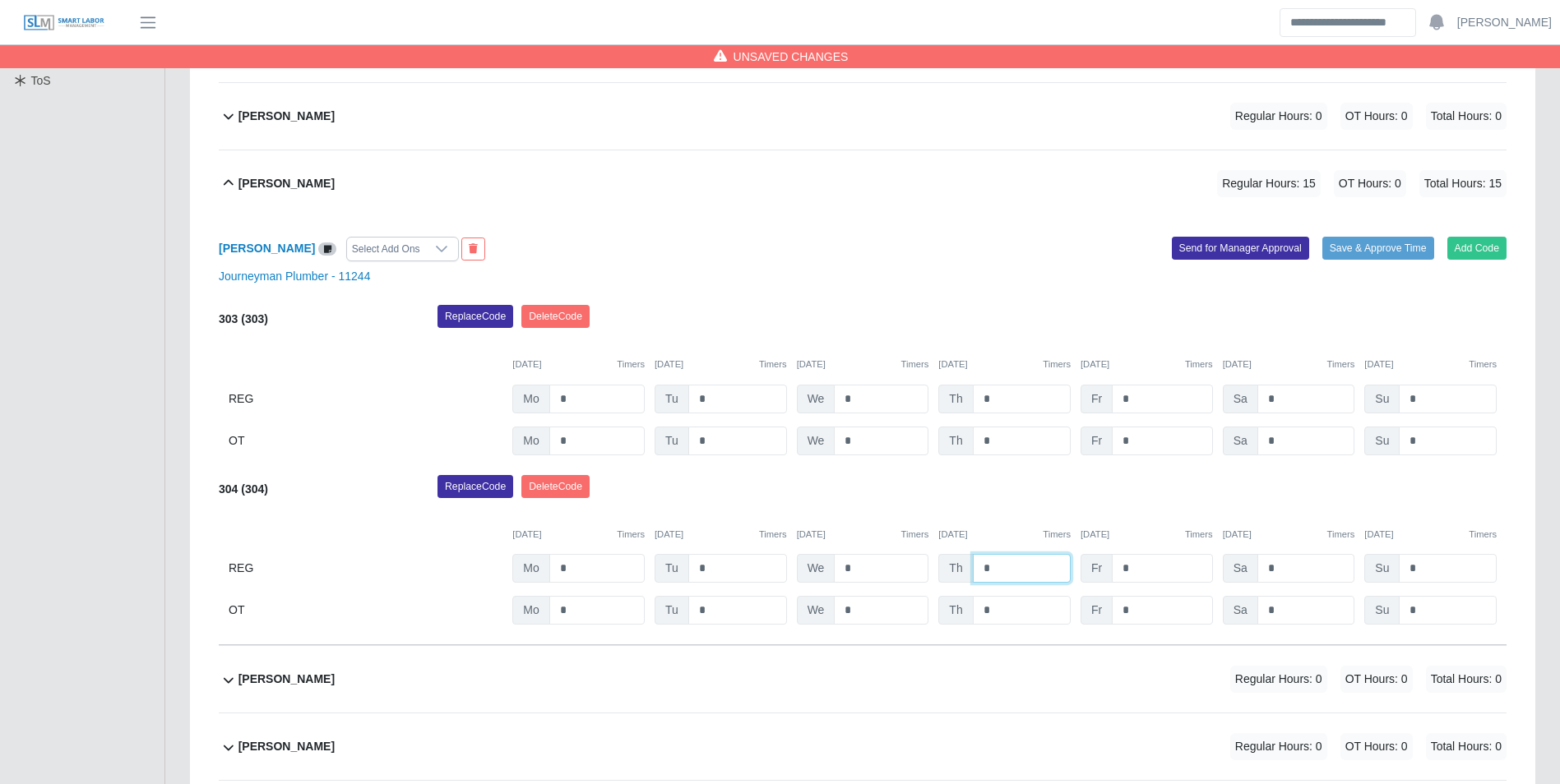
click at [1021, 568] on input "*" at bounding box center [1021, 568] width 98 height 29
type input "*"
click at [1001, 511] on div "09/22/2025 Timers 09/23/2025 Timers 09/24/2025 Timers 09/25/2025 Timers 09/26/2…" at bounding box center [863, 525] width 1288 height 34
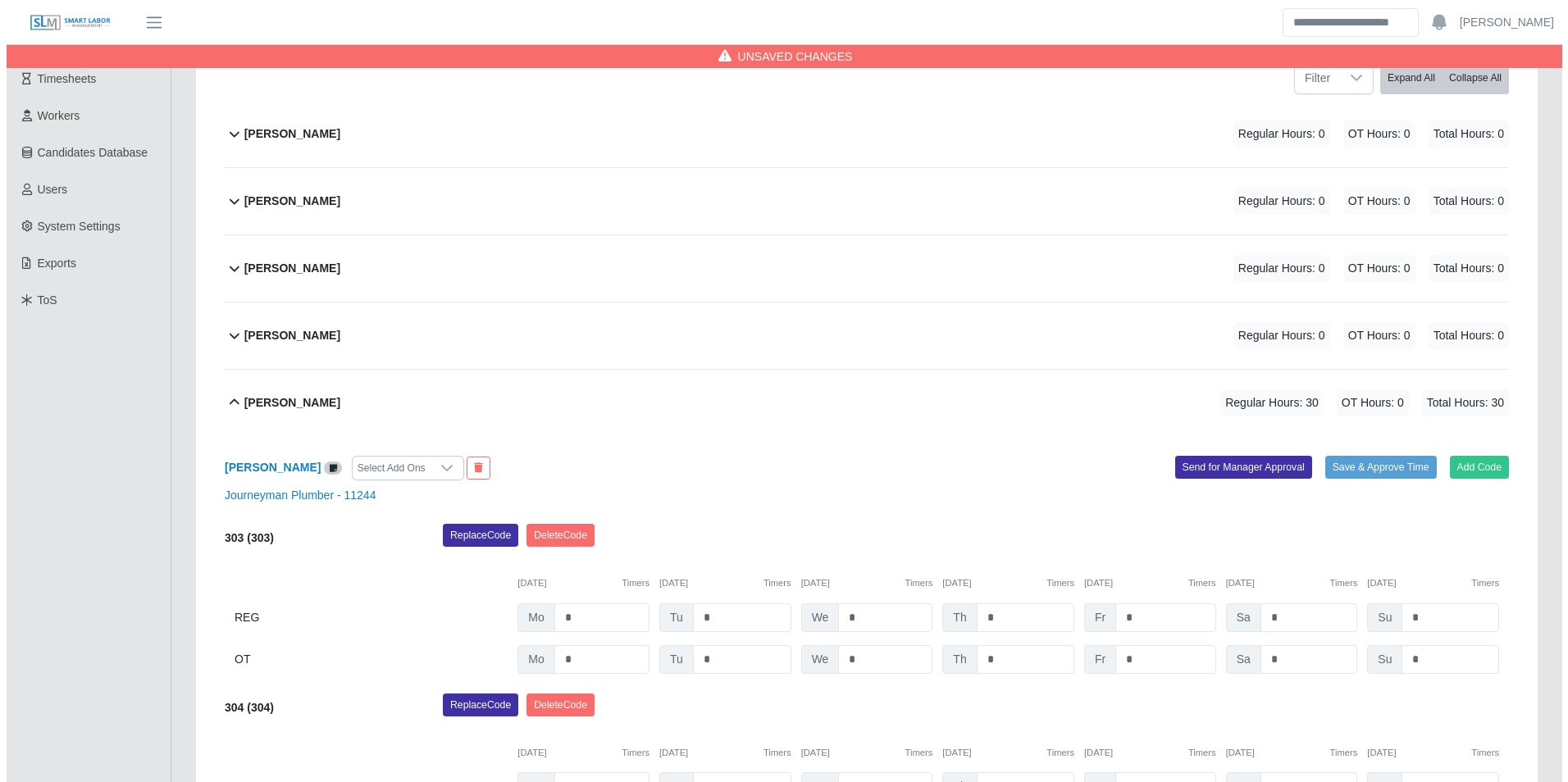
scroll to position [221, 0]
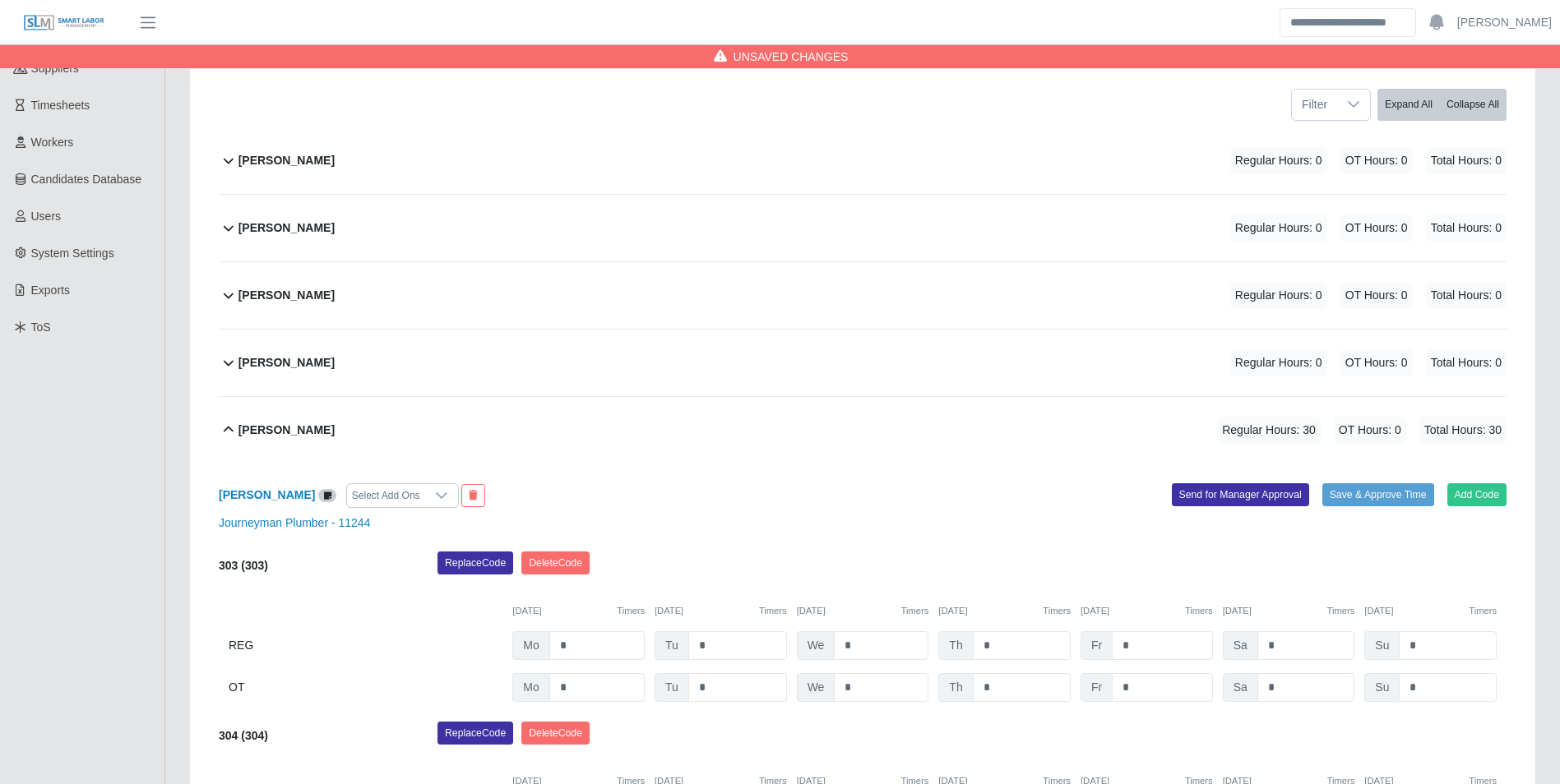
click at [292, 282] on div "David Calvillo" at bounding box center [286, 296] width 96 height 27
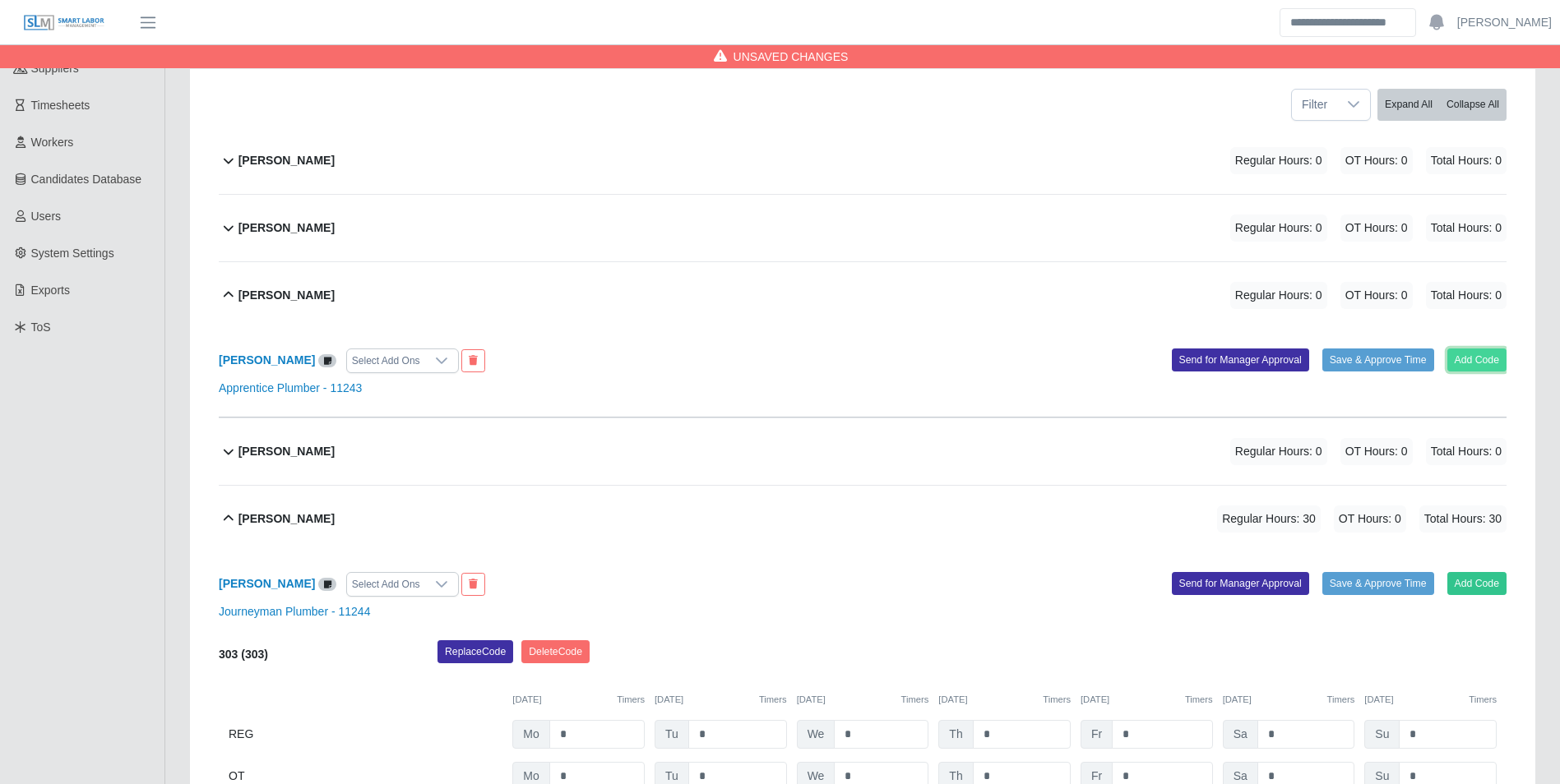
click at [1482, 360] on button "Add Code" at bounding box center [1477, 360] width 60 height 23
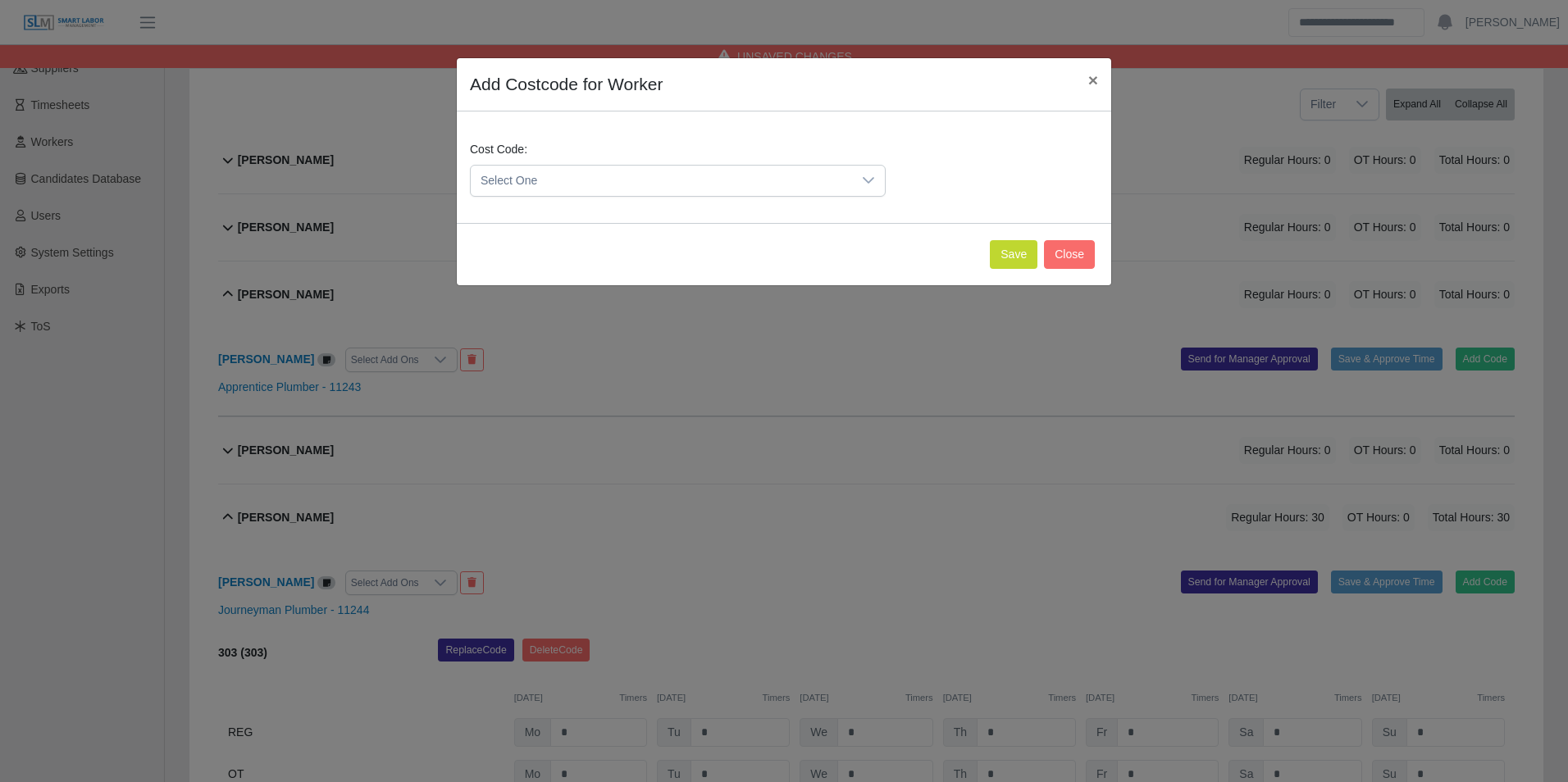
click at [591, 190] on span "Select One" at bounding box center [662, 181] width 382 height 31
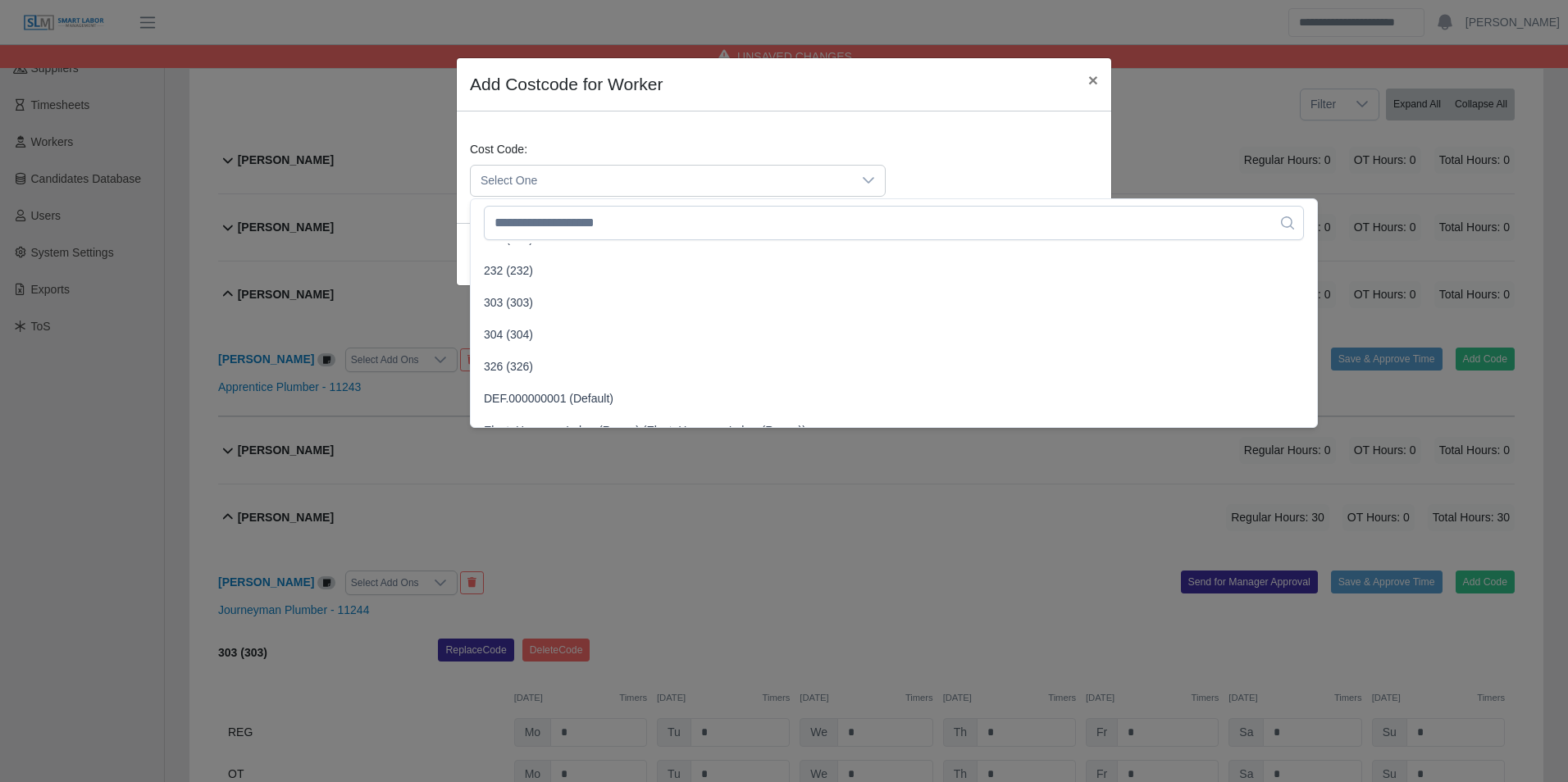
scroll to position [820, 0]
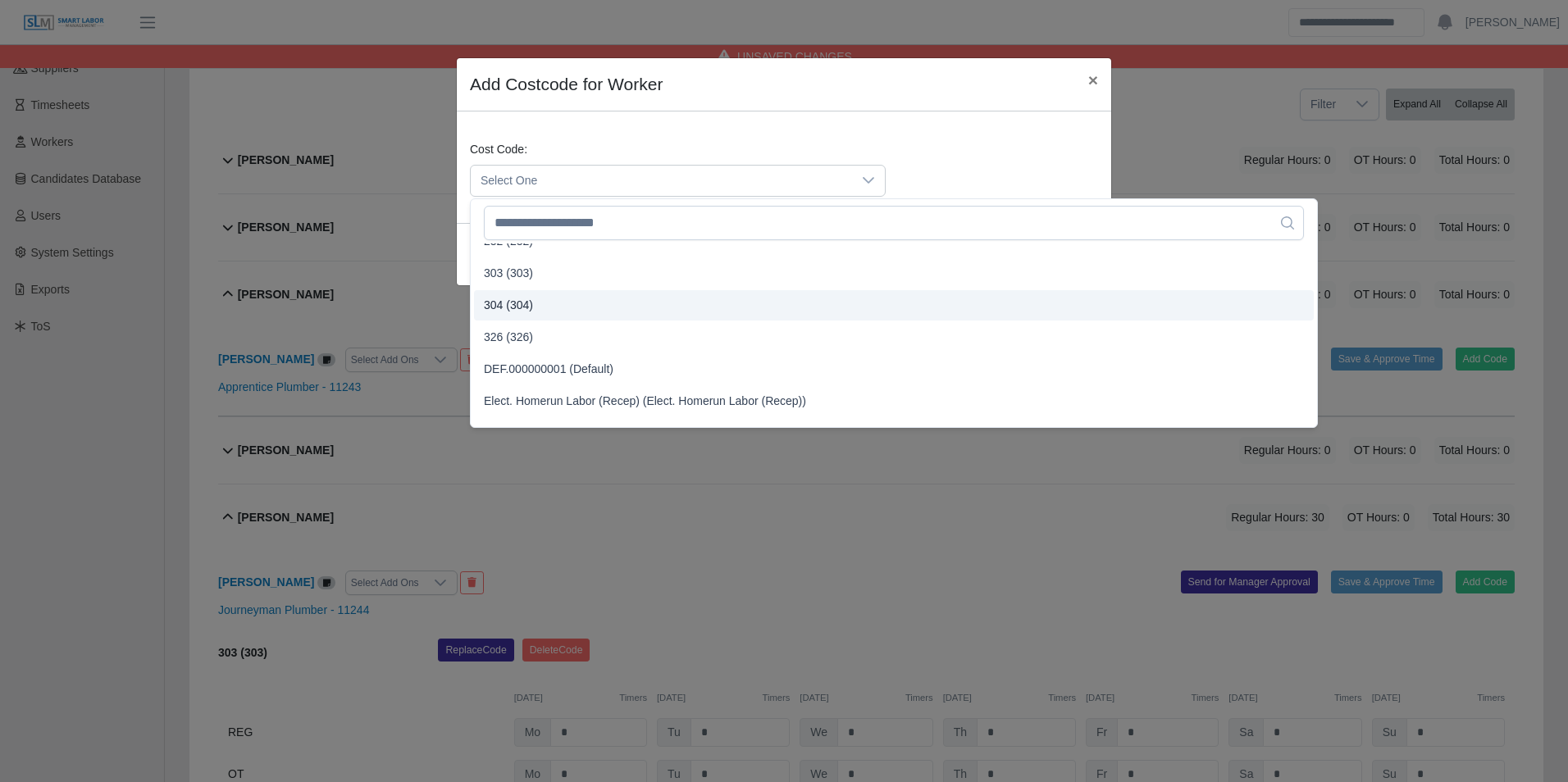
click at [516, 302] on span "304 (304)" at bounding box center [508, 305] width 49 height 17
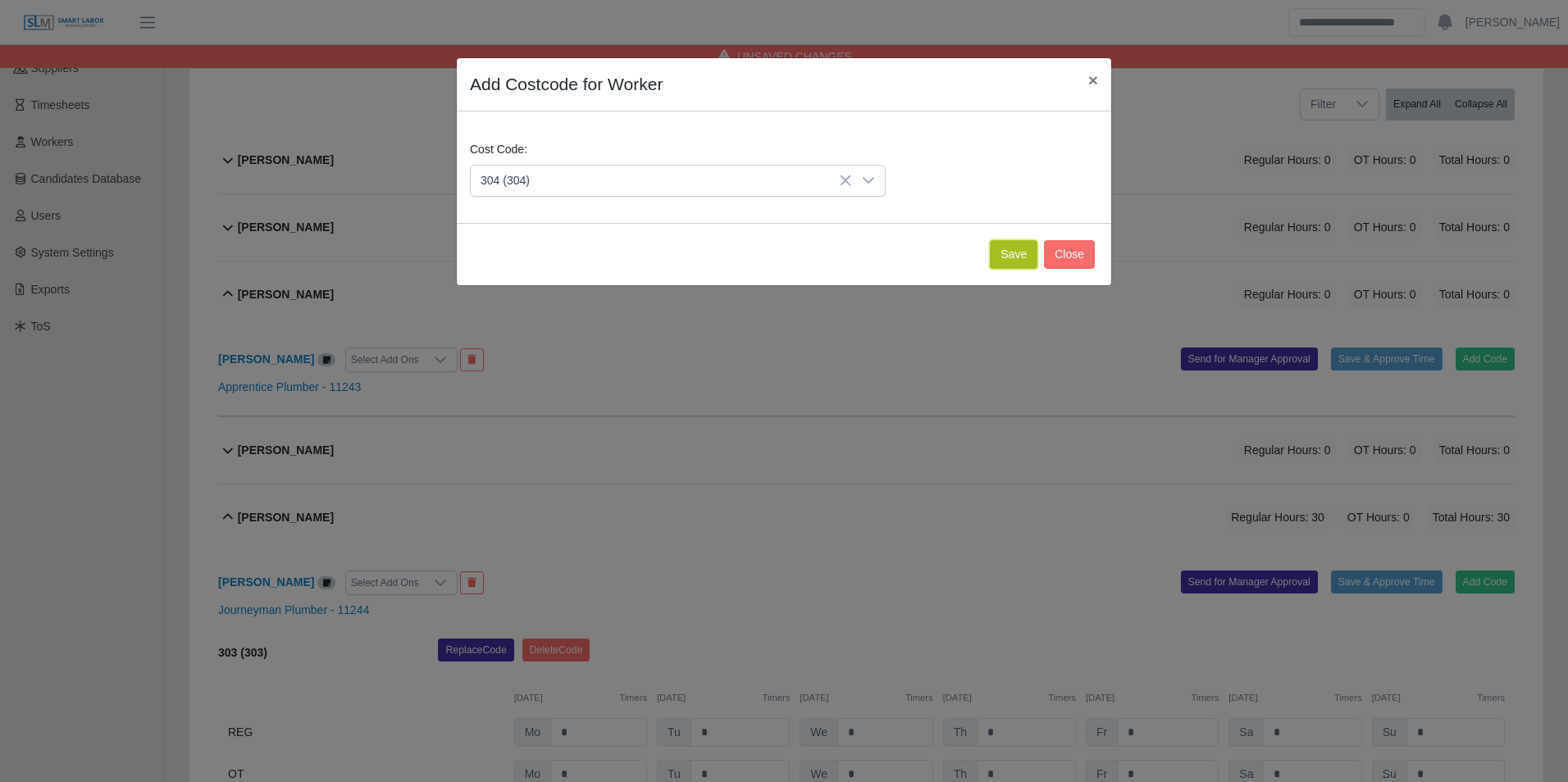
click at [1009, 252] on button "Save" at bounding box center [1014, 255] width 48 height 29
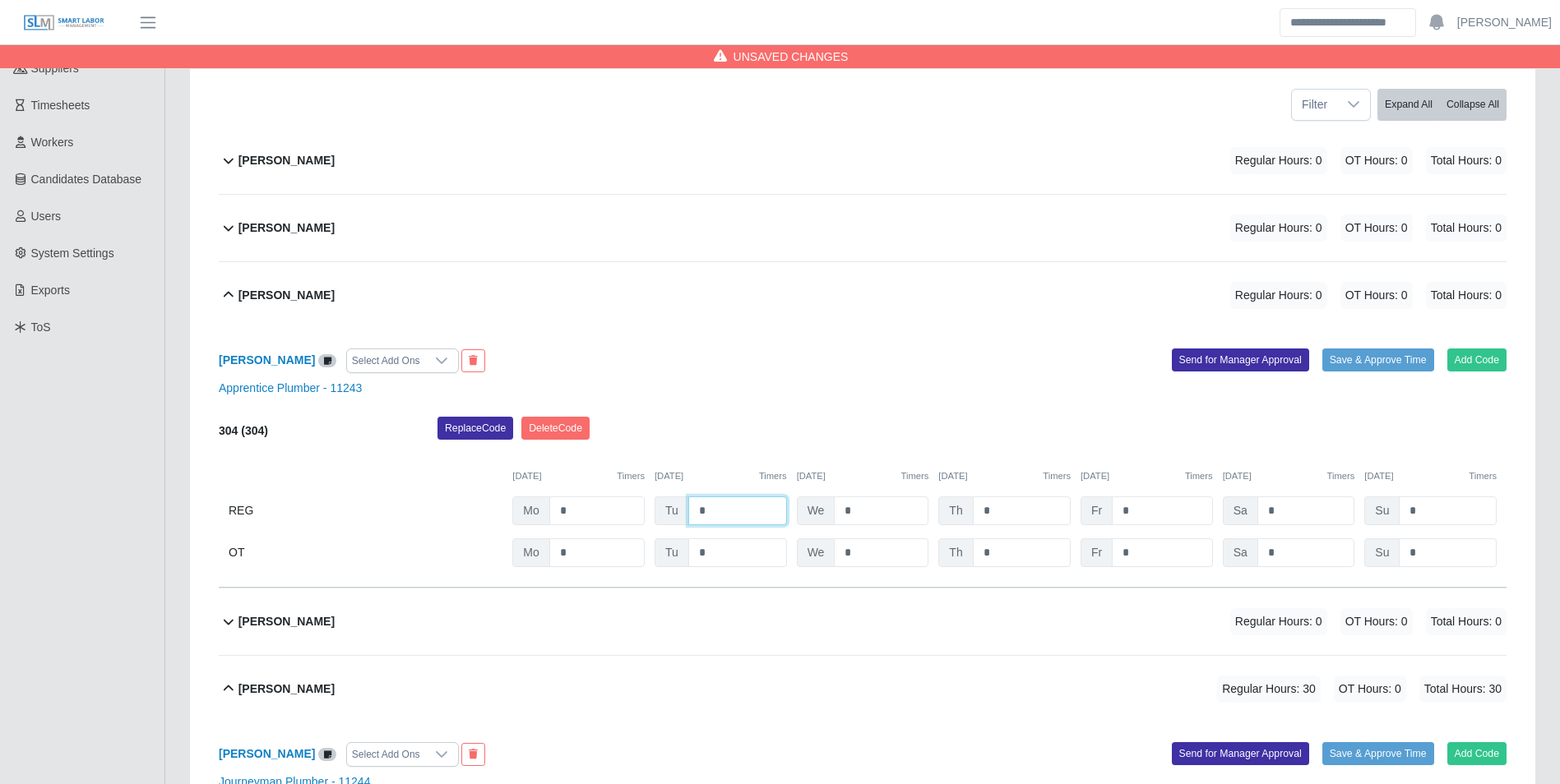
click at [733, 511] on input "*" at bounding box center [737, 511] width 99 height 29
type input "*"
click at [740, 466] on div "09/22/2025 Timers 09/23/2025 Timers 09/24/2025 Timers 09/25/2025 Timers 09/26/2…" at bounding box center [863, 467] width 1288 height 34
click at [1459, 360] on button "Add Code" at bounding box center [1477, 360] width 60 height 23
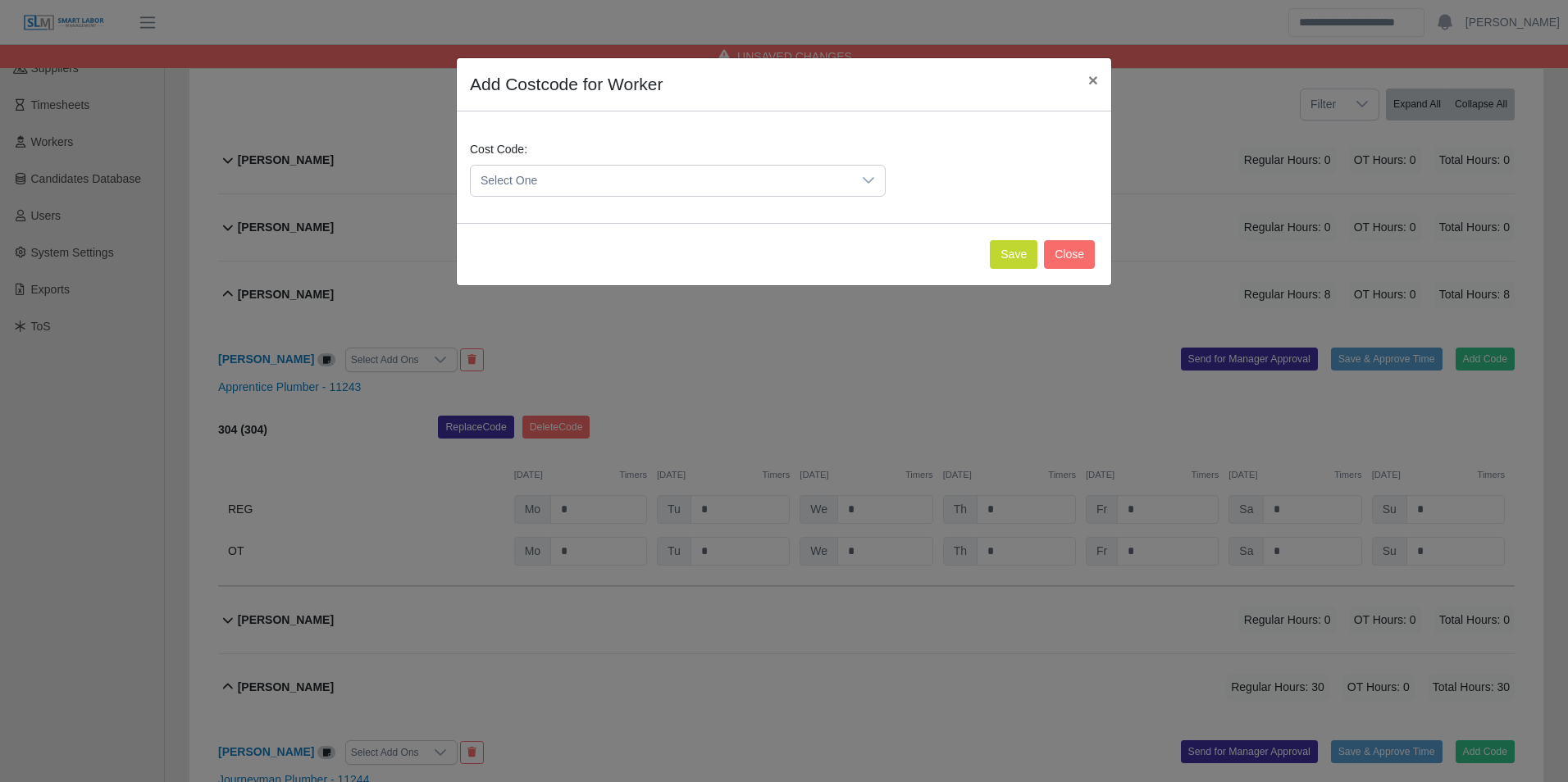
click at [589, 191] on span "Select One" at bounding box center [662, 181] width 382 height 31
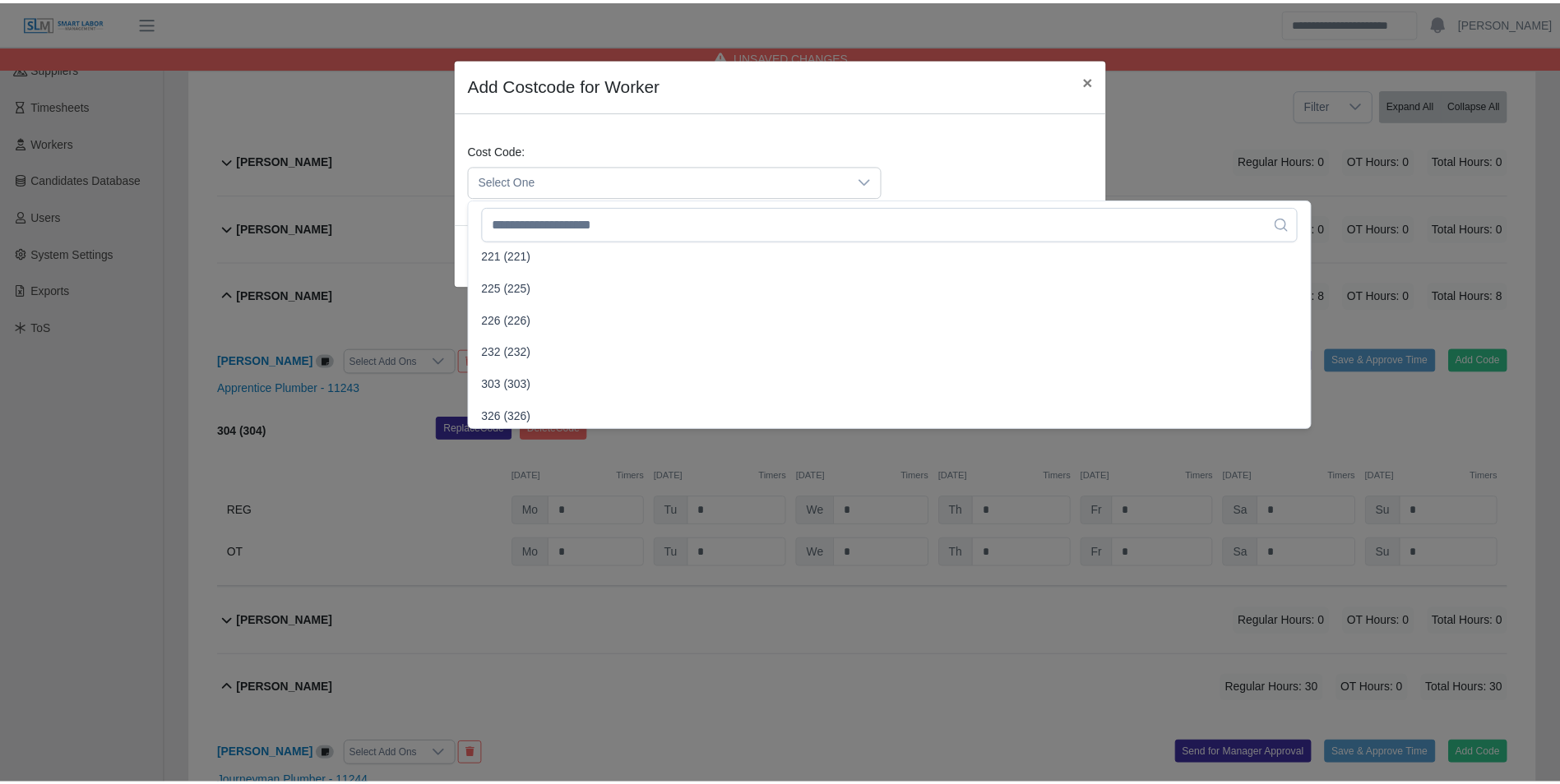
scroll to position [740, 0]
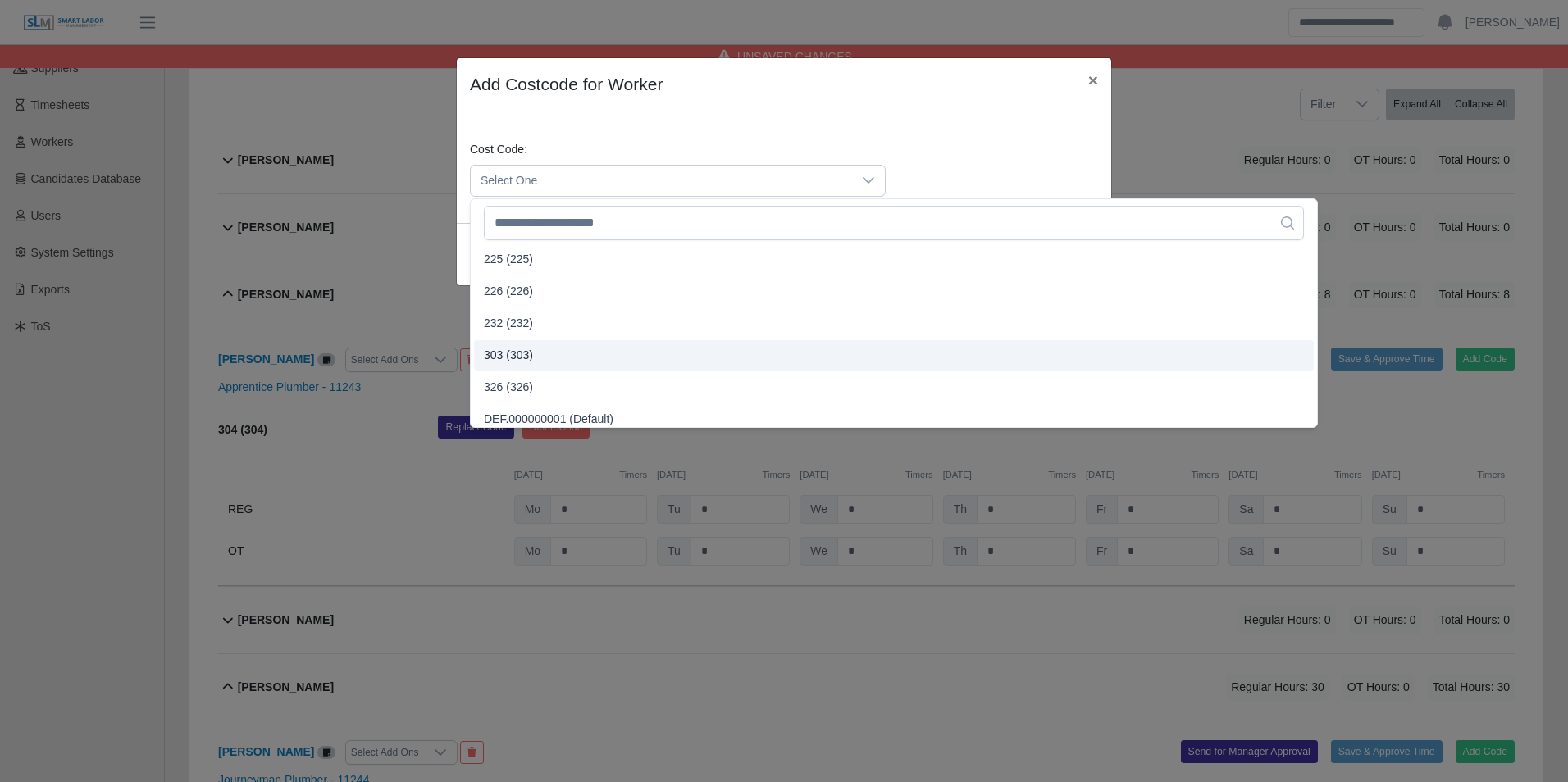
click at [523, 351] on span "303 (303)" at bounding box center [508, 355] width 49 height 17
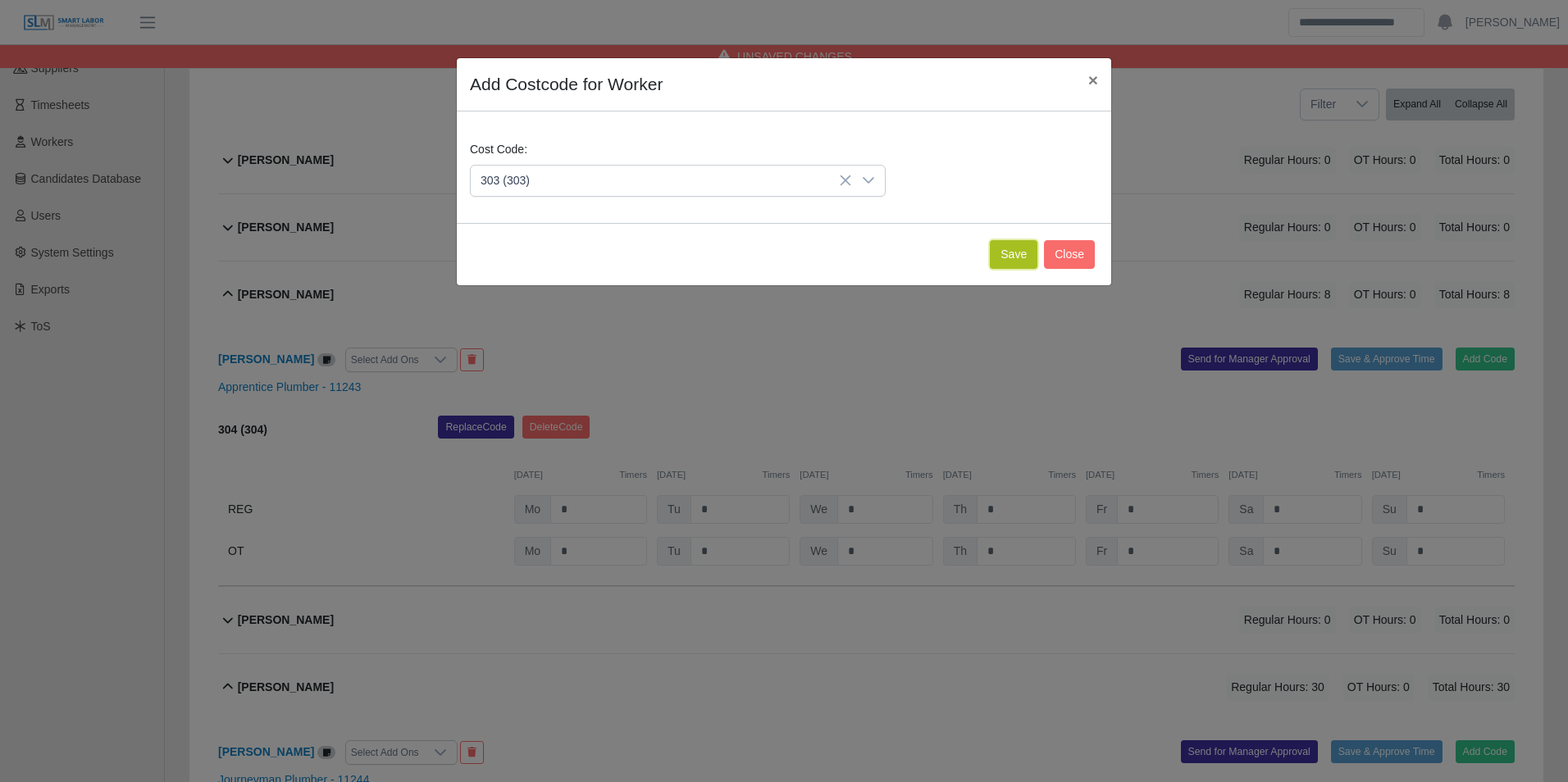
click at [994, 248] on button "Save" at bounding box center [1014, 255] width 48 height 29
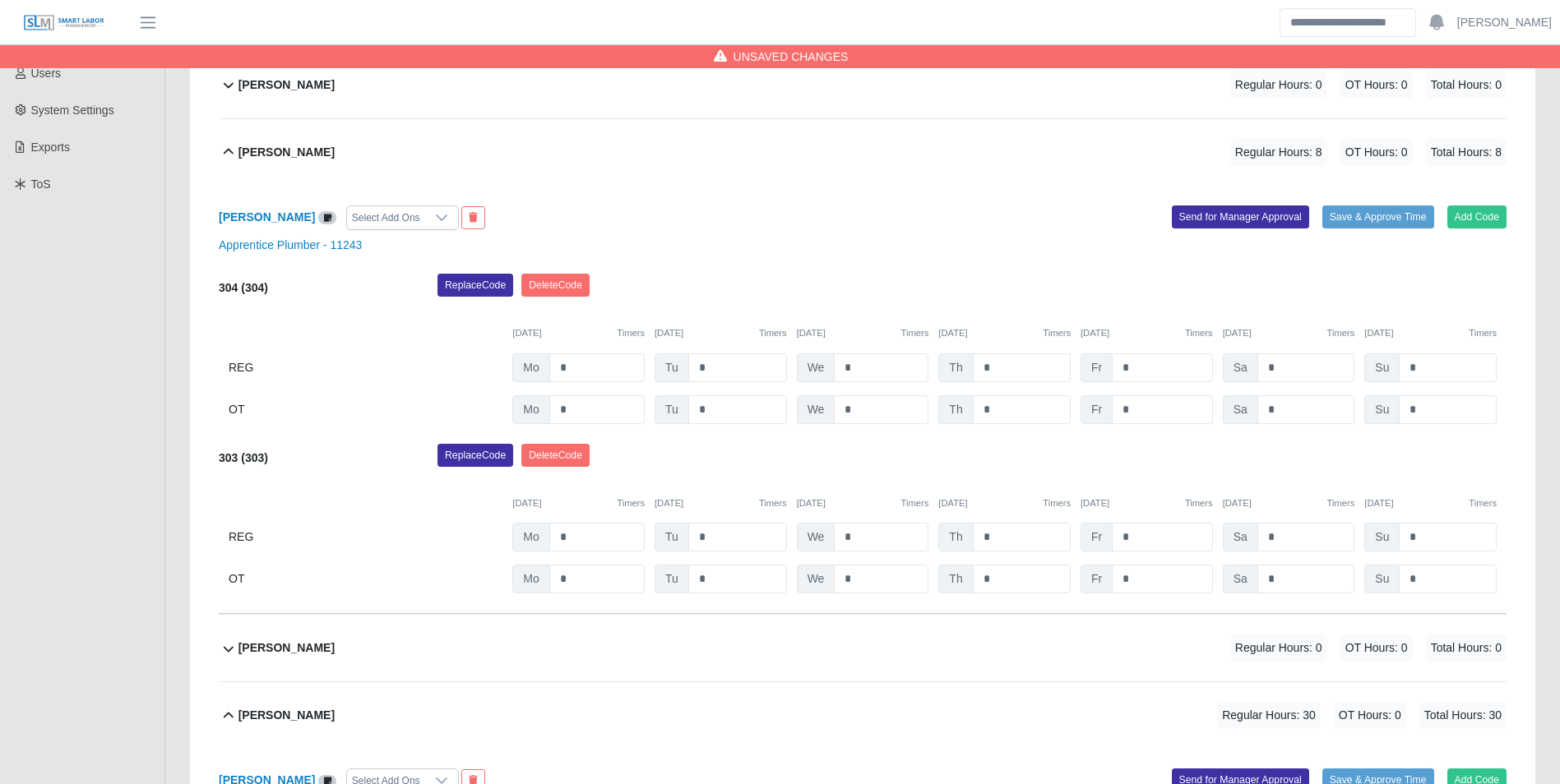
scroll to position [386, 0]
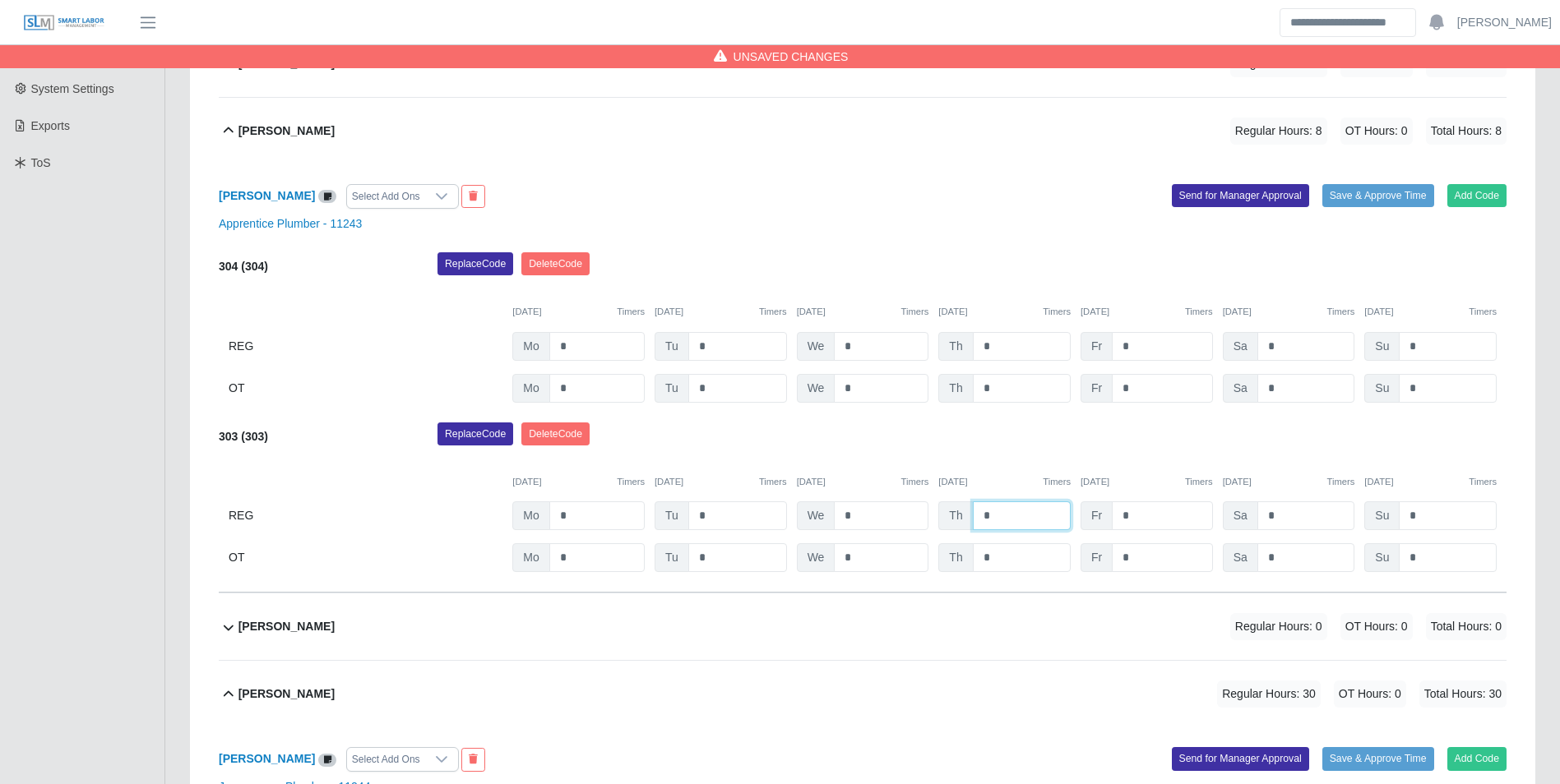
click at [1003, 509] on input "*" at bounding box center [1021, 516] width 98 height 29
type input "*"
click at [1161, 520] on input "*" at bounding box center [1162, 516] width 101 height 29
type input "*"
click at [1137, 455] on div "Replace Code Delete Code" at bounding box center [972, 439] width 1094 height 33
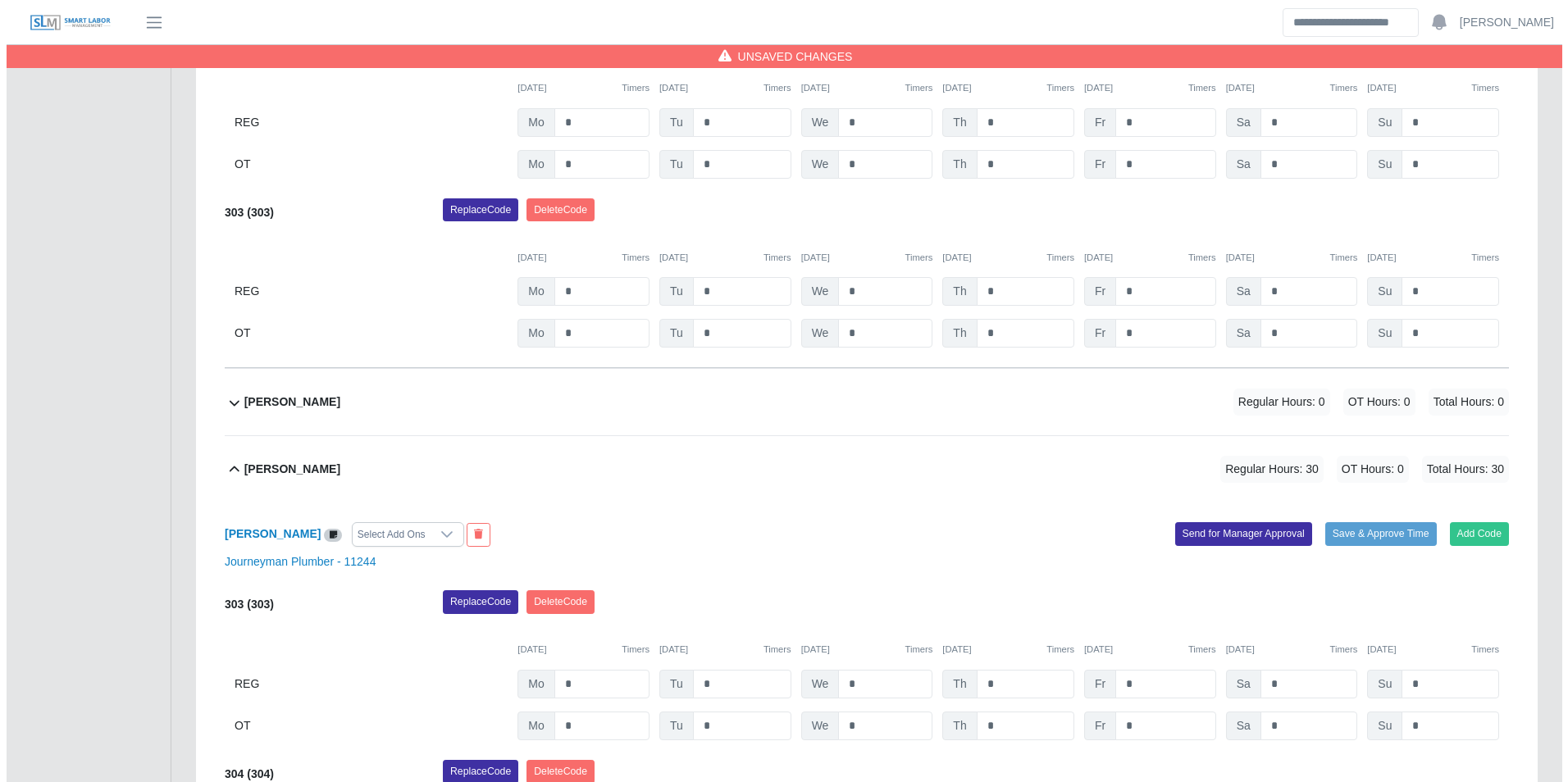
scroll to position [632, 0]
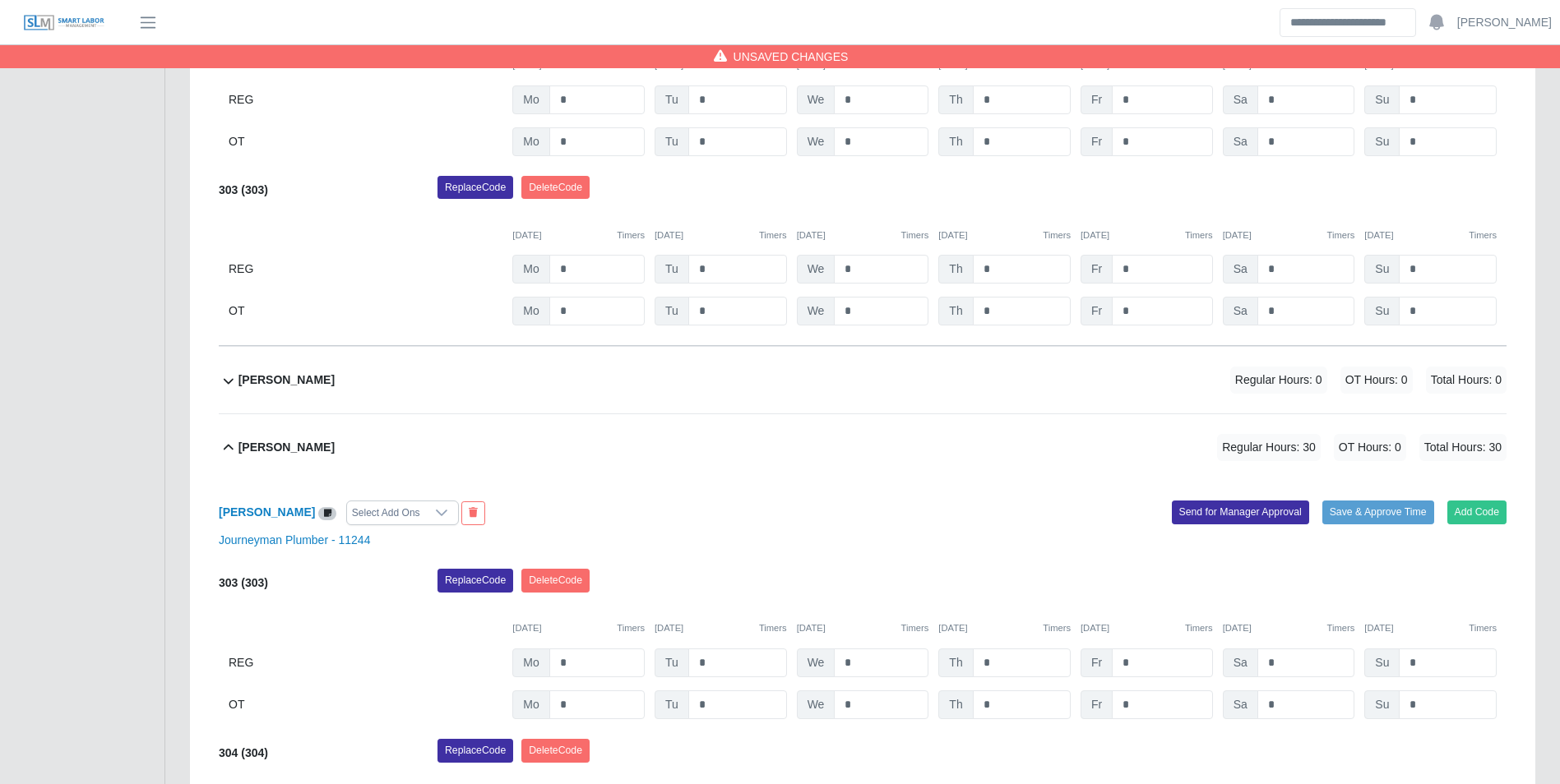
click at [332, 382] on div "Devin Dougherty Regular Hours: 0 OT Hours: 0 Total Hours: 0" at bounding box center [872, 380] width 1268 height 66
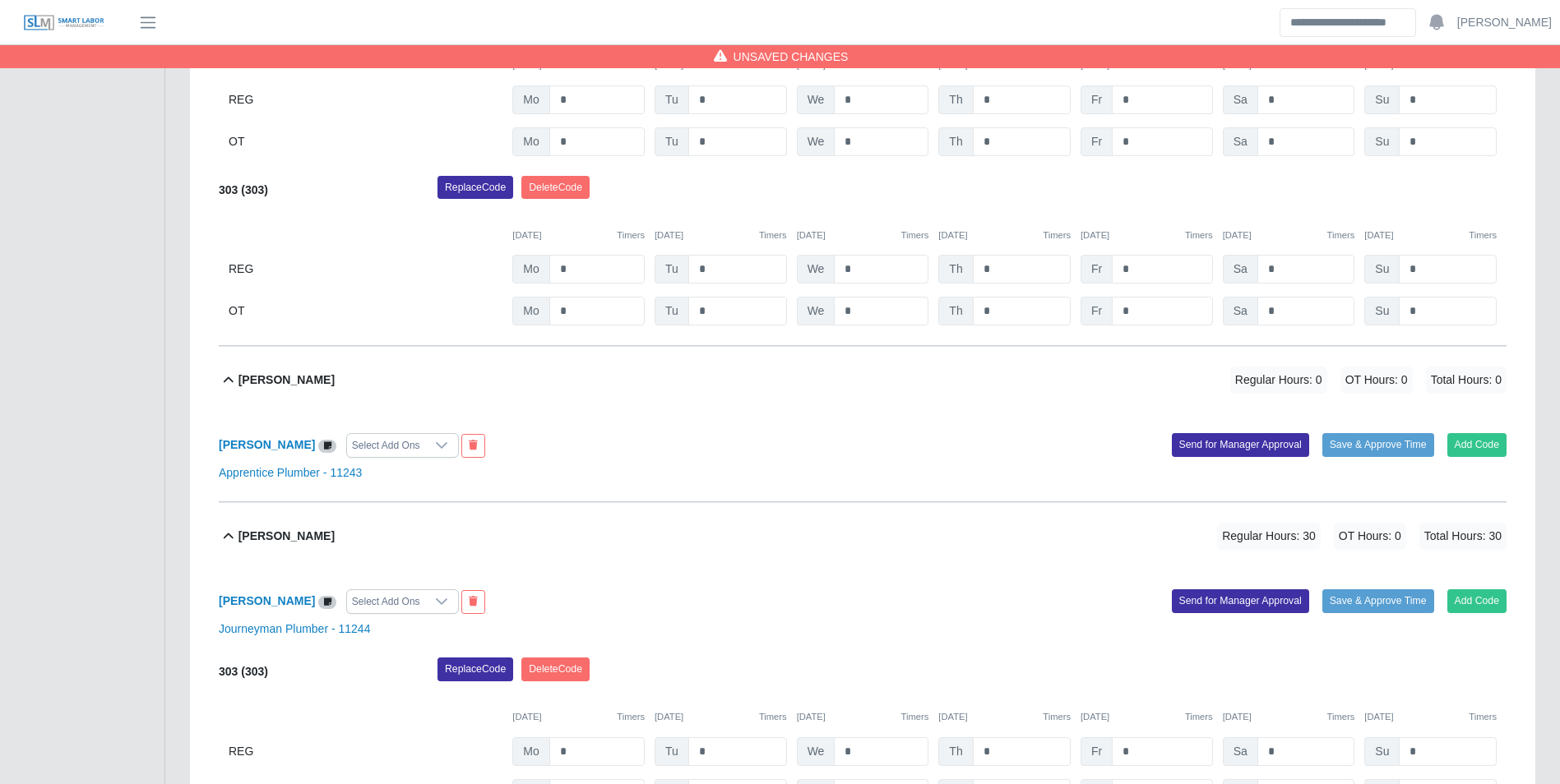
click at [1478, 459] on div "Devin Dougherty Select Add Ons Add Code Save & Approve Time Send for Manager Ap…" at bounding box center [863, 458] width 1288 height 89
click at [1473, 451] on button "Add Code" at bounding box center [1477, 444] width 60 height 23
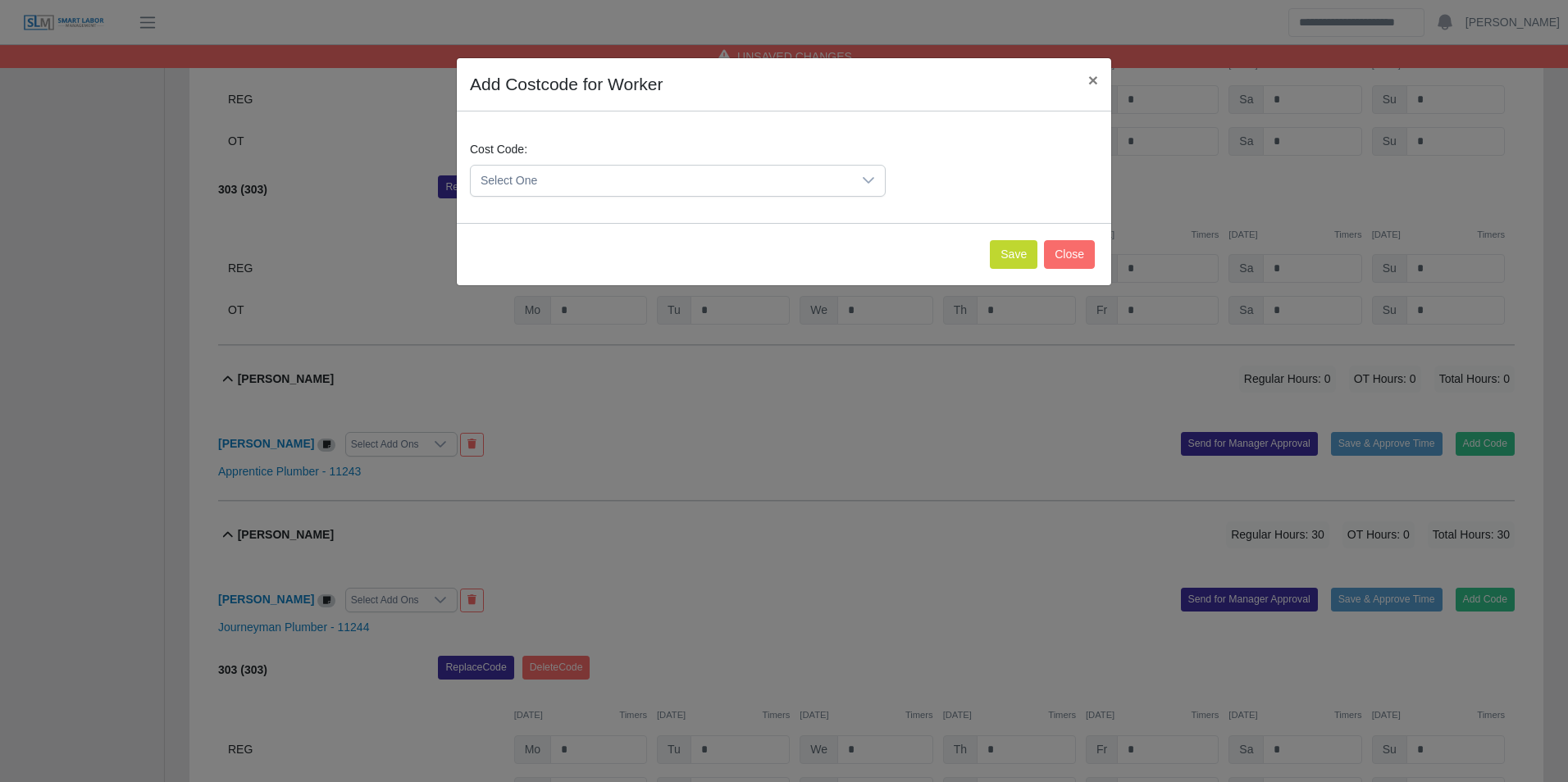
click at [639, 190] on span "Select One" at bounding box center [662, 181] width 382 height 31
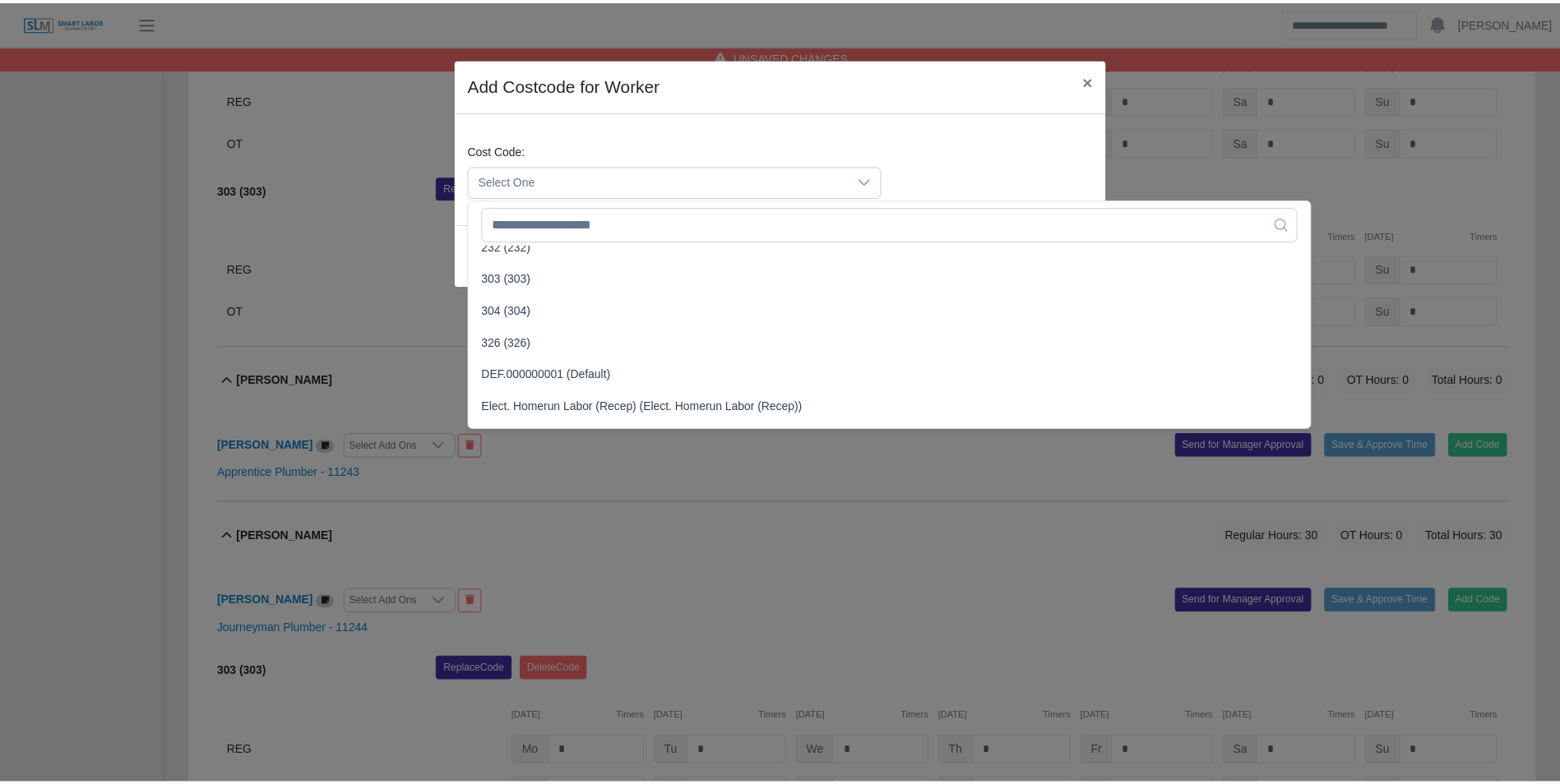
scroll to position [822, 0]
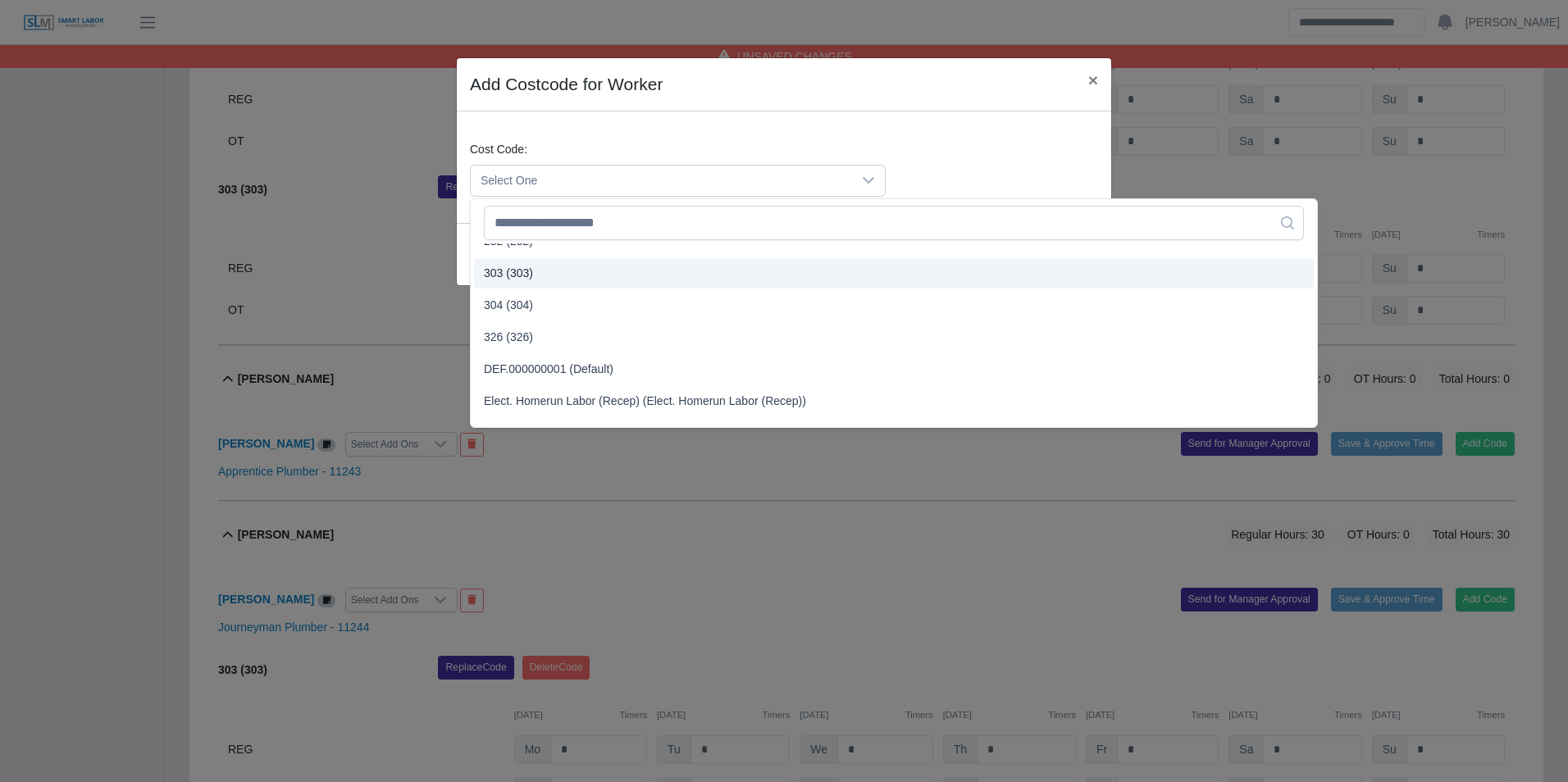
click at [522, 275] on span "303 (303)" at bounding box center [508, 274] width 49 height 17
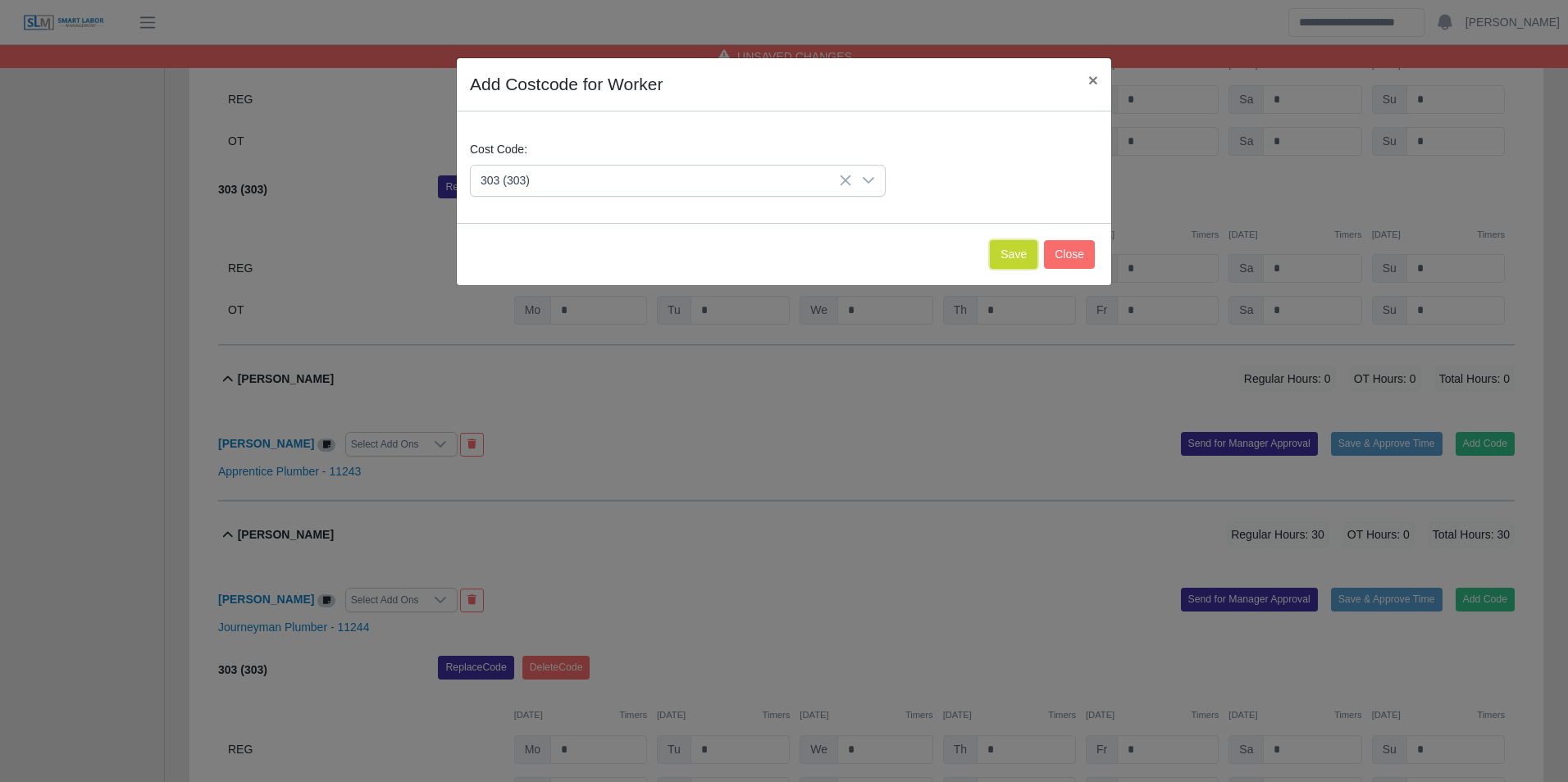
click at [1019, 253] on button "Save" at bounding box center [1014, 255] width 48 height 29
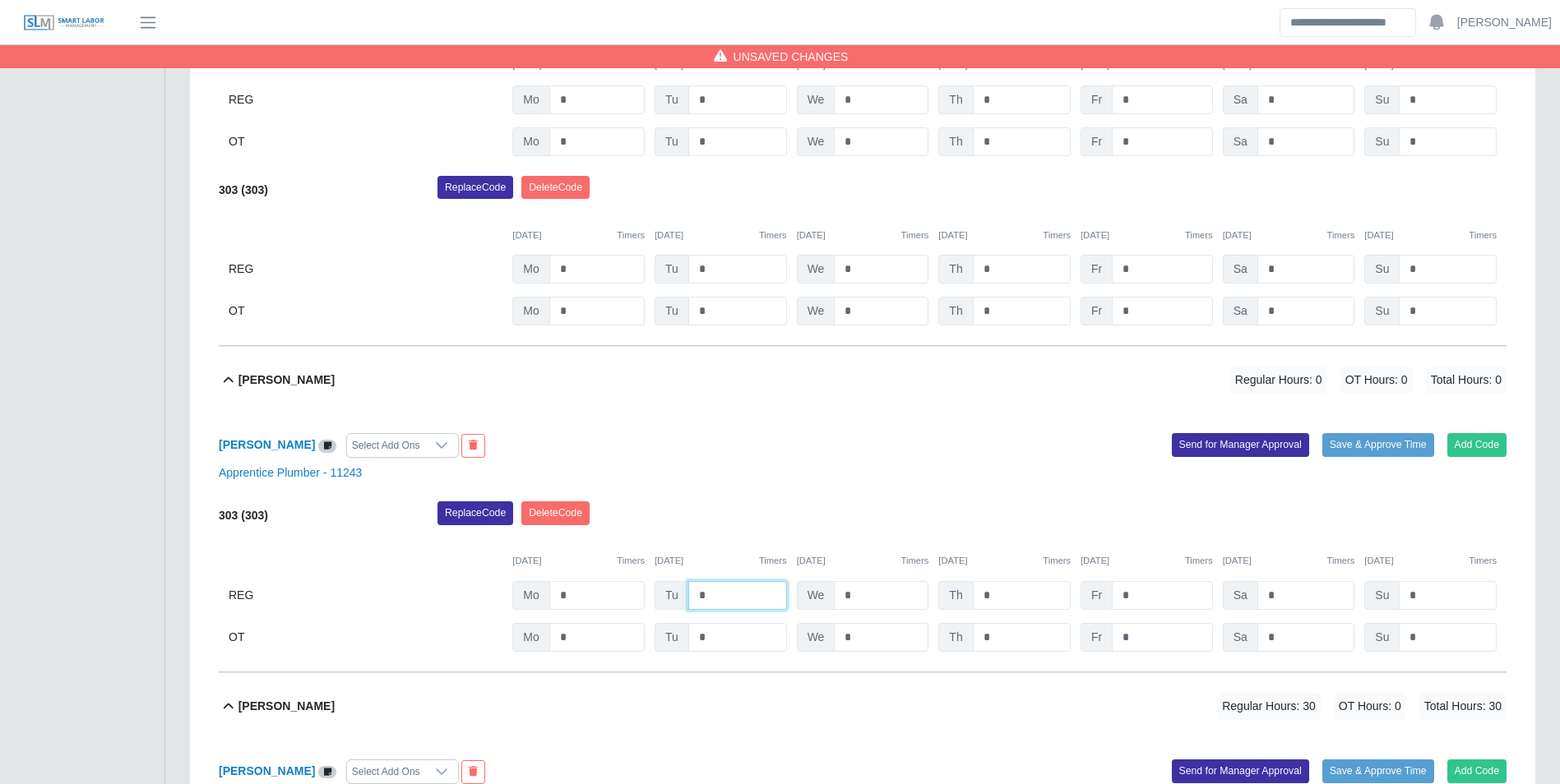
click at [744, 595] on input "*" at bounding box center [737, 596] width 99 height 29
type input "***"
click at [717, 551] on div "09/22/2025 Timers 09/23/2025 Timers 09/24/2025 Timers 09/25/2025 Timers 09/26/2…" at bounding box center [863, 551] width 1288 height 34
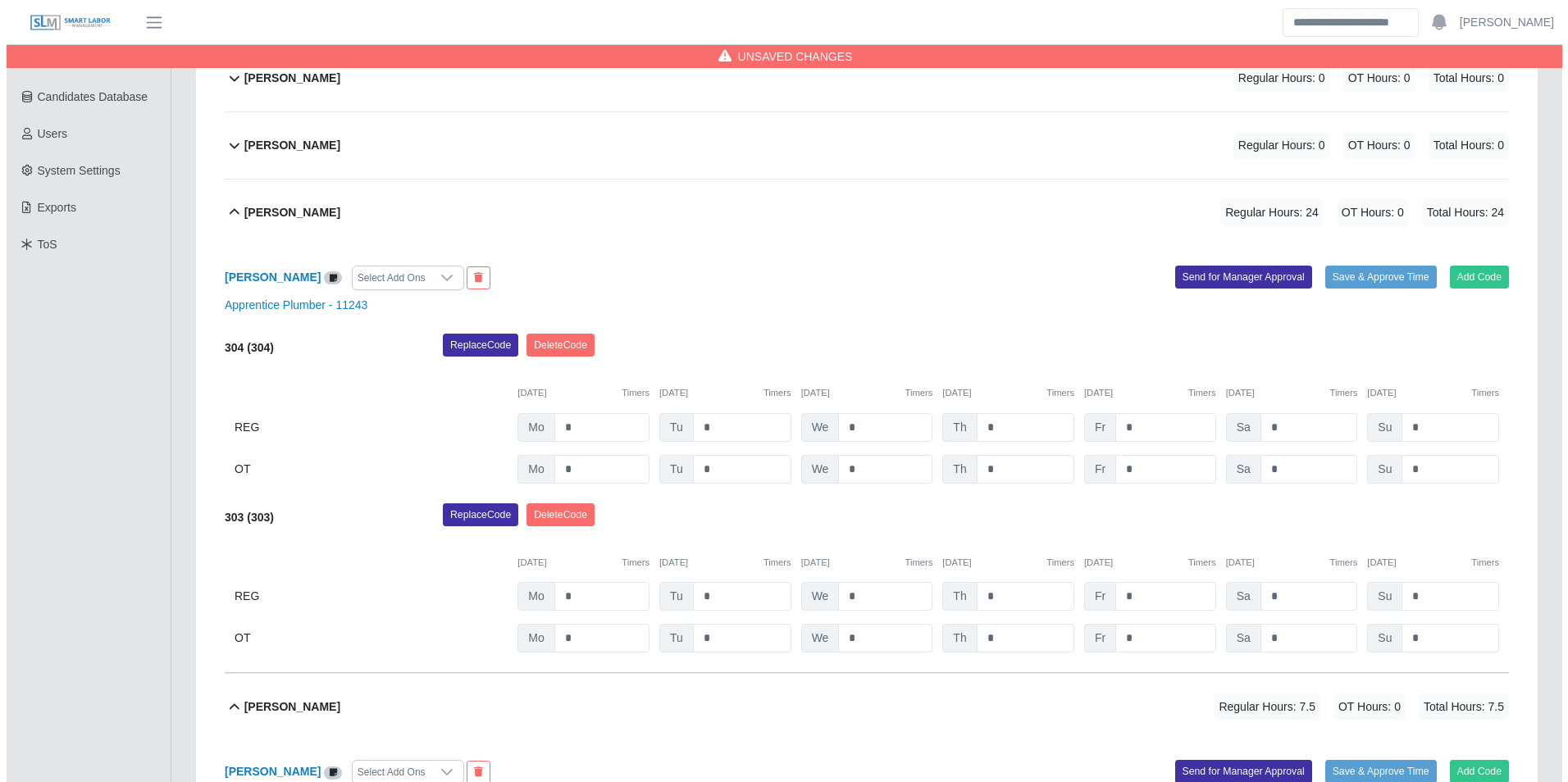
scroll to position [139, 0]
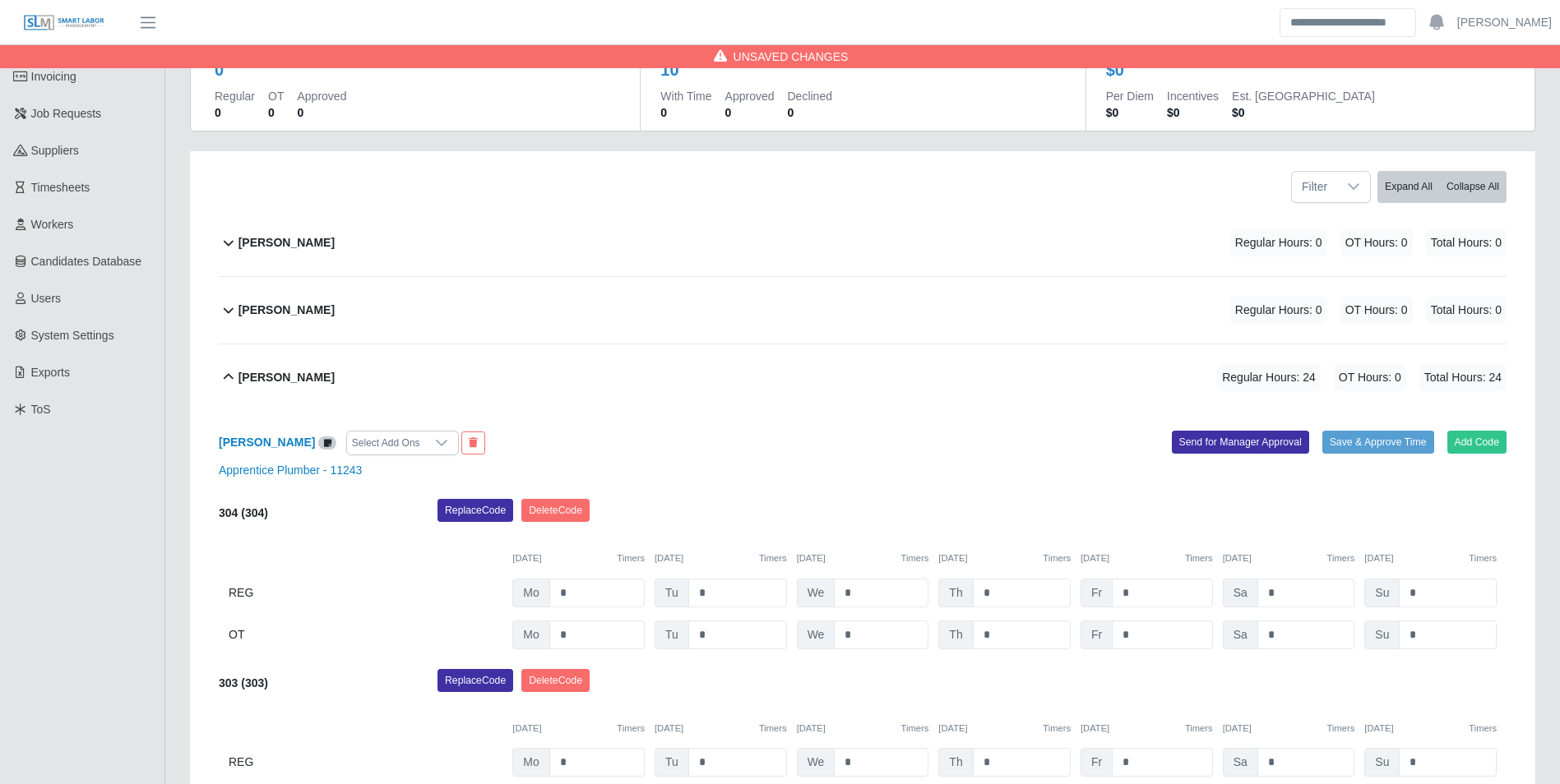
click at [356, 303] on div "Christopher Freeman Regular Hours: 0 OT Hours: 0 Total Hours: 0" at bounding box center [872, 310] width 1268 height 66
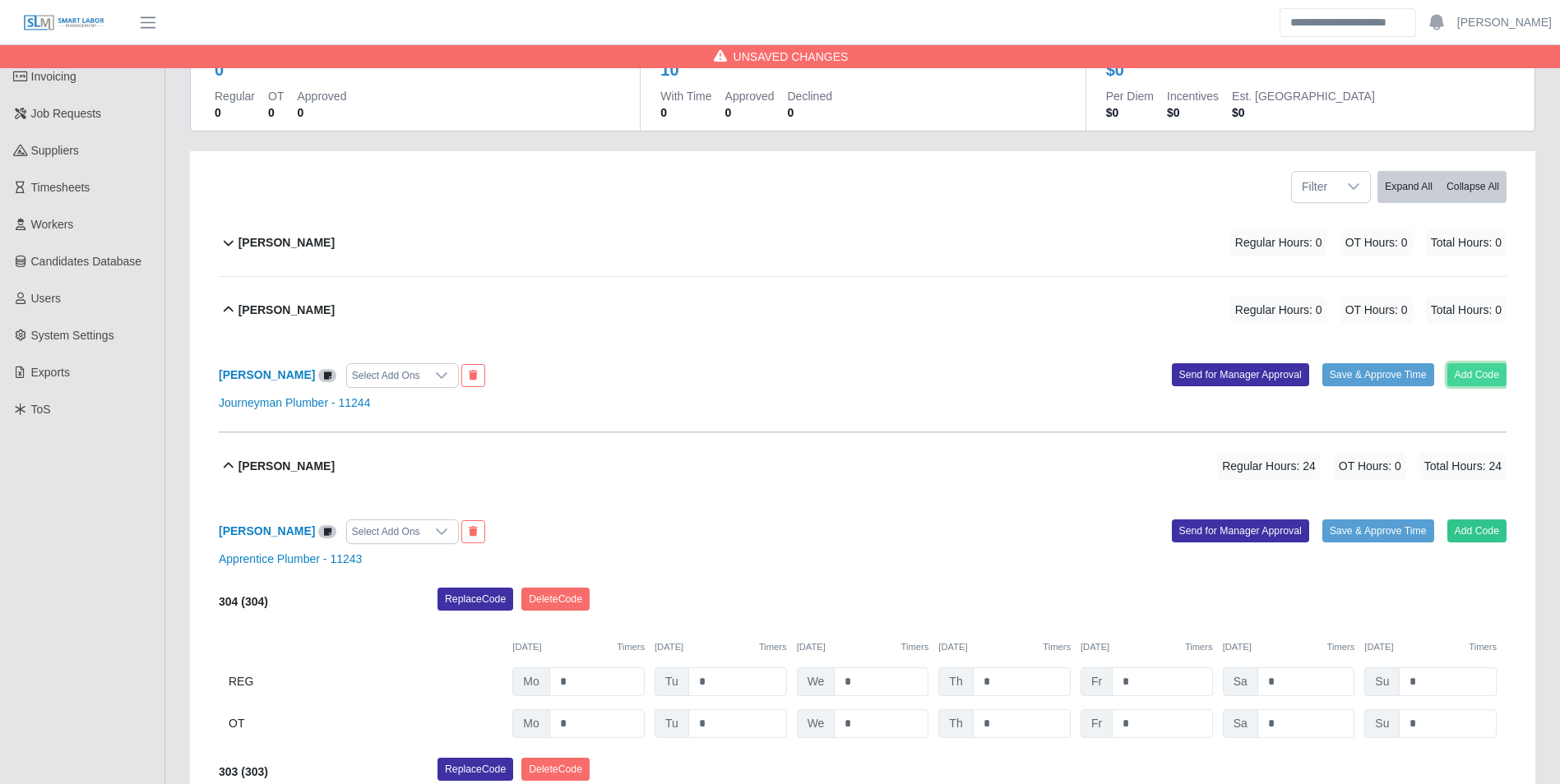
click at [1476, 370] on button "Add Code" at bounding box center [1477, 374] width 60 height 23
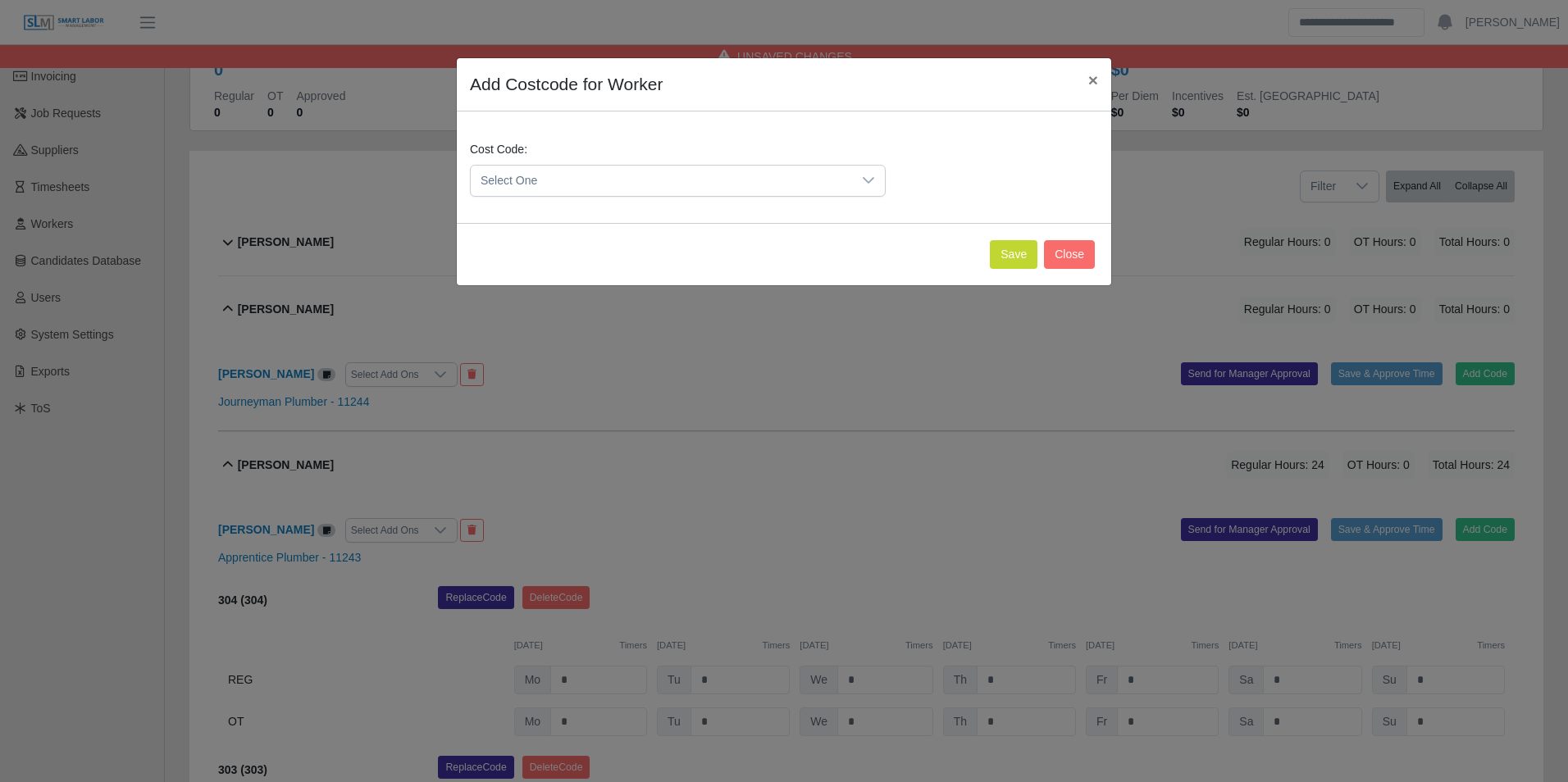
click at [639, 186] on span "Select One" at bounding box center [662, 181] width 382 height 31
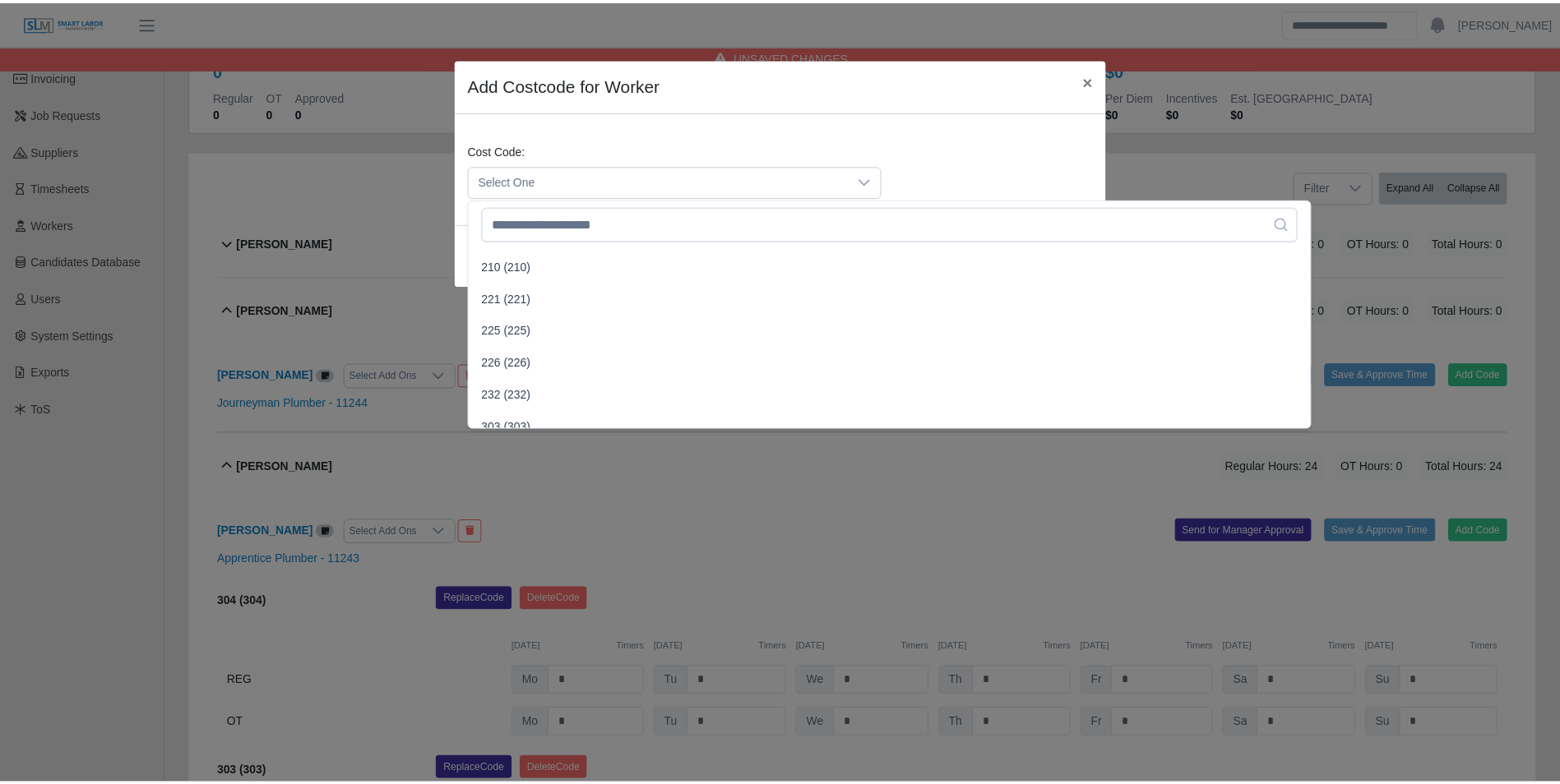
scroll to position [740, 0]
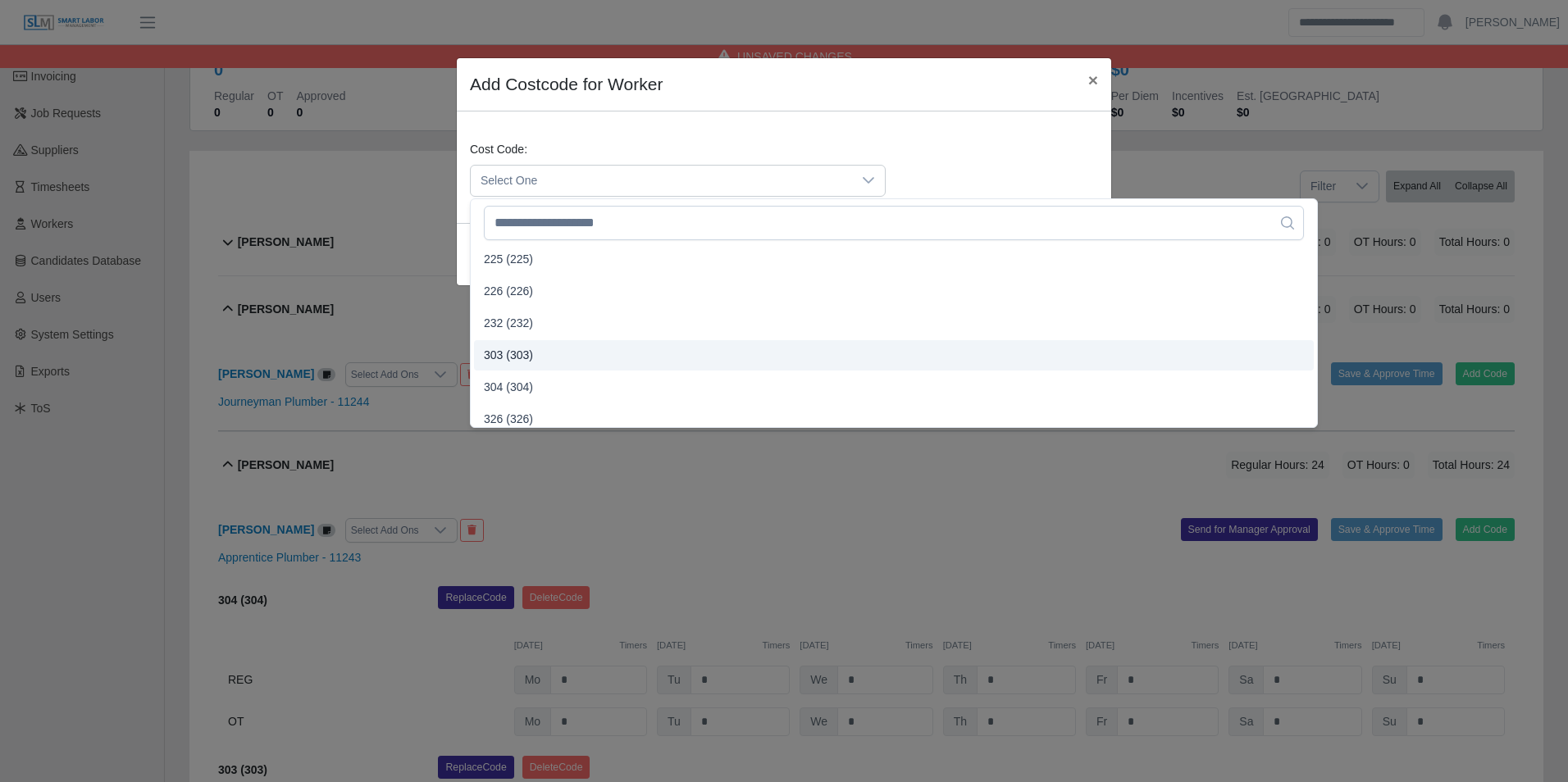
click at [515, 350] on span "303 (303)" at bounding box center [508, 355] width 49 height 17
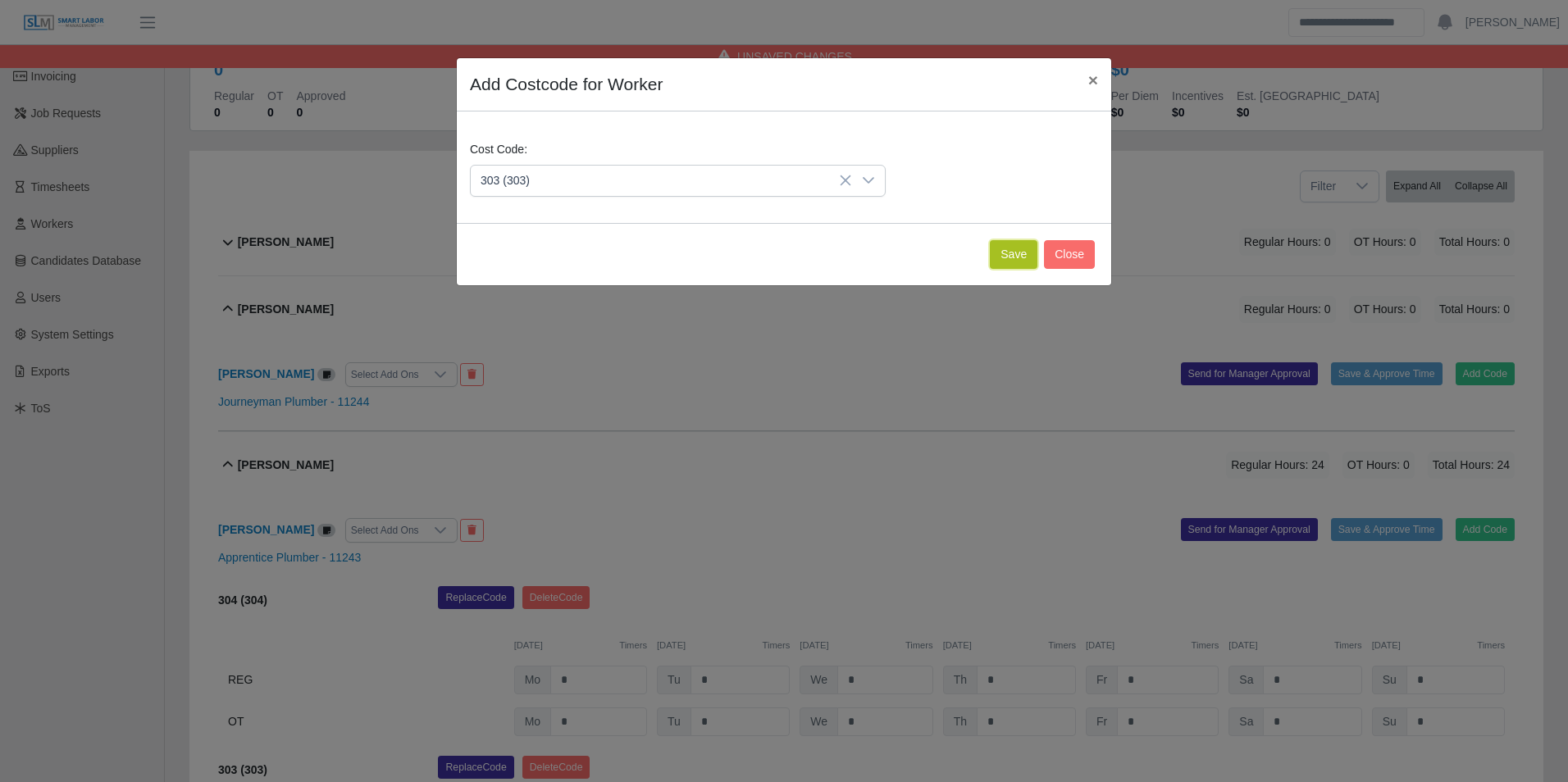
click at [1003, 261] on button "Save" at bounding box center [1014, 255] width 48 height 29
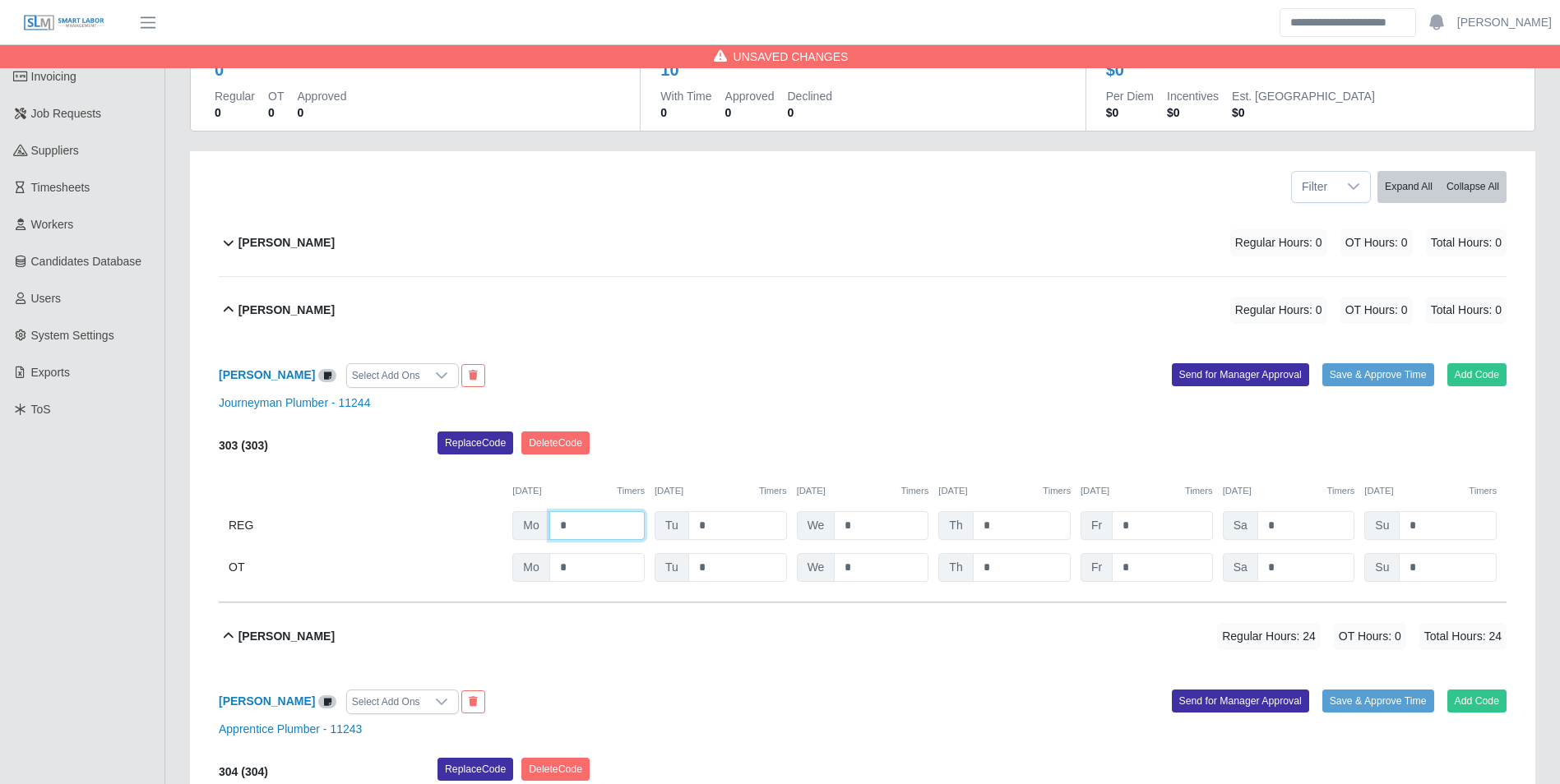
click at [593, 516] on input "*" at bounding box center [597, 526] width 95 height 29
type input "*"
click at [741, 468] on div "09/22/2025 Timers 09/23/2025 Timers 09/24/2025 Timers 09/25/2025 Timers 09/26/2…" at bounding box center [863, 481] width 1288 height 34
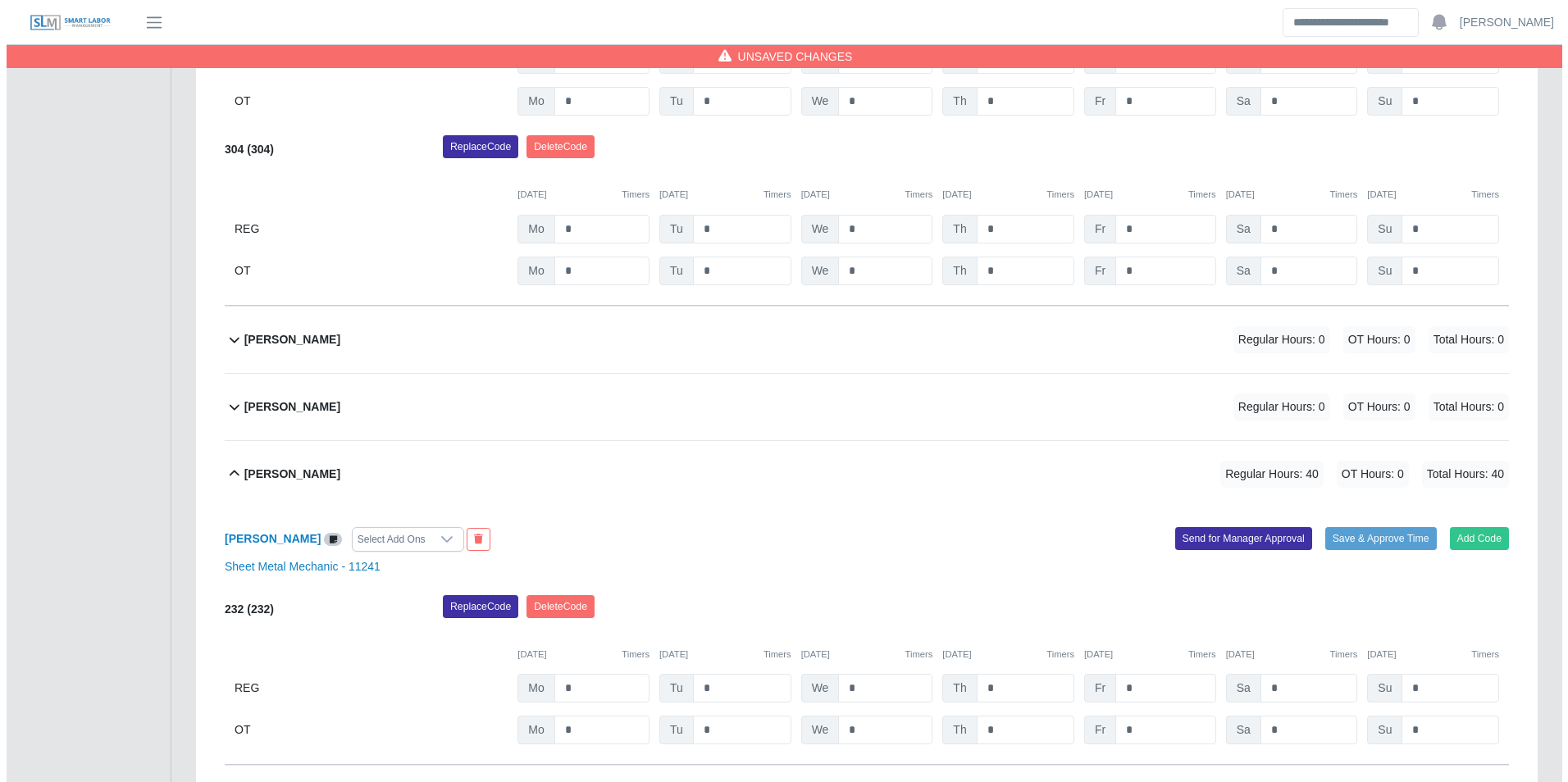
scroll to position [1779, 0]
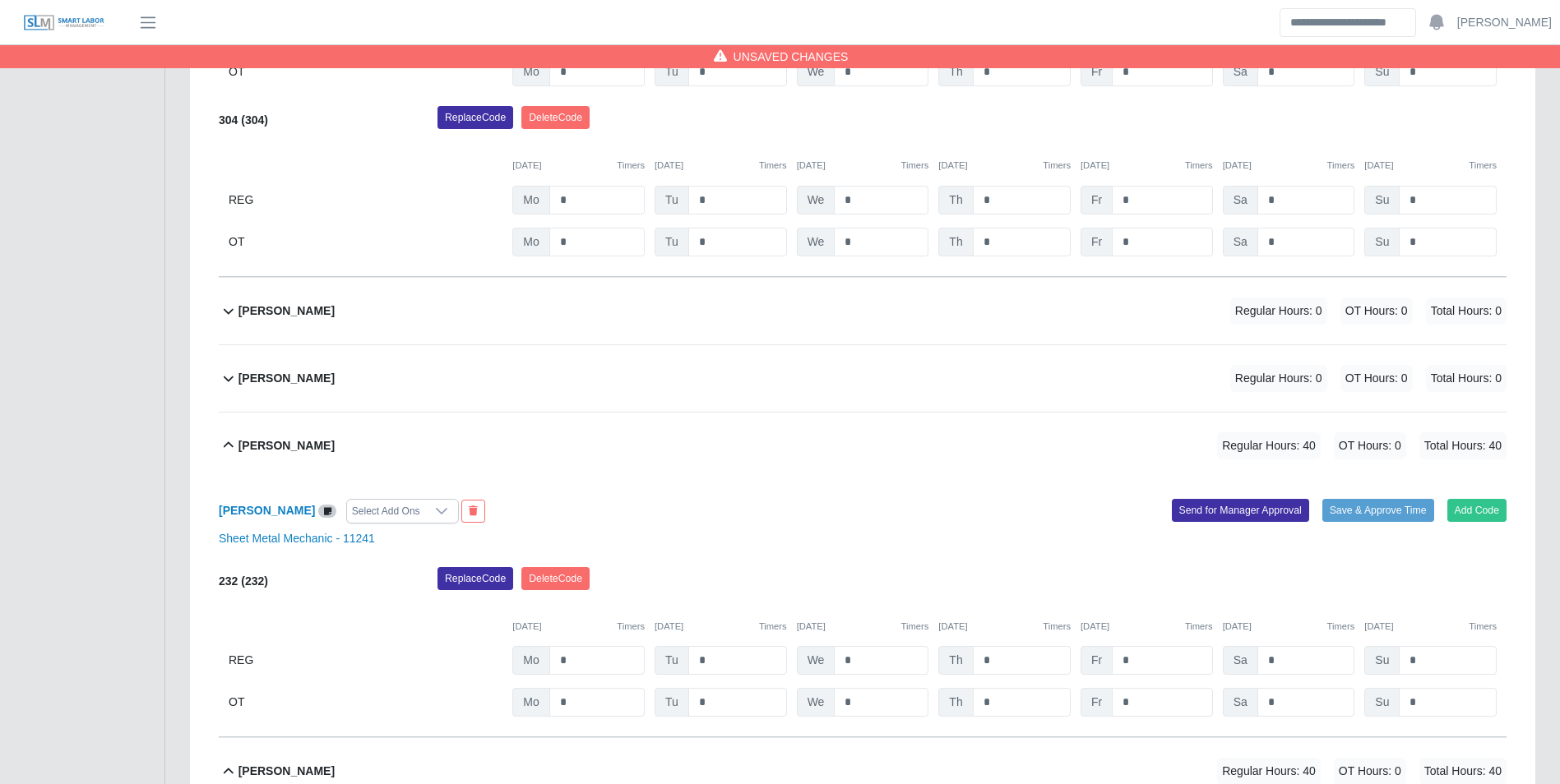
click at [351, 369] on div "Jose Arriaga Leyva Regular Hours: 0 OT Hours: 0 Total Hours: 0" at bounding box center [872, 378] width 1268 height 66
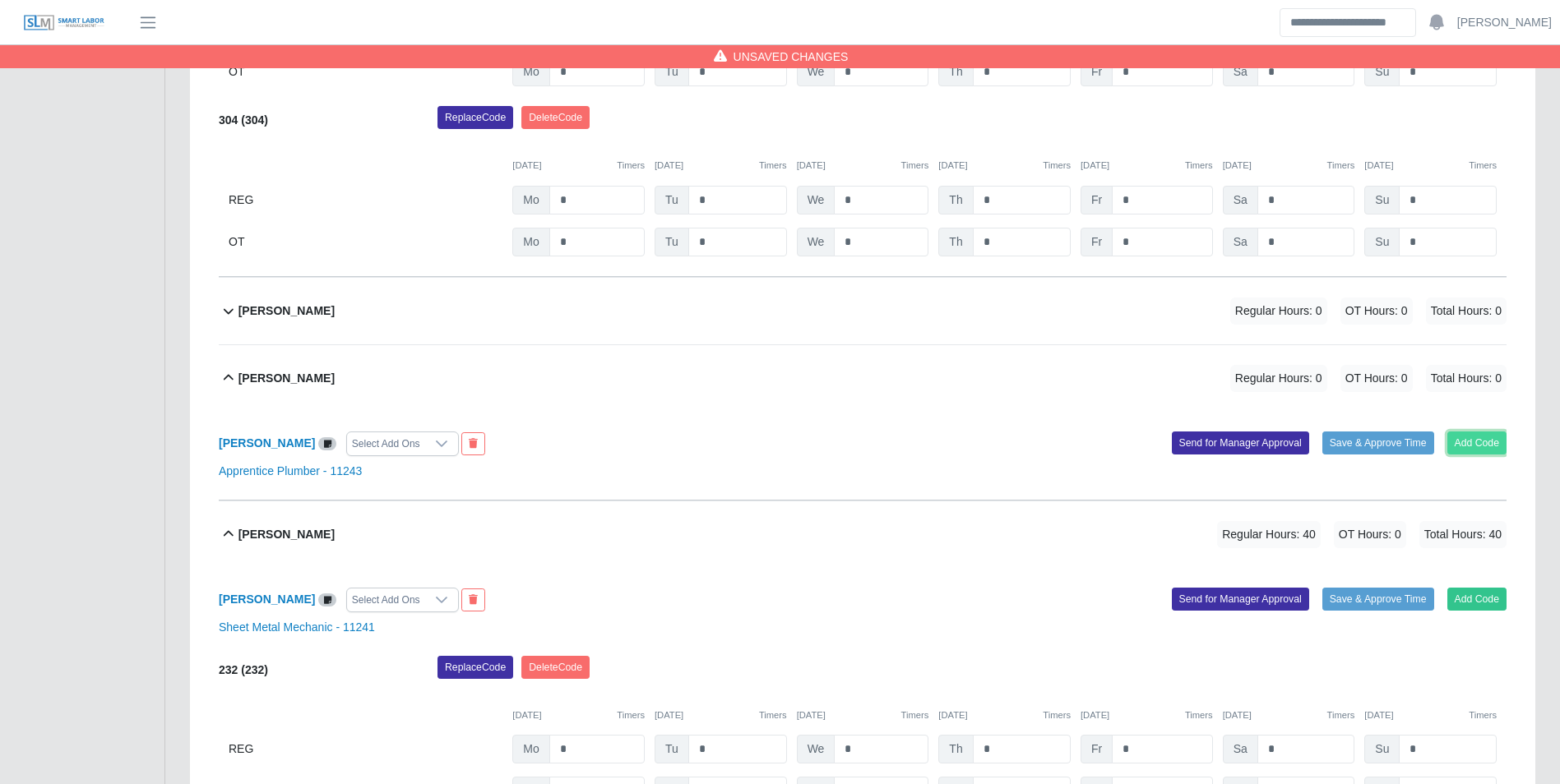
click at [1473, 445] on button "Add Code" at bounding box center [1477, 442] width 60 height 23
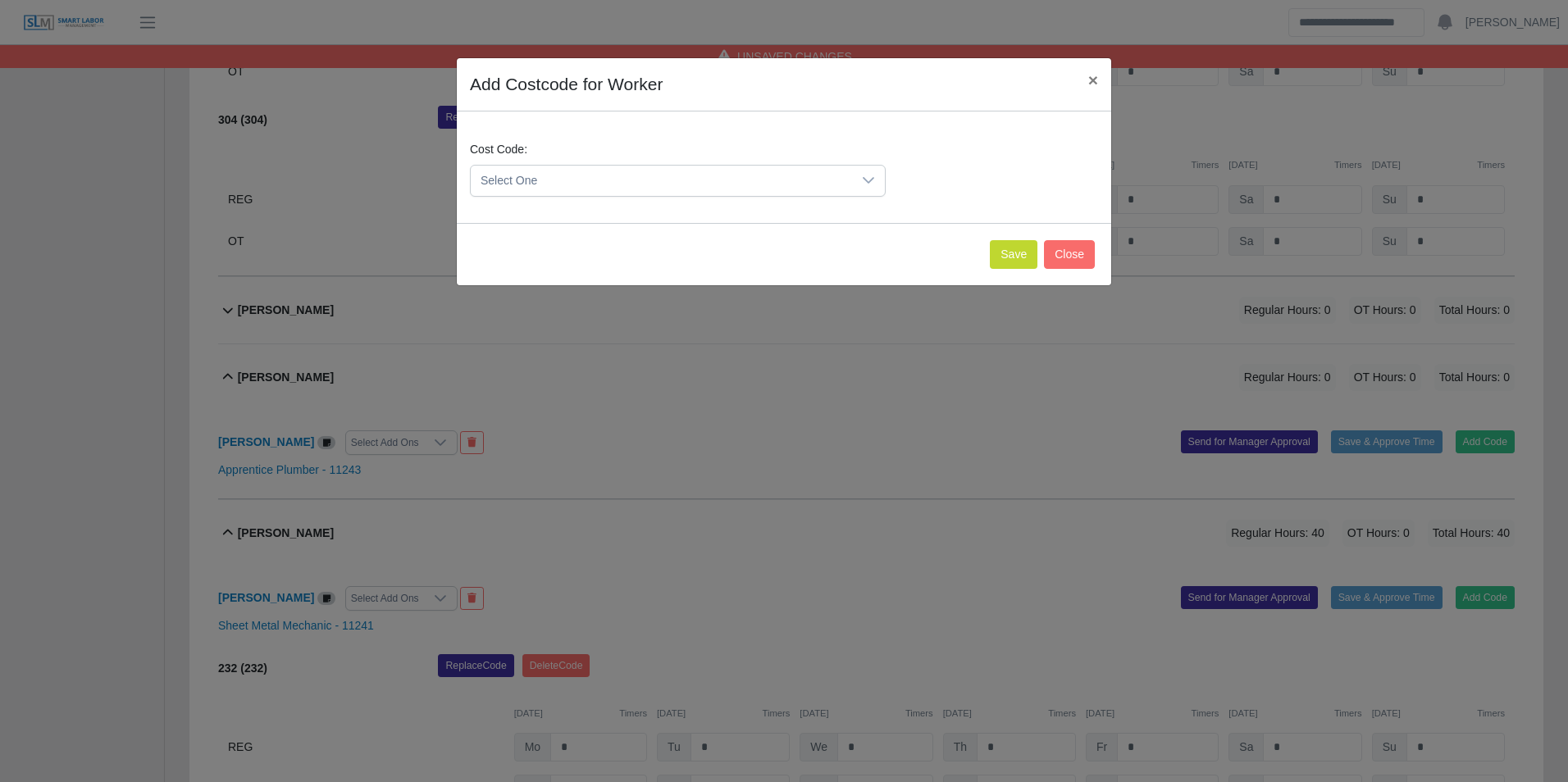
click at [565, 184] on span "Select One" at bounding box center [662, 181] width 382 height 31
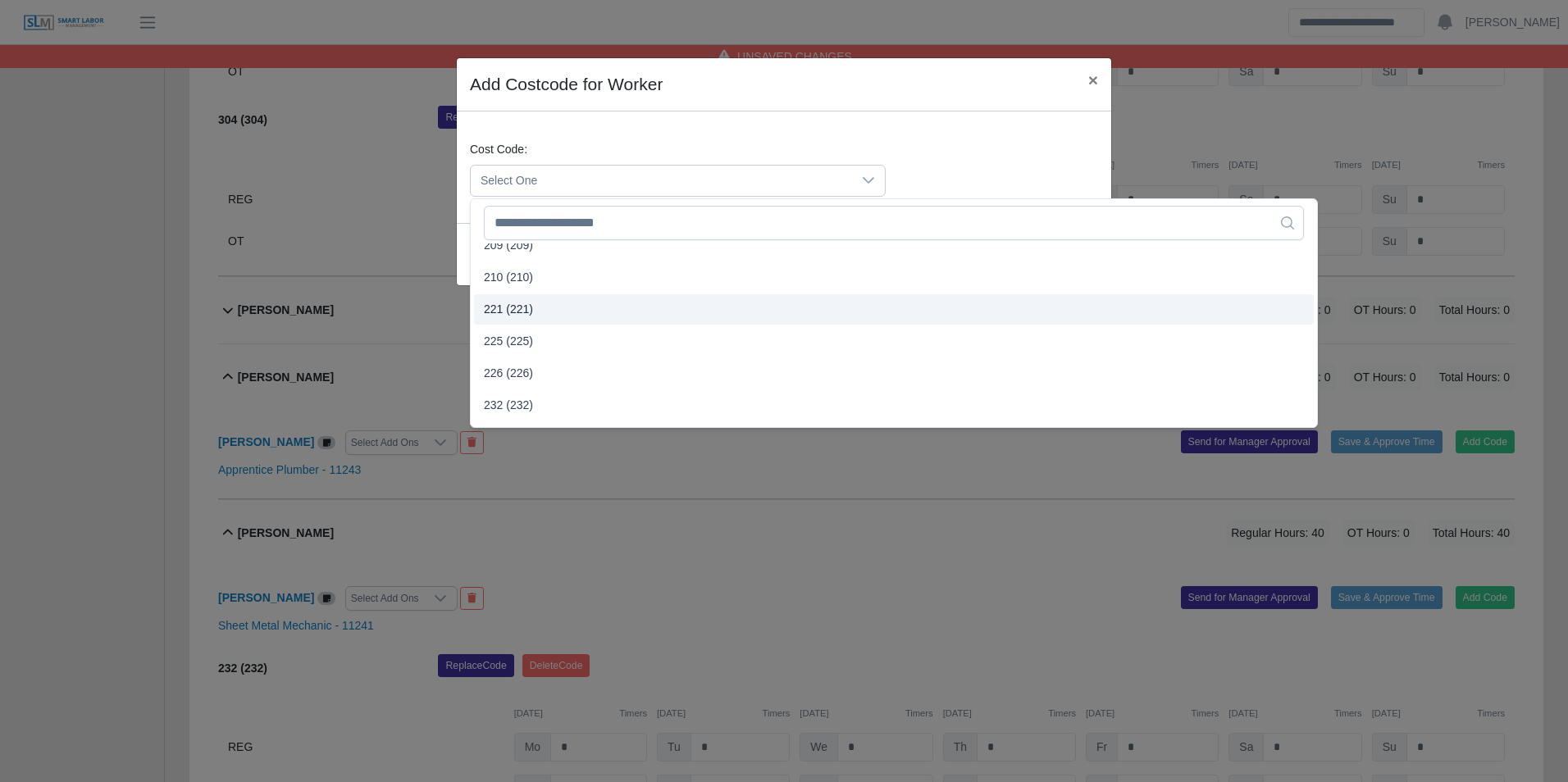
scroll to position [738, 0]
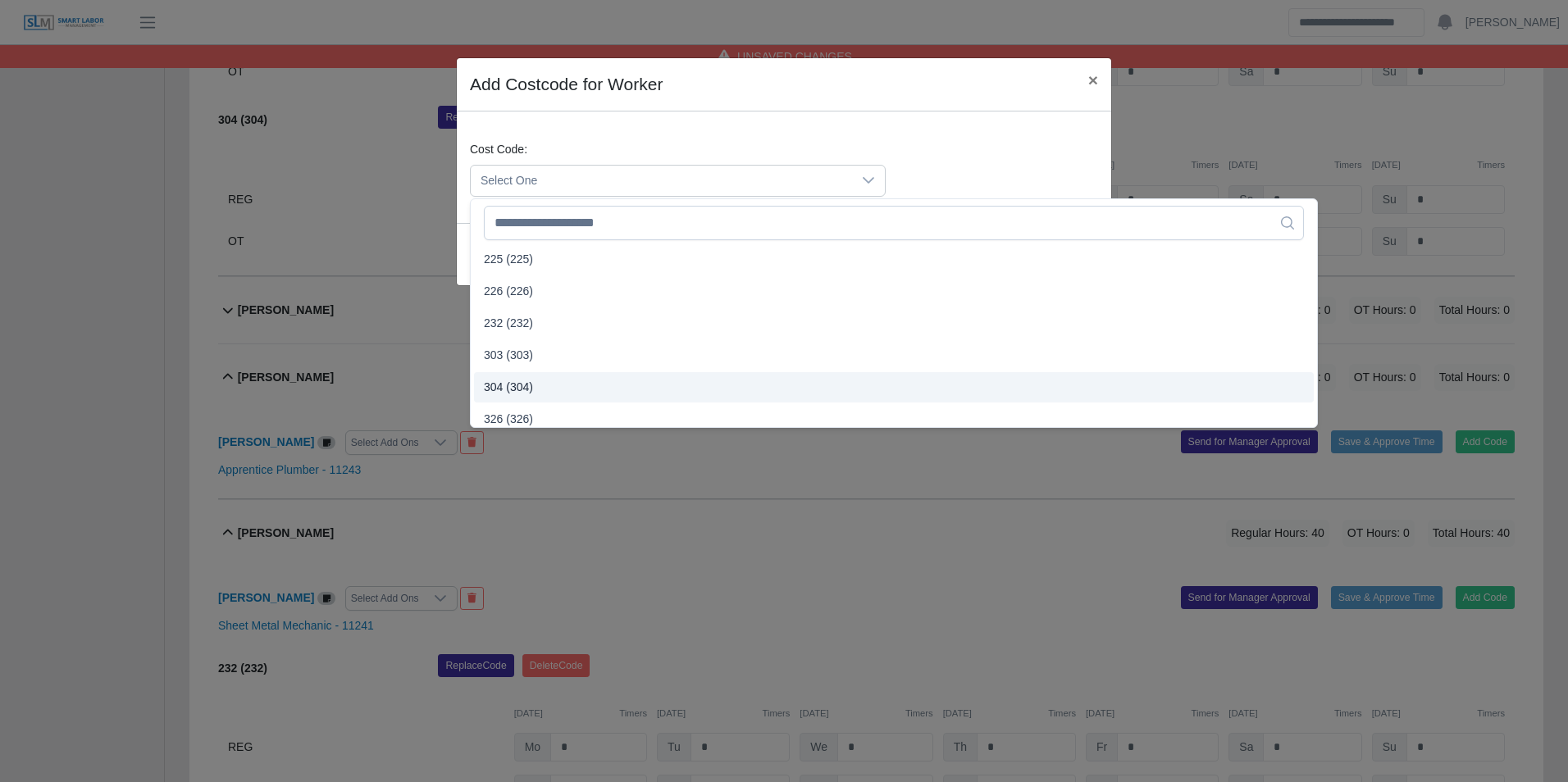
click at [523, 384] on span "304 (304)" at bounding box center [508, 388] width 49 height 17
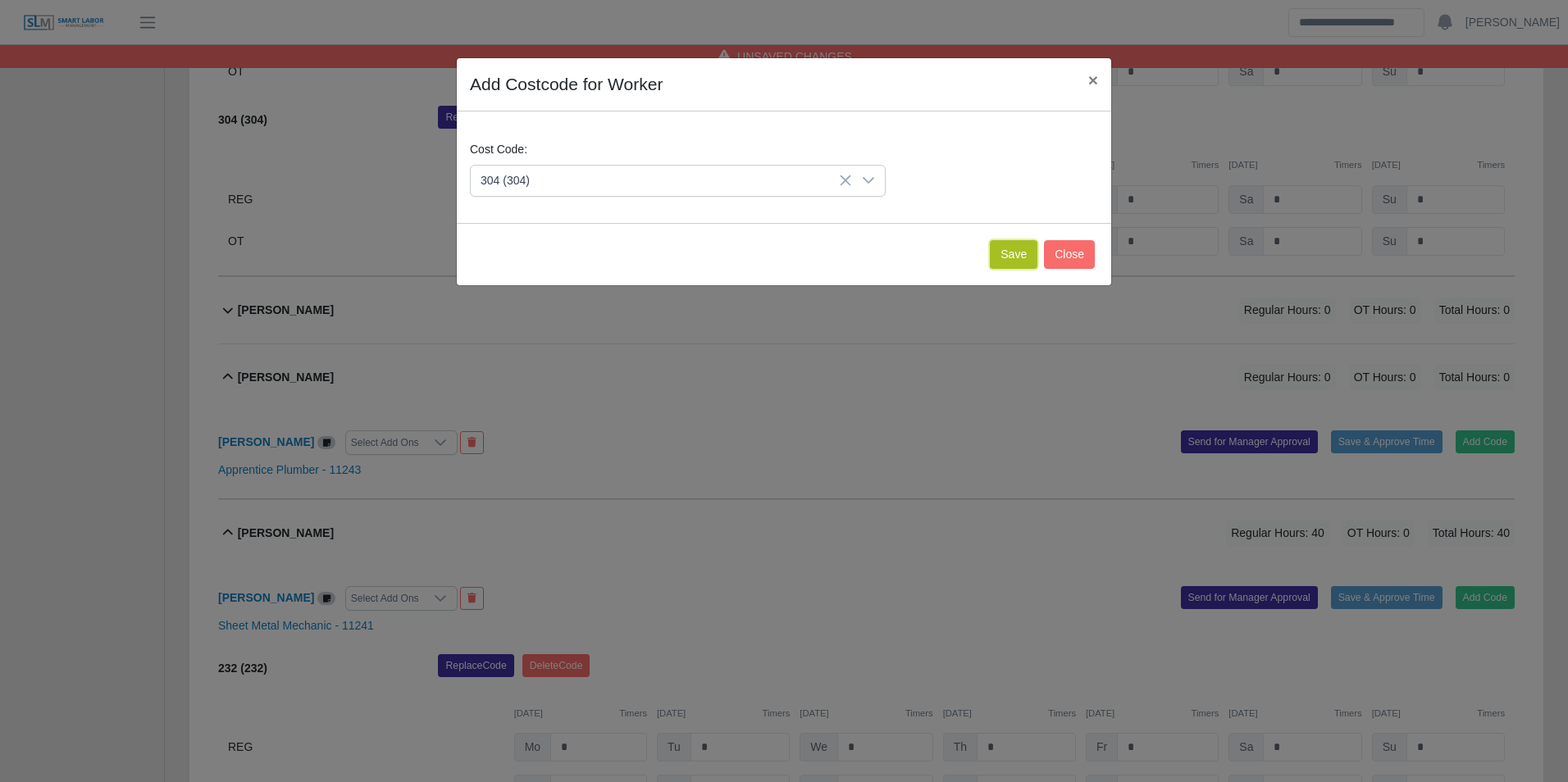
click at [1001, 252] on button "Save" at bounding box center [1014, 255] width 48 height 29
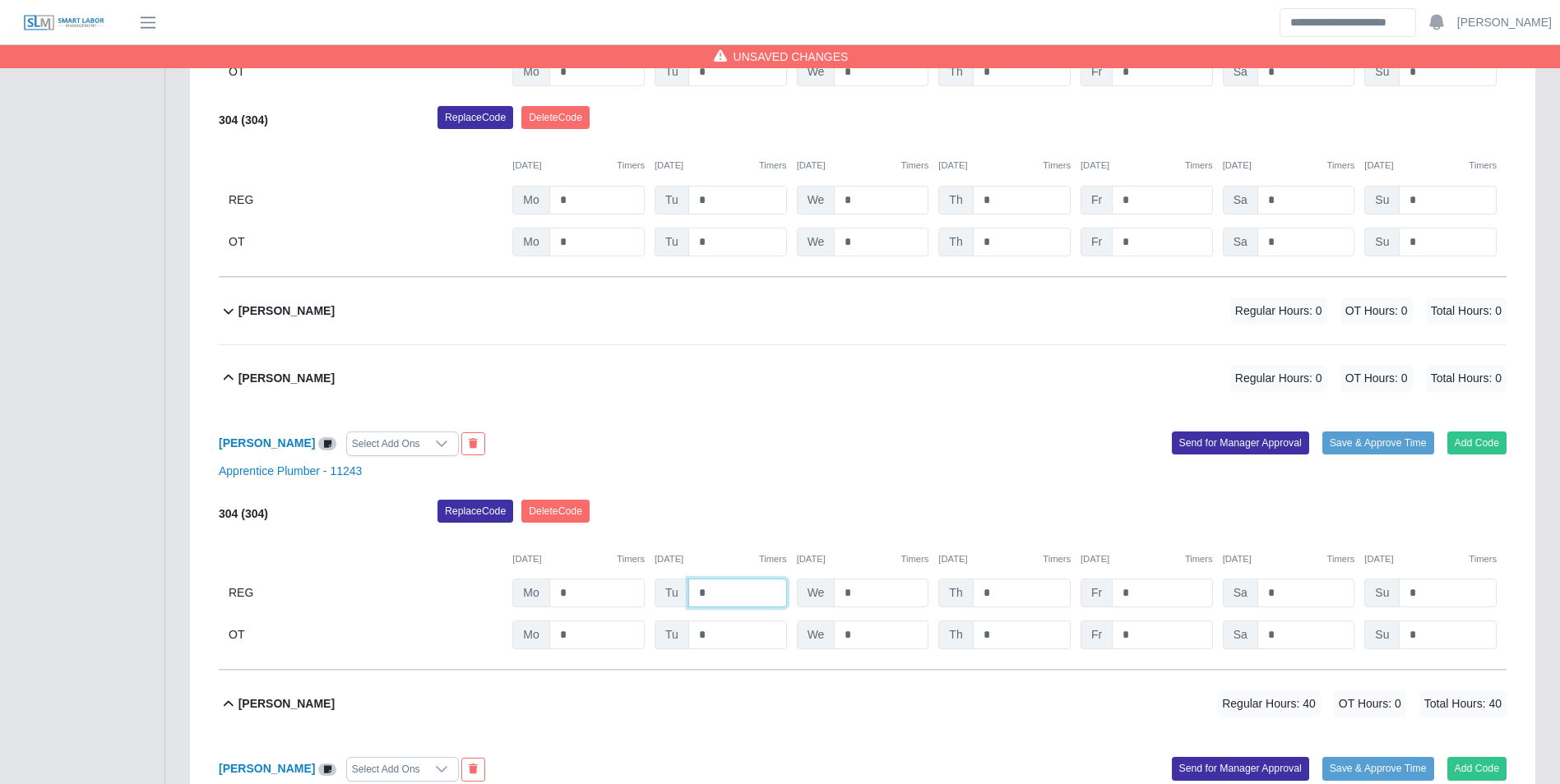
click at [746, 591] on input "*" at bounding box center [737, 593] width 99 height 29
type input "*"
click at [726, 576] on div "304 (304) Replace Code Delete Code 09/22/2025 Timers 09/23/2025 Timers 09/24/20…" at bounding box center [863, 574] width 1288 height 151
click at [1488, 451] on button "Add Code" at bounding box center [1477, 442] width 60 height 23
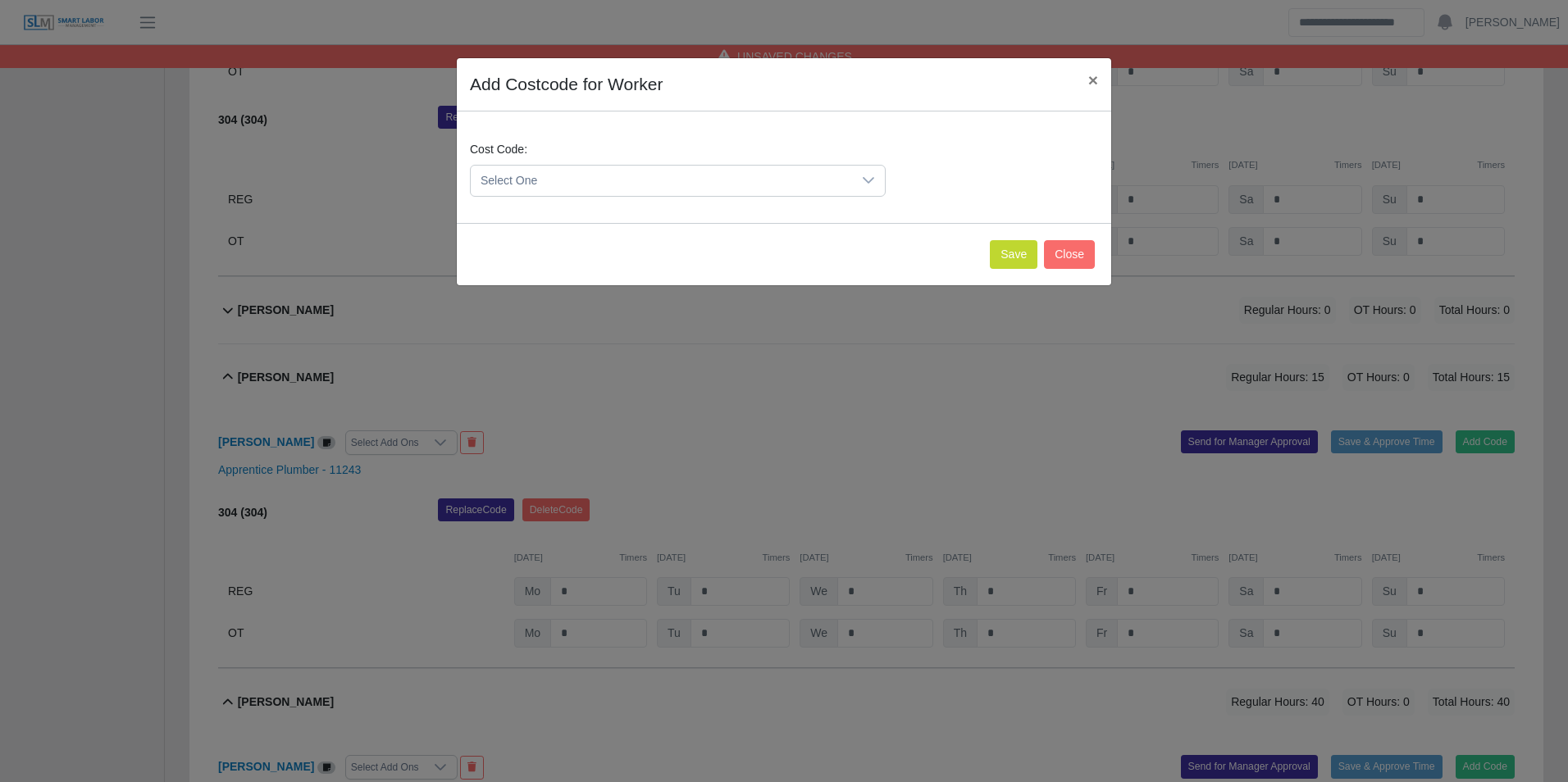
drag, startPoint x: 535, startPoint y: 167, endPoint x: 560, endPoint y: 188, distance: 32.6
click at [536, 167] on span "Select One" at bounding box center [662, 181] width 382 height 31
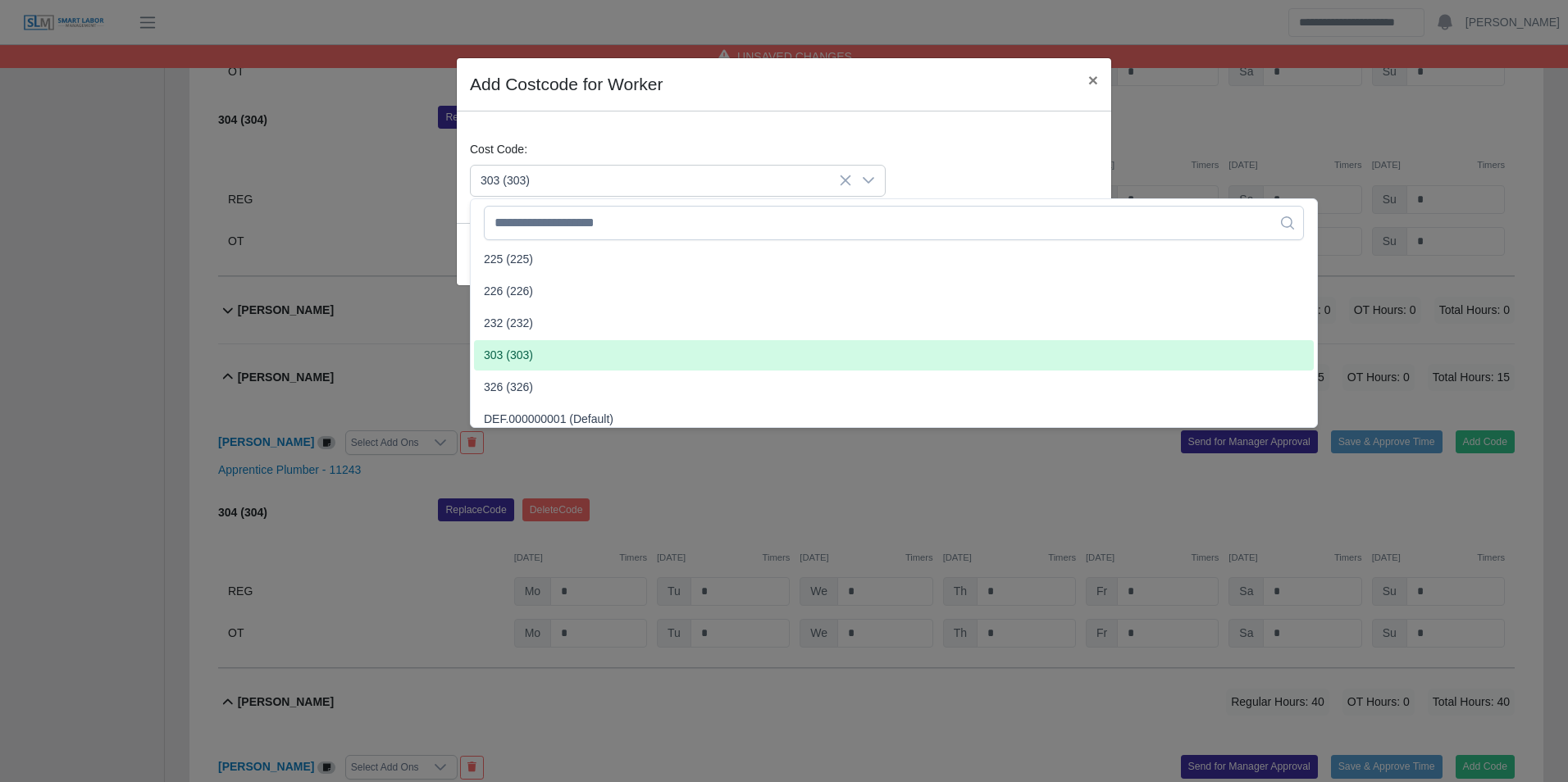
click at [526, 354] on span "303 (303)" at bounding box center [508, 355] width 49 height 17
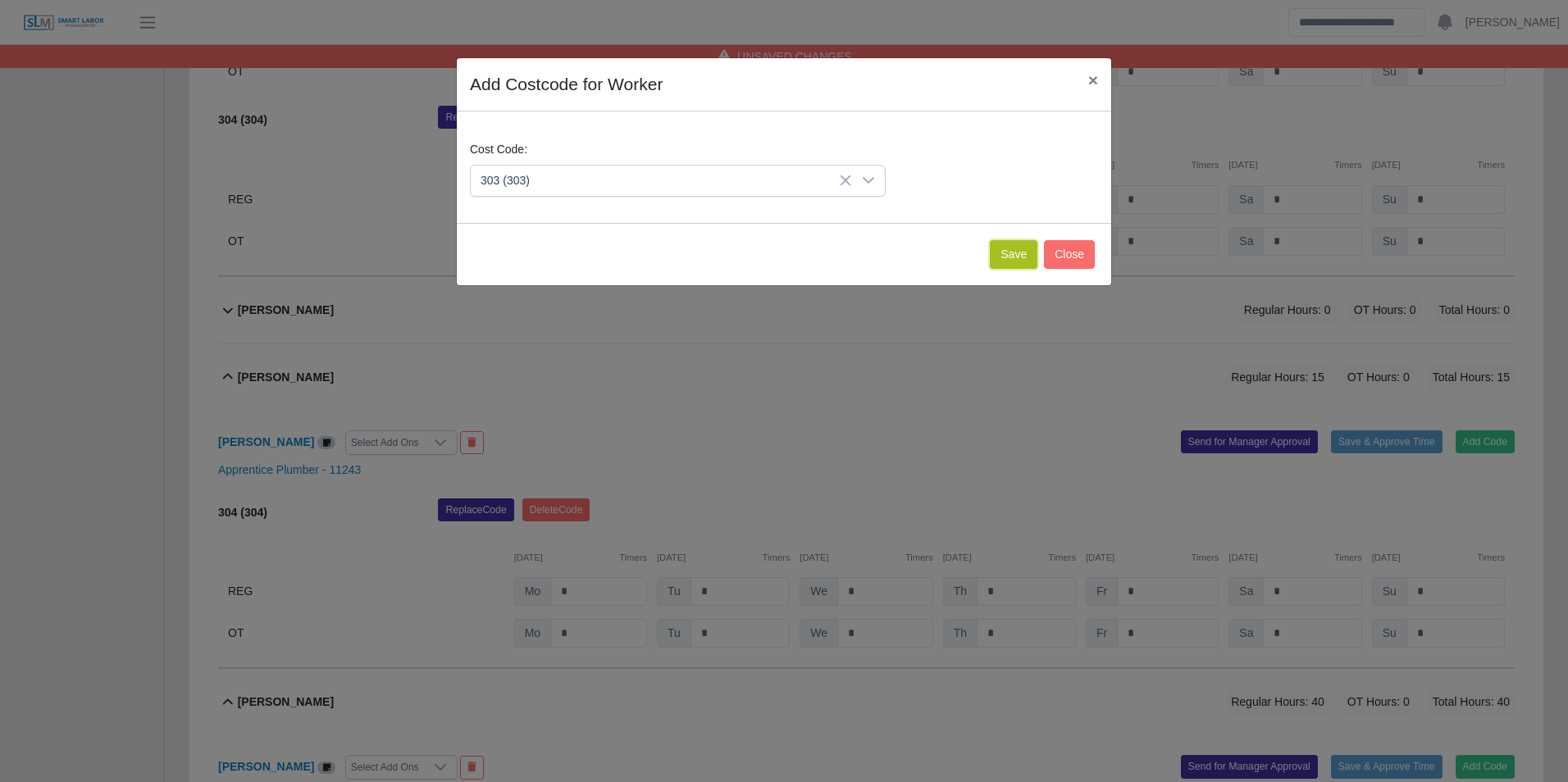
click at [1003, 265] on button "Save" at bounding box center [1014, 255] width 48 height 29
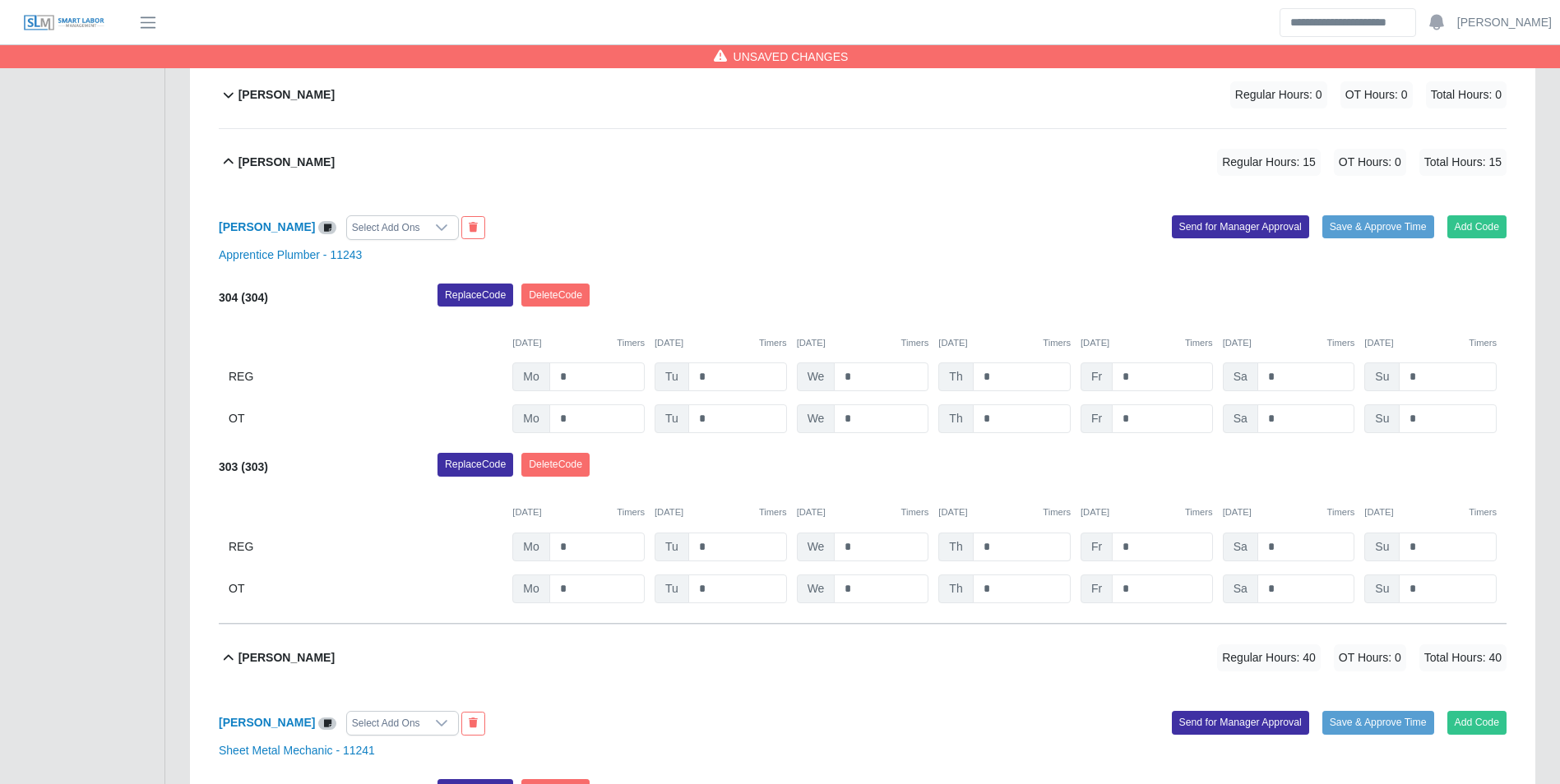
scroll to position [2031, 0]
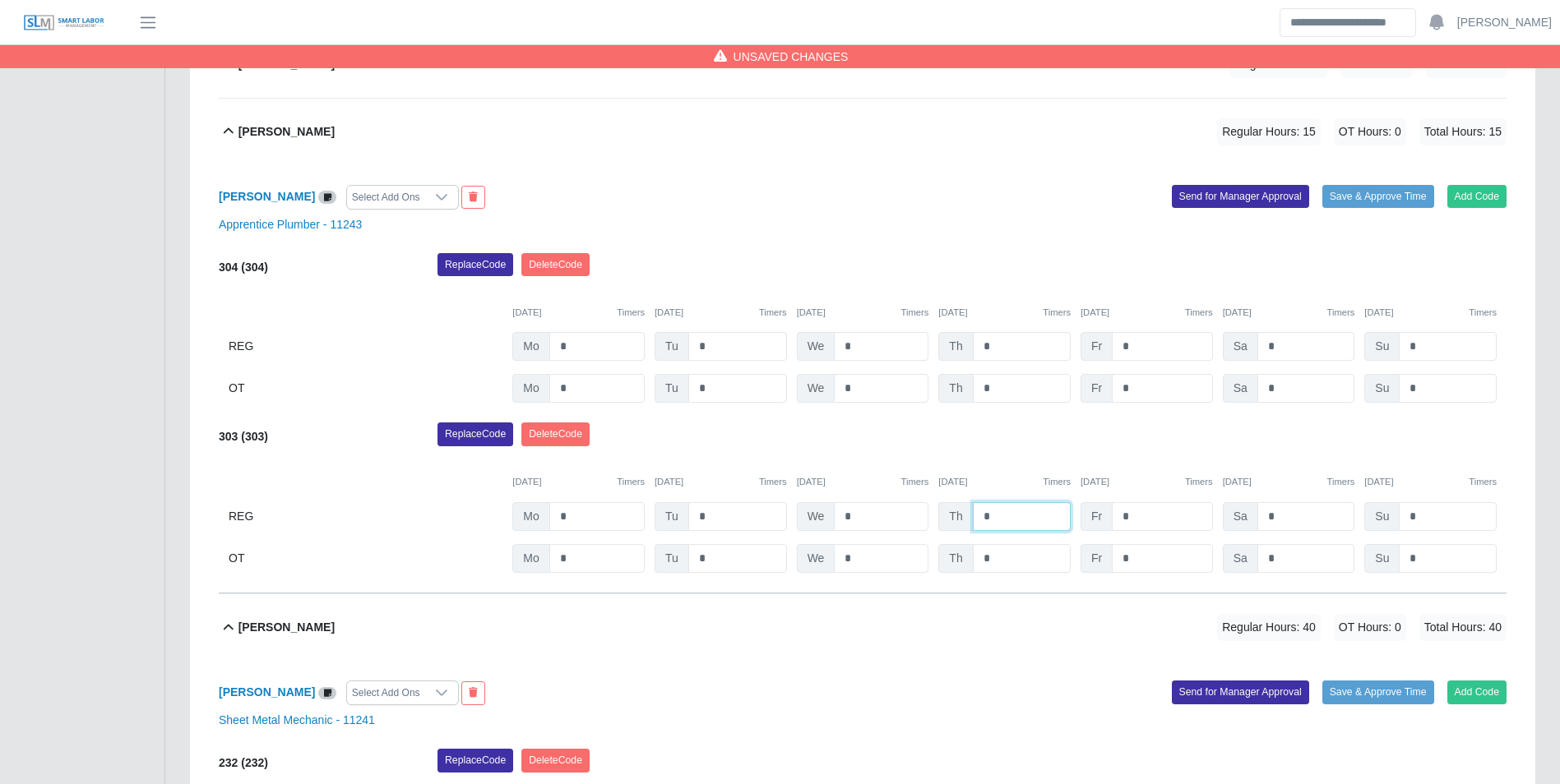
click at [1013, 516] on input "*" at bounding box center [1021, 516] width 98 height 29
type input "*"
click at [1154, 350] on input "*" at bounding box center [1162, 347] width 101 height 29
type input "*"
click at [1151, 275] on div "Replace Code Delete Code" at bounding box center [972, 269] width 1094 height 33
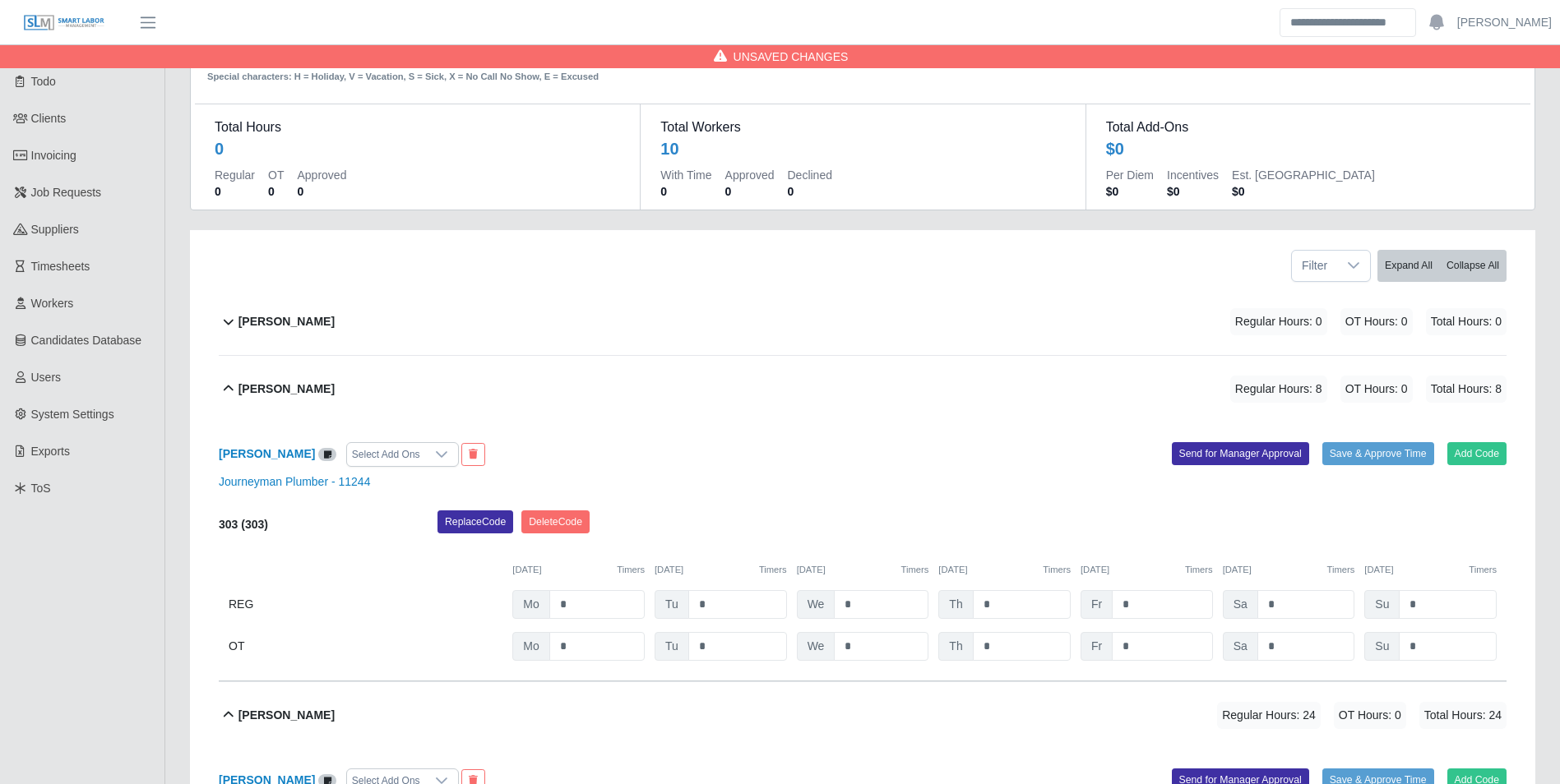
scroll to position [0, 0]
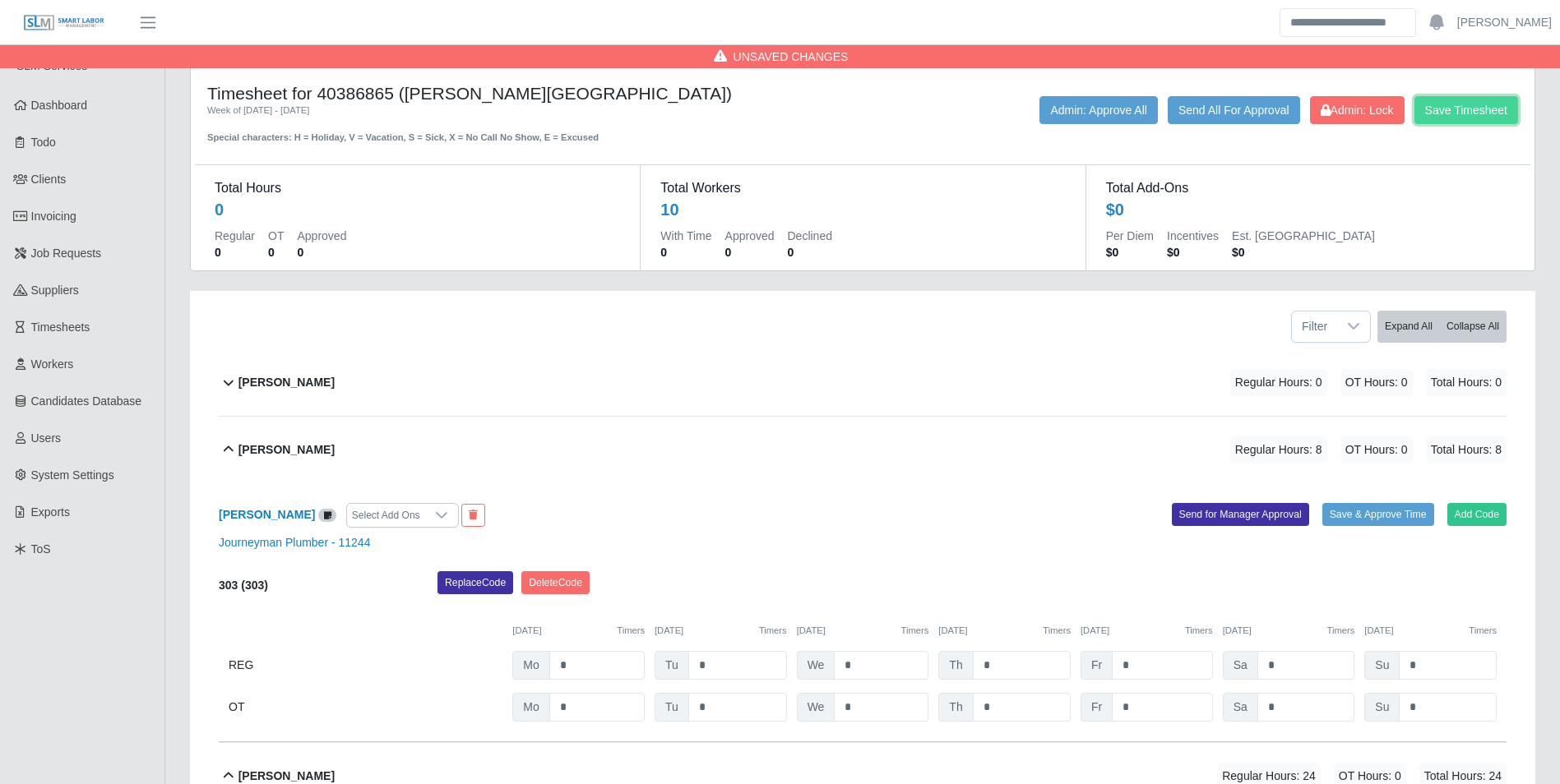
click at [1476, 112] on button "Save Timesheet" at bounding box center [1466, 110] width 104 height 28
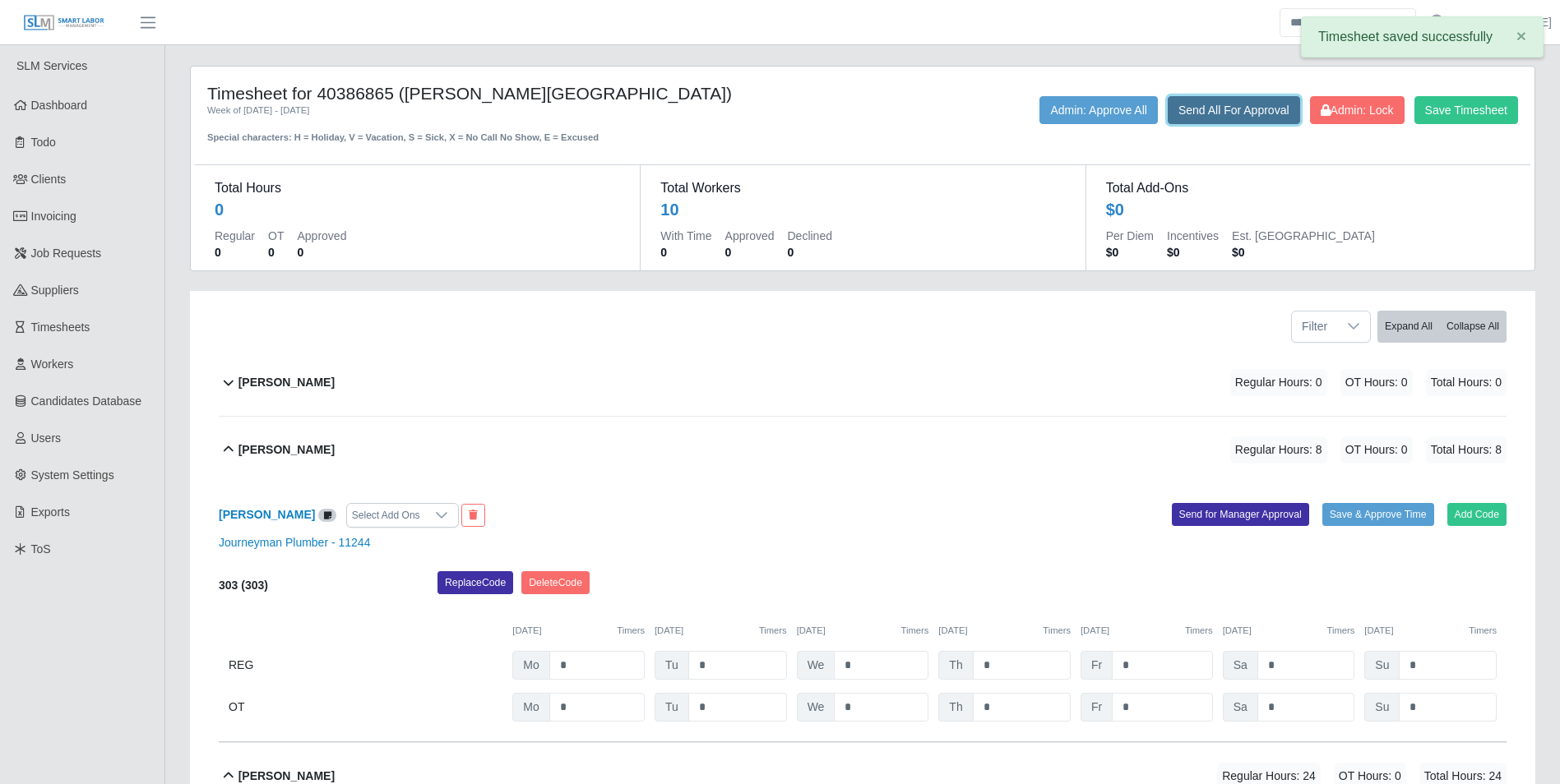
click at [1241, 101] on button "Send All For Approval" at bounding box center [1234, 110] width 132 height 28
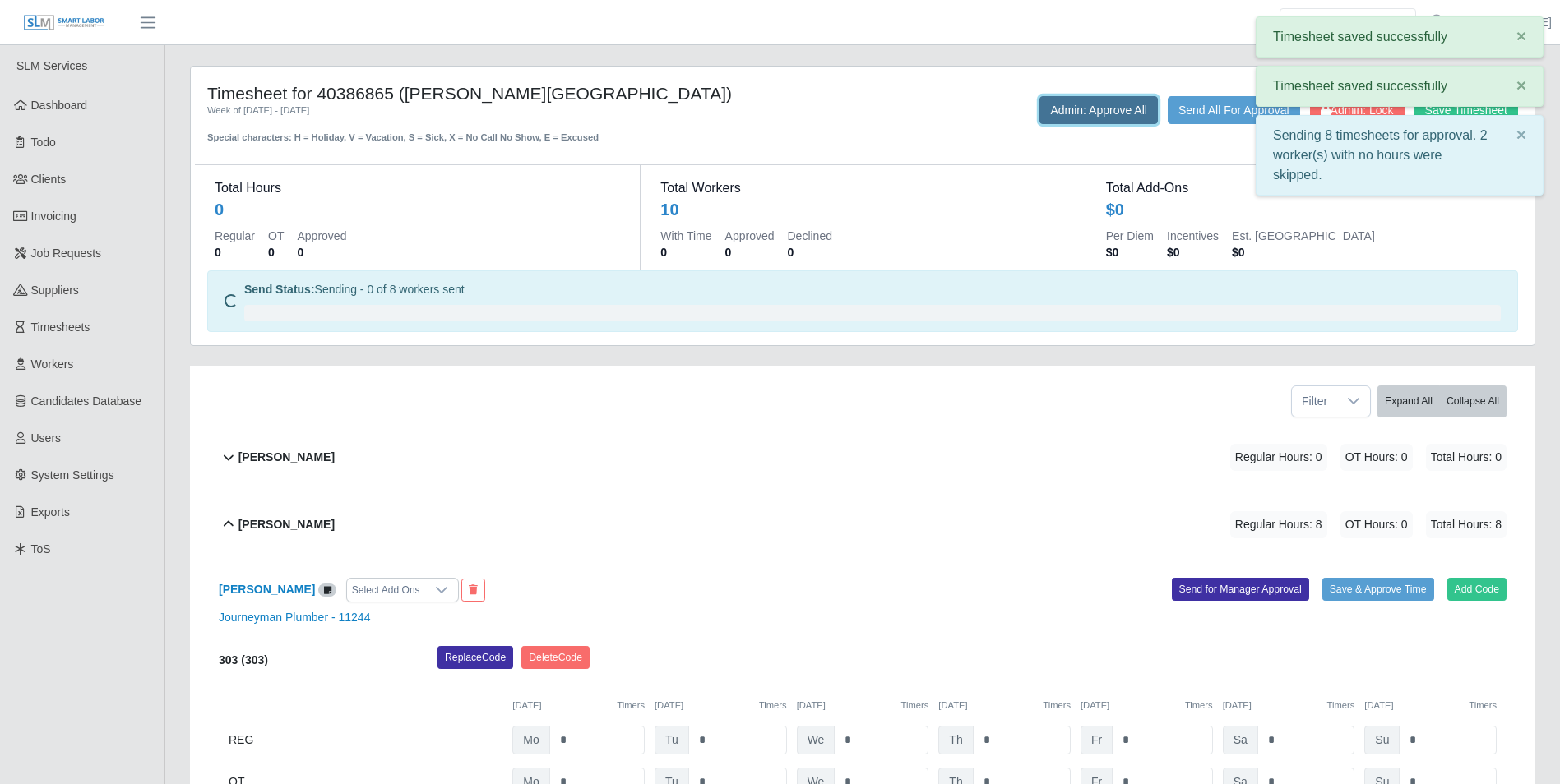
click at [1106, 109] on button "Admin: Approve All" at bounding box center [1098, 110] width 118 height 28
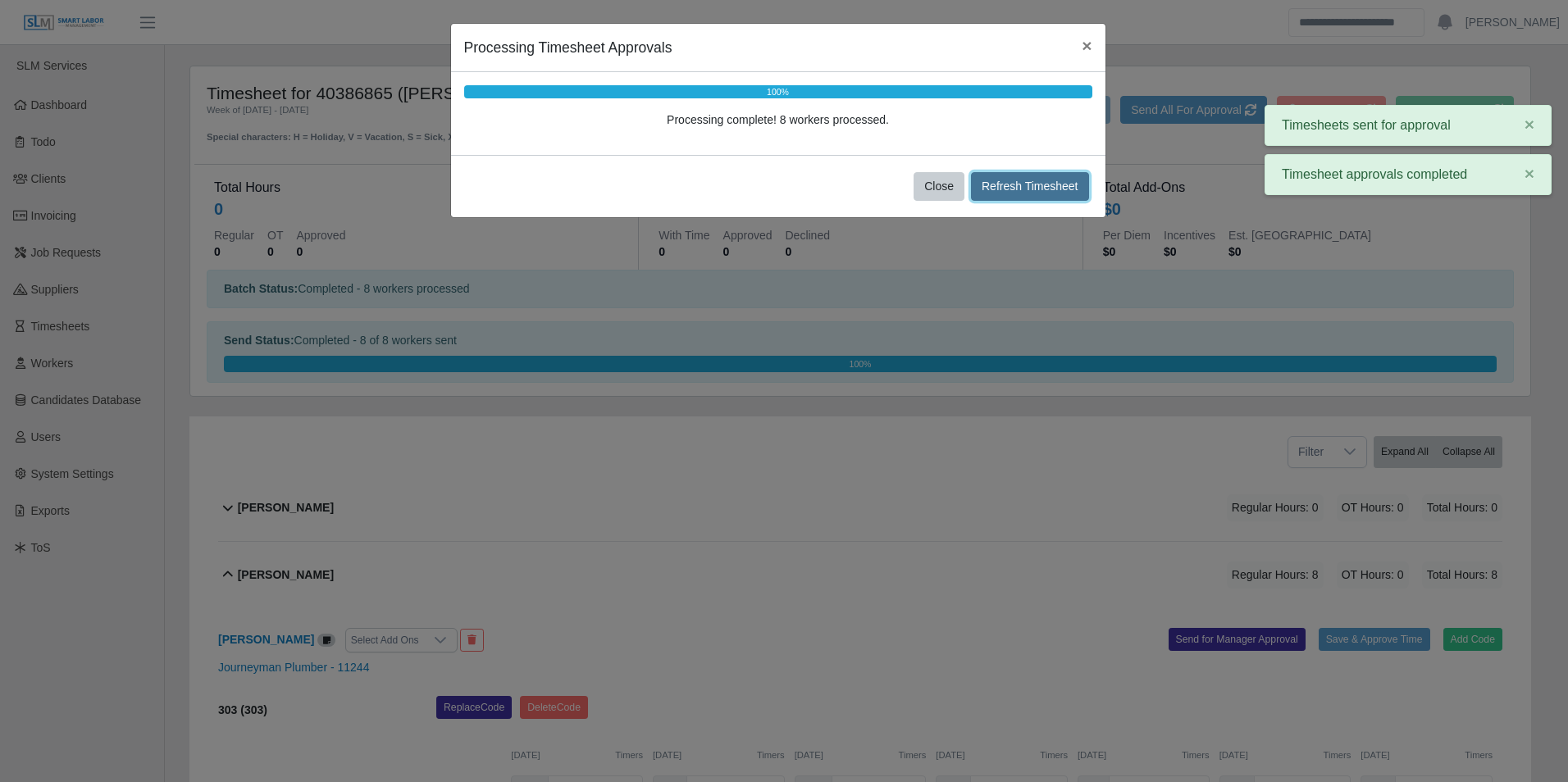
click at [1004, 190] on button "Refresh Timesheet" at bounding box center [1030, 187] width 118 height 29
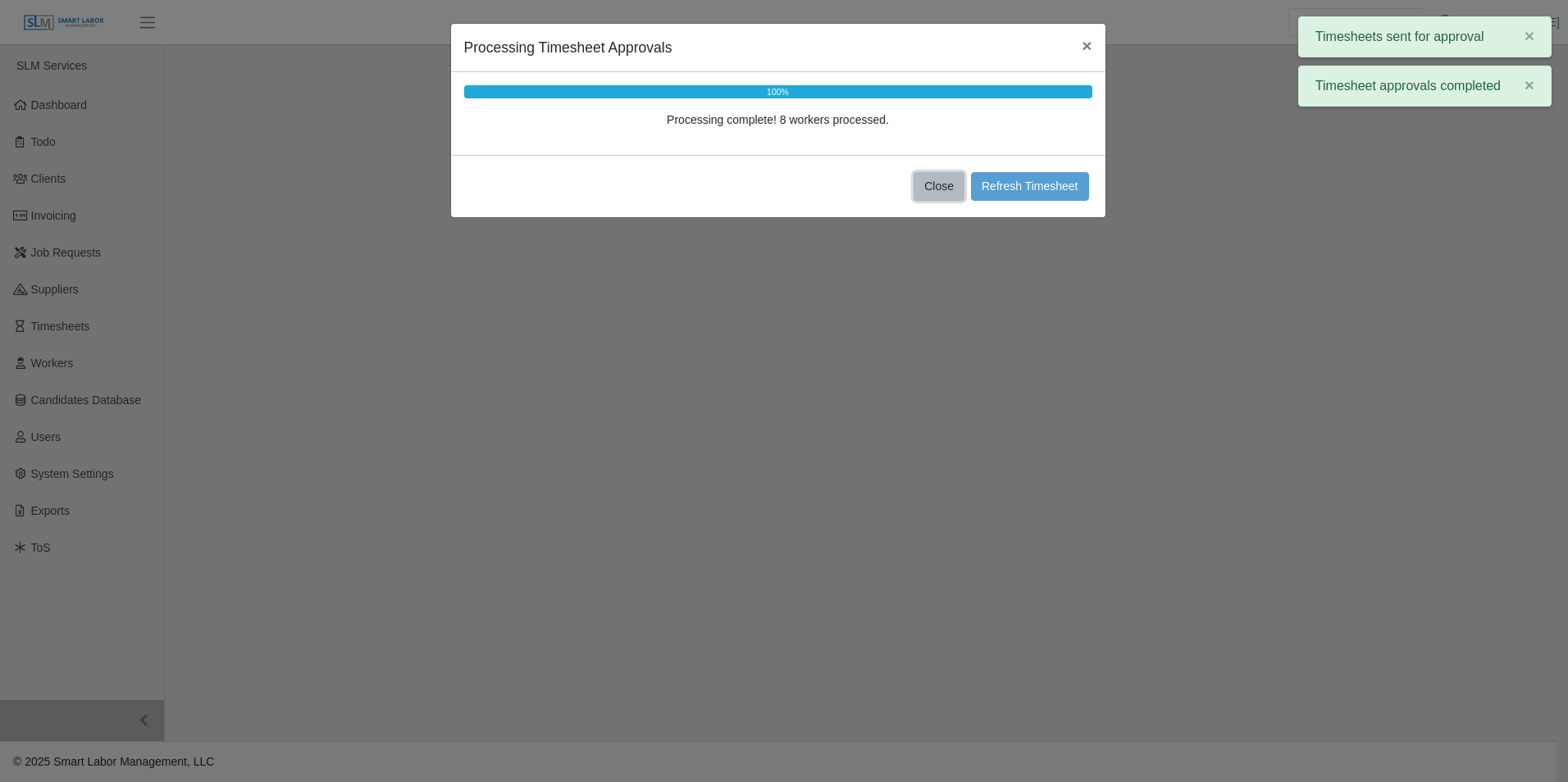
click at [945, 184] on button "Close" at bounding box center [940, 187] width 51 height 29
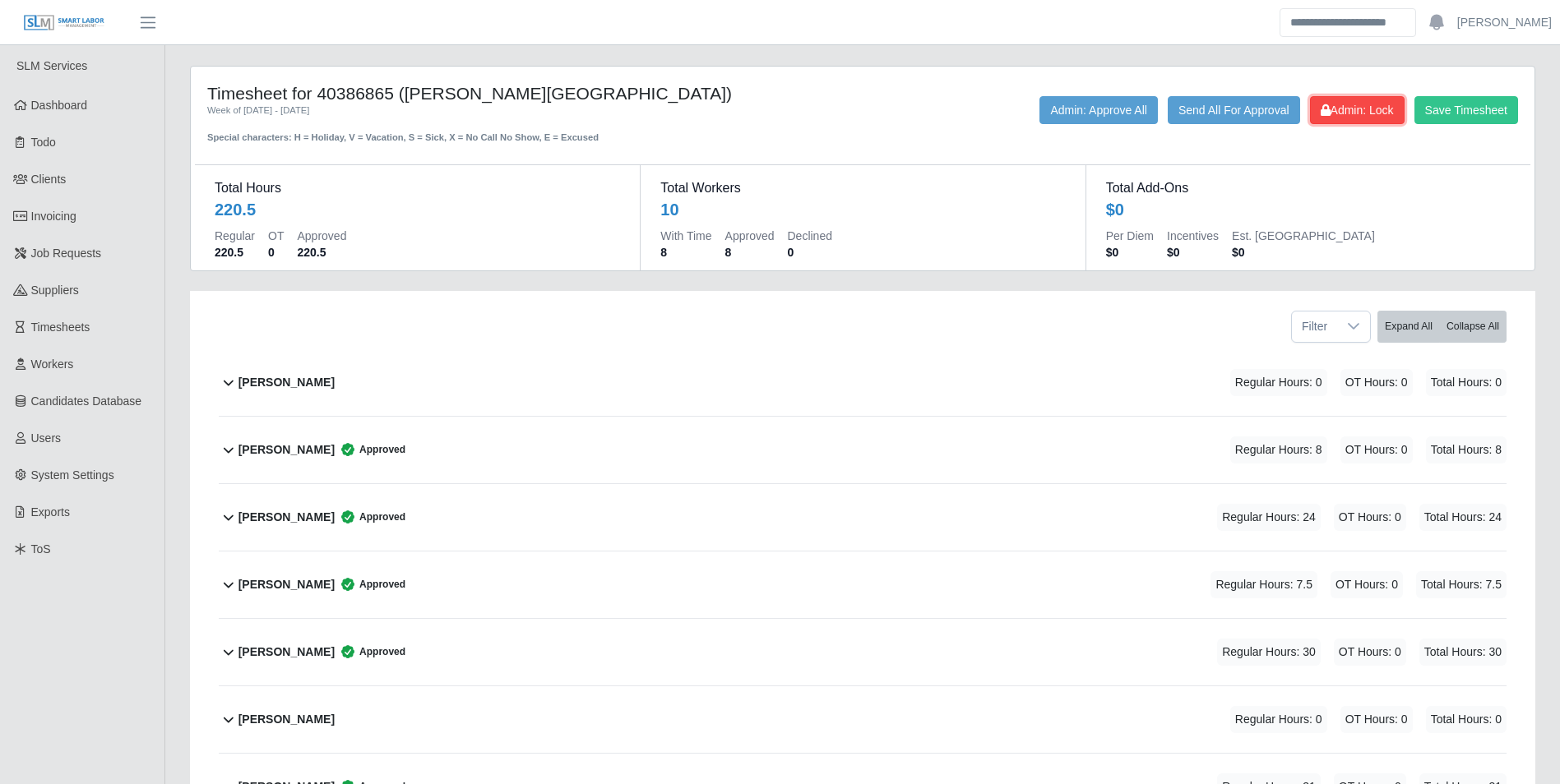
click at [1358, 111] on span "Admin: Lock" at bounding box center [1357, 110] width 73 height 13
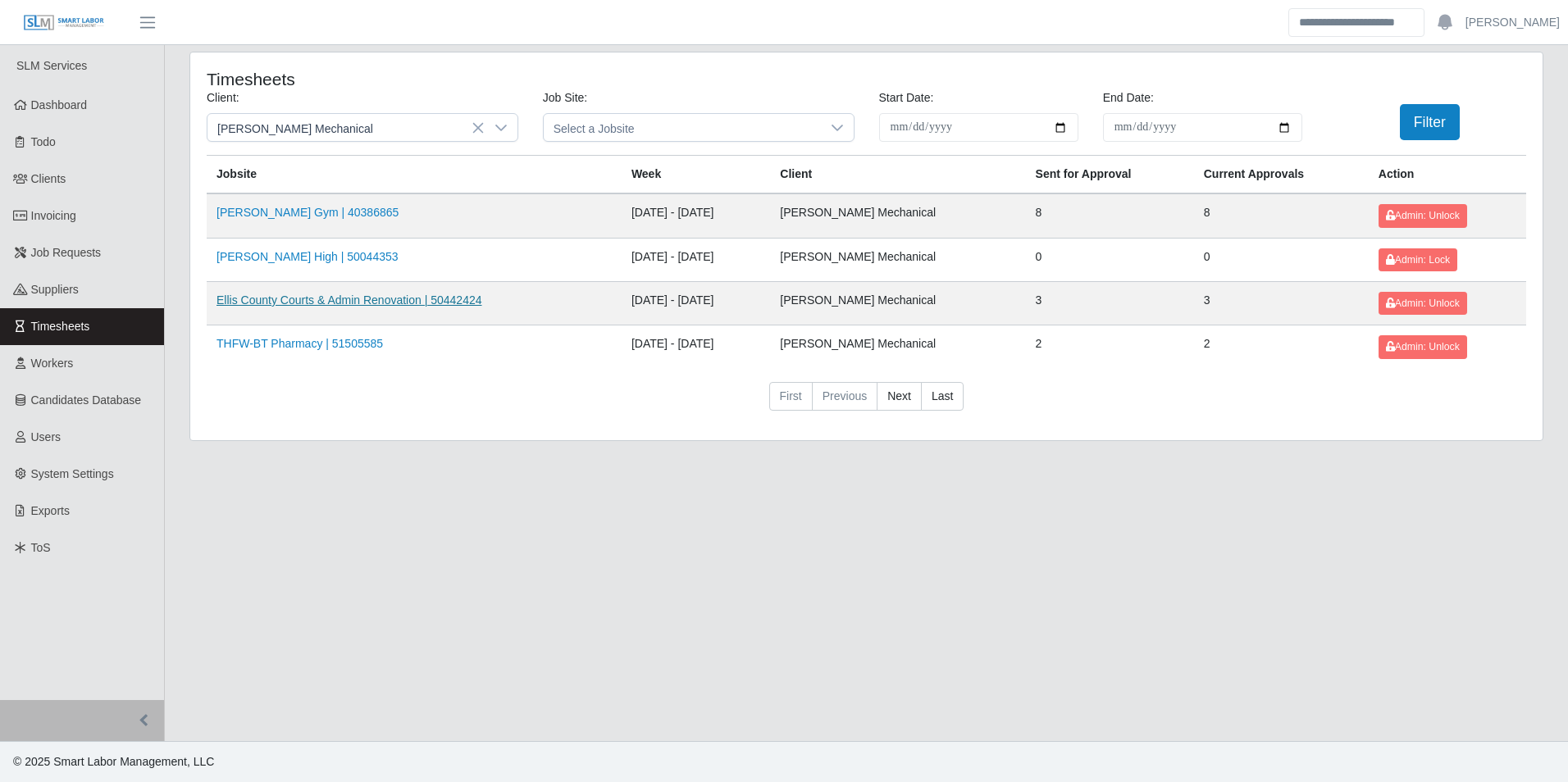
click at [372, 300] on link "Ellis County Courts & Admin Renovation | 50442424" at bounding box center [349, 299] width 266 height 13
click at [298, 347] on link "THFW-BT Pharmacy | 51505585" at bounding box center [300, 343] width 167 height 13
click at [307, 216] on link "[PERSON_NAME] Gym | 40386865" at bounding box center [308, 212] width 182 height 13
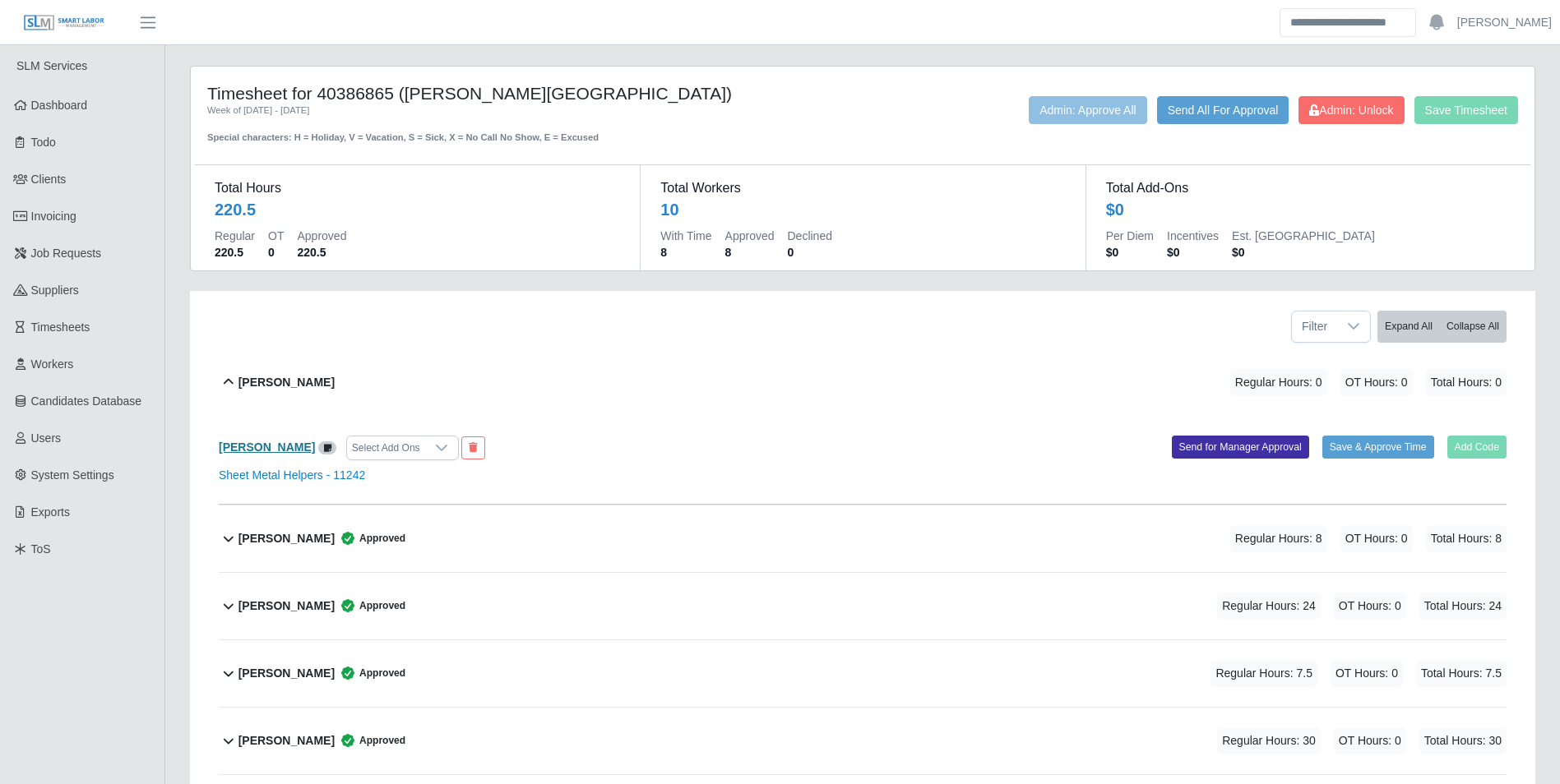
click at [286, 447] on b "Armando Lopez" at bounding box center [267, 447] width 96 height 13
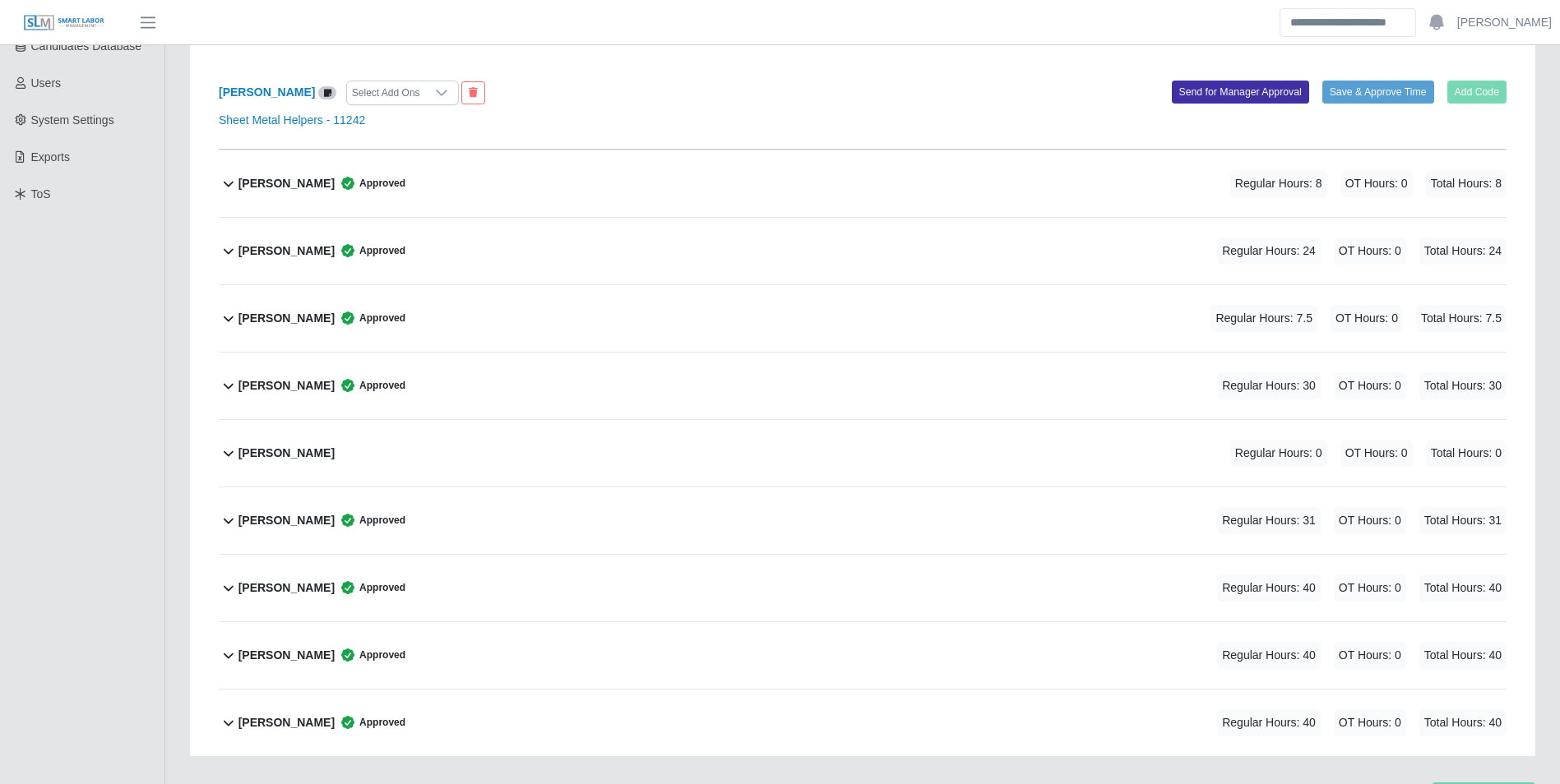
scroll to position [82, 0]
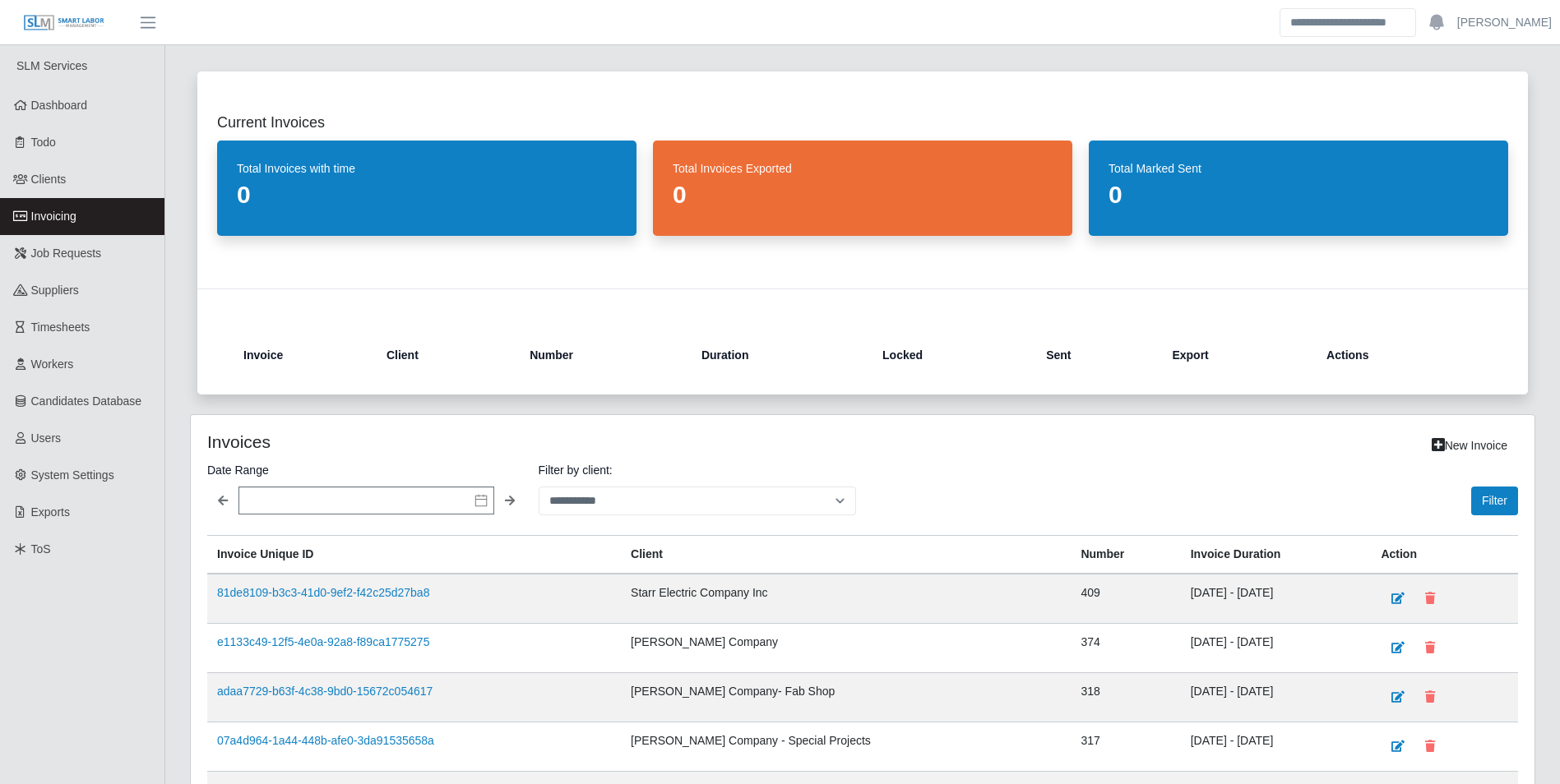
click at [75, 202] on link "Invoicing" at bounding box center [82, 216] width 165 height 37
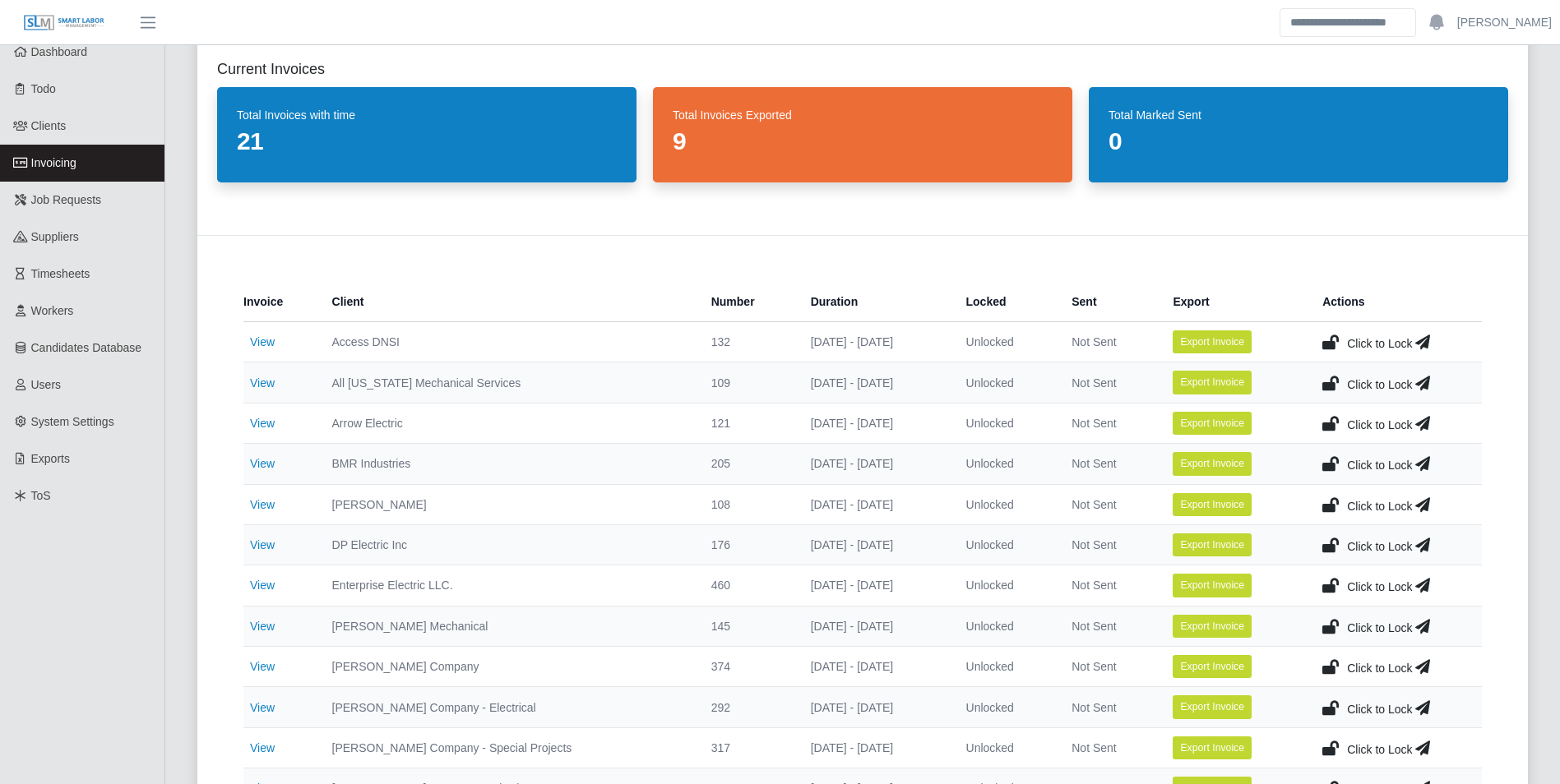
scroll to position [82, 0]
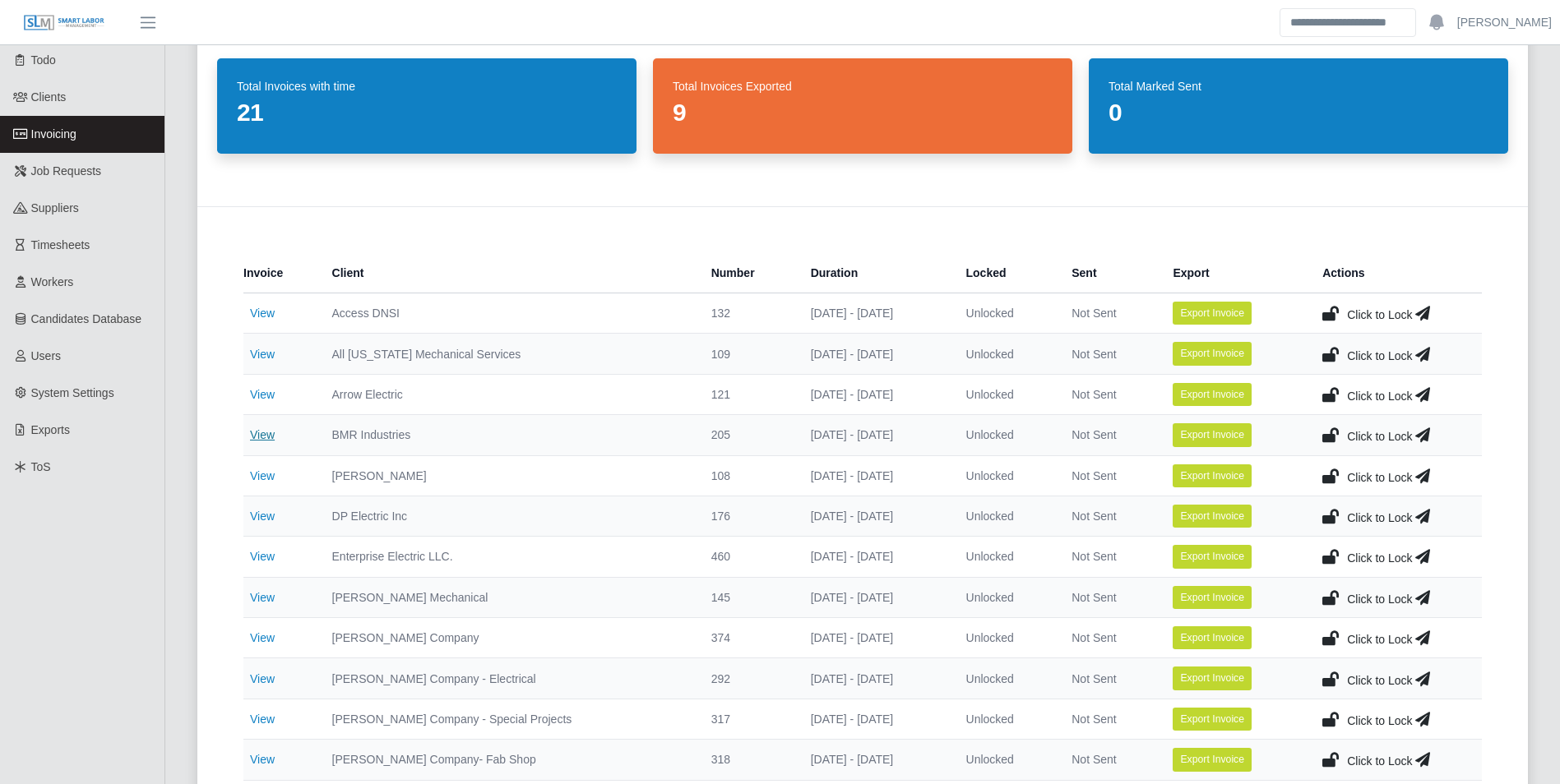
click at [272, 437] on link "View" at bounding box center [262, 435] width 25 height 13
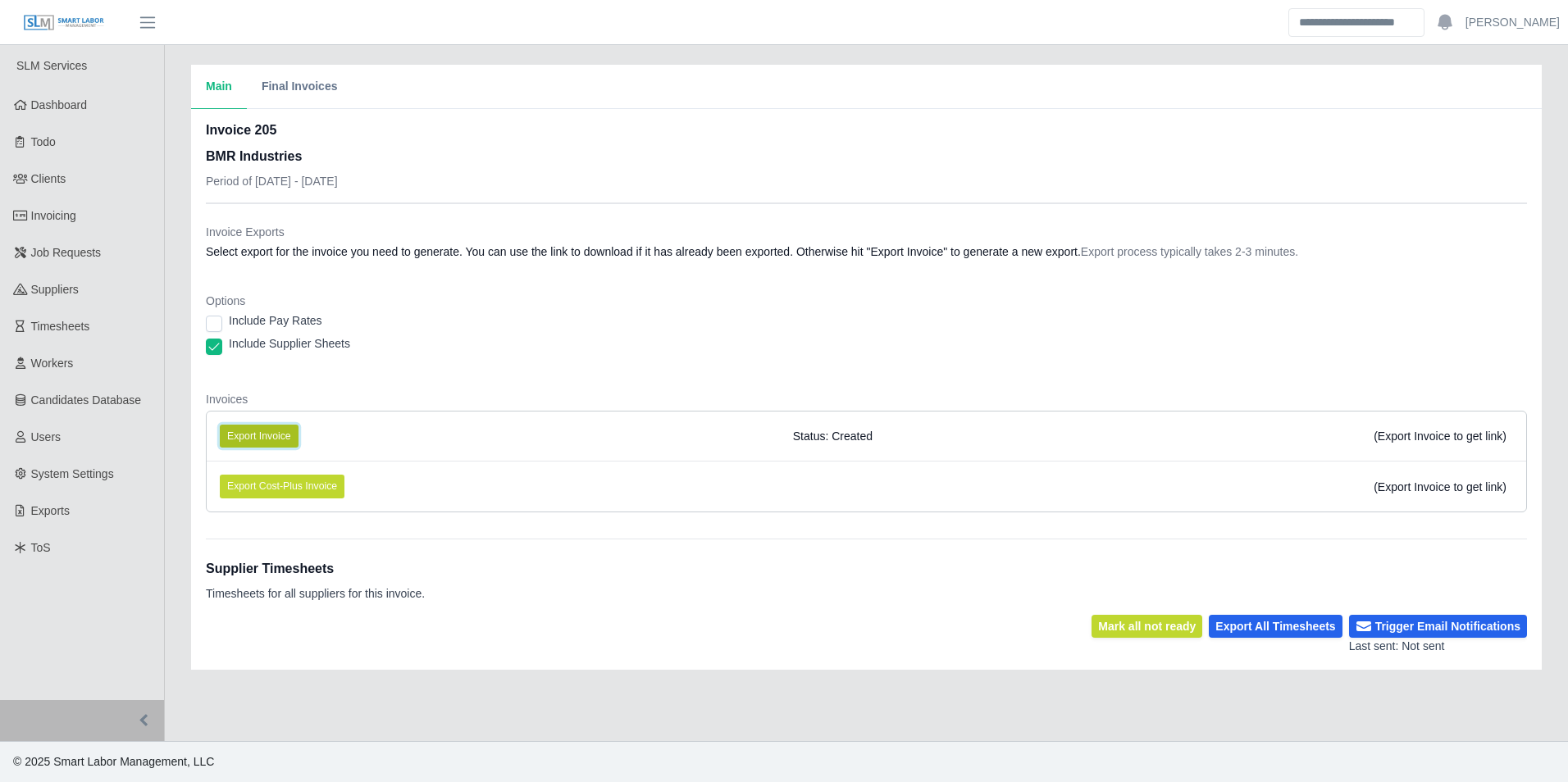
click at [281, 433] on button "Export Invoice" at bounding box center [259, 436] width 79 height 23
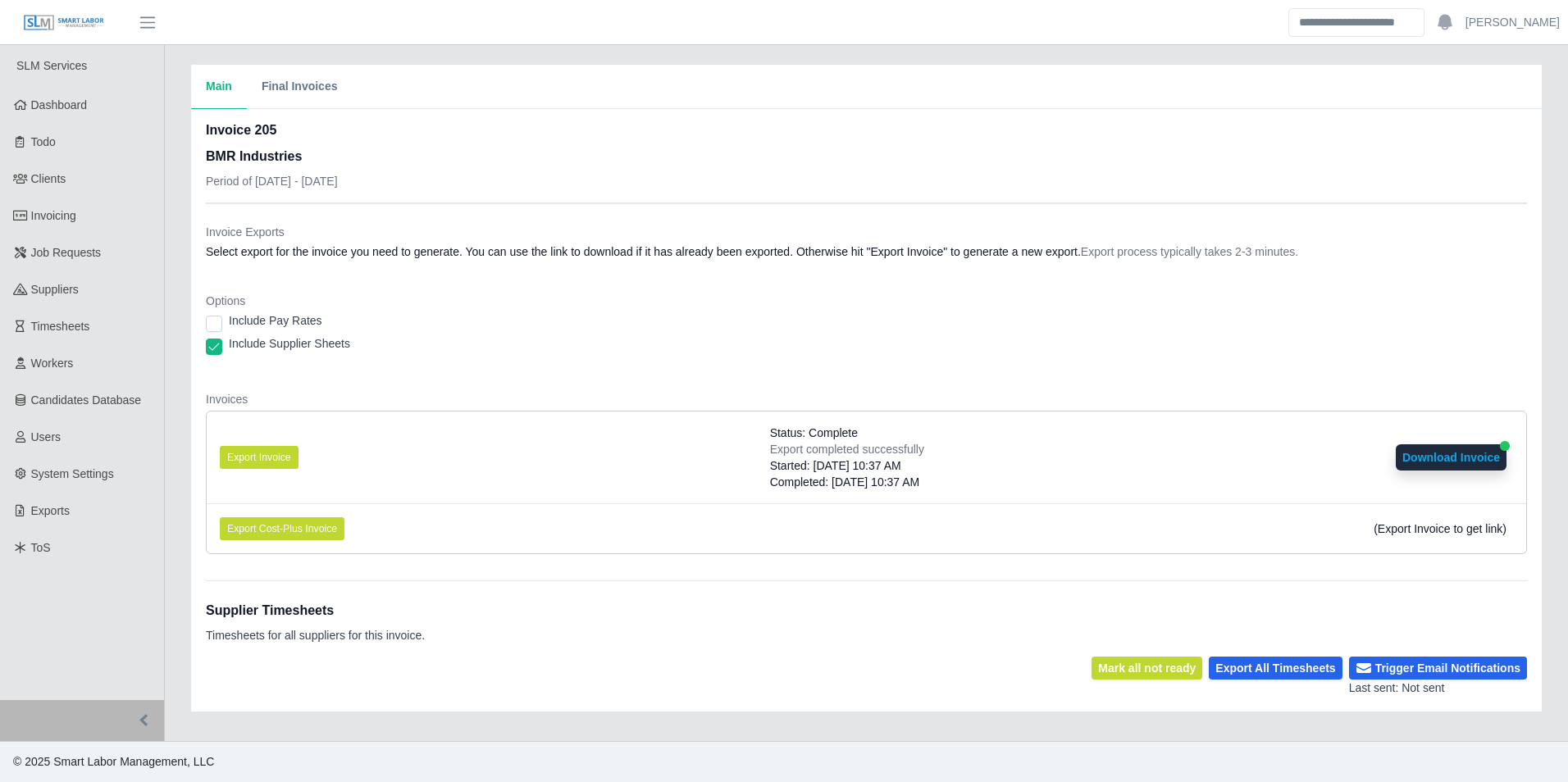
click at [598, 498] on li "Export Invoice Status: Complete Export completed successfully Started: [DATE] 1…" at bounding box center [866, 457] width 1320 height 92
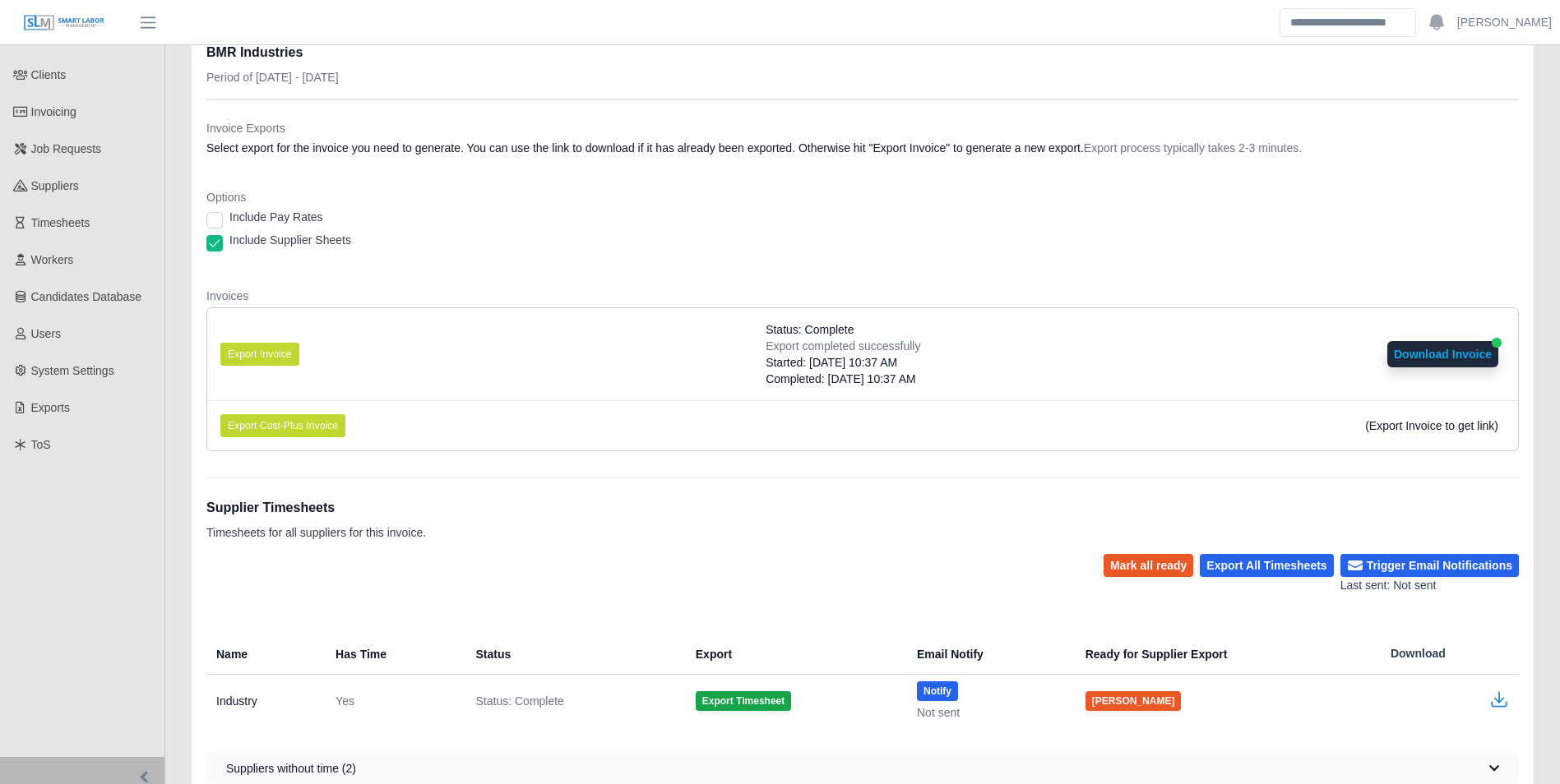
scroll to position [159, 0]
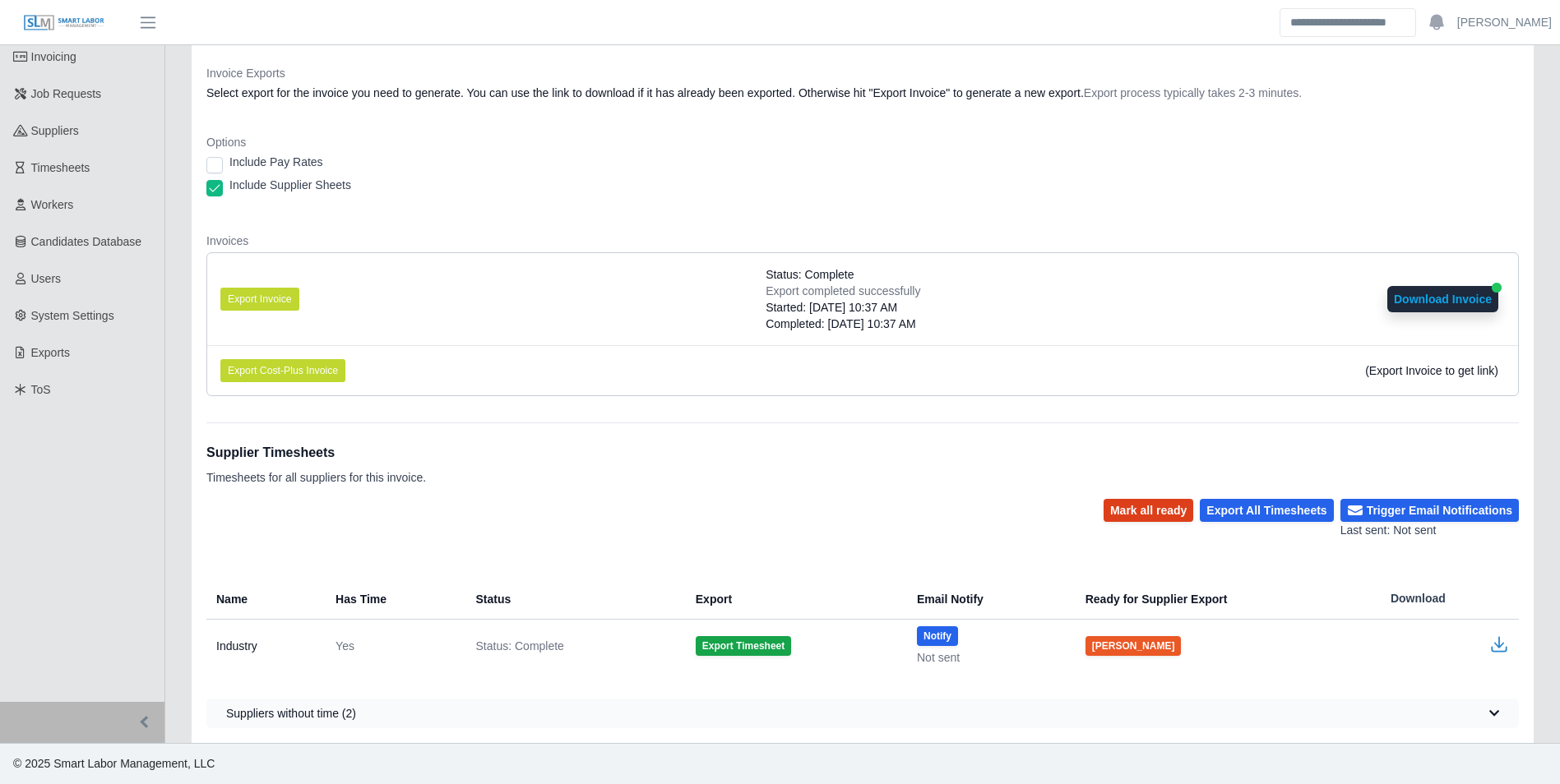
click at [1169, 509] on button "Mark all ready" at bounding box center [1147, 510] width 90 height 23
click at [1405, 506] on button "Trigger Email Notifications" at bounding box center [1429, 510] width 178 height 23
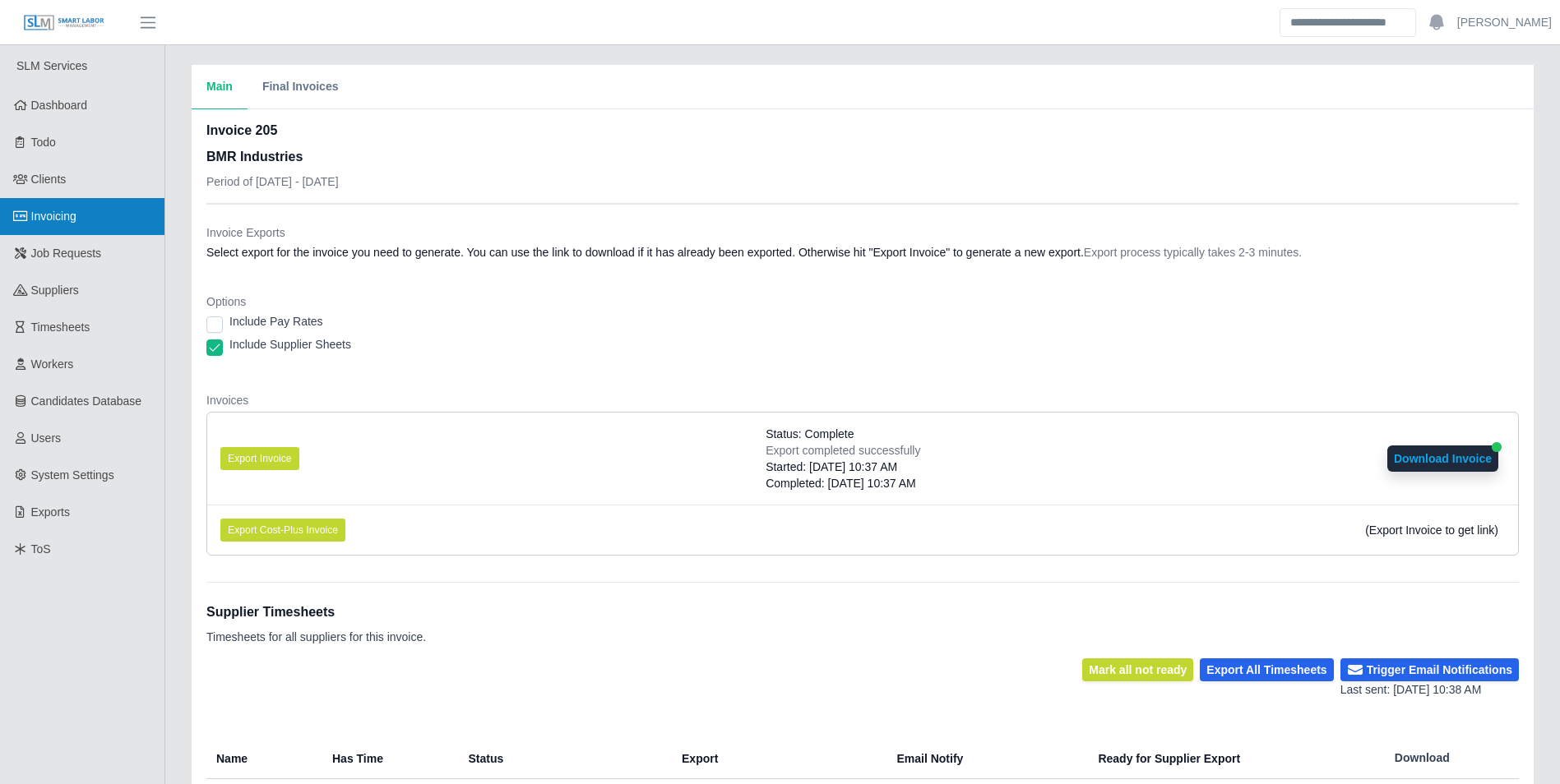
click at [73, 216] on span "Invoicing" at bounding box center [54, 216] width 45 height 13
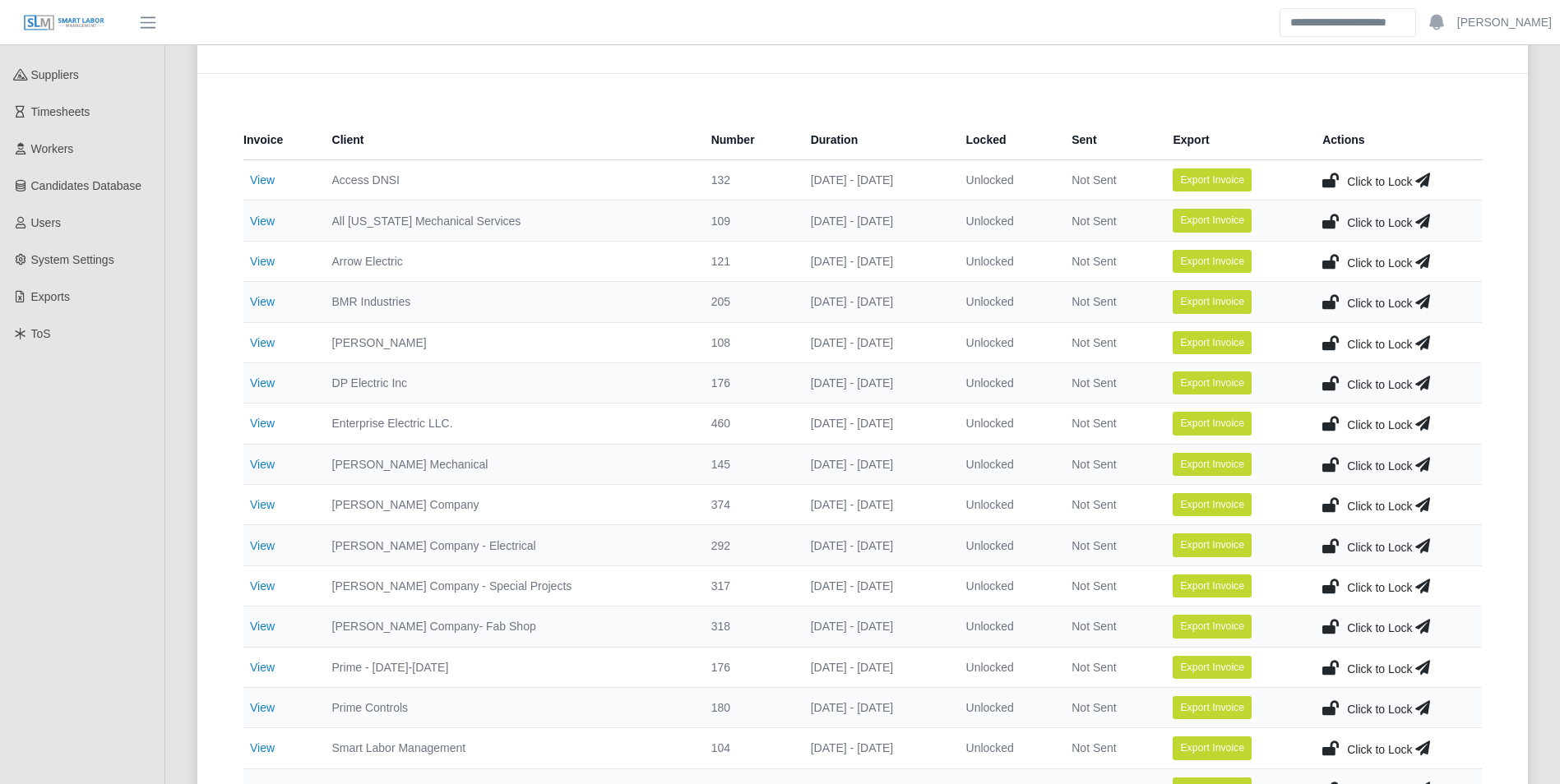
scroll to position [246, 0]
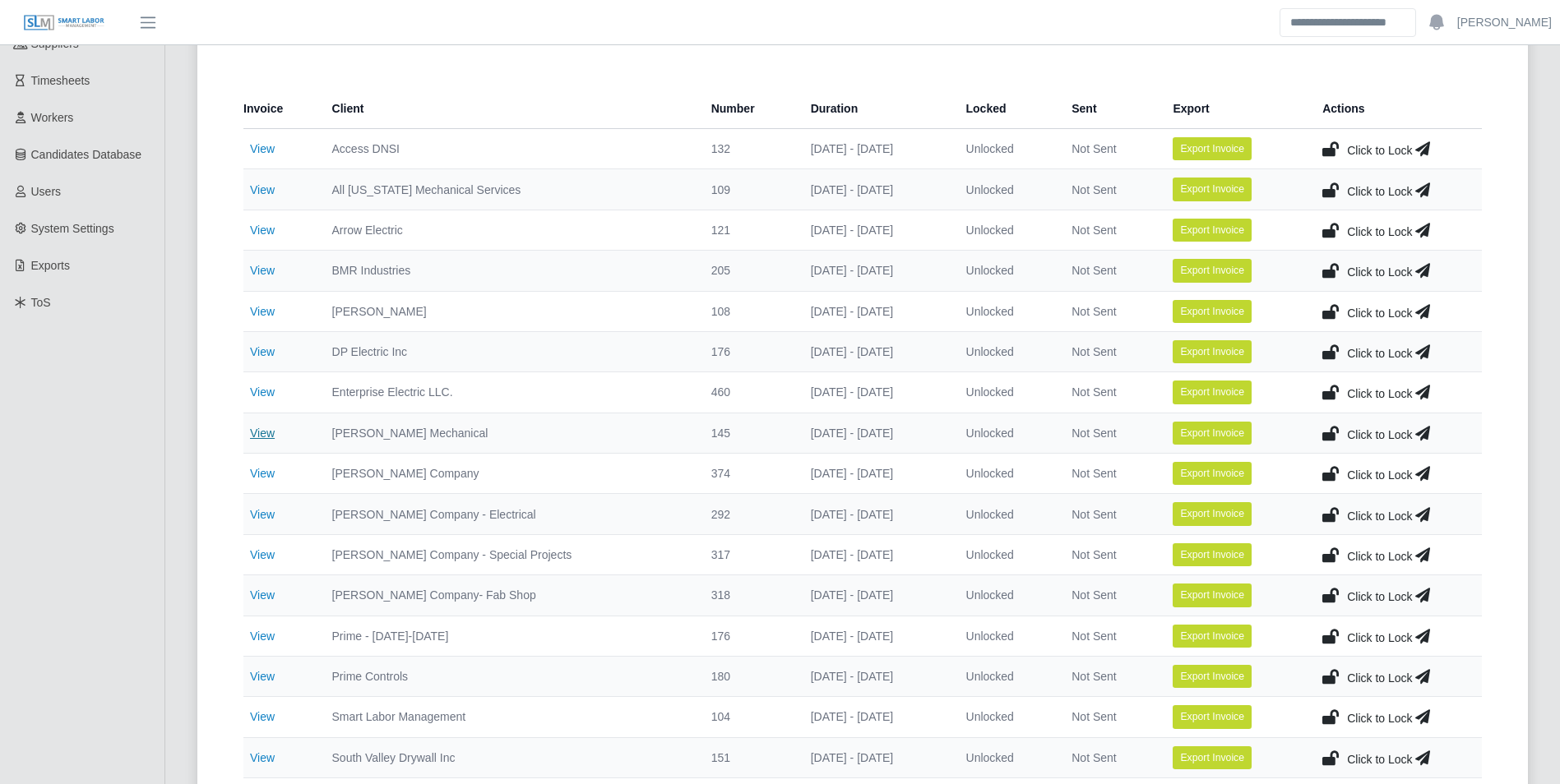
click at [269, 427] on link "View" at bounding box center [262, 433] width 25 height 13
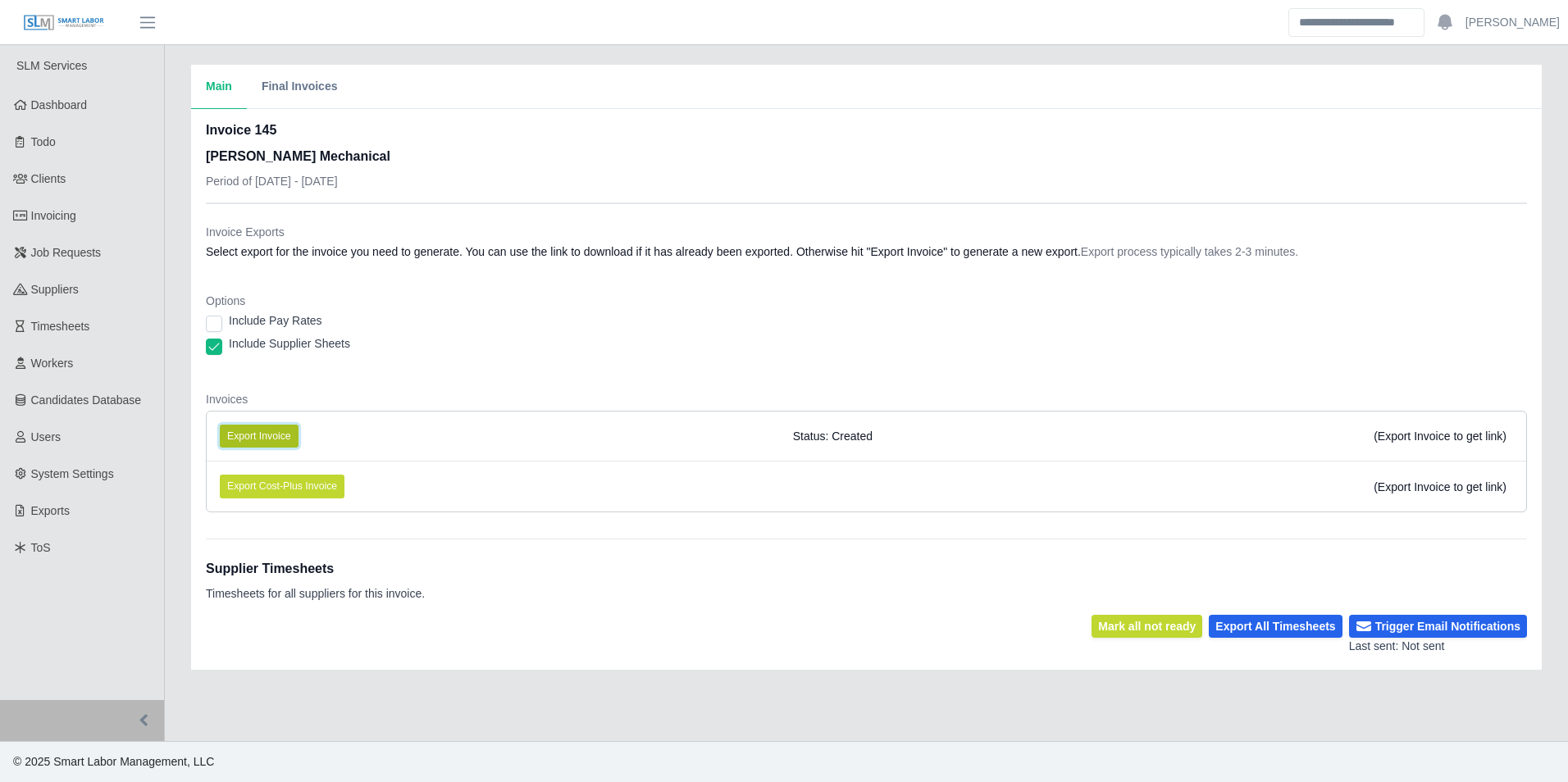
click at [289, 431] on button "Export Invoice" at bounding box center [259, 436] width 79 height 23
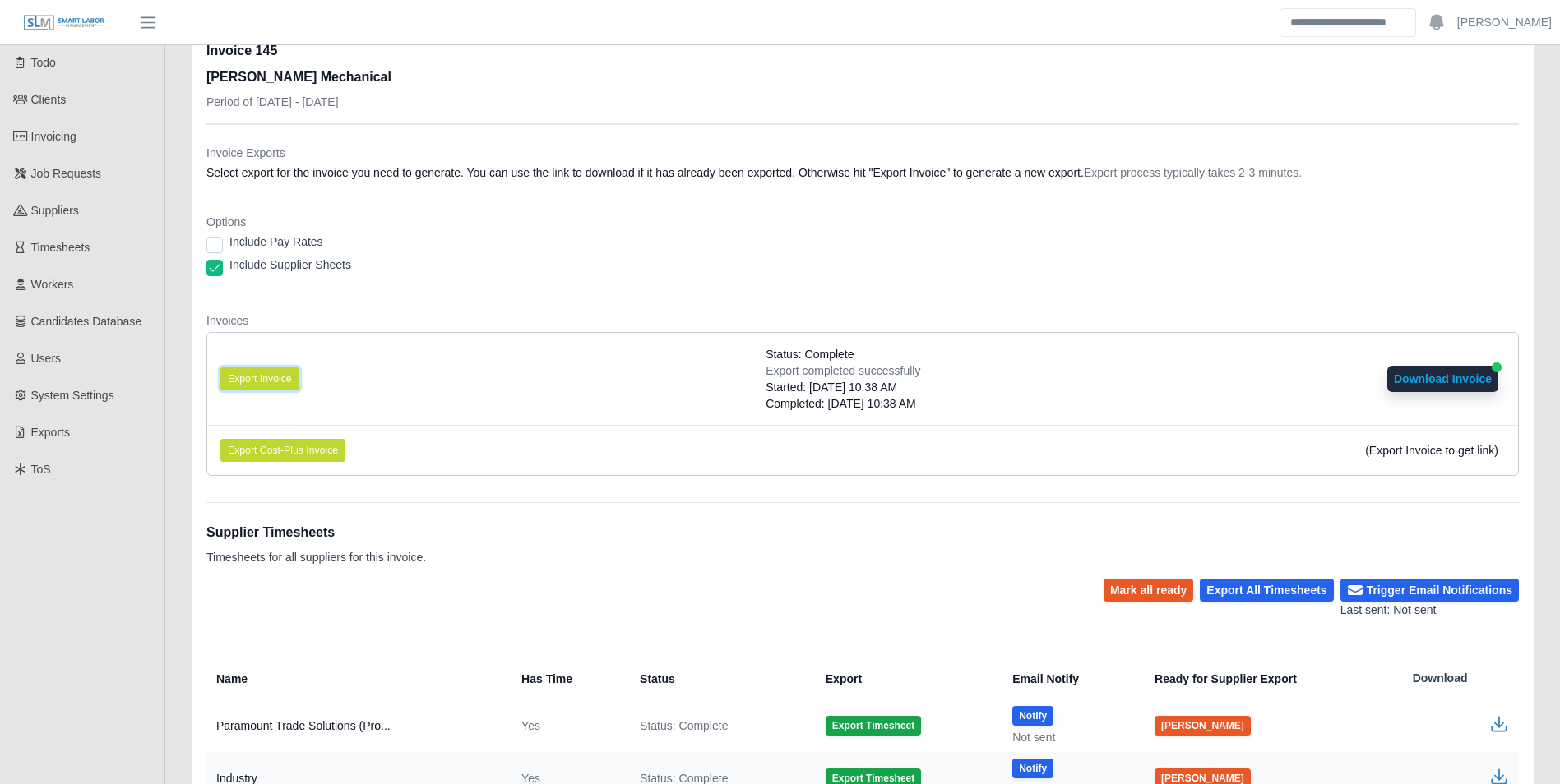
scroll to position [212, 0]
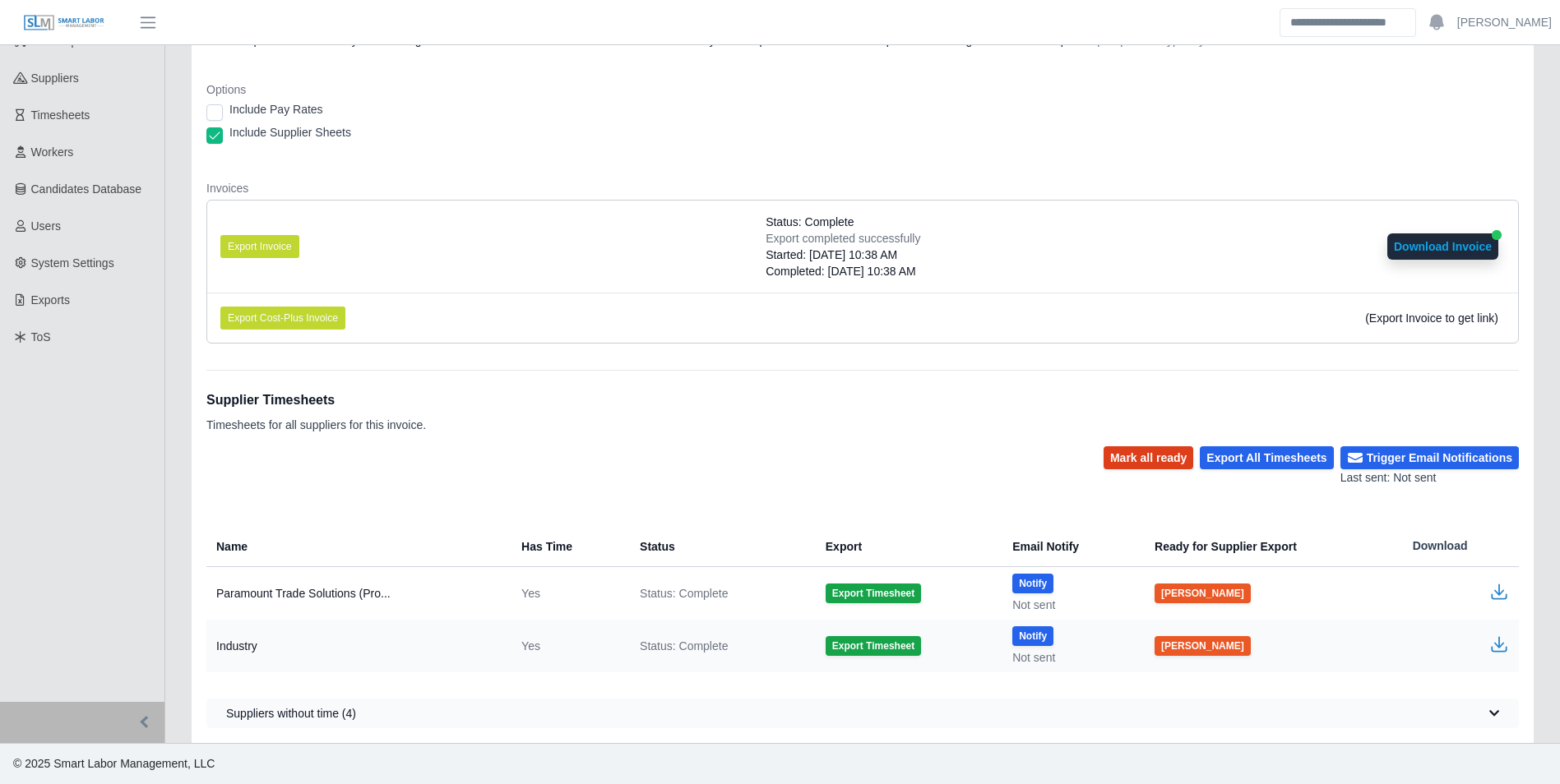
click at [1182, 460] on button "Mark all ready" at bounding box center [1147, 458] width 90 height 23
click at [1412, 455] on button "Trigger Email Notifications" at bounding box center [1429, 458] width 178 height 23
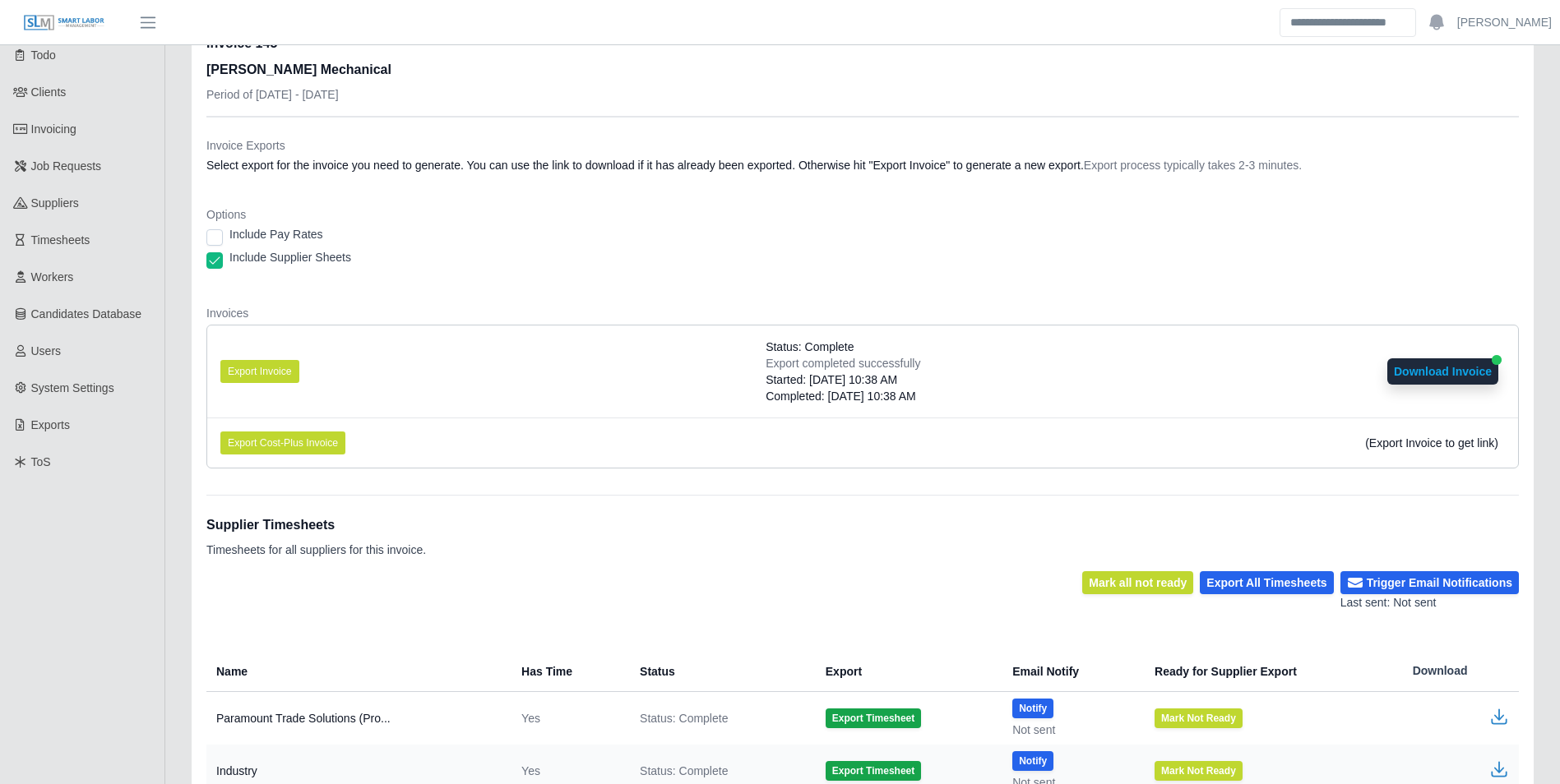
scroll to position [0, 0]
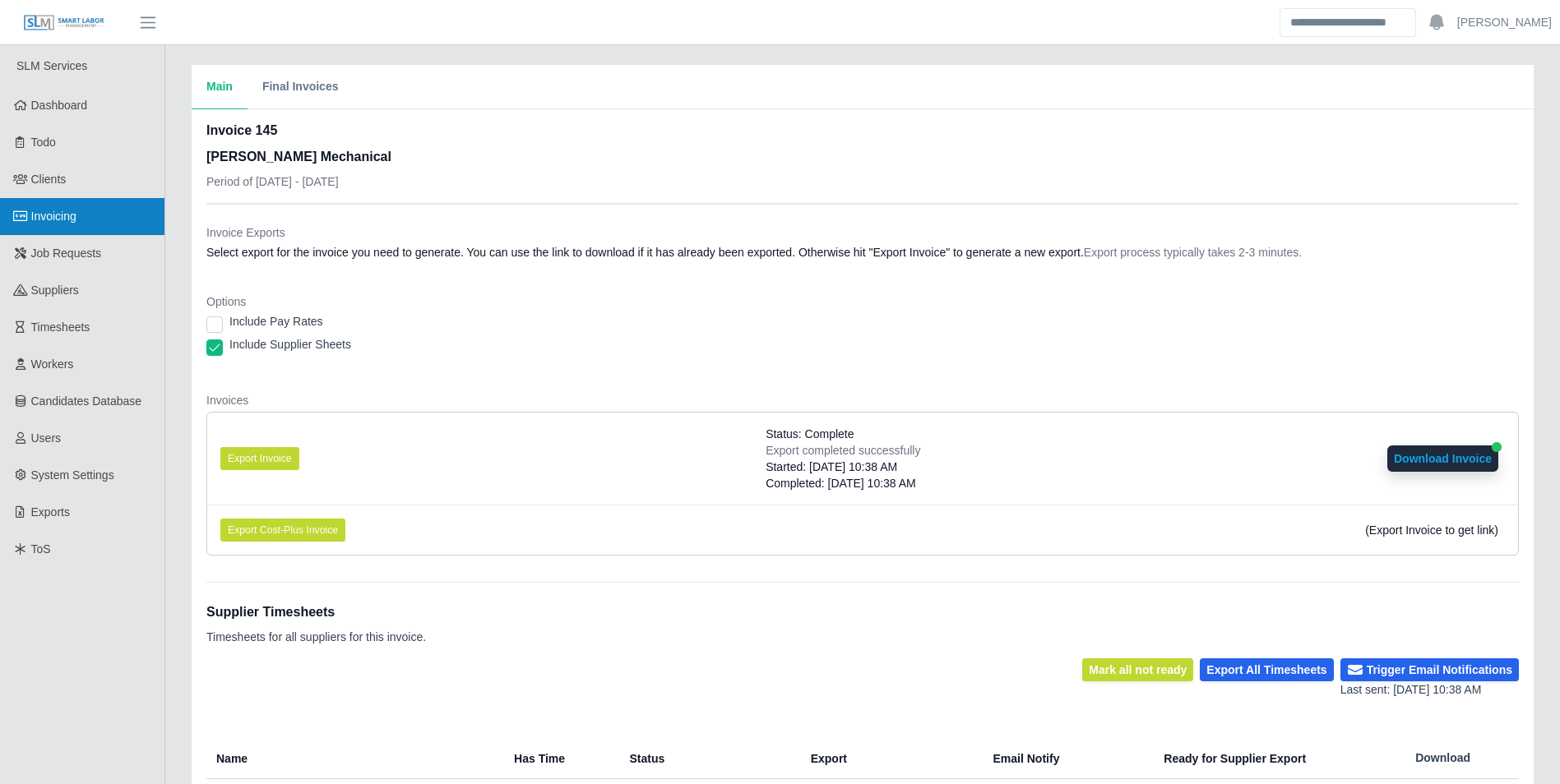
click at [58, 222] on span "Invoicing" at bounding box center [54, 216] width 45 height 13
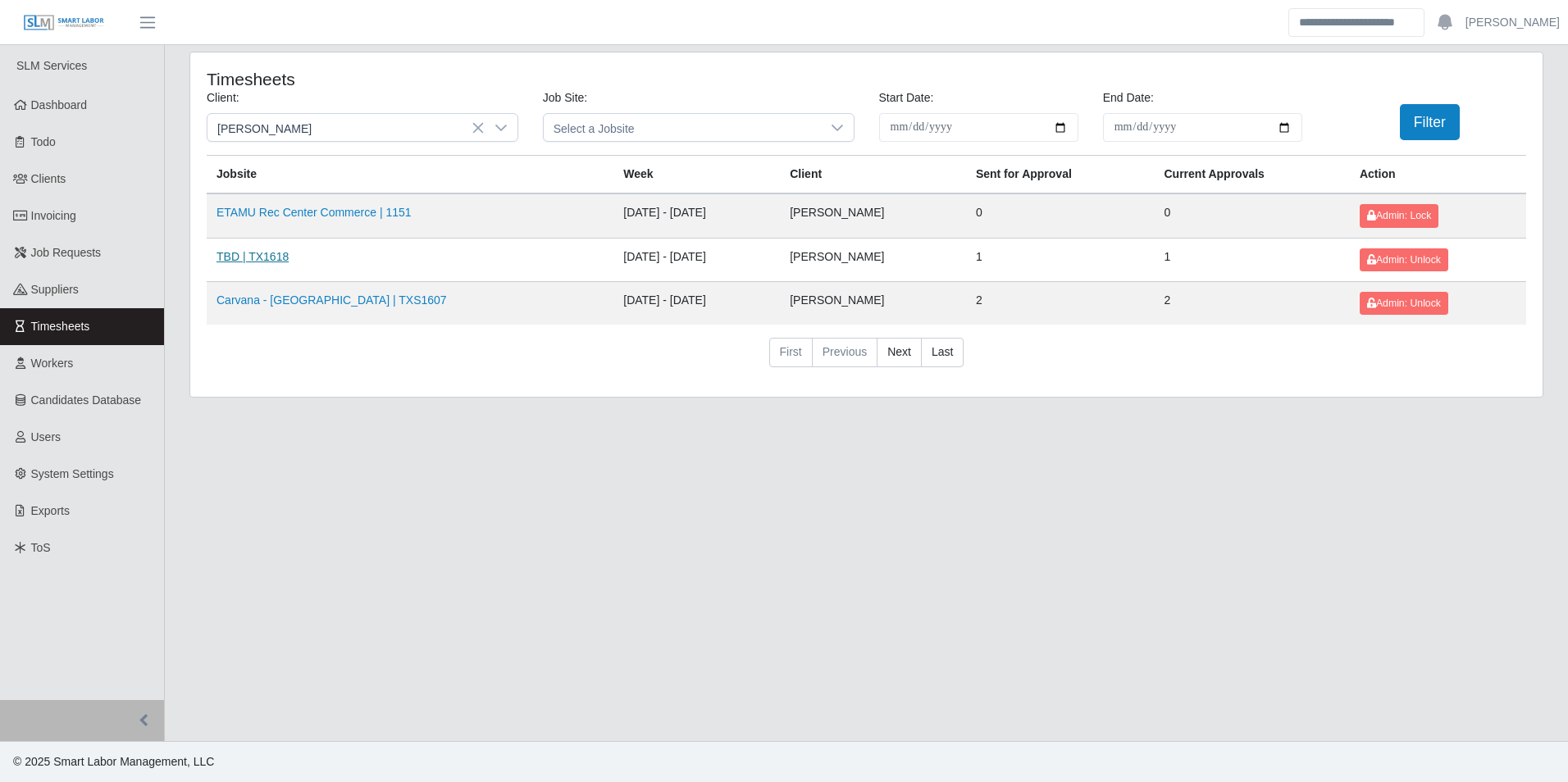
click at [265, 257] on link "TBD | TX1618" at bounding box center [253, 256] width 72 height 13
drag, startPoint x: 1010, startPoint y: 560, endPoint x: 1014, endPoint y: 541, distance: 19.4
click at [1010, 560] on main "**********" at bounding box center [866, 393] width 1403 height 696
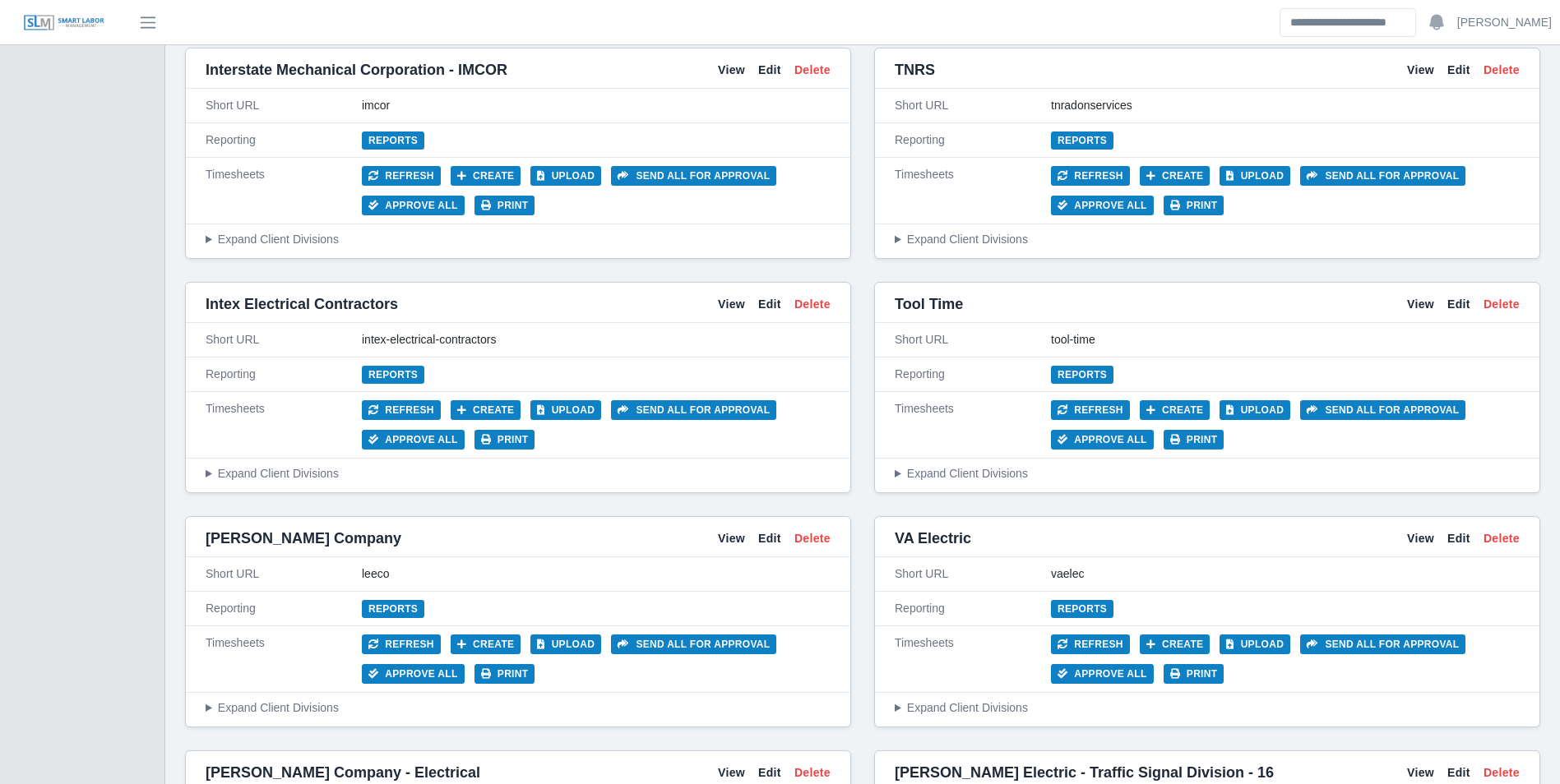
scroll to position [6247, 0]
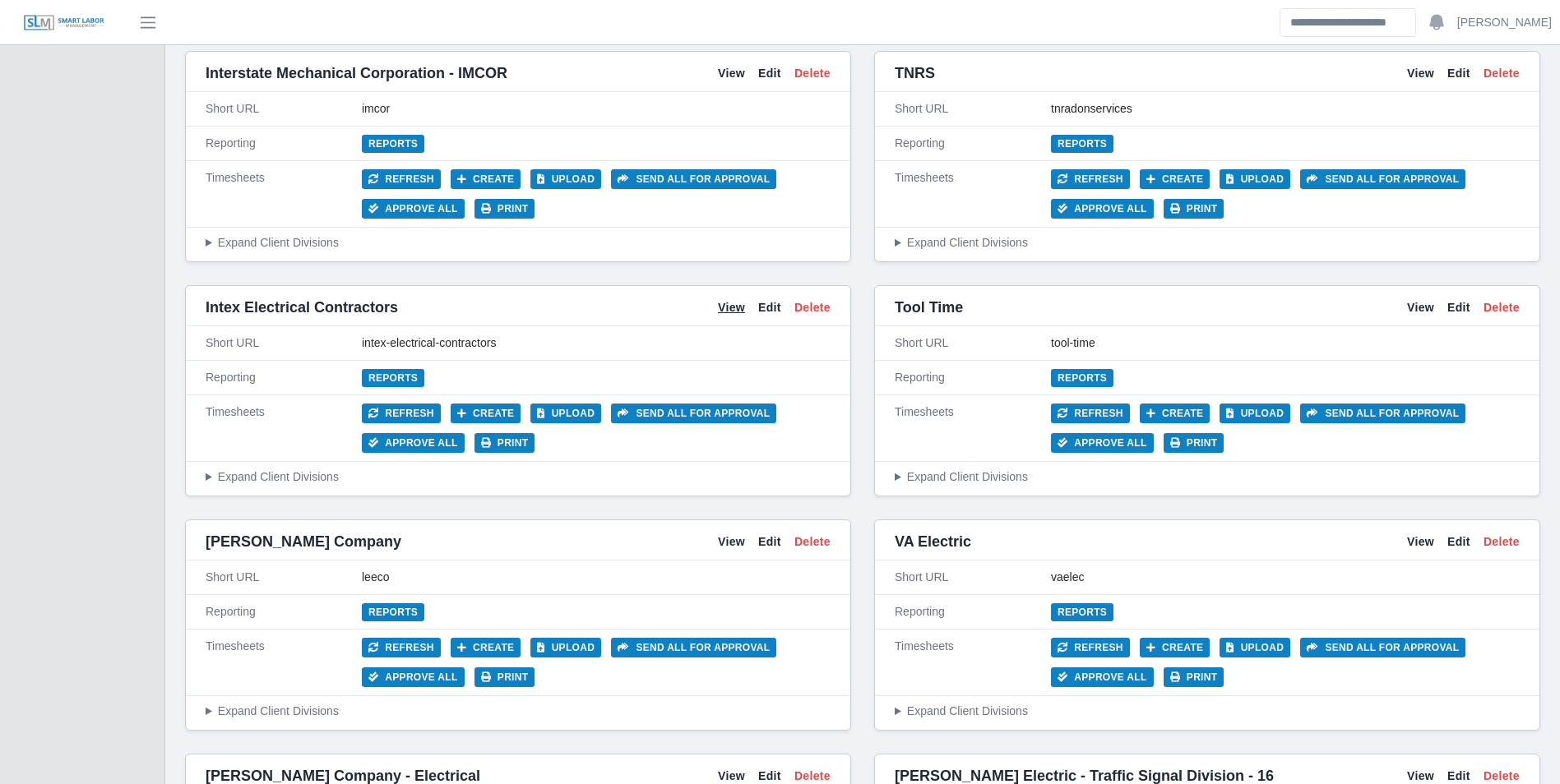
click at [737, 305] on link "View" at bounding box center [731, 308] width 27 height 17
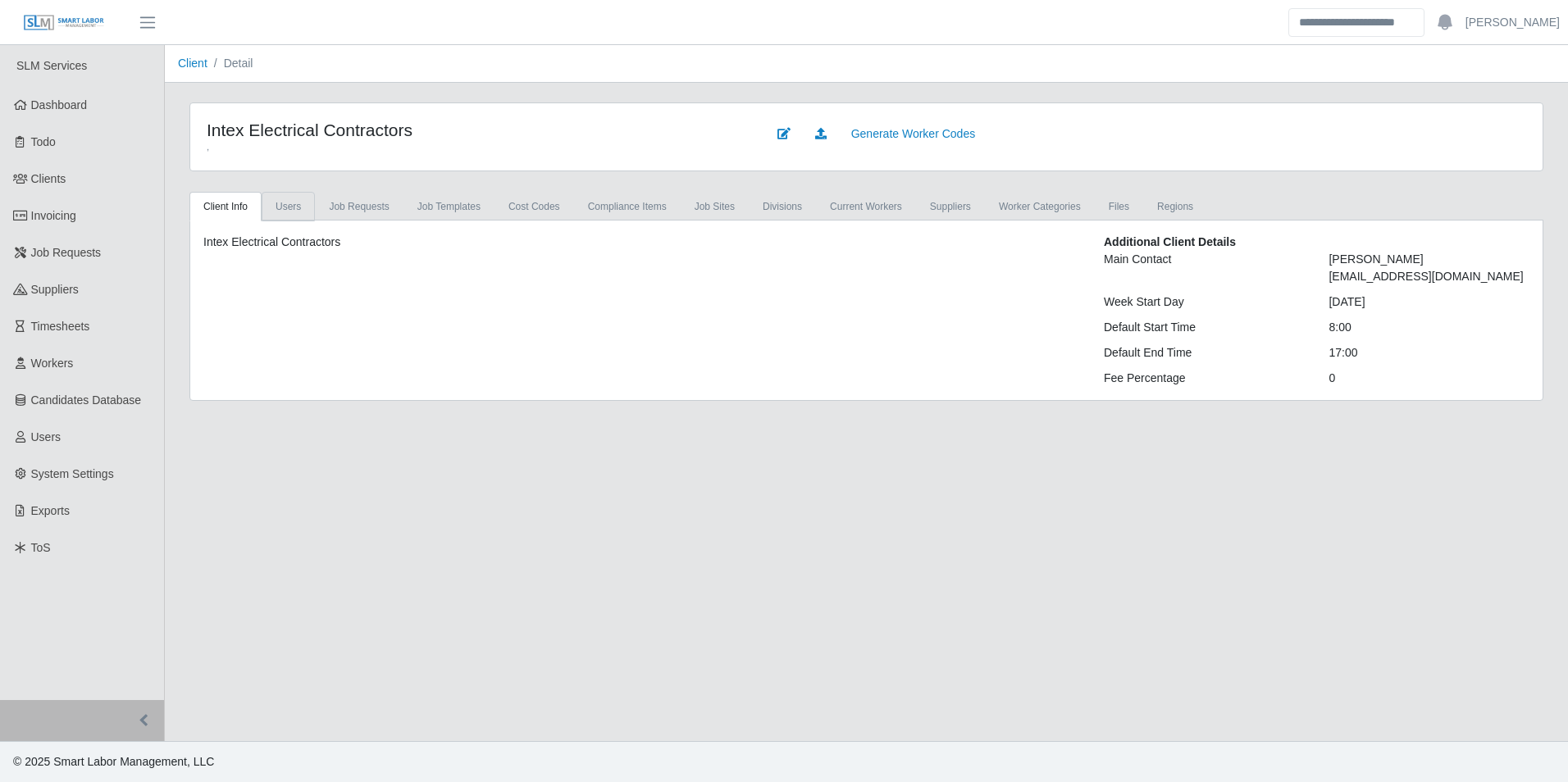
click at [294, 203] on link "Users" at bounding box center [288, 207] width 54 height 30
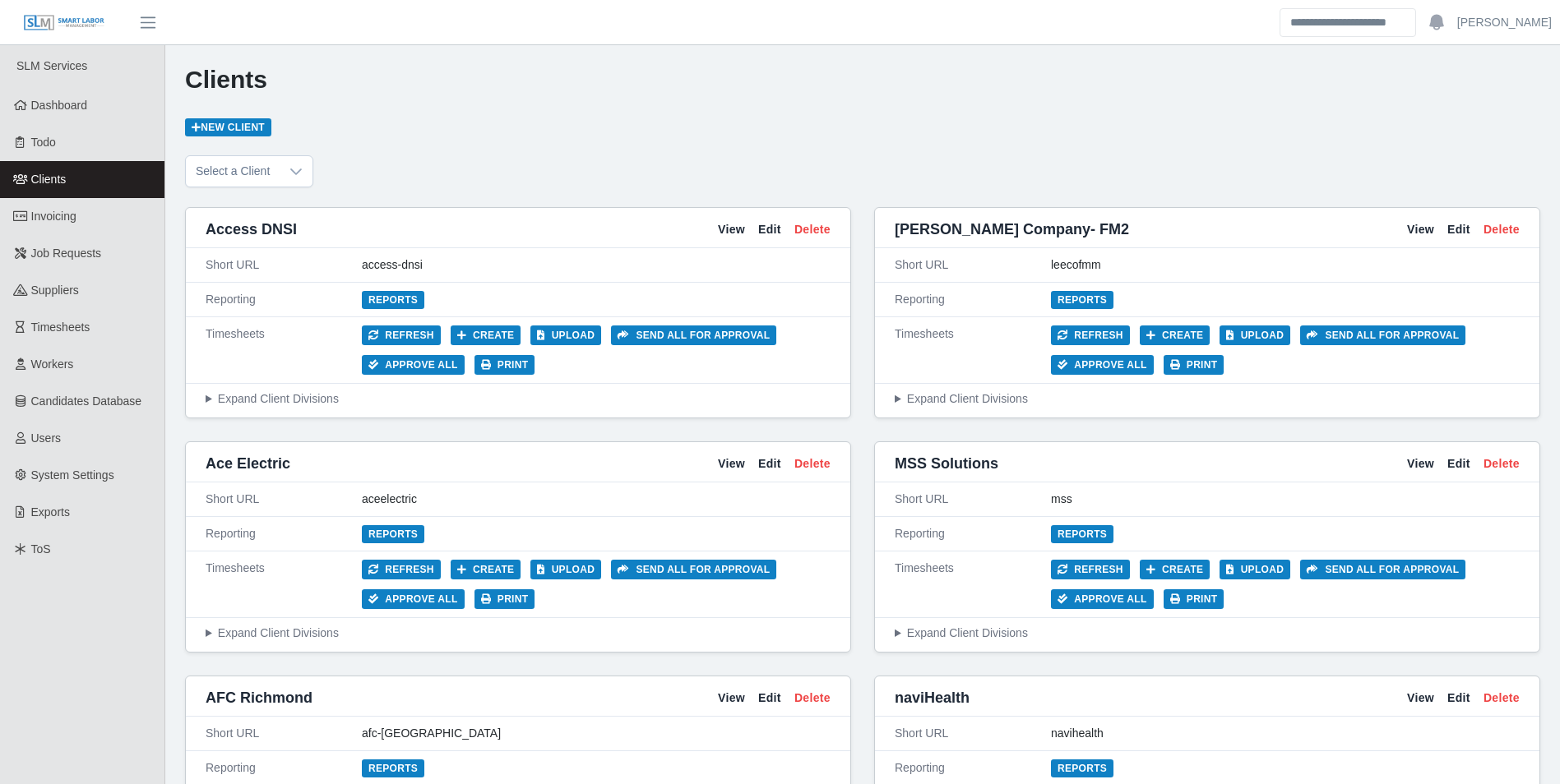
click at [51, 182] on span "Clients" at bounding box center [49, 179] width 35 height 13
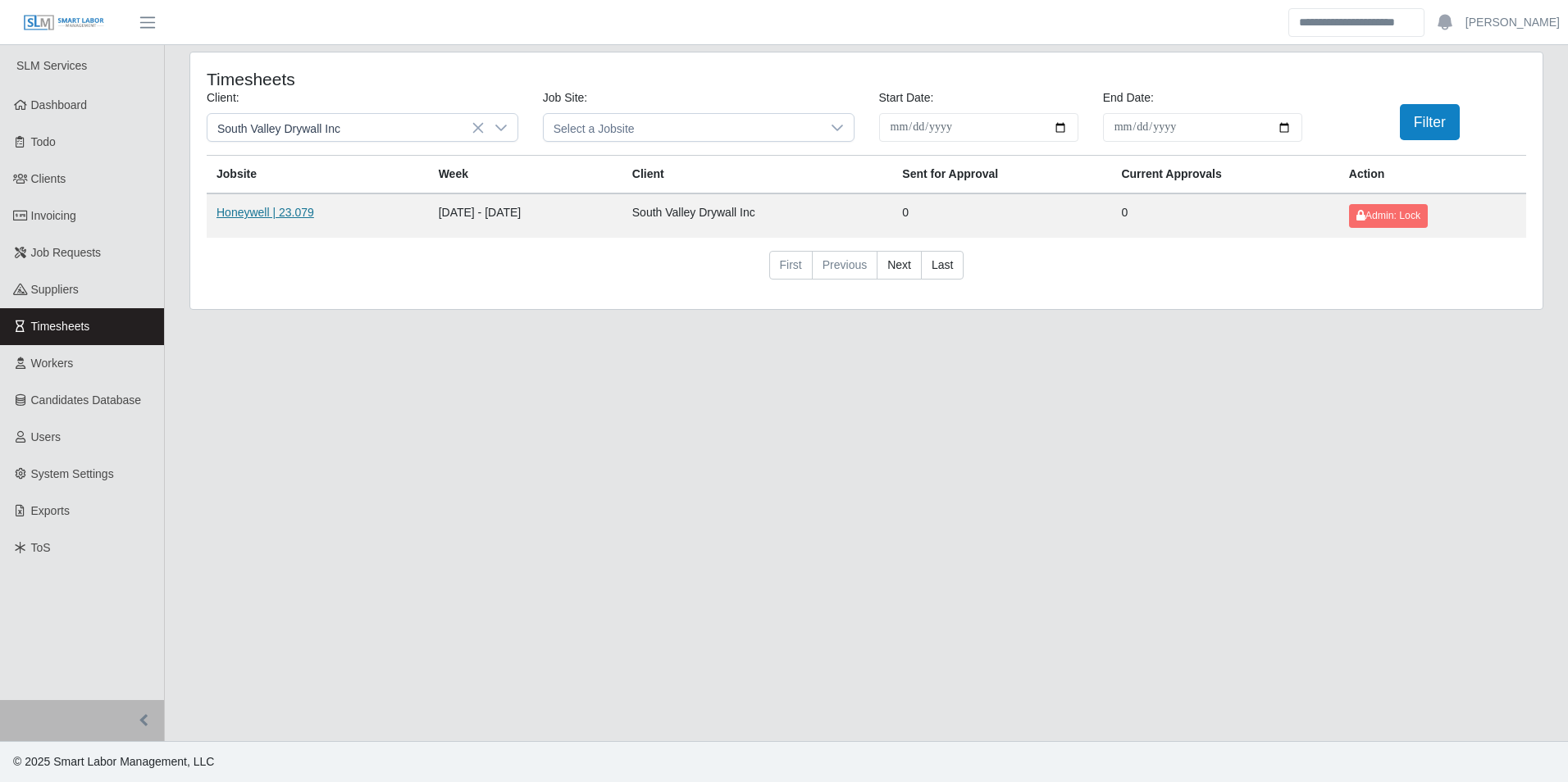
click at [279, 212] on link "Honeywell | 23.079" at bounding box center [265, 212] width 98 height 13
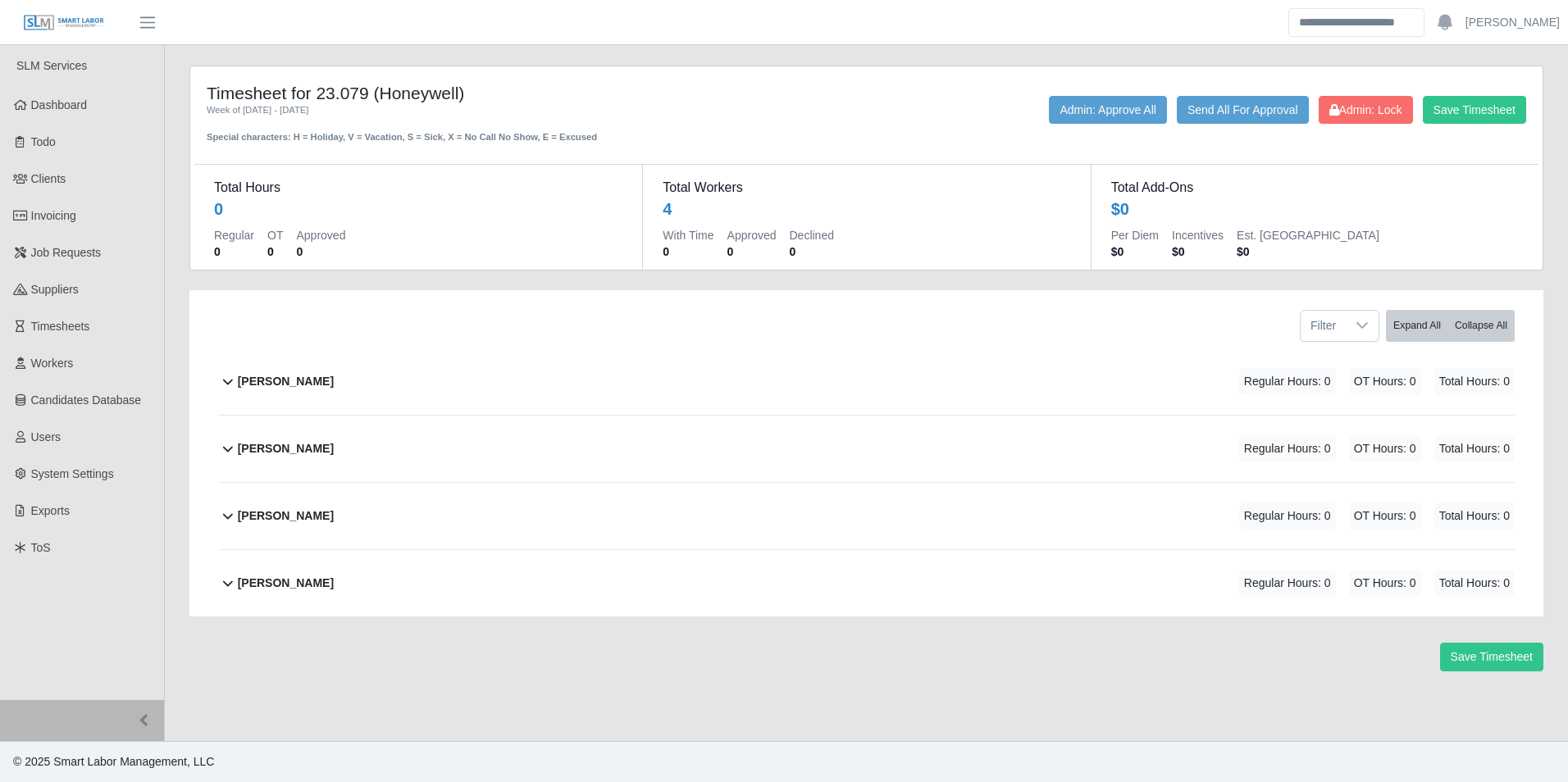
click at [276, 388] on b "[PERSON_NAME]" at bounding box center [286, 382] width 96 height 17
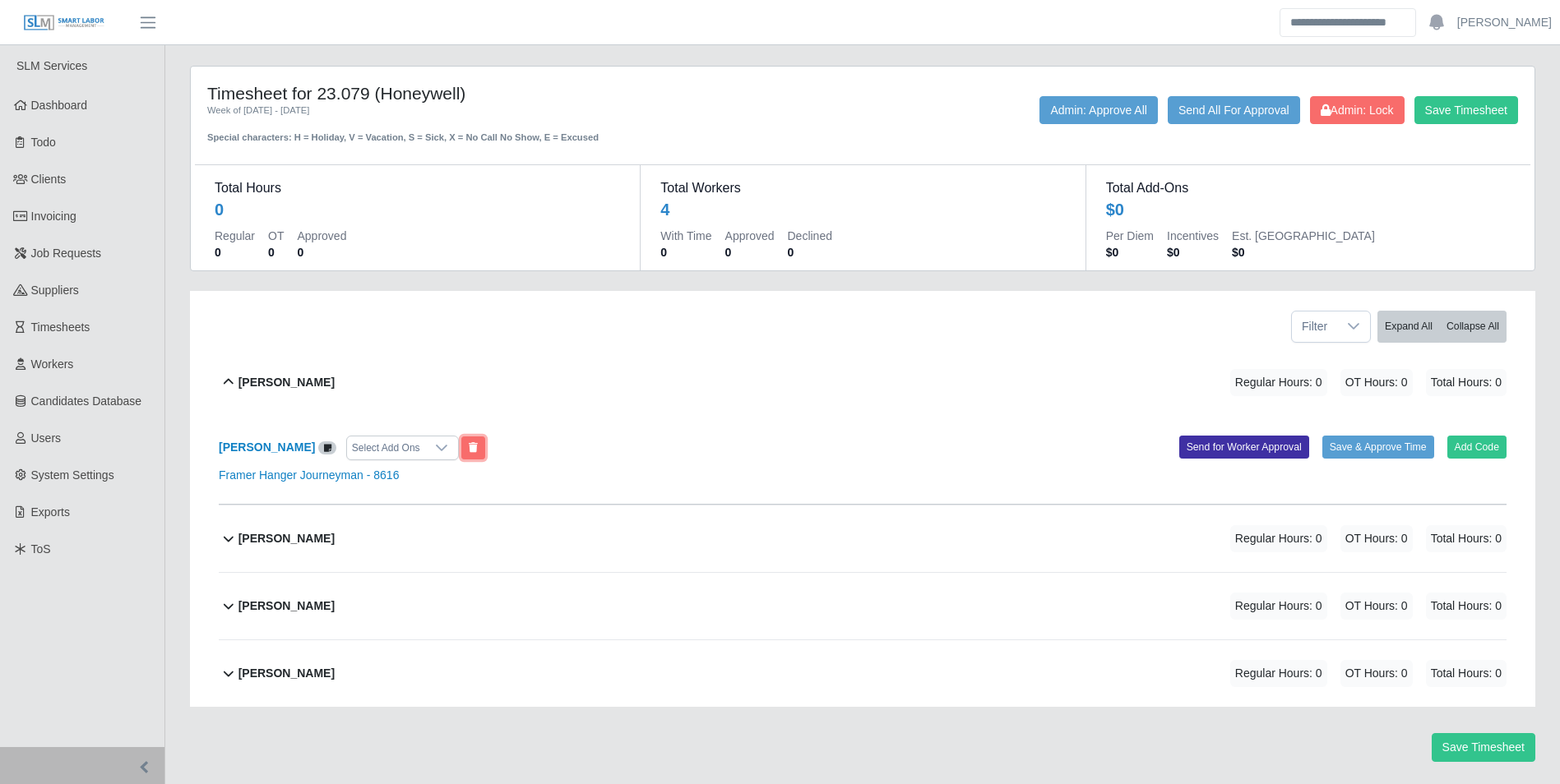
click at [469, 452] on icon at bounding box center [473, 448] width 9 height 10
click at [251, 381] on b "Ilan Arias" at bounding box center [286, 383] width 96 height 17
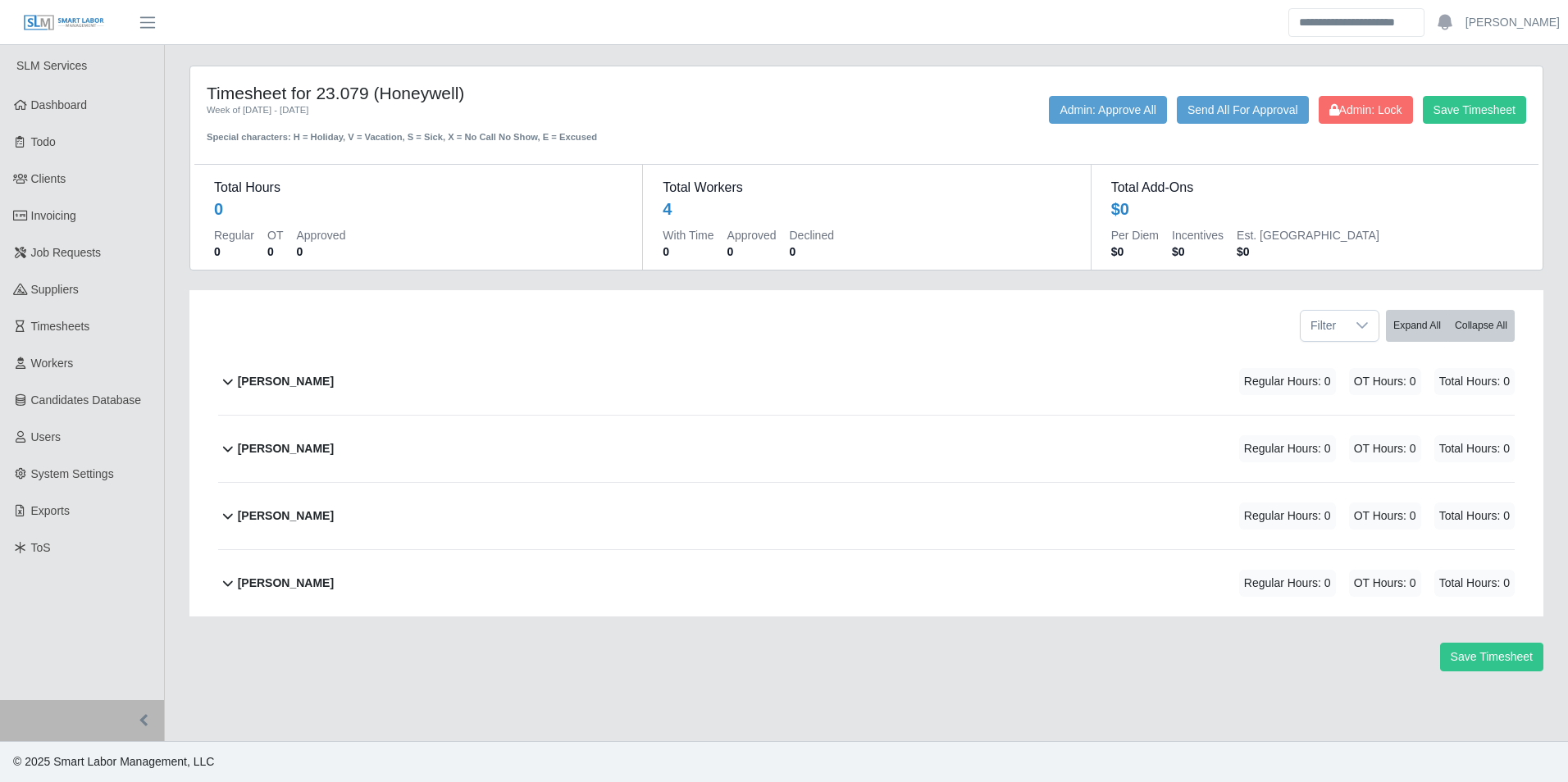
click at [287, 579] on b "Seth Toledo" at bounding box center [286, 583] width 96 height 17
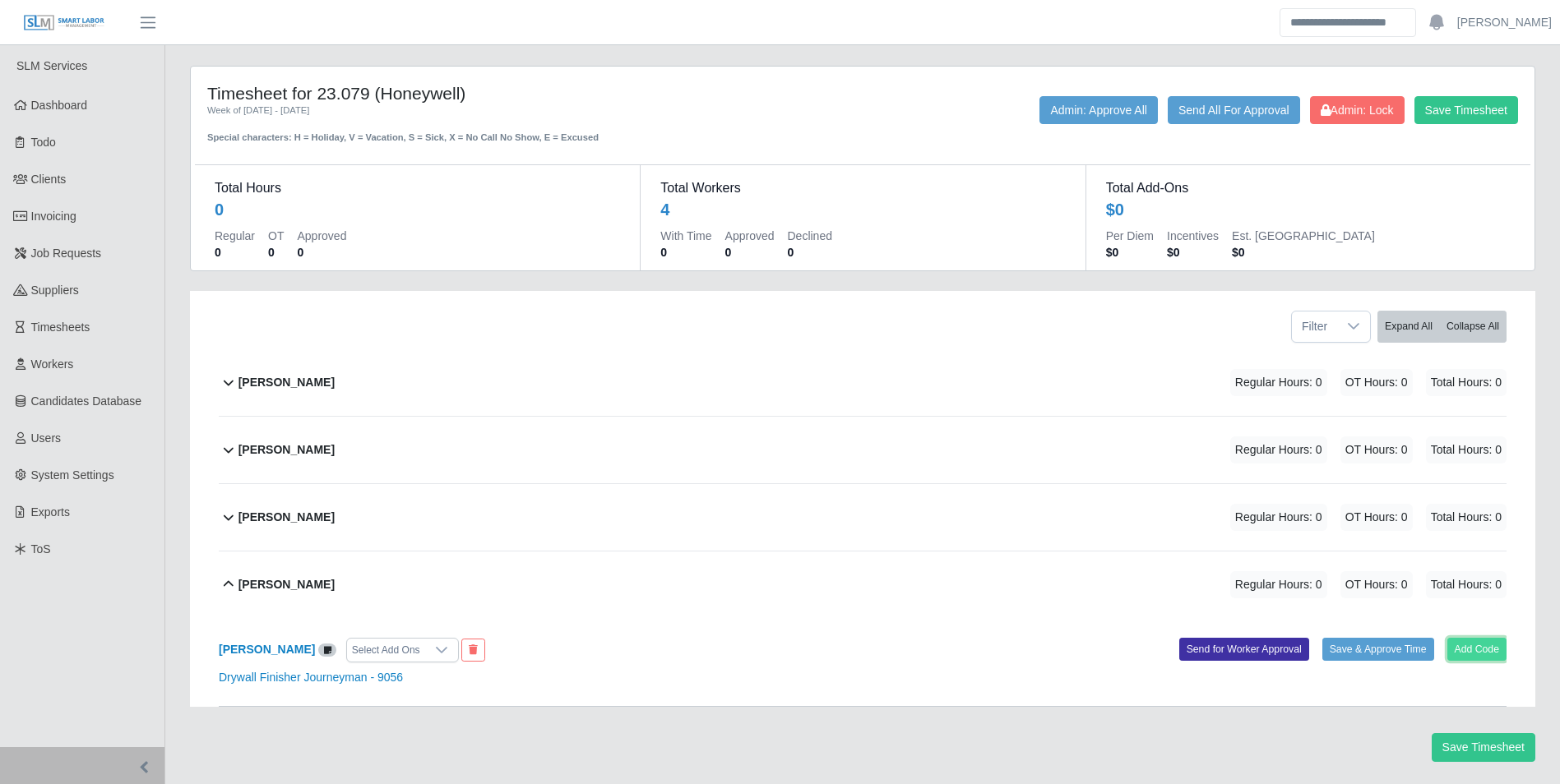
click at [1484, 646] on button "Add Code" at bounding box center [1477, 649] width 60 height 23
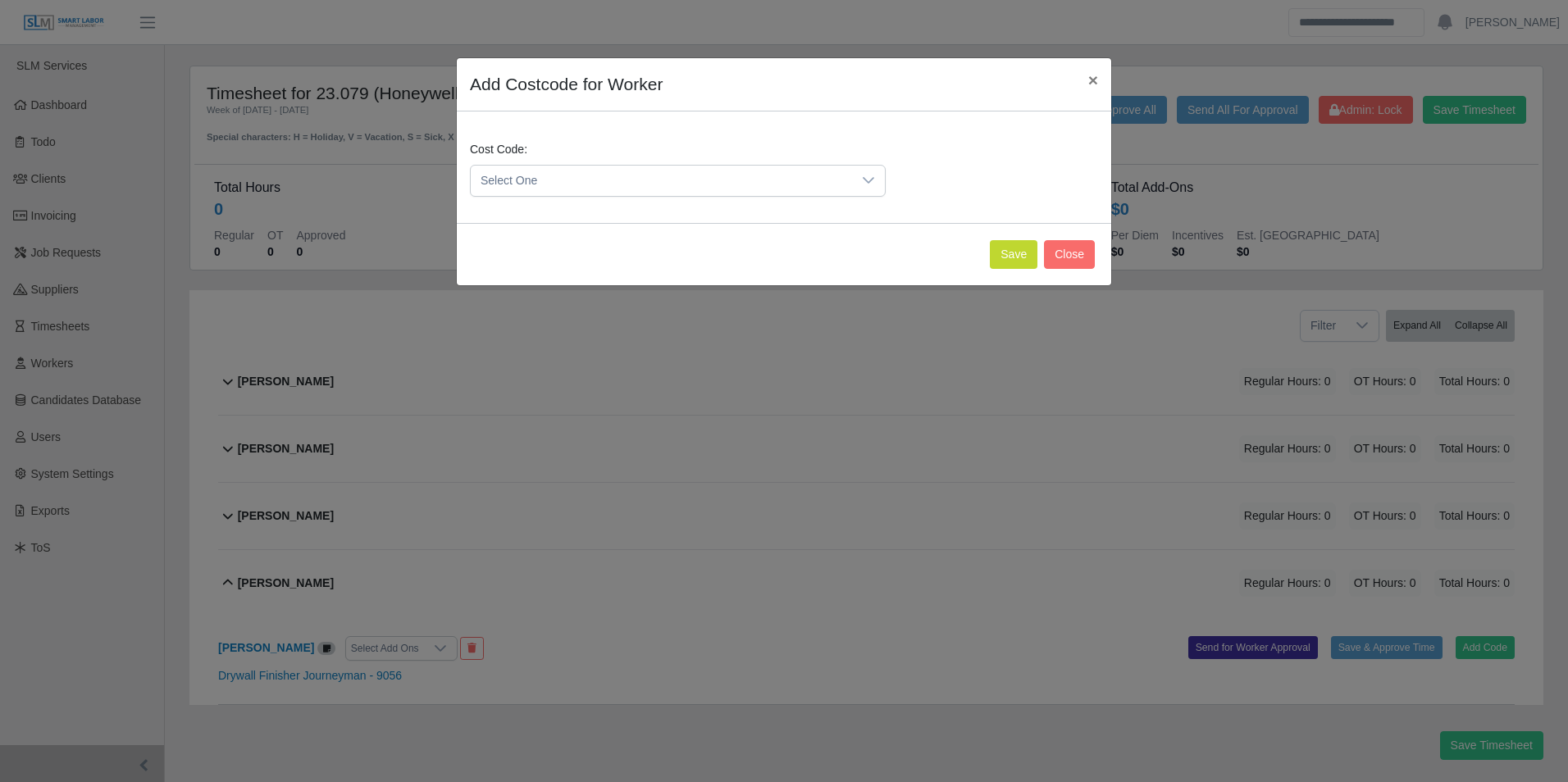
click at [583, 164] on div "Cost Code: Select One" at bounding box center [678, 169] width 424 height 56
click at [589, 178] on span "Select One" at bounding box center [662, 181] width 382 height 31
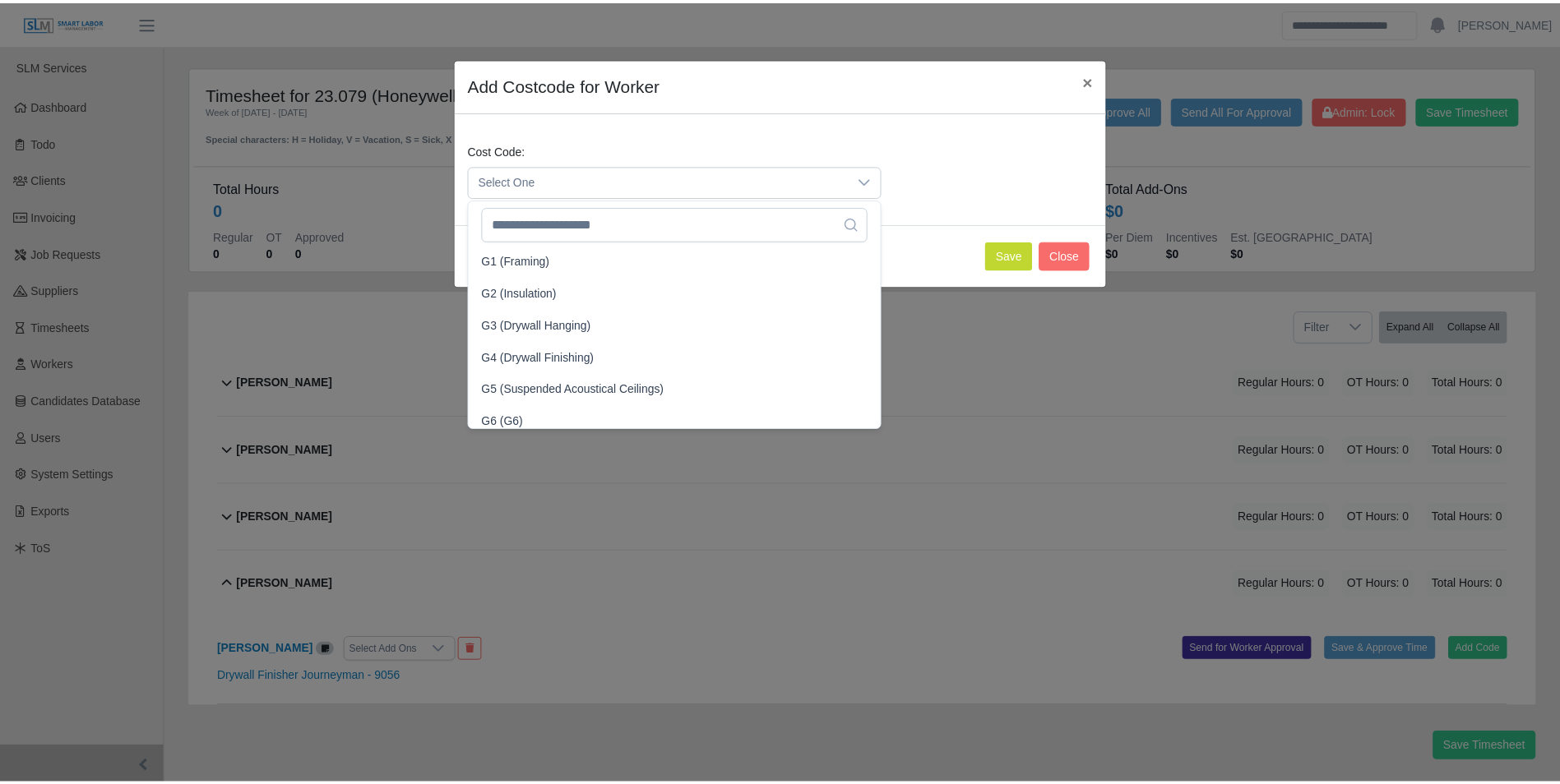
scroll to position [398, 0]
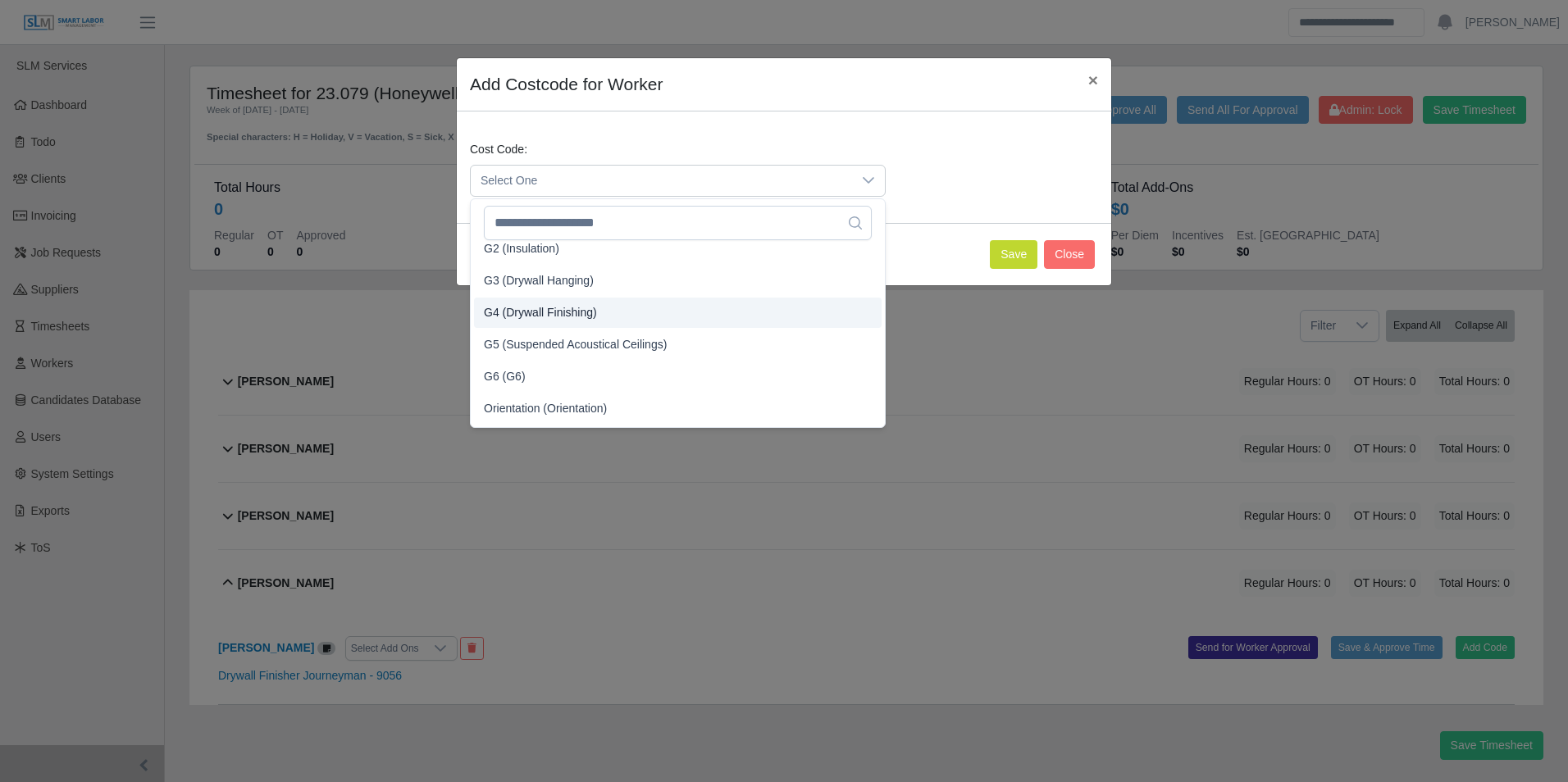
click at [533, 304] on span "G4 (Drywall Finishing)" at bounding box center [540, 313] width 113 height 17
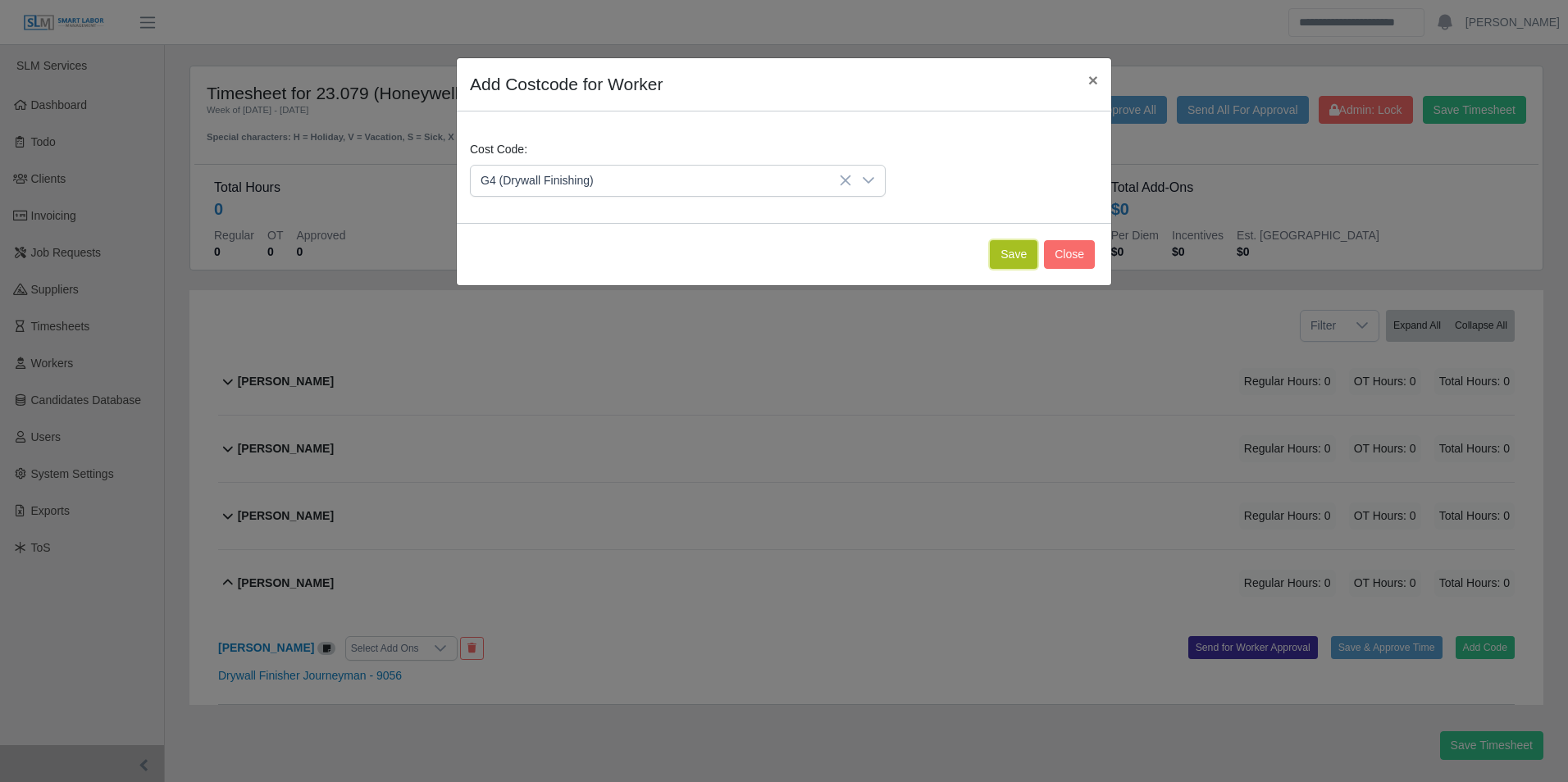
click at [1008, 249] on button "Save" at bounding box center [1014, 255] width 48 height 29
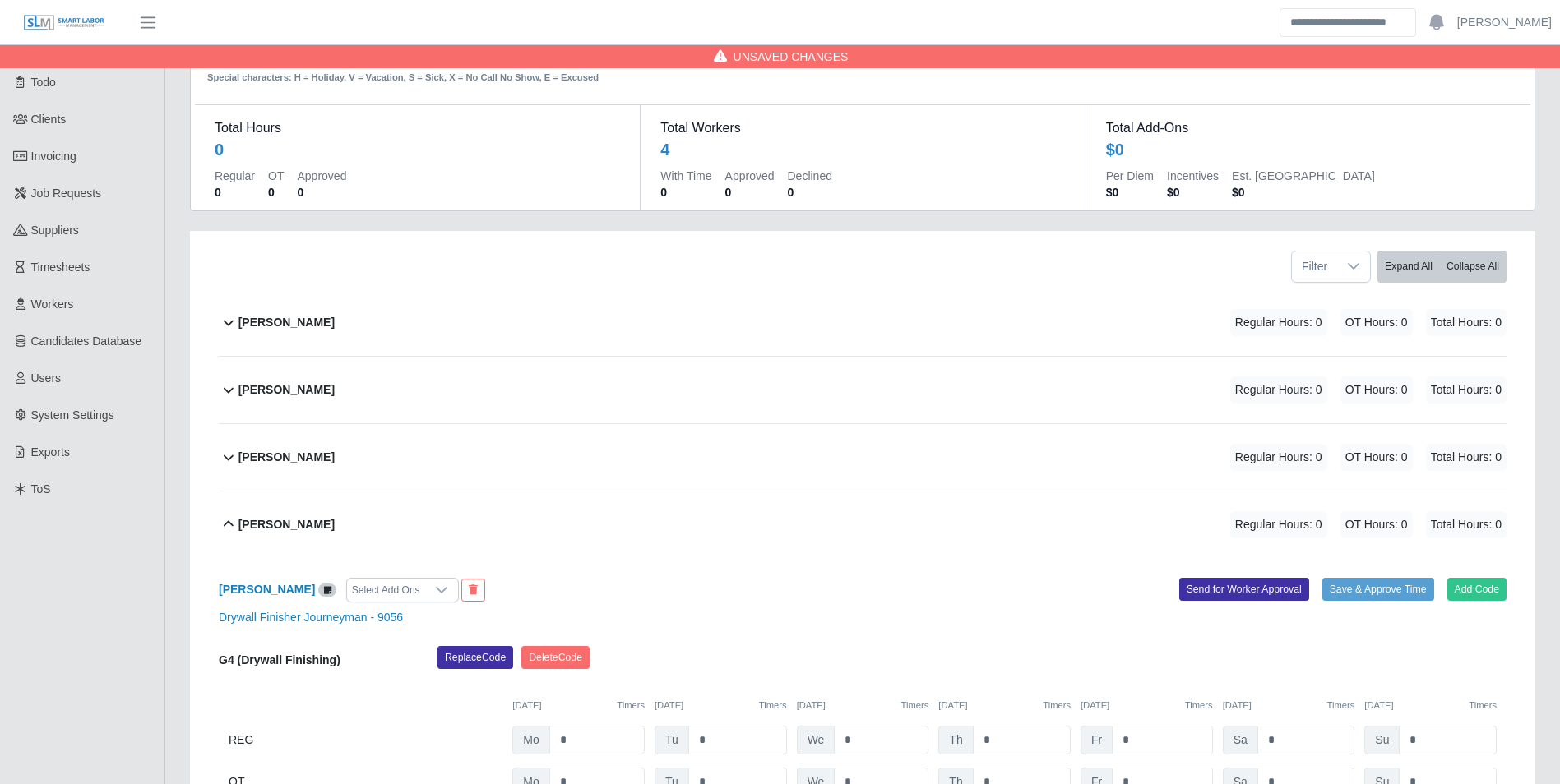
scroll to position [216, 0]
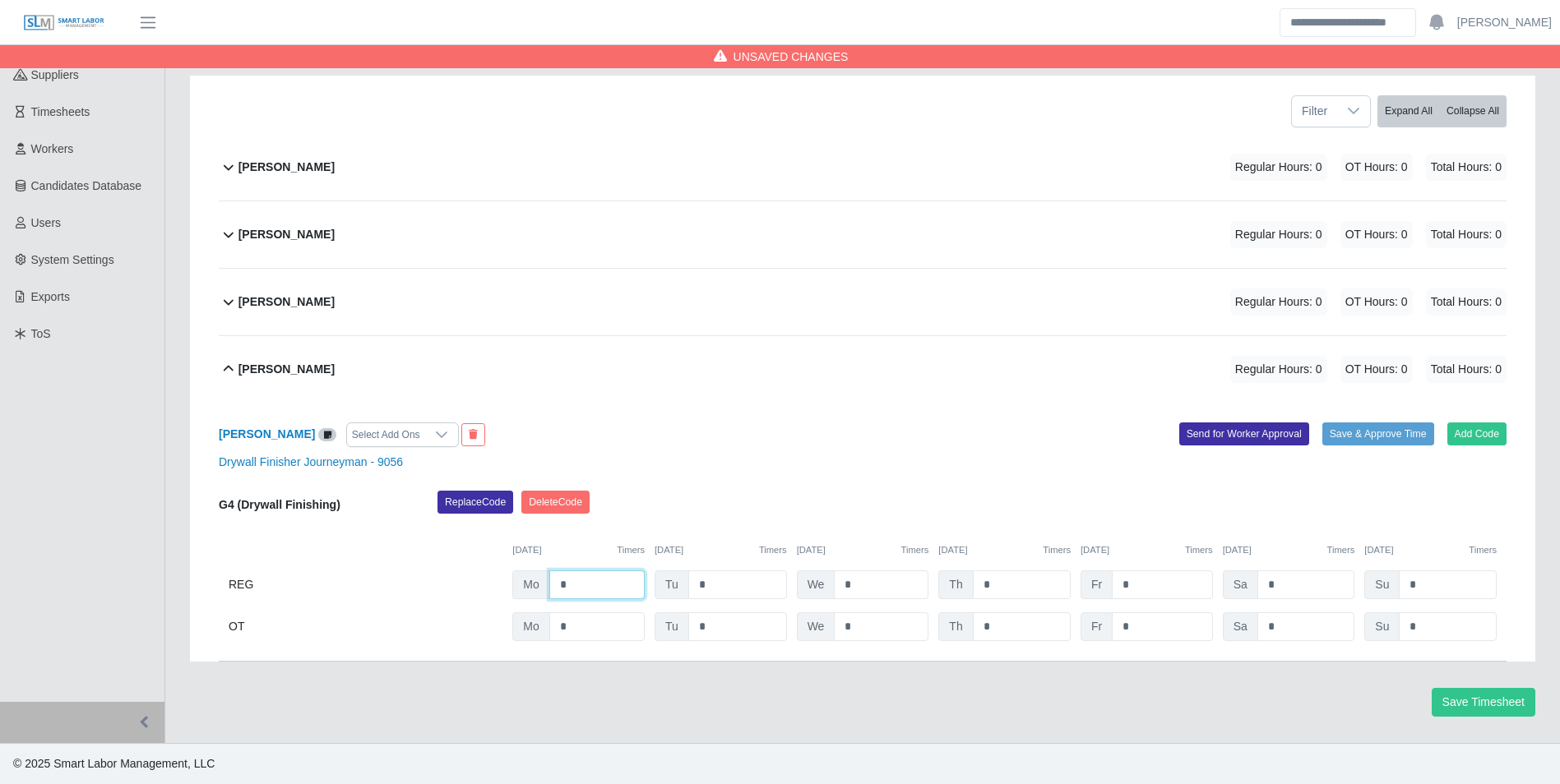
click at [603, 580] on input "*" at bounding box center [597, 585] width 95 height 29
type input "*"
type input "***"
type input "*"
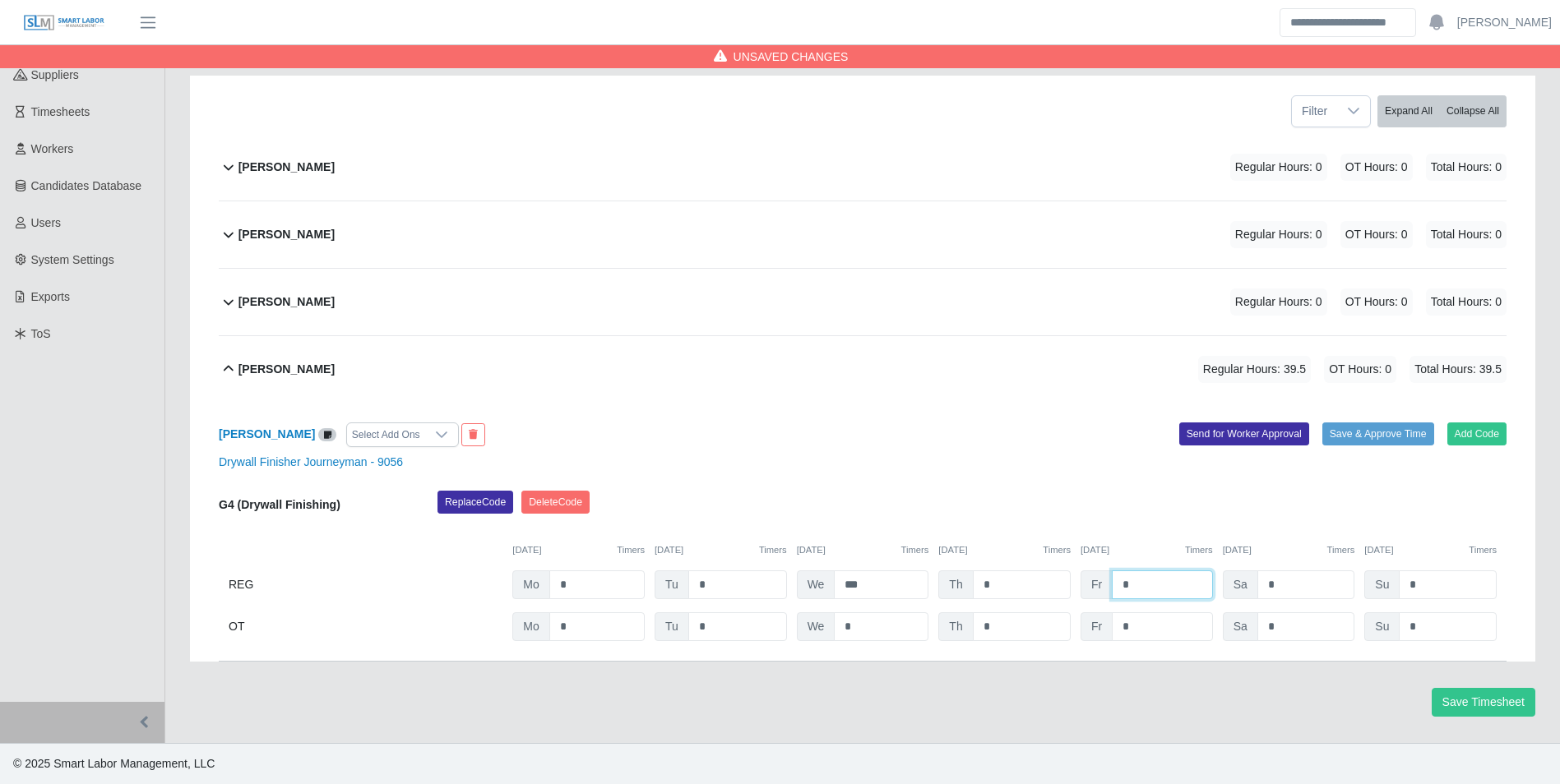
type input "*"
click at [857, 540] on div "09/22/2025 Timers 09/23/2025 Timers 09/24/2025 Timers 09/25/2025 Timers 09/26/2…" at bounding box center [863, 540] width 1288 height 34
click at [317, 291] on div "Juan Sanmiguel" at bounding box center [286, 303] width 96 height 27
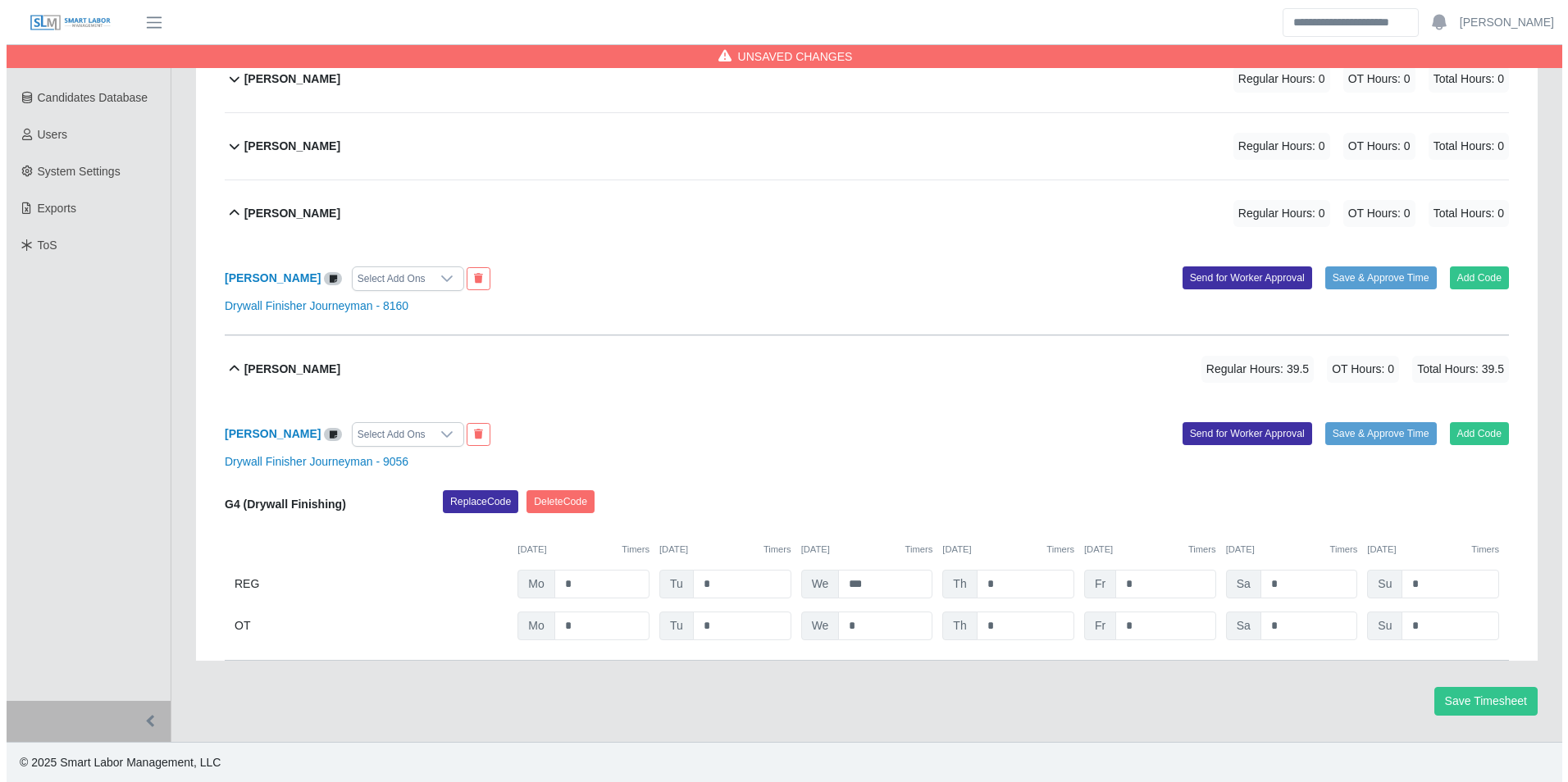
scroll to position [304, 0]
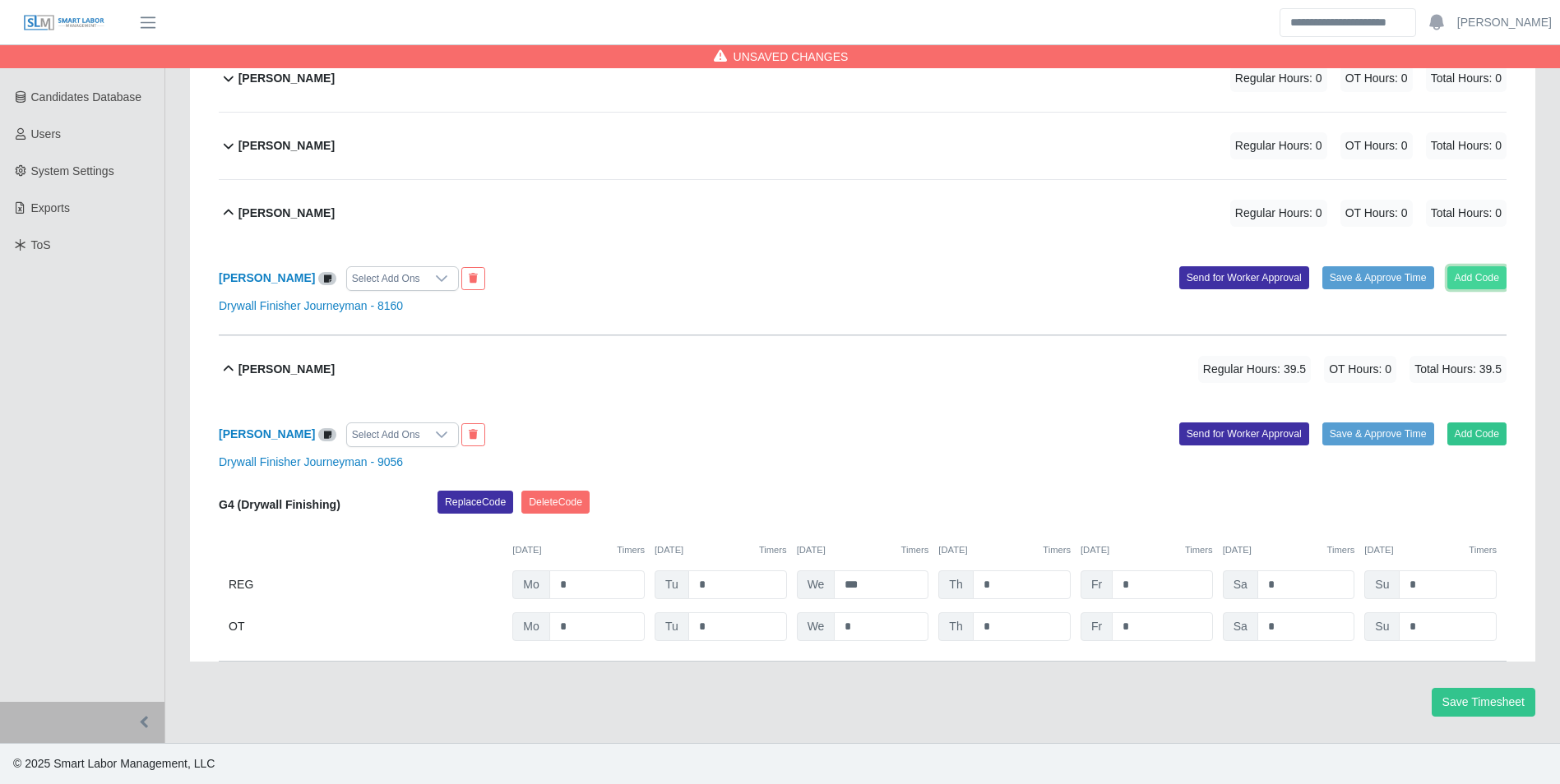
click at [1471, 281] on button "Add Code" at bounding box center [1477, 278] width 60 height 23
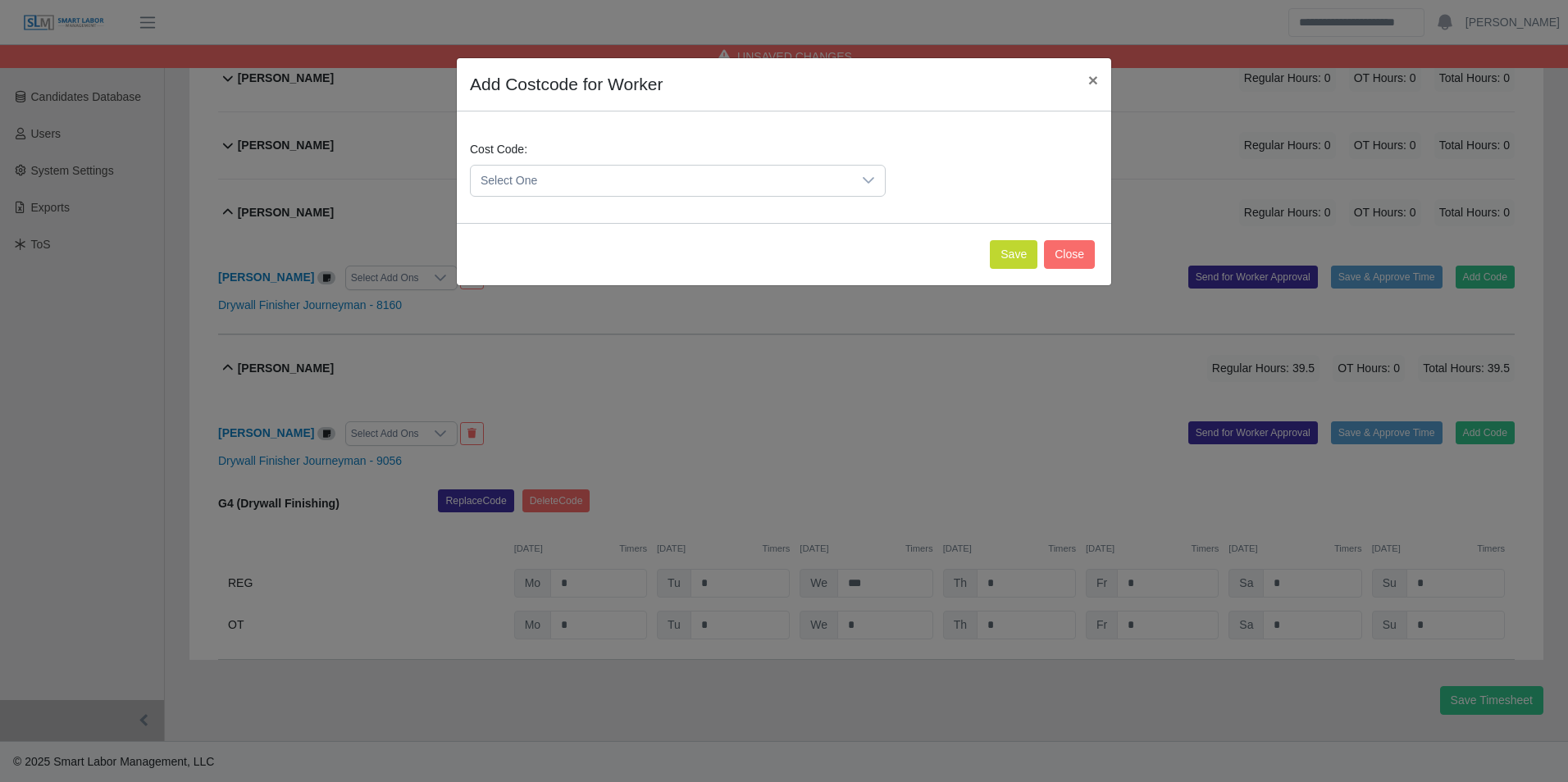
click at [643, 188] on span "Select One" at bounding box center [662, 181] width 382 height 31
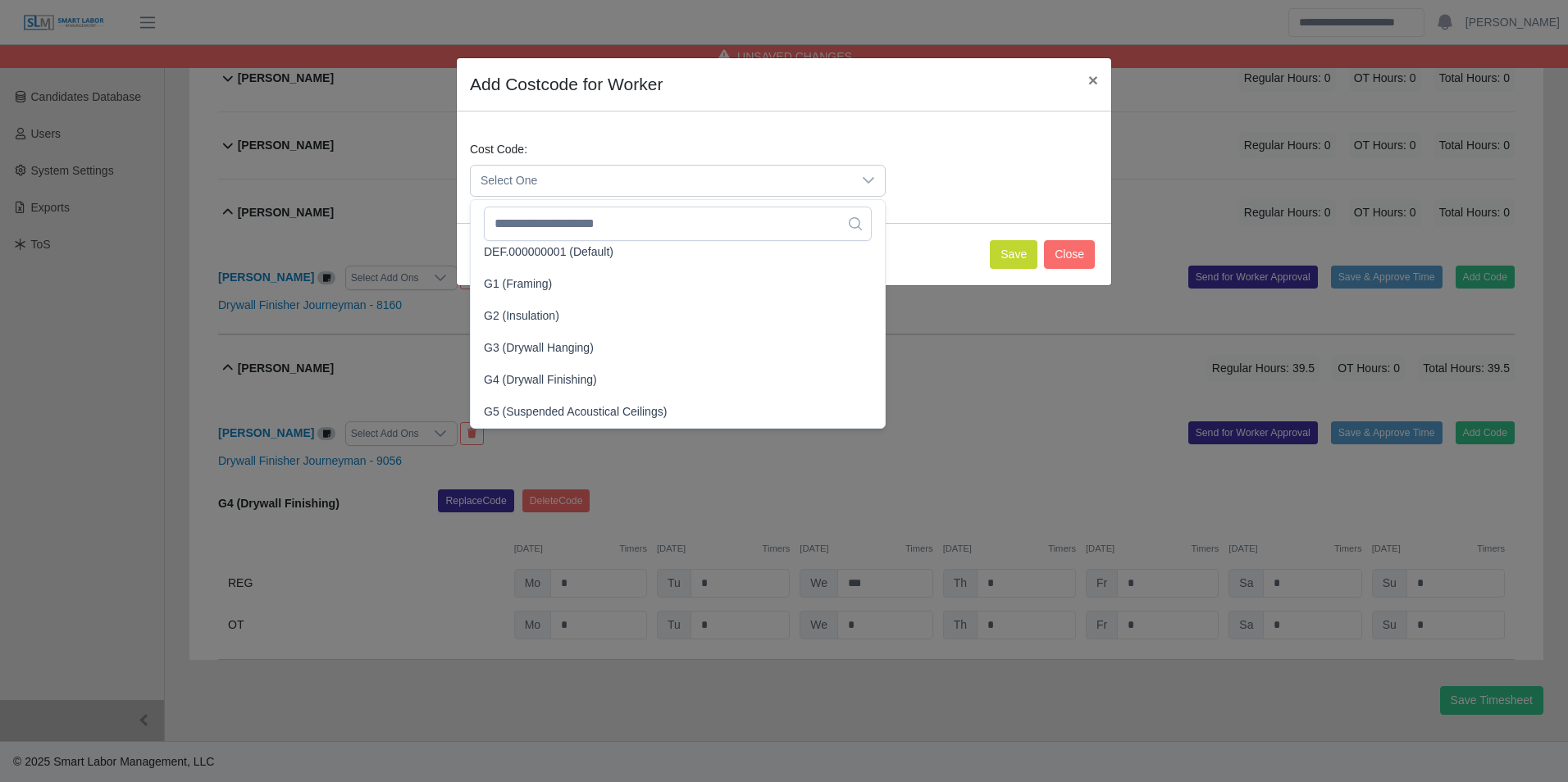
scroll to position [397, 0]
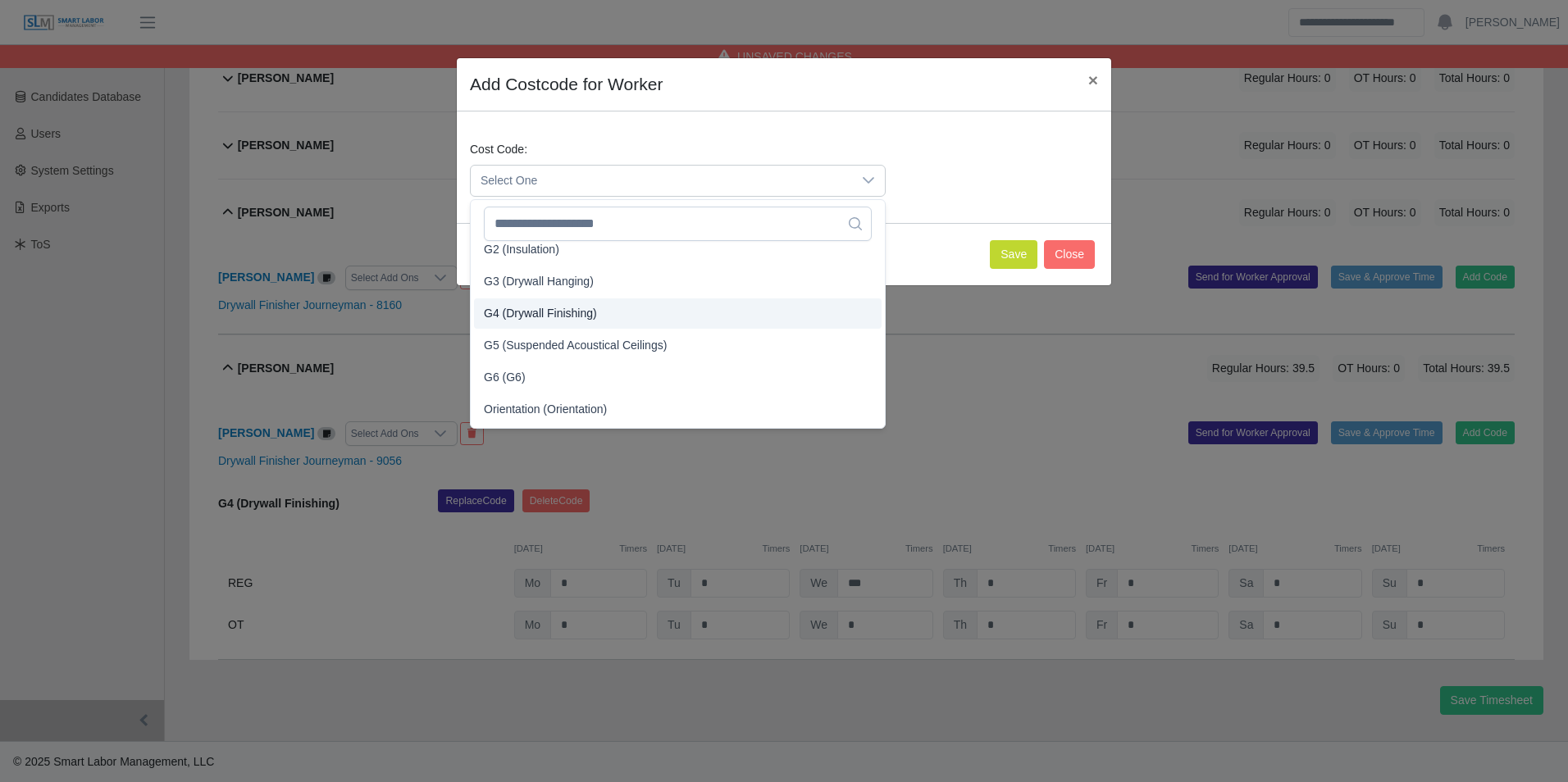
click at [531, 312] on span "G4 (Drywall Finishing)" at bounding box center [540, 314] width 113 height 17
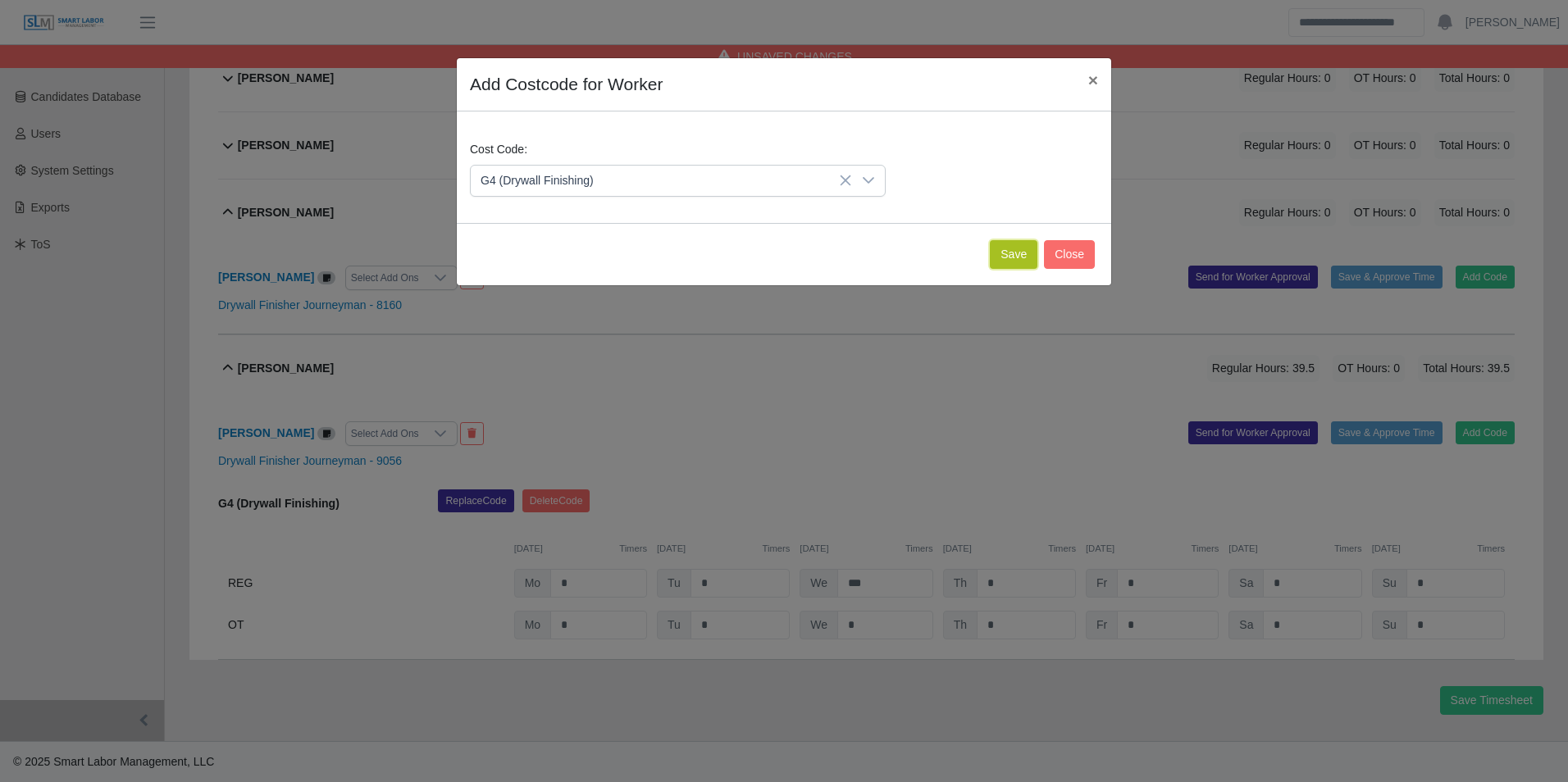
click at [996, 265] on button "Save" at bounding box center [1014, 255] width 48 height 29
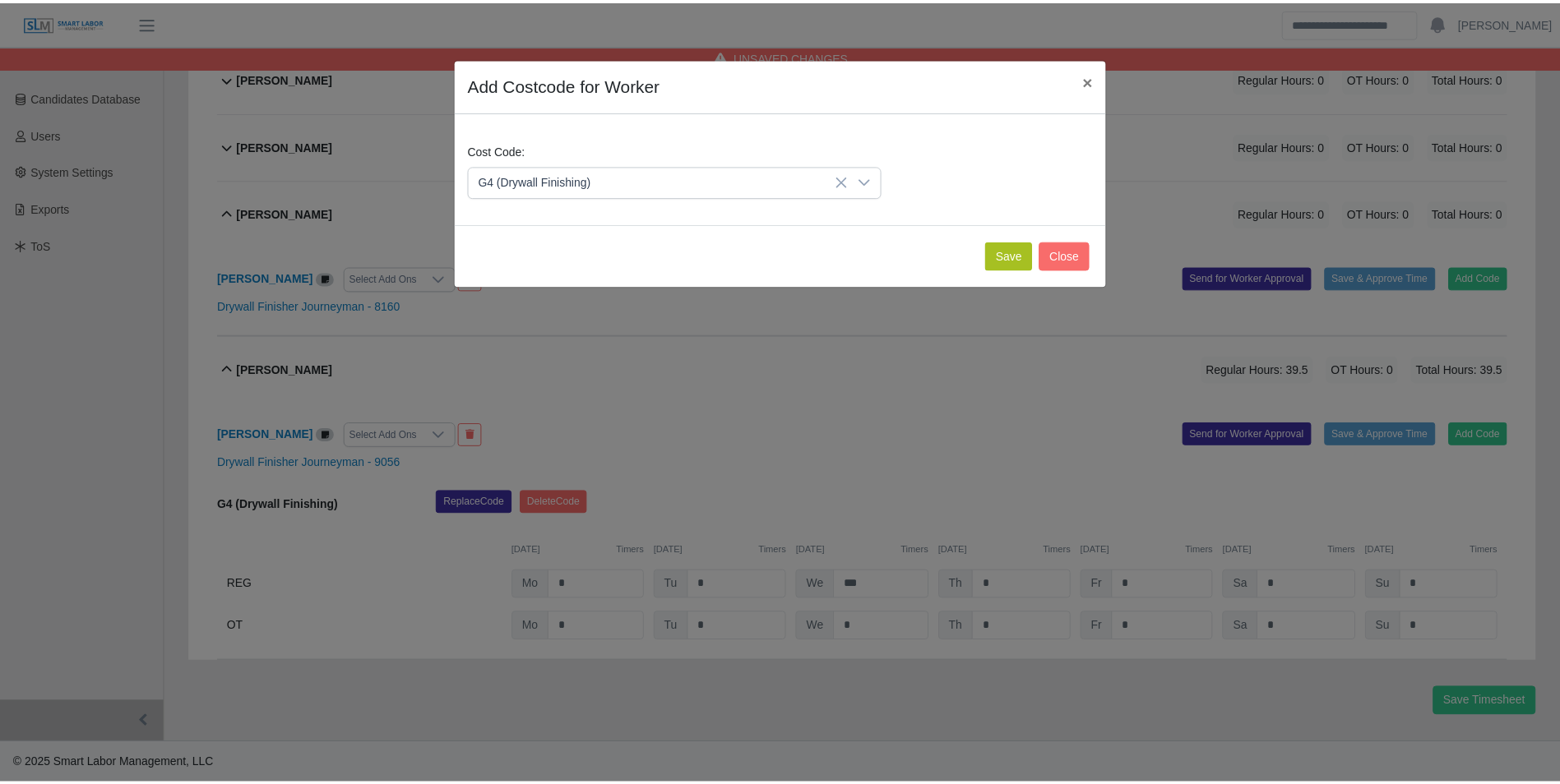
scroll to position [476, 0]
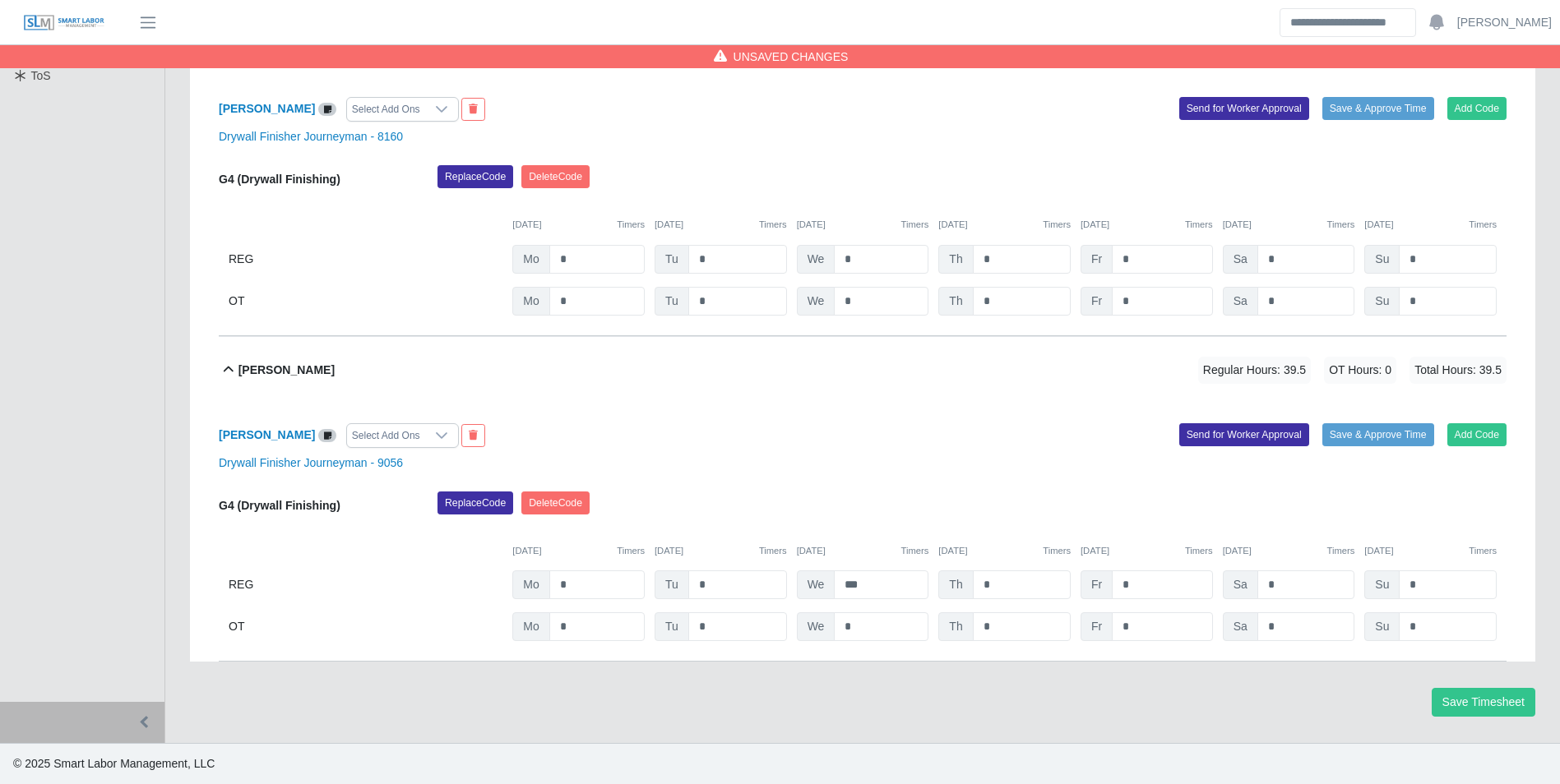
click at [611, 273] on div "G4 (Drywall Finishing) Replace Code Delete Code 09/22/2025 Timers 09/23/2025 Ti…" at bounding box center [863, 240] width 1288 height 151
click at [611, 270] on input "*" at bounding box center [597, 259] width 95 height 29
type input "*"
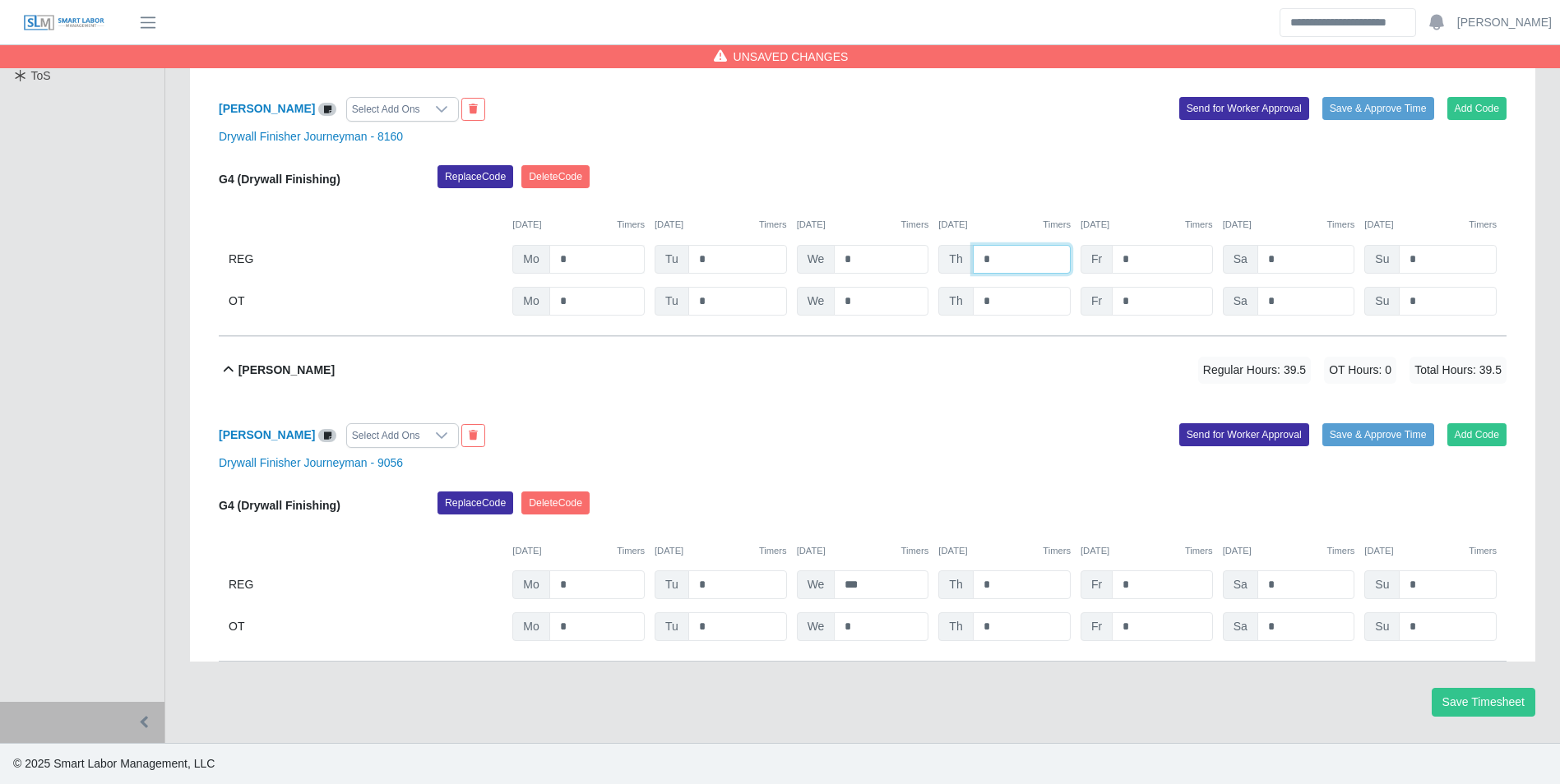
type input "*"
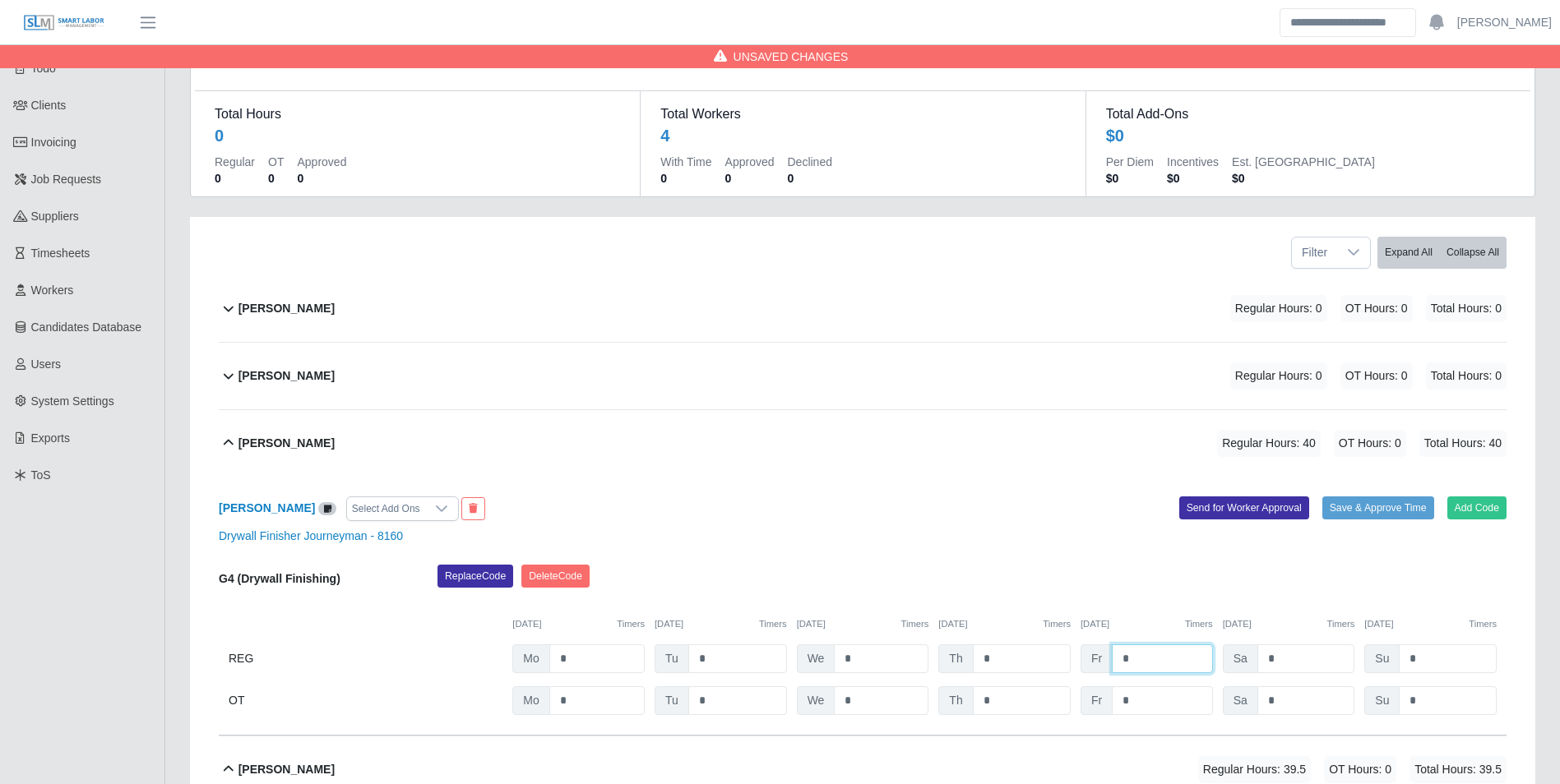
scroll to position [0, 0]
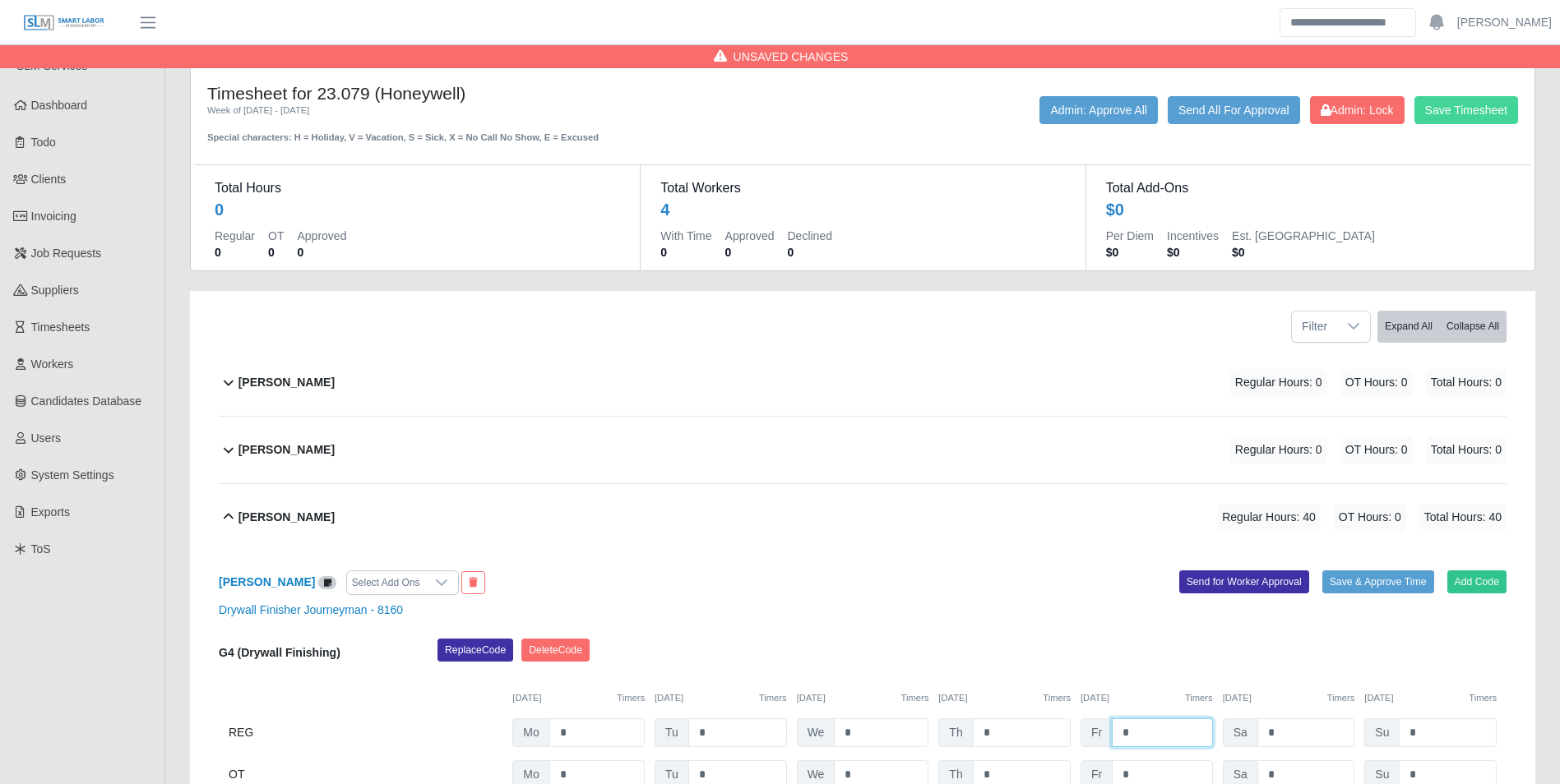
type input "*"
click at [1458, 108] on button "Save Timesheet" at bounding box center [1466, 110] width 104 height 28
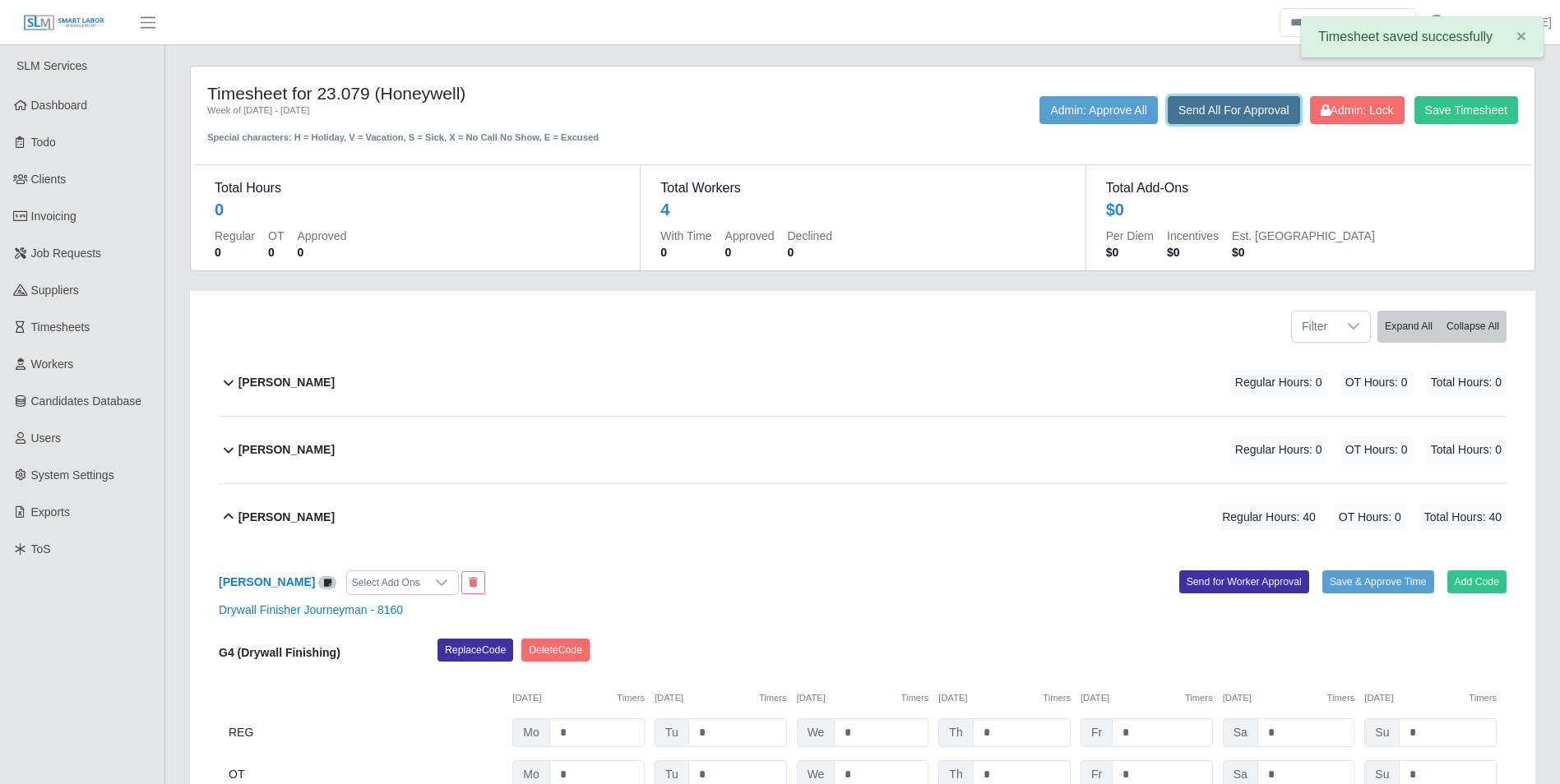
click at [1207, 113] on button "Send All For Approval" at bounding box center [1234, 110] width 132 height 28
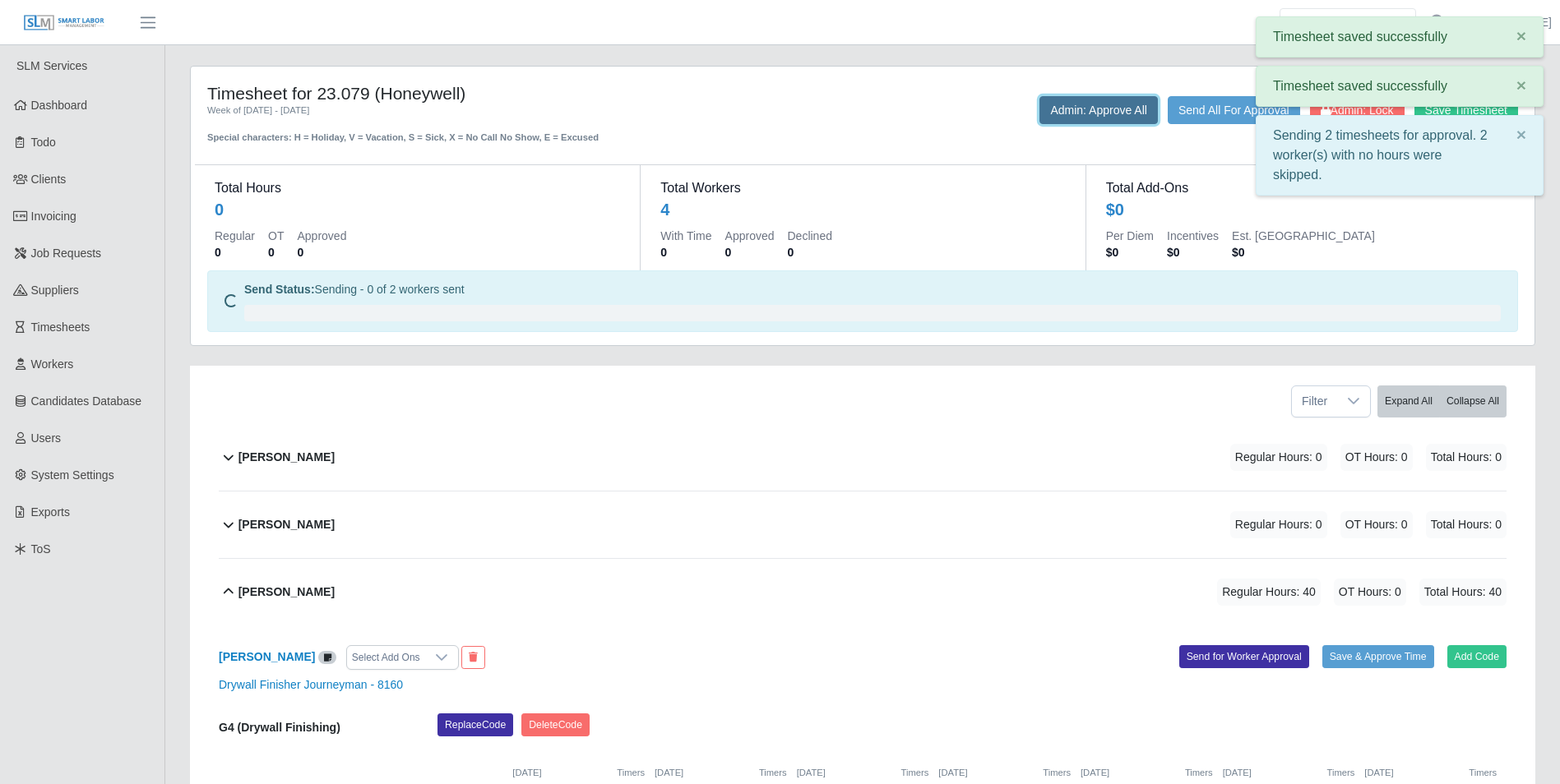
click at [1098, 111] on button "Admin: Approve All" at bounding box center [1098, 110] width 118 height 28
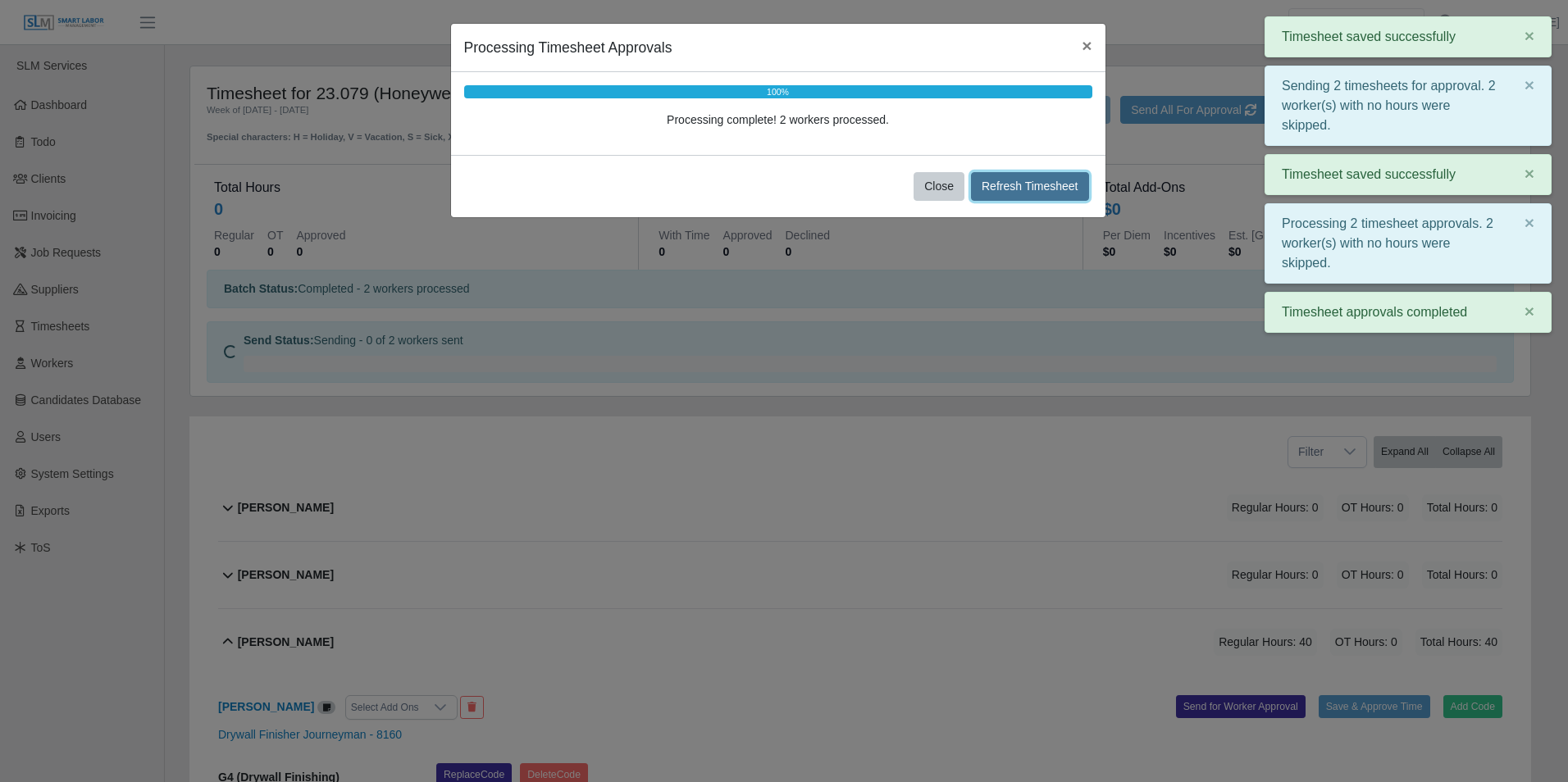
click at [1037, 181] on button "Refresh Timesheet" at bounding box center [1030, 187] width 118 height 29
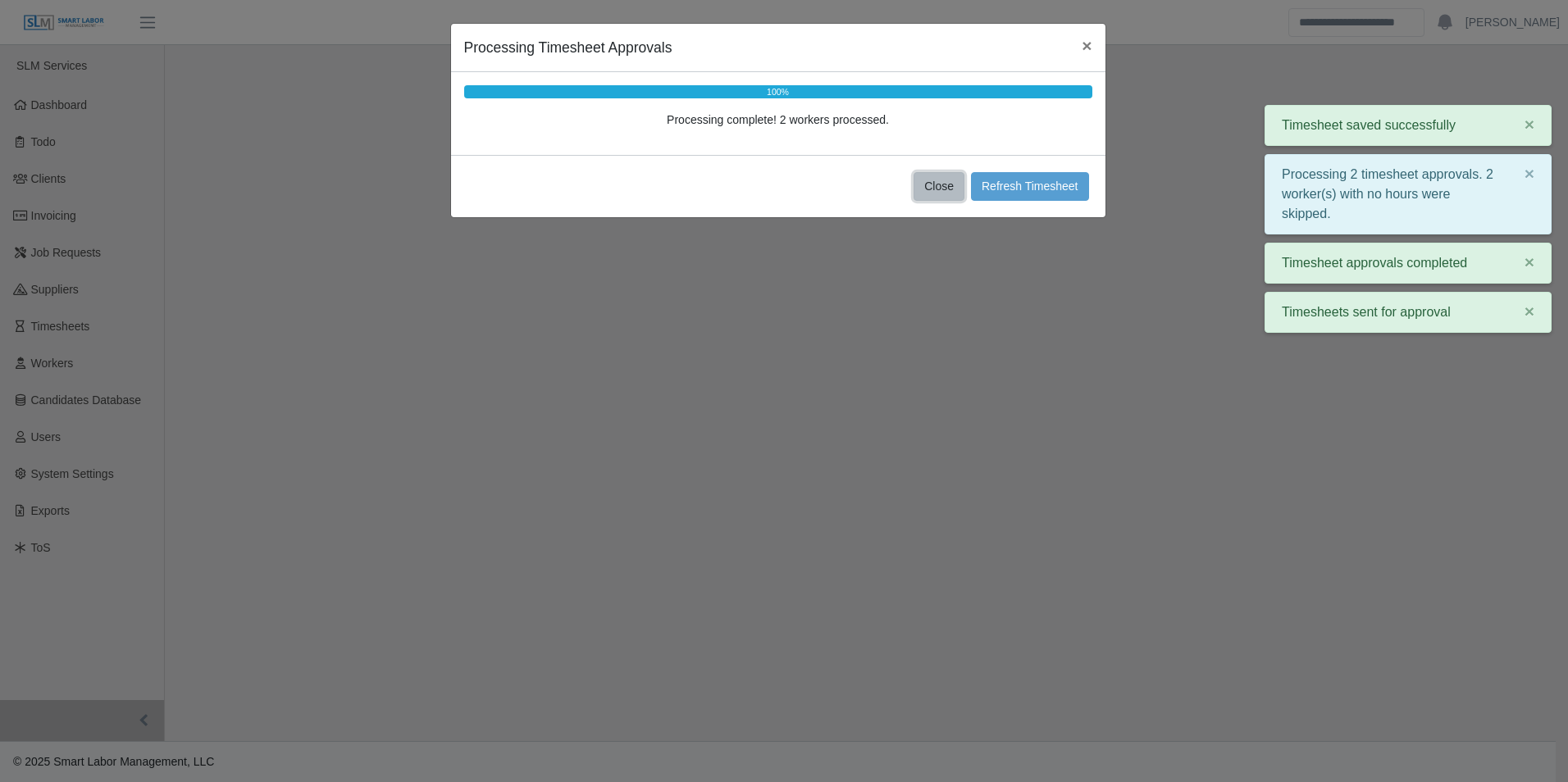
click at [944, 181] on button "Close" at bounding box center [940, 187] width 51 height 29
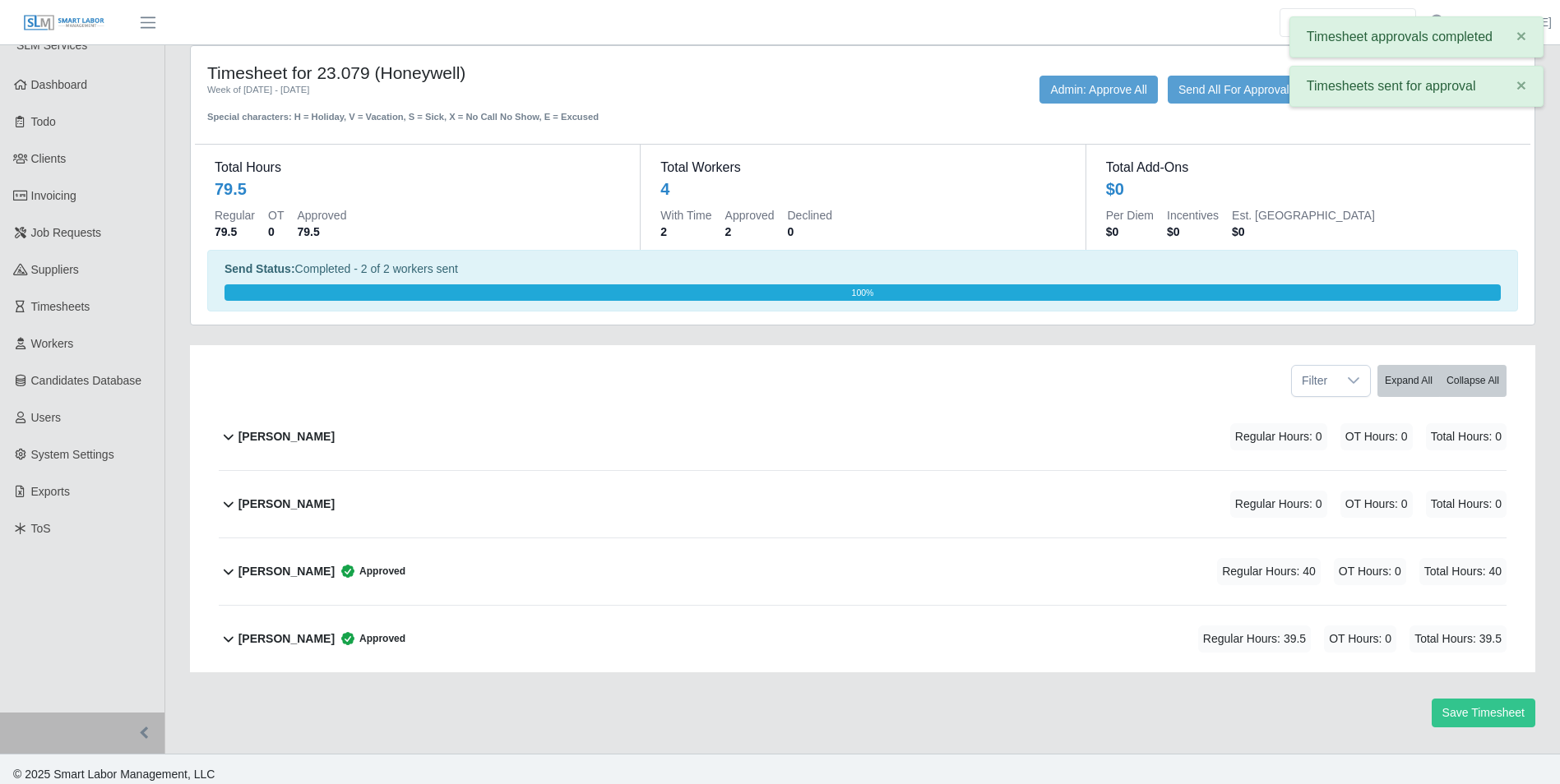
scroll to position [32, 0]
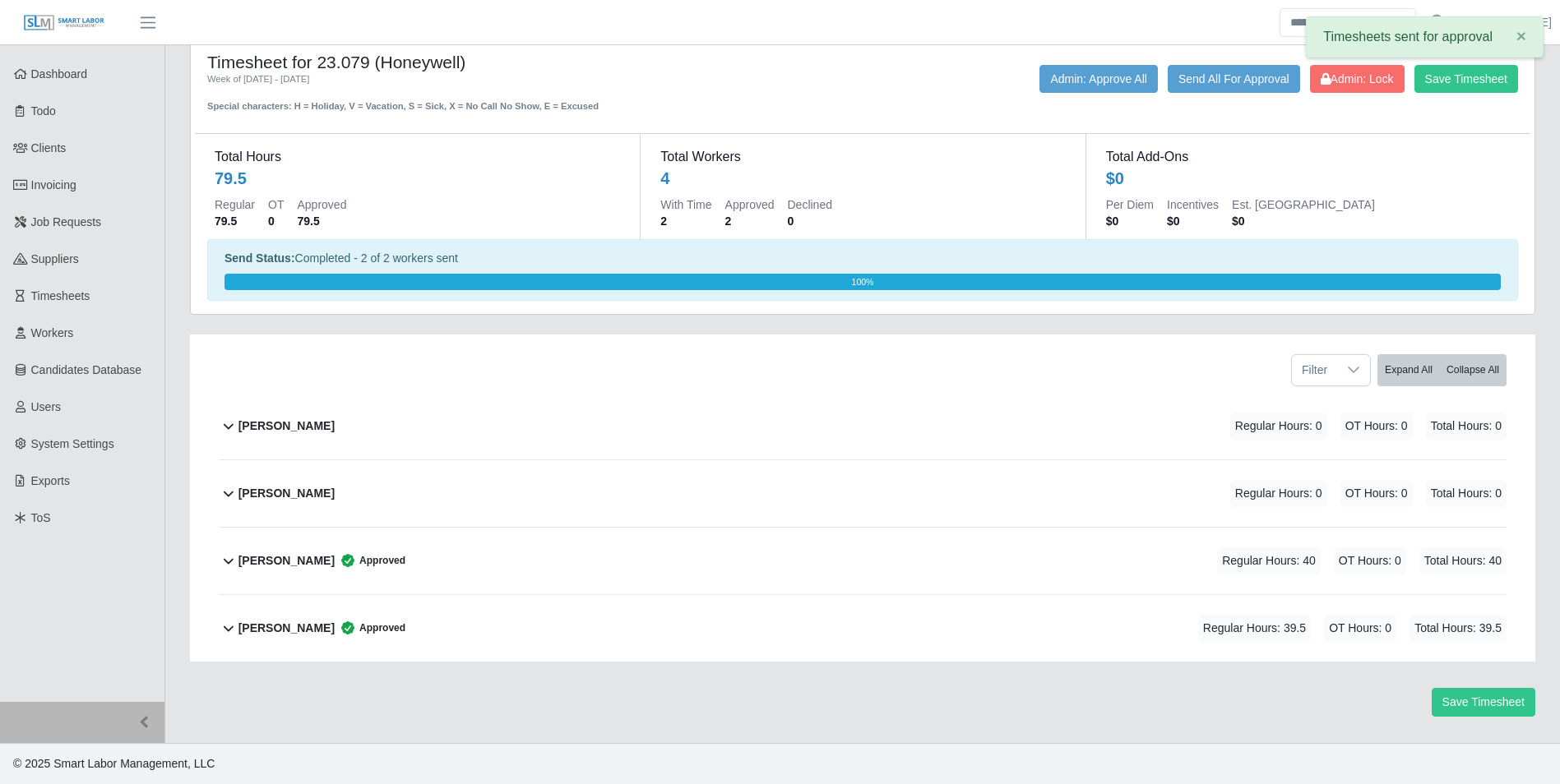
click at [311, 497] on b "[PERSON_NAME]" at bounding box center [286, 493] width 96 height 17
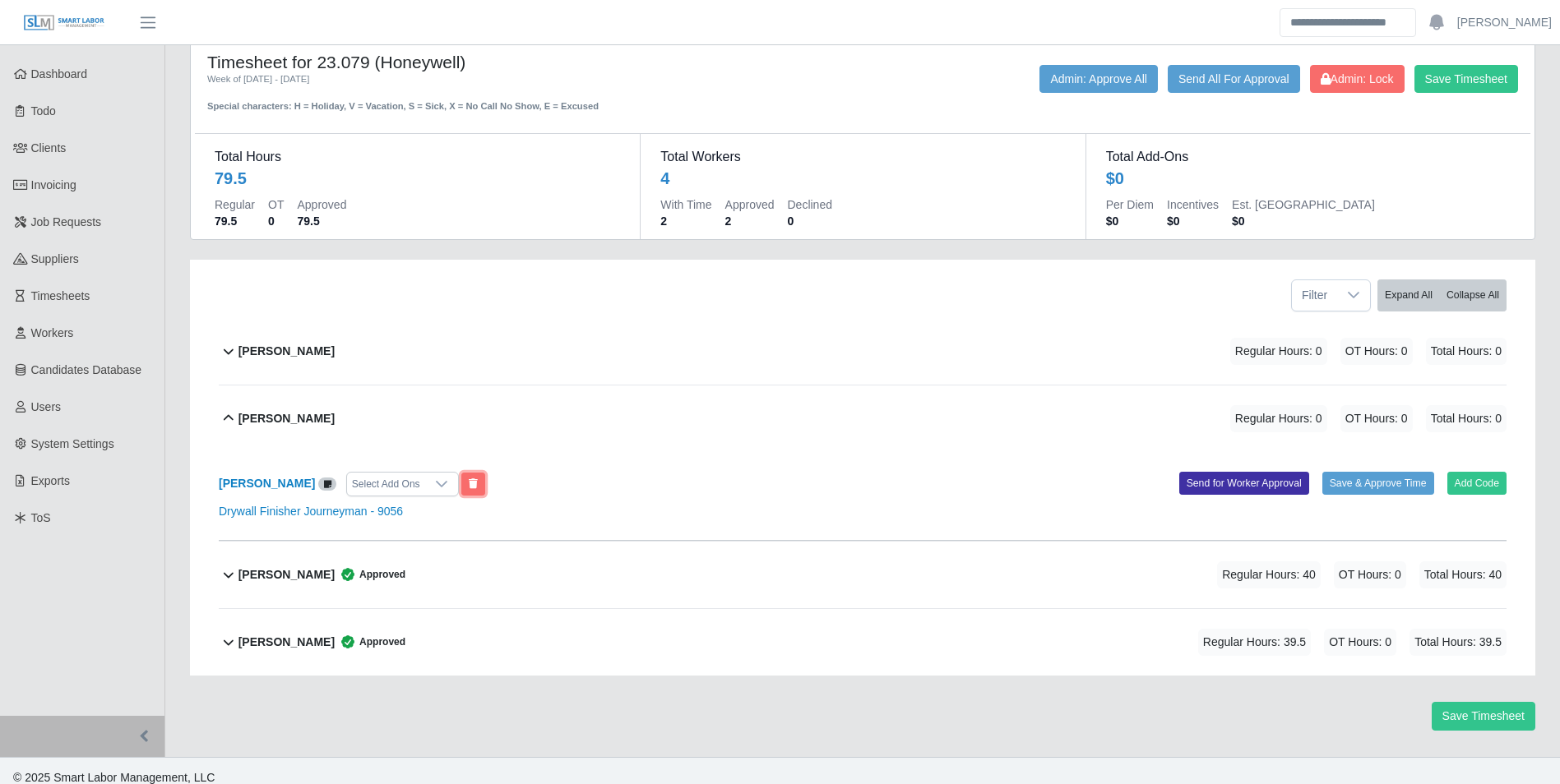
click at [485, 496] on button at bounding box center [473, 484] width 24 height 23
click at [298, 419] on b "[PERSON_NAME]" at bounding box center [286, 418] width 96 height 17
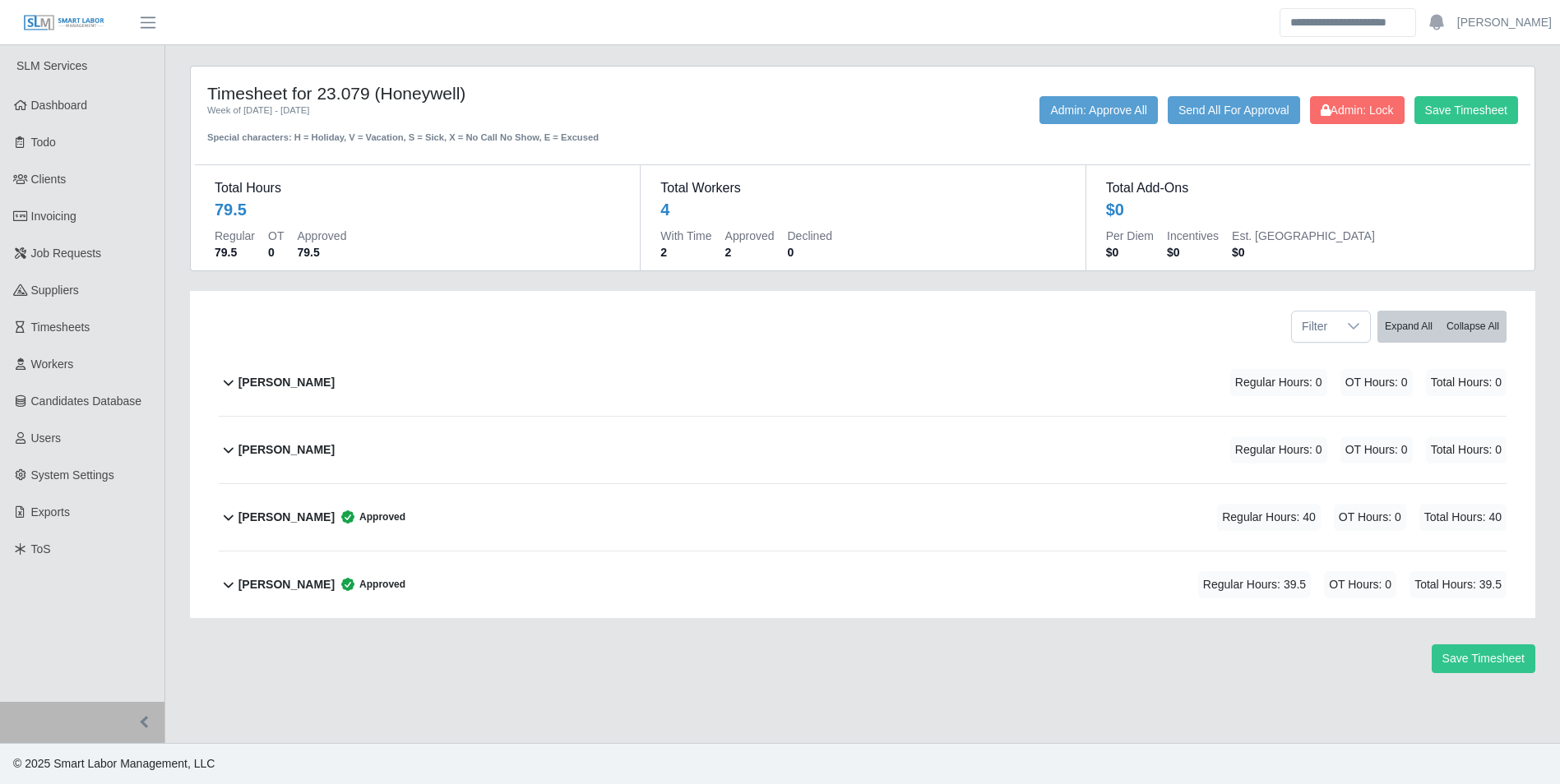
scroll to position [0, 0]
click at [295, 441] on b "[PERSON_NAME]" at bounding box center [286, 450] width 96 height 17
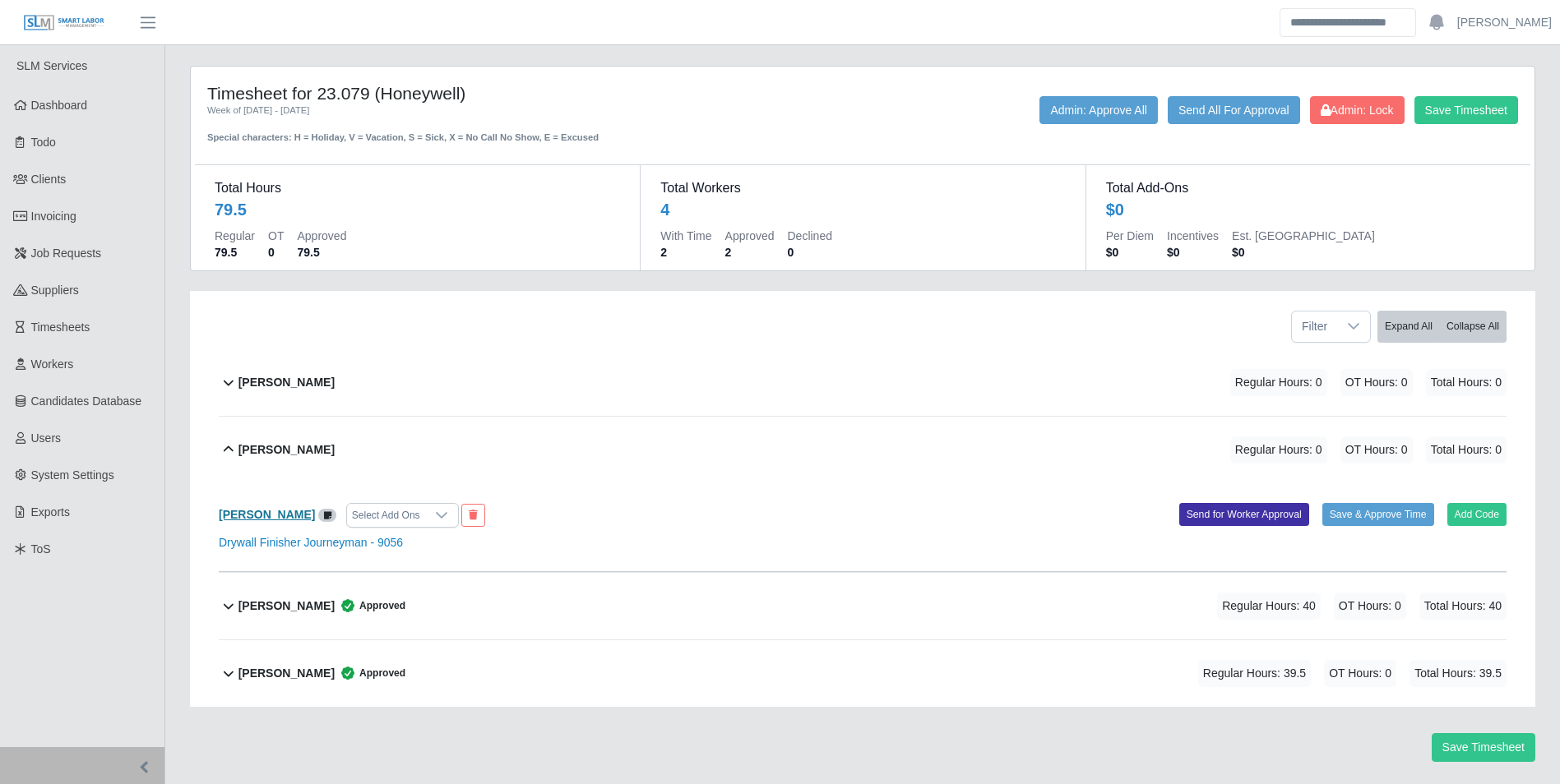
click at [252, 518] on b "[PERSON_NAME]" at bounding box center [267, 514] width 96 height 13
click at [263, 386] on b "[PERSON_NAME]" at bounding box center [286, 383] width 96 height 17
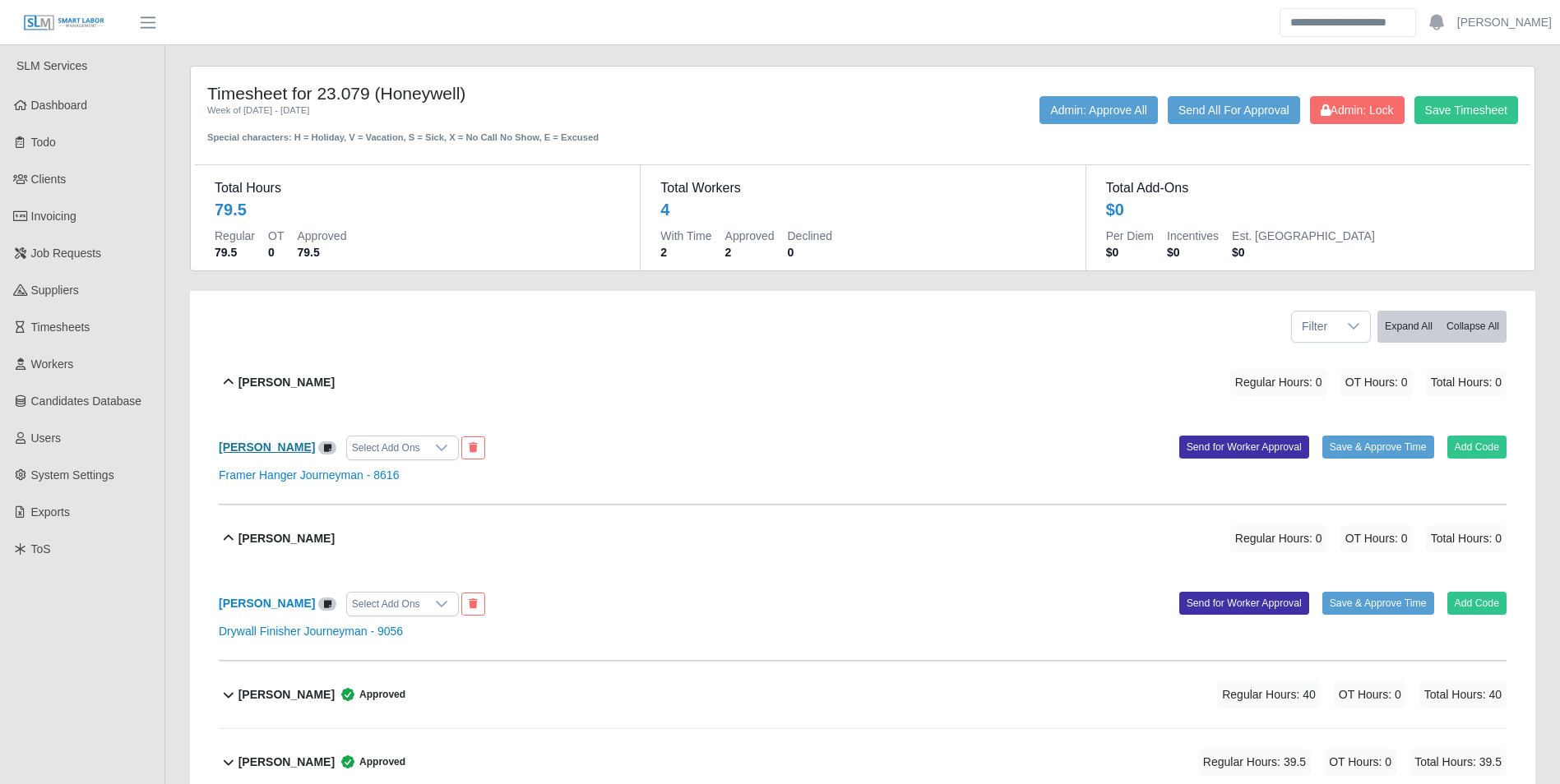
click at [255, 443] on b "[PERSON_NAME]" at bounding box center [267, 447] width 96 height 13
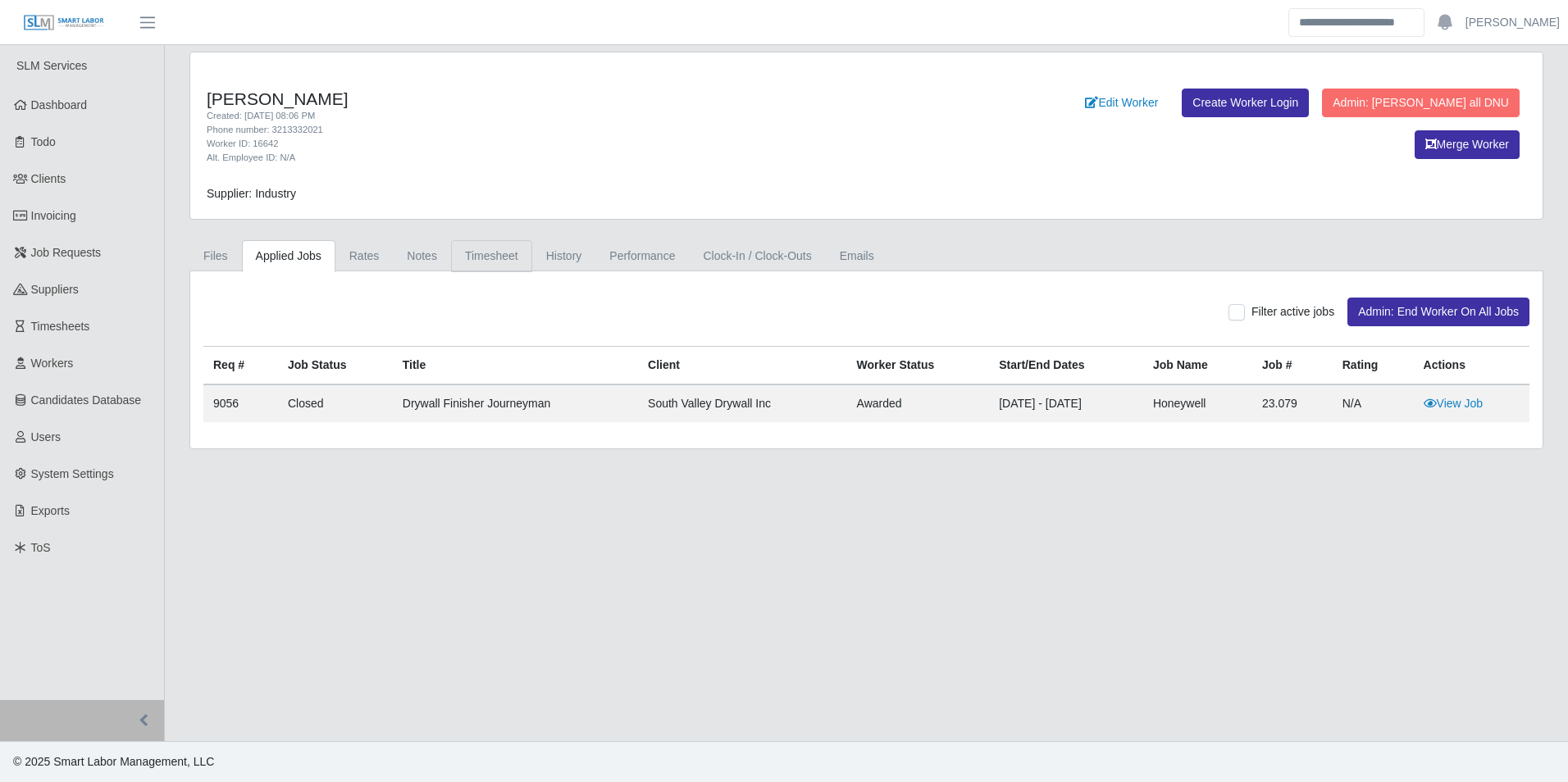
click at [490, 260] on link "Timesheet" at bounding box center [491, 257] width 81 height 32
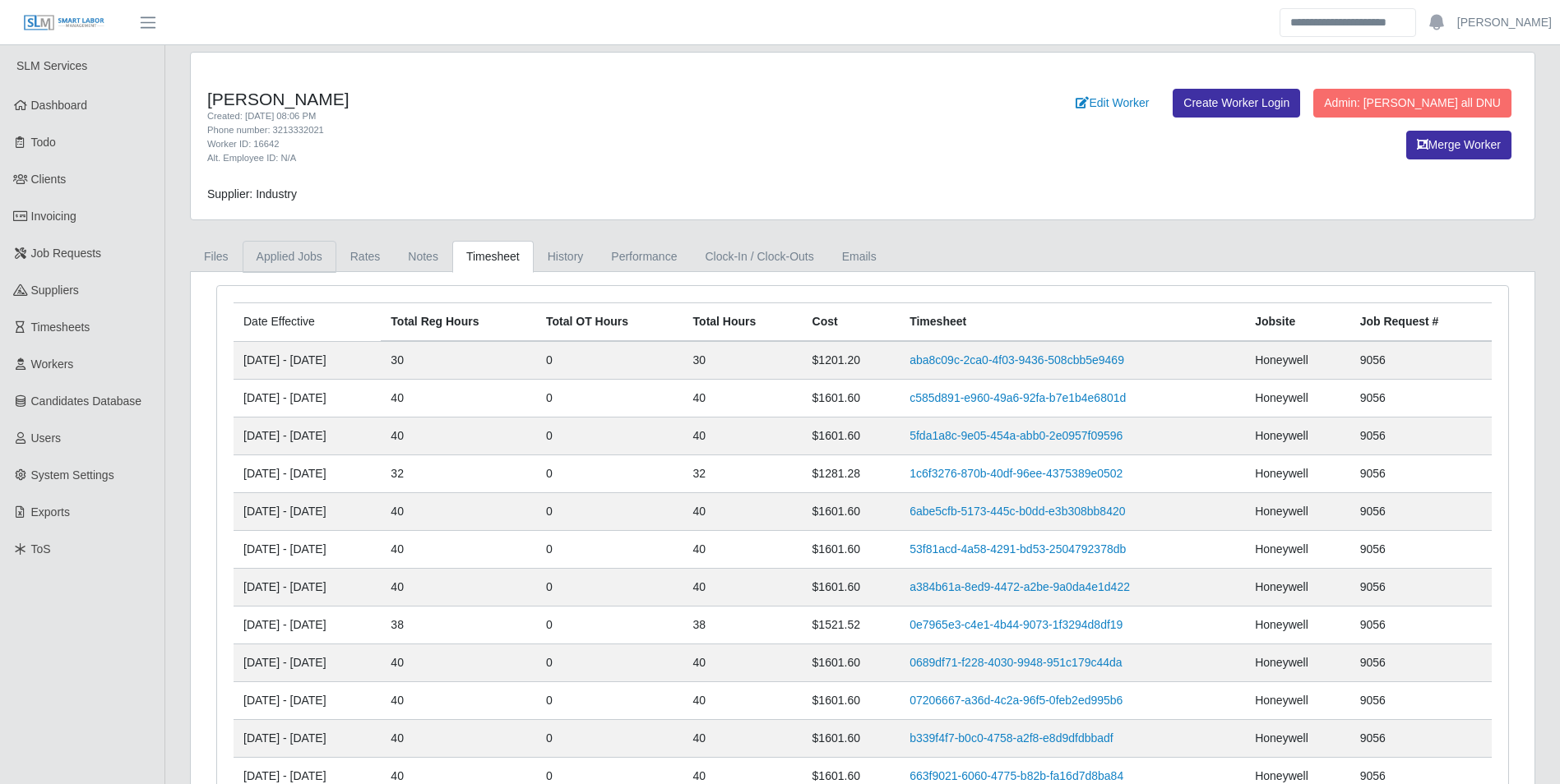
click at [298, 263] on link "Applied Jobs" at bounding box center [290, 257] width 94 height 32
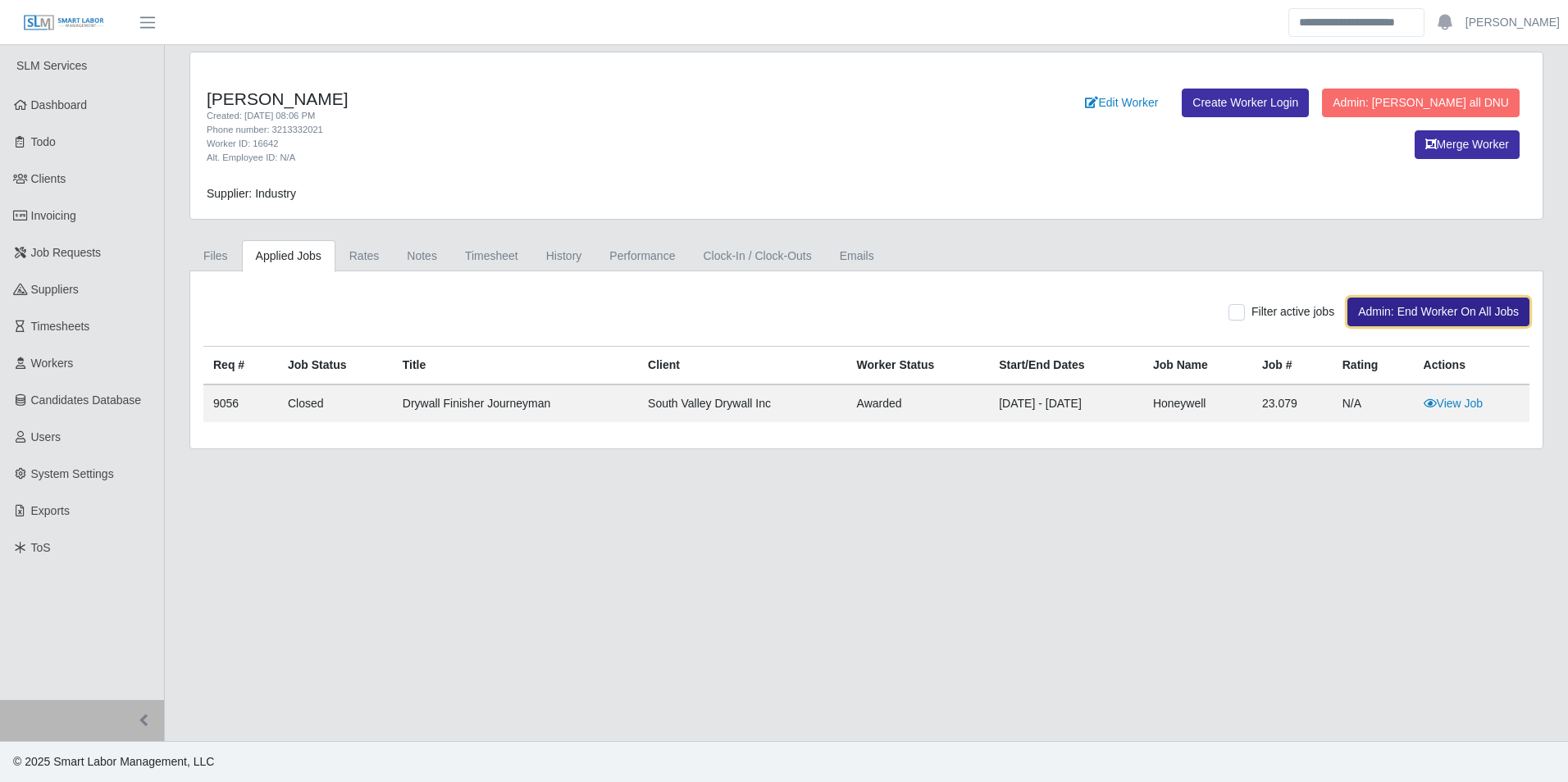
click at [1411, 311] on button "Admin: End Worker On All Jobs" at bounding box center [1439, 312] width 182 height 29
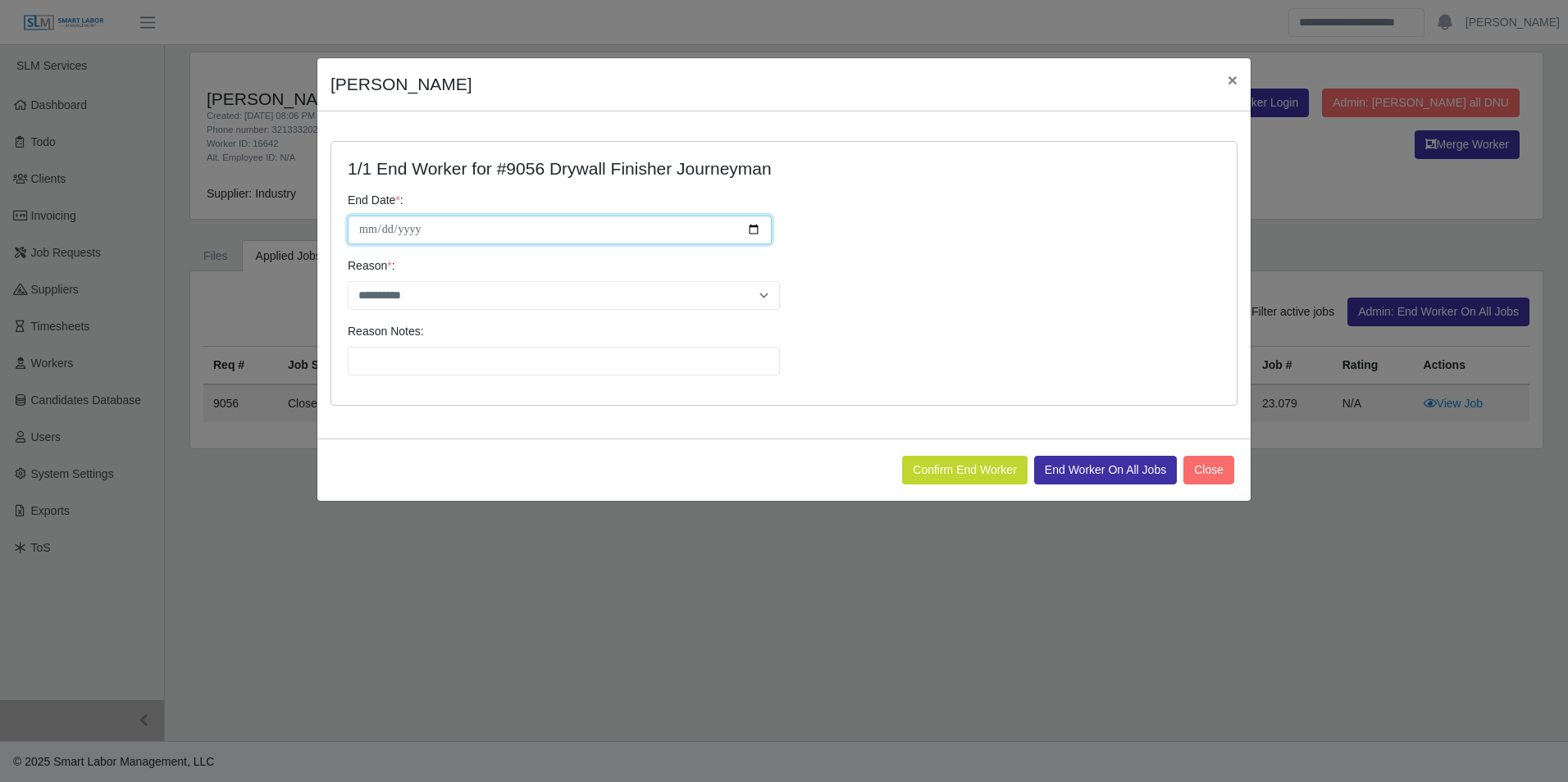
click at [756, 223] on input "**********" at bounding box center [560, 230] width 424 height 29
type input "**********"
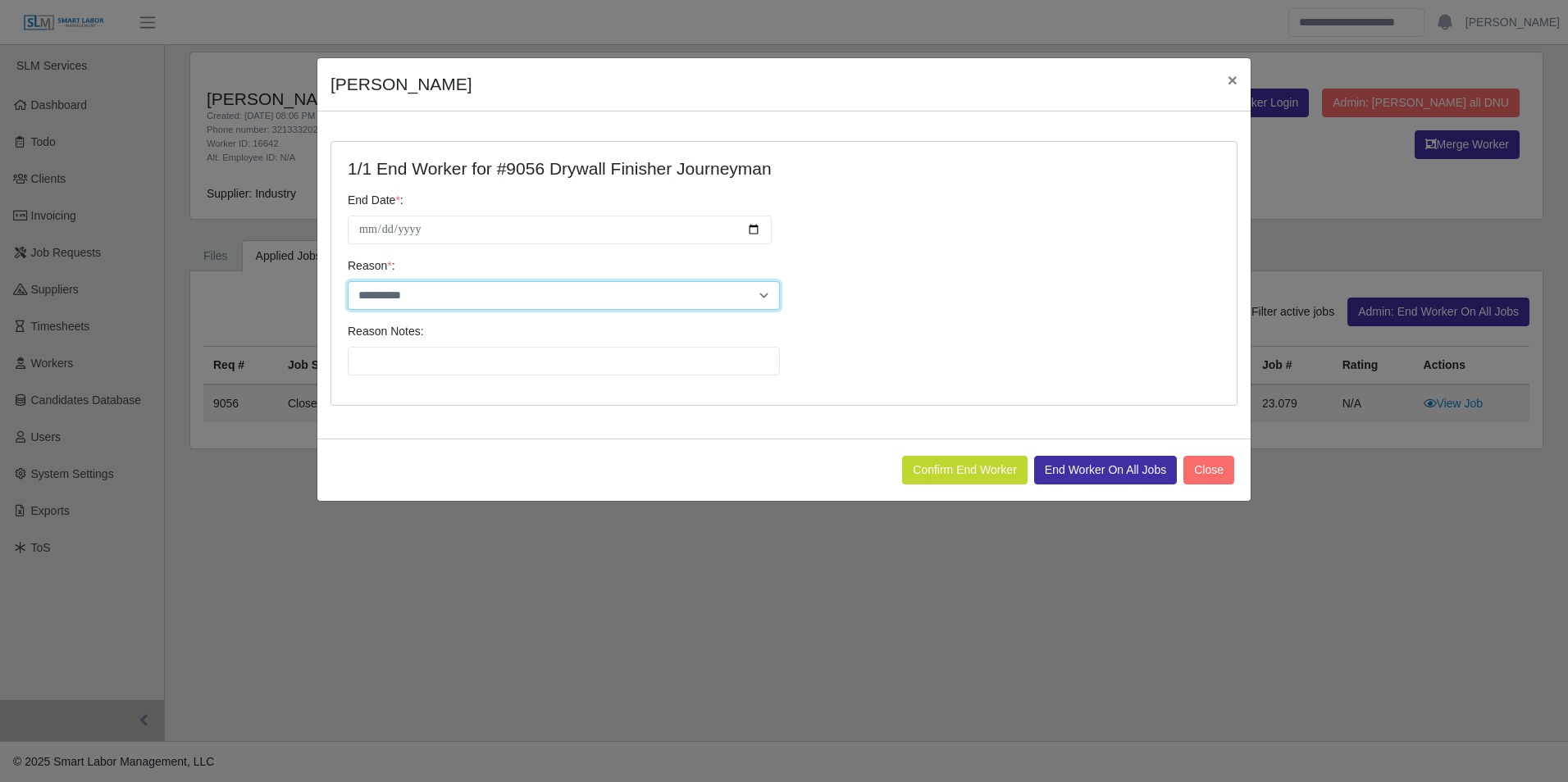
click at [435, 291] on select "**********" at bounding box center [564, 296] width 432 height 29
select select "**********"
click at [348, 281] on select "**********" at bounding box center [564, 296] width 432 height 29
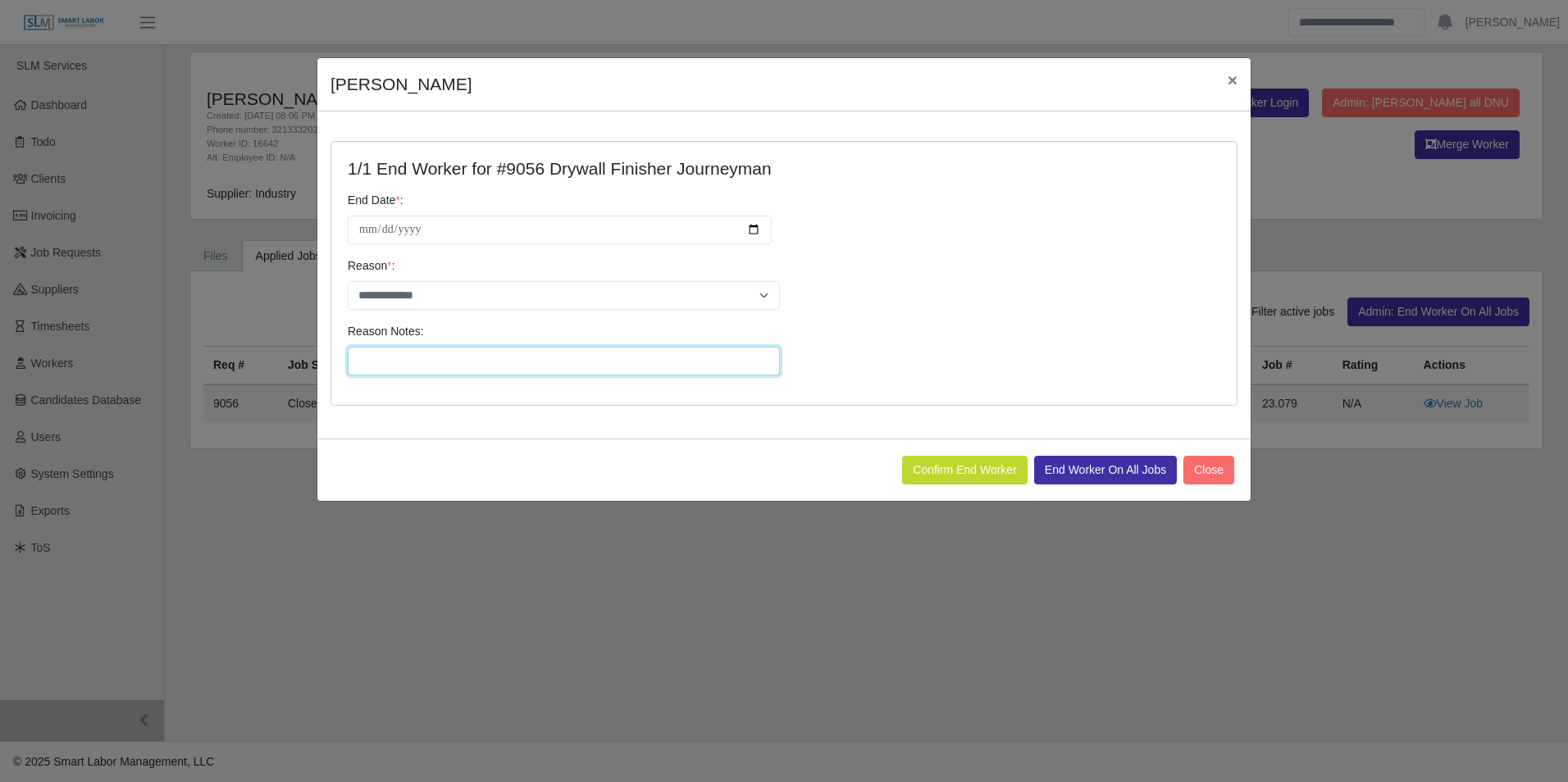
click at [429, 360] on input "Reason Notes:" at bounding box center [564, 361] width 432 height 29
type input "**********"
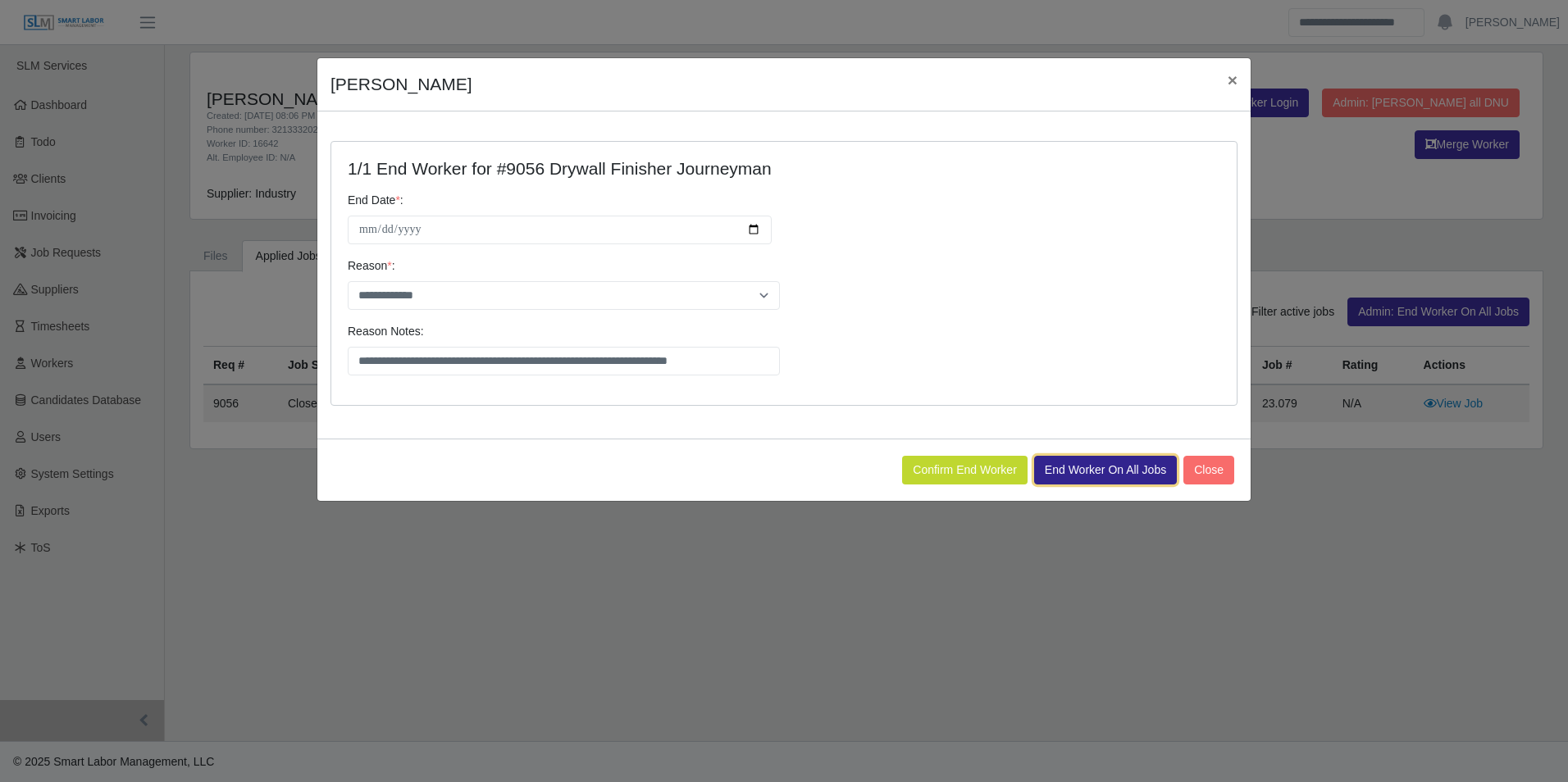
click at [1087, 462] on button "End Worker On All Jobs" at bounding box center [1105, 470] width 143 height 29
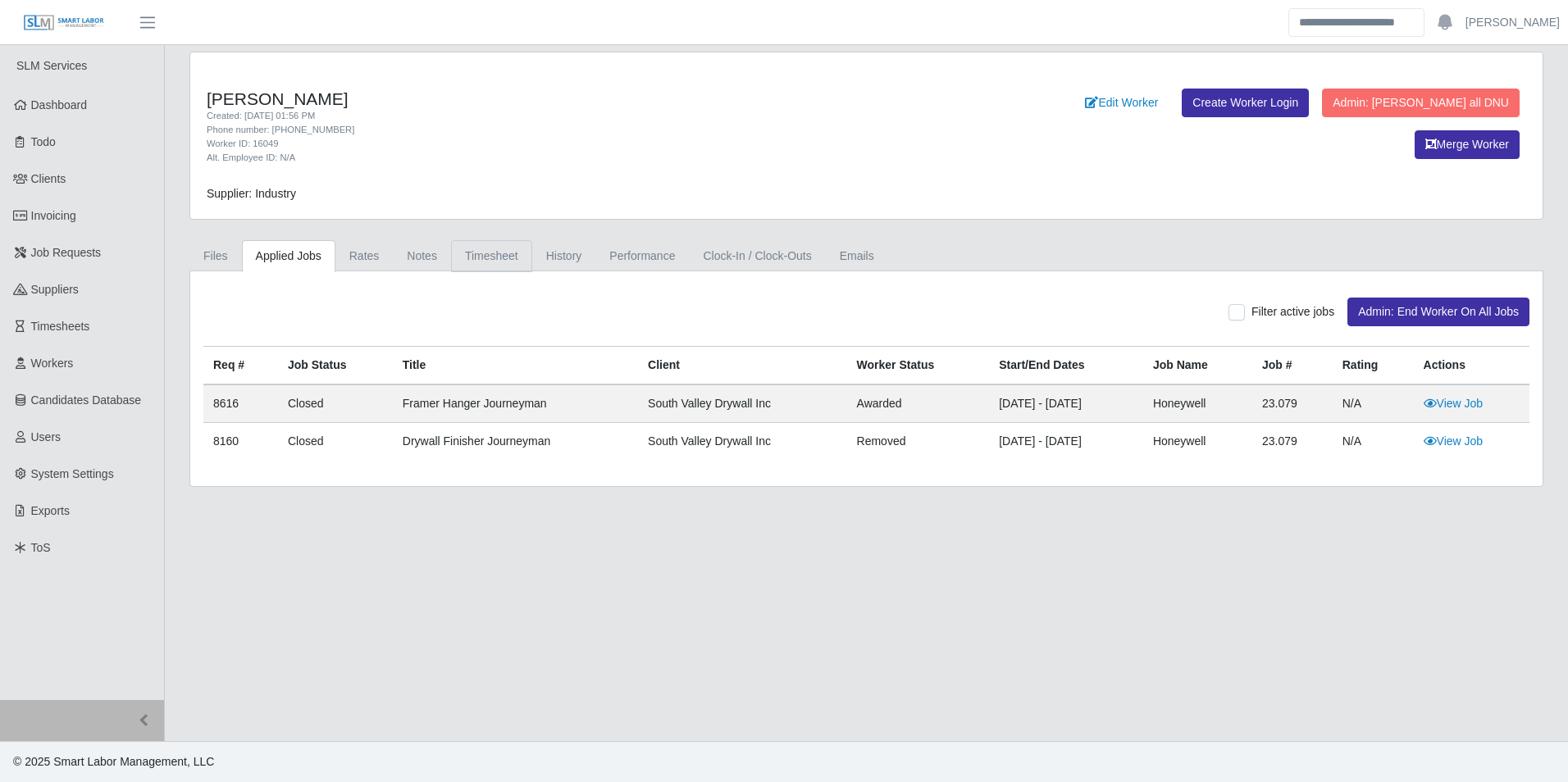
click at [489, 263] on link "Timesheet" at bounding box center [491, 257] width 81 height 32
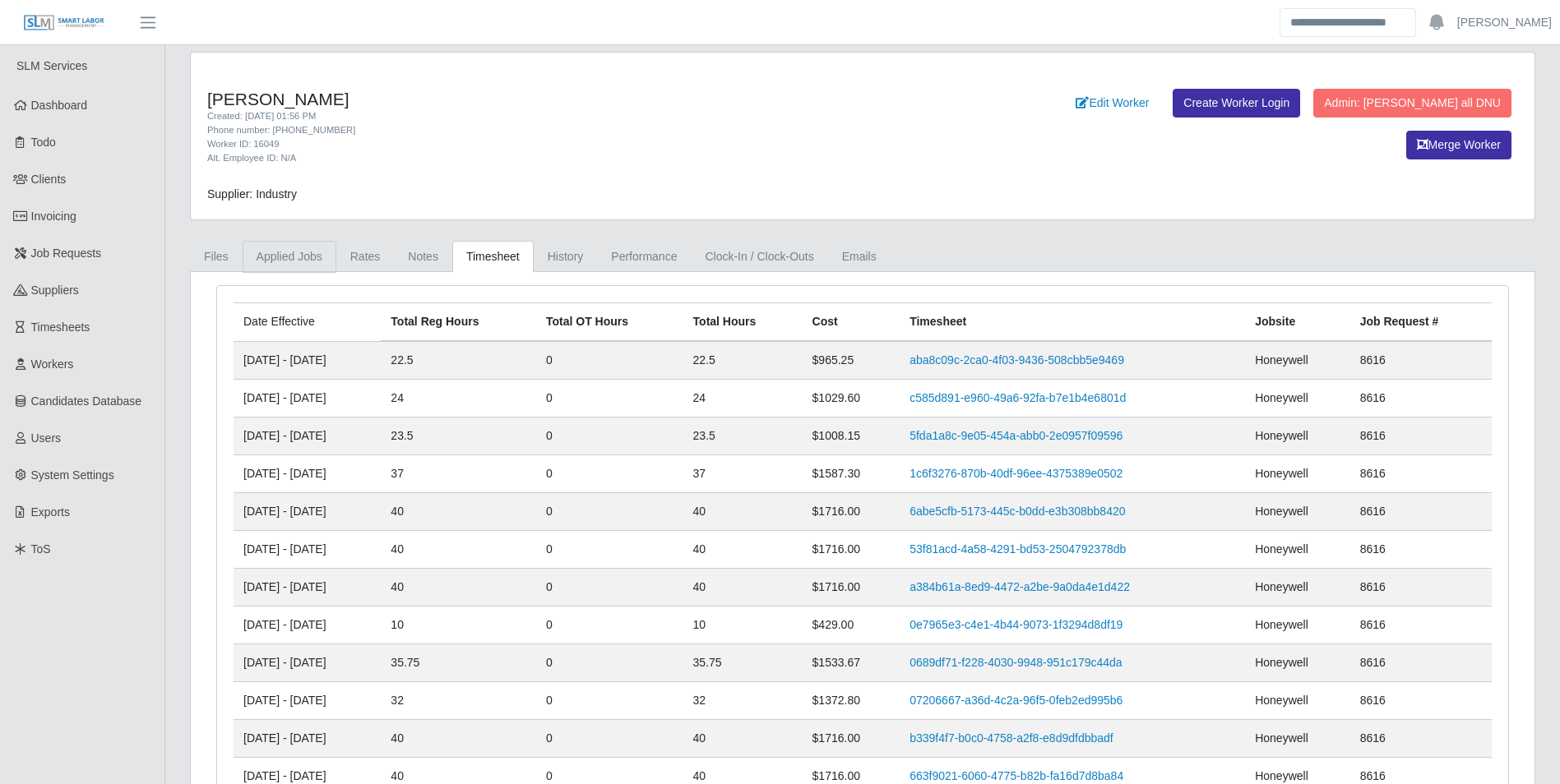
click at [309, 256] on link "Applied Jobs" at bounding box center [290, 257] width 94 height 32
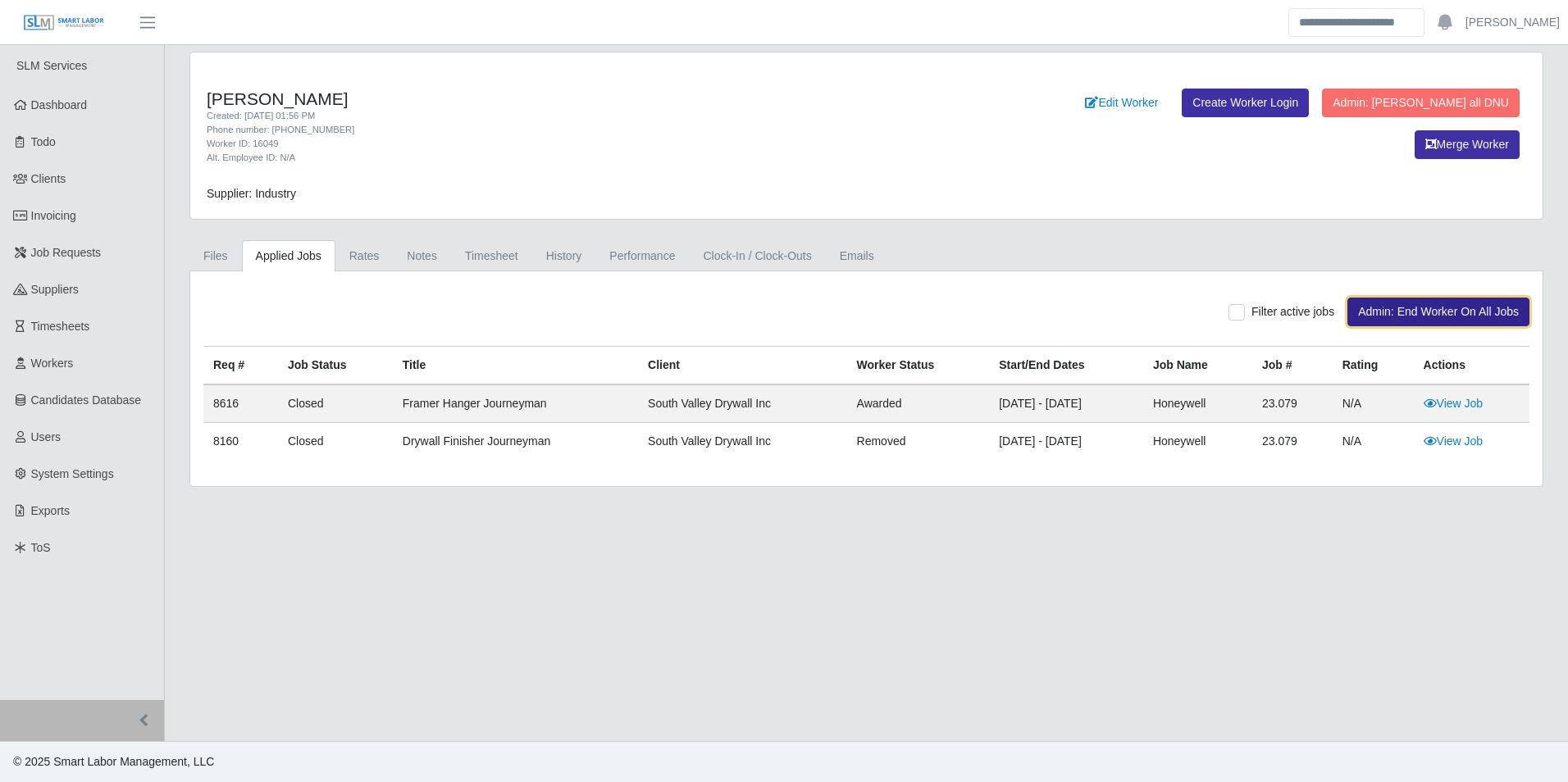
click at [1421, 315] on button "Admin: End Worker On All Jobs" at bounding box center [1439, 312] width 182 height 29
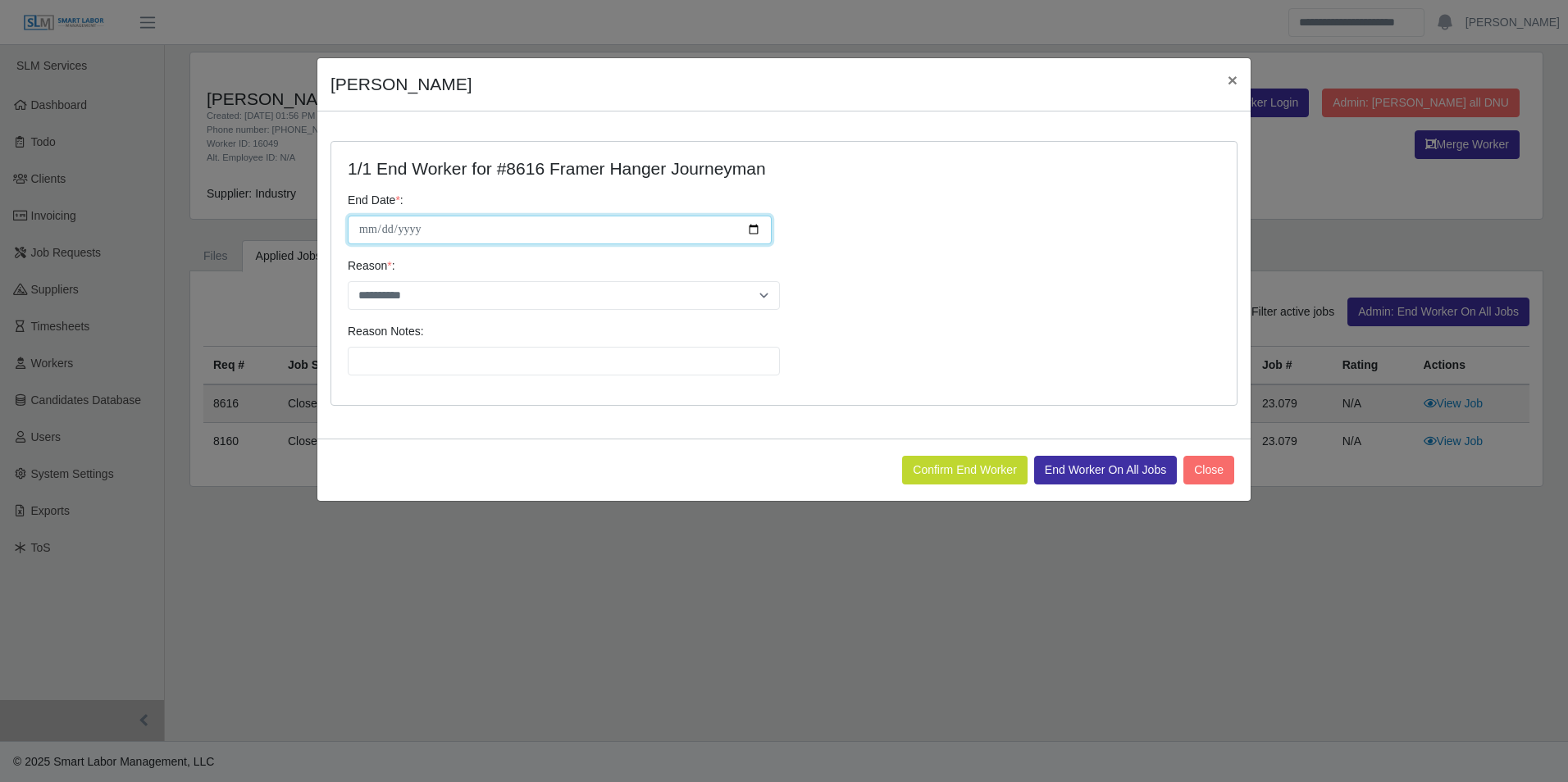
click at [760, 230] on input "**********" at bounding box center [560, 230] width 424 height 29
type input "**********"
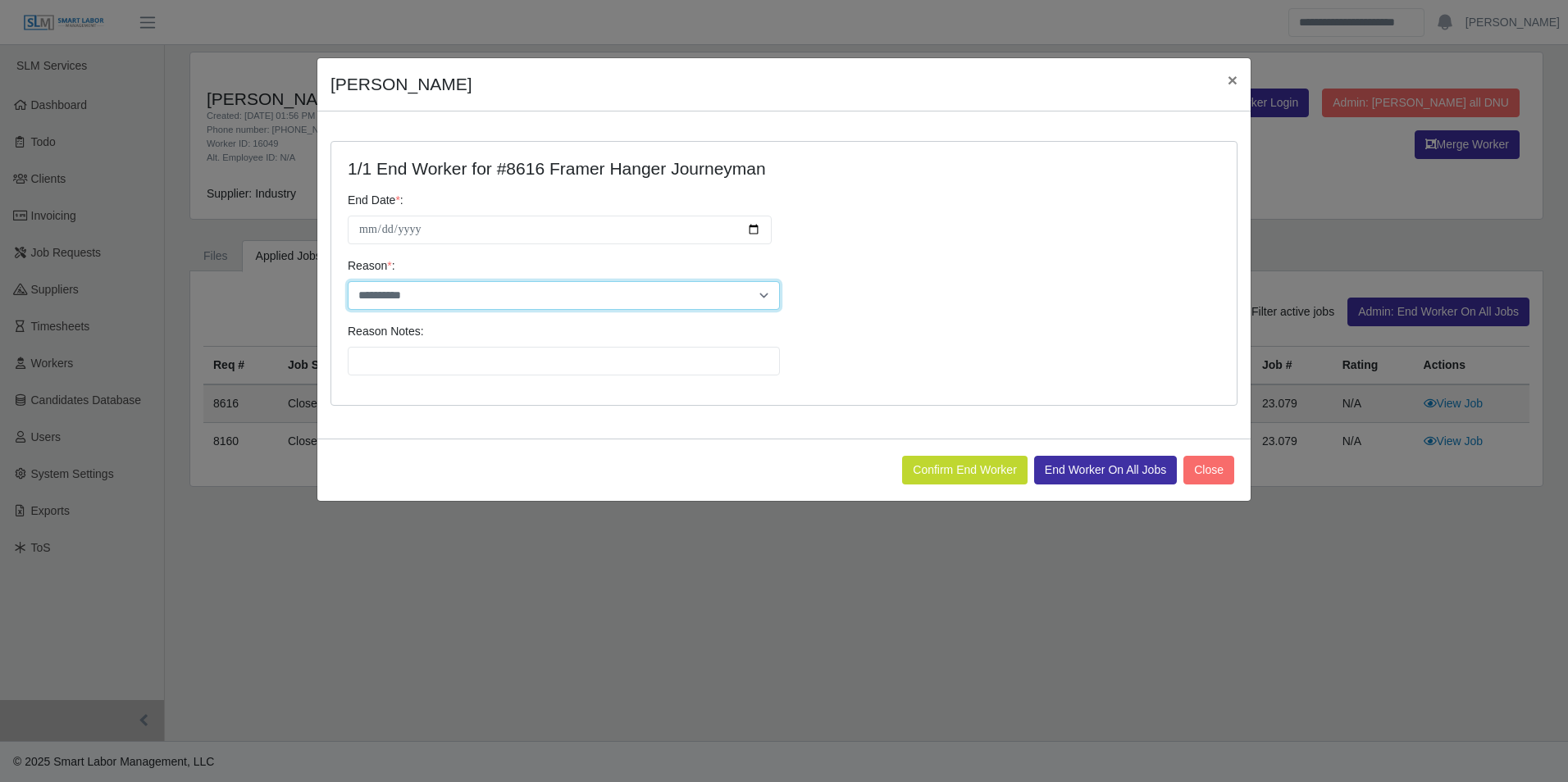
click at [440, 295] on select "**********" at bounding box center [564, 296] width 432 height 29
select select "**********"
click at [348, 281] on select "**********" at bounding box center [564, 296] width 432 height 29
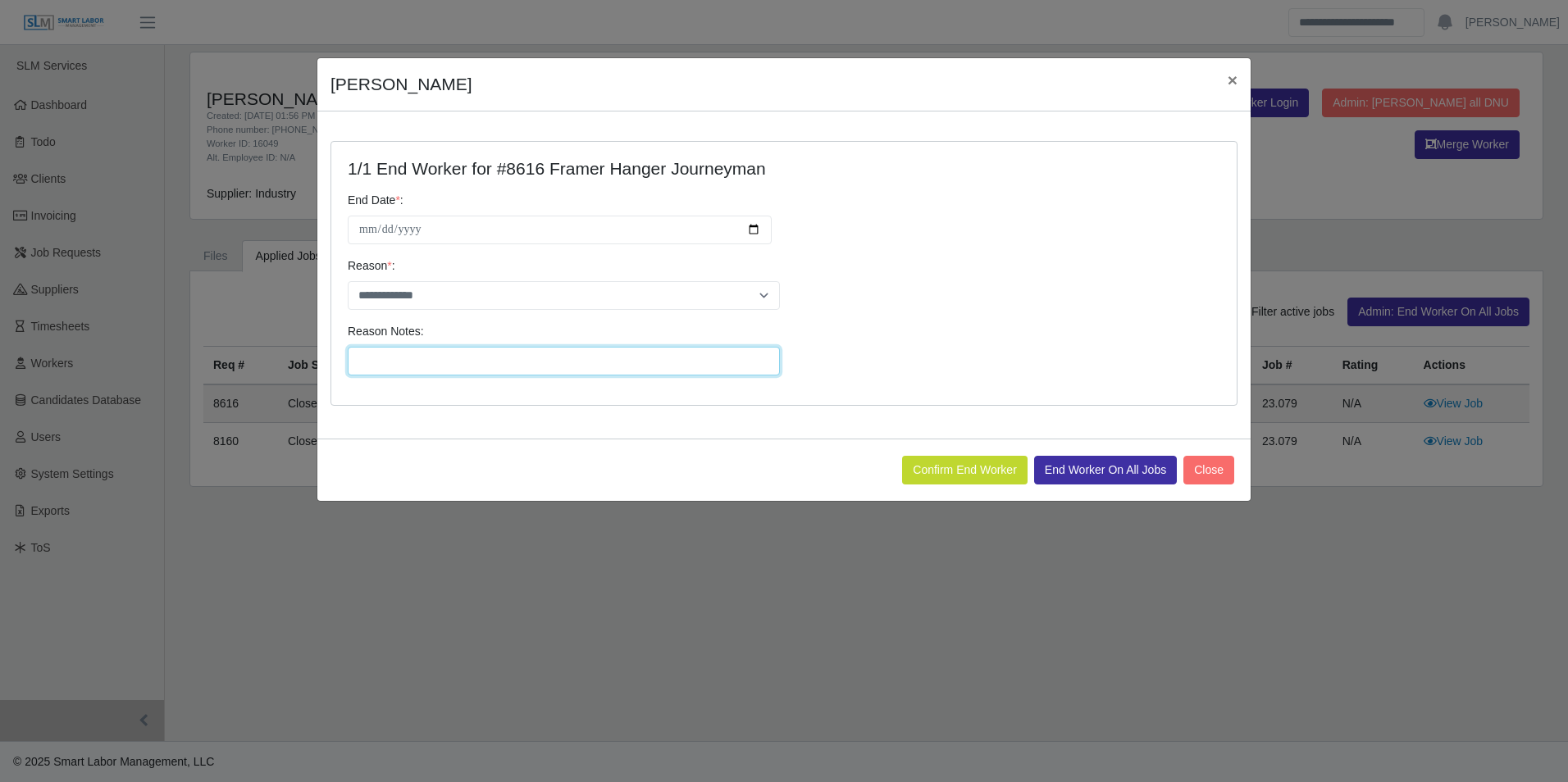
click at [423, 360] on input "Reason Notes:" at bounding box center [564, 361] width 432 height 29
type input "**********"
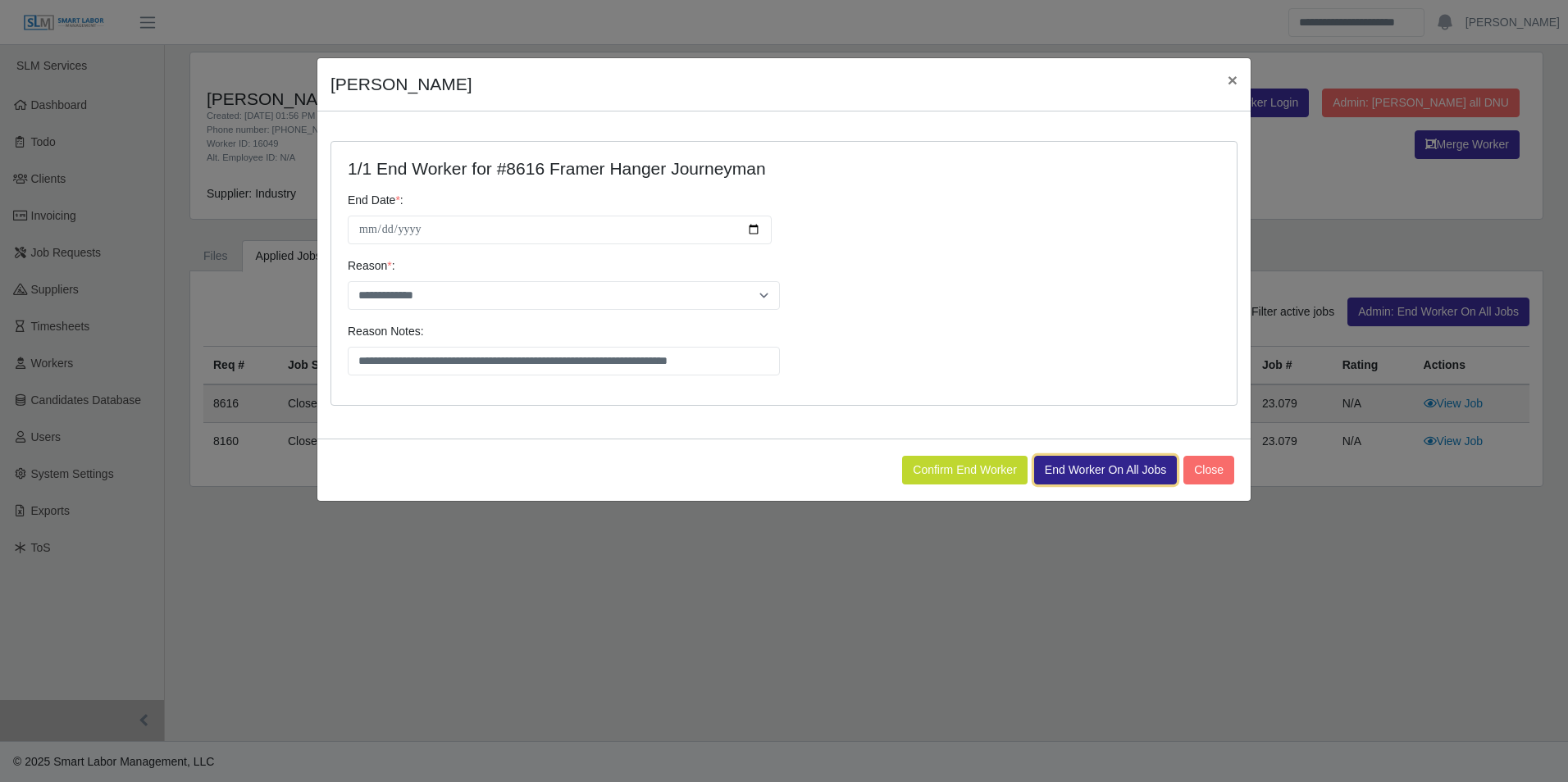
click at [1067, 468] on button "End Worker On All Jobs" at bounding box center [1105, 470] width 143 height 29
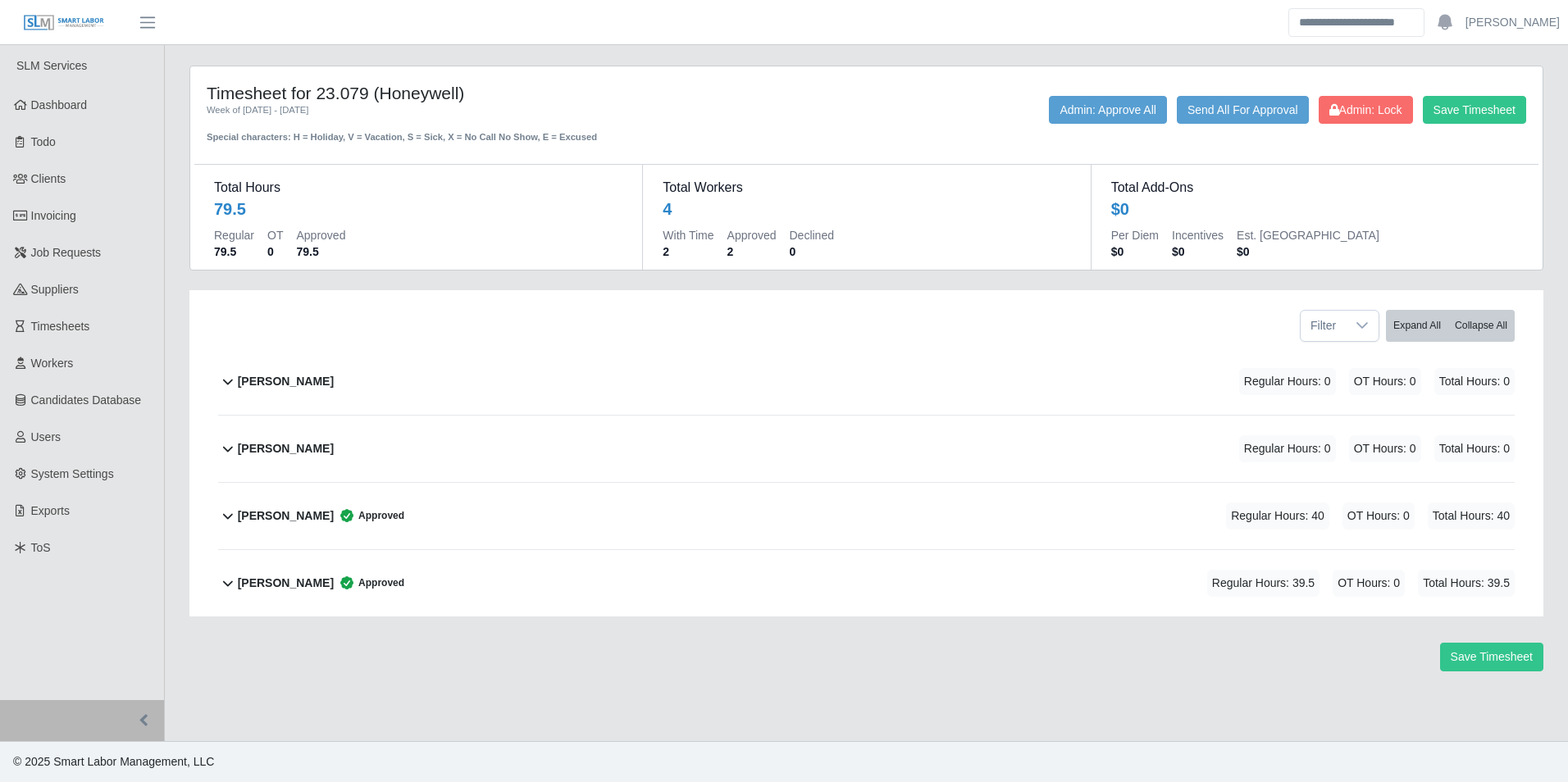
click at [246, 382] on b "[PERSON_NAME]" at bounding box center [286, 382] width 96 height 17
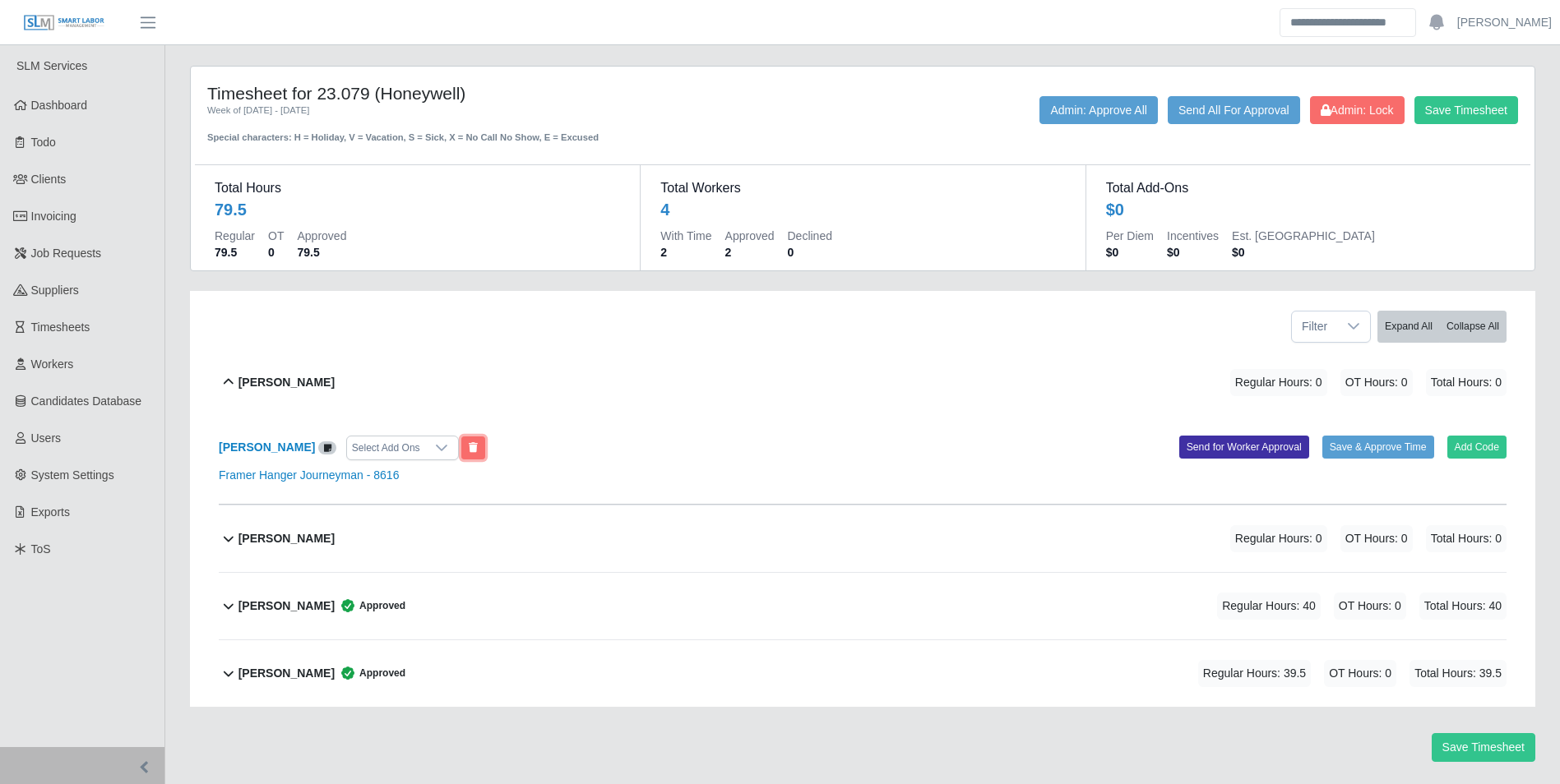
click at [461, 453] on button at bounding box center [473, 447] width 24 height 23
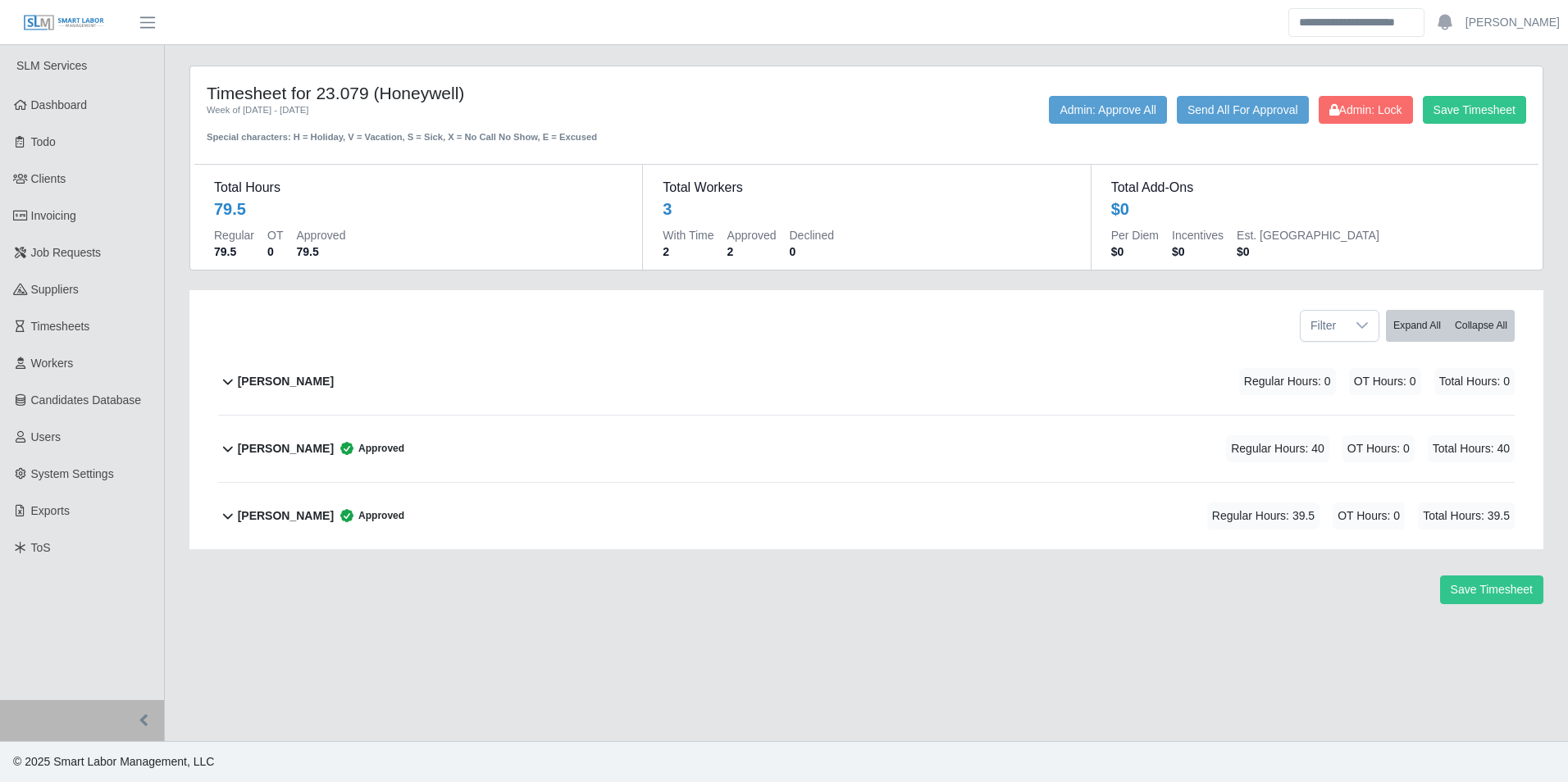
click at [316, 377] on b "[PERSON_NAME]" at bounding box center [286, 382] width 96 height 17
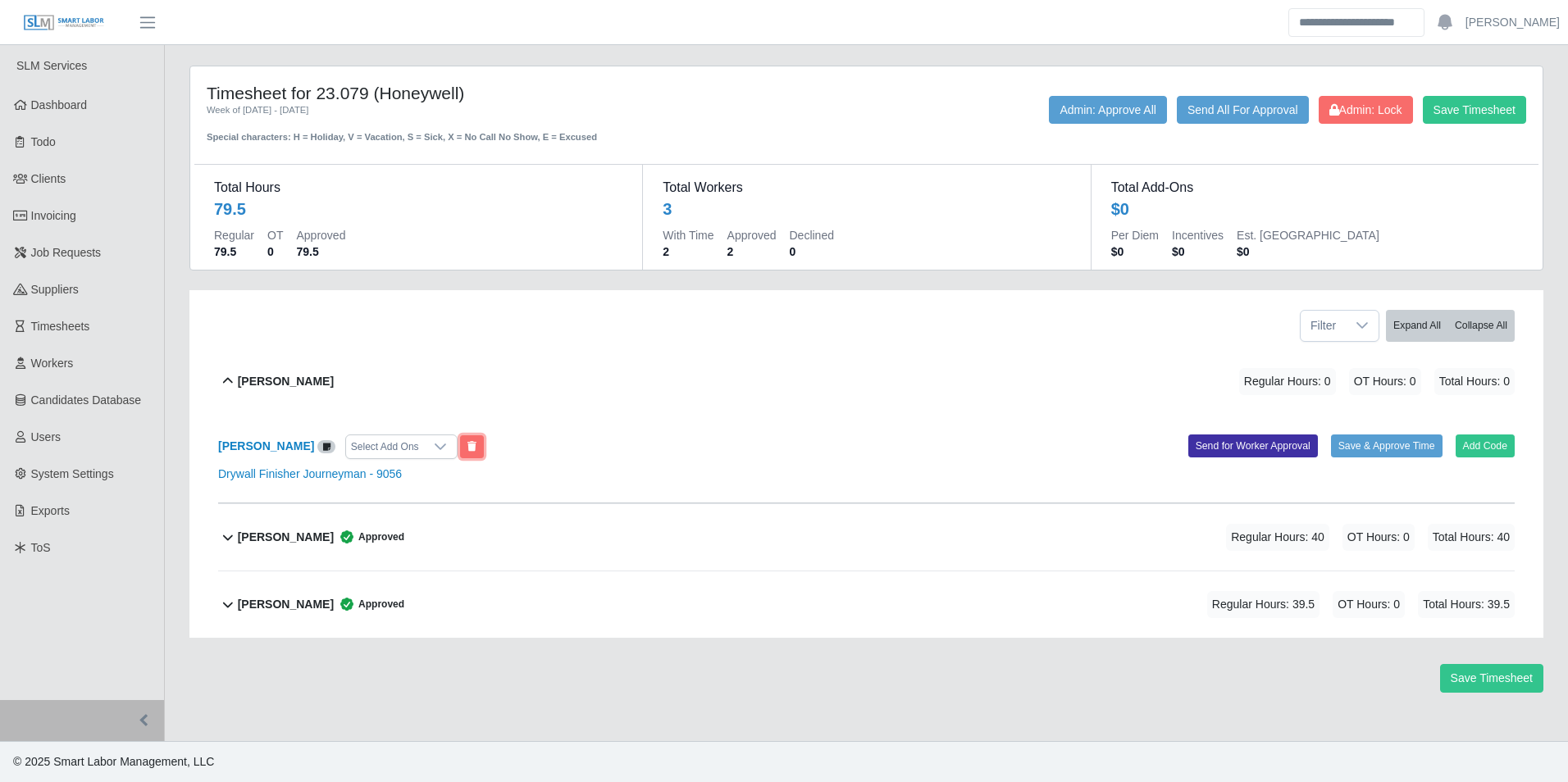
click at [476, 443] on icon at bounding box center [472, 447] width 9 height 10
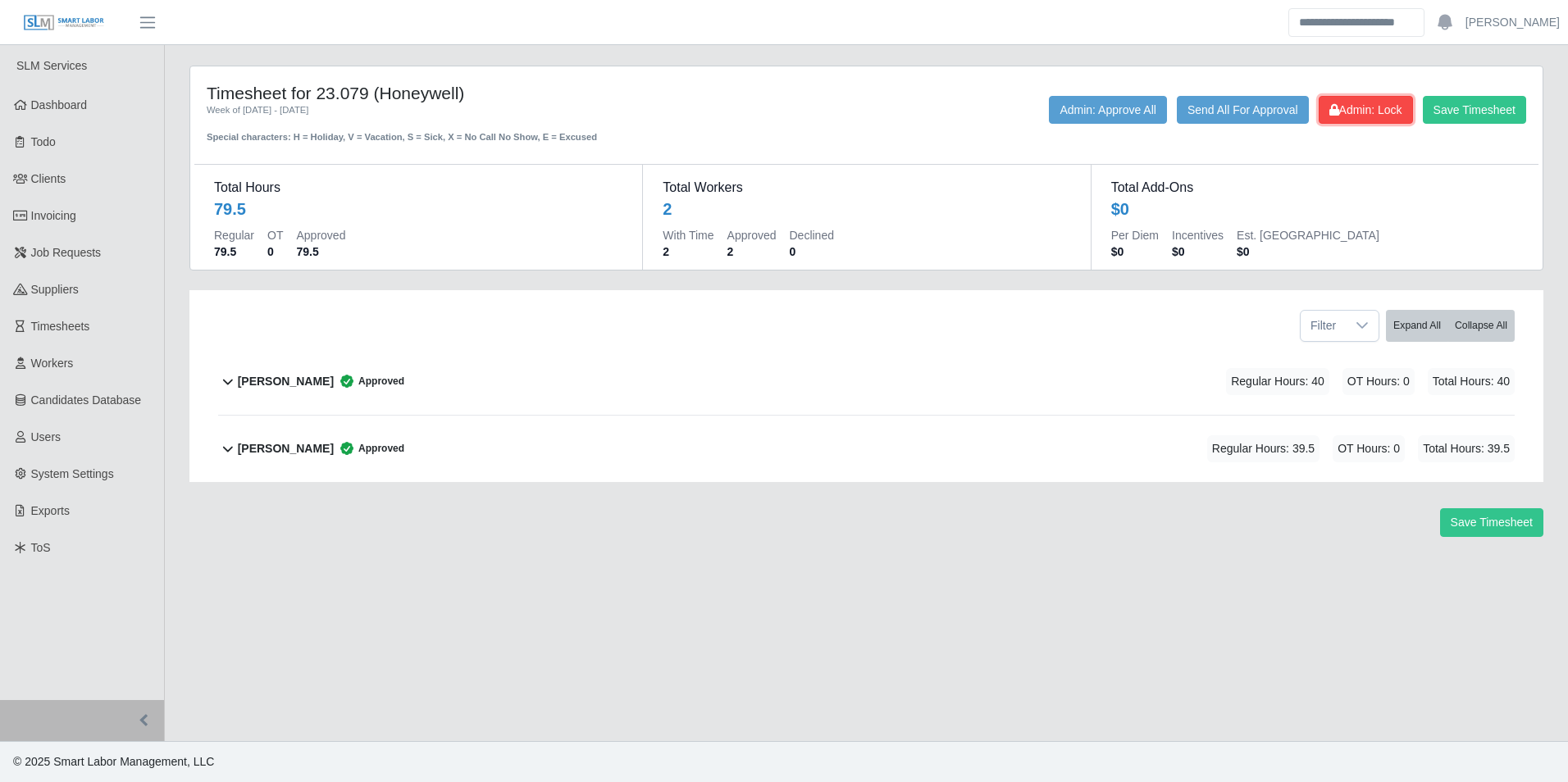
click at [1372, 105] on span "Admin: Lock" at bounding box center [1366, 110] width 73 height 13
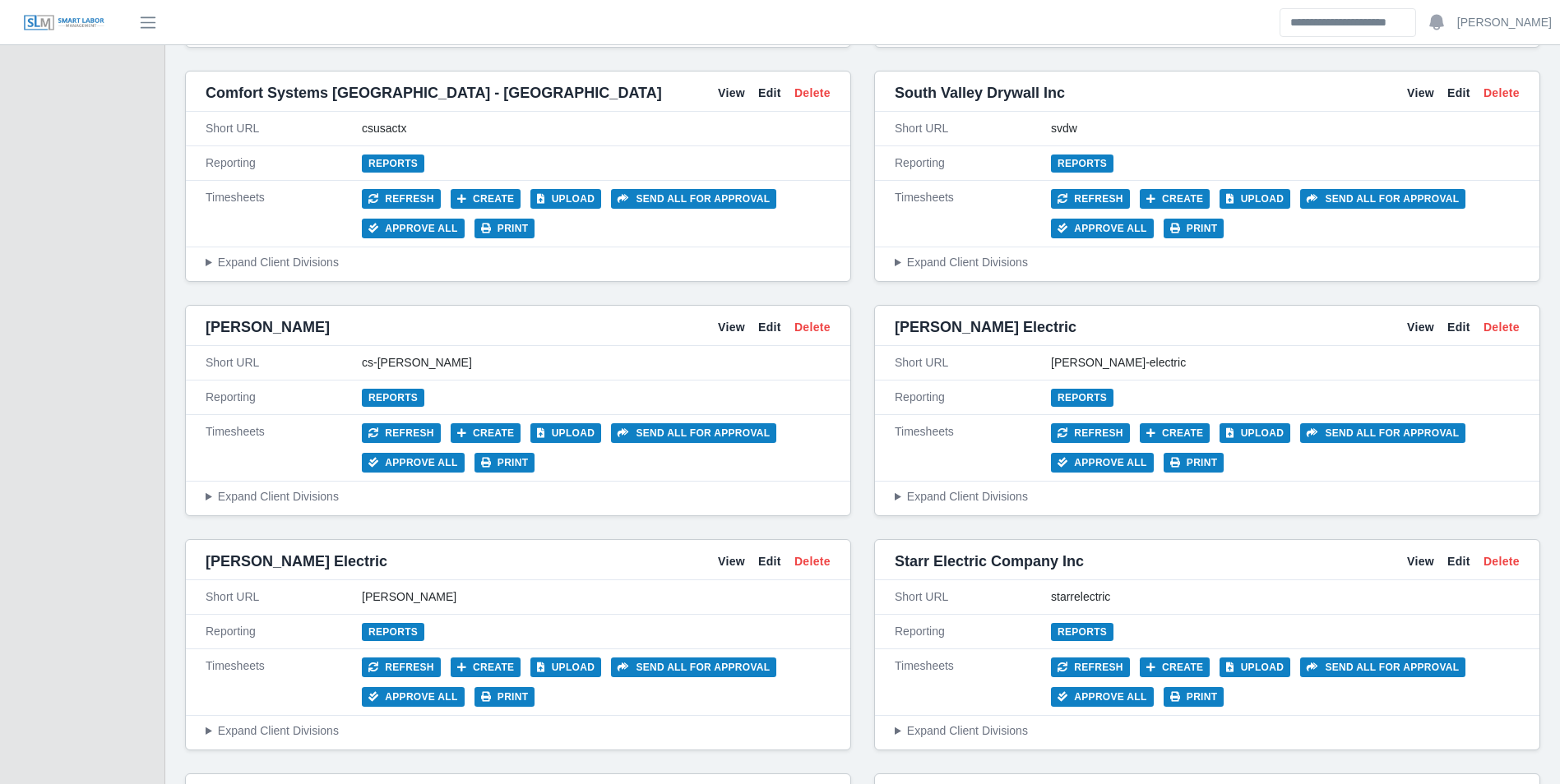
scroll to position [2960, 0]
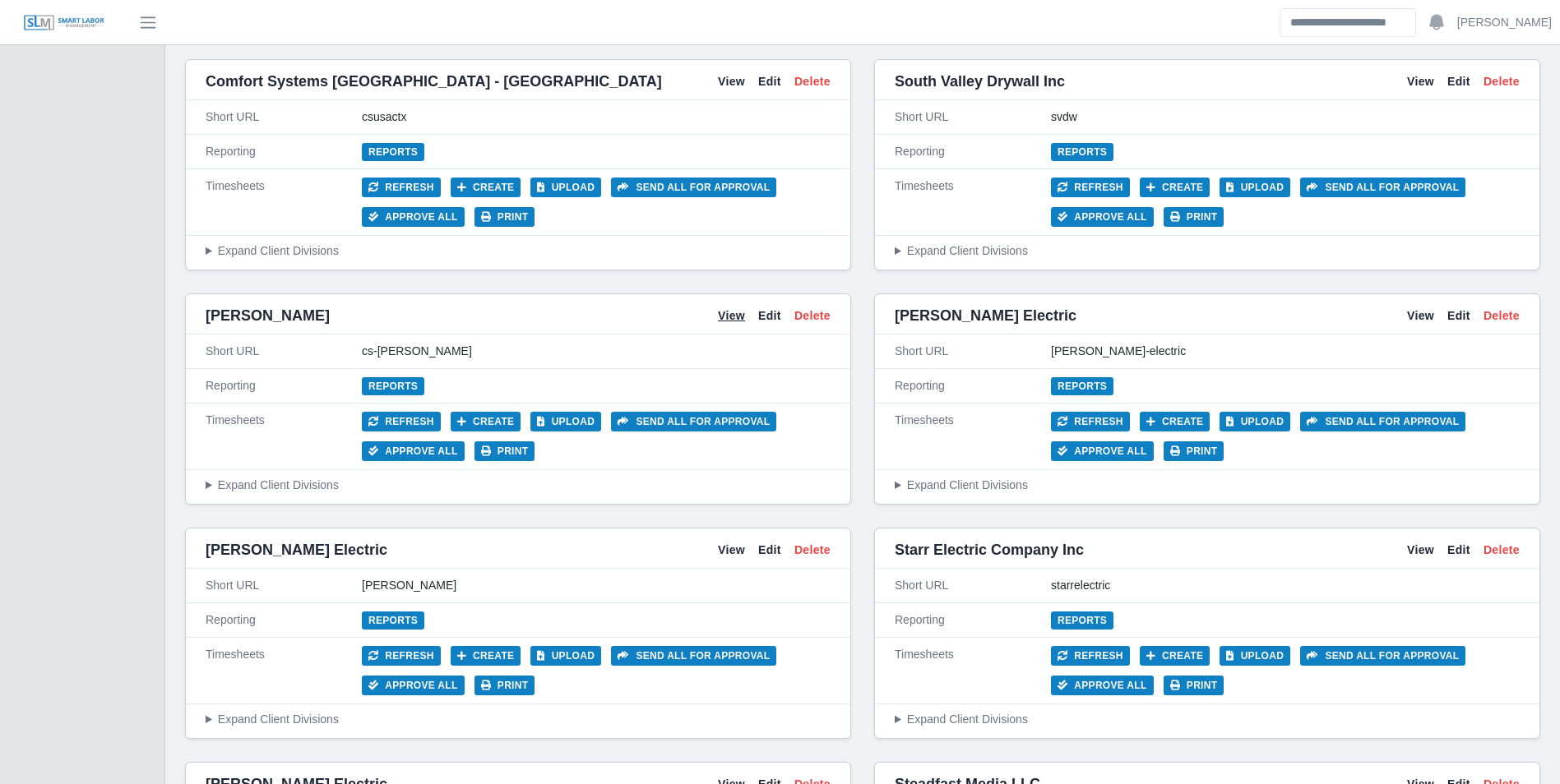
click at [722, 314] on link "View" at bounding box center [731, 316] width 27 height 17
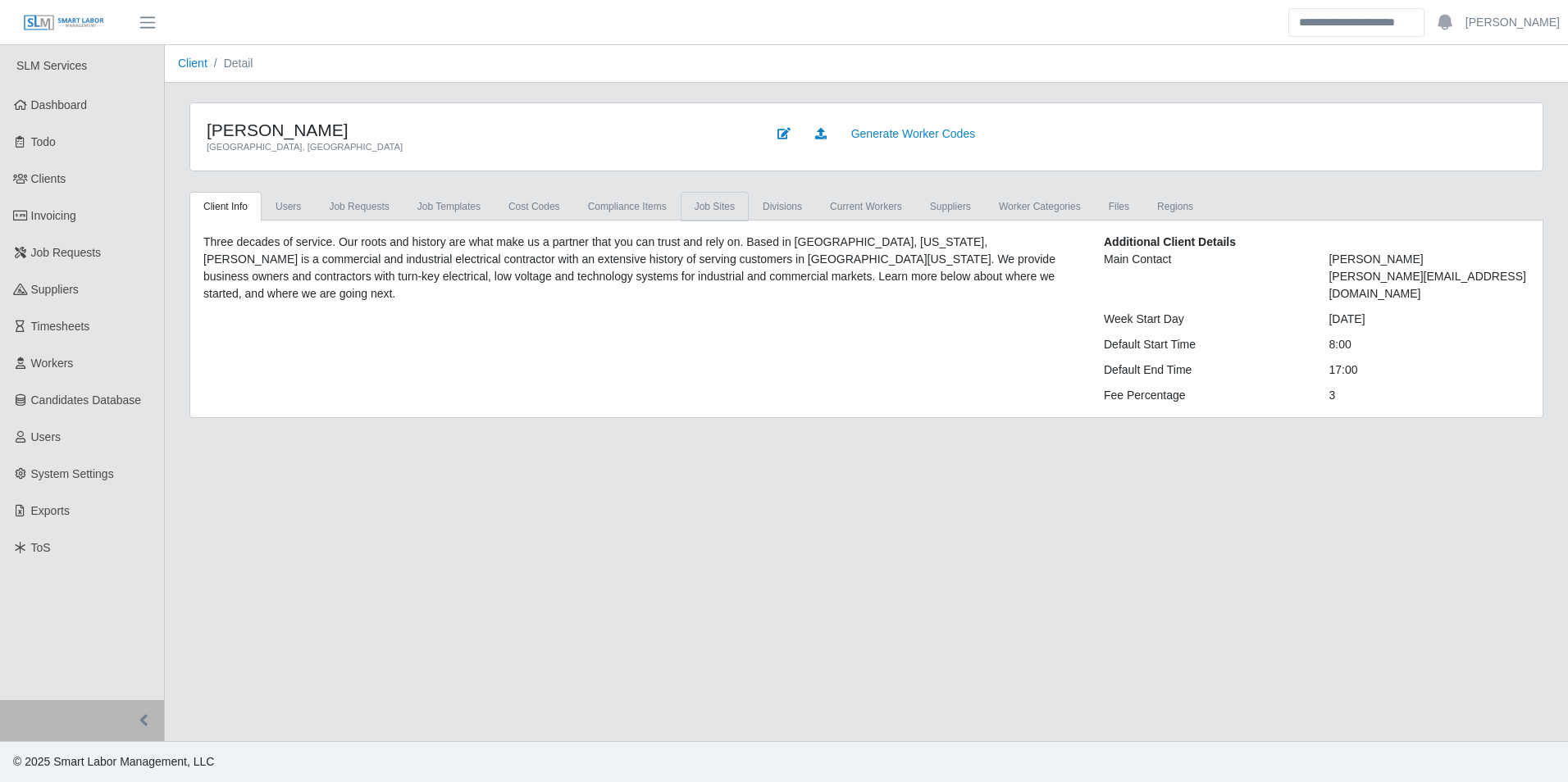
click at [726, 213] on link "job sites" at bounding box center [715, 207] width 68 height 30
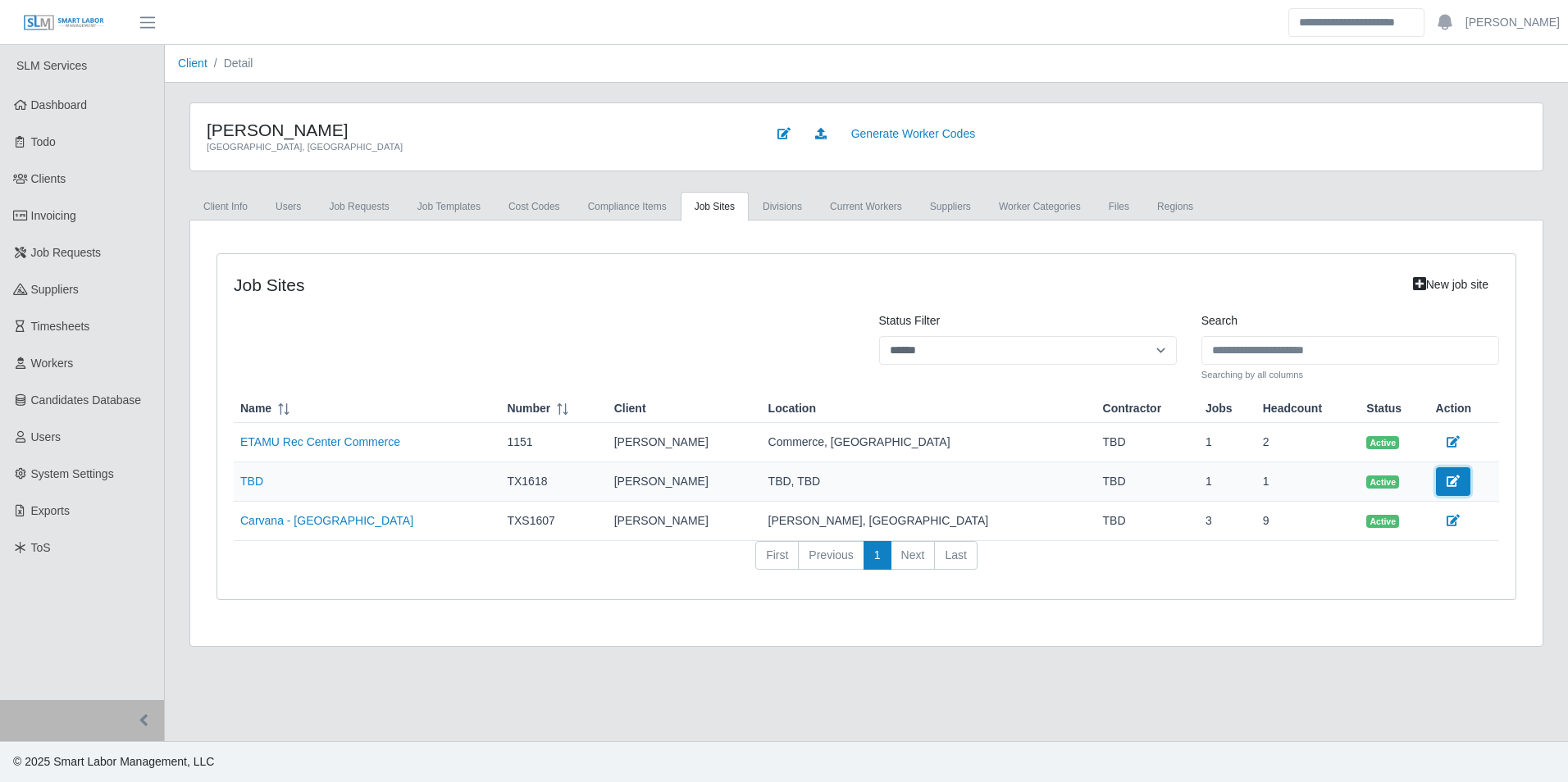
click at [1447, 484] on icon at bounding box center [1453, 481] width 13 height 12
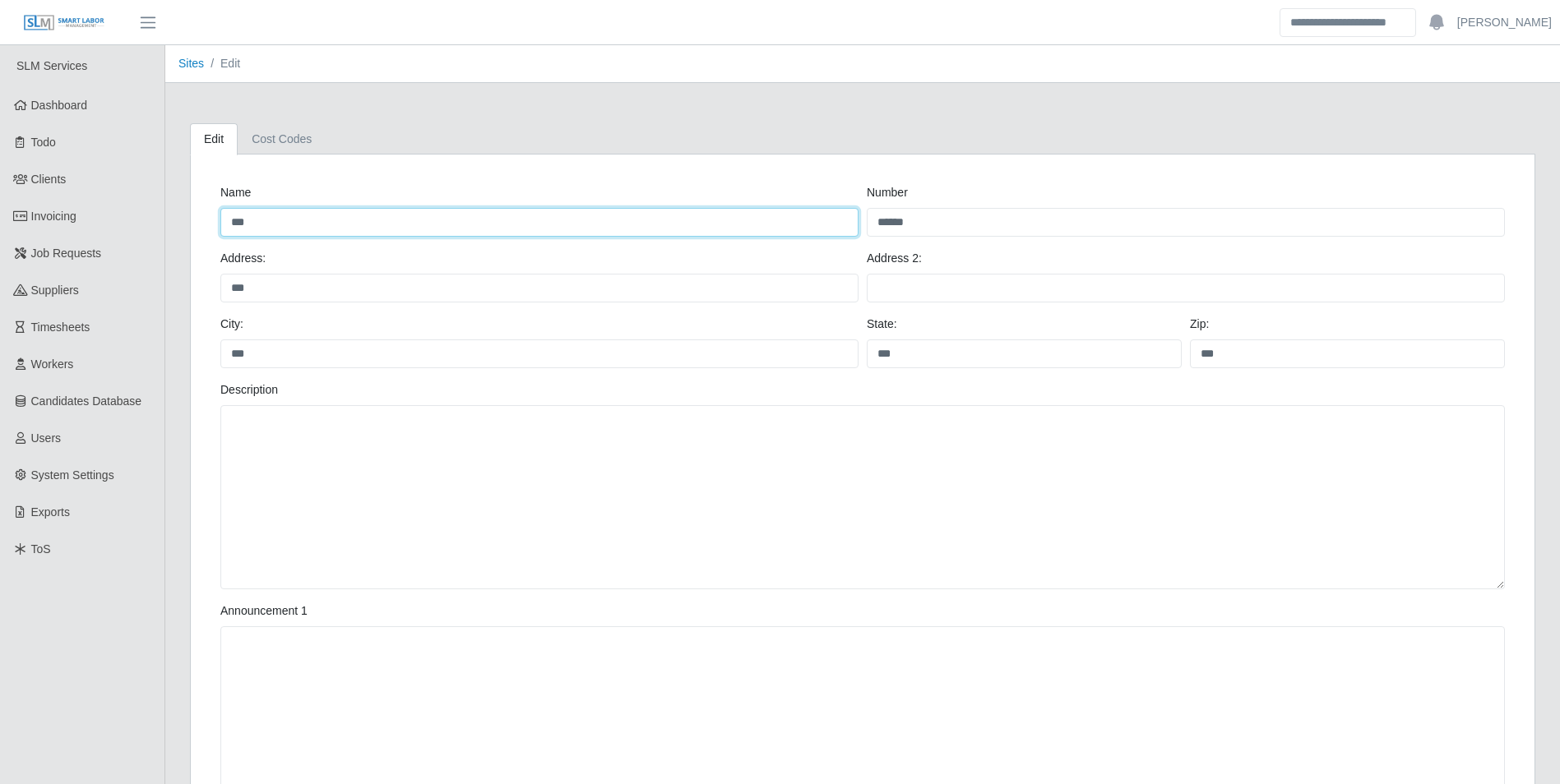
click at [295, 217] on input "***" at bounding box center [540, 222] width 638 height 29
type input "*"
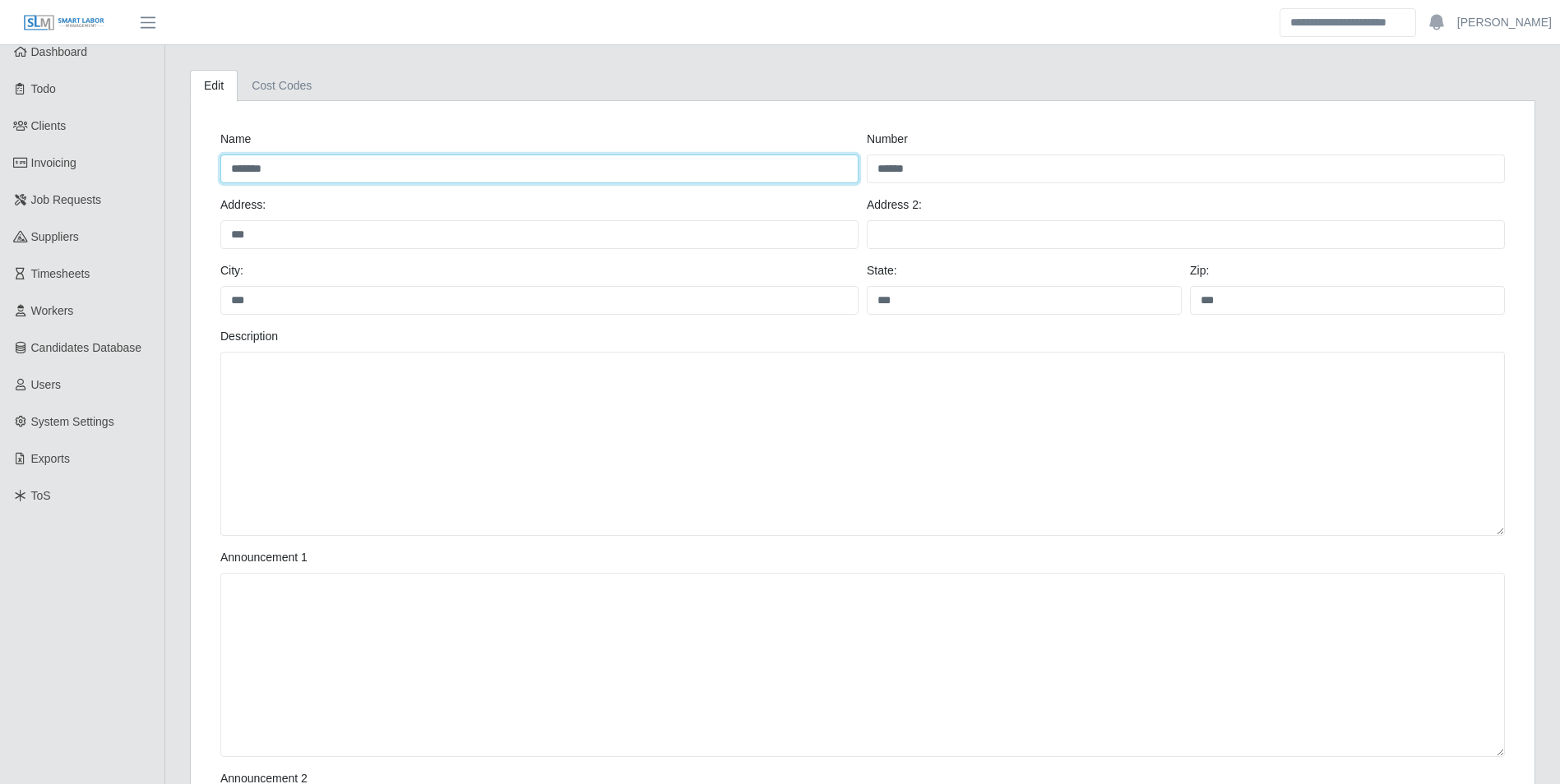
scroll to position [82, 0]
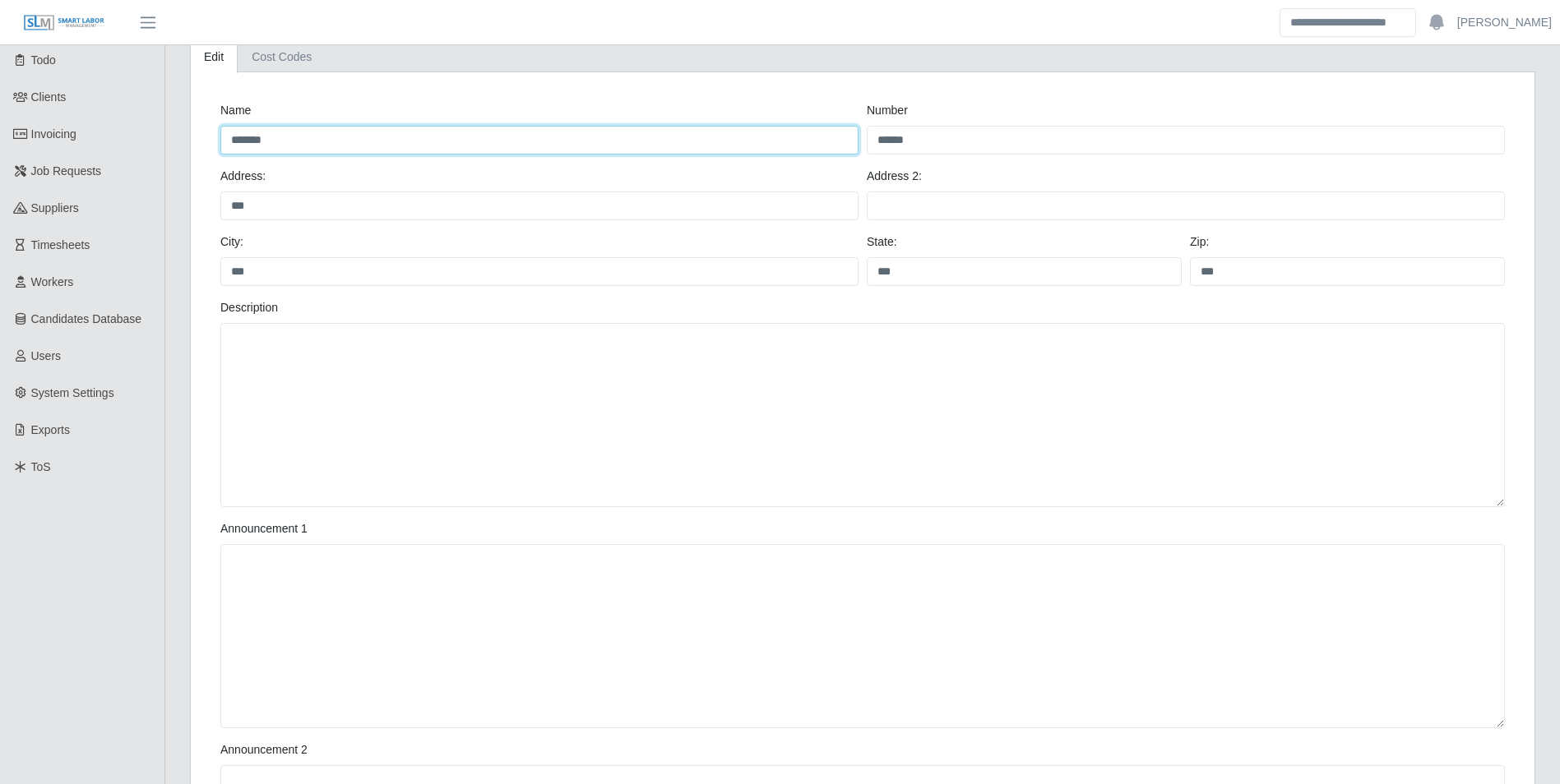
type input "*******"
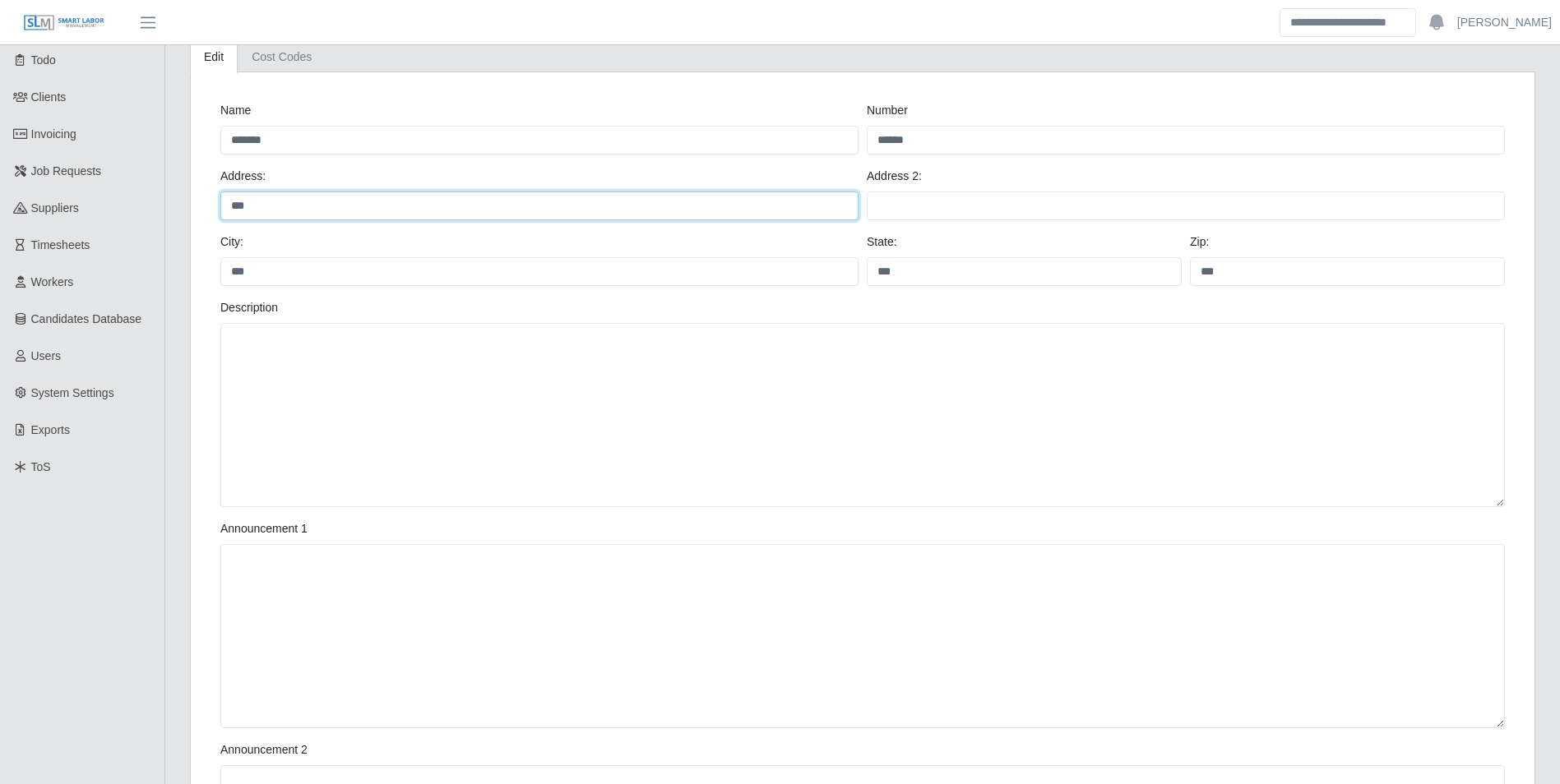
click at [324, 204] on input "***" at bounding box center [540, 206] width 638 height 29
type input "*"
paste input "**********"
type input "**********"
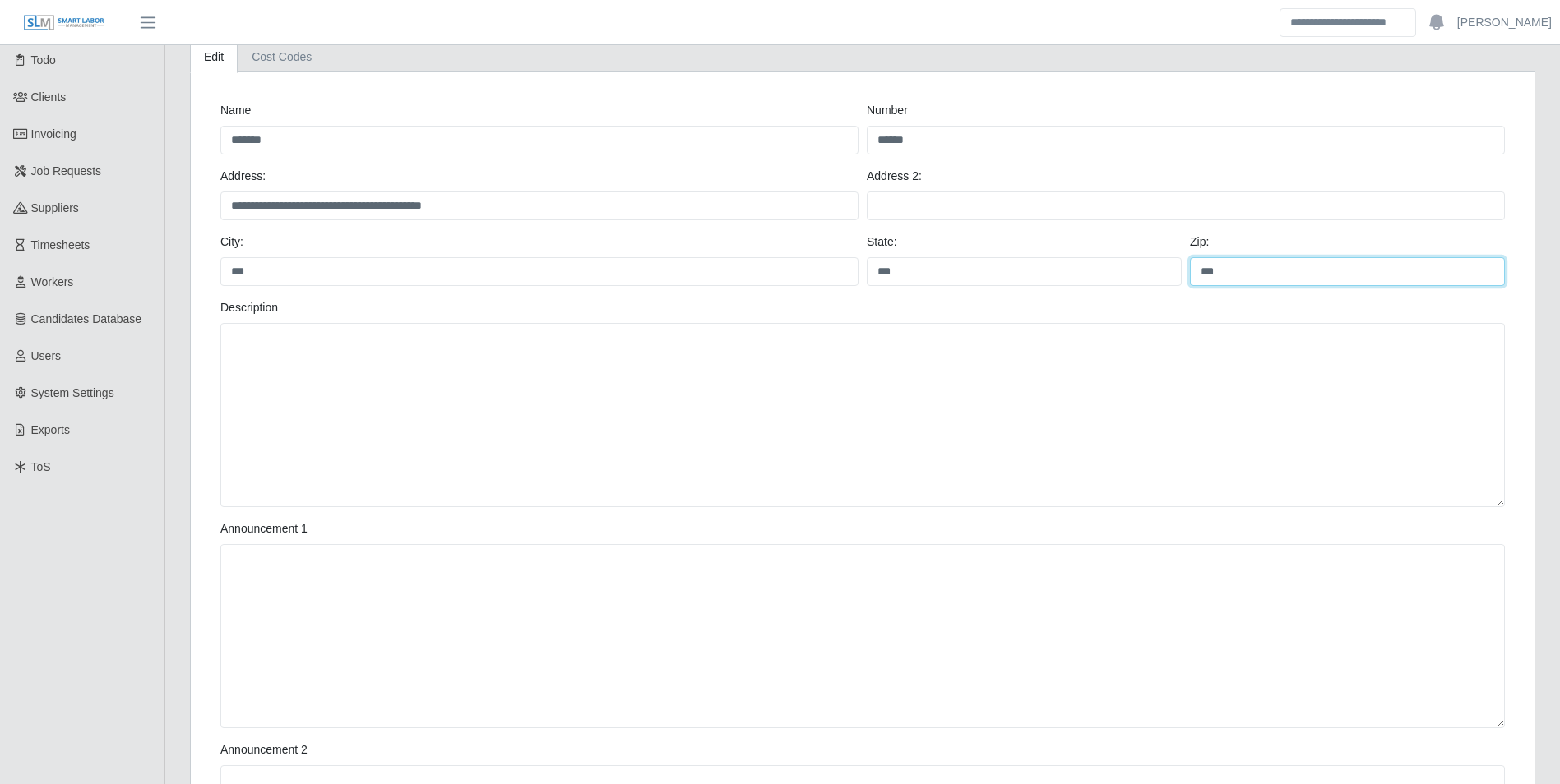
click at [1259, 271] on input "***" at bounding box center [1347, 272] width 315 height 29
type input "*"
type input "*****"
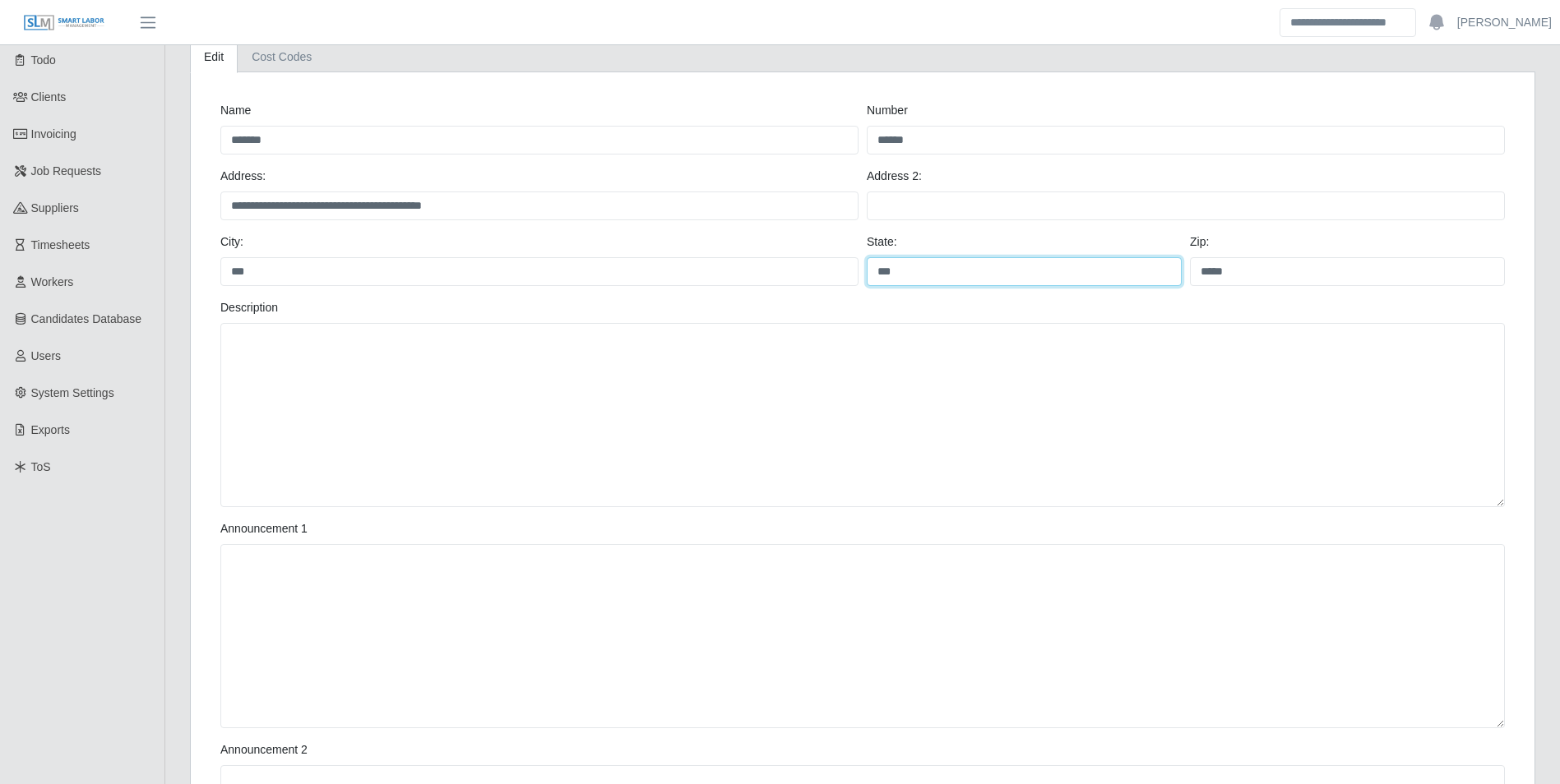
click at [1011, 261] on input "***" at bounding box center [1024, 272] width 315 height 29
type input "*"
type input "**"
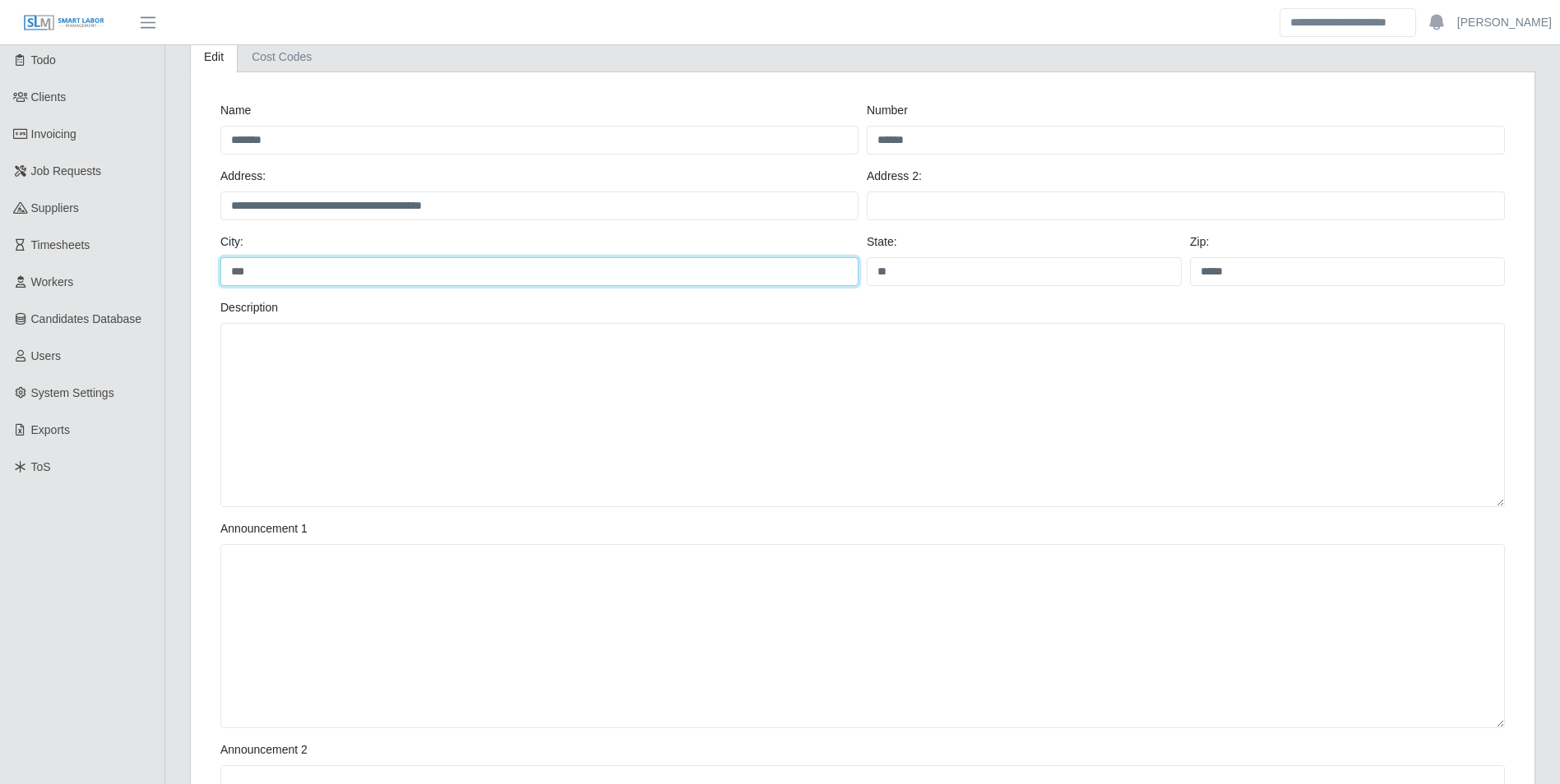
click at [544, 267] on input "***" at bounding box center [540, 272] width 638 height 29
type input "*"
type input "*****"
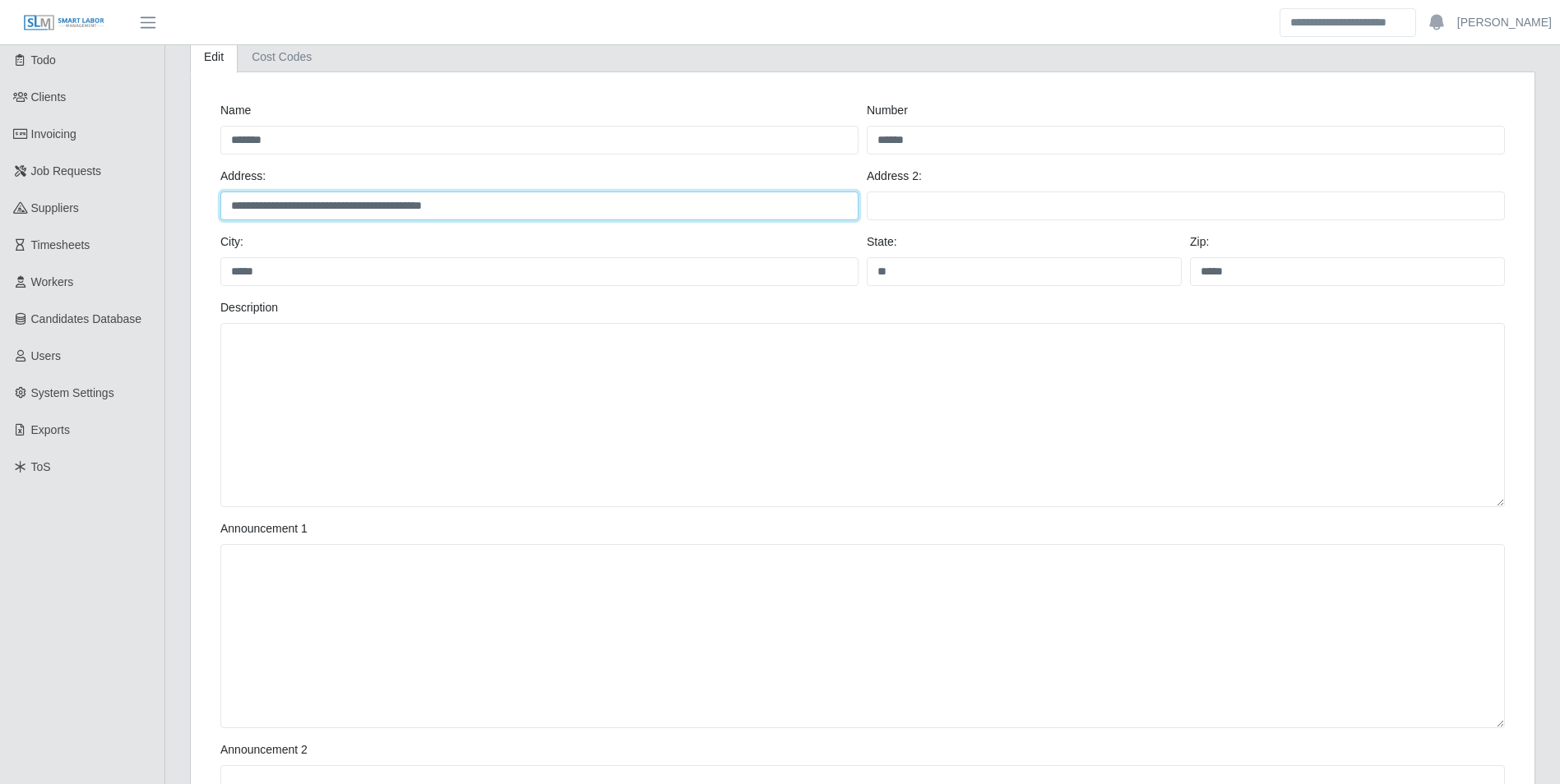
click at [513, 210] on input "**********" at bounding box center [540, 206] width 638 height 29
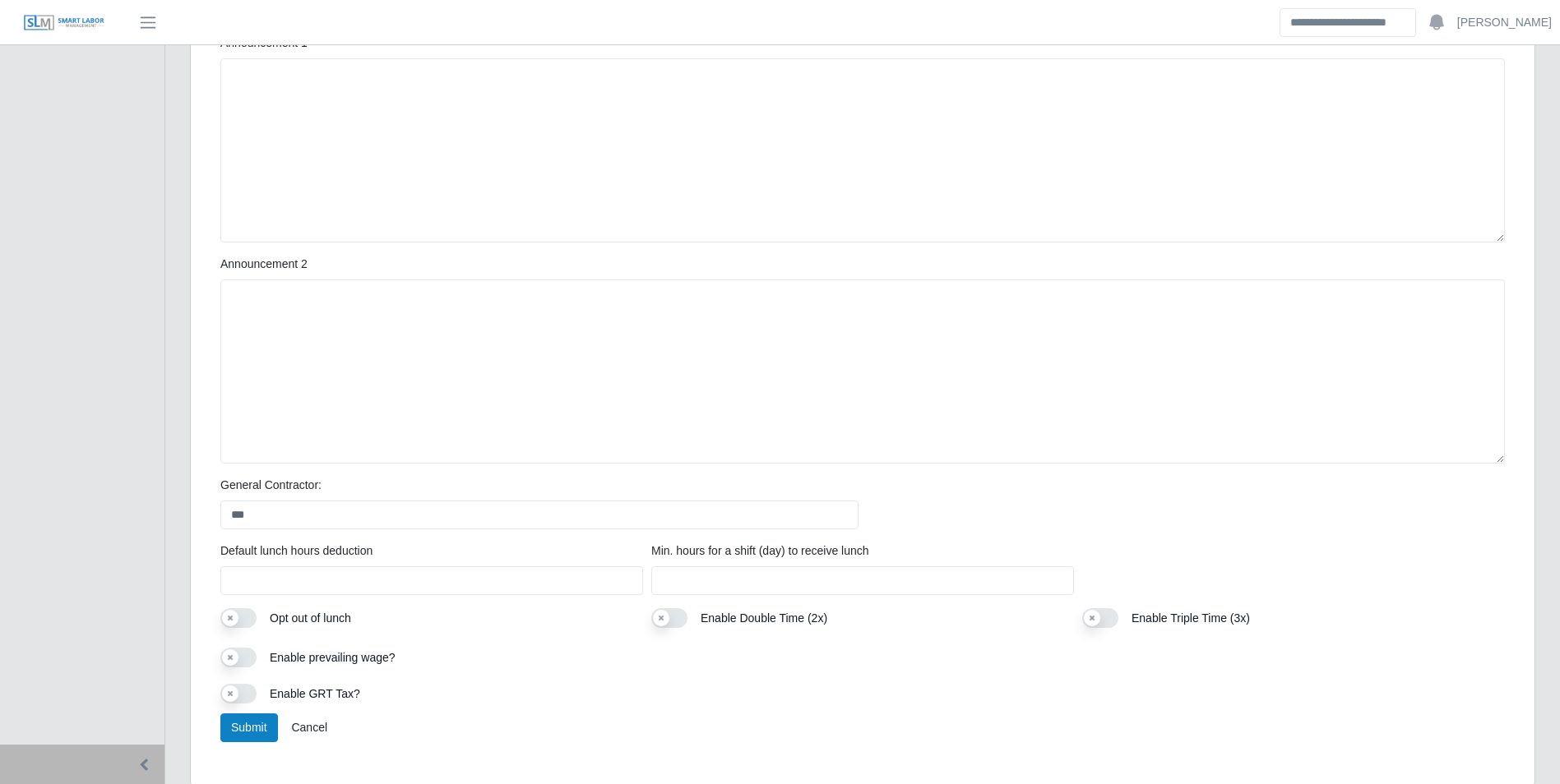
scroll to position [609, 0]
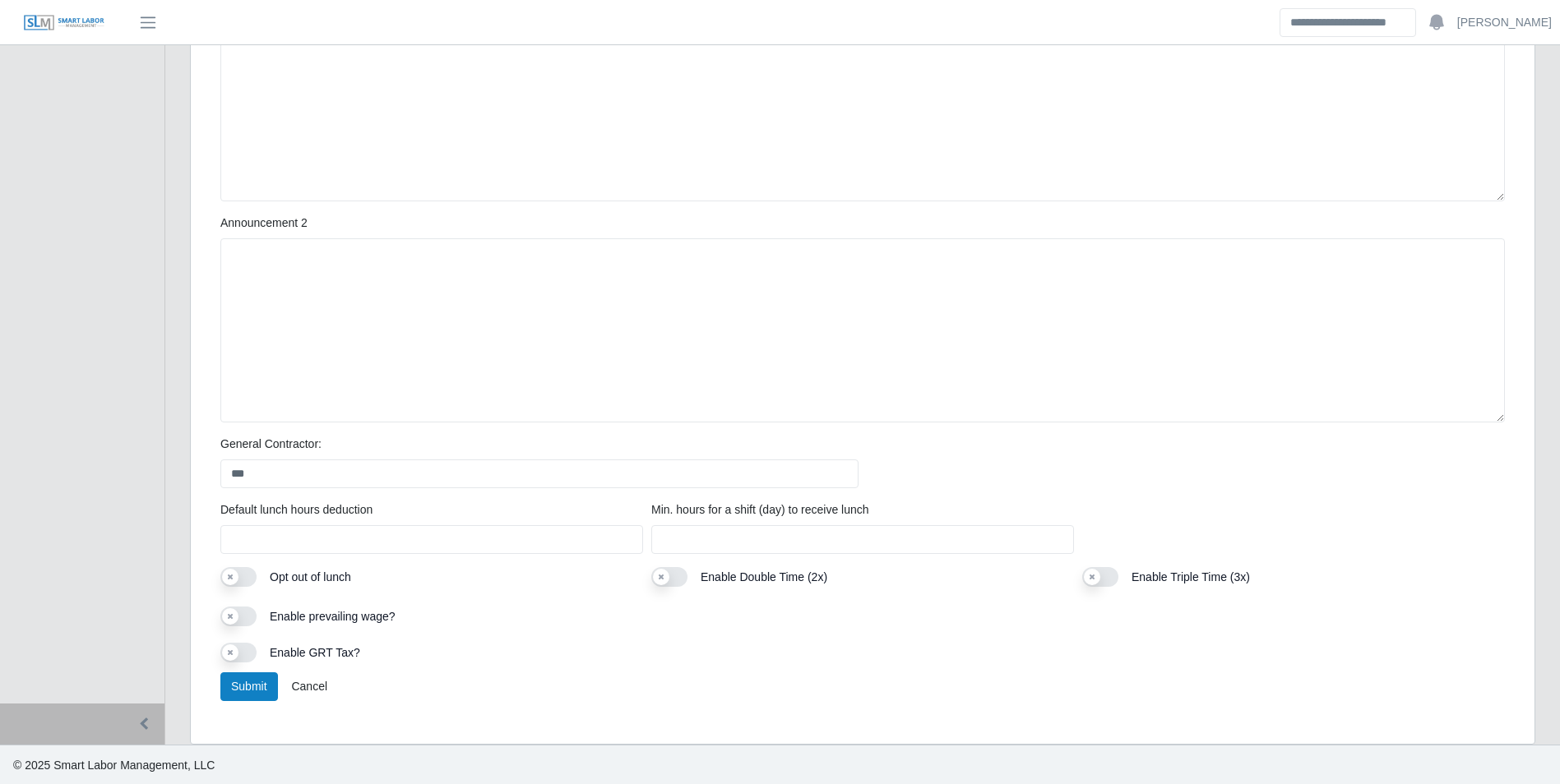
type input "**********"
click at [281, 470] on input "***" at bounding box center [540, 474] width 638 height 29
type input "*"
type input "**********"
click at [244, 680] on button "Submit" at bounding box center [250, 687] width 58 height 29
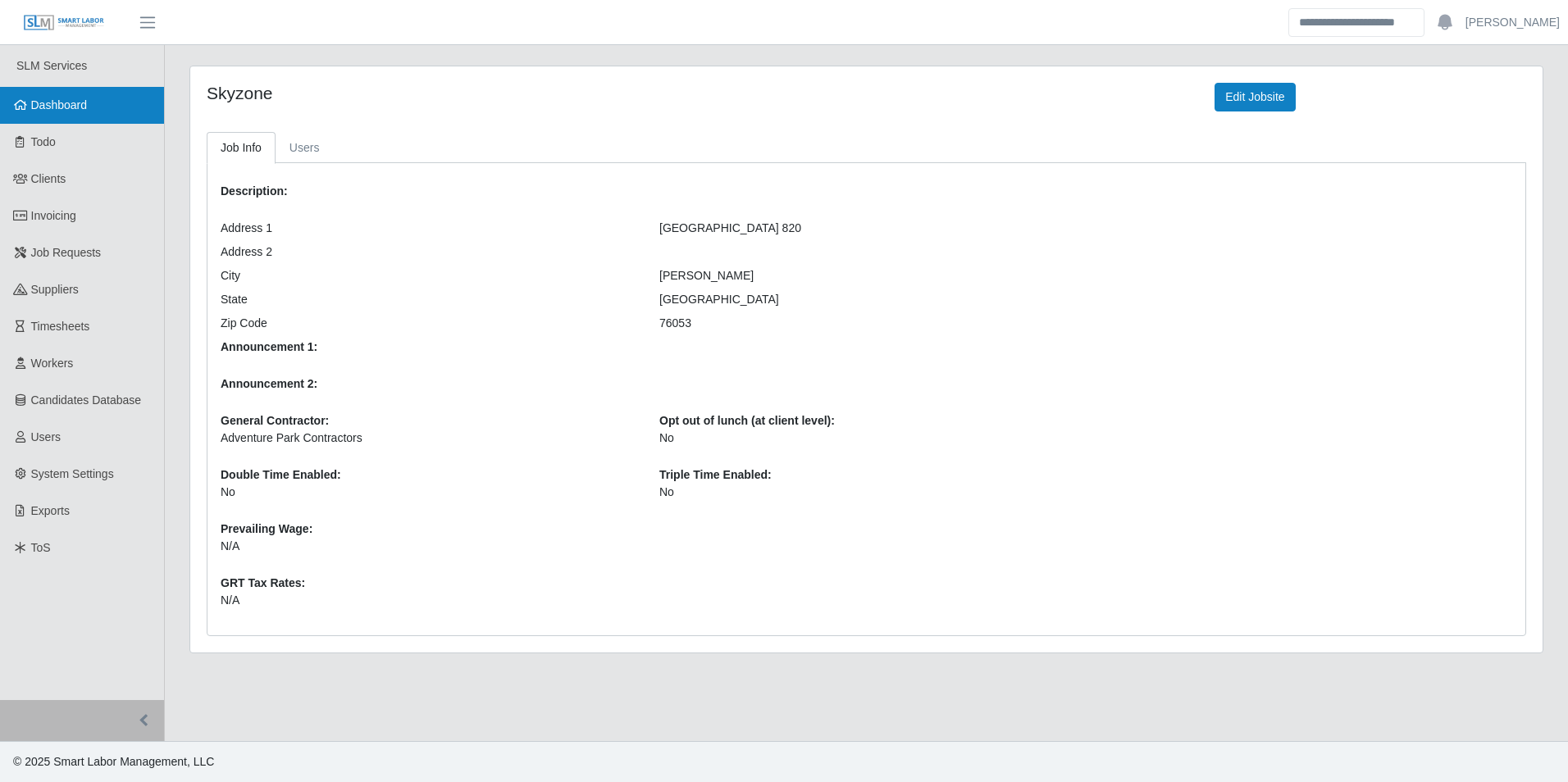
click at [85, 102] on span "Dashboard" at bounding box center [60, 105] width 57 height 13
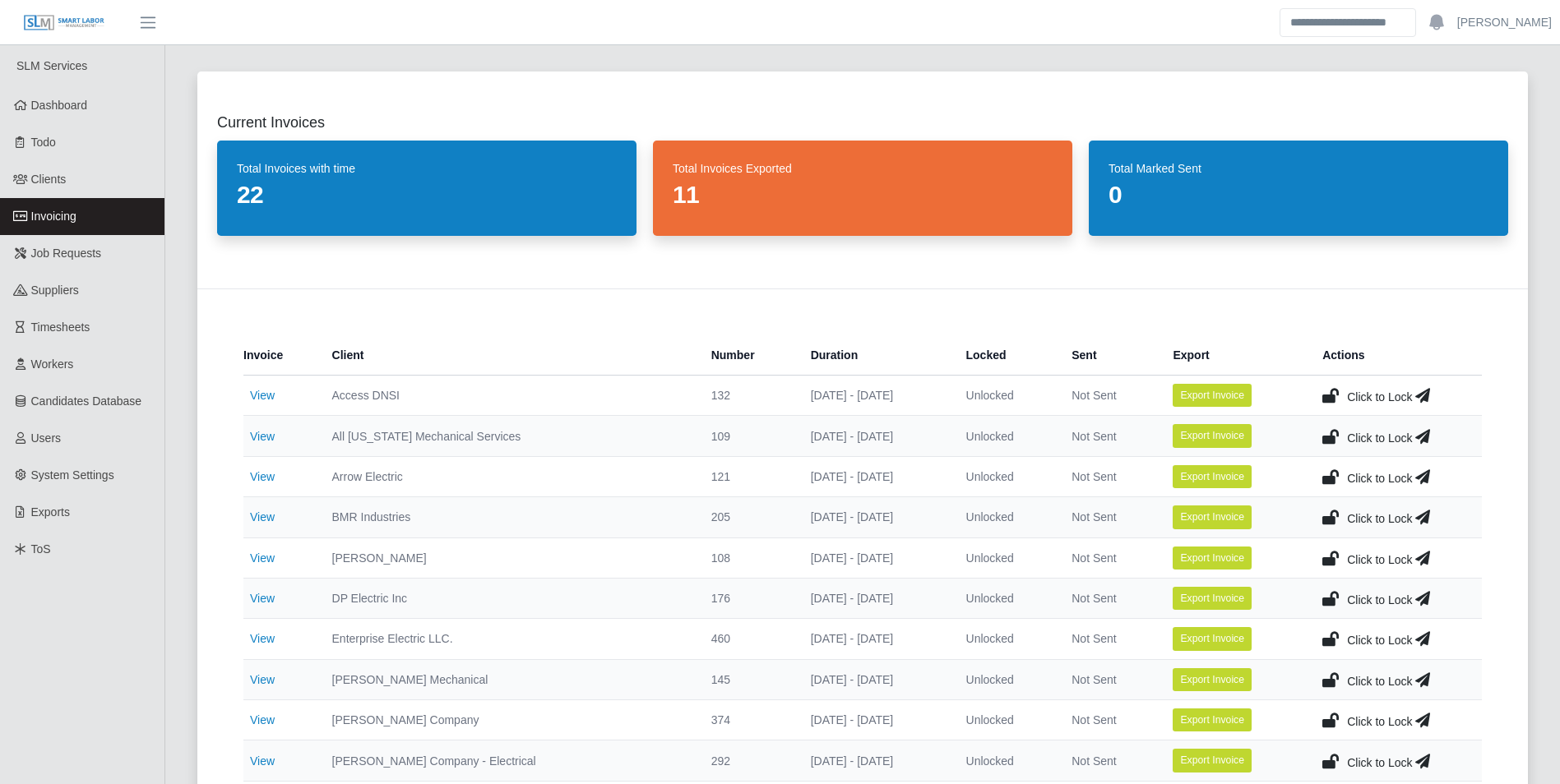
click at [71, 215] on span "Invoicing" at bounding box center [54, 216] width 45 height 13
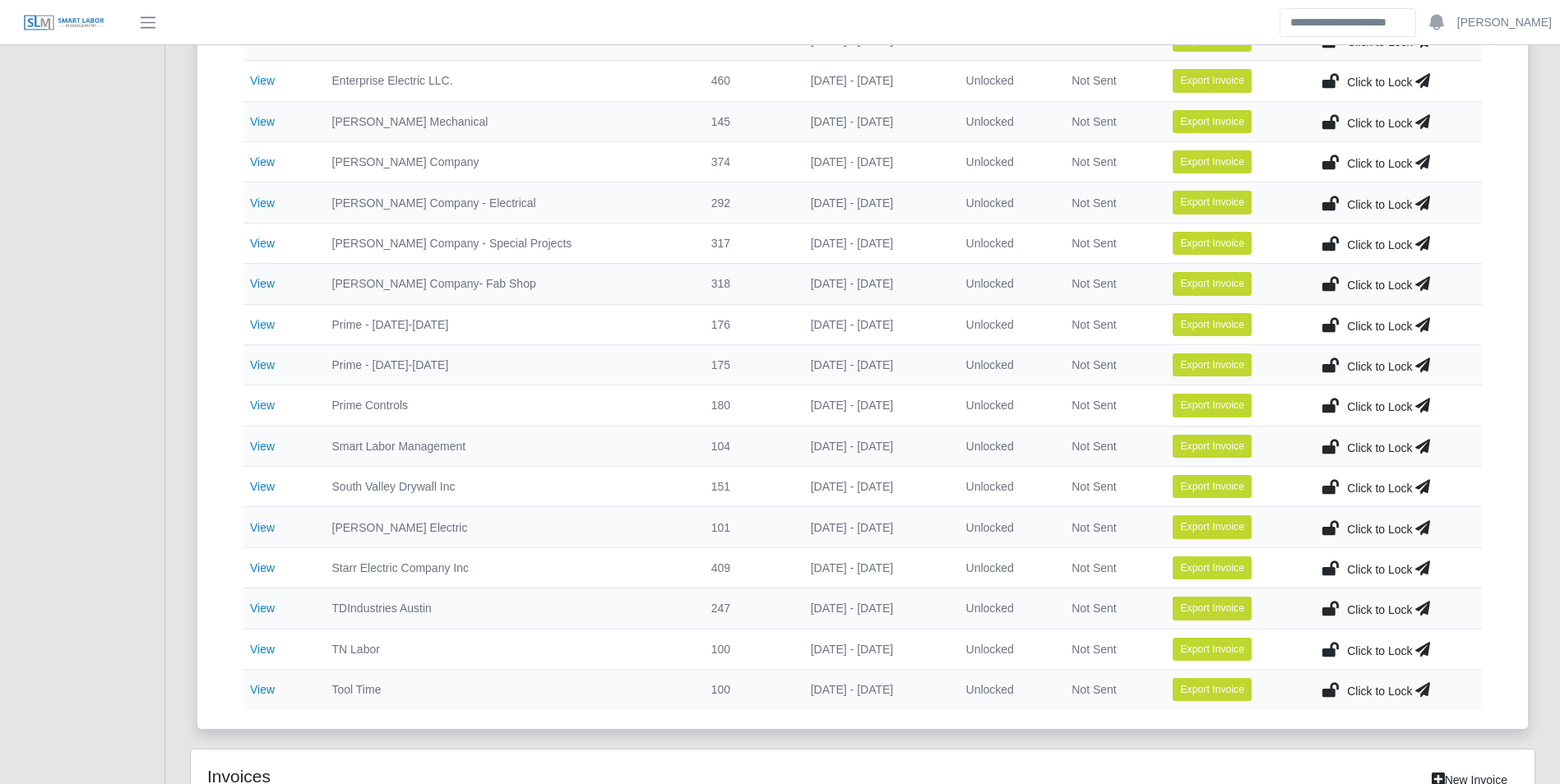
scroll to position [575, 0]
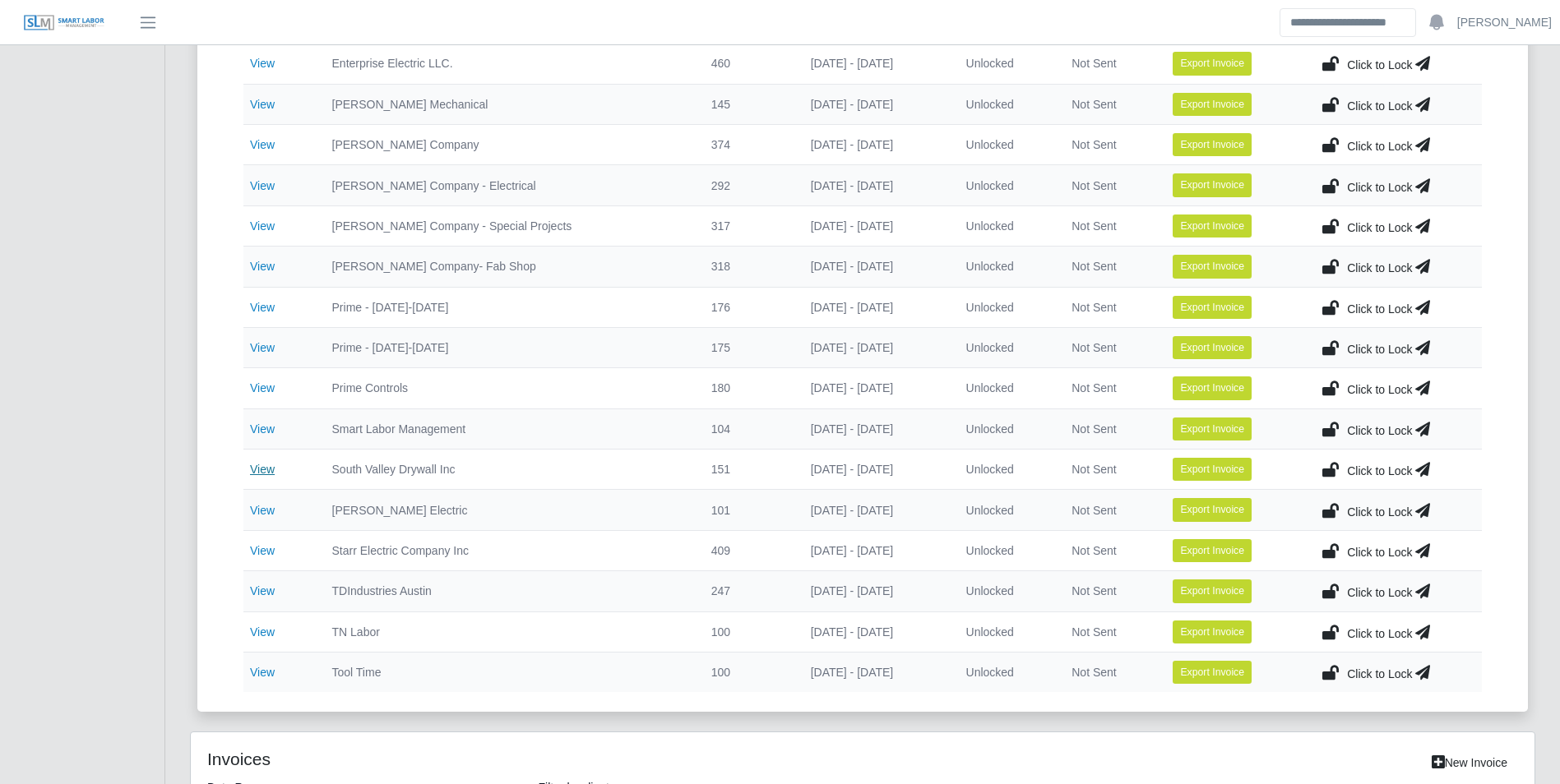
click at [256, 464] on link "View" at bounding box center [262, 469] width 25 height 13
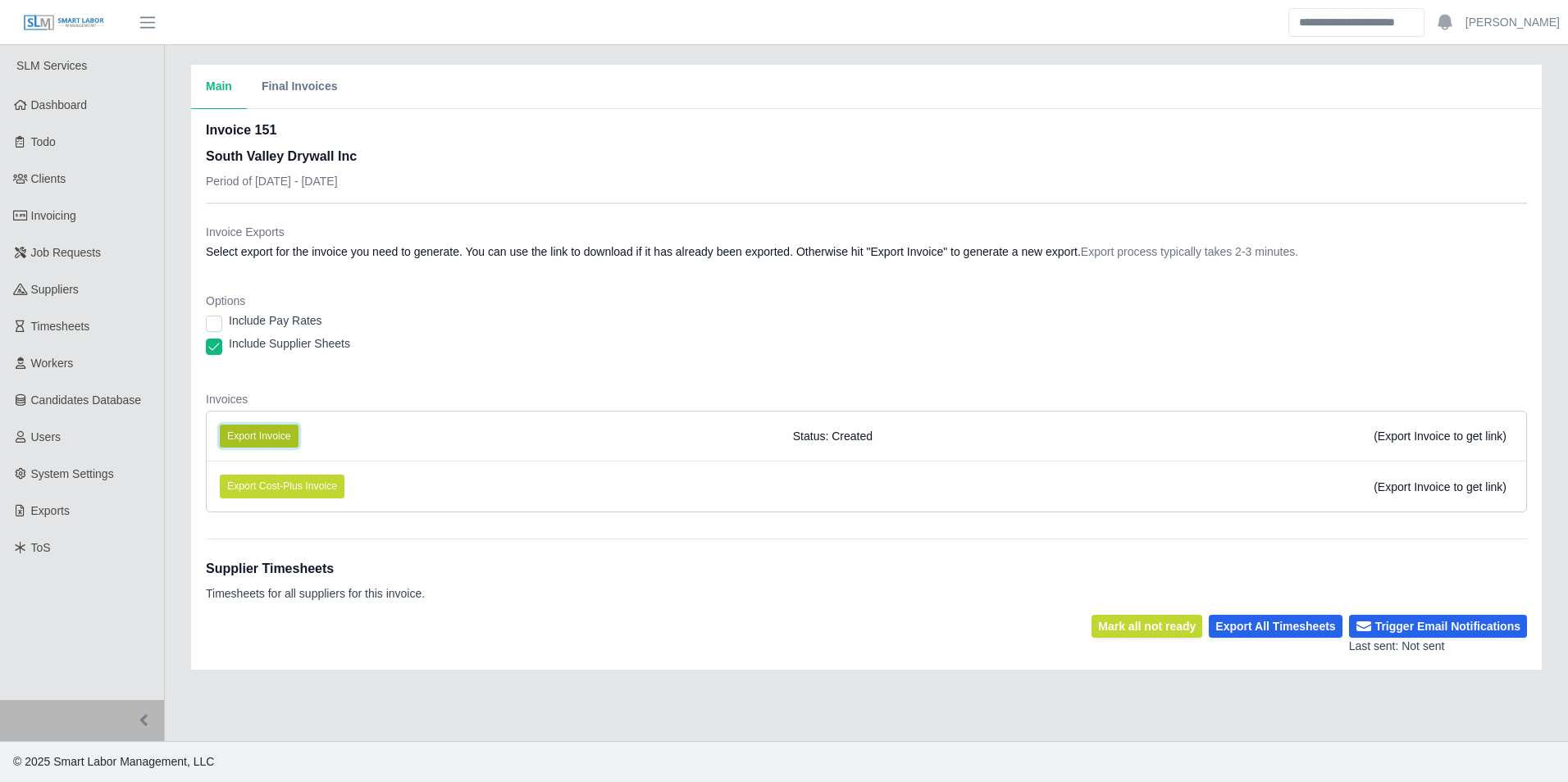
click at [264, 432] on button "Export Invoice" at bounding box center [259, 436] width 79 height 23
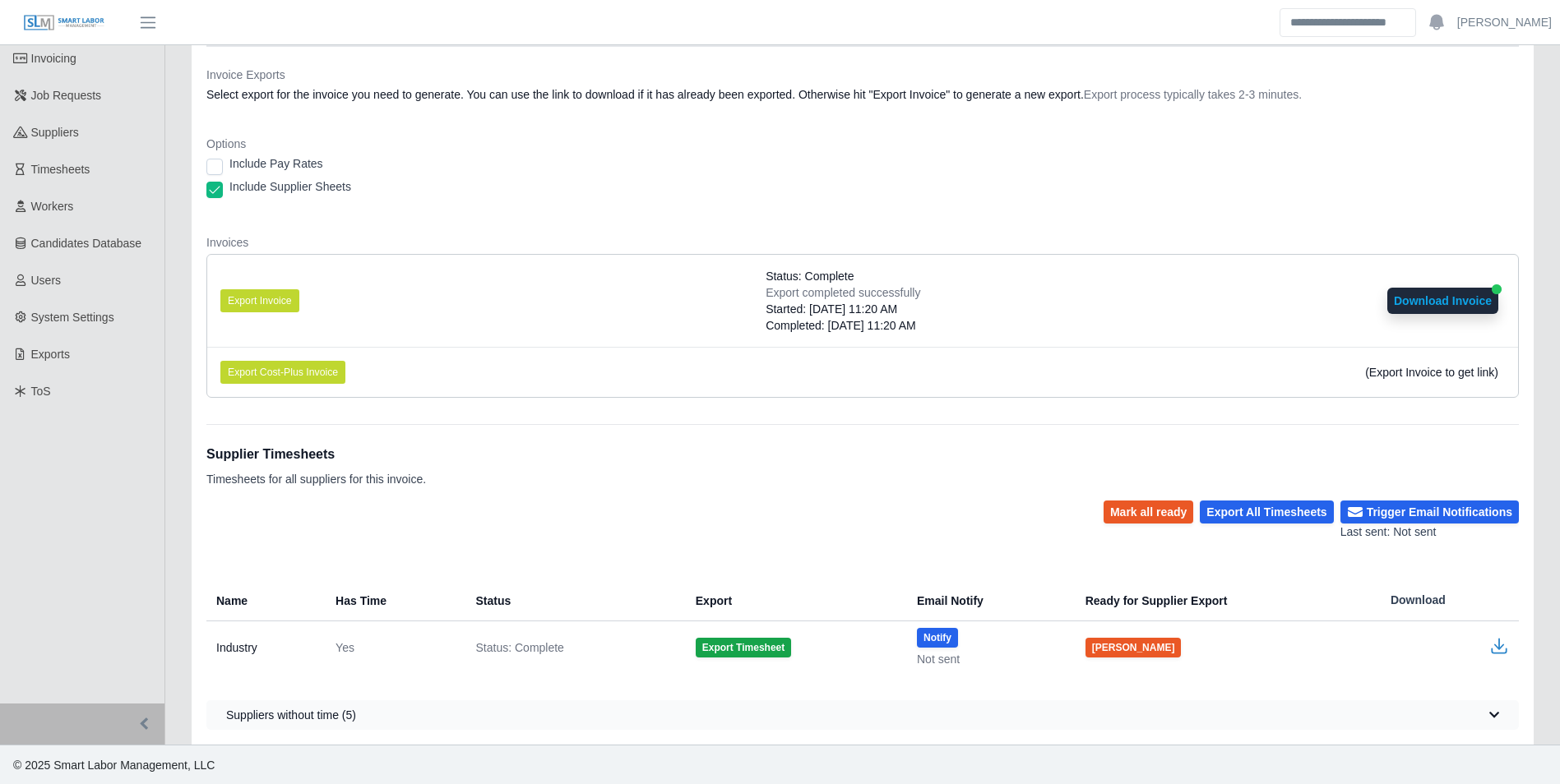
scroll to position [159, 0]
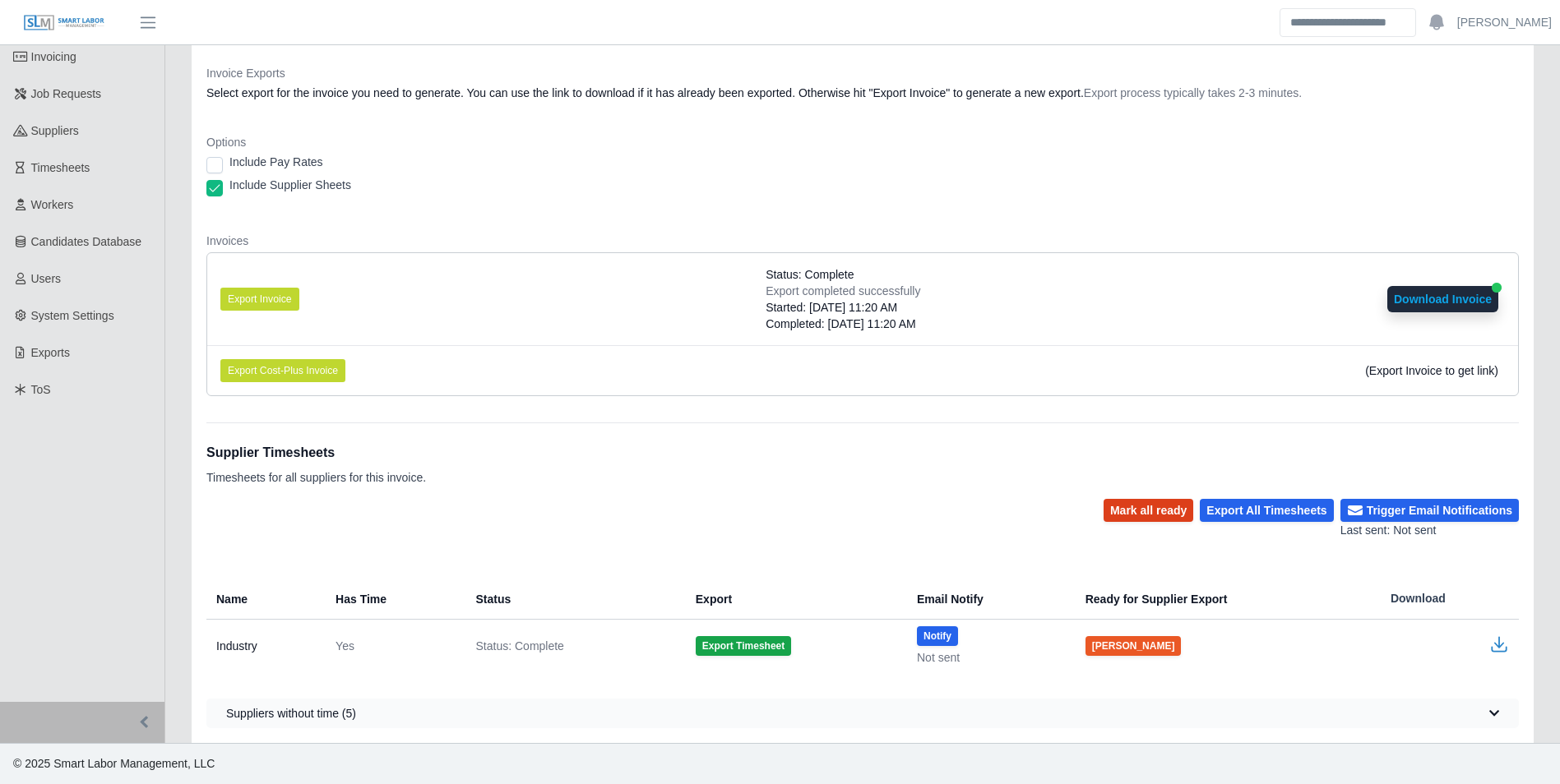
click at [1151, 507] on button "Mark all ready" at bounding box center [1147, 510] width 90 height 23
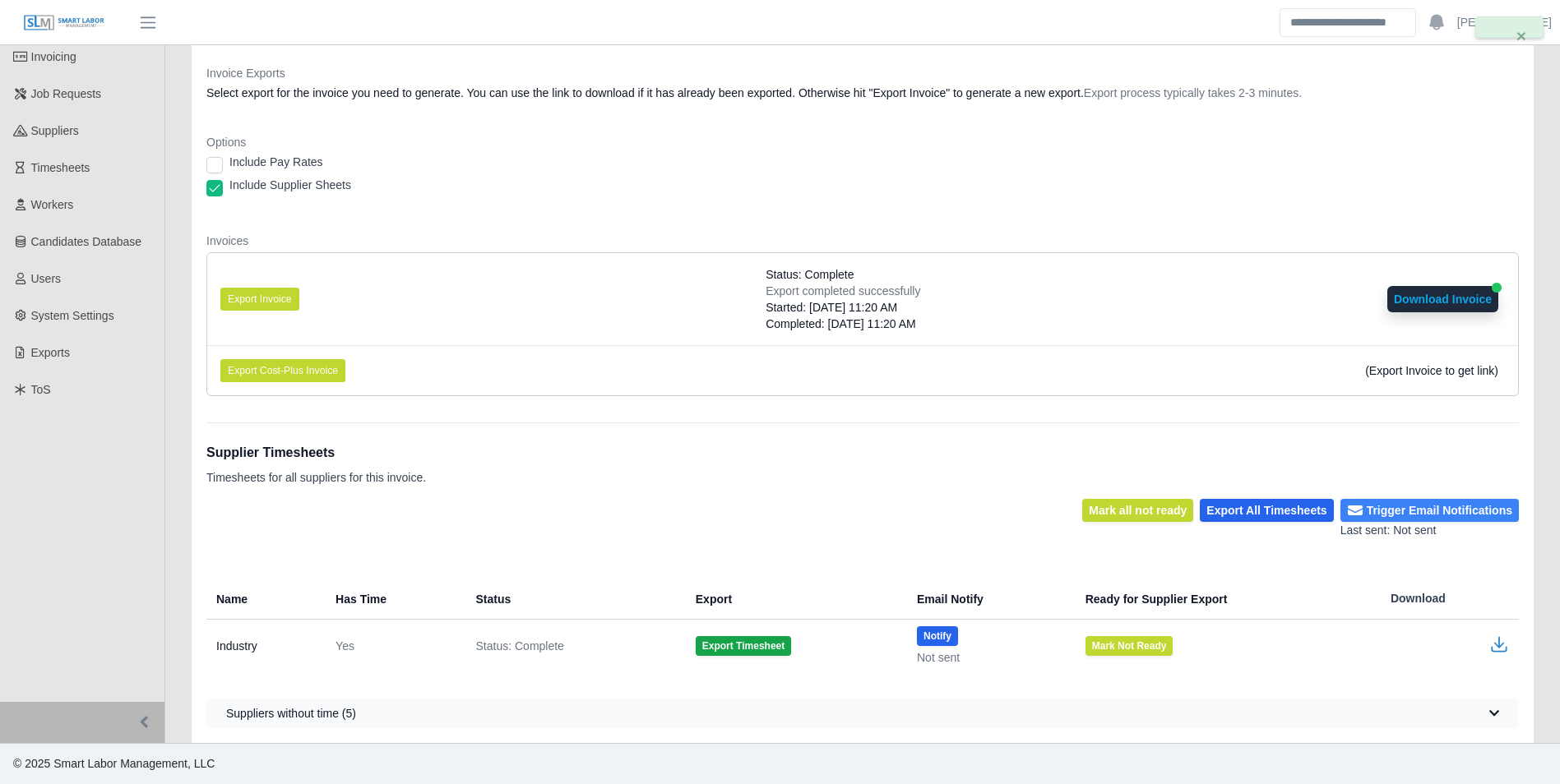
click at [1412, 512] on button "Trigger Email Notifications" at bounding box center [1429, 510] width 178 height 23
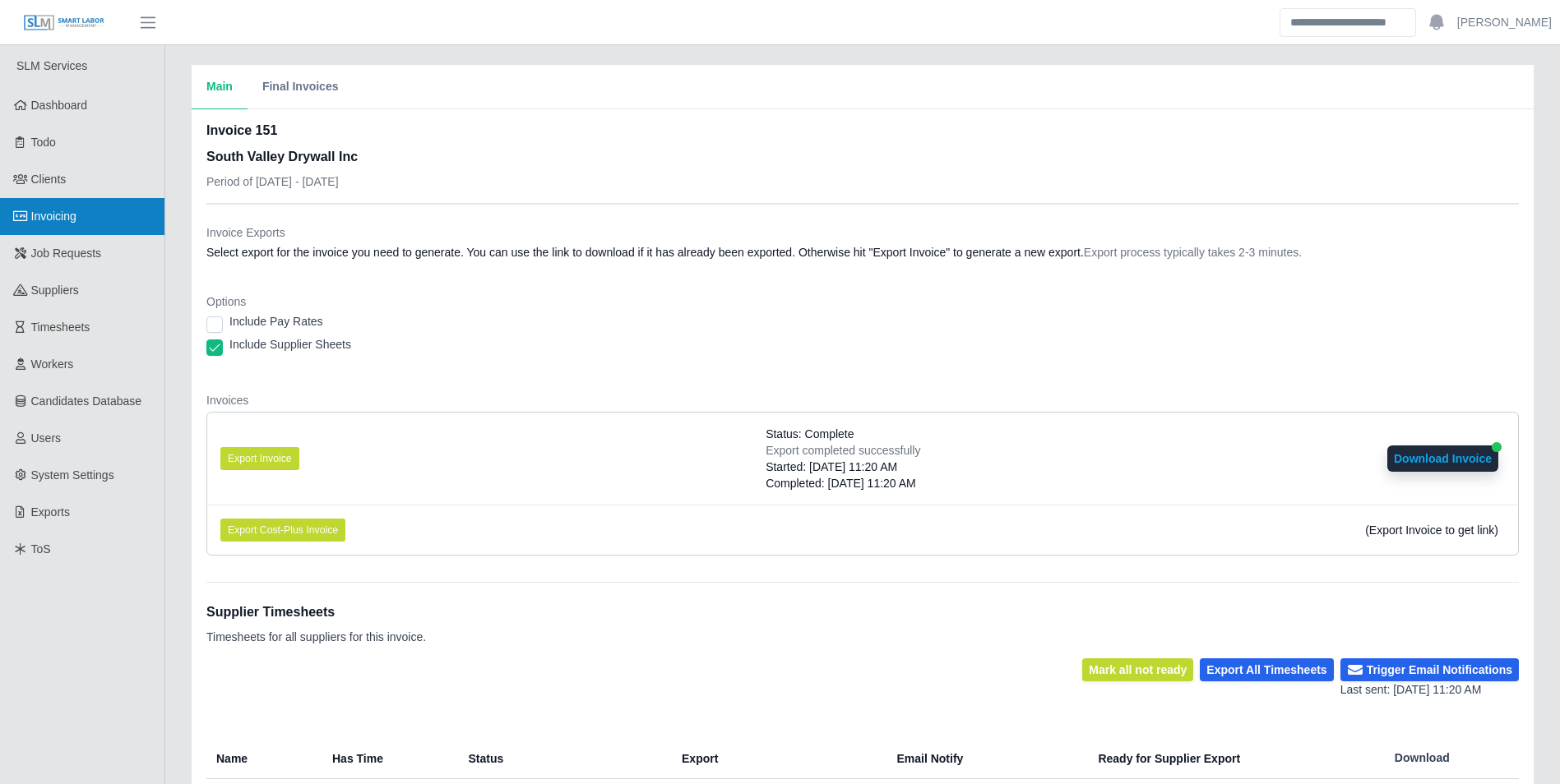
click at [76, 212] on span "Invoicing" at bounding box center [54, 216] width 45 height 13
